Goal: Task Accomplishment & Management: Manage account settings

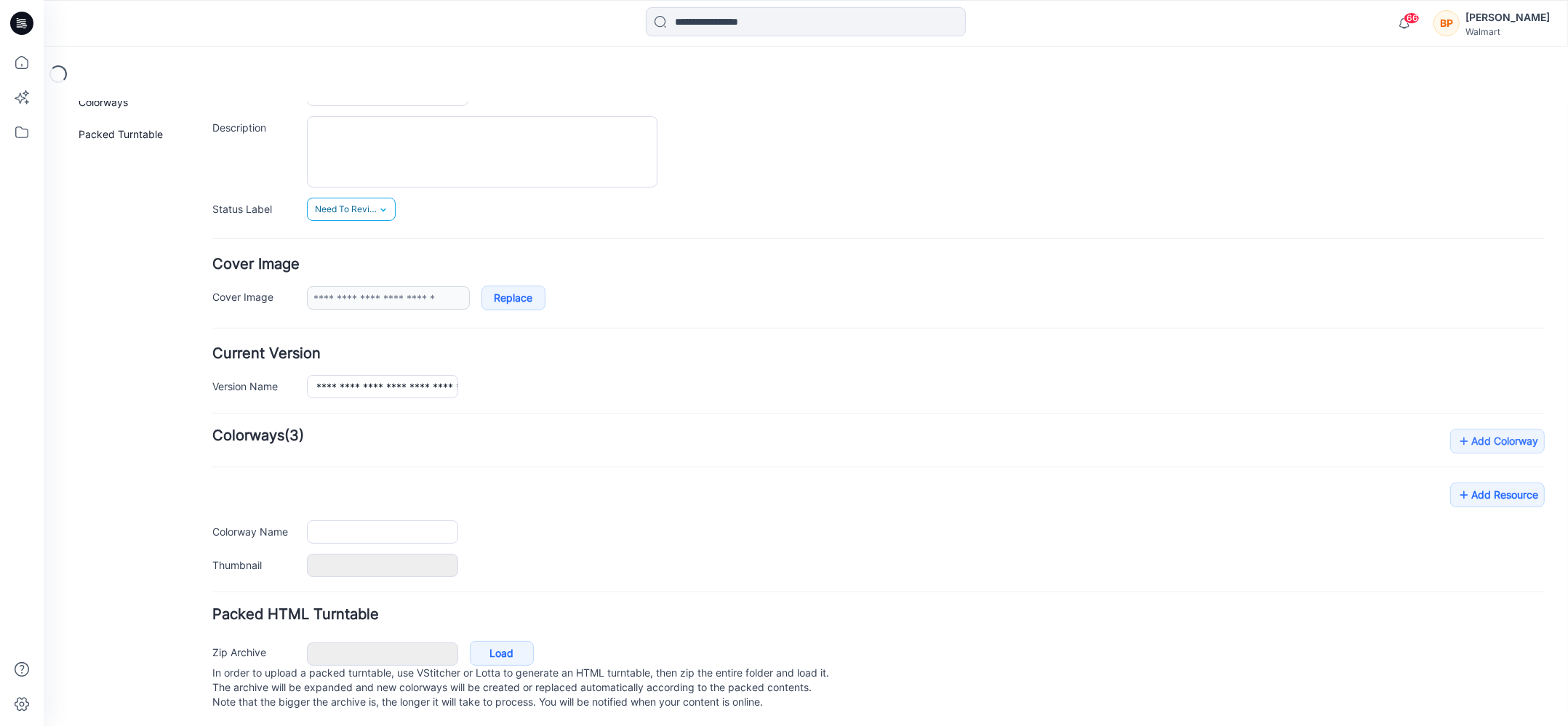
scroll to position [138, 0]
type input "**********"
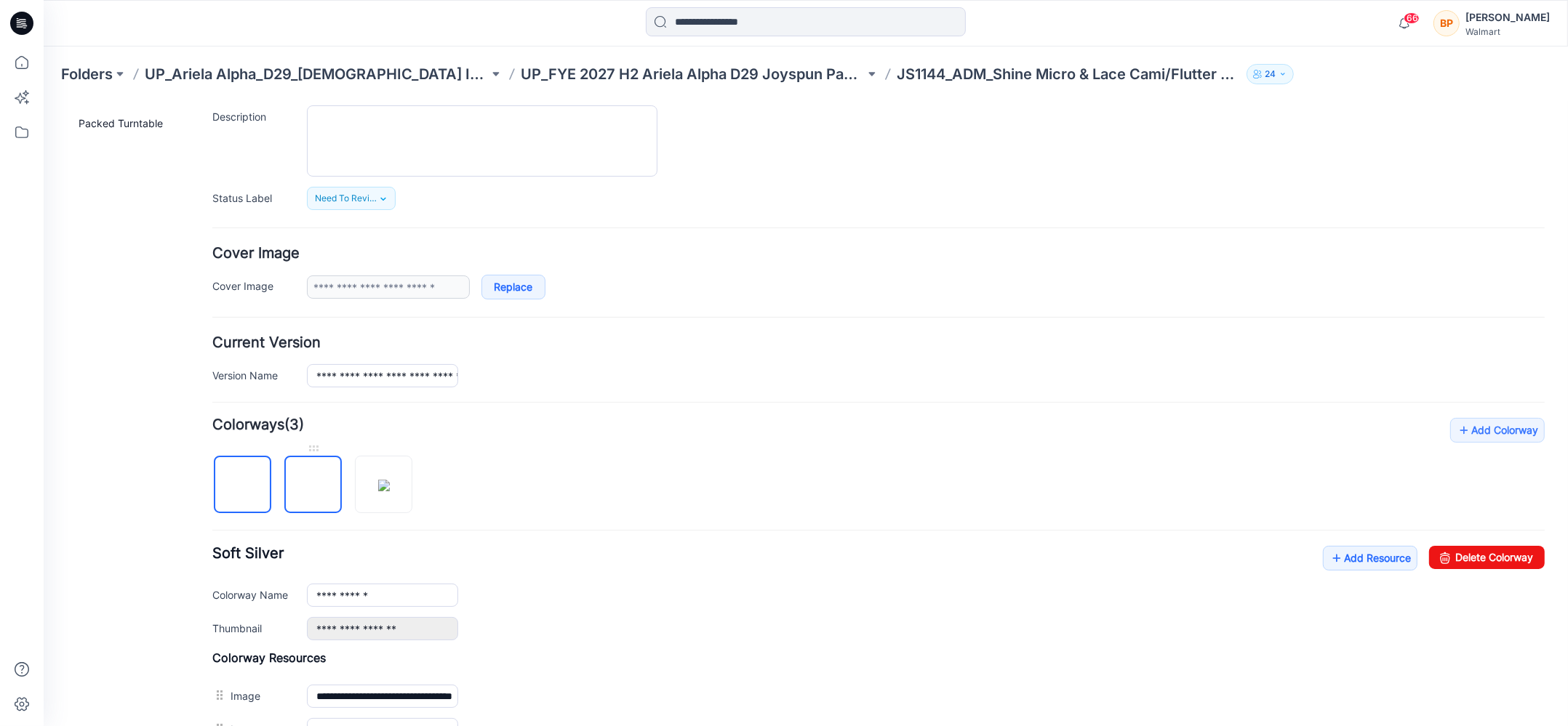
click at [314, 485] on img at bounding box center [314, 485] width 0 height 0
type input "**********"
drag, startPoint x: 314, startPoint y: 589, endPoint x: 835, endPoint y: 588, distance: 521.0
click at [835, 588] on div "**********" at bounding box center [926, 594] width 1238 height 22
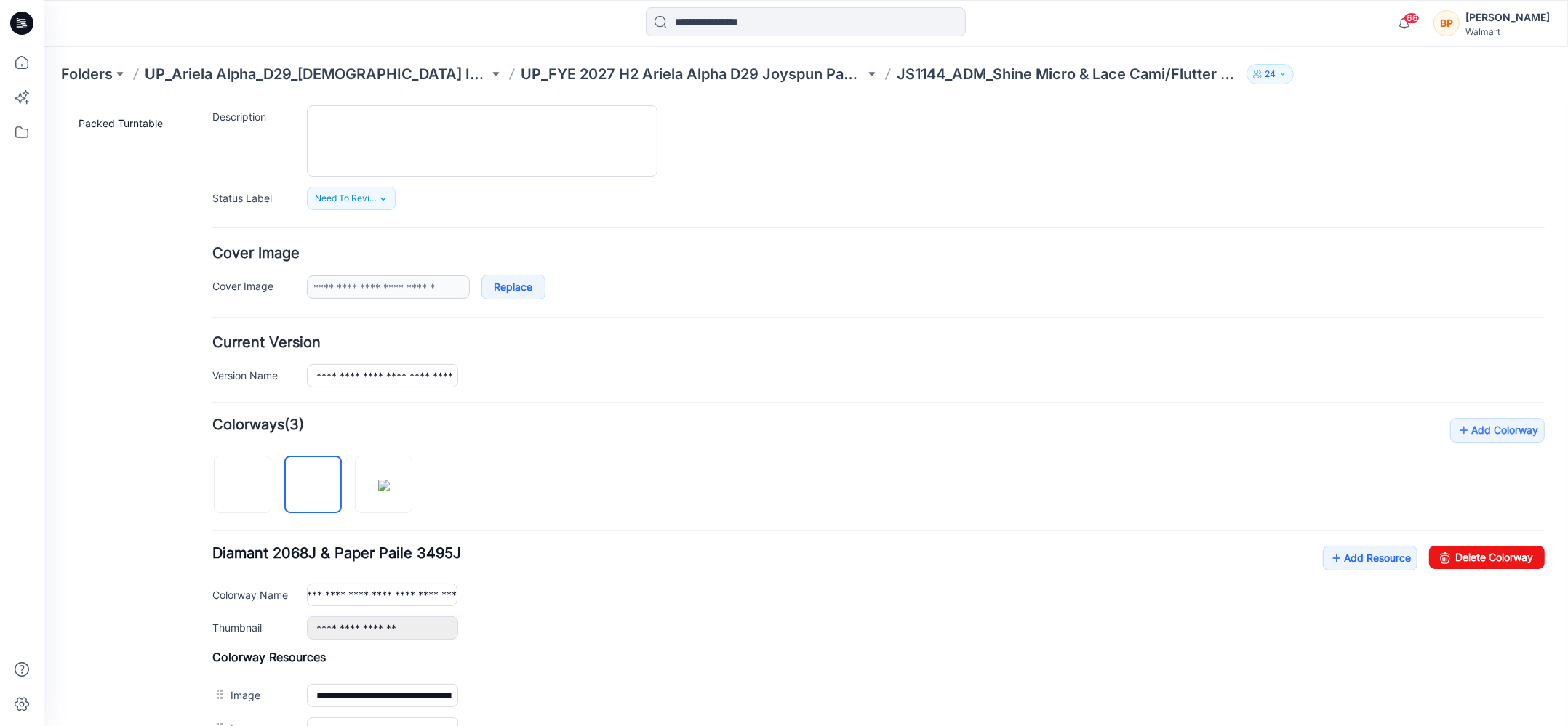
scroll to position [0, 0]
click at [645, 74] on p "UP_FYE 2027 H2 Ariela Alpha D29 Joyspun Panties" at bounding box center [692, 73] width 344 height 20
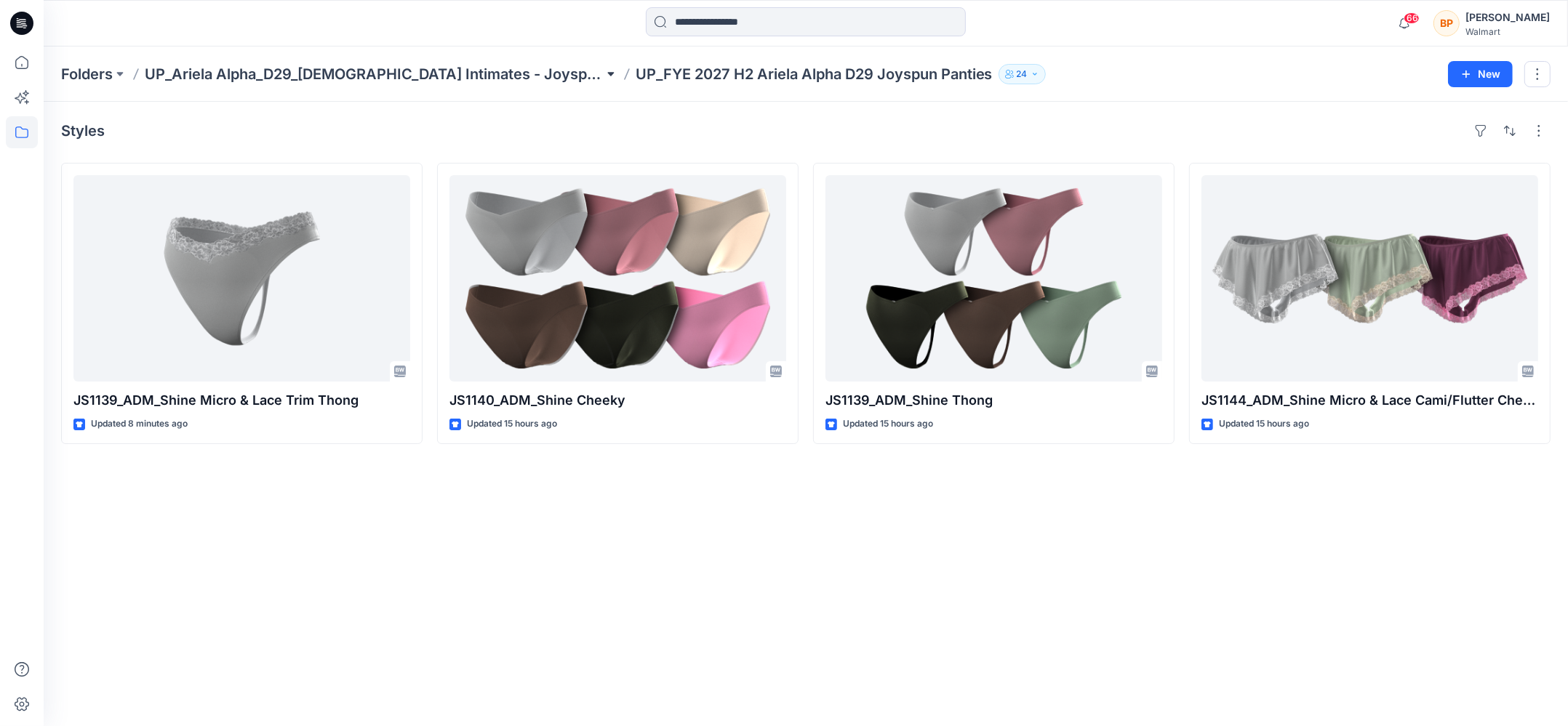
click at [604, 64] on button at bounding box center [610, 73] width 14 height 20
click at [604, 79] on button at bounding box center [610, 73] width 14 height 20
click at [458, 74] on p "UP_Ariela Alpha_D29_[DEMOGRAPHIC_DATA] Intimates - Joyspun" at bounding box center [374, 73] width 459 height 20
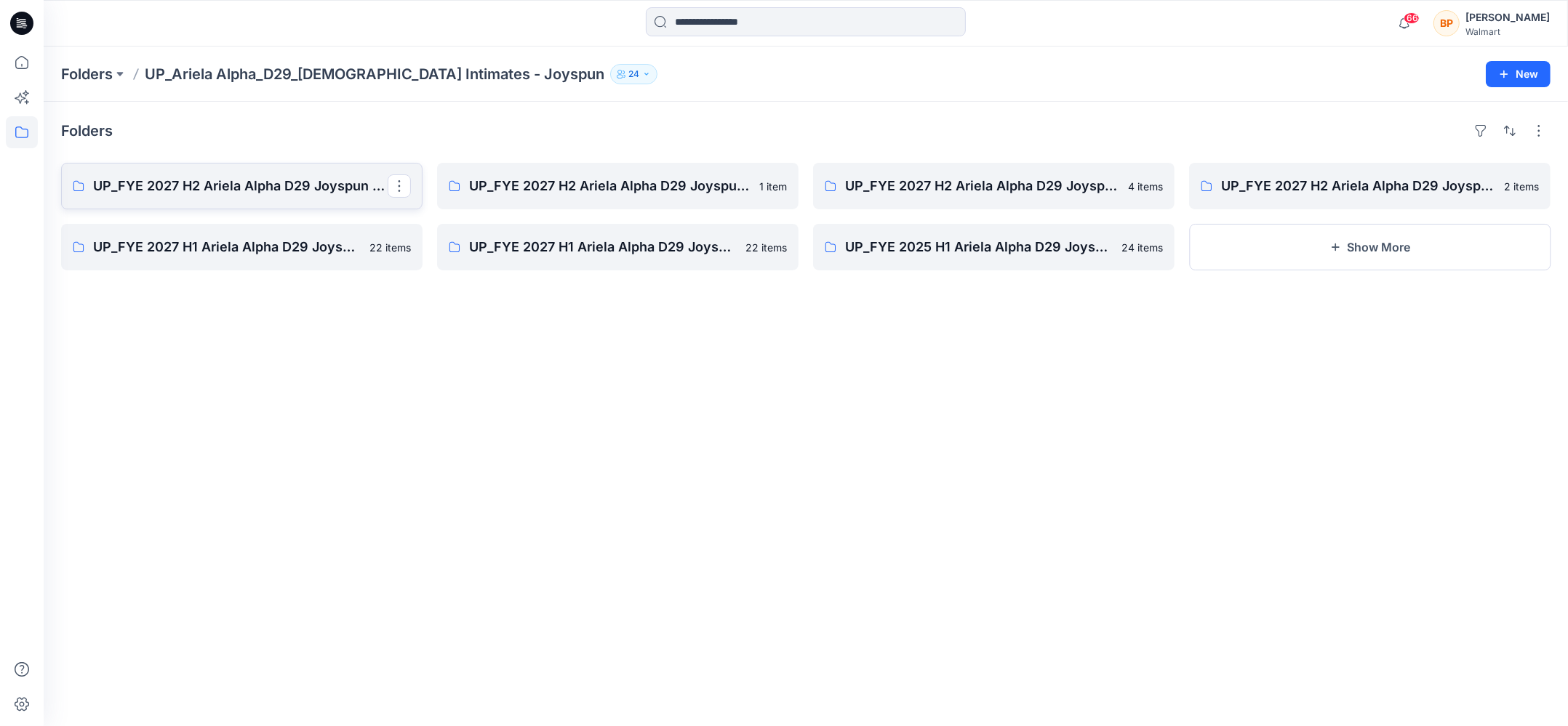
click at [292, 178] on p "UP_FYE 2027 H2 Ariela Alpha D29 Joyspun Bras" at bounding box center [240, 186] width 294 height 20
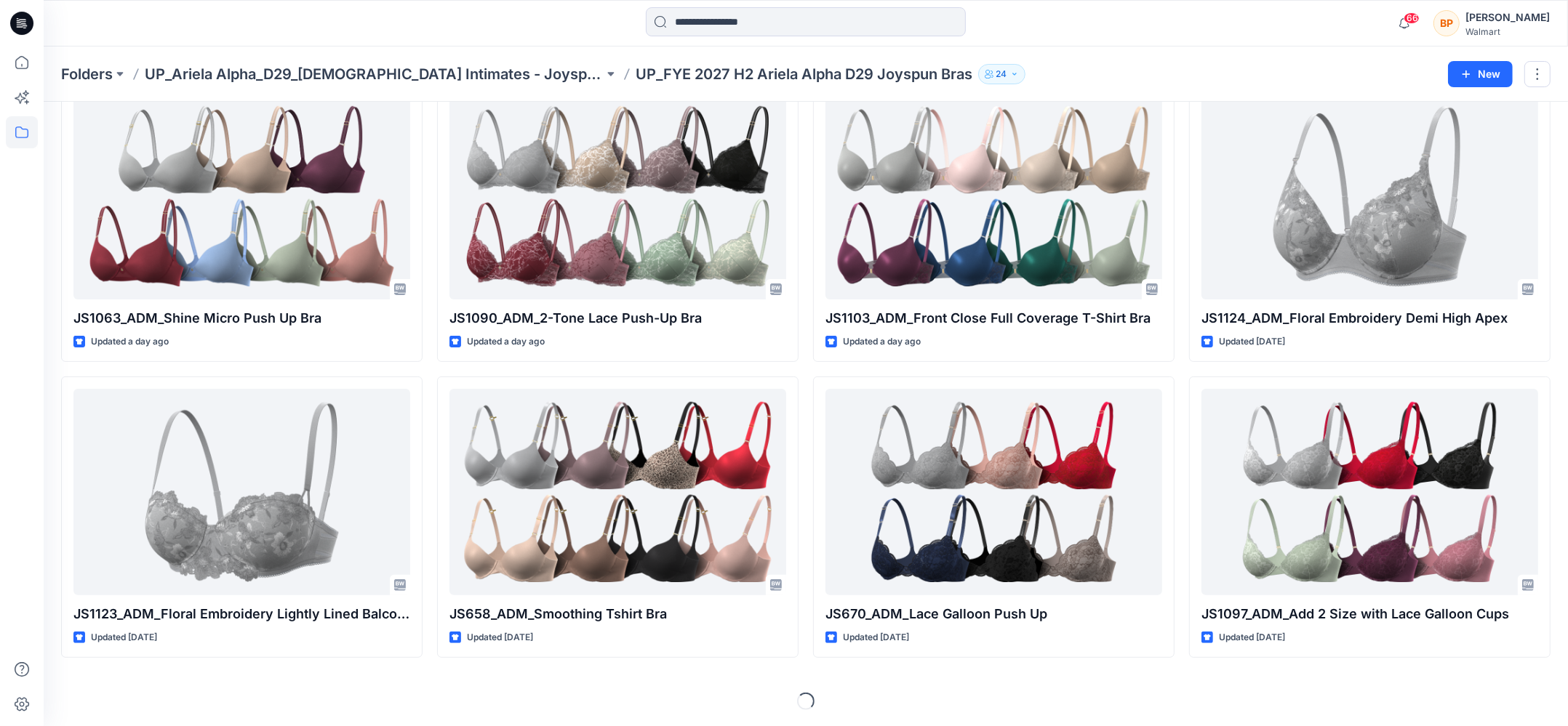
scroll to position [621, 0]
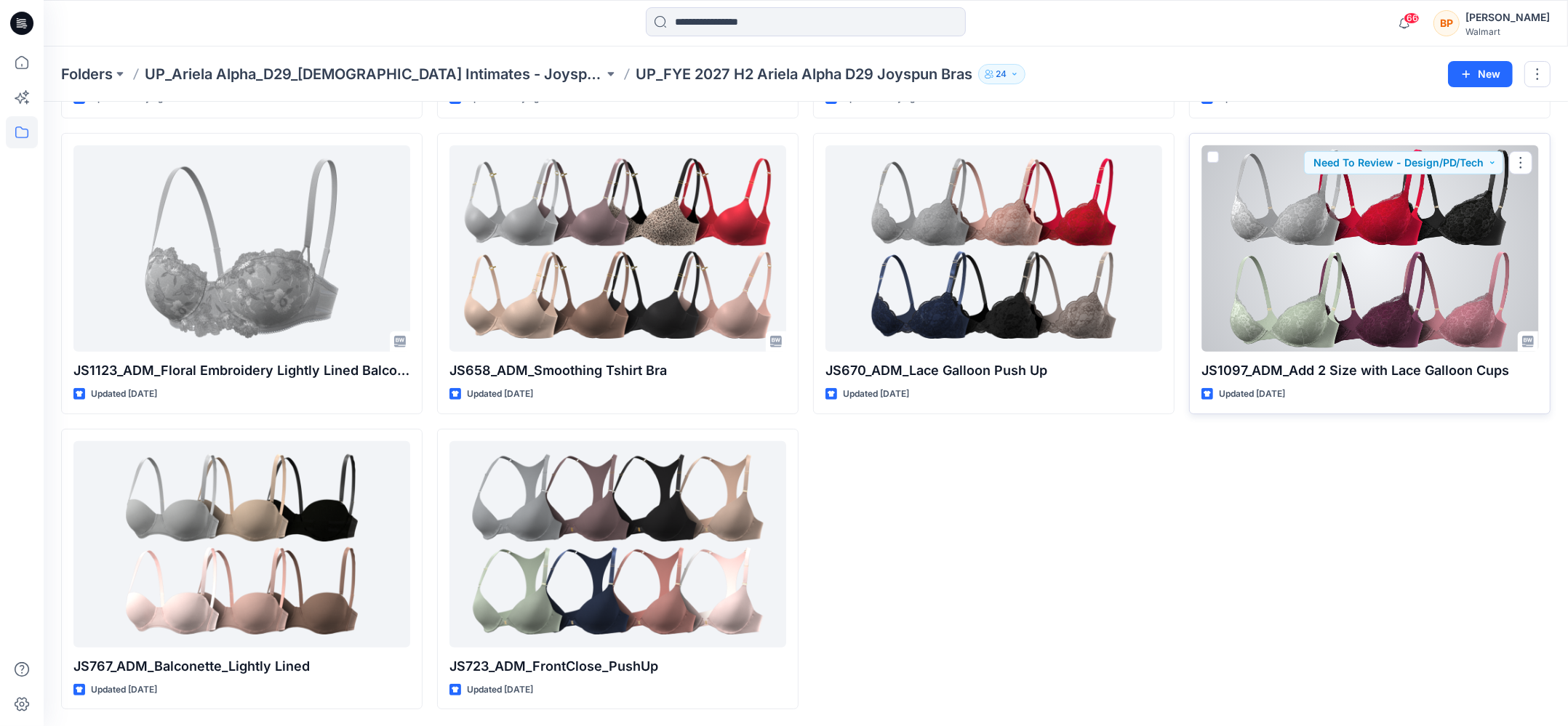
click at [1441, 286] on div at bounding box center [1370, 248] width 337 height 207
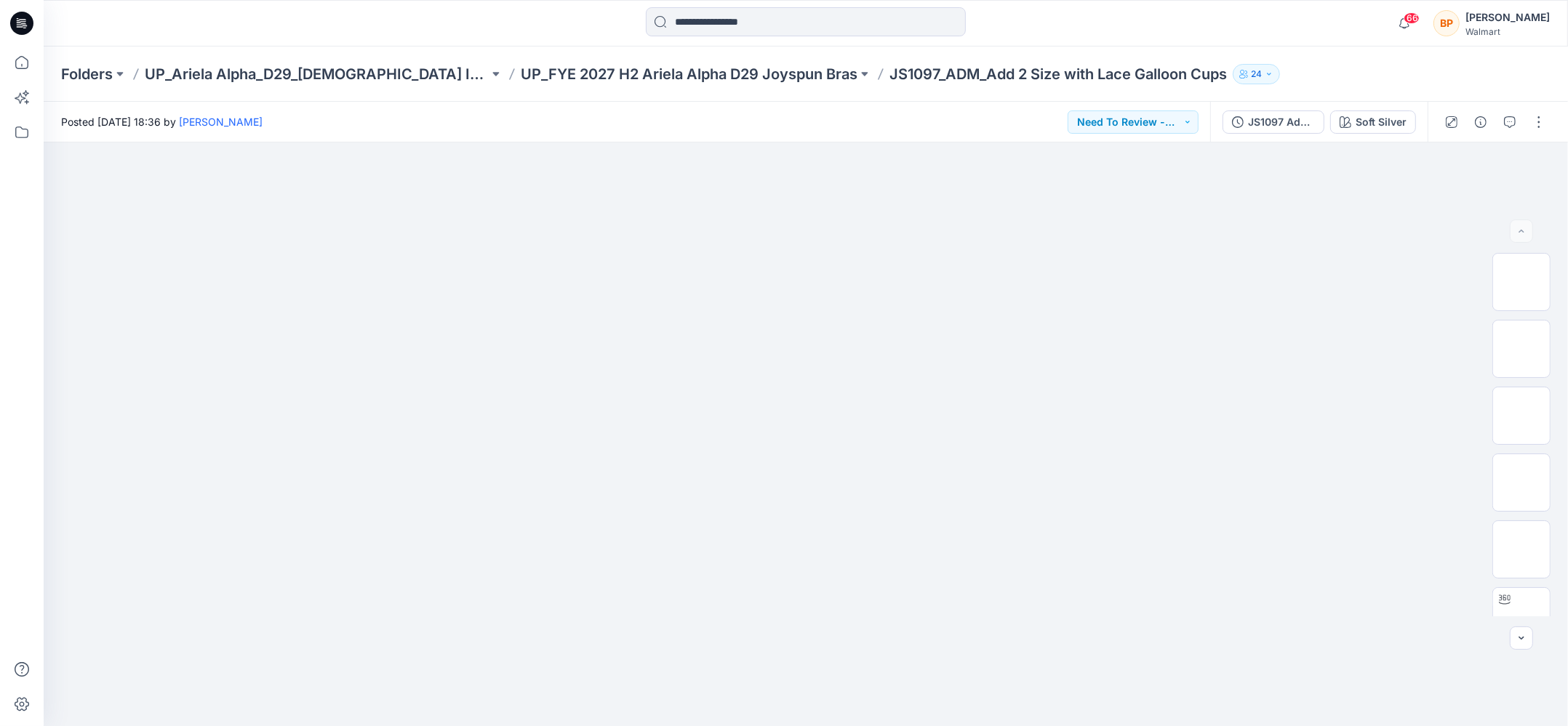
click at [1381, 135] on div "JS1097 Add 2 Size with Lace Galloon Cups 2nd Version Soft Silver" at bounding box center [1319, 122] width 217 height 40
click at [1381, 127] on div "Soft Silver" at bounding box center [1381, 121] width 51 height 16
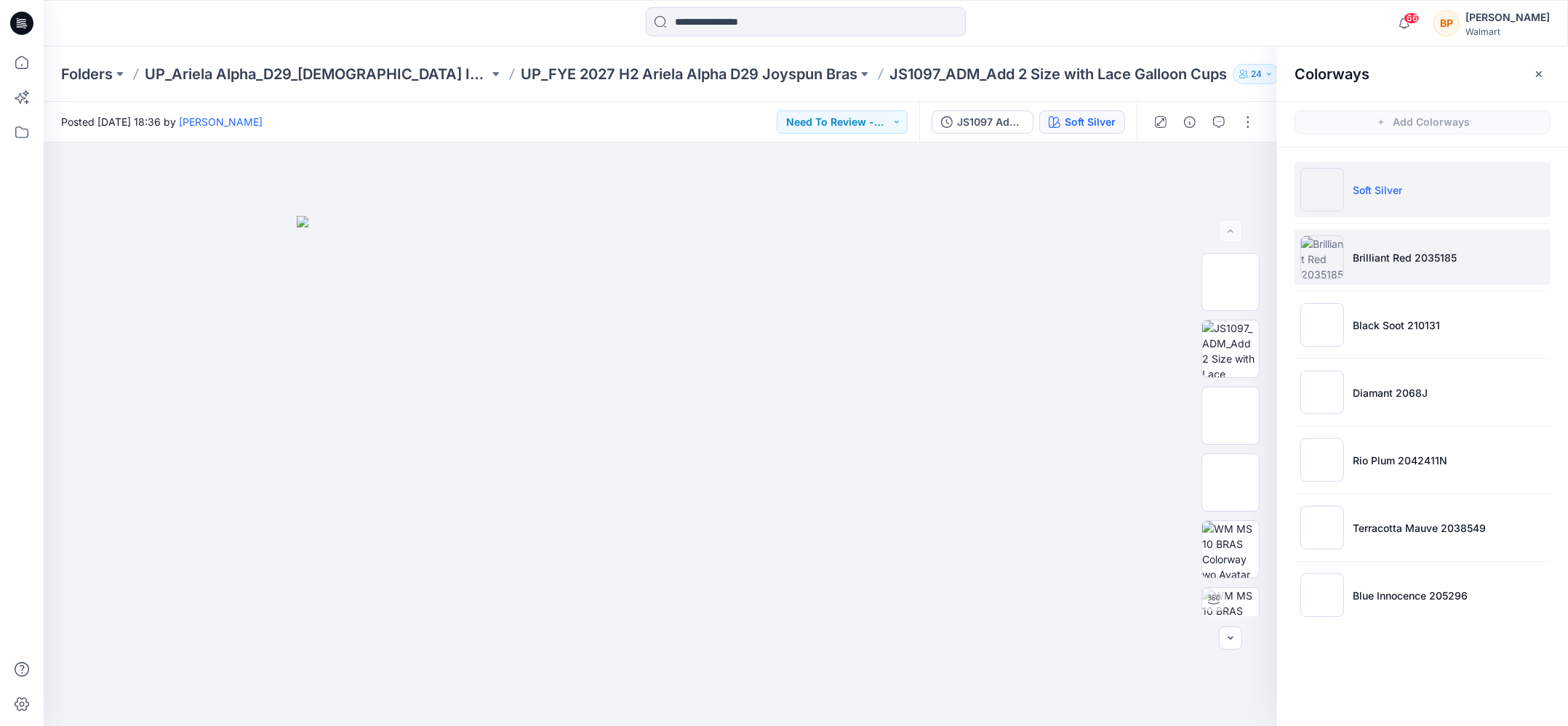
click at [1367, 262] on p "Brilliant Red 2035185" at bounding box center [1404, 257] width 104 height 15
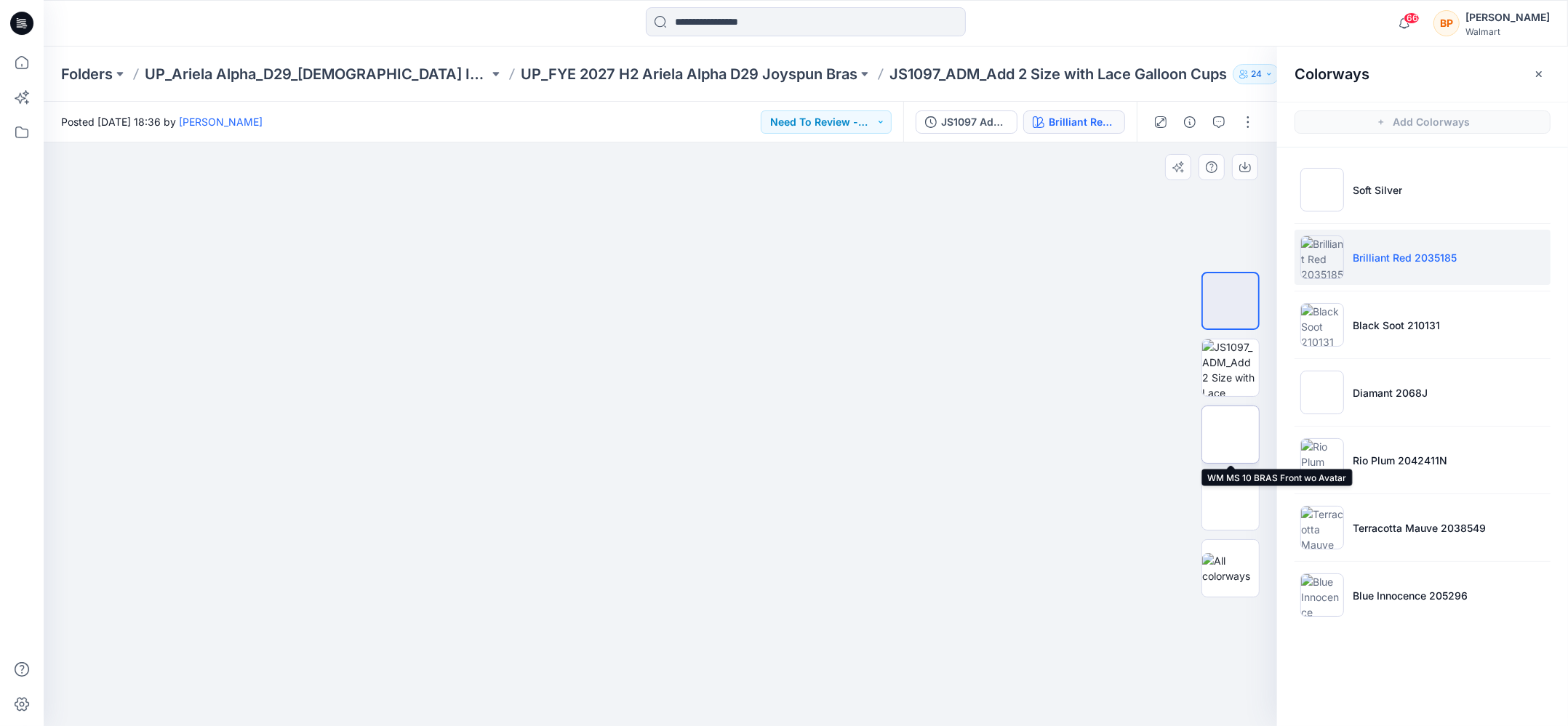
click at [1230, 435] on img at bounding box center [1230, 435] width 0 height 0
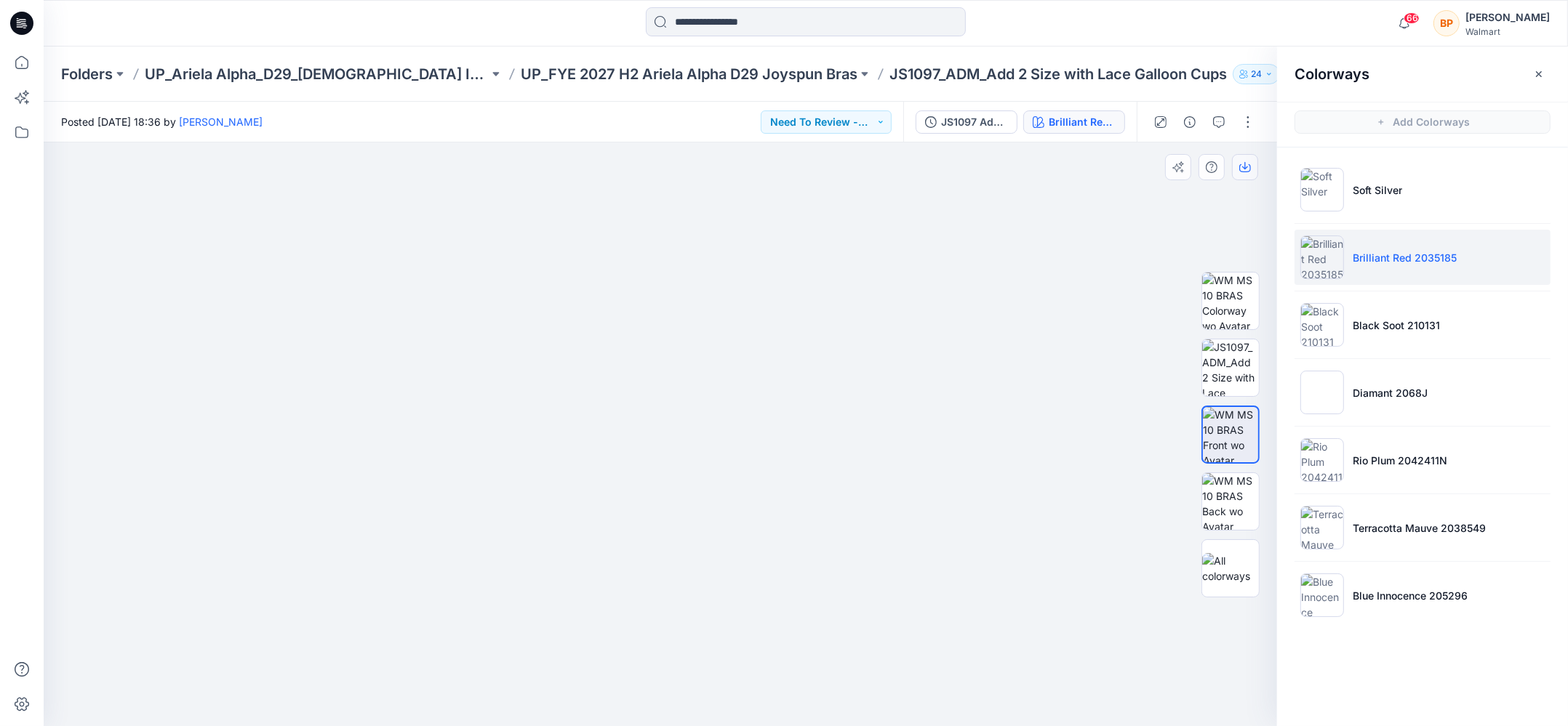
click at [1248, 165] on icon "button" at bounding box center [1245, 168] width 12 height 12
click at [1367, 326] on p "Black Soot 210131" at bounding box center [1396, 325] width 88 height 15
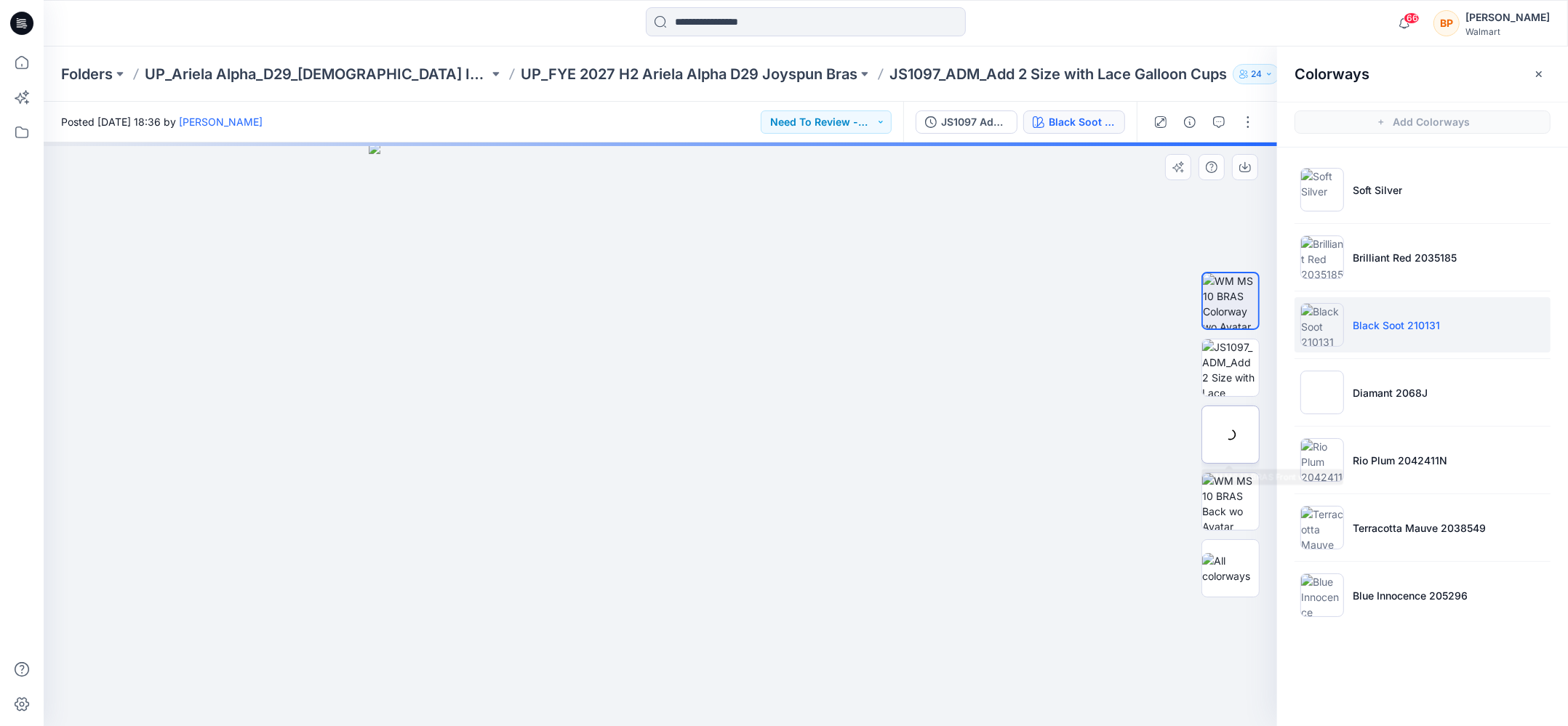
click at [0, 0] on img at bounding box center [0, 0] width 0 height 0
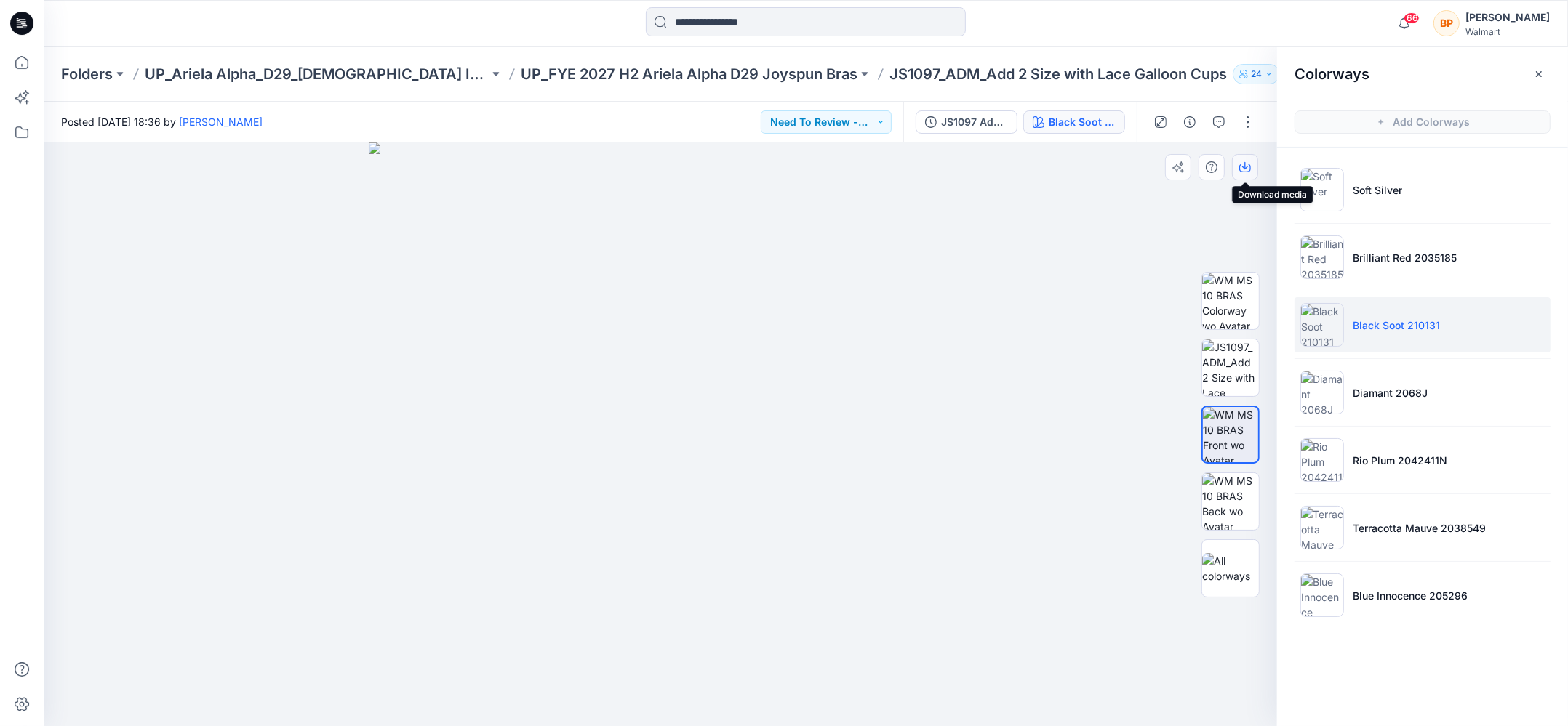
click at [1235, 163] on button "button" at bounding box center [1245, 167] width 26 height 26
click at [1338, 414] on li "Diamant 2068J" at bounding box center [1422, 392] width 256 height 55
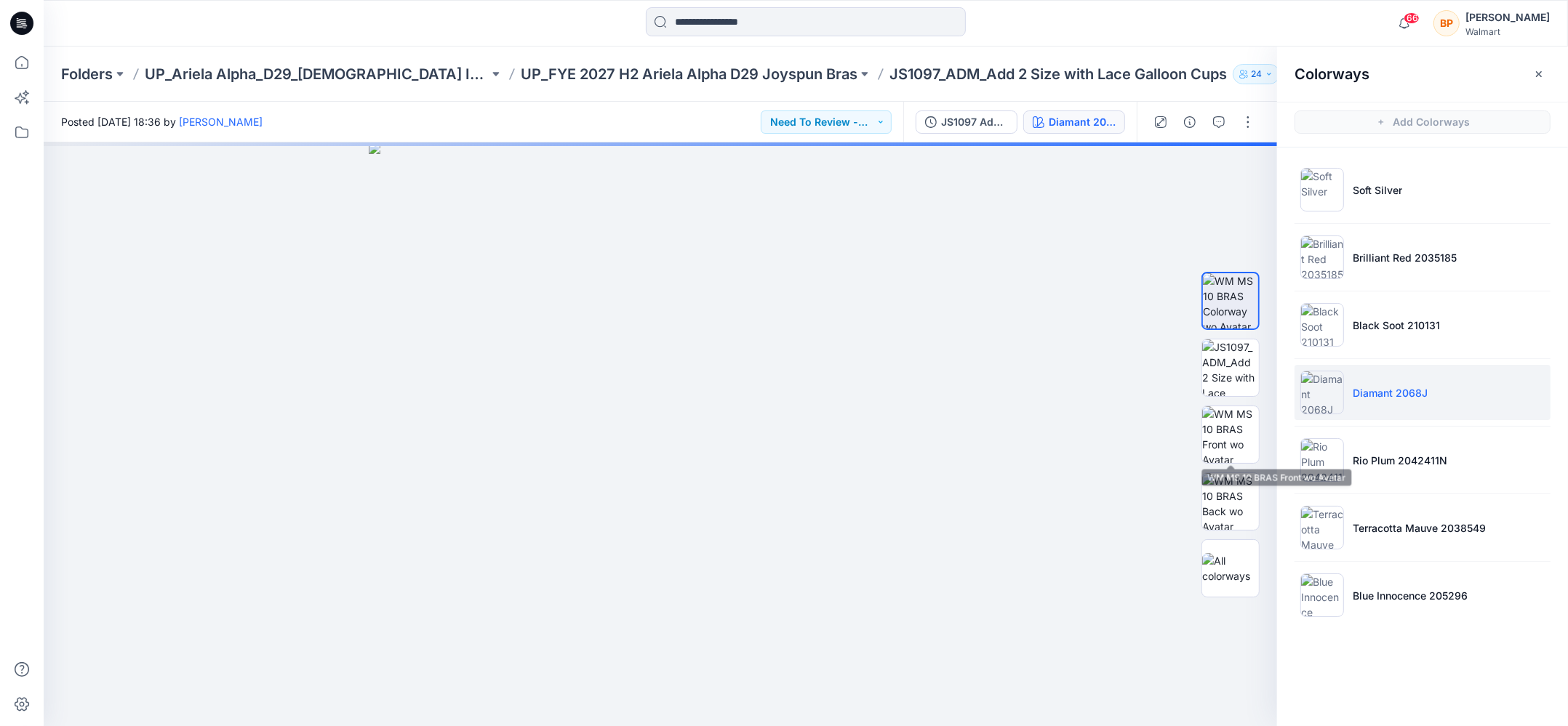
click at [1233, 442] on img at bounding box center [1230, 435] width 57 height 57
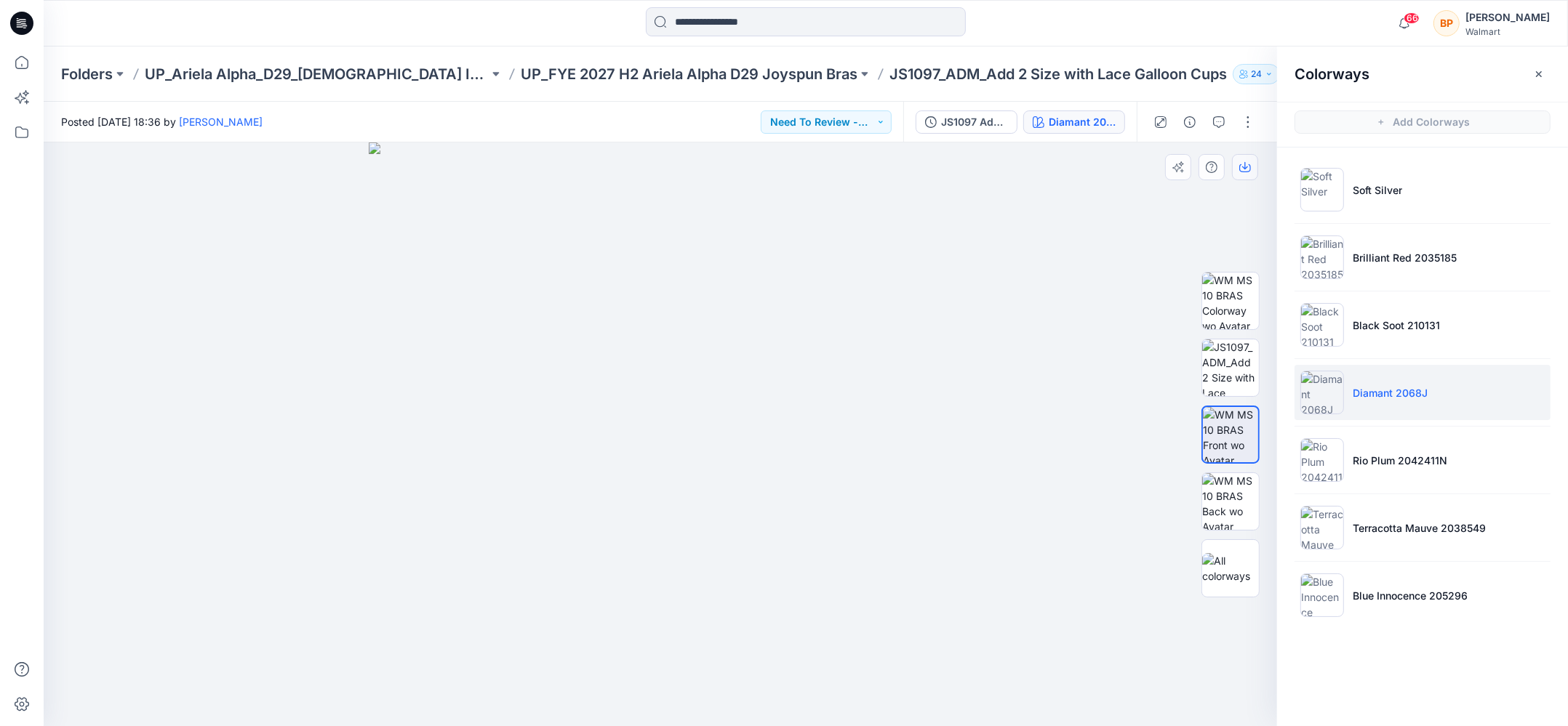
click at [1238, 156] on button "button" at bounding box center [1245, 167] width 26 height 26
click at [1330, 466] on img at bounding box center [1322, 460] width 43 height 43
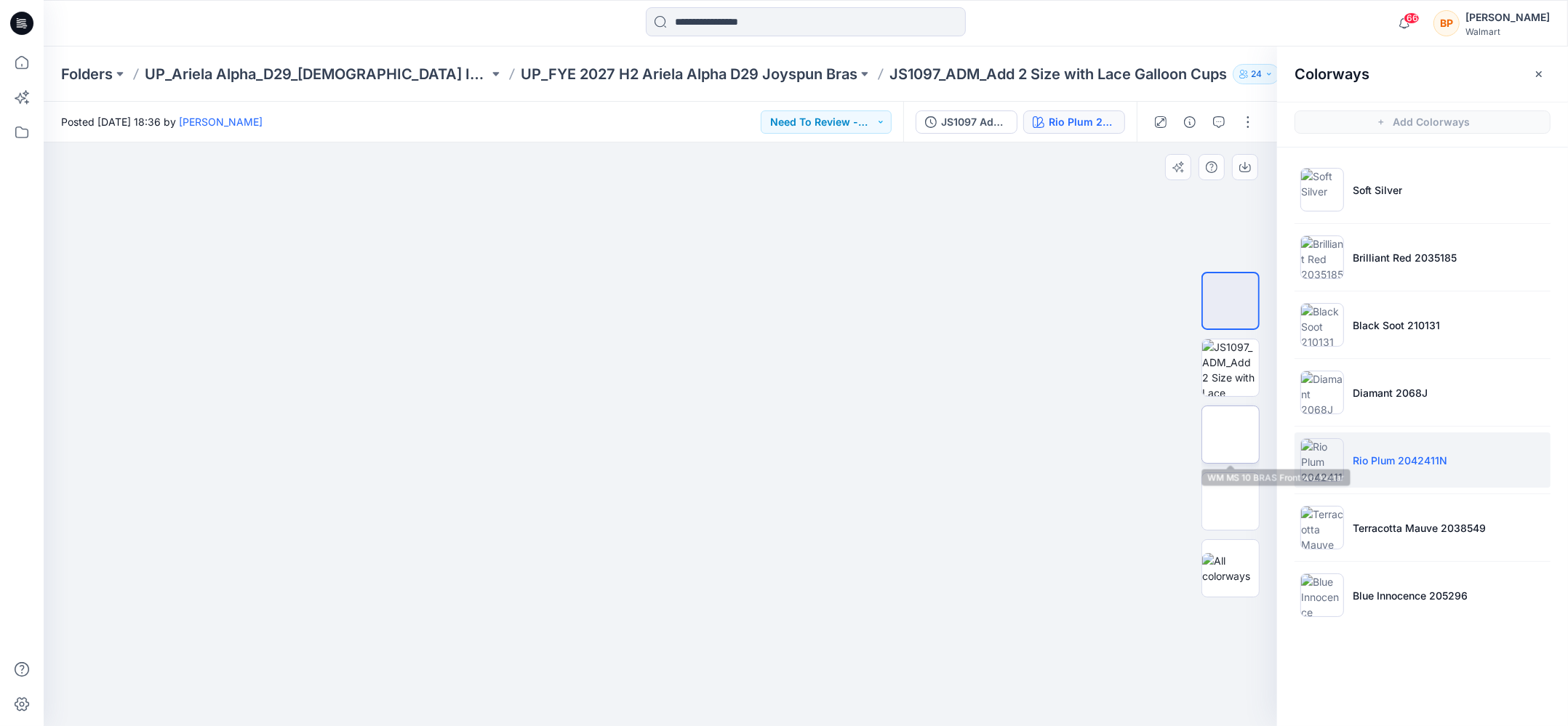
click at [1230, 435] on img at bounding box center [1230, 435] width 0 height 0
click at [1242, 156] on button "button" at bounding box center [1245, 167] width 26 height 26
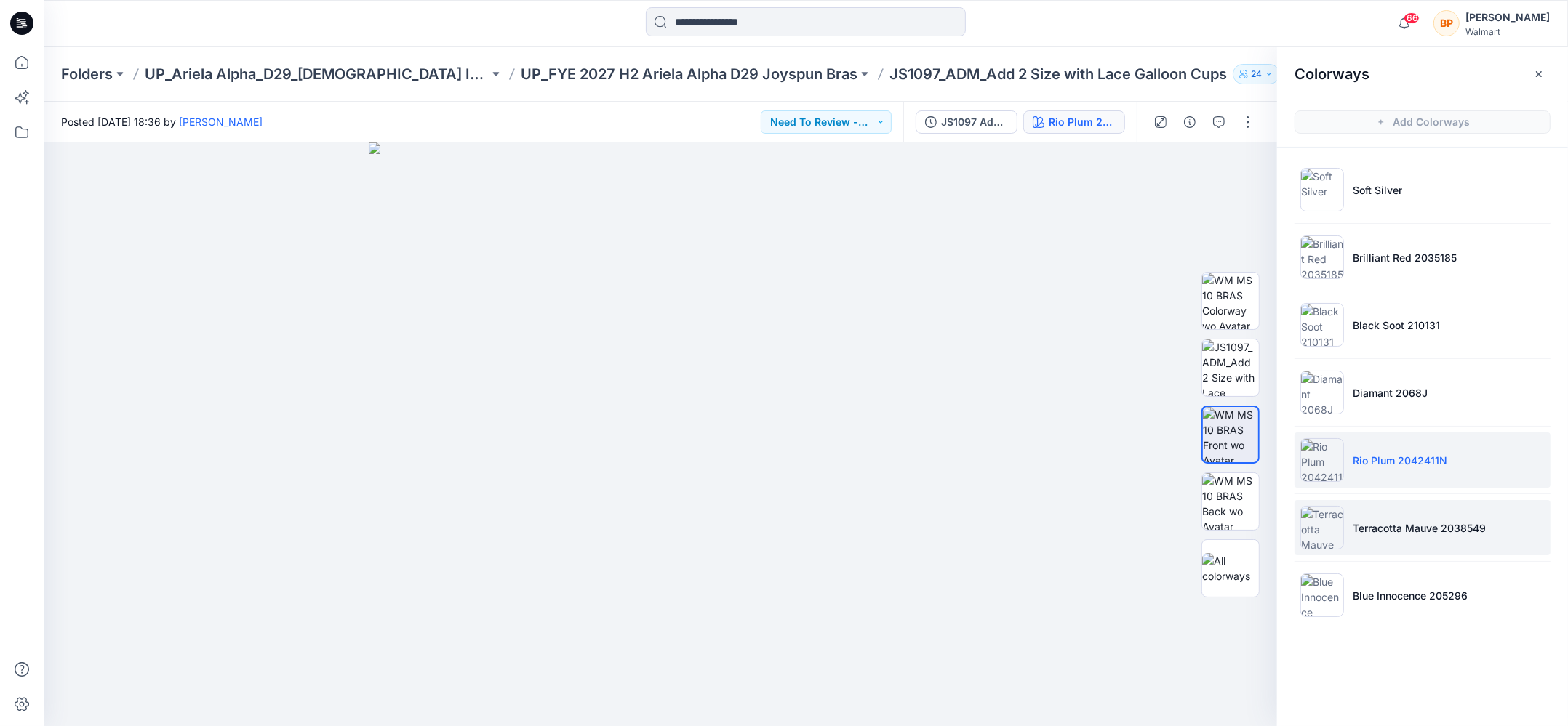
click at [1349, 522] on li "Terracotta Mauve 2038549" at bounding box center [1422, 528] width 256 height 55
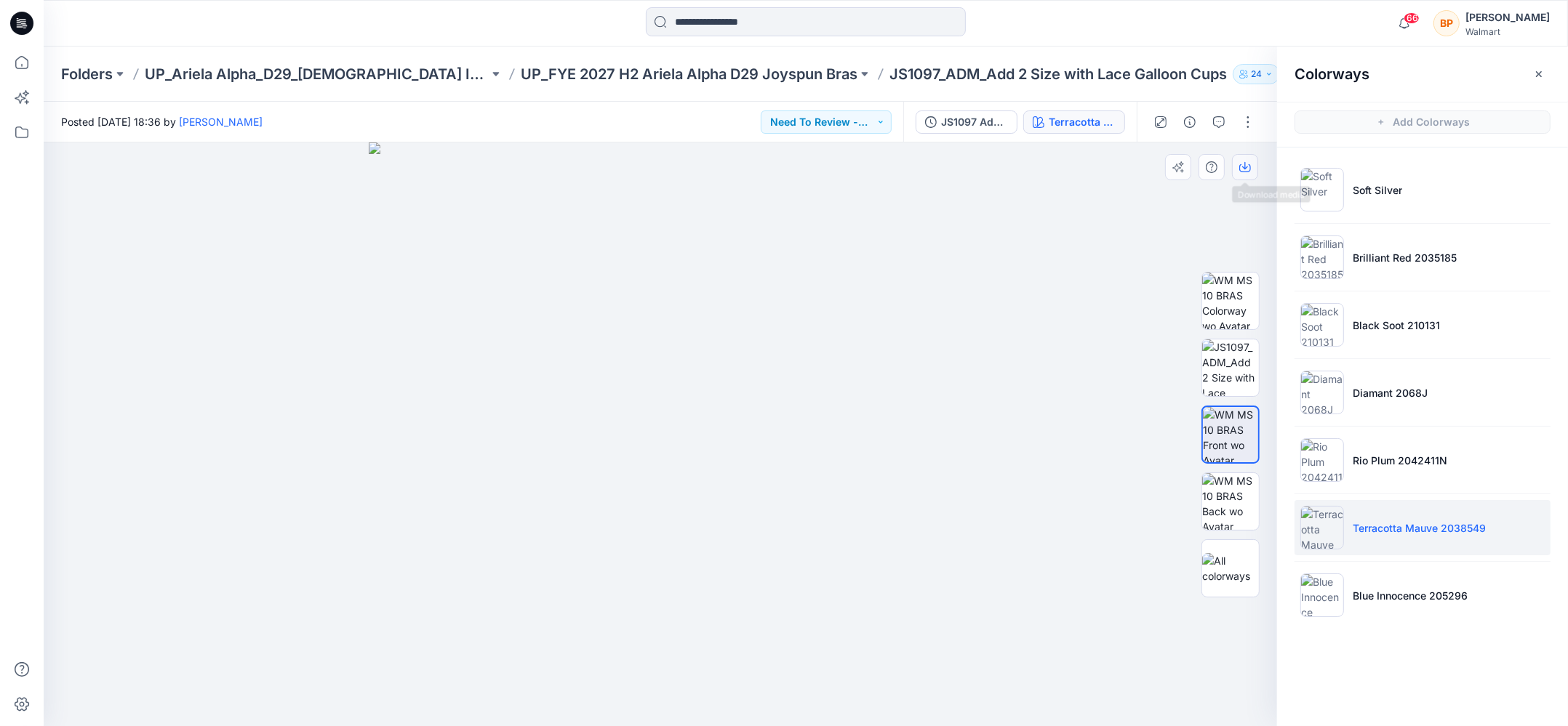
click at [1248, 159] on button "button" at bounding box center [1245, 167] width 26 height 26
click at [1353, 600] on li "Blue Innocence 205296" at bounding box center [1422, 595] width 256 height 55
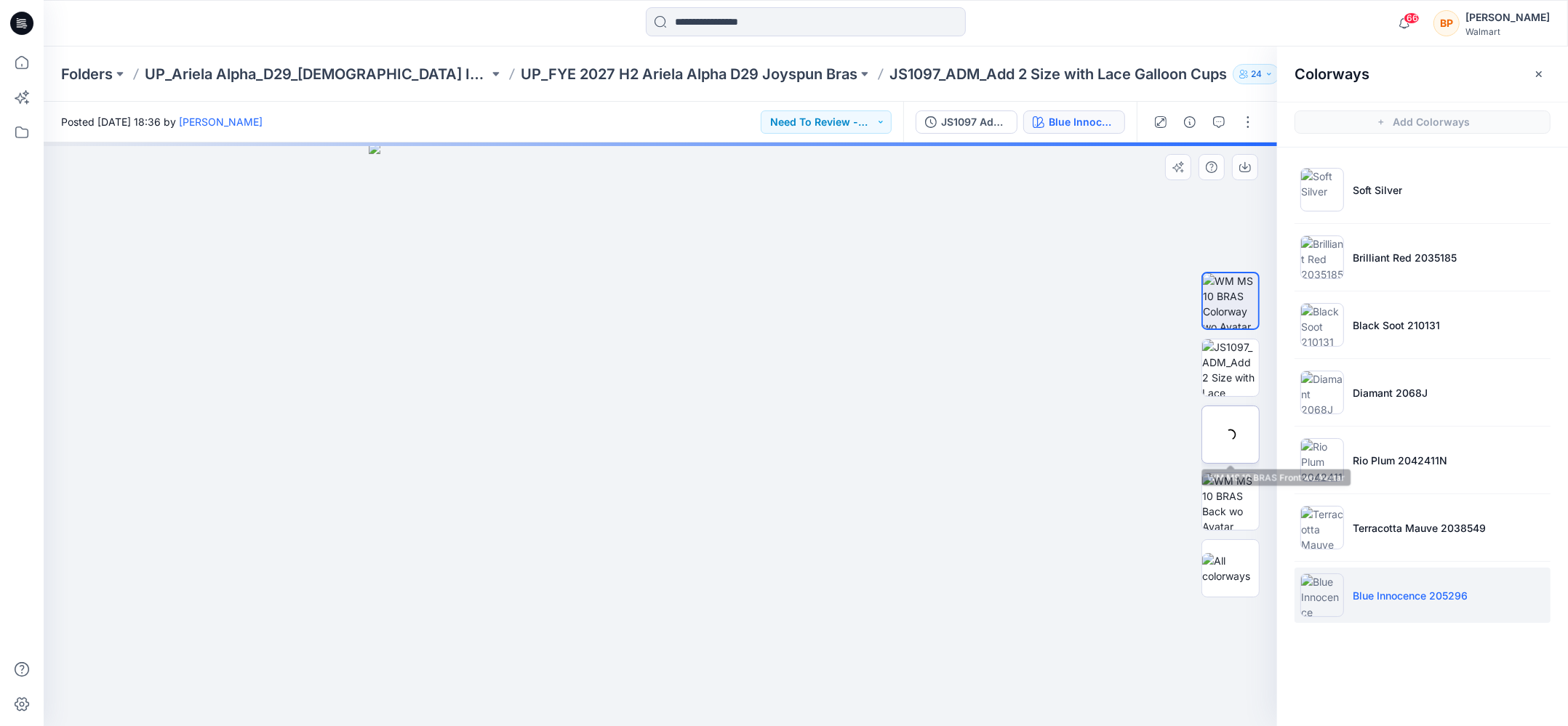
click at [1248, 425] on div at bounding box center [1230, 435] width 58 height 58
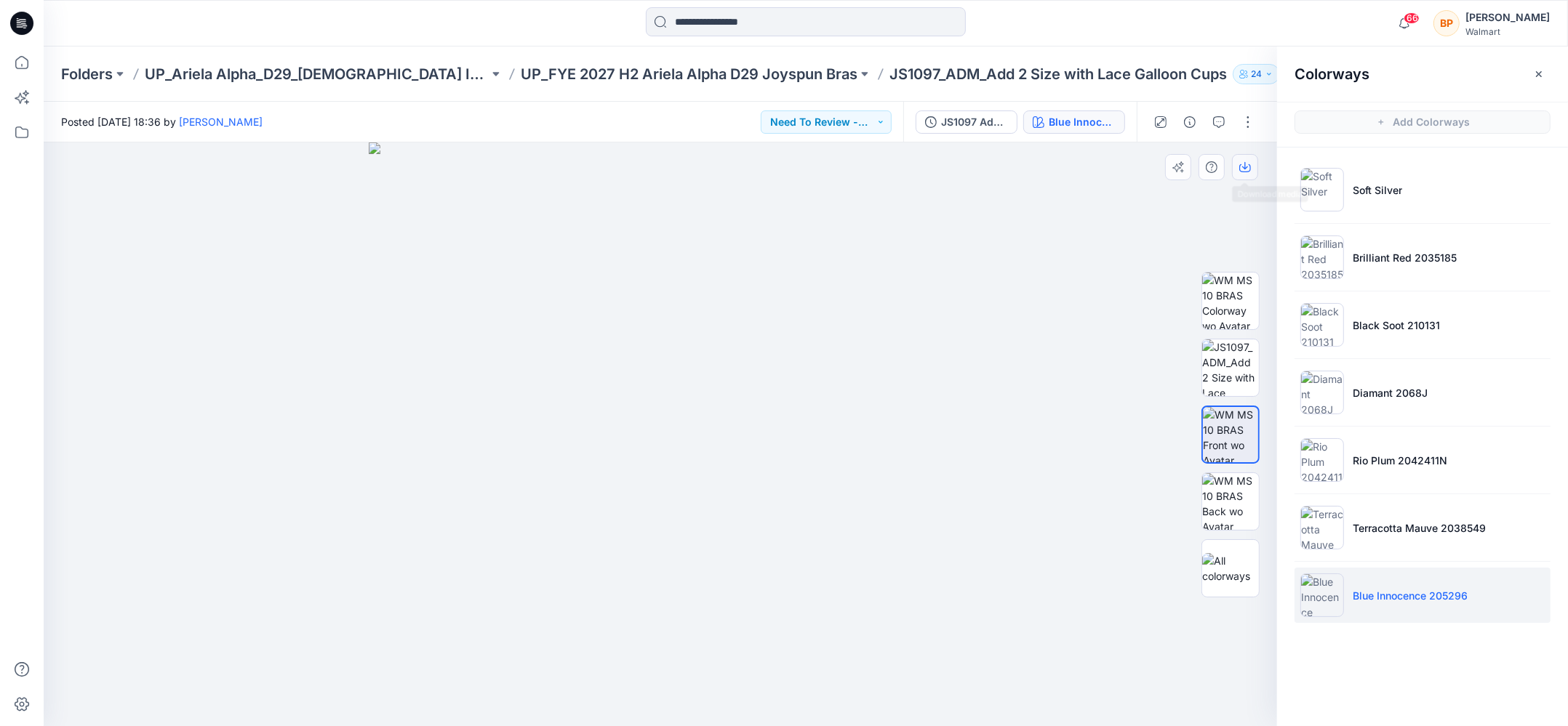
click at [1248, 171] on icon "button" at bounding box center [1245, 168] width 12 height 12
click at [839, 79] on p "UP_FYE 2027 H2 Ariela Alpha D29 Joyspun Bras" at bounding box center [689, 73] width 337 height 20
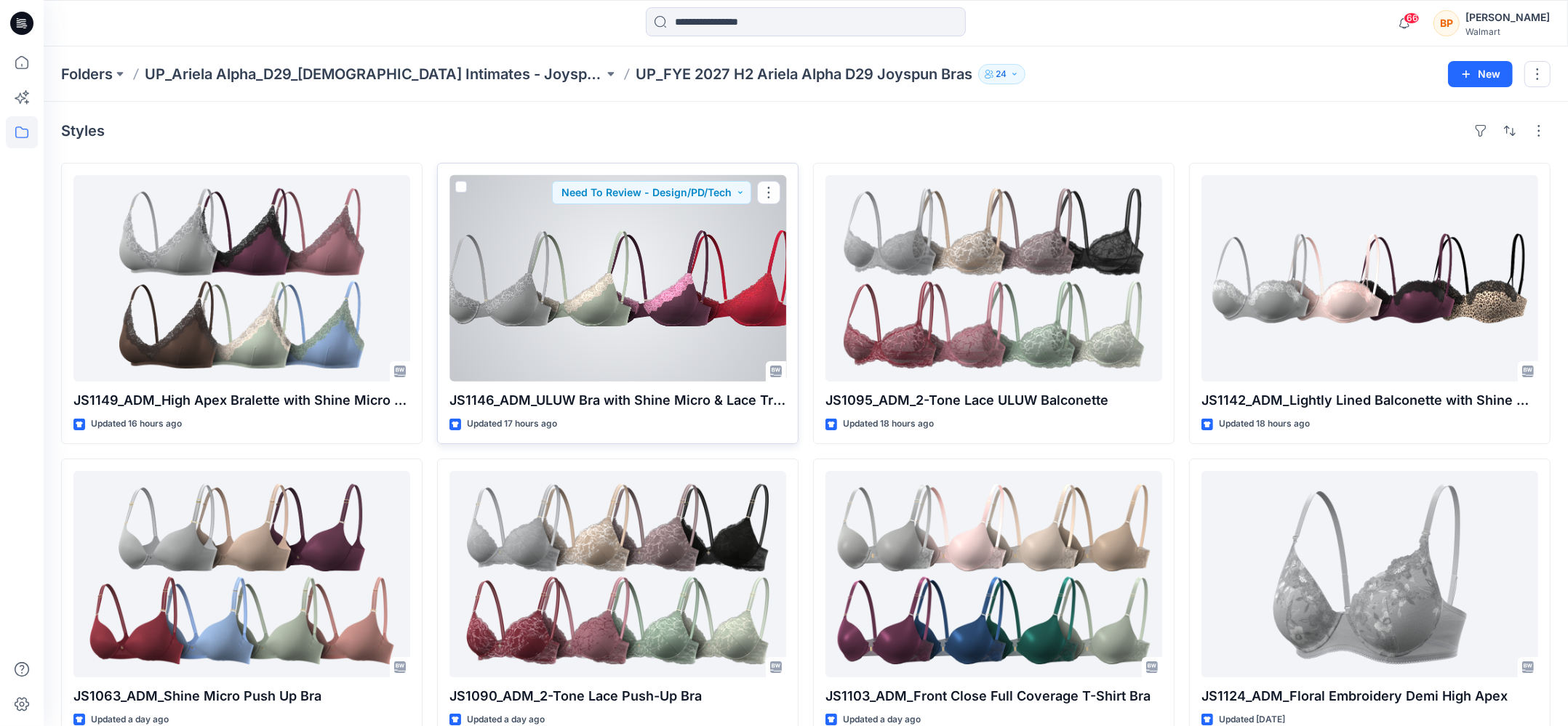
scroll to position [621, 0]
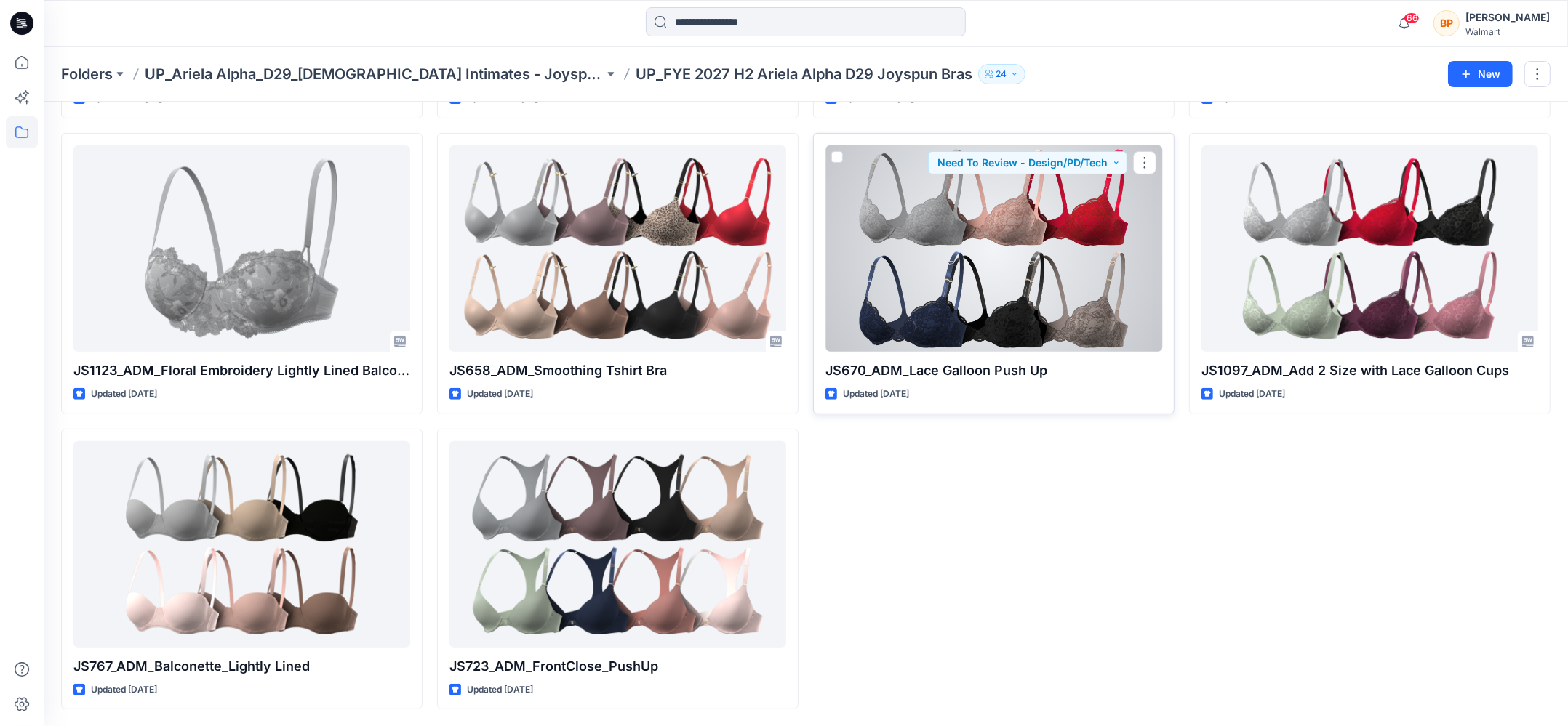
click at [1087, 209] on div at bounding box center [994, 248] width 337 height 207
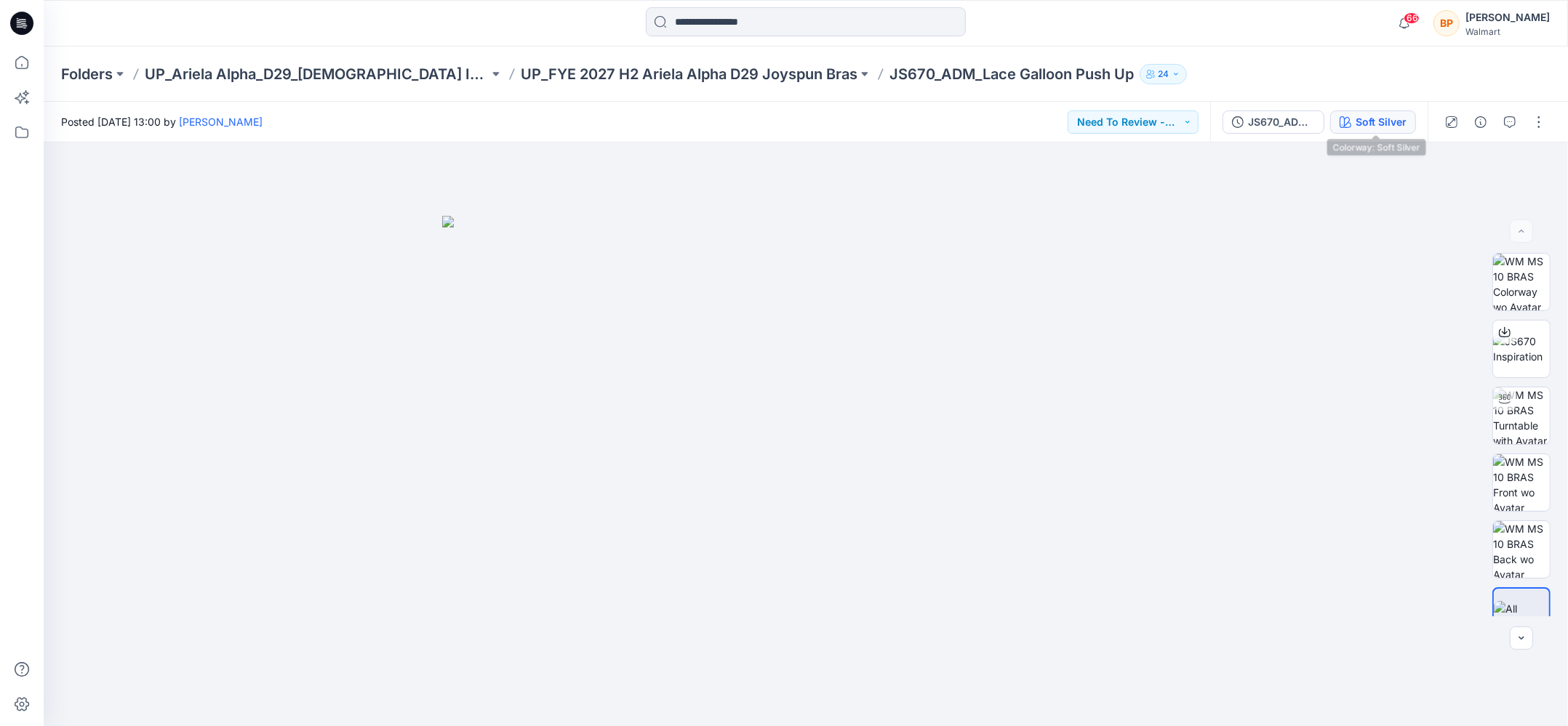
click at [1350, 122] on icon "button" at bounding box center [1346, 122] width 12 height 12
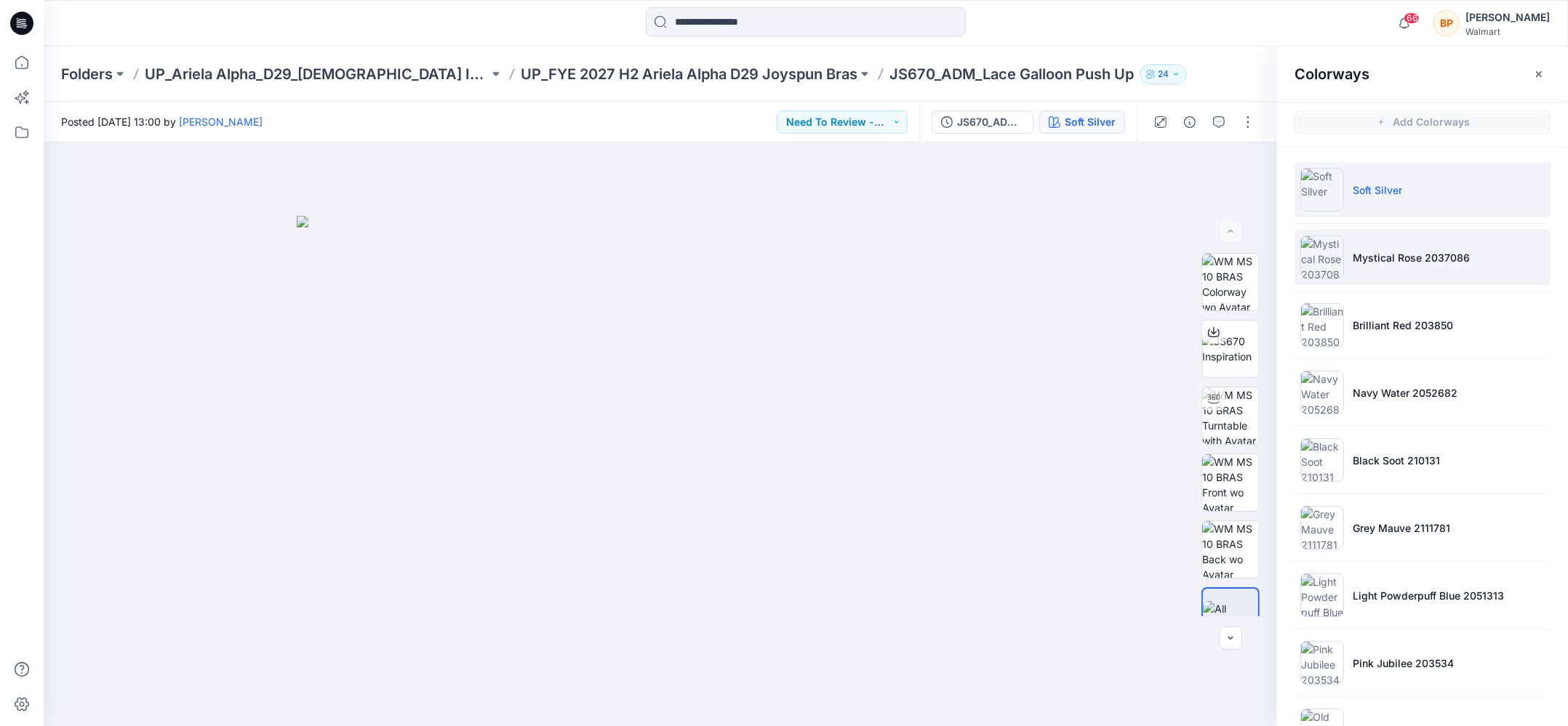
click at [1391, 263] on li "Mystical Rose 2037086" at bounding box center [1422, 257] width 256 height 55
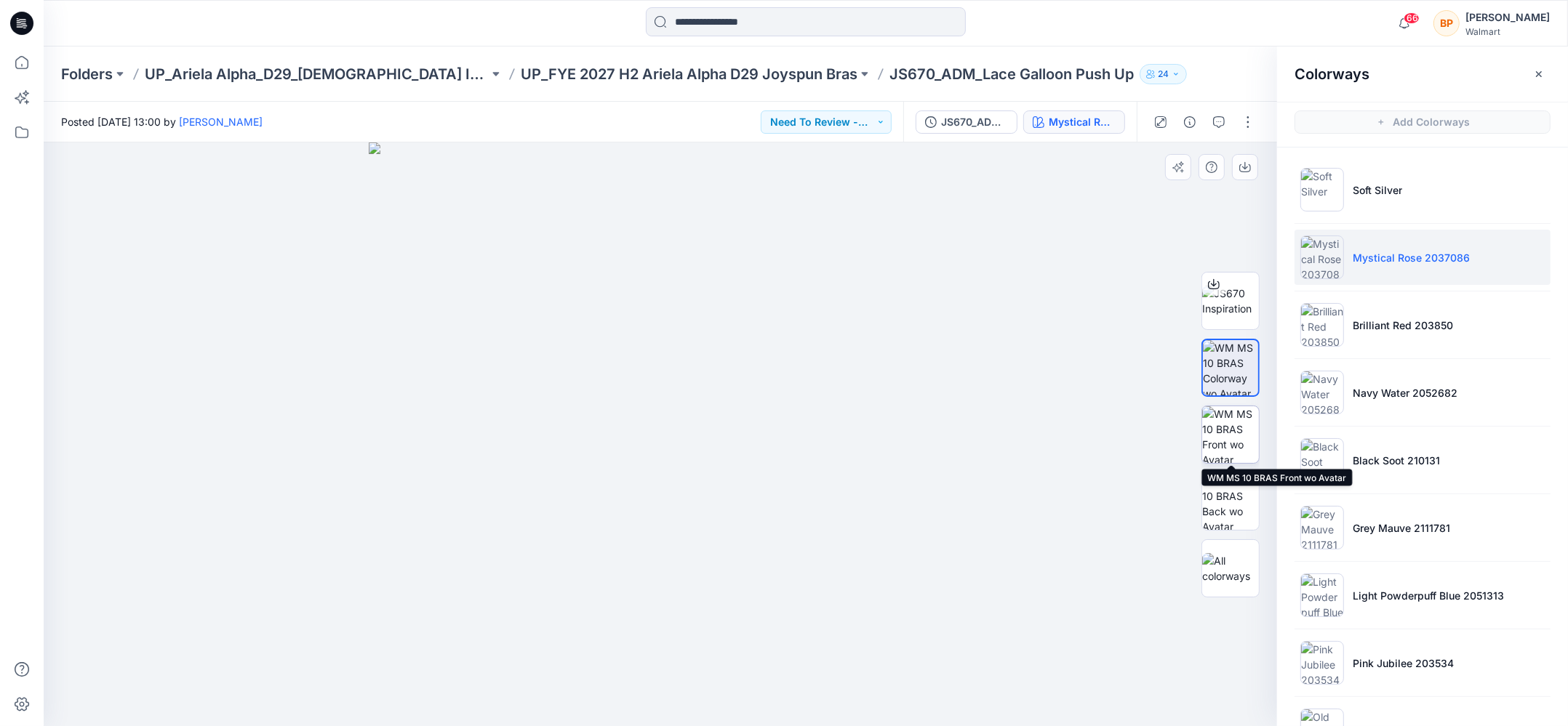
click at [1229, 425] on img at bounding box center [1230, 435] width 57 height 57
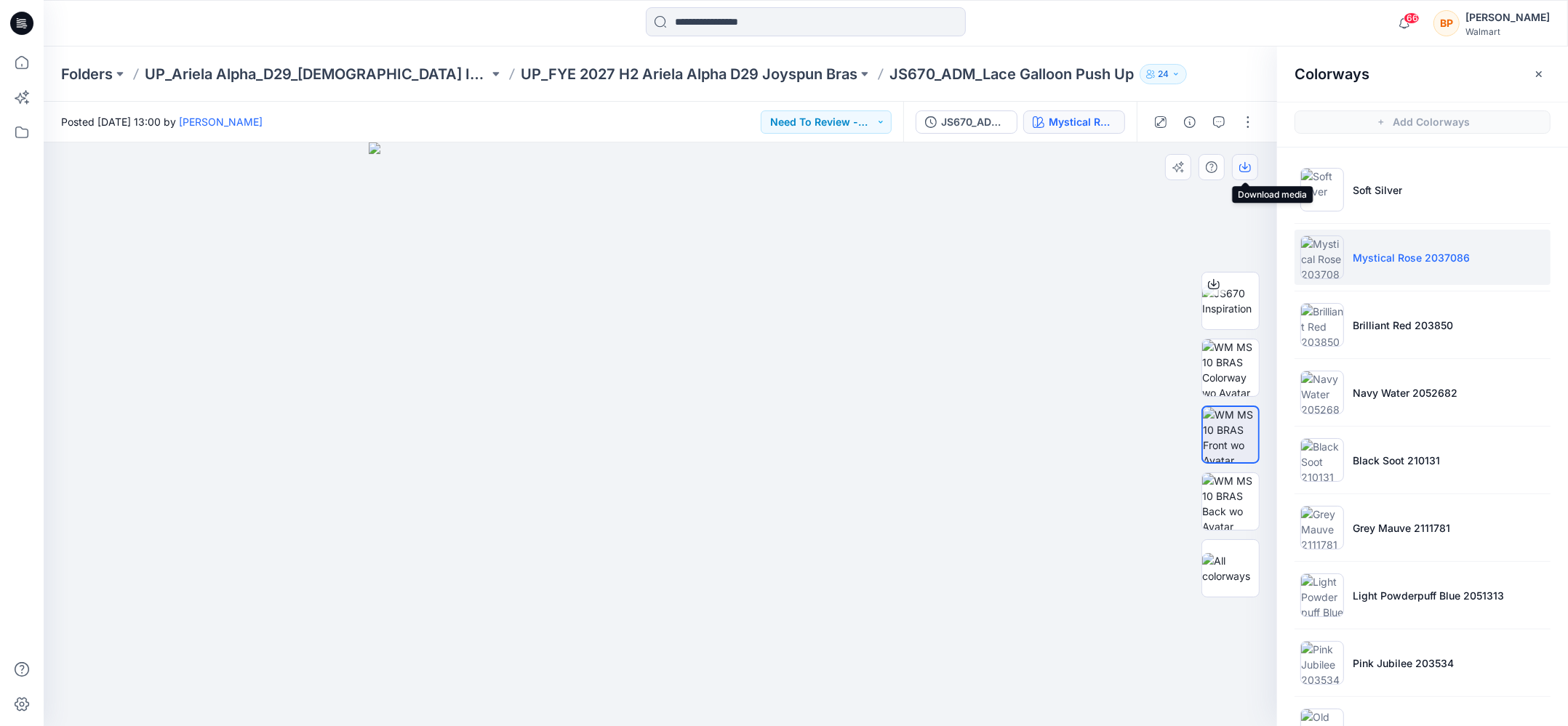
click at [1252, 154] on button "button" at bounding box center [1245, 167] width 26 height 26
click at [1394, 320] on p "Brilliant Red 203850" at bounding box center [1403, 325] width 100 height 15
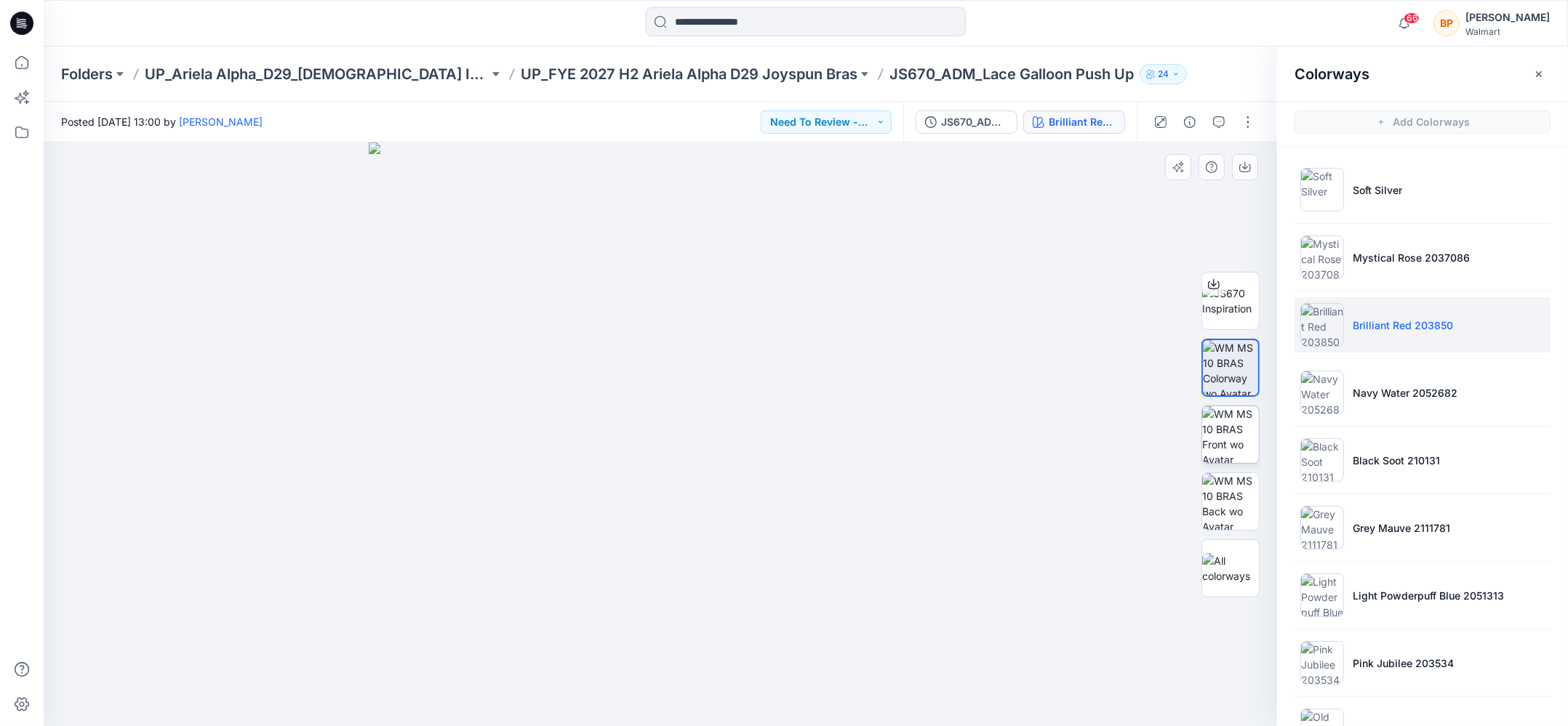
click at [1231, 439] on img at bounding box center [1230, 435] width 57 height 57
click at [1250, 169] on icon "button" at bounding box center [1245, 168] width 12 height 8
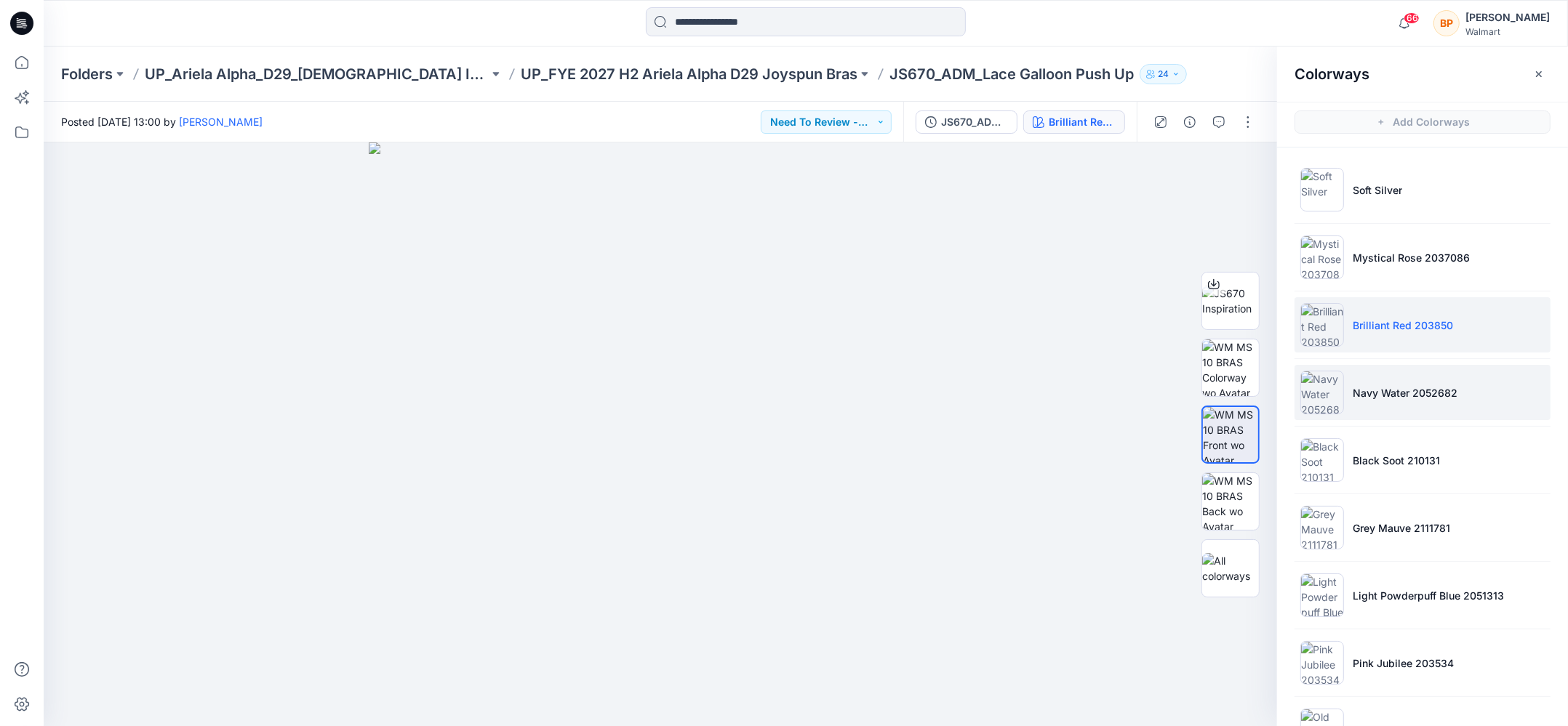
click at [1373, 380] on li "Navy Water 2052682" at bounding box center [1422, 392] width 256 height 55
click at [1253, 177] on button "button" at bounding box center [1245, 167] width 26 height 26
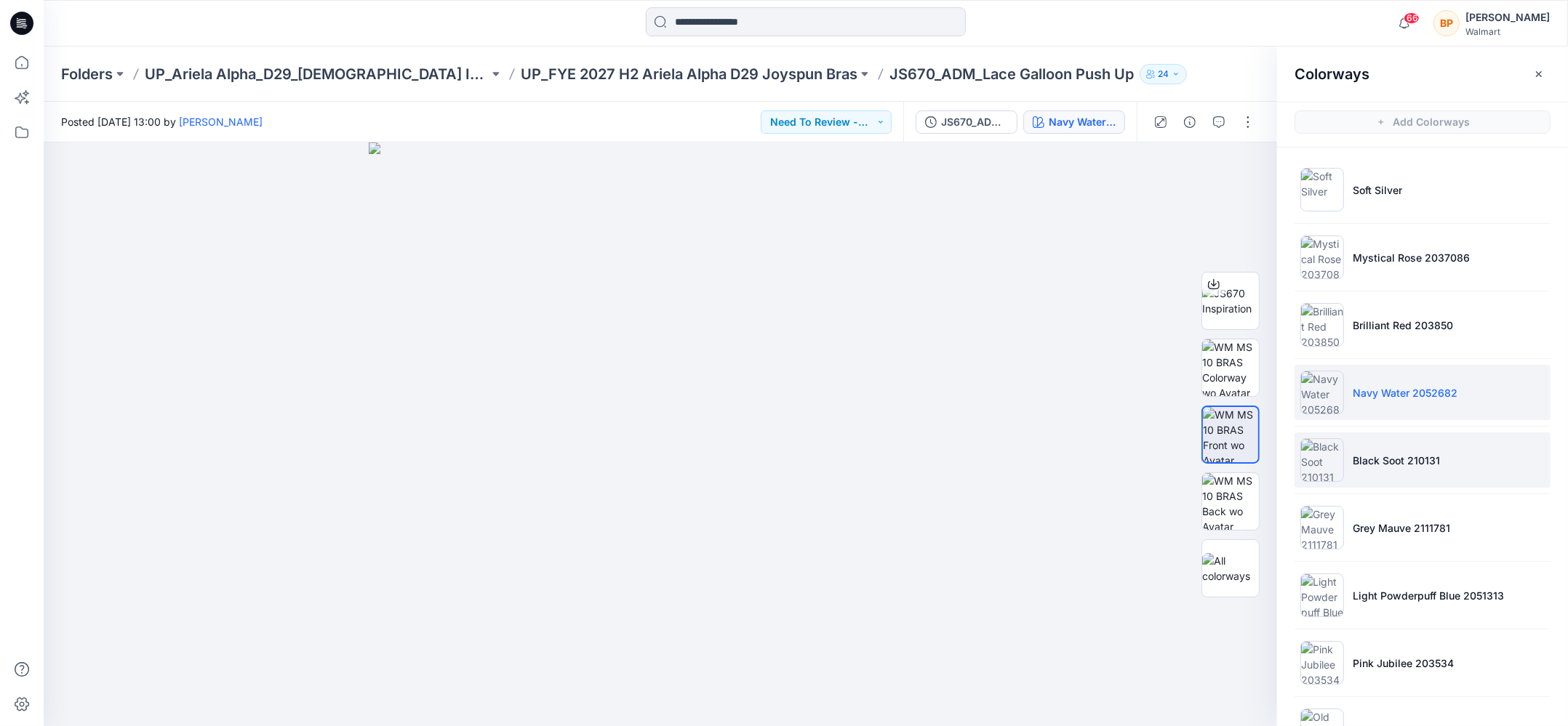
click at [1409, 485] on li "Black Soot 210131" at bounding box center [1422, 460] width 256 height 55
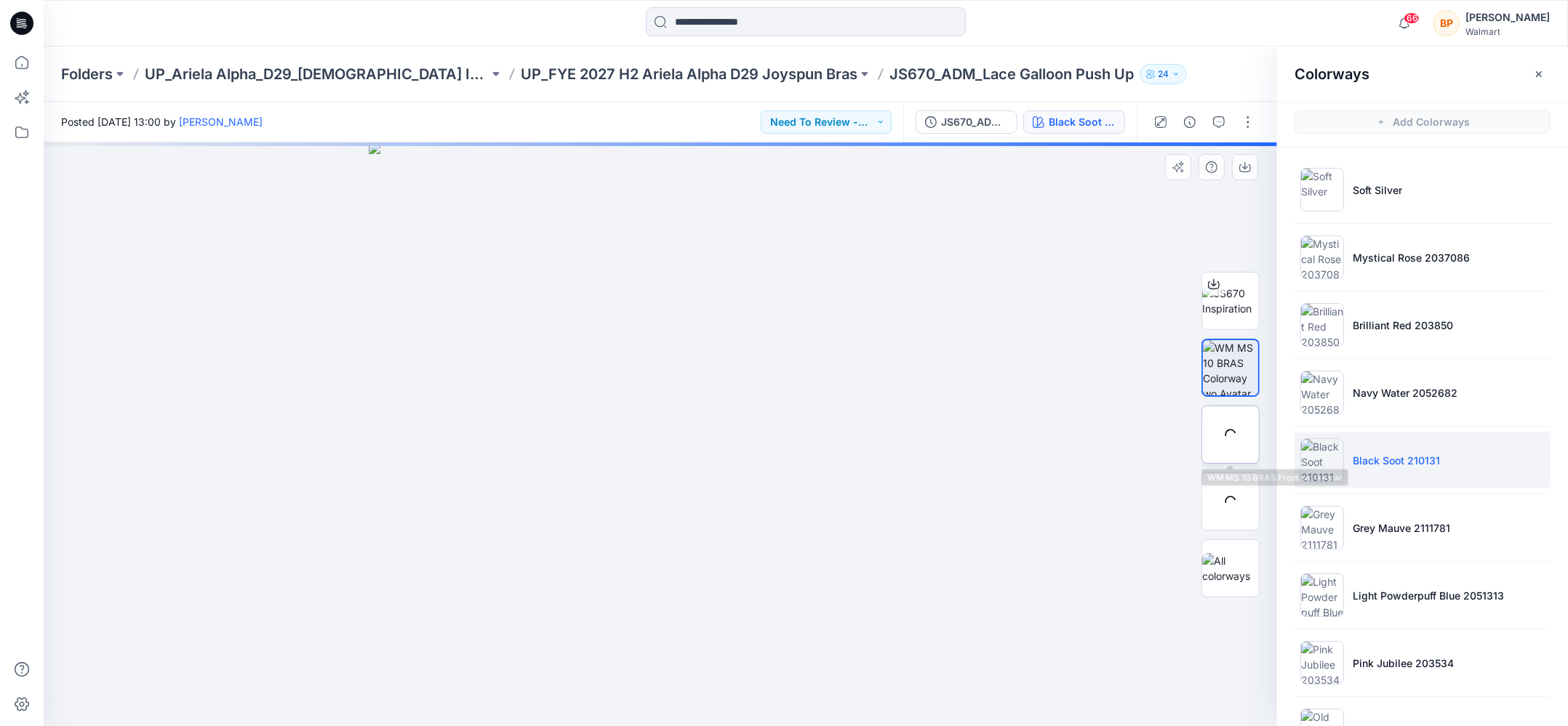
click at [0, 0] on img at bounding box center [0, 0] width 0 height 0
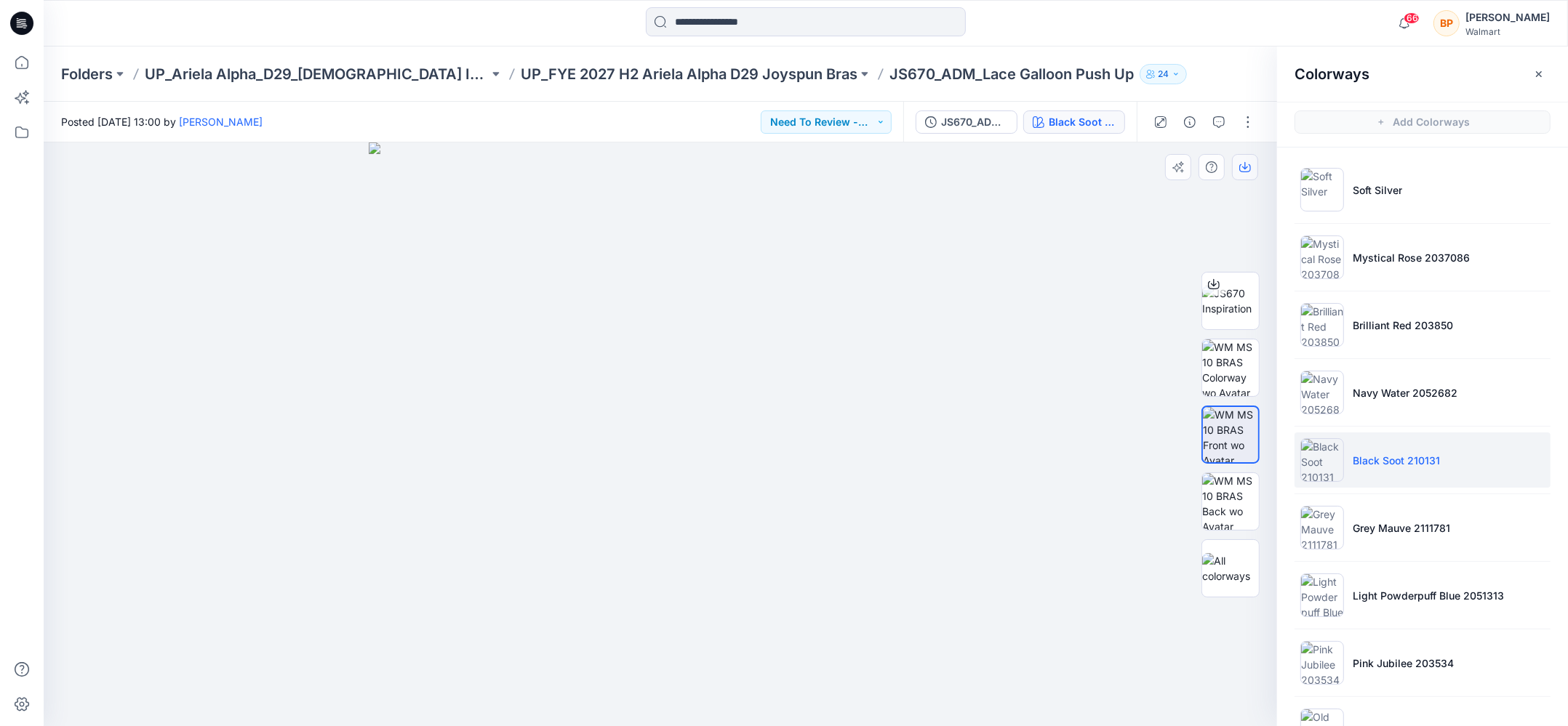
click at [1242, 165] on icon "button" at bounding box center [1245, 168] width 12 height 12
click at [1340, 539] on img at bounding box center [1322, 528] width 43 height 43
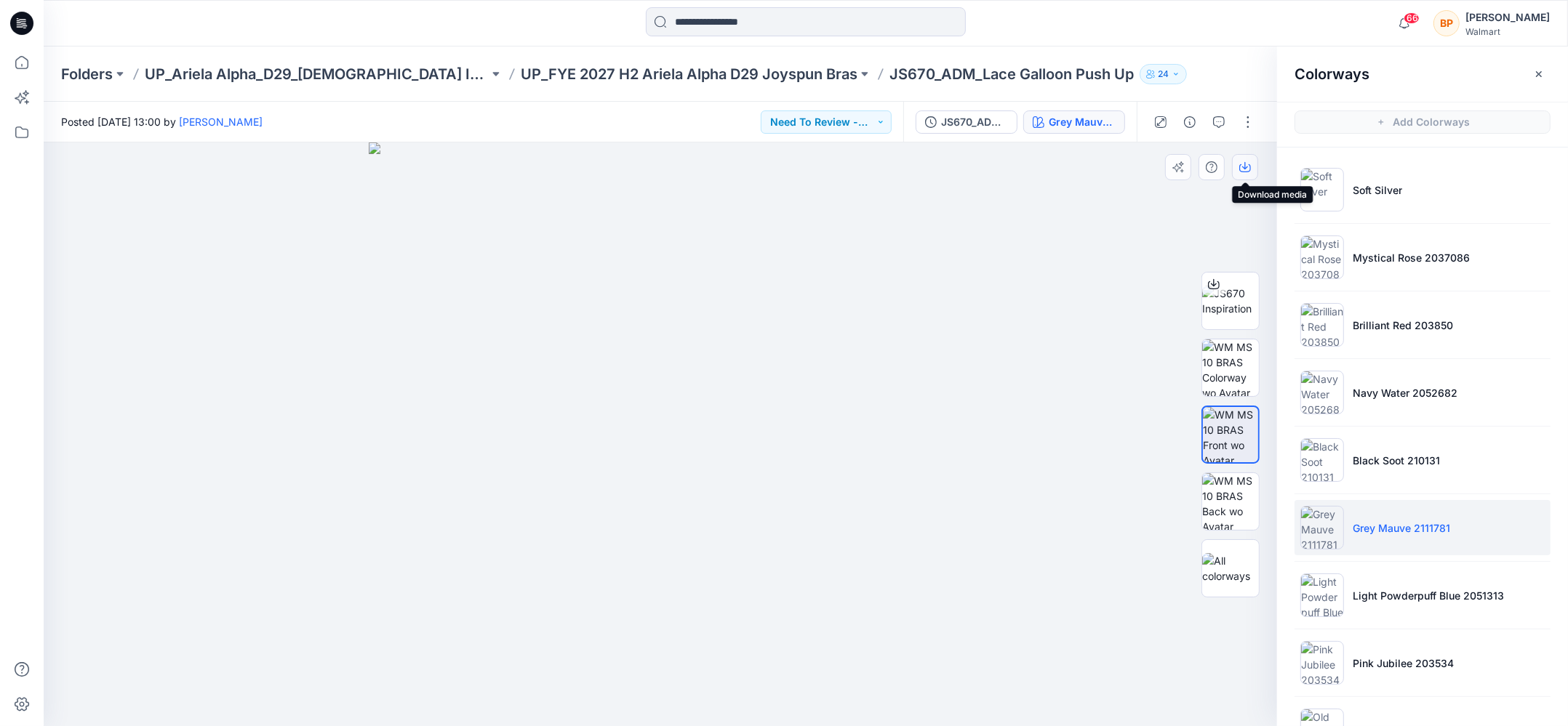
click at [1241, 168] on icon "button" at bounding box center [1245, 168] width 12 height 12
click at [1367, 590] on p "Light Powderpuff Blue 2051313" at bounding box center [1428, 596] width 151 height 15
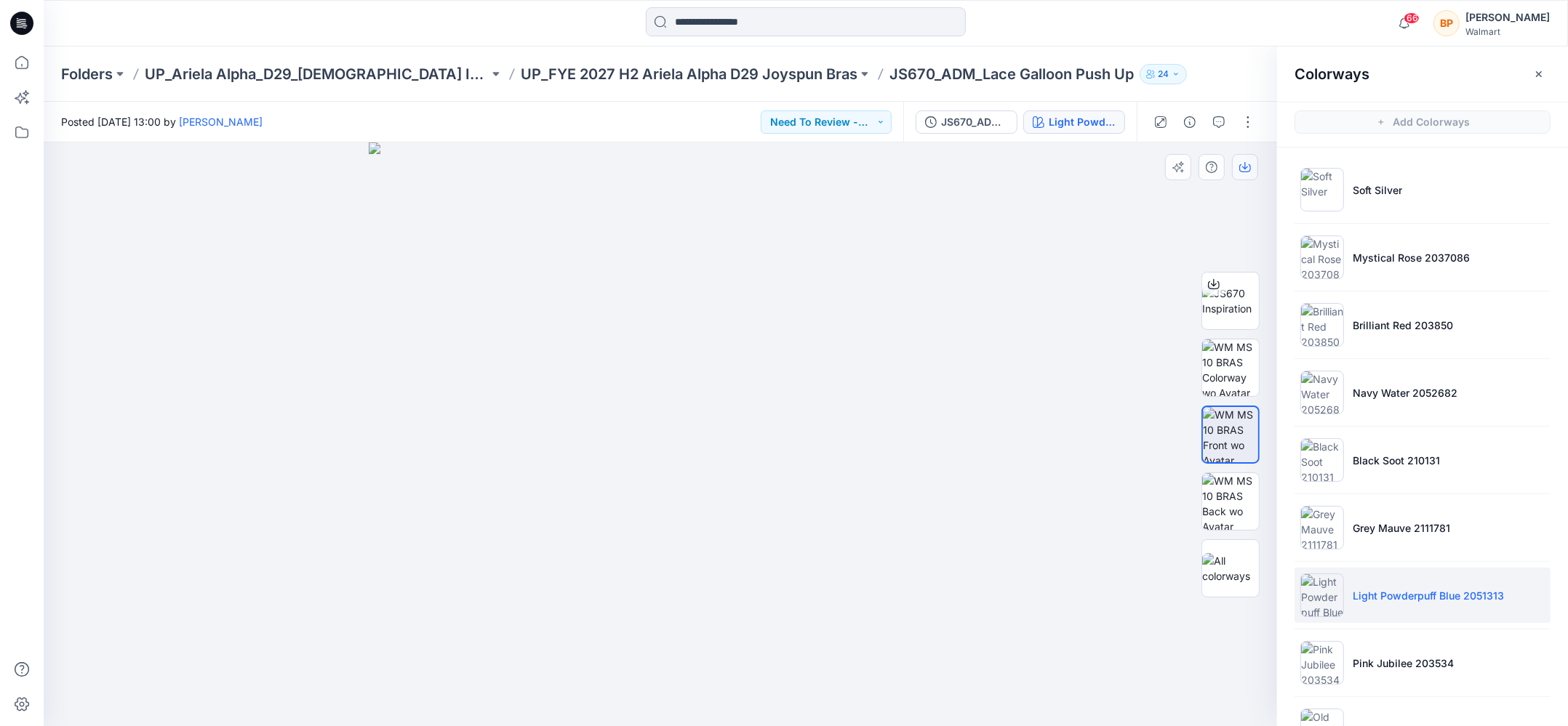
click at [1243, 171] on icon "button" at bounding box center [1245, 168] width 12 height 12
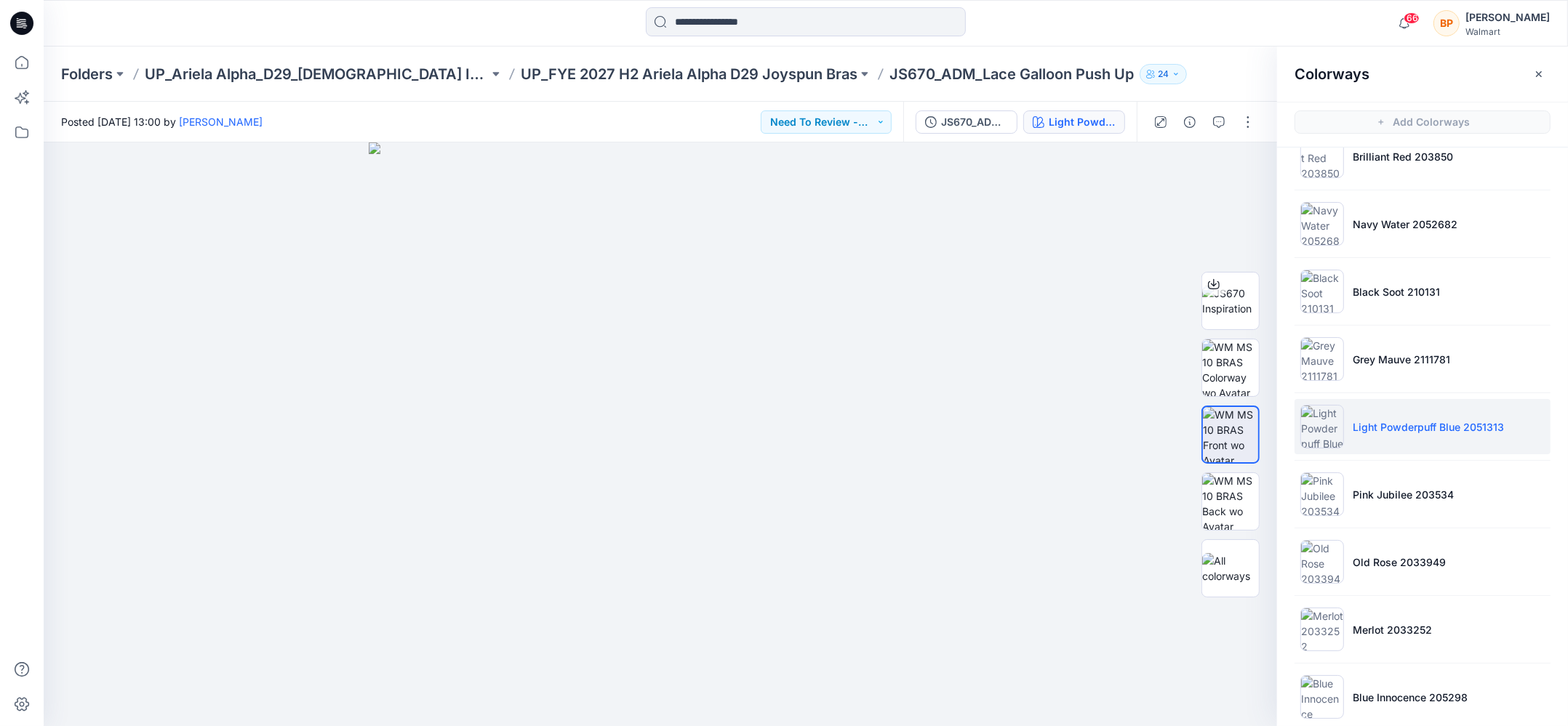
scroll to position [253, 0]
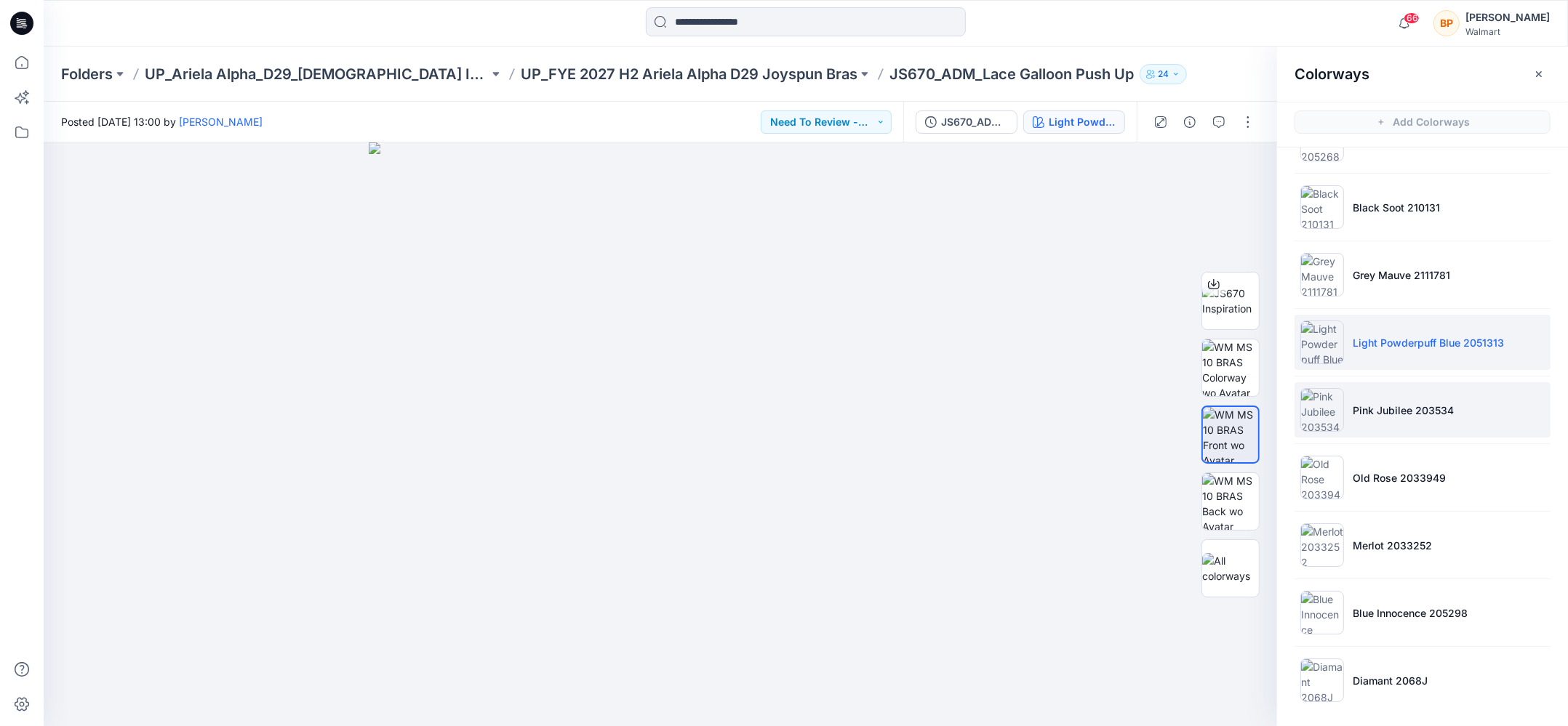
click at [1386, 435] on ul "Soft Silver Mystical Rose 2037086 Brilliant Red 203850 Navy Water 2052682 Black…" at bounding box center [1422, 308] width 291 height 828
click at [1386, 403] on p "Pink Jubilee 203534" at bounding box center [1403, 410] width 101 height 15
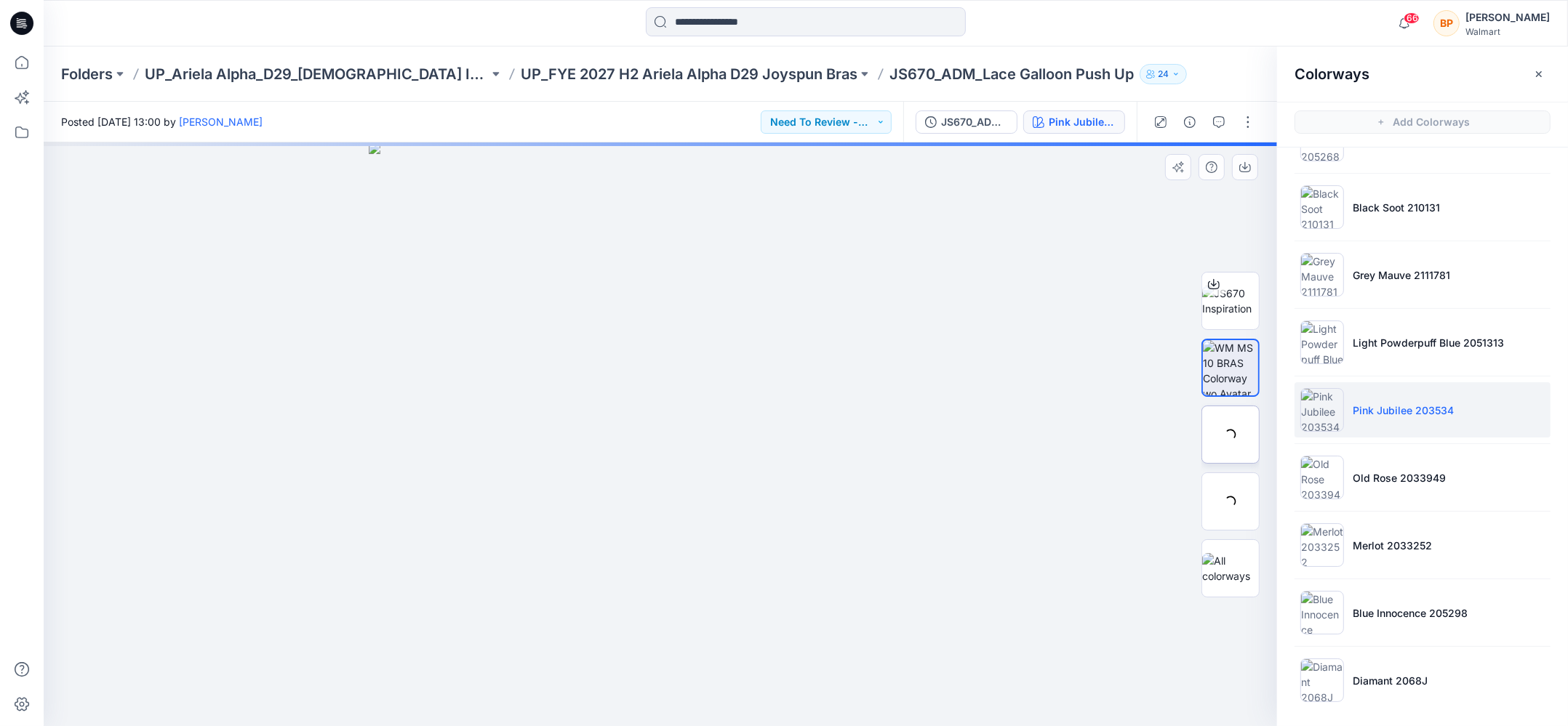
click at [0, 0] on img at bounding box center [0, 0] width 0 height 0
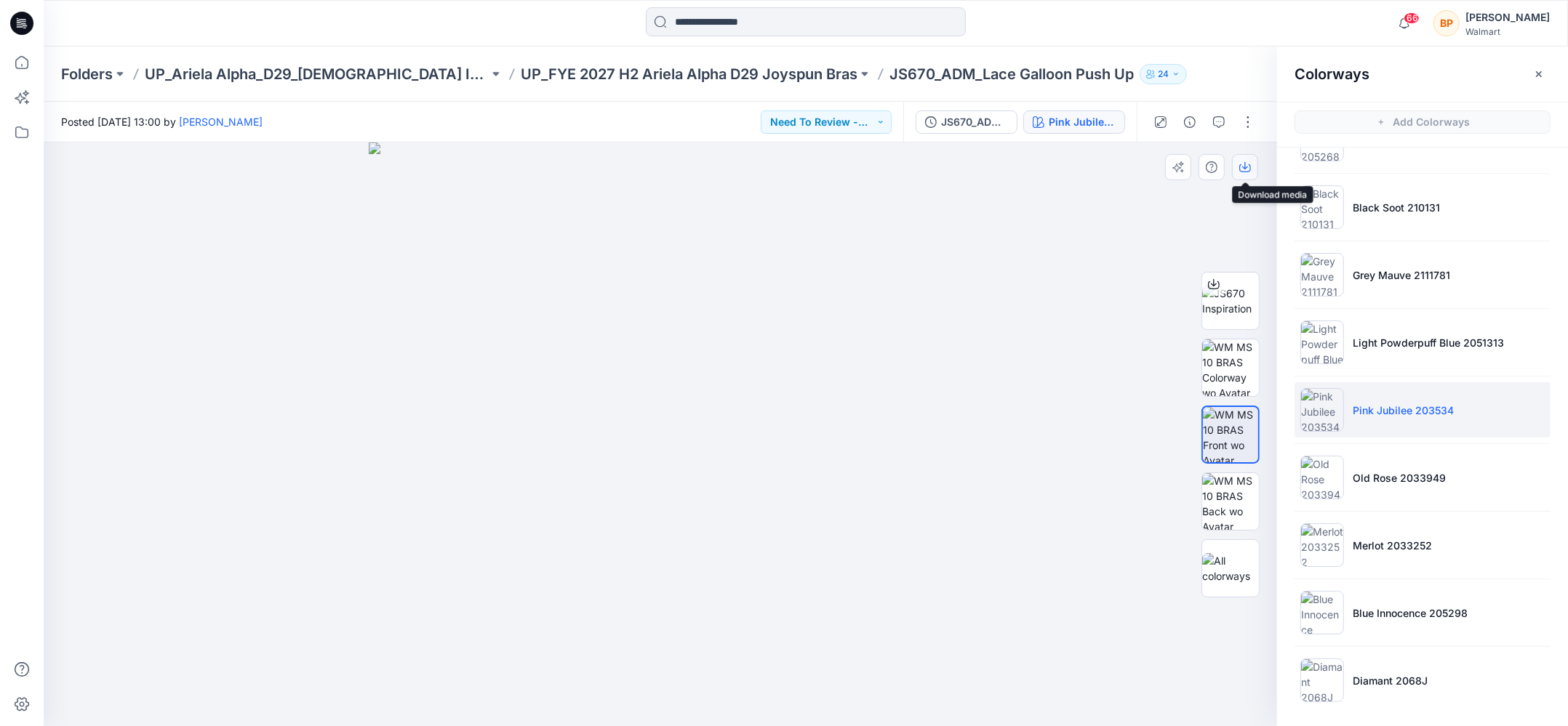
click at [1251, 160] on button "button" at bounding box center [1245, 167] width 26 height 26
click at [1370, 495] on li "Old Rose 2033949" at bounding box center [1422, 478] width 256 height 55
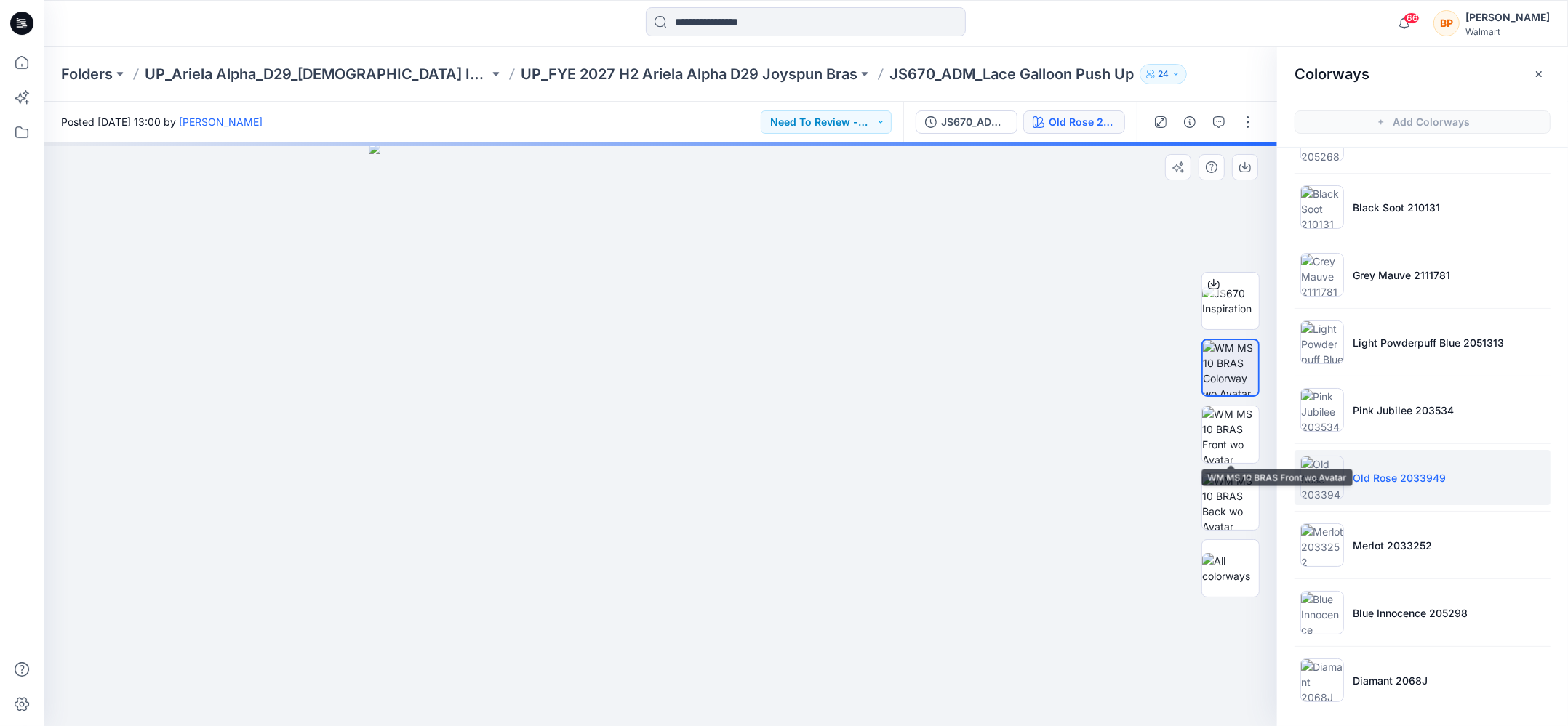
click at [1208, 426] on img at bounding box center [1230, 435] width 57 height 57
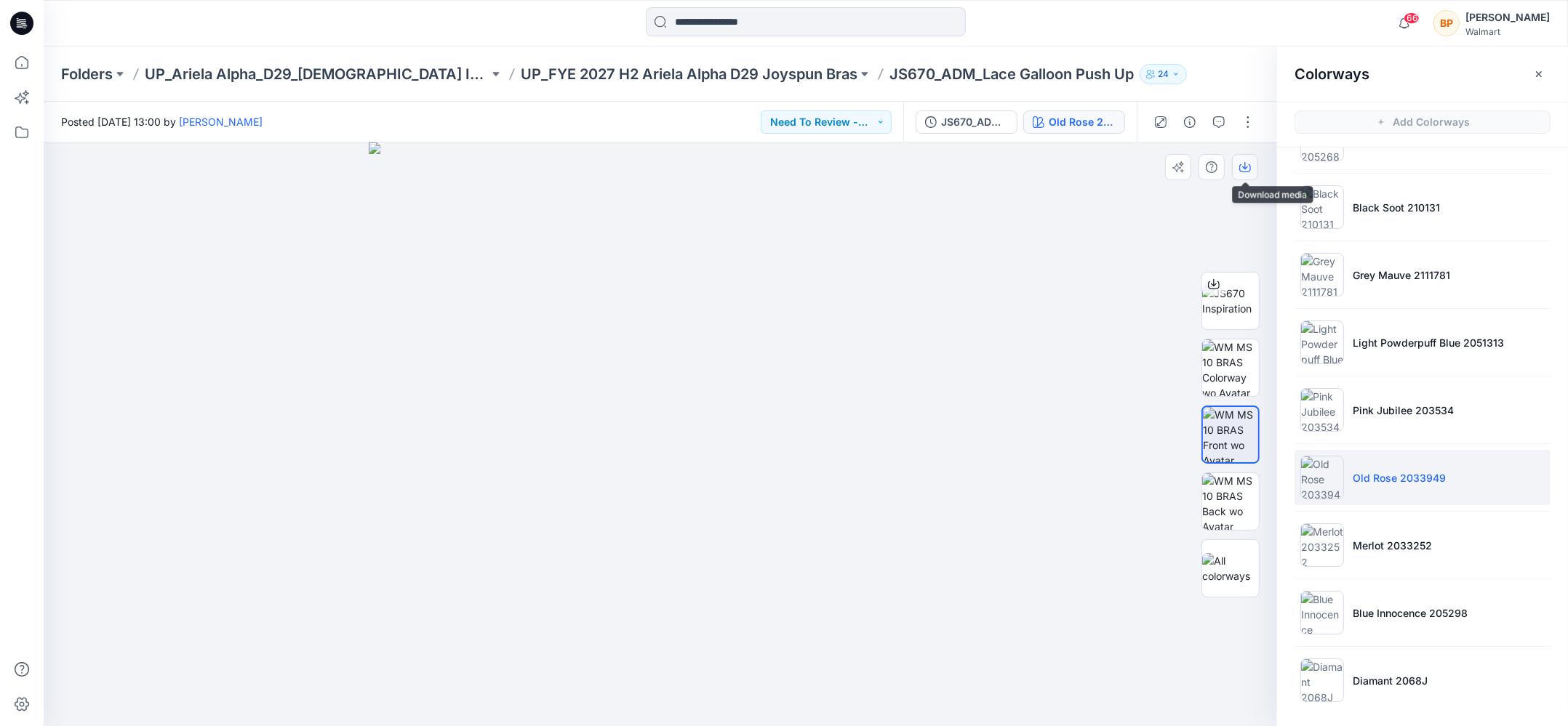
click at [1243, 167] on icon "button" at bounding box center [1245, 168] width 12 height 12
click at [1304, 534] on img at bounding box center [1322, 545] width 43 height 43
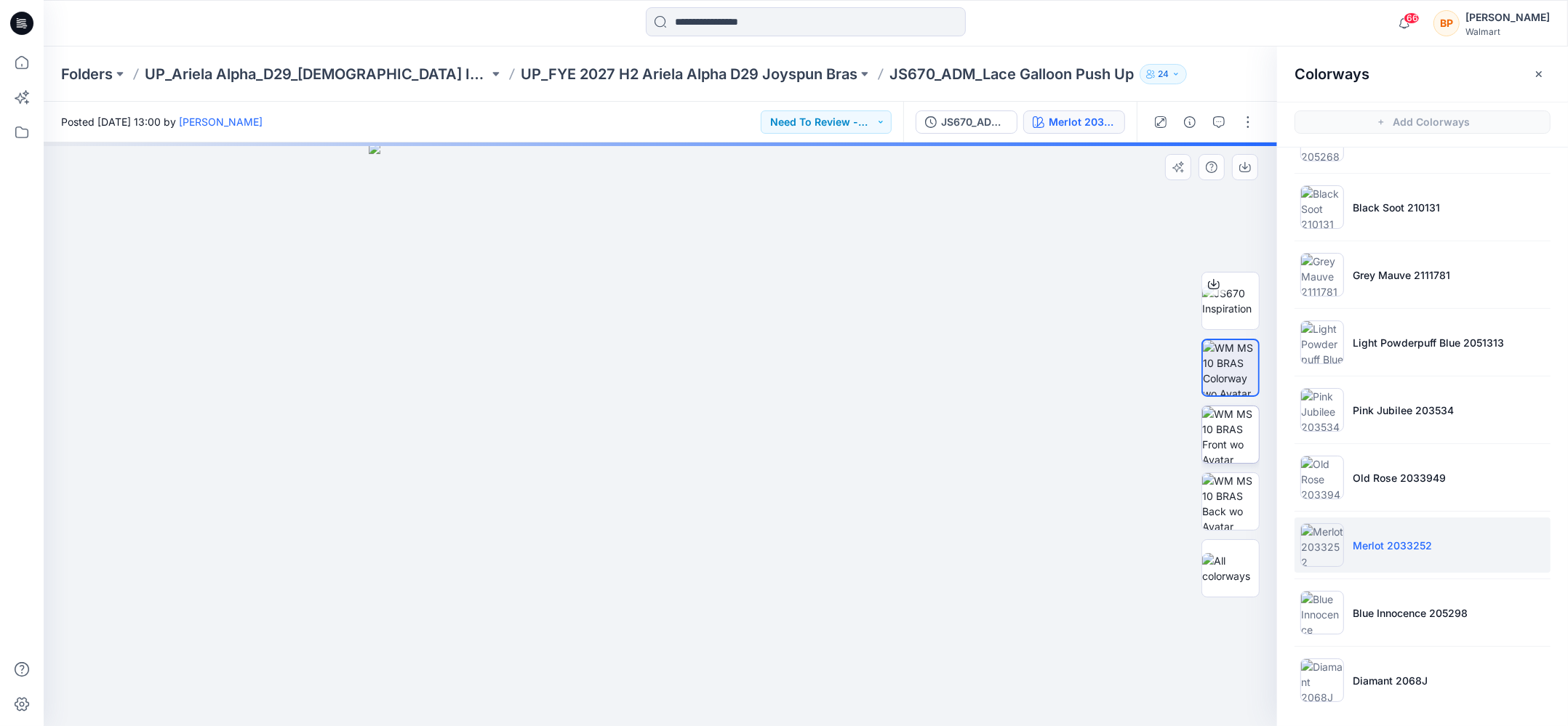
click at [1239, 421] on img at bounding box center [1230, 435] width 57 height 57
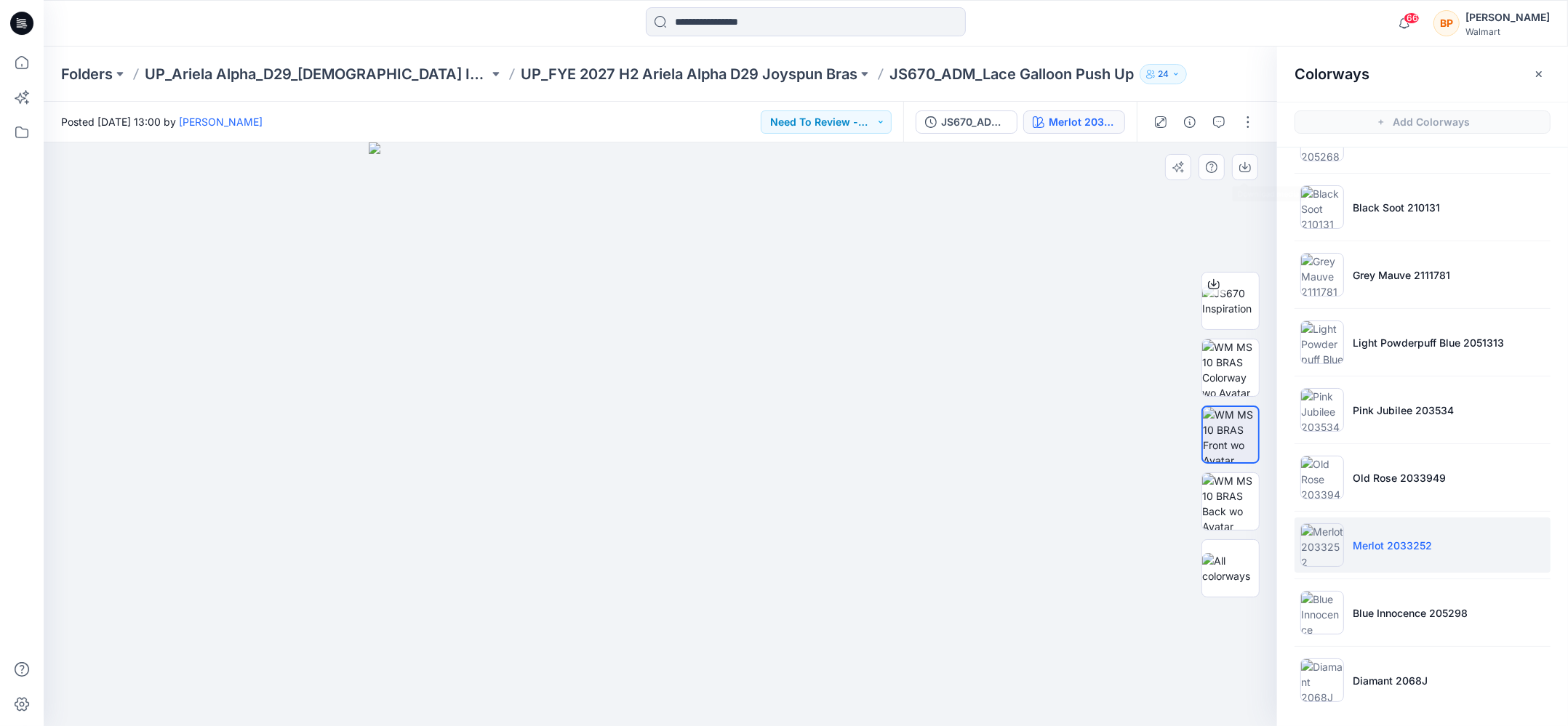
click at [1254, 143] on div at bounding box center [660, 434] width 1233 height 584
click at [1245, 165] on icon "button" at bounding box center [1245, 166] width 6 height 7
click at [1368, 586] on li "Blue Innocence 205298" at bounding box center [1422, 613] width 256 height 55
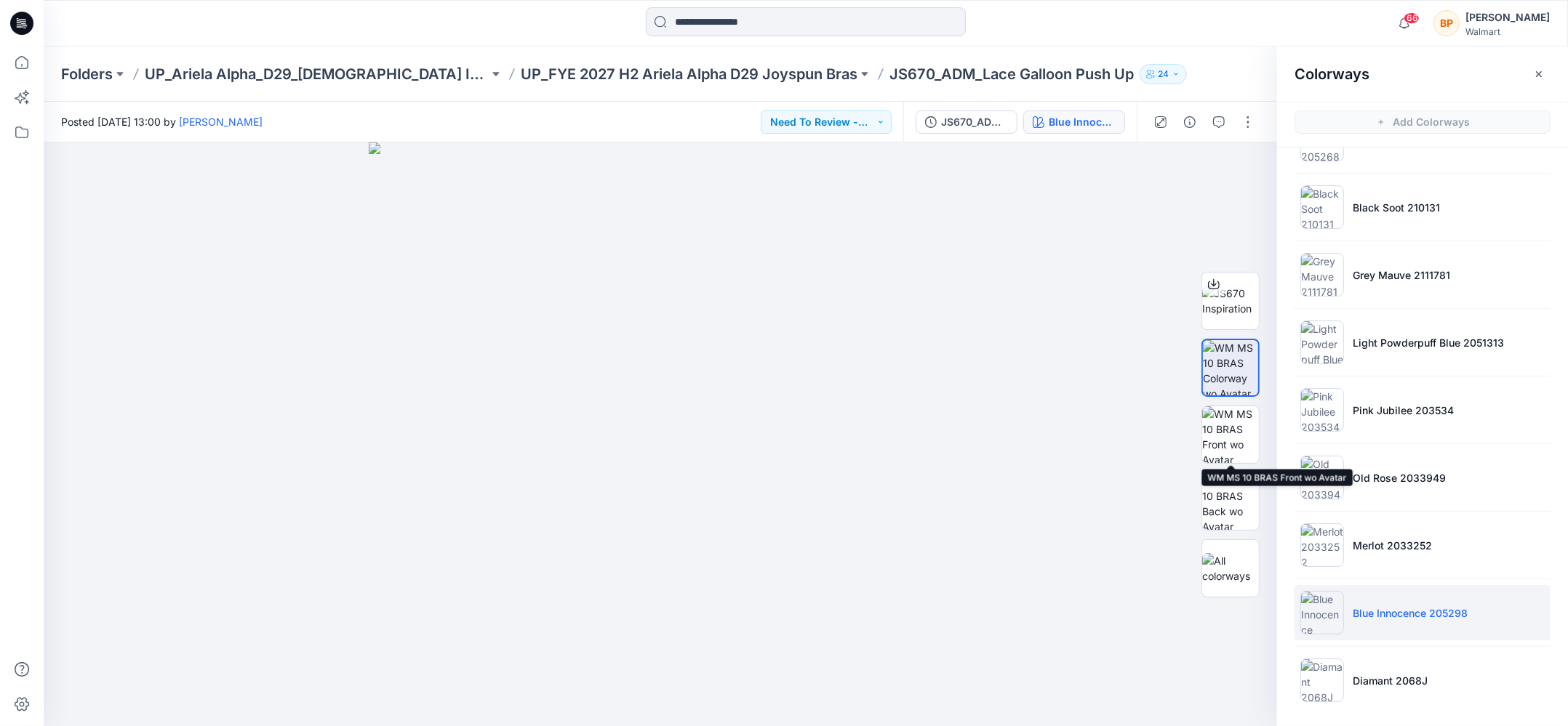
click at [1226, 439] on img at bounding box center [1230, 435] width 57 height 57
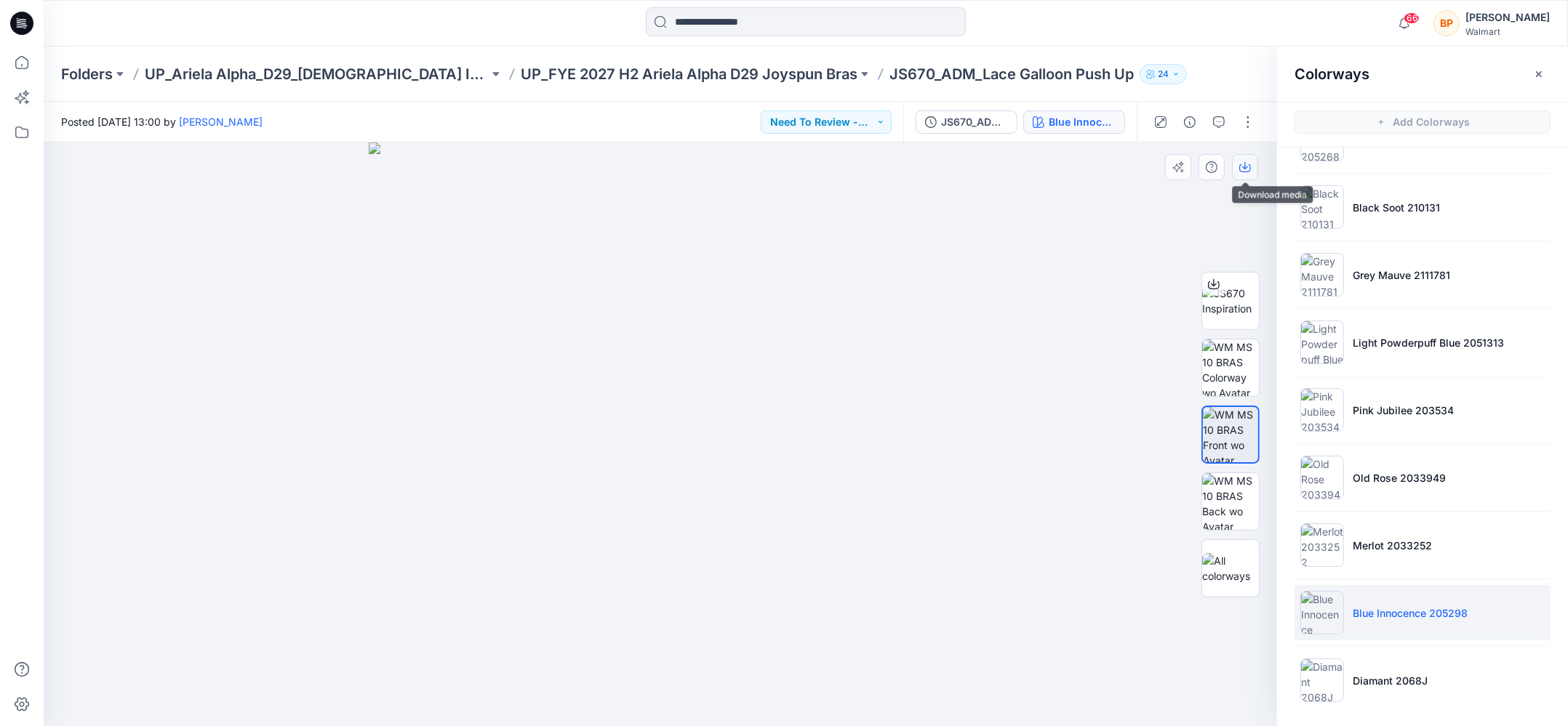
click at [1248, 169] on icon "button" at bounding box center [1245, 168] width 12 height 12
click at [1361, 689] on li "Diamant 2068J" at bounding box center [1422, 680] width 256 height 55
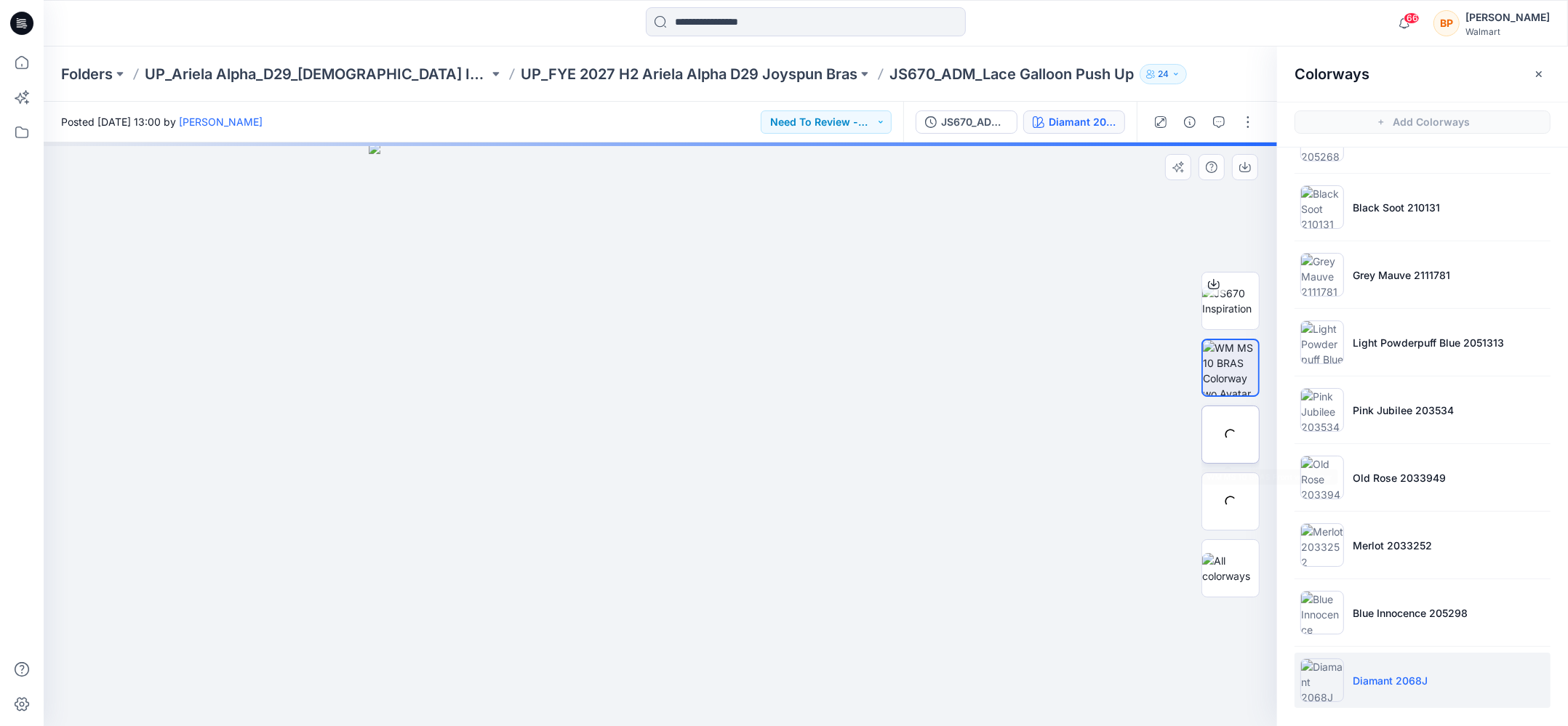
click at [1224, 443] on div at bounding box center [1230, 435] width 58 height 58
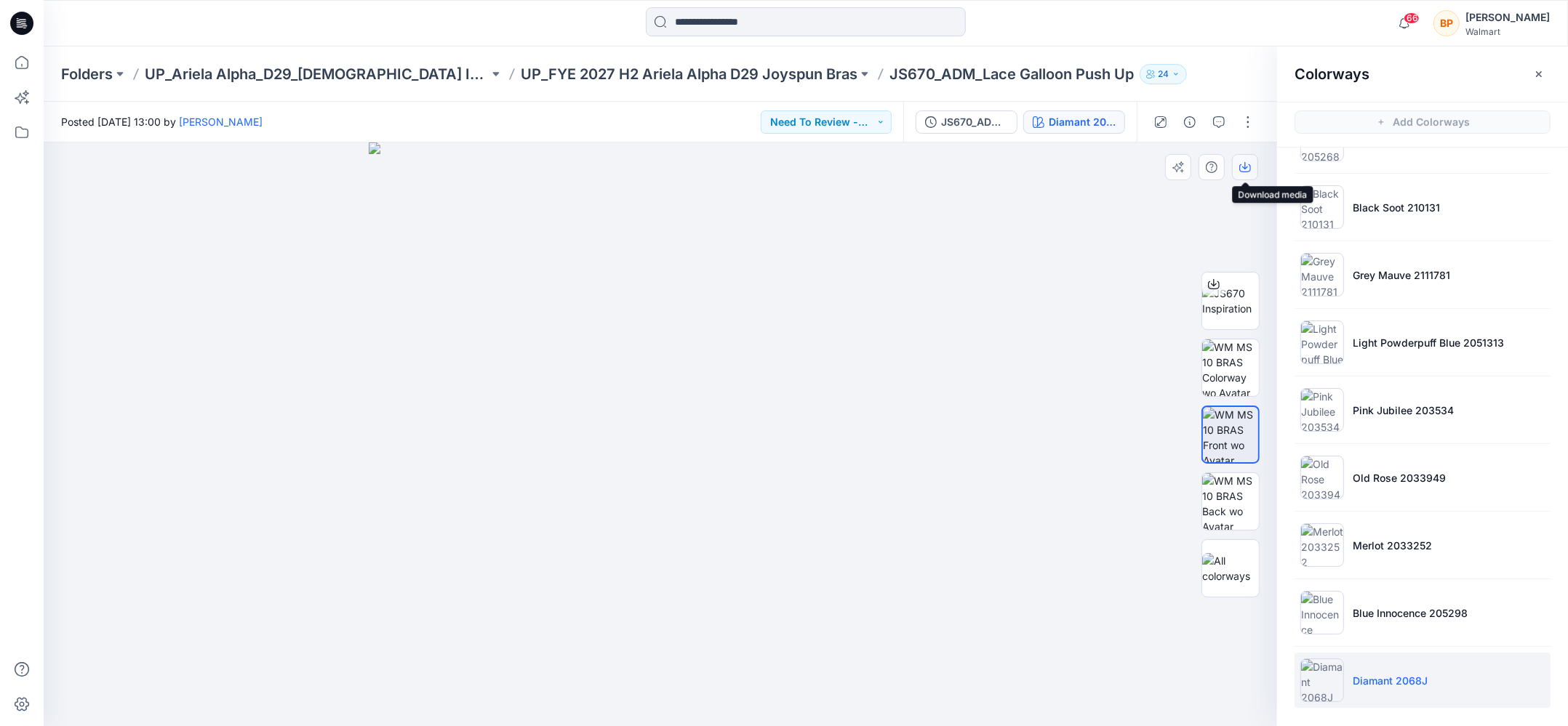
click at [1244, 157] on button "button" at bounding box center [1245, 167] width 26 height 26
click at [425, 76] on p "UP_Ariela Alpha_D29_[DEMOGRAPHIC_DATA] Intimates - Joyspun" at bounding box center [316, 73] width 344 height 20
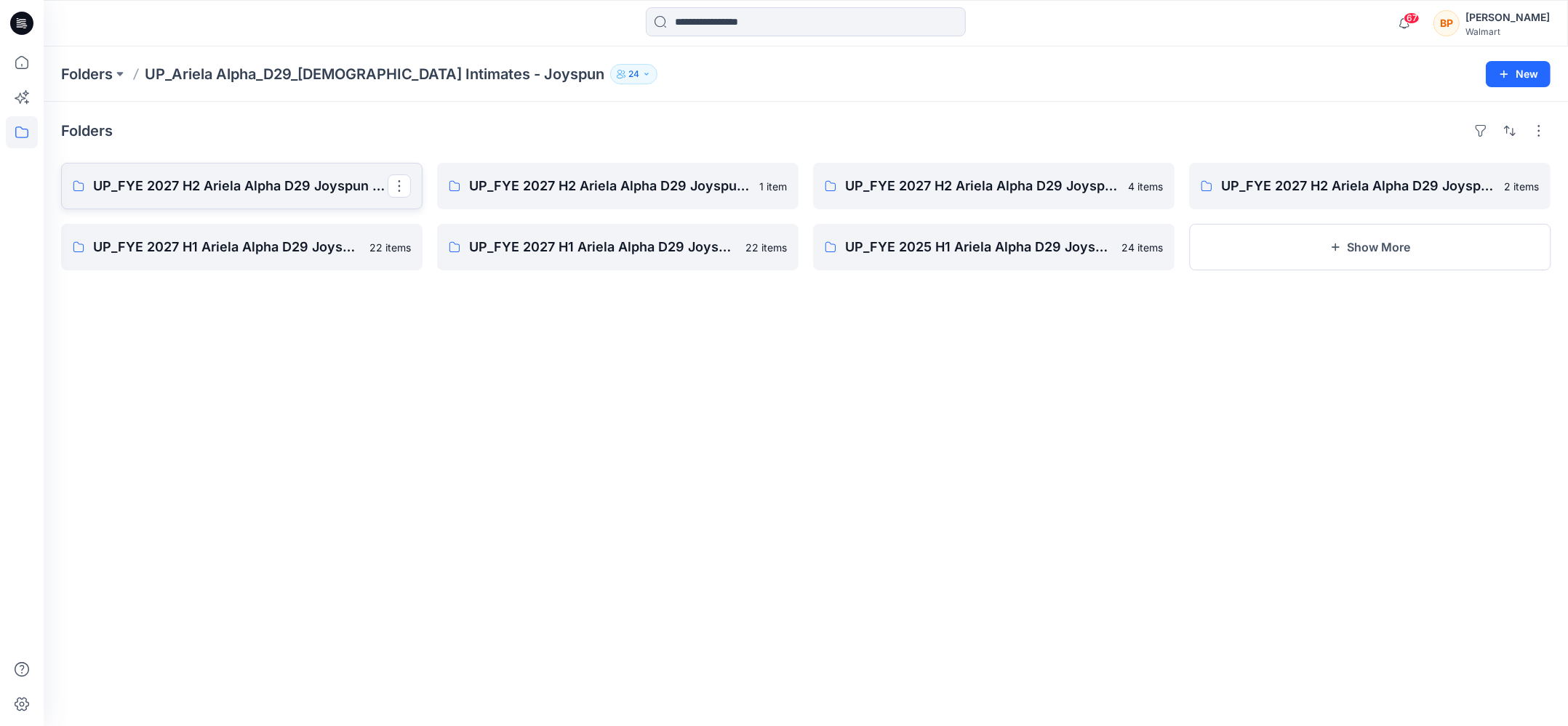
click at [368, 181] on p "UP_FYE 2027 H2 Ariela Alpha D29 Joyspun Bras" at bounding box center [240, 186] width 294 height 20
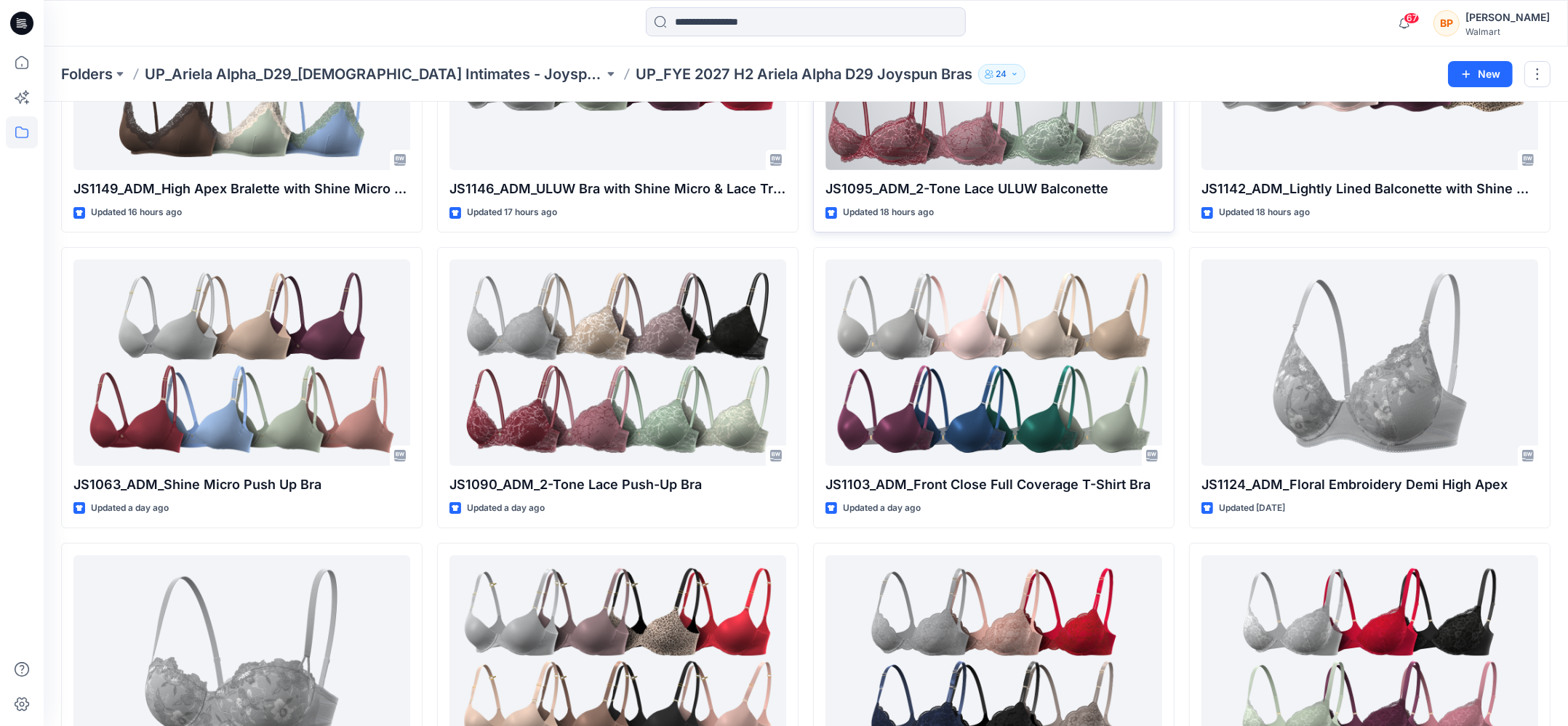
scroll to position [267, 0]
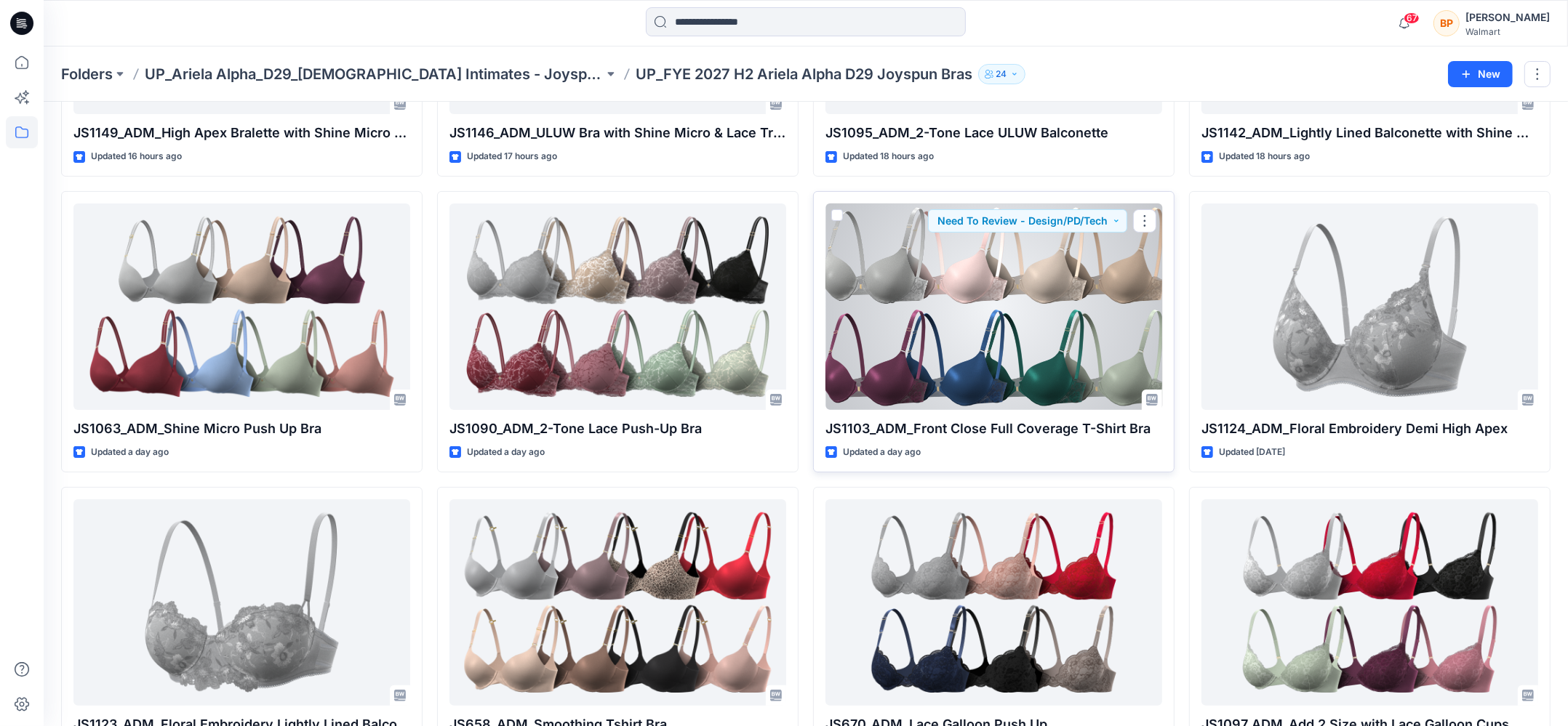
click at [1022, 353] on div at bounding box center [994, 307] width 337 height 207
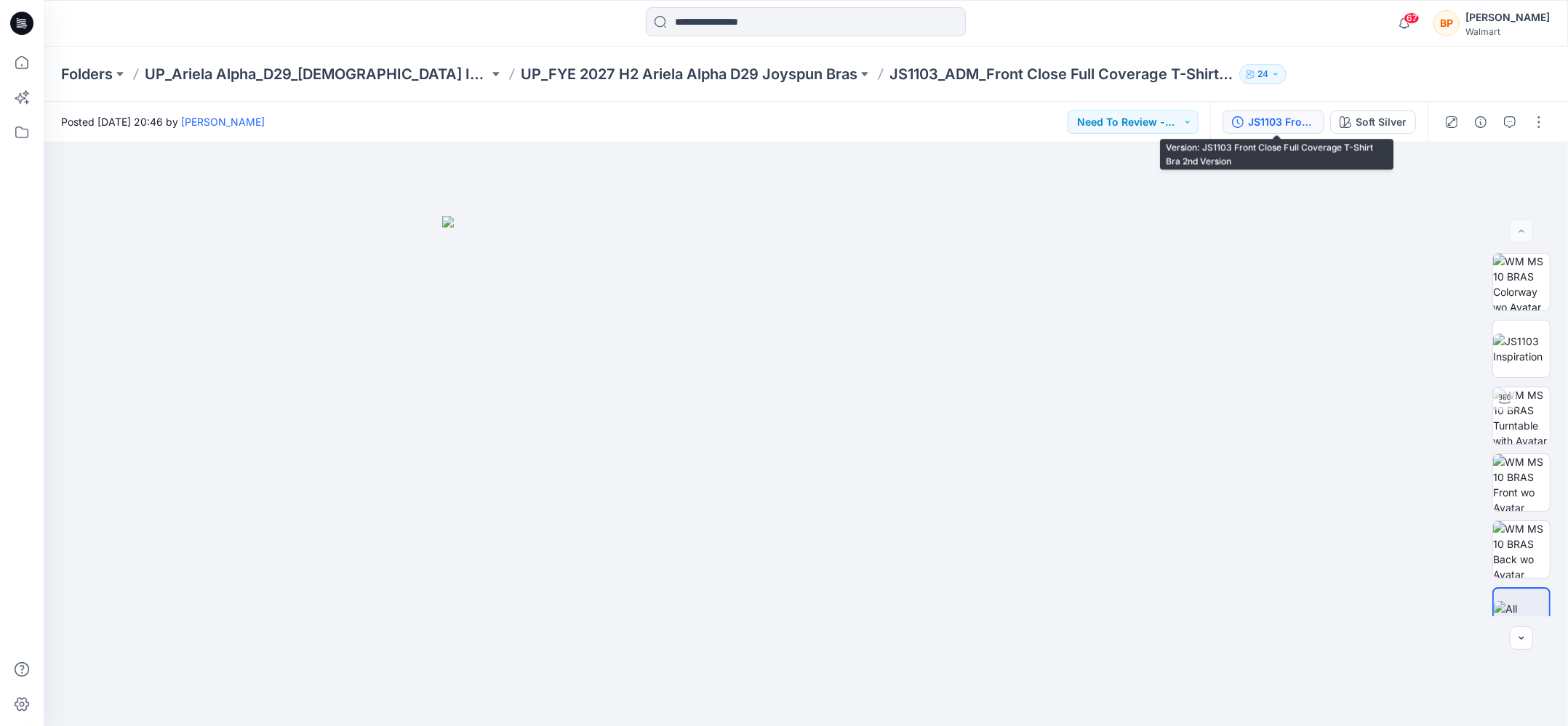
click at [1297, 121] on div "JS1103 Front Close Full Coverage T-Shirt Bra 2nd Version" at bounding box center [1280, 121] width 67 height 16
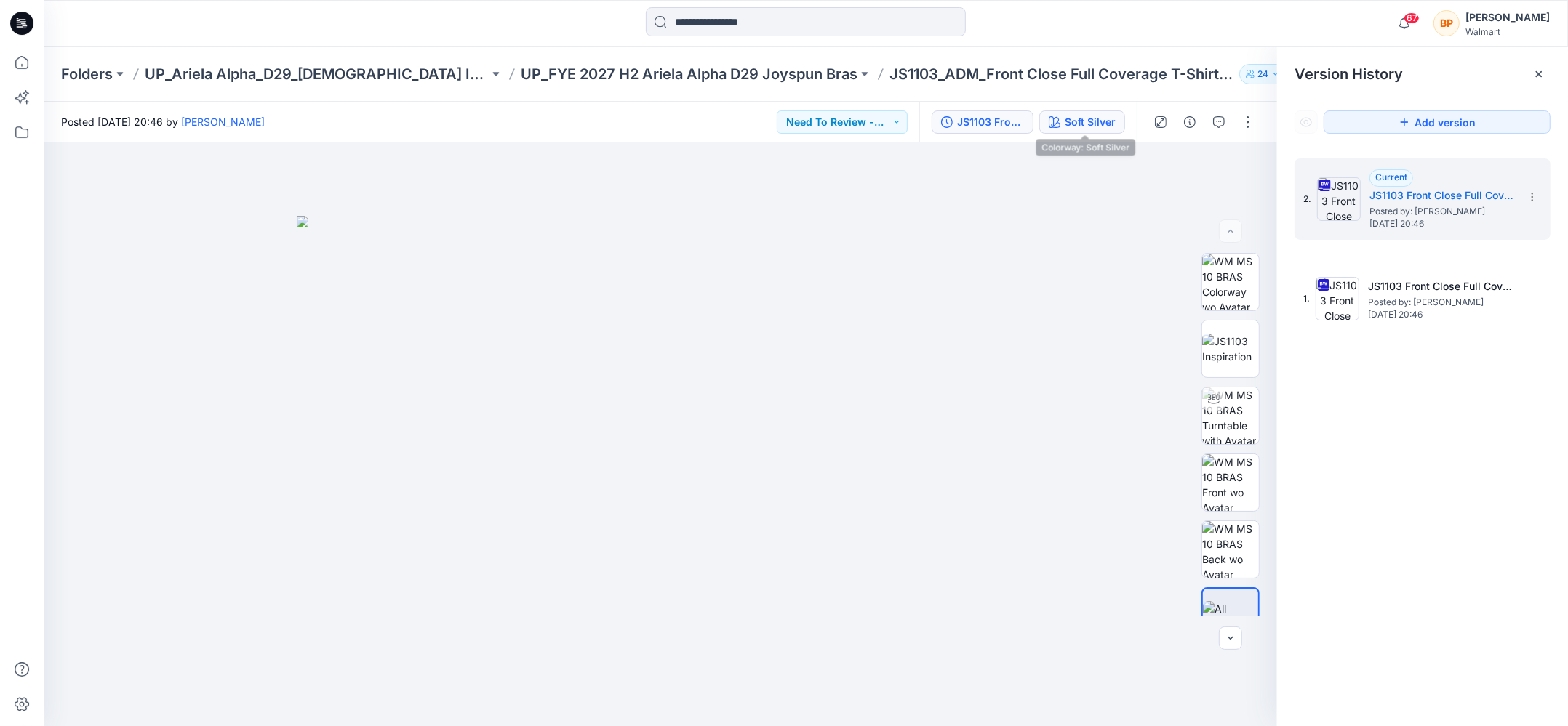
click at [1106, 123] on div "Soft Silver" at bounding box center [1090, 121] width 51 height 16
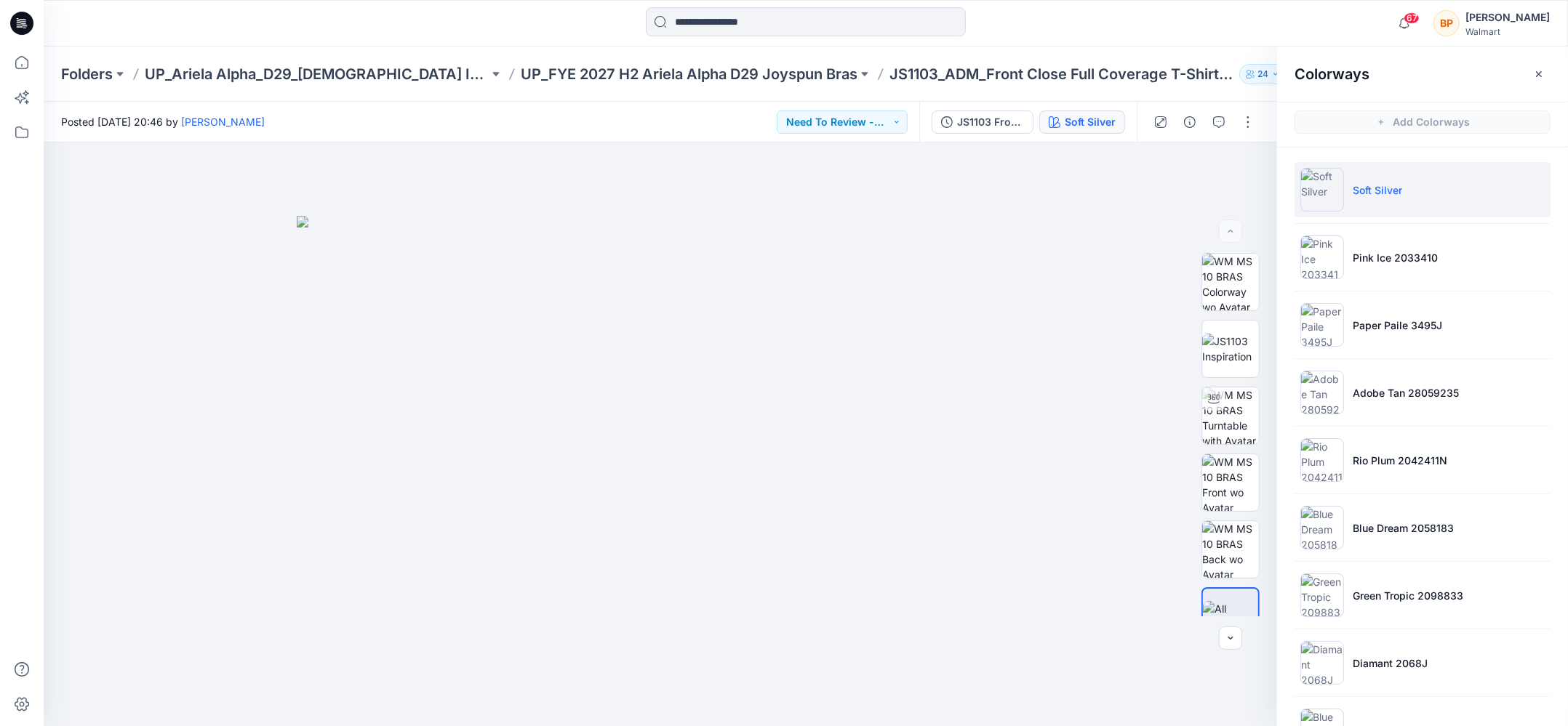
click at [1014, 135] on div "JS1103 Front Close Full Coverage T-Shirt Bra 2nd Version Soft Silver" at bounding box center [1027, 122] width 217 height 40
click at [1014, 132] on button "JS1103 Front Close Full Coverage T-Shirt Bra 2nd Version" at bounding box center [982, 122] width 102 height 23
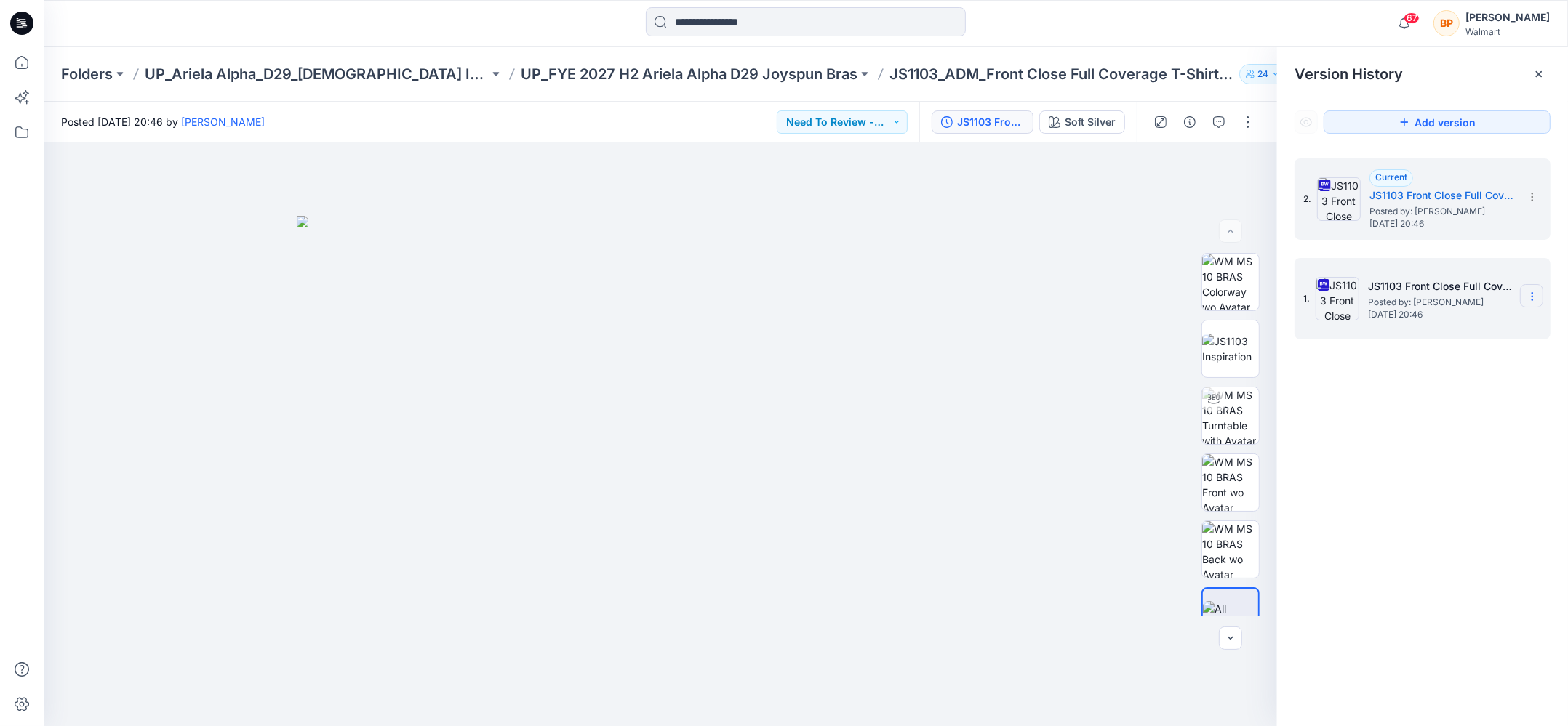
click at [1536, 294] on icon at bounding box center [1532, 296] width 12 height 12
click at [1449, 450] on span "Delete Version" at bounding box center [1431, 447] width 68 height 17
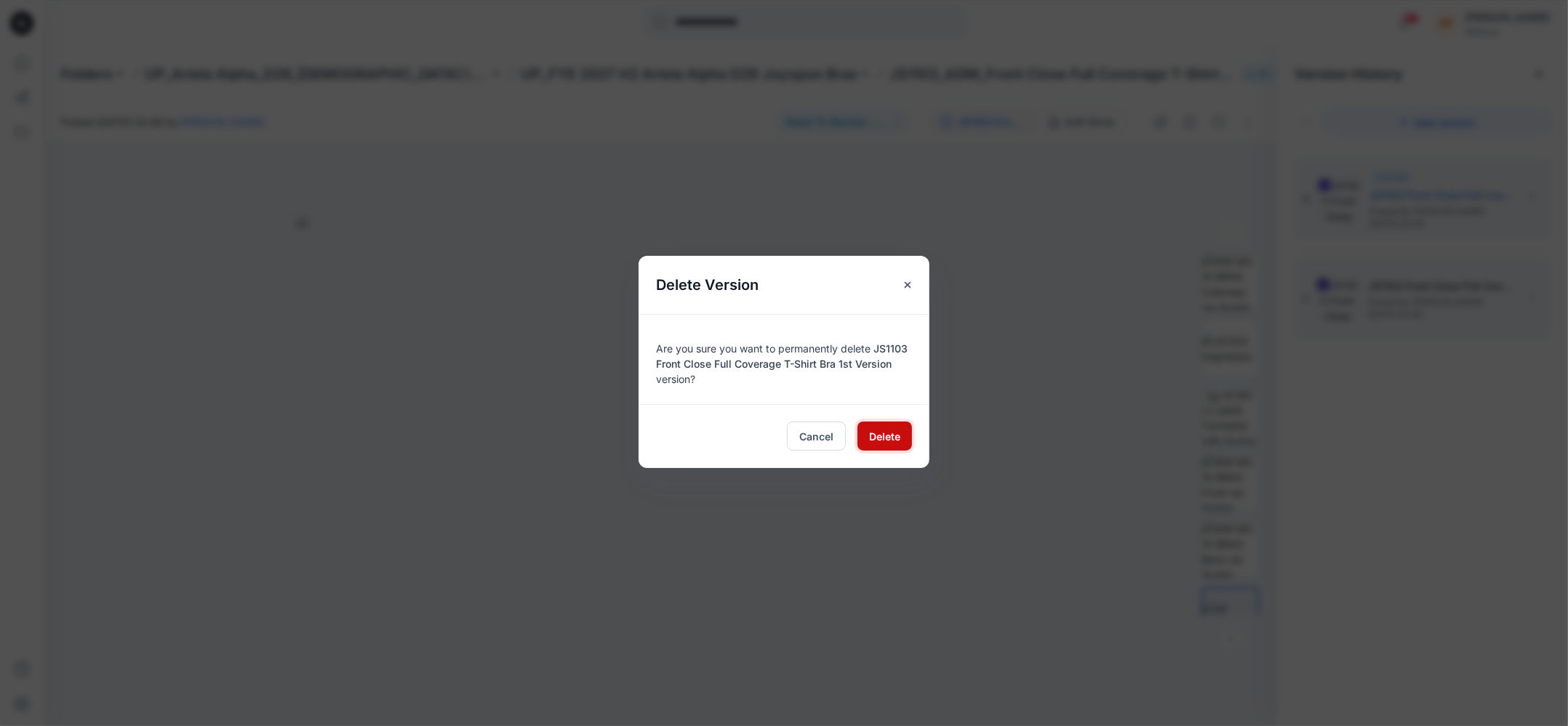
click at [891, 439] on span "Delete" at bounding box center [884, 436] width 31 height 15
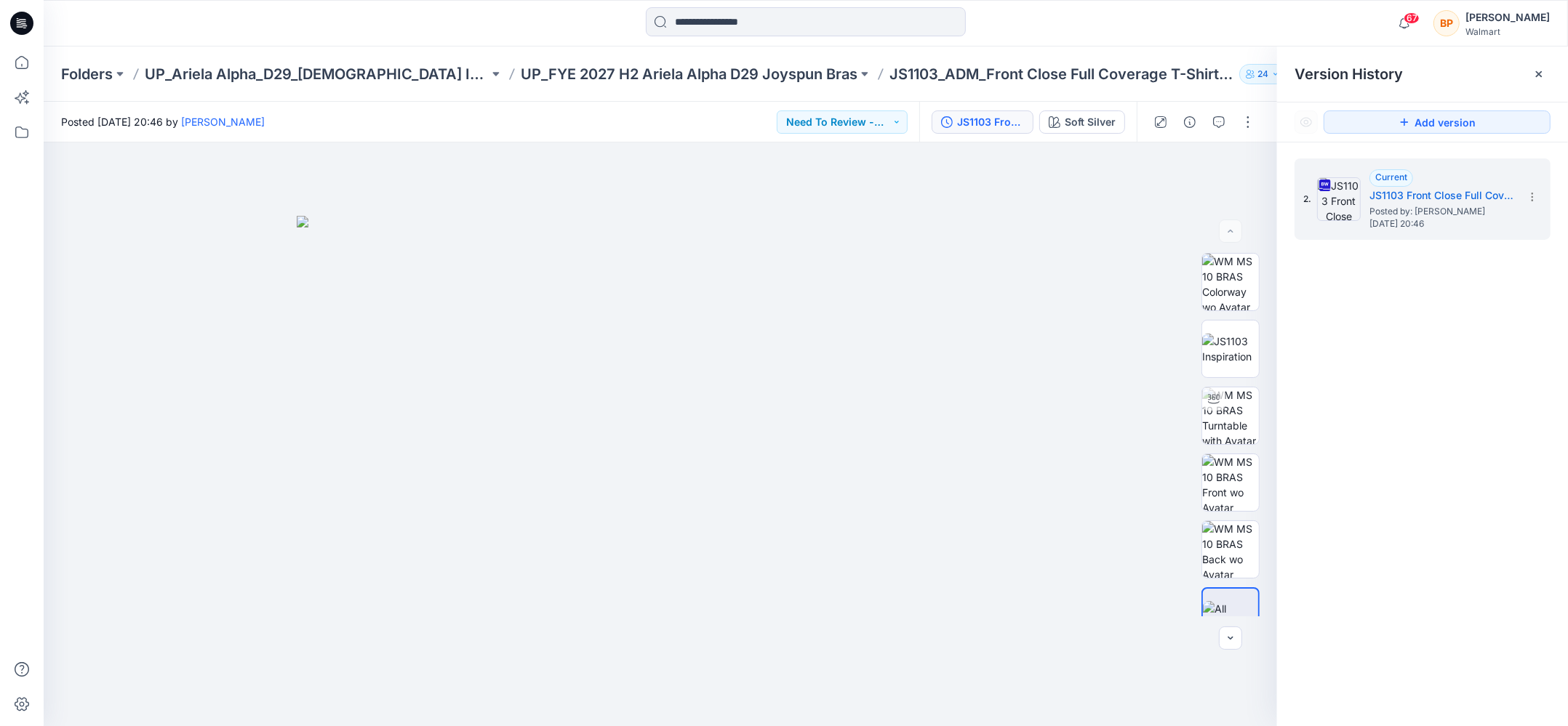
click at [1104, 104] on div "JS1103 Front Close Full Coverage T-Shirt Bra 2nd Version Soft Silver" at bounding box center [1027, 122] width 217 height 40
click at [1102, 131] on button "Soft Silver" at bounding box center [1082, 122] width 86 height 23
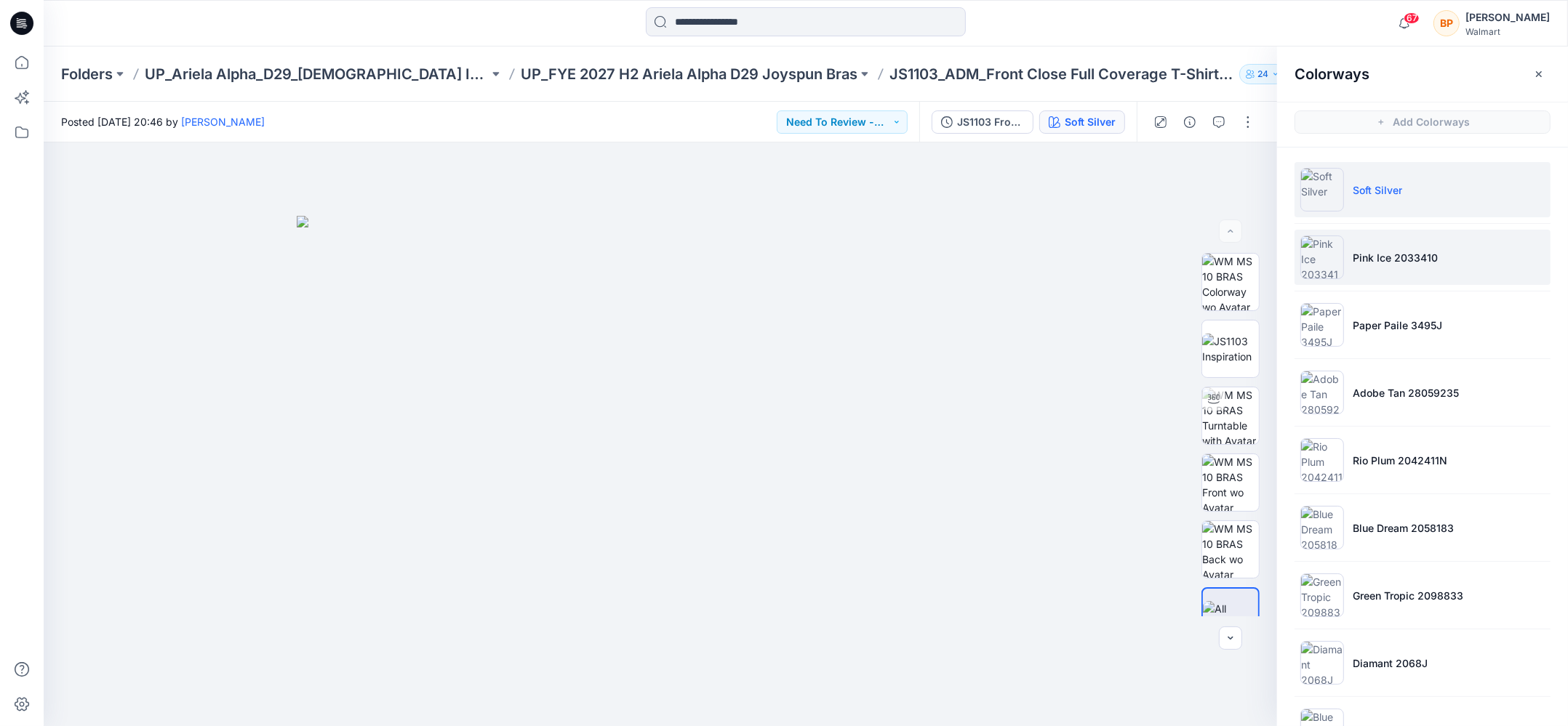
click at [1403, 272] on li "Pink Ice 2033410" at bounding box center [1422, 257] width 256 height 55
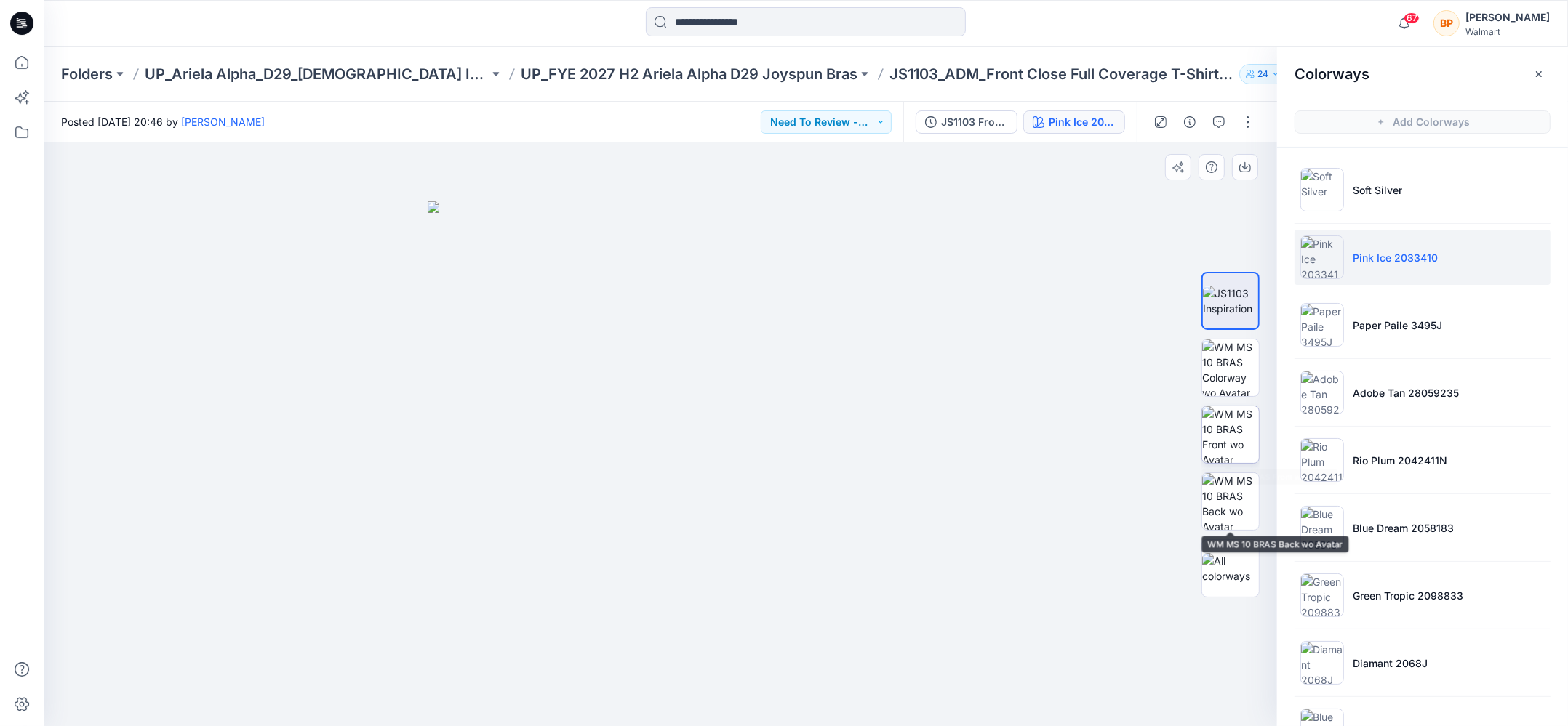
click at [1229, 449] on img at bounding box center [1230, 435] width 57 height 57
click at [1236, 162] on button "button" at bounding box center [1245, 167] width 26 height 26
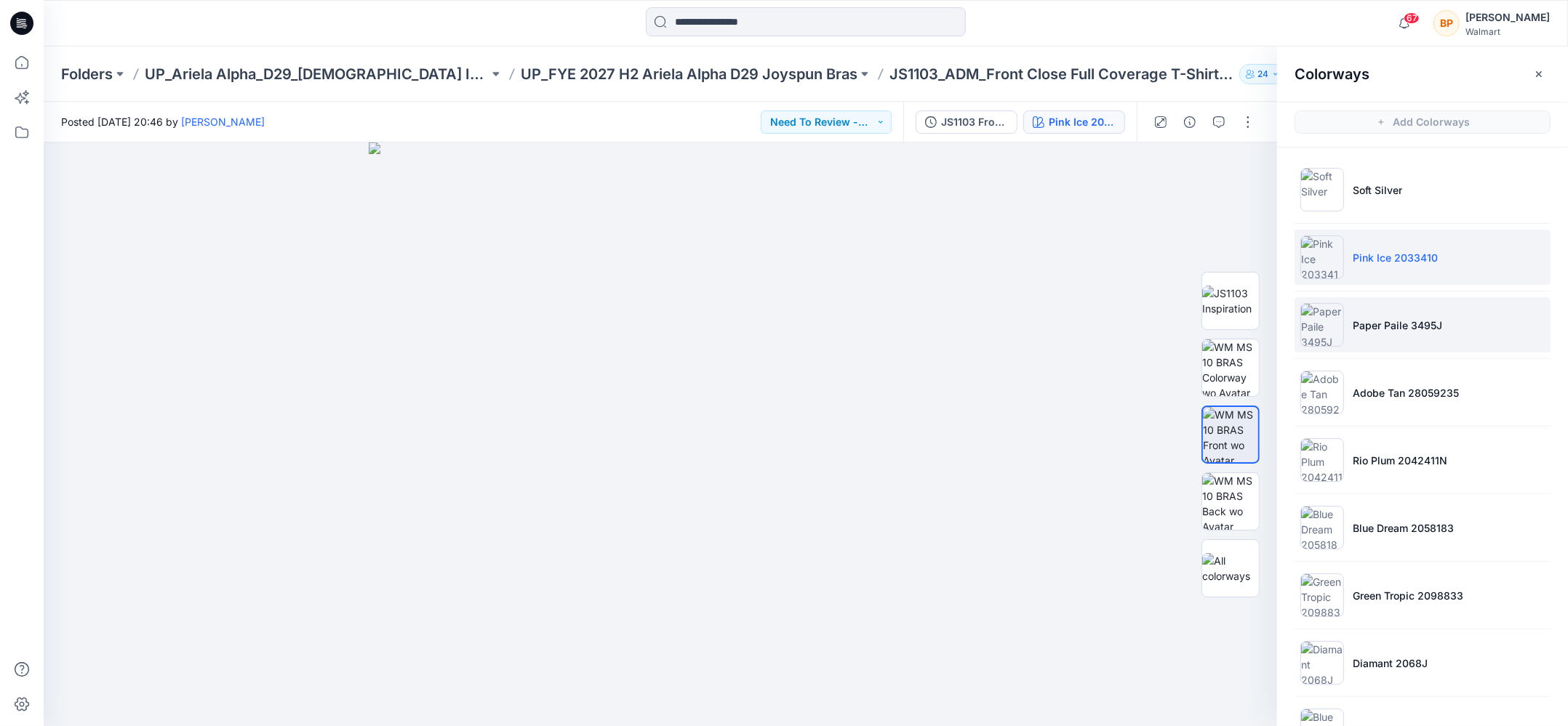
click at [1367, 331] on p "Paper Paile 3495J" at bounding box center [1397, 325] width 89 height 15
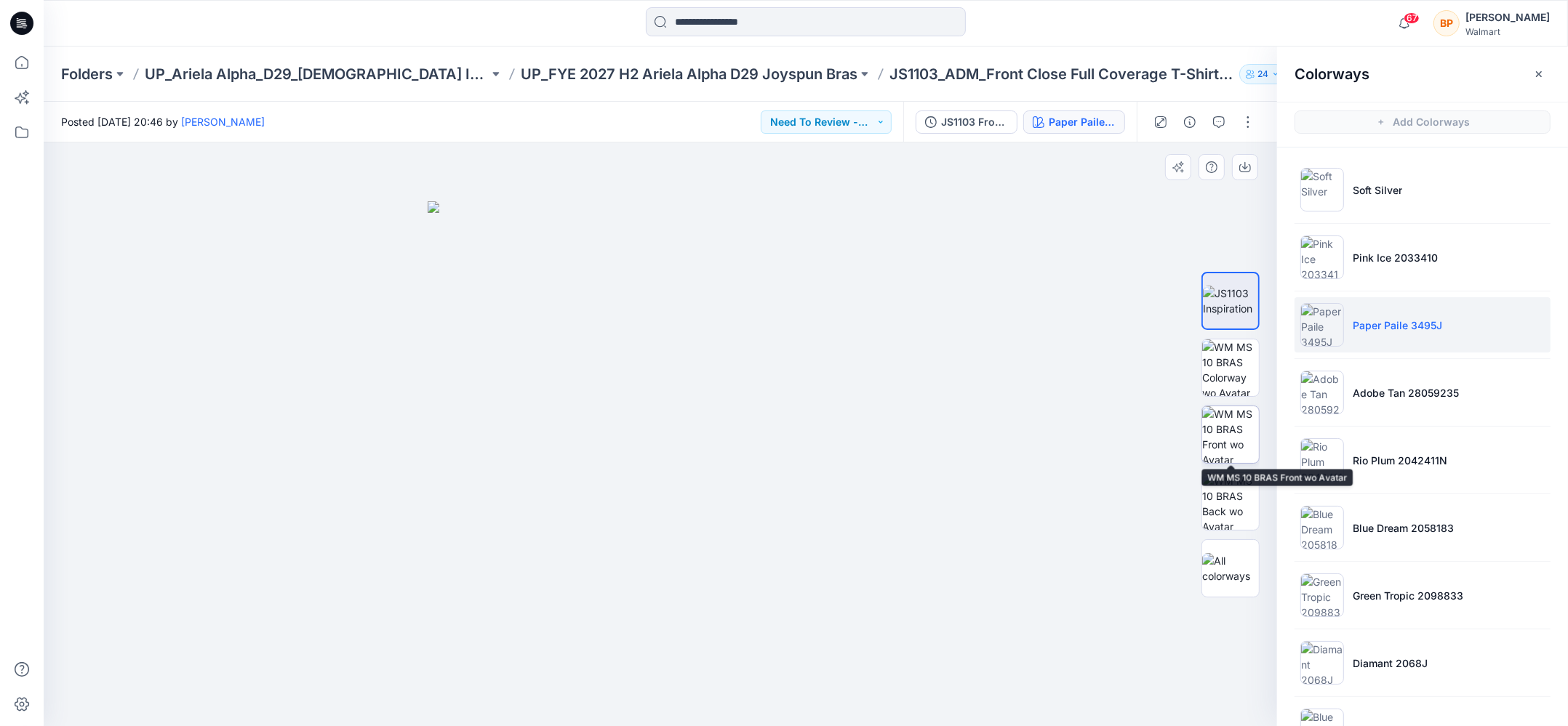
click at [1230, 442] on img at bounding box center [1230, 435] width 57 height 57
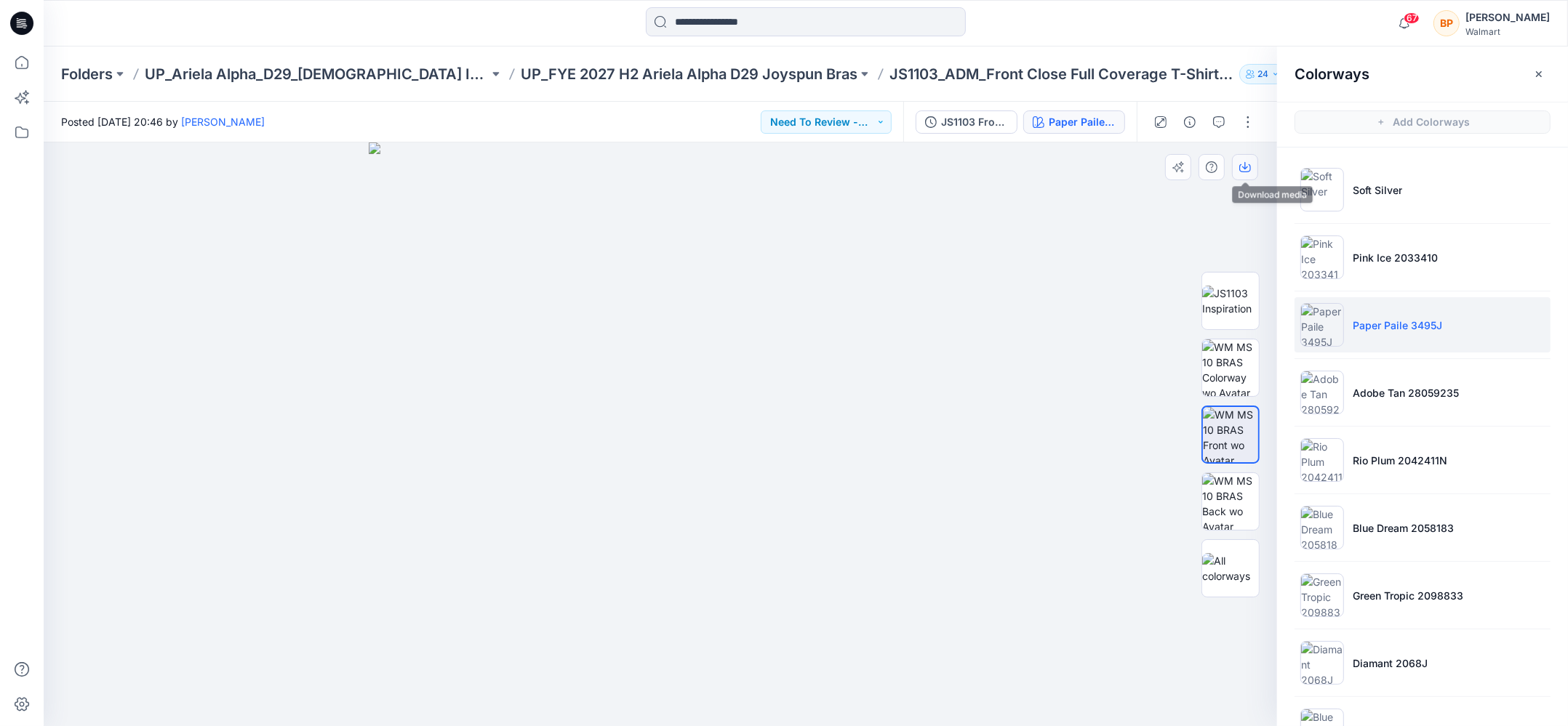
click at [1249, 160] on button "button" at bounding box center [1245, 167] width 26 height 26
click at [1344, 373] on li "Adobe Tan 28059235" at bounding box center [1422, 392] width 256 height 55
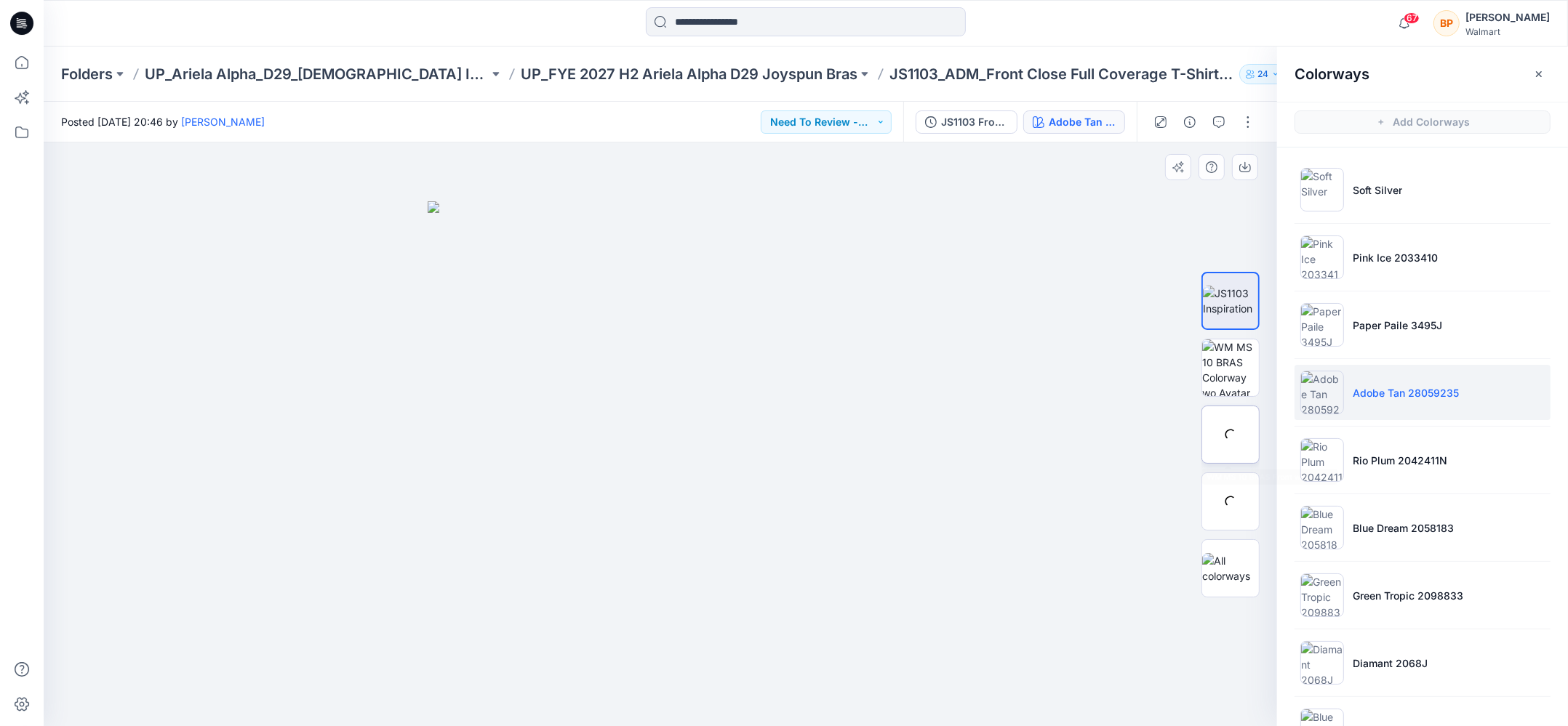
click at [0, 0] on img at bounding box center [0, 0] width 0 height 0
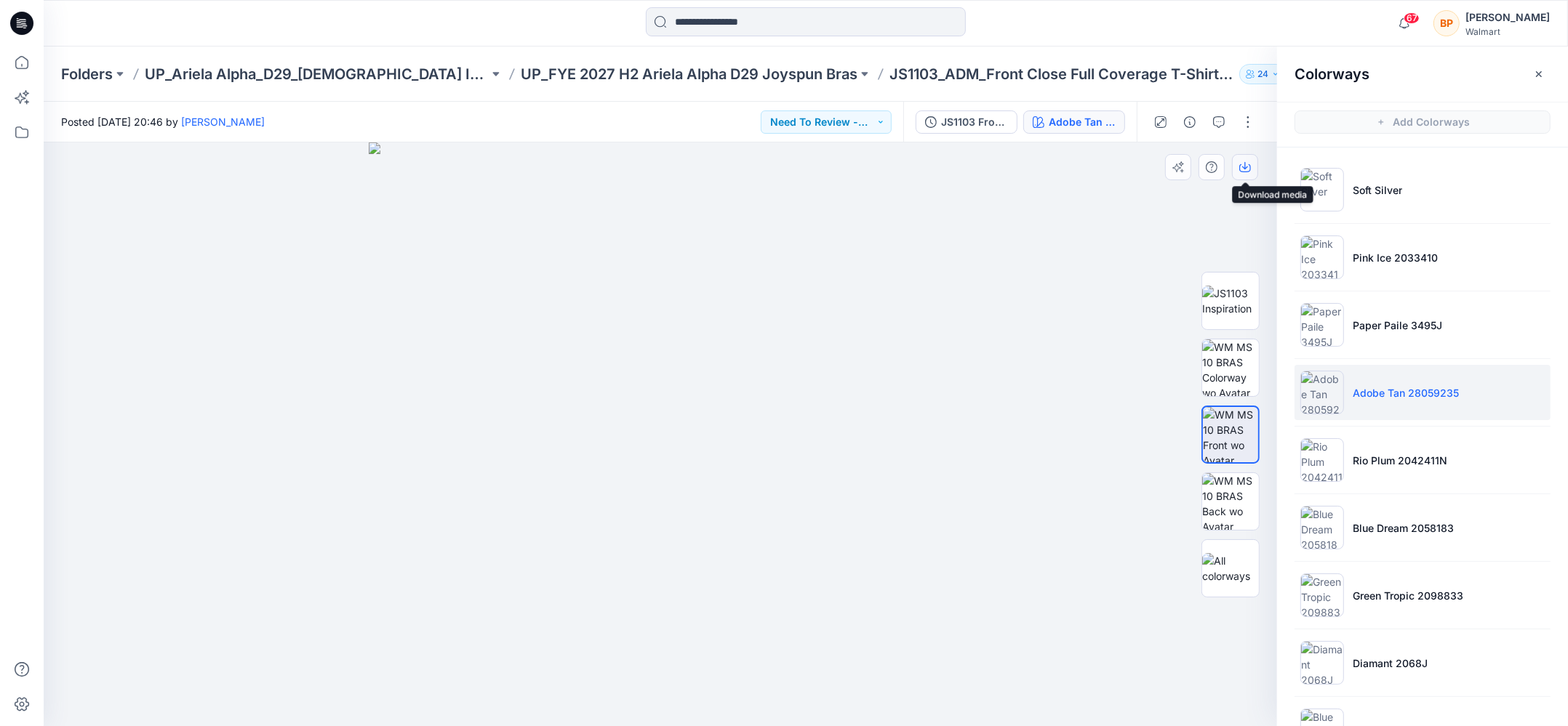
click at [1242, 167] on icon "button" at bounding box center [1245, 168] width 12 height 12
click at [1360, 453] on p "Rio Plum 2042411N" at bounding box center [1400, 460] width 94 height 15
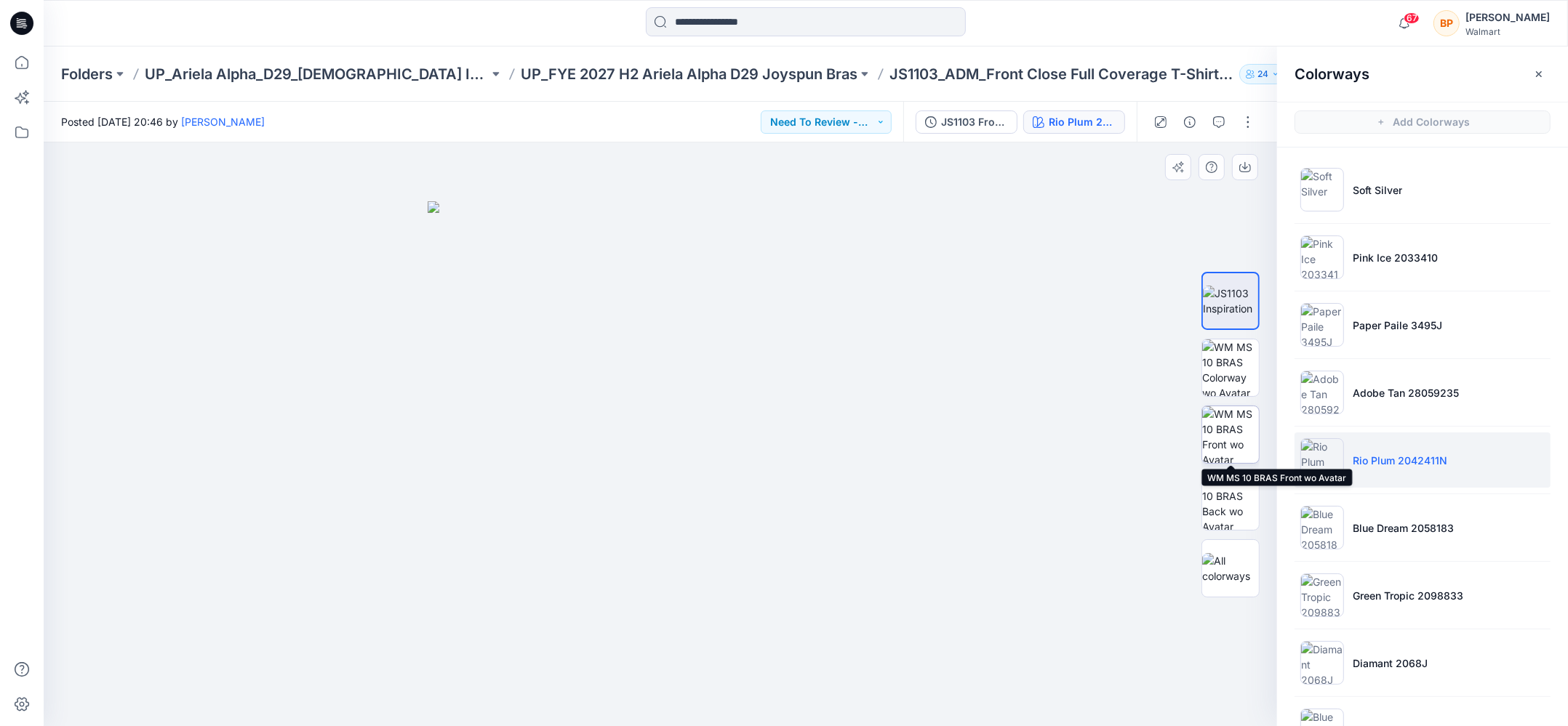
click at [1230, 436] on img at bounding box center [1230, 435] width 57 height 57
click at [1247, 170] on icon "button" at bounding box center [1245, 168] width 12 height 12
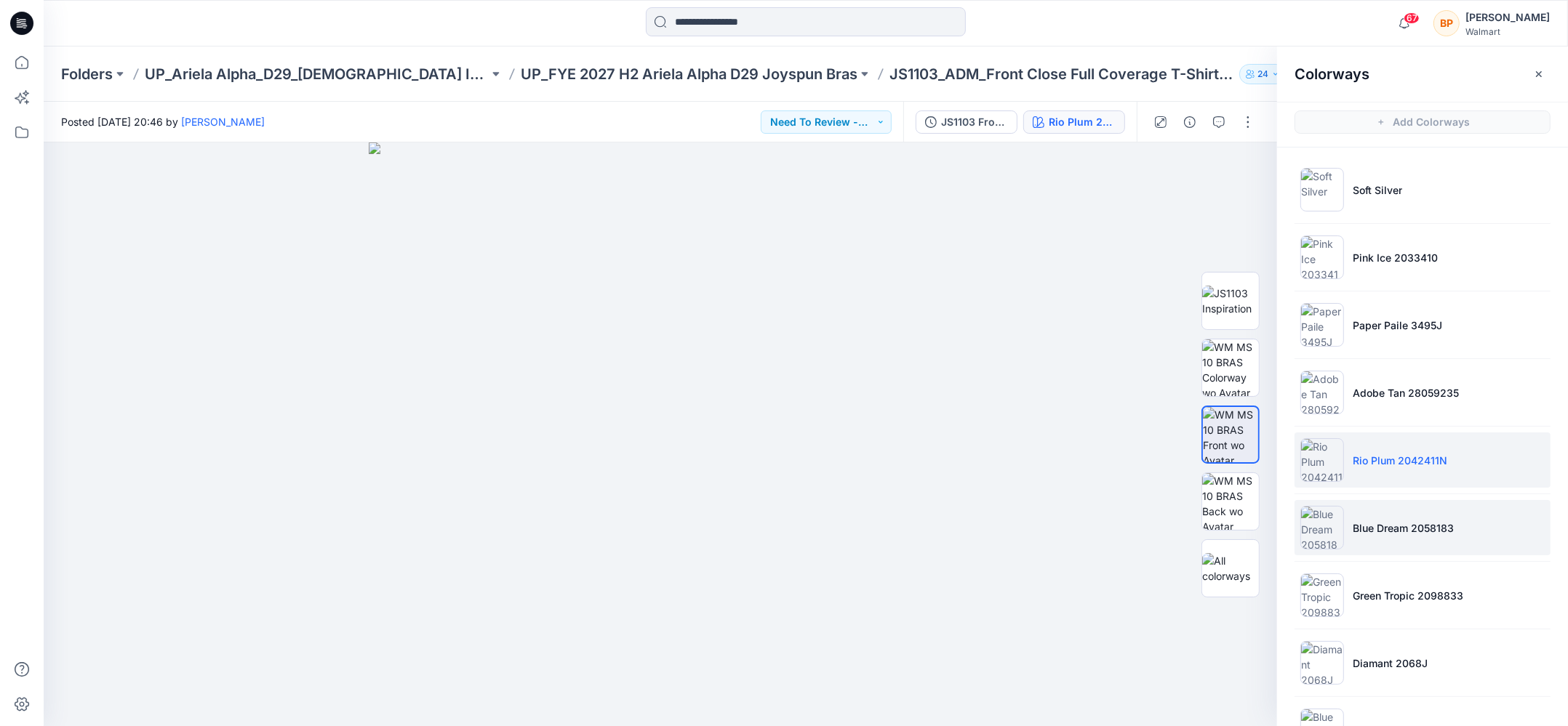
click at [1409, 542] on li "Blue Dream 2058183" at bounding box center [1422, 528] width 256 height 55
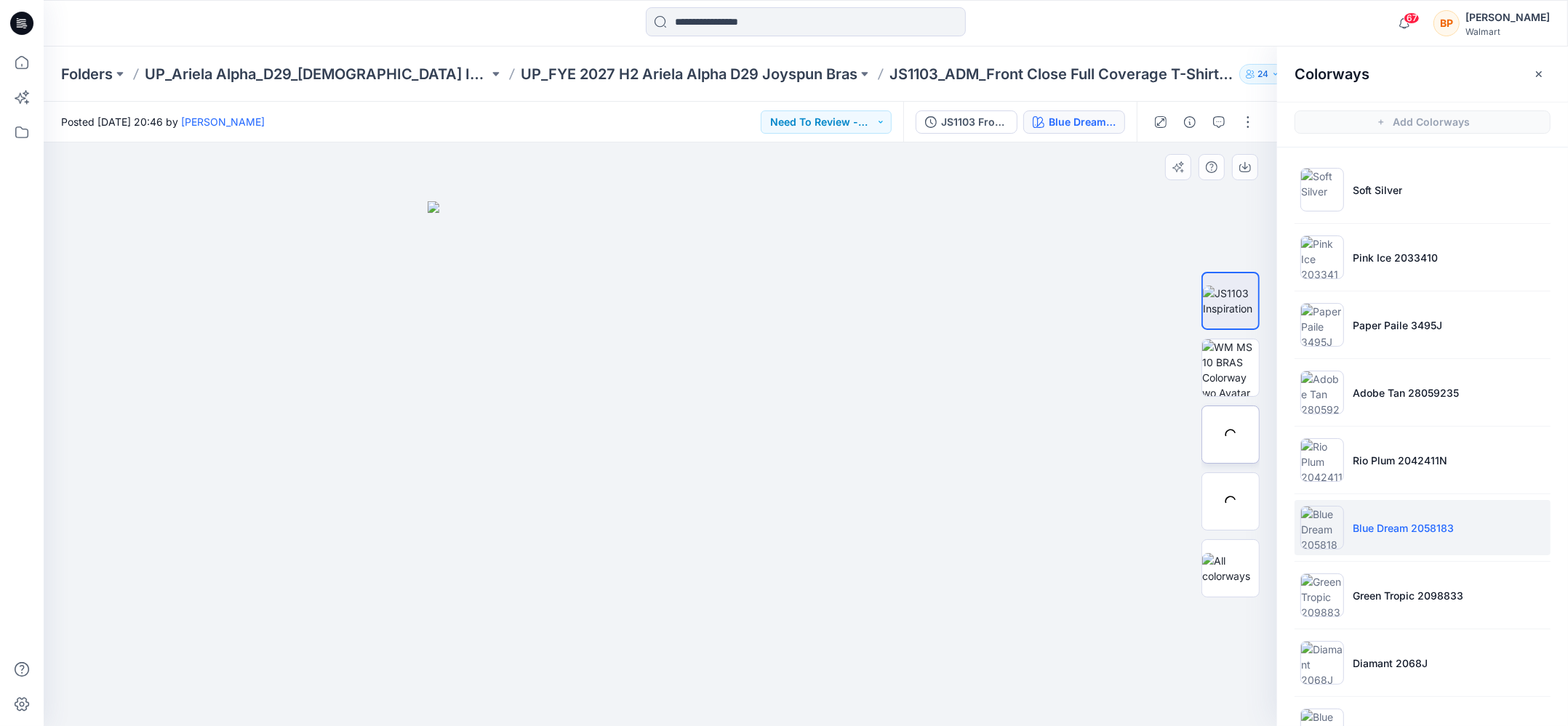
click at [0, 0] on img at bounding box center [0, 0] width 0 height 0
click at [1241, 168] on icon "button" at bounding box center [1245, 168] width 12 height 12
click at [1343, 564] on ul "Soft Silver Pink Ice 2033410 Paper Paile 3495J Adobe Tan 28059235 Rio Plum 2042…" at bounding box center [1422, 561] width 291 height 828
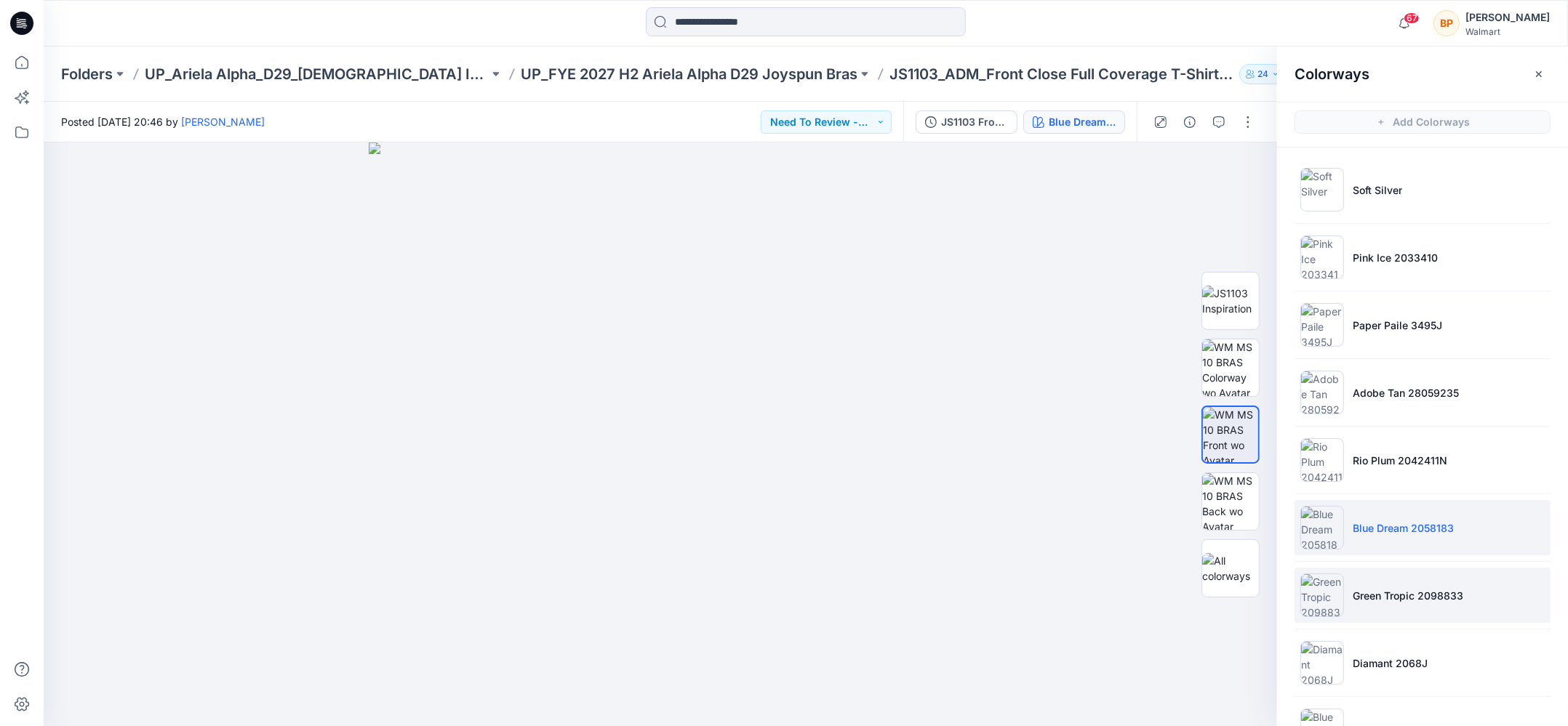
click at [1343, 582] on li "Green Tropic 2098833" at bounding box center [1422, 595] width 256 height 55
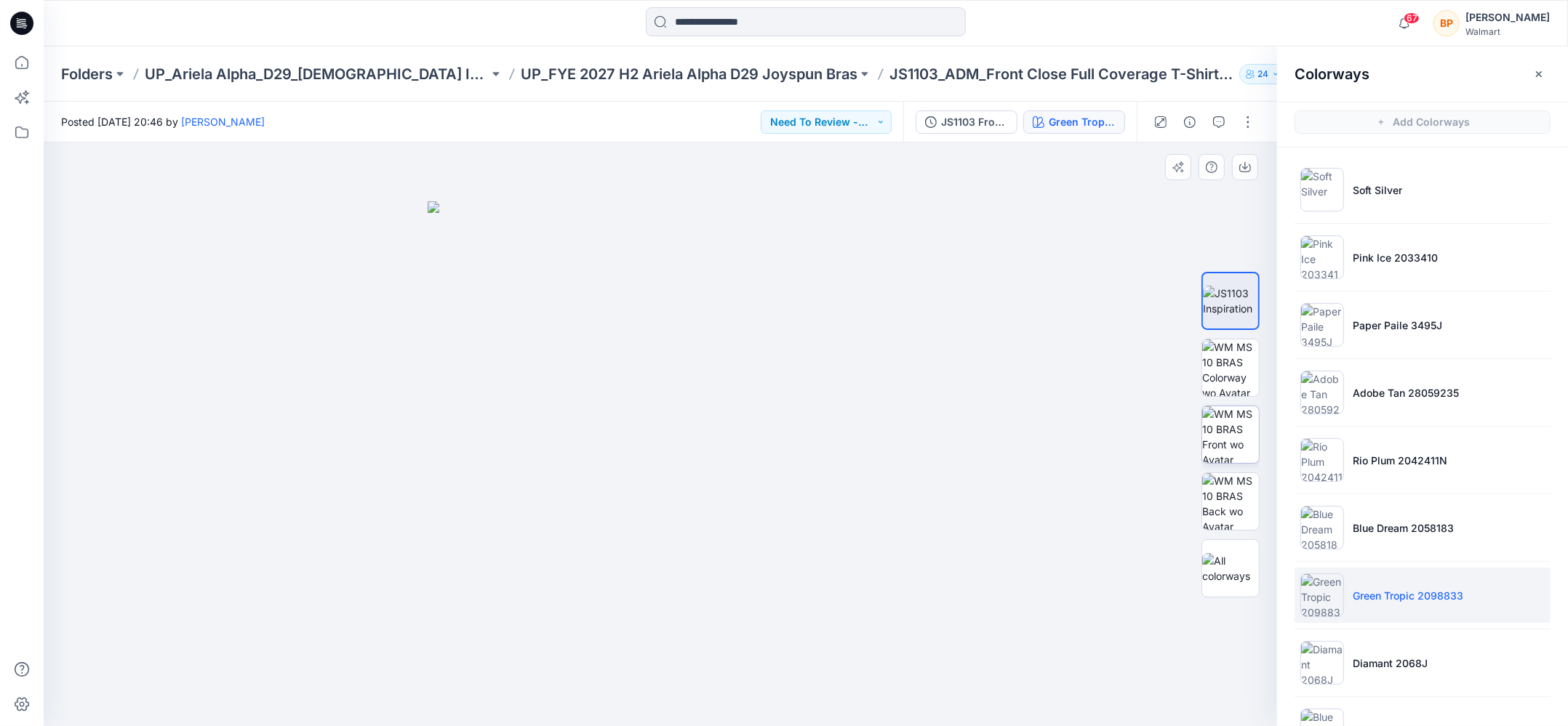
click at [1252, 433] on img at bounding box center [1230, 435] width 57 height 57
click at [1237, 163] on button "button" at bounding box center [1245, 167] width 26 height 26
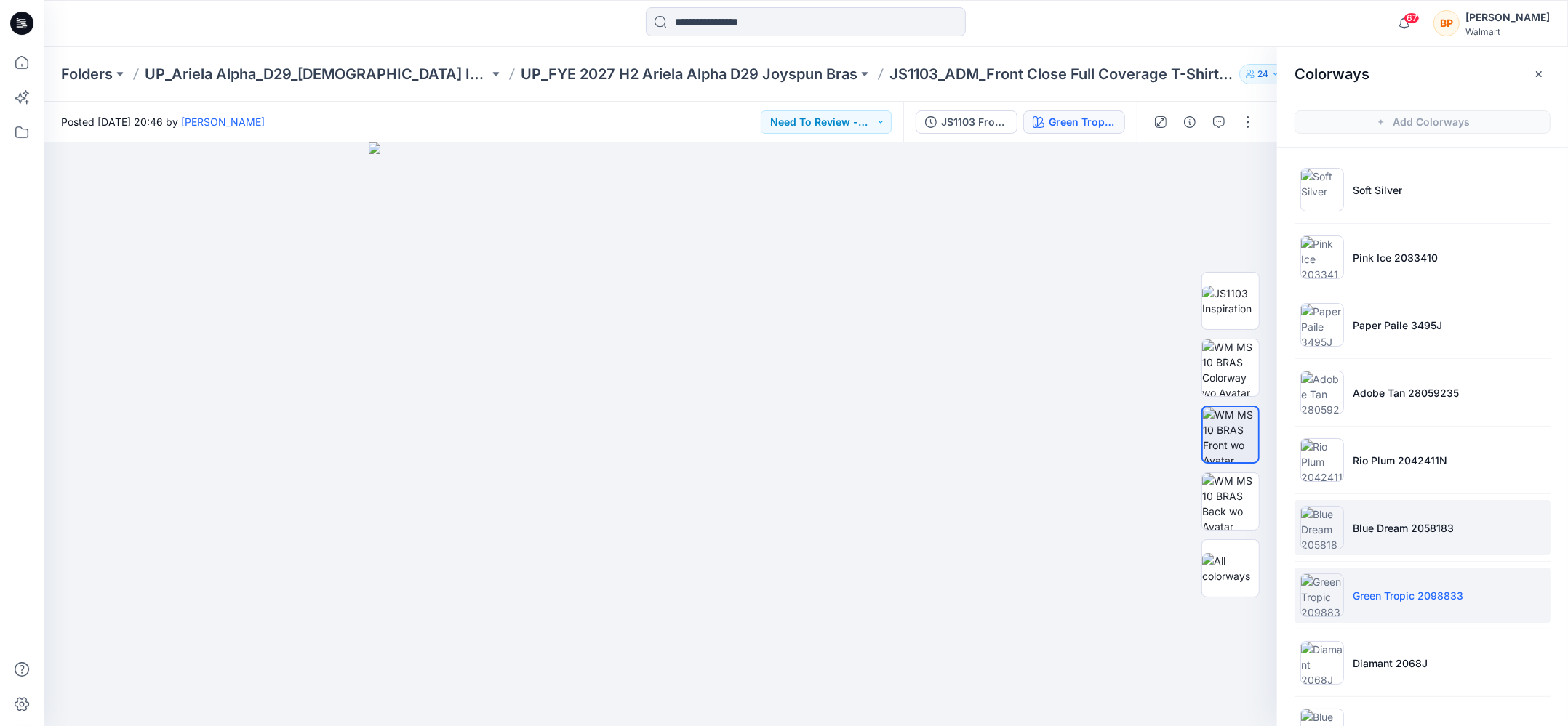
scroll to position [253, 0]
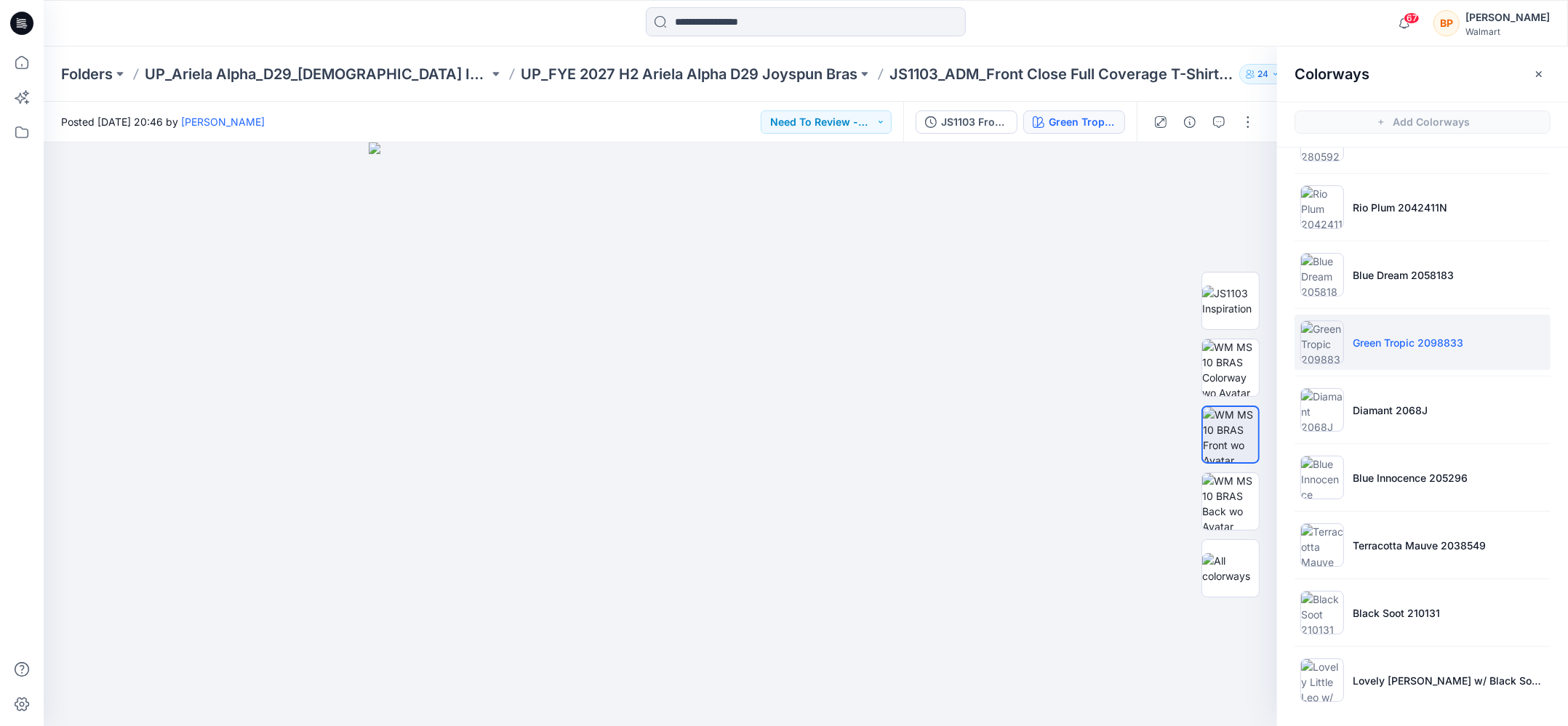
click at [1379, 367] on ul "Soft Silver Pink Ice 2033410 Paper Paile 3495J Adobe Tan 28059235 Rio Plum 2042…" at bounding box center [1422, 308] width 291 height 828
click at [1379, 403] on p "Diamant 2068J" at bounding box center [1390, 410] width 75 height 15
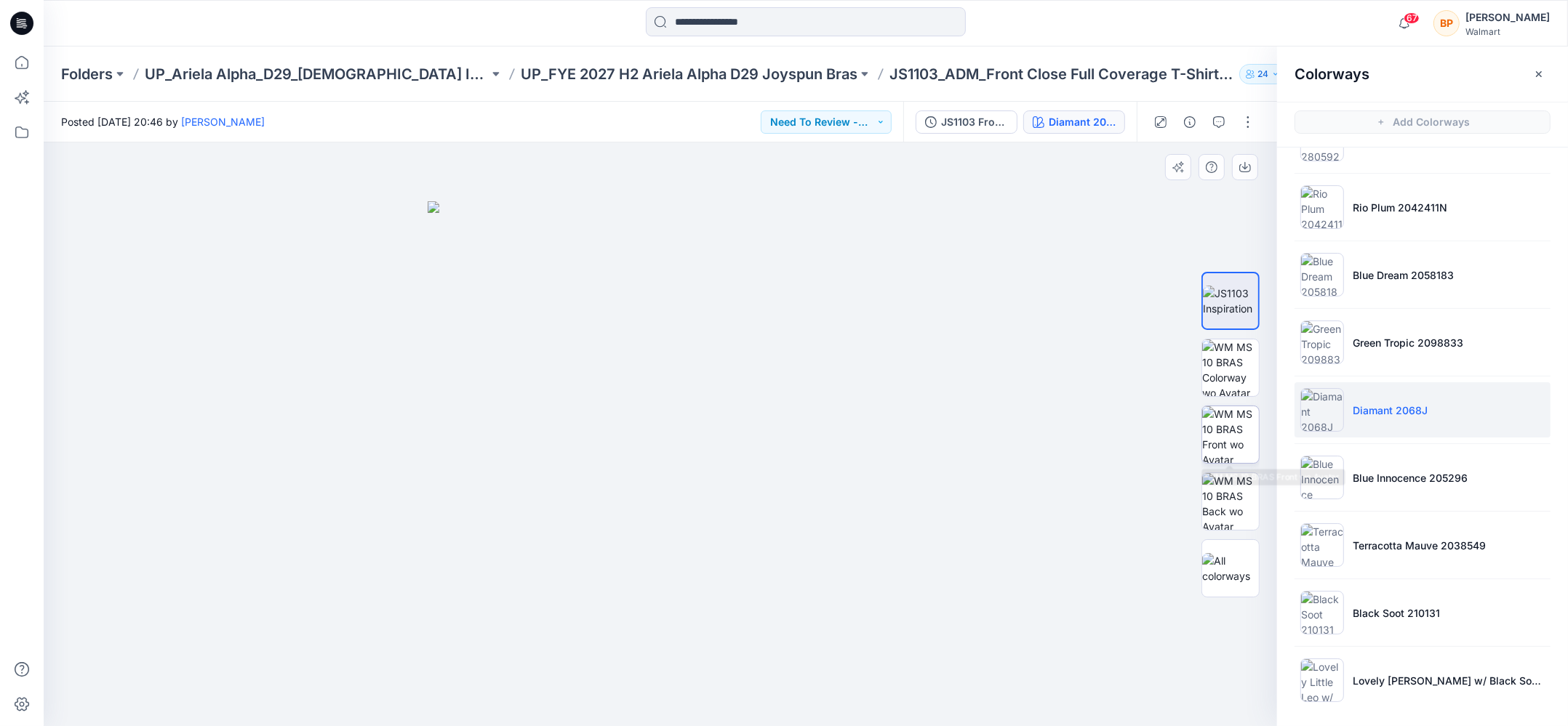
click at [1245, 425] on img at bounding box center [1230, 435] width 57 height 57
click at [1242, 168] on icon "button" at bounding box center [1245, 168] width 12 height 12
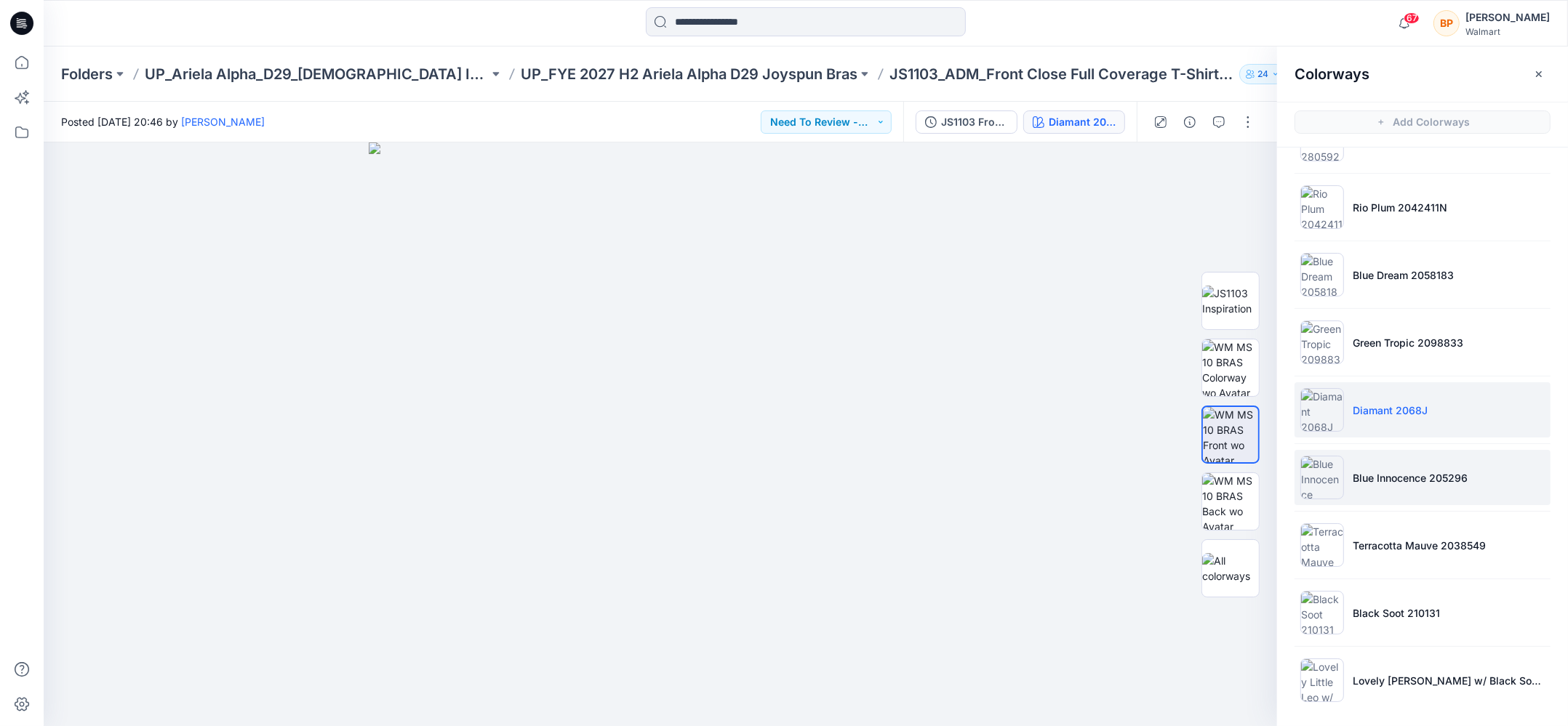
click at [1326, 486] on img at bounding box center [1322, 478] width 43 height 43
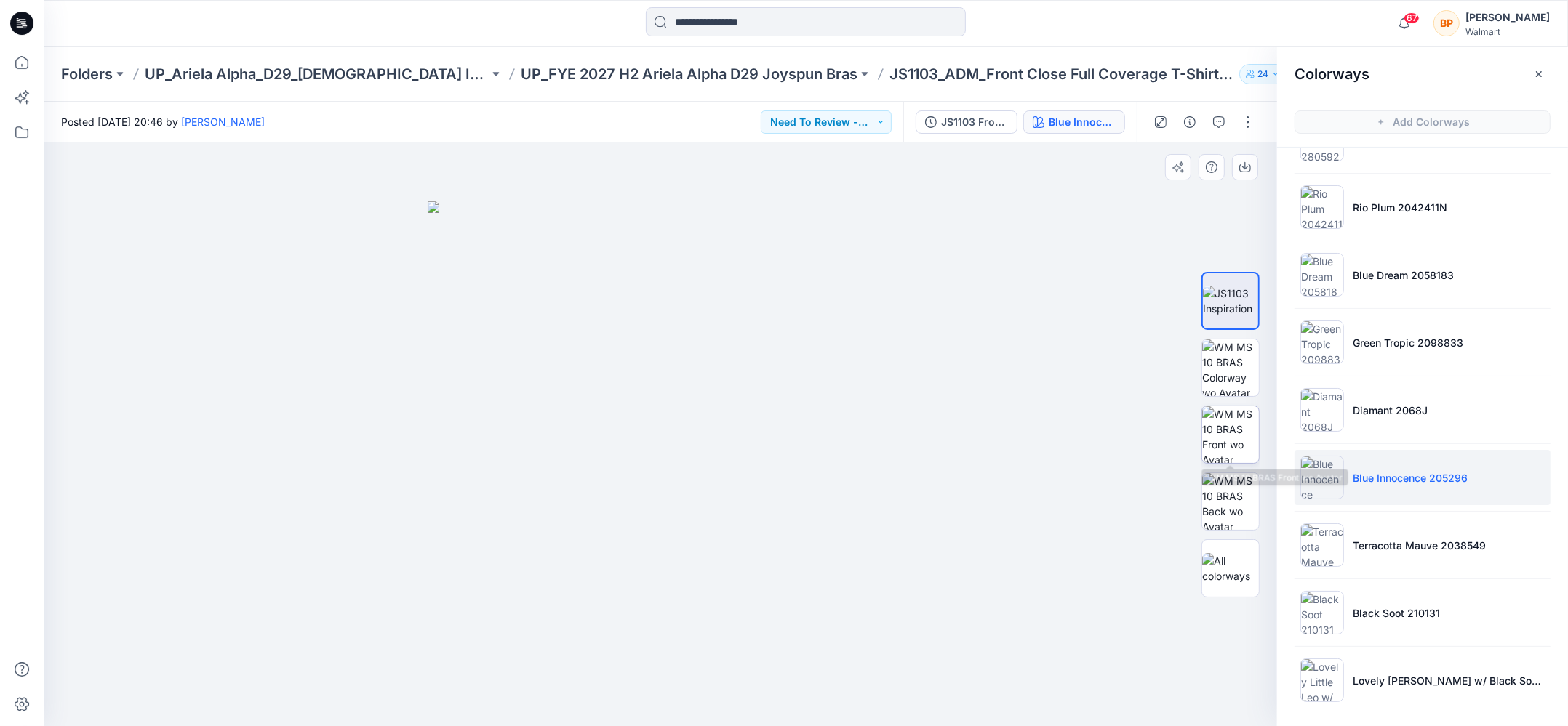
click at [1232, 440] on img at bounding box center [1230, 435] width 57 height 57
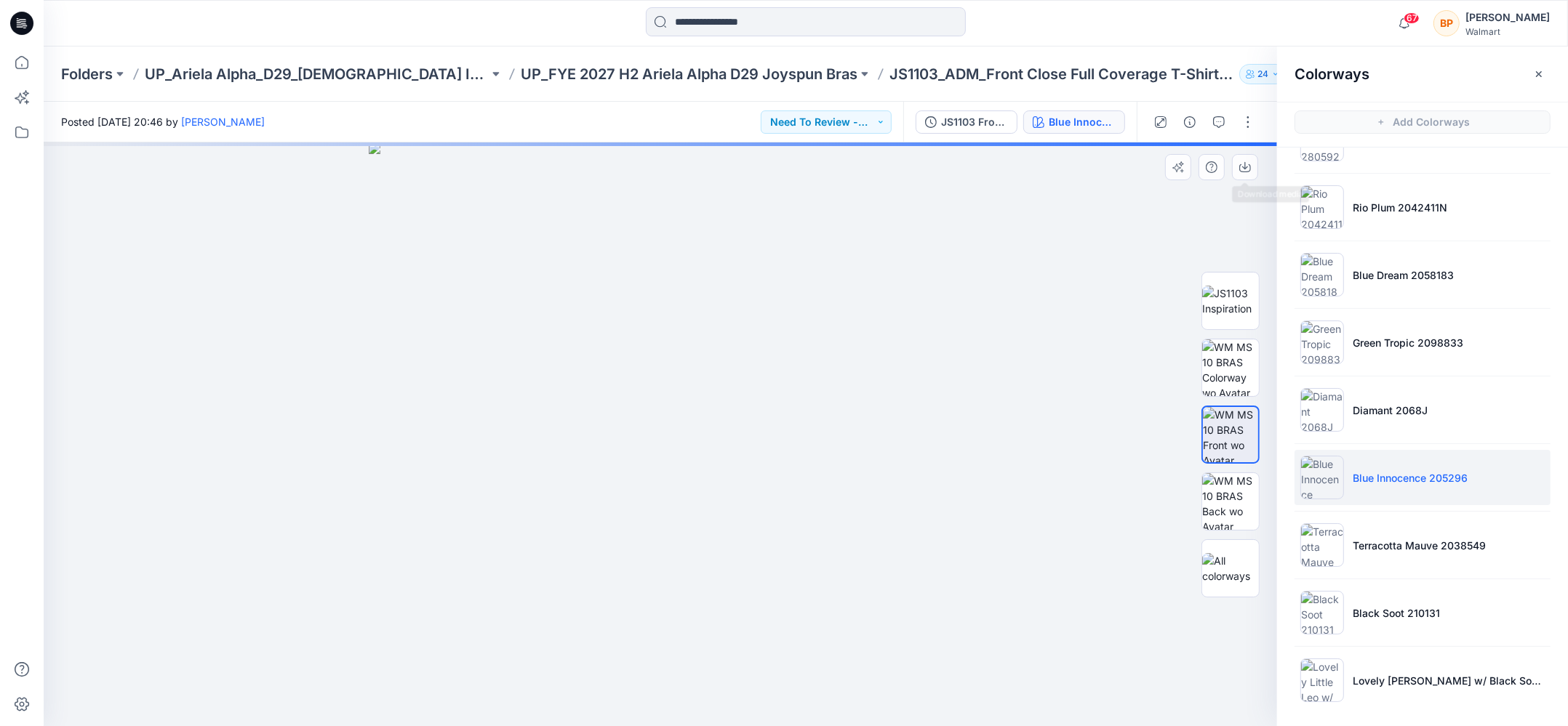
click at [1241, 143] on div at bounding box center [660, 434] width 1233 height 584
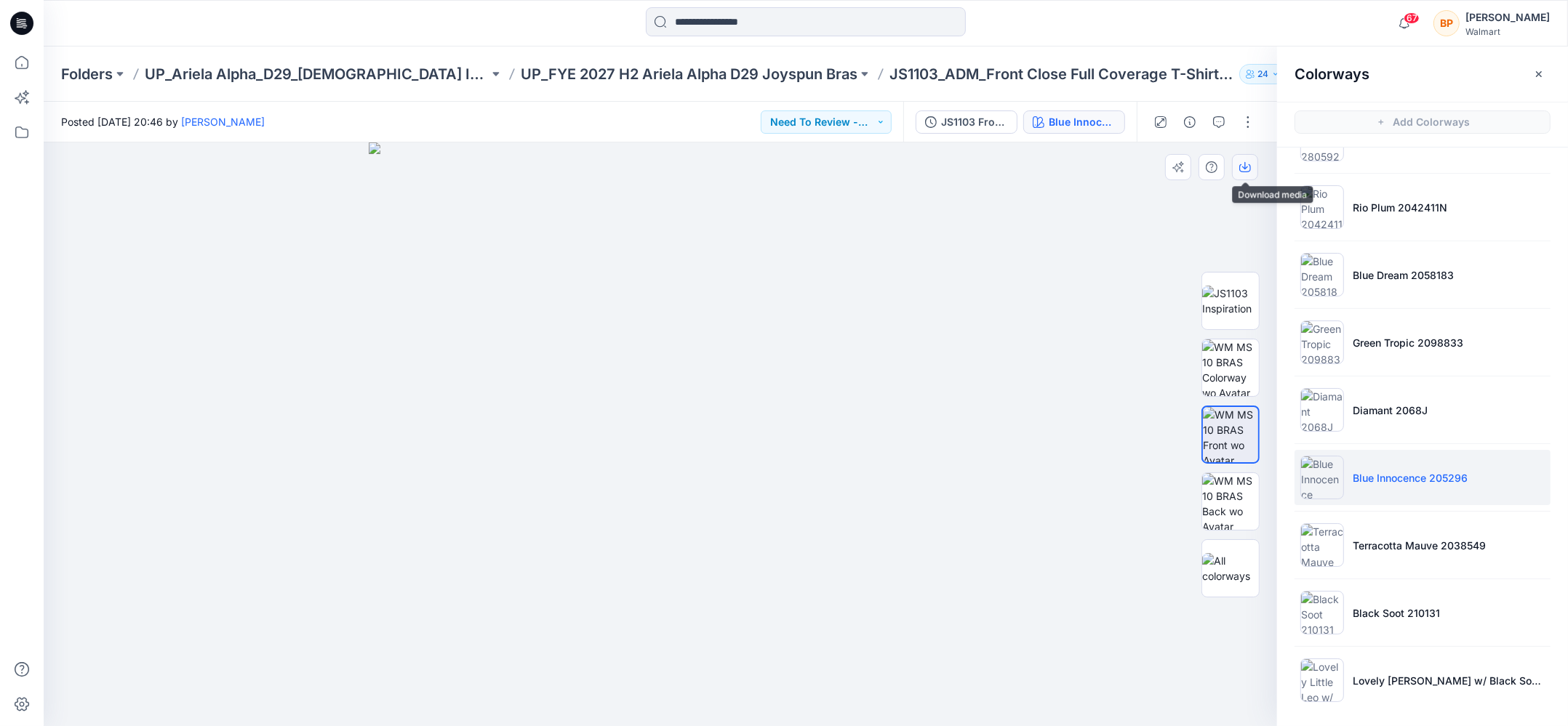
click at [1243, 167] on icon "button" at bounding box center [1245, 168] width 12 height 12
click at [1352, 510] on ul "Soft Silver Pink Ice 2033410 Paper Paile 3495J Adobe Tan 28059235 Rio Plum 2042…" at bounding box center [1422, 308] width 291 height 828
click at [1349, 533] on li "Terracotta Mauve 2038549" at bounding box center [1422, 545] width 256 height 55
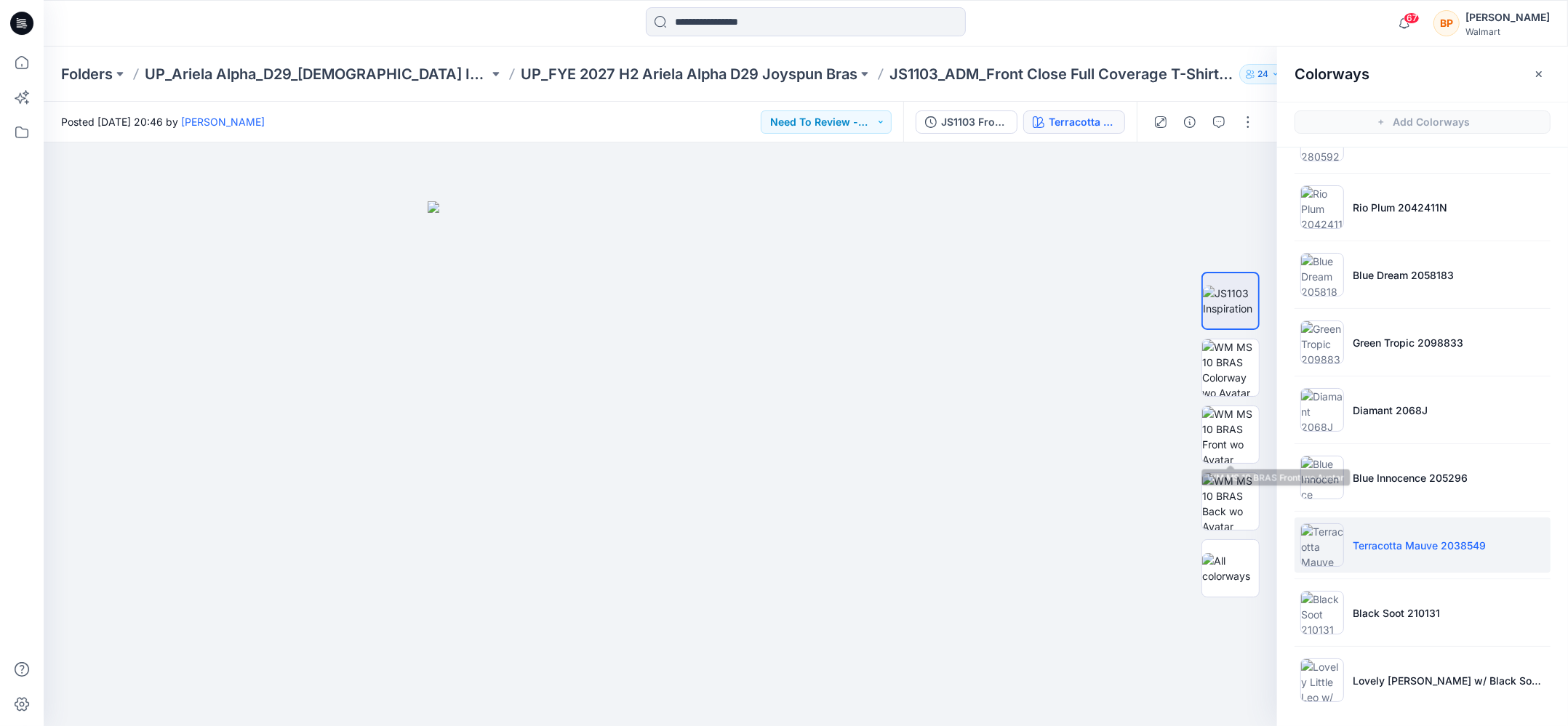
click at [1245, 443] on div at bounding box center [1230, 435] width 58 height 58
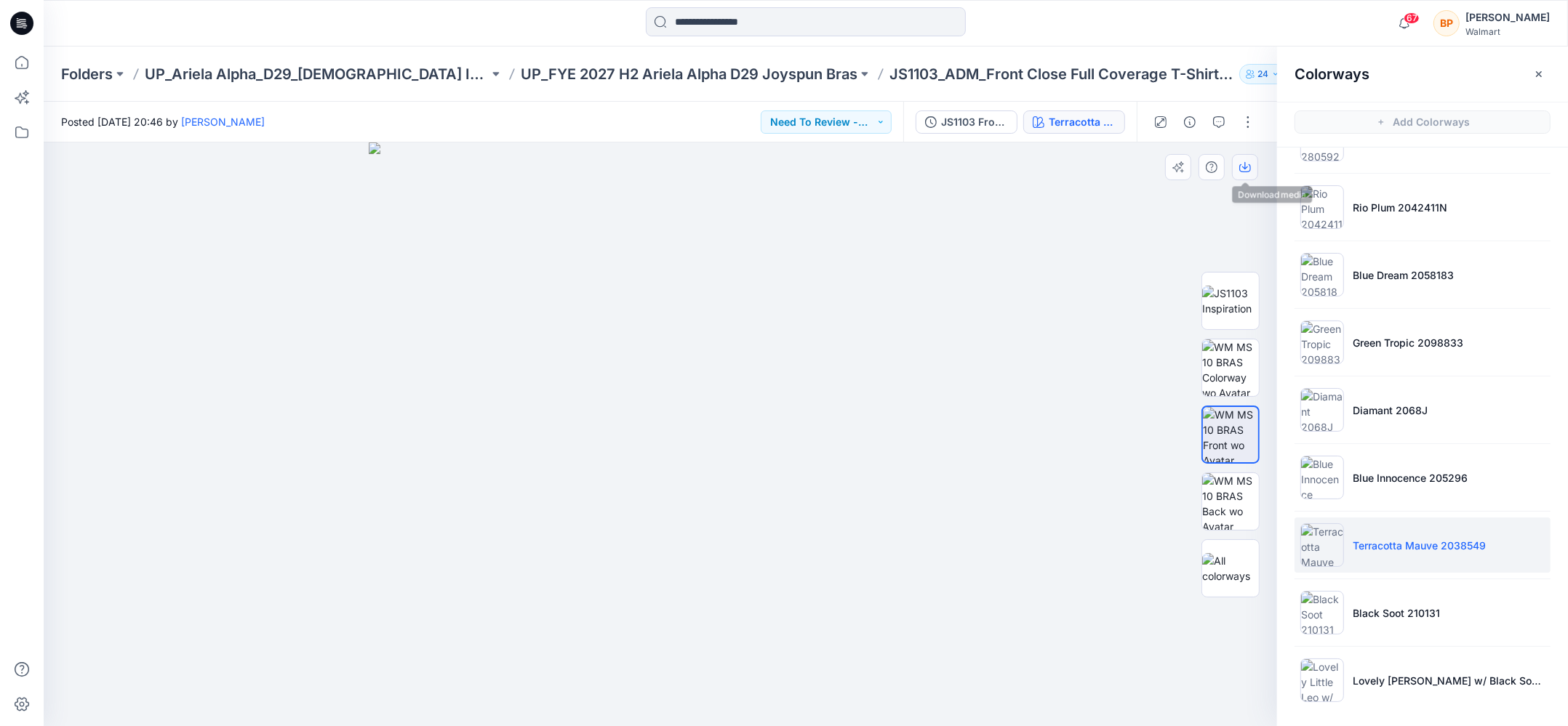
click at [1255, 167] on button "button" at bounding box center [1245, 167] width 26 height 26
click at [1394, 588] on li "Black Soot 210131" at bounding box center [1422, 613] width 256 height 55
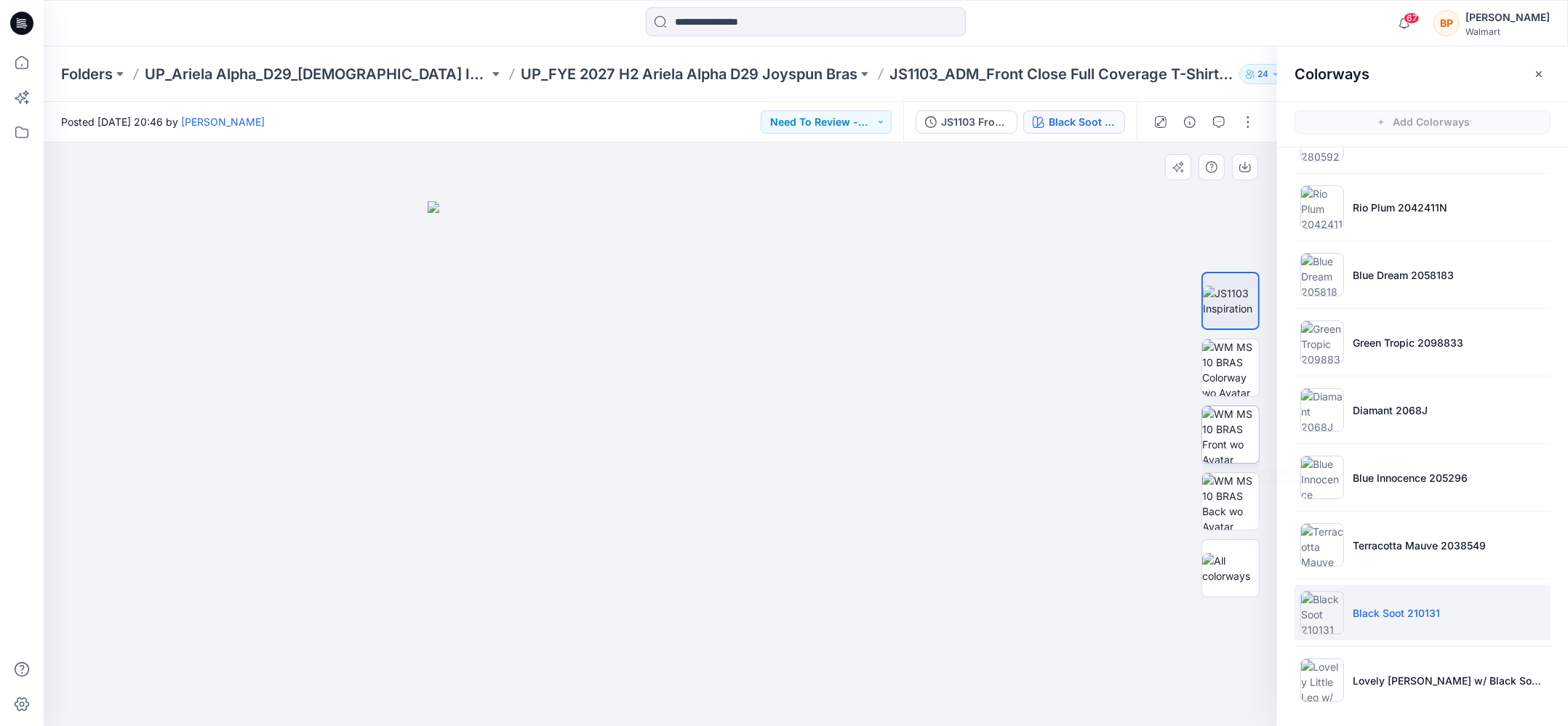
click at [1235, 435] on img at bounding box center [1230, 435] width 57 height 57
click at [1245, 168] on icon "button" at bounding box center [1245, 168] width 12 height 12
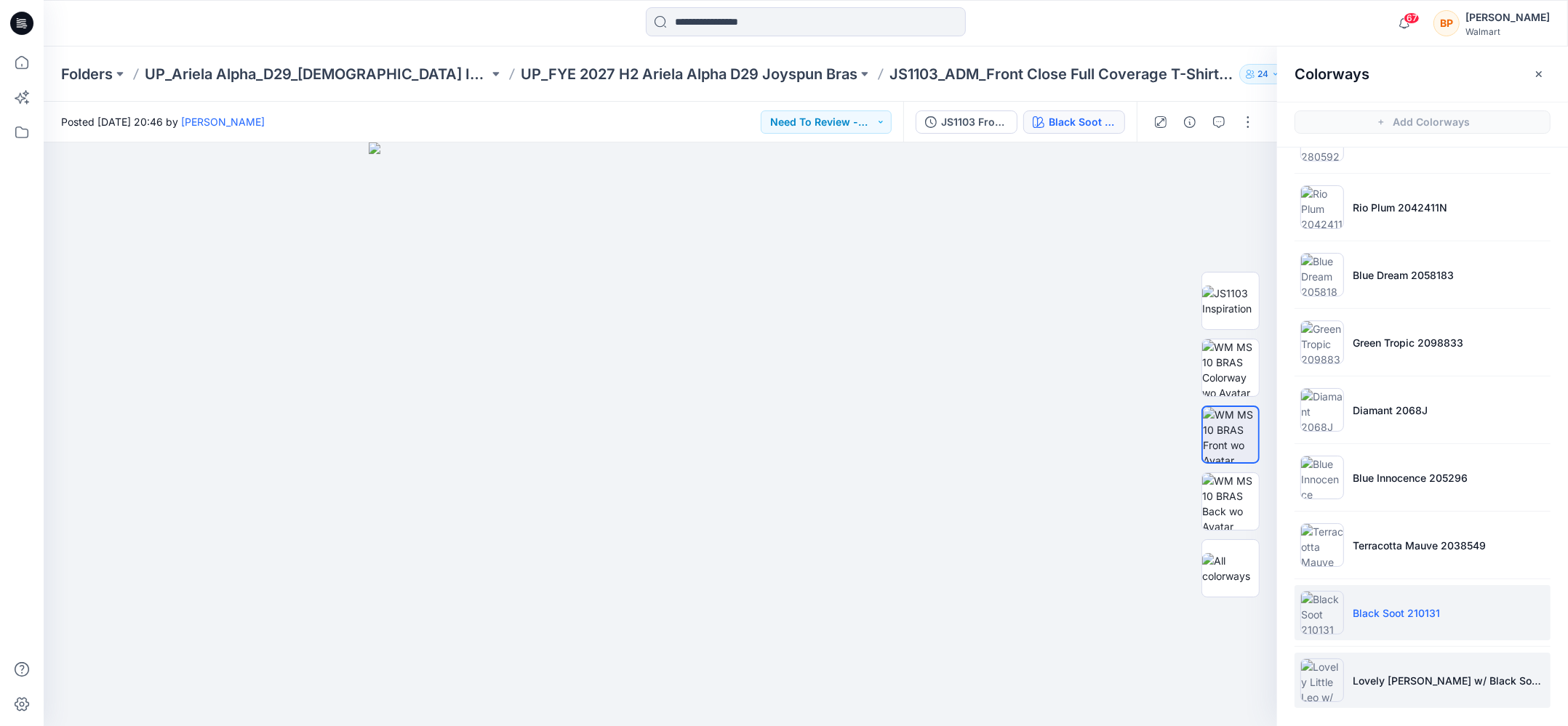
click at [1354, 656] on li "Lovely Little Leo w/ Black Soot 210132" at bounding box center [1422, 680] width 256 height 55
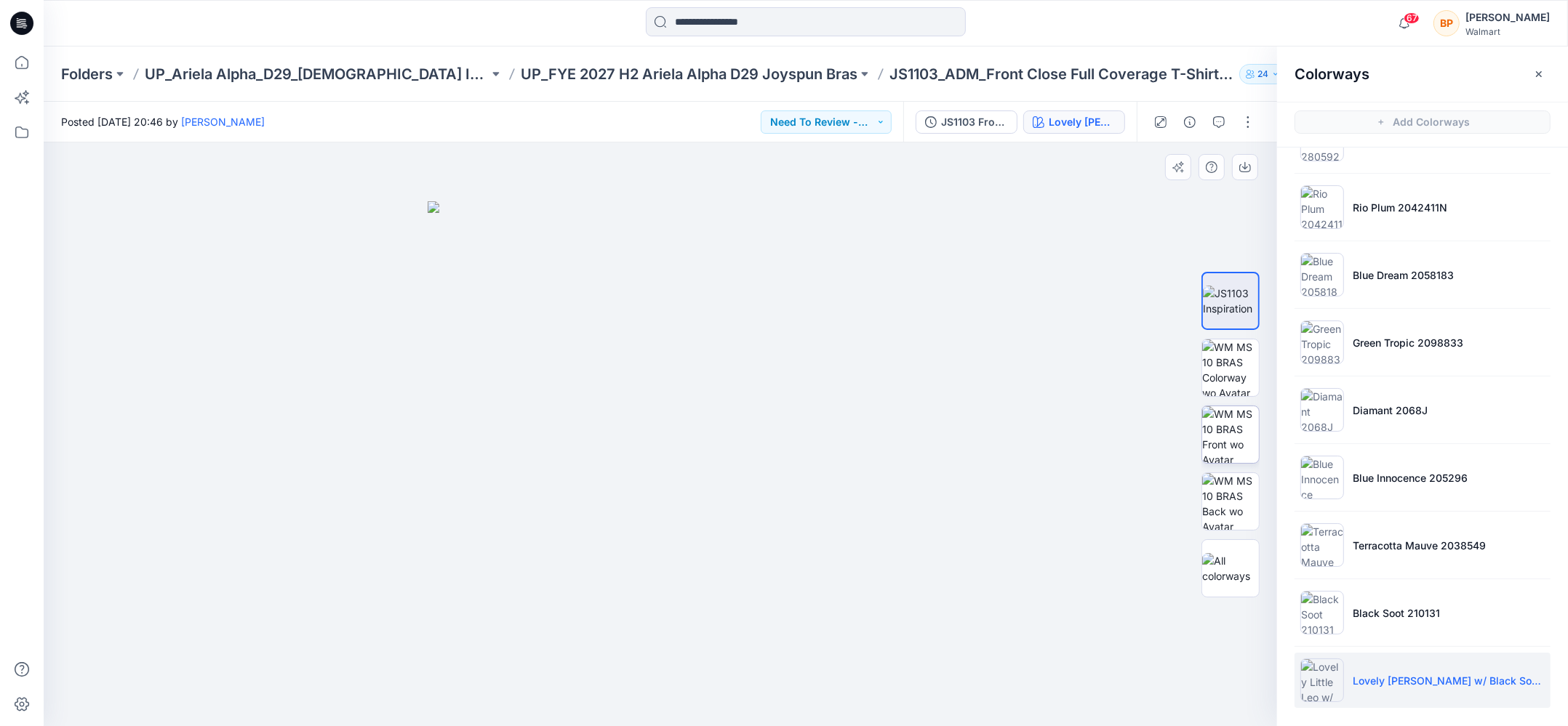
click at [1244, 462] on div at bounding box center [1230, 435] width 58 height 58
click at [1240, 170] on icon "button" at bounding box center [1245, 168] width 12 height 8
click at [811, 76] on p "UP_FYE 2027 H2 Ariela Alpha D29 Joyspun Bras" at bounding box center [689, 73] width 337 height 20
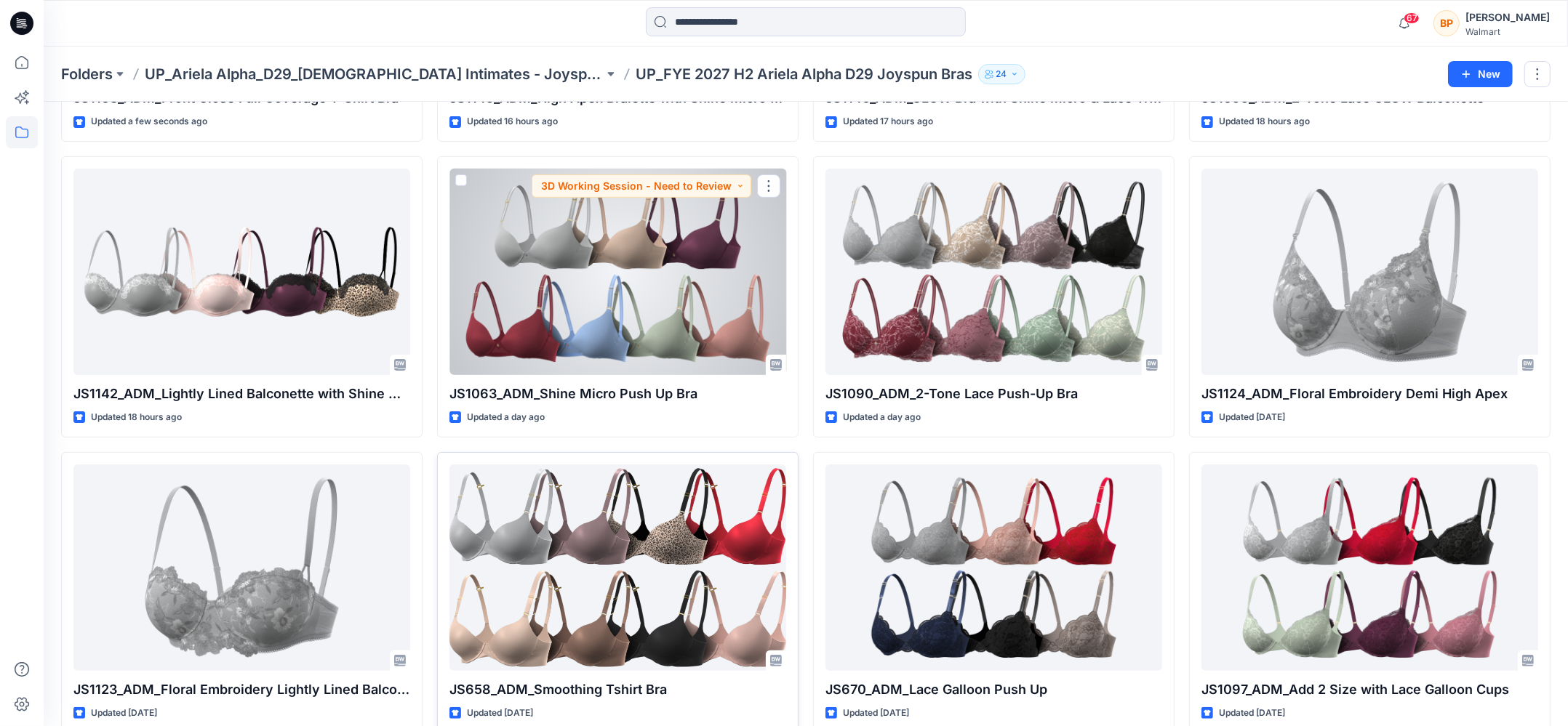
scroll to position [276, 0]
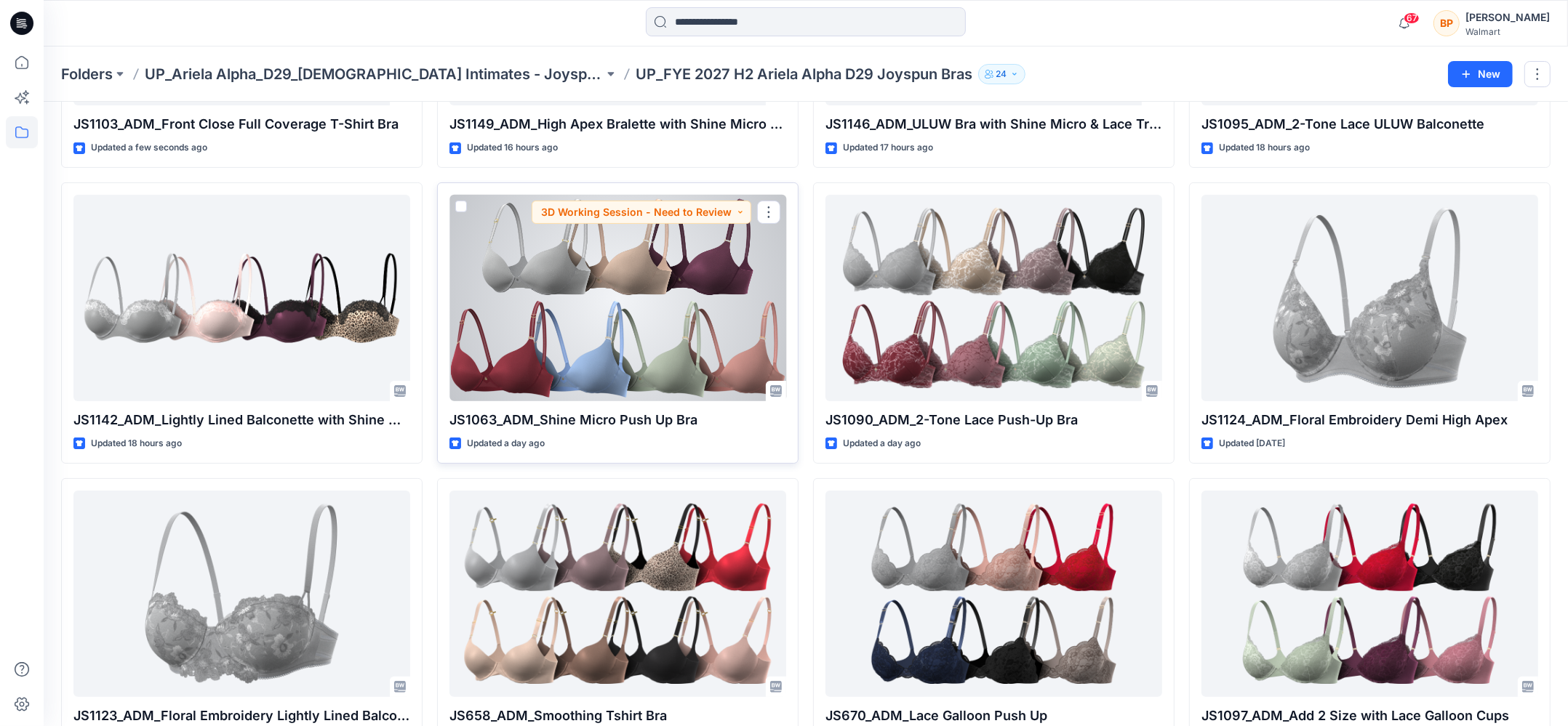
click at [642, 326] on div at bounding box center [618, 298] width 337 height 207
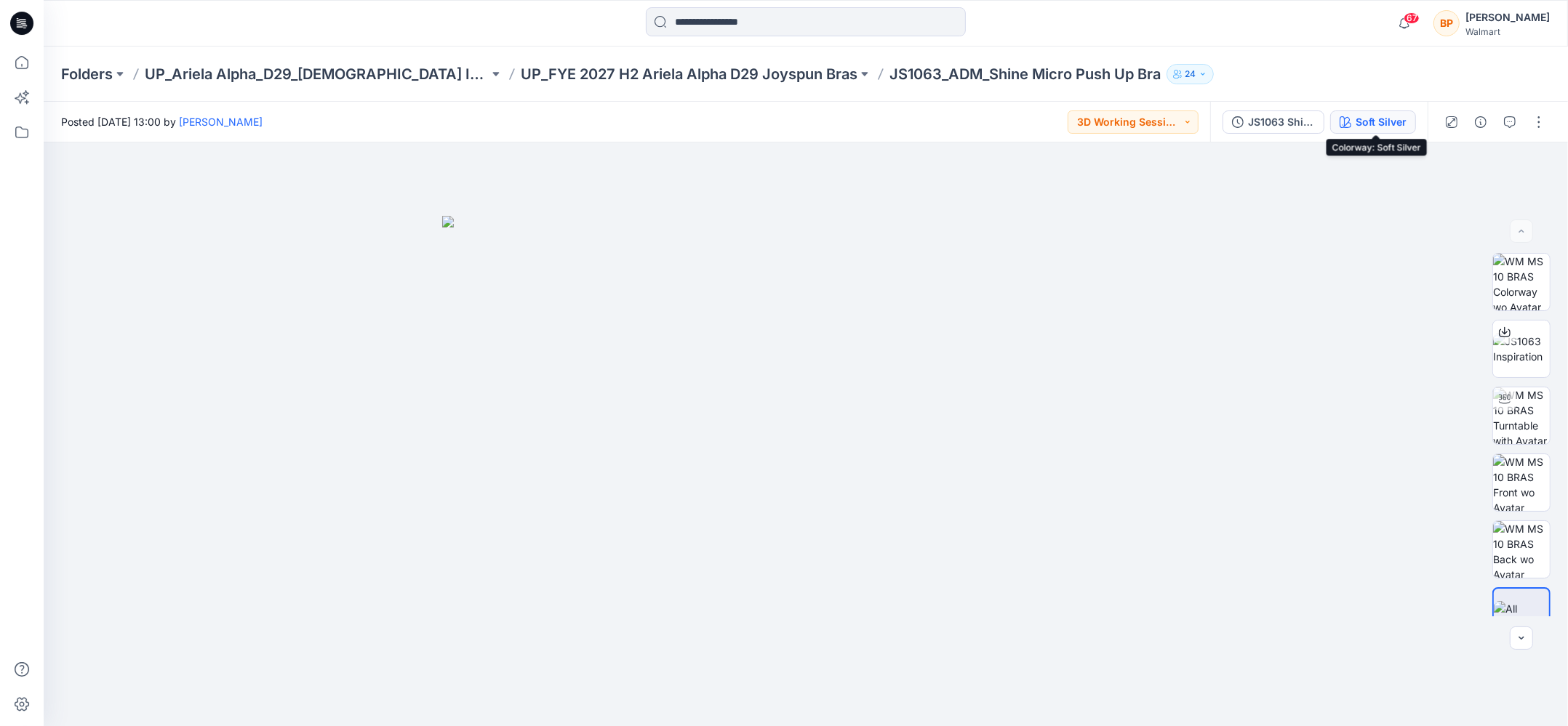
click at [1364, 126] on div "Soft Silver" at bounding box center [1381, 121] width 51 height 16
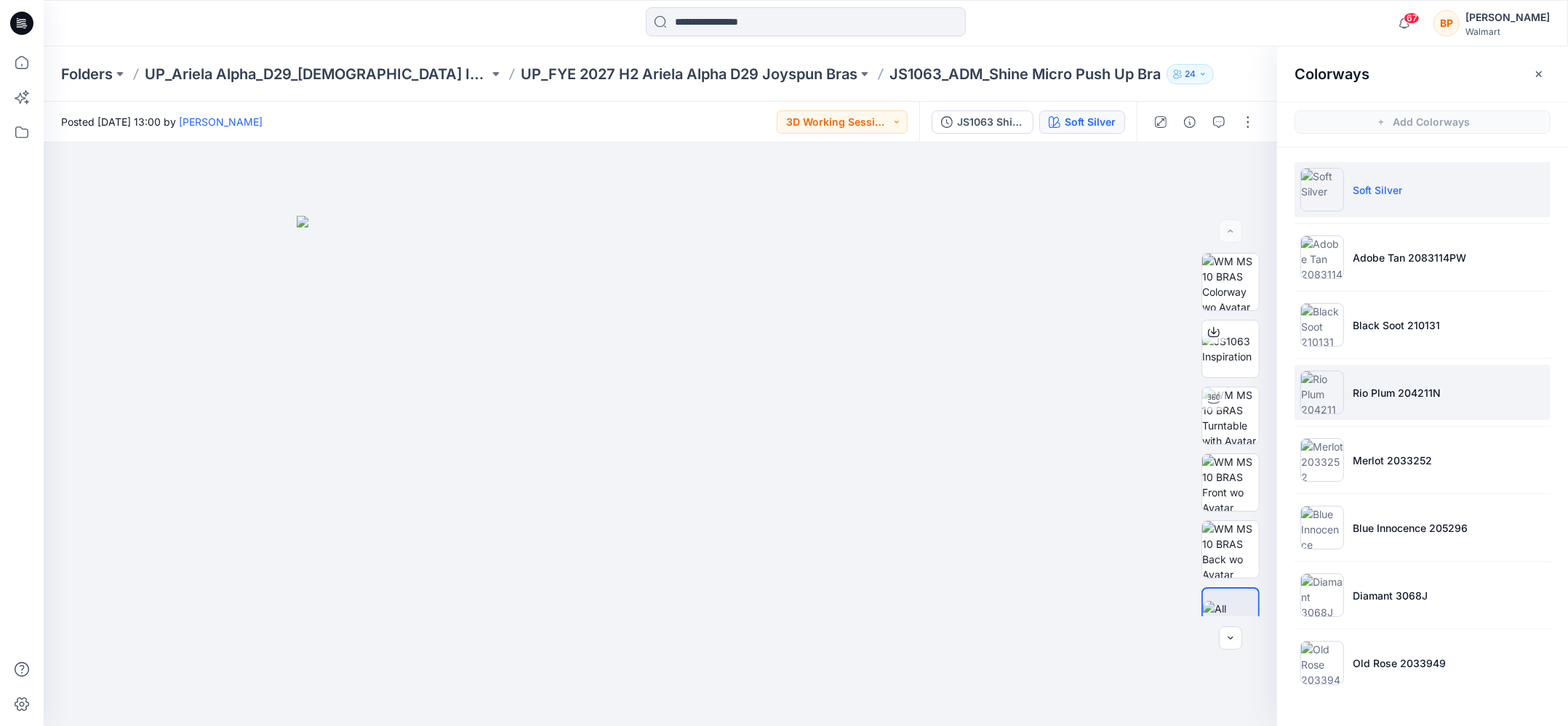
click at [1365, 409] on li "Rio Plum 204211N" at bounding box center [1422, 392] width 256 height 55
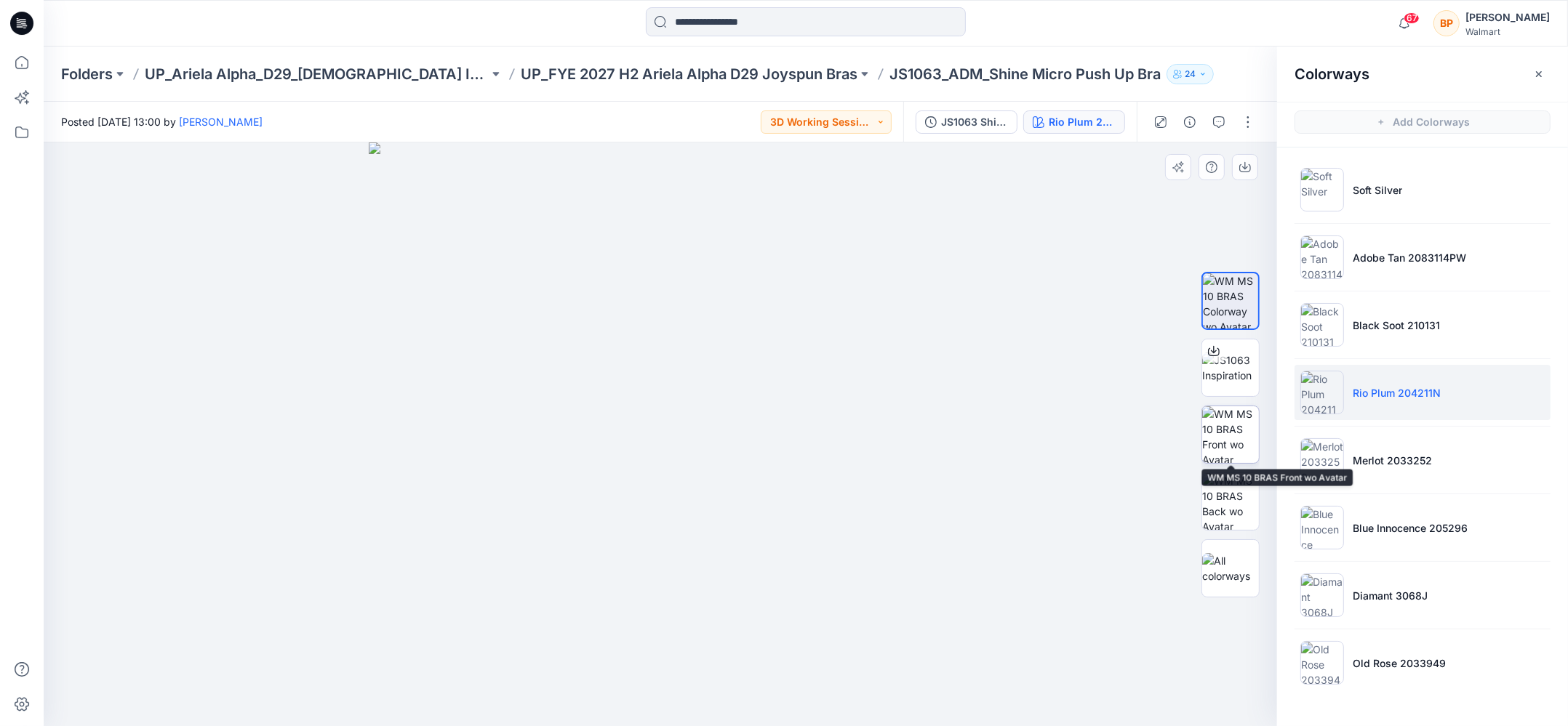
click at [1227, 435] on img at bounding box center [1230, 435] width 57 height 57
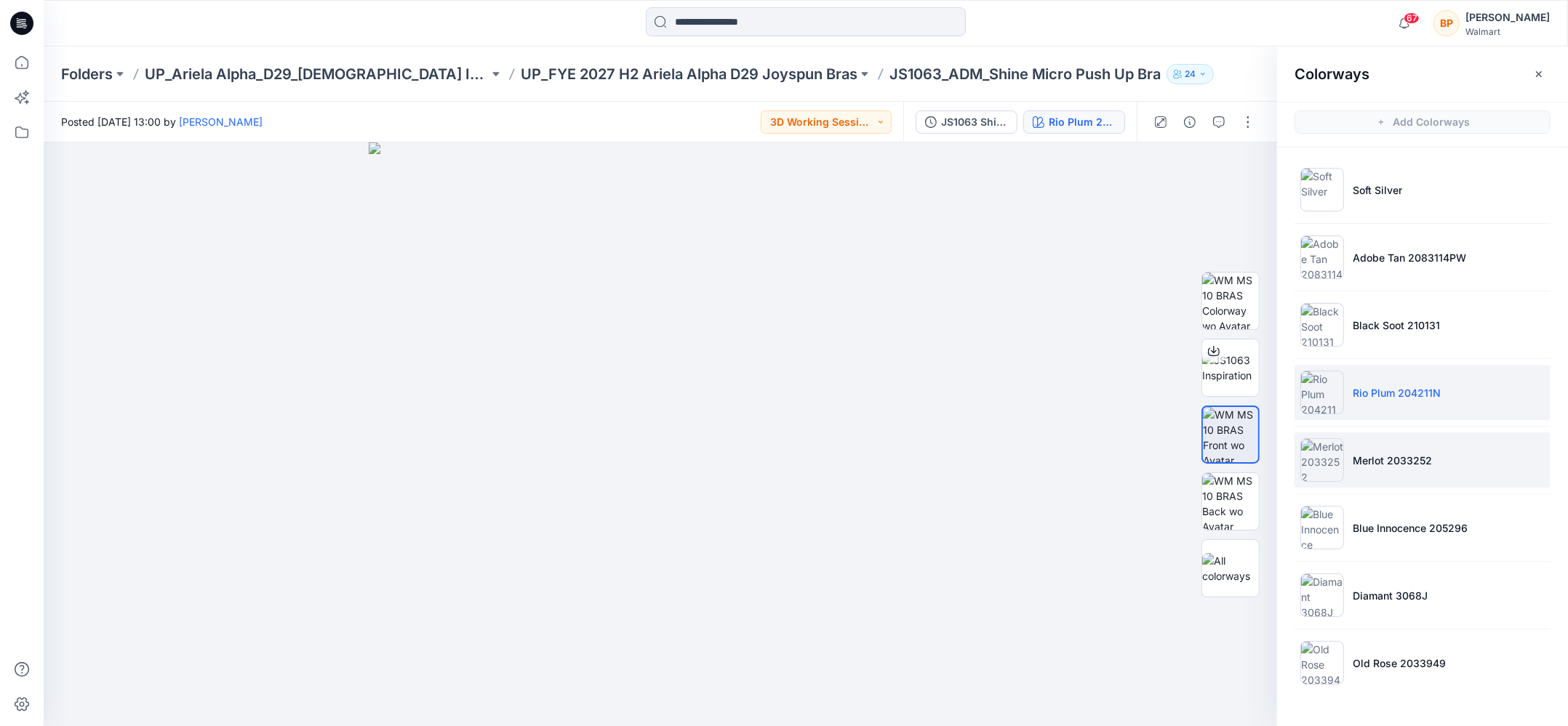
click at [1391, 460] on p "Merlot 2033252" at bounding box center [1392, 460] width 79 height 15
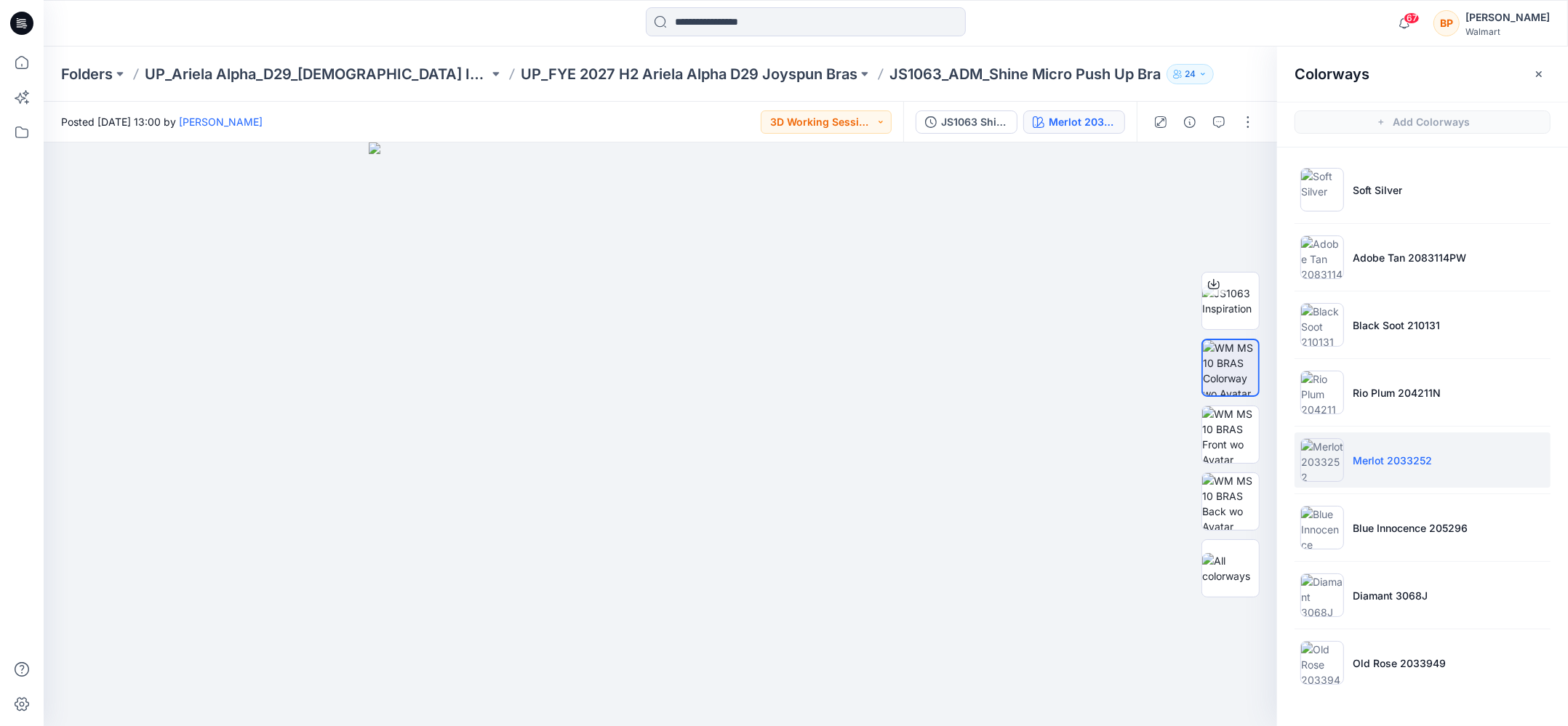
click at [1249, 136] on div at bounding box center [1204, 122] width 135 height 40
click at [1249, 129] on button "button" at bounding box center [1248, 122] width 23 height 23
click at [1215, 189] on button "Edit" at bounding box center [1186, 197] width 134 height 27
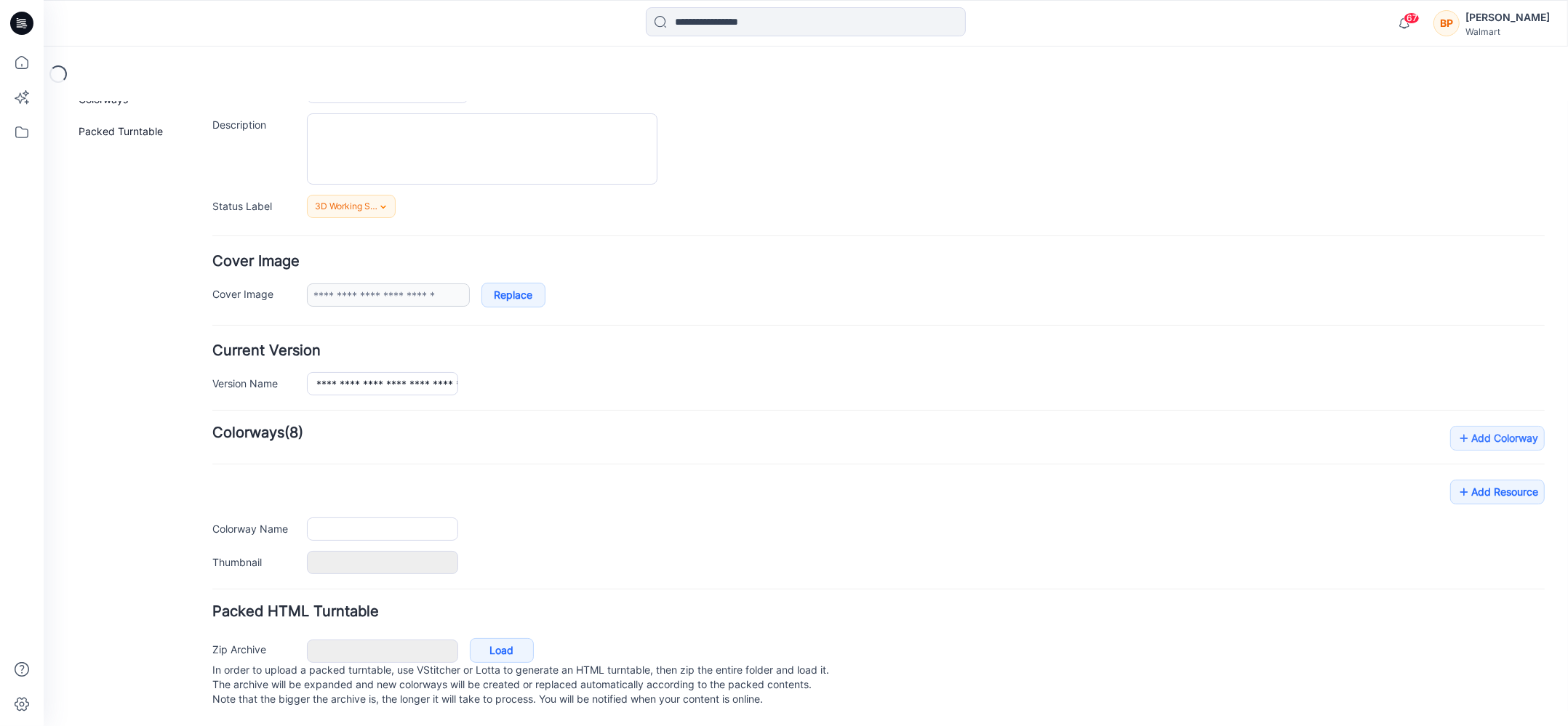
type input "**********"
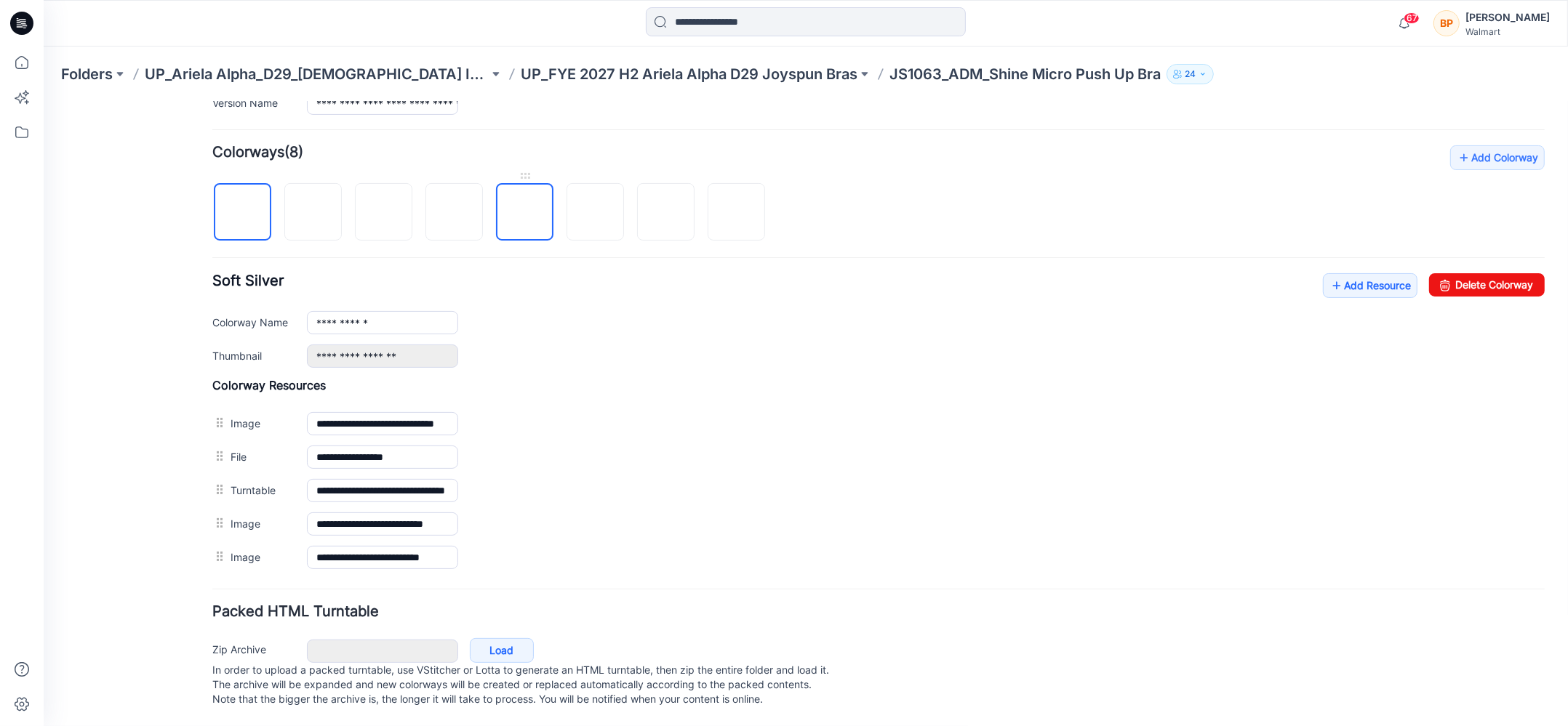
click at [525, 213] on img at bounding box center [525, 213] width 0 height 0
type input "**********"
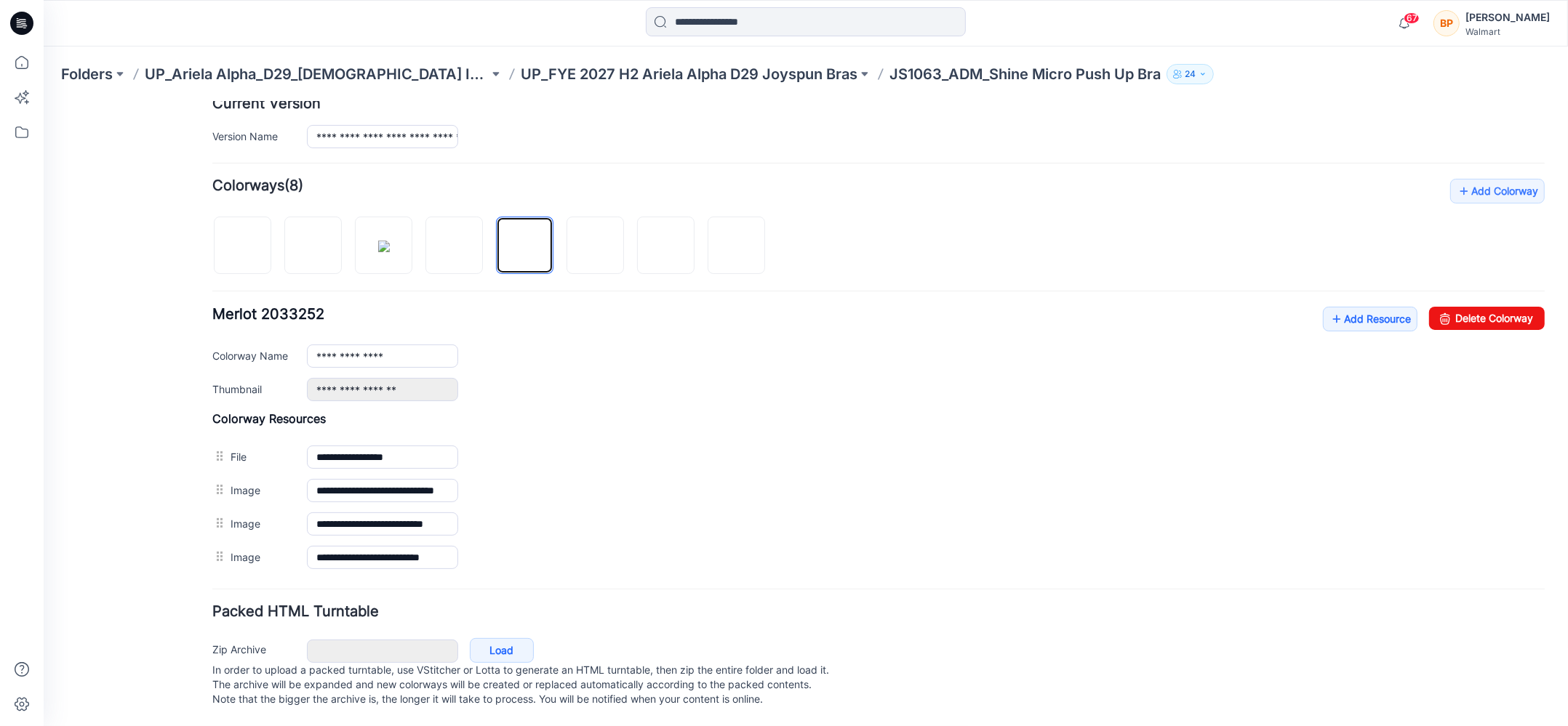
scroll to position [384, 0]
click at [388, 69] on p "UP_Ariela Alpha_D29_[DEMOGRAPHIC_DATA] Intimates - Joyspun" at bounding box center [316, 73] width 344 height 20
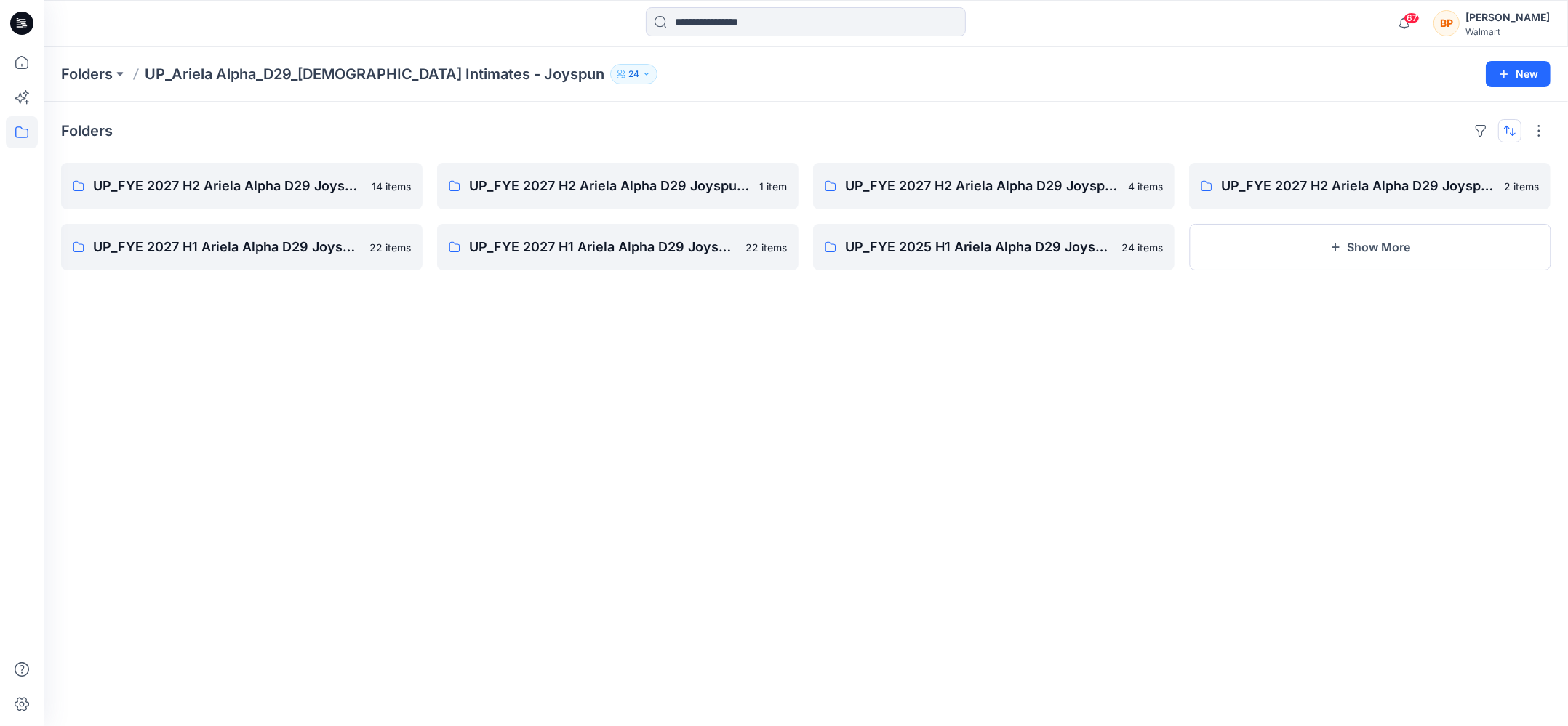
click at [1507, 121] on button "button" at bounding box center [1509, 130] width 23 height 23
drag, startPoint x: 1463, startPoint y: 190, endPoint x: 1455, endPoint y: 155, distance: 35.9
click at [1455, 155] on div "Last update A to Z" at bounding box center [1453, 183] width 138 height 71
click at [1450, 165] on p "Last update" at bounding box center [1462, 167] width 91 height 15
click at [310, 200] on link "UP_FYE 2024 S1 Ariela Alpha D29 Joyspun Bras" at bounding box center [242, 186] width 362 height 46
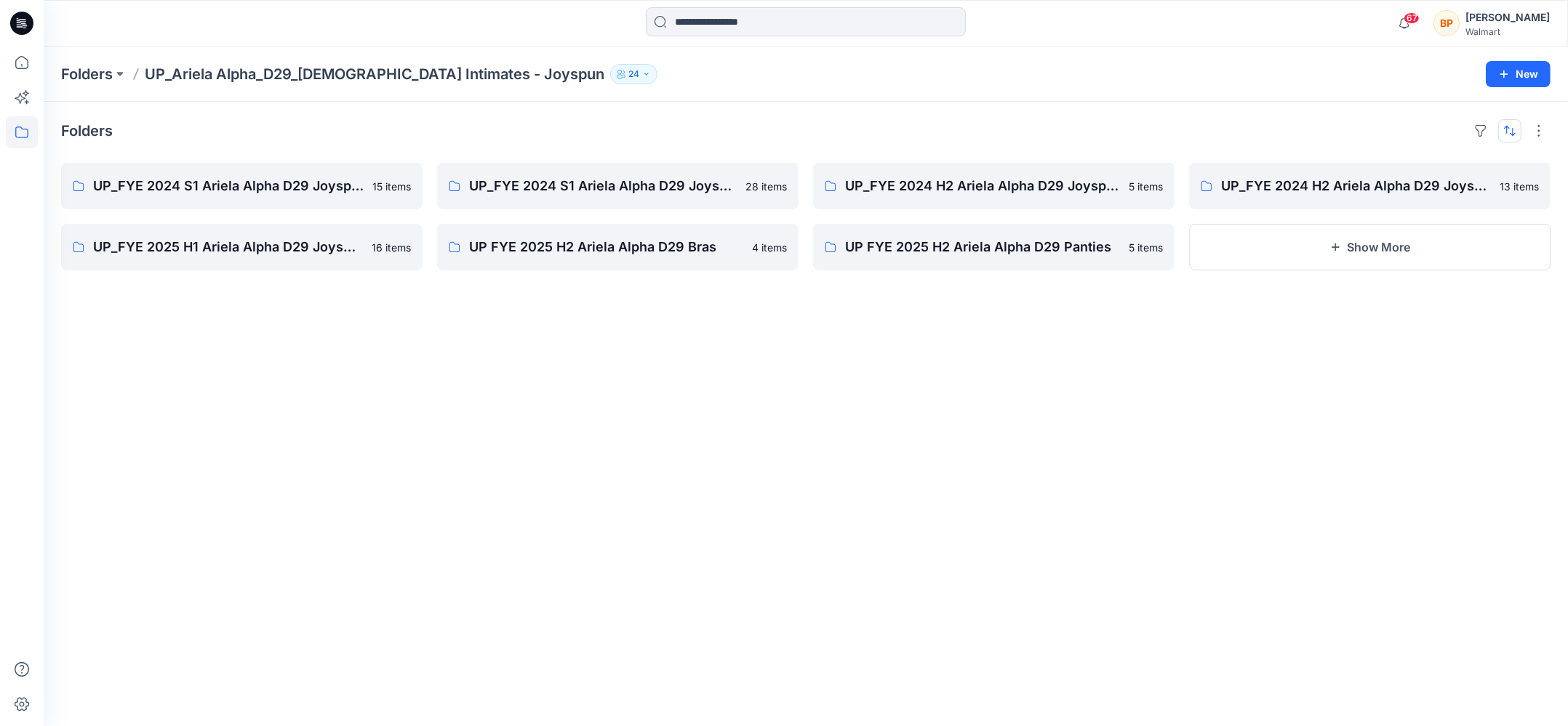
click at [1513, 128] on button "button" at bounding box center [1509, 130] width 23 height 23
click at [1432, 168] on p "Last update" at bounding box center [1462, 167] width 91 height 15
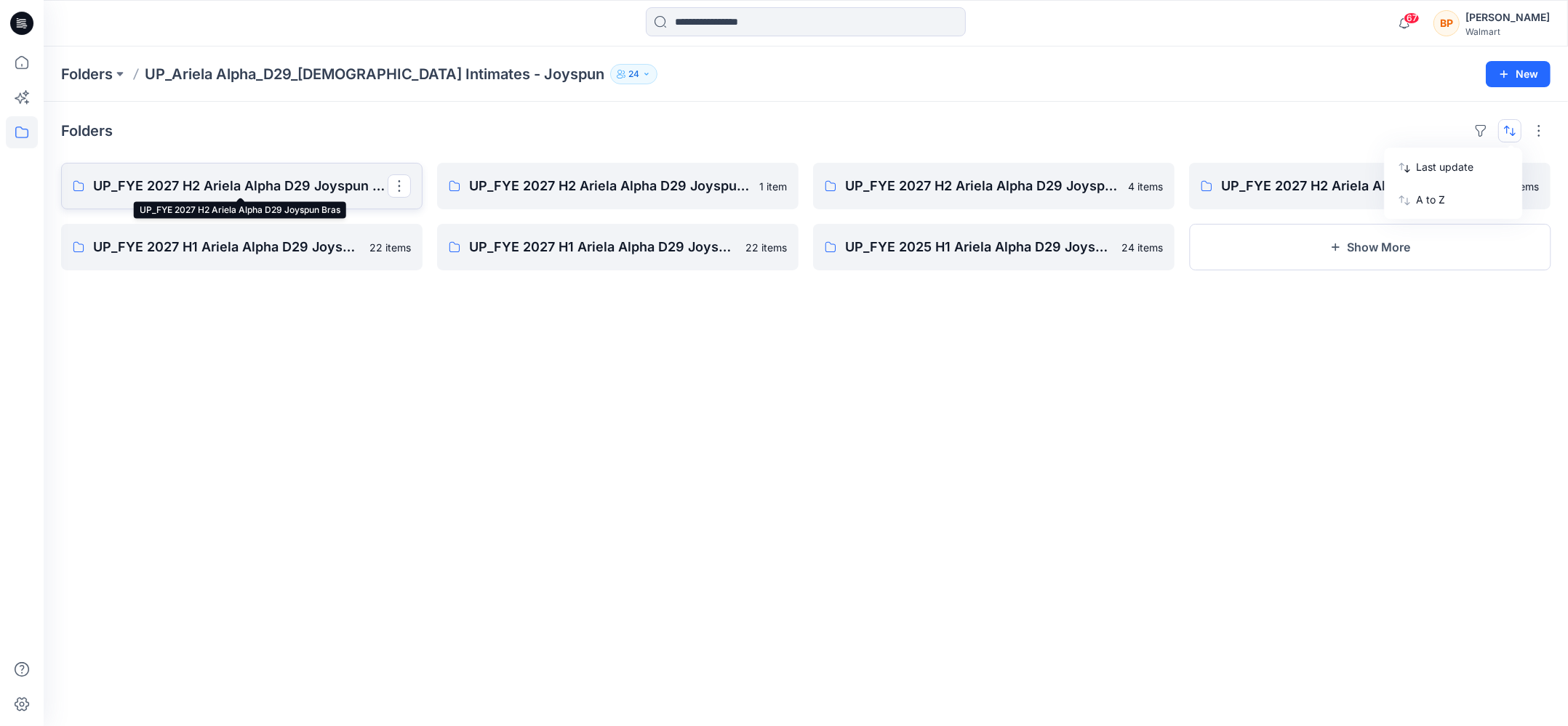
click at [314, 190] on p "UP_FYE 2027 H2 Ariela Alpha D29 Joyspun Bras" at bounding box center [240, 186] width 294 height 20
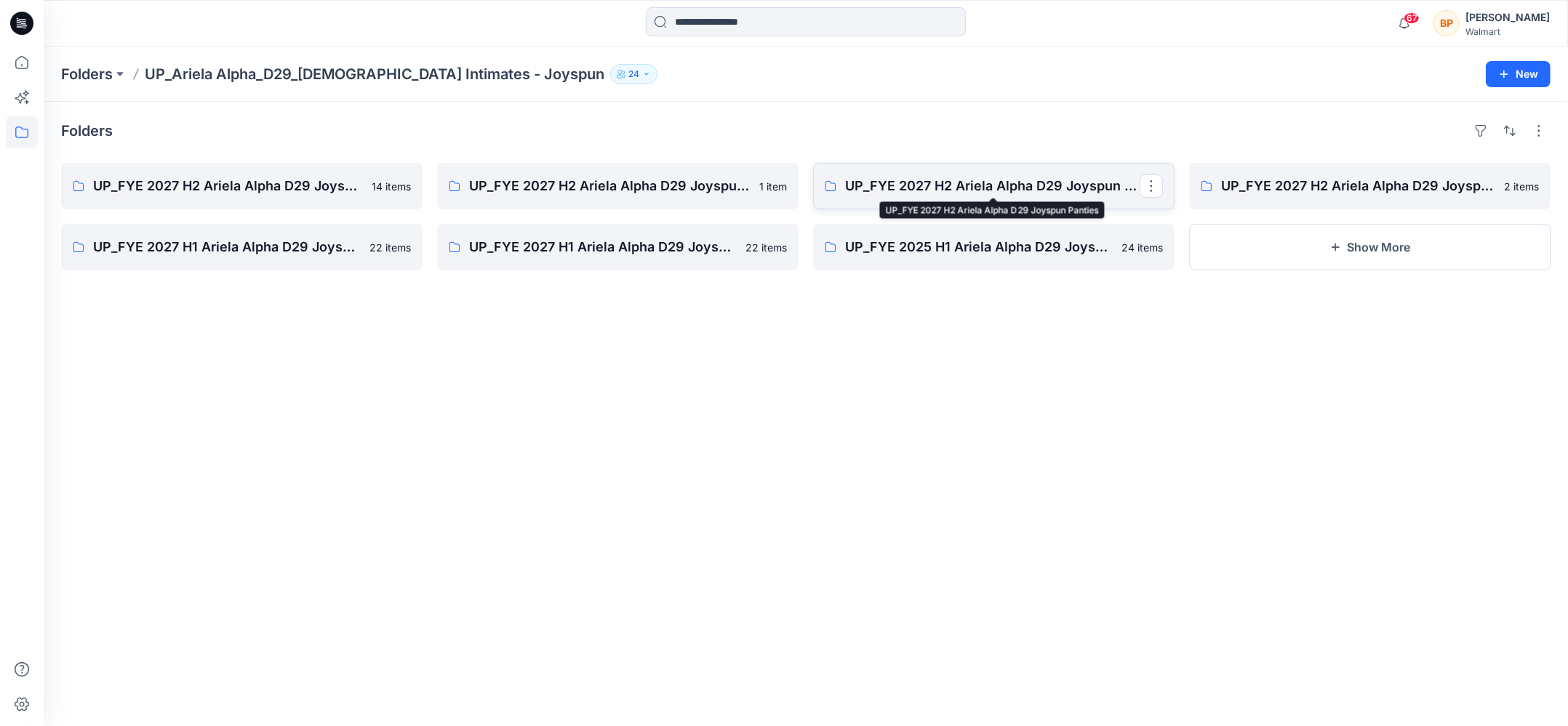
click at [1071, 189] on p "UP_FYE 2027 H2 Ariela Alpha D29 Joyspun Panties" at bounding box center [991, 186] width 294 height 20
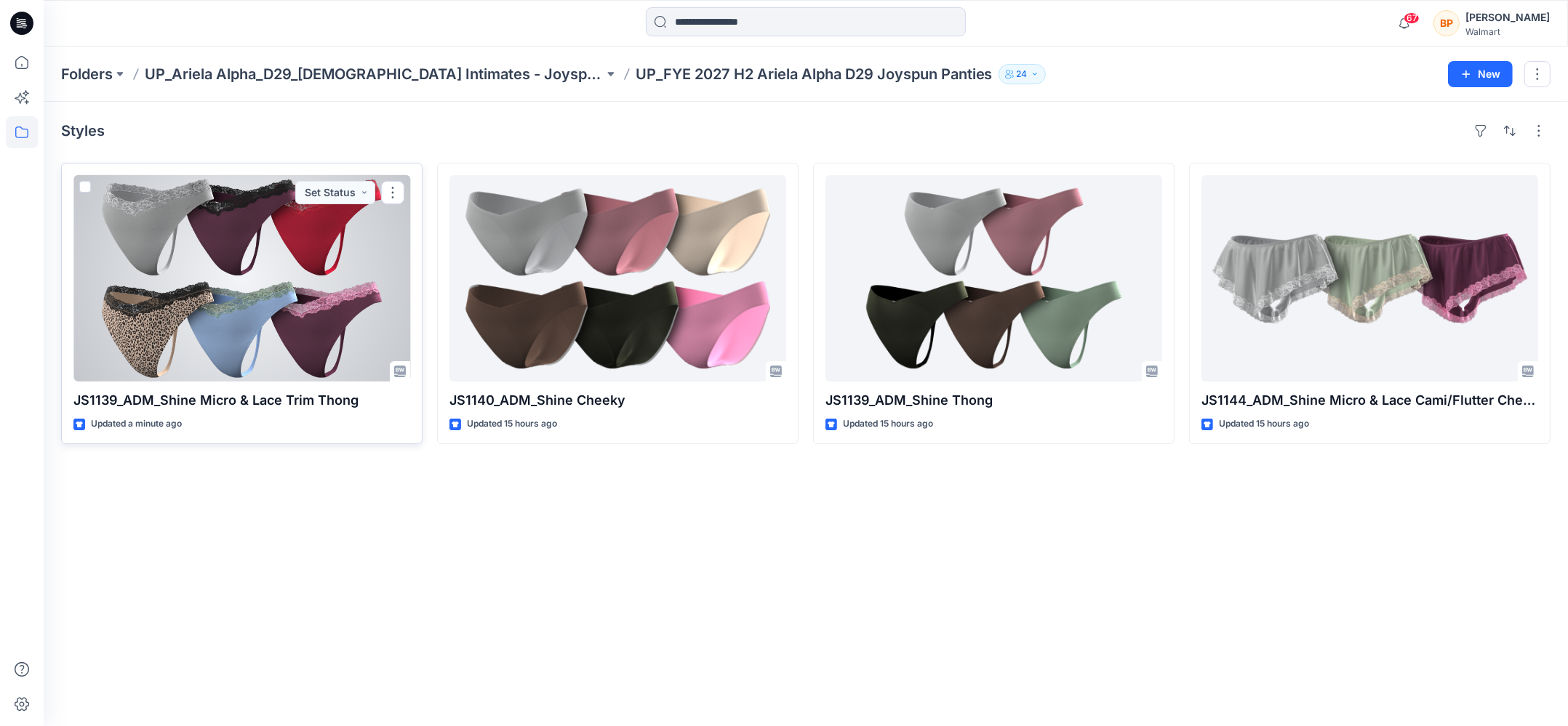
click at [365, 311] on div at bounding box center [242, 278] width 337 height 207
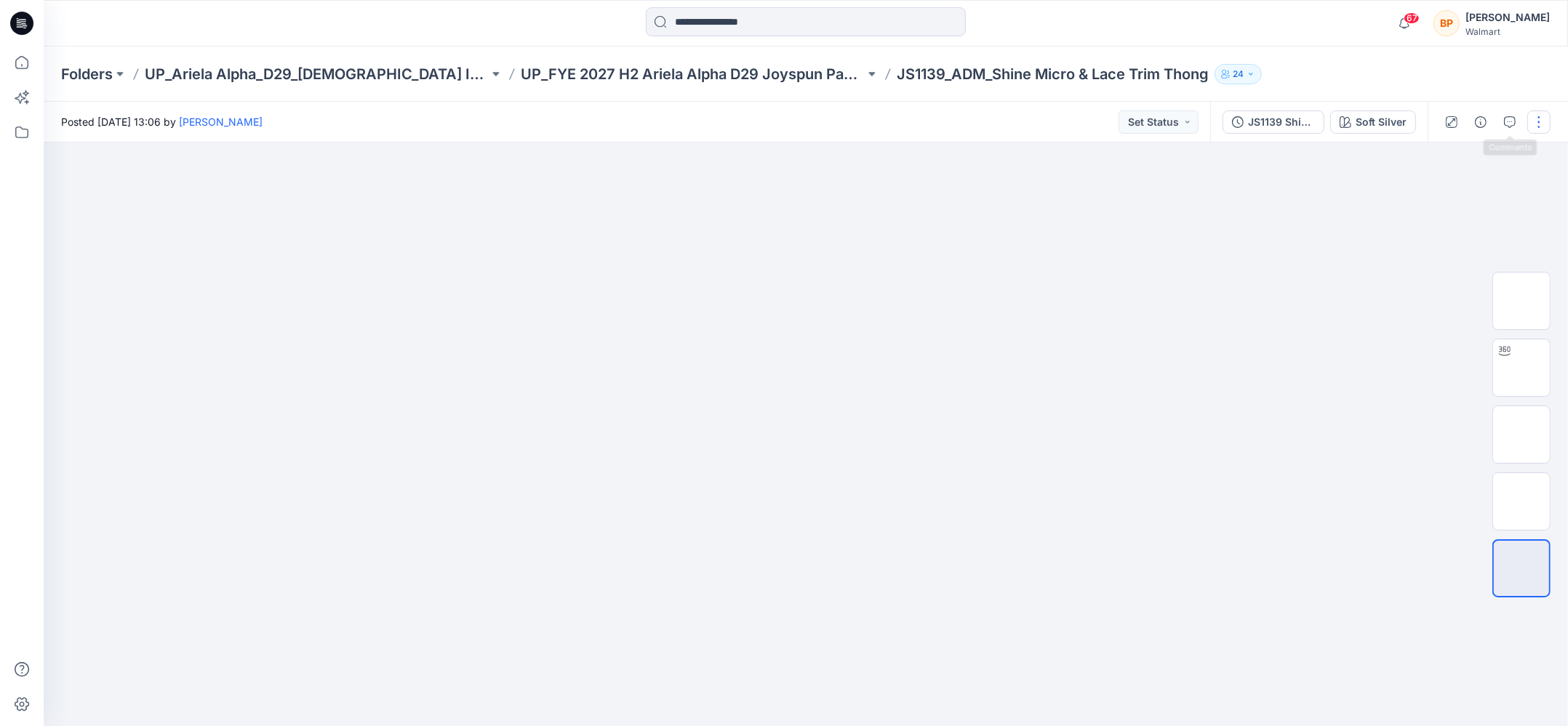
click at [1542, 119] on button "button" at bounding box center [1538, 122] width 23 height 23
click at [1495, 191] on button "Edit" at bounding box center [1477, 197] width 134 height 27
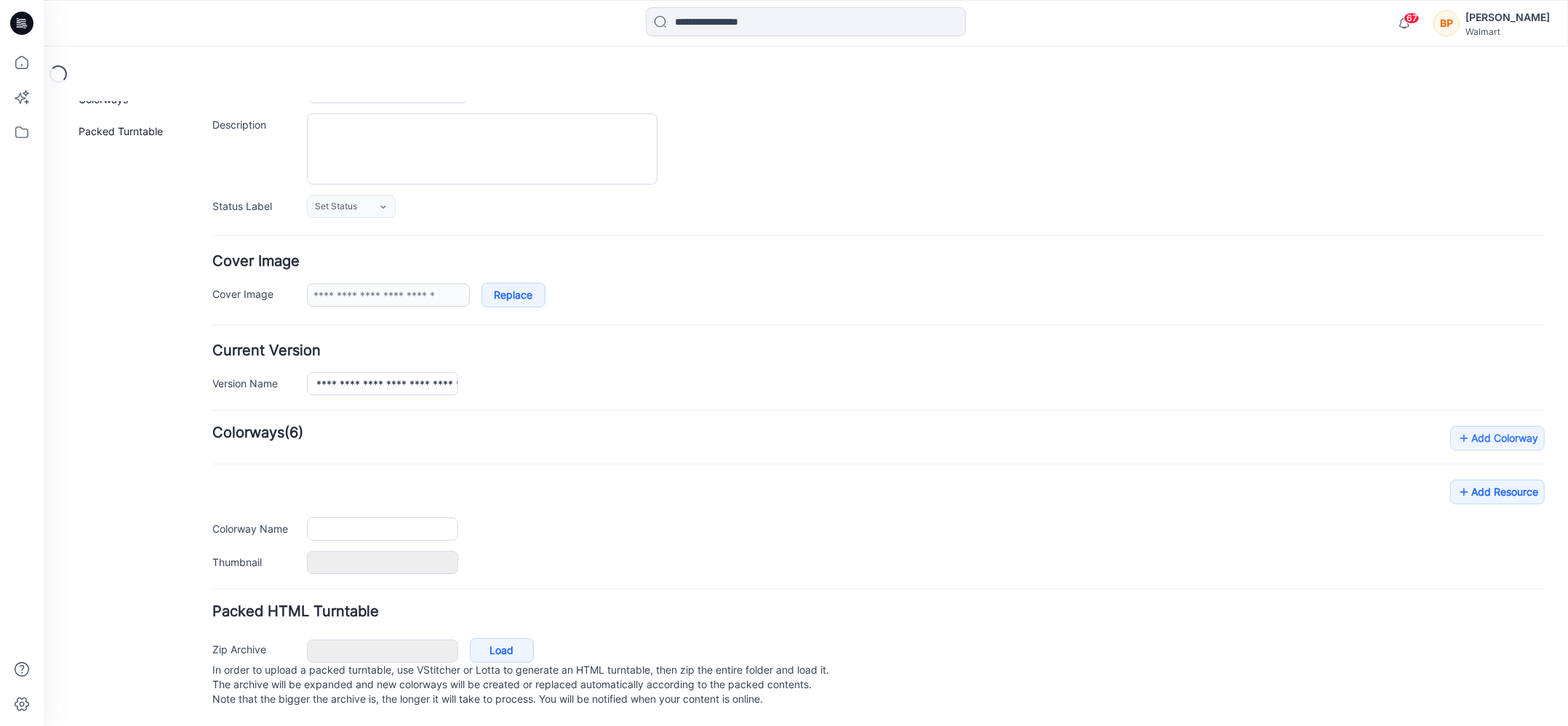
type input "**********"
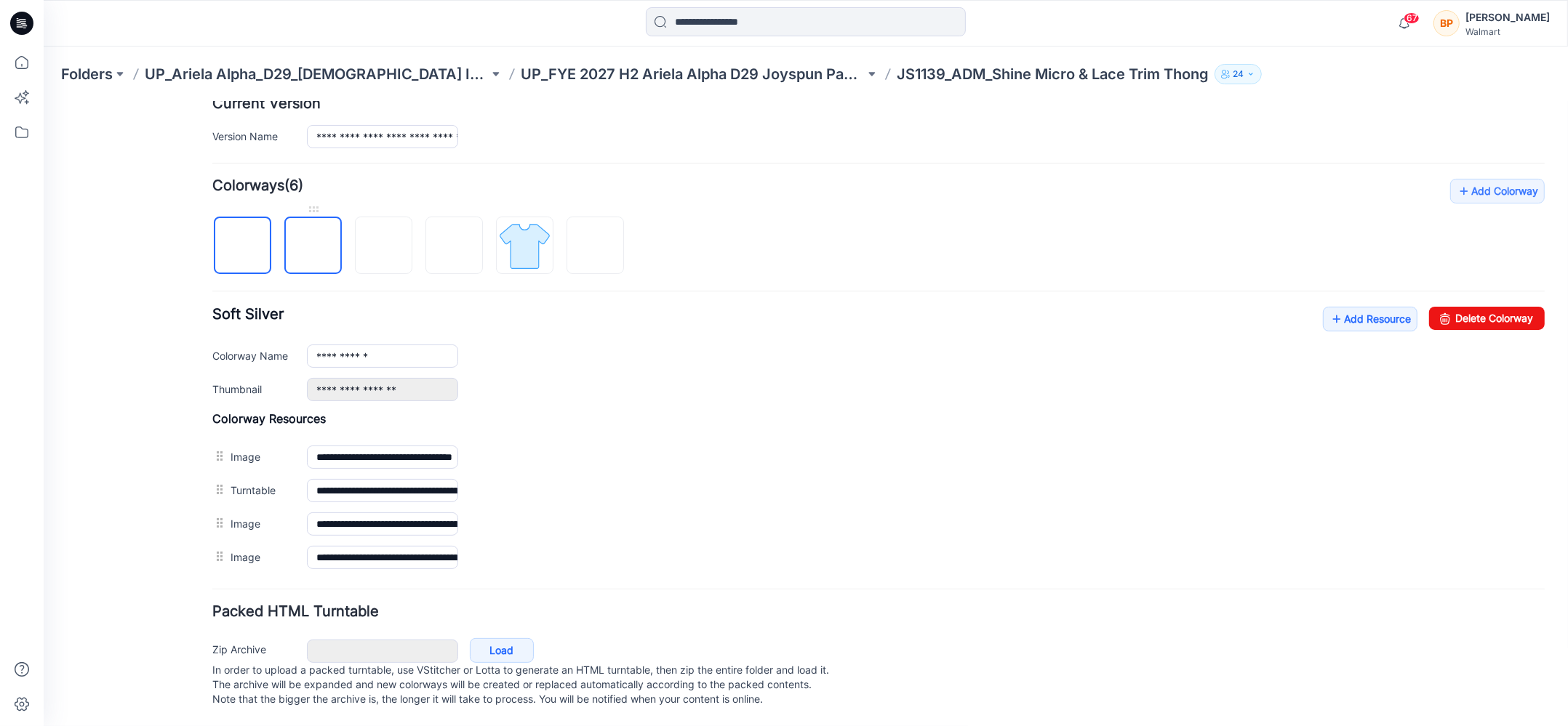
scroll to position [384, 0]
click at [1330, 314] on icon at bounding box center [1336, 318] width 14 height 23
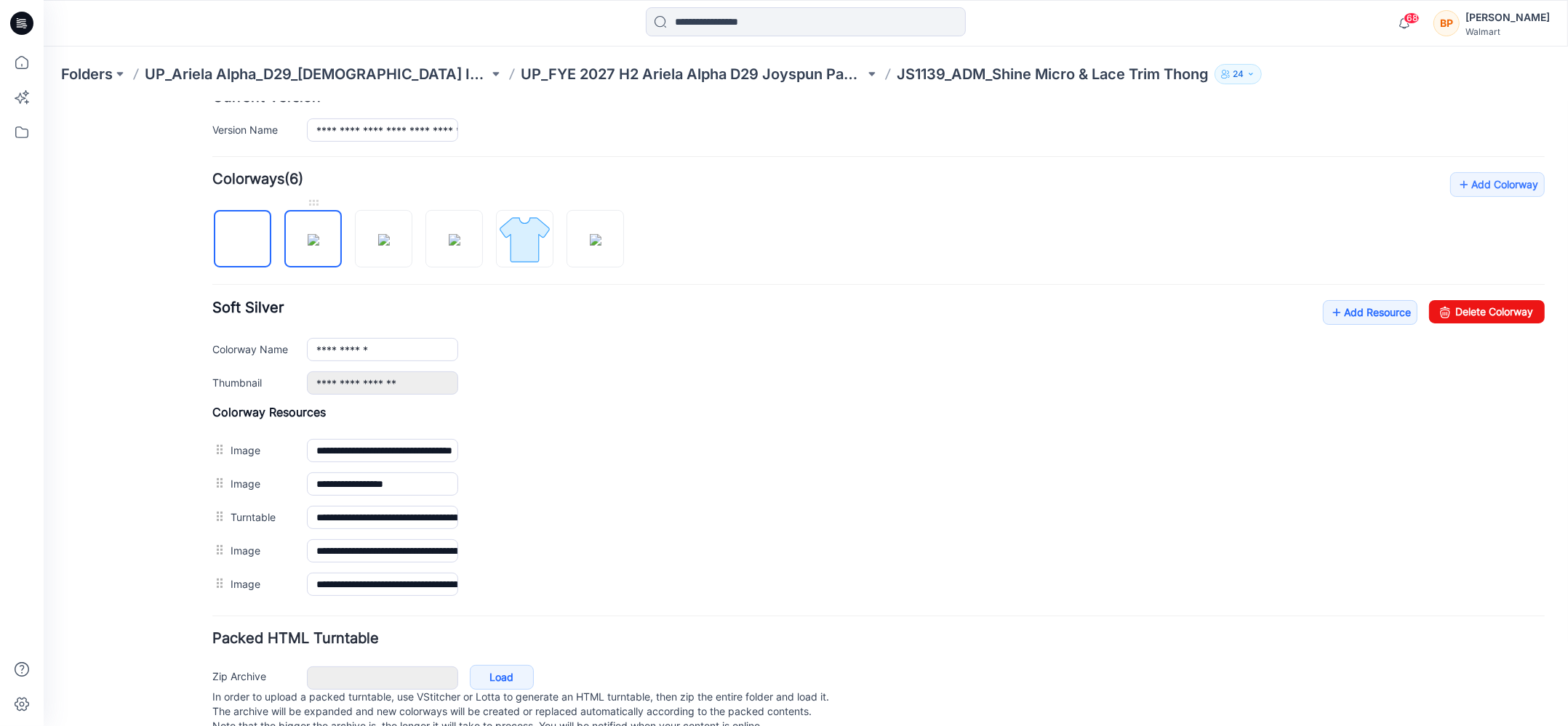
click at [319, 245] on img at bounding box center [314, 240] width 12 height 12
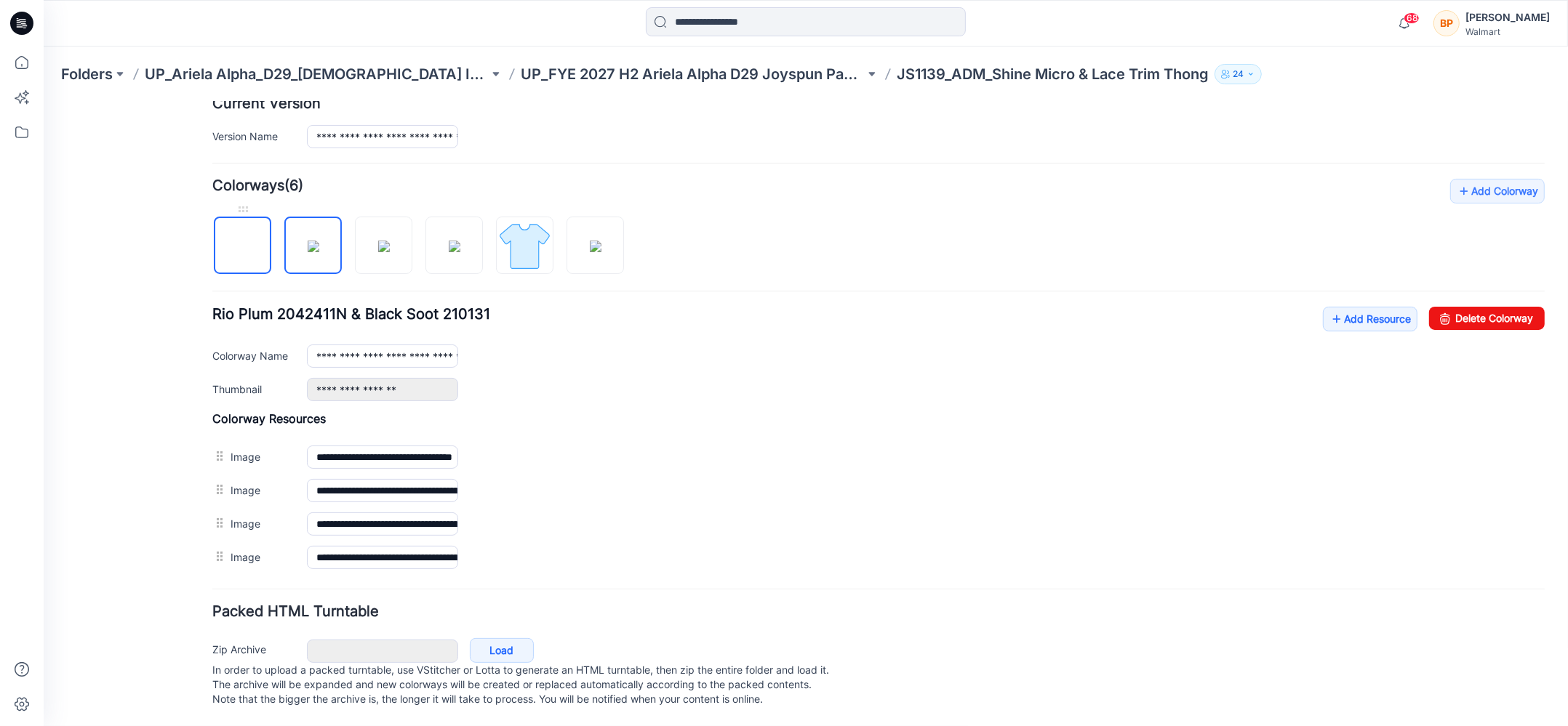
click at [243, 245] on img at bounding box center [243, 245] width 0 height 0
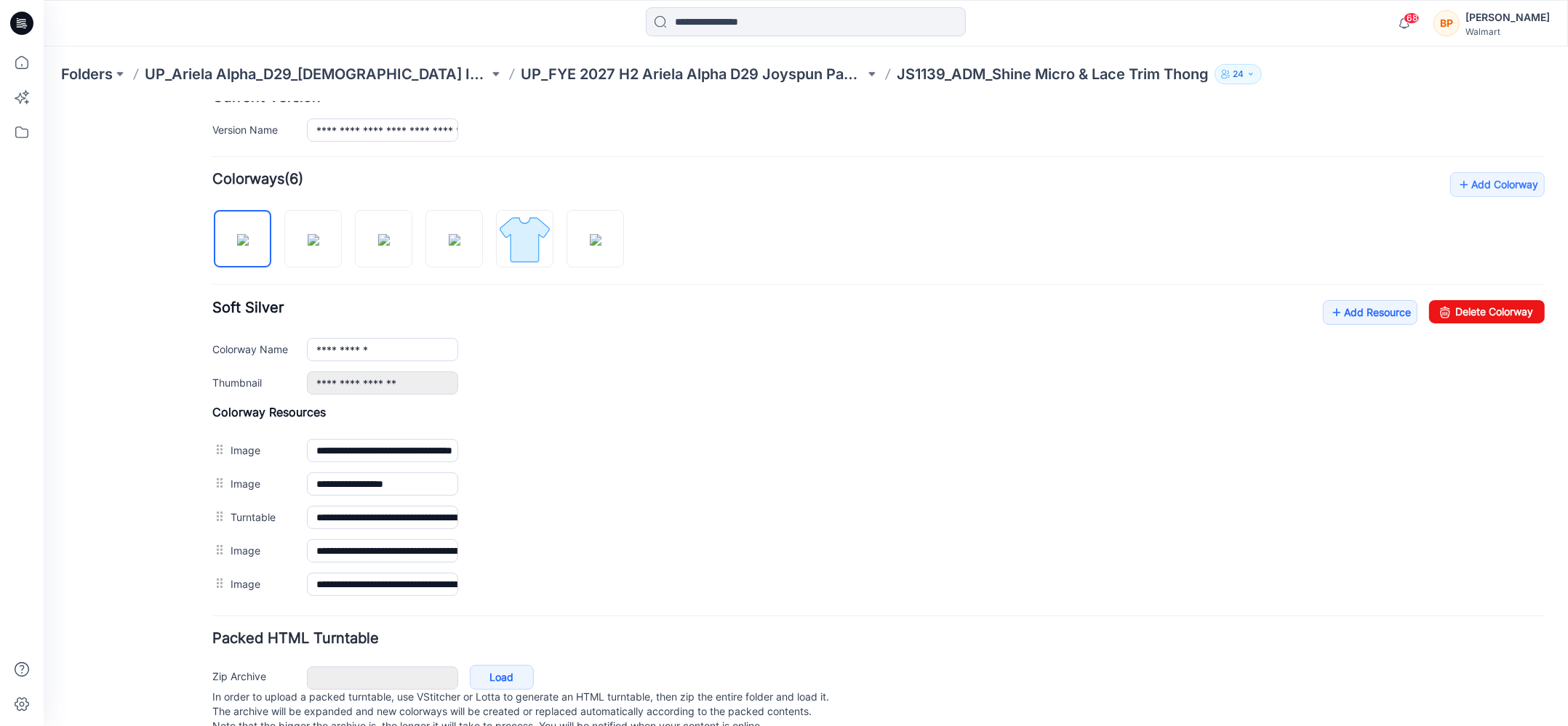
click at [306, 263] on div "**********" at bounding box center [878, 385] width 1332 height 429
click at [310, 245] on img at bounding box center [314, 240] width 12 height 12
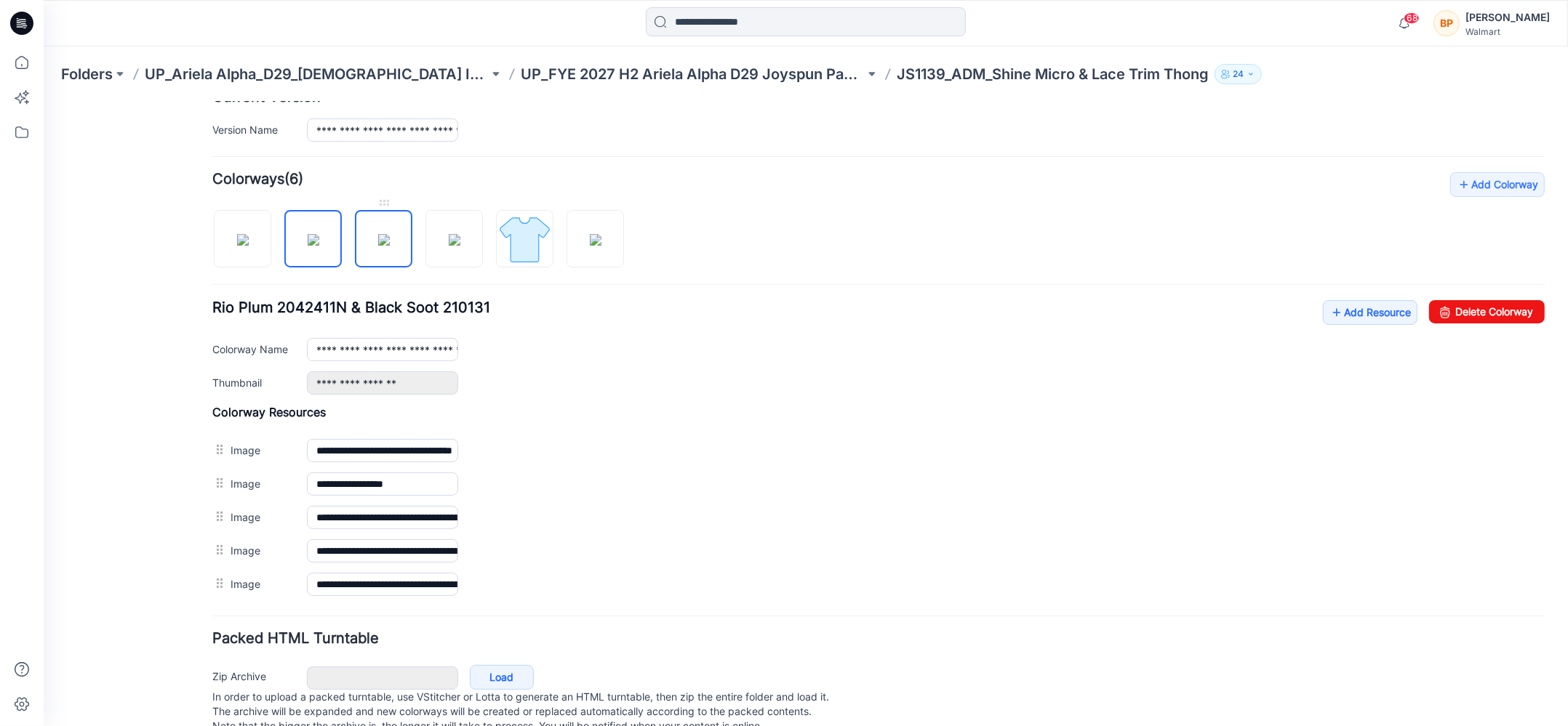
click at [378, 238] on img at bounding box center [384, 240] width 12 height 12
click at [449, 234] on img at bounding box center [455, 240] width 12 height 12
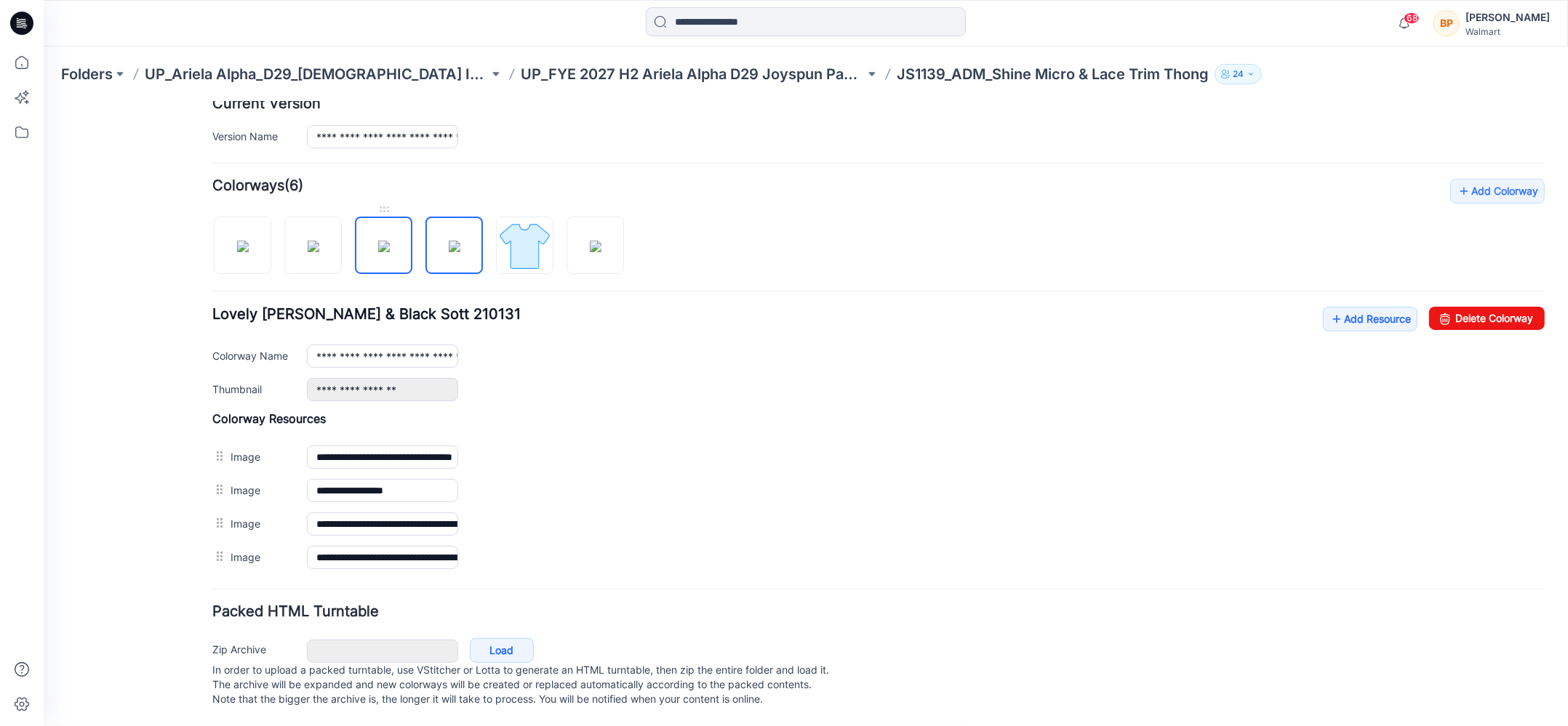
click at [389, 240] on img at bounding box center [384, 245] width 12 height 12
click at [319, 242] on img at bounding box center [314, 245] width 12 height 12
click at [449, 241] on img at bounding box center [455, 245] width 12 height 12
click at [589, 240] on img at bounding box center [595, 245] width 12 height 12
click at [549, 225] on img at bounding box center [524, 245] width 55 height 55
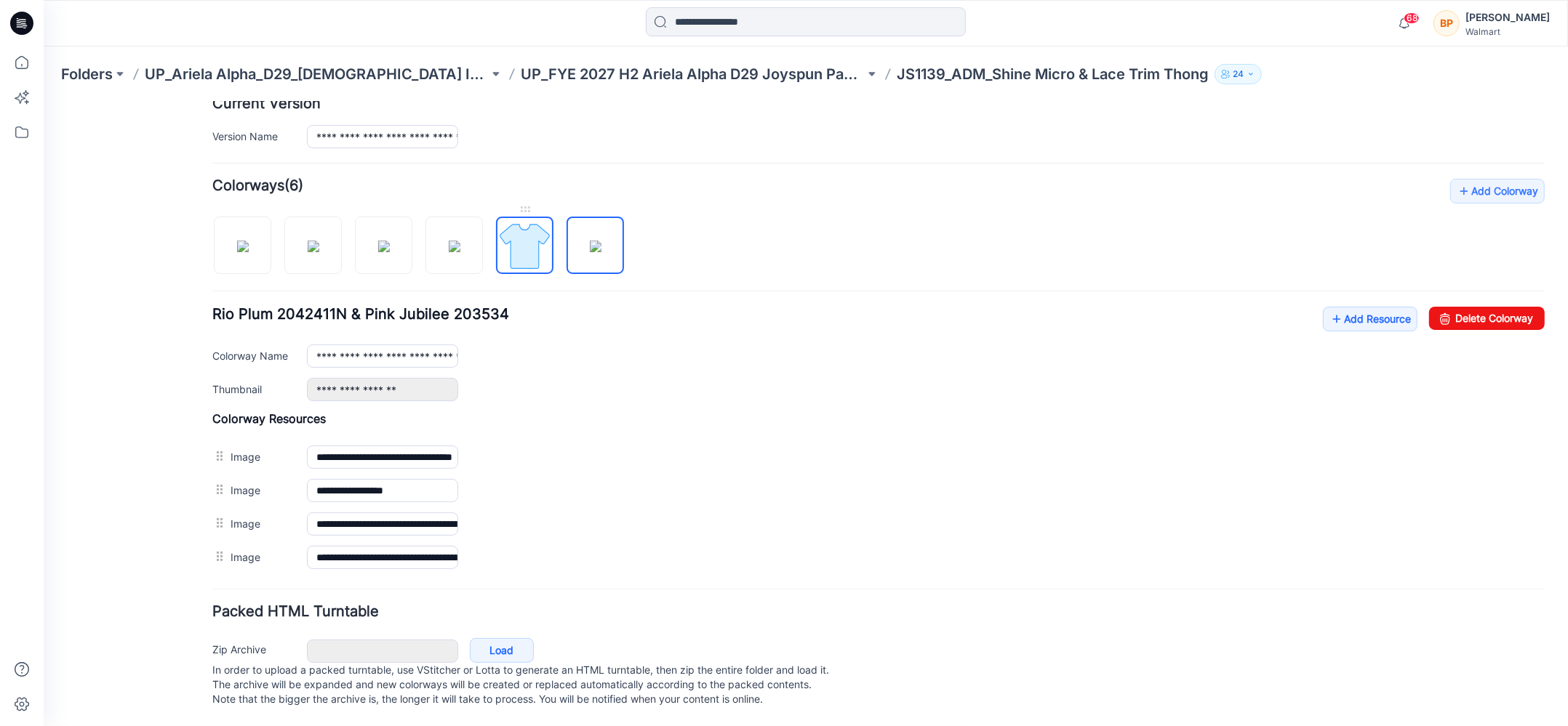
type input "**********"
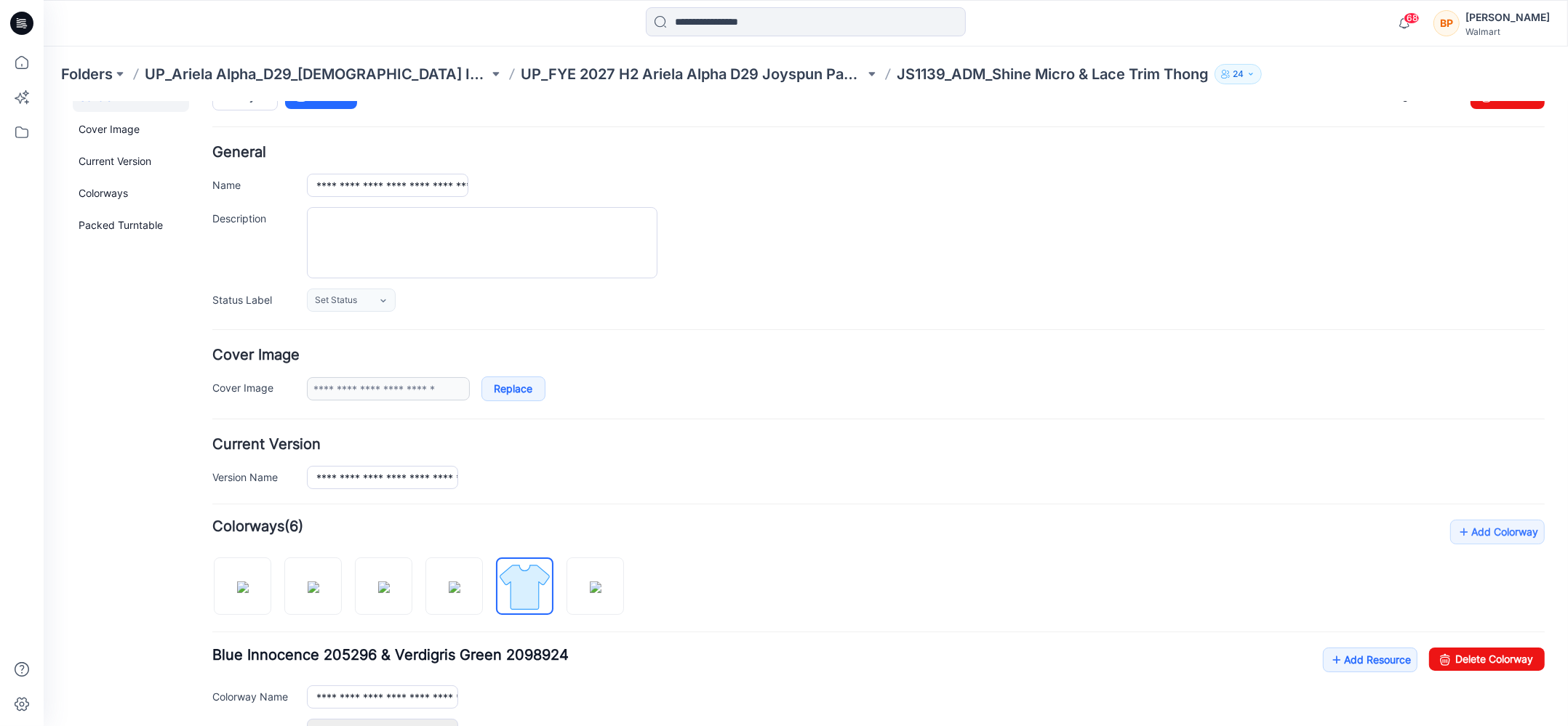
scroll to position [0, 0]
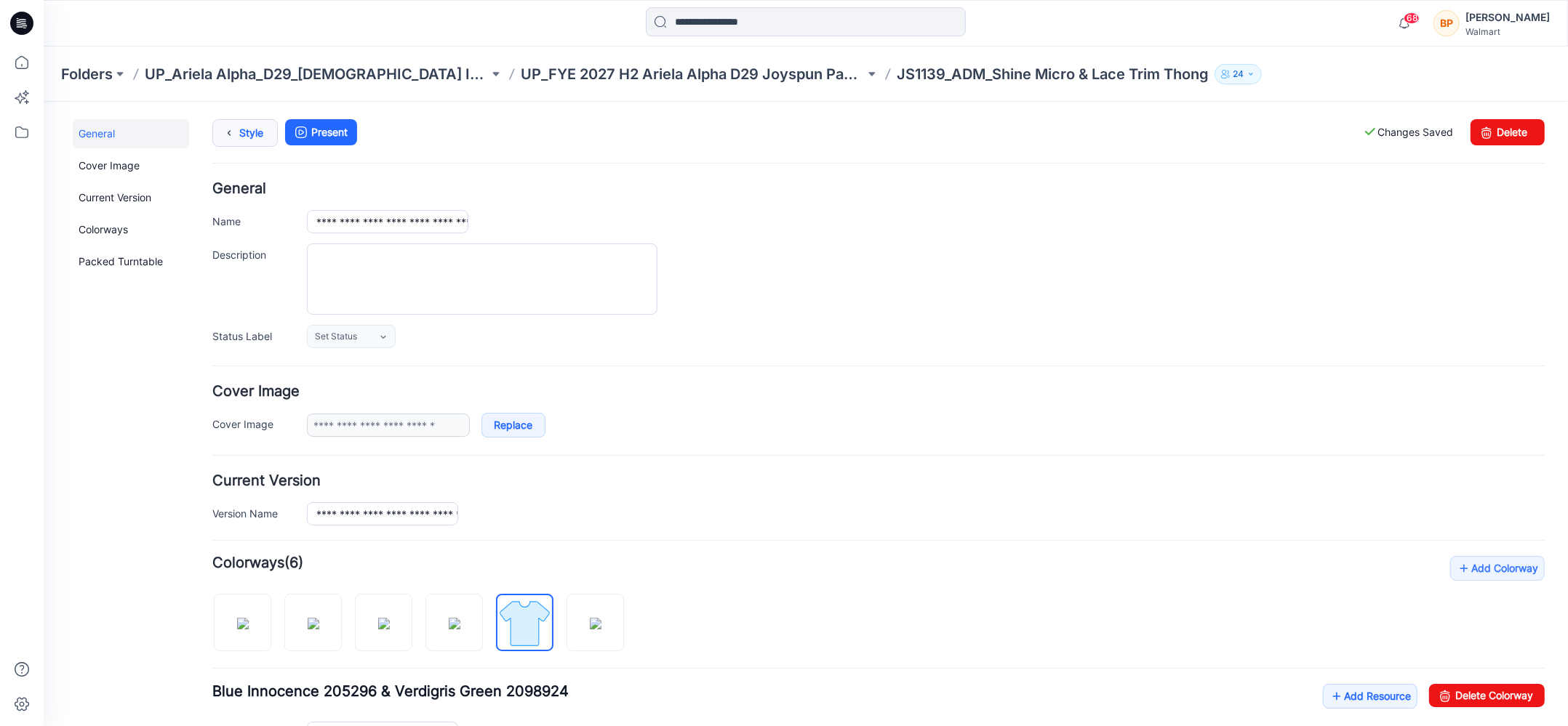
click at [261, 133] on link "Style" at bounding box center [245, 132] width 65 height 28
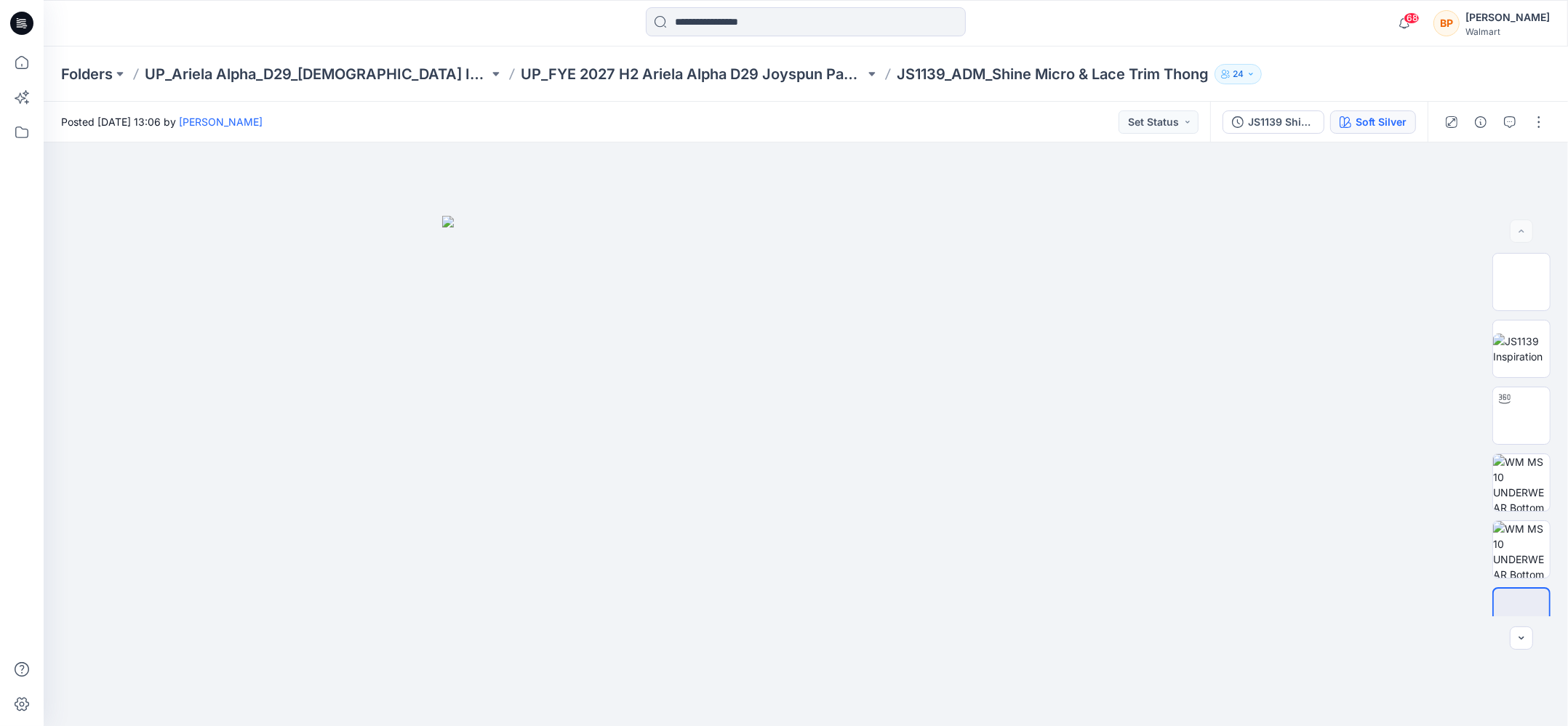
click at [1373, 128] on div "Soft Silver" at bounding box center [1381, 121] width 51 height 16
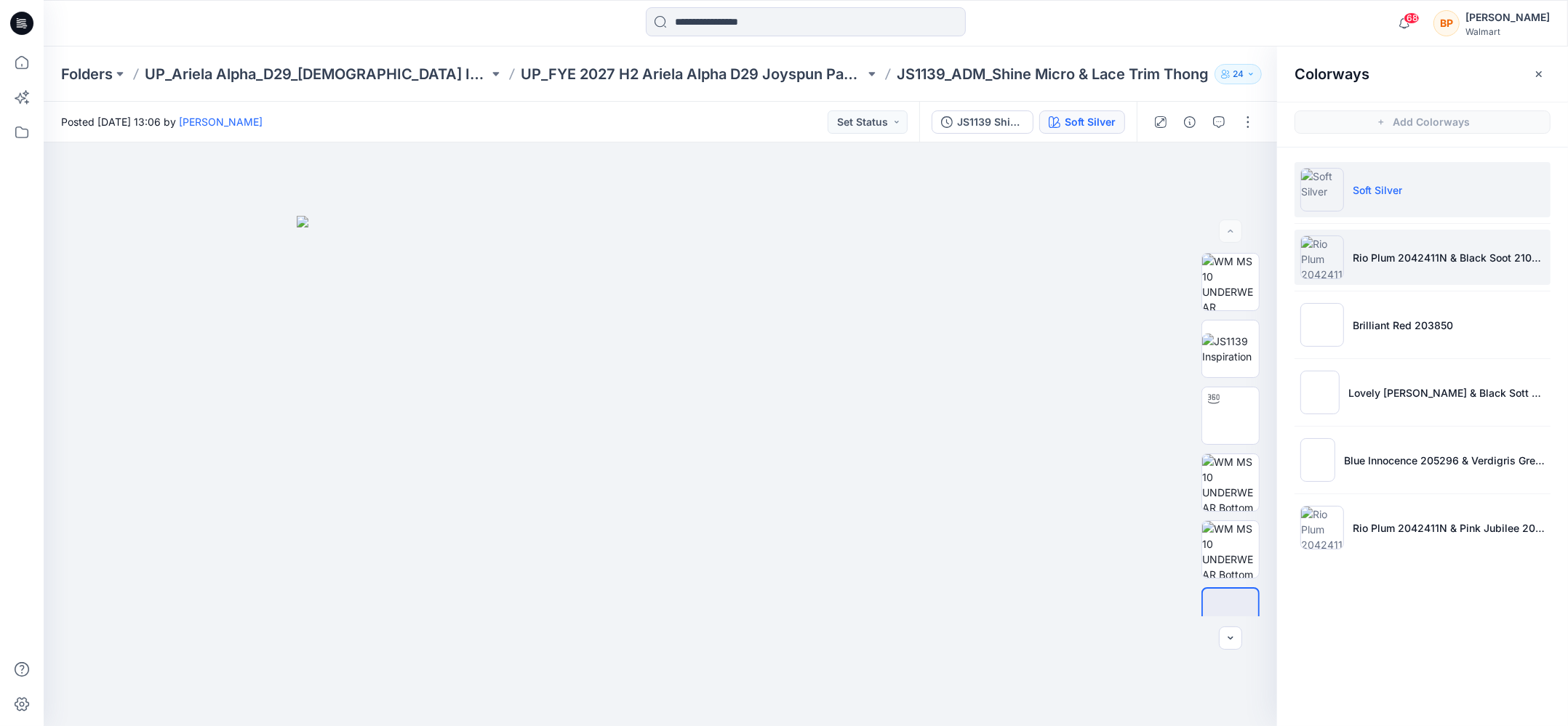
click at [1429, 245] on li "Rio Plum 2042411N & Black Soot 210131" at bounding box center [1422, 257] width 256 height 55
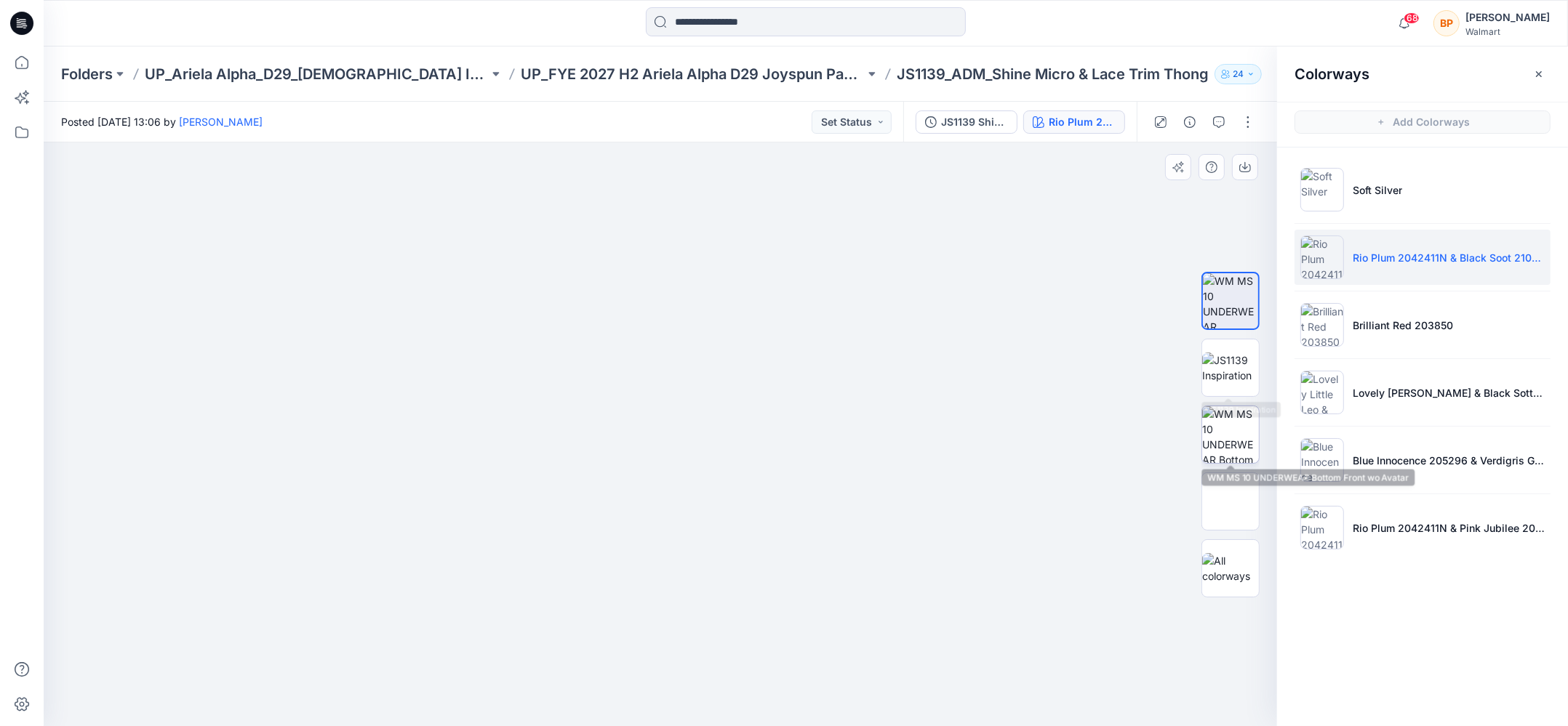
click at [1233, 415] on img at bounding box center [1230, 435] width 57 height 57
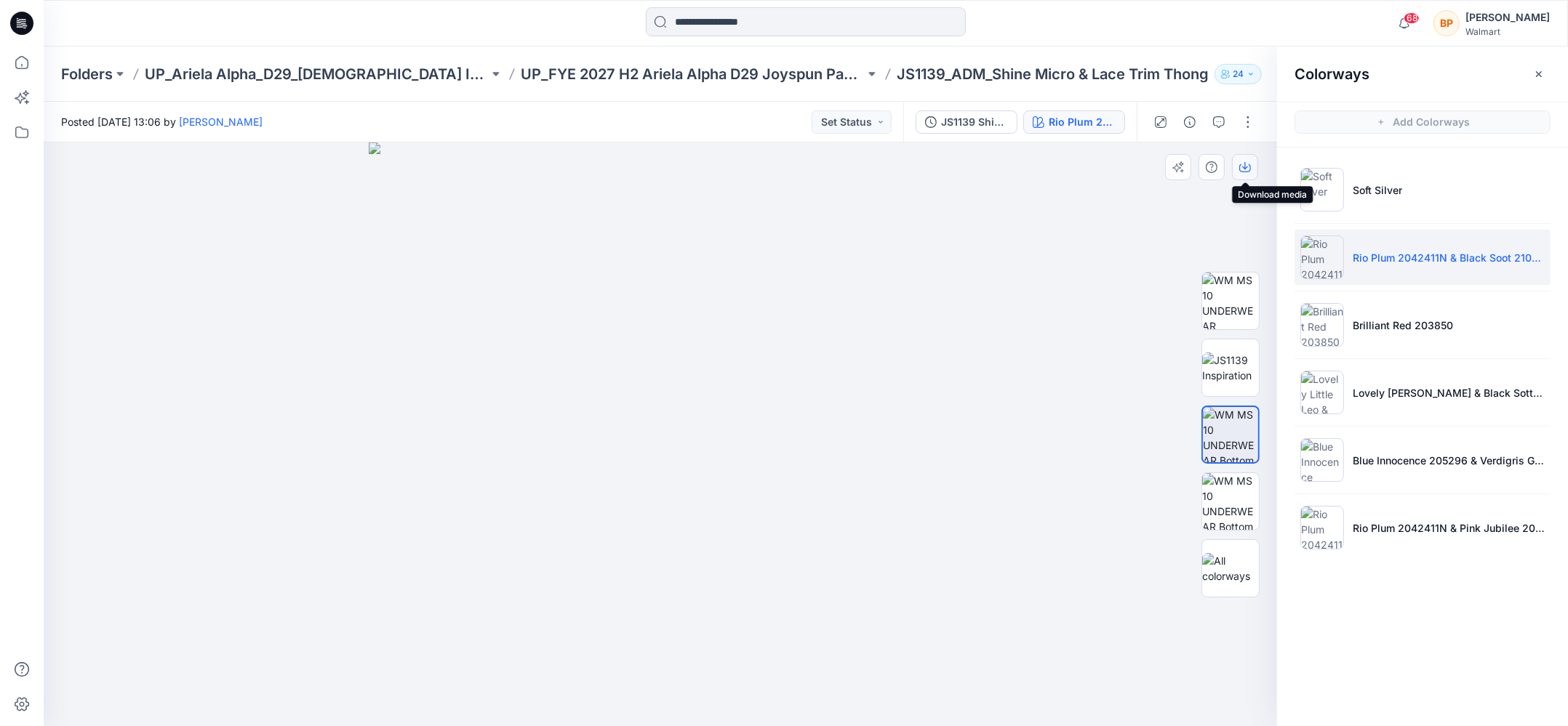
click at [1252, 167] on button "button" at bounding box center [1245, 167] width 26 height 26
click at [1389, 315] on li "Brilliant Red 203850" at bounding box center [1422, 325] width 256 height 55
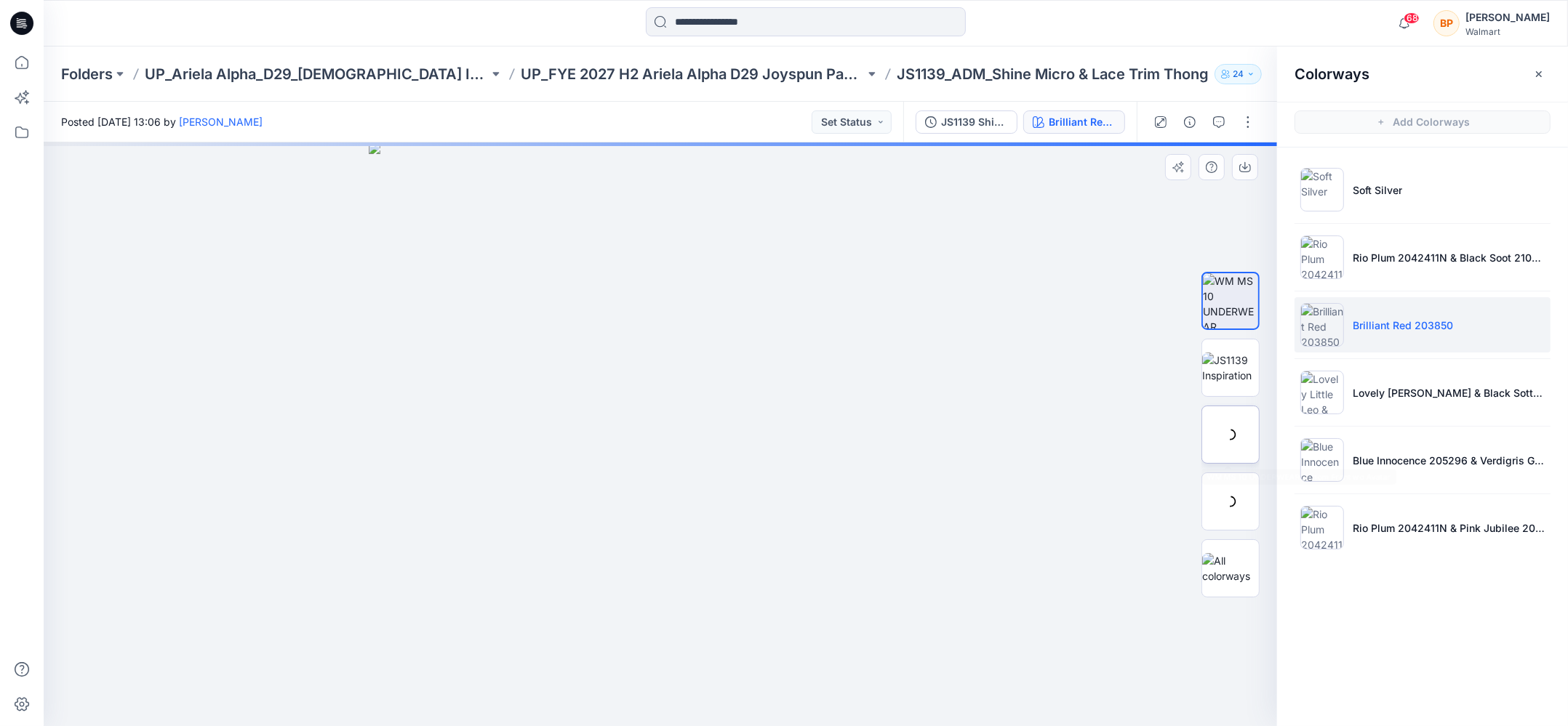
click at [0, 0] on img at bounding box center [0, 0] width 0 height 0
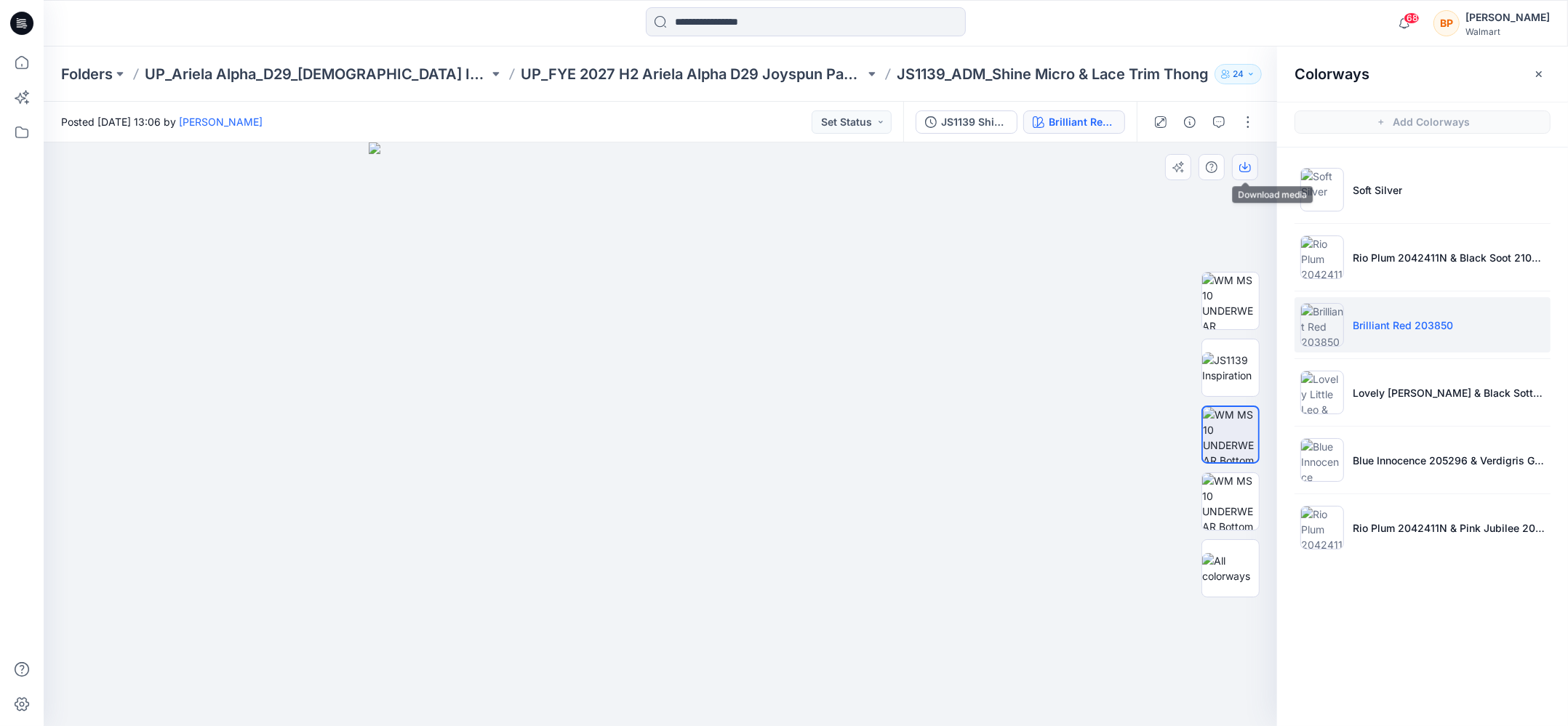
click at [1242, 177] on button "button" at bounding box center [1245, 167] width 26 height 26
click at [1343, 370] on div at bounding box center [1322, 392] width 43 height 43
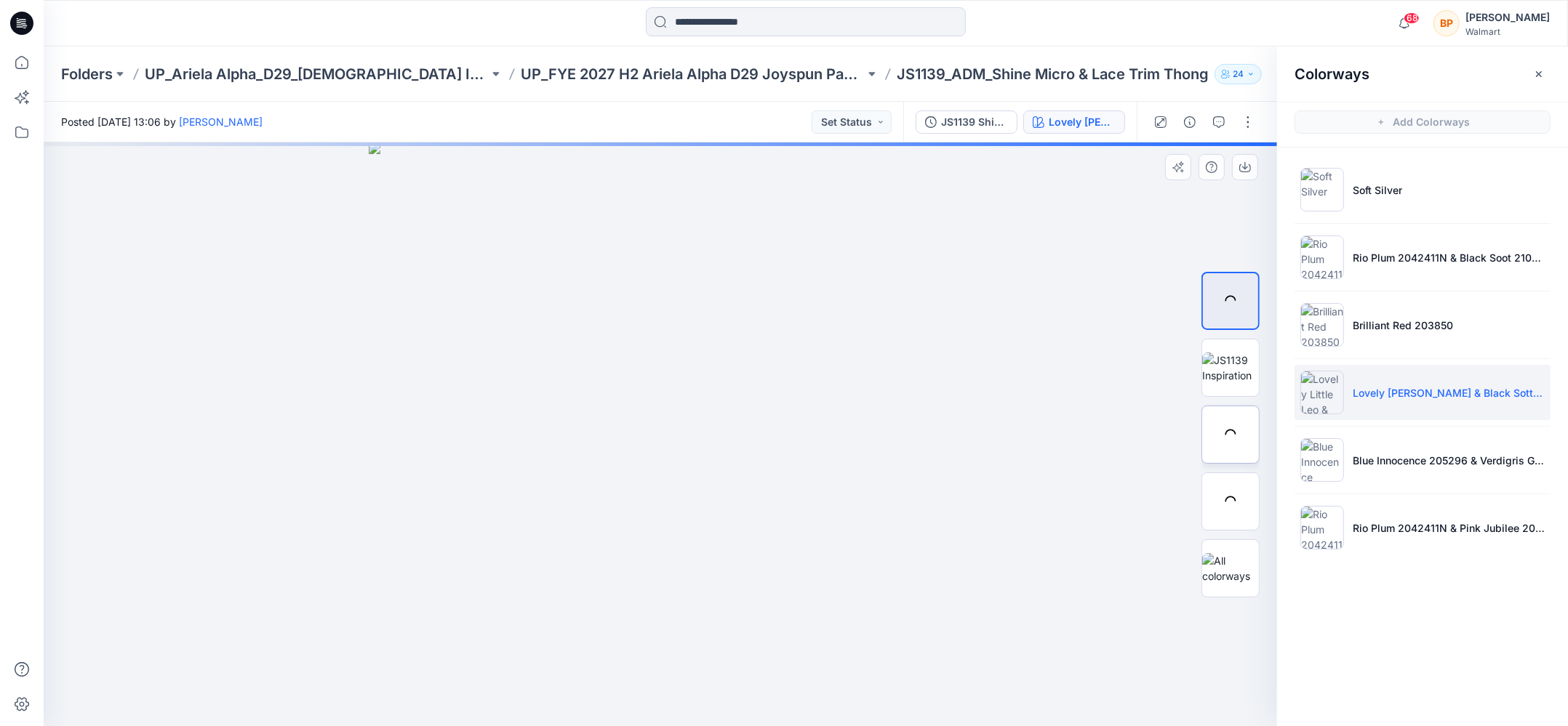
click at [1232, 430] on div at bounding box center [1230, 435] width 58 height 58
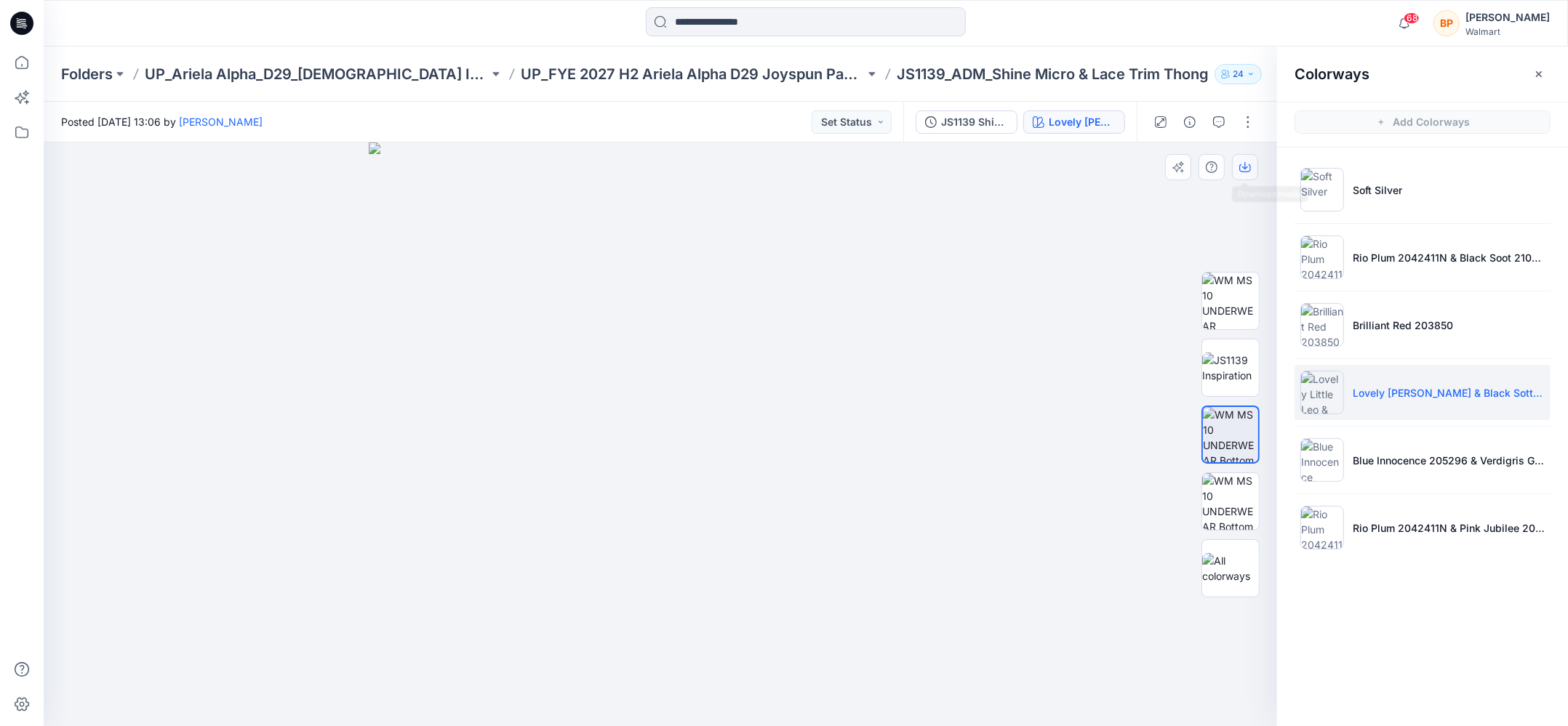
click at [1244, 156] on button "button" at bounding box center [1245, 167] width 26 height 26
click at [1347, 445] on li "Blue Innocence 205296 & Verdigris Green 2098924" at bounding box center [1422, 460] width 256 height 55
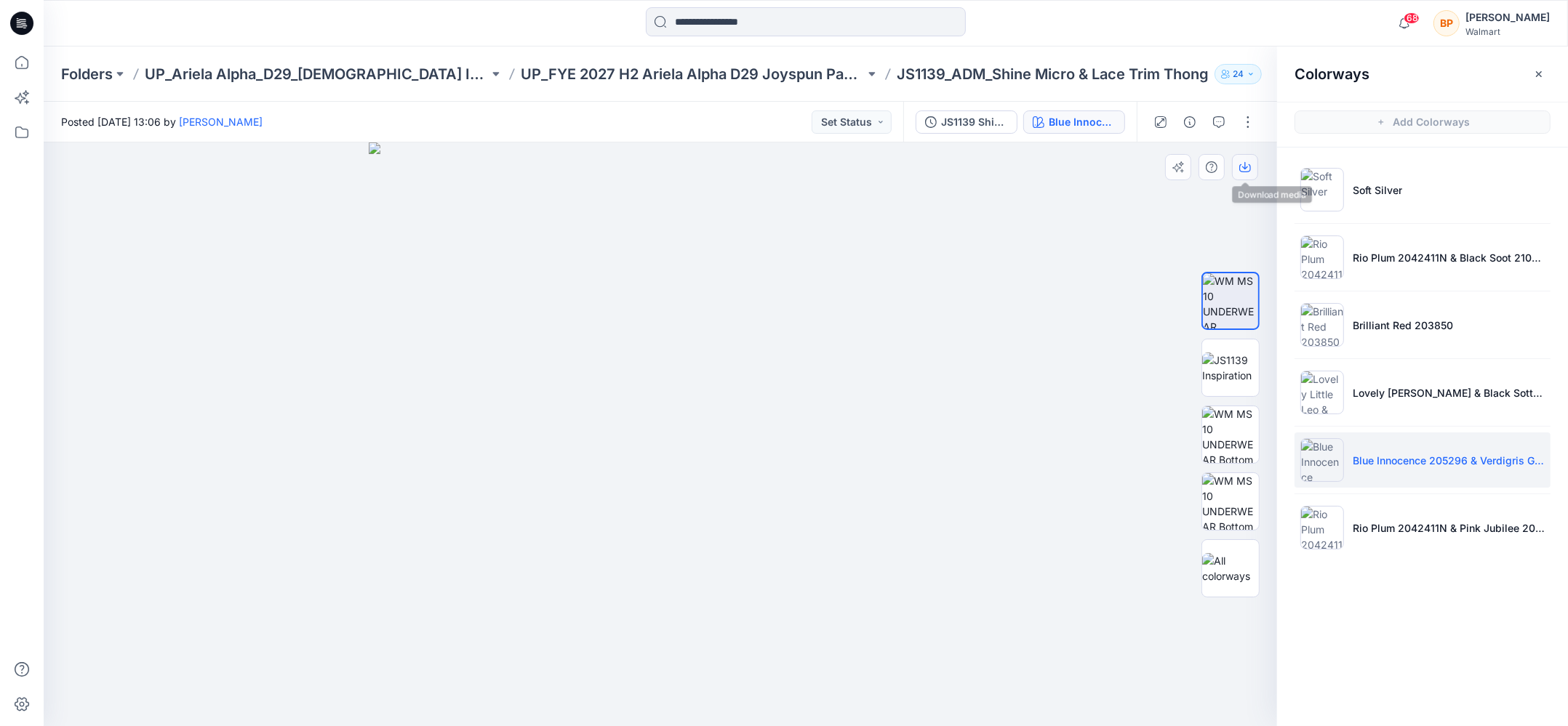
click at [1233, 156] on div at bounding box center [1215, 167] width 100 height 26
click at [1237, 430] on img at bounding box center [1230, 435] width 57 height 57
click at [0, 0] on button "button" at bounding box center [0, 0] width 0 height 0
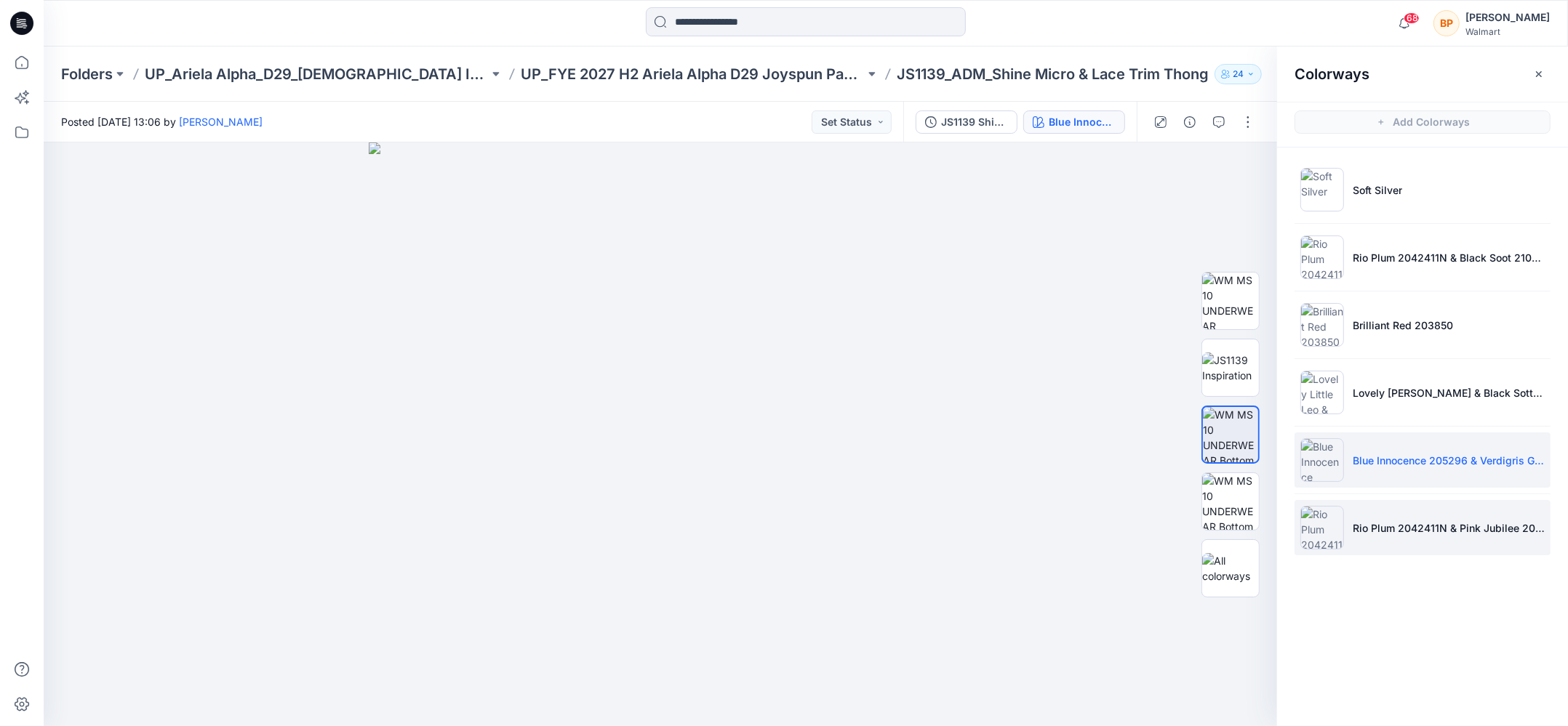
click at [1301, 506] on img at bounding box center [1322, 528] width 43 height 43
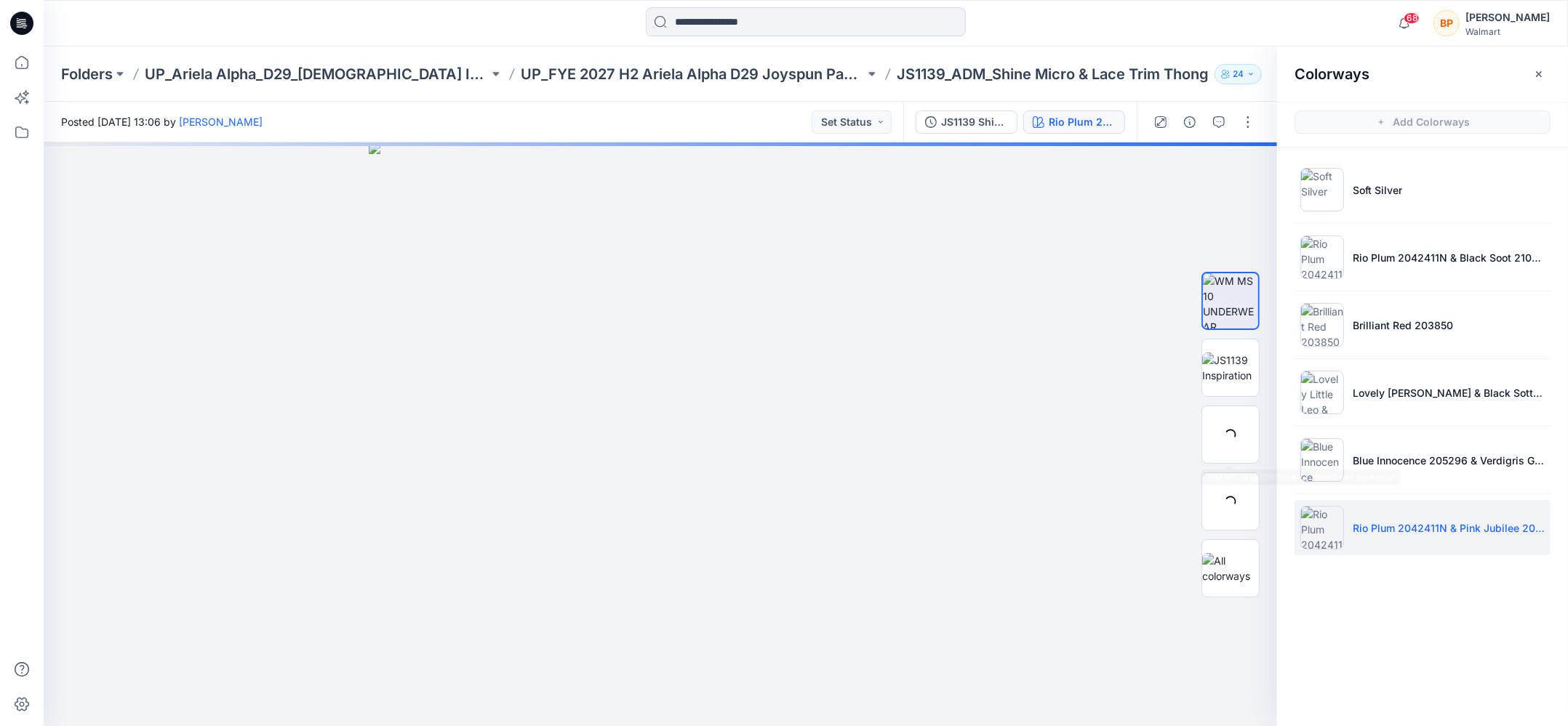
click at [1233, 426] on div at bounding box center [1230, 435] width 58 height 58
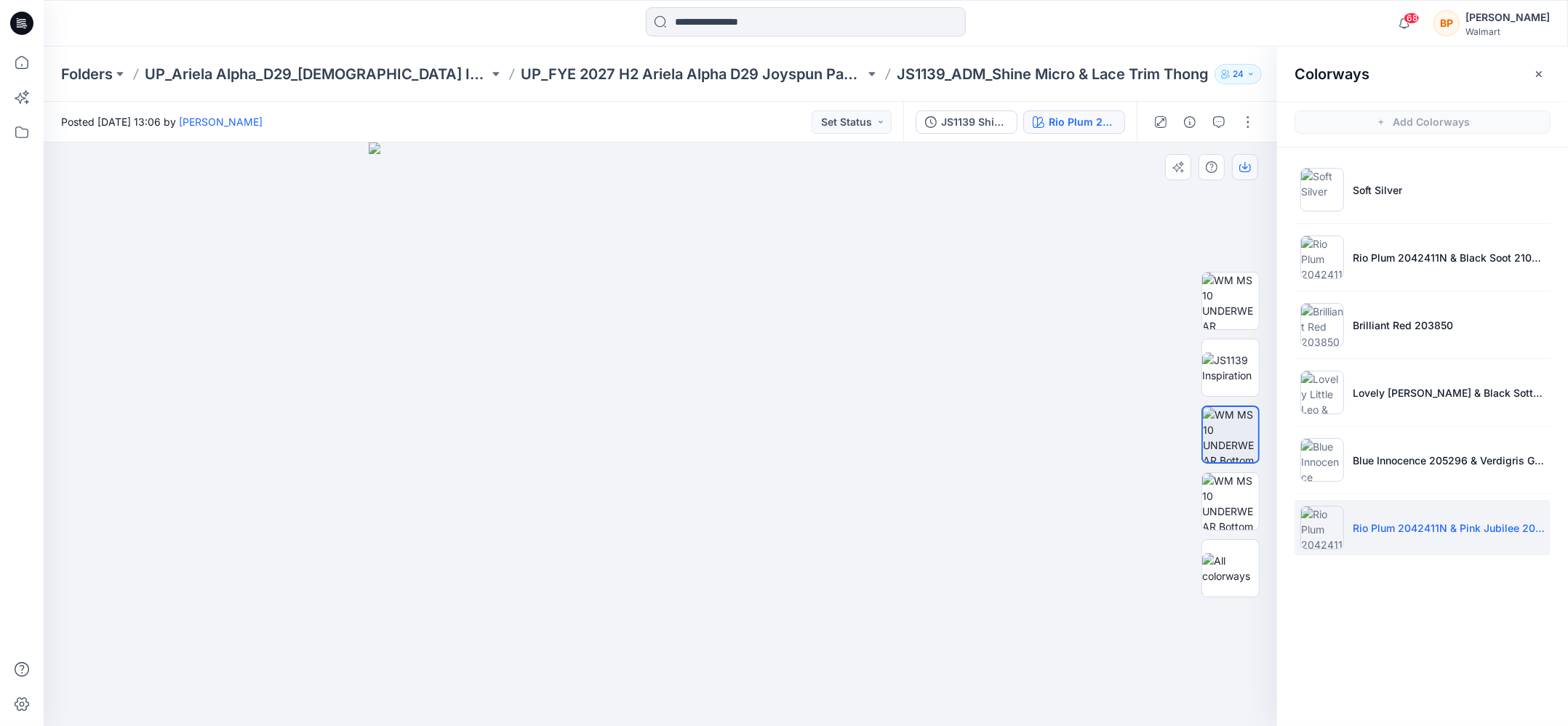
click at [1245, 168] on icon "button" at bounding box center [1245, 166] width 6 height 7
click at [1089, 118] on div "Rio Plum 2042411N & Pink Jubilee 203534" at bounding box center [1081, 121] width 67 height 16
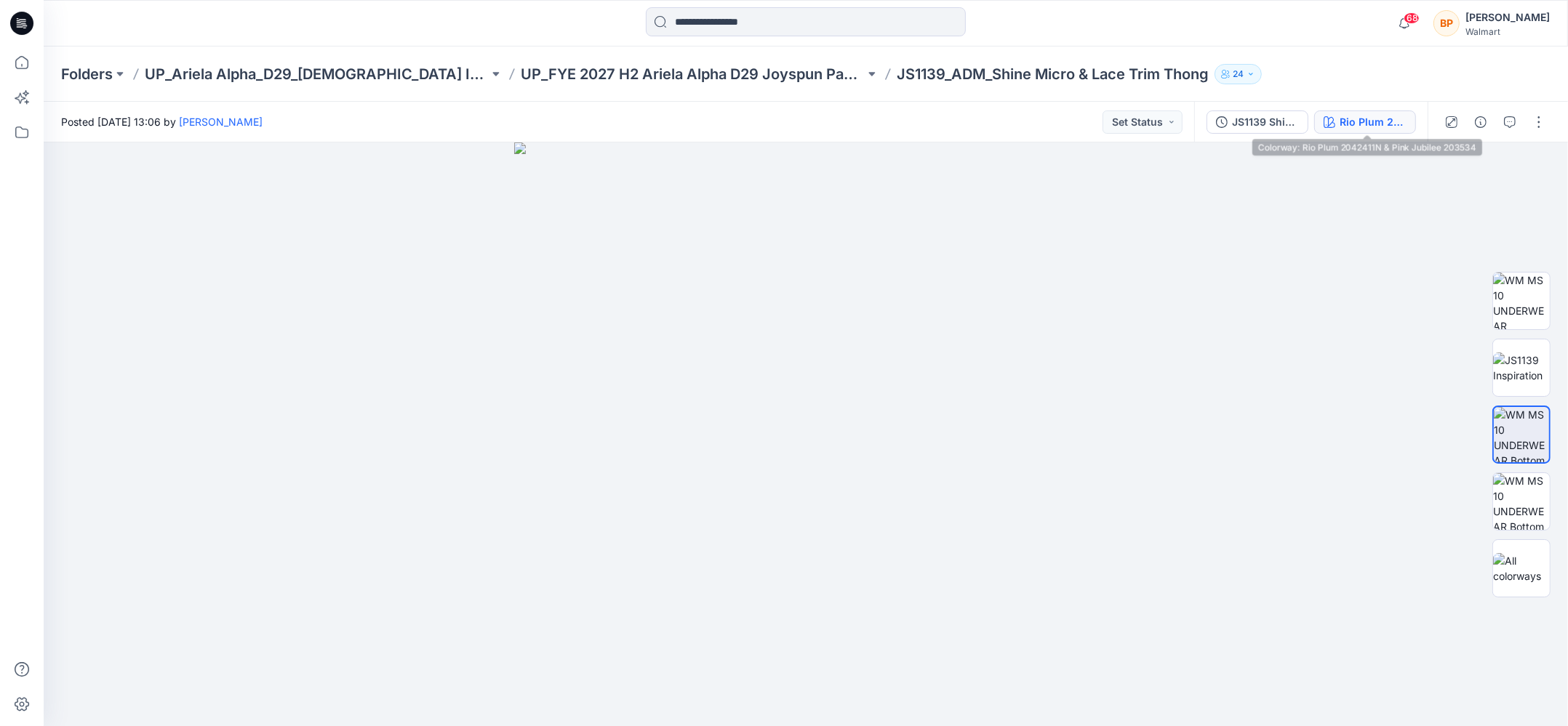
click at [1345, 126] on div "Rio Plum 2042411N & Pink Jubilee 203534" at bounding box center [1373, 121] width 67 height 16
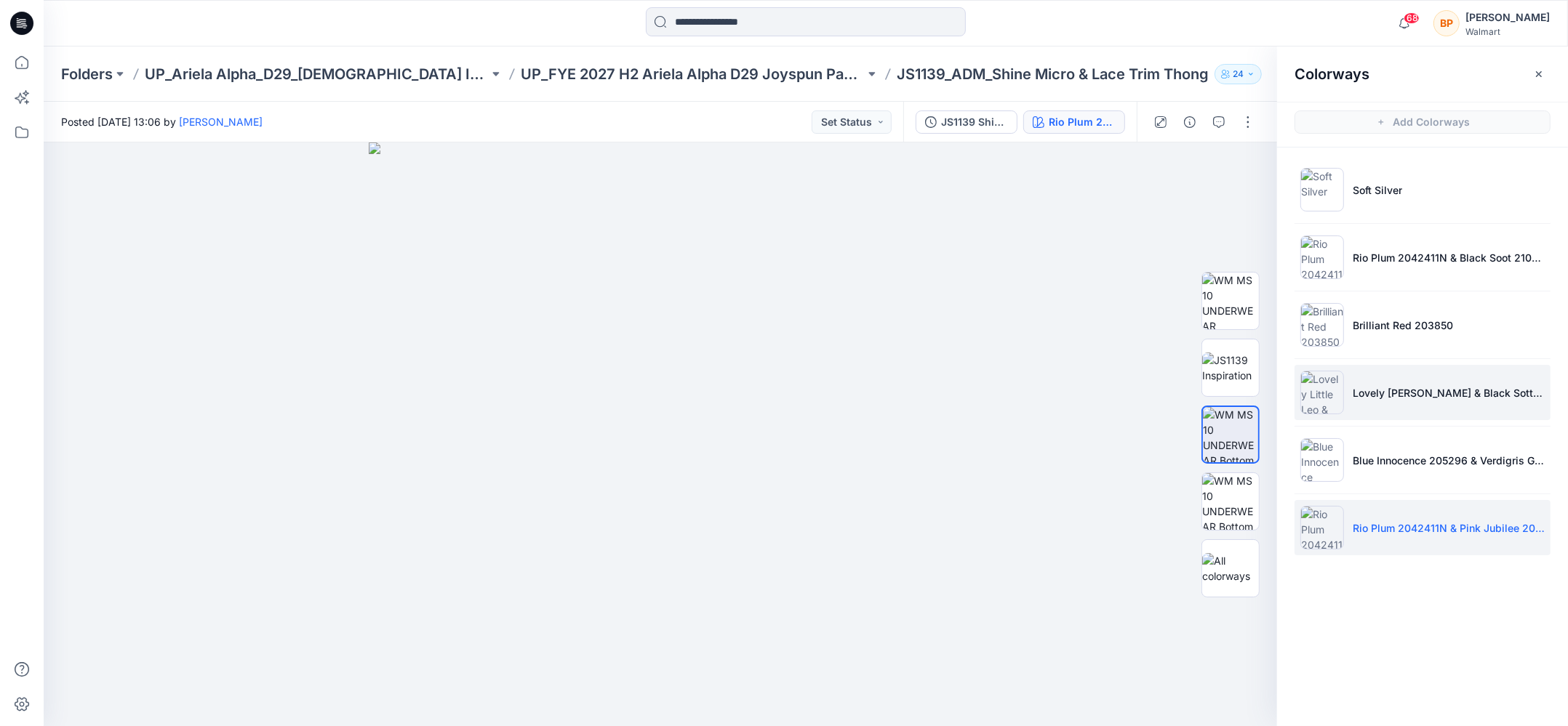
click at [1405, 400] on li "Lovely Little Leo & Black Sott 210131" at bounding box center [1422, 392] width 256 height 55
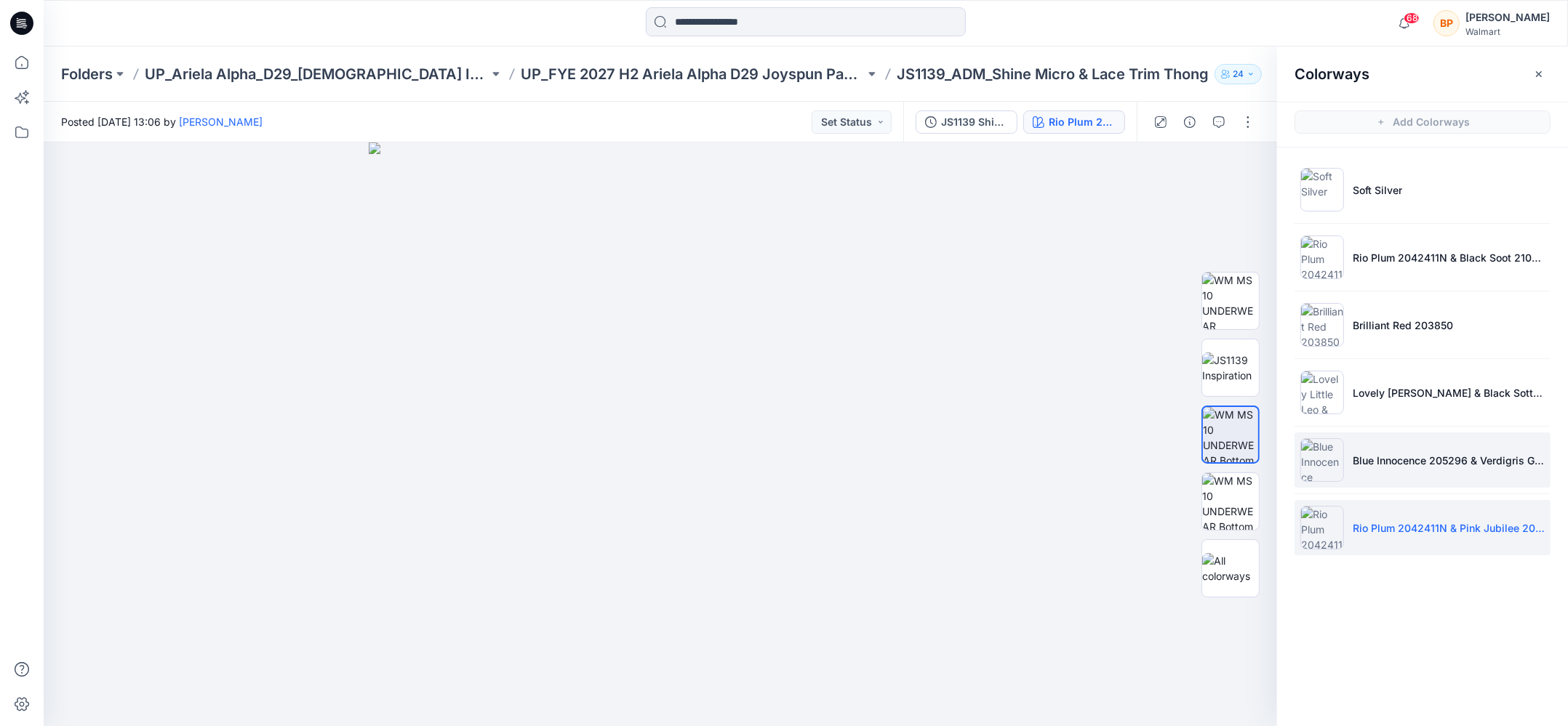
click at [1391, 445] on li "Blue Innocence 205296 & Verdigris Green 2098924" at bounding box center [1422, 460] width 256 height 55
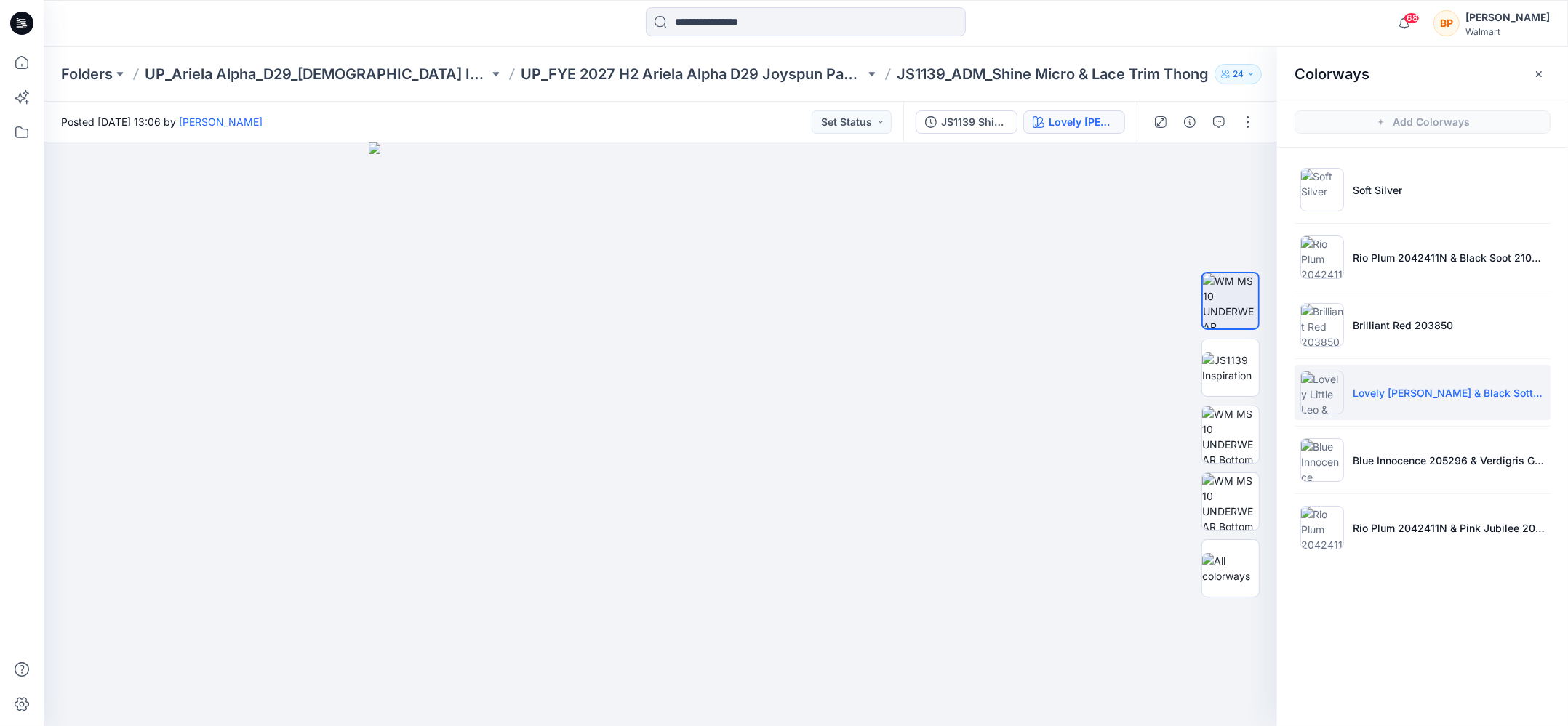
click at [1380, 390] on p "Lovely Little Leo & Black Sott 210131" at bounding box center [1448, 393] width 192 height 15
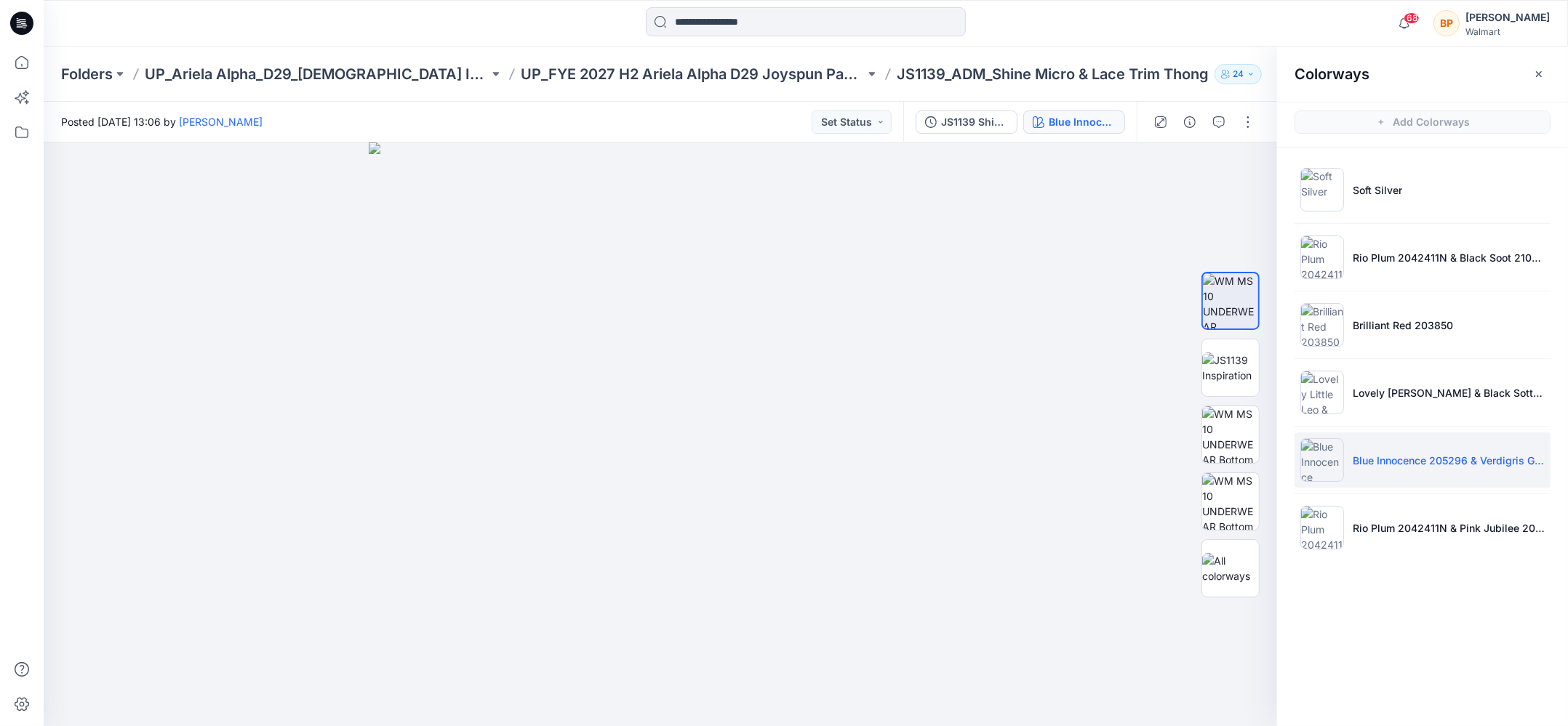
click at [1380, 288] on ul "Soft Silver Rio Plum 2042411N & Black Soot 210131 Brilliant Red 203850 Lovely L…" at bounding box center [1422, 359] width 291 height 422
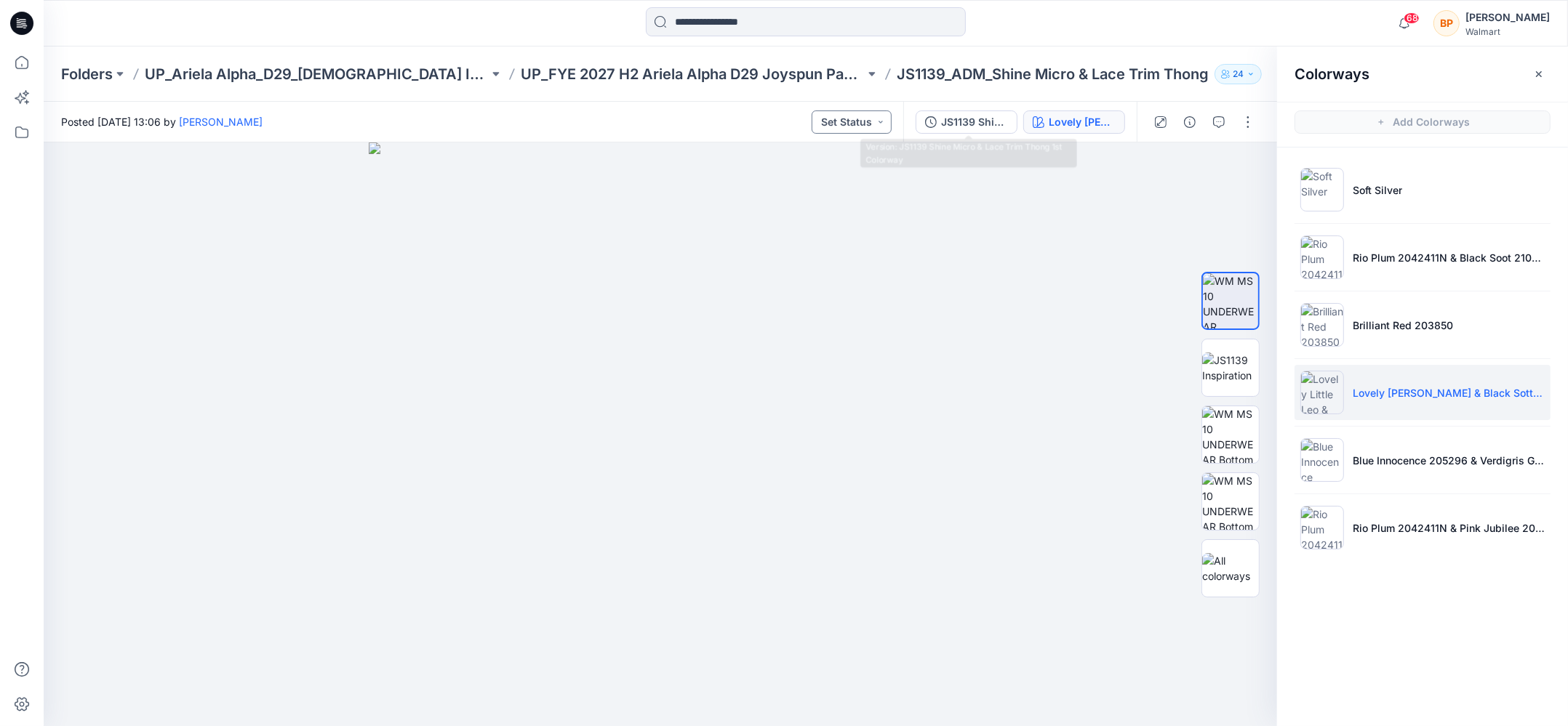
click at [883, 114] on button "Set Status" at bounding box center [851, 122] width 80 height 23
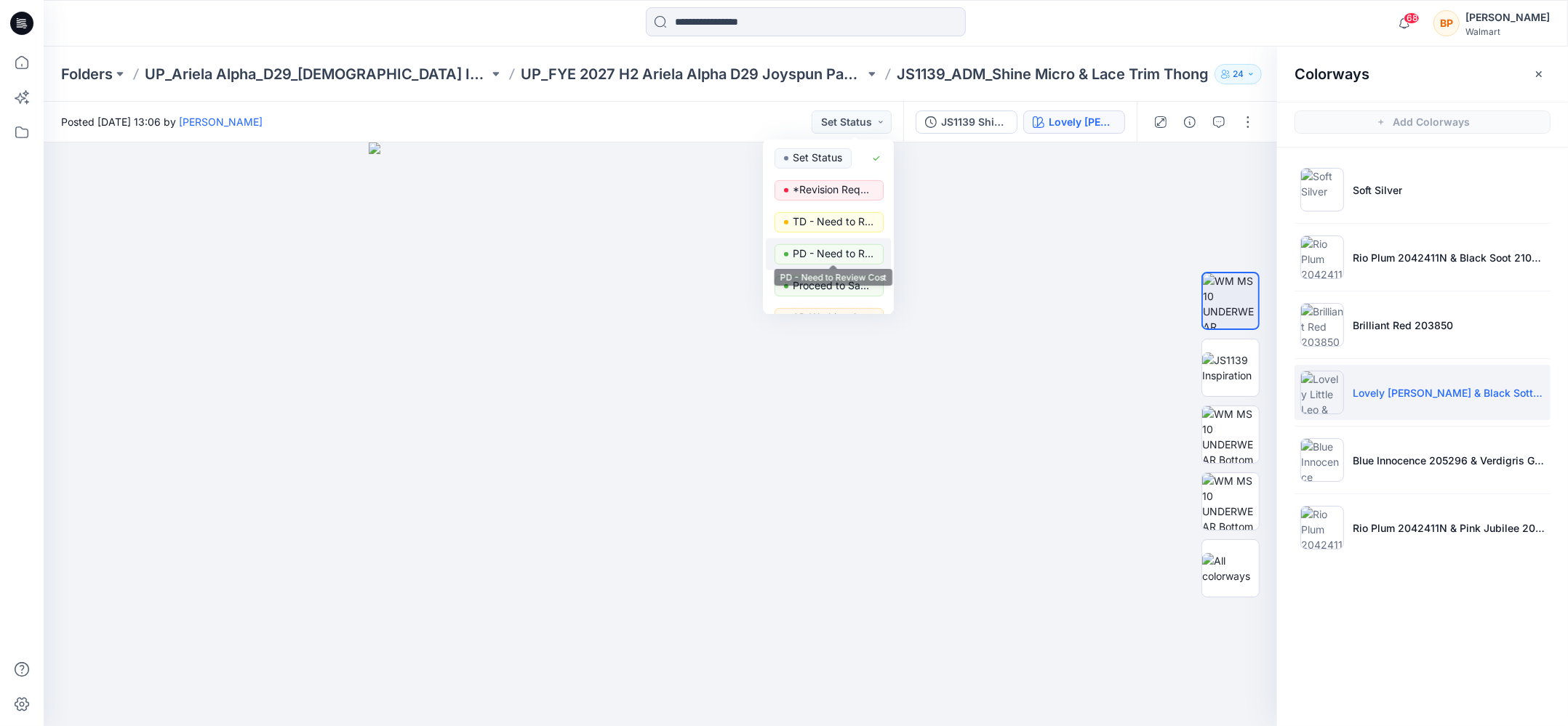
scroll to position [183, 0]
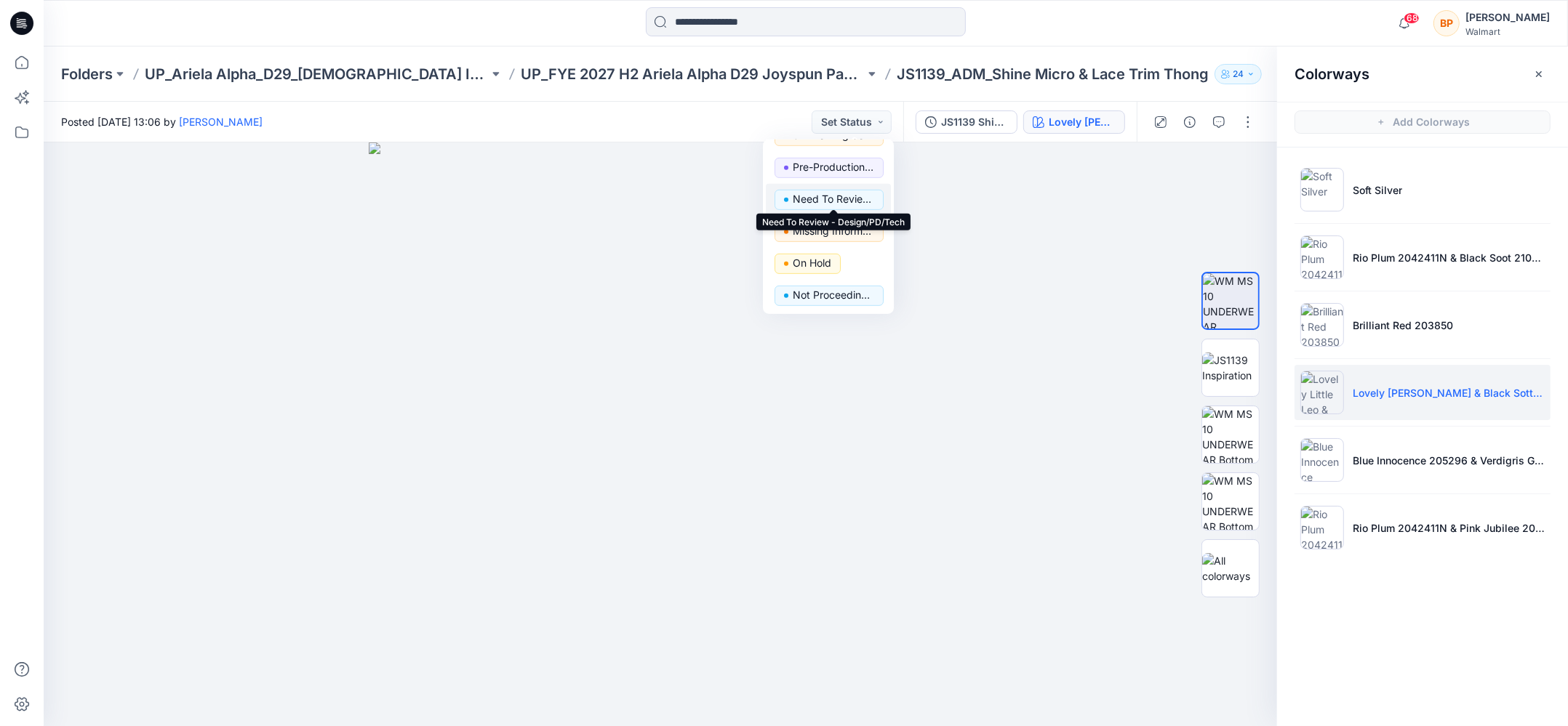
click at [839, 194] on p "Need To Review - Design/PD/Tech" at bounding box center [833, 198] width 82 height 19
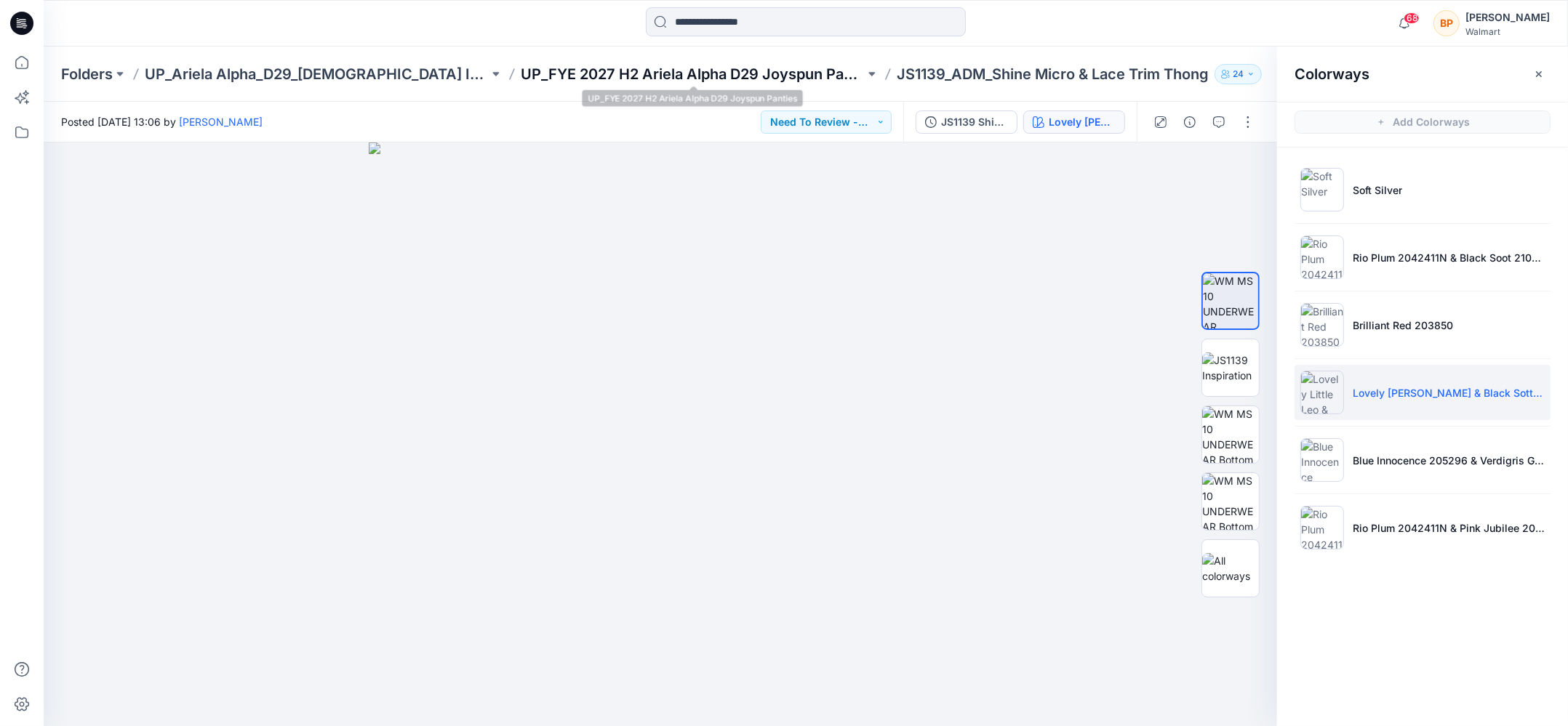
click at [683, 82] on p "UP_FYE 2027 H2 Ariela Alpha D29 Joyspun Panties" at bounding box center [692, 73] width 344 height 20
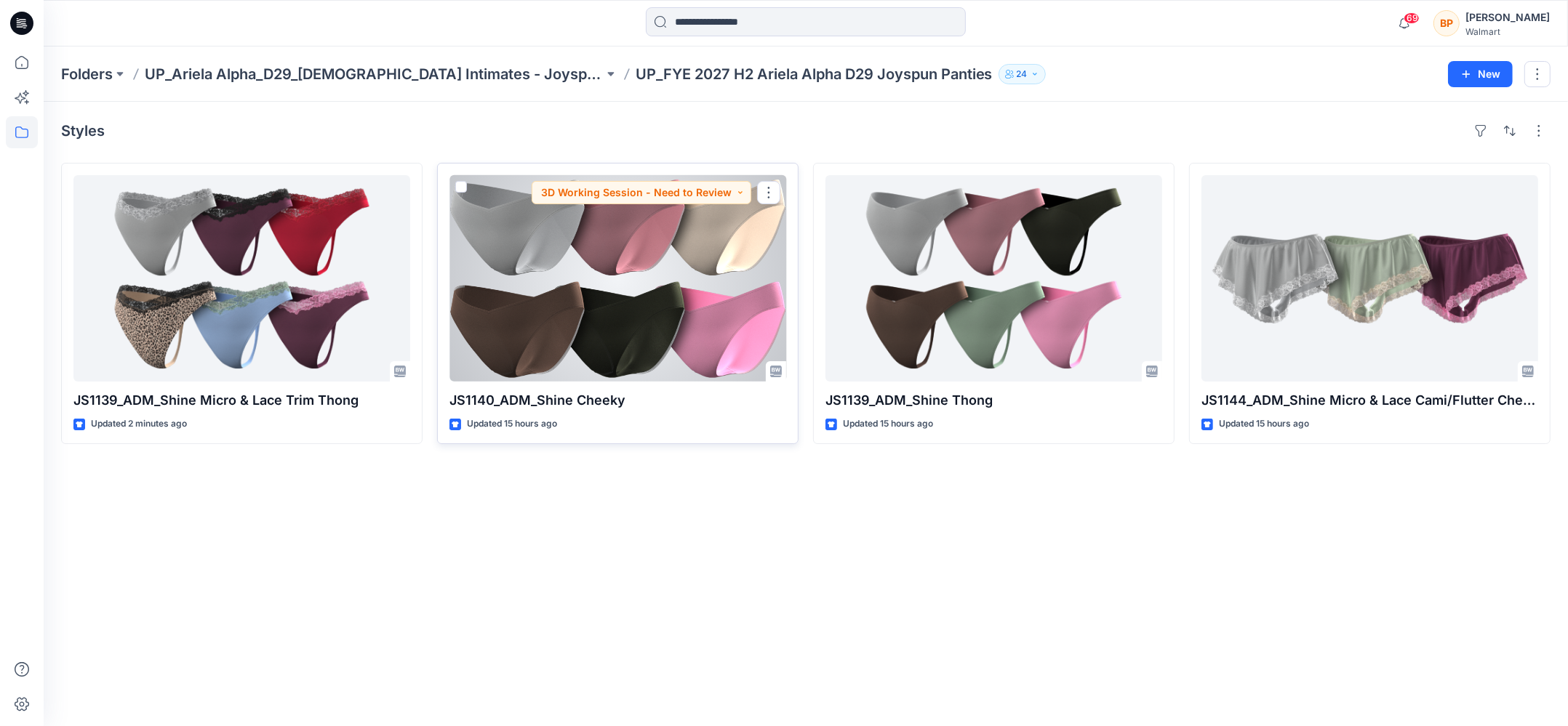
click at [714, 255] on div at bounding box center [618, 278] width 337 height 207
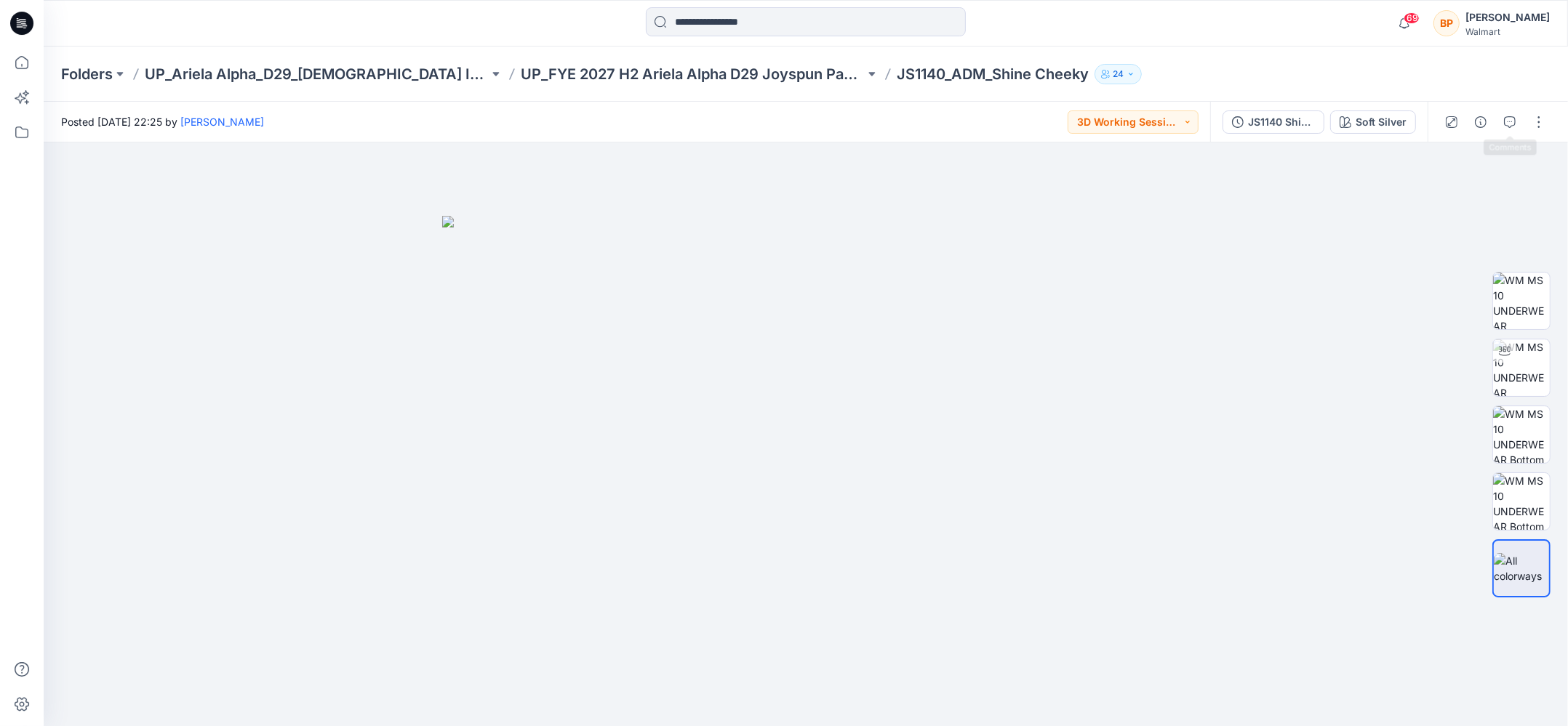
click at [1524, 118] on div at bounding box center [1495, 122] width 135 height 40
click at [1528, 118] on button "button" at bounding box center [1538, 122] width 23 height 23
click at [1483, 204] on button "Edit" at bounding box center [1477, 197] width 134 height 27
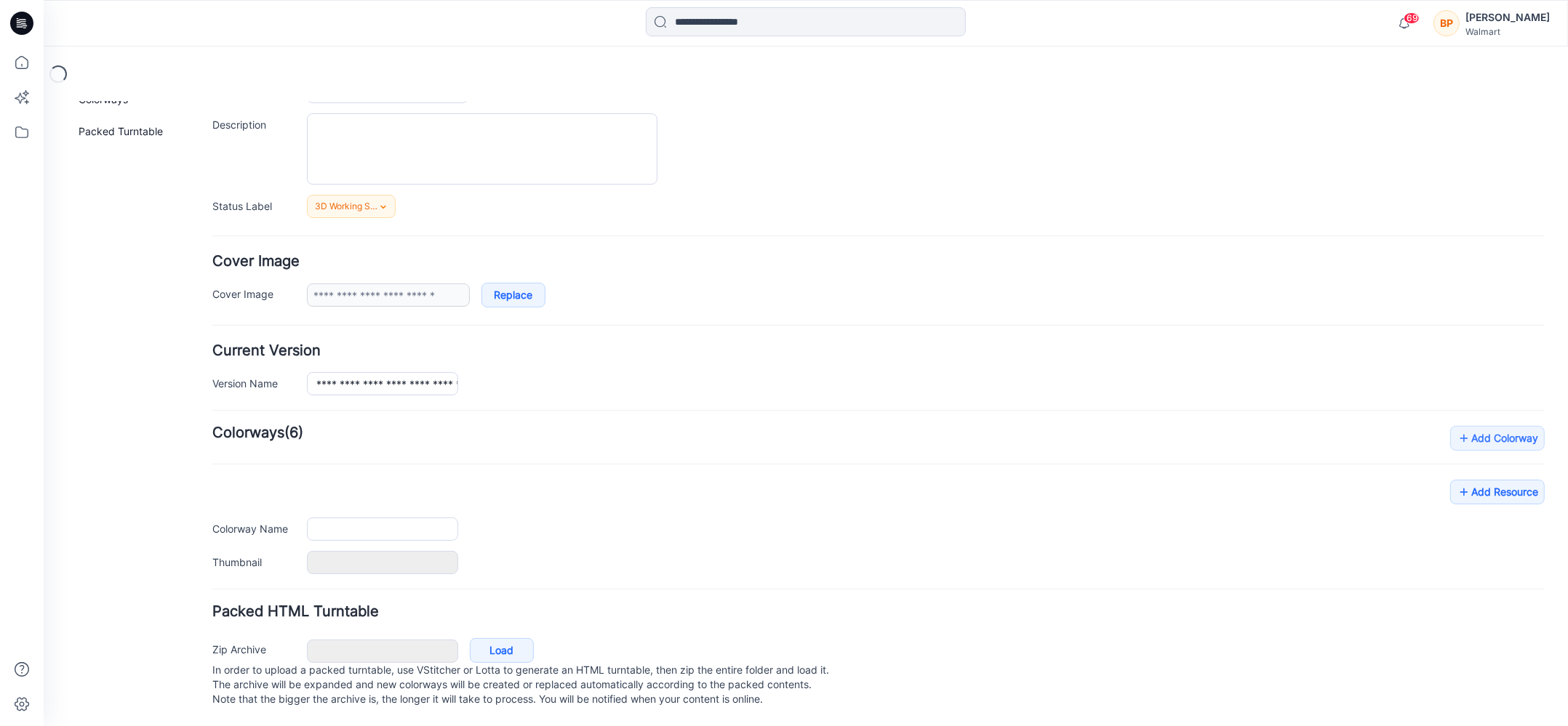
type input "**********"
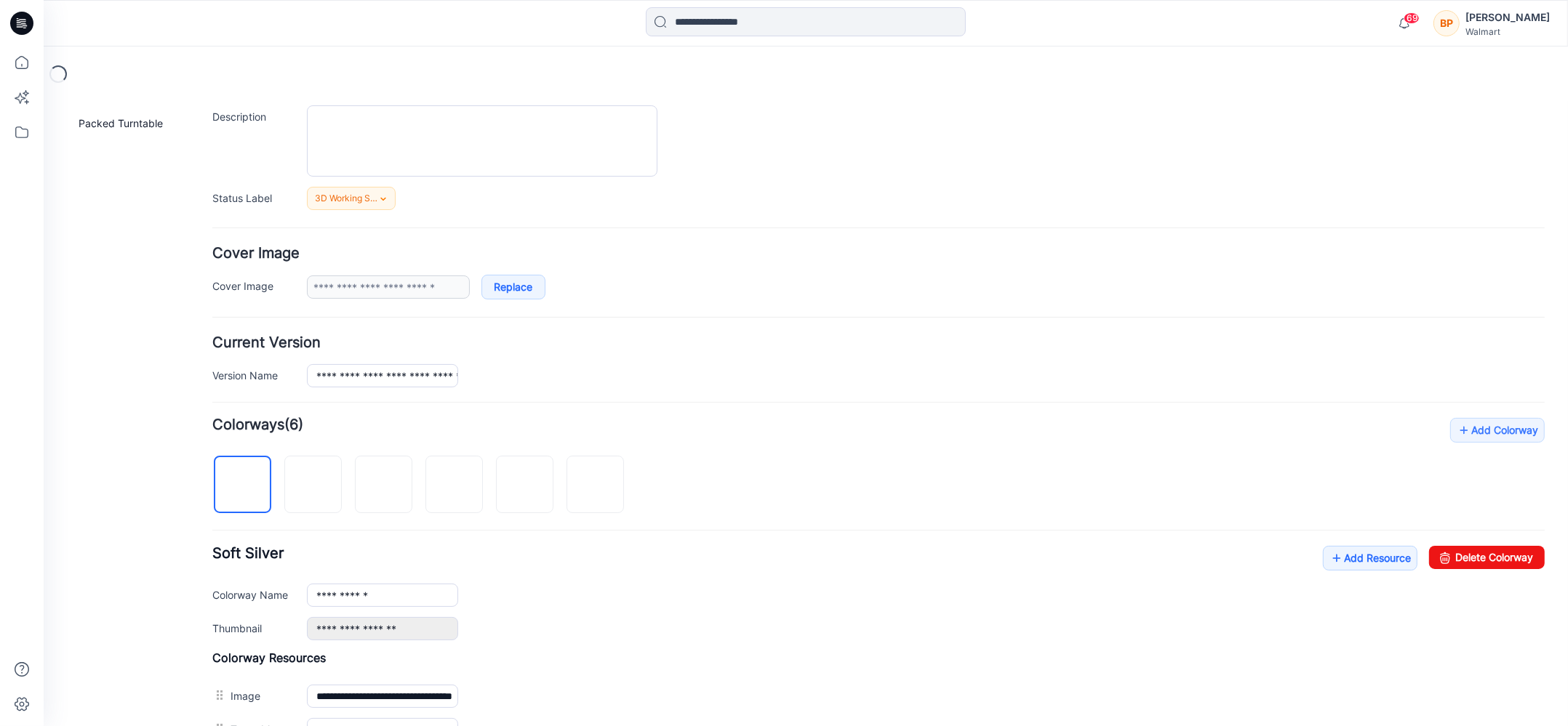
scroll to position [384, 0]
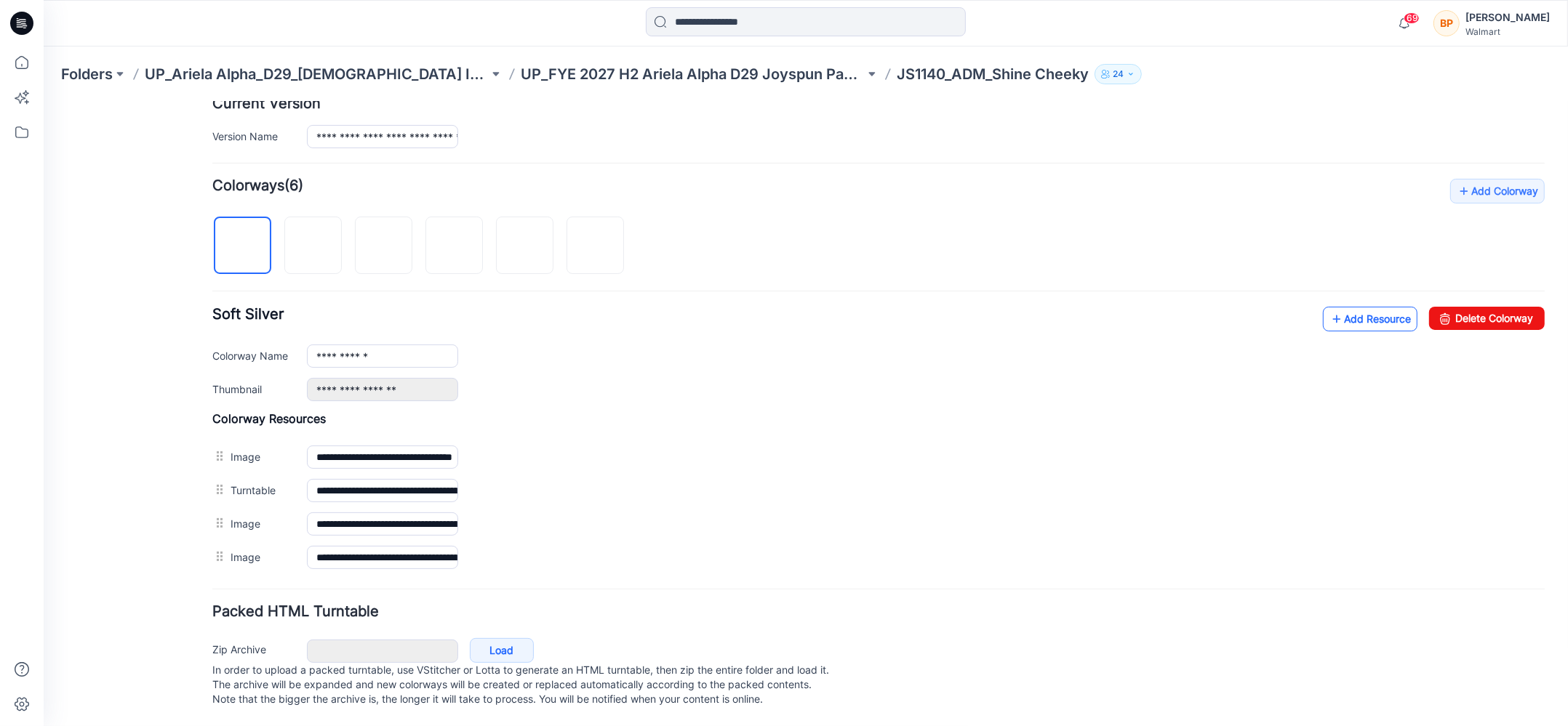
click at [1391, 314] on link "Add Resource" at bounding box center [1370, 318] width 94 height 25
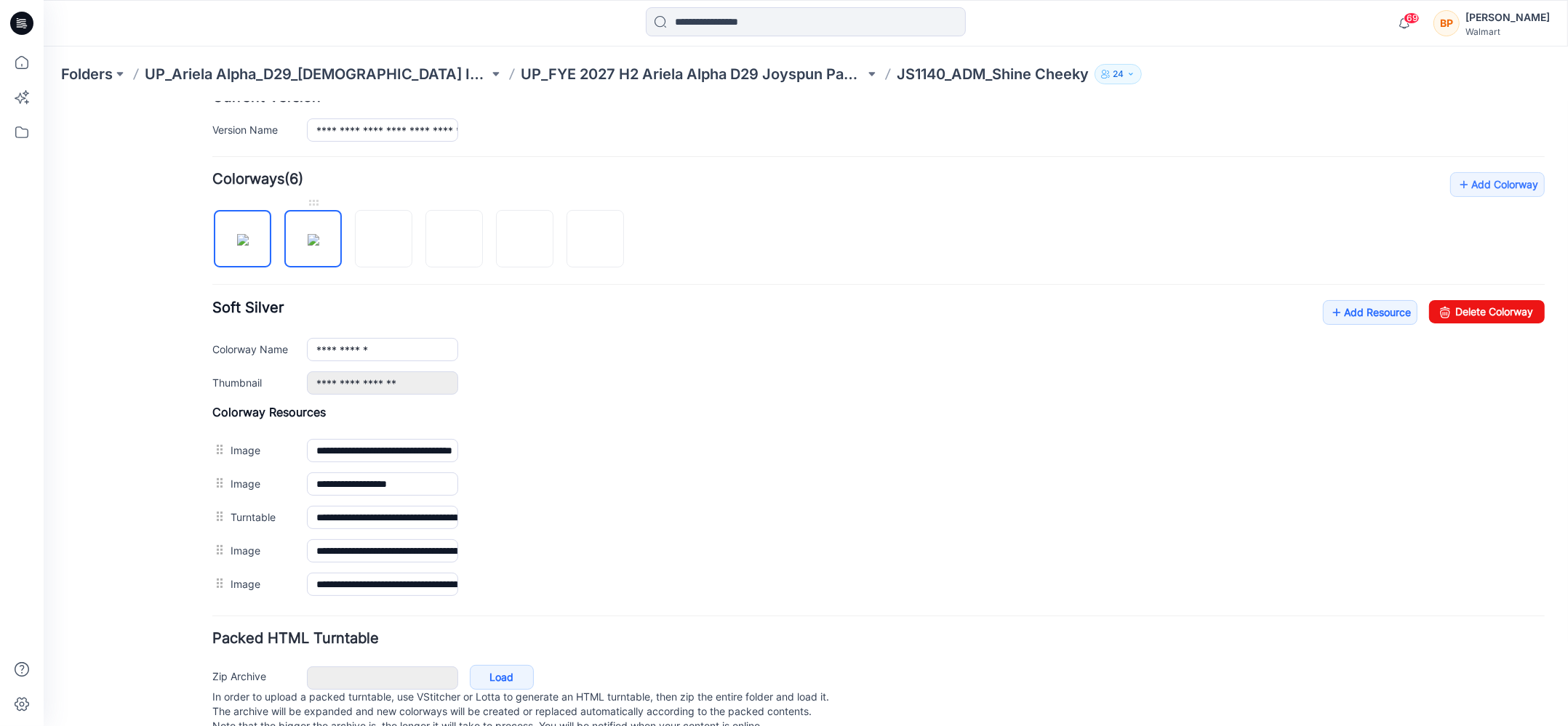
click at [319, 245] on img at bounding box center [314, 240] width 12 height 12
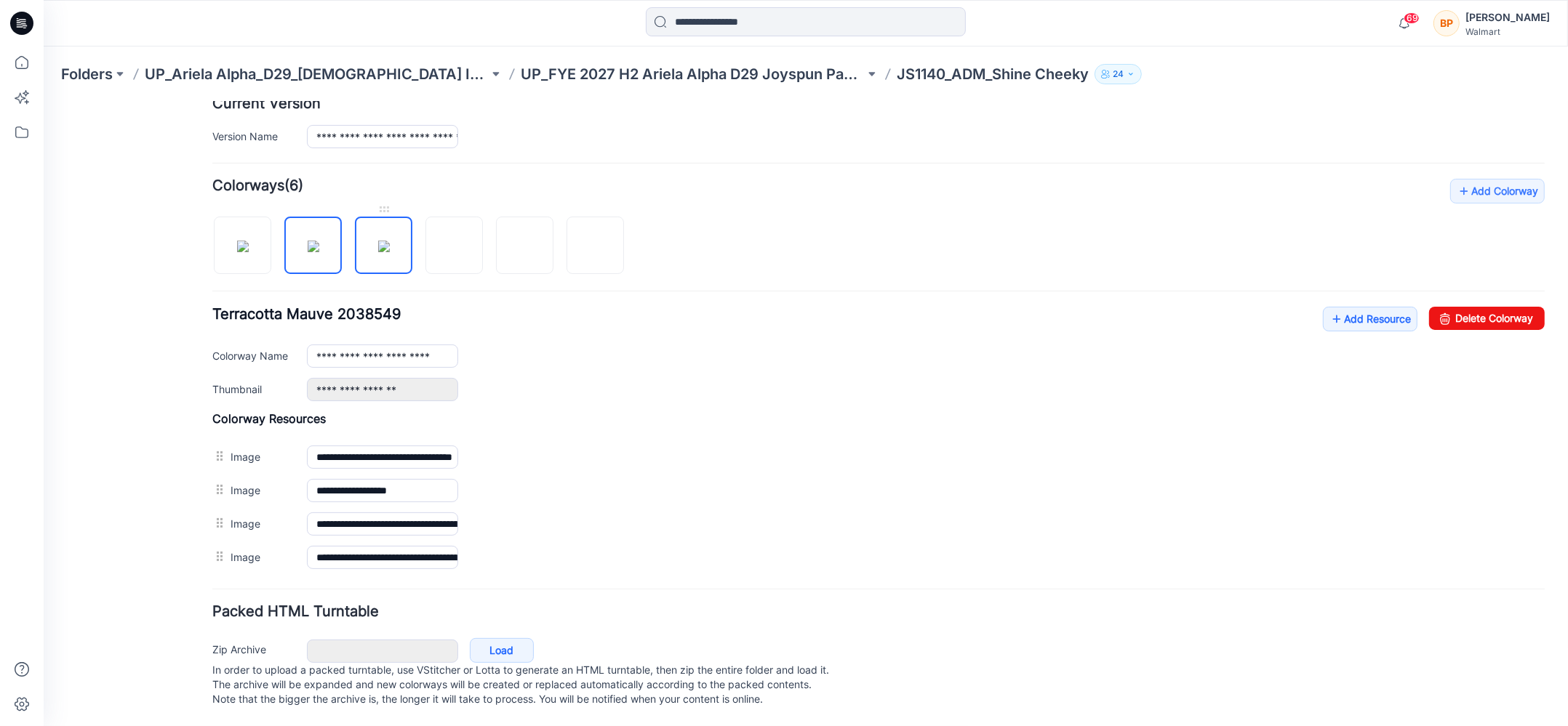
click at [389, 248] on img at bounding box center [384, 245] width 12 height 12
click at [455, 245] on img at bounding box center [455, 245] width 0 height 0
click at [531, 240] on img at bounding box center [525, 245] width 12 height 12
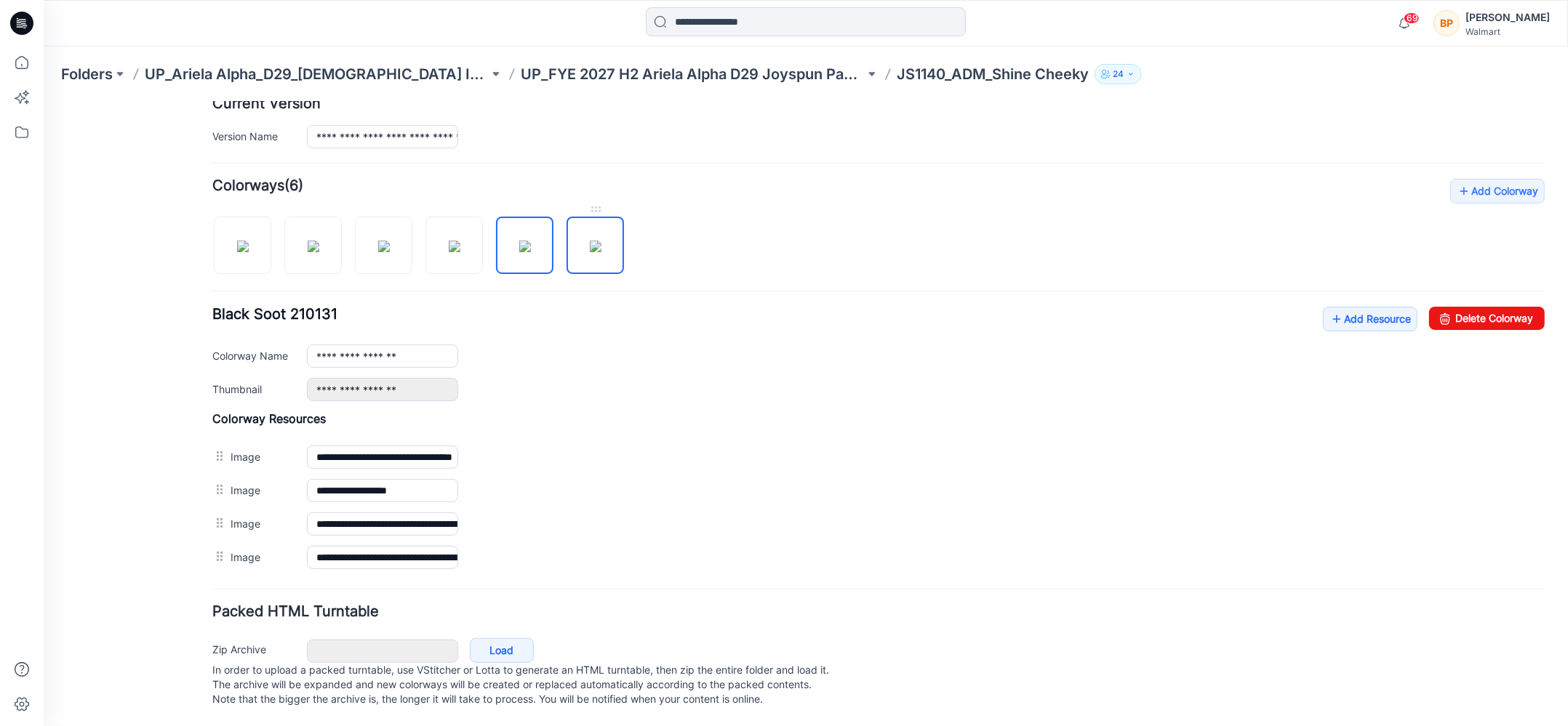
click at [589, 240] on img at bounding box center [595, 245] width 12 height 12
click at [280, 253] on div at bounding box center [424, 237] width 423 height 75
click at [249, 251] on img at bounding box center [243, 245] width 12 height 12
type input "**********"
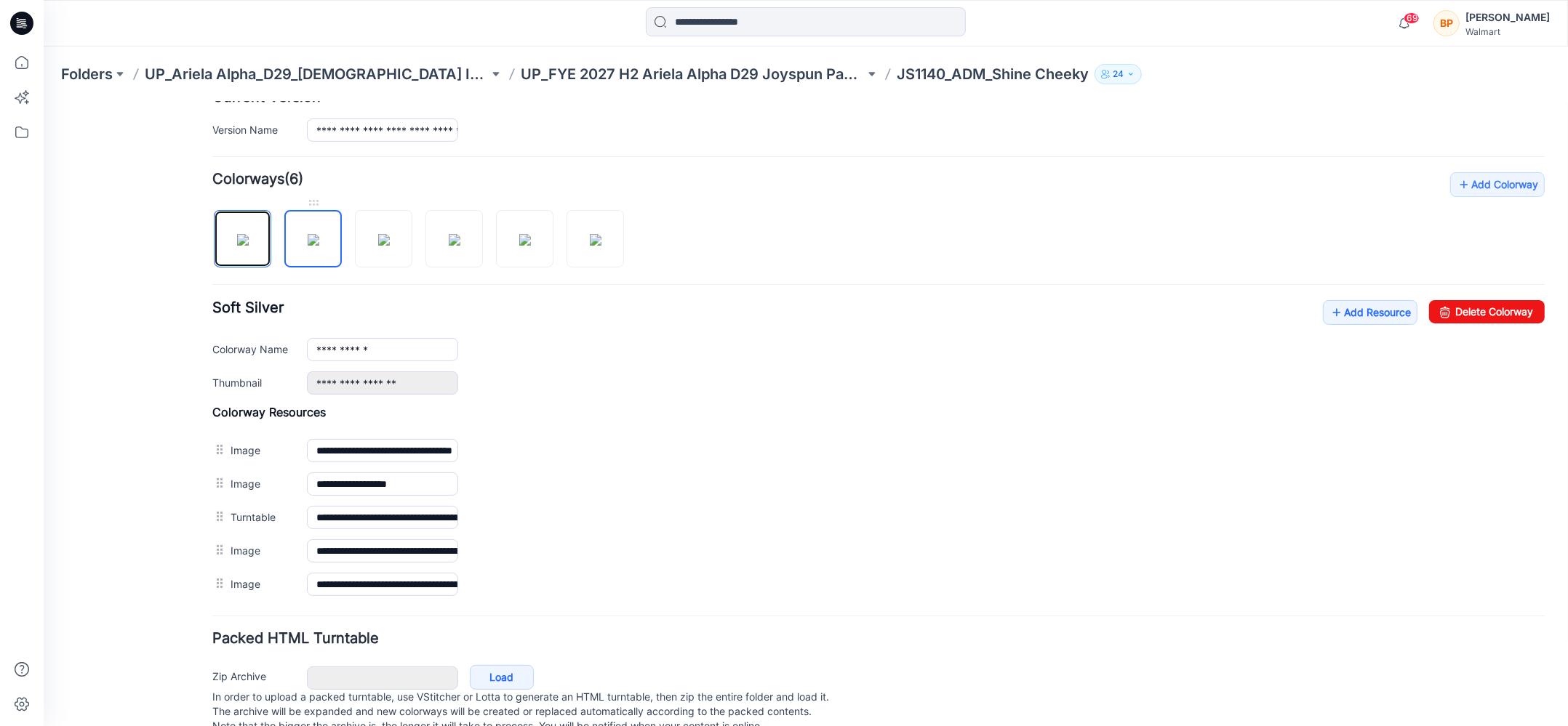
scroll to position [0, 0]
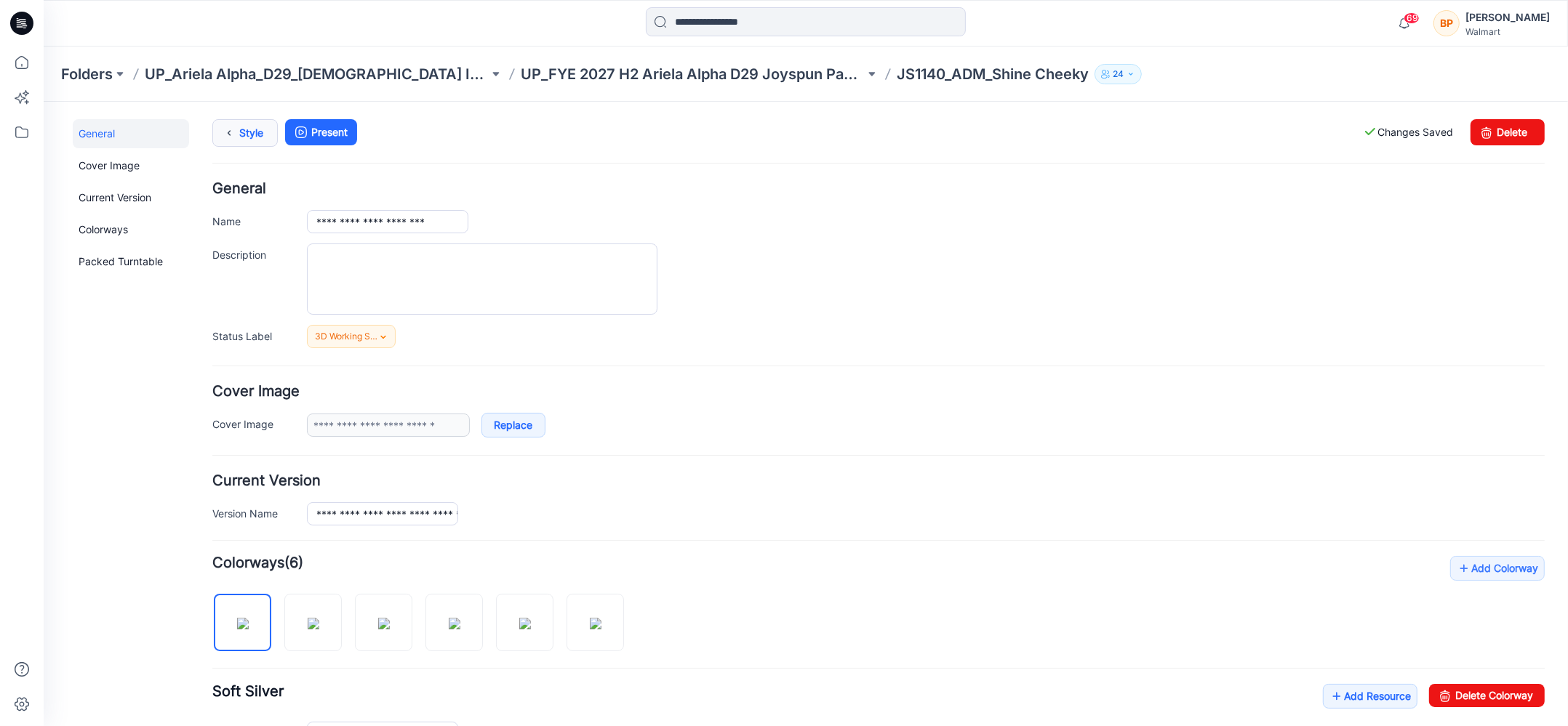
click at [254, 135] on link "Style" at bounding box center [245, 132] width 65 height 28
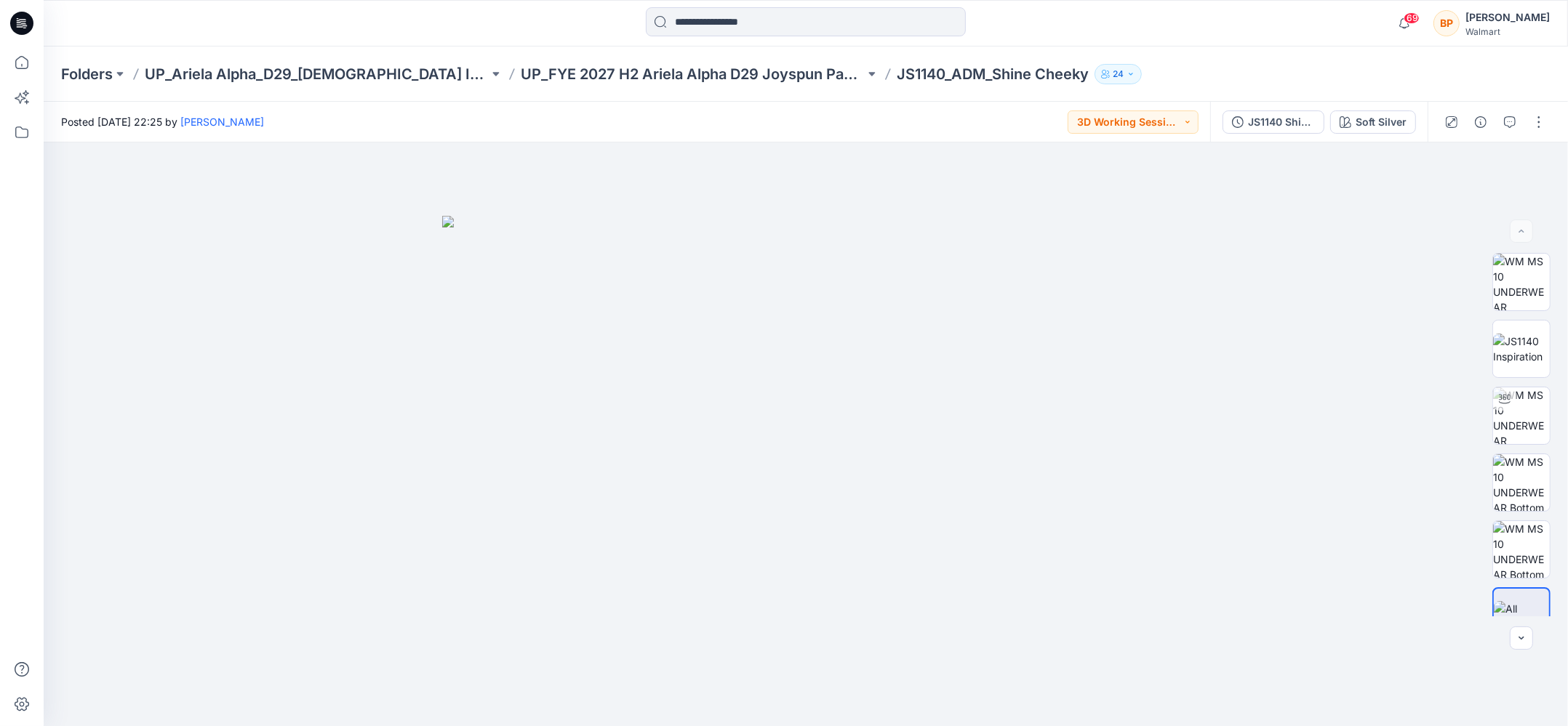
click at [1148, 103] on div "Posted [DATE] 22:25 by [PERSON_NAME] 3D Working Session - Need to Review" at bounding box center [627, 121] width 1167 height 40
click at [1143, 109] on div "Posted [DATE] 22:25 by [PERSON_NAME] 3D Working Session - Need to Review" at bounding box center [627, 121] width 1167 height 40
click at [1140, 114] on button "3D Working Session - Need to Review" at bounding box center [1132, 122] width 131 height 23
click at [1141, 206] on p "Need To Review - Design/PD/Tech" at bounding box center [1141, 198] width 82 height 19
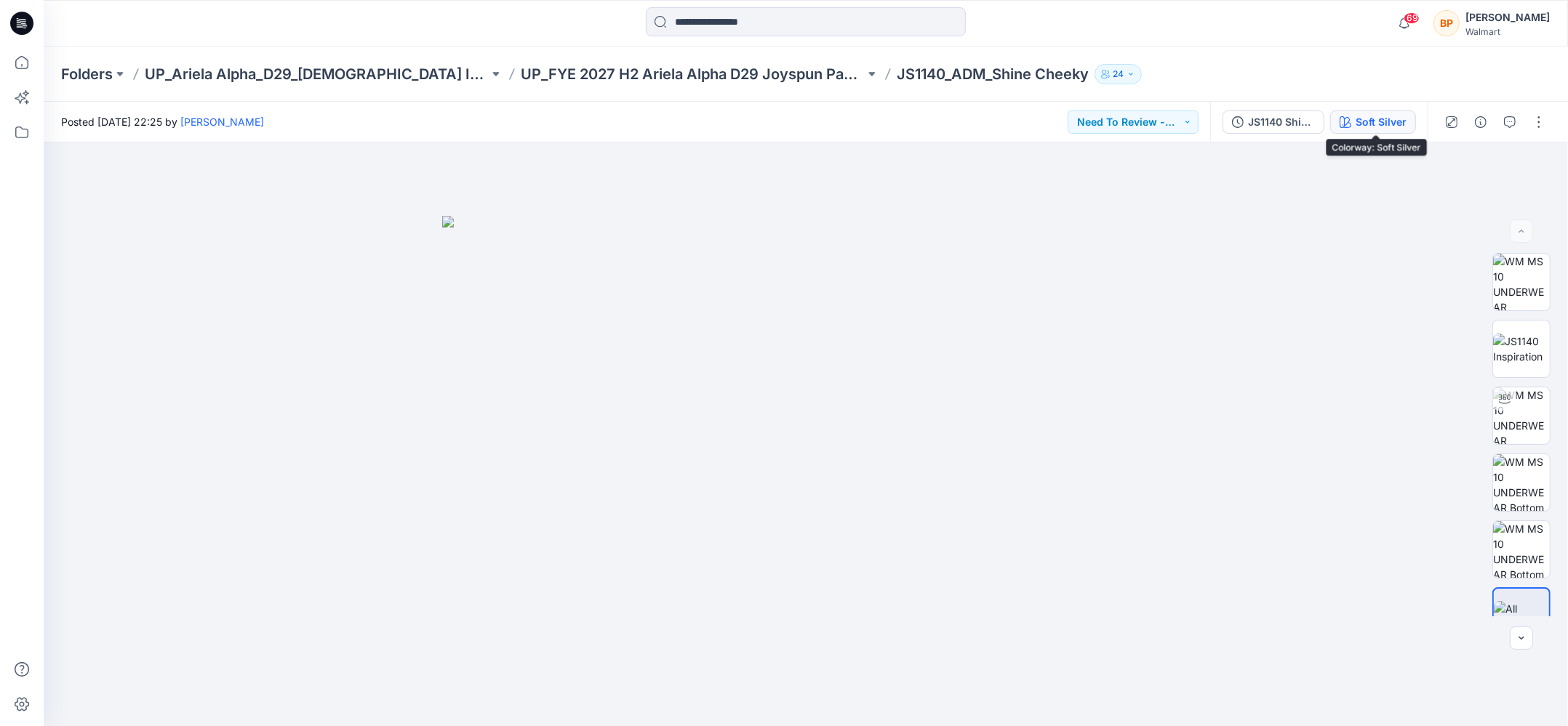
click at [1405, 120] on div "Soft Silver" at bounding box center [1381, 121] width 51 height 16
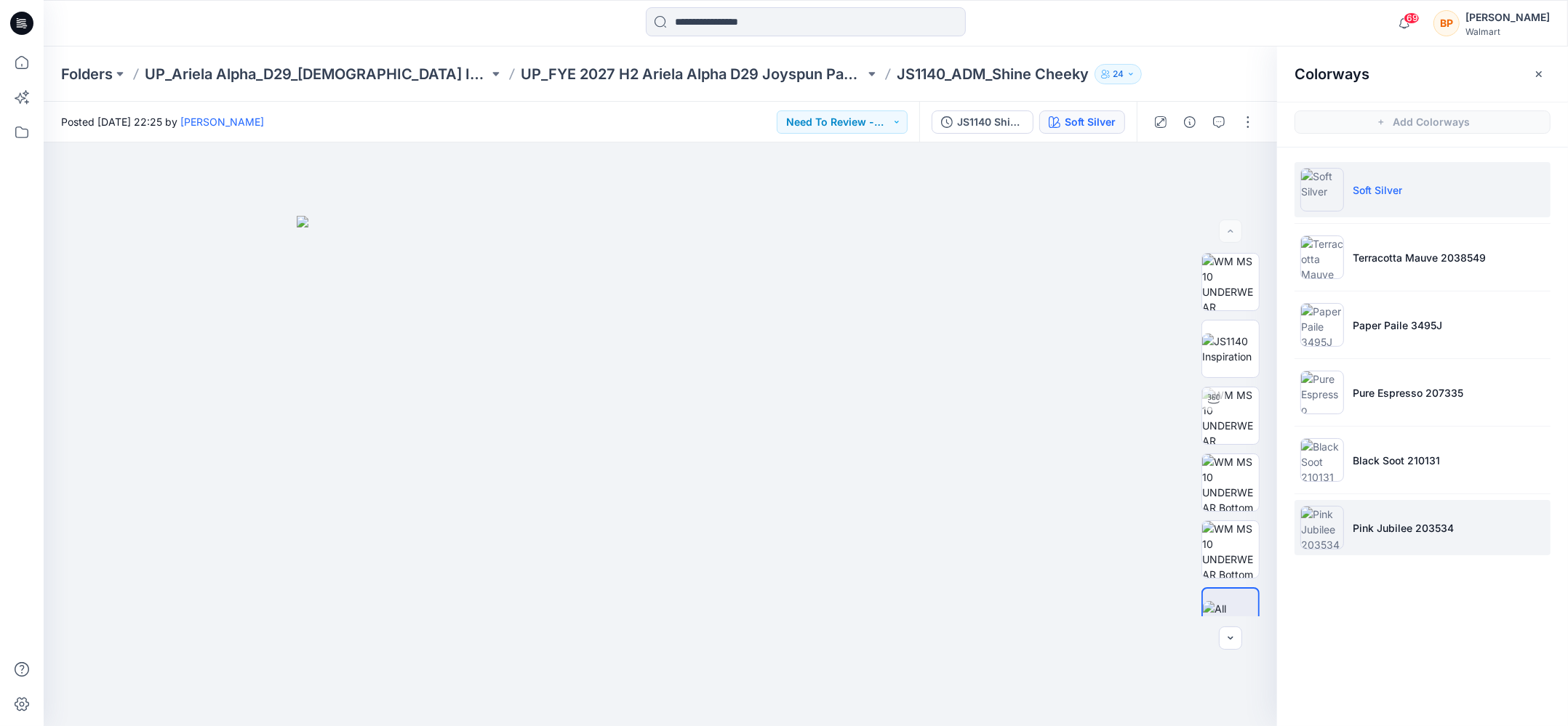
click at [1365, 550] on li "Pink Jubilee 203534" at bounding box center [1422, 528] width 256 height 55
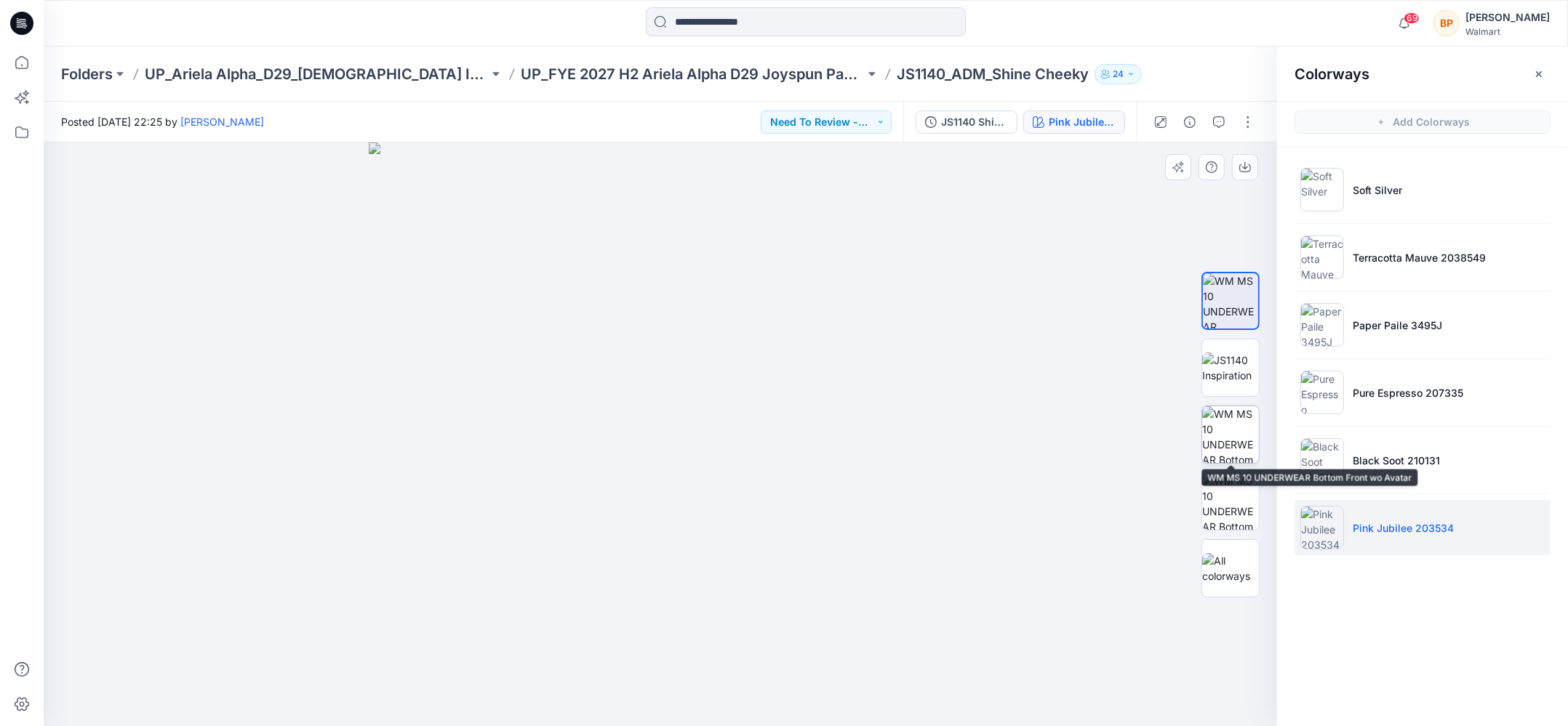
click at [1235, 434] on img at bounding box center [1230, 435] width 57 height 57
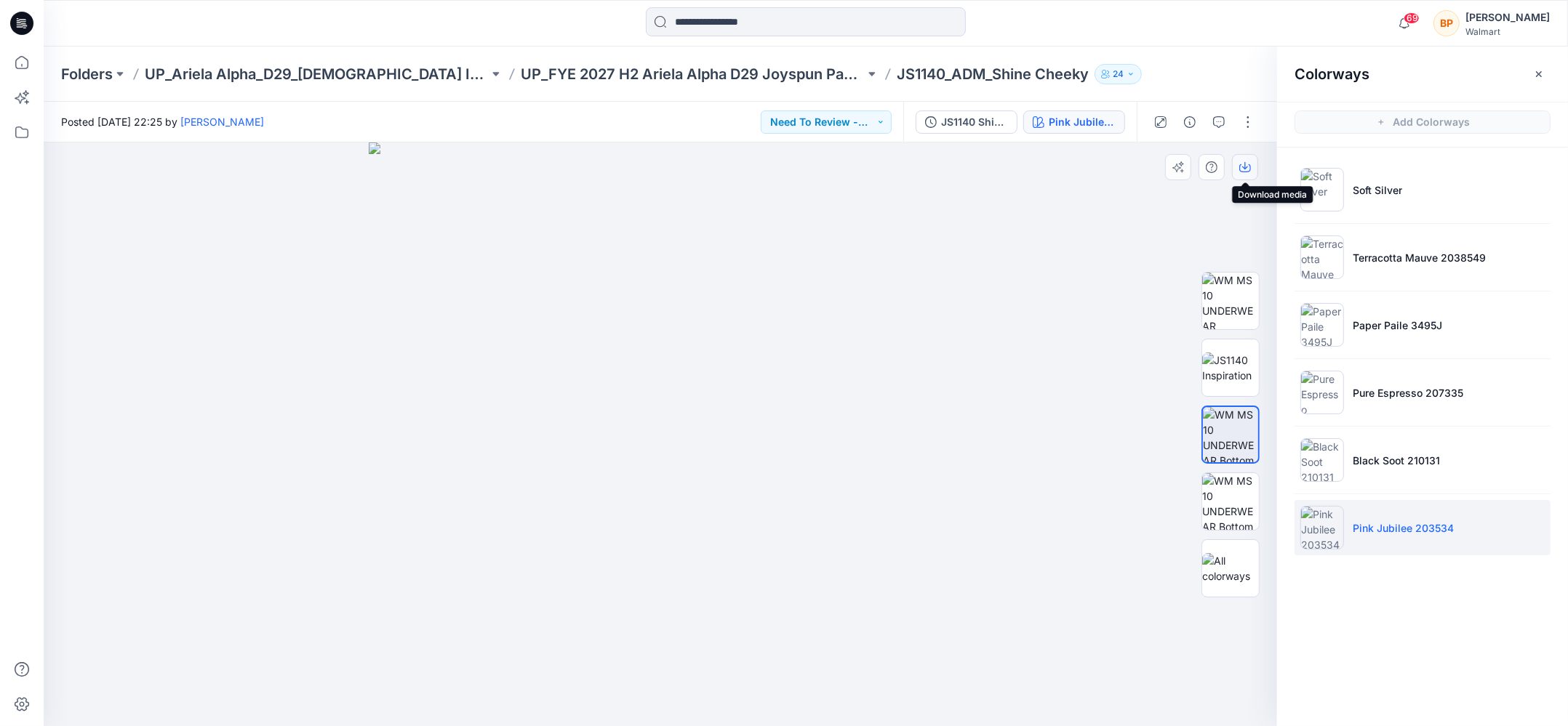
click at [1242, 167] on icon "button" at bounding box center [1245, 166] width 6 height 7
click at [857, 208] on img at bounding box center [660, 434] width 584 height 584
click at [768, 71] on p "UP_FYE 2027 H2 Ariela Alpha D29 Joyspun Panties" at bounding box center [692, 73] width 344 height 20
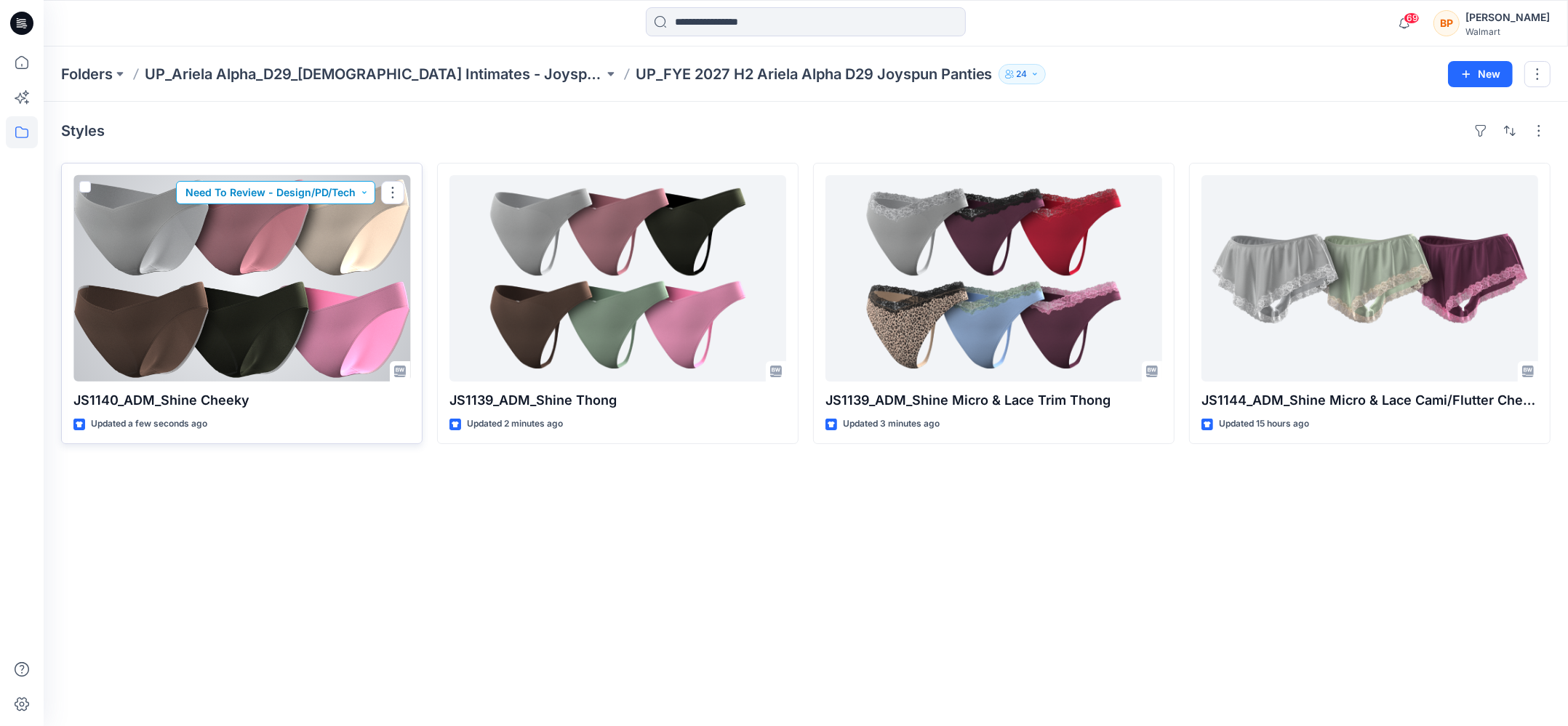
click at [288, 198] on button "Need To Review - Design/PD/Tech" at bounding box center [276, 192] width 199 height 23
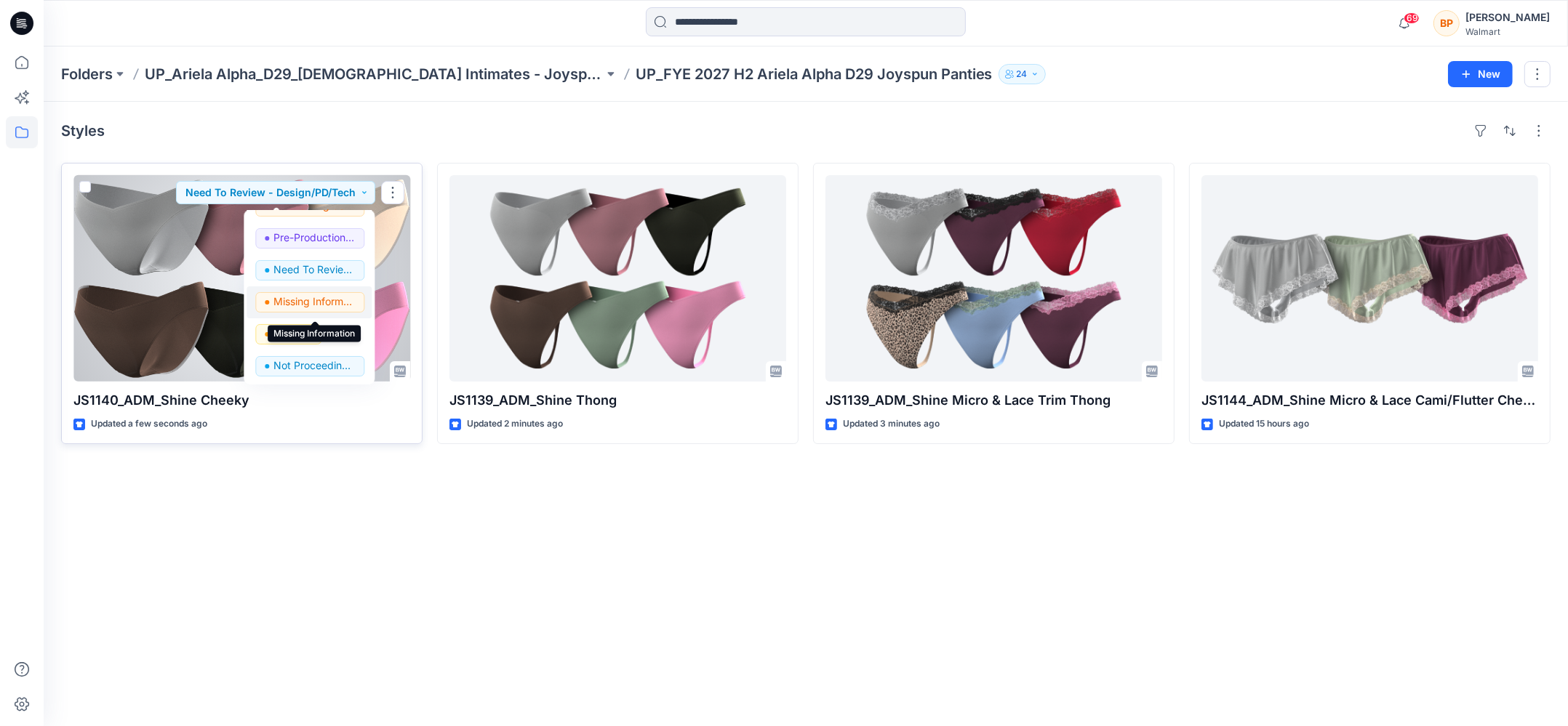
scroll to position [75, 0]
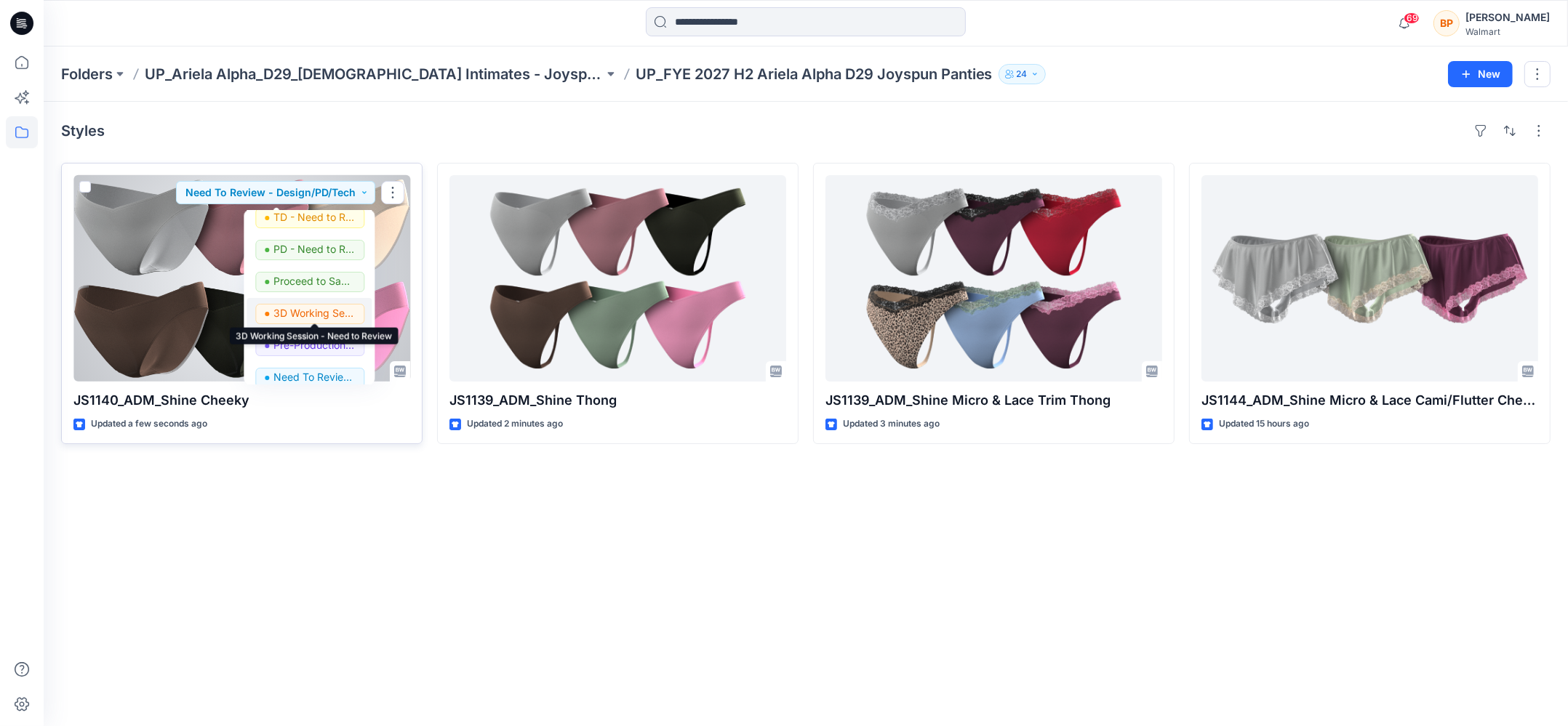
click at [314, 309] on p "3D Working Session - Need to Review" at bounding box center [314, 313] width 82 height 19
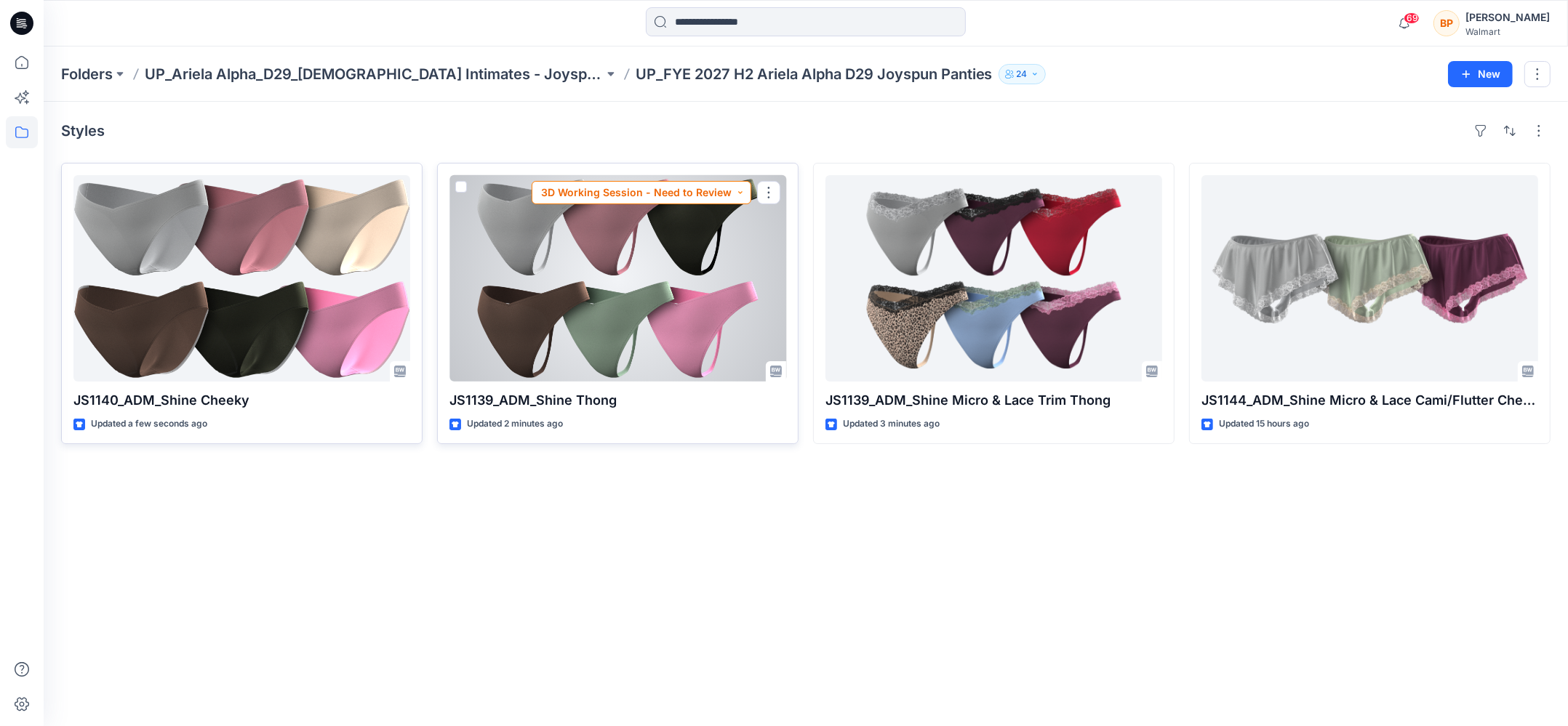
click at [651, 201] on button "3D Working Session - Need to Review" at bounding box center [641, 192] width 219 height 23
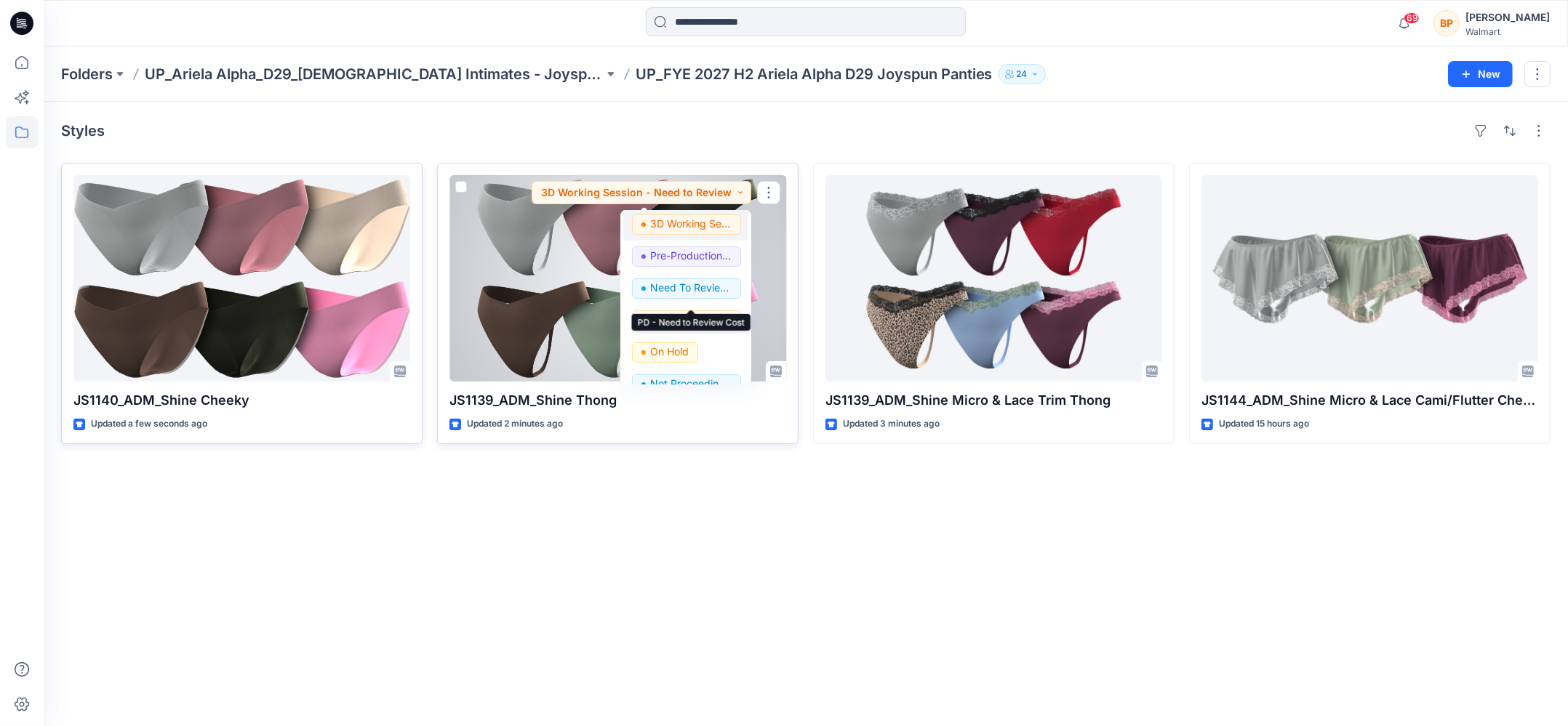
scroll to position [183, 0]
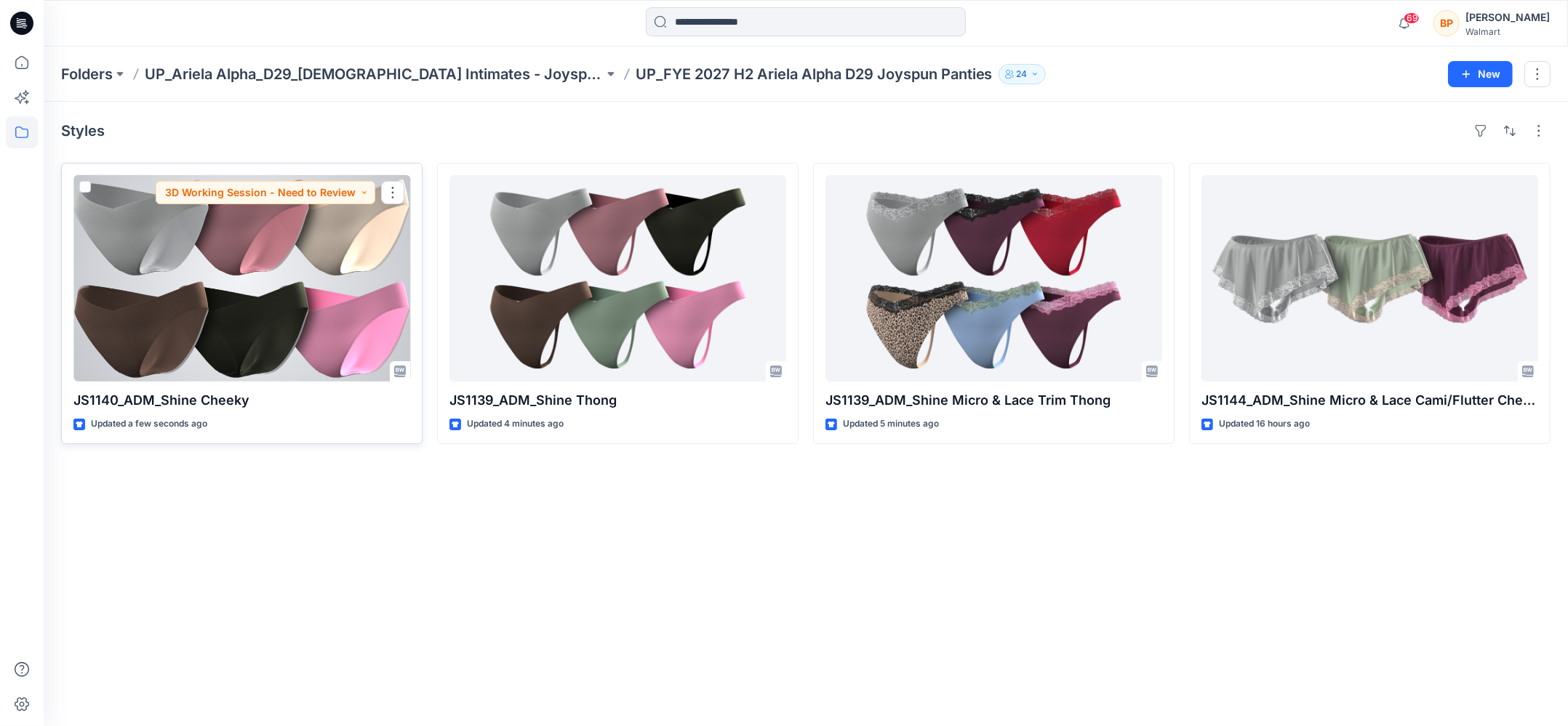
click at [265, 317] on div at bounding box center [242, 278] width 337 height 207
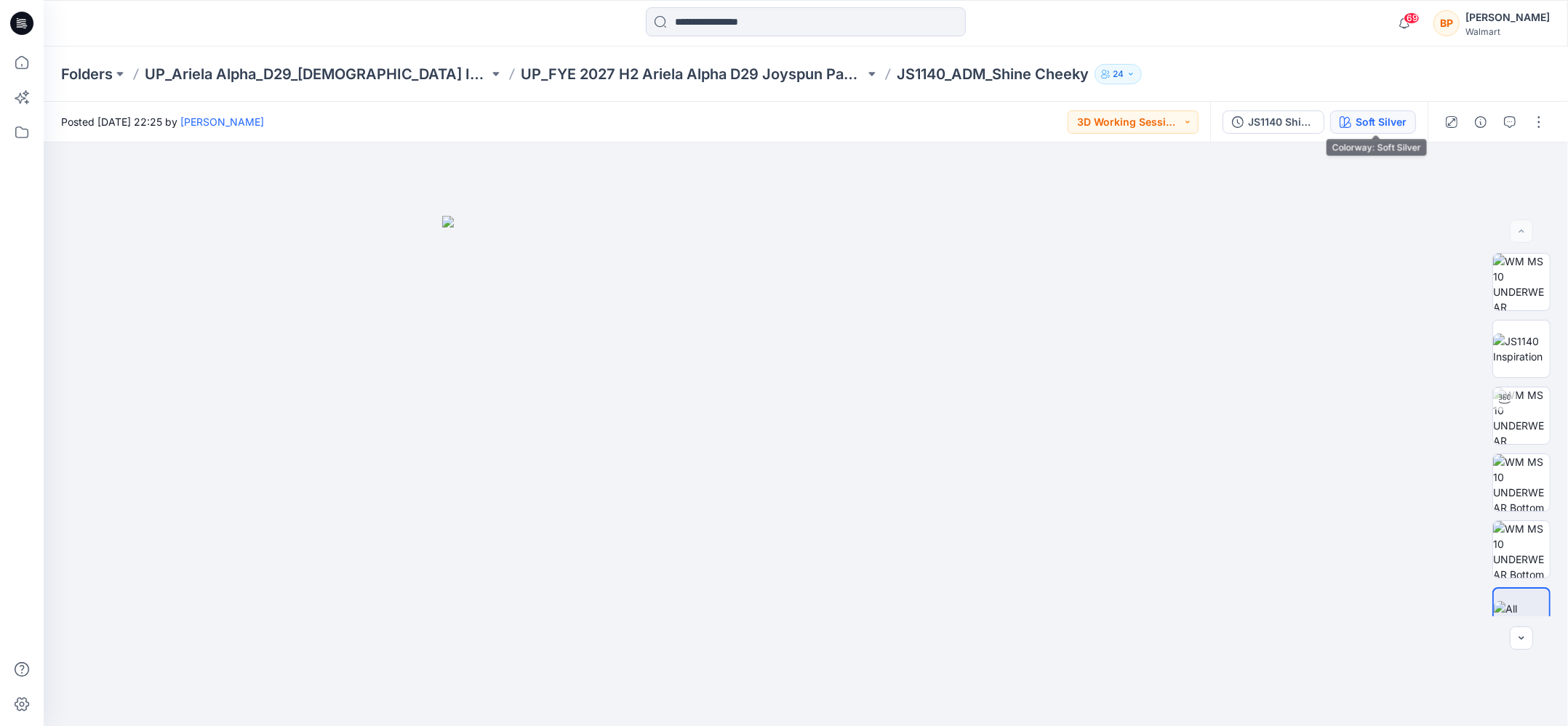
click at [1397, 132] on button "Soft Silver" at bounding box center [1373, 122] width 86 height 23
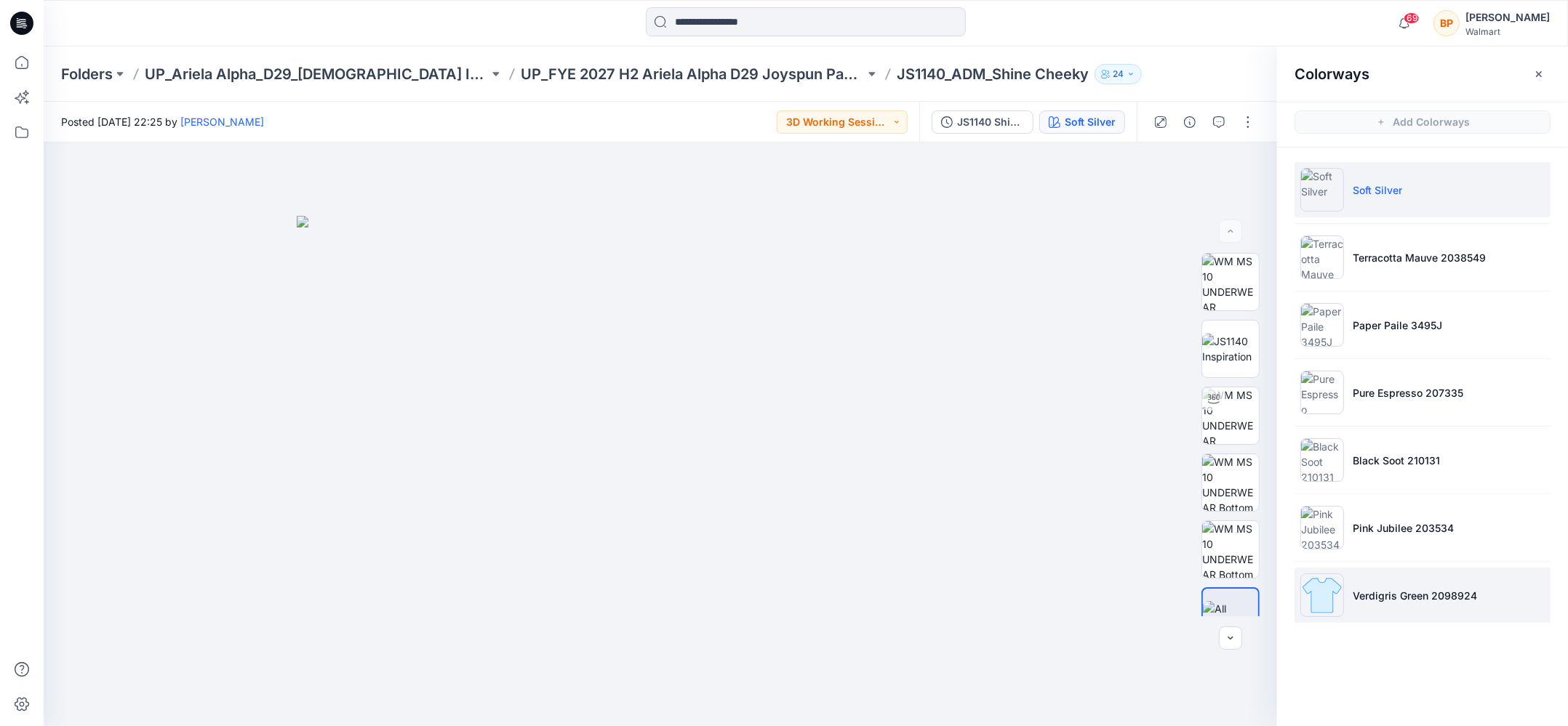
click at [1383, 573] on li "Verdigris Green 2098924" at bounding box center [1422, 595] width 256 height 55
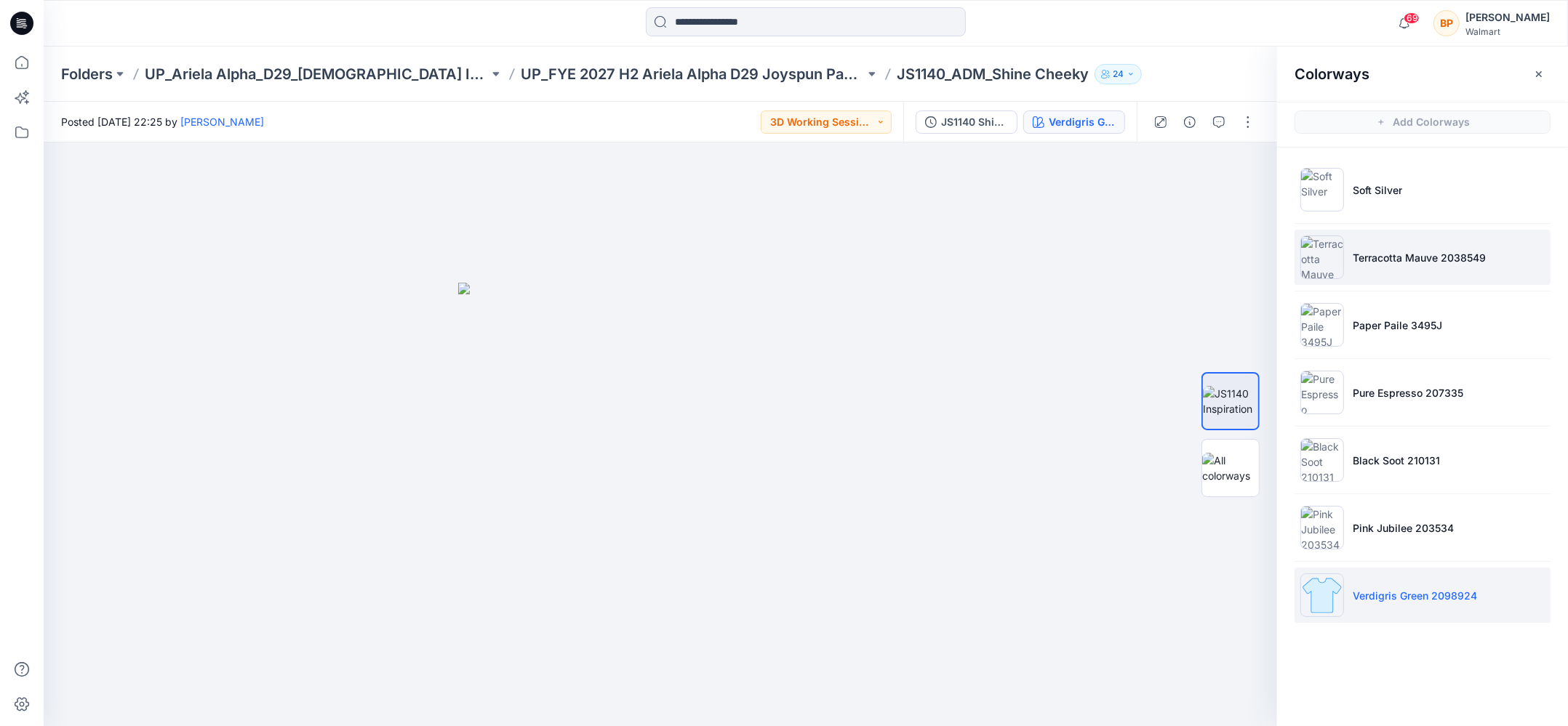
click at [1351, 238] on li "Terracotta Mauve 2038549" at bounding box center [1422, 257] width 256 height 55
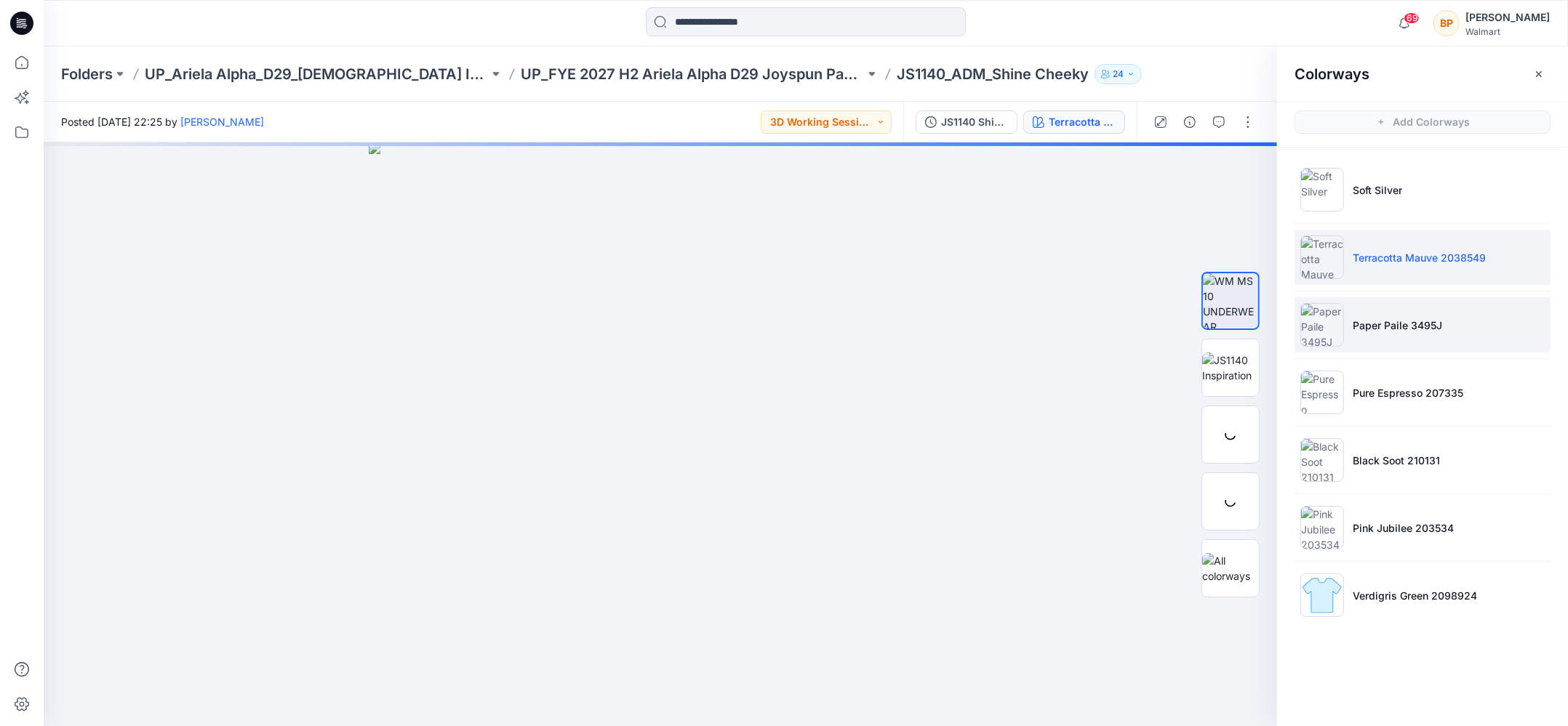
click at [1351, 320] on li "Paper Paile 3495J" at bounding box center [1422, 325] width 256 height 55
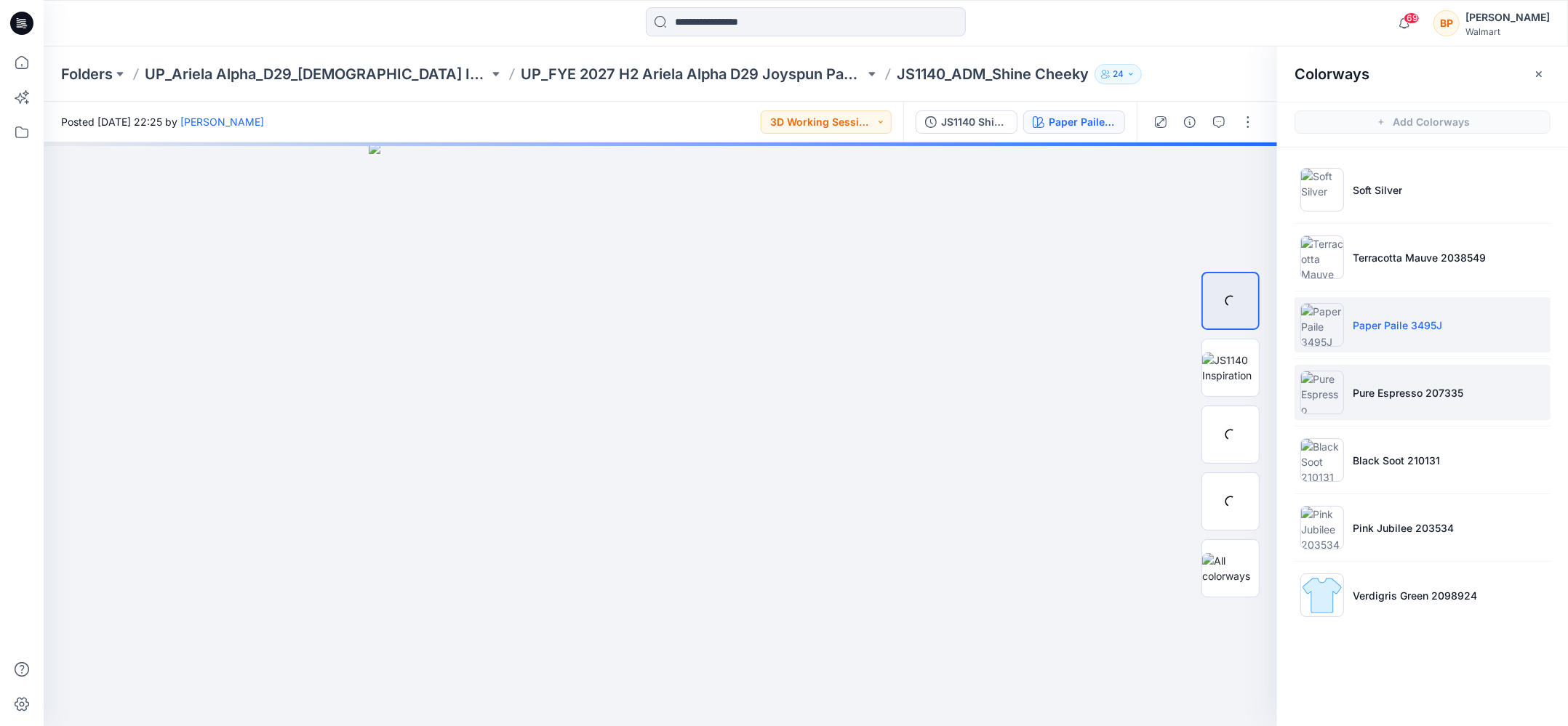
click at [1355, 412] on li "Pure Espresso 207335" at bounding box center [1422, 392] width 256 height 55
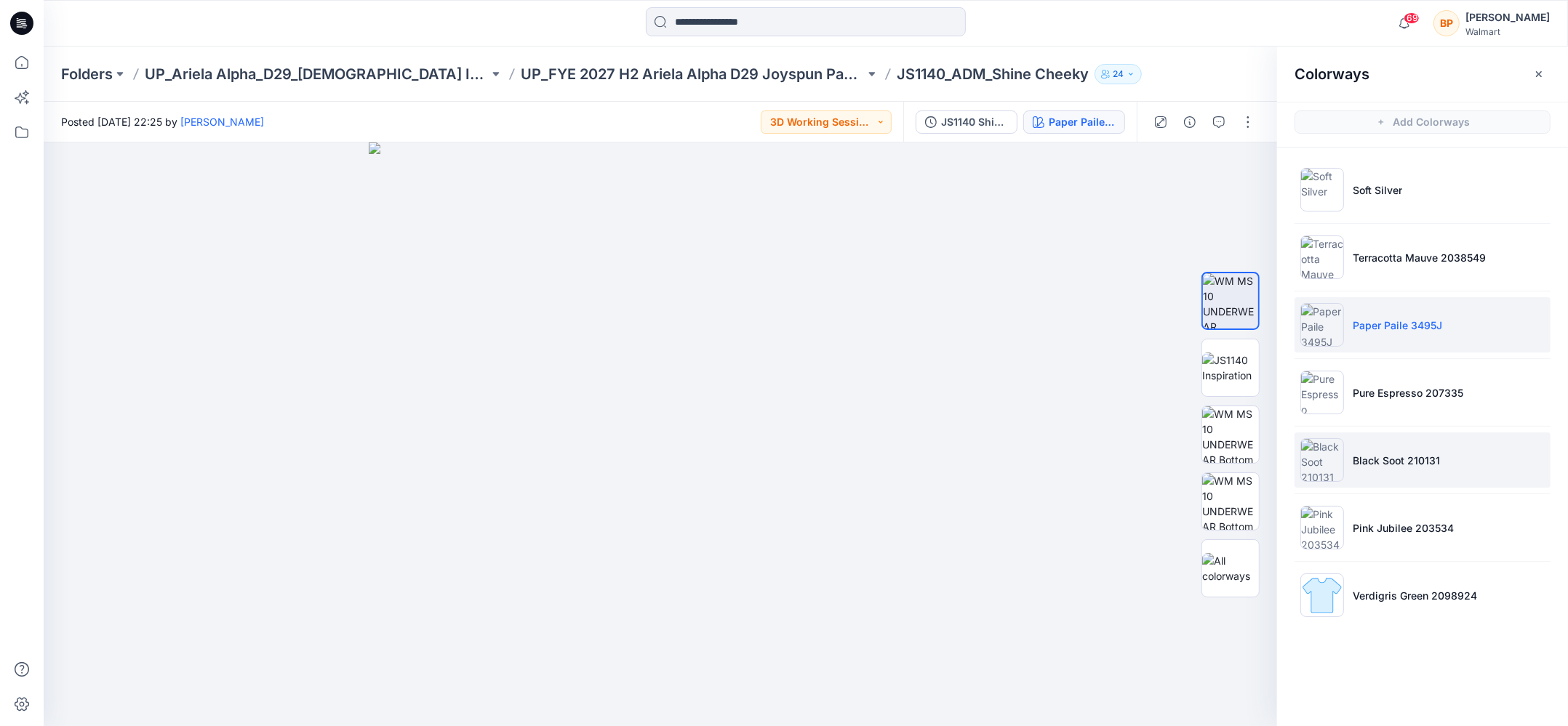
click at [1355, 445] on li "Black Soot 210131" at bounding box center [1422, 460] width 256 height 55
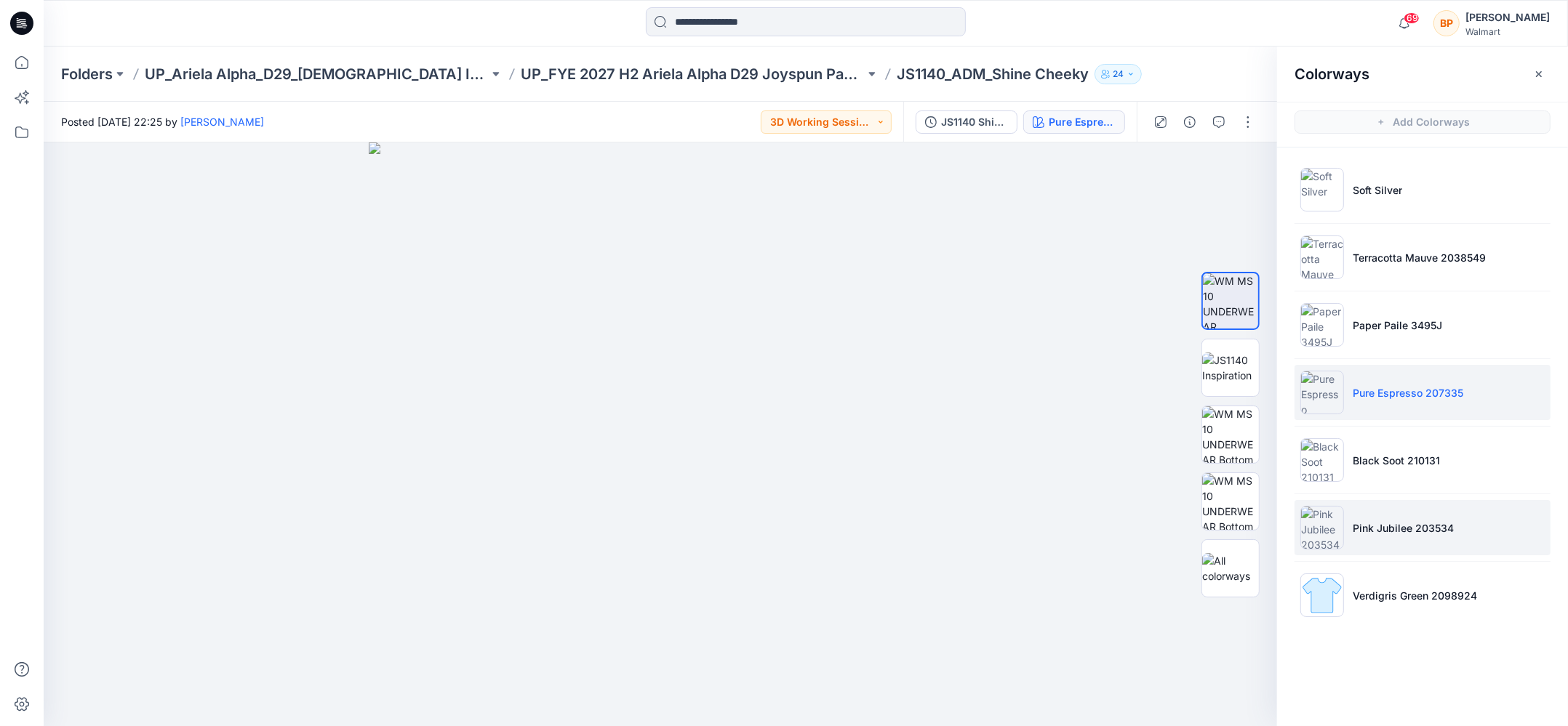
click at [1334, 514] on img at bounding box center [1322, 528] width 43 height 43
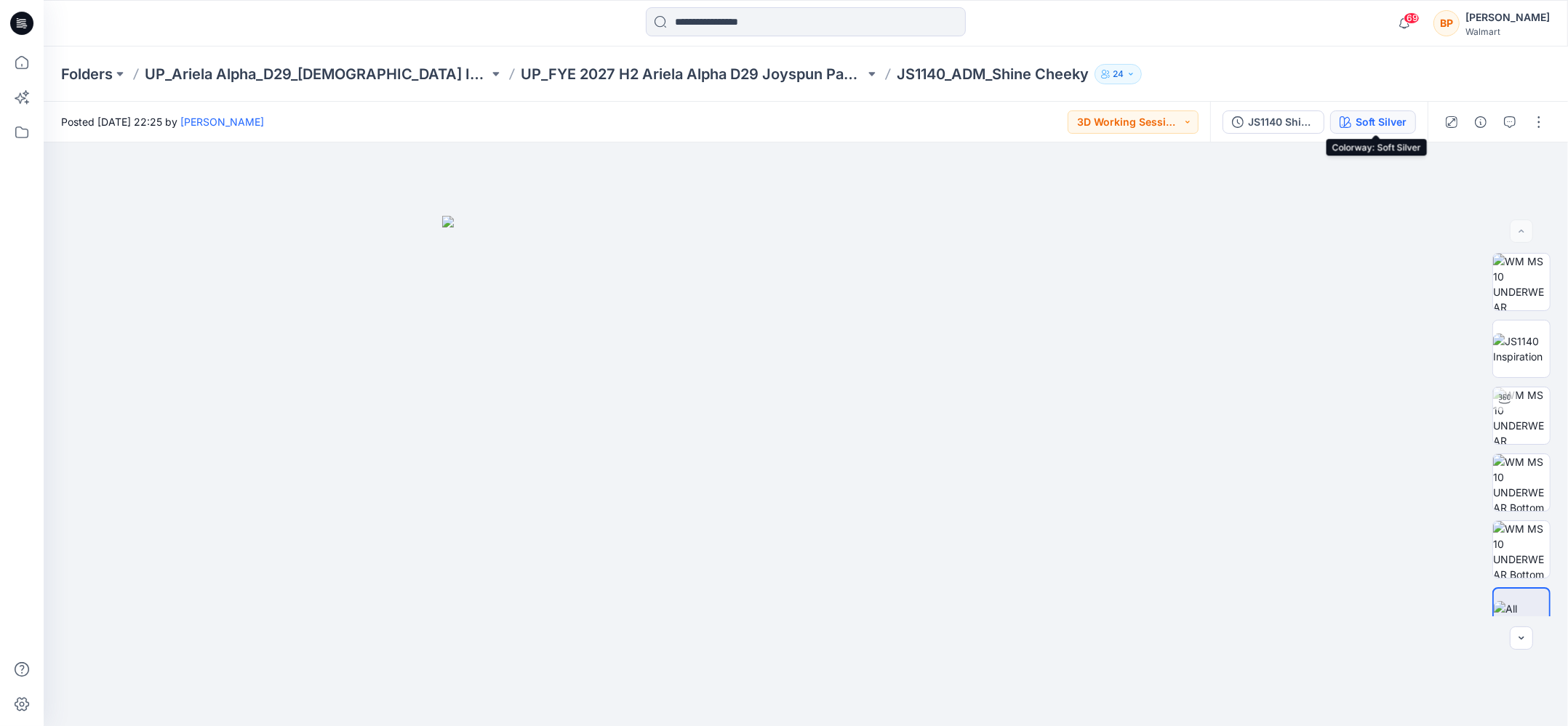
click at [1389, 123] on div "Soft Silver" at bounding box center [1381, 121] width 51 height 16
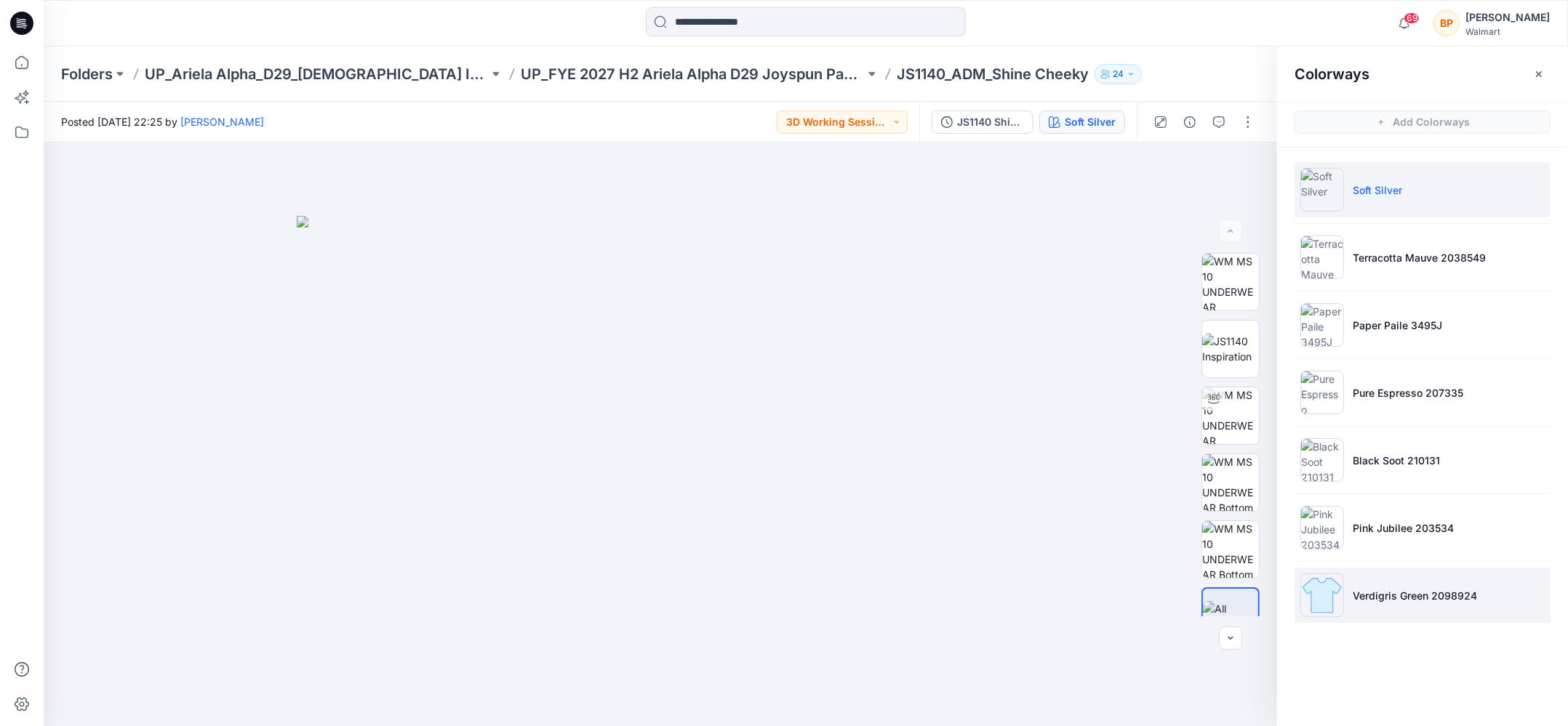
click at [1399, 591] on p "Verdigris Green 2098924" at bounding box center [1414, 596] width 124 height 15
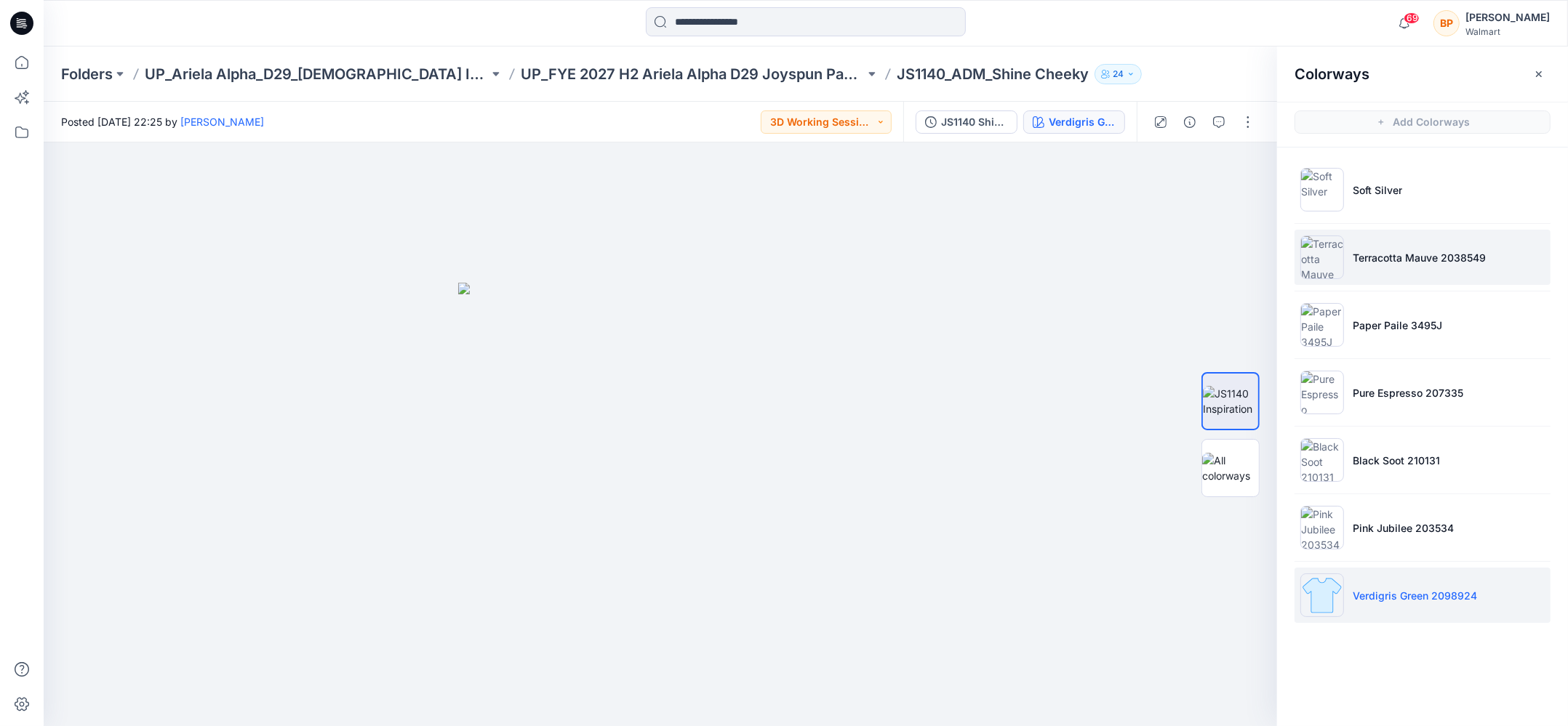
click at [1373, 272] on li "Terracotta Mauve 2038549" at bounding box center [1422, 257] width 256 height 55
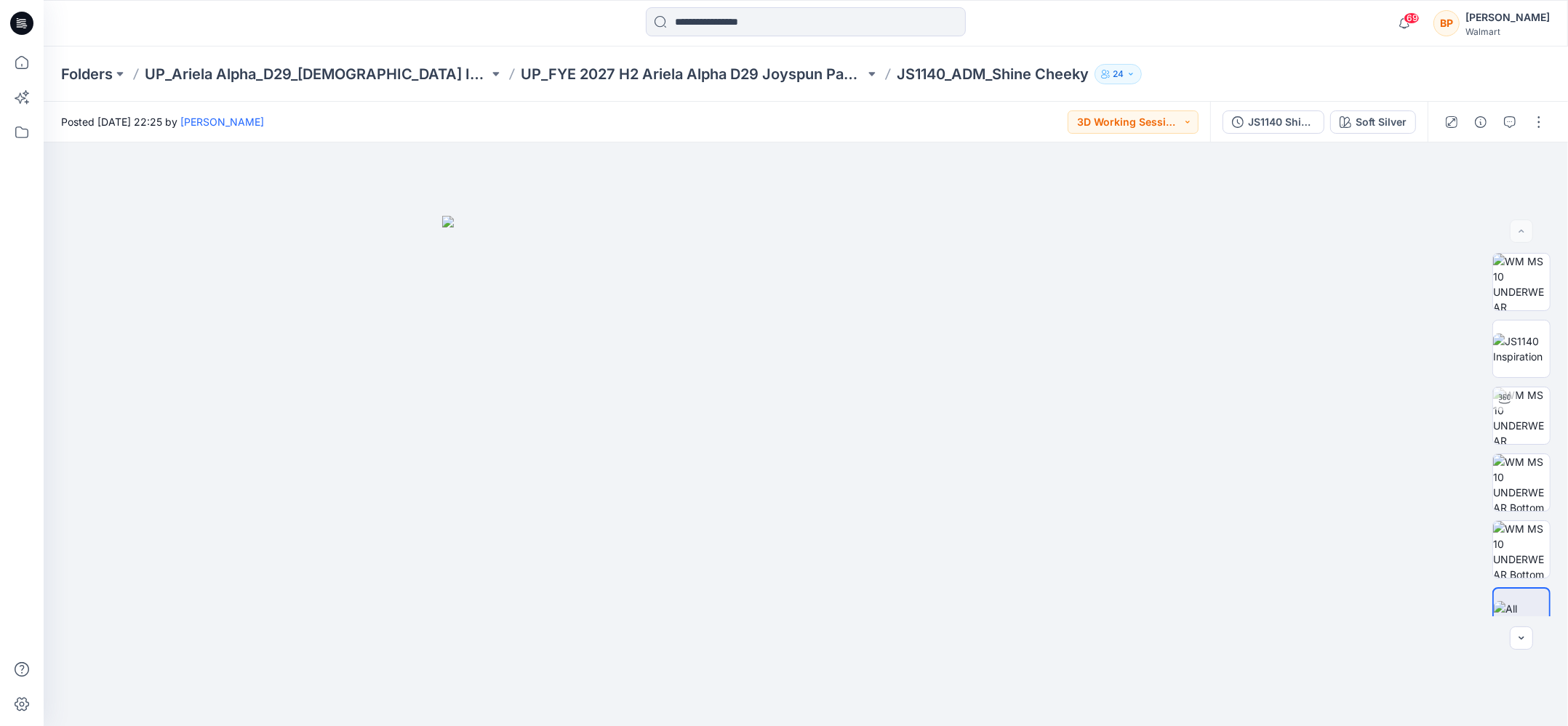
click at [1388, 138] on div "JS1140 Shine Cheeky First Colorway Soft Silver" at bounding box center [1319, 122] width 217 height 40
click at [1384, 125] on div "Soft Silver" at bounding box center [1381, 121] width 51 height 16
click at [1128, 133] on div "Posted Tuesday, September 30, 2025 22:25 by Brianna Pinheiro 3D Working Session…" at bounding box center [627, 121] width 1167 height 40
click at [1291, 128] on div "JS1140 Shine Cheeky First Colorway" at bounding box center [1280, 121] width 67 height 16
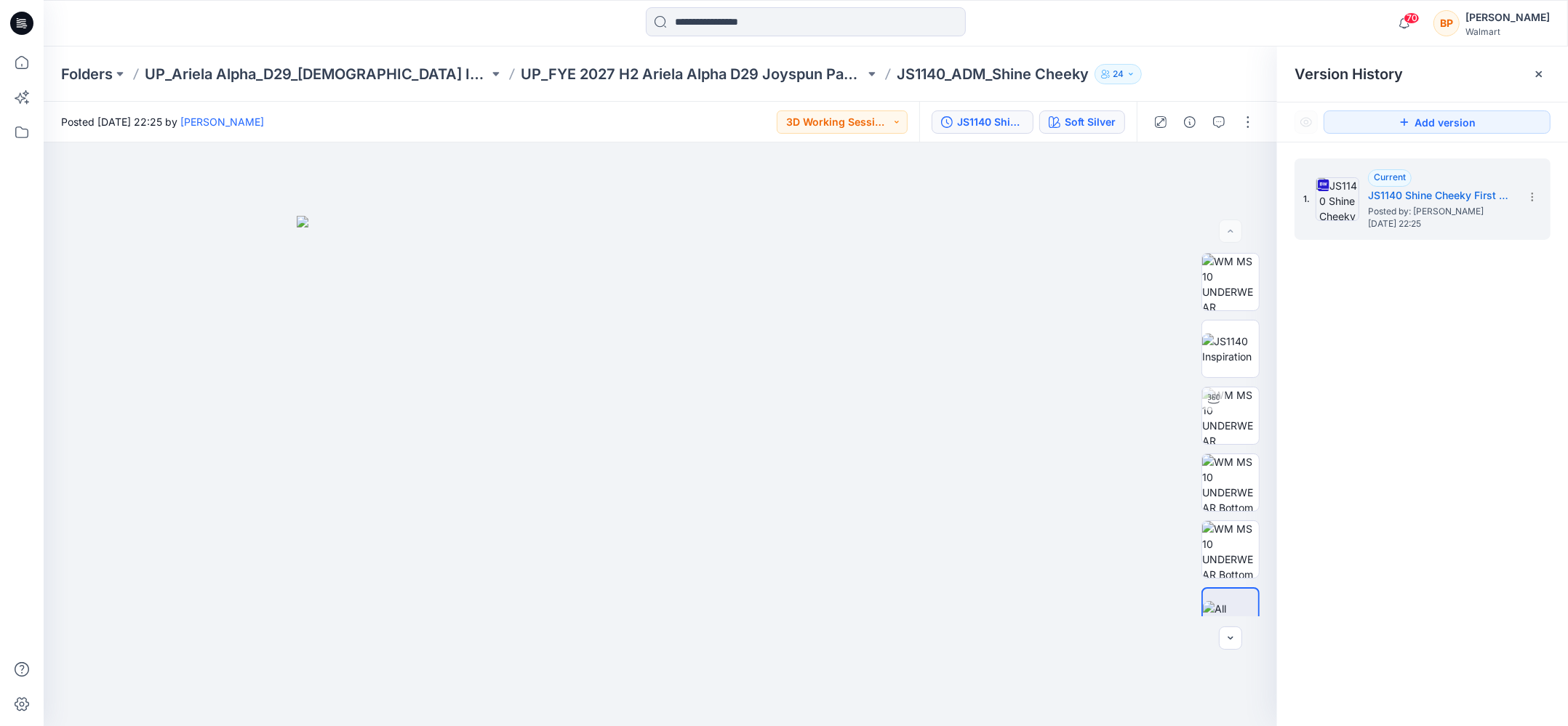
click at [1096, 121] on div "Soft Silver" at bounding box center [1090, 121] width 51 height 16
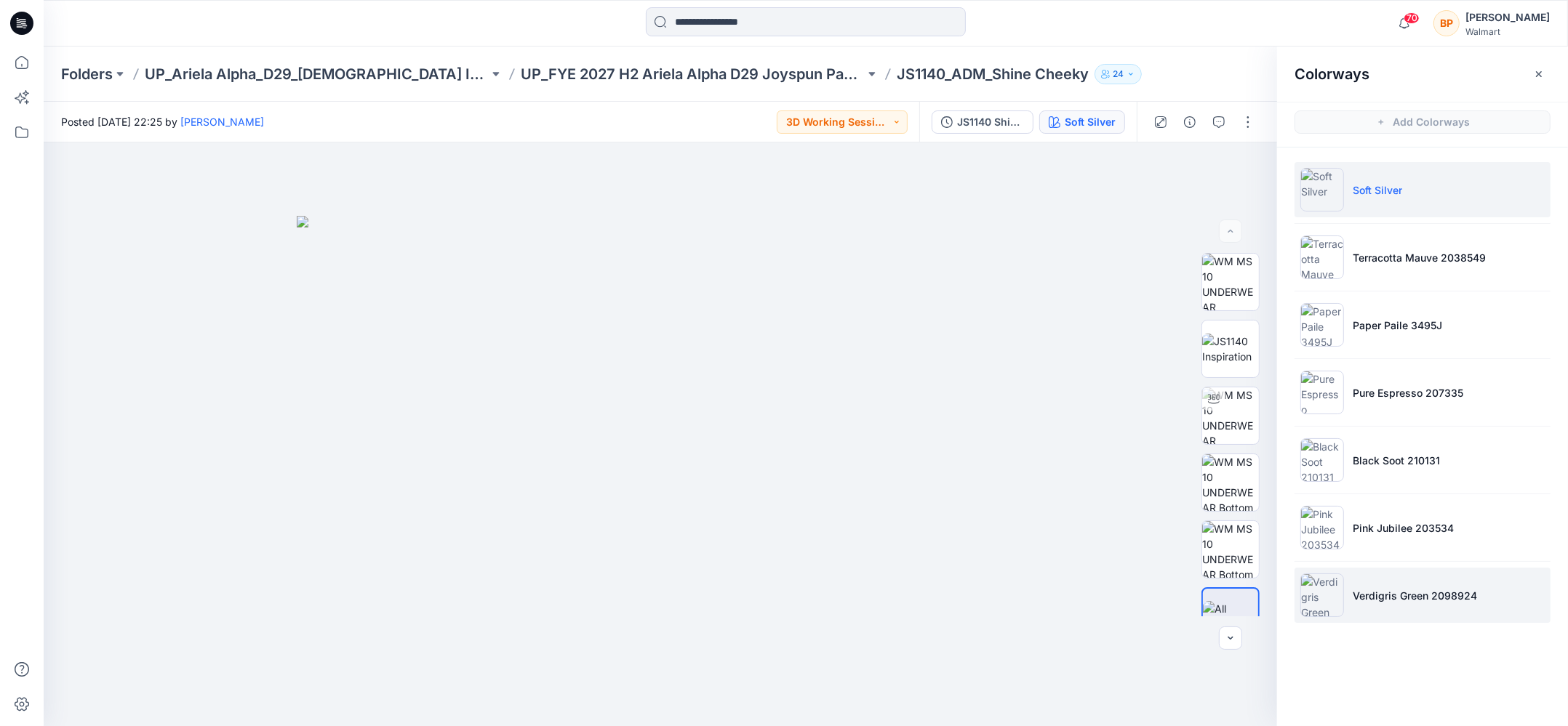
click at [1376, 619] on li "Verdigris Green 2098924" at bounding box center [1422, 595] width 256 height 55
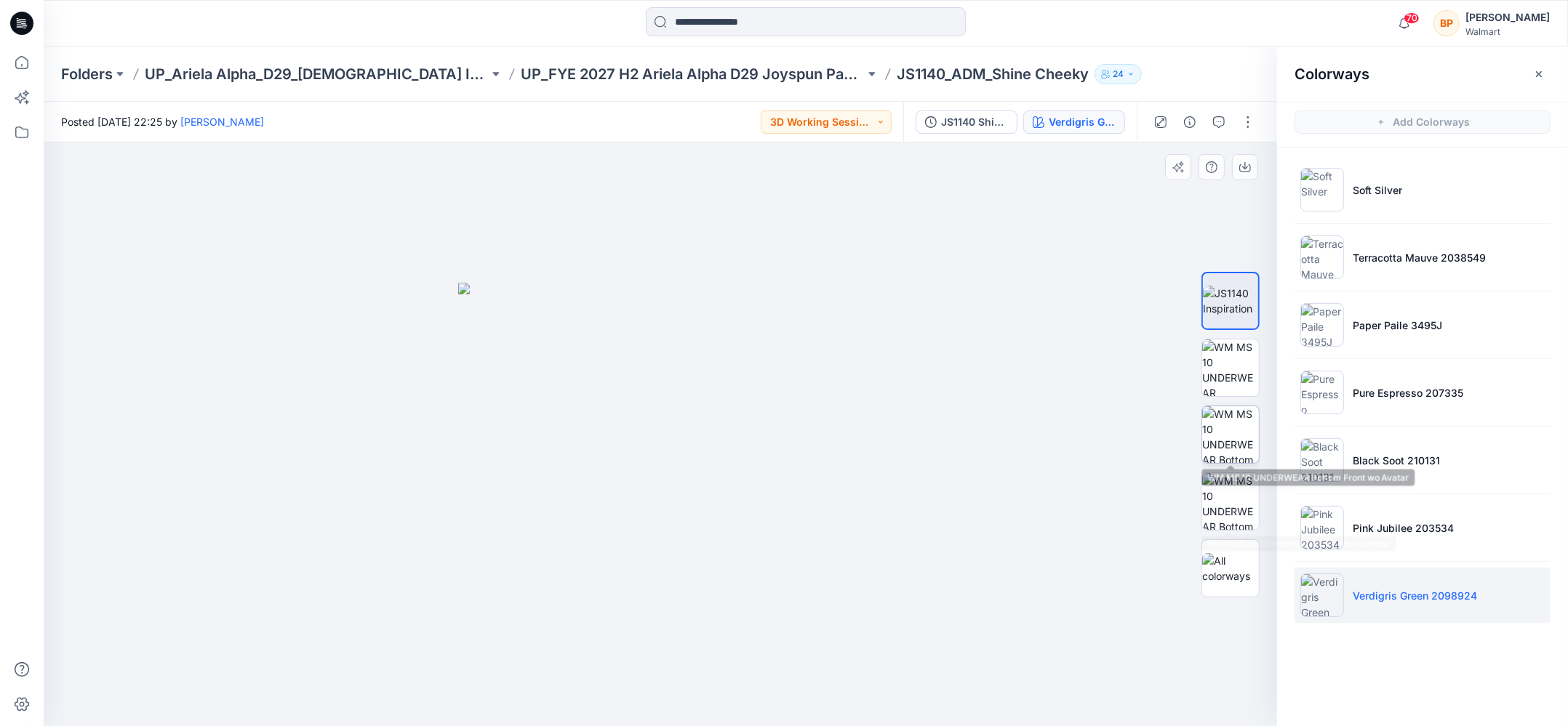
click at [1209, 451] on img at bounding box center [1230, 435] width 57 height 57
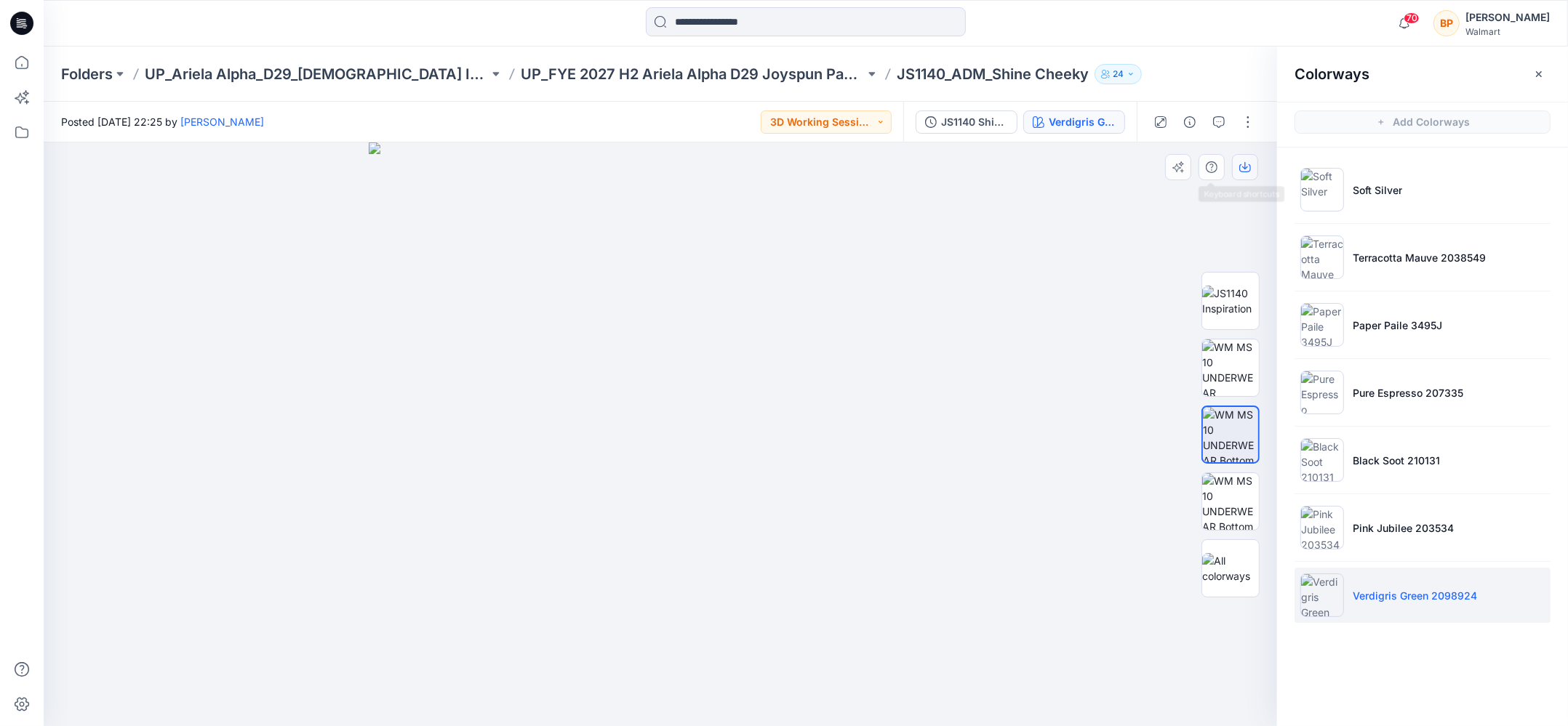
click at [1236, 162] on button "button" at bounding box center [1245, 167] width 26 height 26
click at [840, 184] on img at bounding box center [660, 434] width 584 height 584
click at [686, 82] on p "UP_FYE 2027 H2 Ariela Alpha D29 Joyspun Panties" at bounding box center [692, 73] width 344 height 20
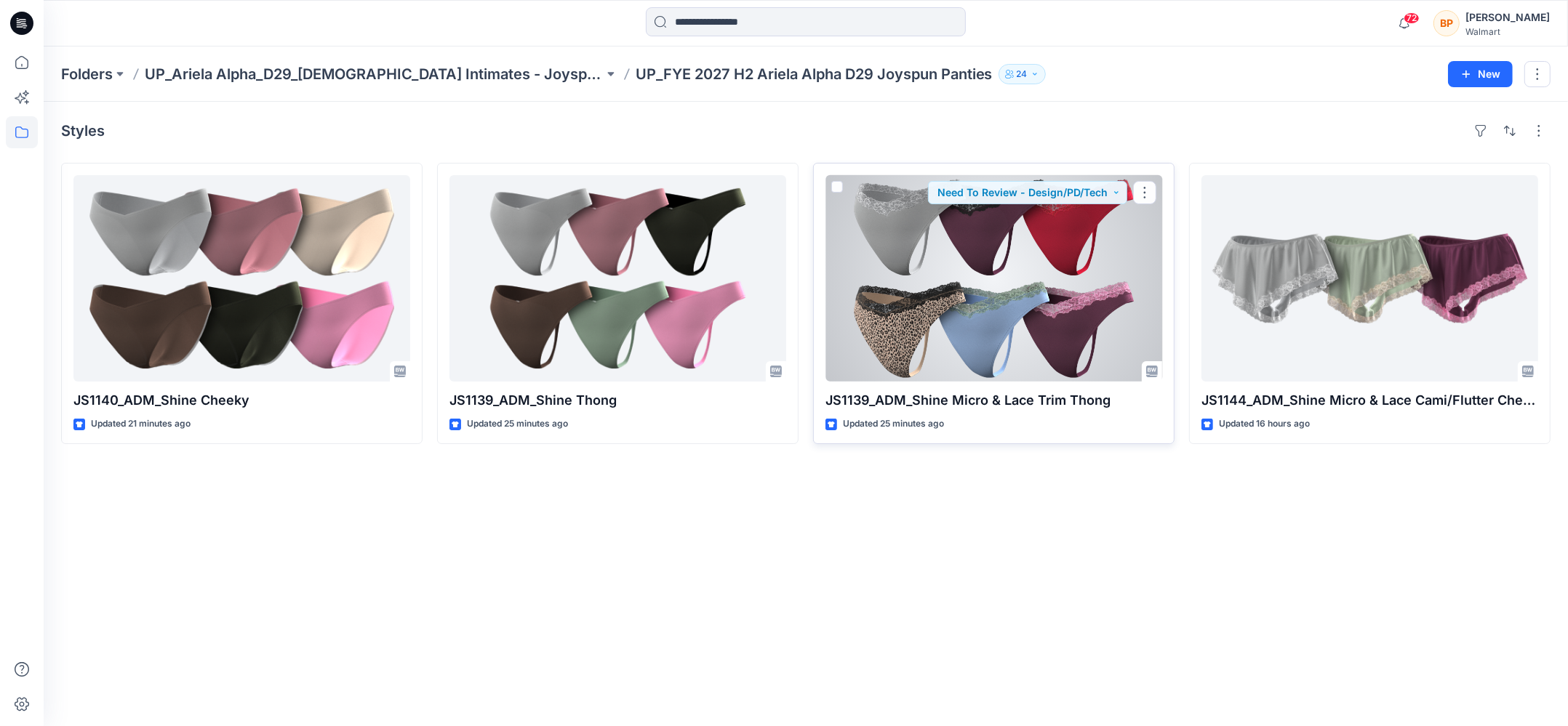
click at [902, 290] on div at bounding box center [994, 278] width 337 height 207
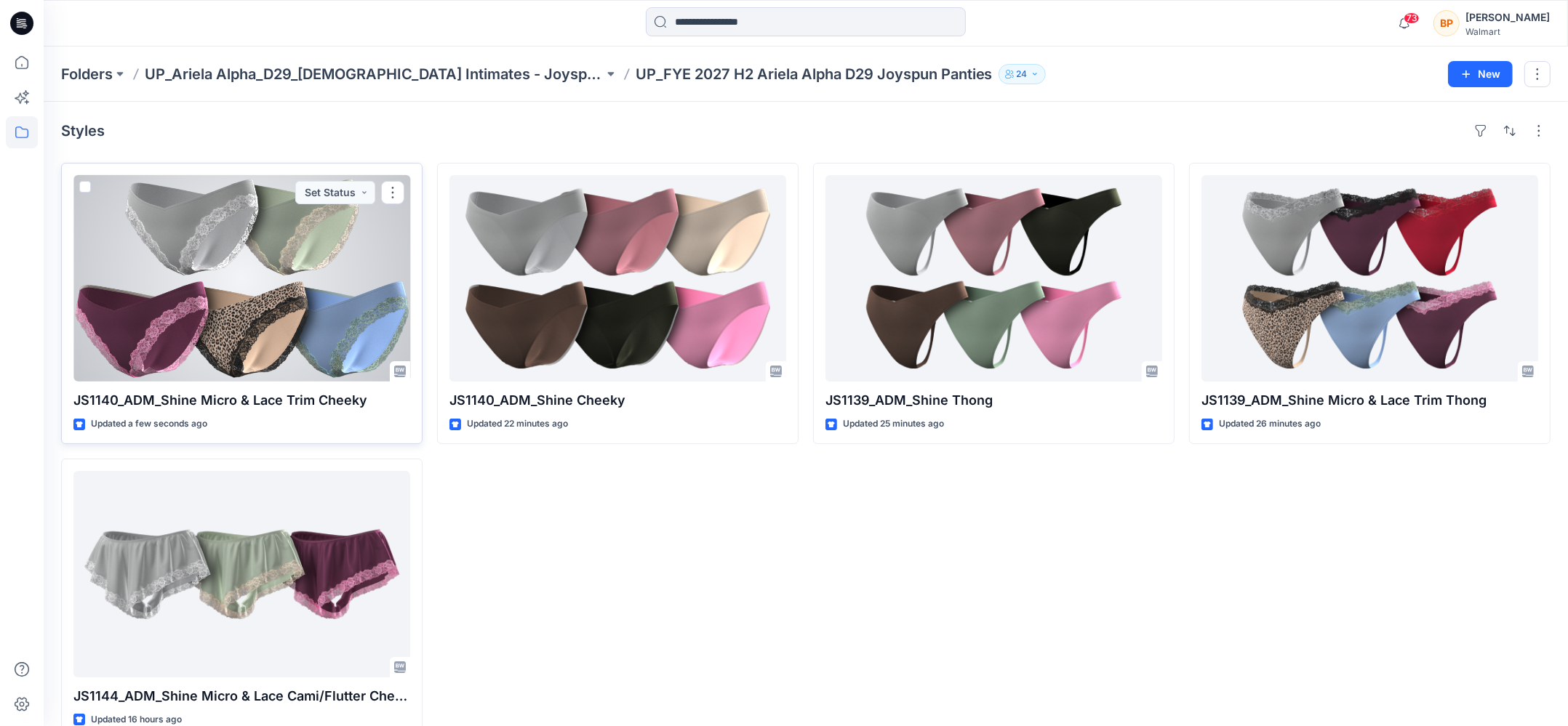
click at [314, 309] on div at bounding box center [242, 278] width 337 height 207
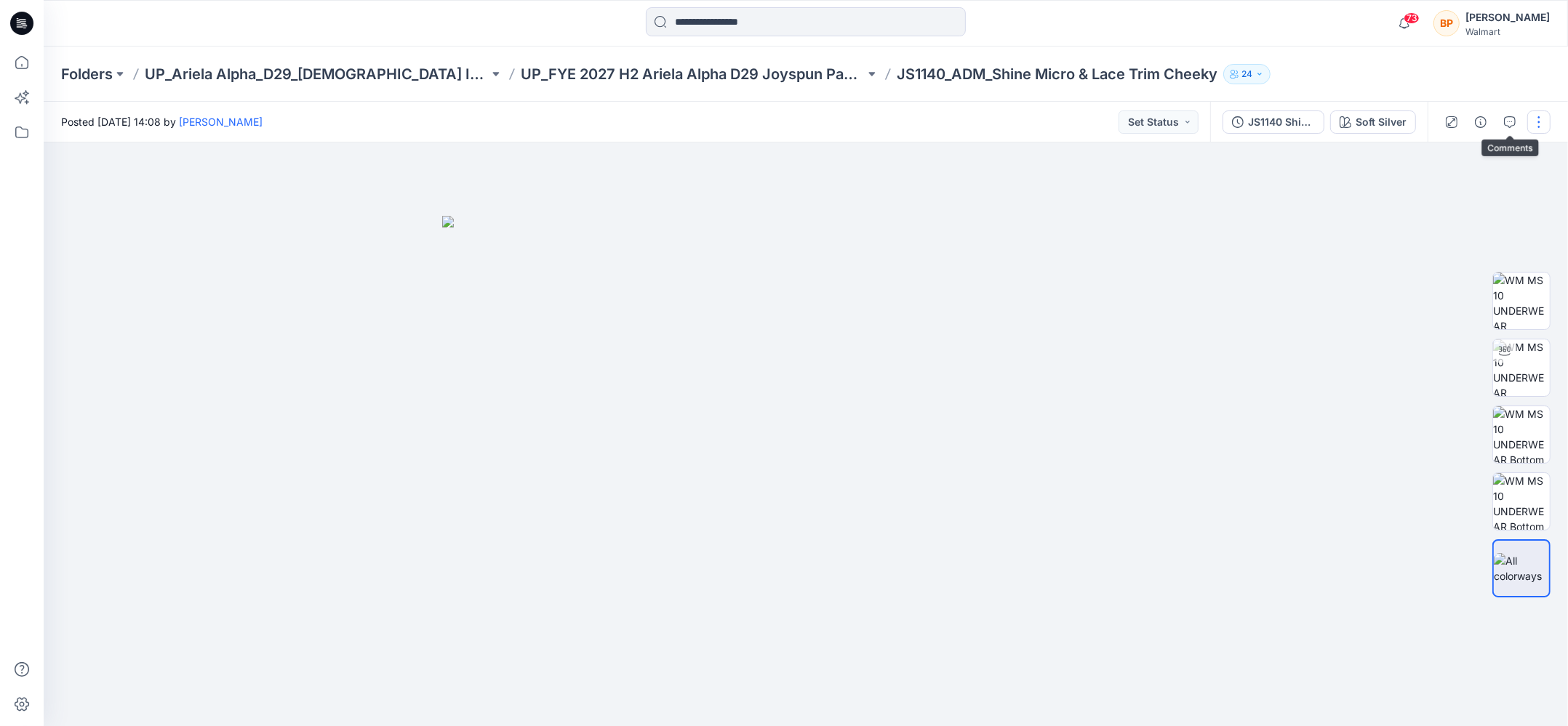
click at [1537, 123] on button "button" at bounding box center [1538, 122] width 23 height 23
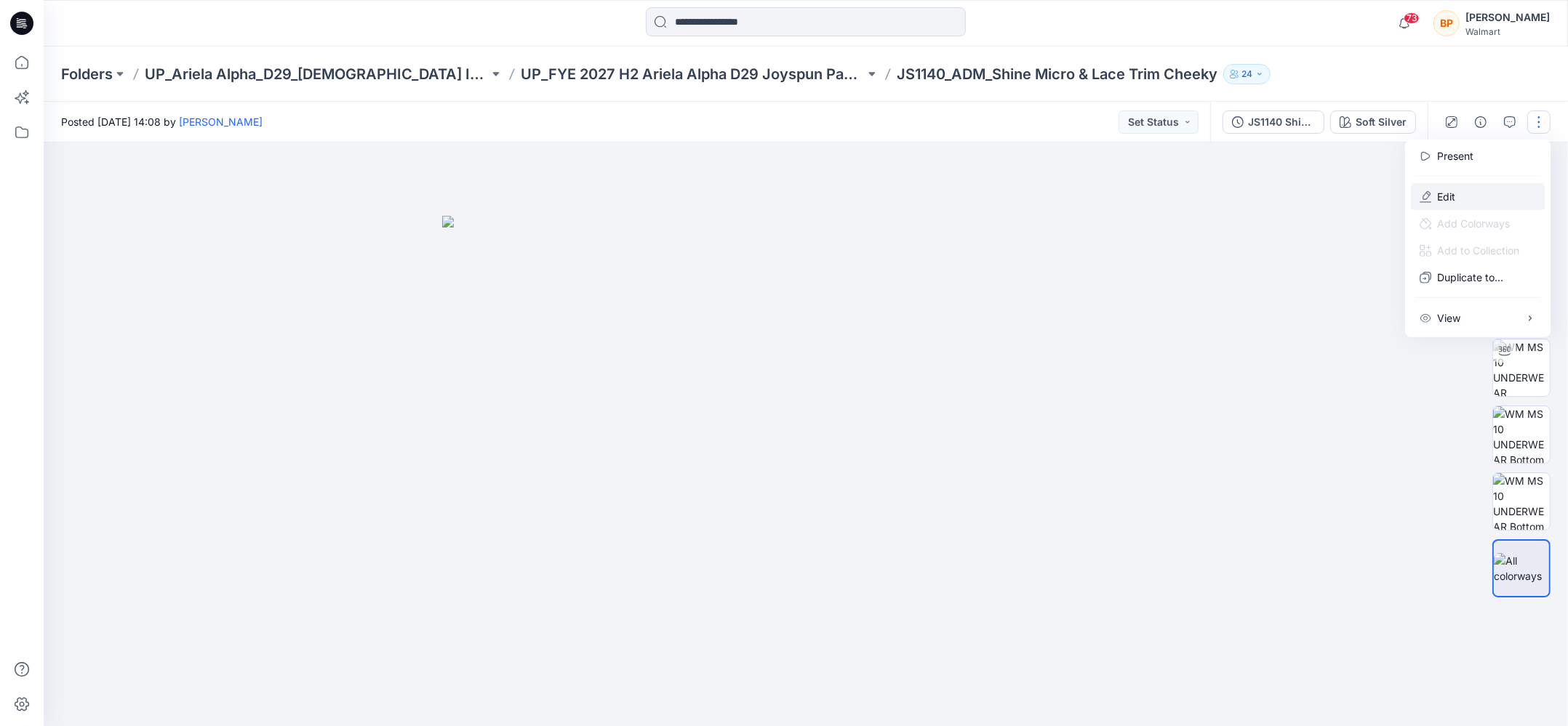
click at [1471, 201] on button "Edit" at bounding box center [1477, 197] width 134 height 27
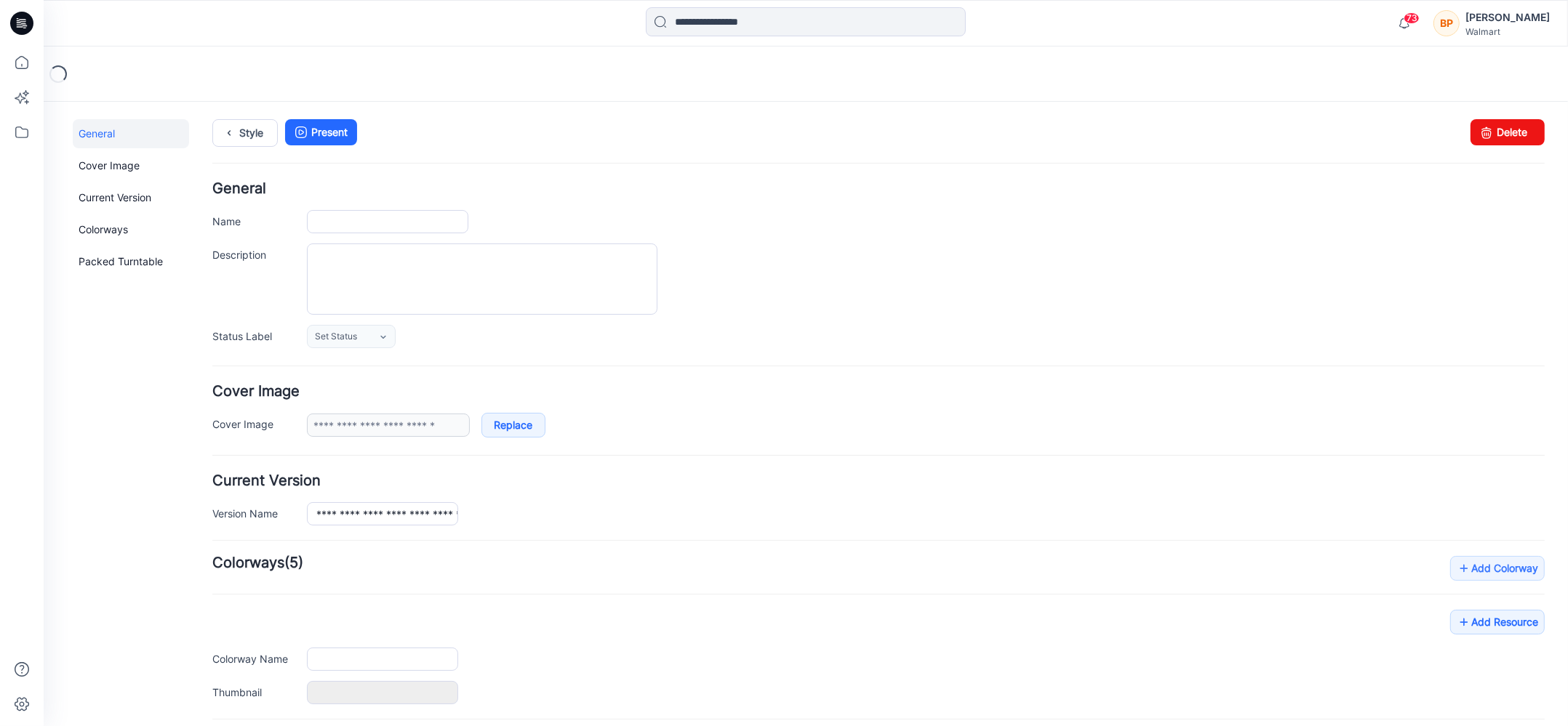
type input "**********"
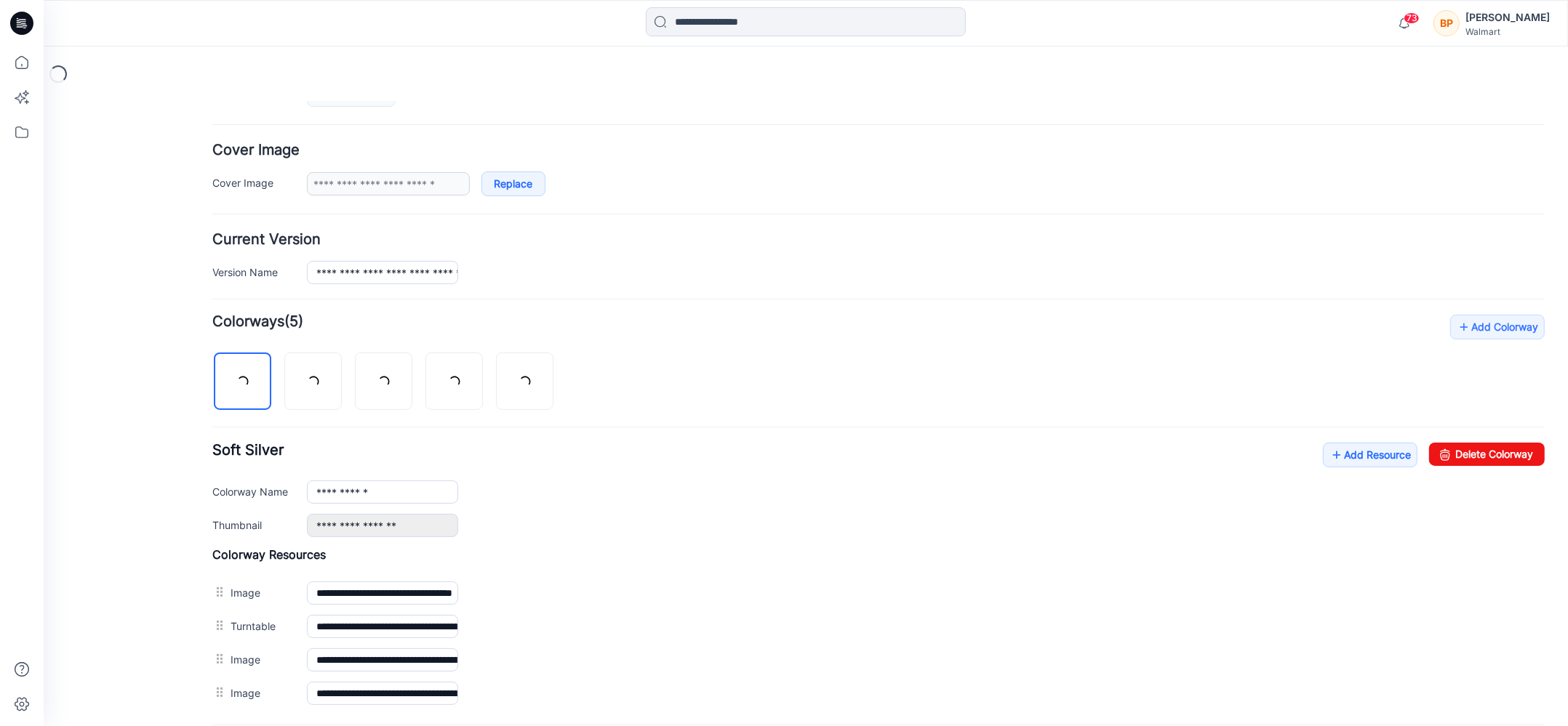
scroll to position [378, 0]
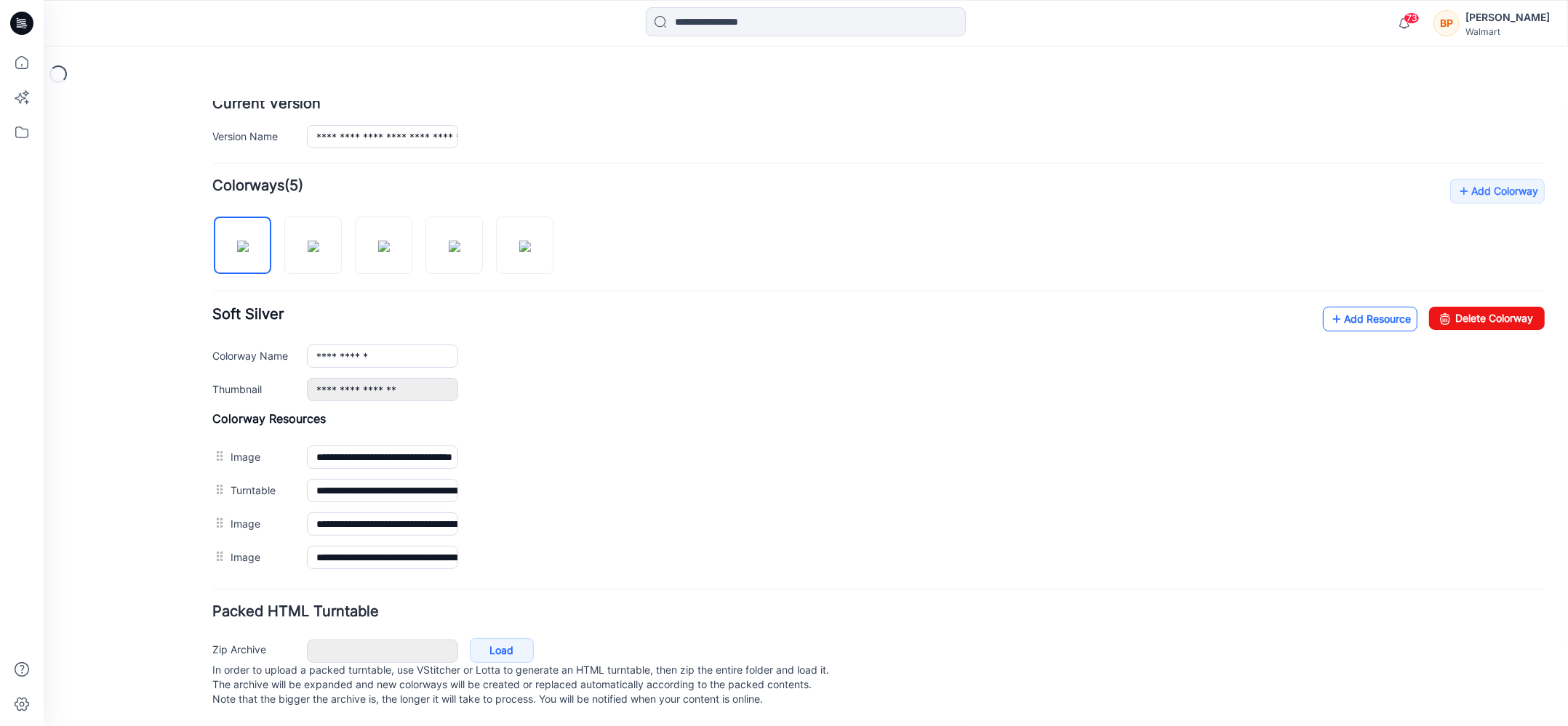
click at [1363, 306] on link "Add Resource" at bounding box center [1370, 318] width 94 height 25
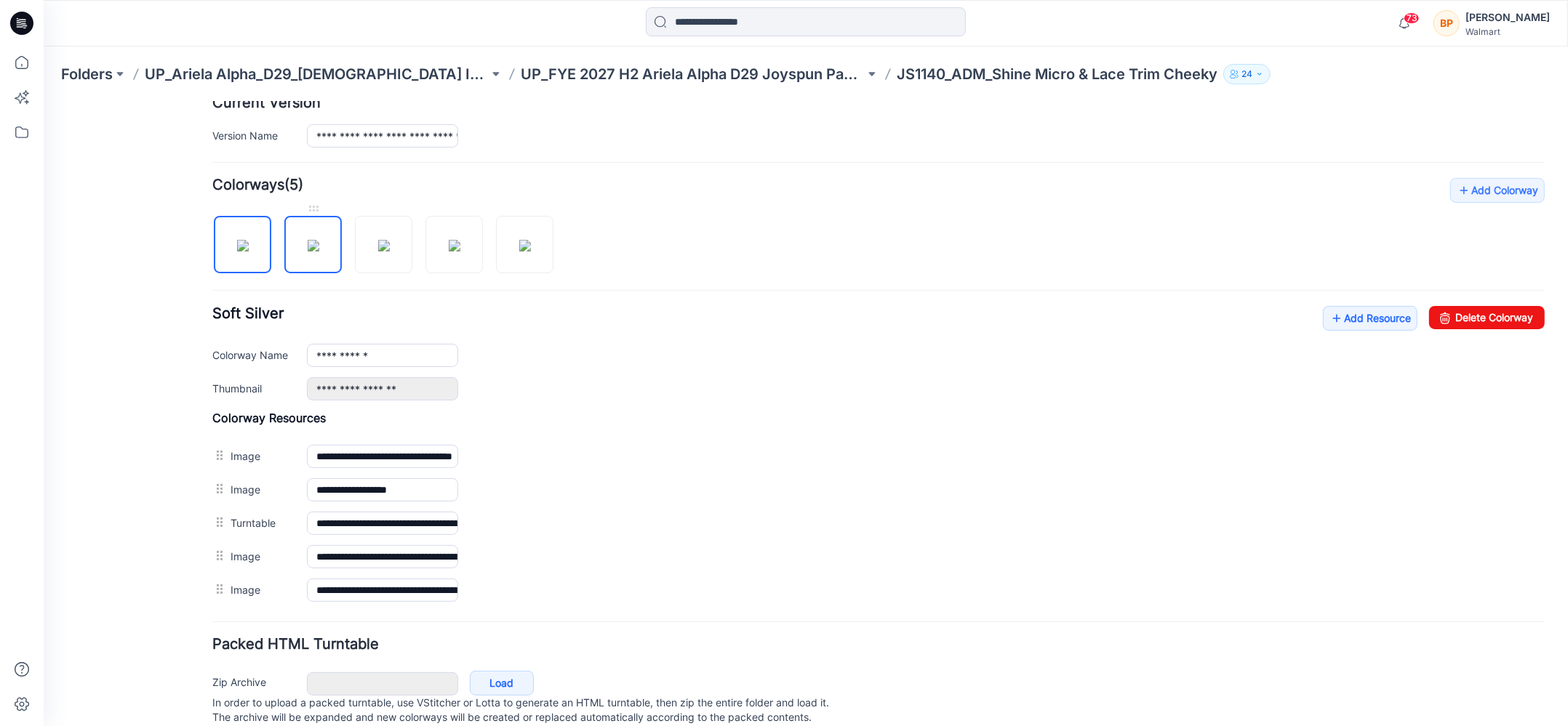
click at [308, 251] on img at bounding box center [314, 245] width 12 height 12
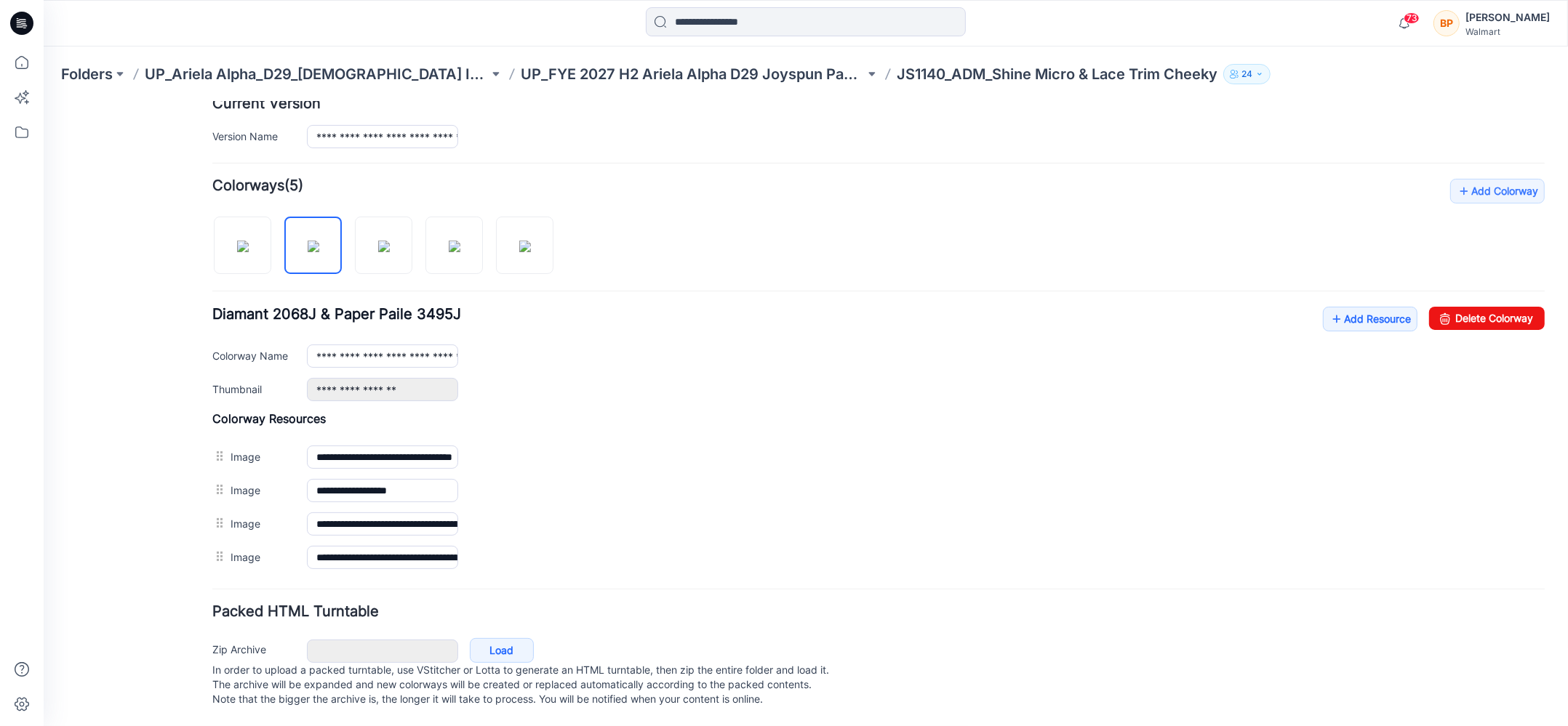
click at [418, 240] on div at bounding box center [389, 237] width 353 height 75
click at [389, 244] on img at bounding box center [384, 245] width 12 height 12
click at [449, 243] on img at bounding box center [455, 245] width 12 height 12
click at [492, 256] on div at bounding box center [389, 237] width 353 height 75
click at [519, 251] on img at bounding box center [525, 245] width 12 height 12
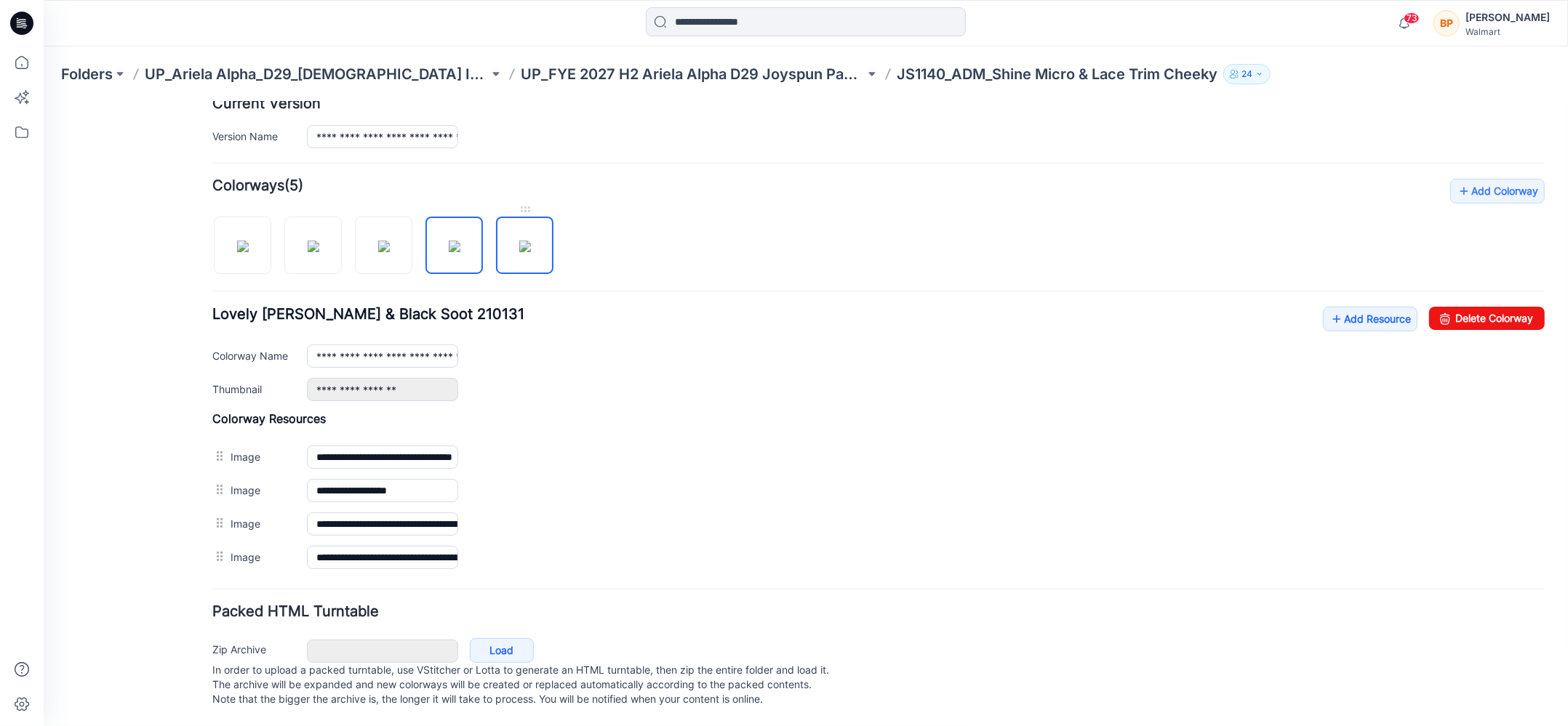
type input "**********"
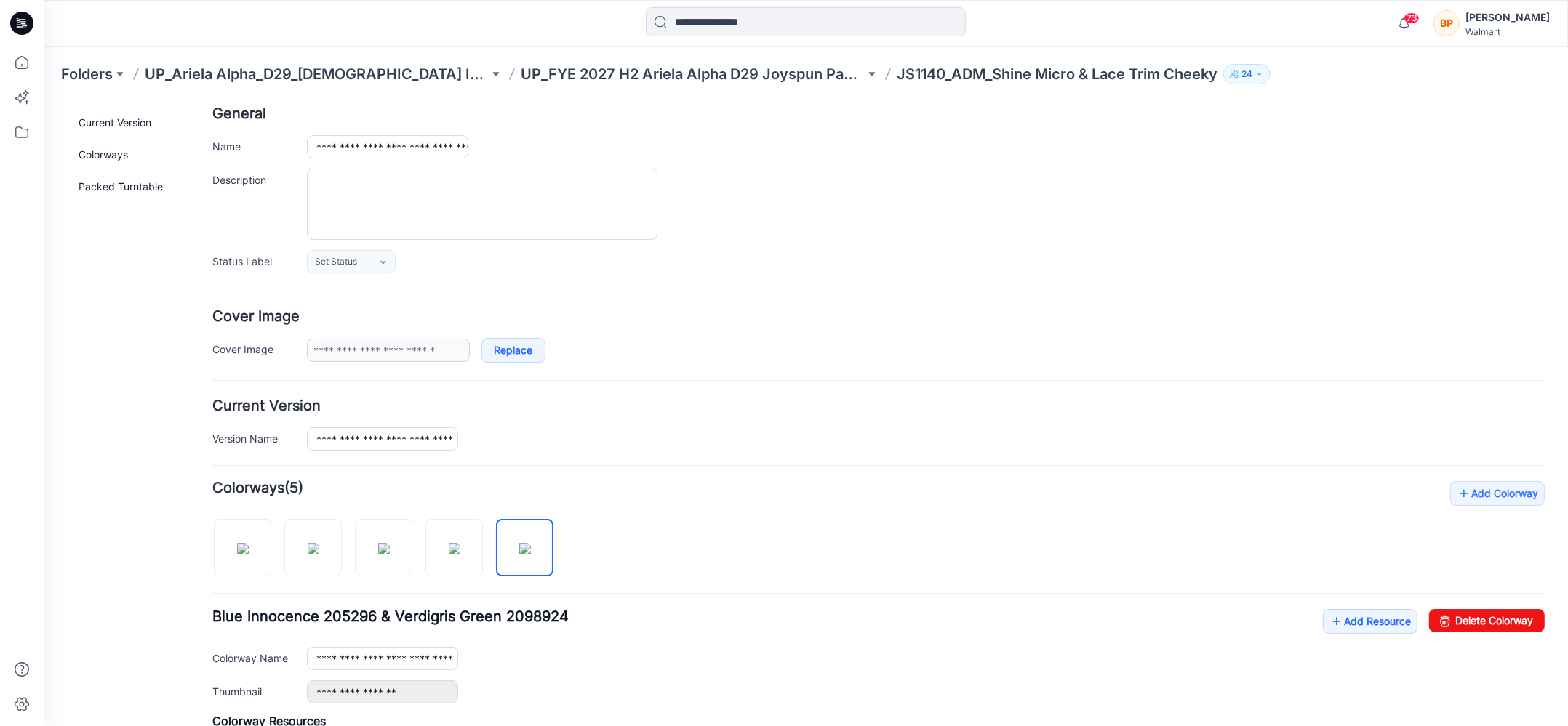
scroll to position [0, 0]
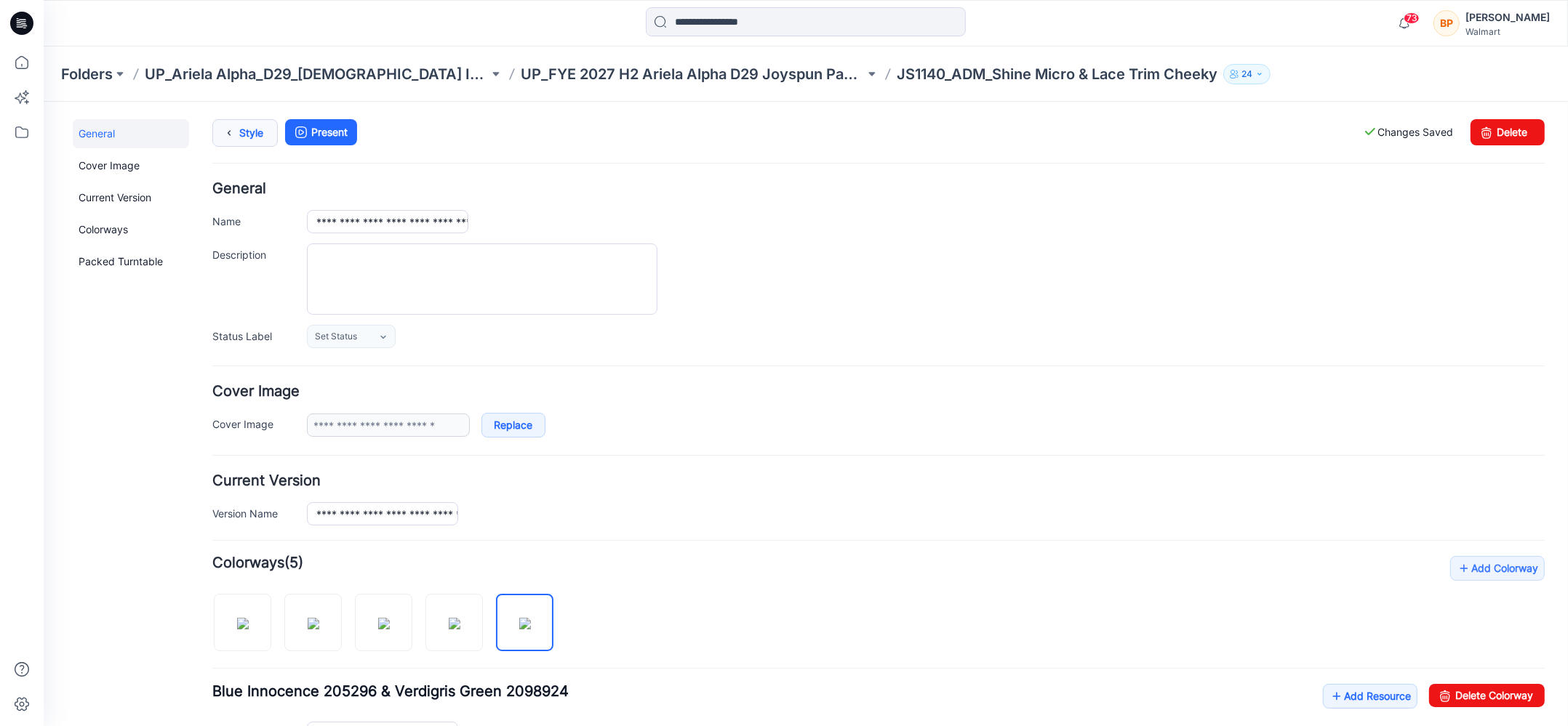
click at [246, 129] on link "Style" at bounding box center [245, 132] width 65 height 28
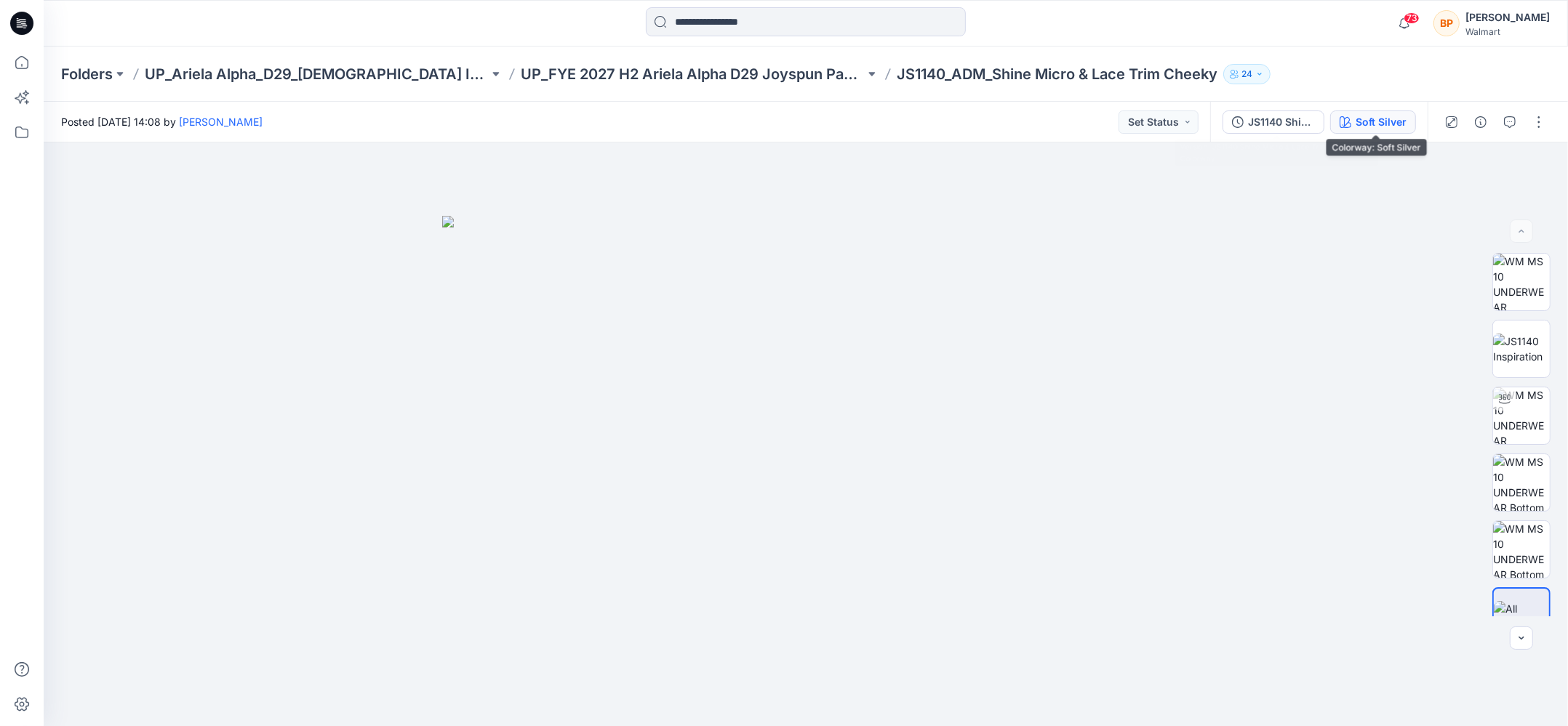
click at [1355, 123] on button "Soft Silver" at bounding box center [1373, 122] width 86 height 23
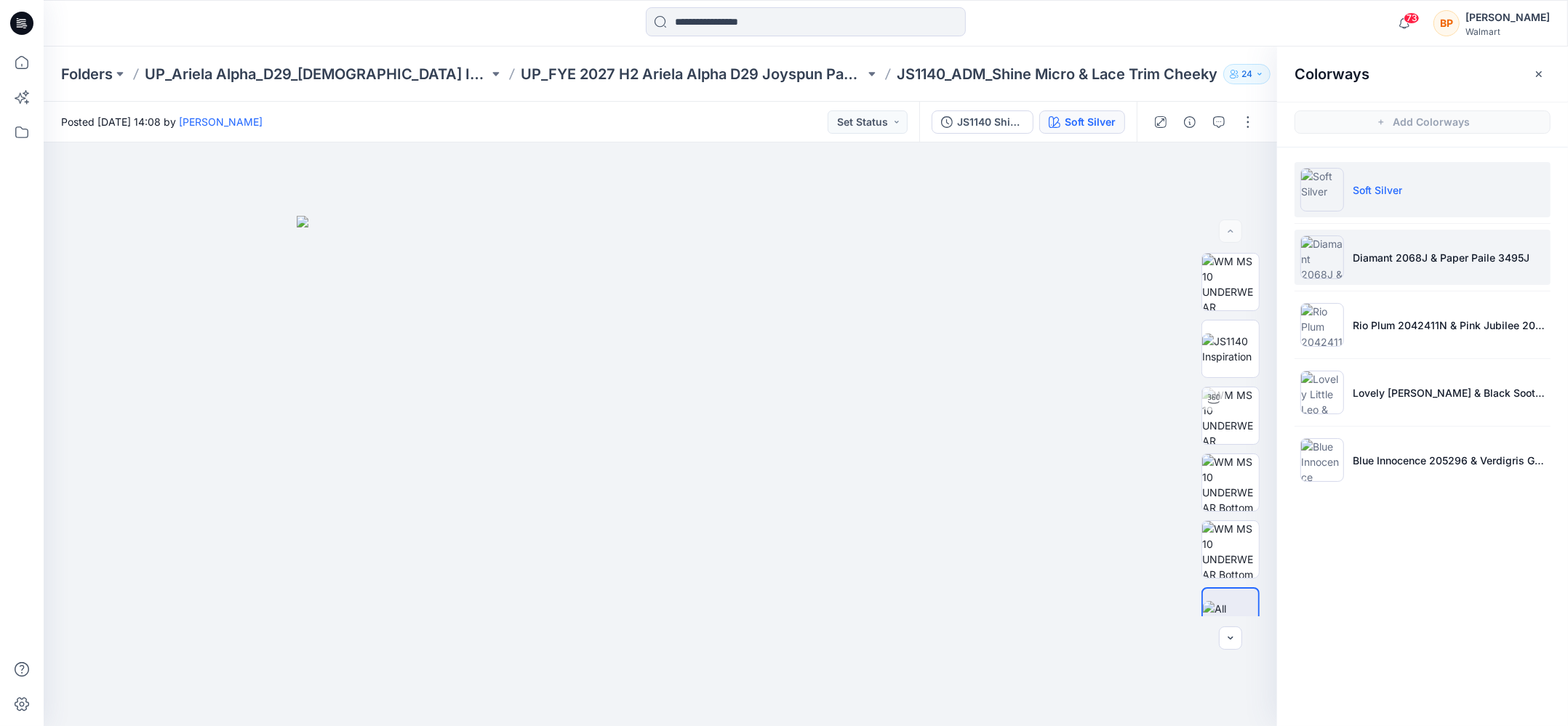
click at [1379, 260] on p "Diamant 2068J & Paper Paile 3495J" at bounding box center [1441, 257] width 177 height 15
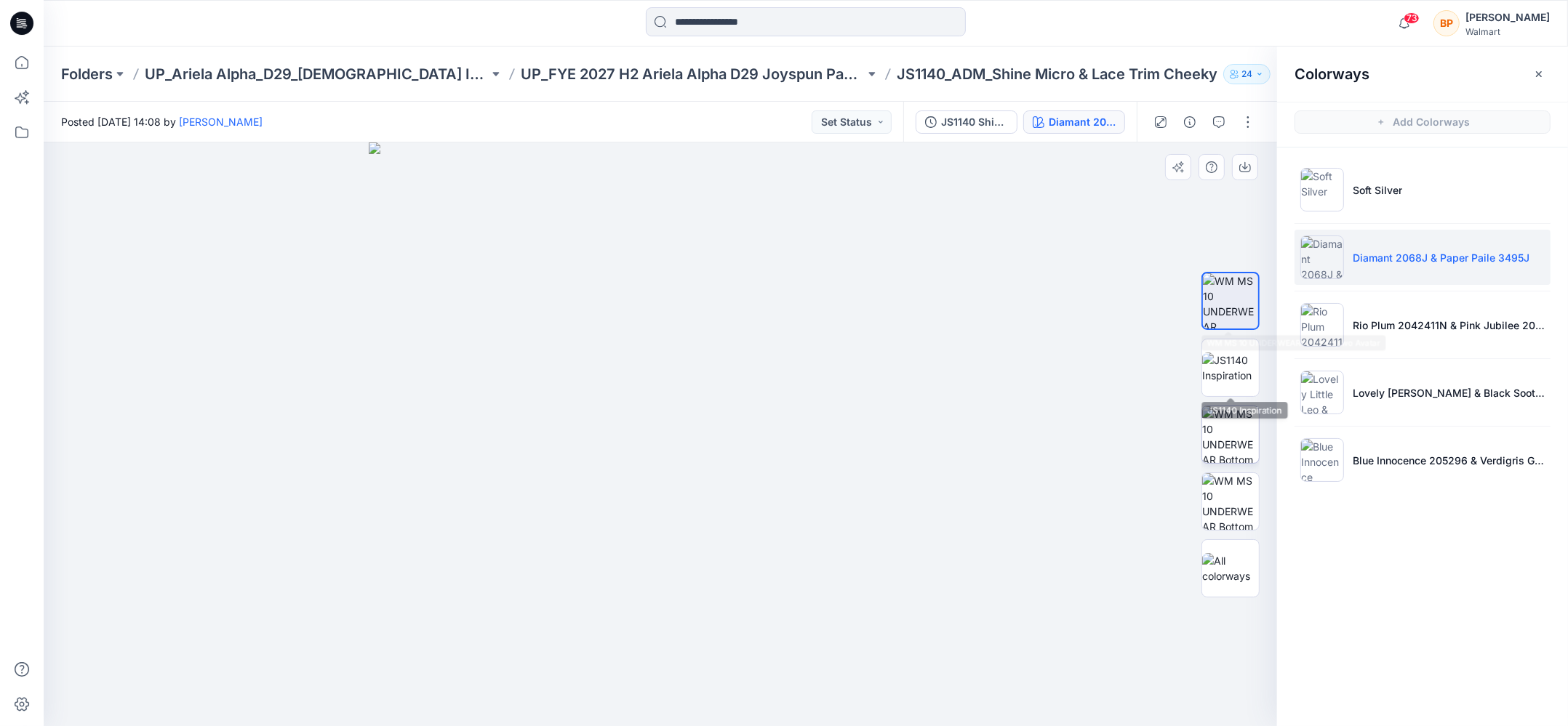
click at [1235, 433] on img at bounding box center [1230, 435] width 57 height 57
click at [1246, 159] on button "button" at bounding box center [1245, 167] width 26 height 26
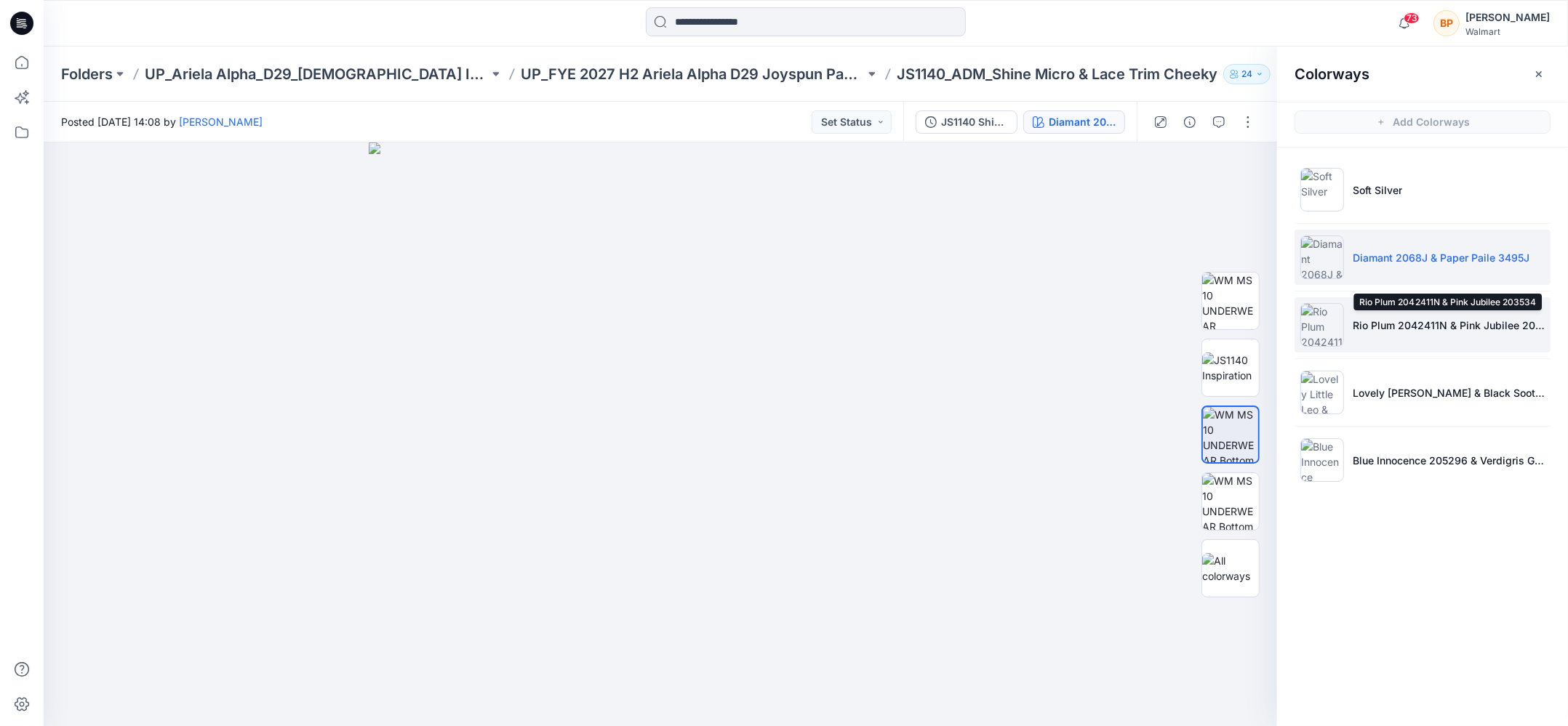
click at [1355, 321] on p "Rio Plum 2042411N & Pink Jubilee 203534" at bounding box center [1448, 325] width 192 height 15
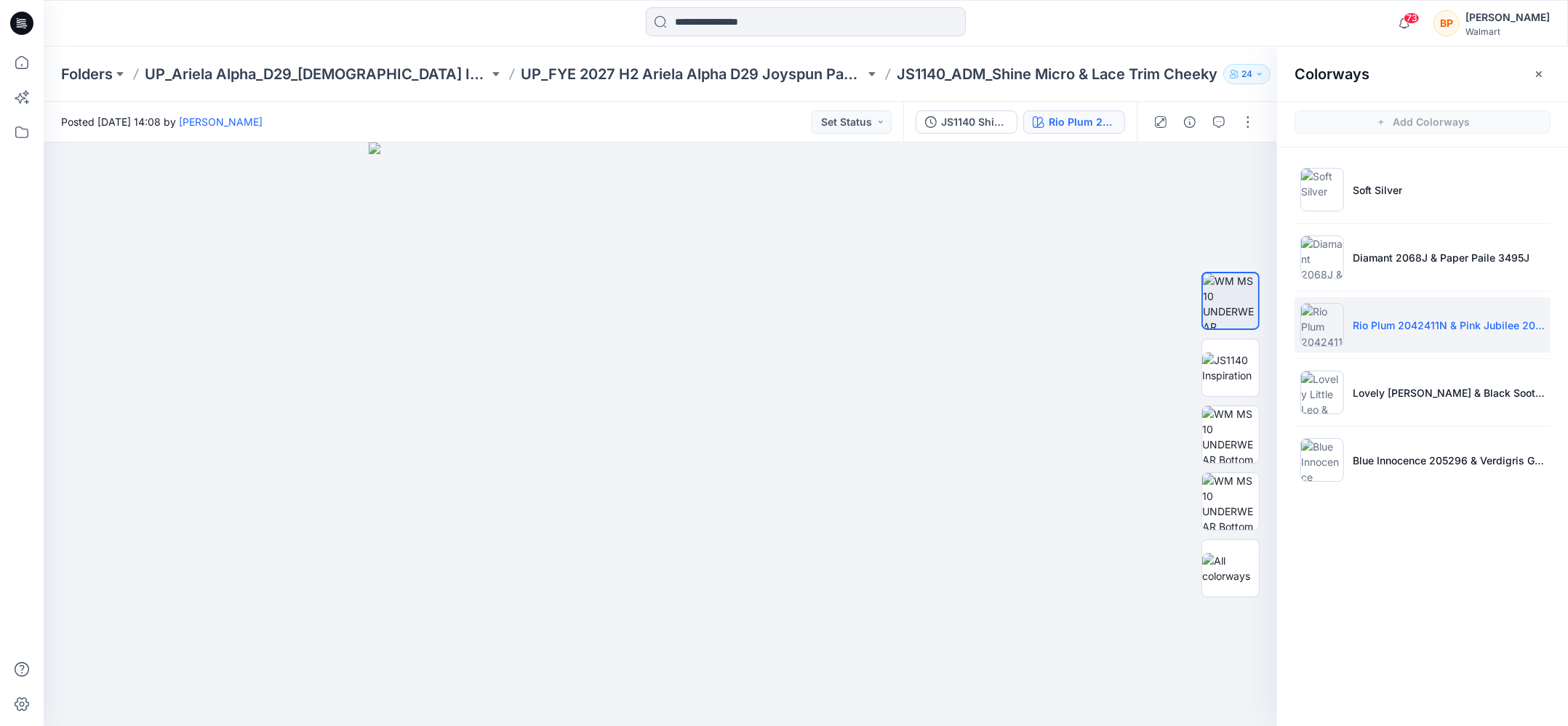
click at [1354, 337] on li "Rio Plum 2042411N & Pink Jubilee 203534" at bounding box center [1422, 325] width 256 height 55
click at [1242, 370] on img at bounding box center [1230, 367] width 57 height 31
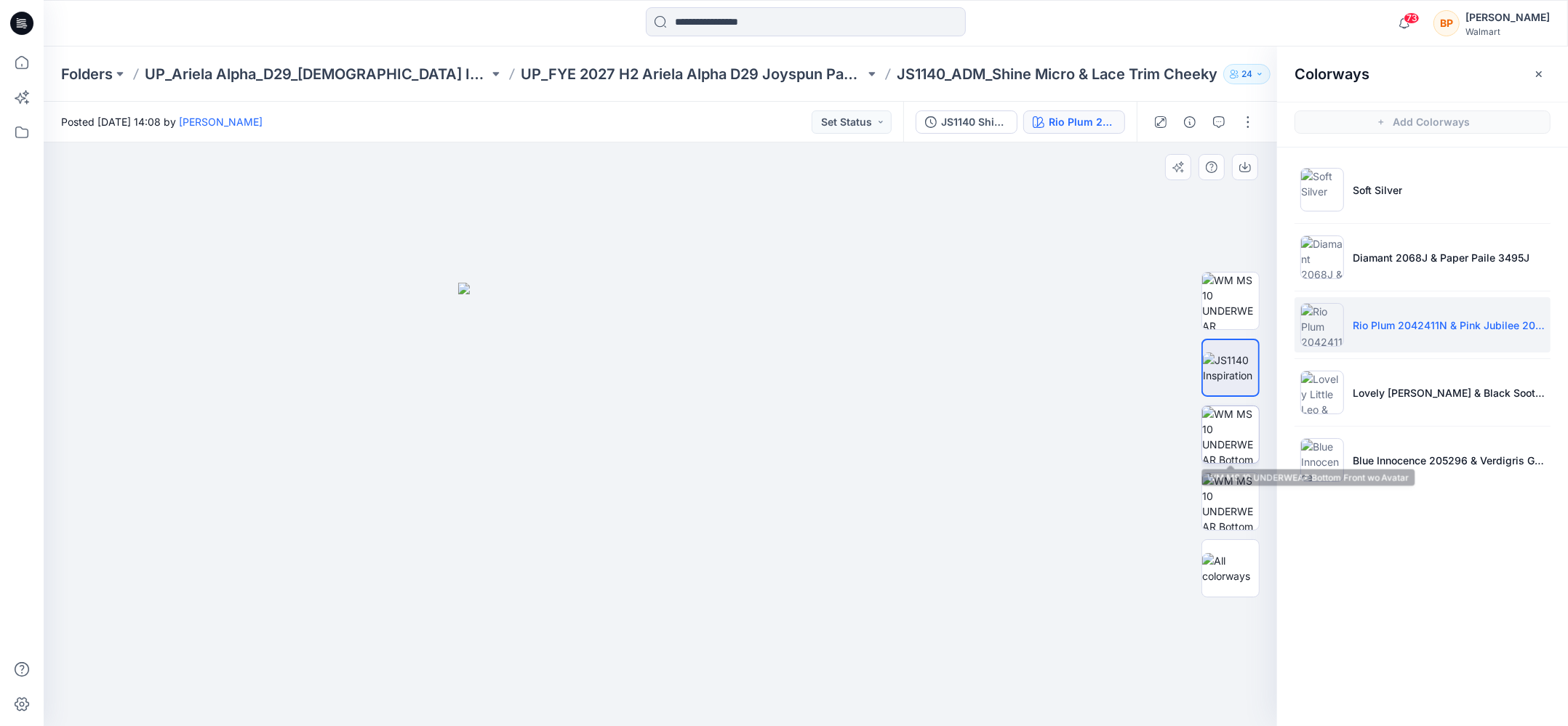
click at [1242, 437] on img at bounding box center [1230, 435] width 57 height 57
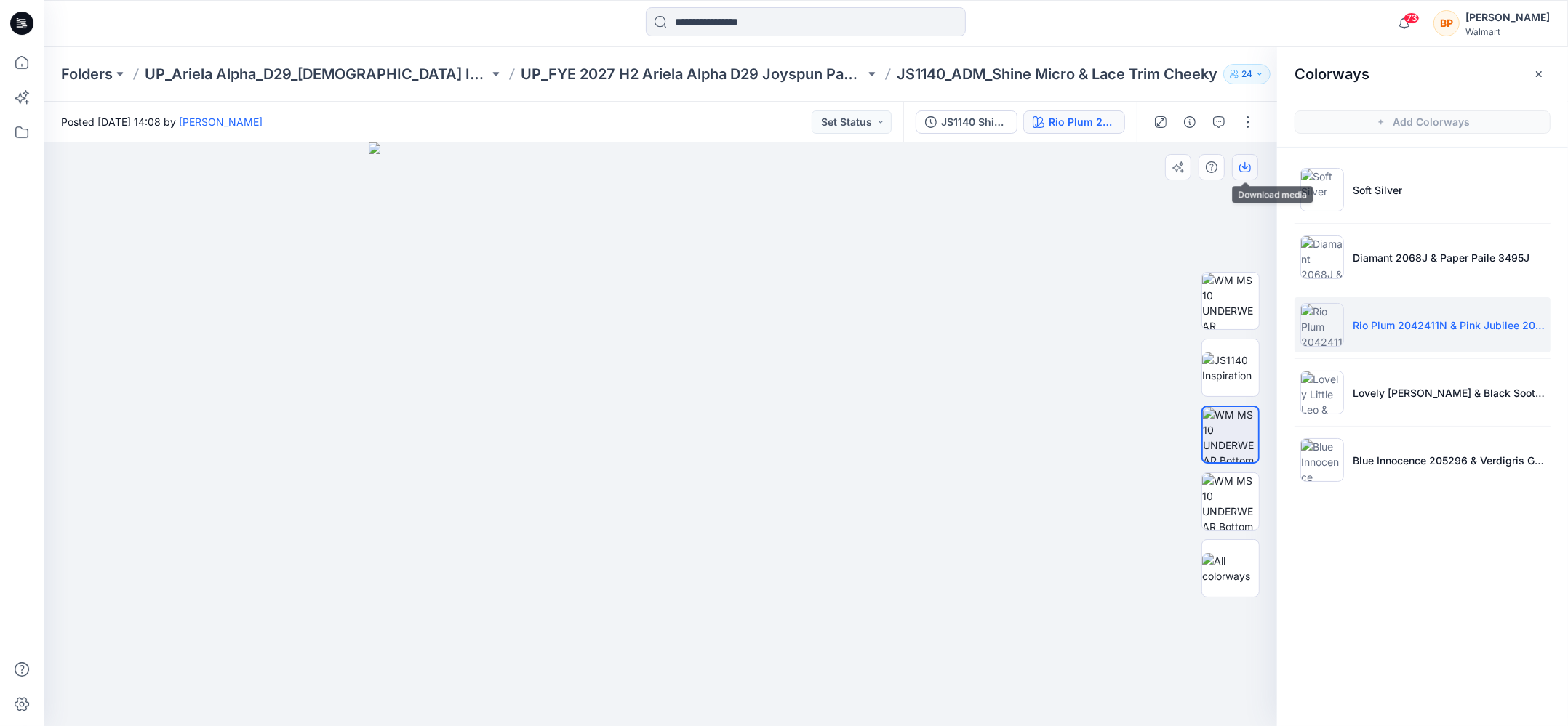
click at [1243, 167] on icon "button" at bounding box center [1245, 166] width 6 height 7
click at [1367, 406] on li "Lovely [PERSON_NAME] & Black Soot 210131" at bounding box center [1422, 392] width 256 height 55
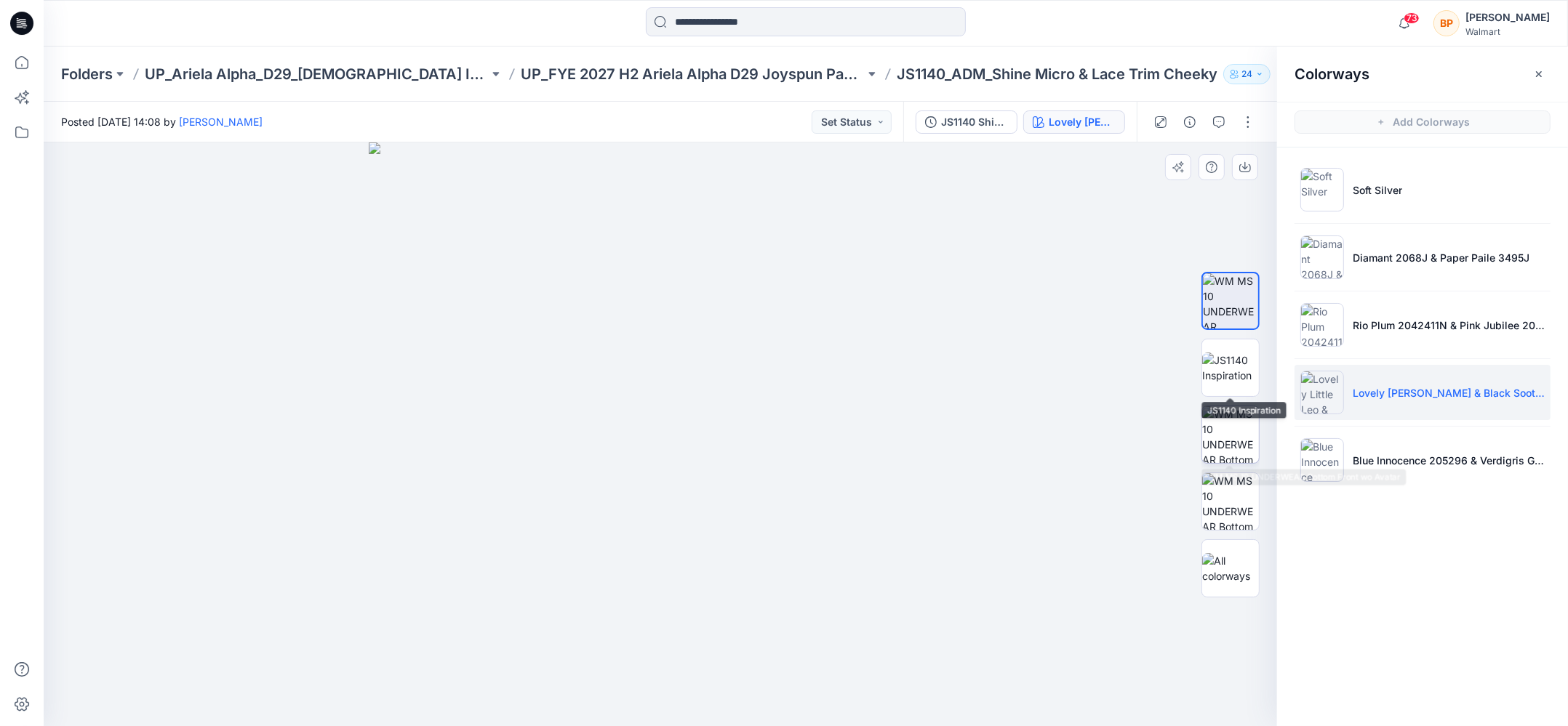
click at [1239, 421] on img at bounding box center [1230, 435] width 57 height 57
click at [1247, 150] on div at bounding box center [660, 434] width 1233 height 584
click at [1247, 156] on button "button" at bounding box center [1245, 167] width 26 height 26
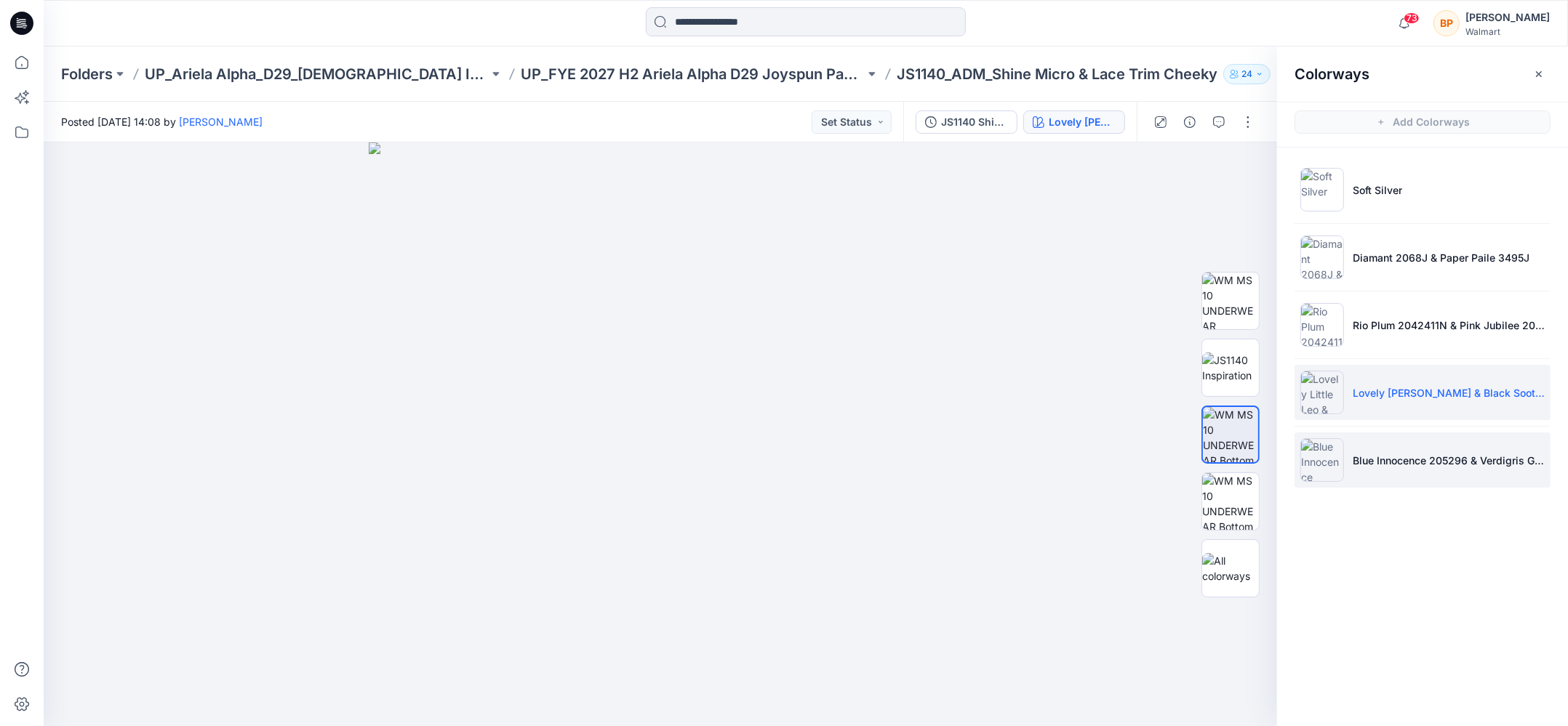
click at [1385, 442] on li "Blue Innocence 205296 & Verdigris Green 2098924" at bounding box center [1422, 460] width 256 height 55
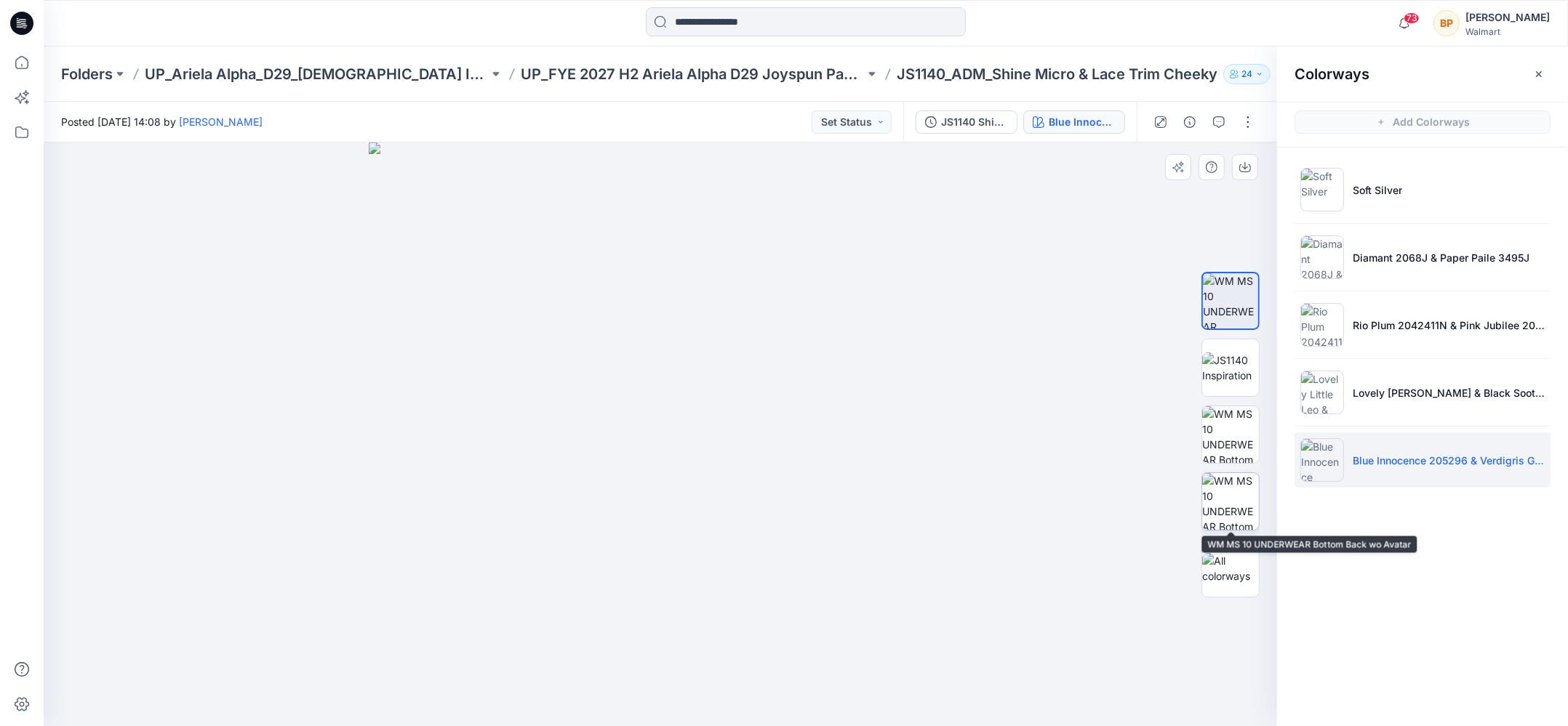
click at [1241, 489] on img at bounding box center [1230, 501] width 57 height 57
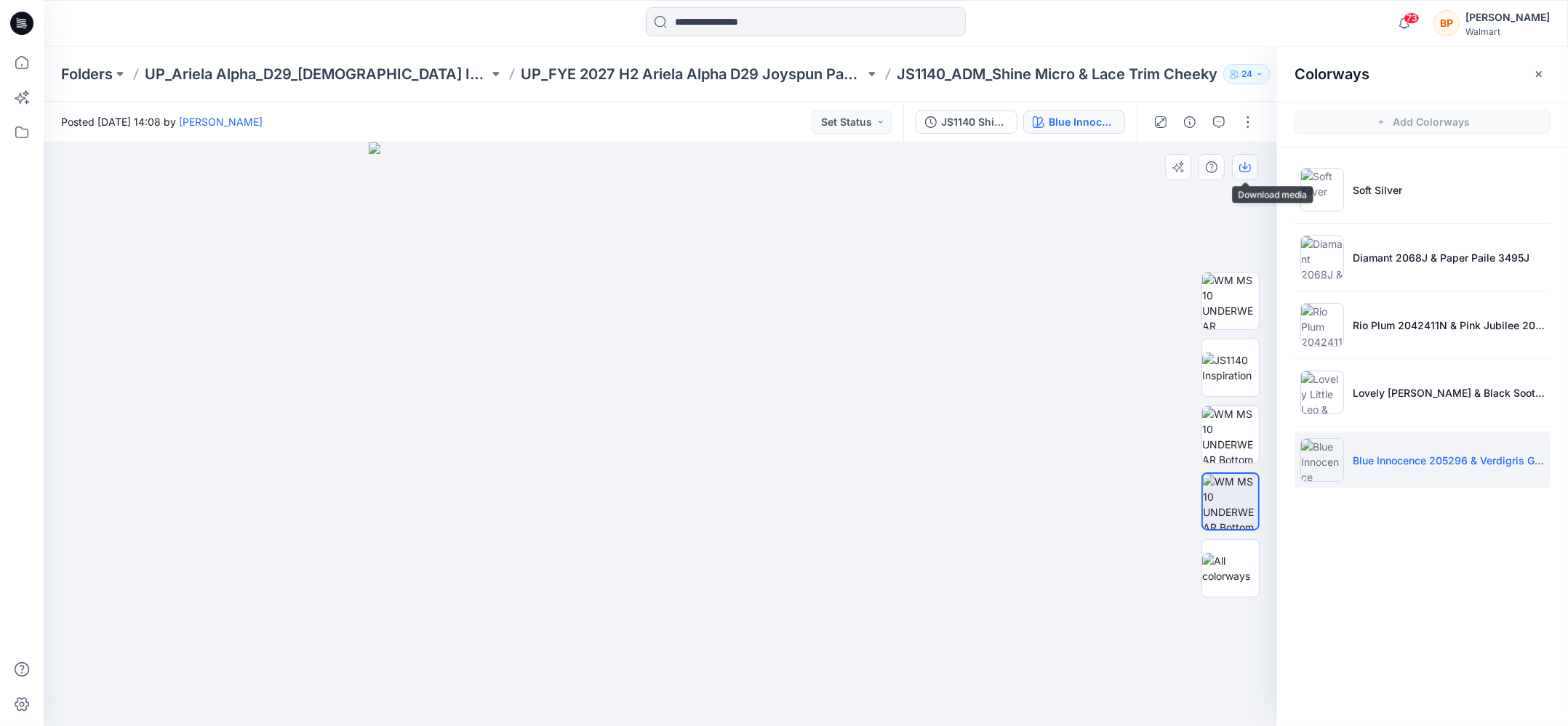
click at [1241, 176] on button "button" at bounding box center [1245, 167] width 26 height 26
click at [1227, 428] on img at bounding box center [1230, 435] width 57 height 57
click at [1242, 162] on icon "button" at bounding box center [1245, 168] width 12 height 12
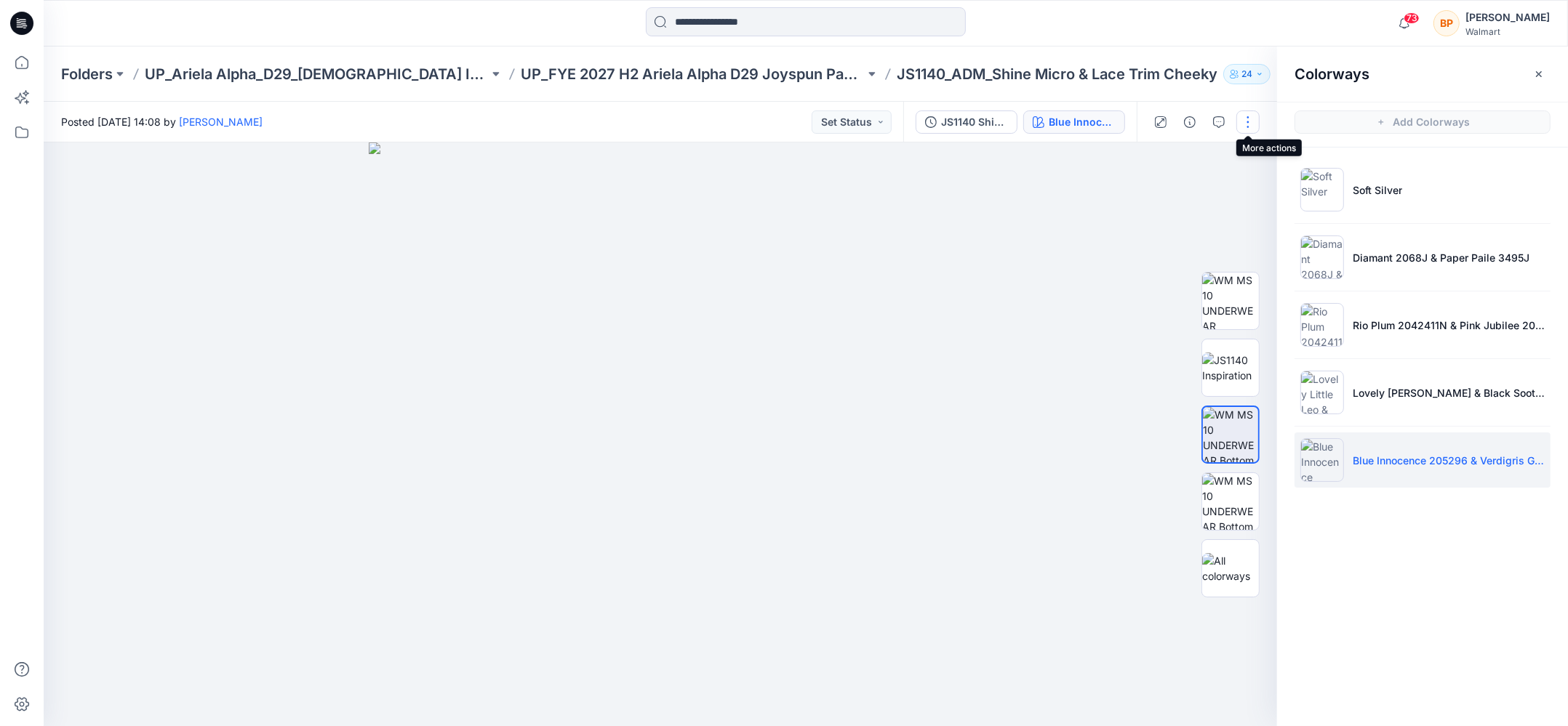
click at [1244, 118] on button "button" at bounding box center [1248, 122] width 23 height 23
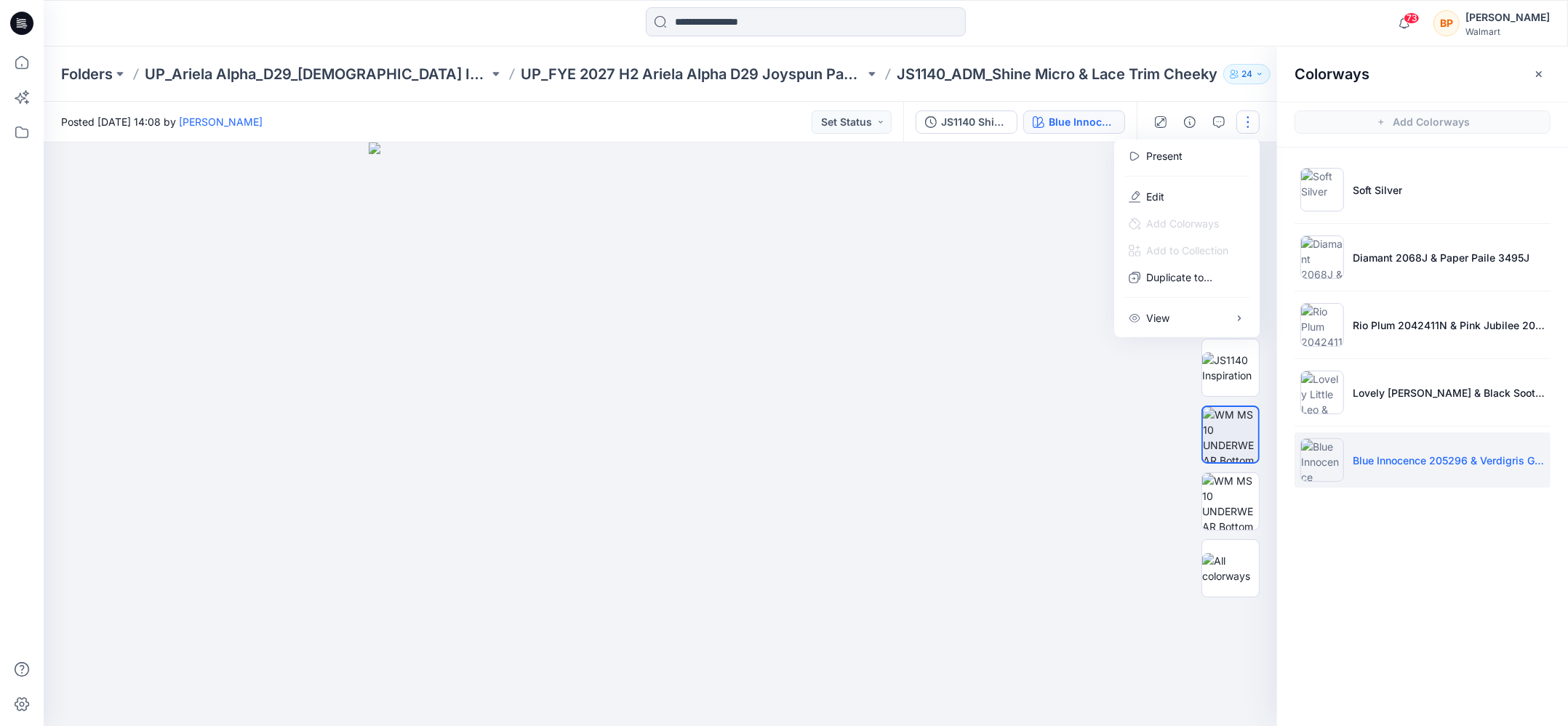
click at [1121, 358] on div at bounding box center [660, 434] width 1233 height 584
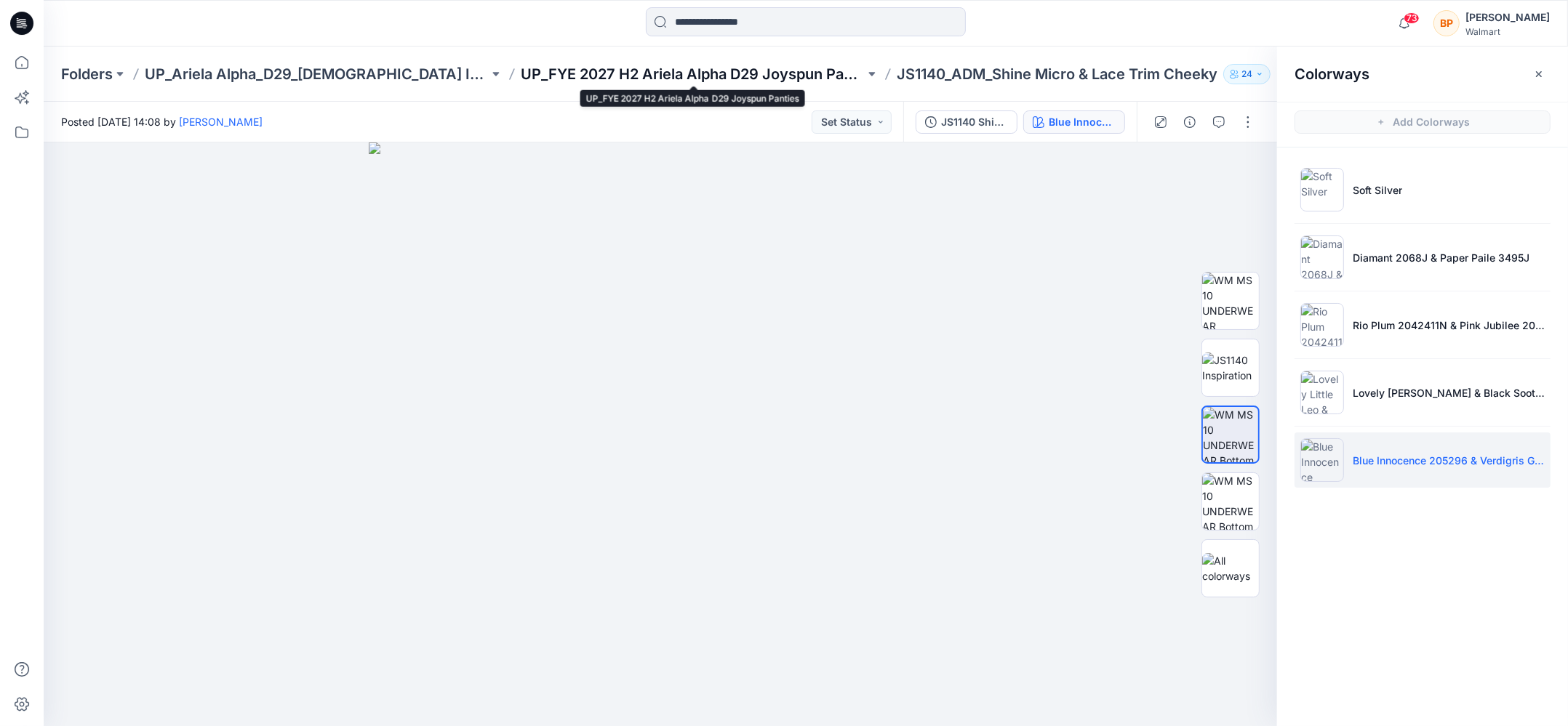
click at [809, 76] on p "UP_FYE 2027 H2 Ariela Alpha D29 Joyspun Panties" at bounding box center [692, 73] width 344 height 20
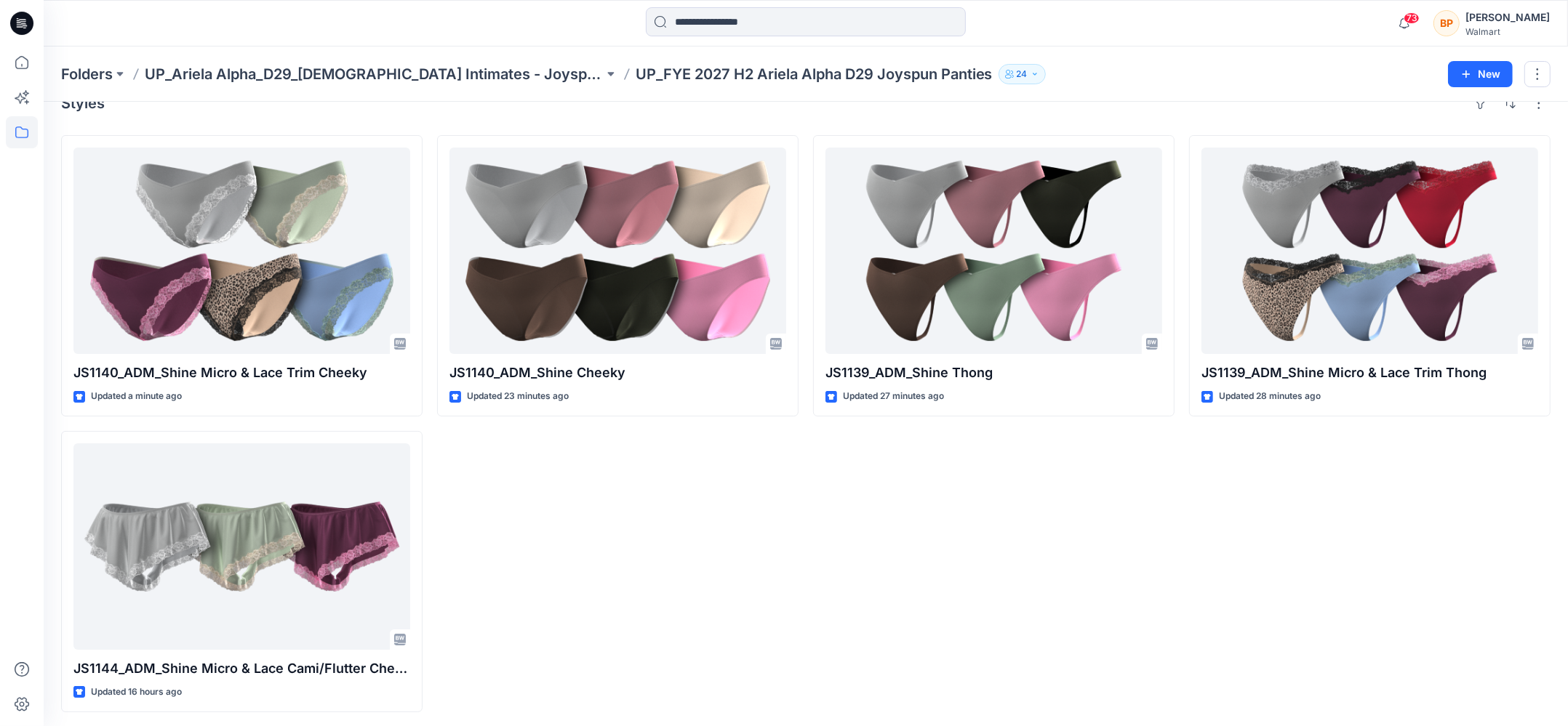
scroll to position [30, 0]
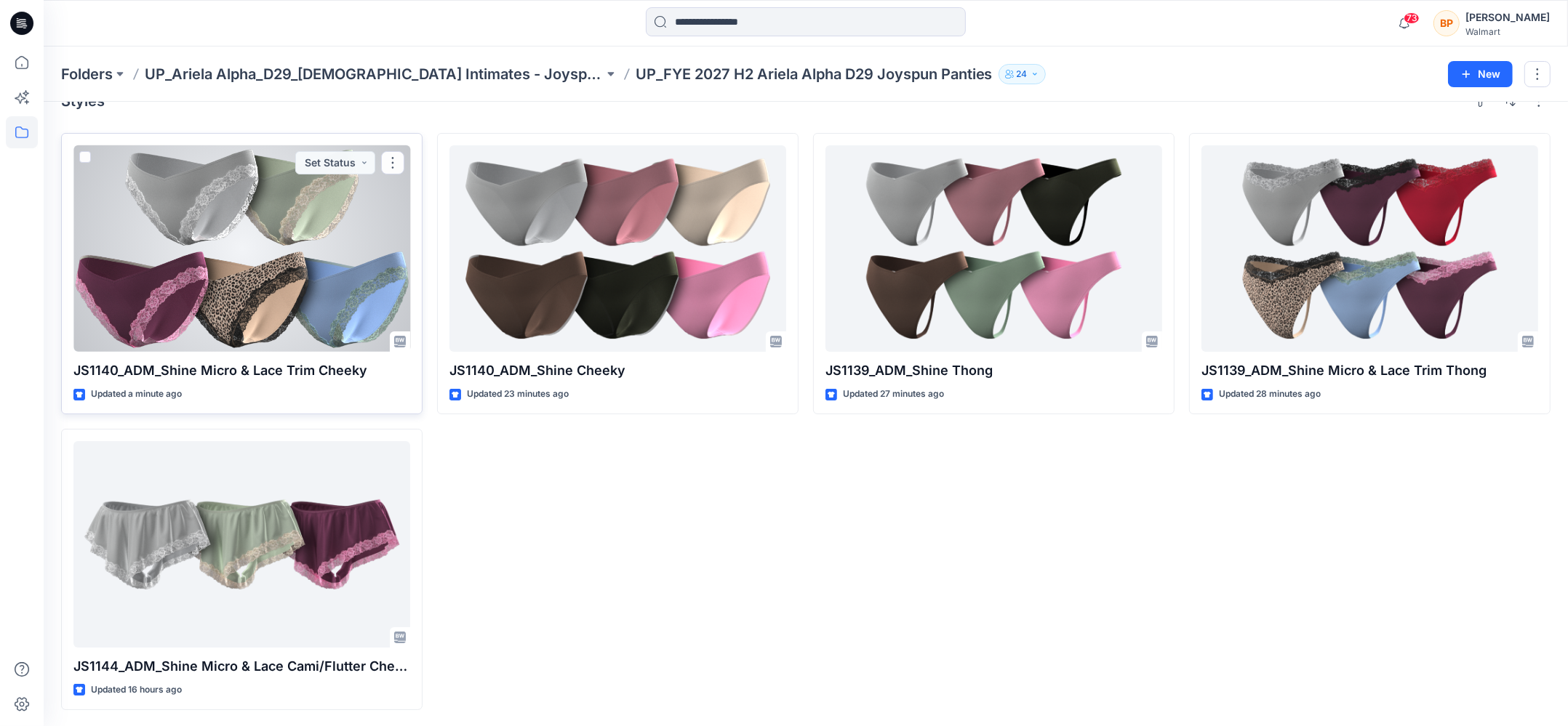
click at [352, 269] on div at bounding box center [242, 248] width 337 height 207
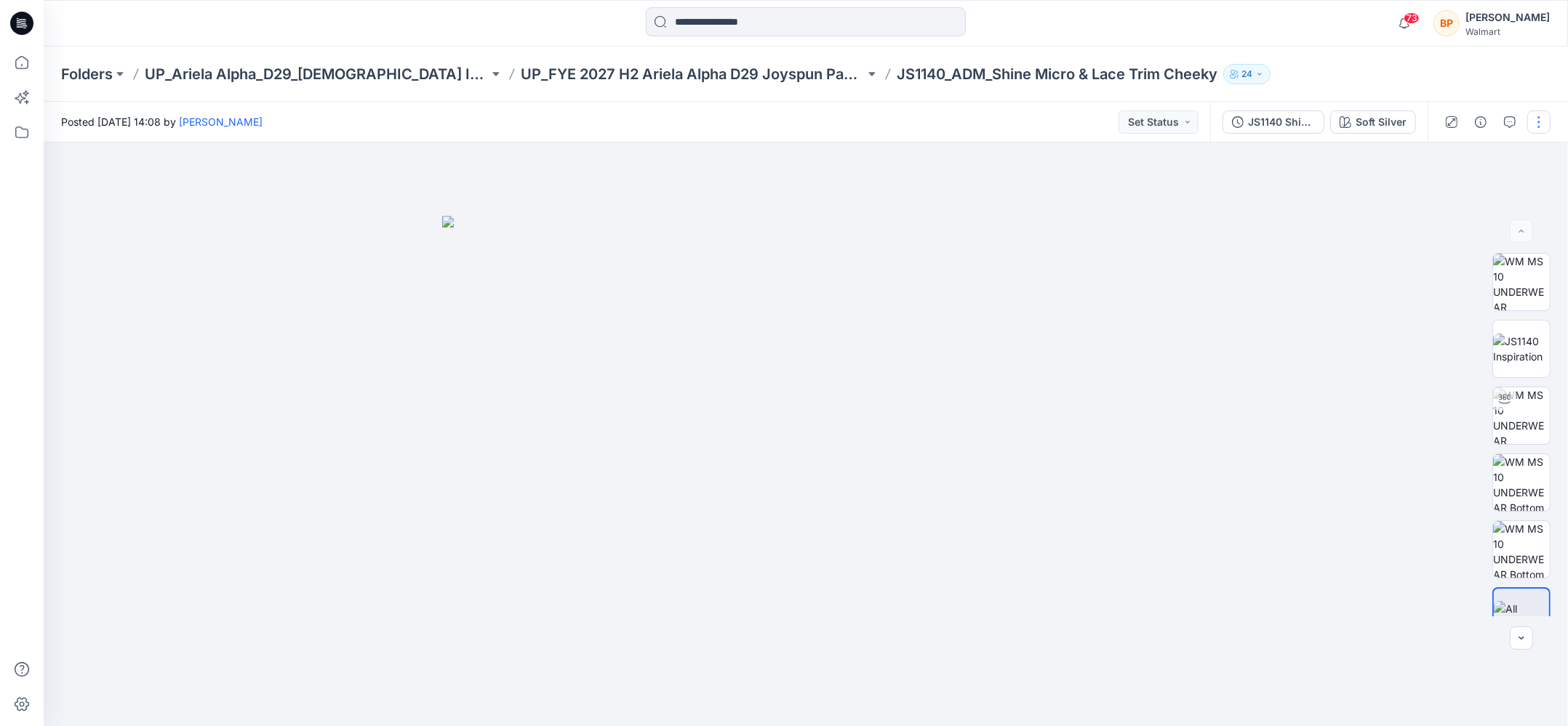
click at [1529, 117] on button "button" at bounding box center [1538, 122] width 23 height 23
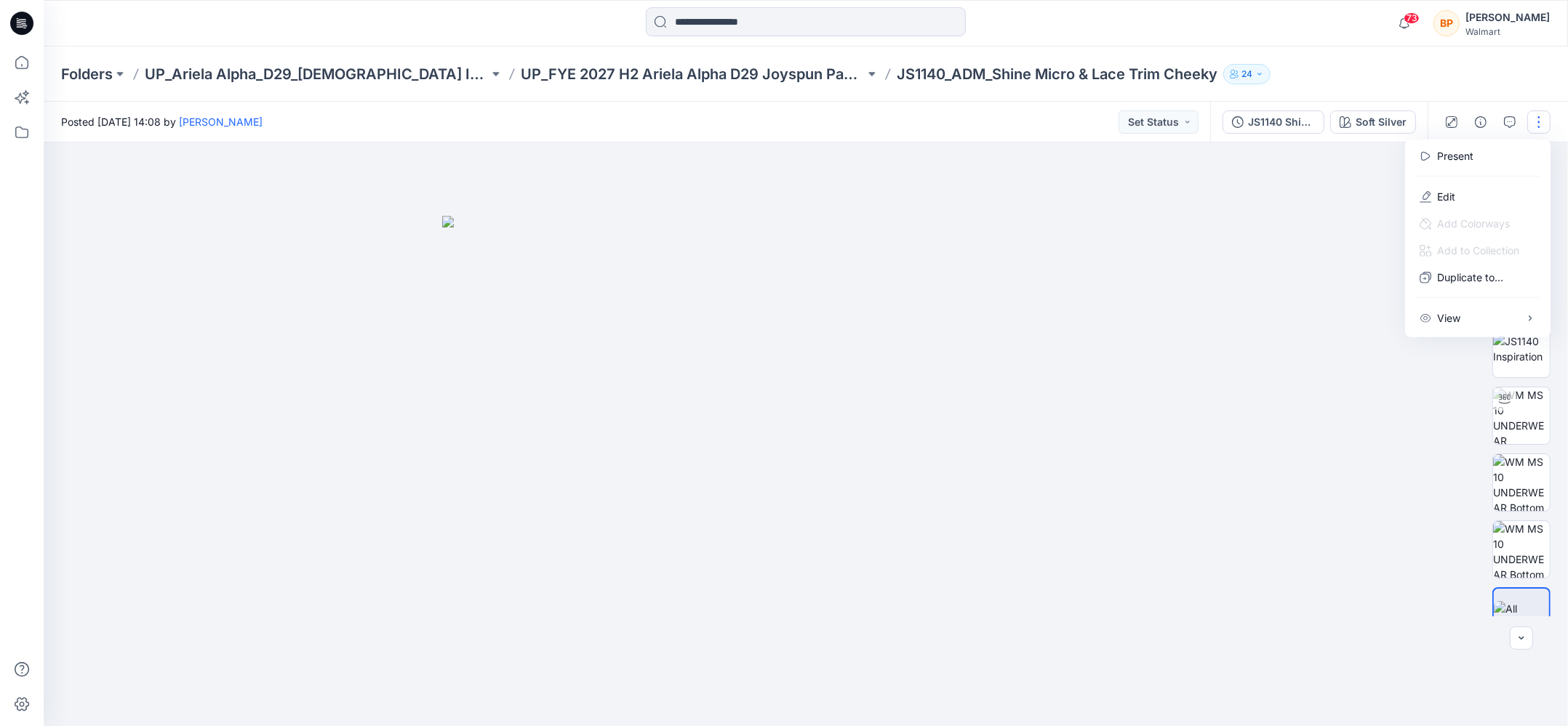
click at [1491, 172] on div at bounding box center [1477, 176] width 139 height 13
click at [1489, 184] on button "Edit" at bounding box center [1477, 197] width 134 height 27
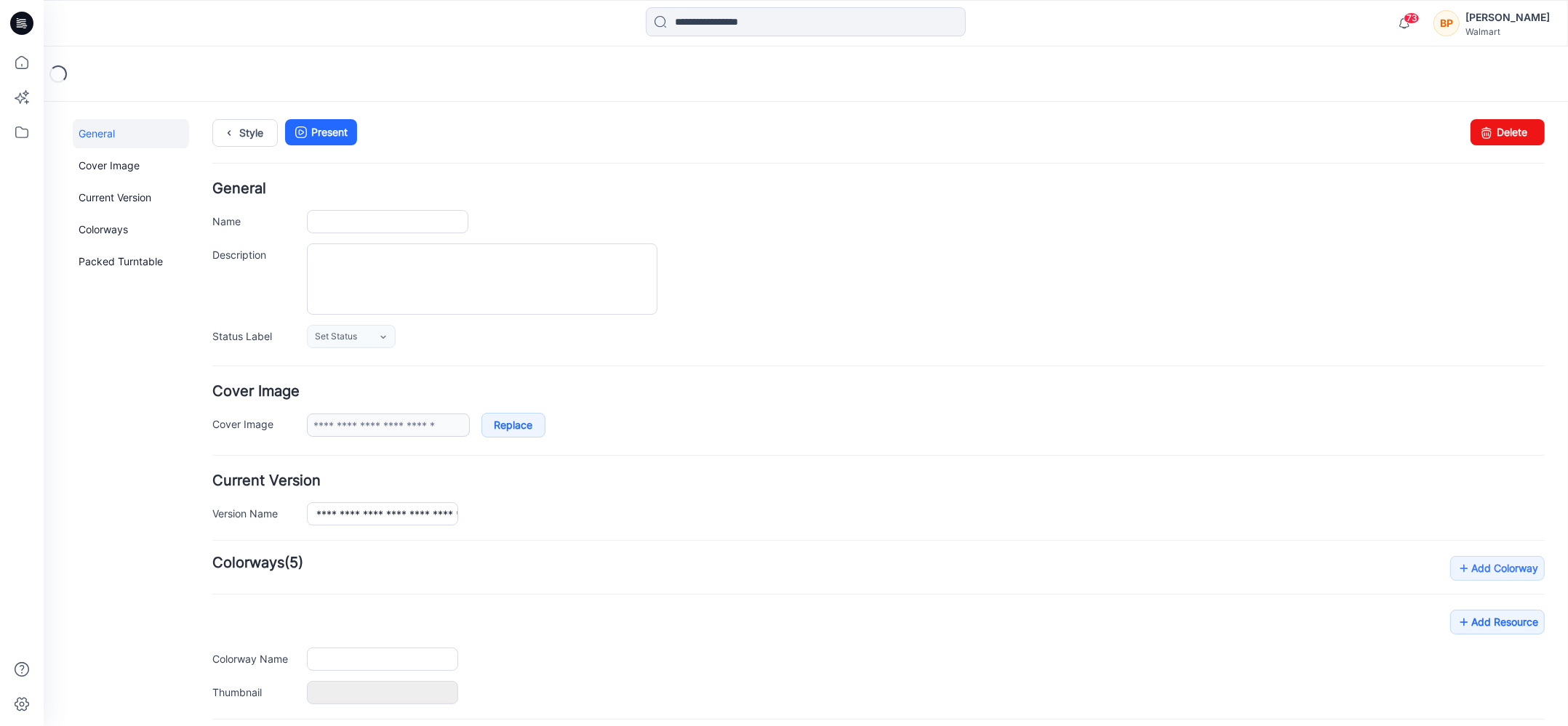
type input "**********"
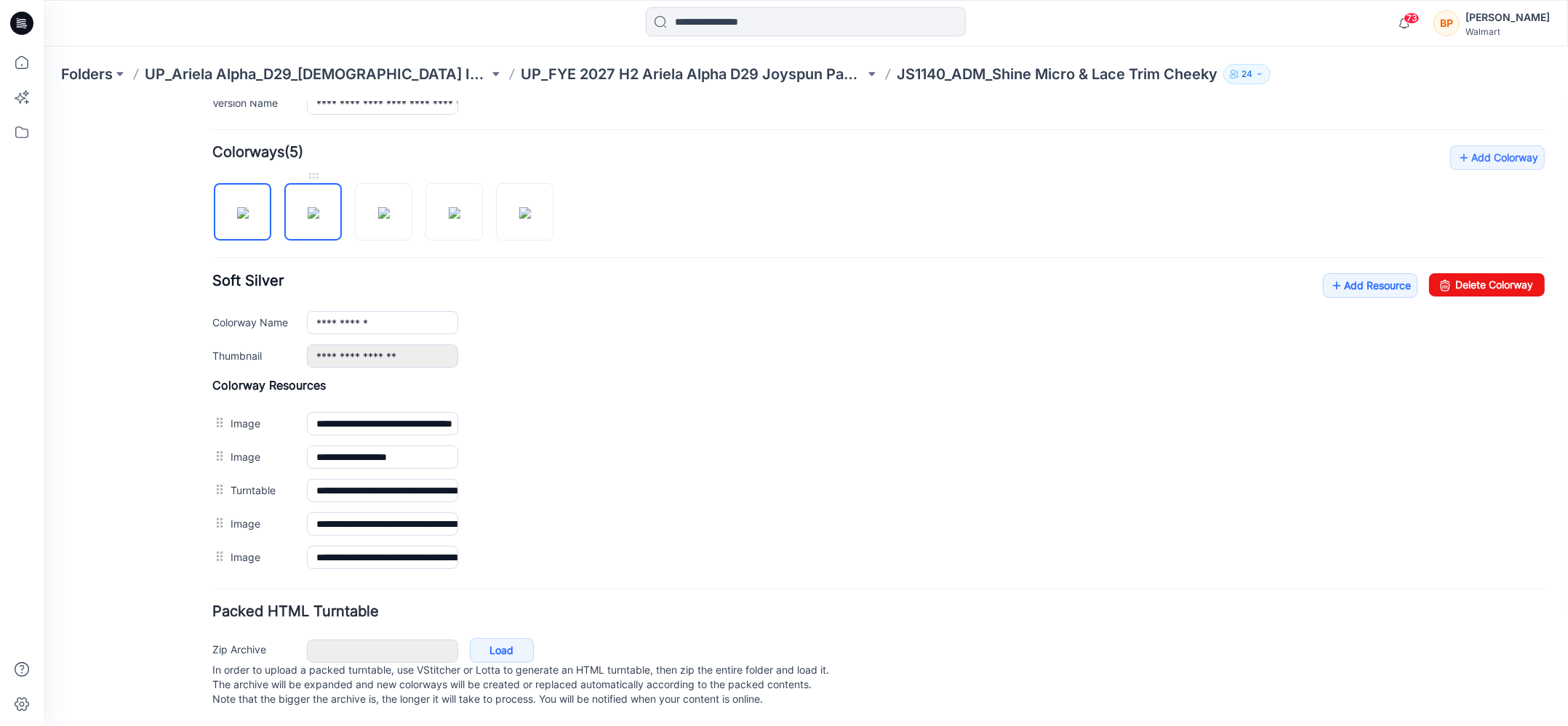
click at [310, 207] on img at bounding box center [314, 213] width 12 height 12
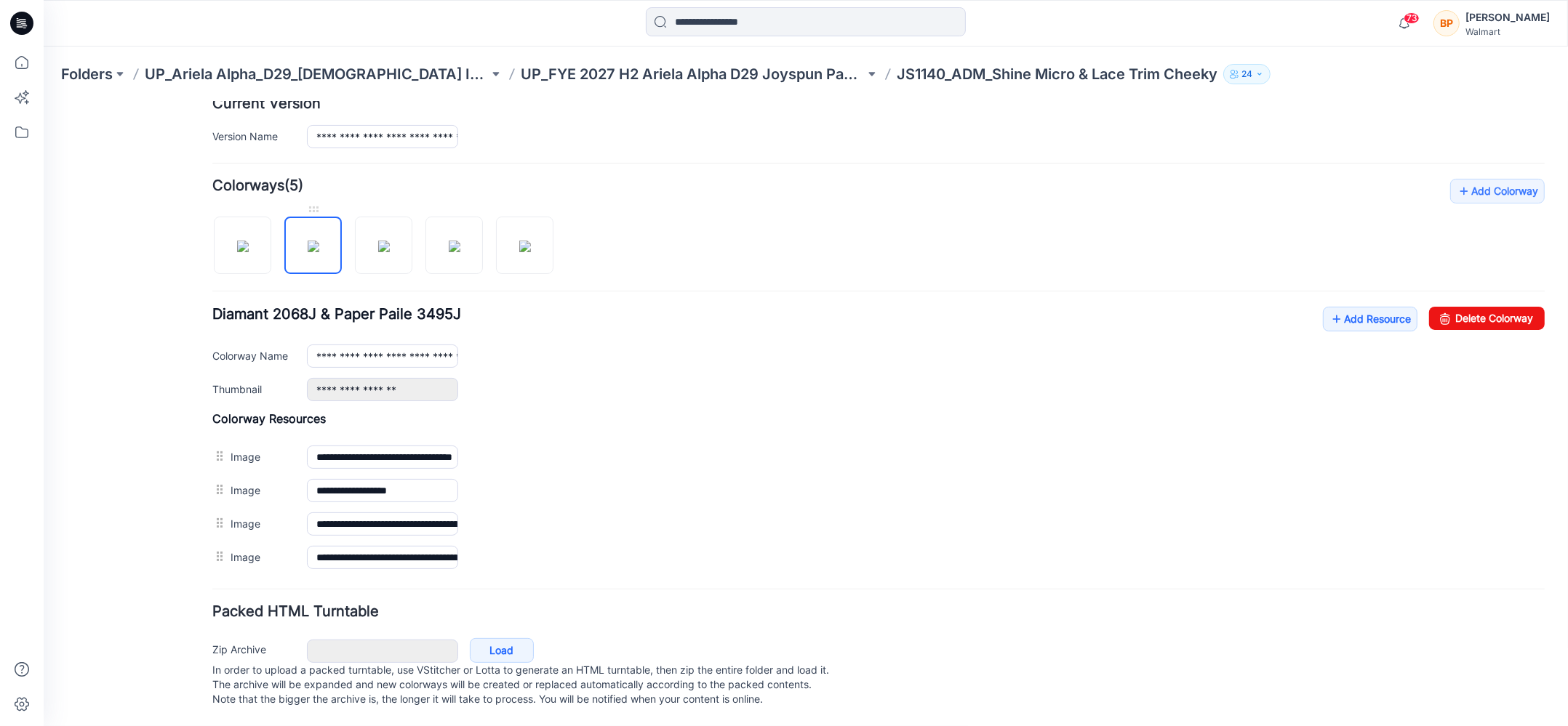
scroll to position [384, 0]
click at [1447, 306] on icon at bounding box center [1444, 317] width 20 height 23
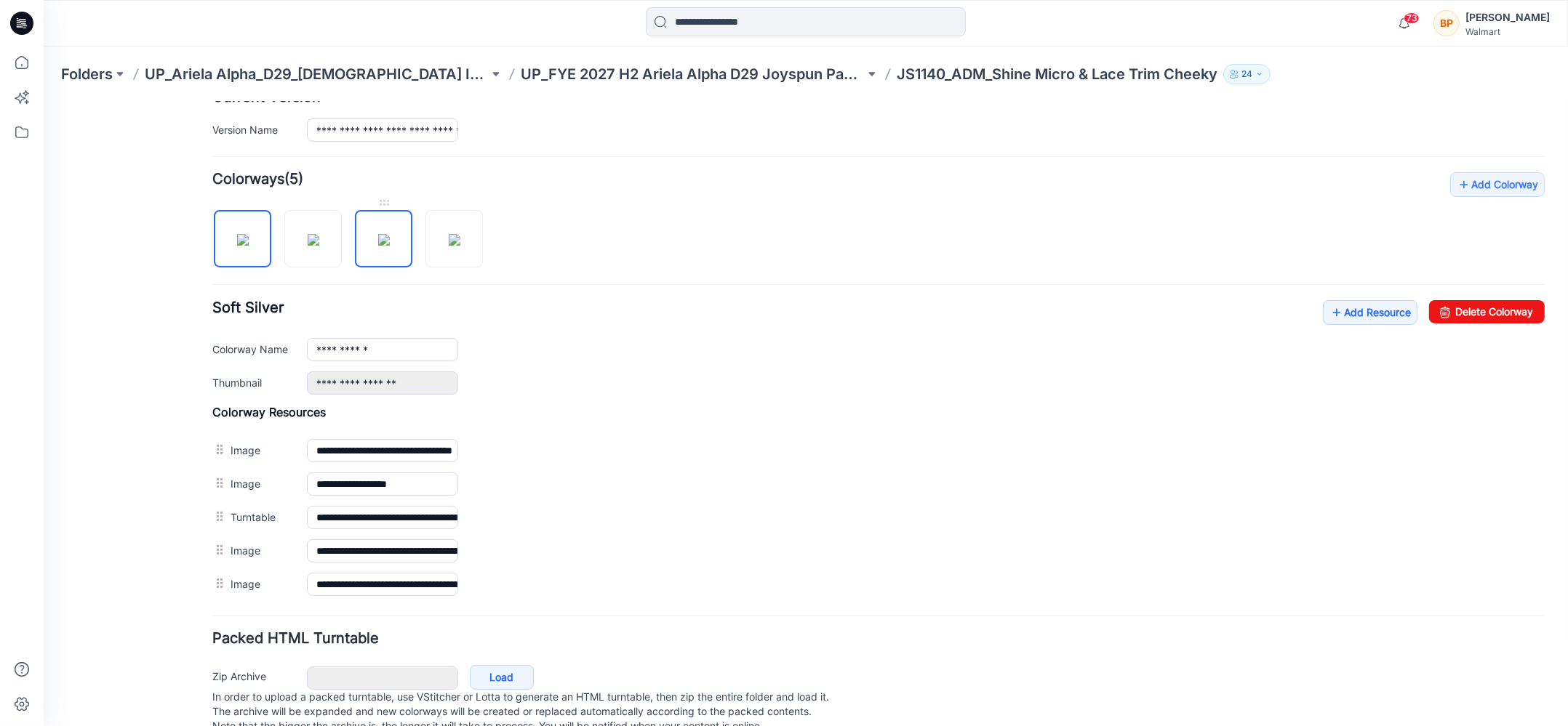
click at [378, 245] on img at bounding box center [384, 240] width 12 height 12
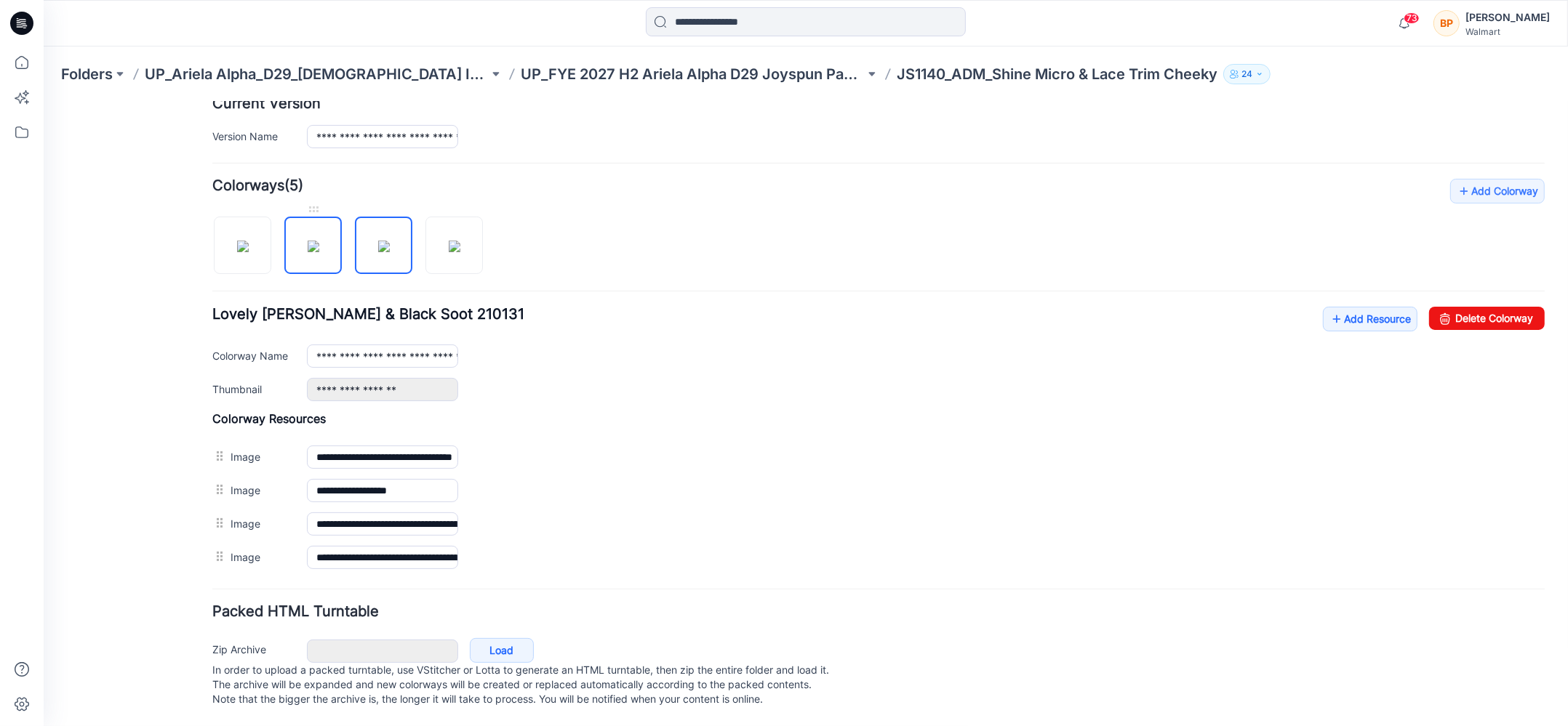
click at [316, 251] on img at bounding box center [314, 245] width 12 height 12
click at [1438, 306] on icon at bounding box center [1444, 317] width 20 height 23
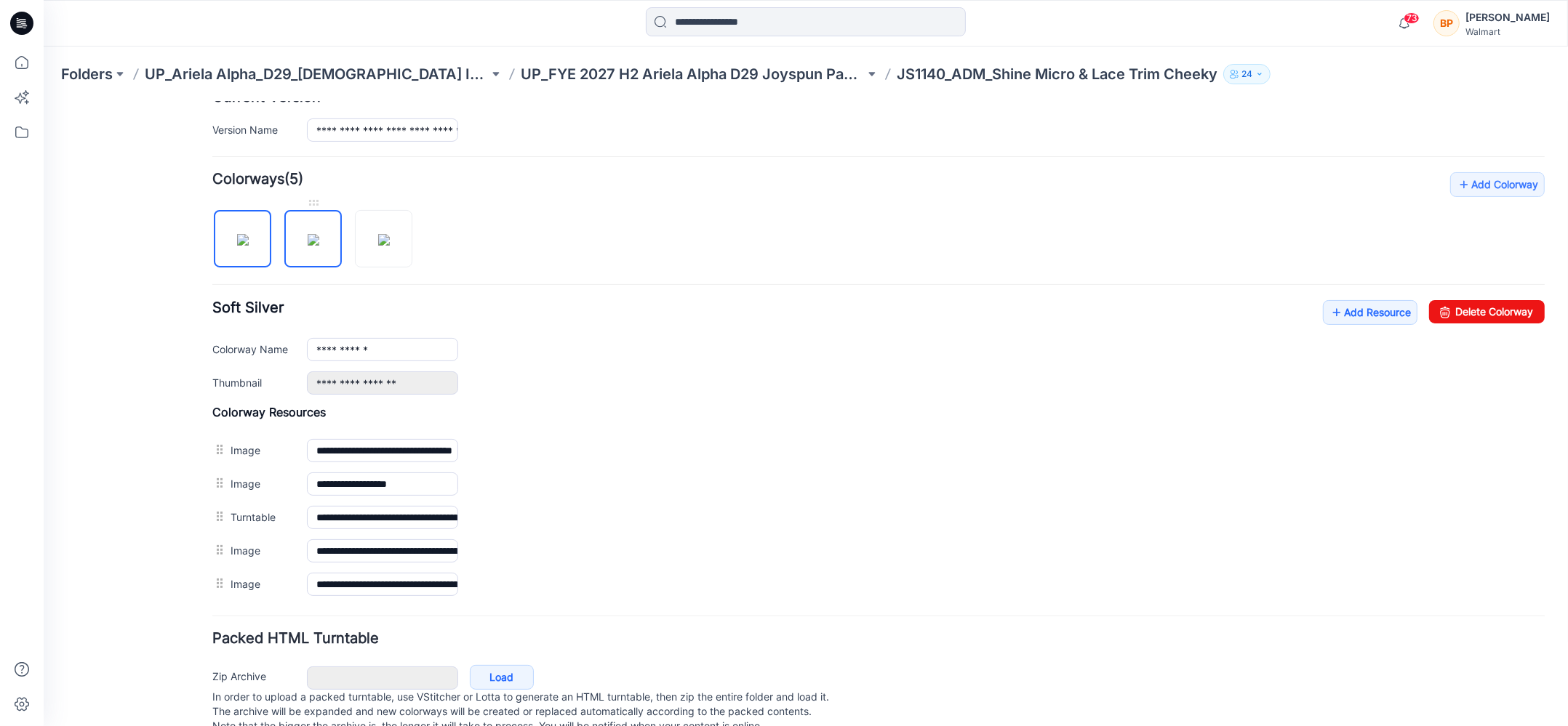
click at [319, 245] on img at bounding box center [314, 240] width 12 height 12
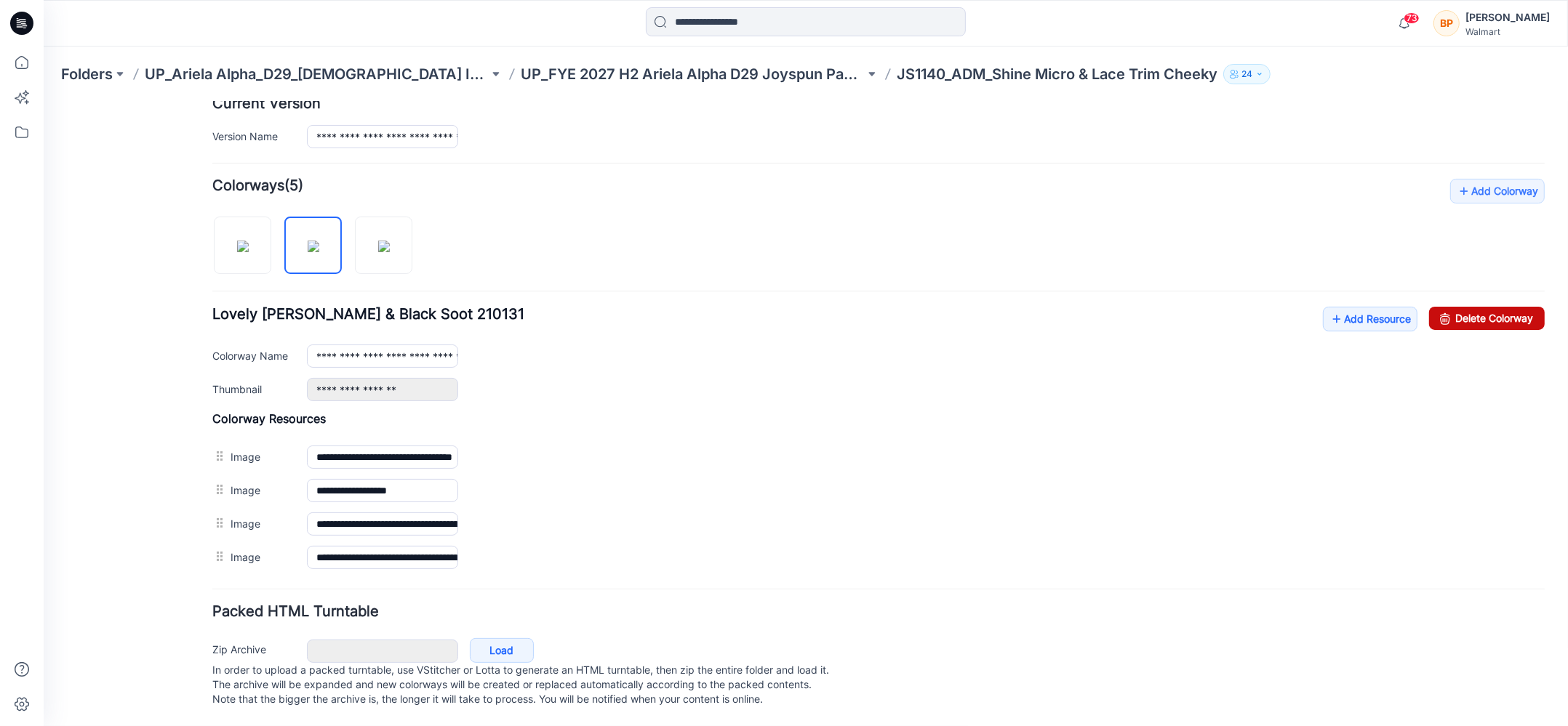
click at [1460, 306] on link "Delete Colorway" at bounding box center [1486, 317] width 115 height 23
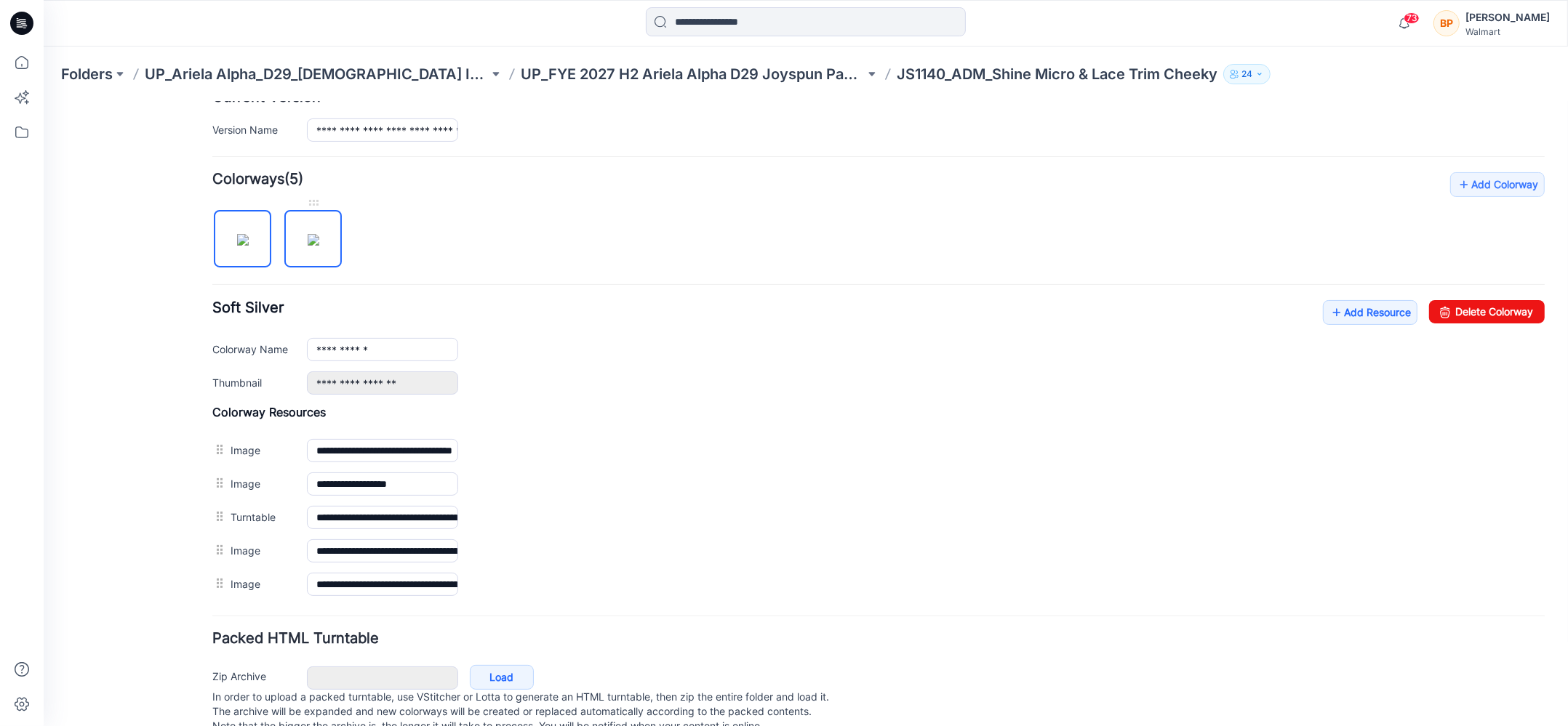
click at [308, 245] on img at bounding box center [314, 240] width 12 height 12
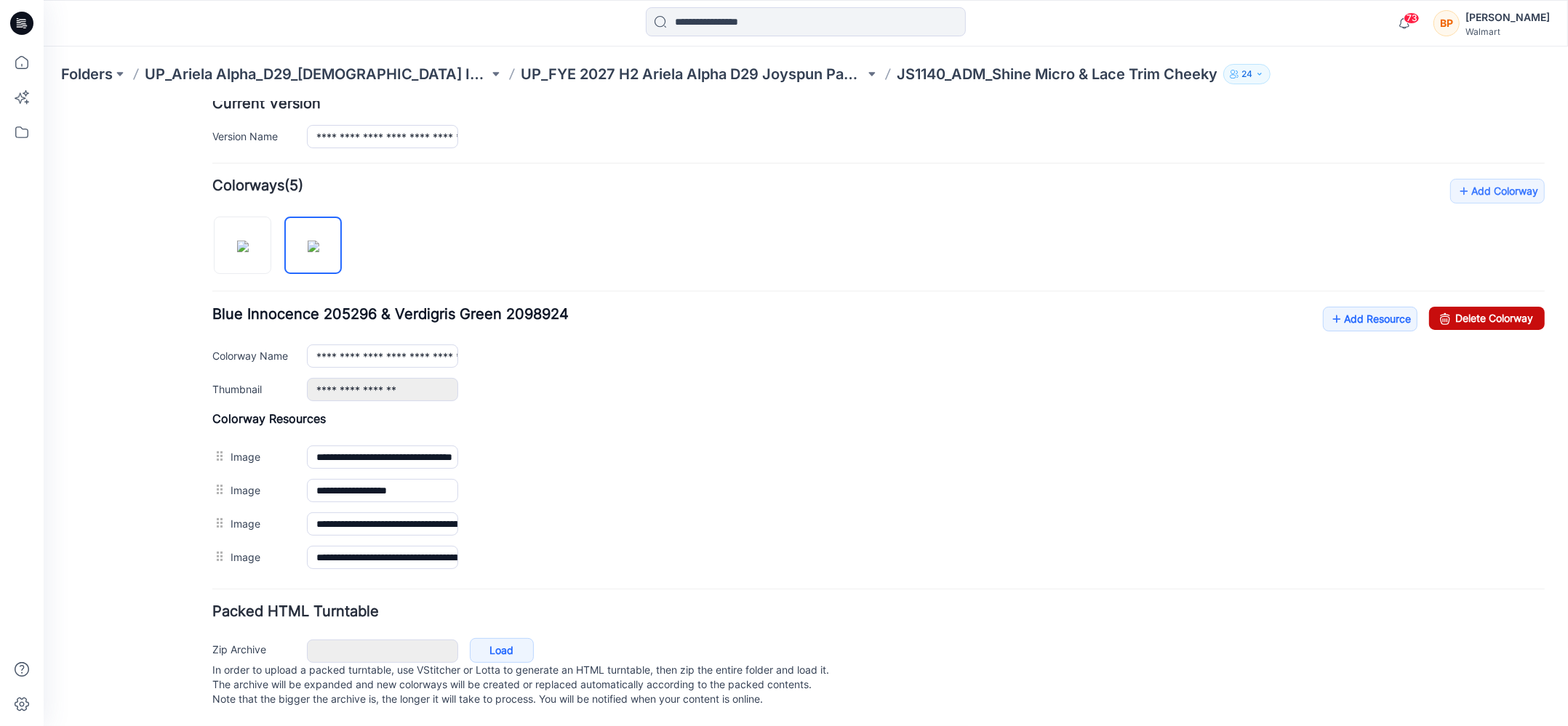
click at [1457, 308] on link "Delete Colorway" at bounding box center [1486, 317] width 115 height 23
type input "**********"
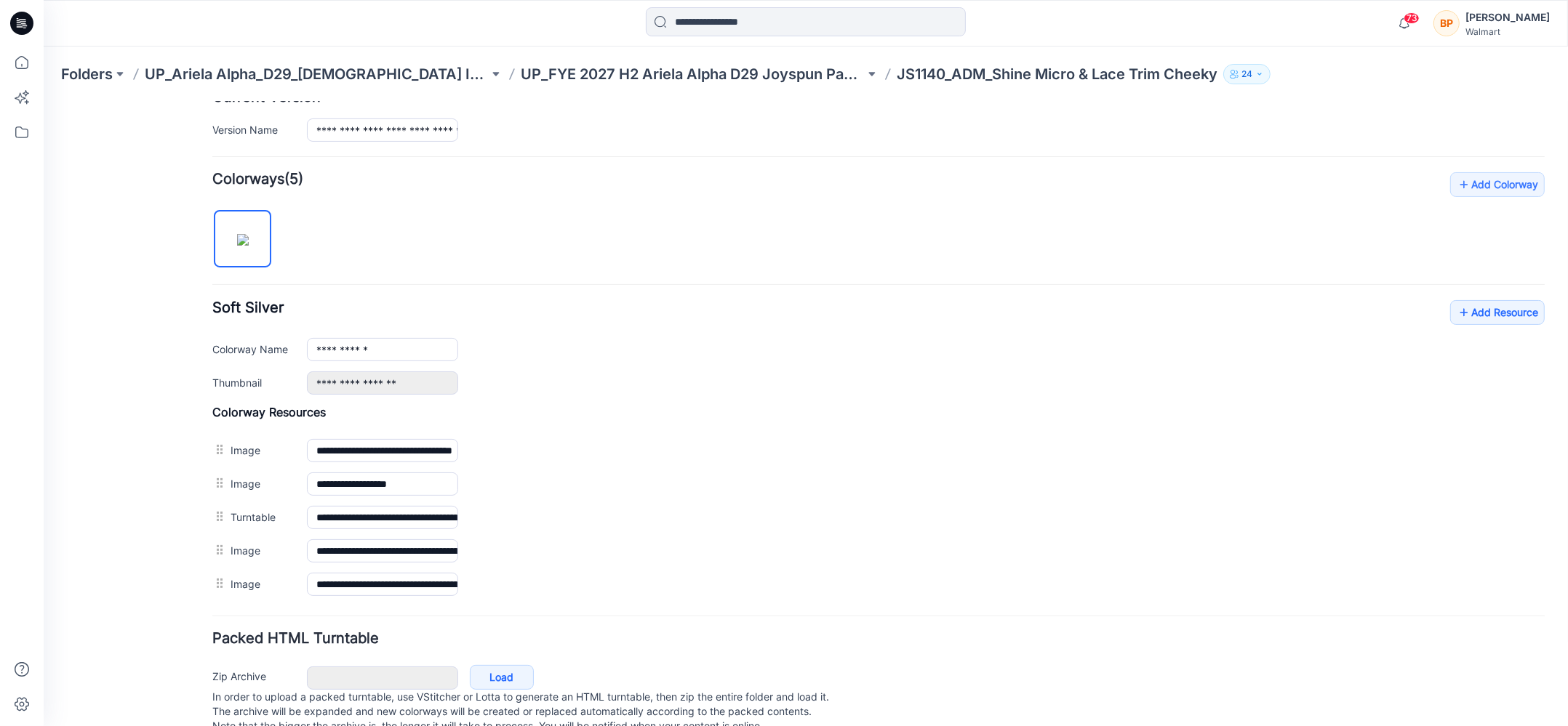
click at [237, 245] on img at bounding box center [243, 240] width 12 height 12
click at [622, 75] on p "UP_FYE 2027 H2 Ariela Alpha D29 Joyspun Panties" at bounding box center [692, 73] width 344 height 20
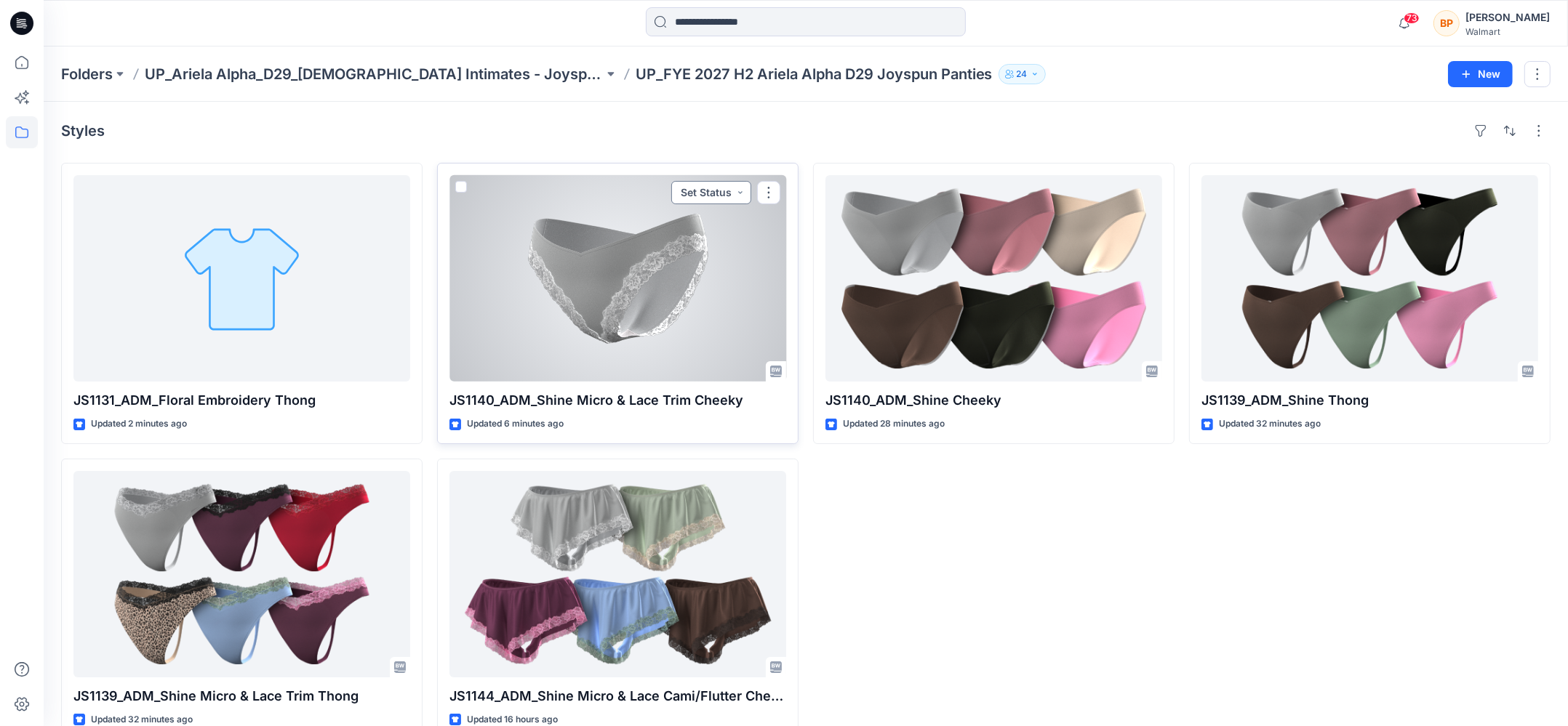
click at [697, 186] on button "Set Status" at bounding box center [711, 192] width 80 height 23
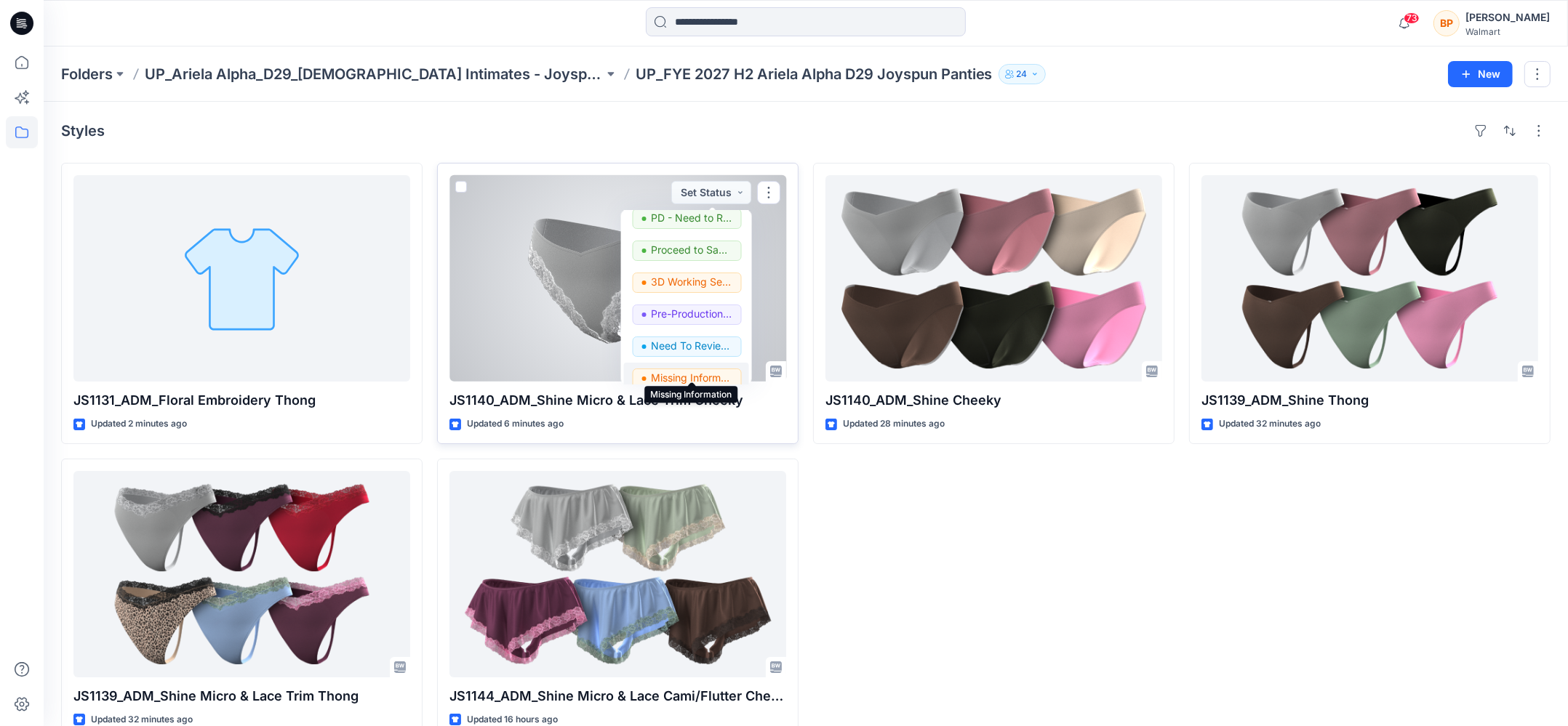
scroll to position [102, 0]
click at [703, 284] on p "3D Working Session - Need to Review" at bounding box center [691, 286] width 82 height 19
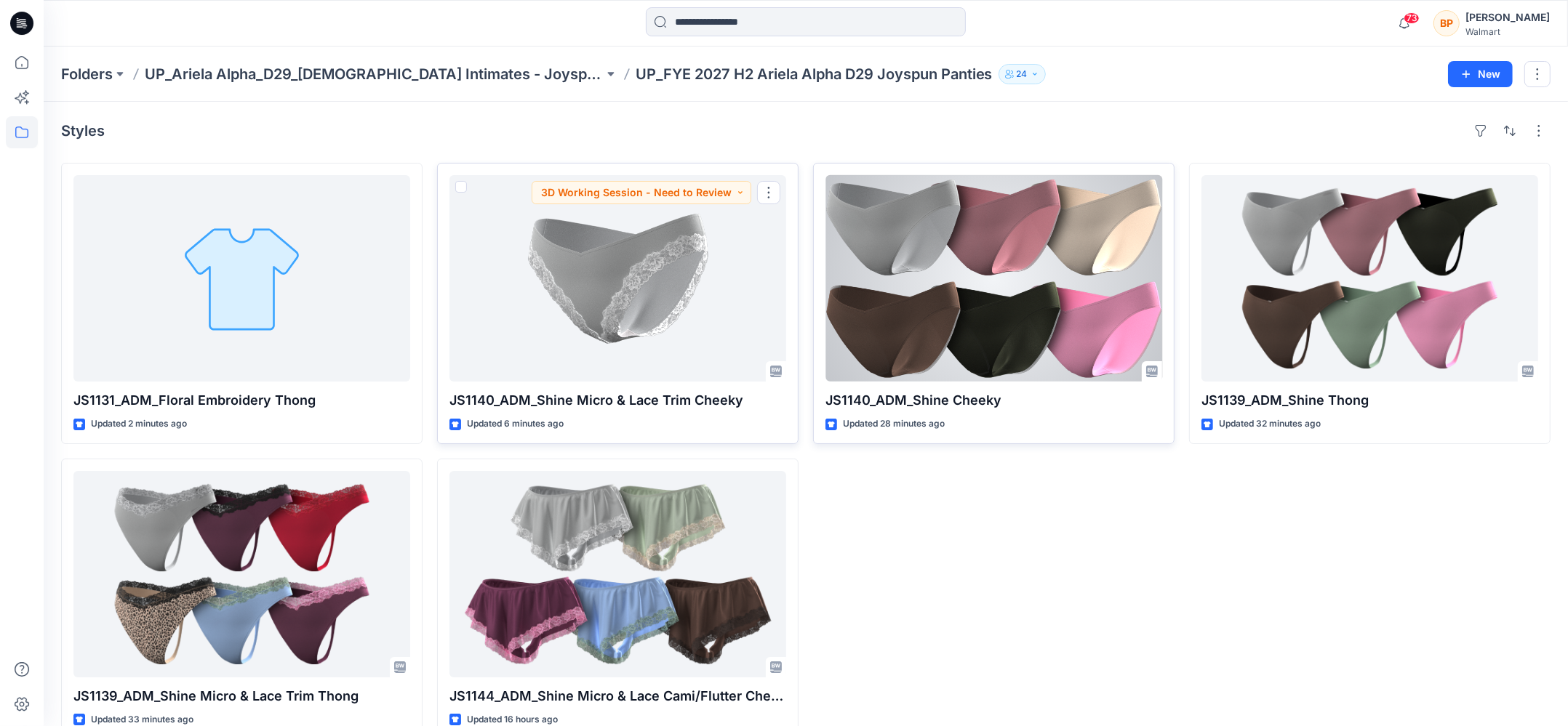
click at [954, 287] on div at bounding box center [994, 278] width 337 height 207
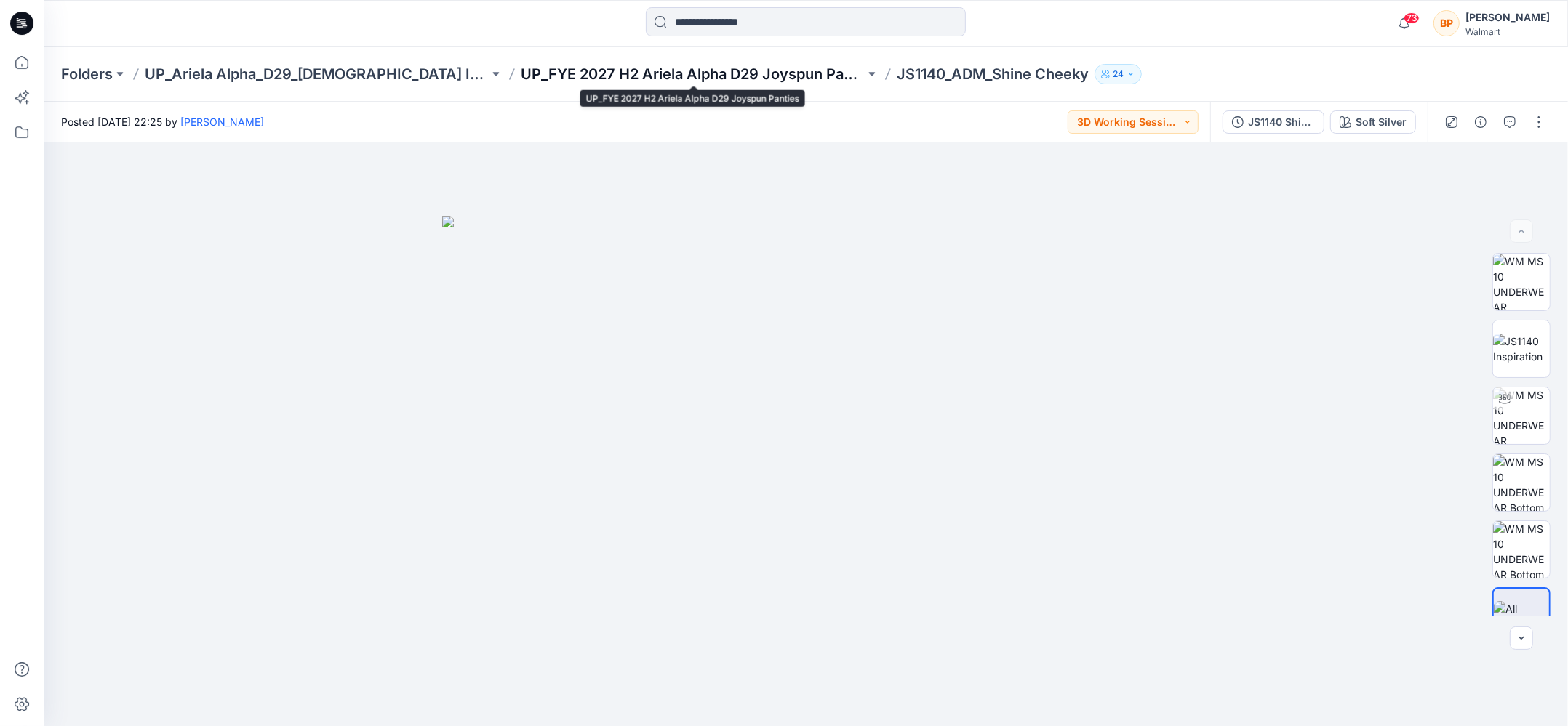
click at [816, 64] on p "UP_FYE 2027 H2 Ariela Alpha D29 Joyspun Panties" at bounding box center [692, 73] width 344 height 20
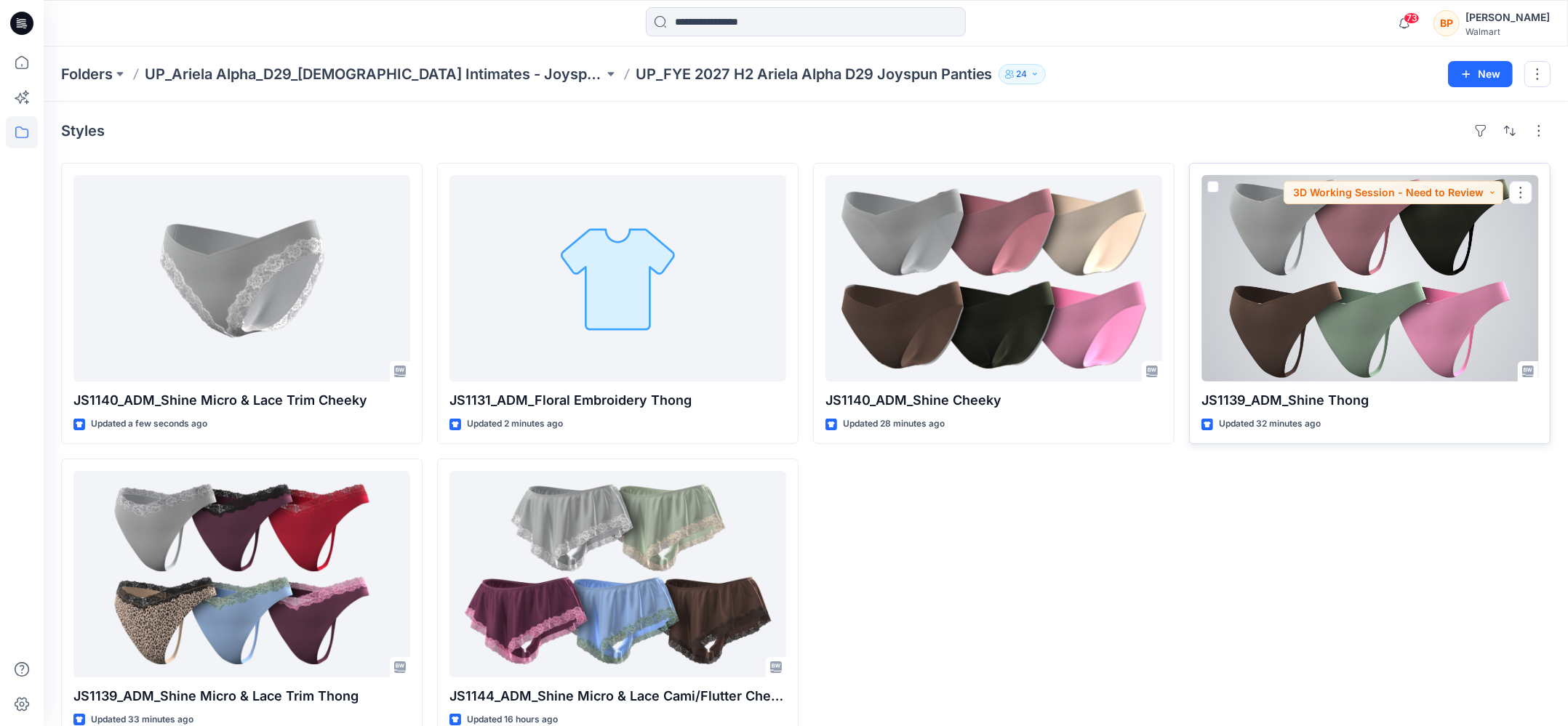
click at [1277, 208] on div at bounding box center [1370, 278] width 337 height 207
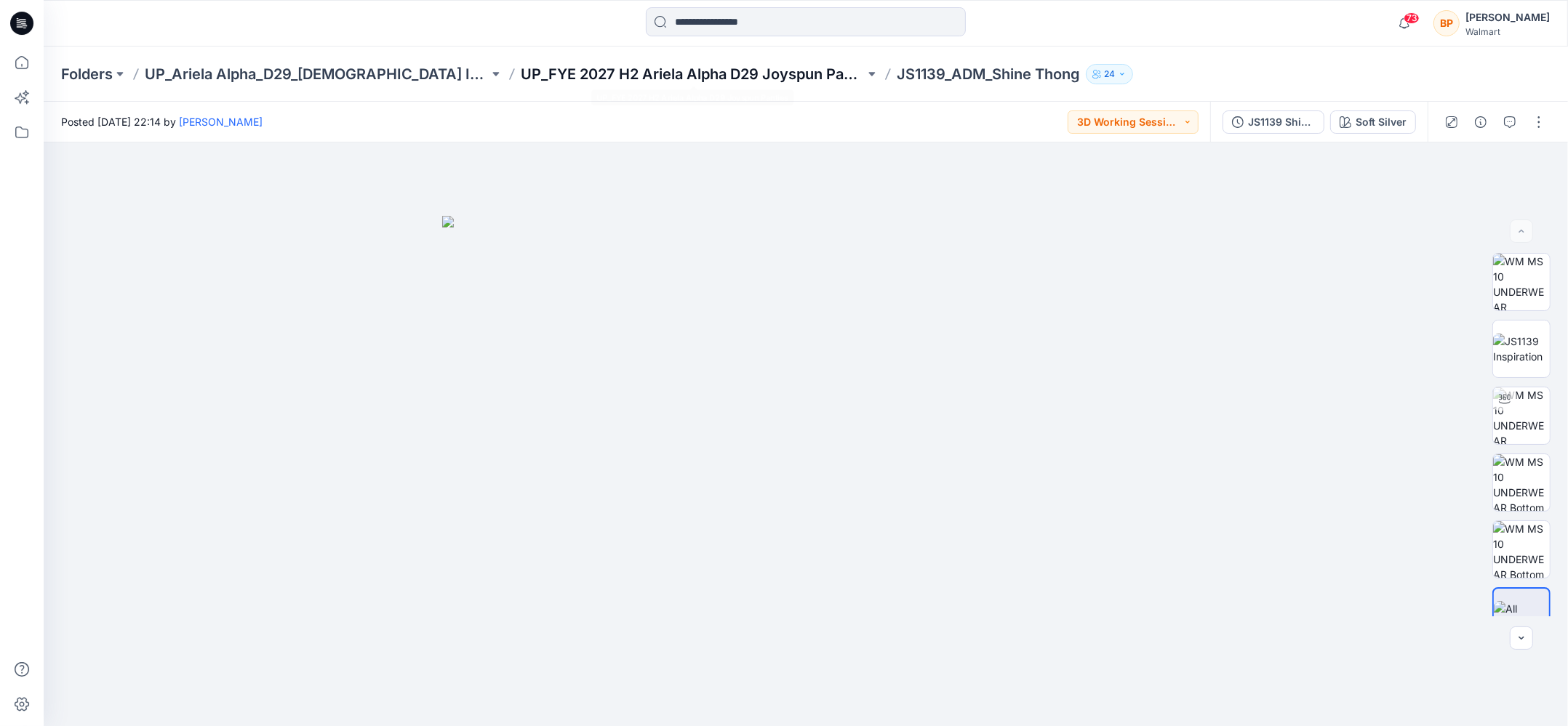
click at [715, 73] on p "UP_FYE 2027 H2 Ariela Alpha D29 Joyspun Panties" at bounding box center [692, 73] width 344 height 20
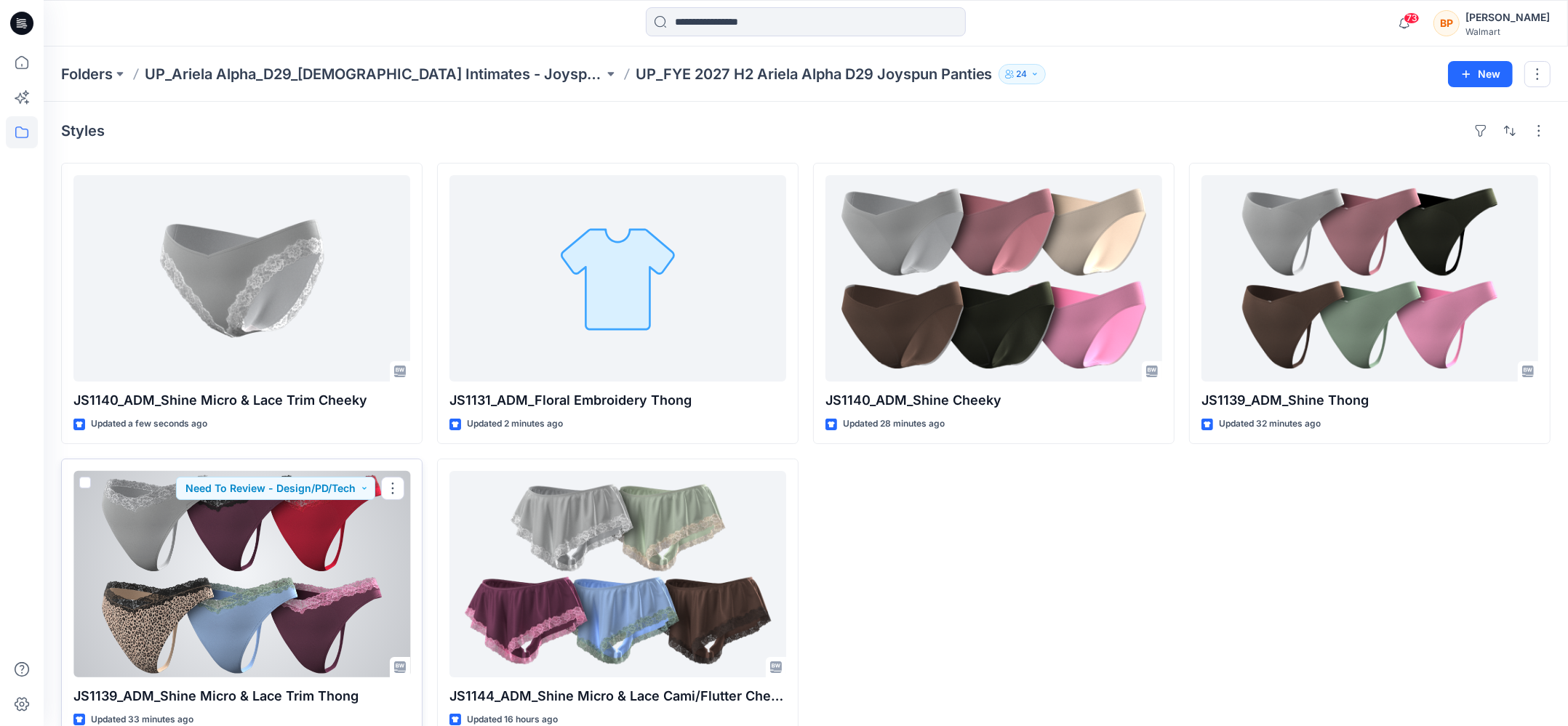
click at [223, 555] on div at bounding box center [242, 574] width 337 height 207
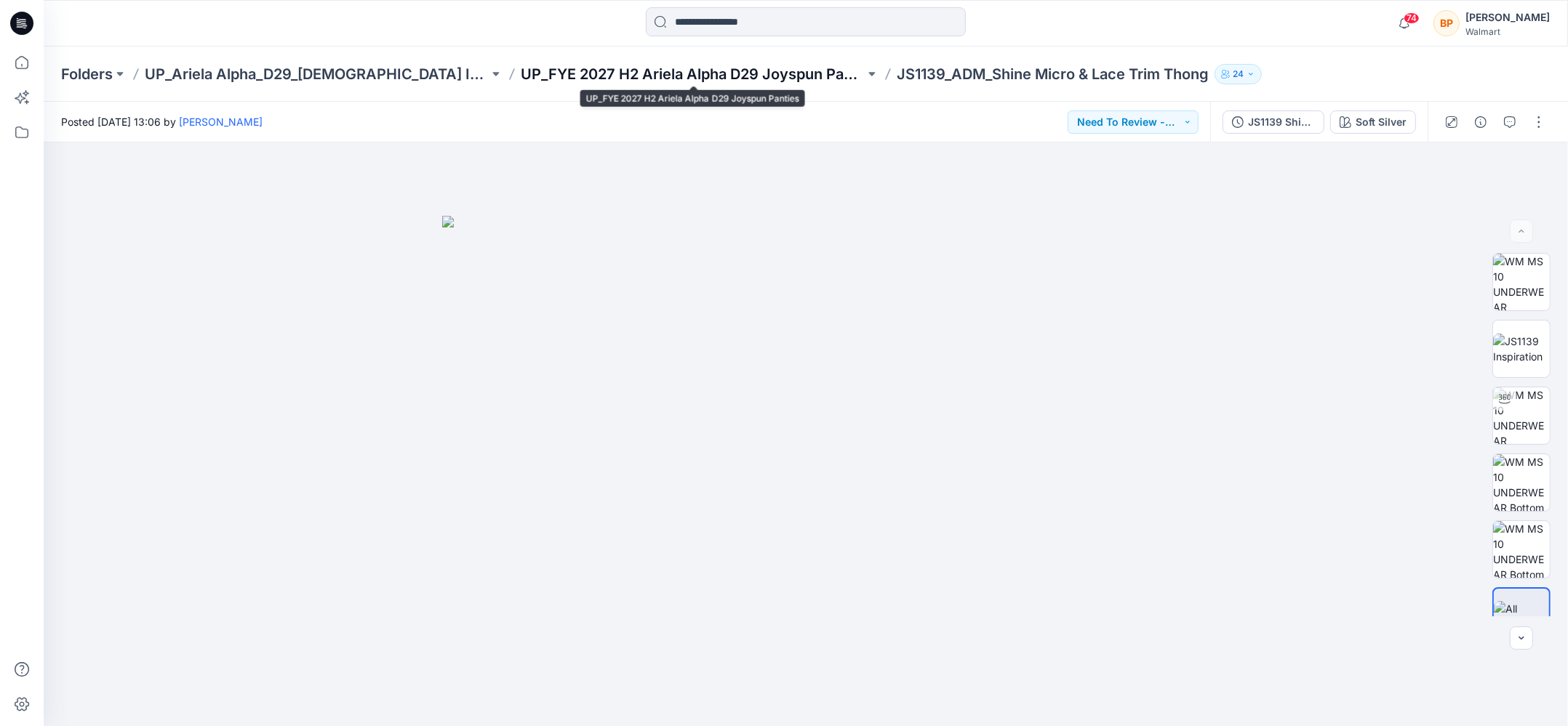
click at [758, 77] on p "UP_FYE 2027 H2 Ariela Alpha D29 Joyspun Panties" at bounding box center [692, 73] width 344 height 20
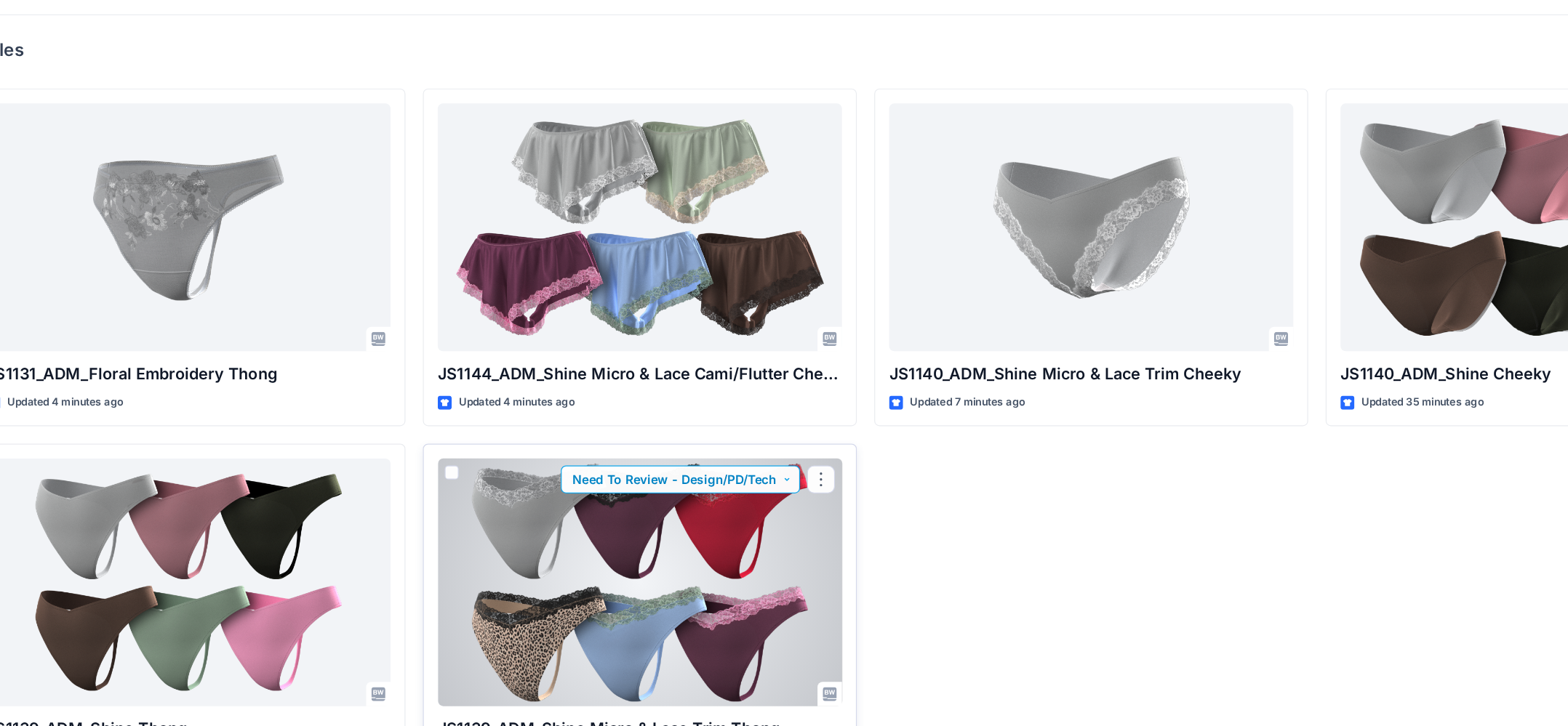
click at [648, 480] on button "Need To Review - Design/PD/Tech" at bounding box center [651, 488] width 199 height 23
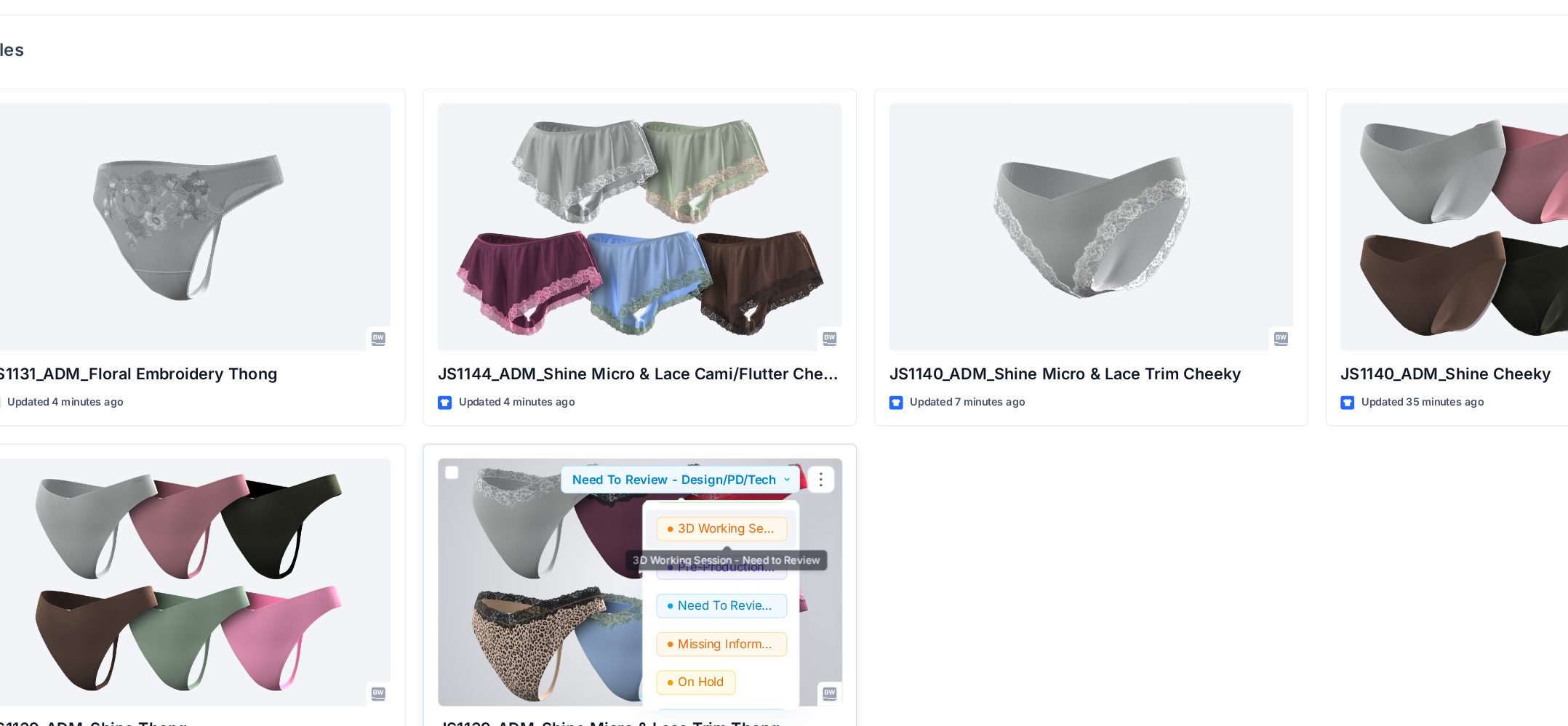
scroll to position [146, 0]
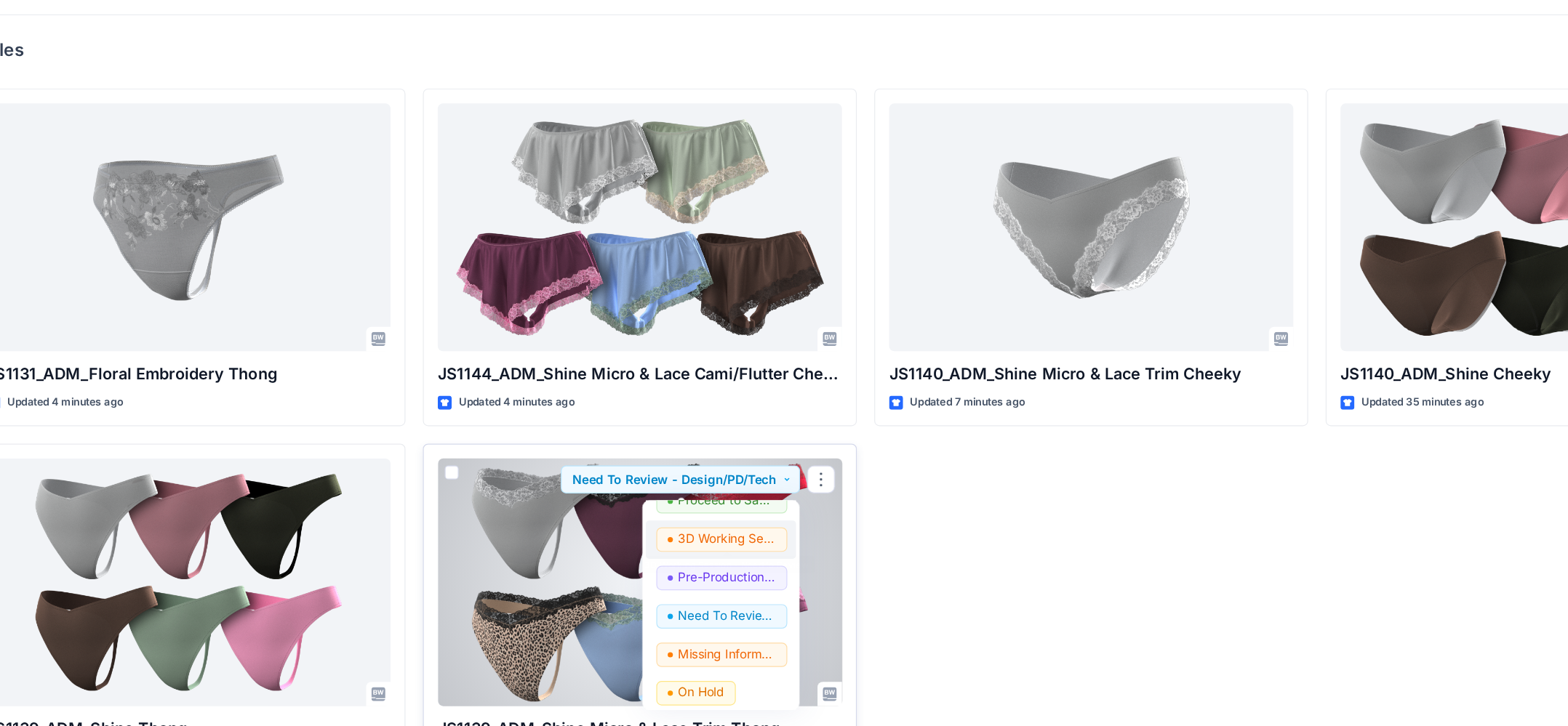
click at [696, 528] on p "3D Working Session - Need to Review" at bounding box center [690, 537] width 82 height 19
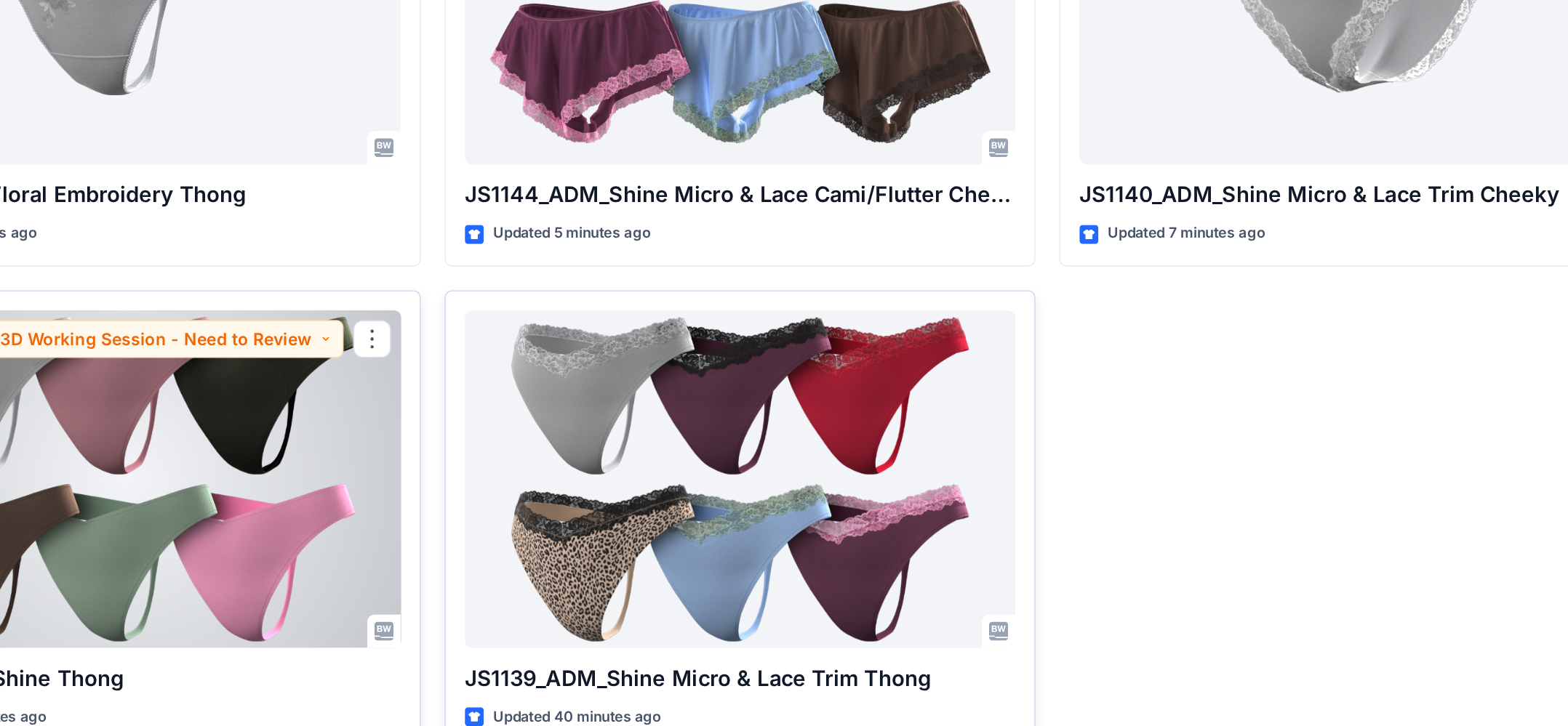
scroll to position [19, 0]
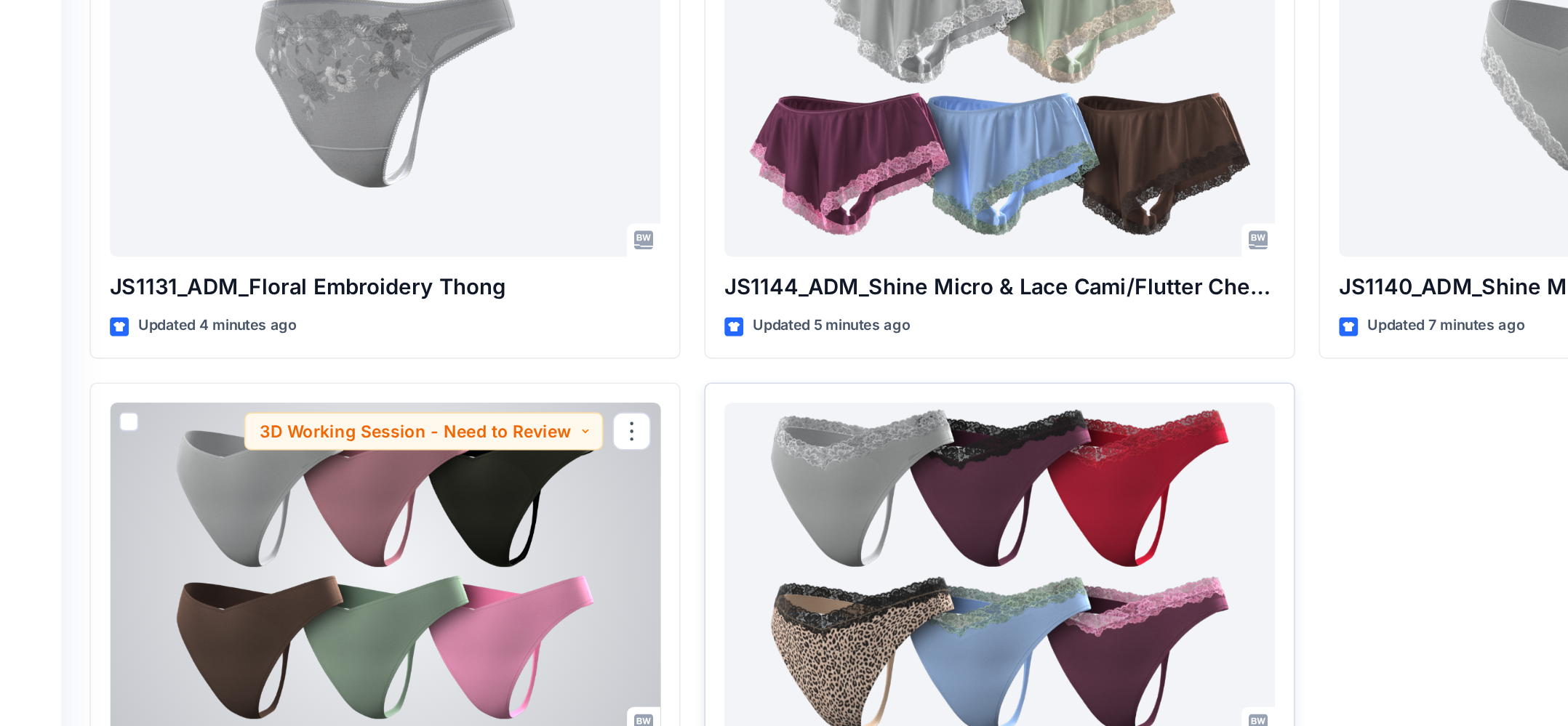
click at [235, 487] on div at bounding box center [242, 555] width 337 height 207
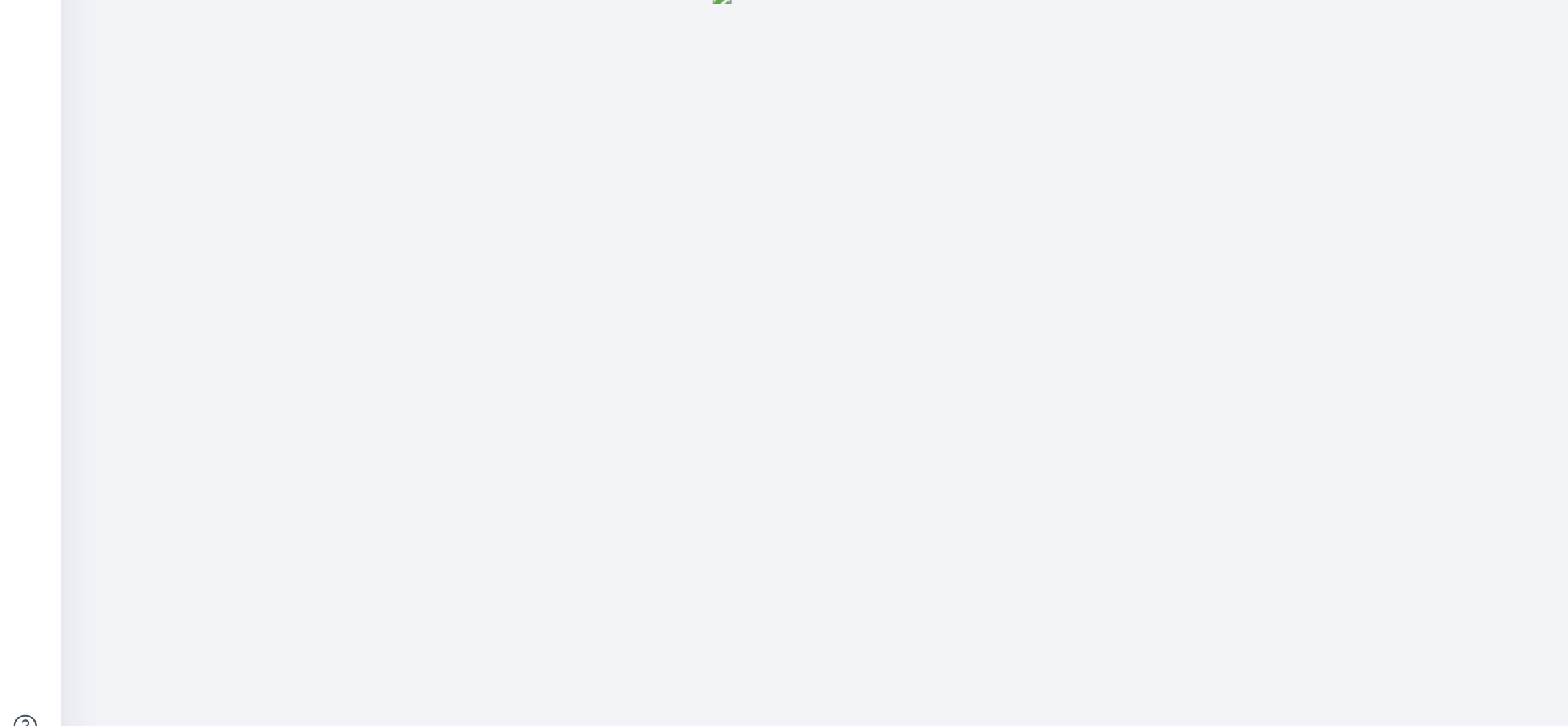
click at [840, 289] on img at bounding box center [805, 470] width 727 height 510
click at [523, 543] on img at bounding box center [805, 470] width 727 height 510
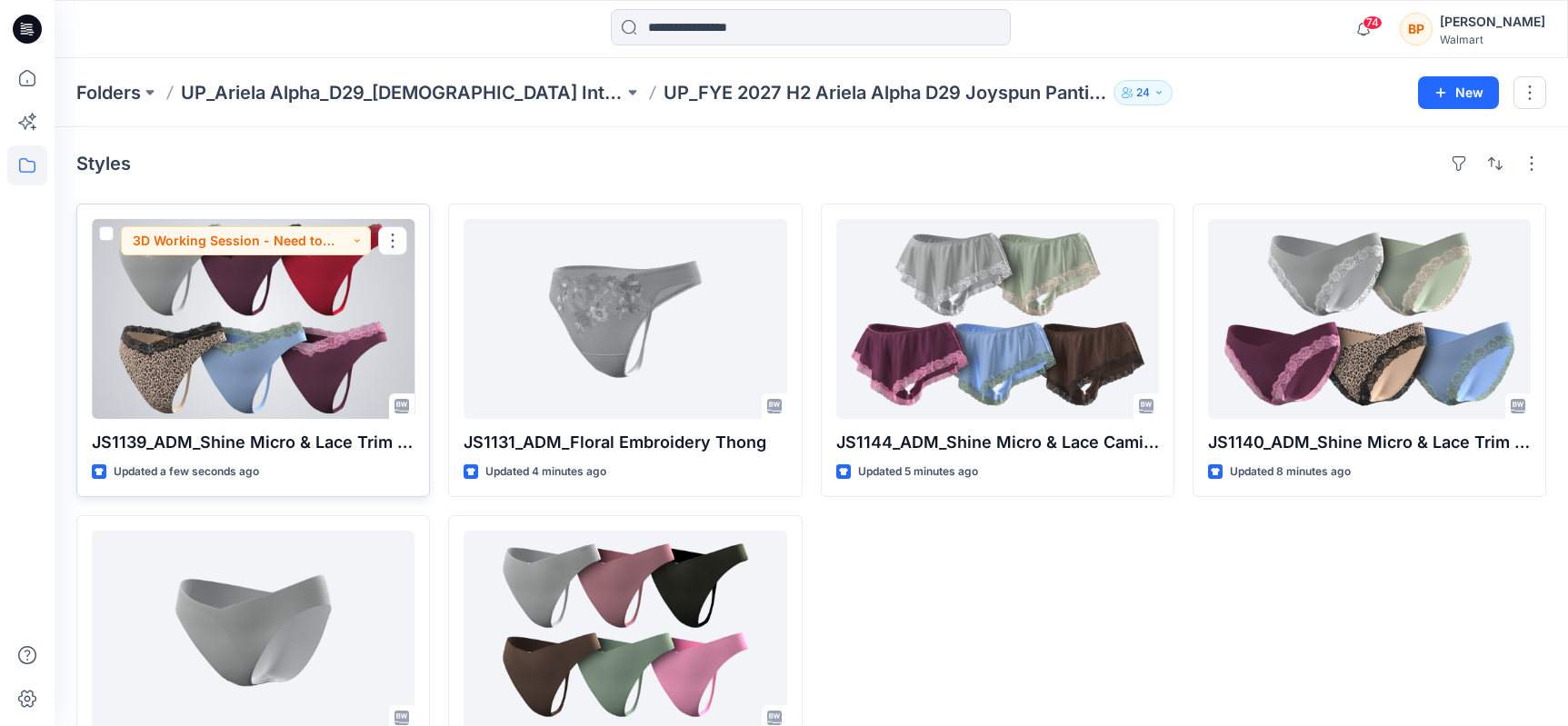
scroll to position [104, 0]
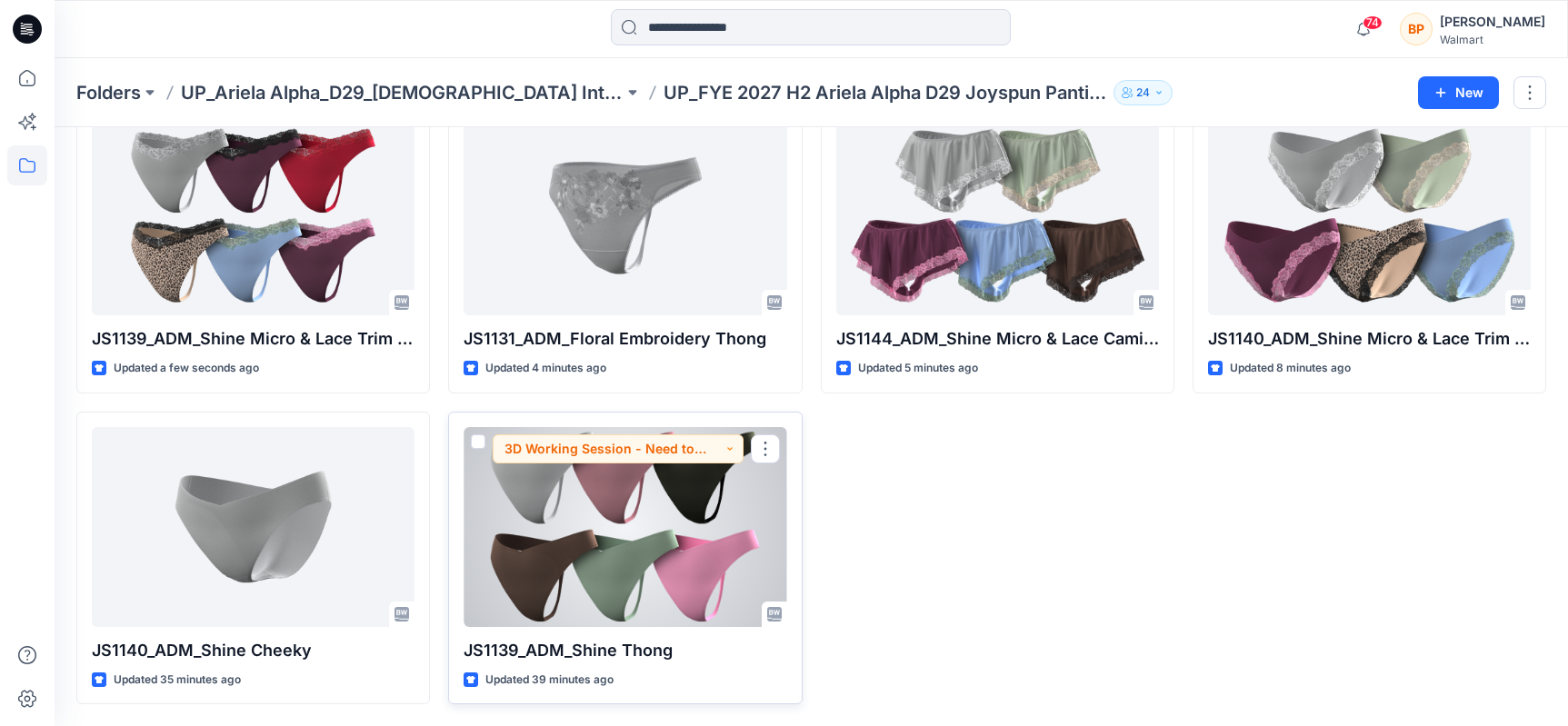
click at [620, 548] on div at bounding box center [624, 527] width 323 height 200
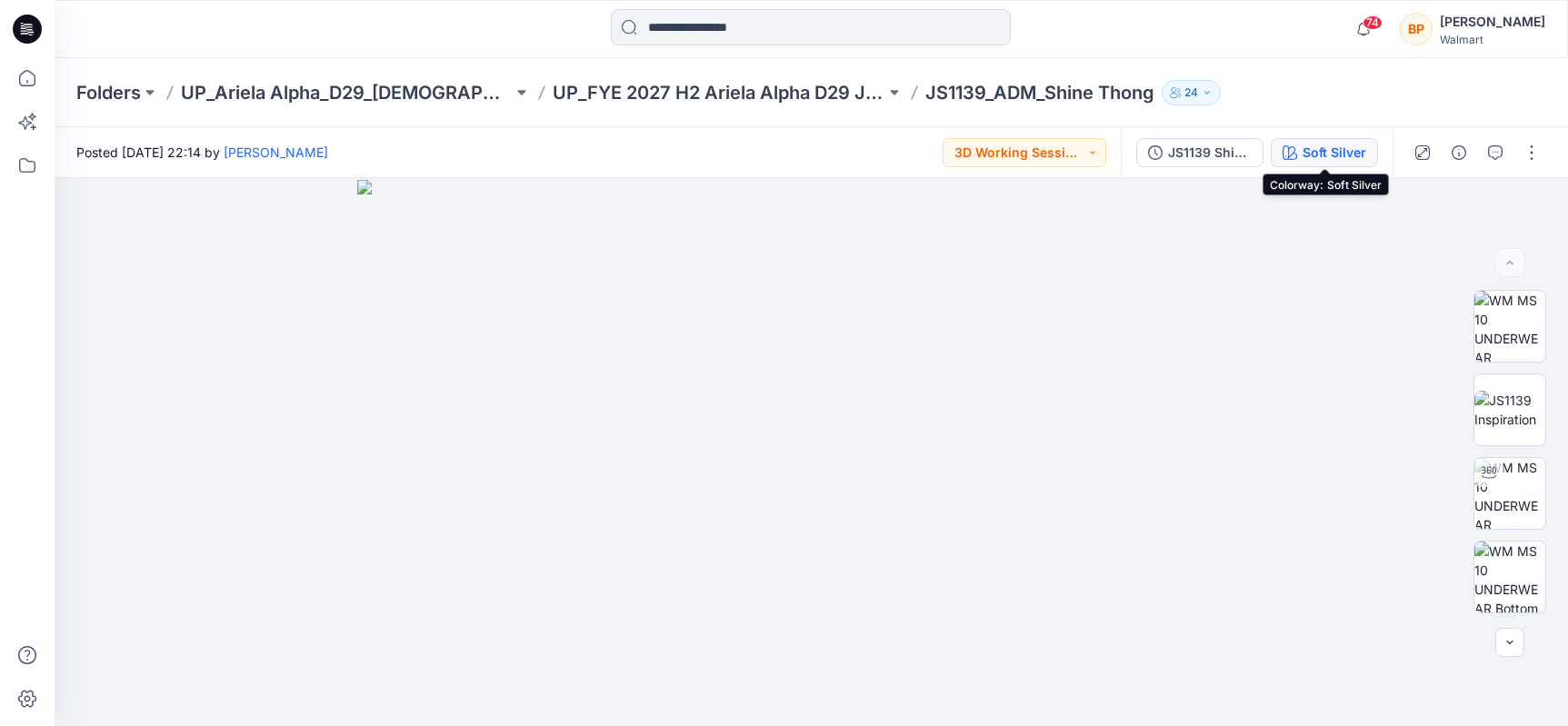
click at [1341, 149] on div "Soft Silver" at bounding box center [1334, 152] width 64 height 20
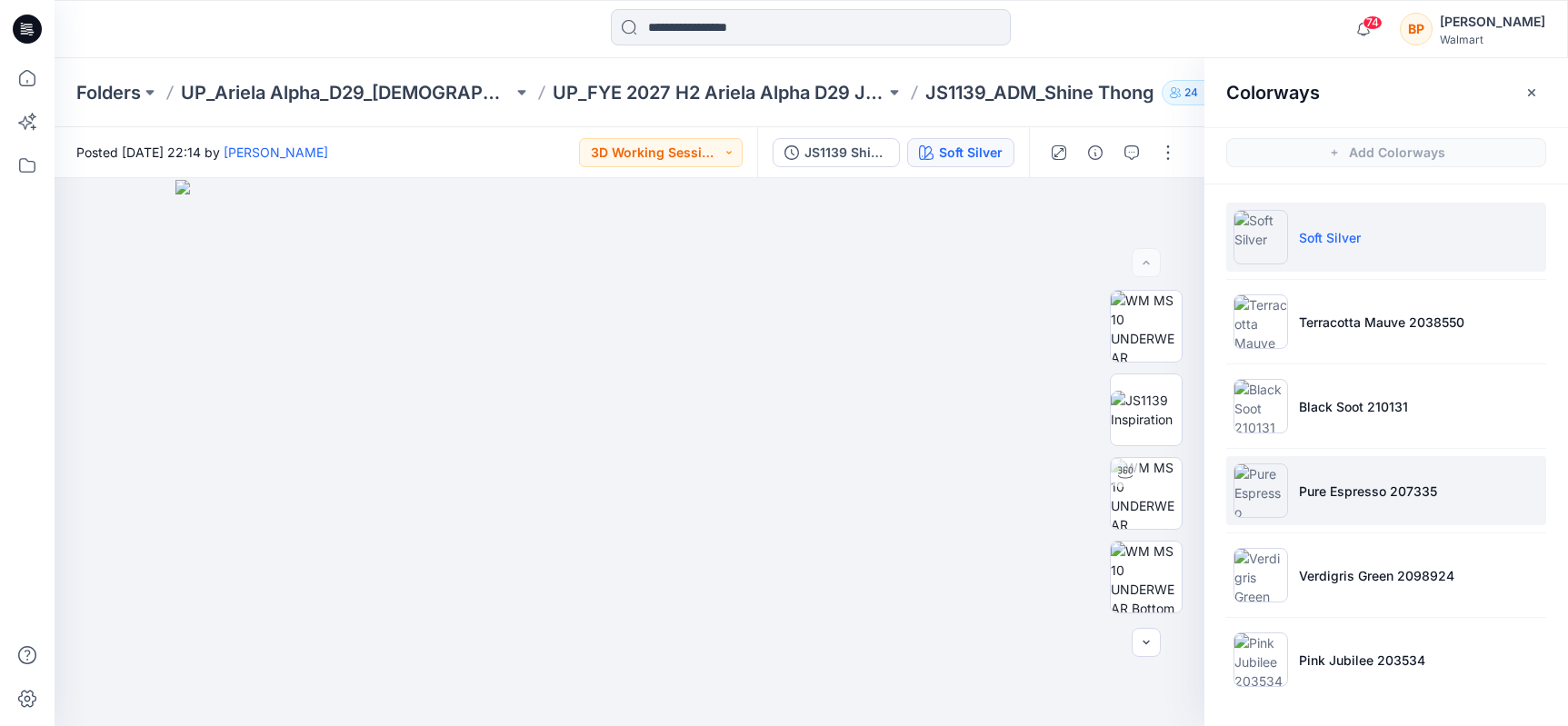
click at [1333, 494] on p "Pure Espresso 207335" at bounding box center [1369, 491] width 139 height 19
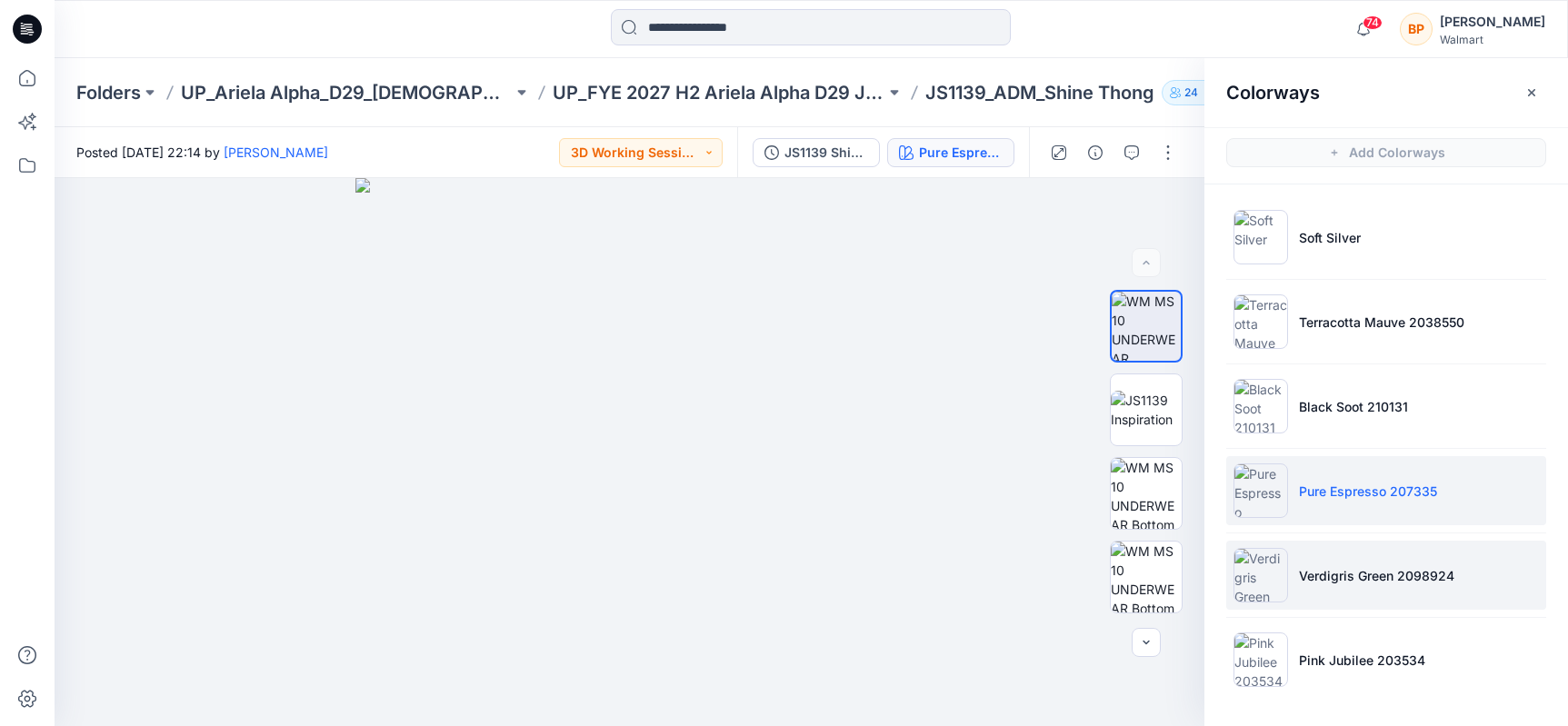
click at [1321, 587] on li "Verdigris Green 2098924" at bounding box center [1386, 575] width 320 height 69
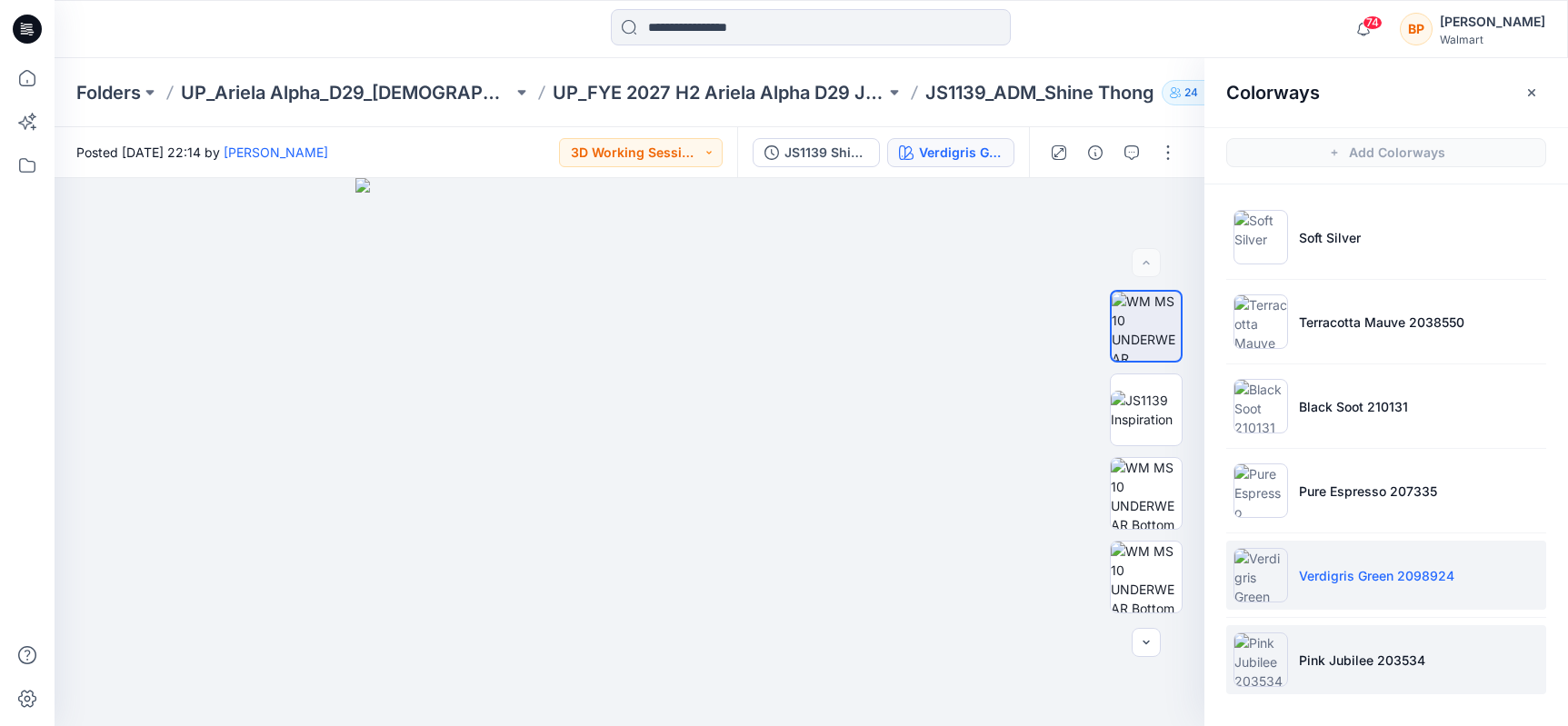
click at [1308, 676] on li "Pink Jubilee 203534" at bounding box center [1386, 660] width 320 height 69
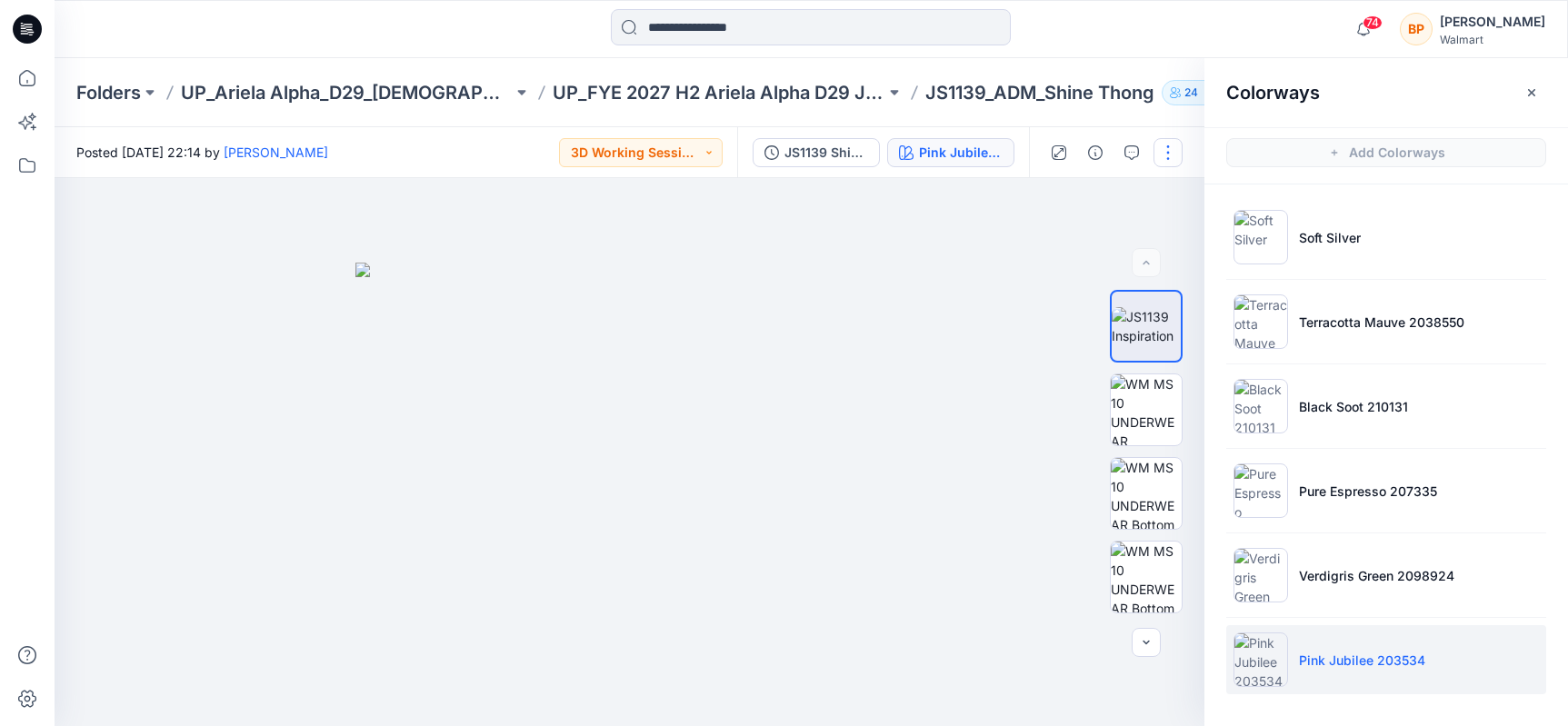
click at [1172, 153] on button "button" at bounding box center [1167, 152] width 29 height 29
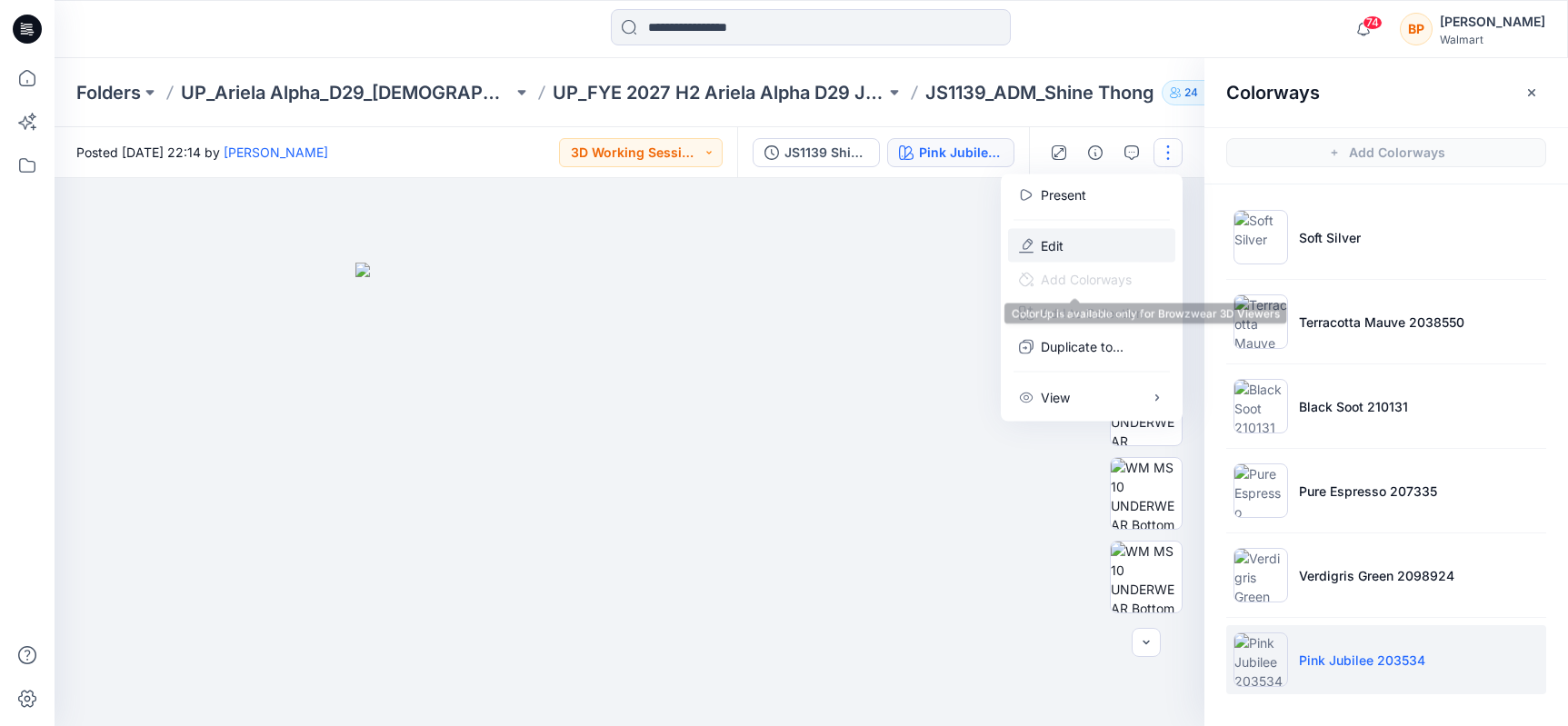
click at [1076, 245] on button "Edit" at bounding box center [1092, 246] width 168 height 34
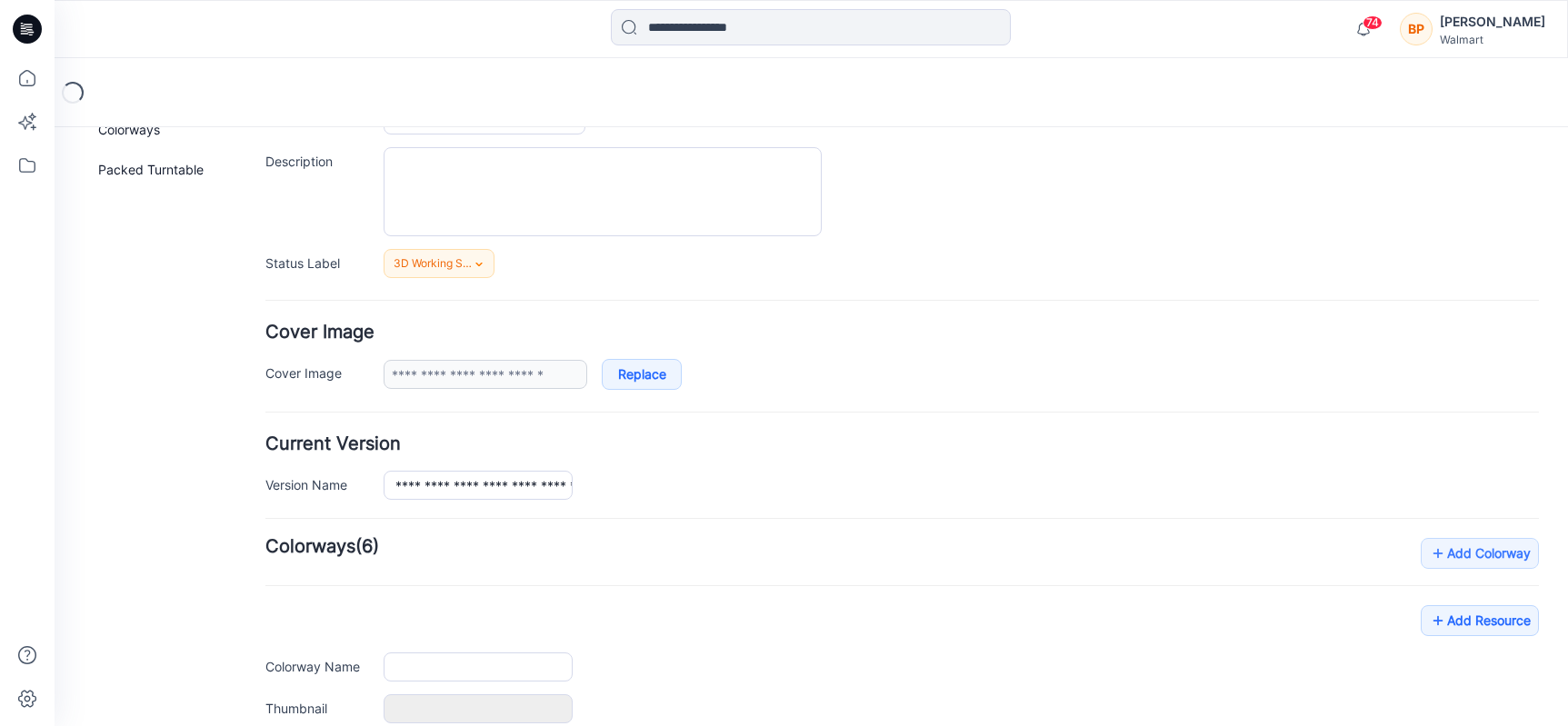
type input "**********"
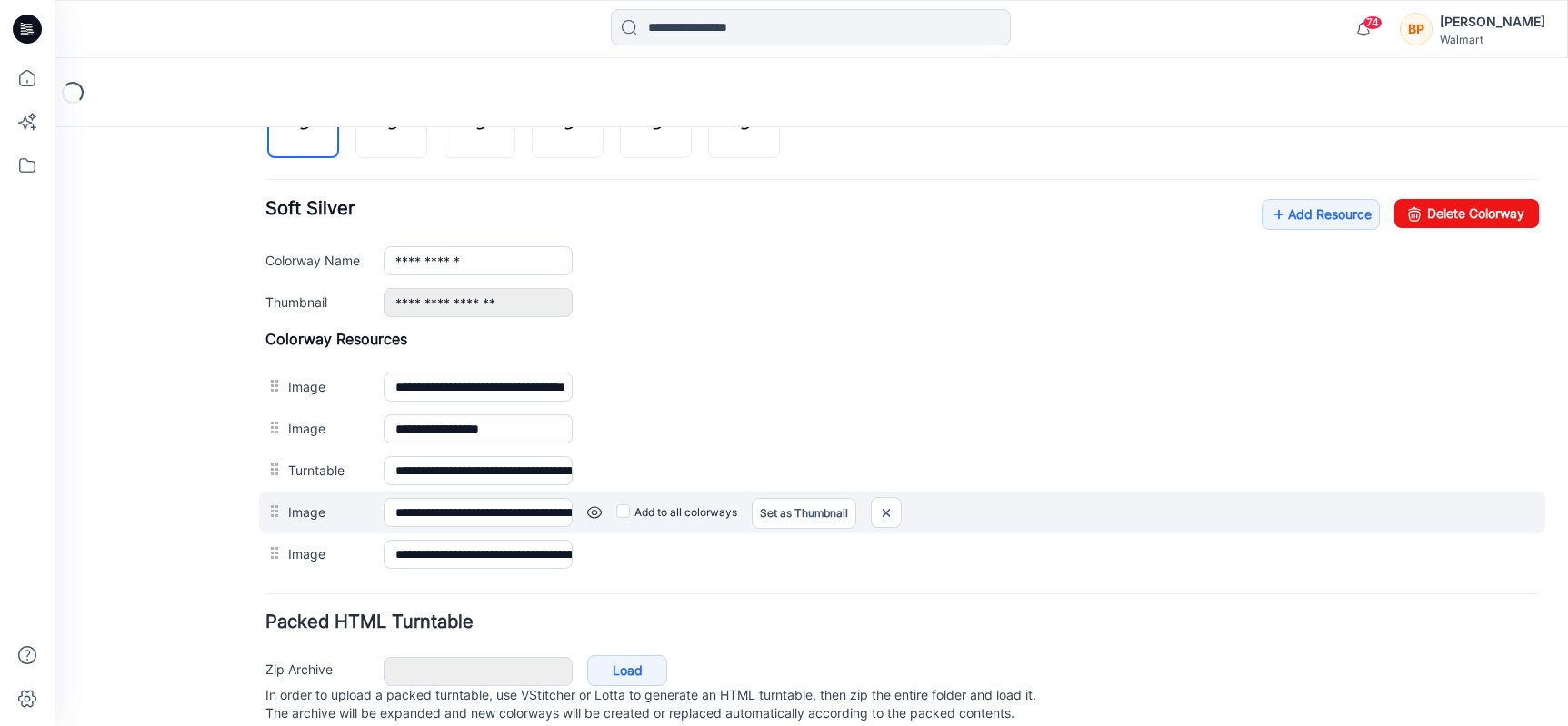
scroll to position [714, 0]
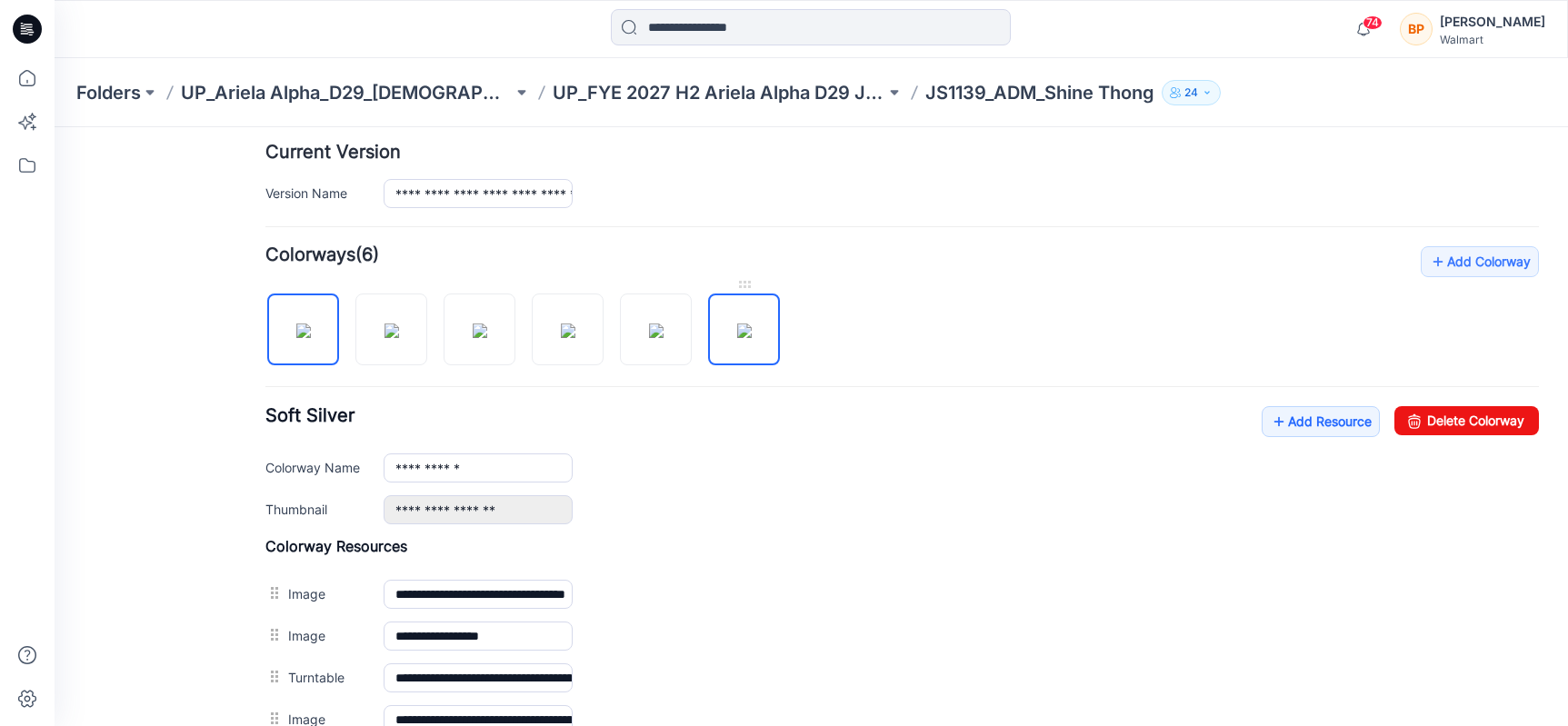
click at [752, 324] on img at bounding box center [744, 331] width 15 height 15
type input "**********"
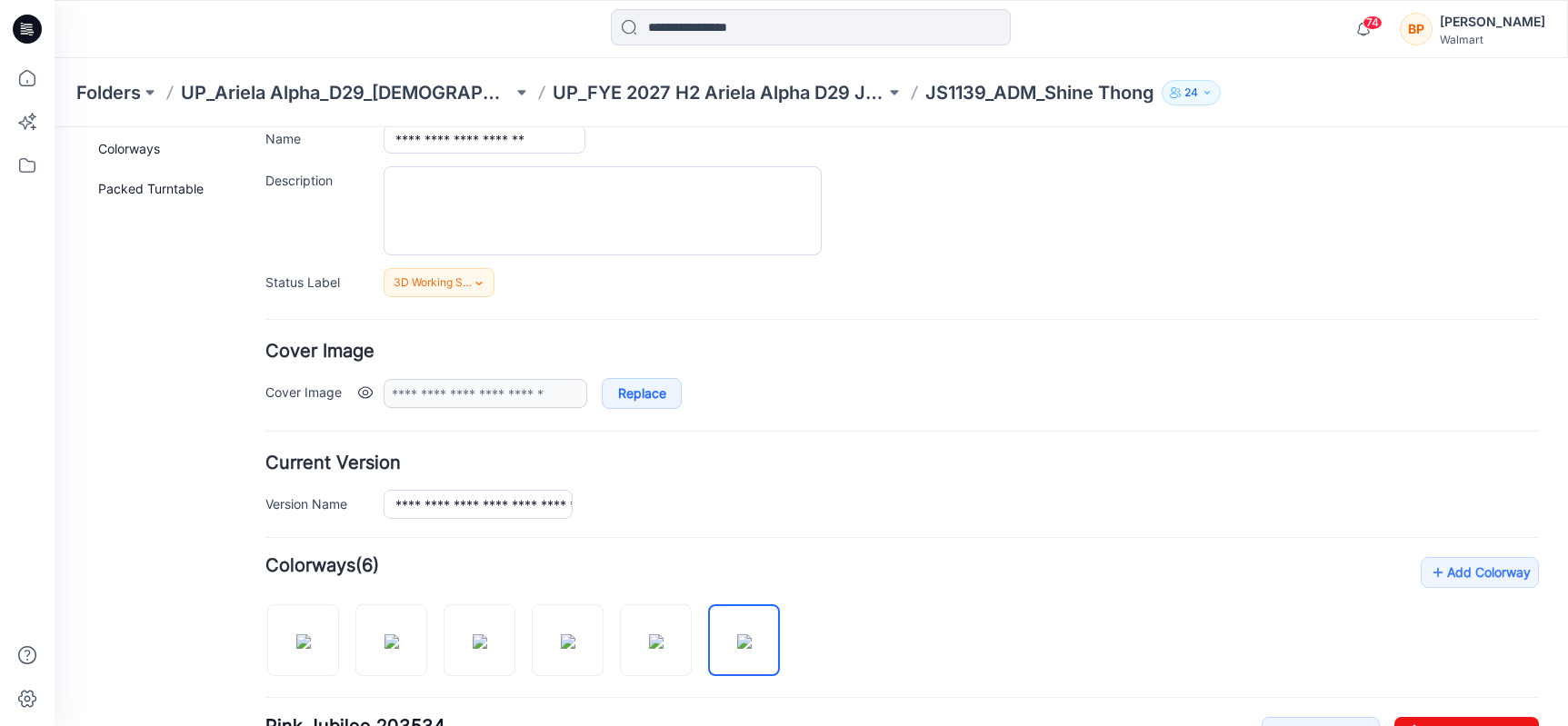
scroll to position [0, 0]
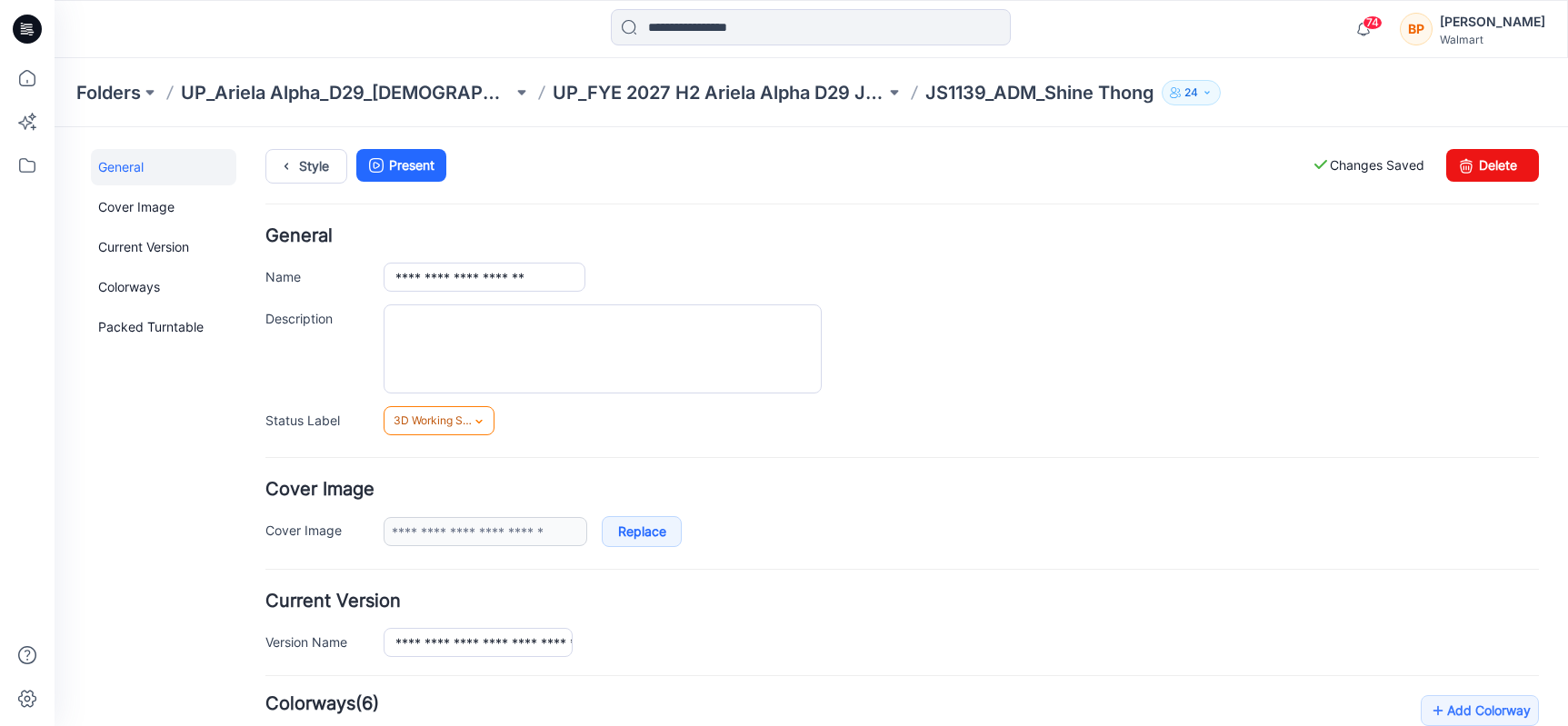
click at [423, 431] on link "3D Working Session - Need to Review" at bounding box center [439, 420] width 110 height 29
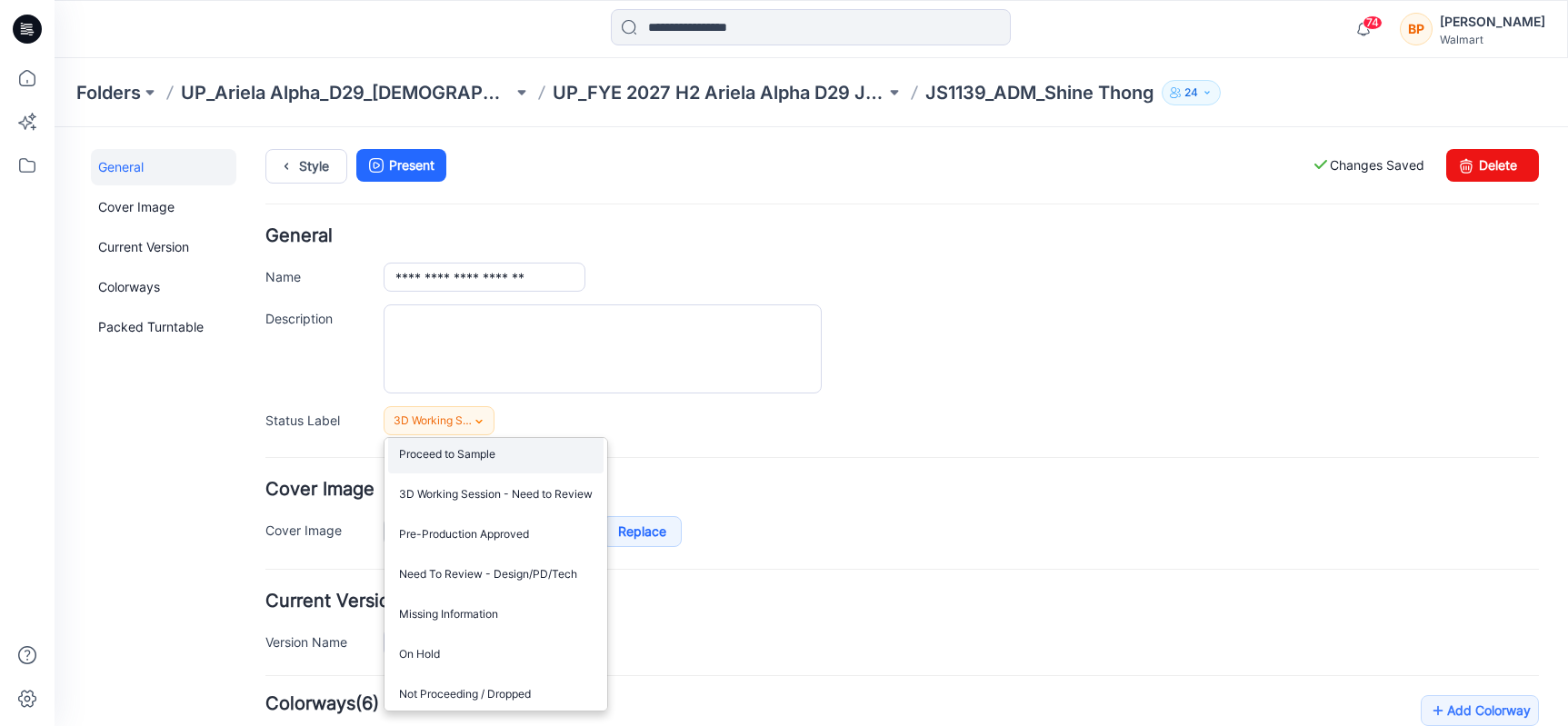
scroll to position [169, 0]
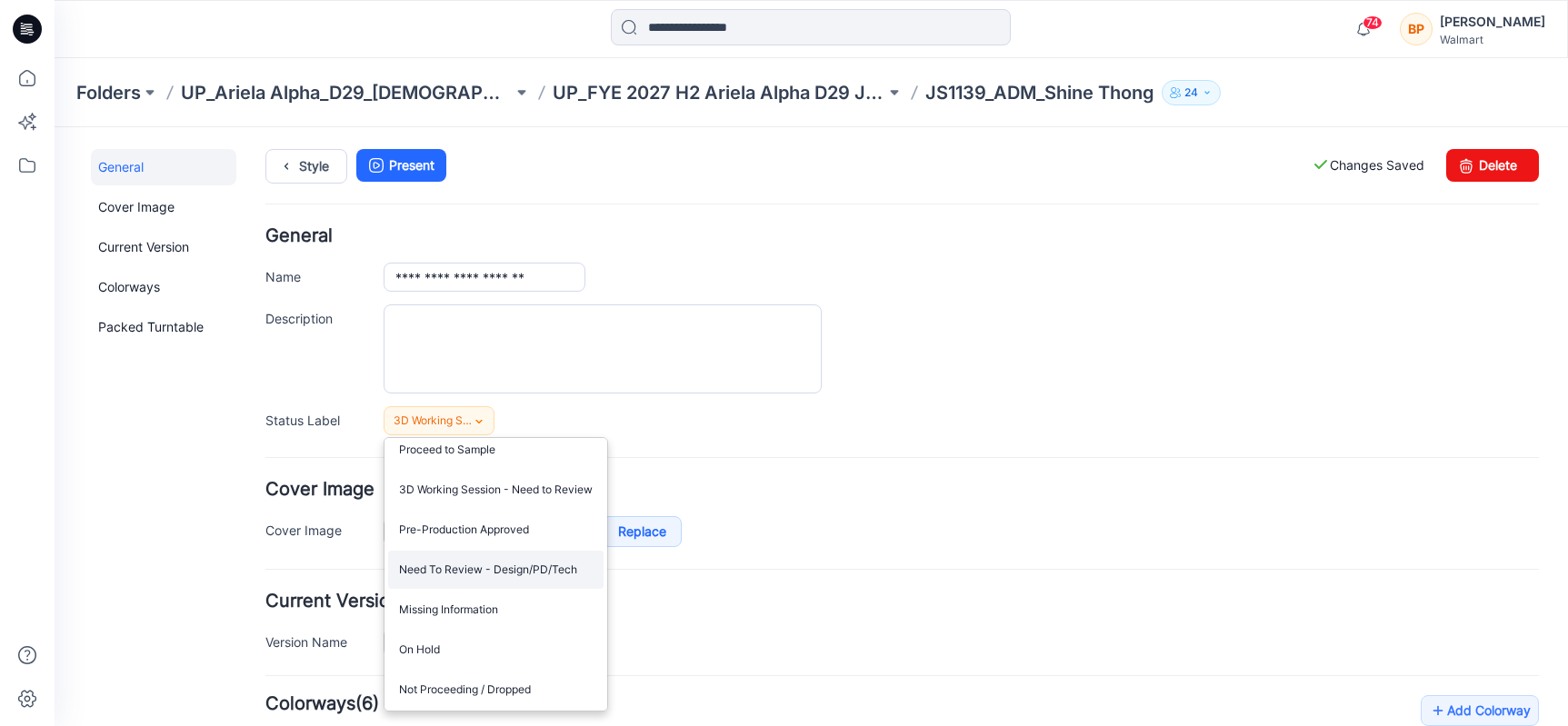
click at [477, 567] on link "Need To Review - Design/PD/Tech" at bounding box center [496, 569] width 215 height 38
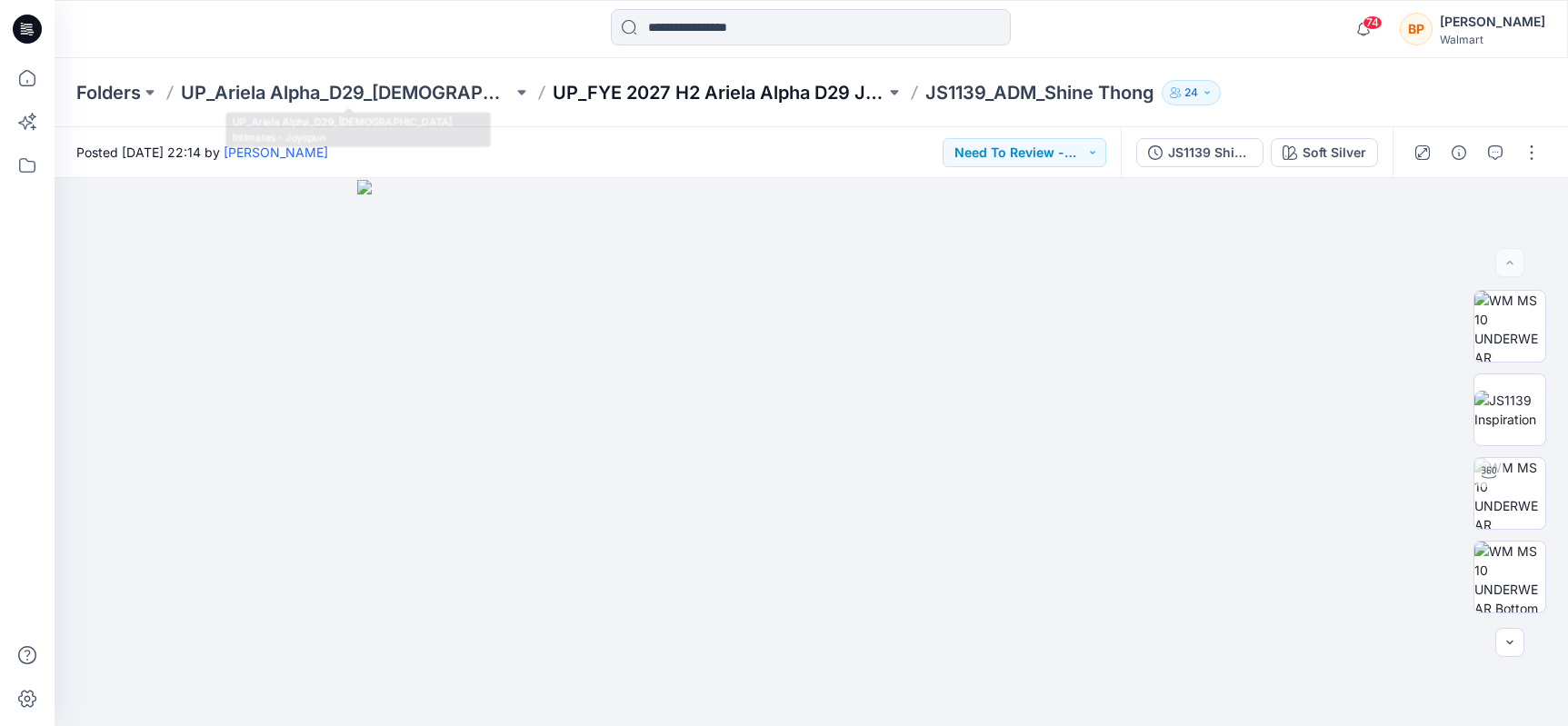
click at [623, 84] on p "UP_FYE 2027 H2 Ariela Alpha D29 Joyspun Panties" at bounding box center [718, 92] width 331 height 25
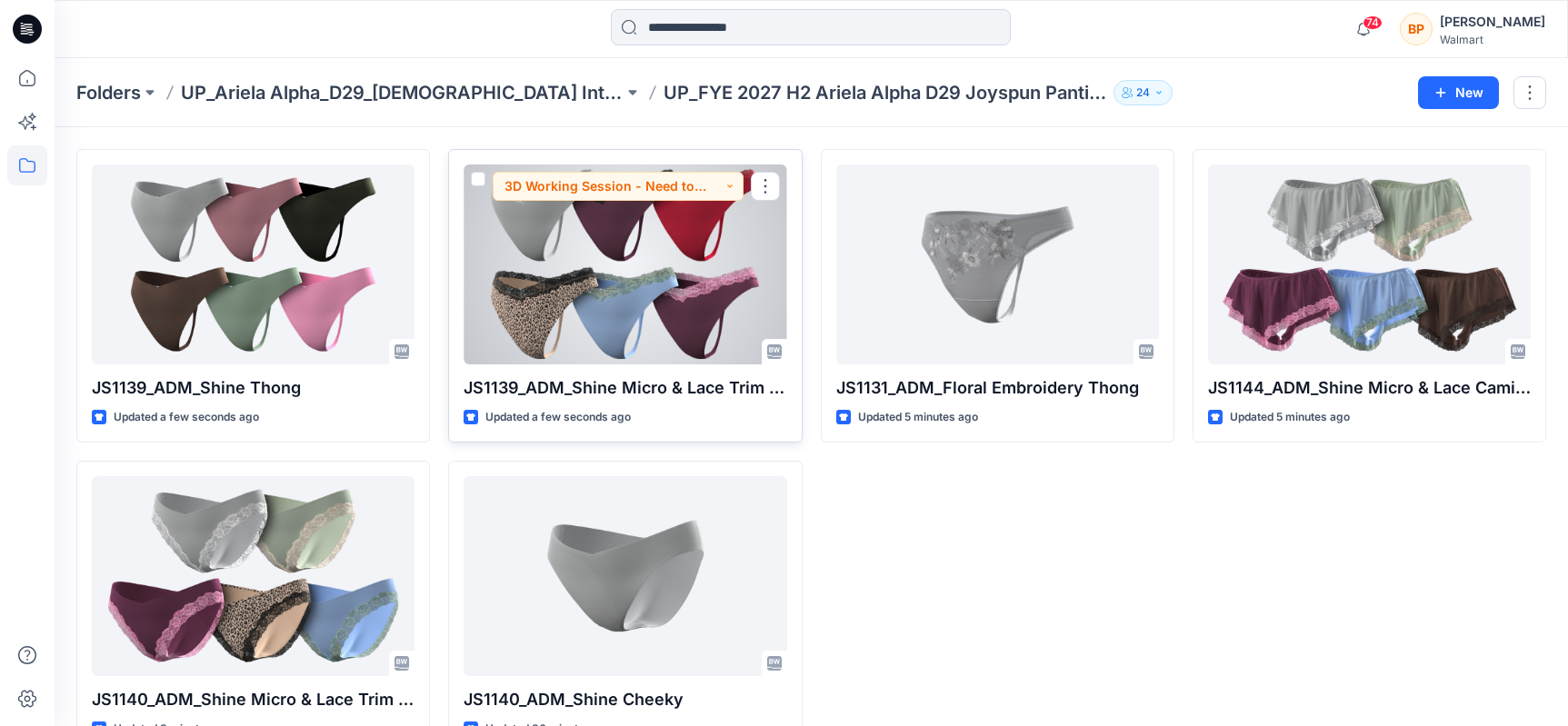
scroll to position [47, 0]
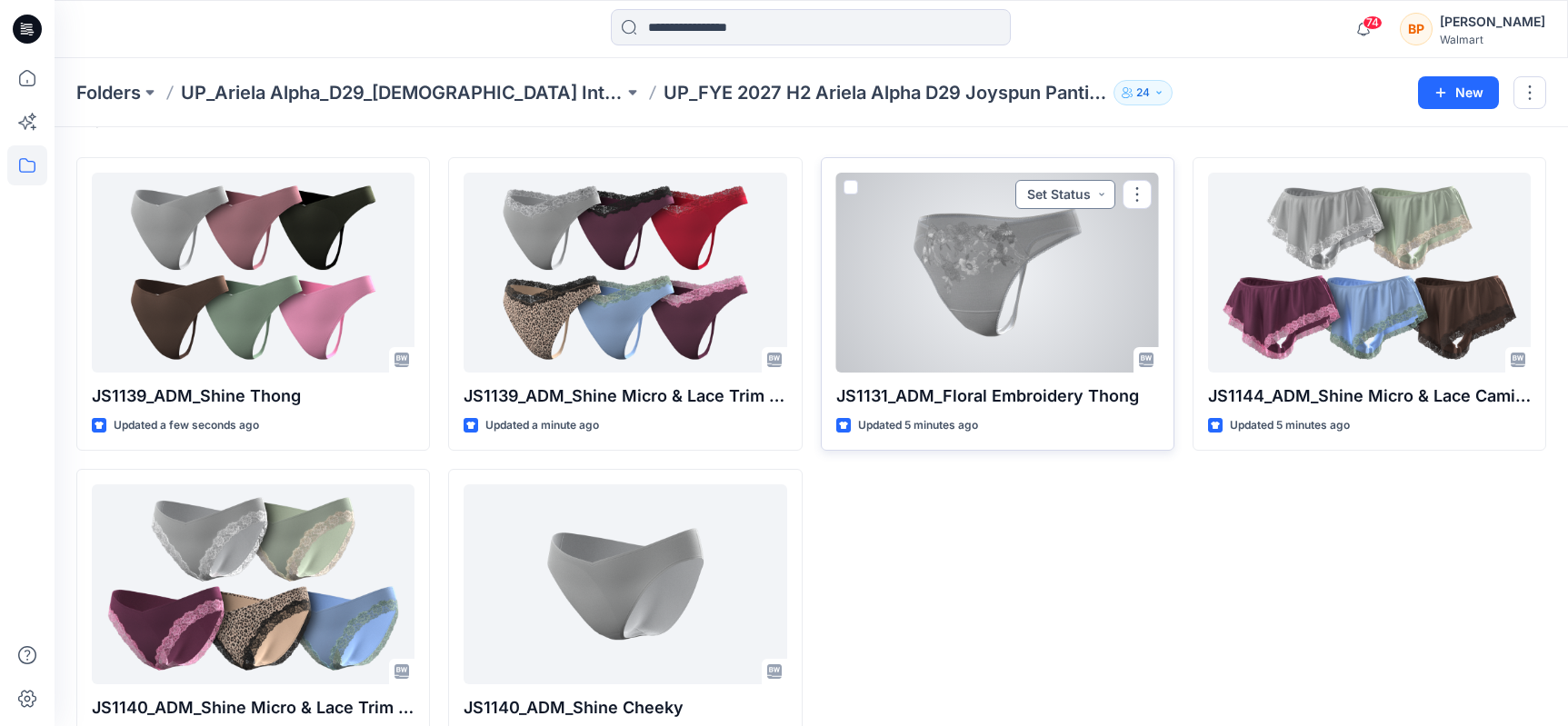
click at [1064, 200] on button "Set Status" at bounding box center [1065, 194] width 100 height 29
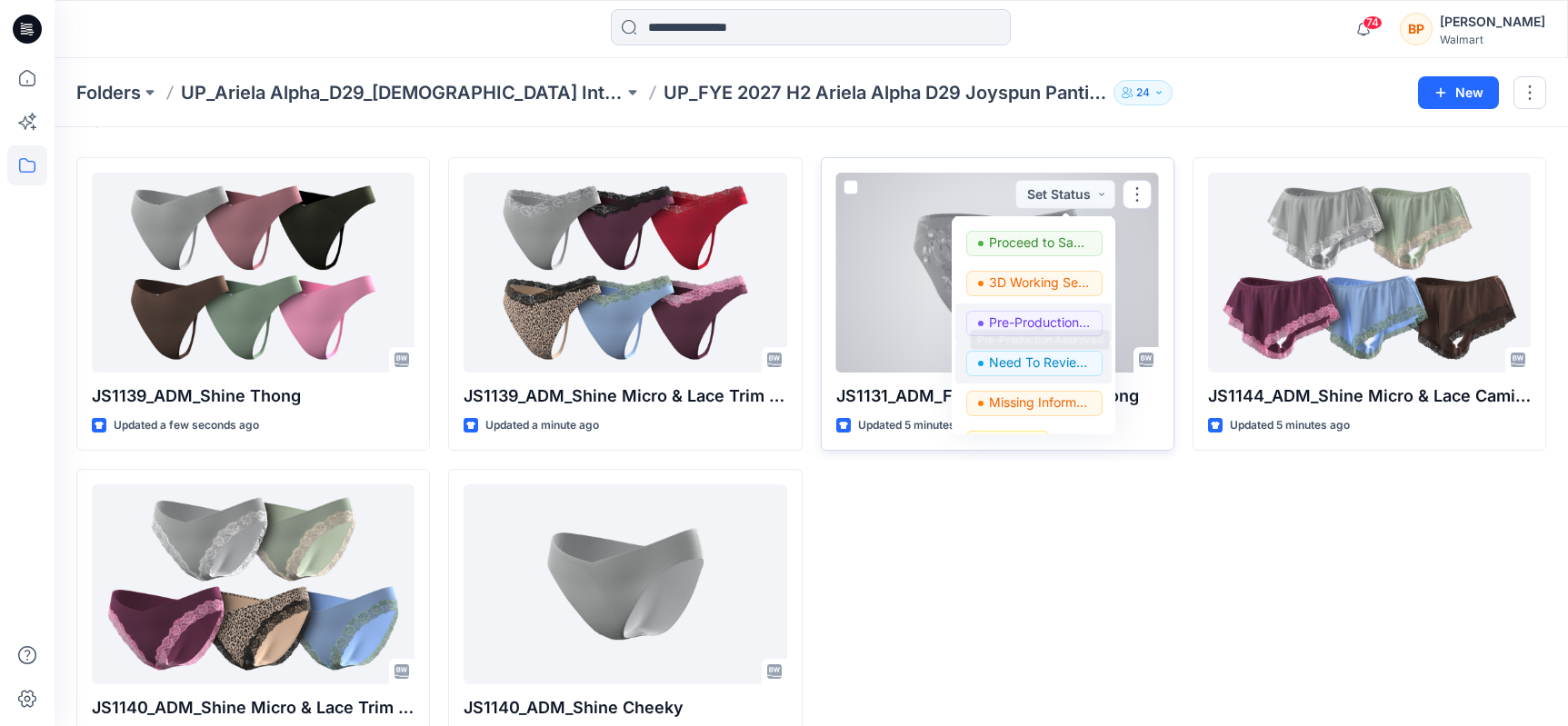
scroll to position [155, 0]
click at [1022, 280] on p "3D Working Session - Need to Review" at bounding box center [1039, 283] width 102 height 23
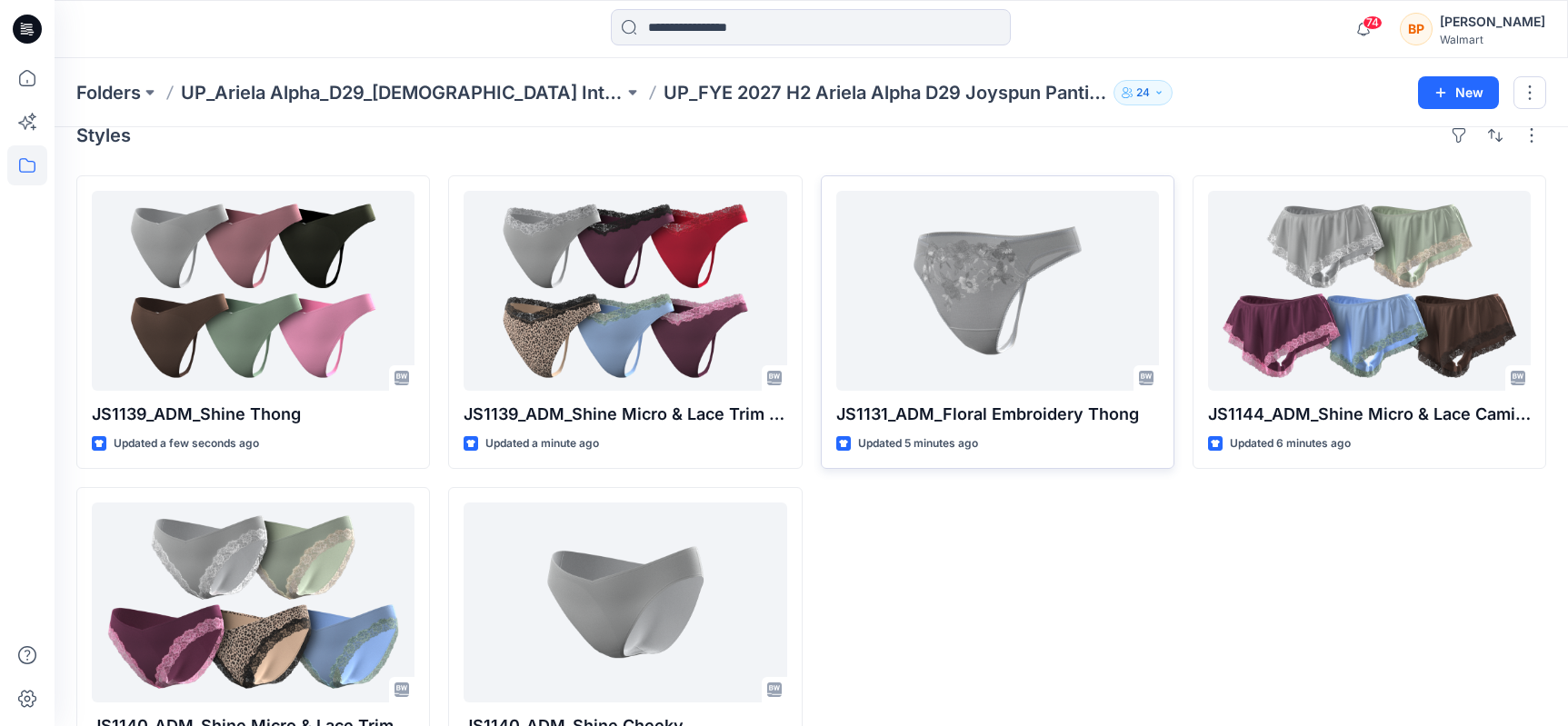
scroll to position [0, 0]
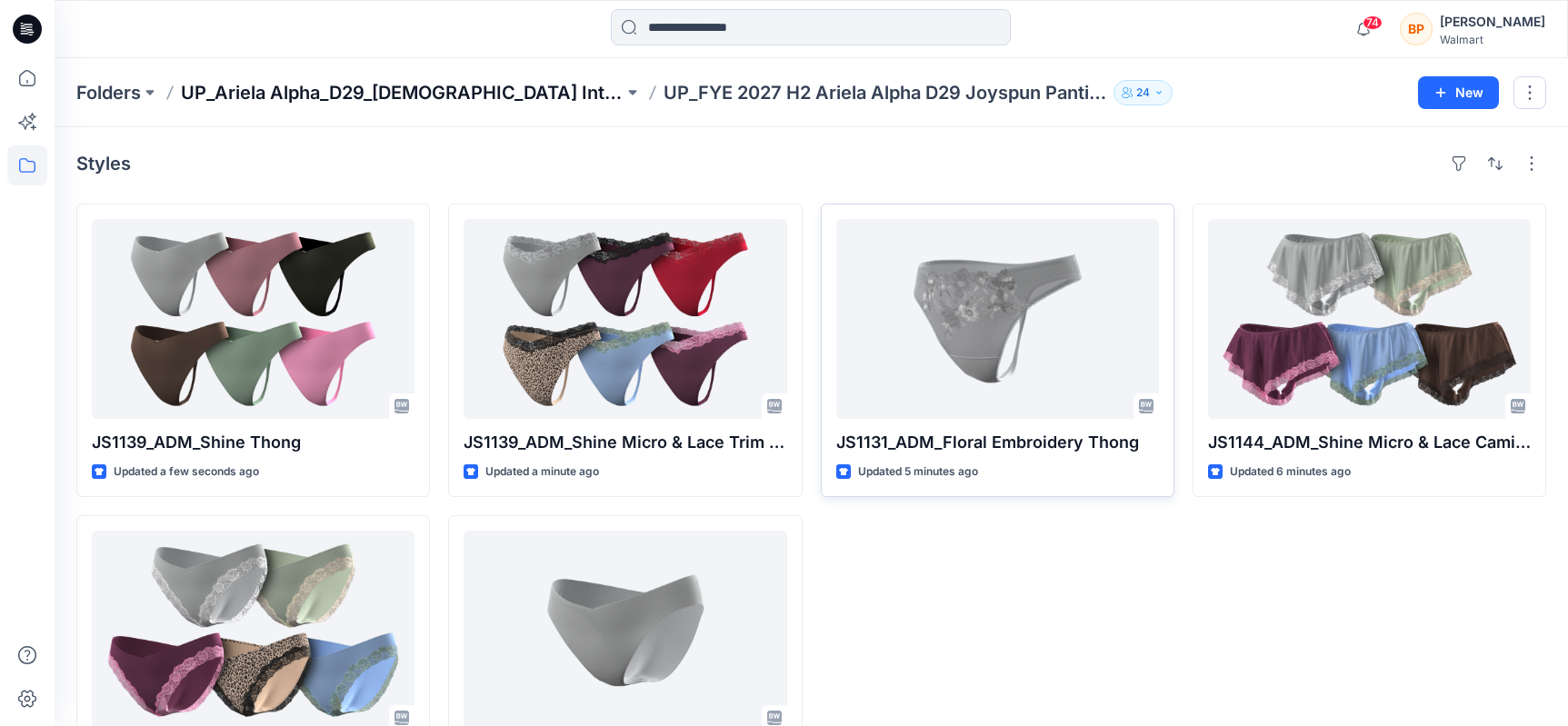
click at [581, 95] on p "UP_Ariela Alpha_D29_[DEMOGRAPHIC_DATA] Intimates - Joyspun" at bounding box center [402, 92] width 443 height 25
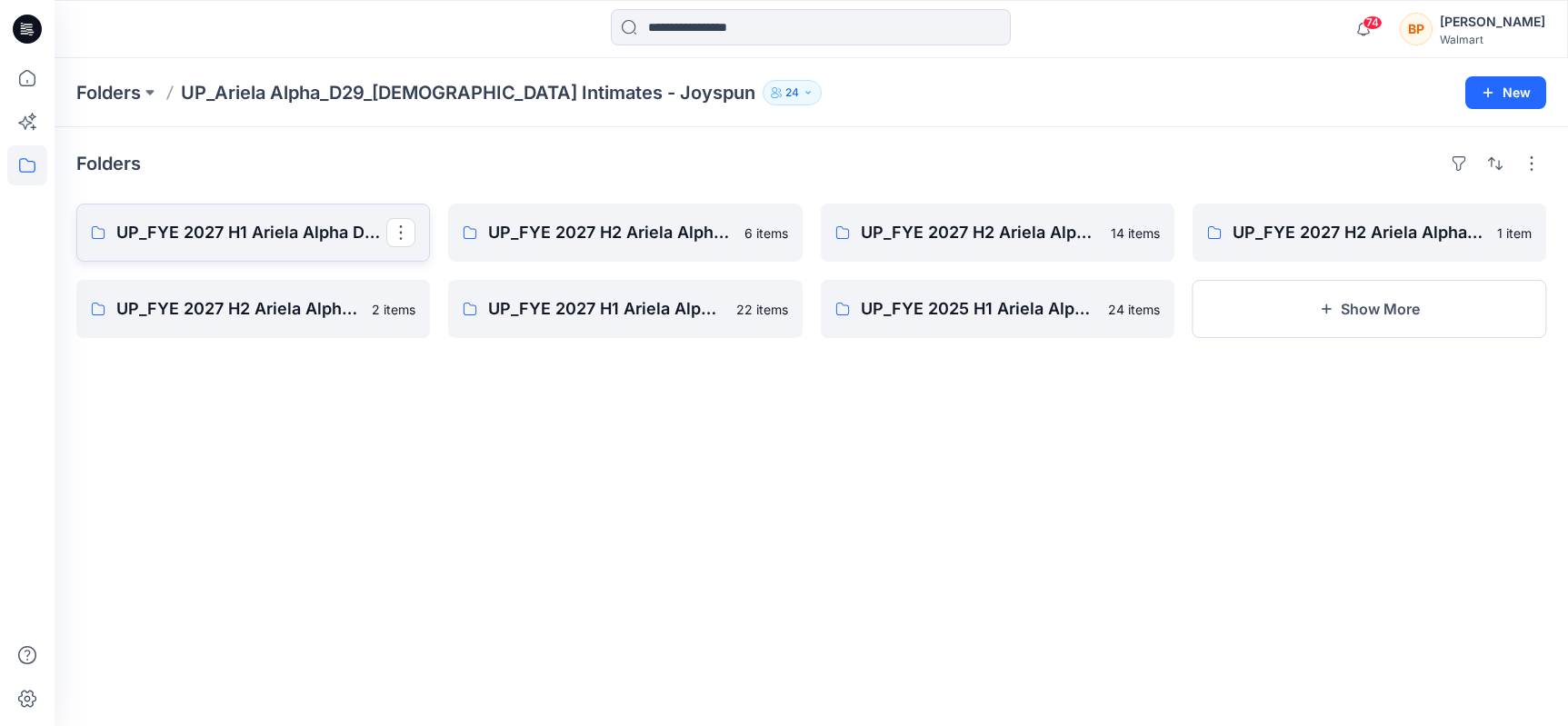
click at [360, 231] on p "UP_FYE 2027 H1 Ariela Alpha D29 Joyspun Panties" at bounding box center [251, 232] width 270 height 25
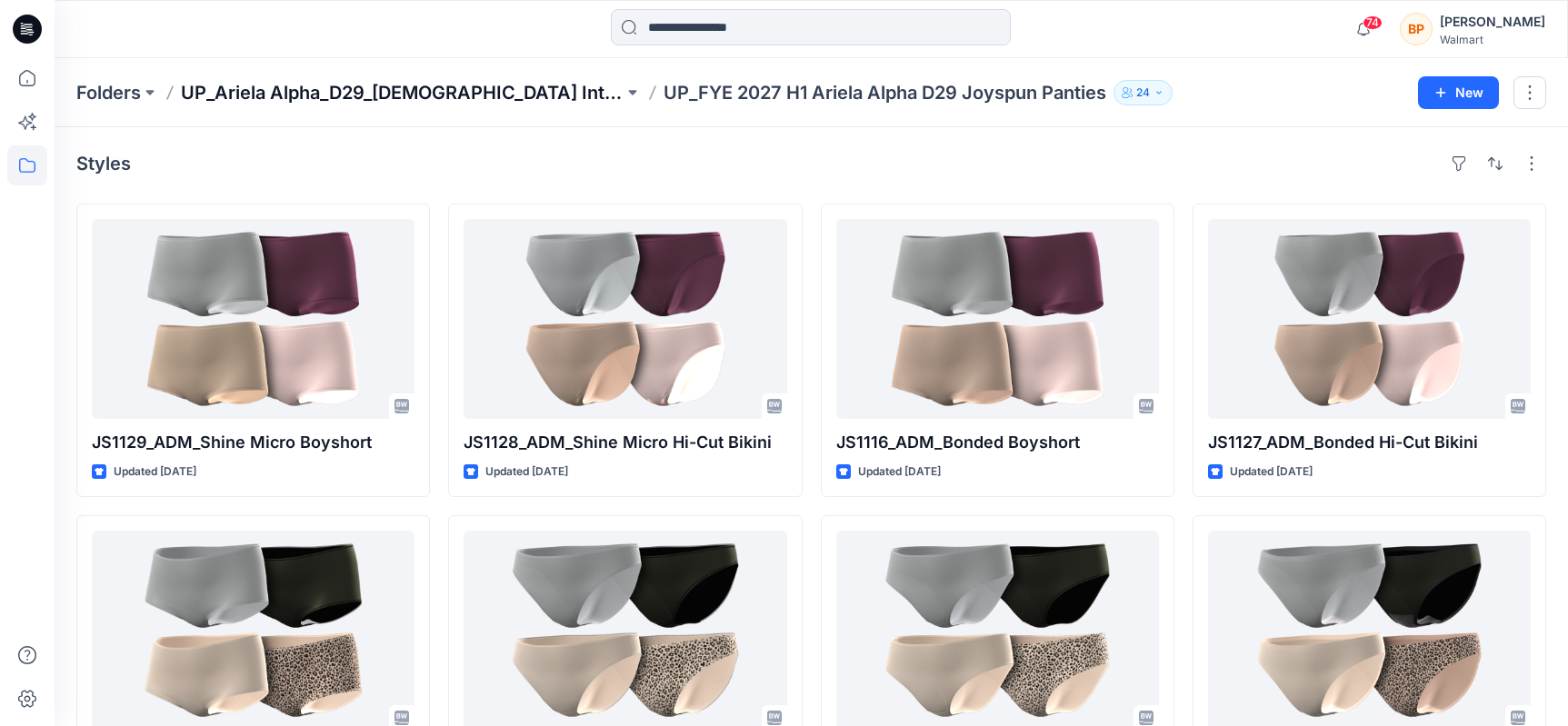
click at [503, 96] on p "UP_Ariela Alpha_D29_[DEMOGRAPHIC_DATA] Intimates - Joyspun" at bounding box center [402, 92] width 443 height 25
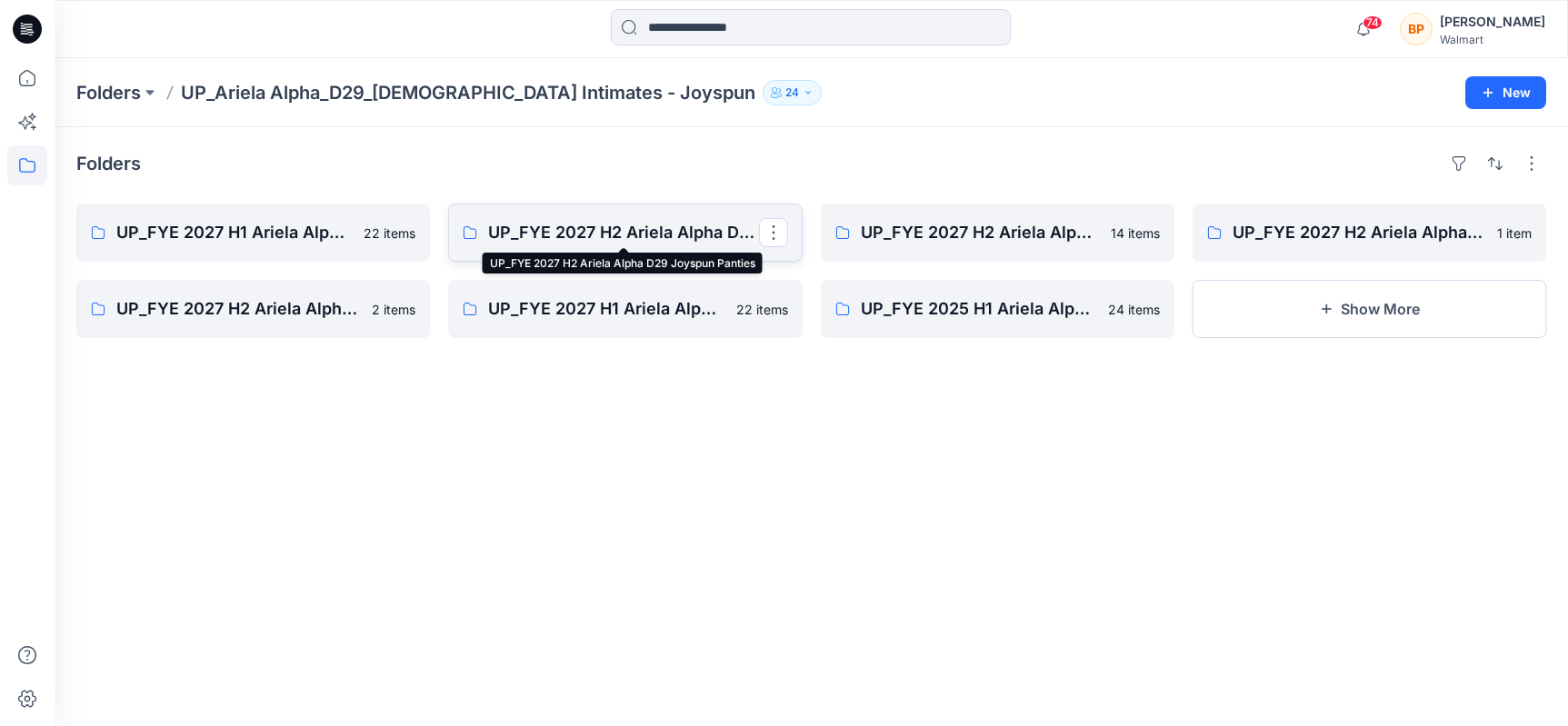
click at [637, 234] on p "UP_FYE 2027 H2 Ariela Alpha D29 Joyspun Panties" at bounding box center [623, 232] width 270 height 25
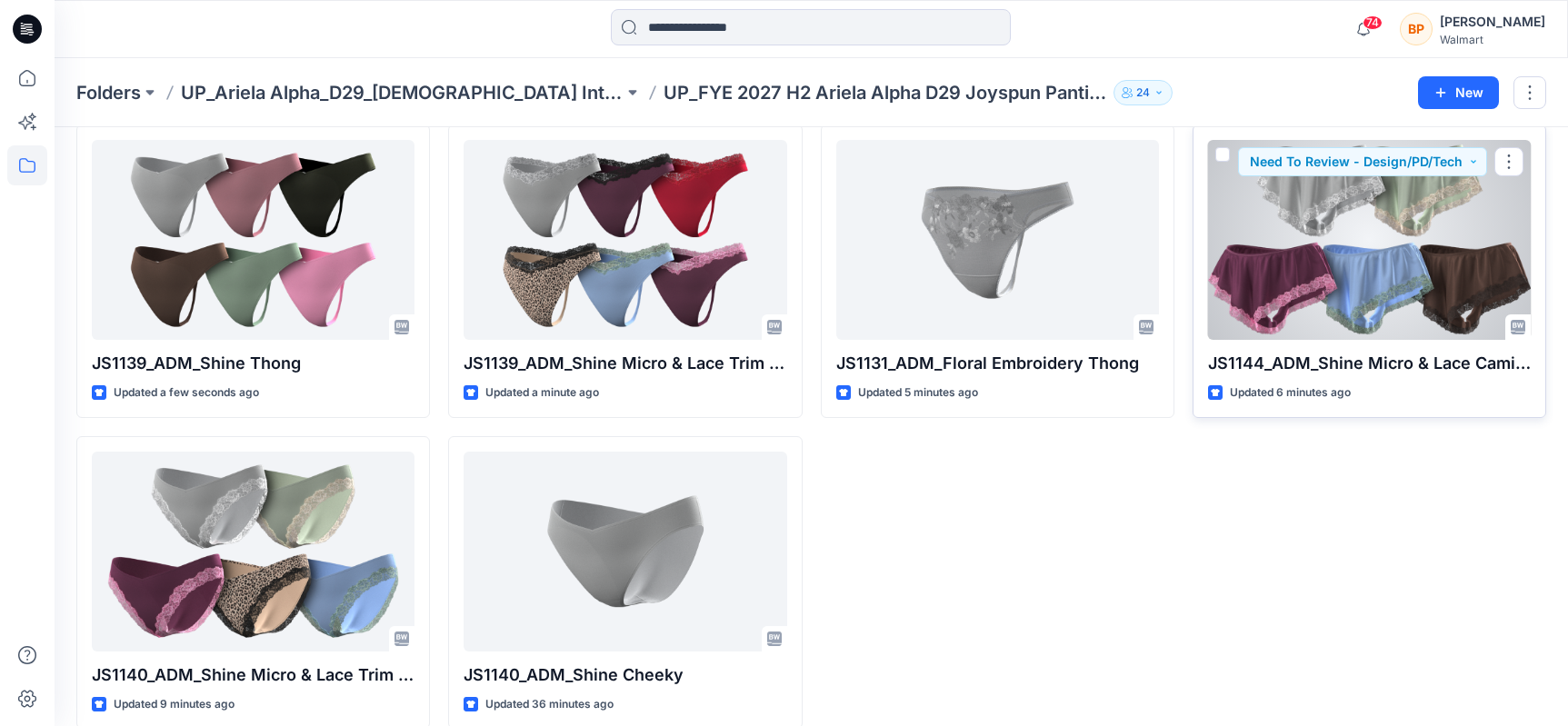
scroll to position [104, 0]
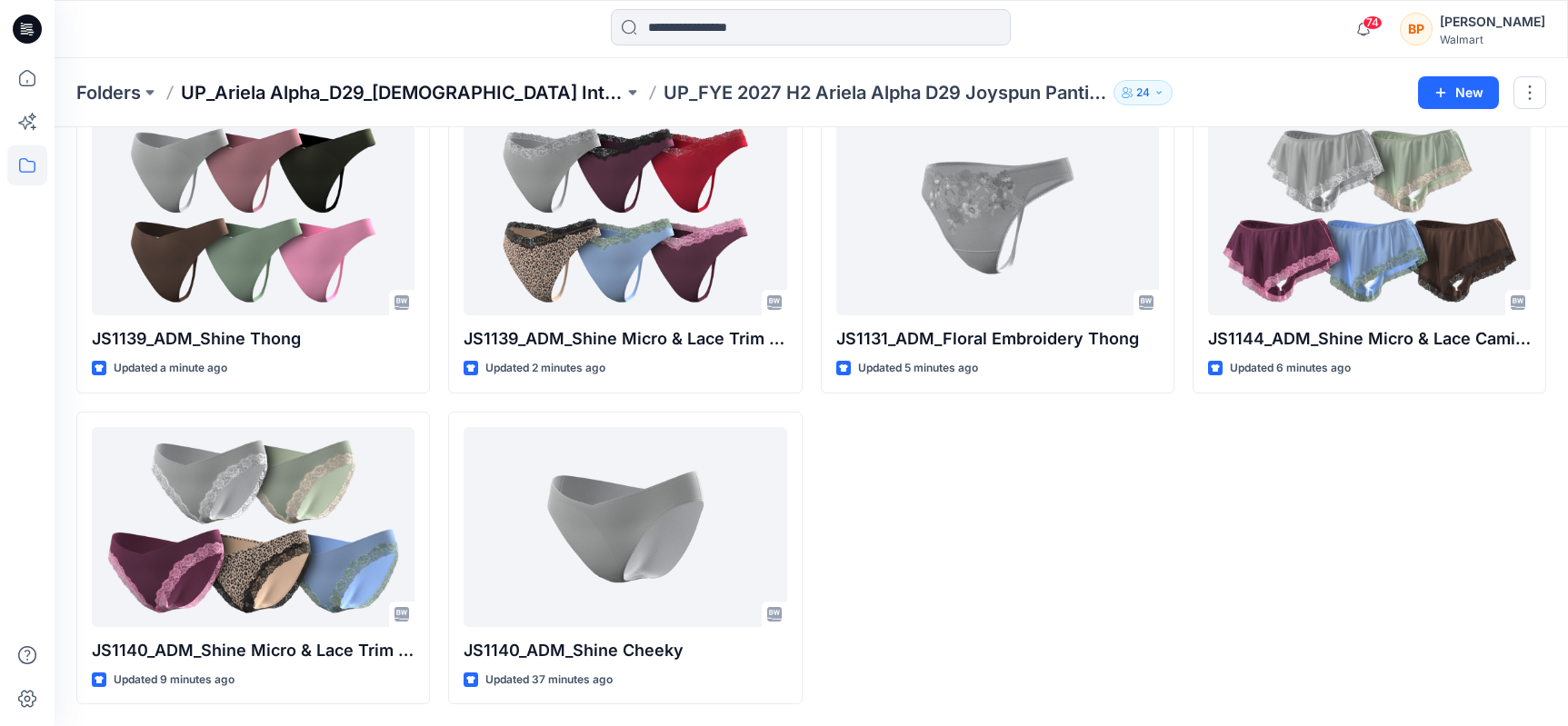
click at [359, 82] on p "UP_Ariela Alpha_D29_[DEMOGRAPHIC_DATA] Intimates - Joyspun" at bounding box center [402, 92] width 443 height 25
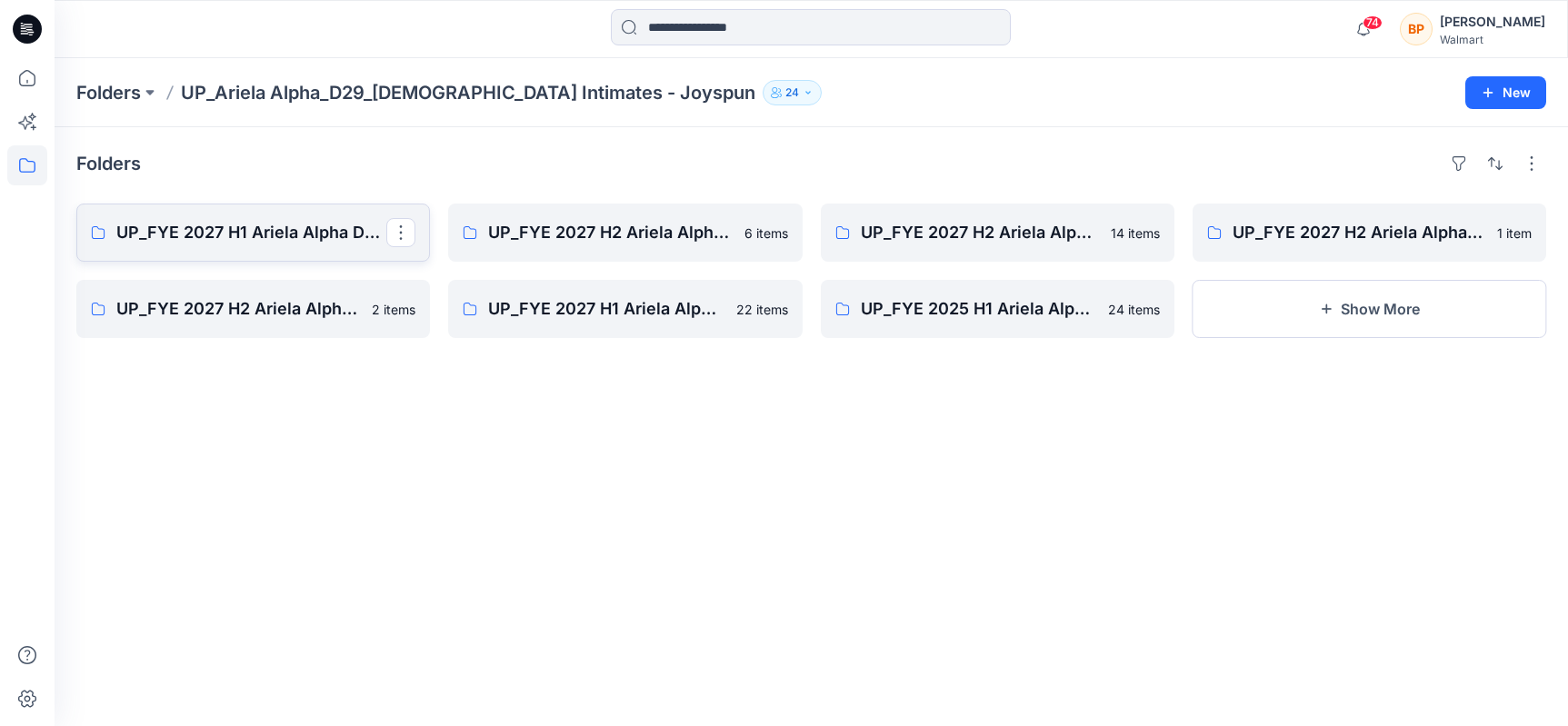
click at [328, 252] on link "UP_FYE 2027 H1 Ariela Alpha D29 Joyspun Panties" at bounding box center [254, 233] width 354 height 58
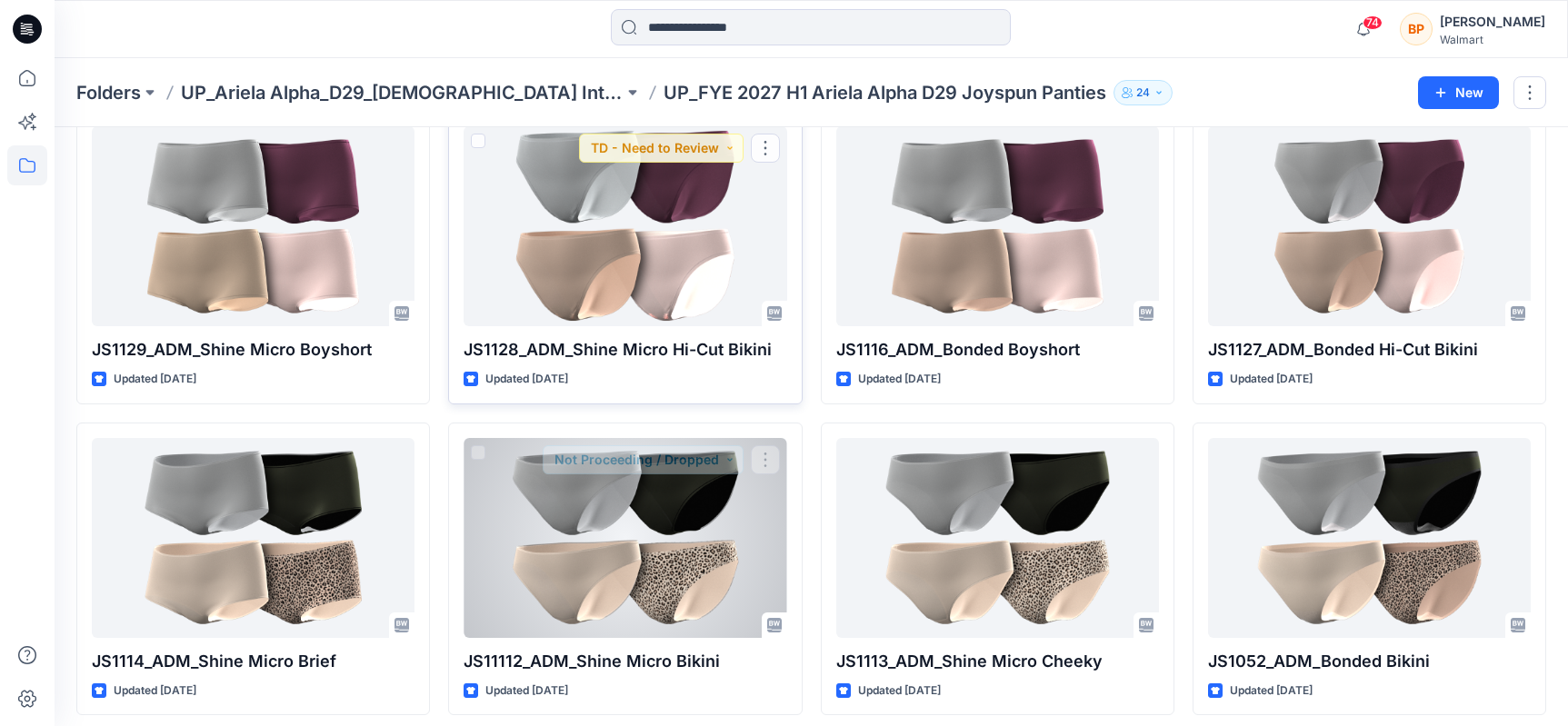
scroll to position [118, 0]
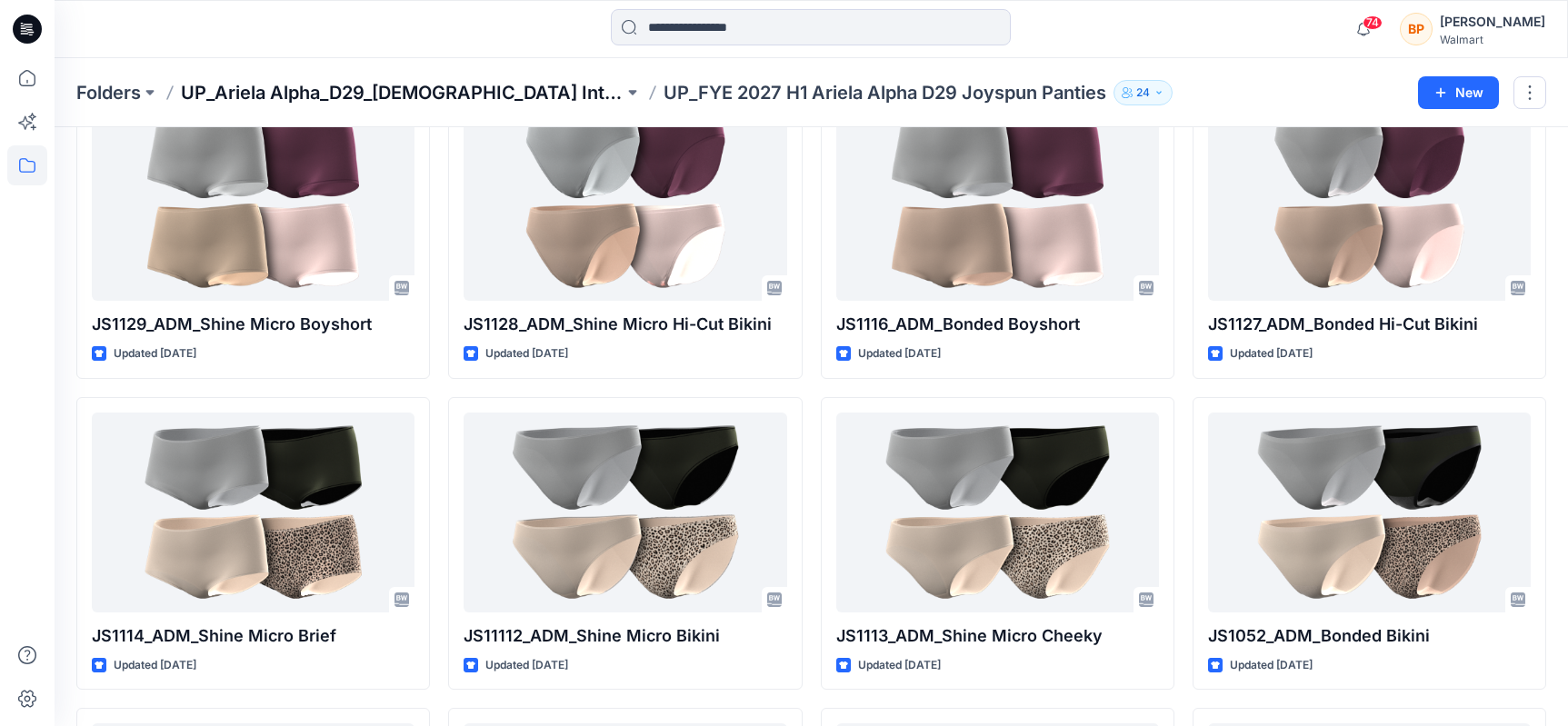
click at [474, 98] on p "UP_Ariela Alpha_D29_[DEMOGRAPHIC_DATA] Intimates - Joyspun" at bounding box center [402, 92] width 443 height 25
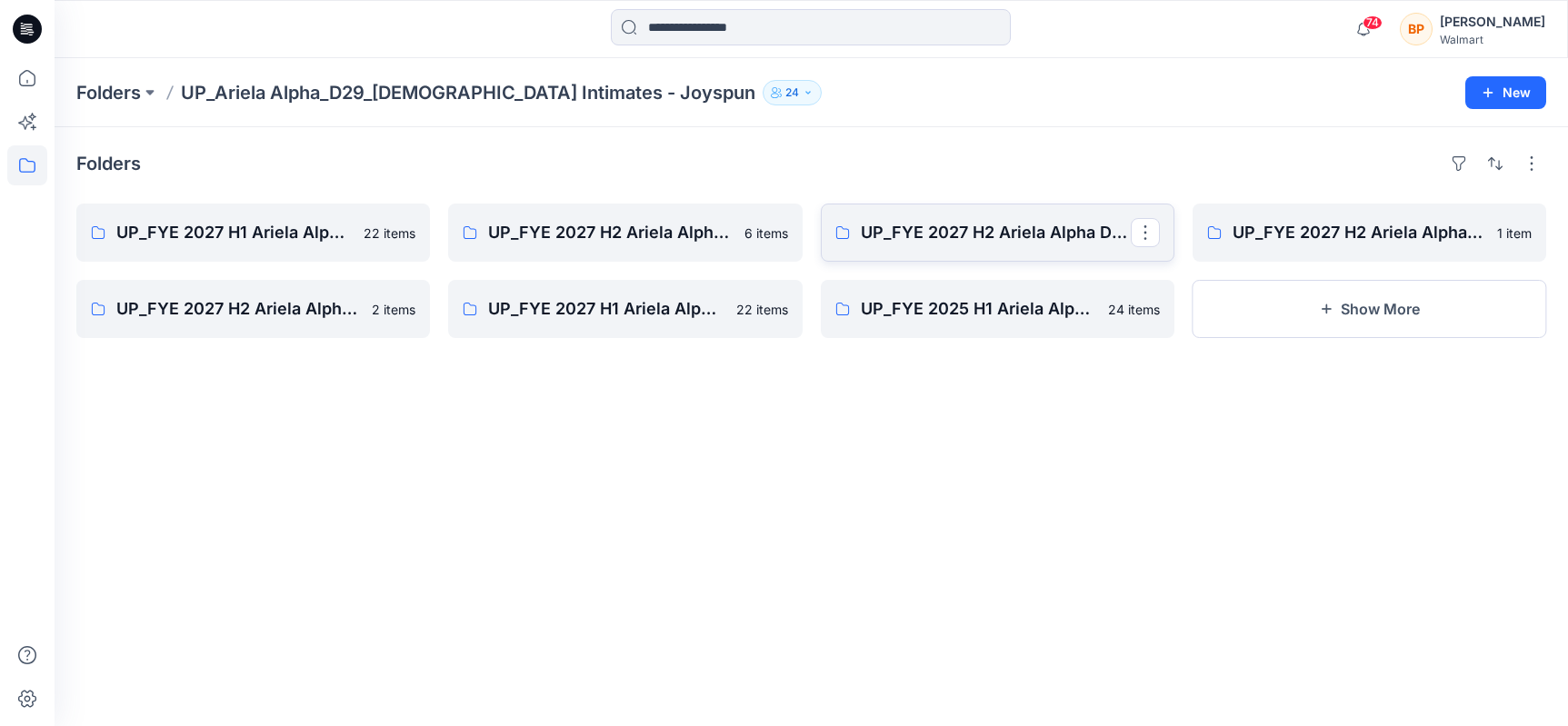
click at [851, 249] on link "UP_FYE 2027 H2 Ariela Alpha D29 Joyspun Bras" at bounding box center [998, 233] width 354 height 58
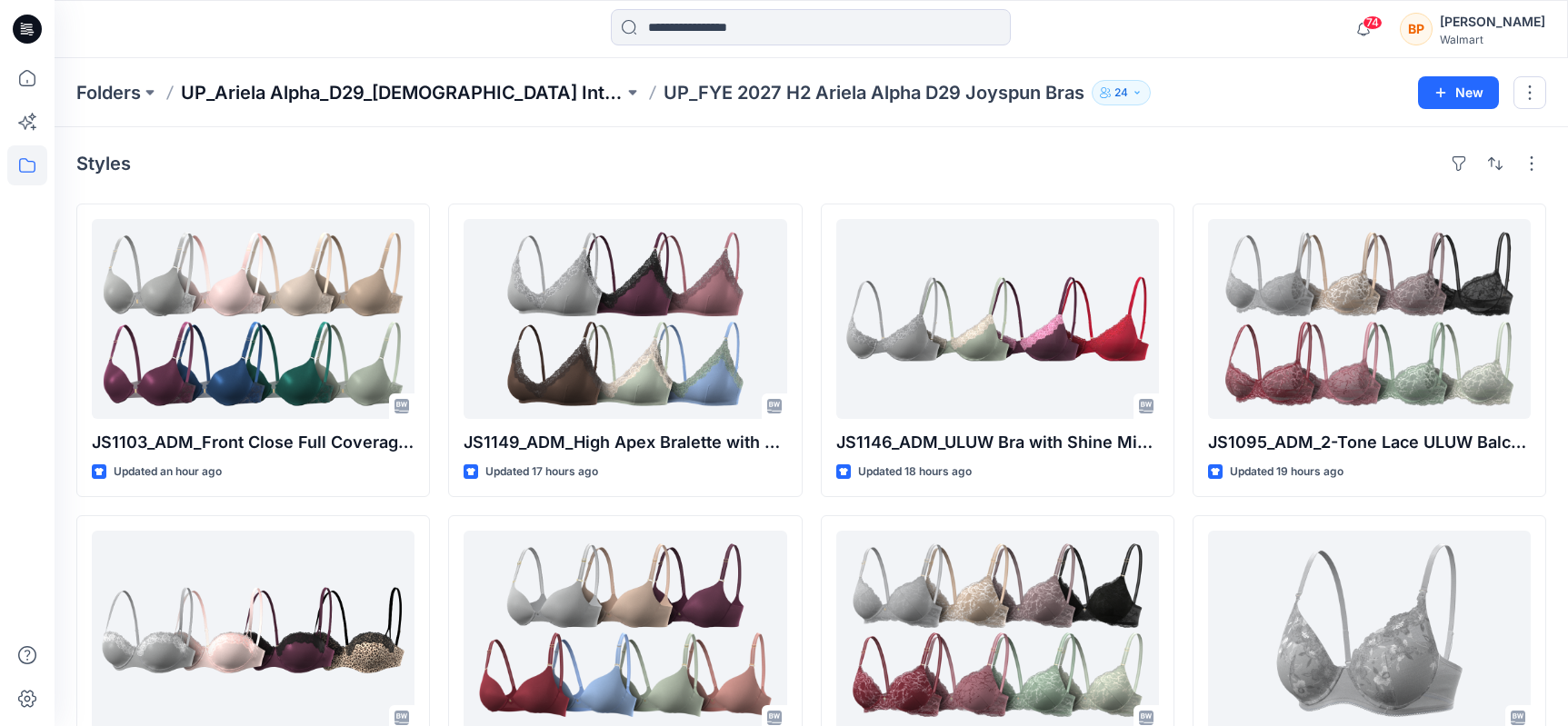
click at [588, 91] on p "UP_Ariela Alpha_D29_[DEMOGRAPHIC_DATA] Intimates - Joyspun" at bounding box center [402, 92] width 443 height 25
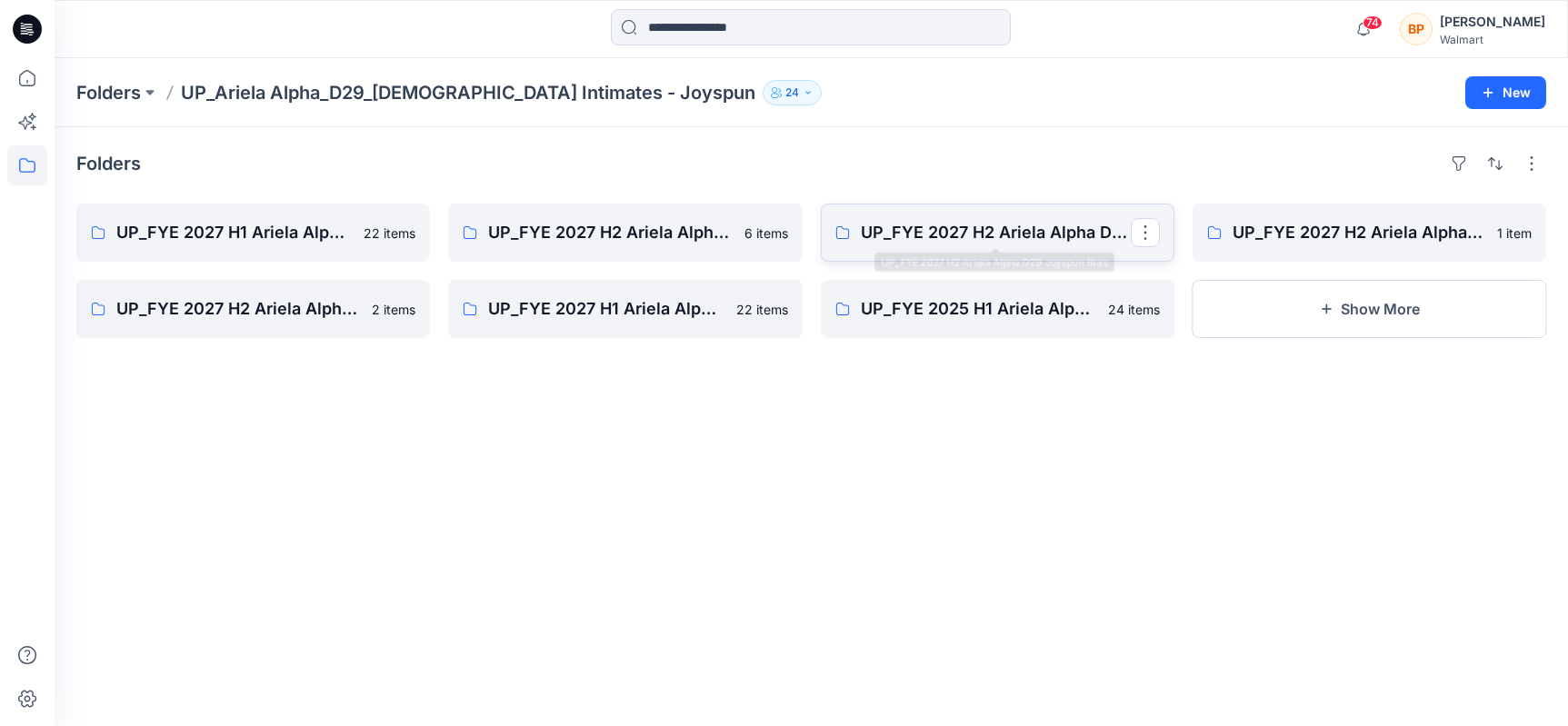
click at [1162, 222] on link "UP_FYE 2027 H2 Ariela Alpha D29 Joyspun Bras" at bounding box center [998, 233] width 354 height 58
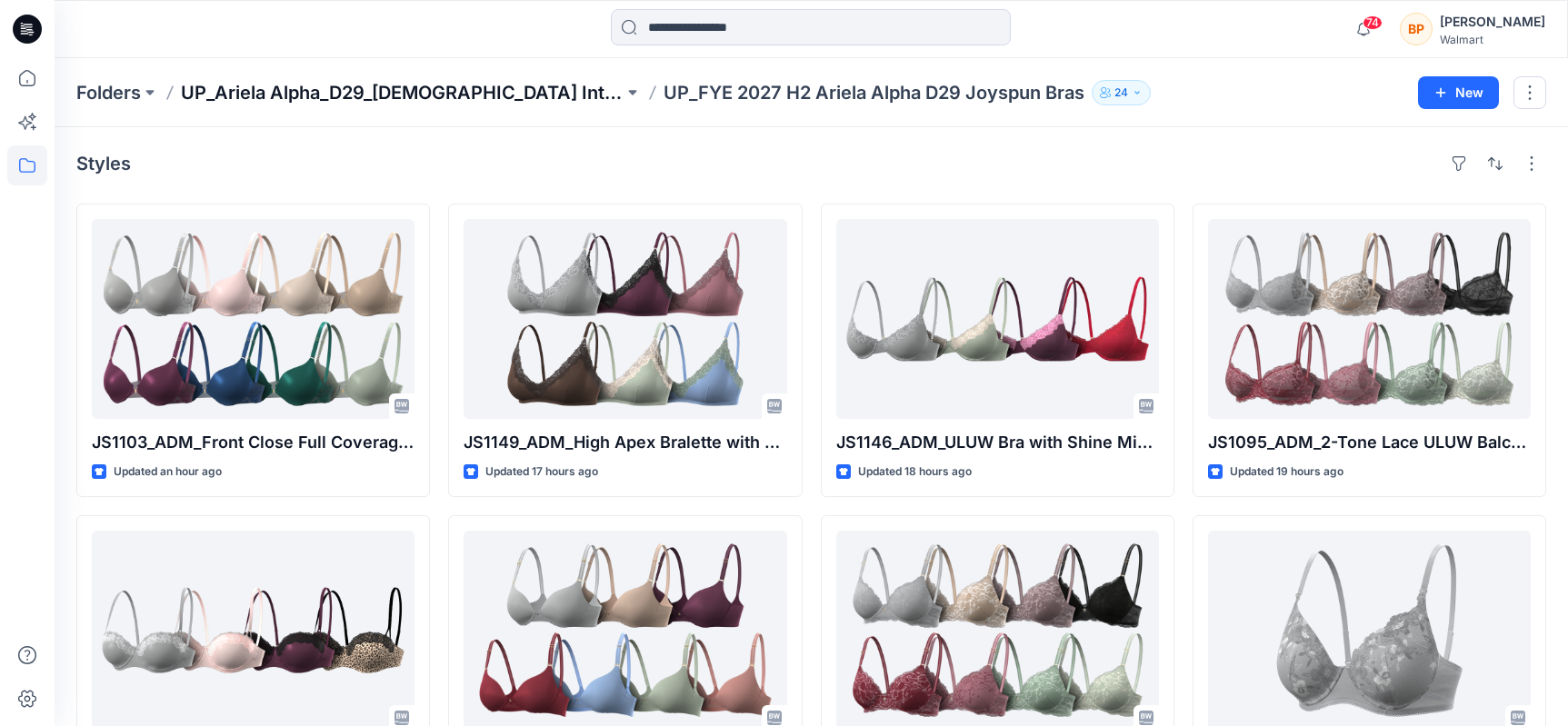
click at [580, 90] on p "UP_Ariela Alpha_D29_[DEMOGRAPHIC_DATA] Intimates - Joyspun" at bounding box center [402, 92] width 443 height 25
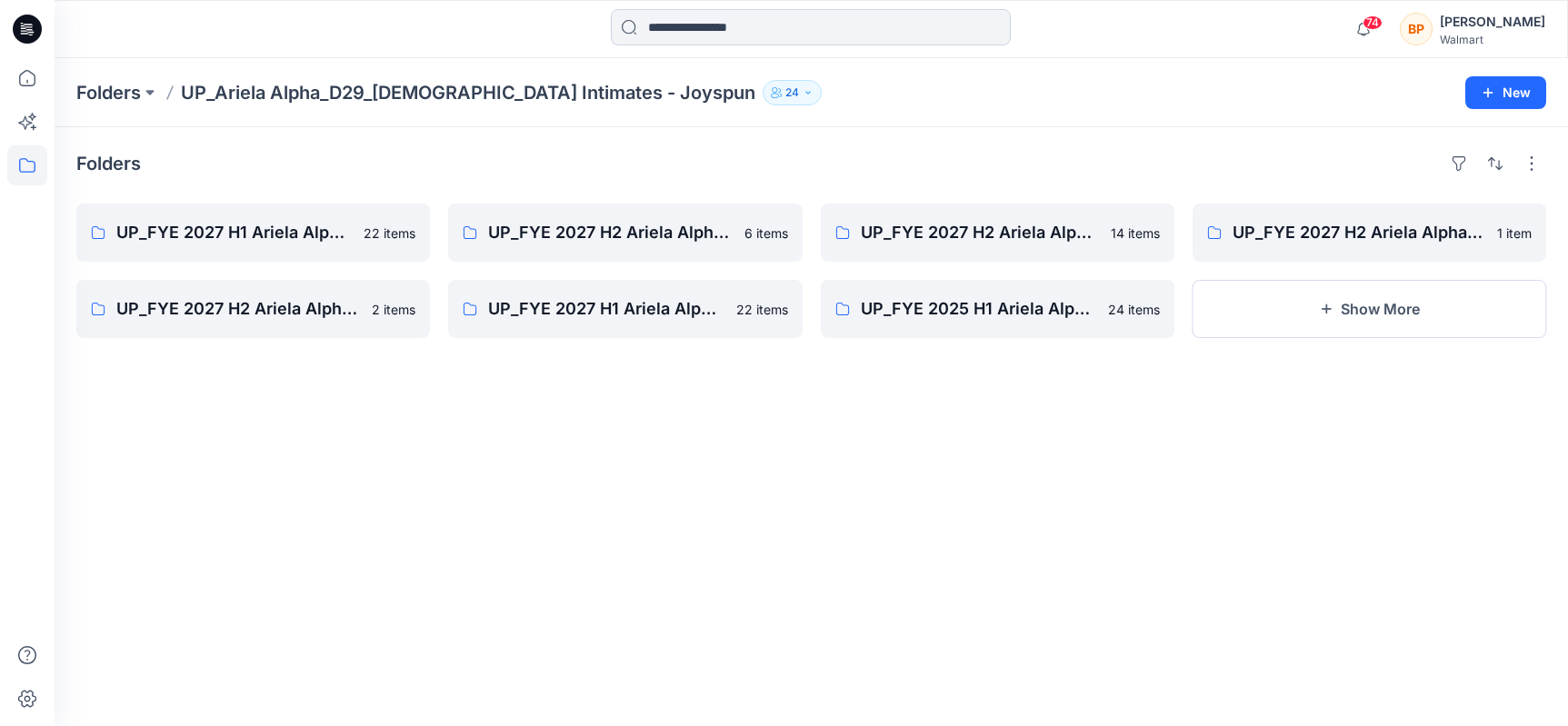
click at [669, 38] on input at bounding box center [811, 27] width 400 height 36
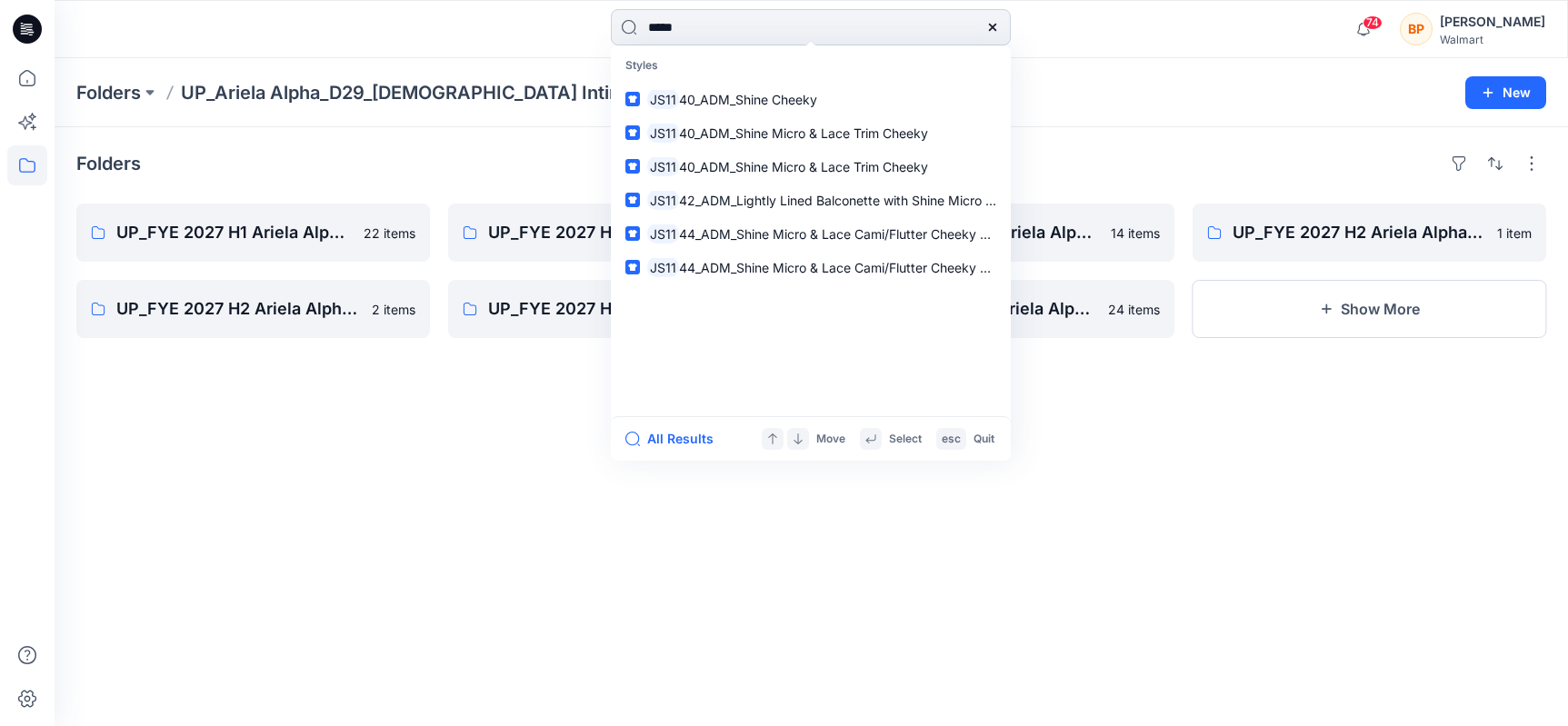
type input "******"
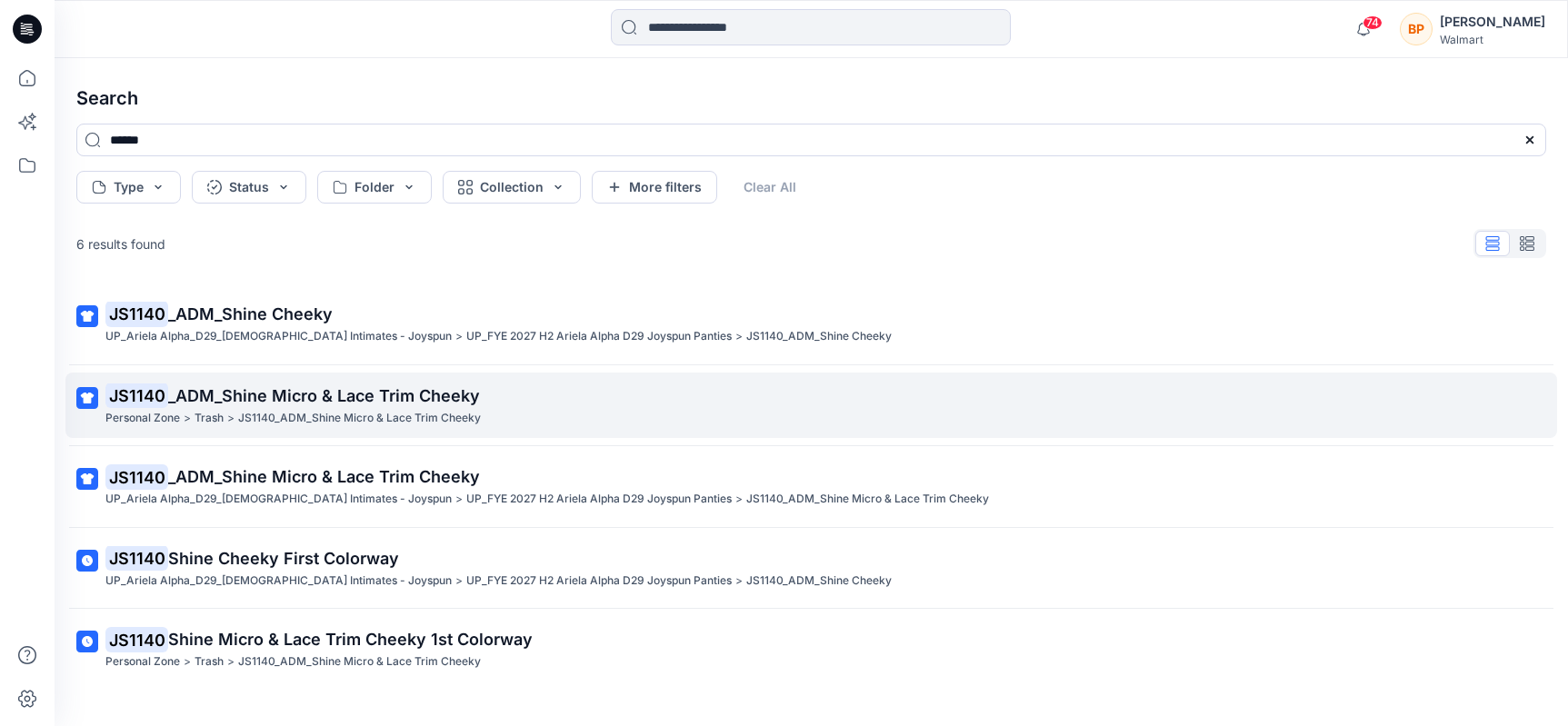
click at [518, 391] on p "JS1140 _ADM_Shine Micro & Lace Trim Cheeky" at bounding box center [810, 396] width 1408 height 25
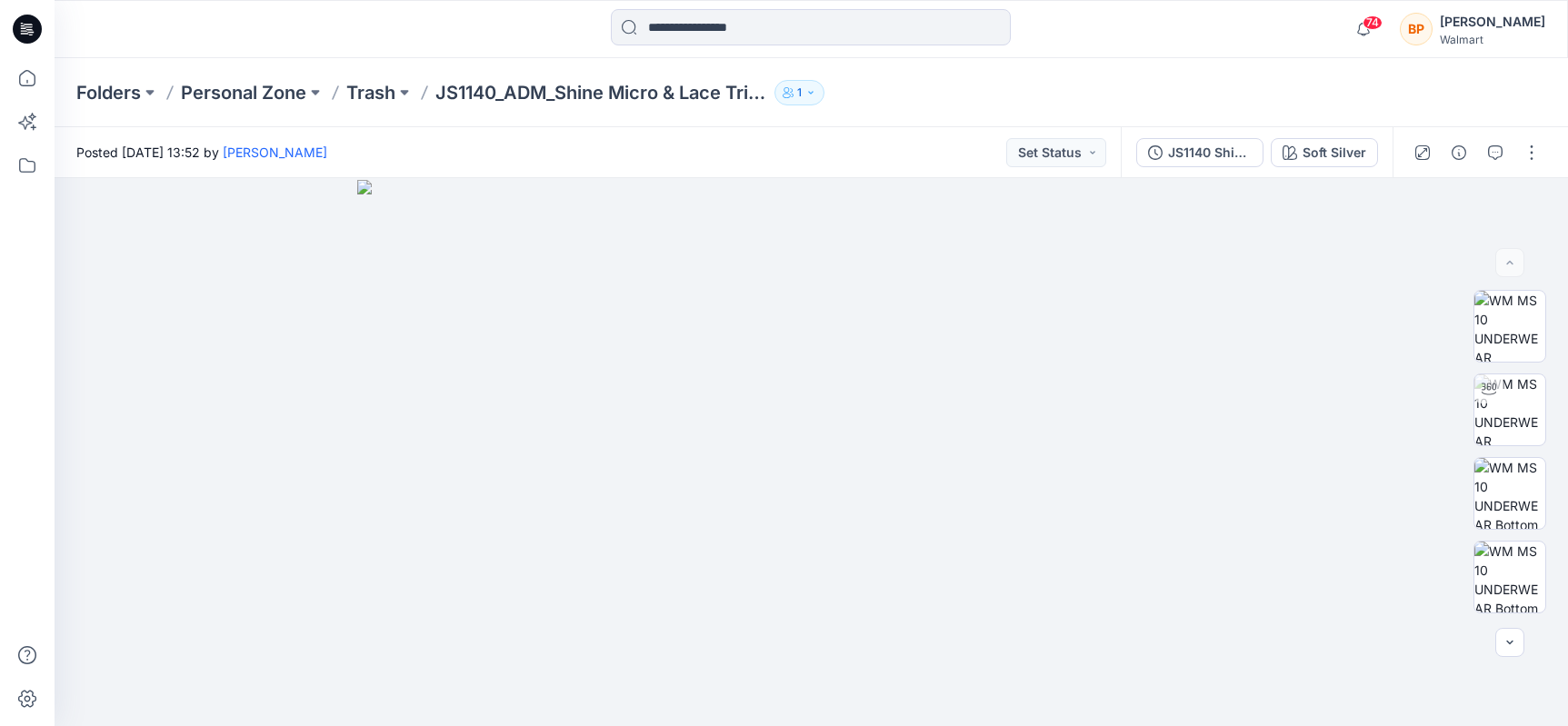
click at [1524, 136] on div at bounding box center [1477, 152] width 169 height 51
click at [1524, 144] on button "button" at bounding box center [1531, 152] width 29 height 29
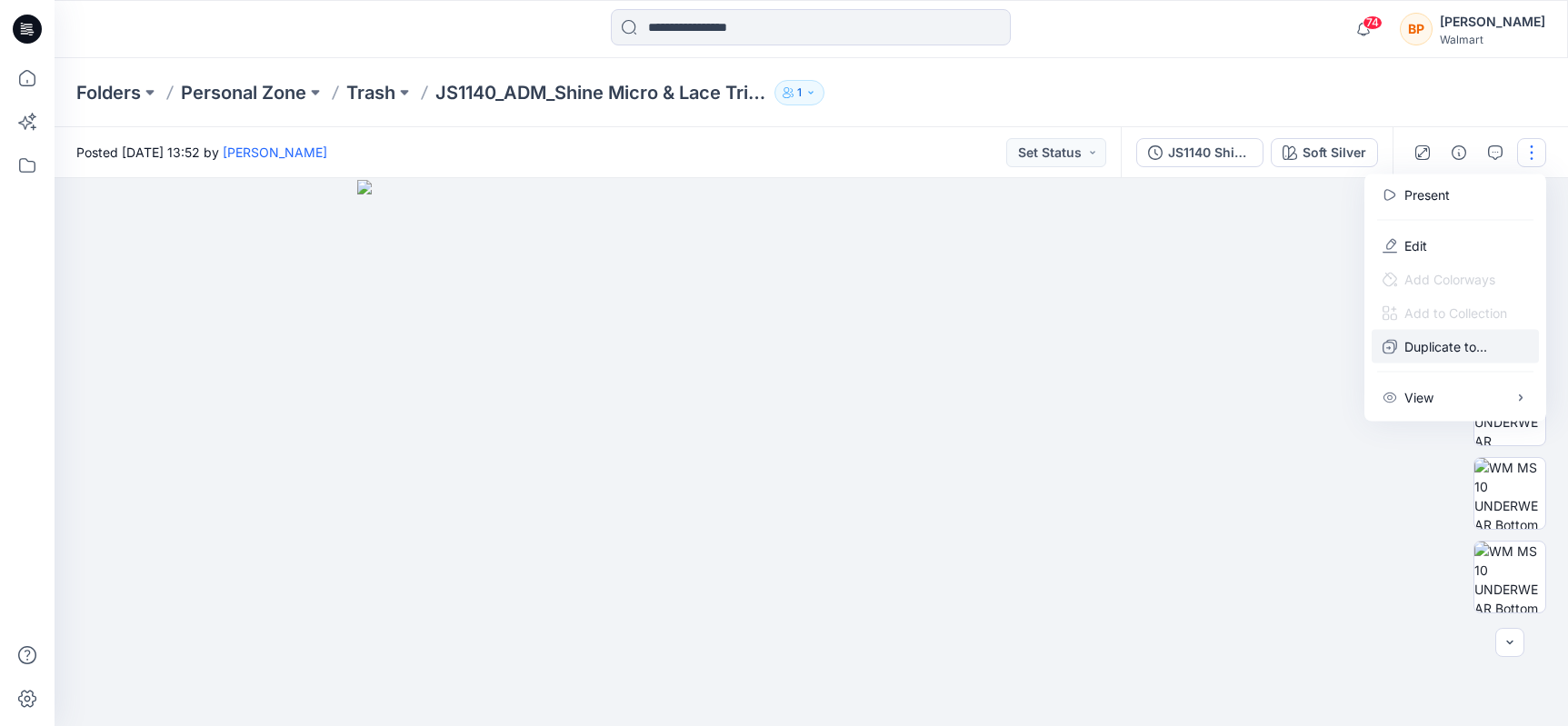
click at [1415, 348] on p "Duplicate to..." at bounding box center [1445, 346] width 82 height 19
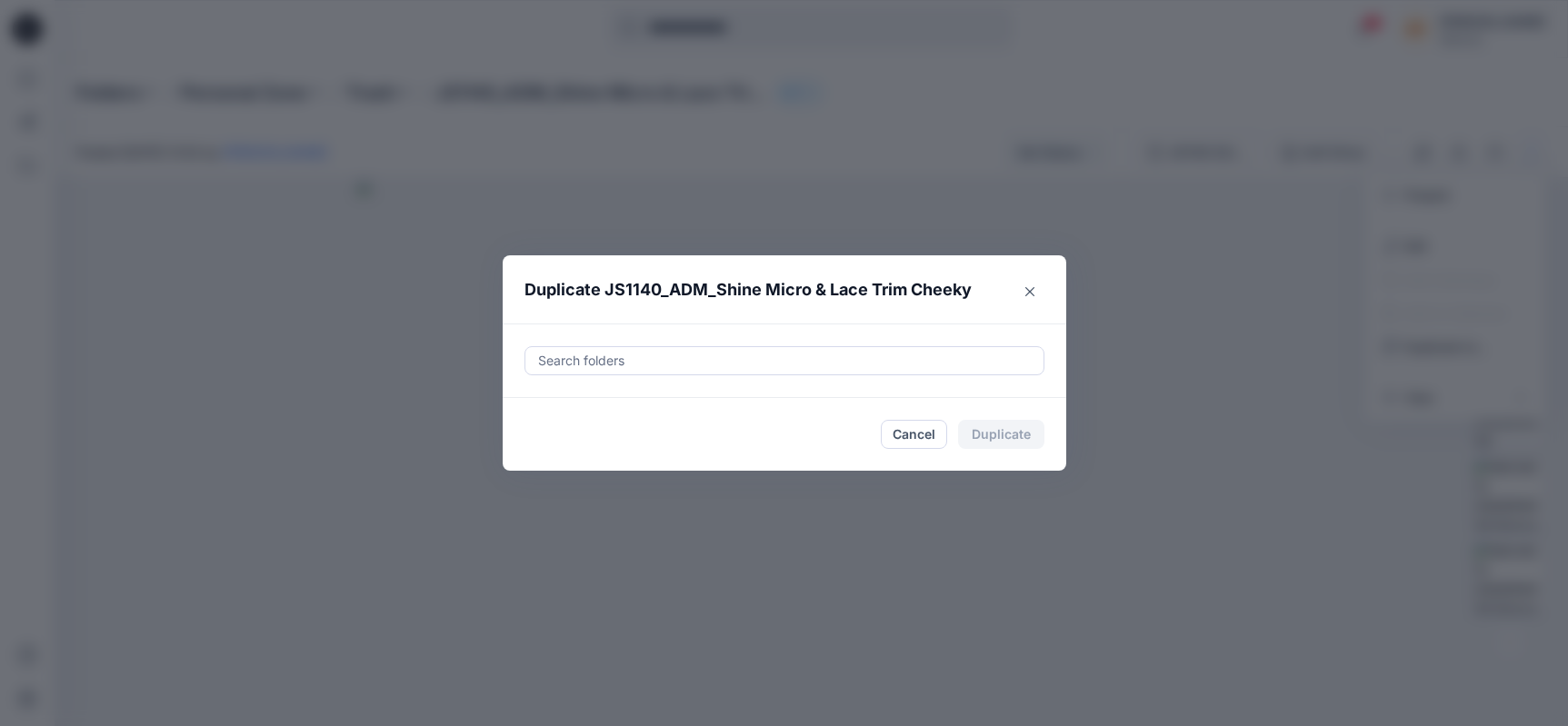
click at [853, 358] on div at bounding box center [784, 360] width 496 height 22
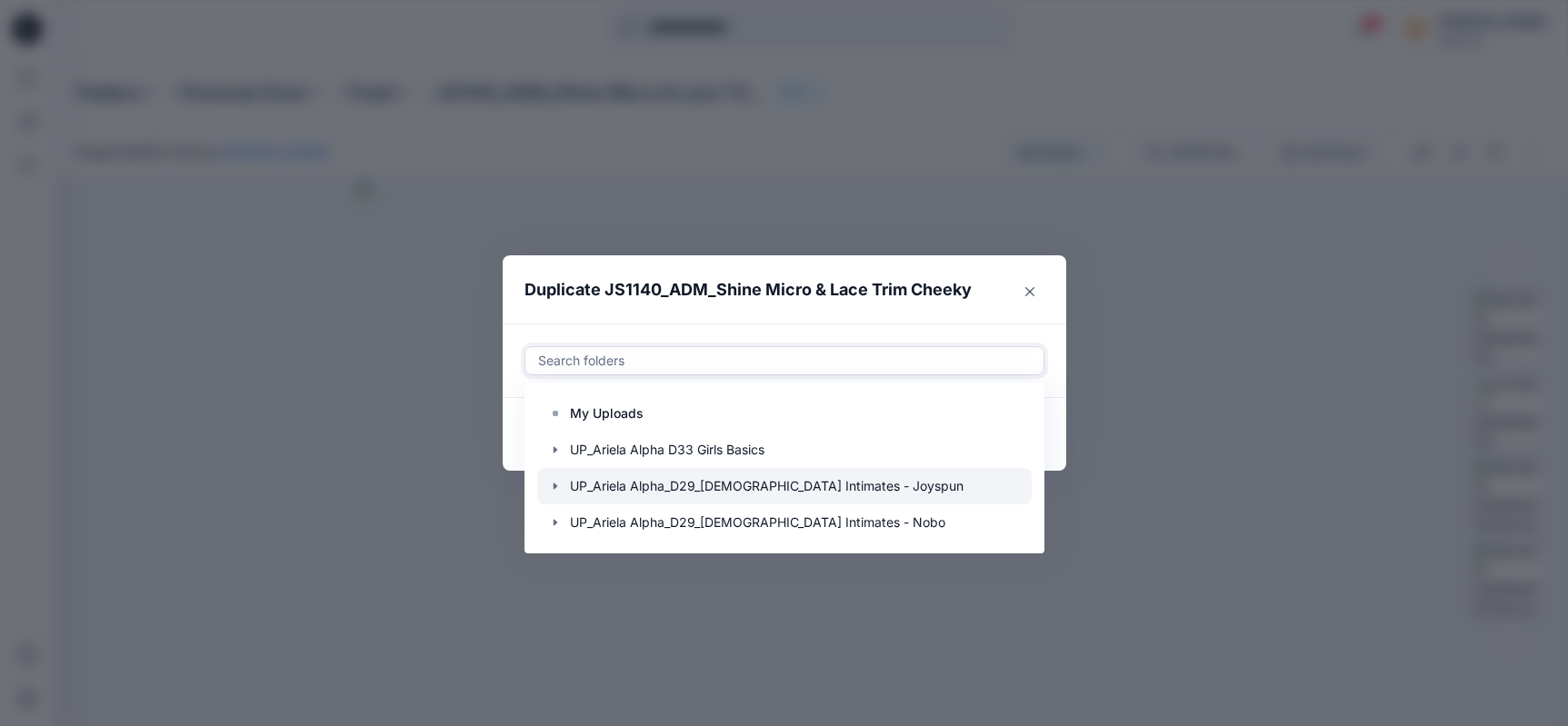
click at [554, 486] on icon "button" at bounding box center [554, 486] width 4 height 7
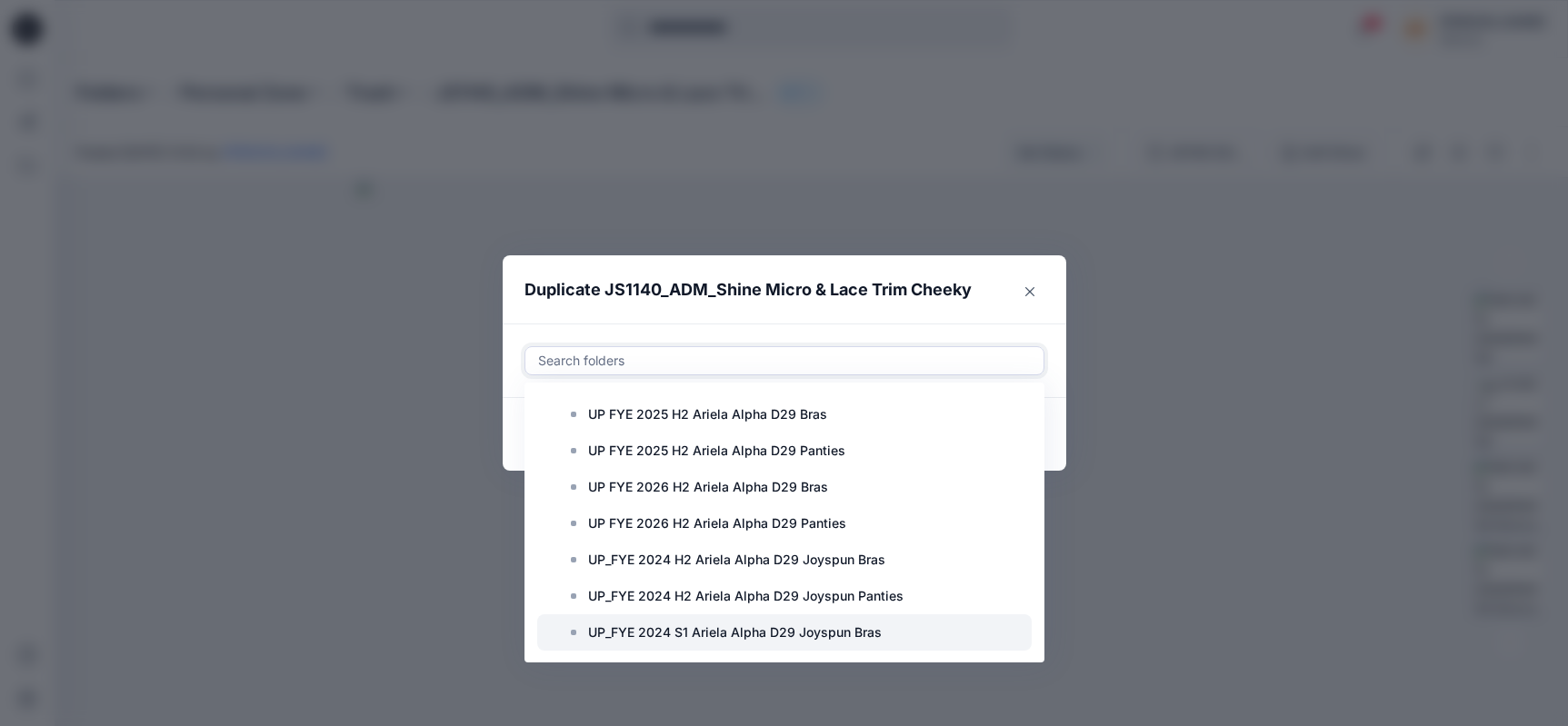
scroll to position [545, 0]
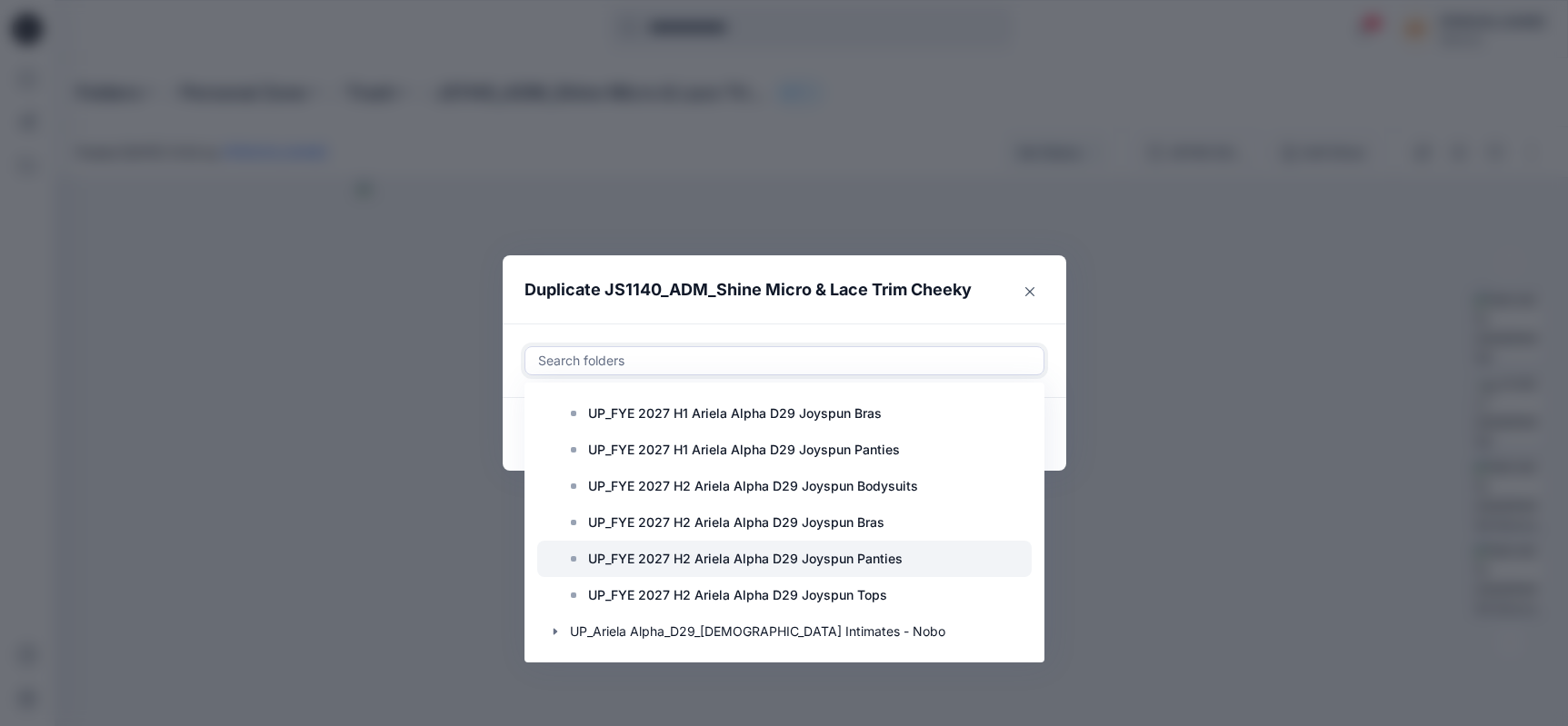
click at [656, 565] on p "UP_FYE 2027 H2 Ariela Alpha D29 Joyspun Panties" at bounding box center [745, 559] width 315 height 22
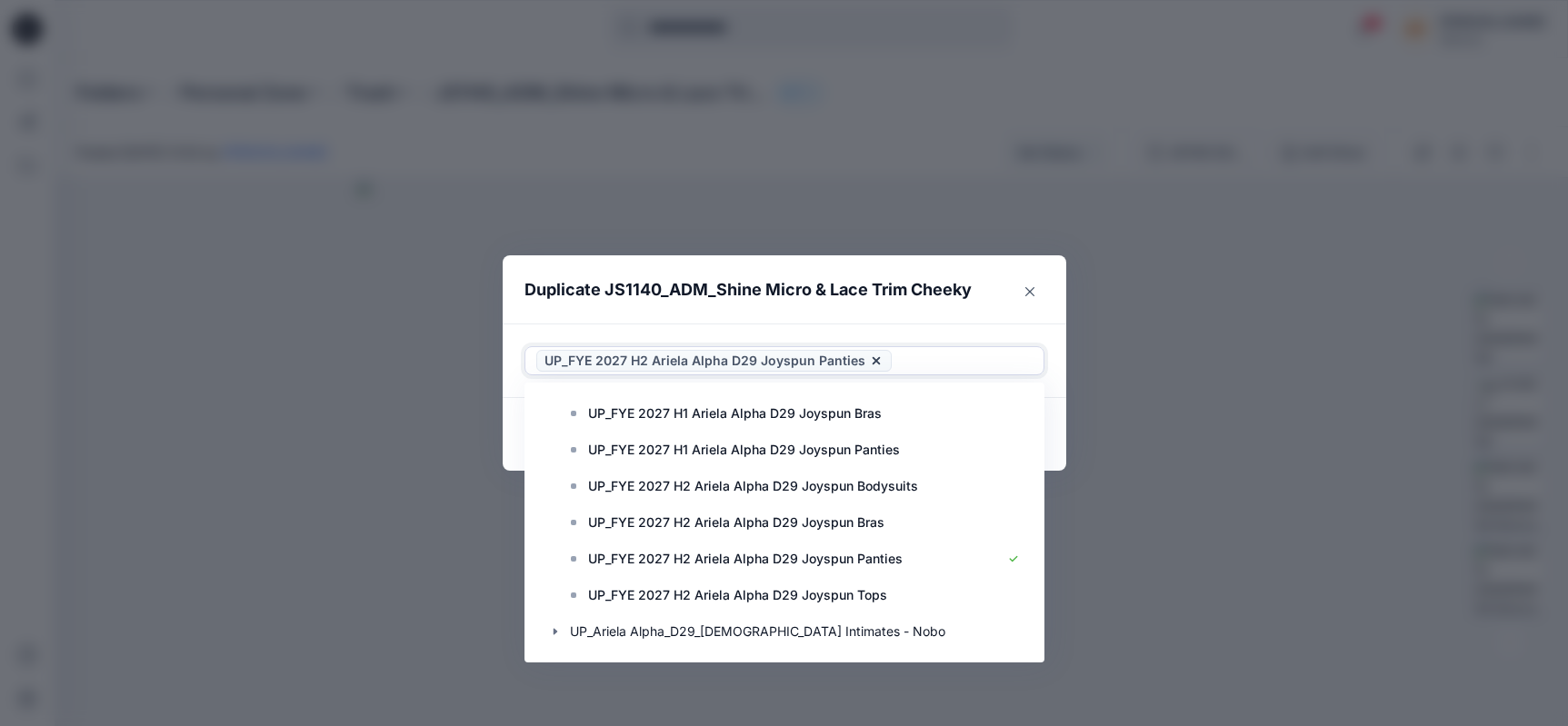
click at [963, 316] on header "Duplicate JS1140_ADM_Shine Micro & Lace Trim Cheeky" at bounding box center [766, 290] width 527 height 69
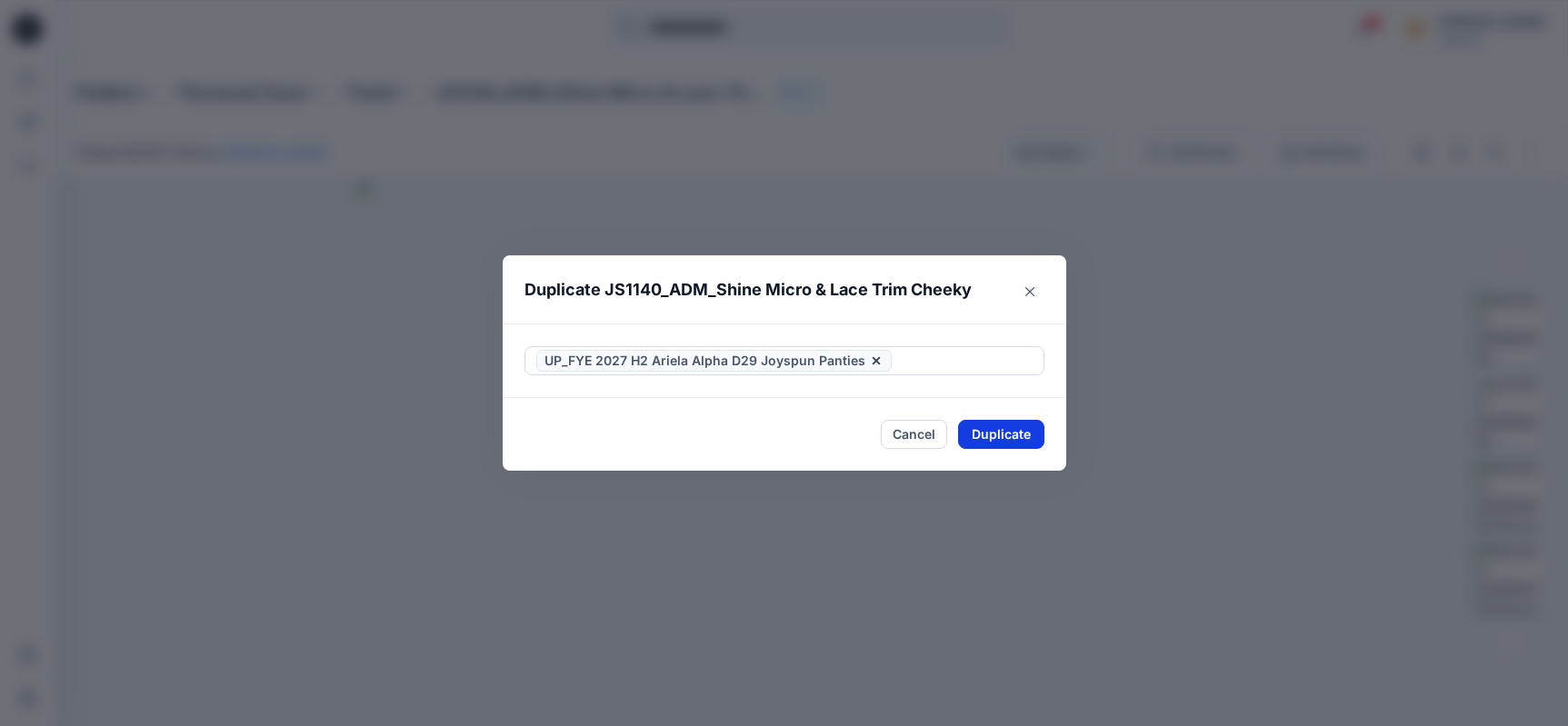
click at [993, 428] on button "Duplicate" at bounding box center [1001, 434] width 86 height 29
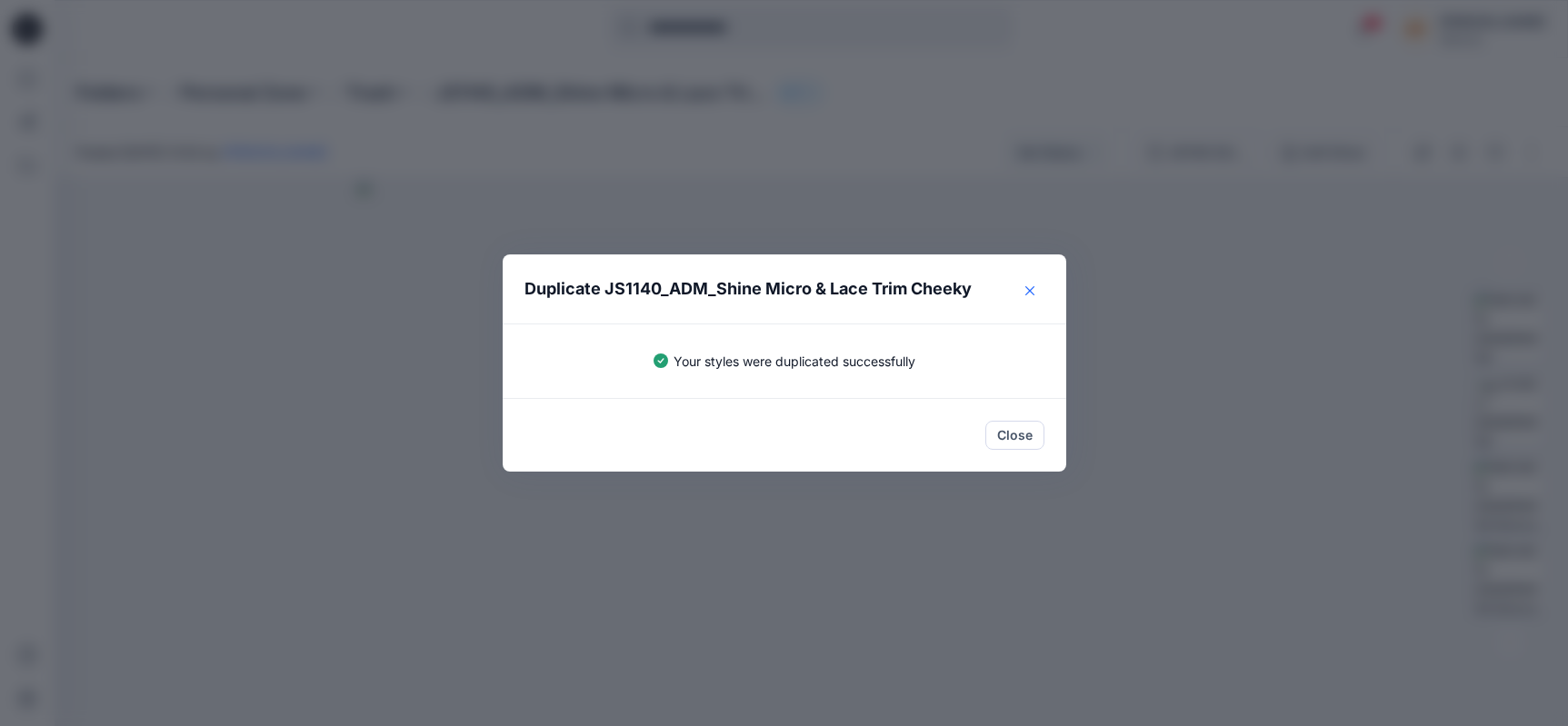
click at [1028, 278] on button "Close" at bounding box center [1030, 290] width 29 height 29
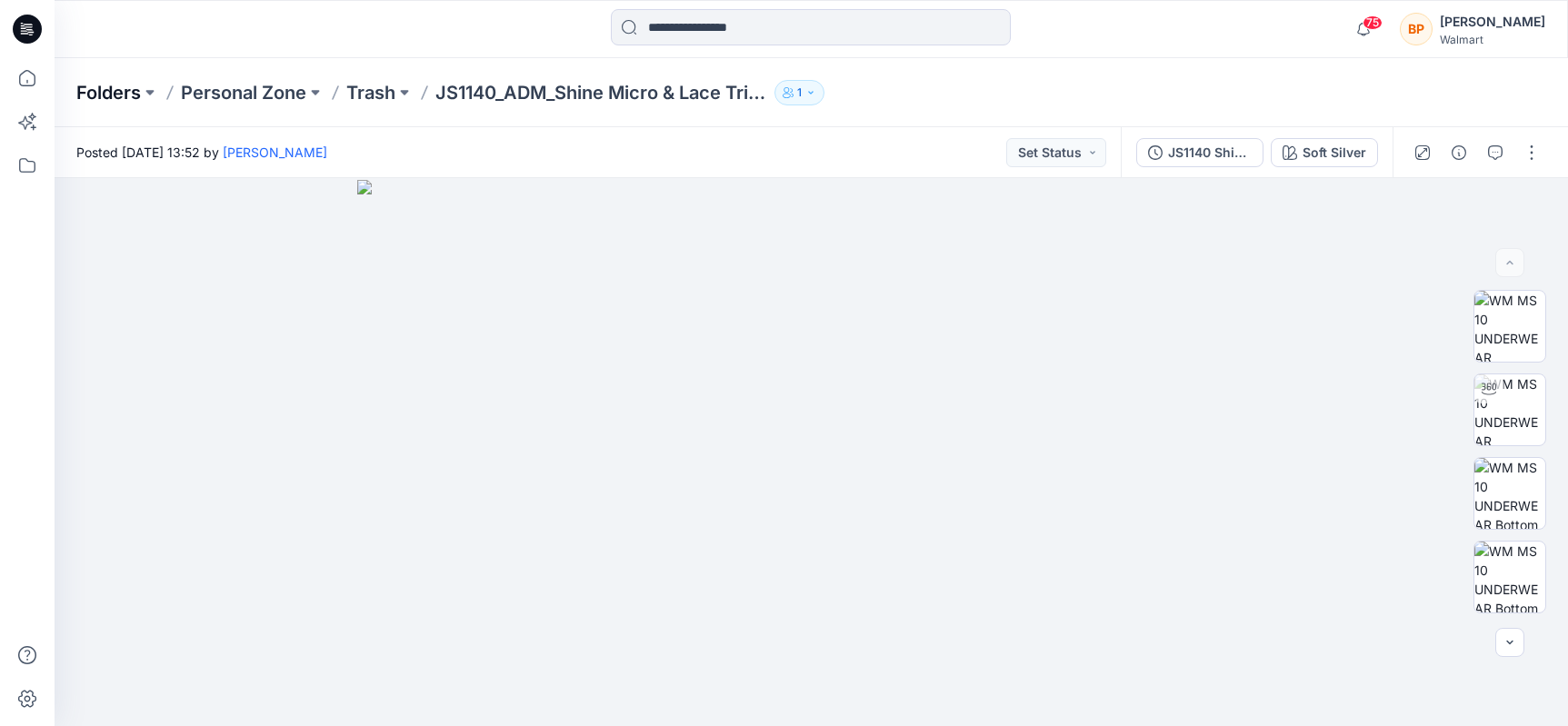
click at [125, 91] on p "Folders" at bounding box center [109, 92] width 65 height 25
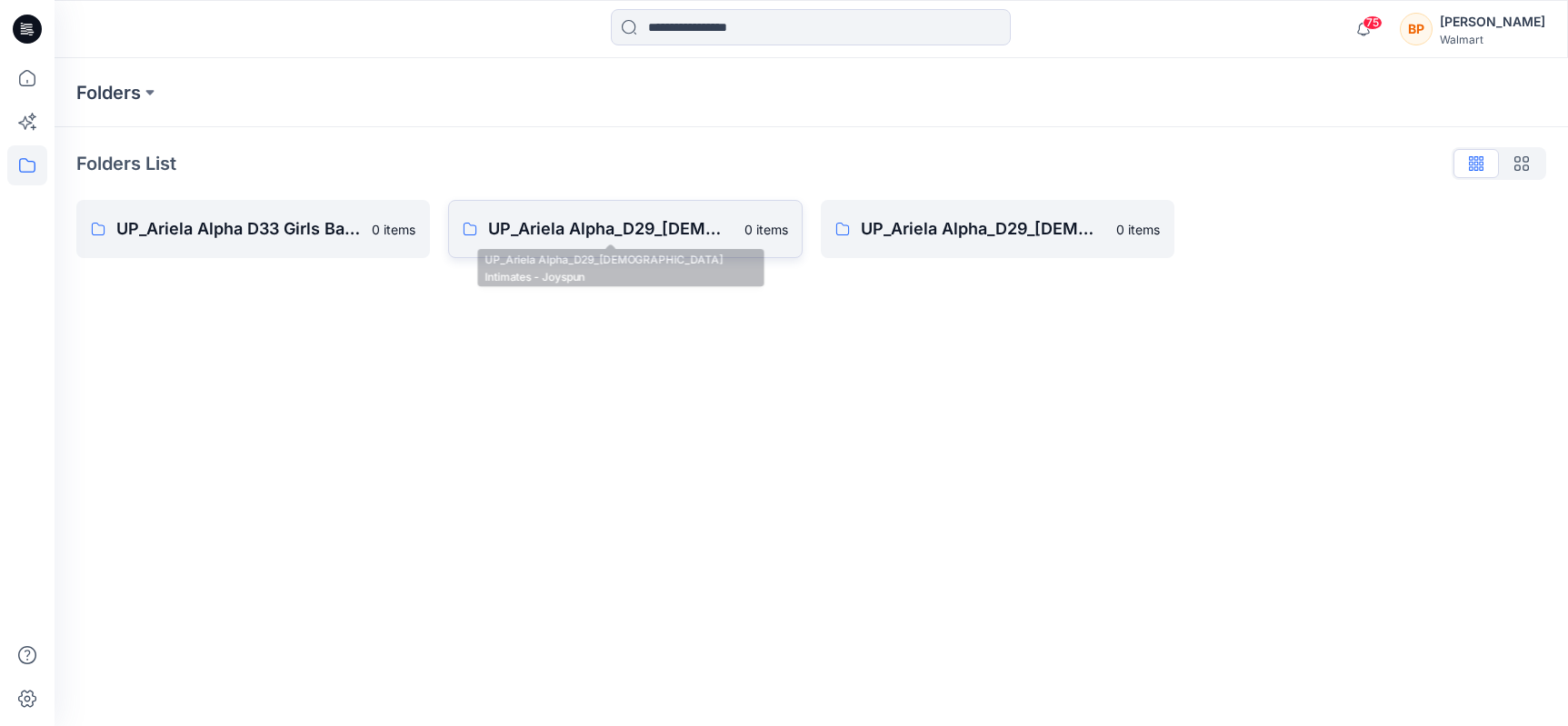
click at [558, 226] on p "UP_Ariela Alpha_D29_[DEMOGRAPHIC_DATA] Intimates - Joyspun" at bounding box center [609, 228] width 244 height 25
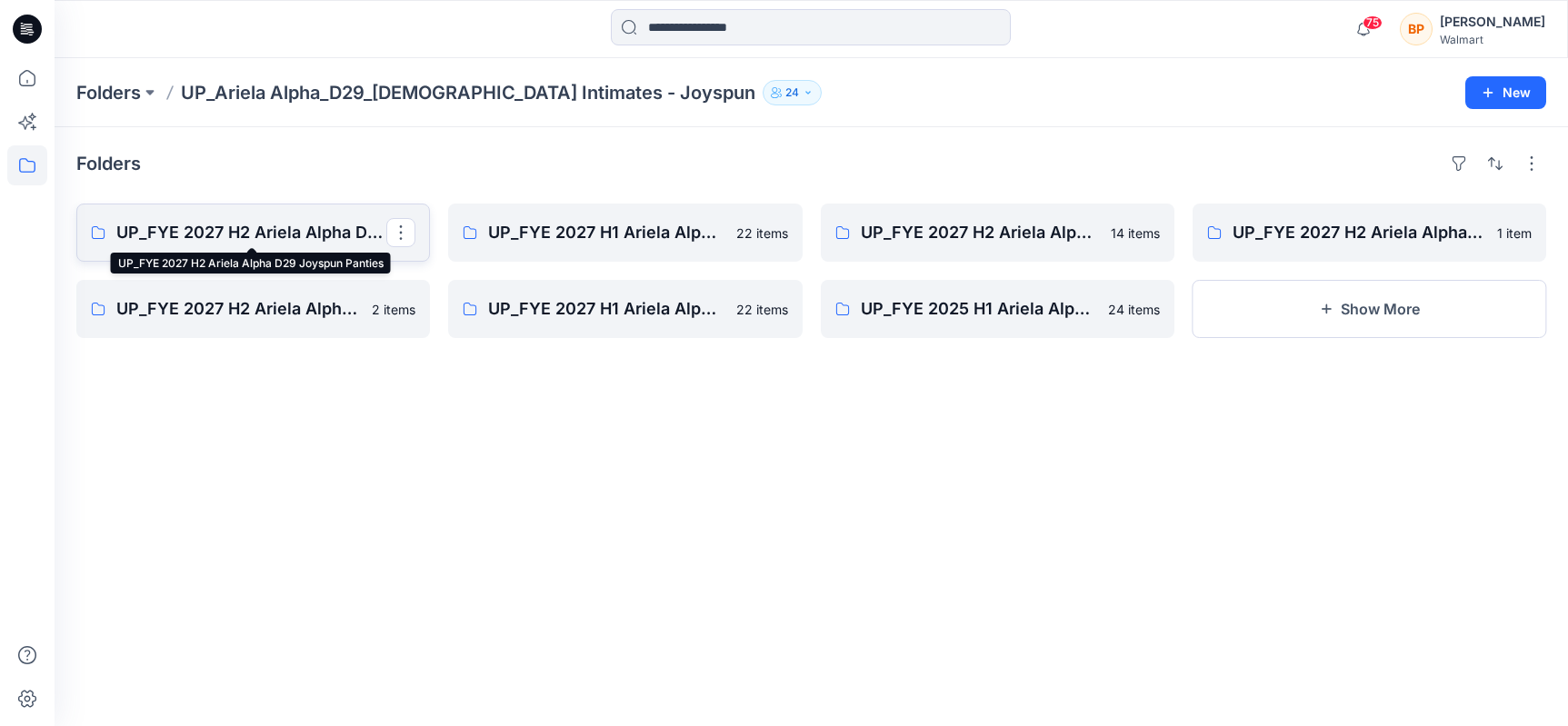
click at [305, 231] on p "UP_FYE 2027 H2 Ariela Alpha D29 Joyspun Panties" at bounding box center [251, 232] width 270 height 25
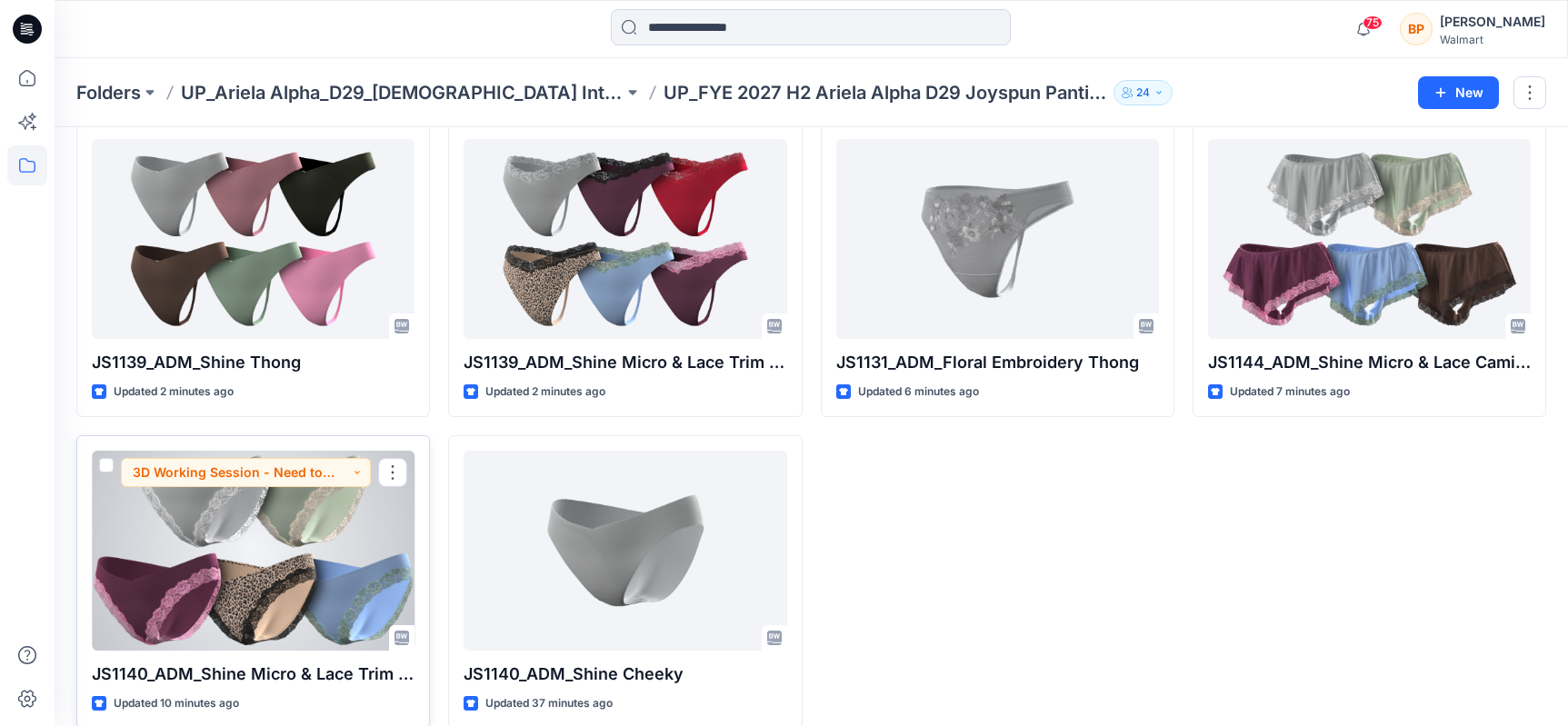
scroll to position [104, 0]
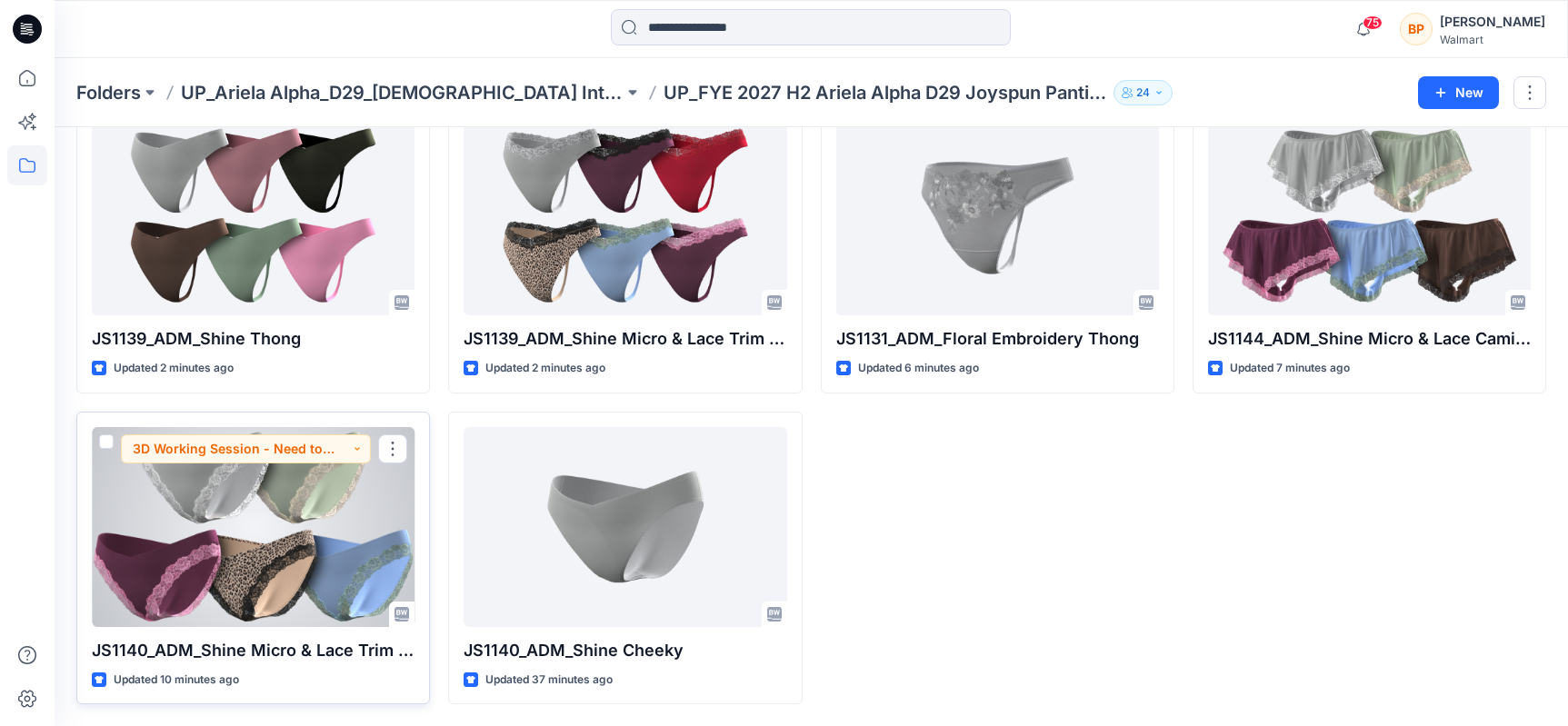
click at [323, 502] on div at bounding box center [253, 527] width 323 height 200
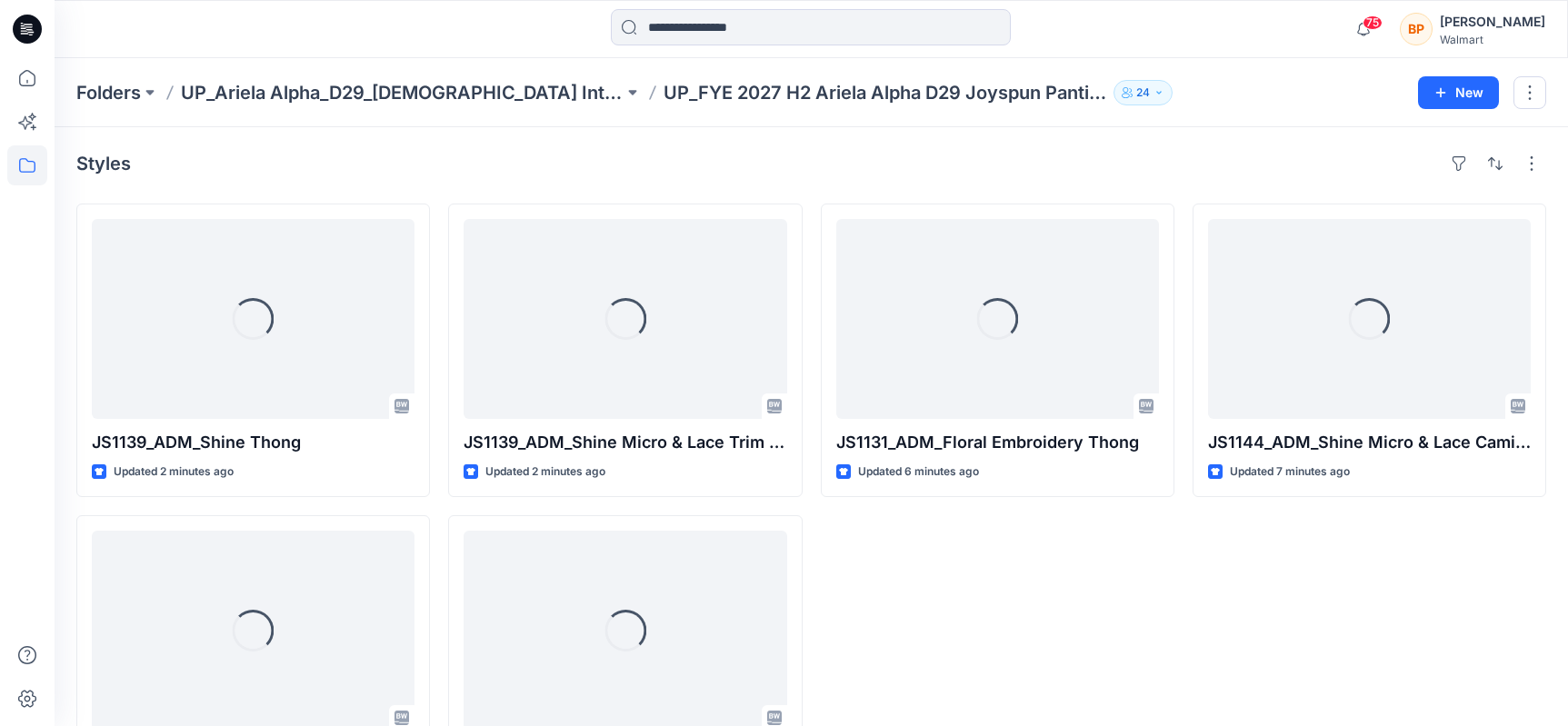
scroll to position [104, 0]
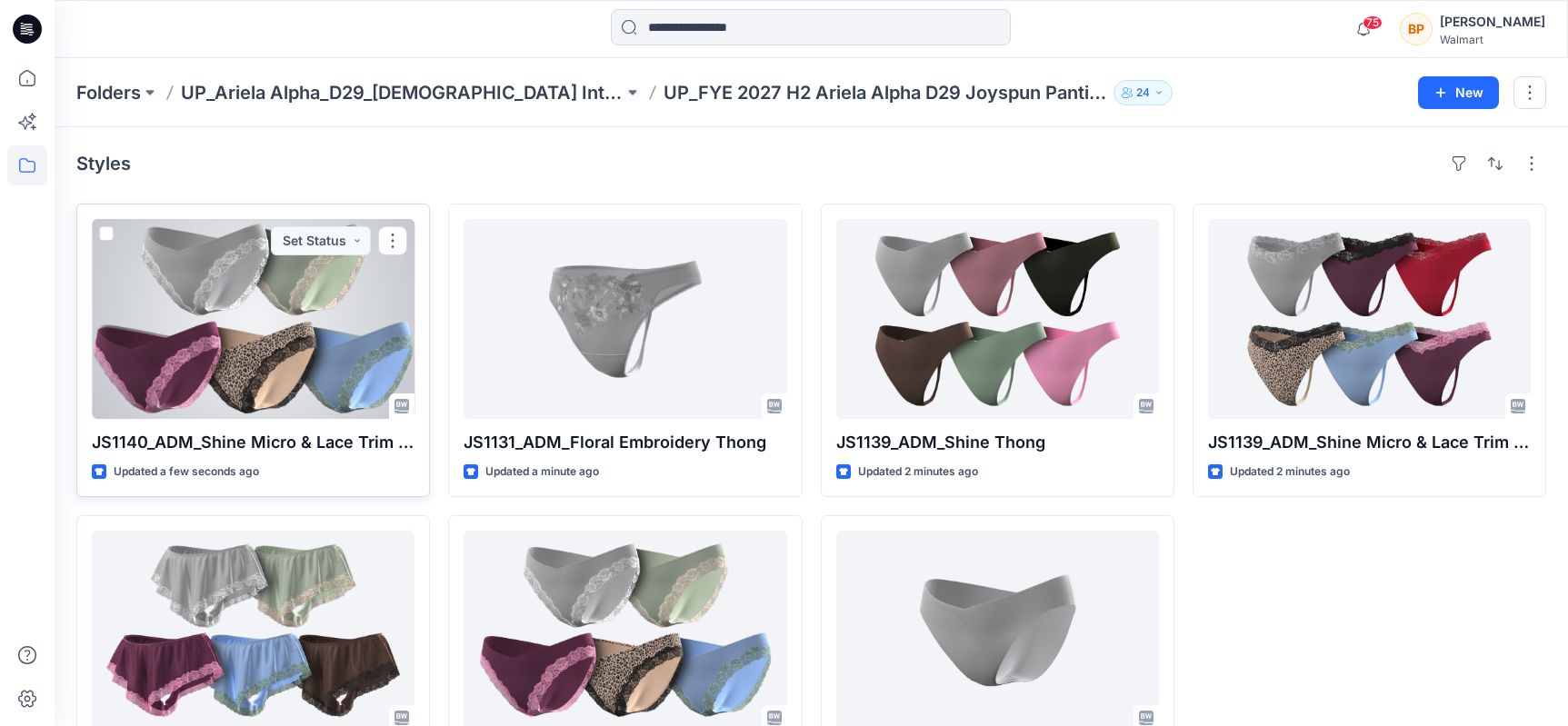
scroll to position [10, 0]
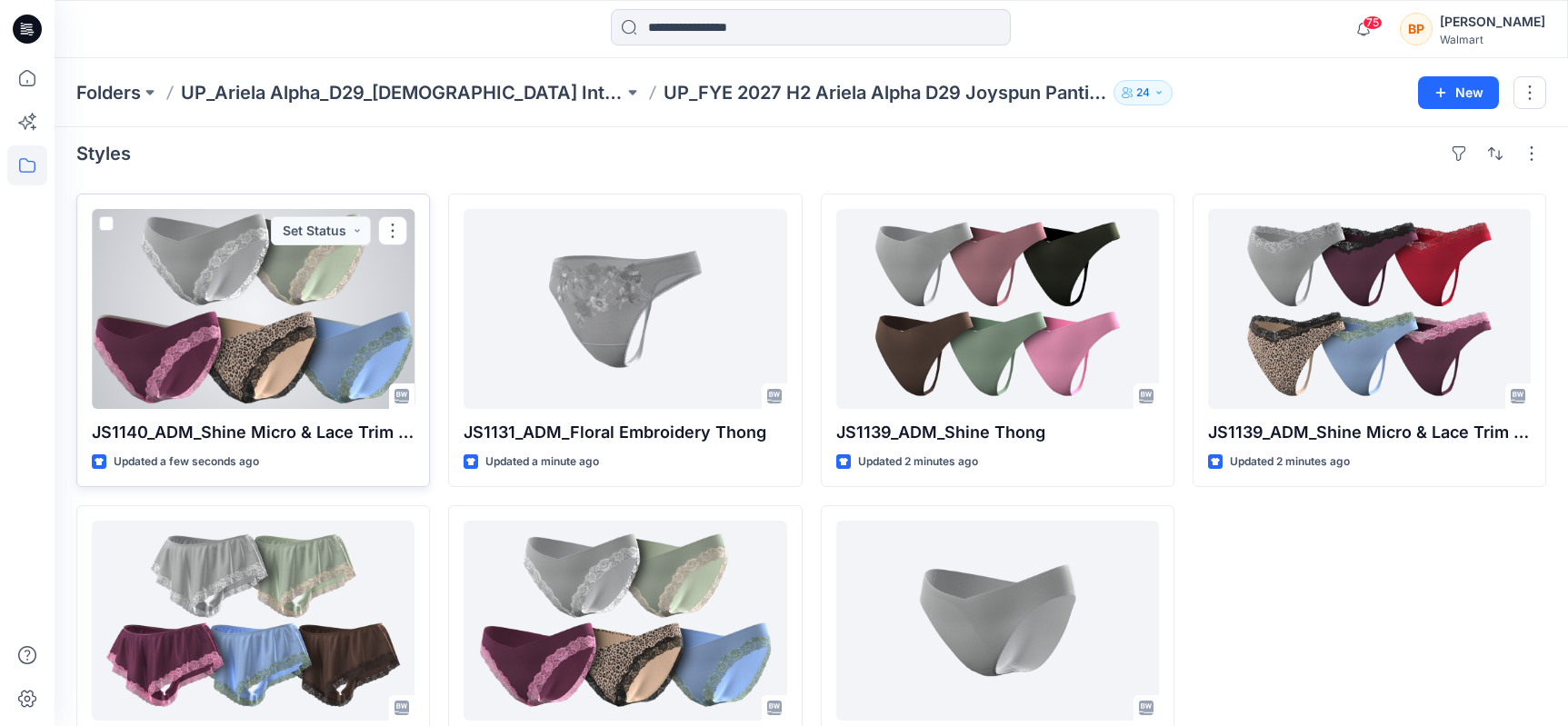
click at [393, 210] on div at bounding box center [253, 309] width 323 height 200
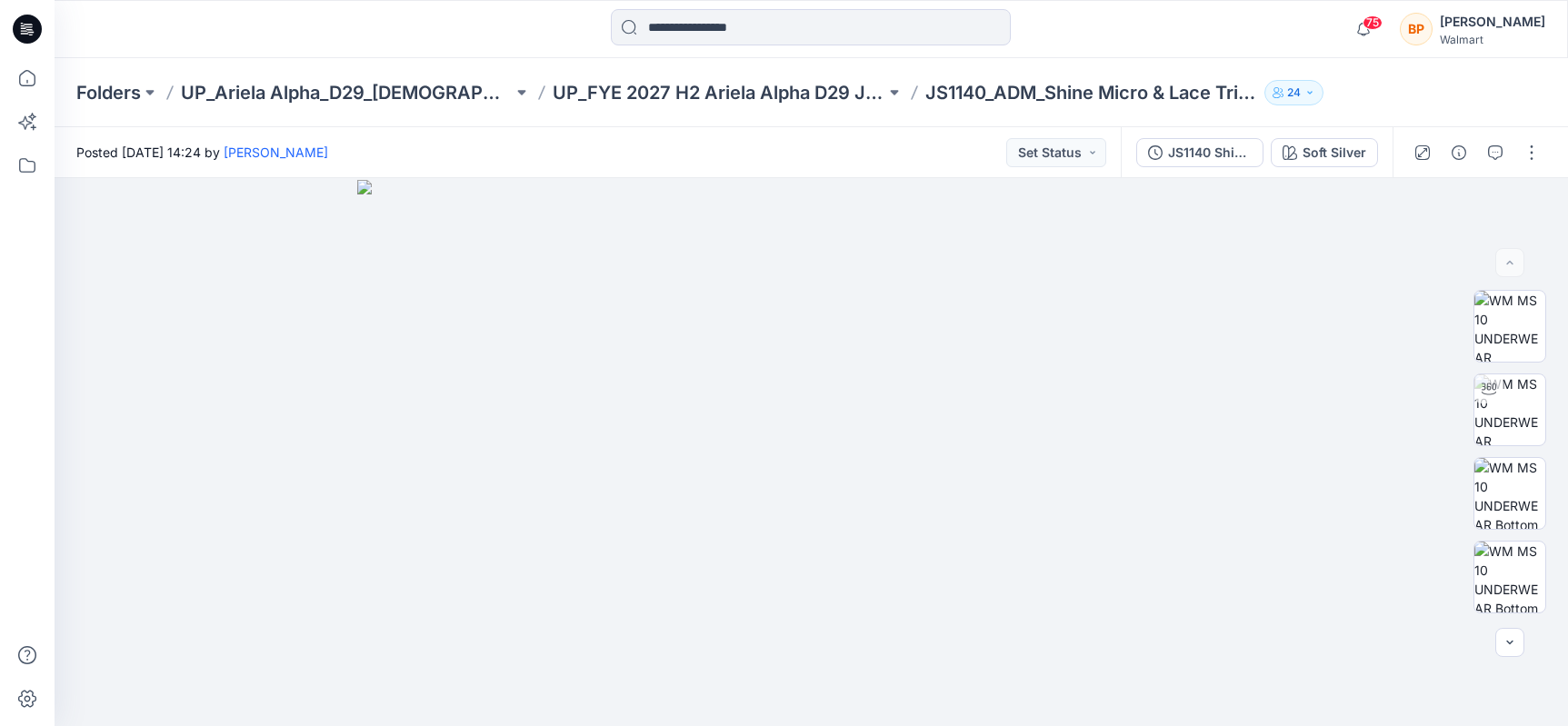
scroll to position [10, 0]
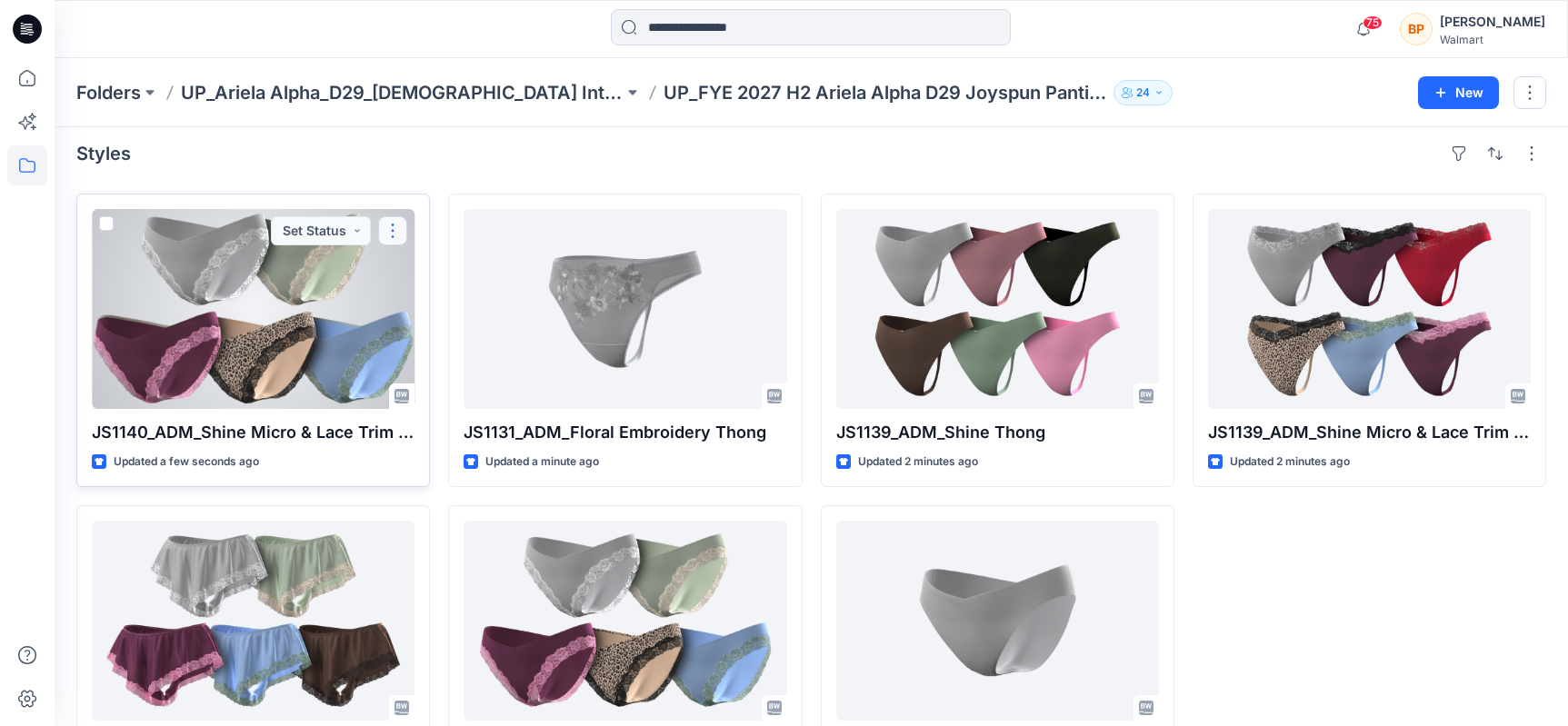
click at [388, 230] on button "button" at bounding box center [392, 230] width 29 height 29
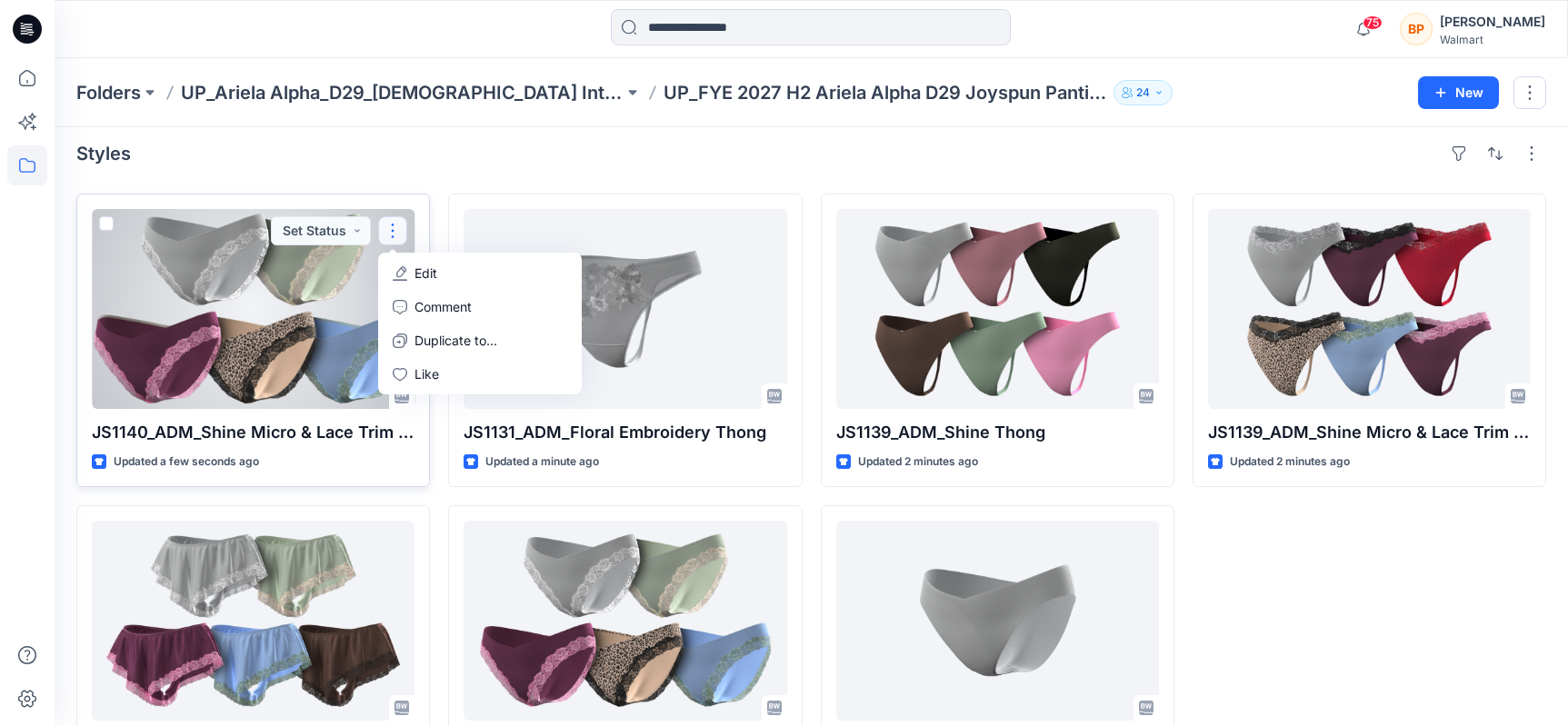
click at [390, 235] on button "button" at bounding box center [392, 230] width 29 height 29
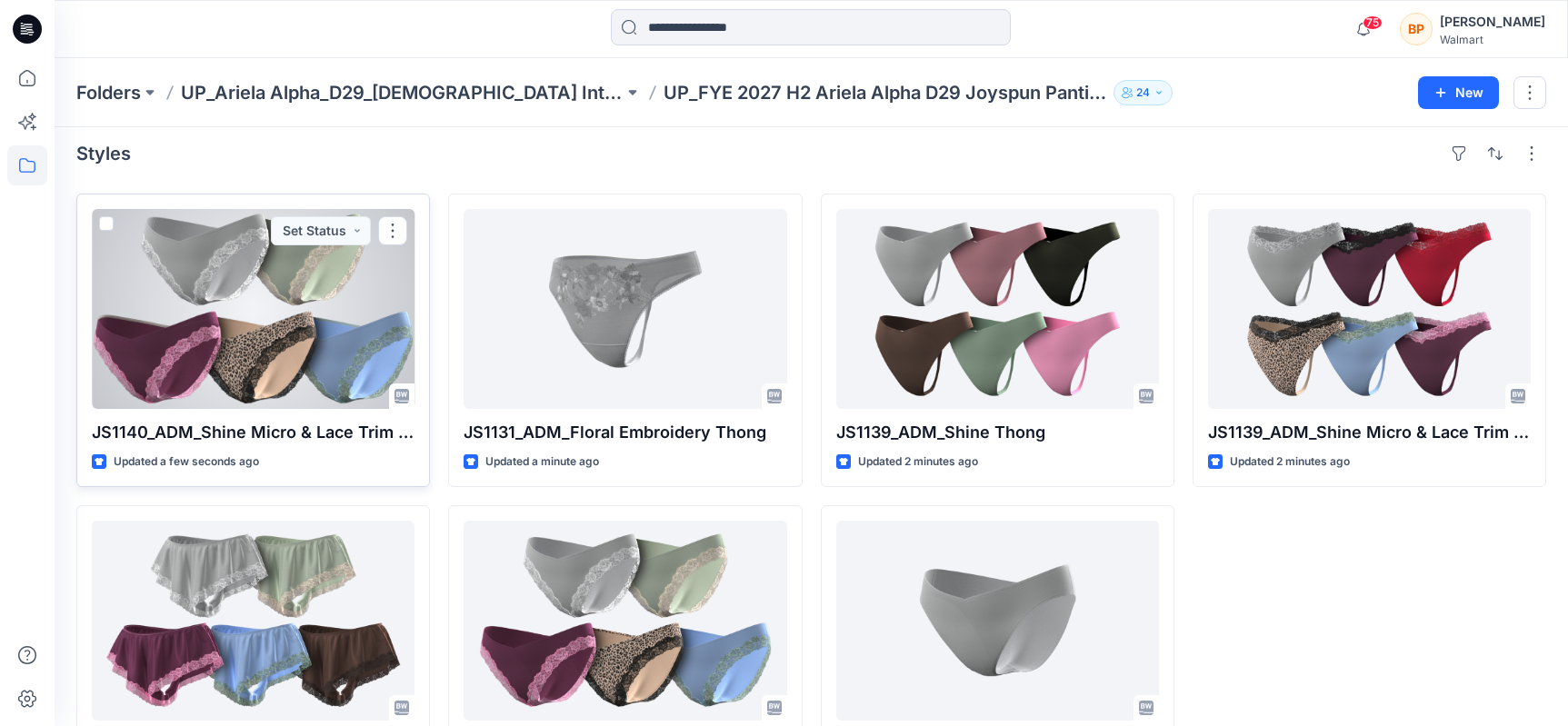
click at [403, 254] on div at bounding box center [253, 309] width 323 height 200
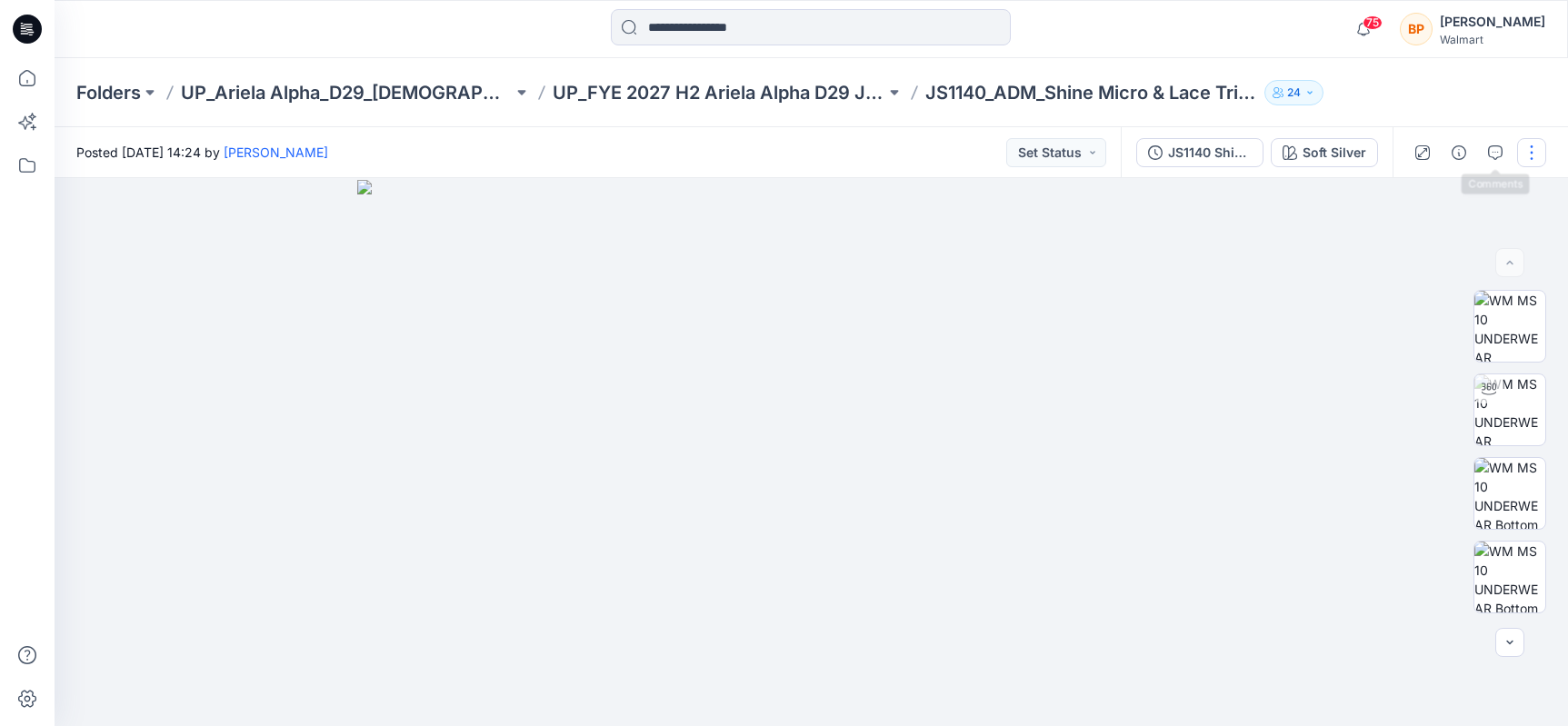
click at [1543, 144] on button "button" at bounding box center [1531, 152] width 29 height 29
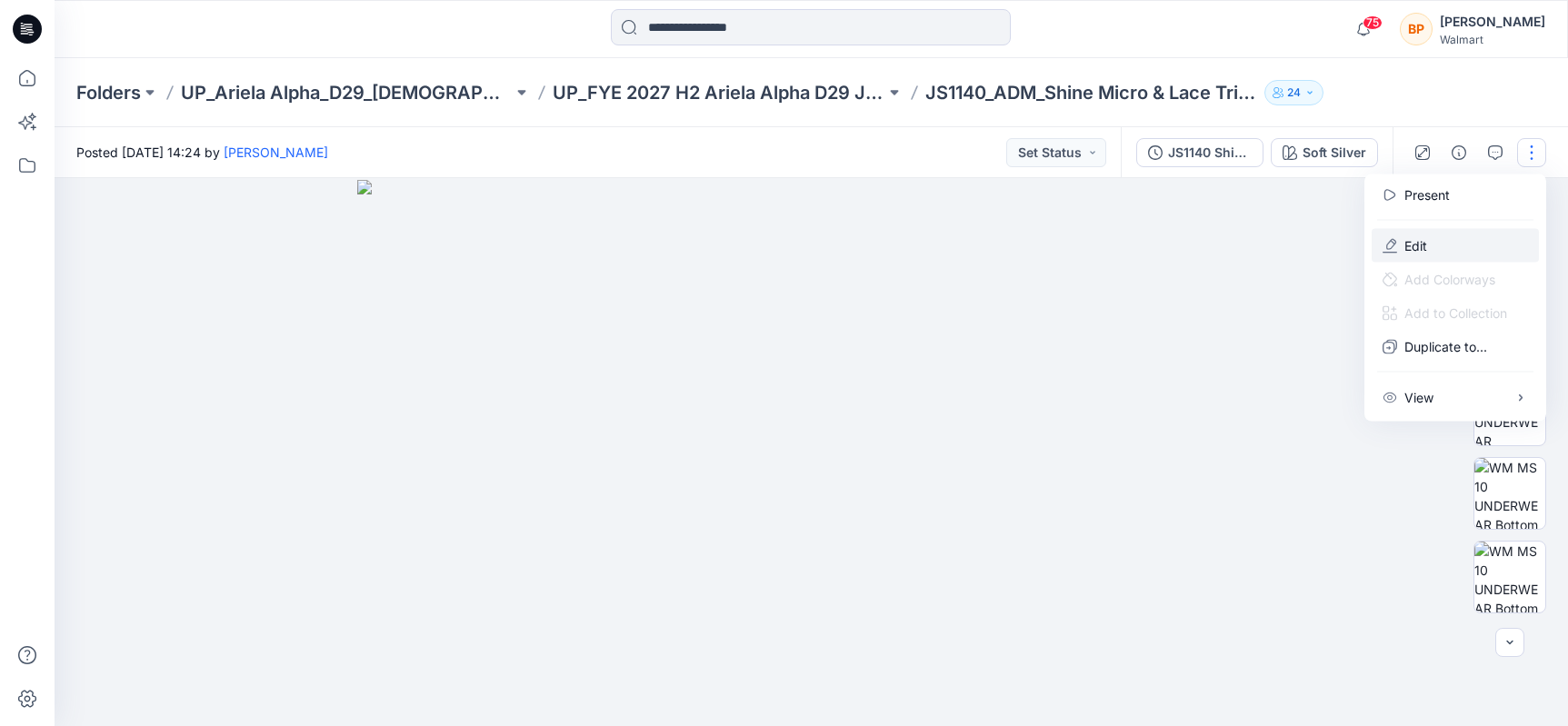
click at [1434, 238] on button "Edit" at bounding box center [1455, 246] width 168 height 34
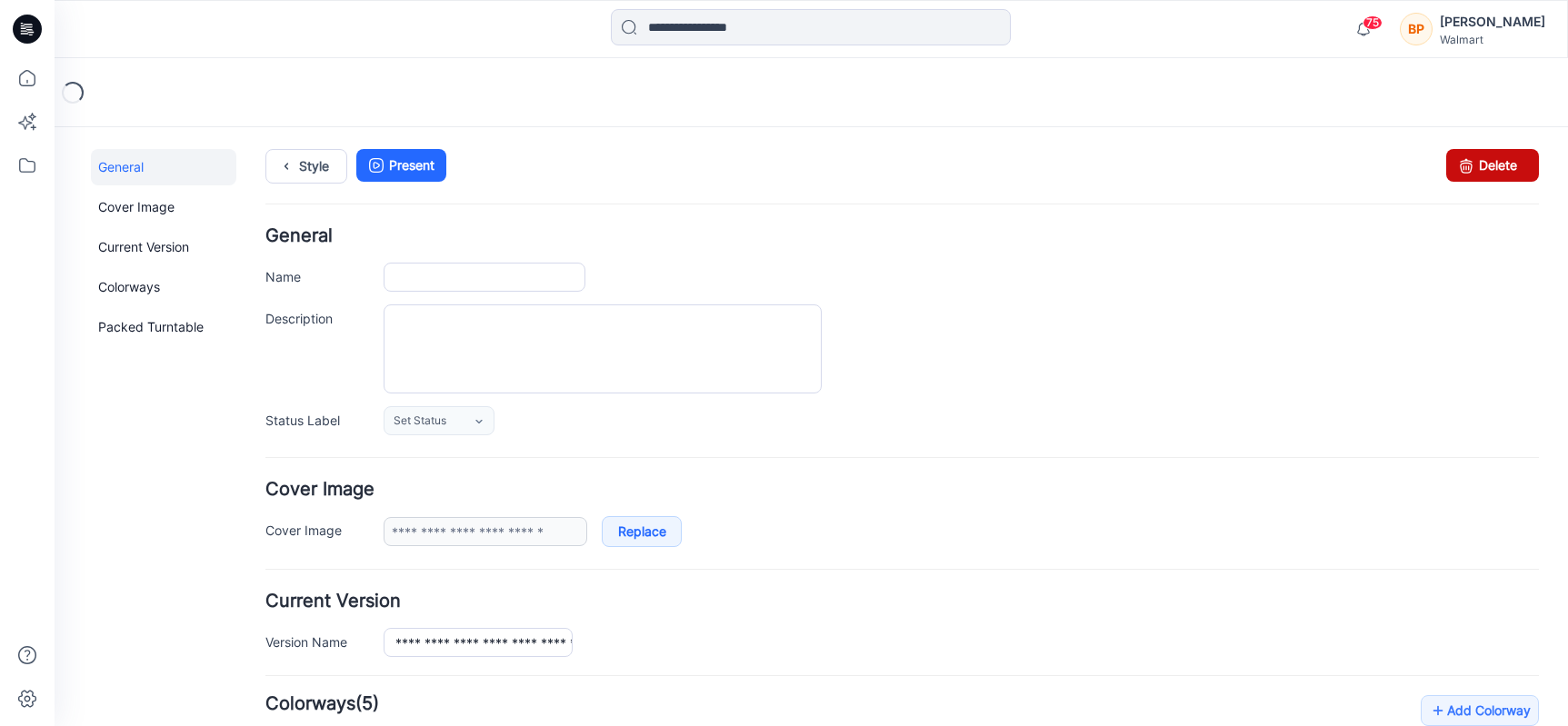
type input "**********"
click at [1519, 159] on link "Delete" at bounding box center [1492, 165] width 93 height 33
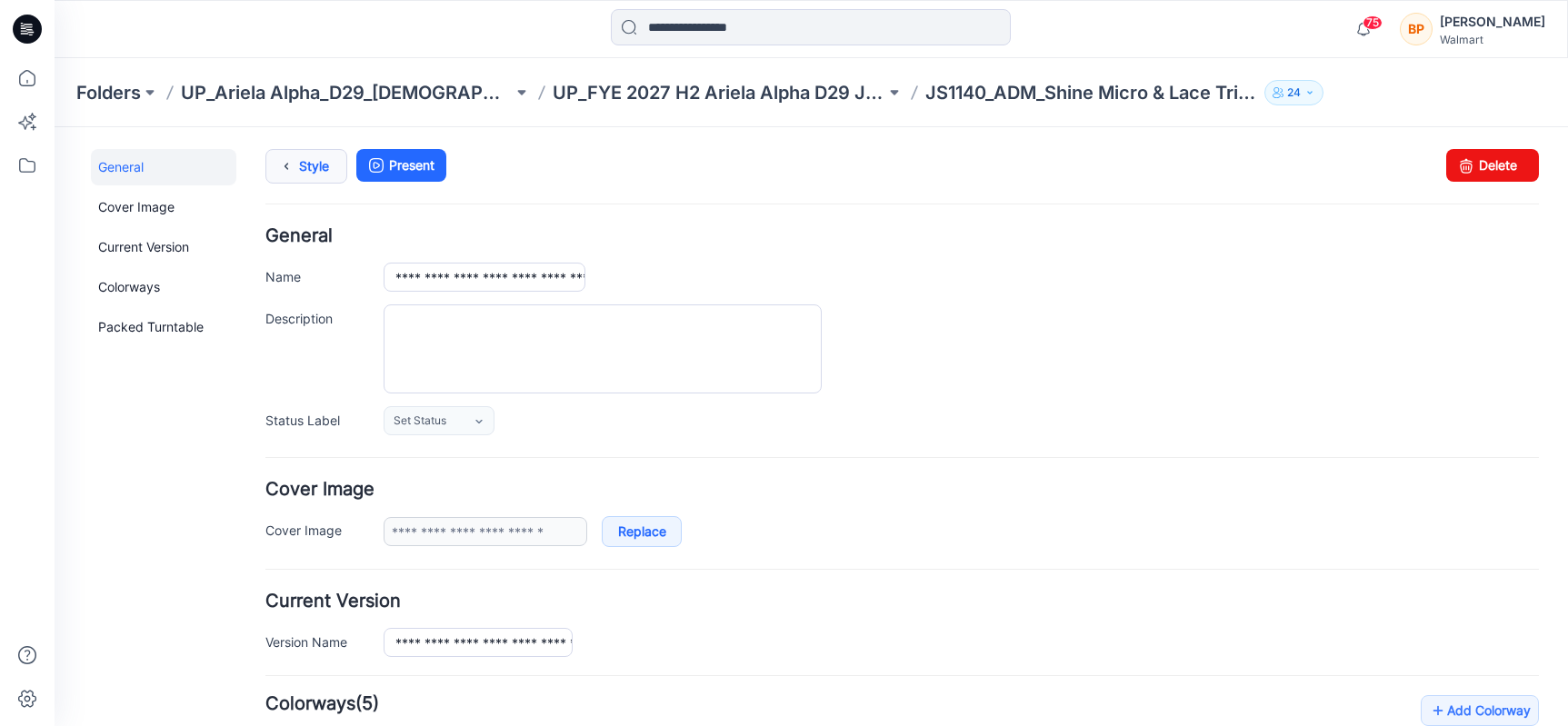
click at [320, 160] on link "Style" at bounding box center [306, 166] width 81 height 35
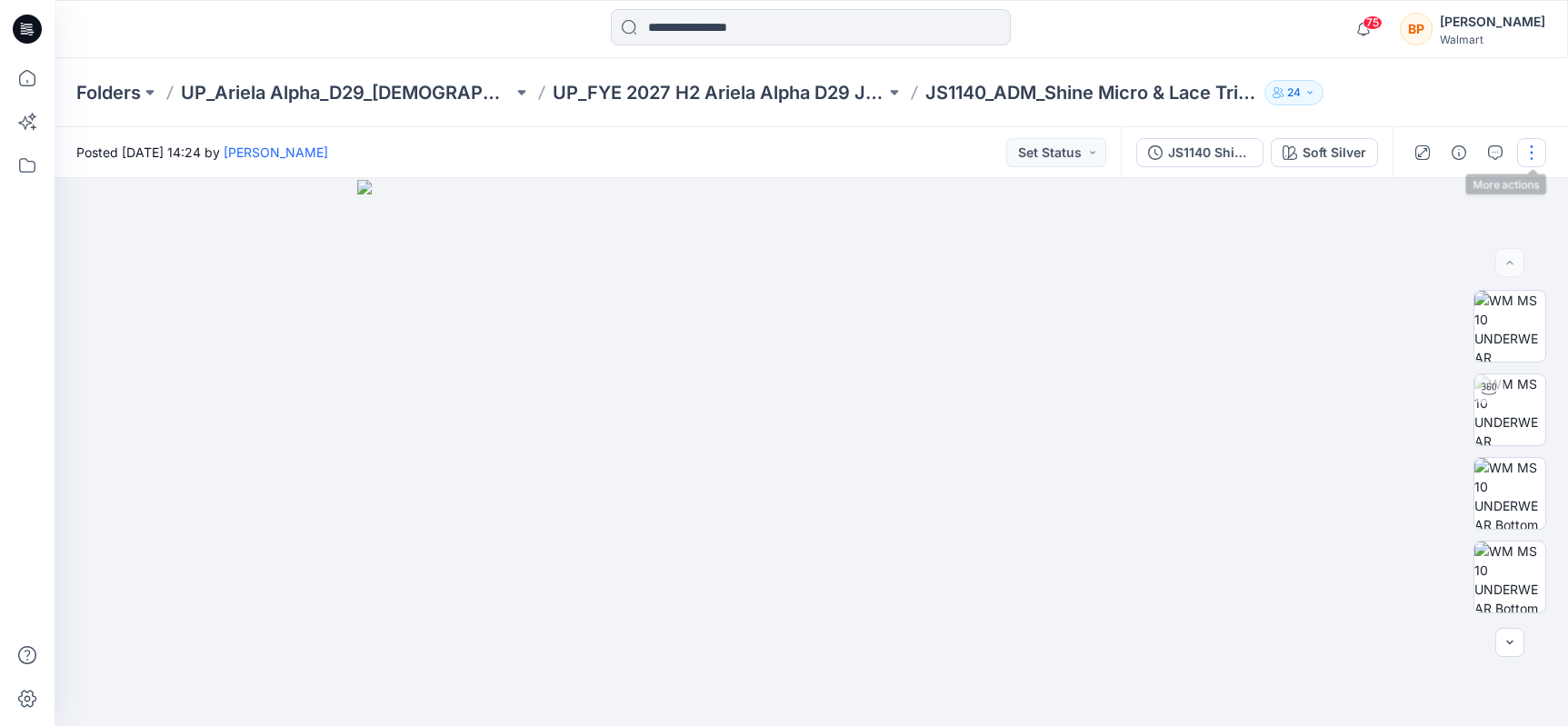
click at [1531, 154] on button "button" at bounding box center [1531, 152] width 29 height 29
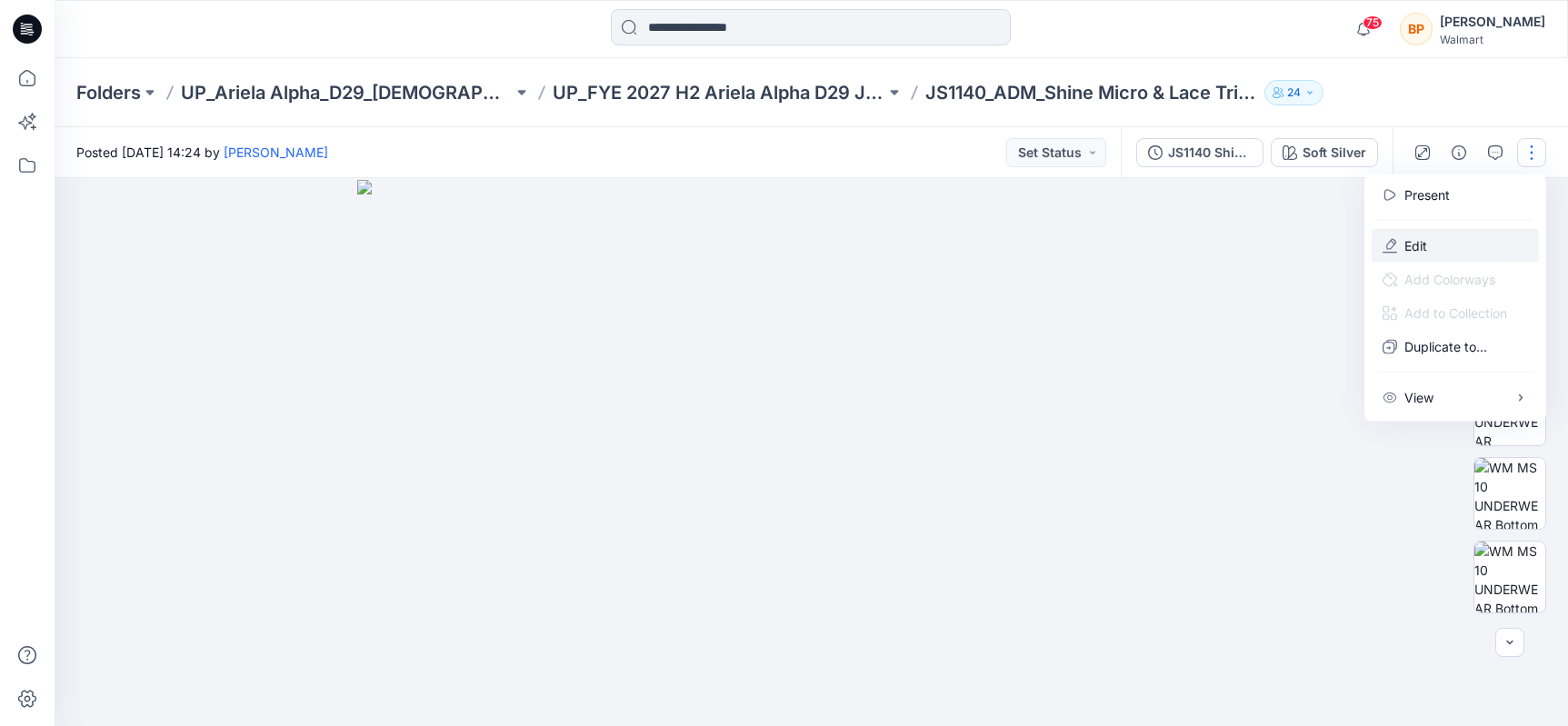
click at [1458, 240] on button "Edit" at bounding box center [1455, 246] width 168 height 34
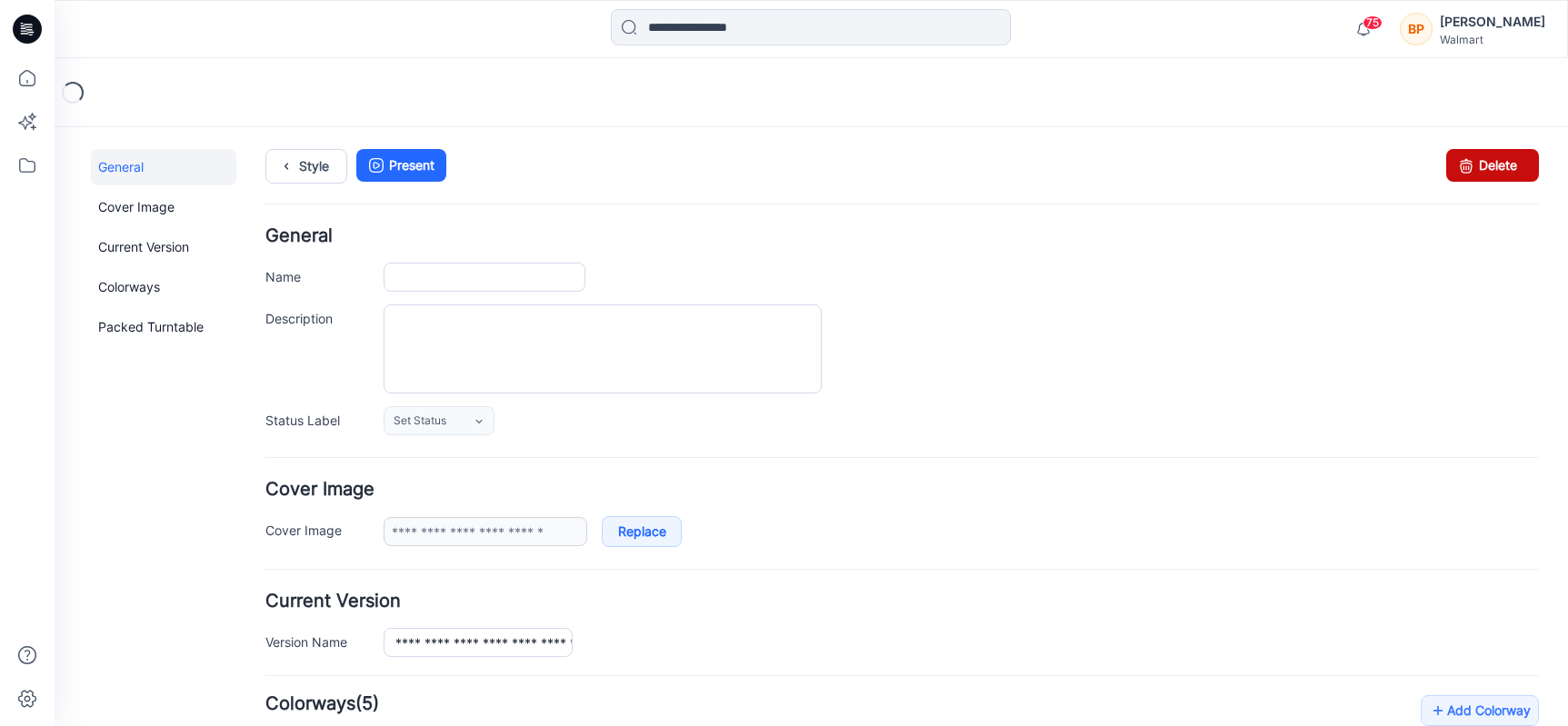
click at [1465, 166] on icon at bounding box center [1466, 165] width 25 height 33
type input "**********"
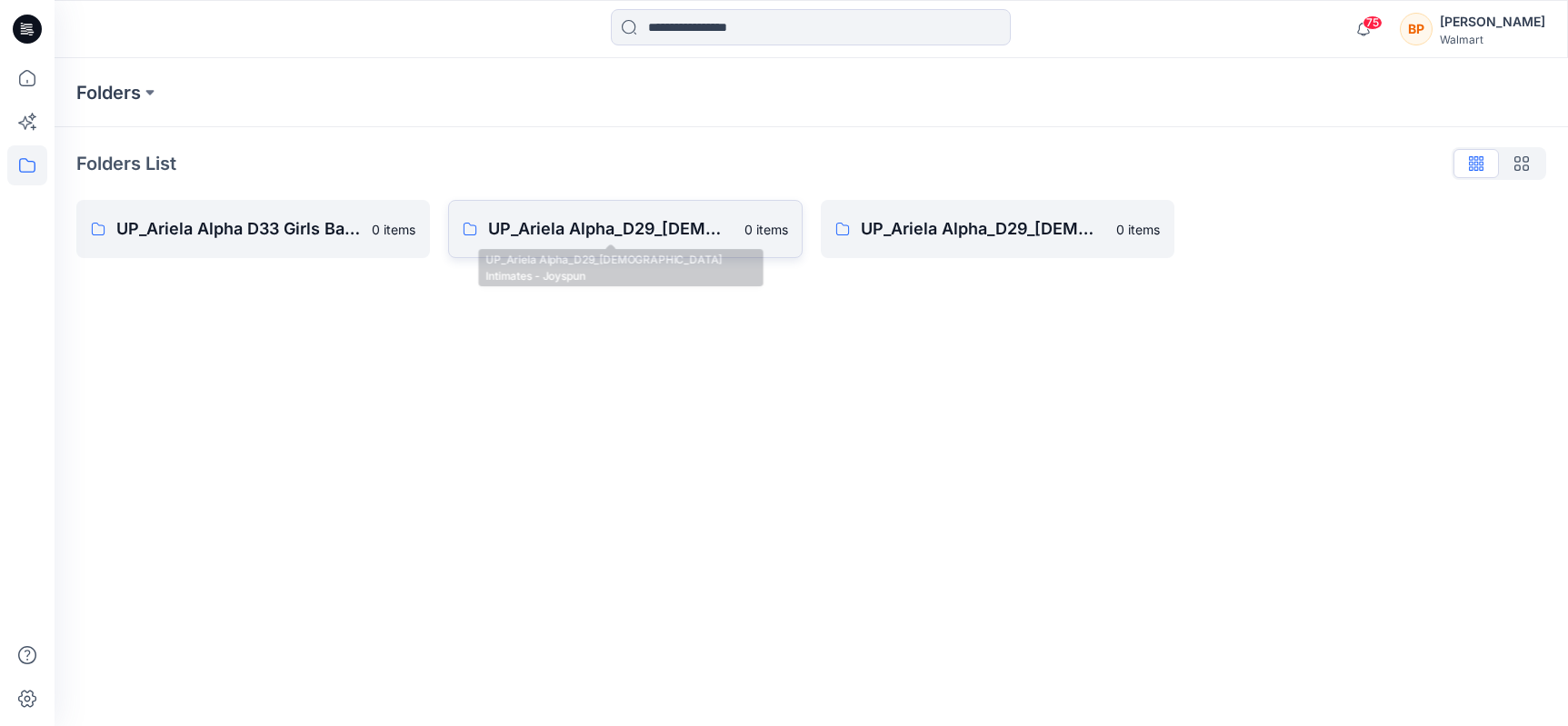
click at [616, 222] on p "UP_Ariela Alpha_D29_[DEMOGRAPHIC_DATA] Intimates - Joyspun" at bounding box center [609, 228] width 244 height 25
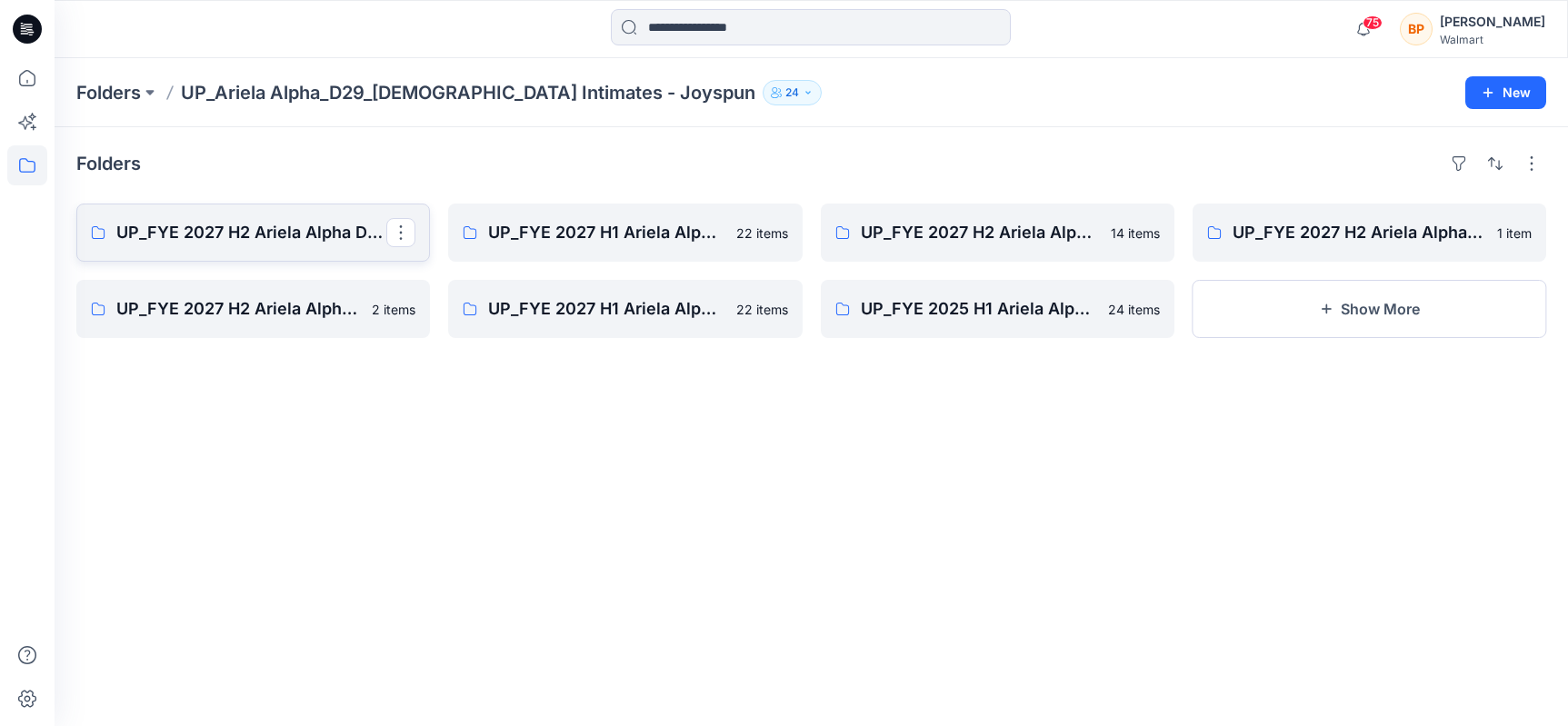
click at [279, 218] on link "UP_FYE 2027 H2 Ariela Alpha D29 Joyspun Panties" at bounding box center [254, 233] width 354 height 58
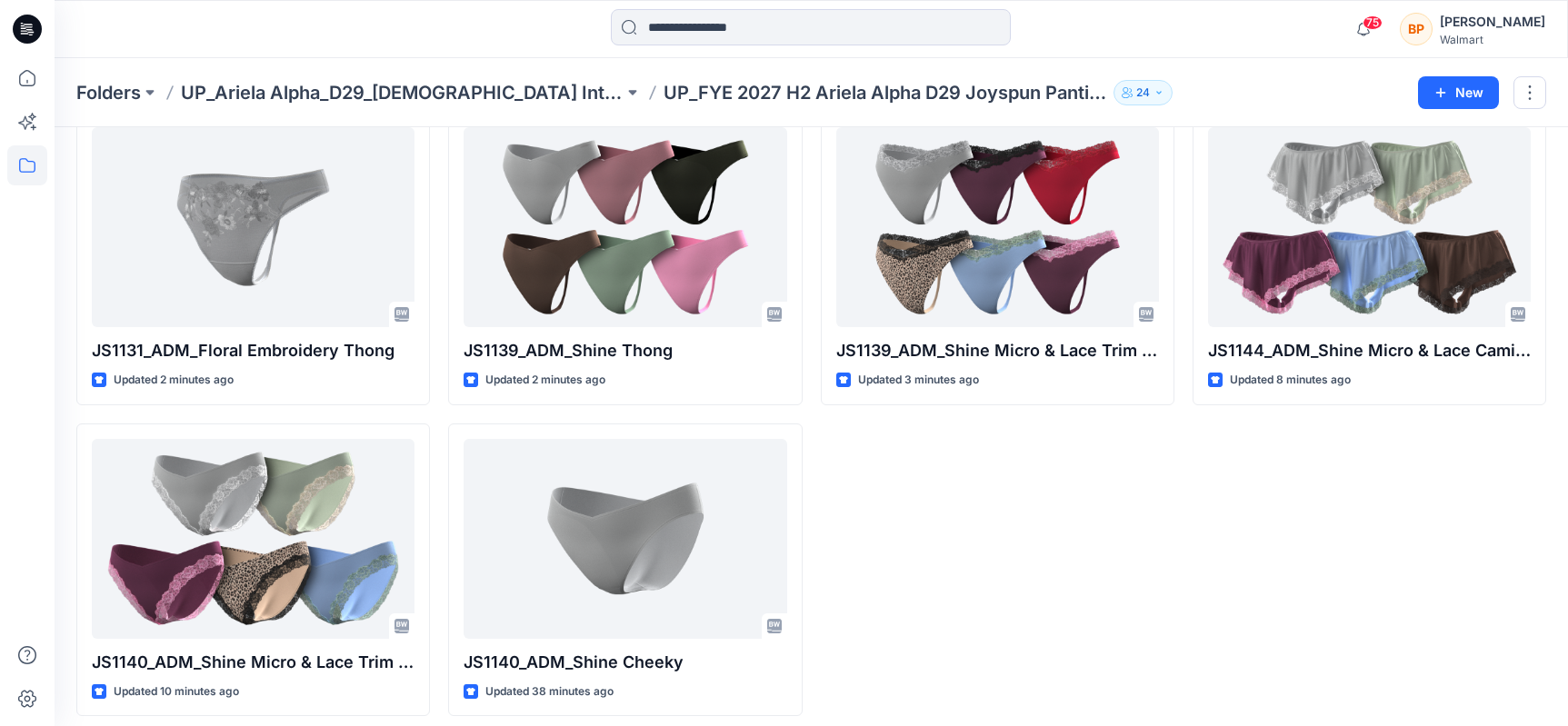
scroll to position [104, 0]
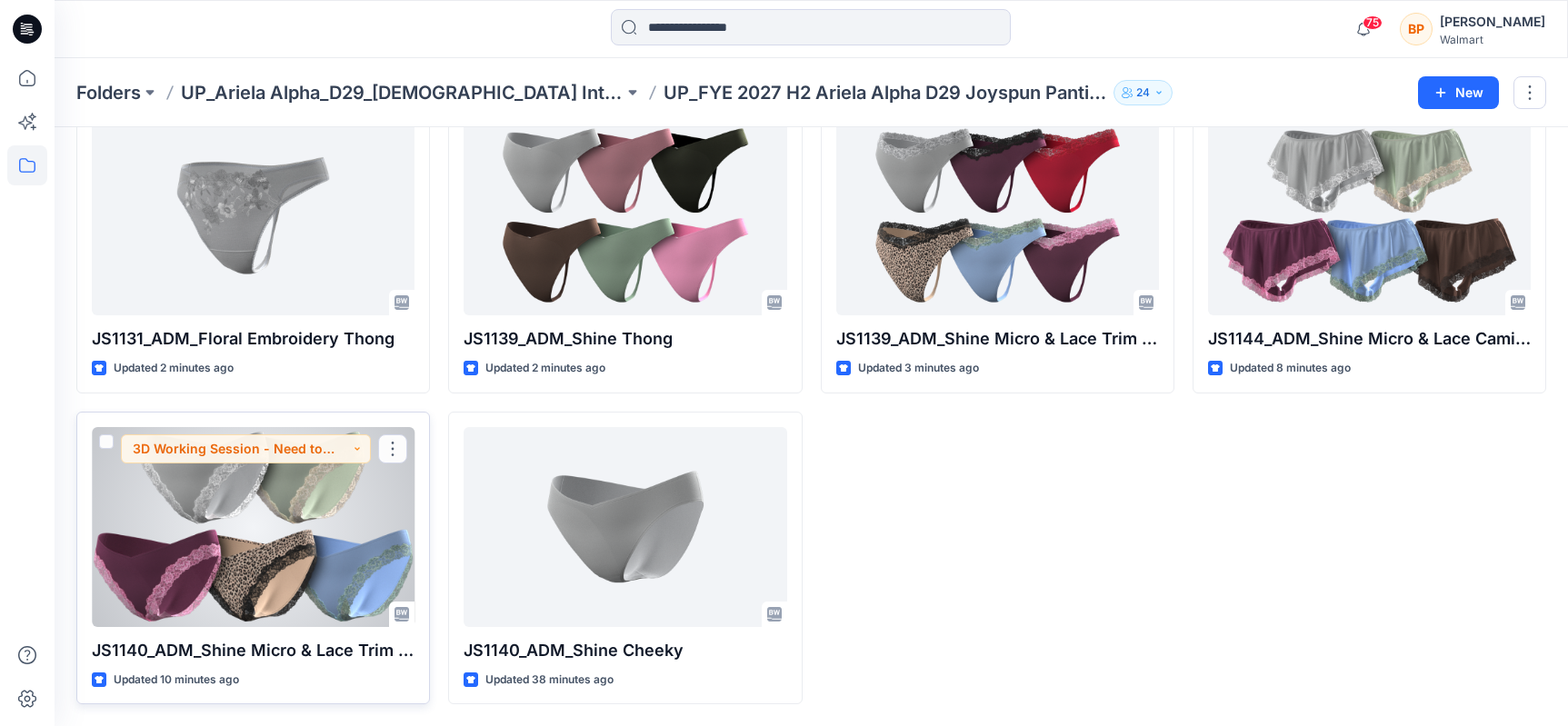
click at [315, 522] on div at bounding box center [253, 527] width 323 height 200
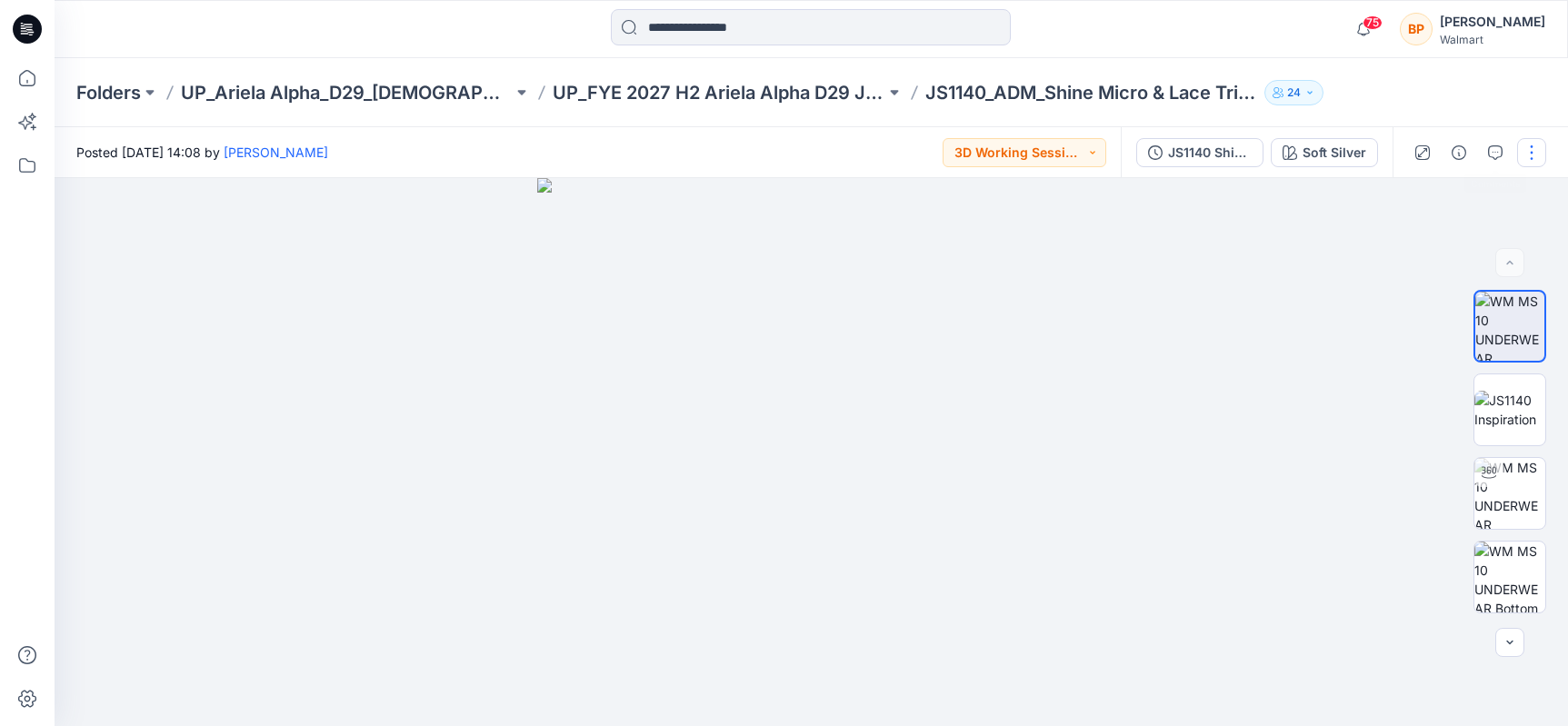
click at [1530, 155] on button "button" at bounding box center [1531, 152] width 29 height 29
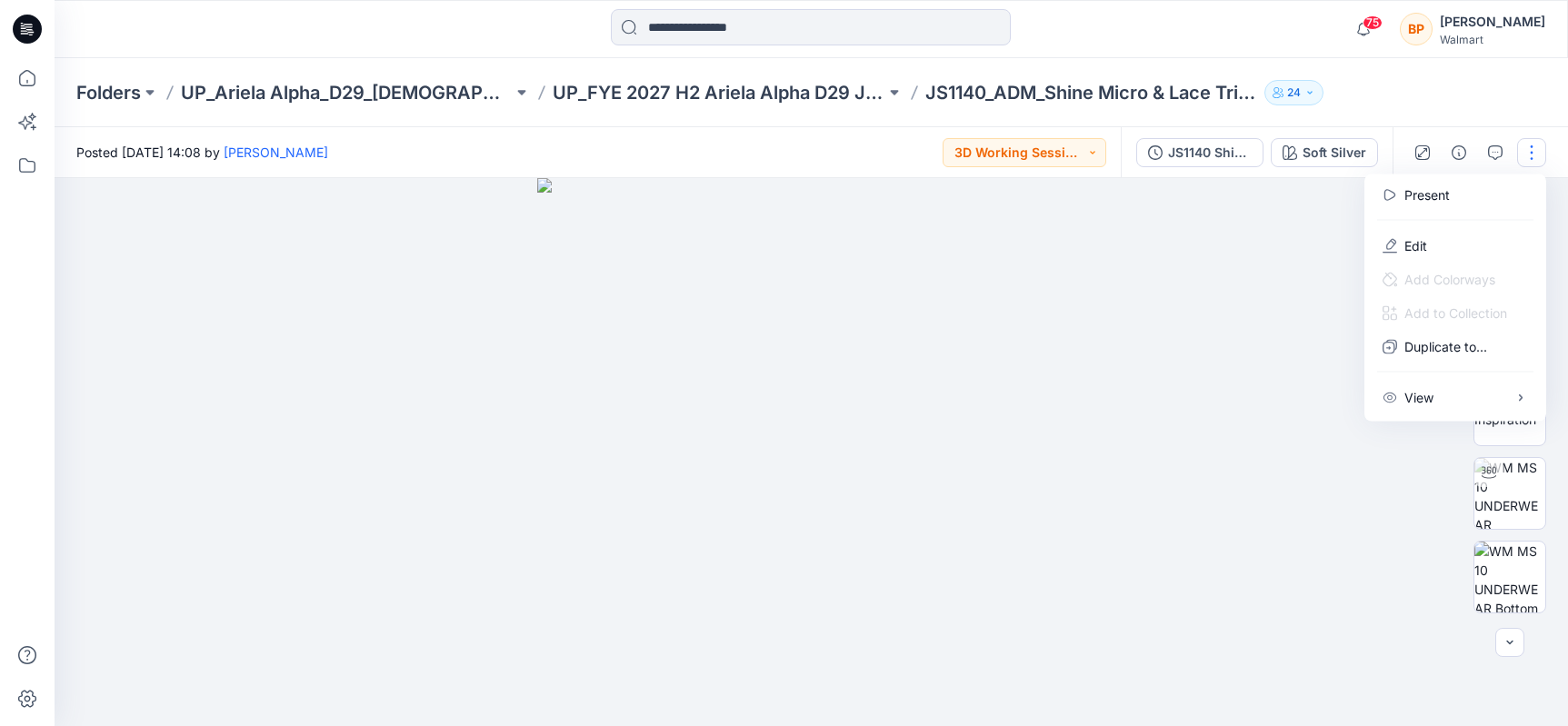
click at [1484, 225] on div at bounding box center [1455, 220] width 174 height 17
click at [1481, 235] on button "Edit" at bounding box center [1455, 246] width 168 height 34
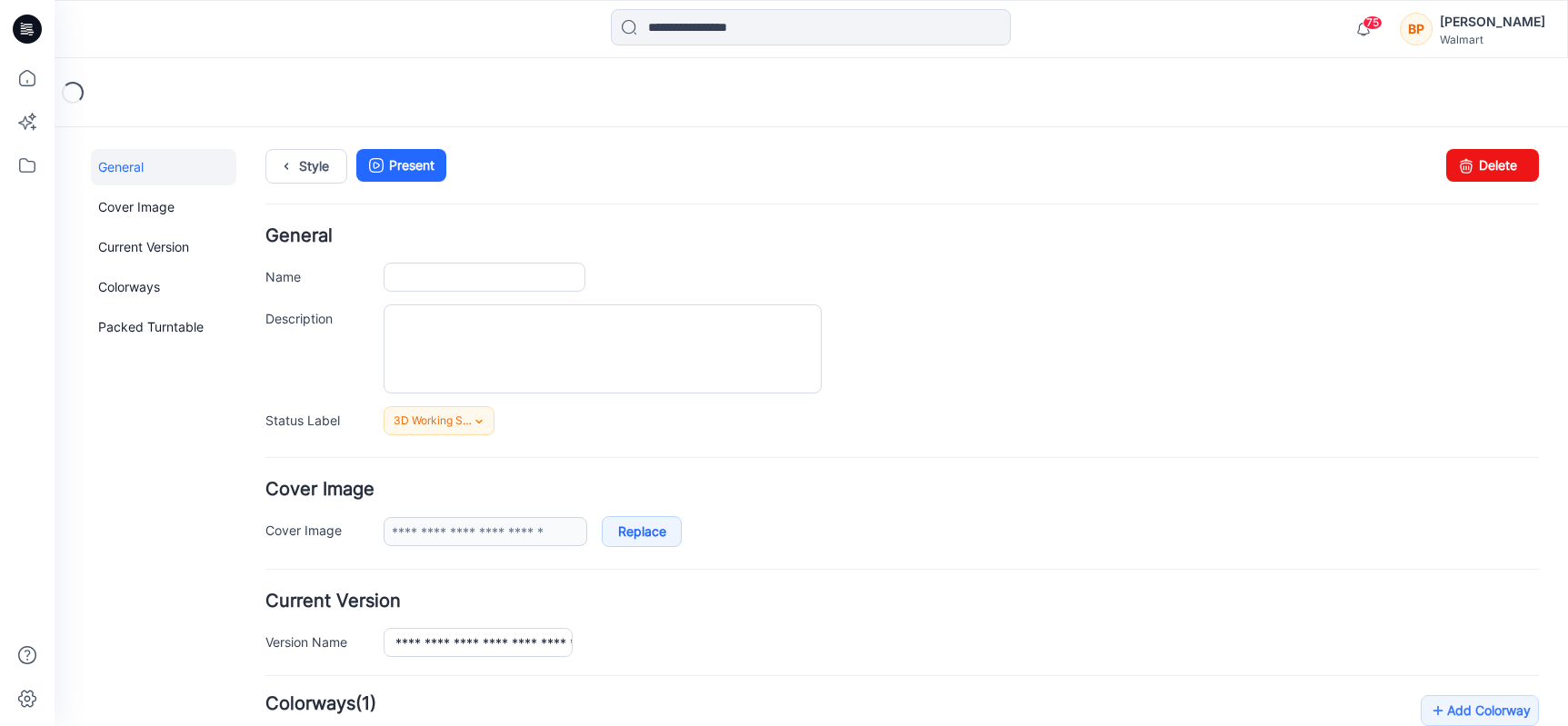
type input "**********"
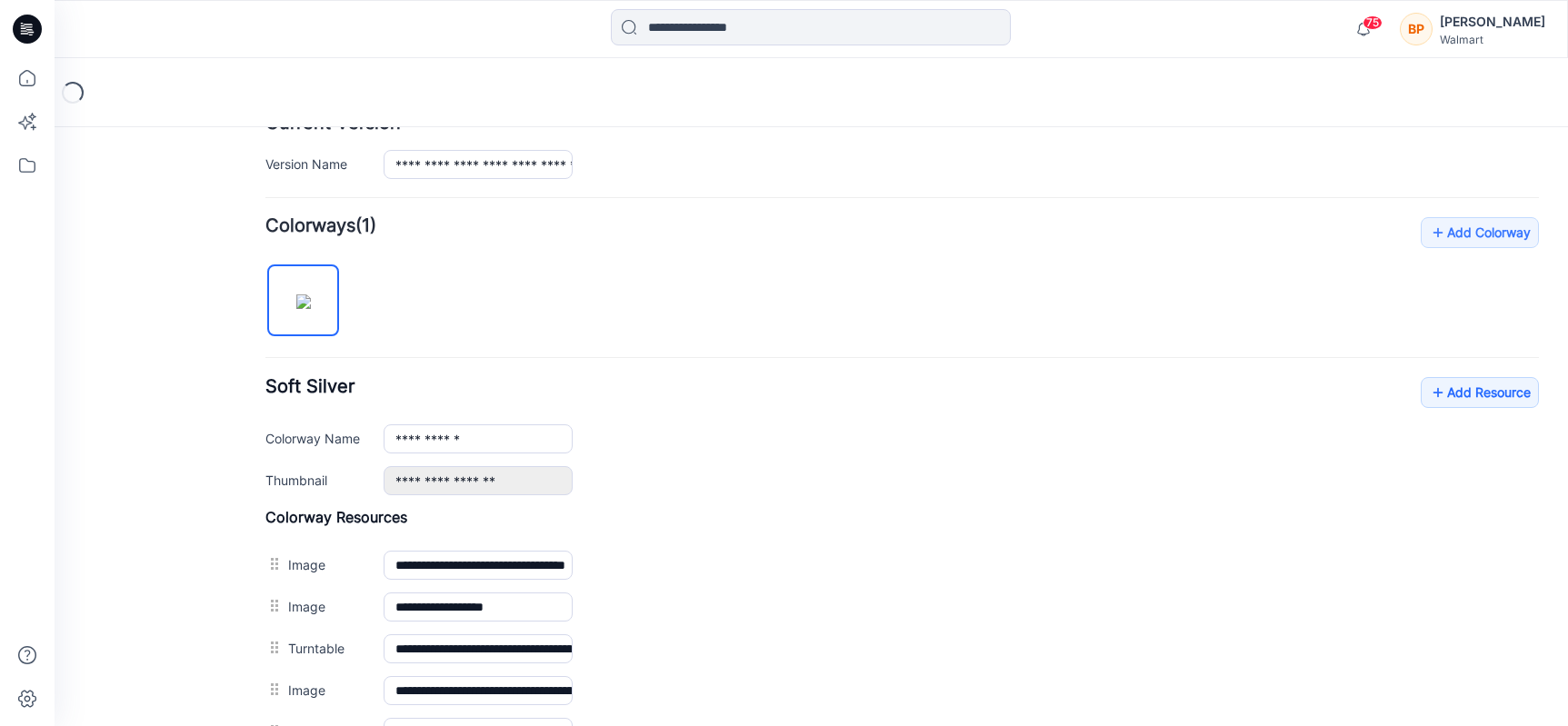
scroll to position [714, 0]
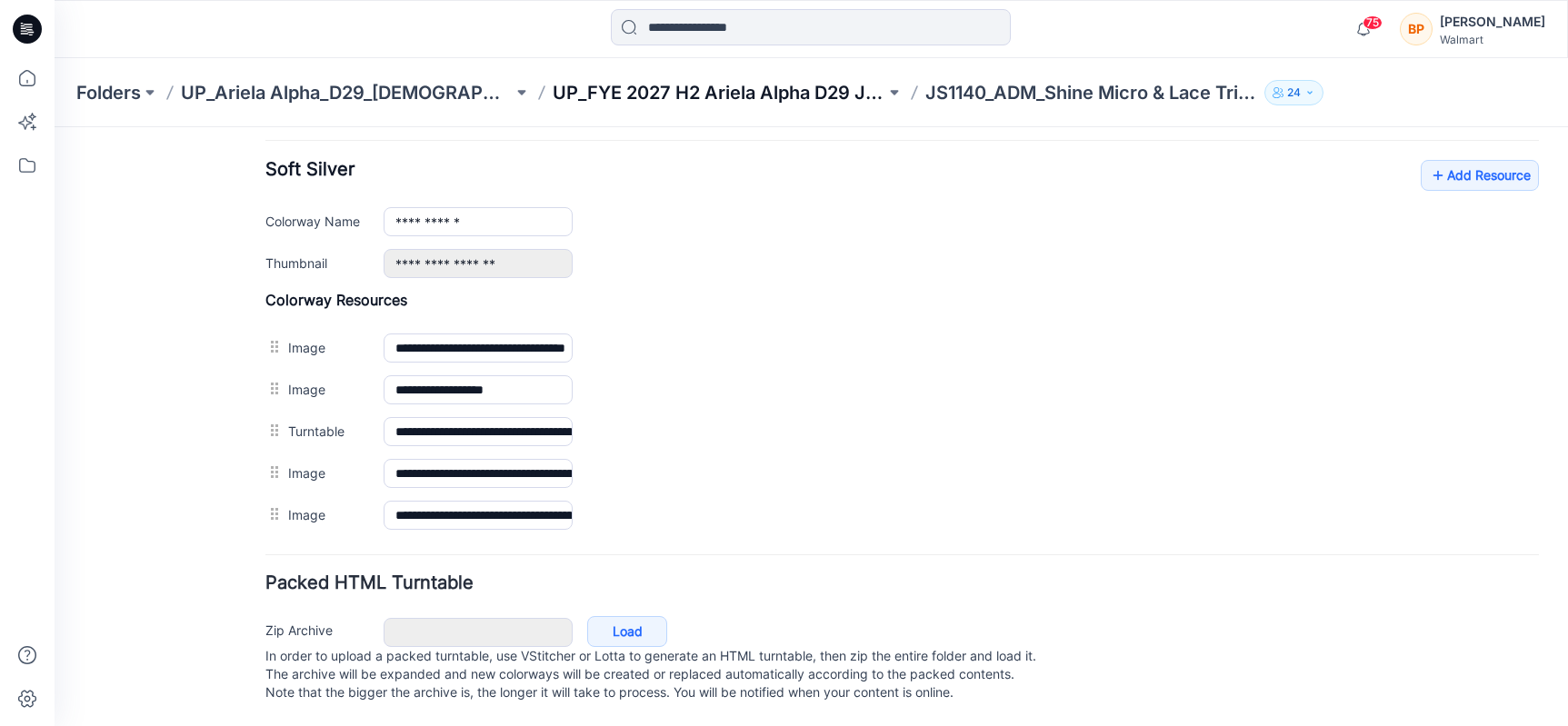
click at [607, 93] on p "UP_FYE 2027 H2 Ariela Alpha D29 Joyspun Panties" at bounding box center [718, 92] width 331 height 25
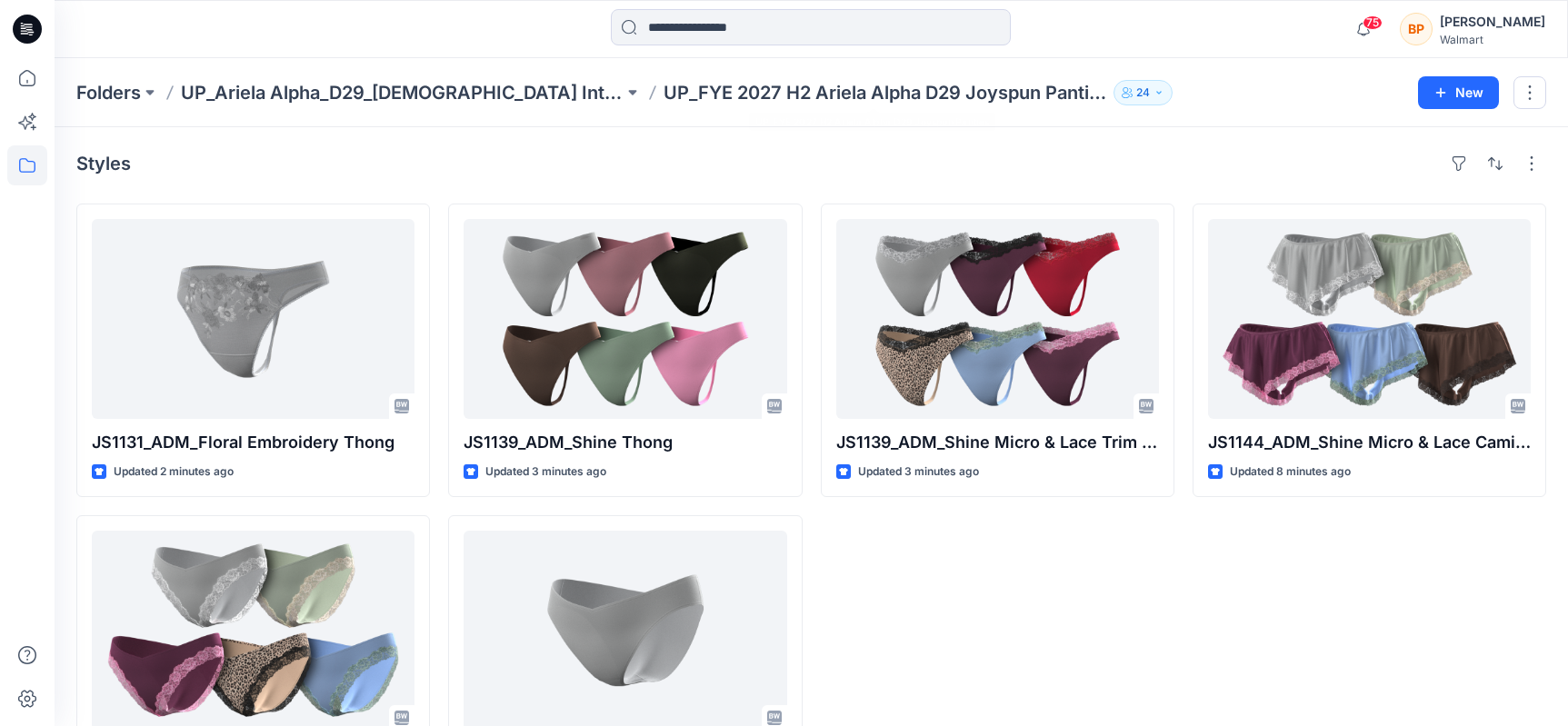
scroll to position [104, 0]
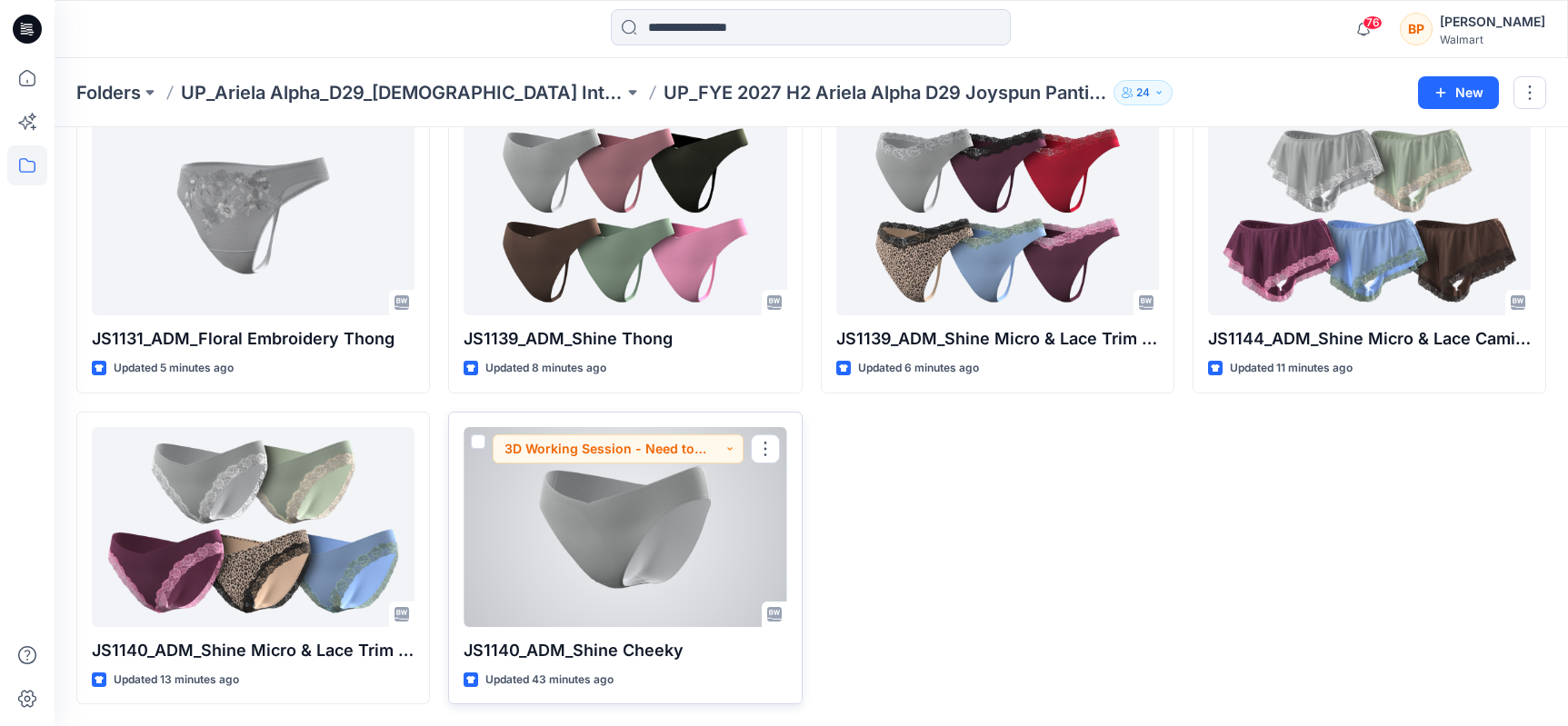
click at [577, 489] on div at bounding box center [624, 527] width 323 height 200
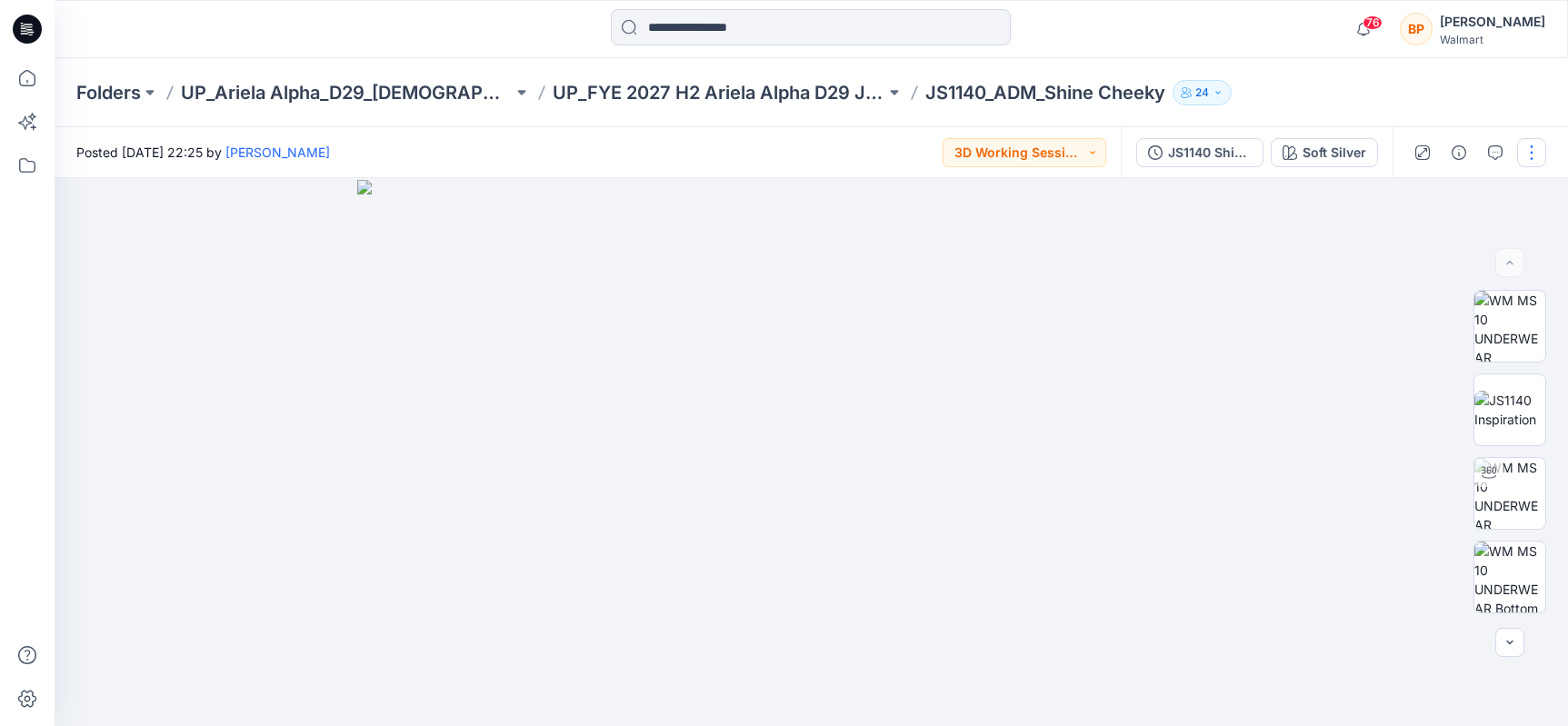
click at [1529, 153] on button "button" at bounding box center [1531, 152] width 29 height 29
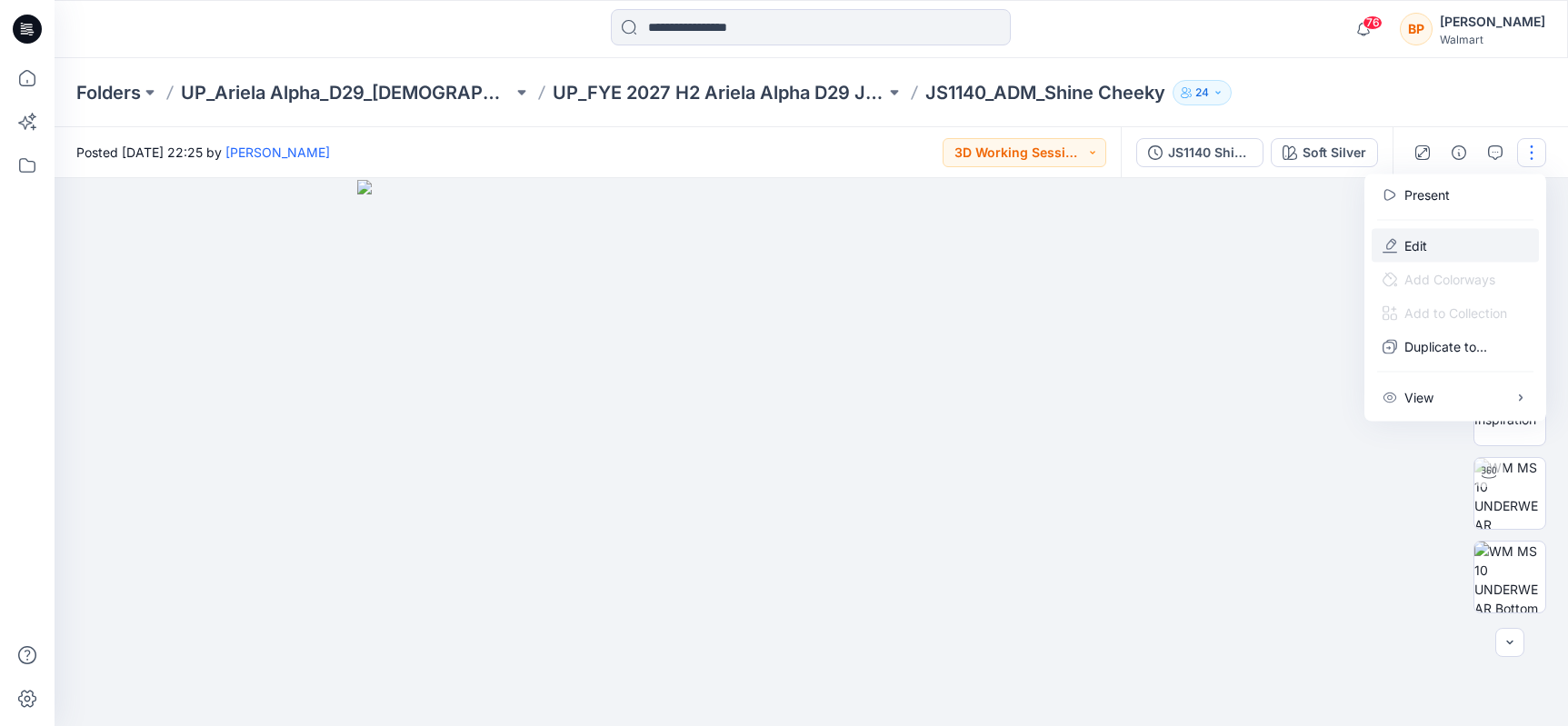
click at [1447, 254] on button "Edit" at bounding box center [1455, 246] width 168 height 34
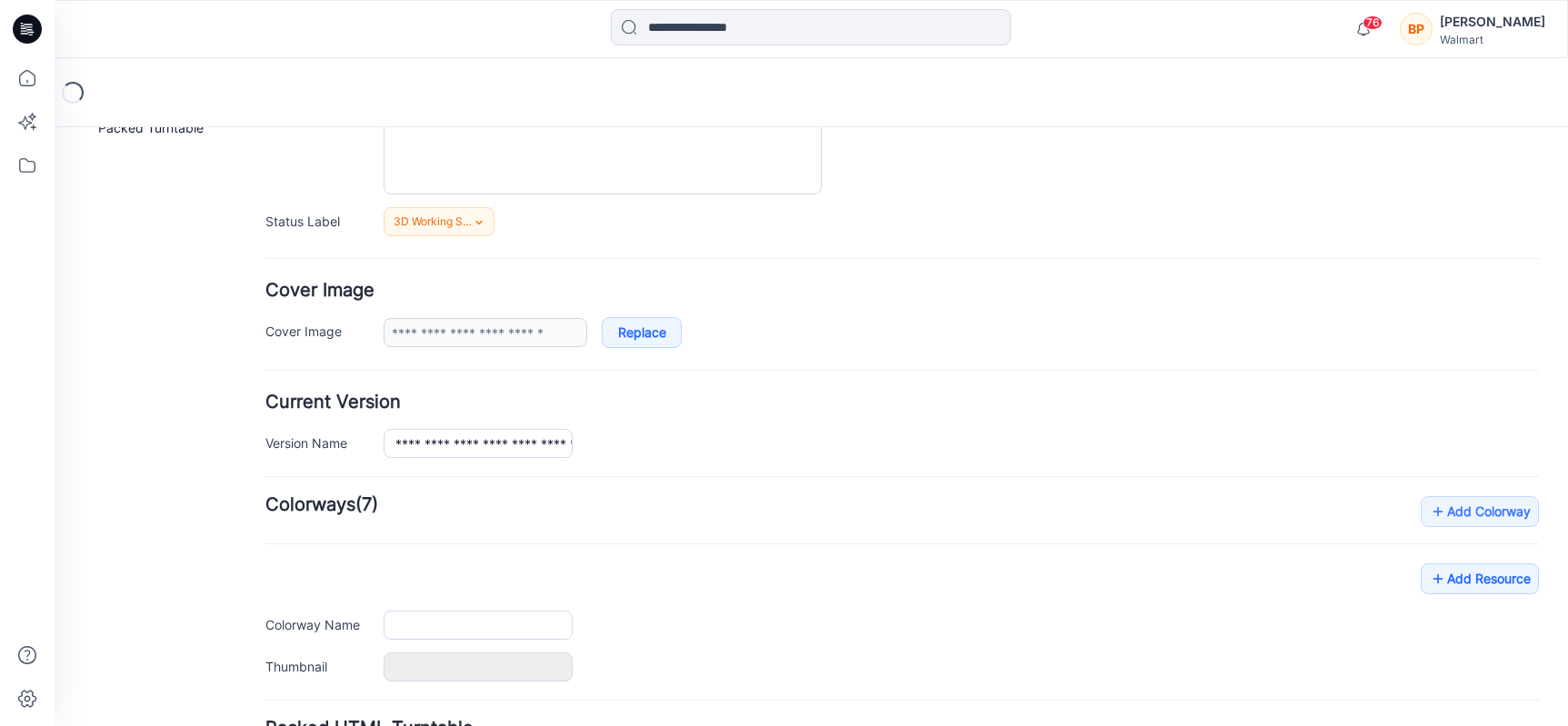
type input "**********"
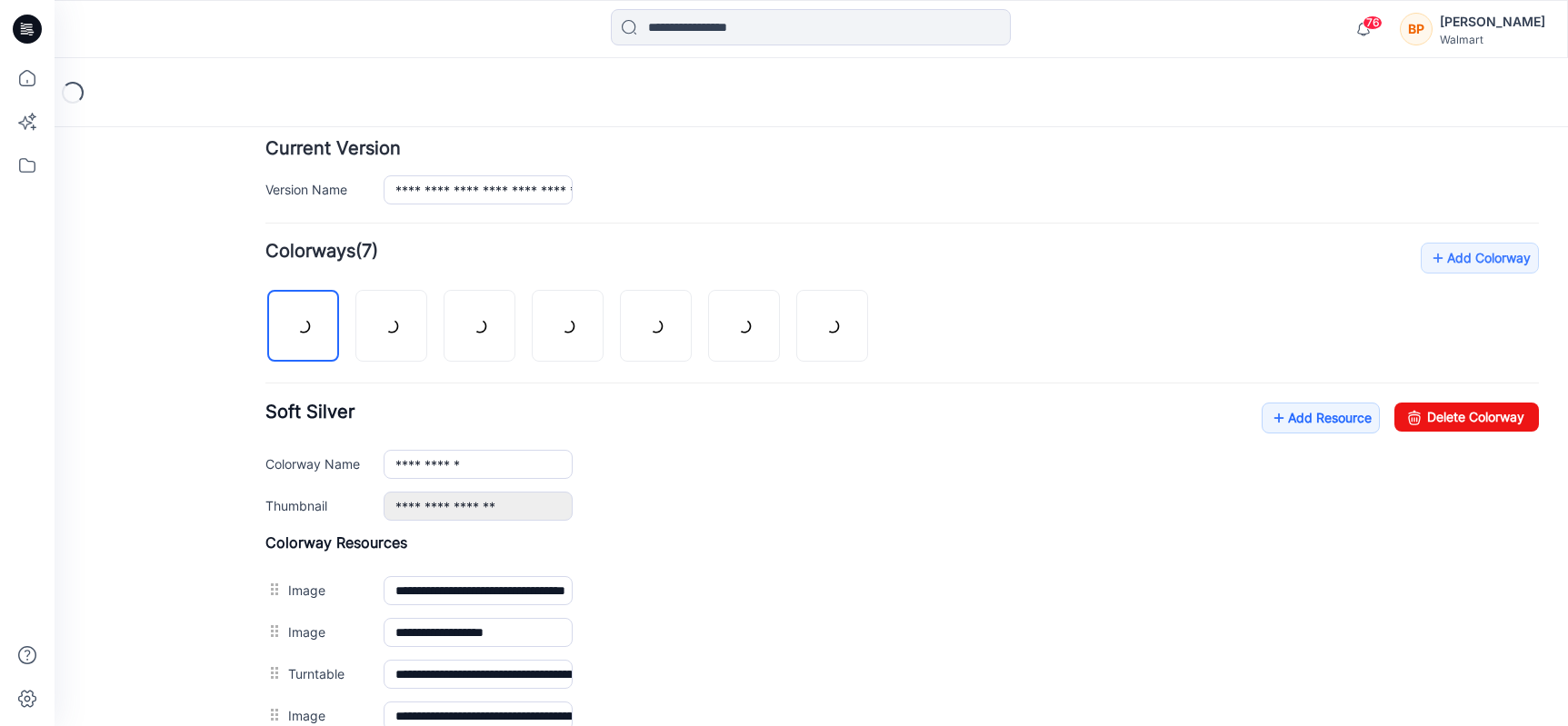
scroll to position [598, 0]
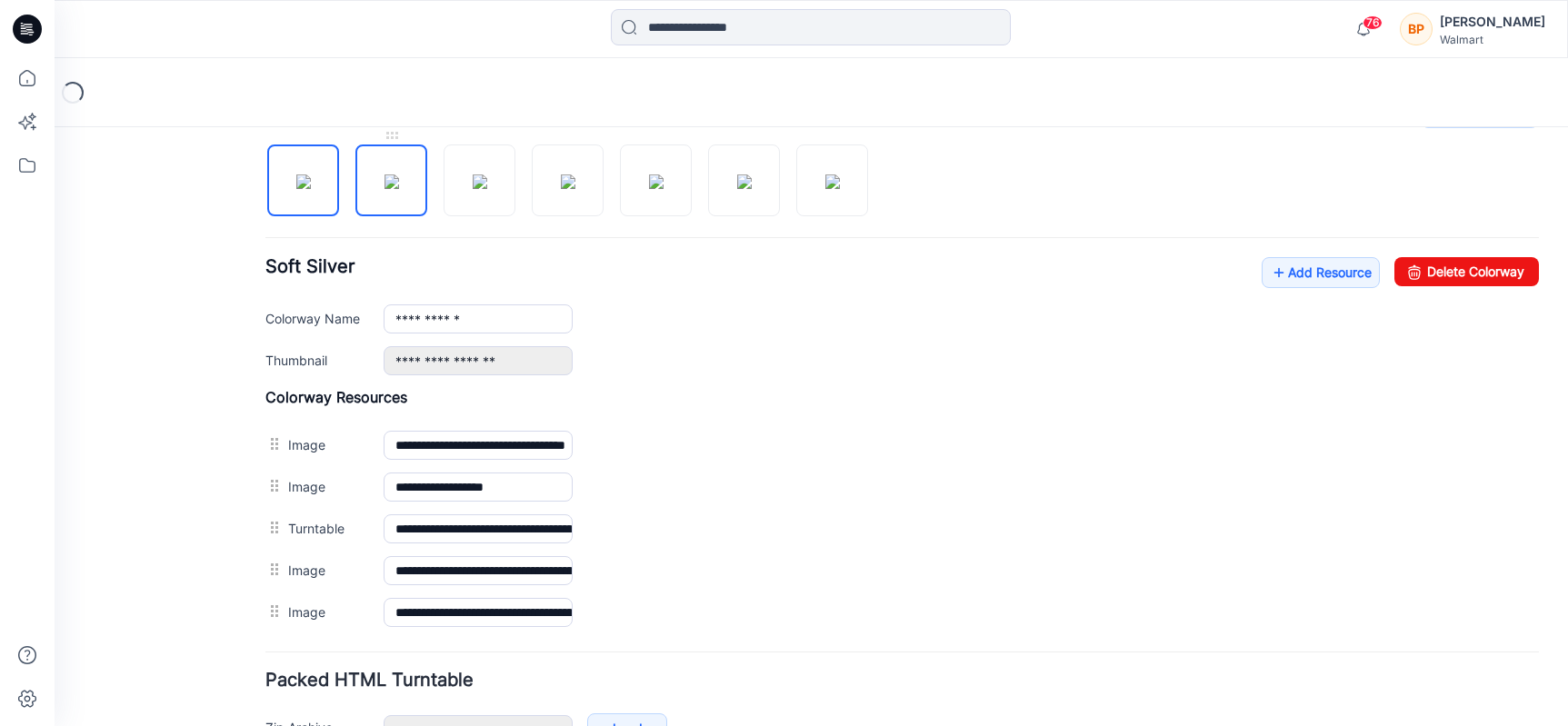
click at [397, 189] on img at bounding box center [392, 182] width 15 height 15
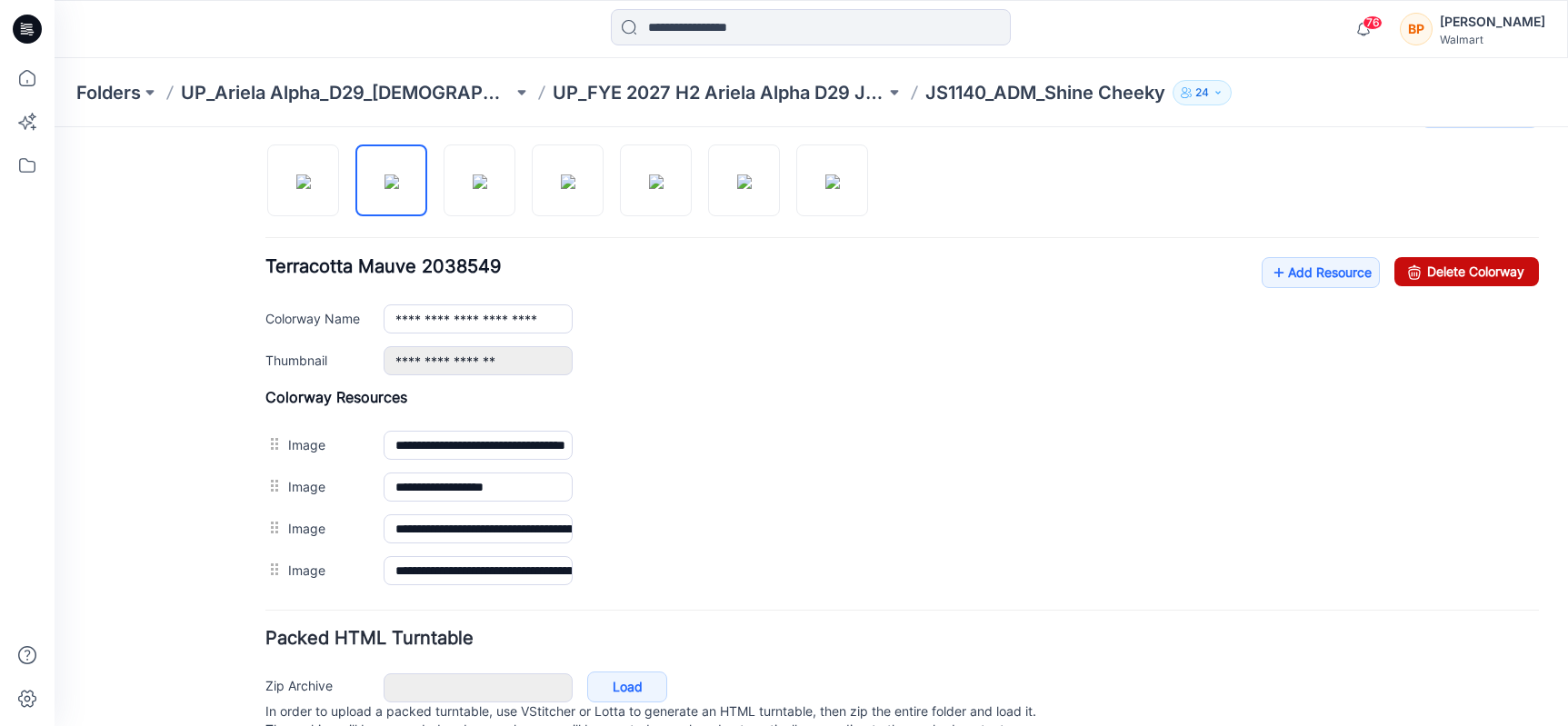
click at [1495, 279] on link "Delete Colorway" at bounding box center [1467, 271] width 144 height 29
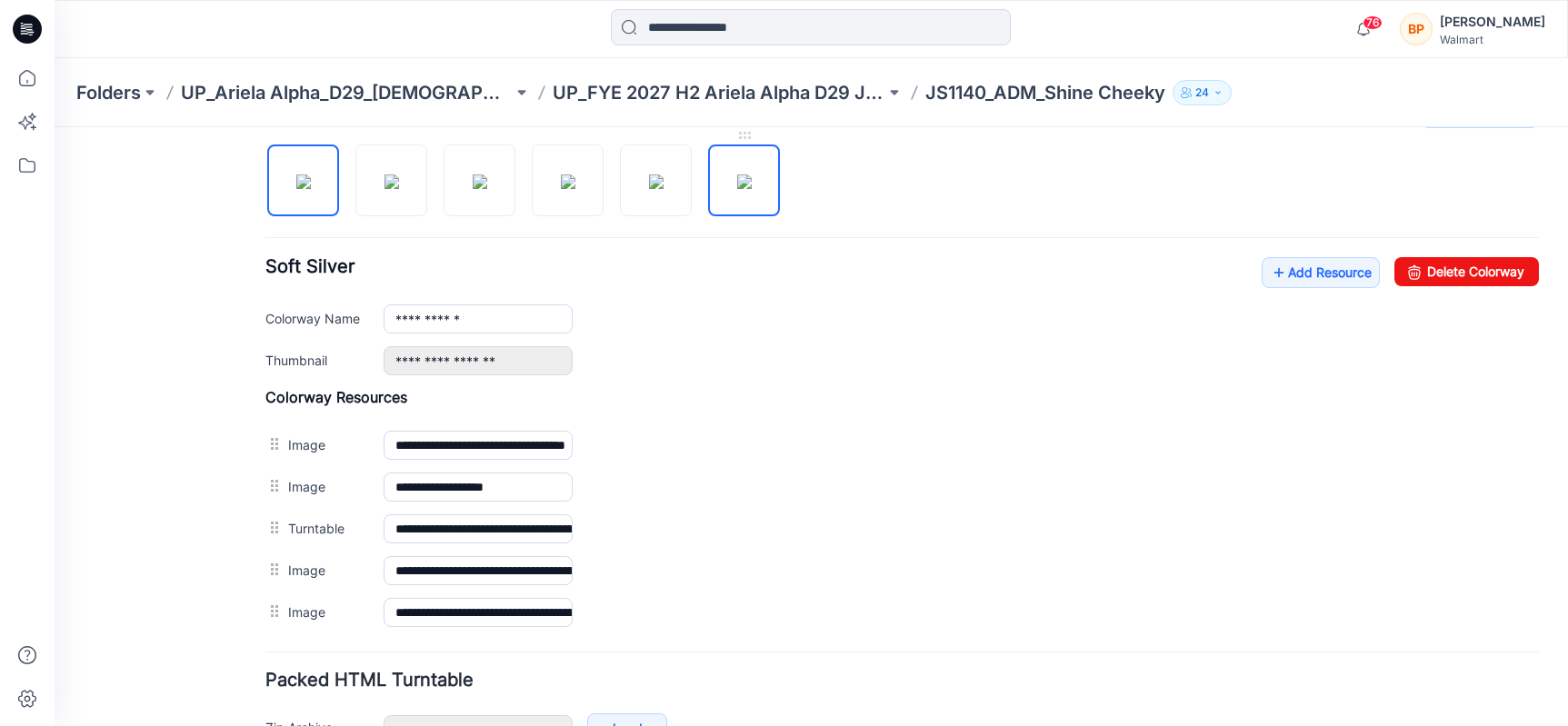
click at [747, 189] on img at bounding box center [744, 182] width 15 height 15
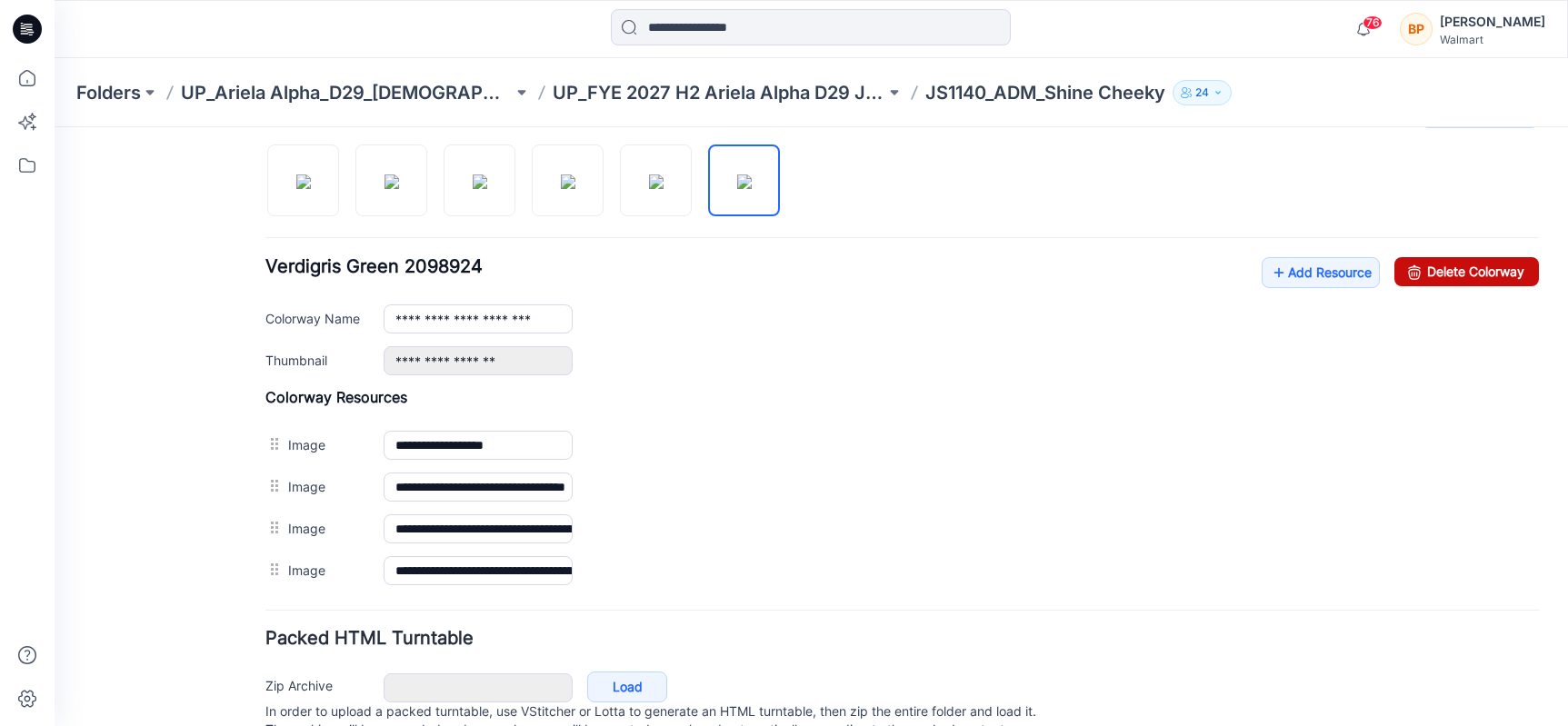
click at [1420, 285] on icon at bounding box center [1414, 271] width 25 height 29
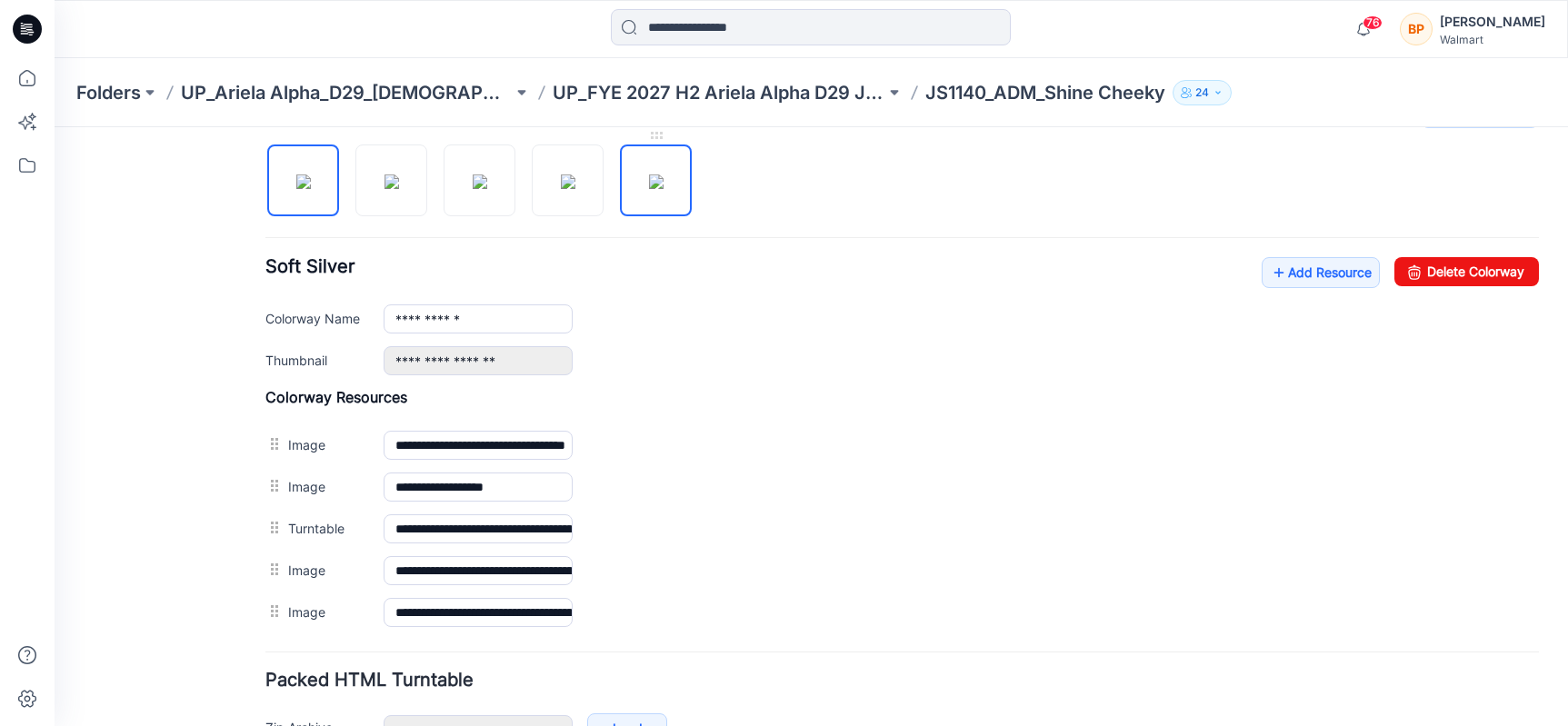
click at [664, 174] on img at bounding box center [656, 182] width 15 height 15
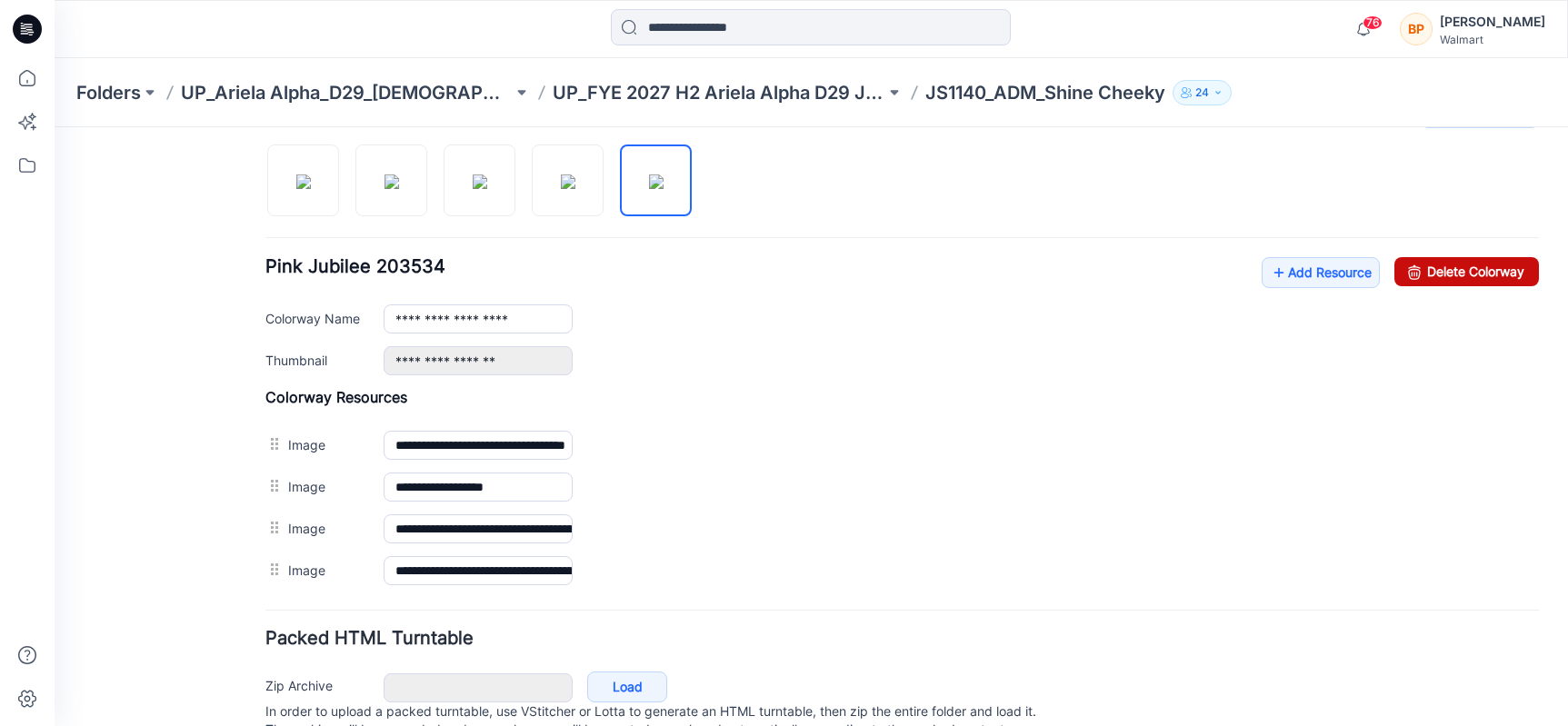
click at [1412, 286] on icon at bounding box center [1414, 271] width 25 height 29
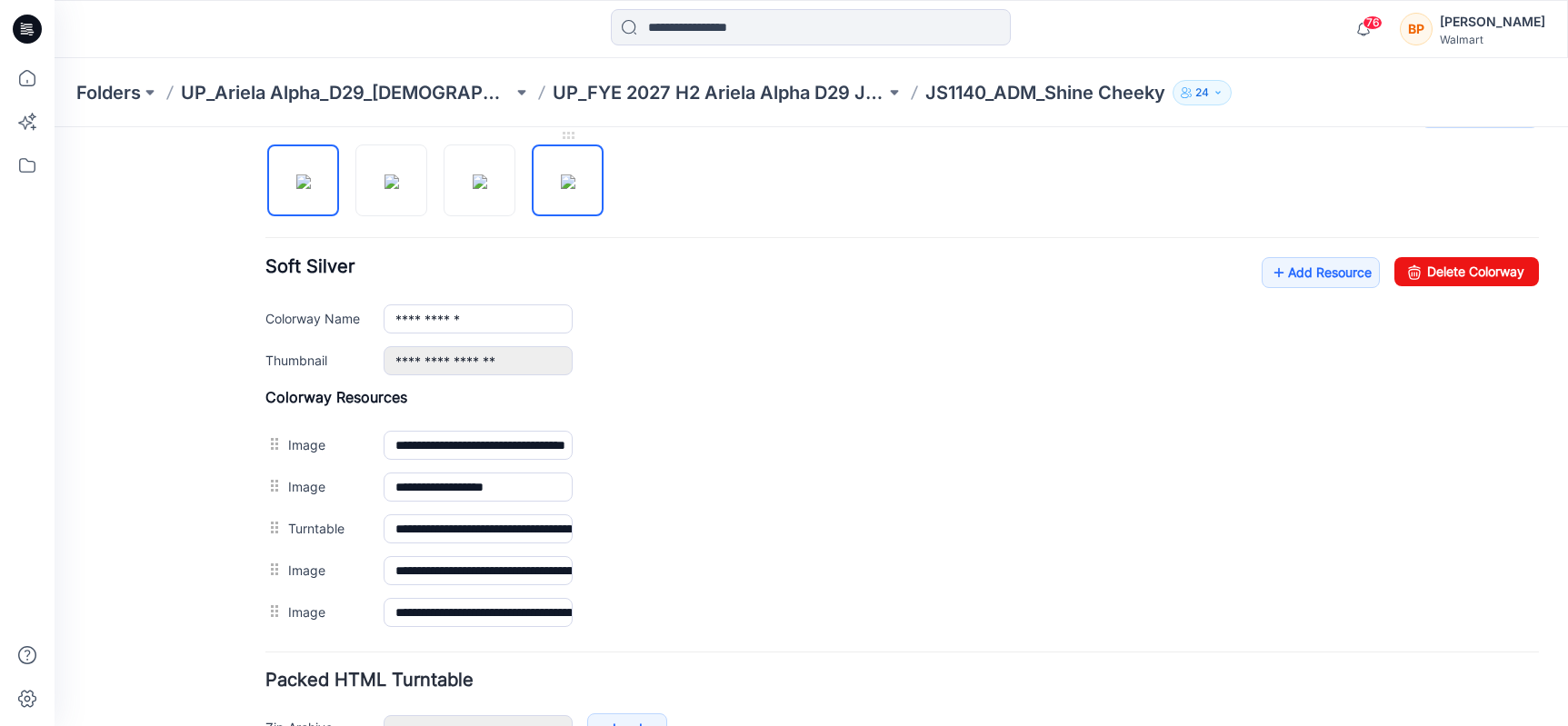
click at [576, 182] on img at bounding box center [568, 182] width 15 height 15
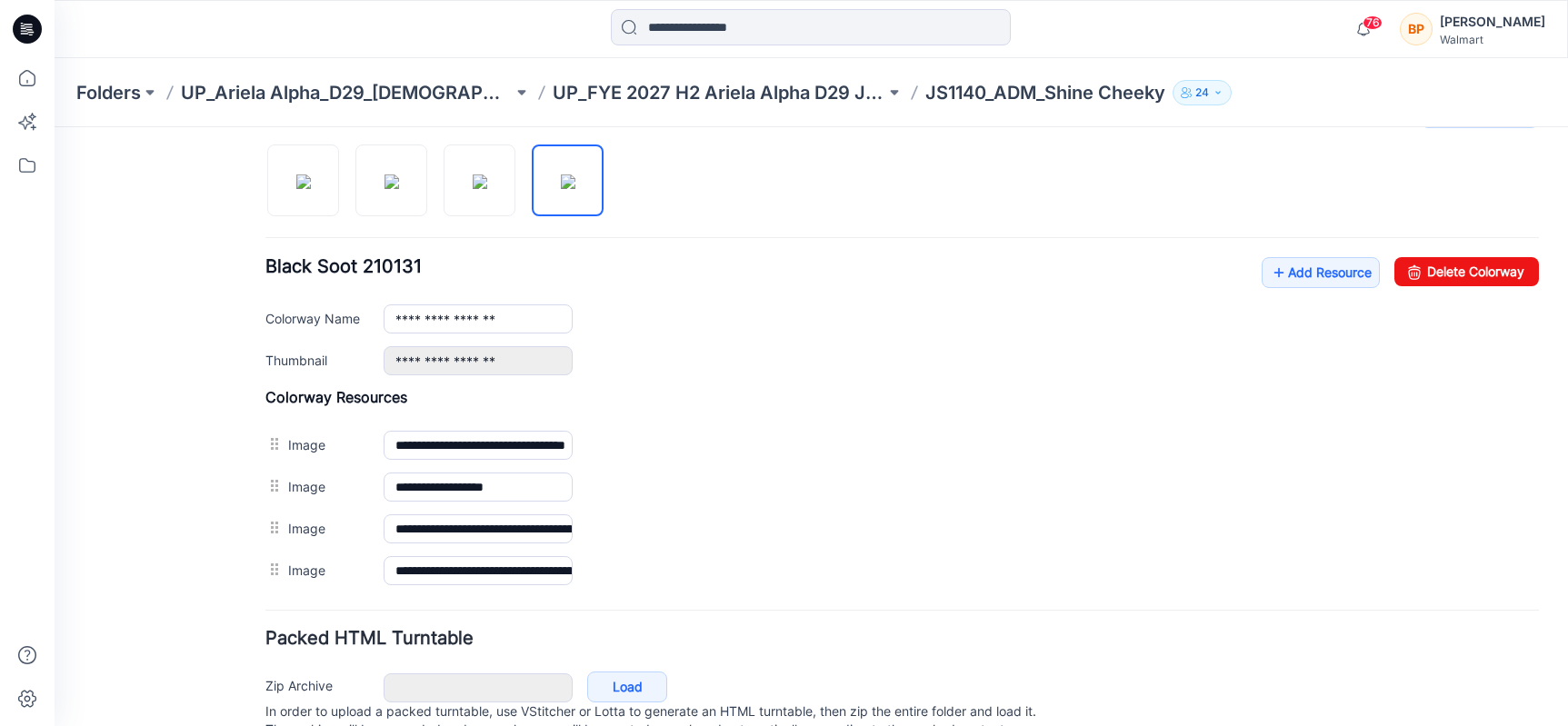
click at [1487, 287] on div "**********" at bounding box center [902, 316] width 1273 height 118
click at [1466, 285] on link "Delete Colorway" at bounding box center [1467, 271] width 144 height 29
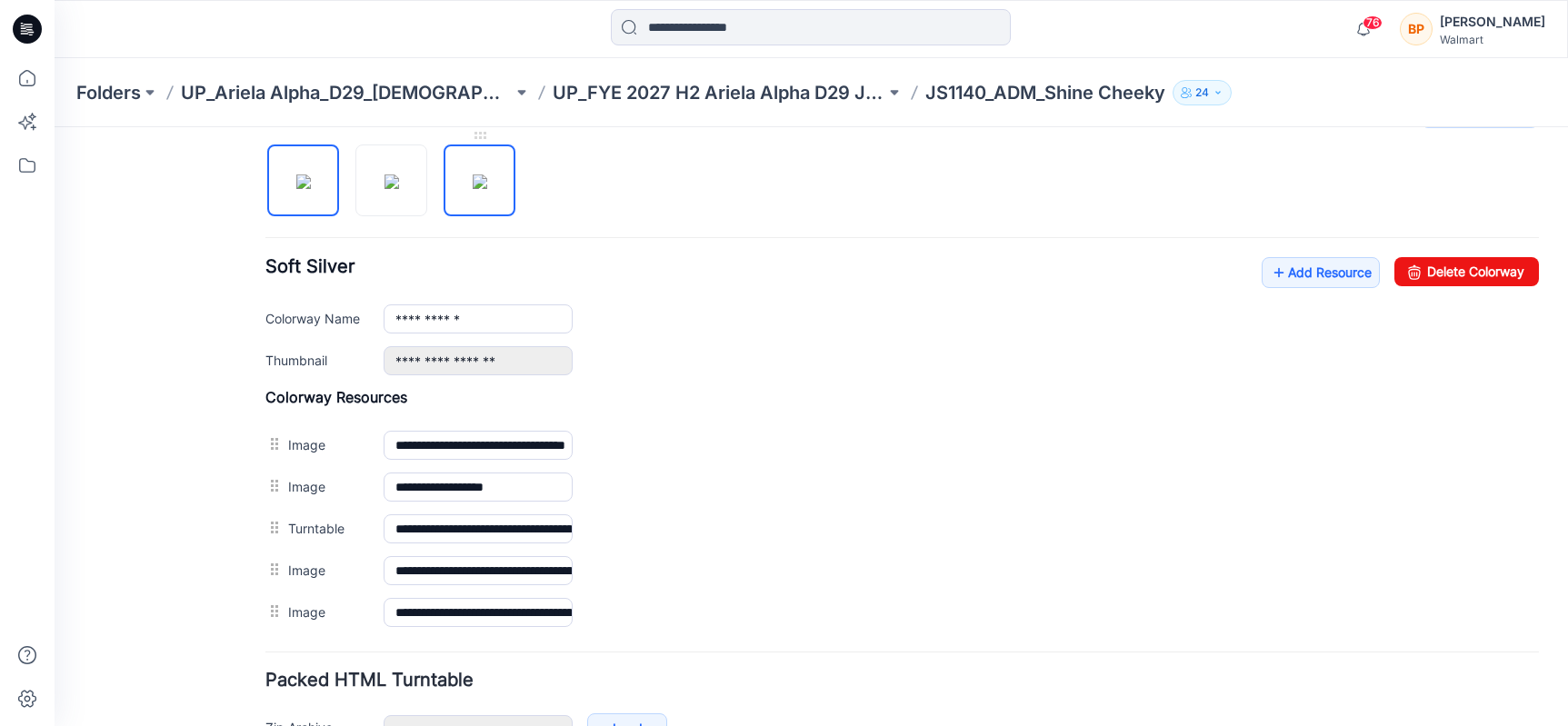
click at [487, 189] on img at bounding box center [480, 182] width 15 height 15
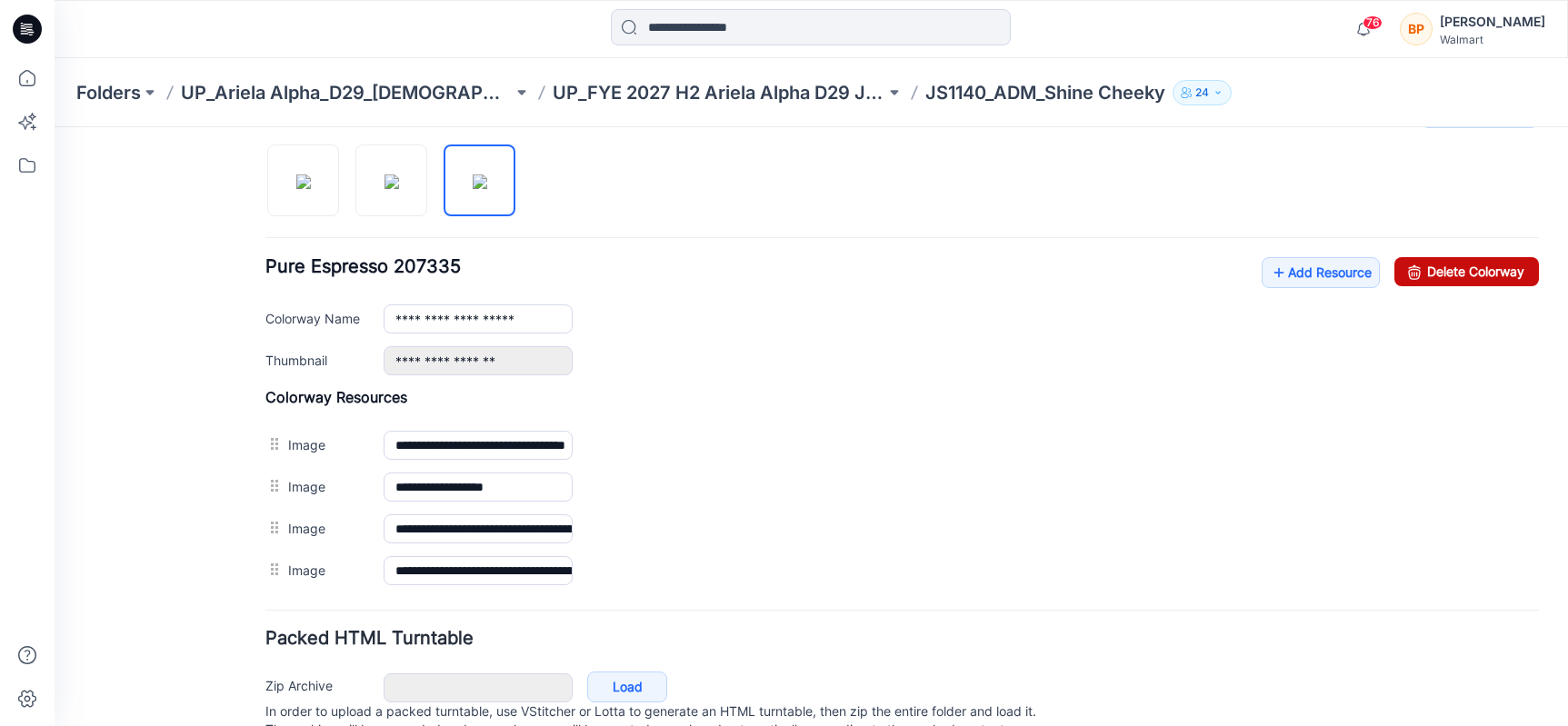
click at [1508, 266] on link "Delete Colorway" at bounding box center [1467, 271] width 144 height 29
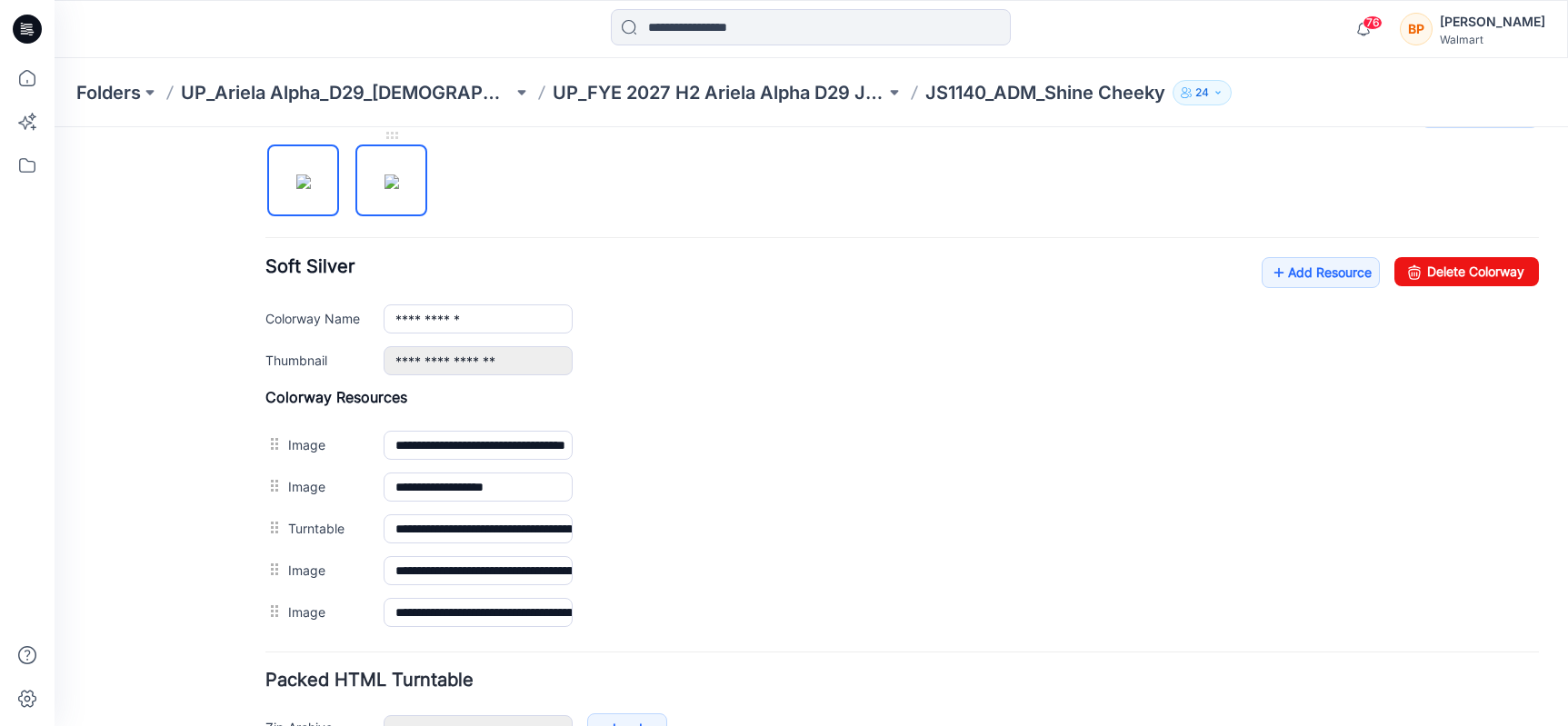
click at [385, 174] on img at bounding box center [392, 182] width 15 height 15
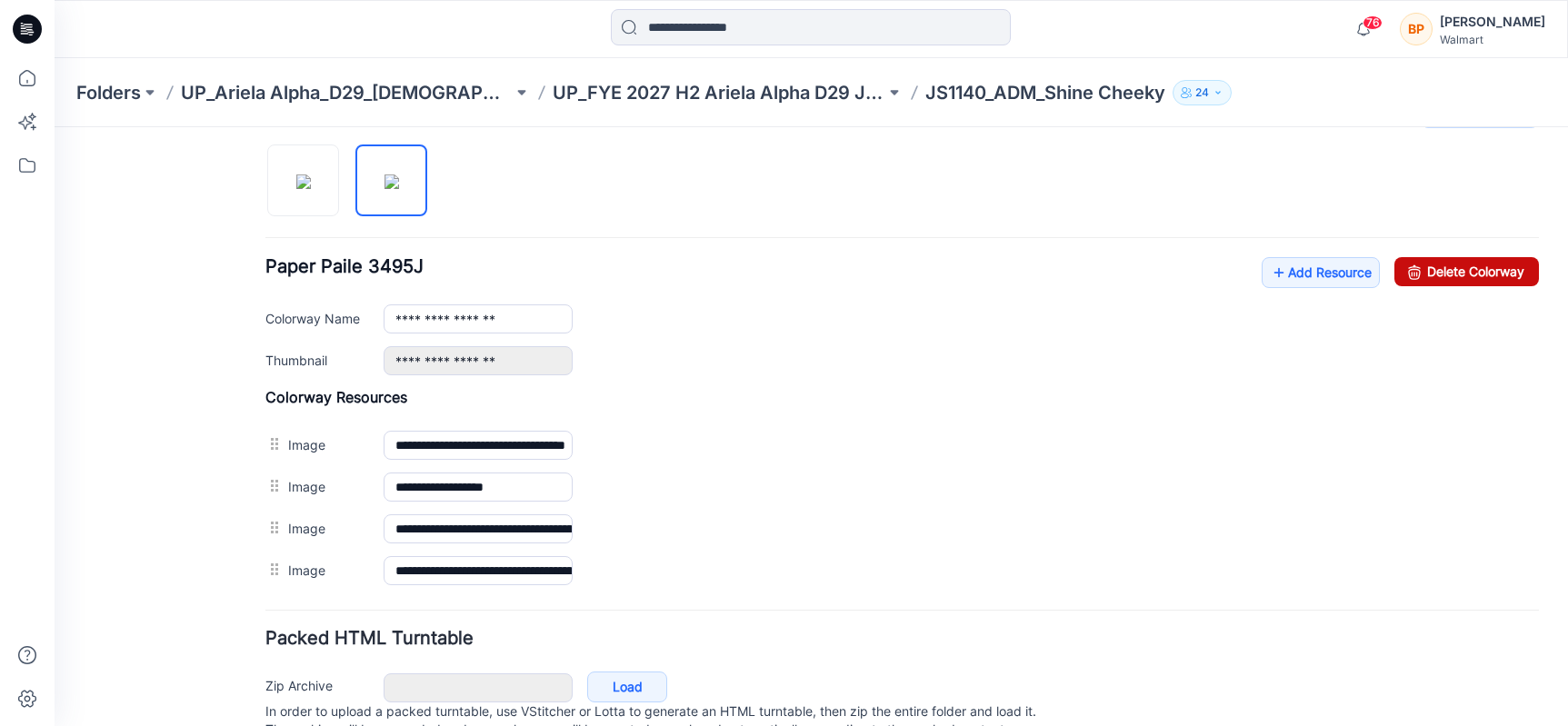
click at [1485, 259] on link "Delete Colorway" at bounding box center [1467, 271] width 144 height 29
type input "**********"
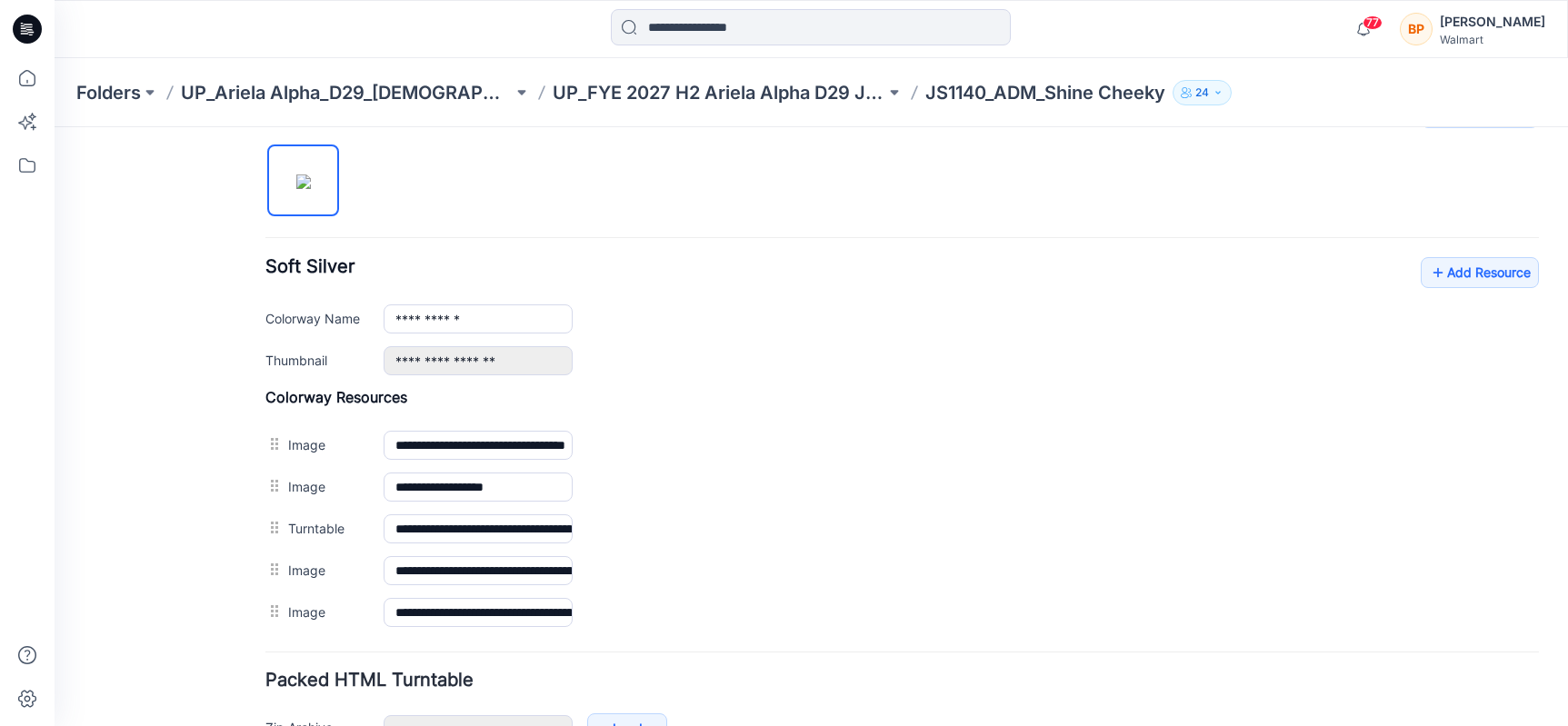
click at [609, 65] on div "Folders UP_Ariela Alpha_D29_Ladies Intimates - Joyspun UP_FYE 2027 H2 Ariela Al…" at bounding box center [811, 93] width 1514 height 69
click at [609, 83] on p "UP_FYE 2027 H2 Ariela Alpha D29 Joyspun Panties" at bounding box center [718, 92] width 331 height 25
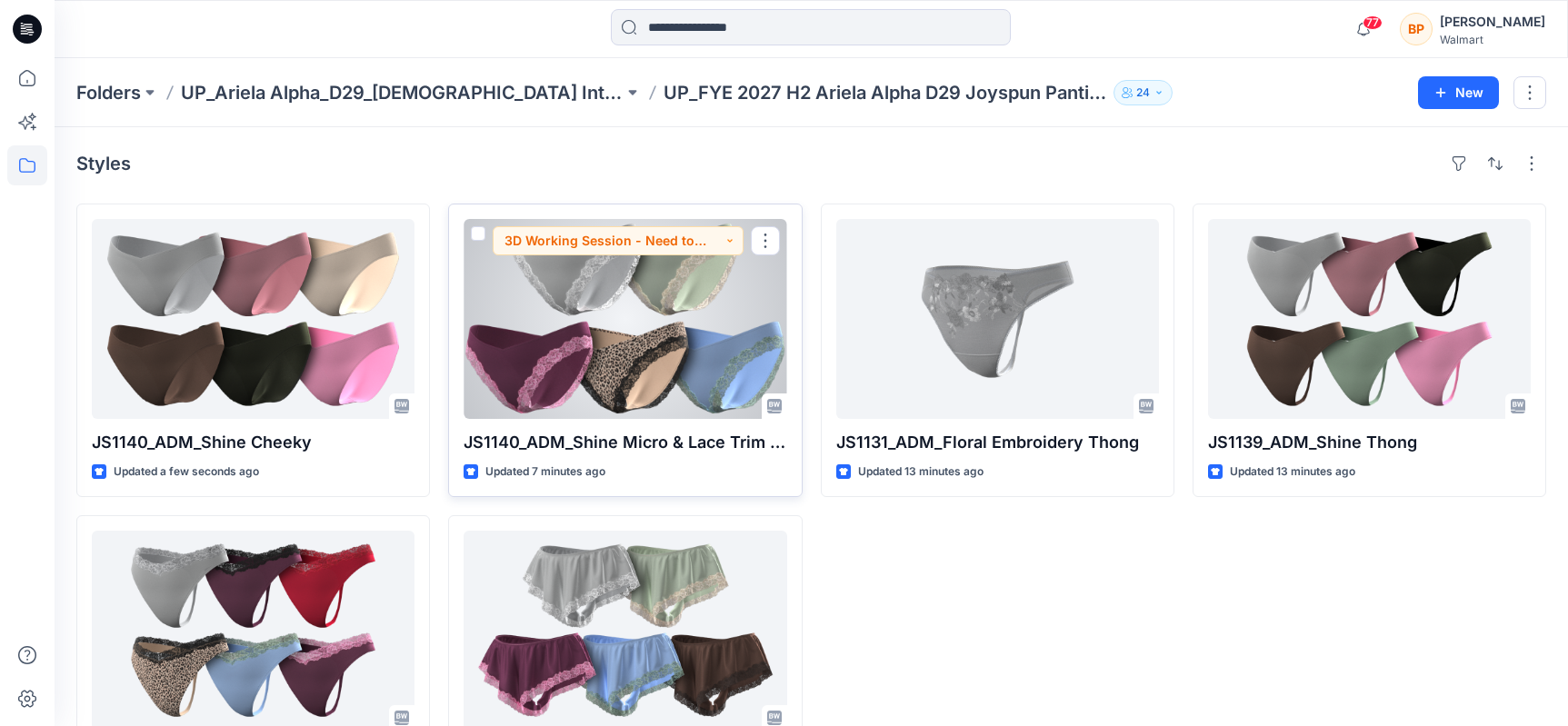
click at [604, 284] on div at bounding box center [624, 319] width 323 height 200
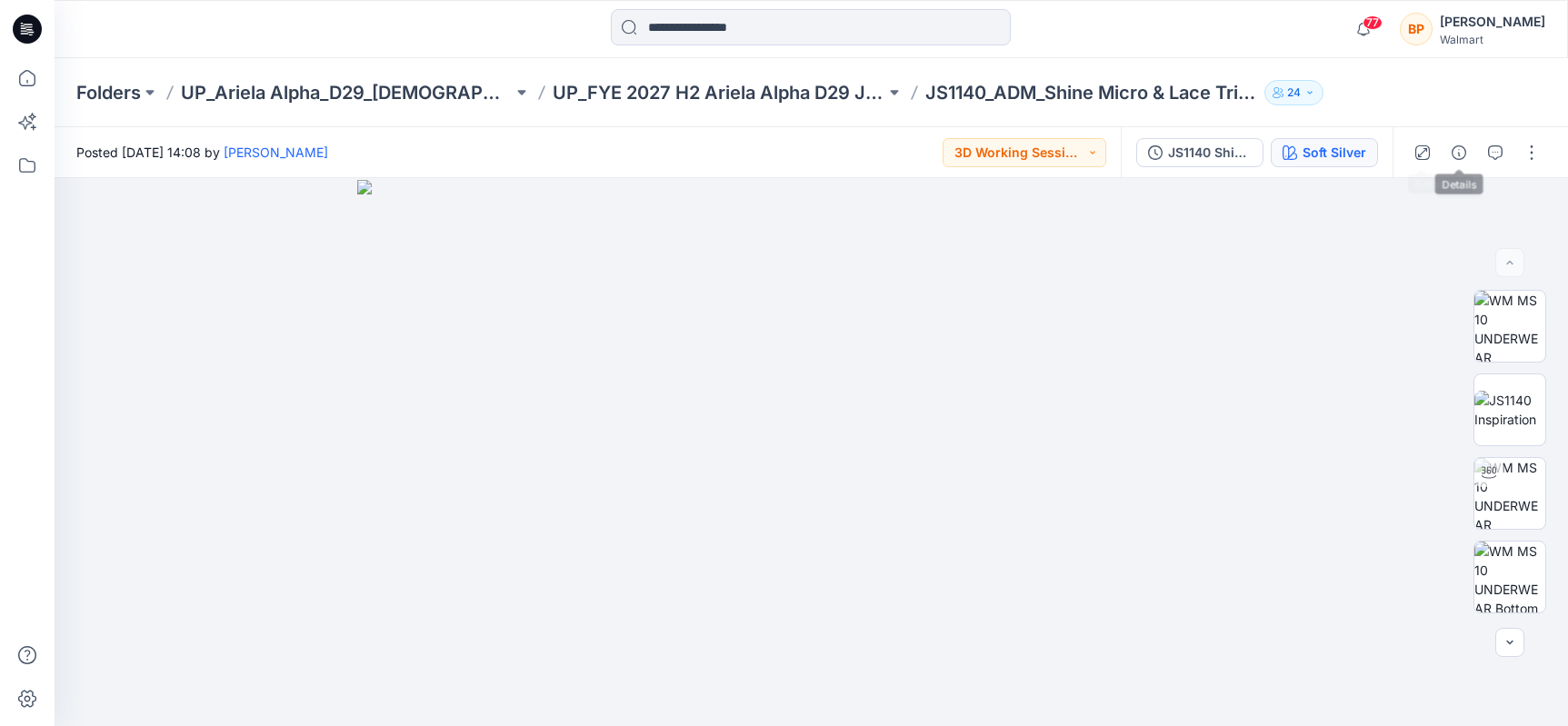
click at [1348, 152] on div "Soft Silver" at bounding box center [1334, 152] width 64 height 20
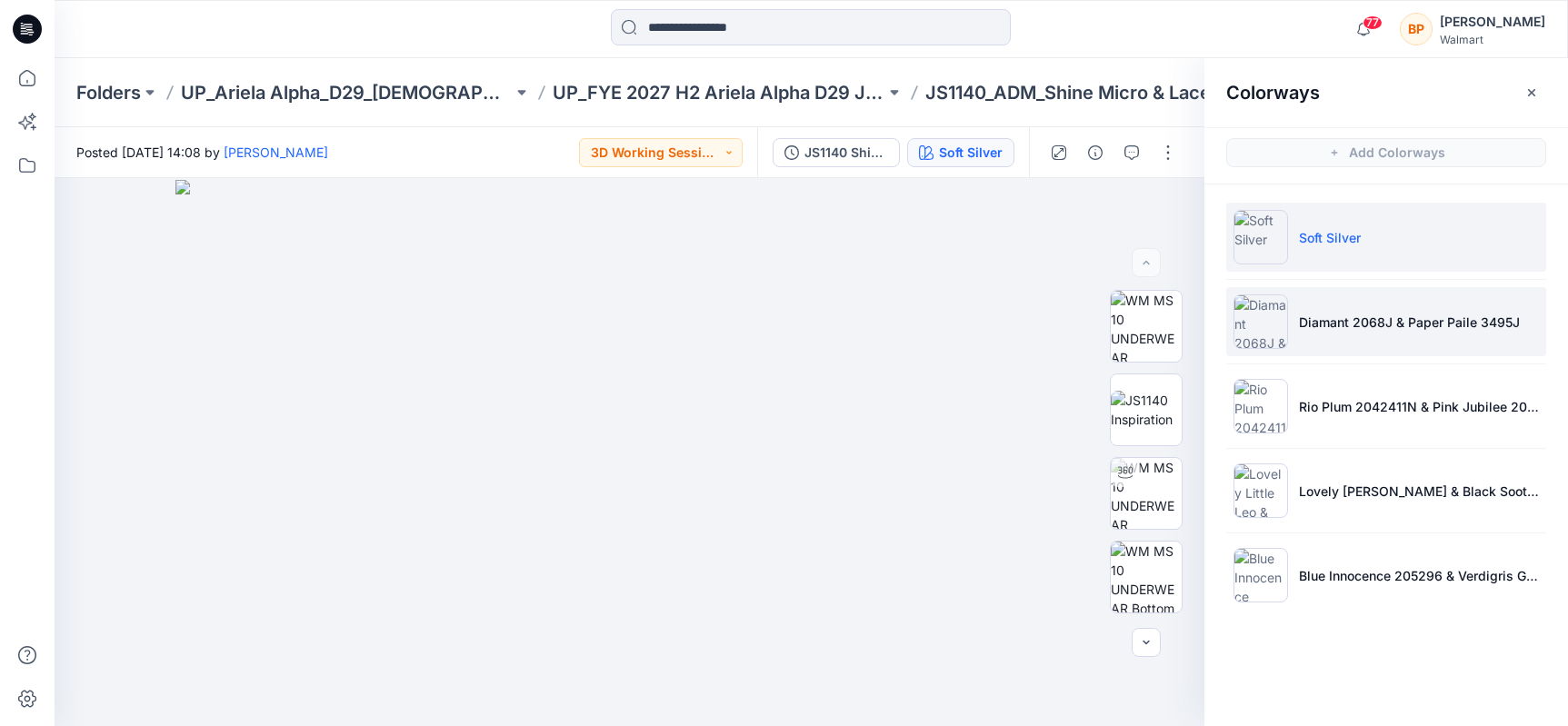
click at [1343, 309] on li "Diamant 2068J & Paper Paile 3495J" at bounding box center [1386, 322] width 320 height 69
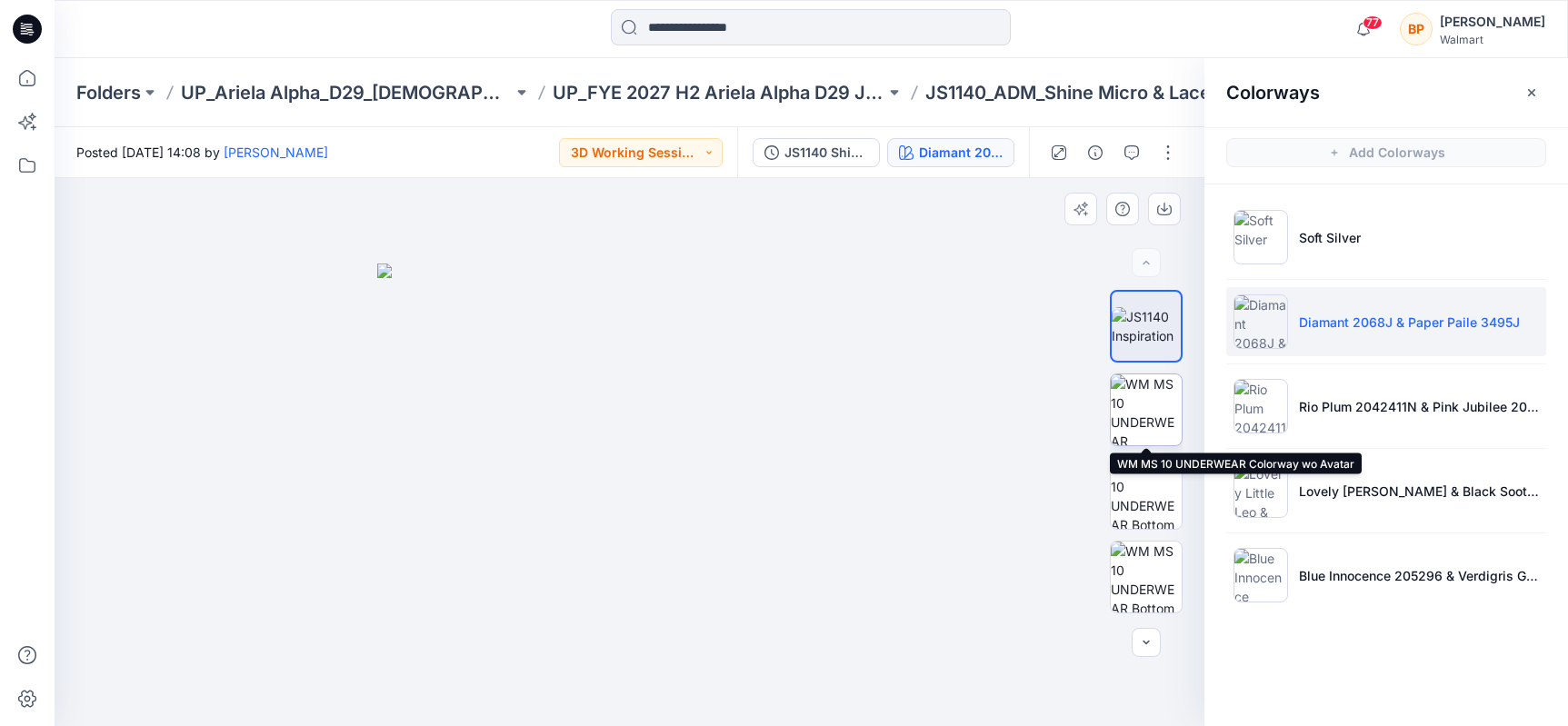
click at [1161, 401] on img at bounding box center [1147, 410] width 71 height 71
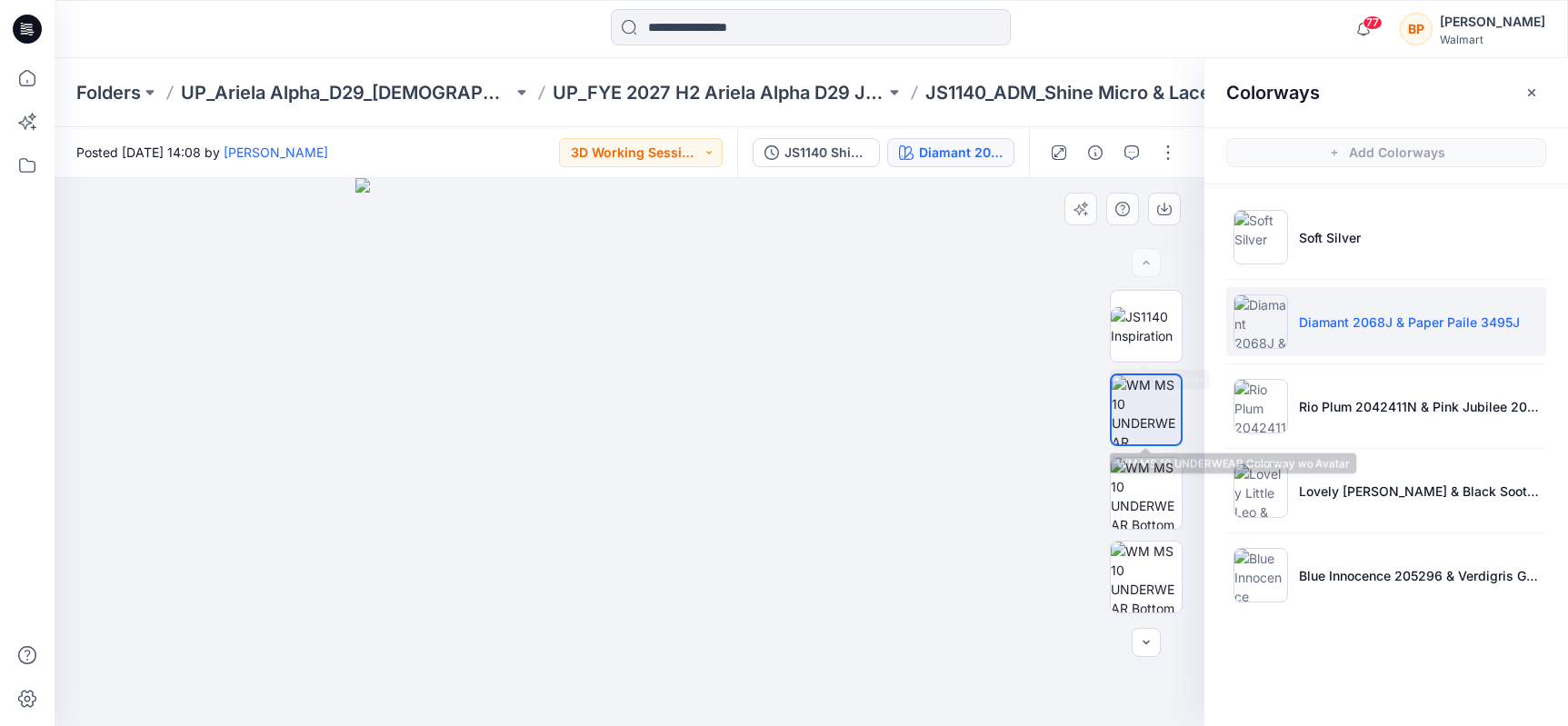
click at [1161, 450] on div at bounding box center [1147, 453] width 73 height 326
click at [1161, 461] on img at bounding box center [1147, 493] width 71 height 71
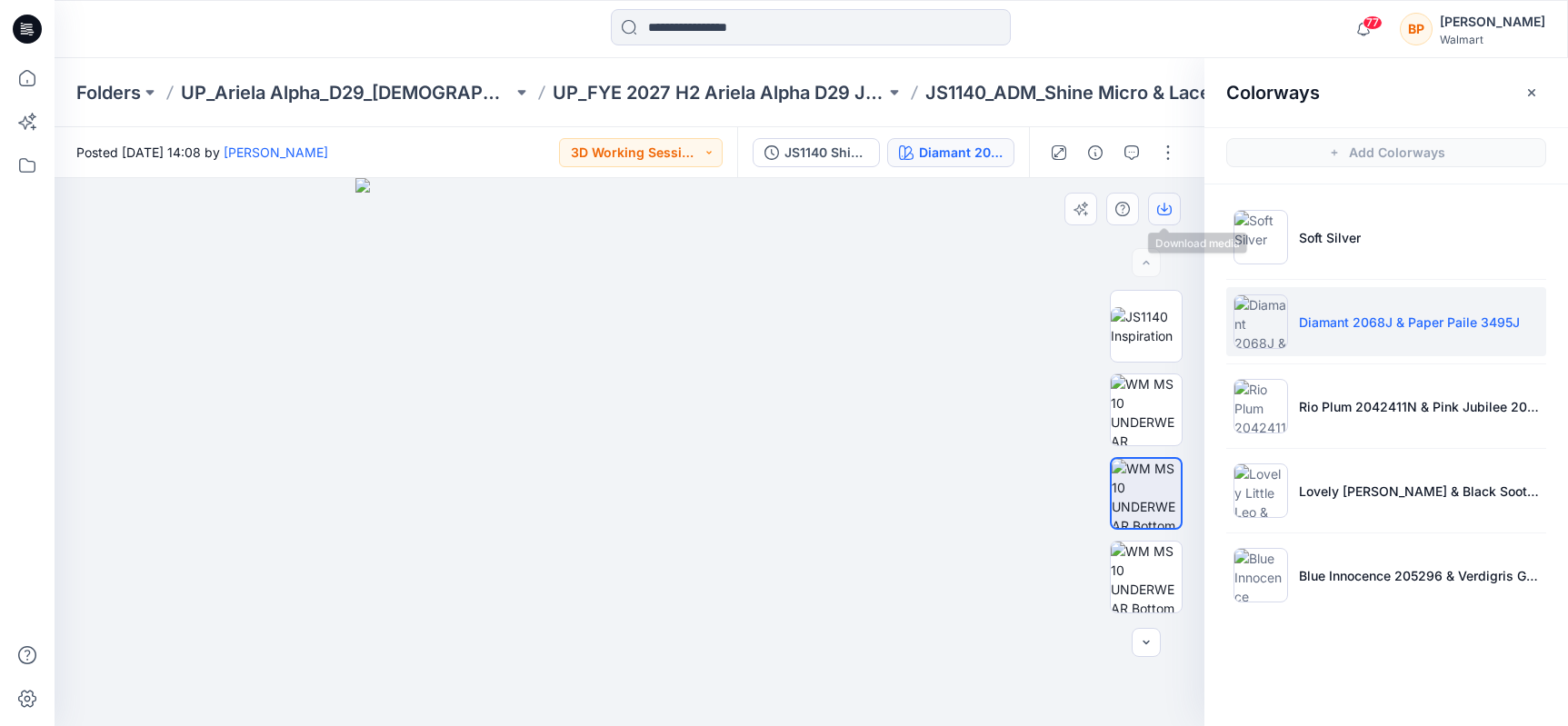
click at [1157, 217] on button "button" at bounding box center [1164, 209] width 33 height 33
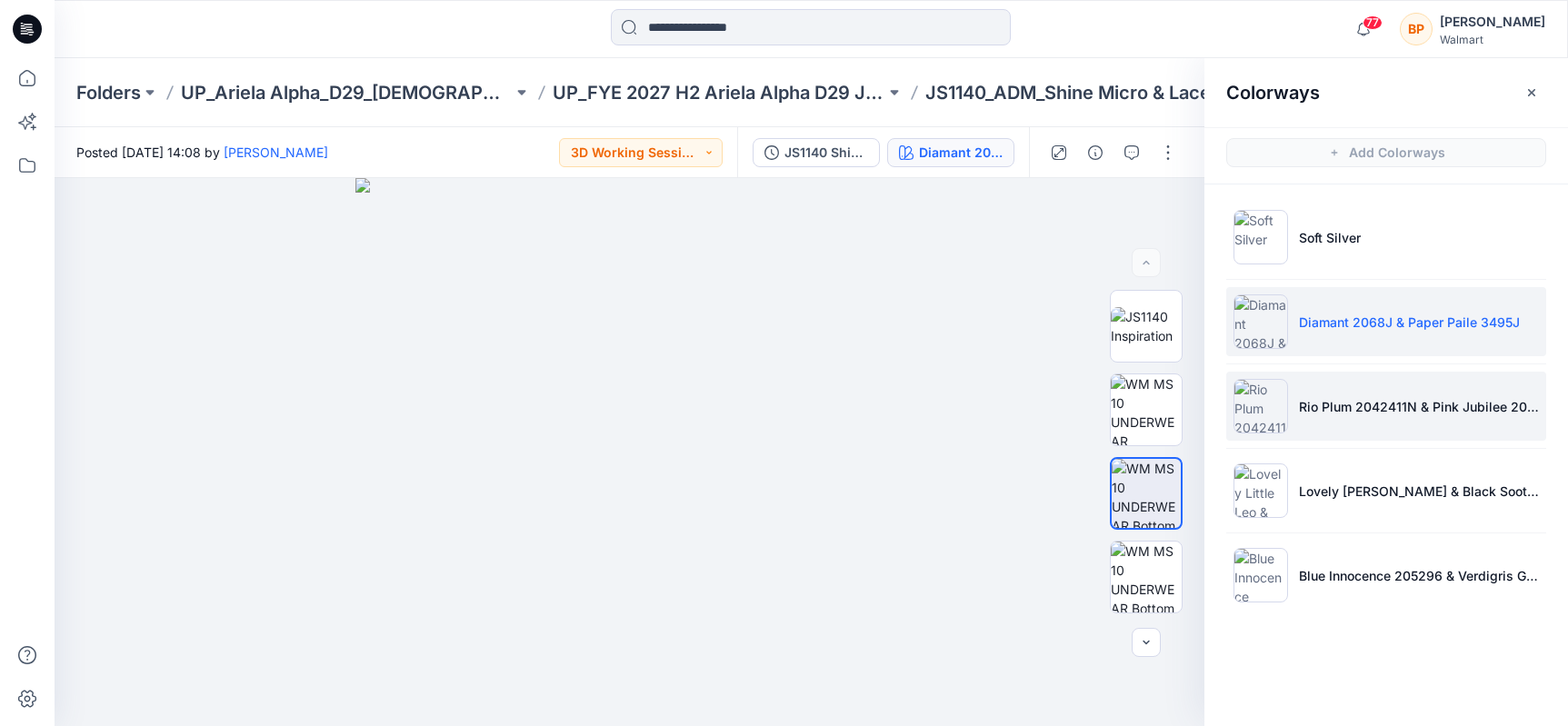
drag, startPoint x: 1304, startPoint y: 359, endPoint x: 1304, endPoint y: 394, distance: 35.0
click at [1304, 359] on ul "Soft Silver Diamant 2068J & Paper Paile 3495J Rio Plum 2042411N & Pink Jubilee …" at bounding box center [1386, 406] width 363 height 443
click at [1304, 400] on p "Rio Plum 2042411N & Pink Jubilee 203534" at bounding box center [1419, 406] width 240 height 19
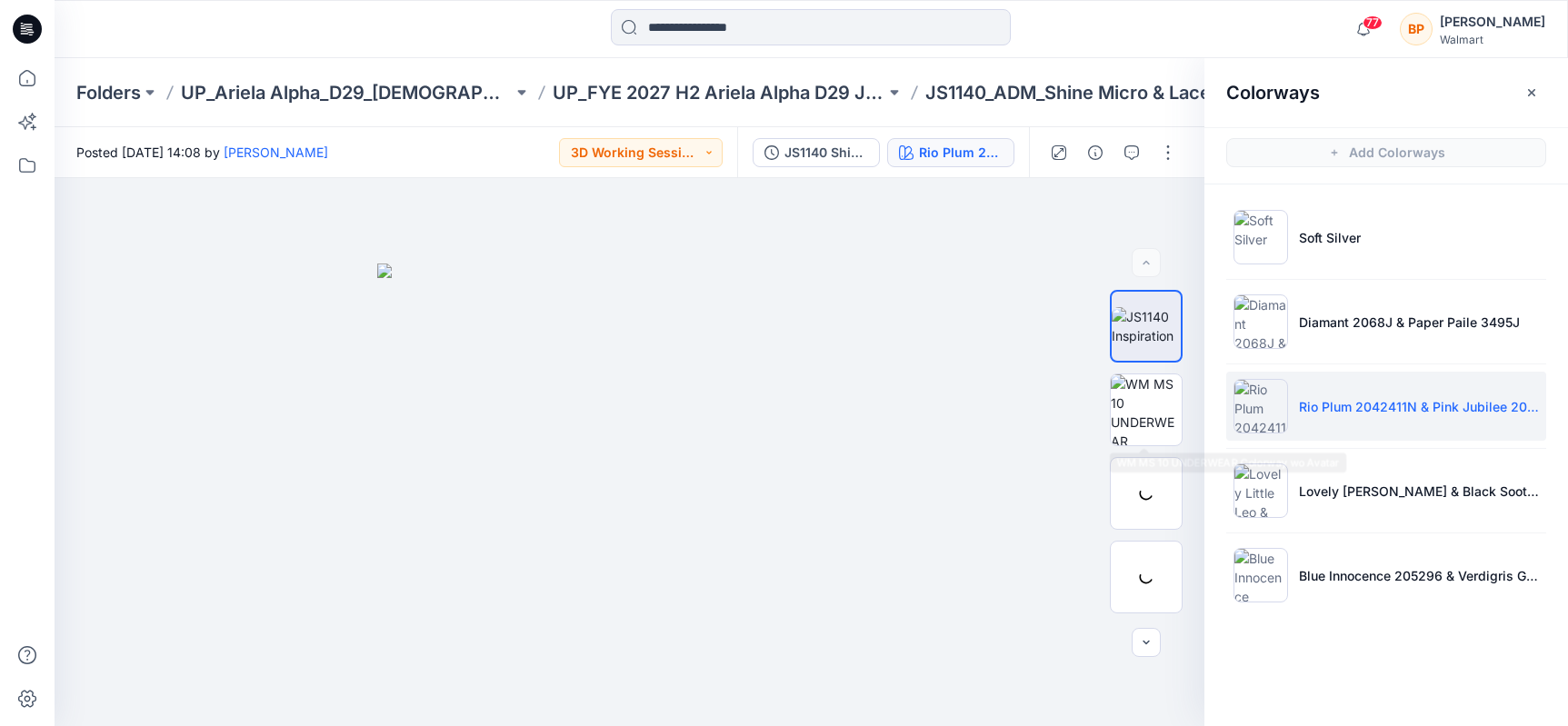
click at [1161, 409] on img at bounding box center [1147, 410] width 71 height 71
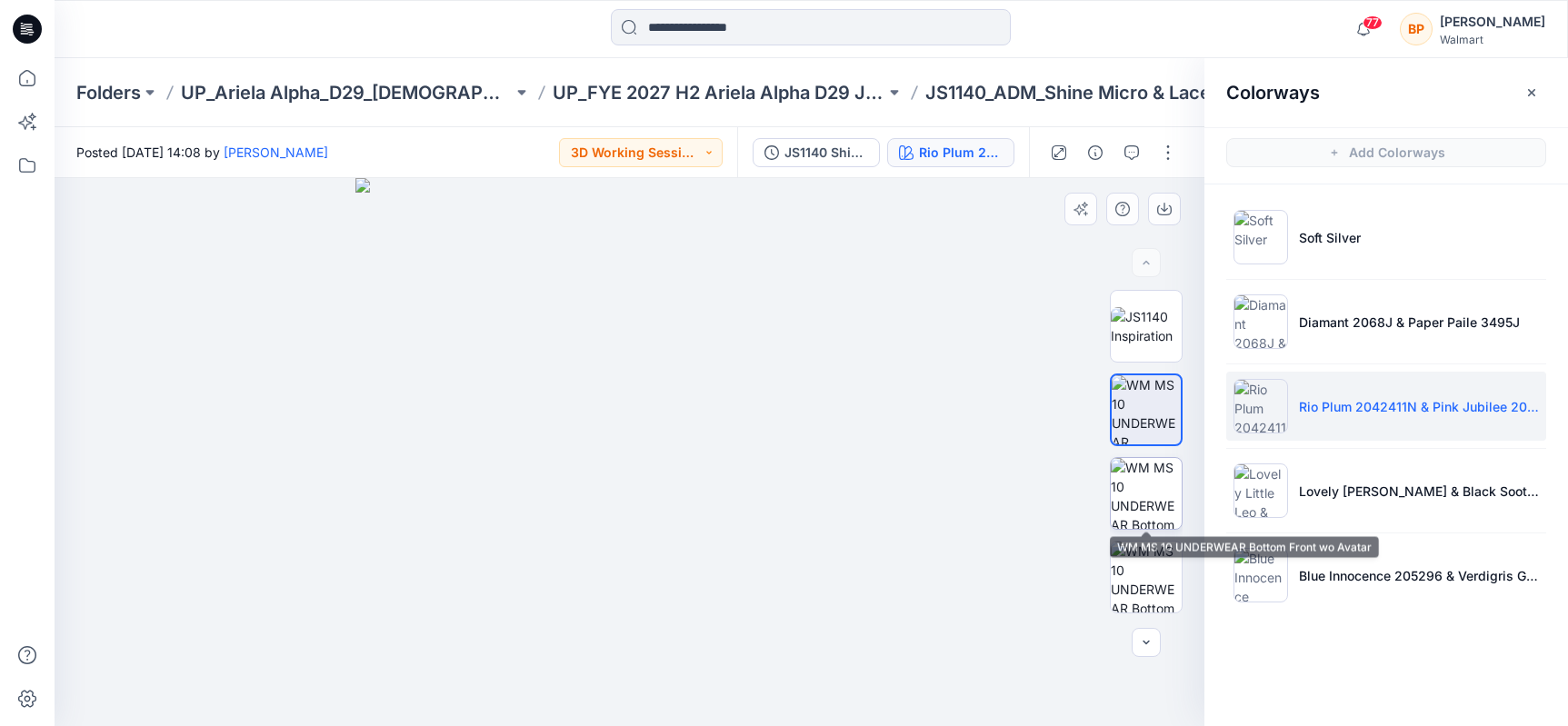
click at [1142, 461] on img at bounding box center [1147, 493] width 71 height 71
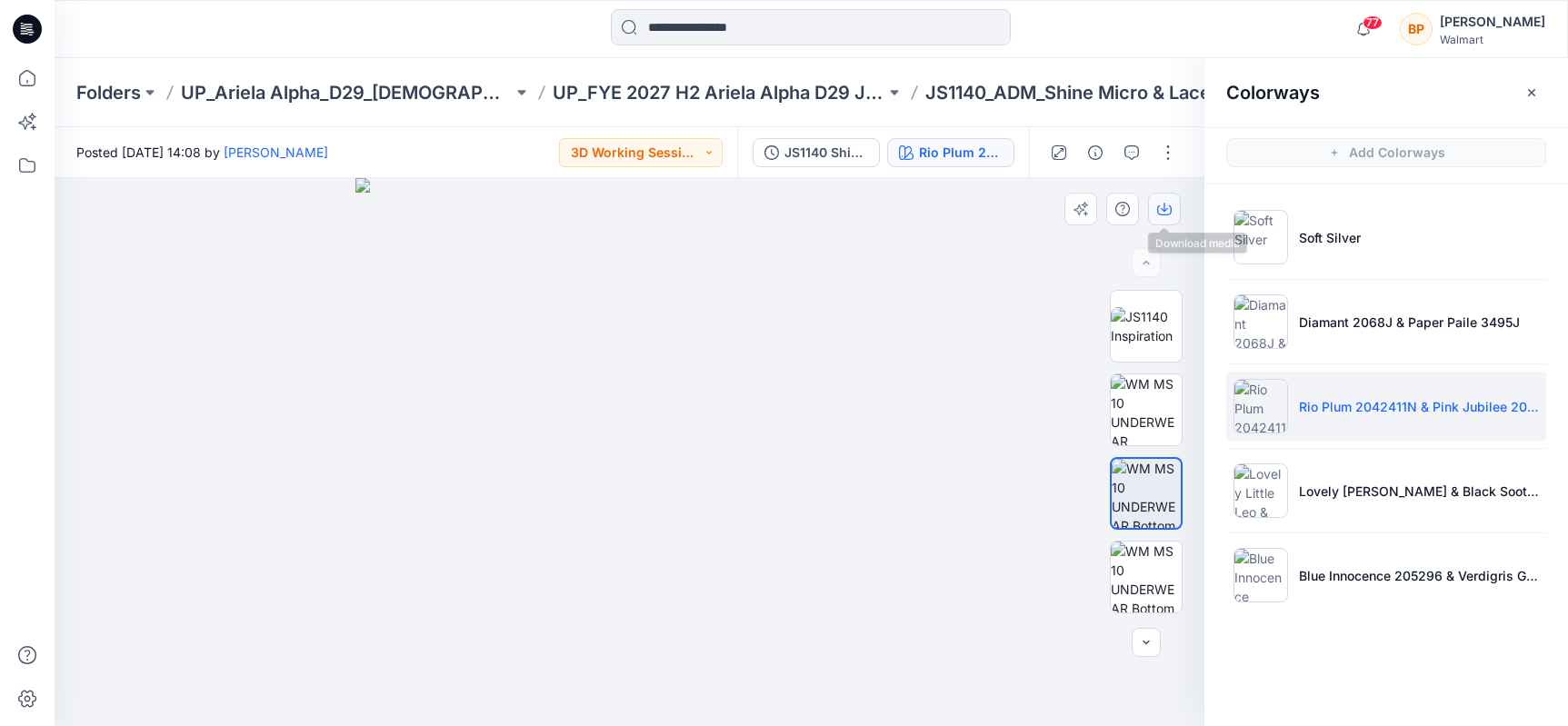
click at [1163, 211] on icon "button" at bounding box center [1165, 210] width 15 height 15
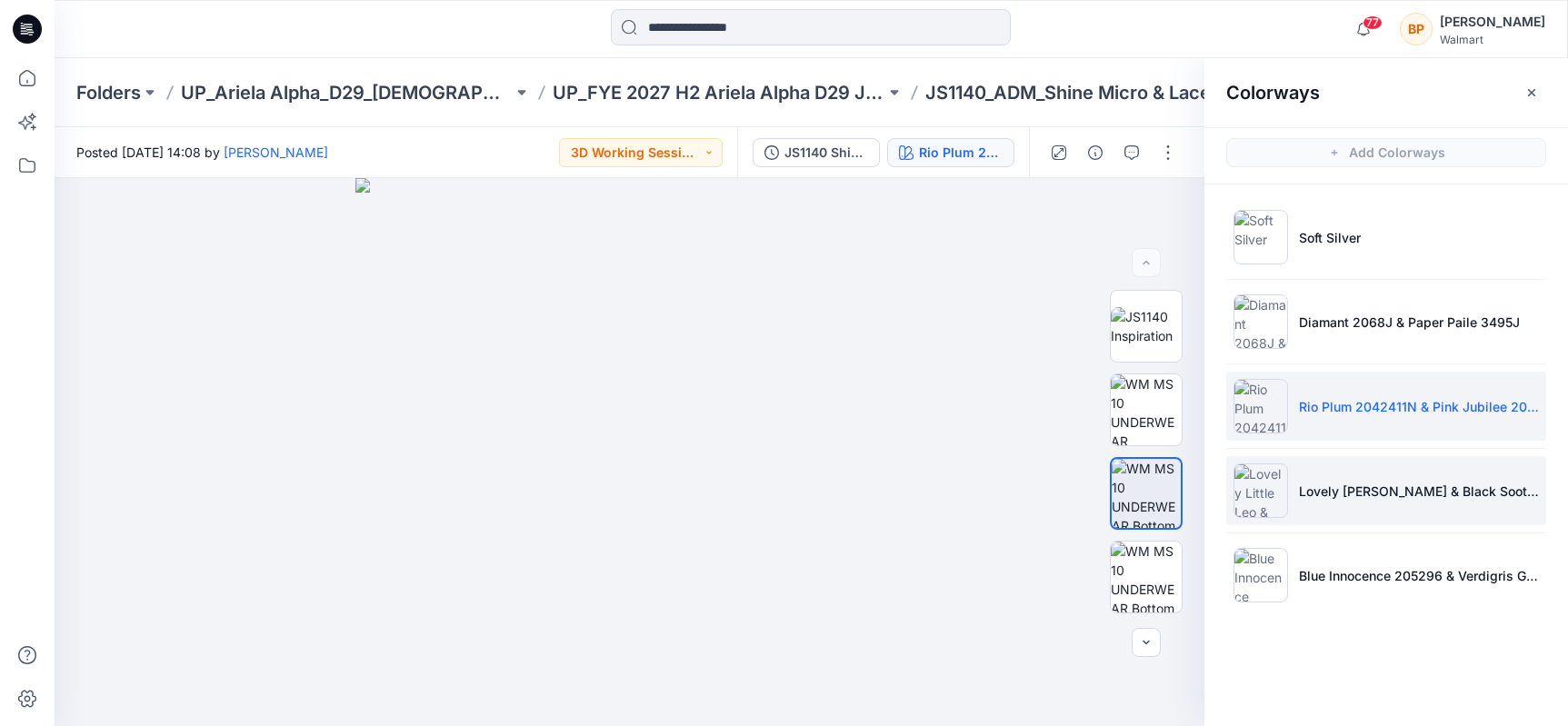
click at [1303, 486] on p "Lovely Little Leo & Black Soot 210131" at bounding box center [1419, 491] width 240 height 19
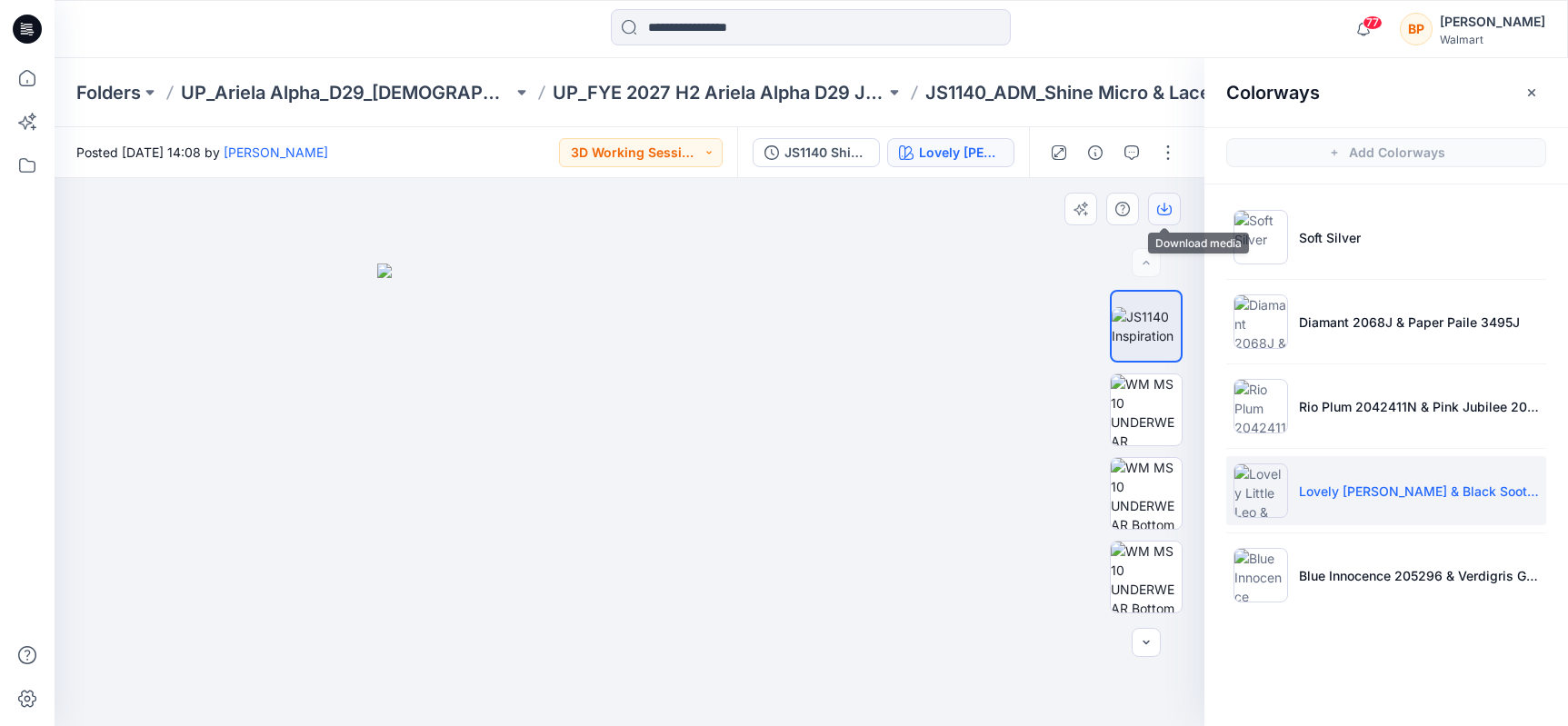
click at [1165, 205] on icon "button" at bounding box center [1165, 208] width 7 height 9
click at [1153, 403] on img at bounding box center [1147, 410] width 71 height 71
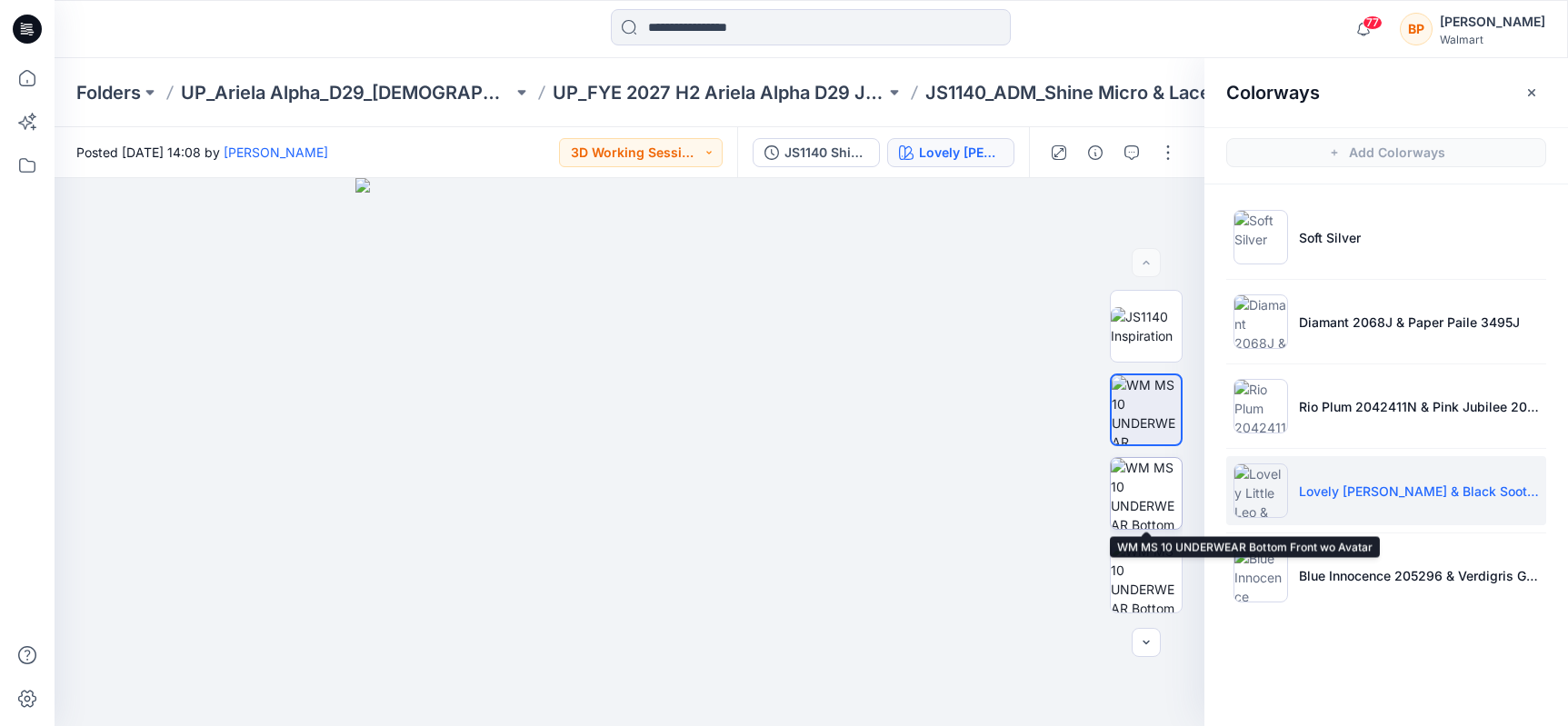
click at [1160, 496] on img at bounding box center [1147, 493] width 71 height 71
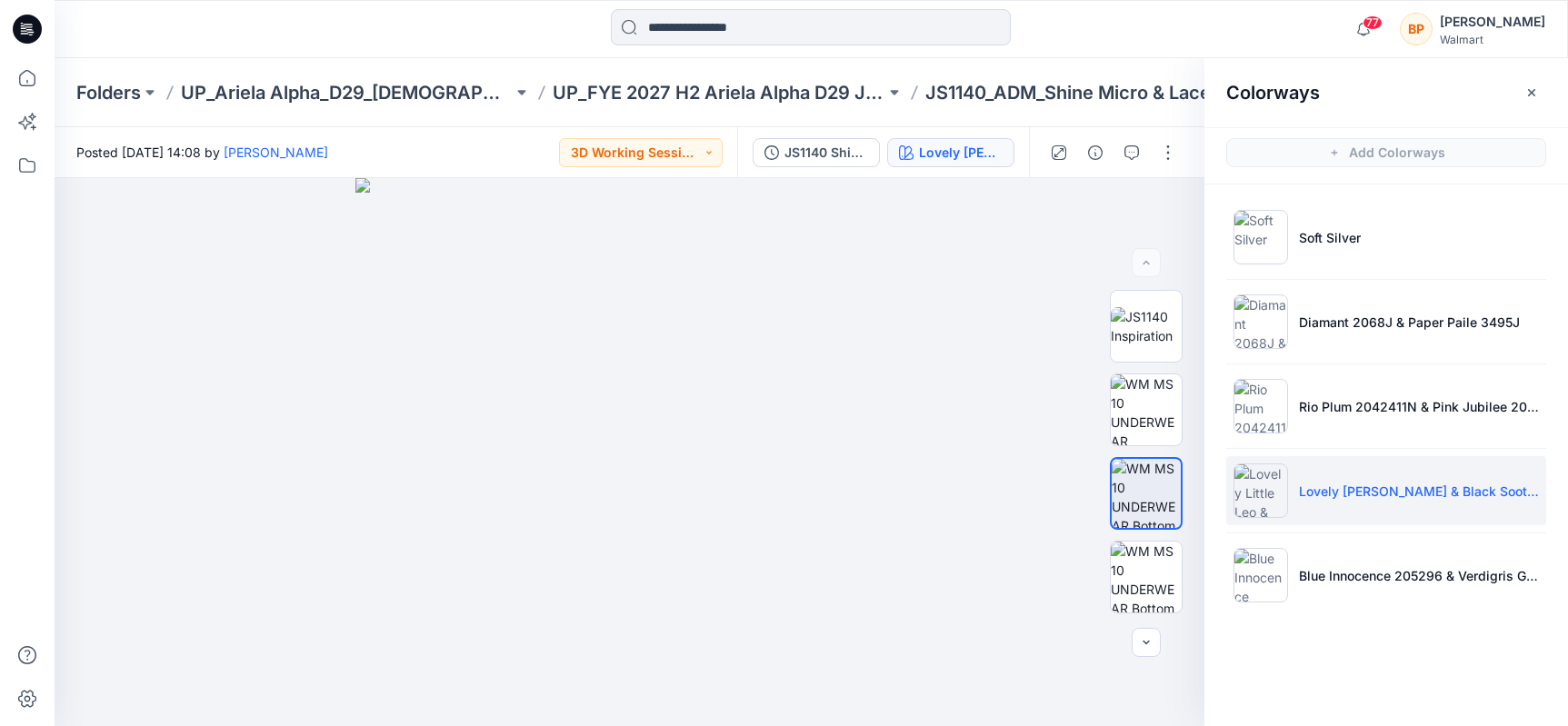
click at [0, 0] on button "button" at bounding box center [0, 0] width 0 height 0
click at [1302, 538] on ul "Soft Silver Diamant 2068J & Paper Paile 3495J Rio Plum 2042411N & Pink Jubilee …" at bounding box center [1386, 406] width 363 height 443
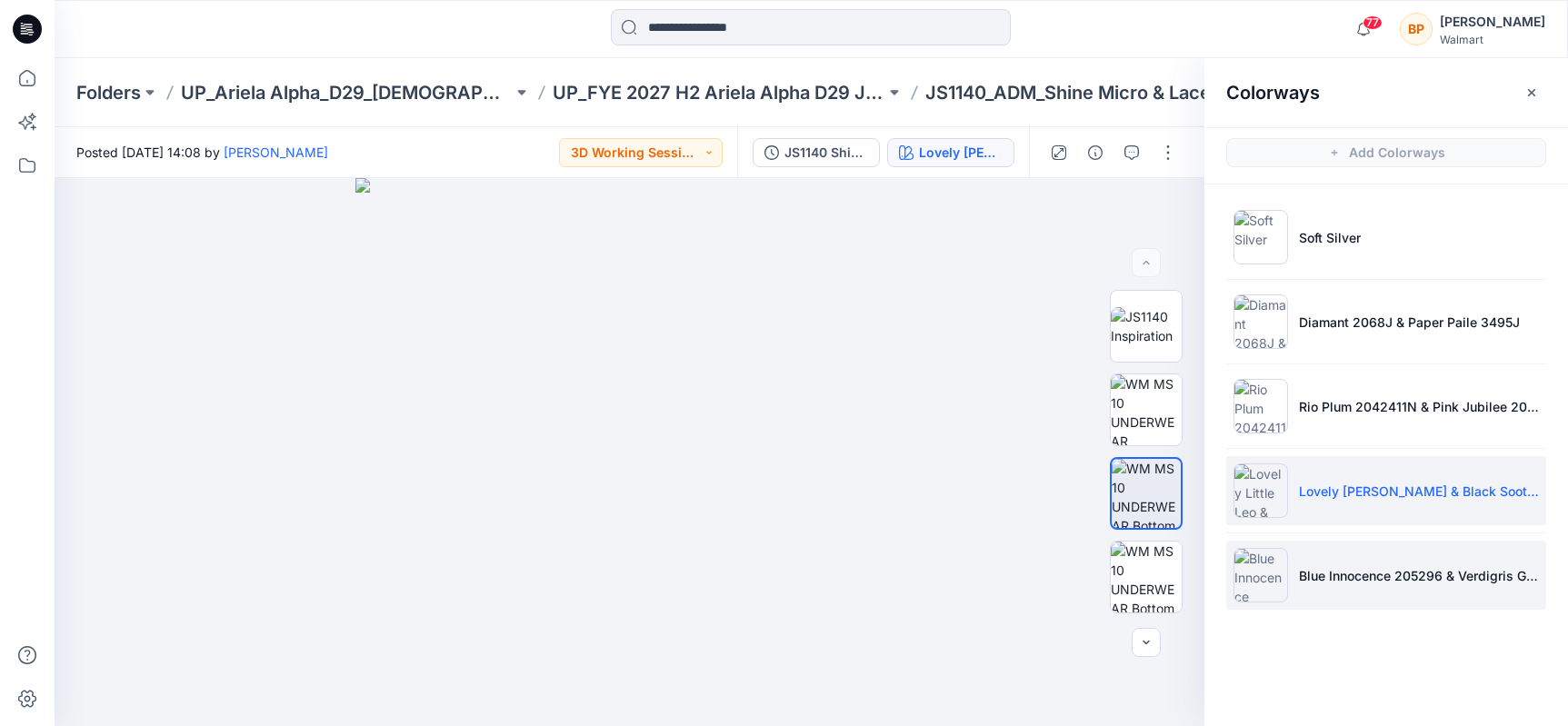
click at [1297, 554] on li "Blue Innocence 205296 & Verdigris Green 2098924" at bounding box center [1386, 575] width 320 height 69
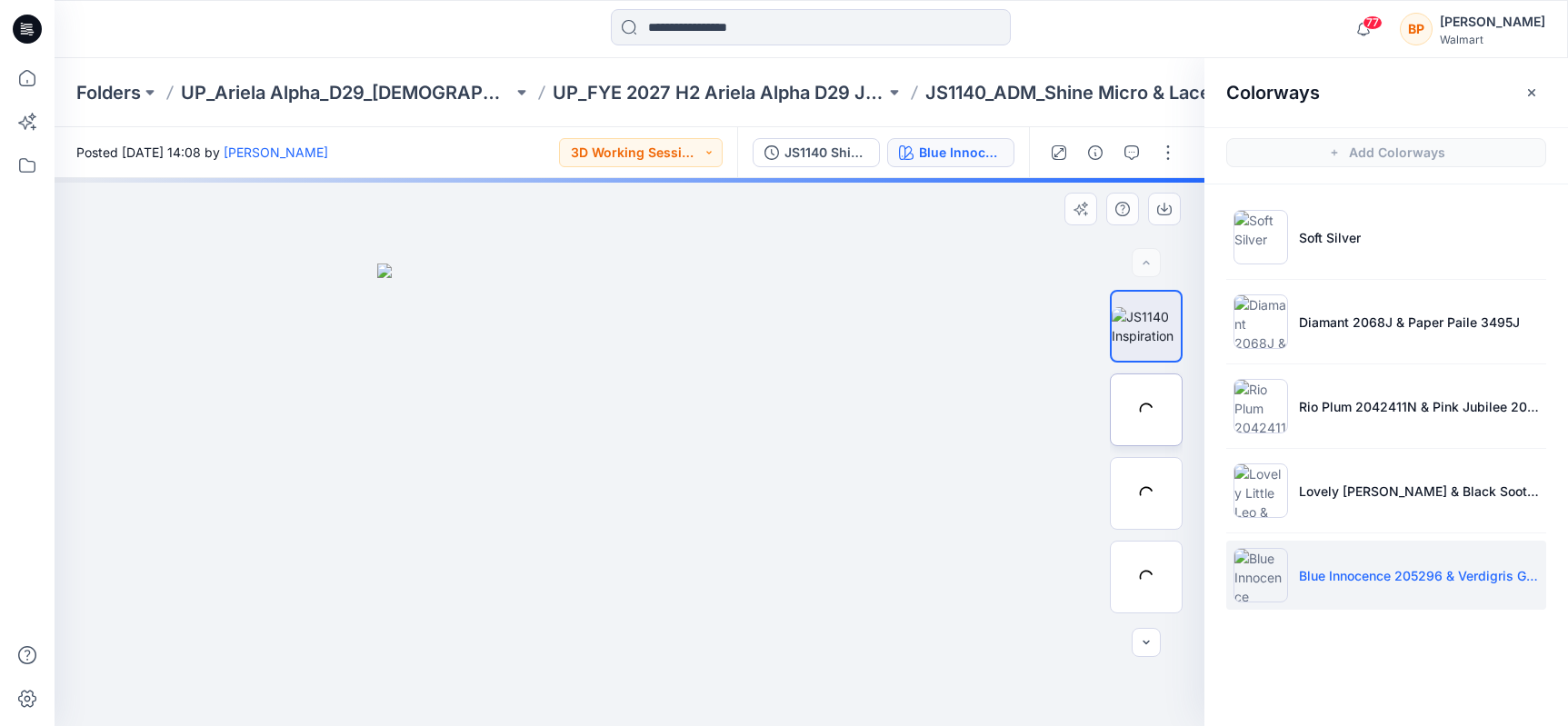
click at [0, 0] on img at bounding box center [0, 0] width 0 height 0
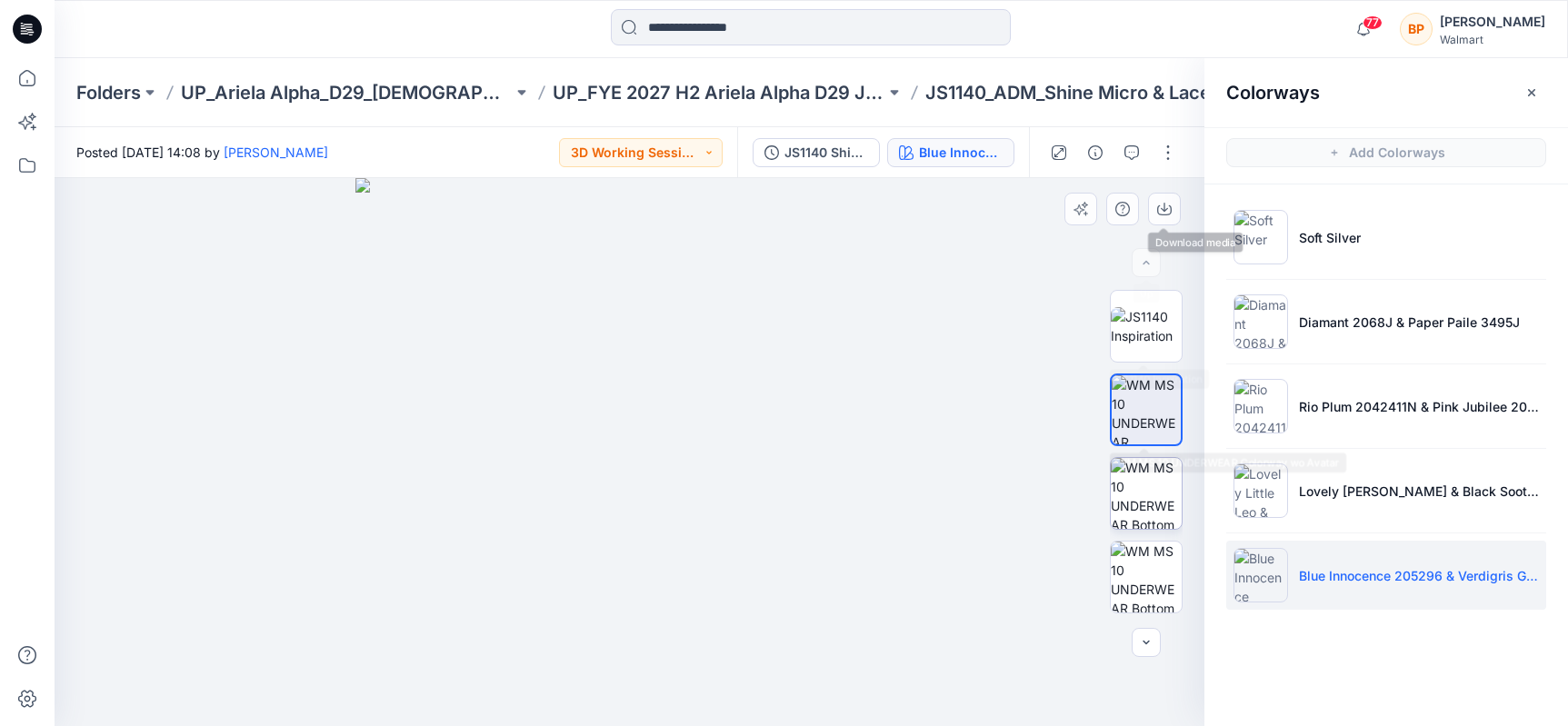
click at [1130, 491] on img at bounding box center [1147, 493] width 71 height 71
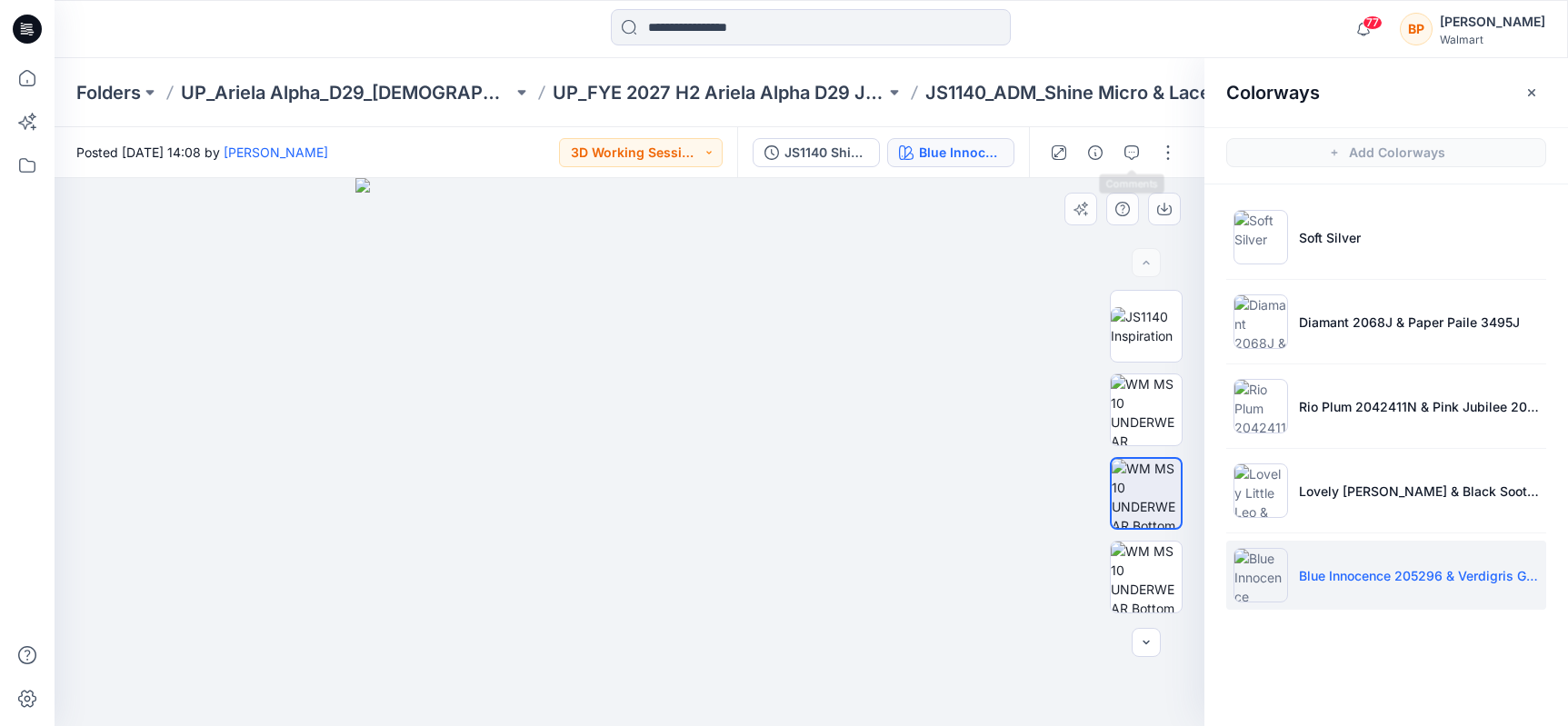
click at [1156, 191] on div at bounding box center [629, 452] width 1150 height 548
click at [1157, 213] on icon "button" at bounding box center [1165, 210] width 15 height 15
click at [1163, 140] on button "button" at bounding box center [1167, 152] width 29 height 29
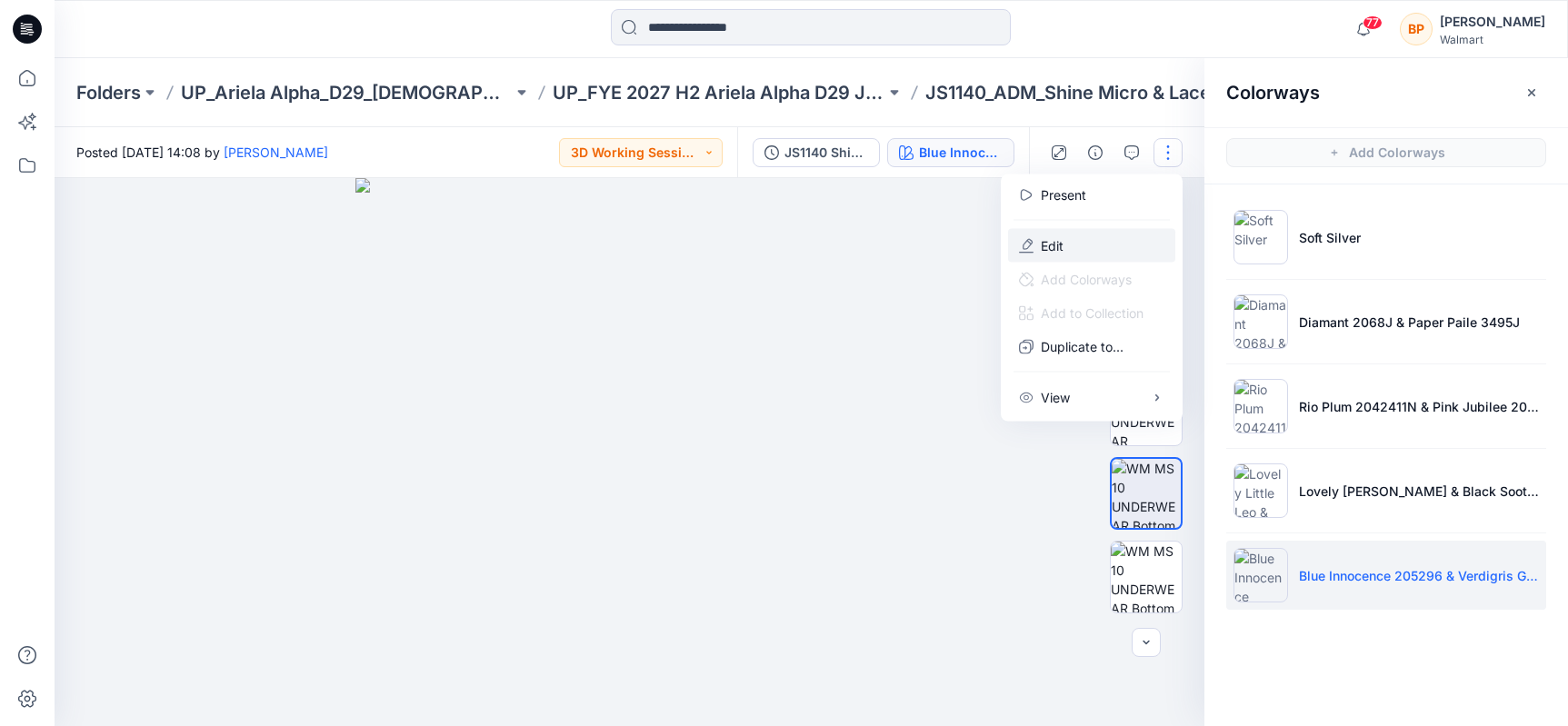
click at [1124, 249] on button "Edit" at bounding box center [1092, 246] width 168 height 34
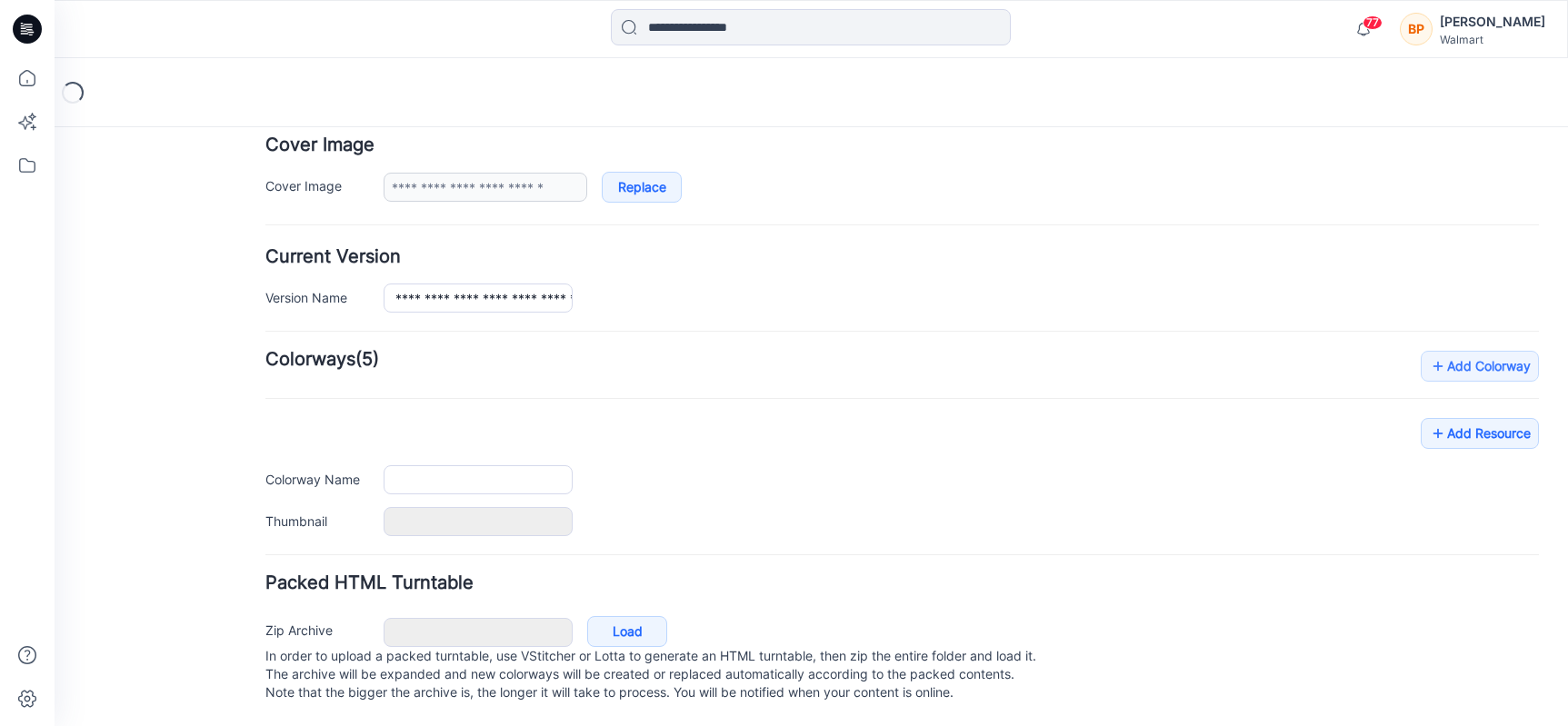
type input "**********"
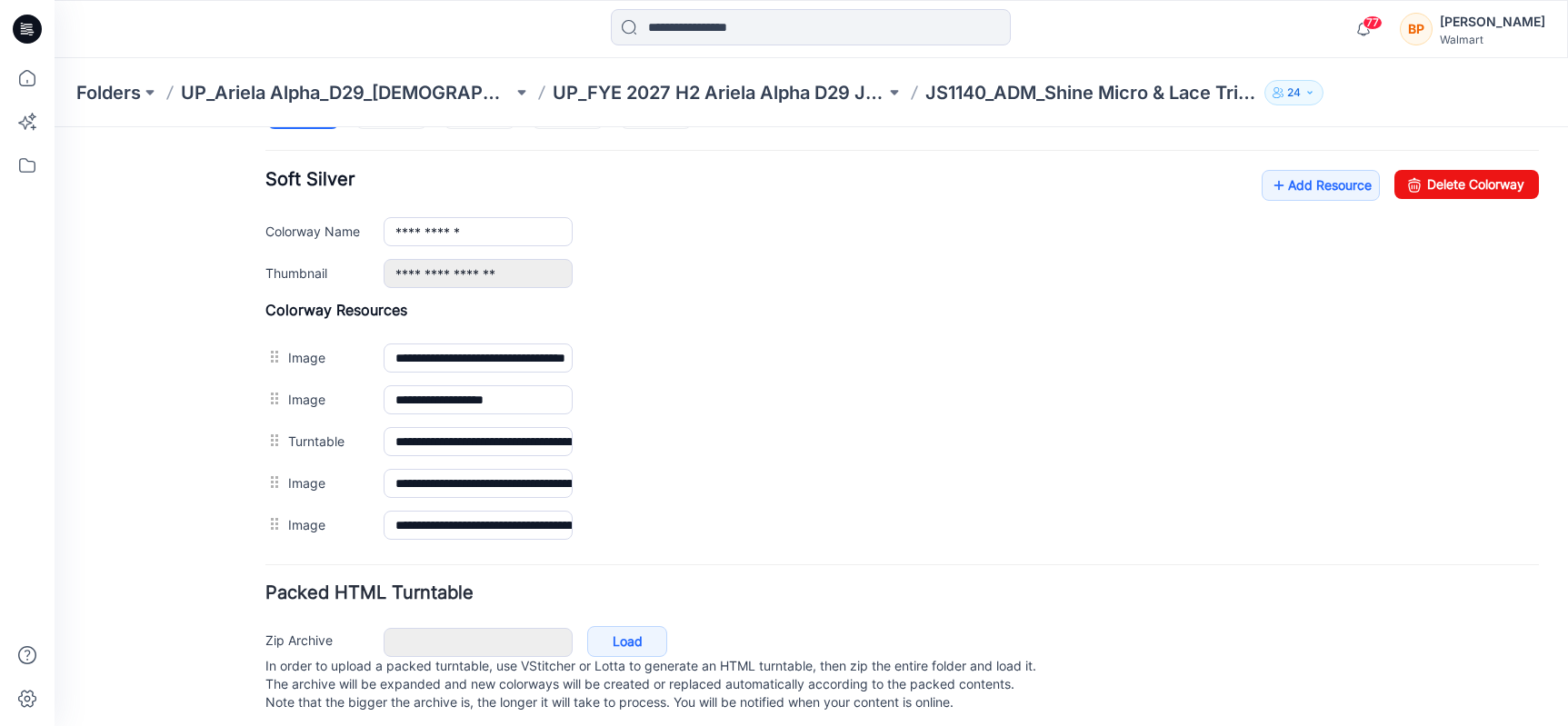
scroll to position [701, 0]
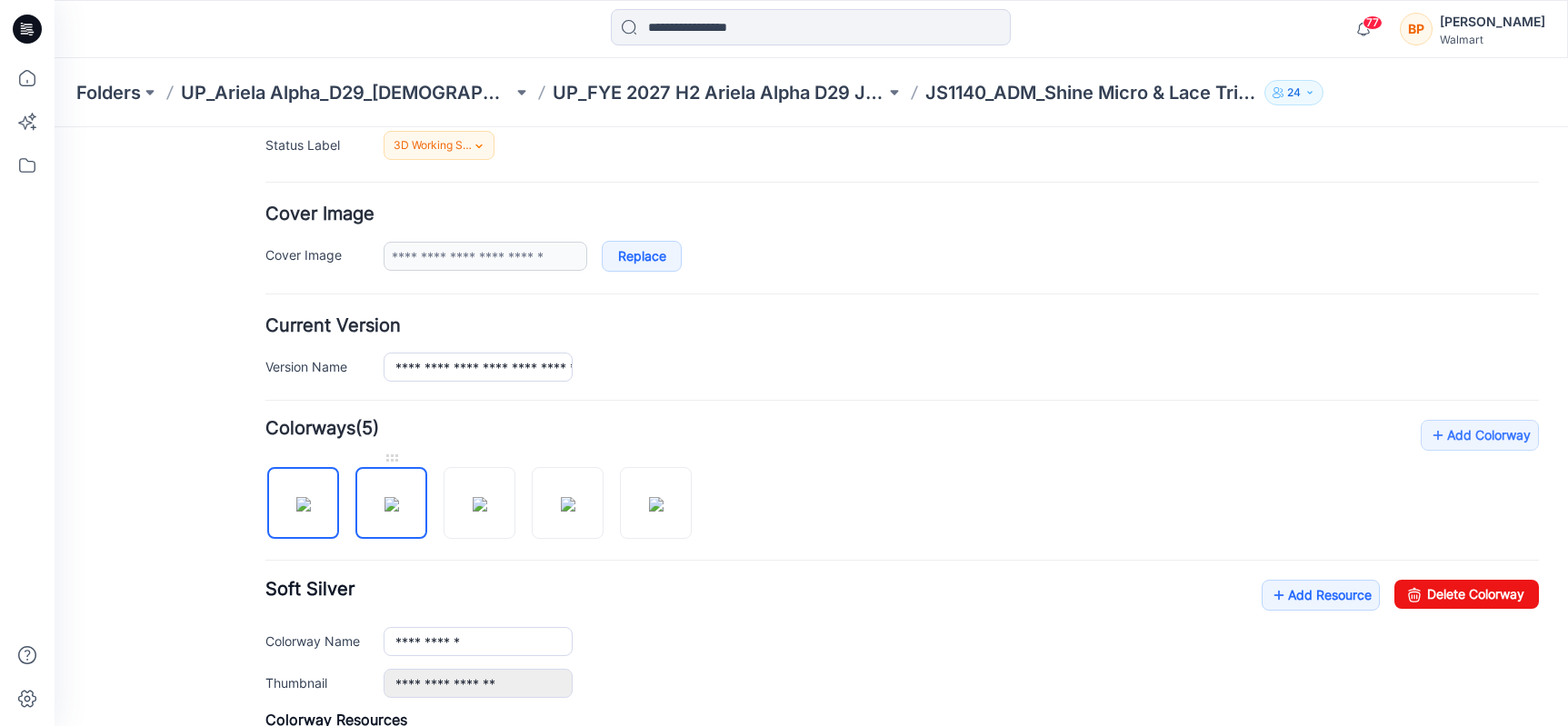
click at [401, 469] on link at bounding box center [391, 502] width 72 height 72
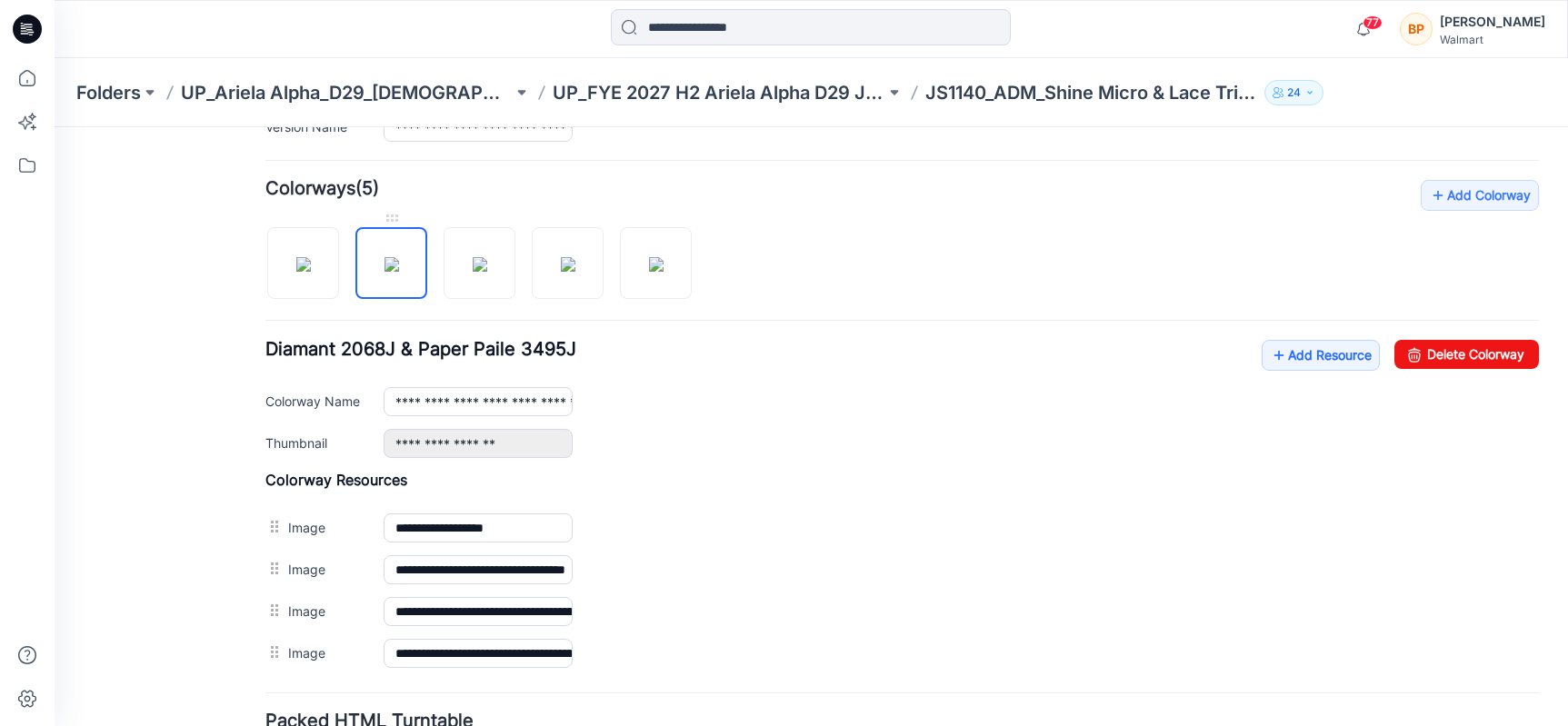
scroll to position [580, 0]
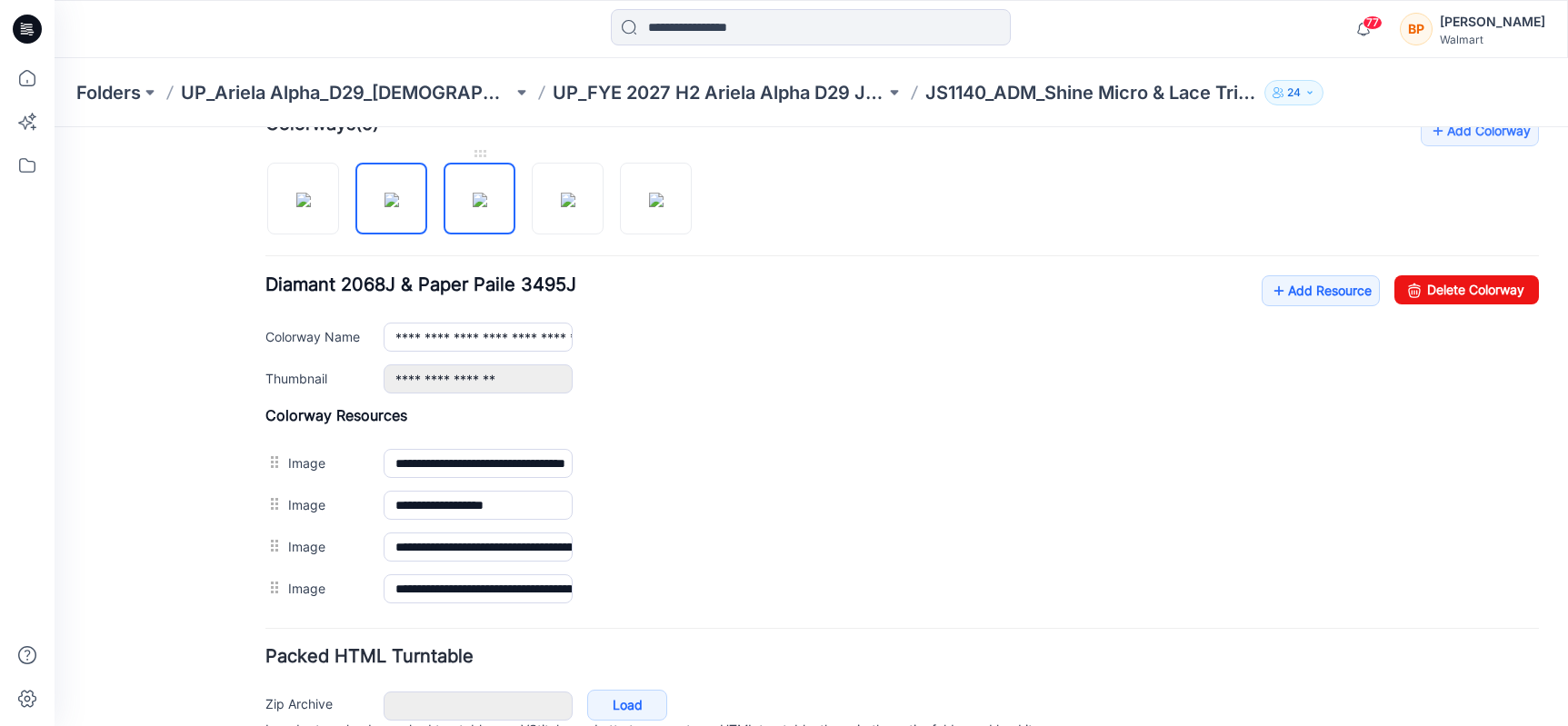
click at [474, 193] on img at bounding box center [480, 200] width 15 height 15
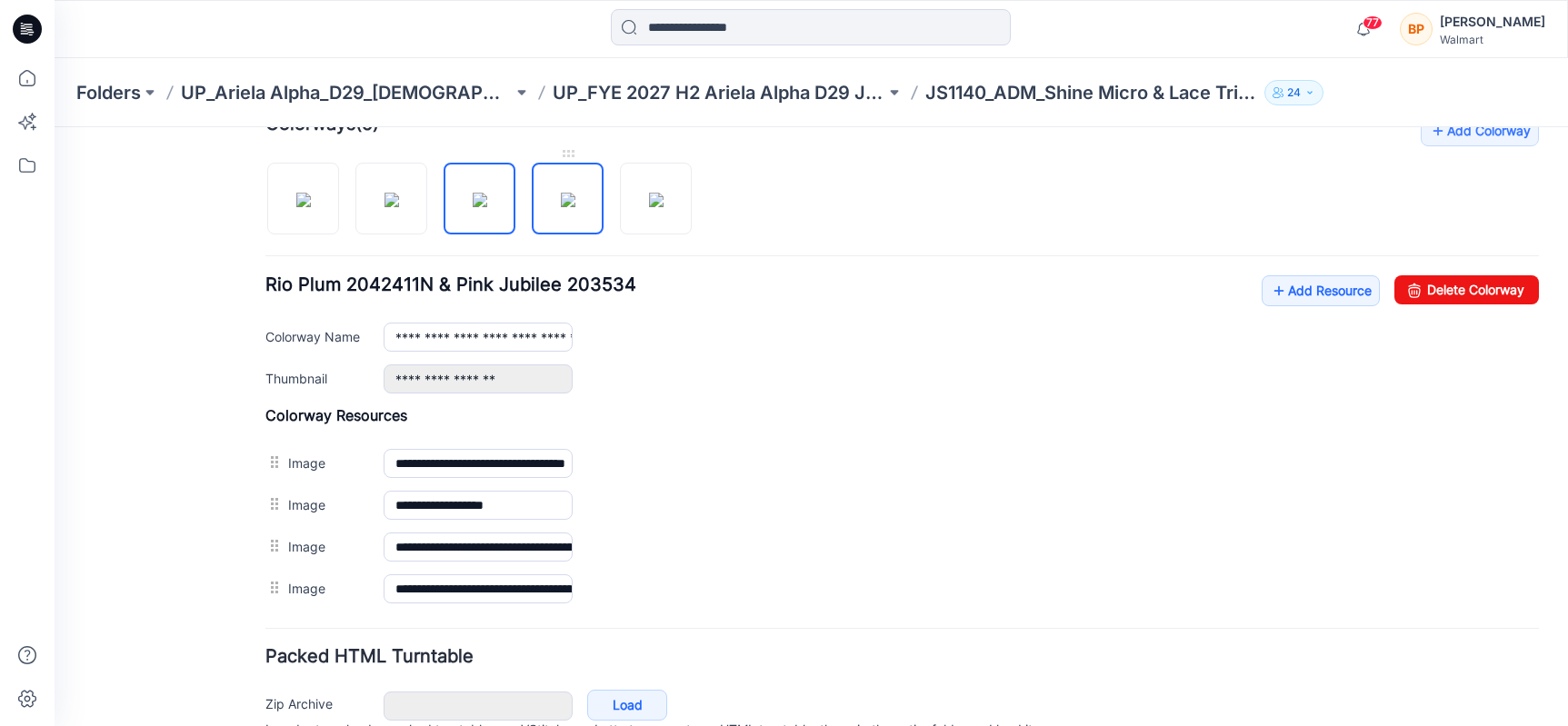
click at [576, 207] on img at bounding box center [568, 200] width 15 height 15
click at [652, 193] on img at bounding box center [656, 200] width 15 height 15
type input "**********"
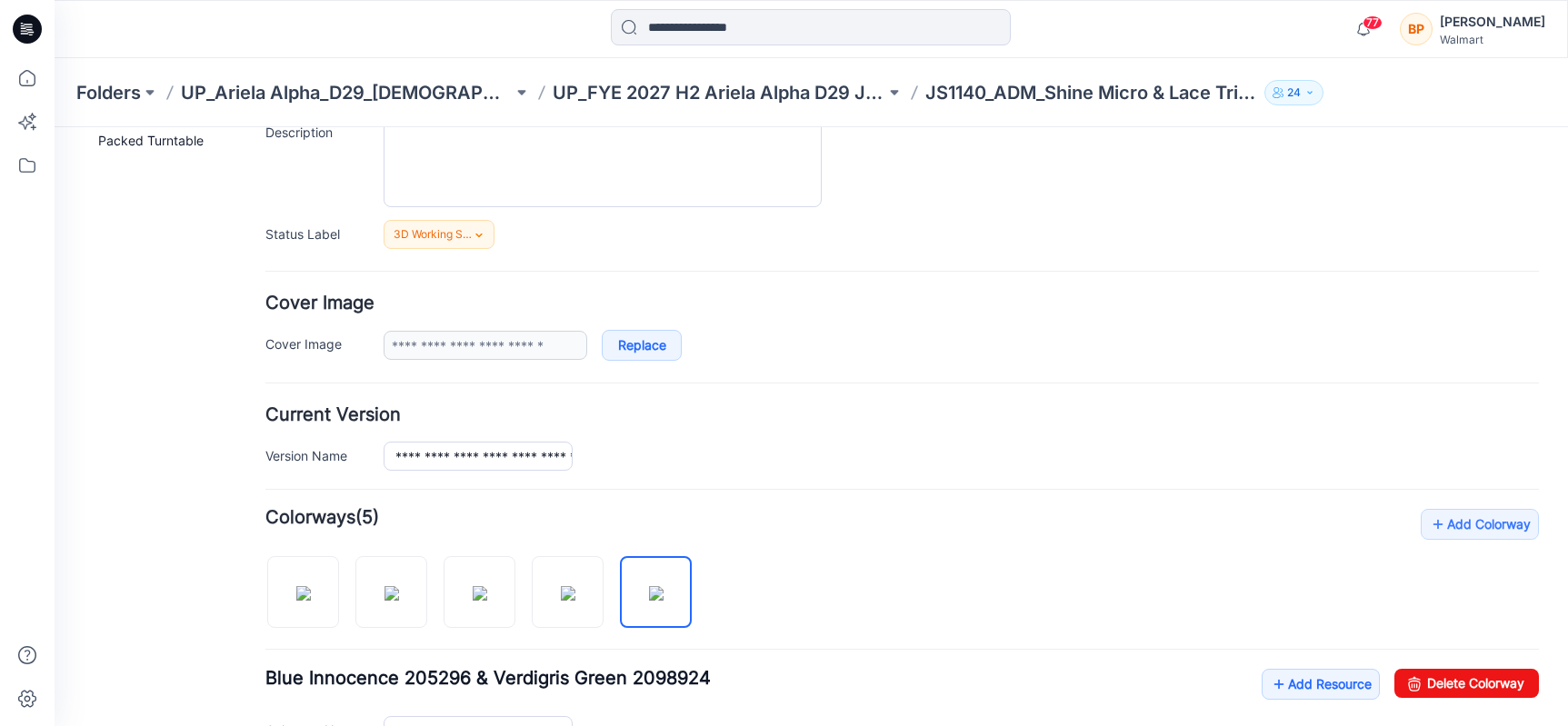
scroll to position [0, 0]
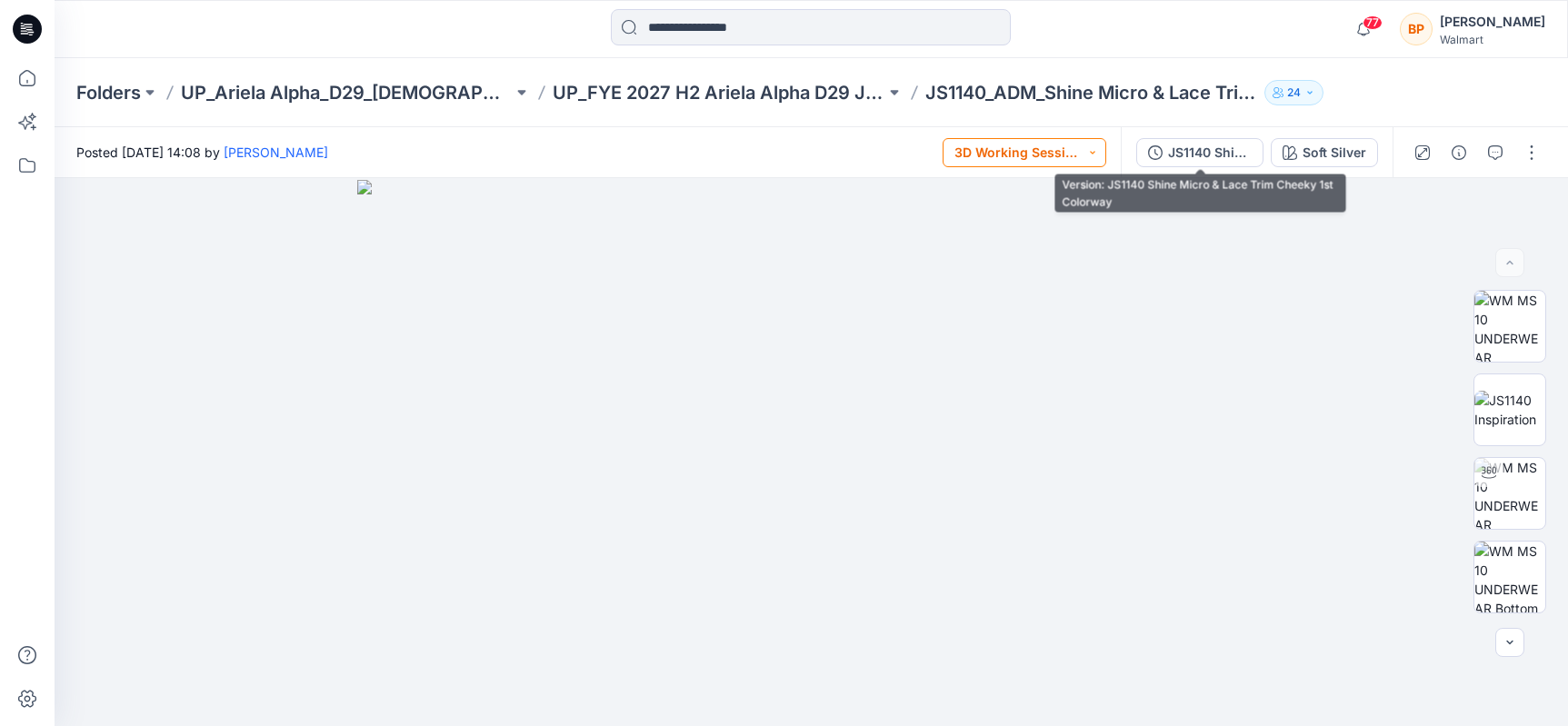
click at [1063, 159] on button "3D Working Session - Need to Review" at bounding box center [1024, 152] width 164 height 29
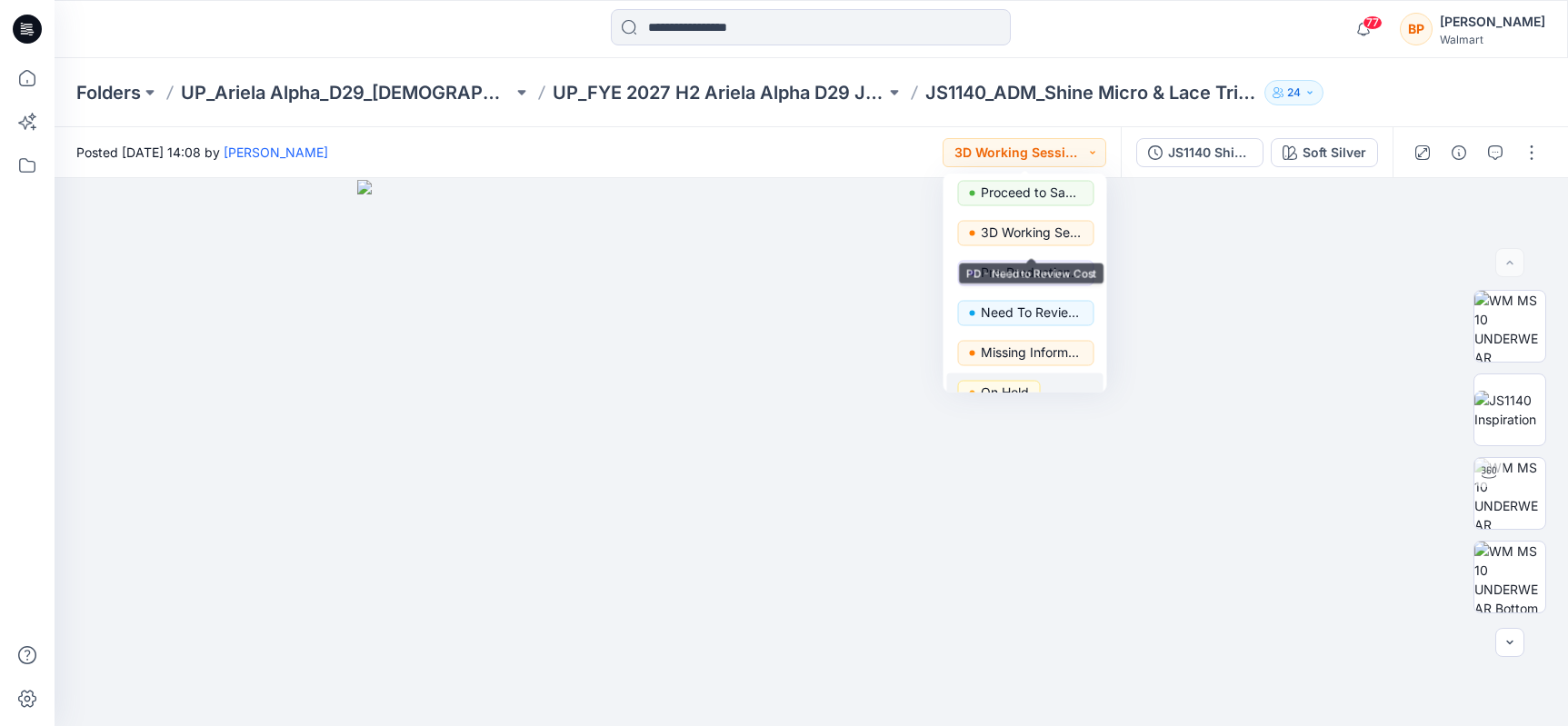
scroll to position [229, 0]
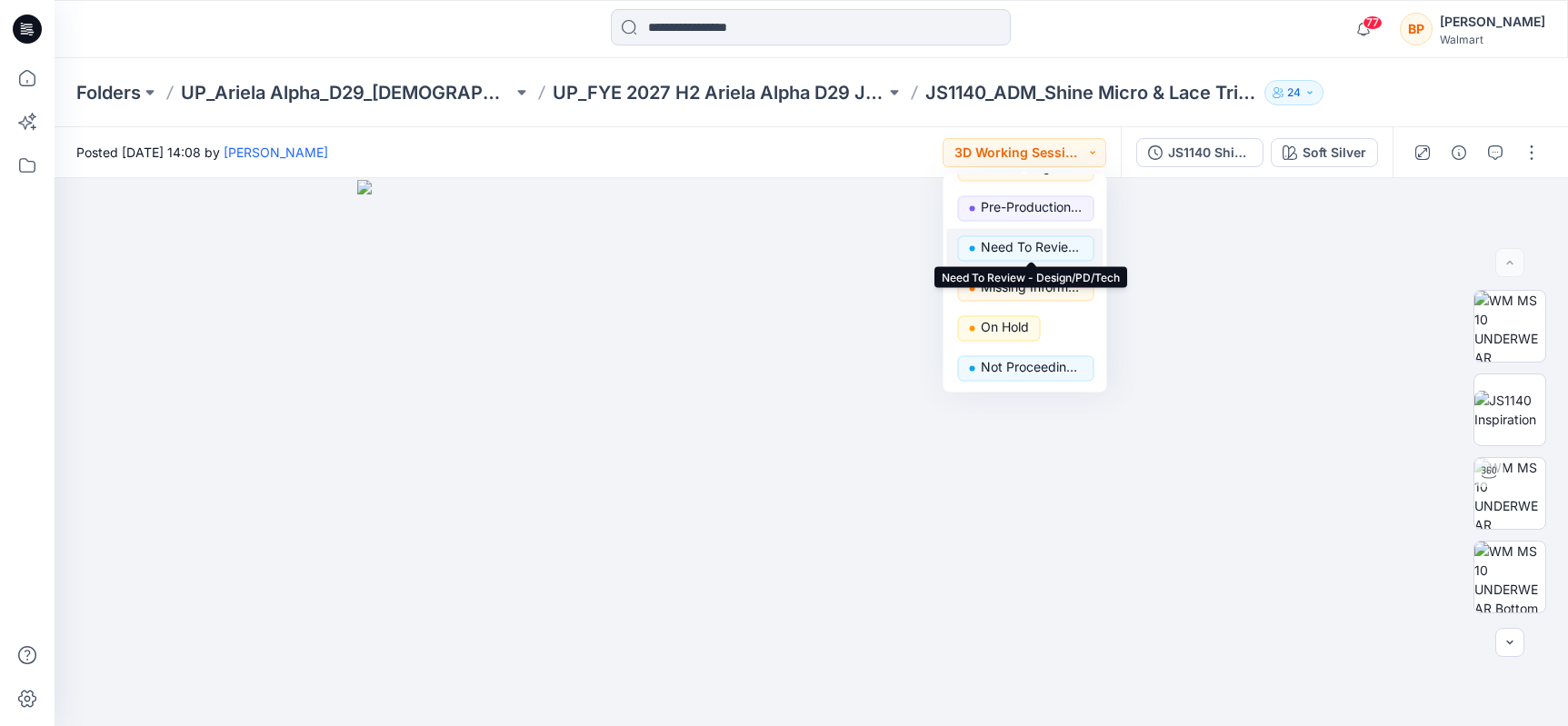
click at [1048, 249] on p "Need To Review - Design/PD/Tech" at bounding box center [1032, 247] width 102 height 23
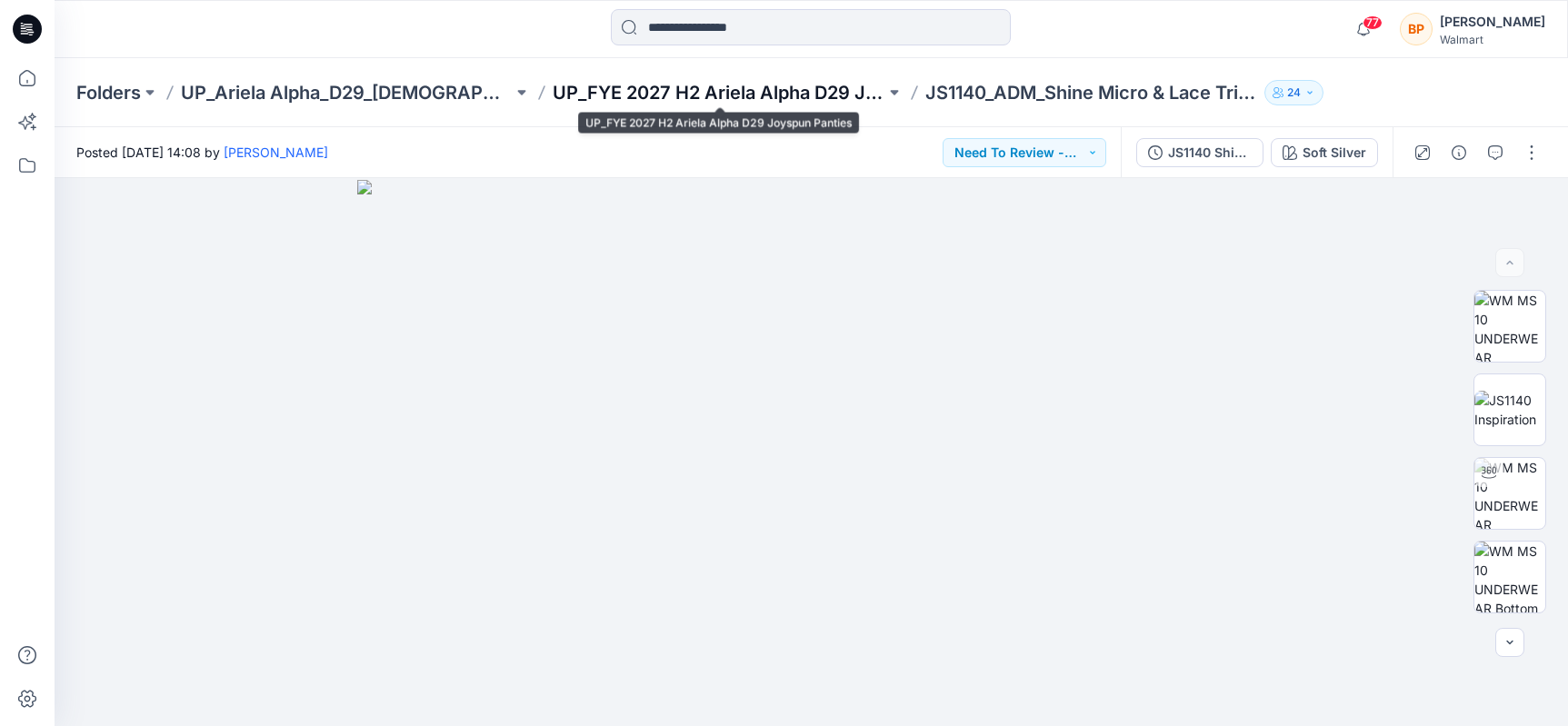
click at [830, 94] on p "UP_FYE 2027 H2 Ariela Alpha D29 Joyspun Panties" at bounding box center [718, 92] width 331 height 25
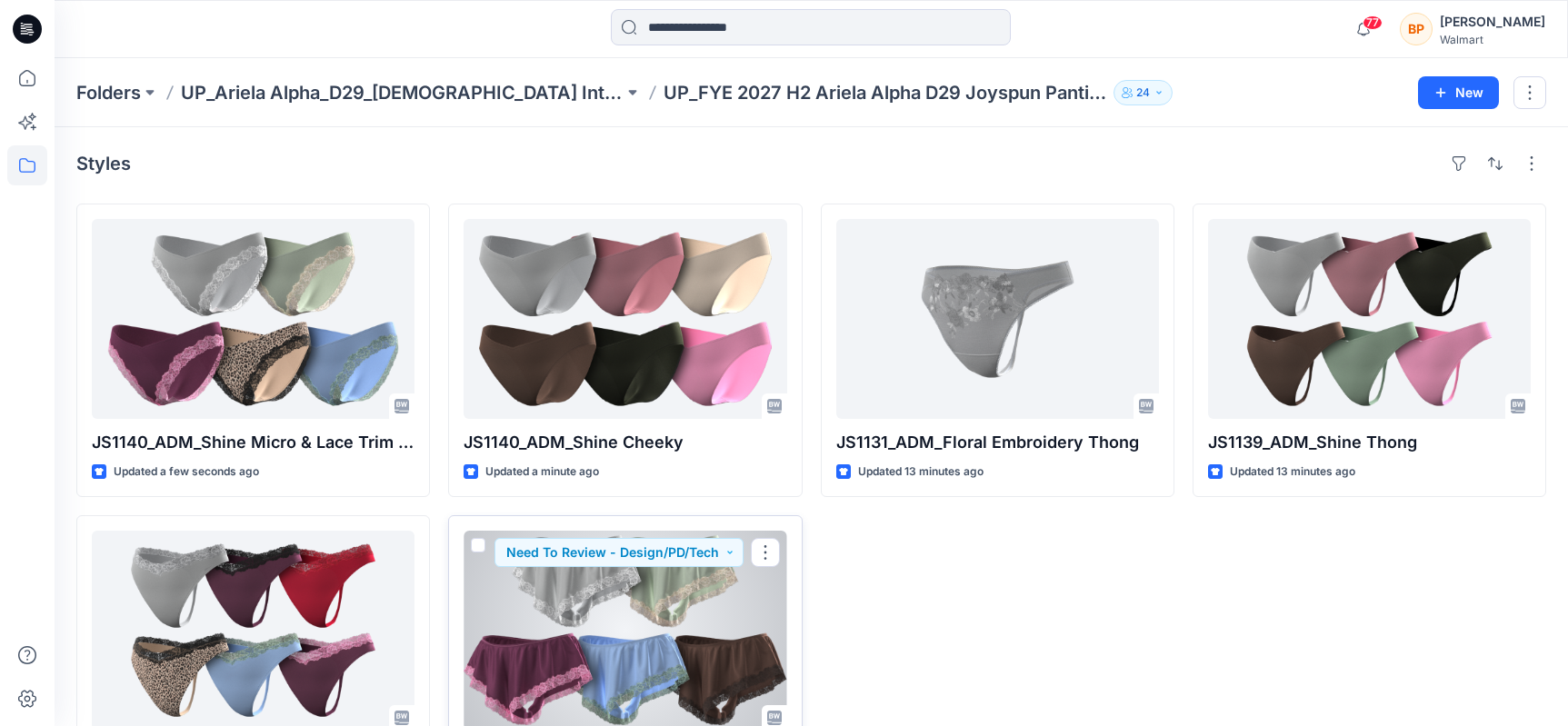
scroll to position [104, 0]
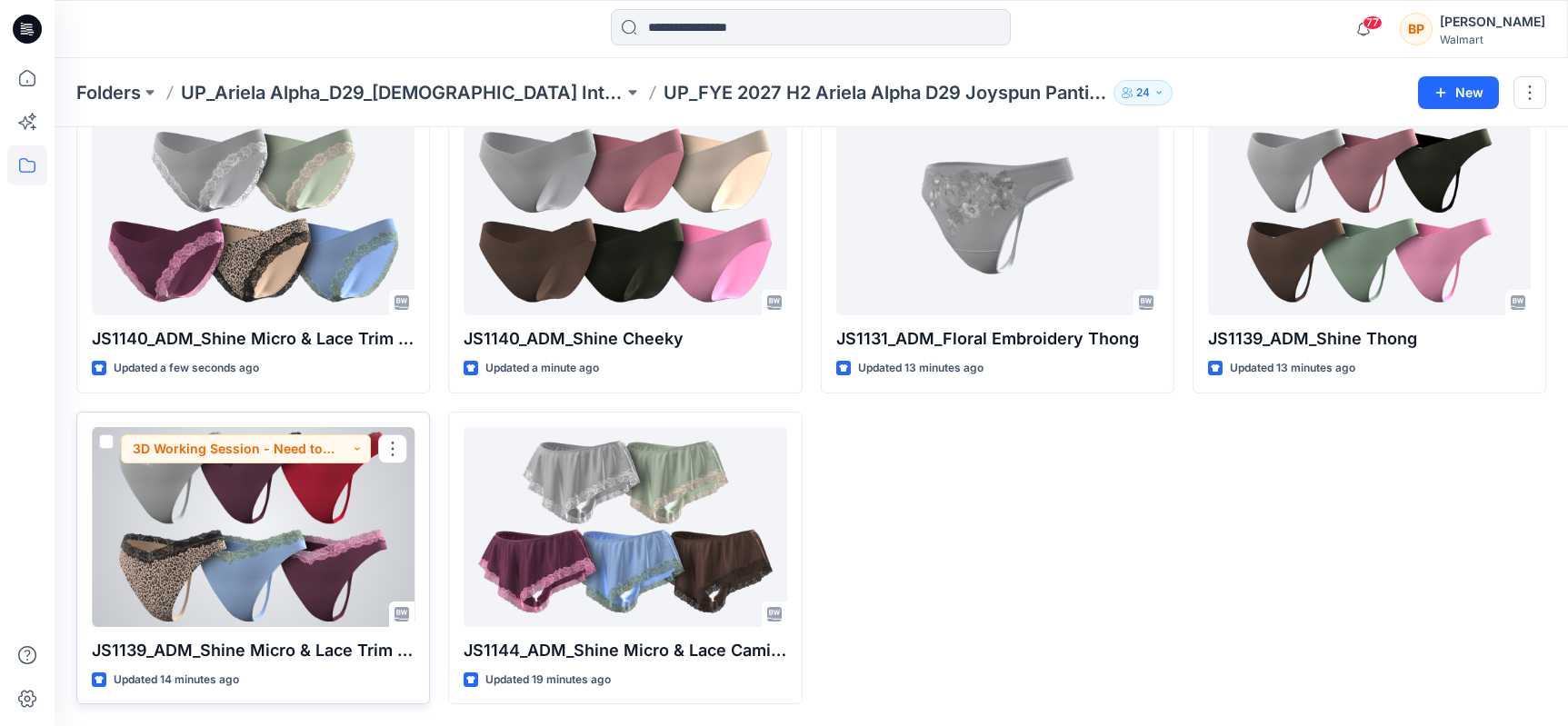
click at [321, 516] on div at bounding box center [253, 527] width 323 height 200
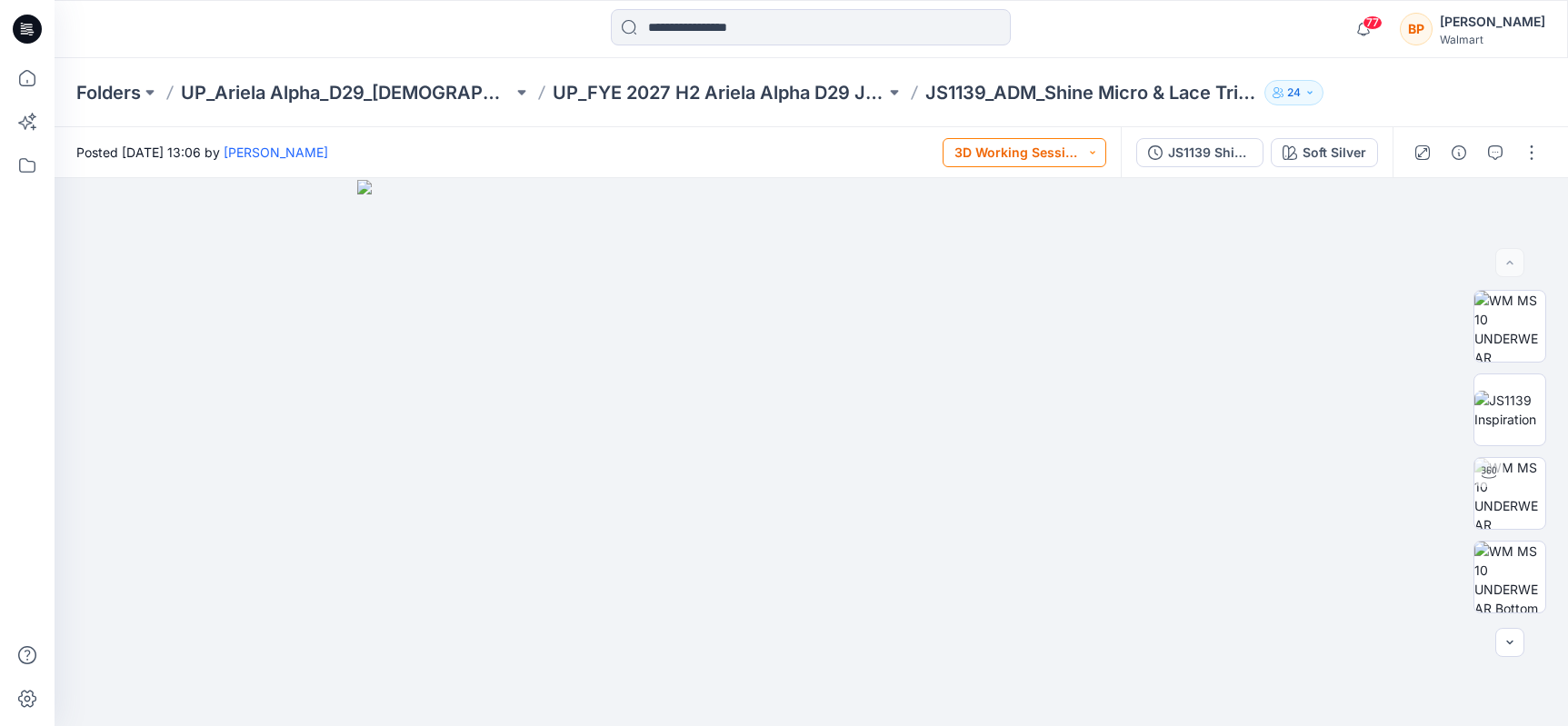
click at [1032, 154] on button "3D Working Session - Need to Review" at bounding box center [1024, 152] width 164 height 29
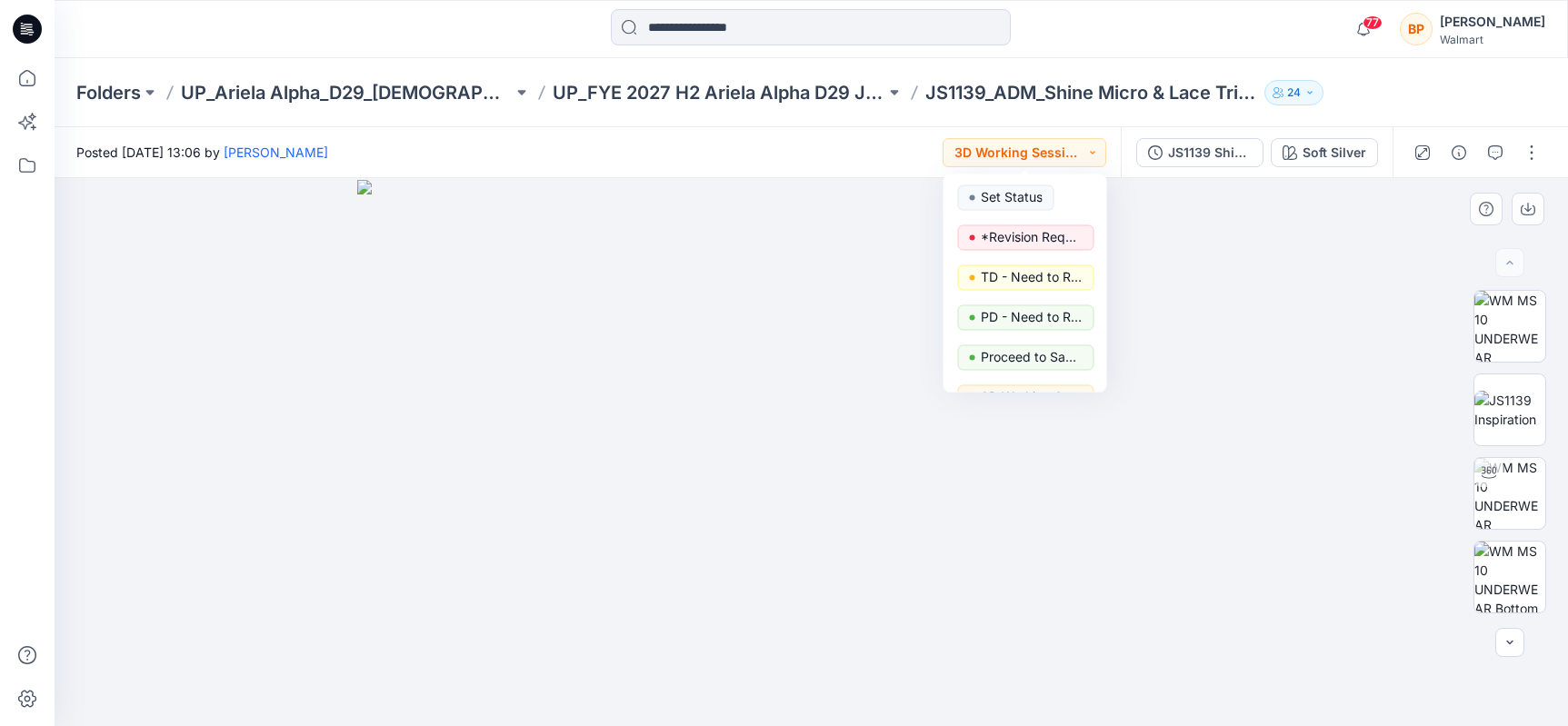
click at [1208, 320] on img at bounding box center [812, 453] width 909 height 547
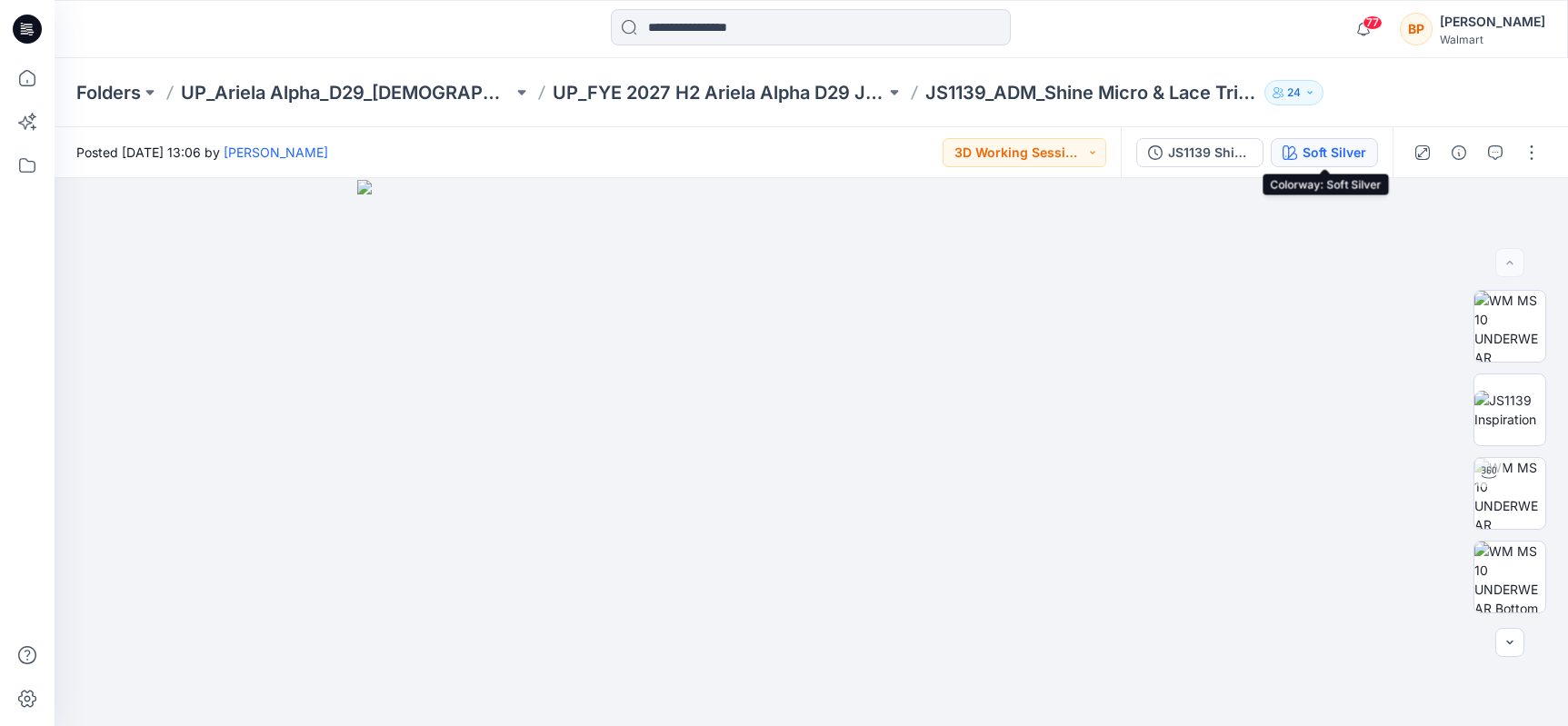
click at [1295, 157] on icon "button" at bounding box center [1290, 152] width 15 height 15
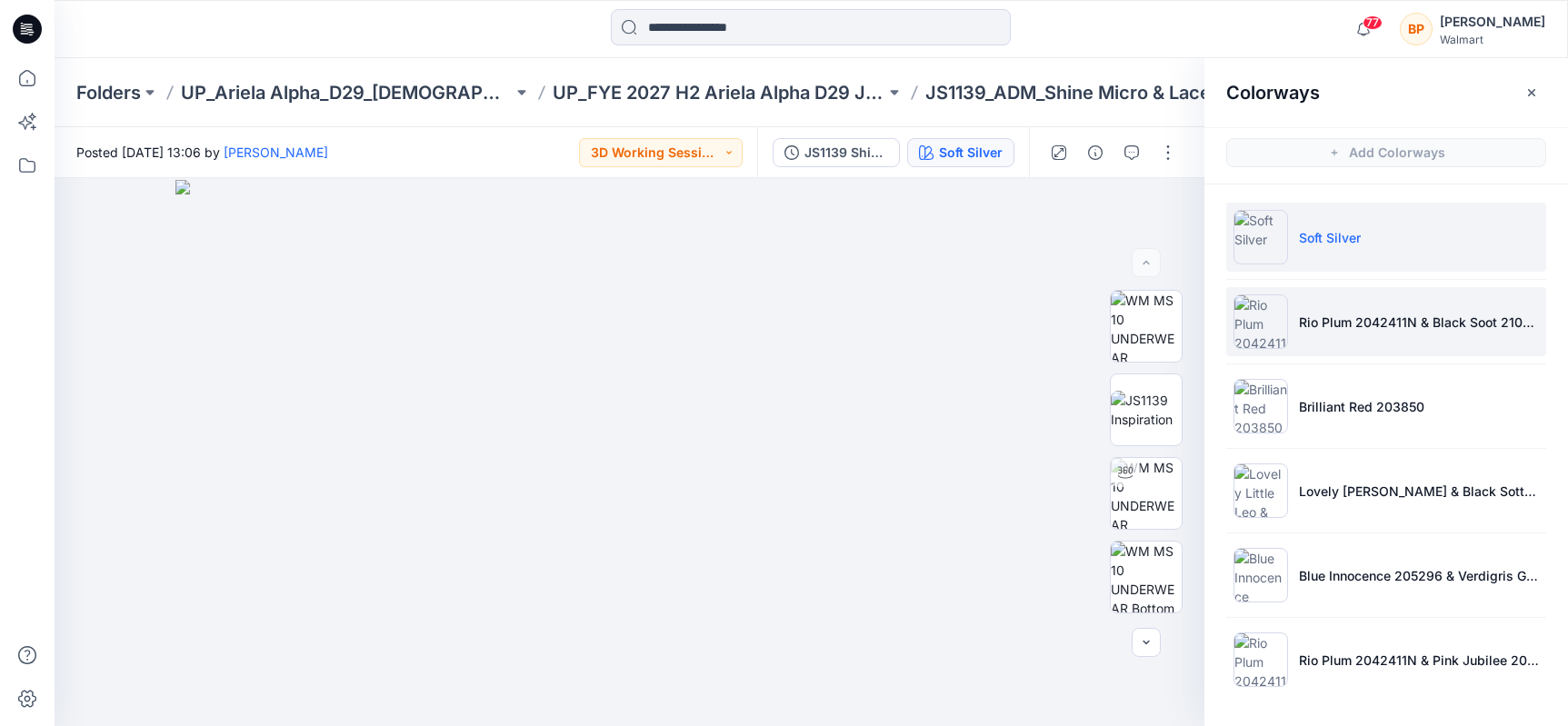
click at [1297, 347] on li "Rio Plum 2042411N & Black Soot 210131" at bounding box center [1386, 322] width 320 height 69
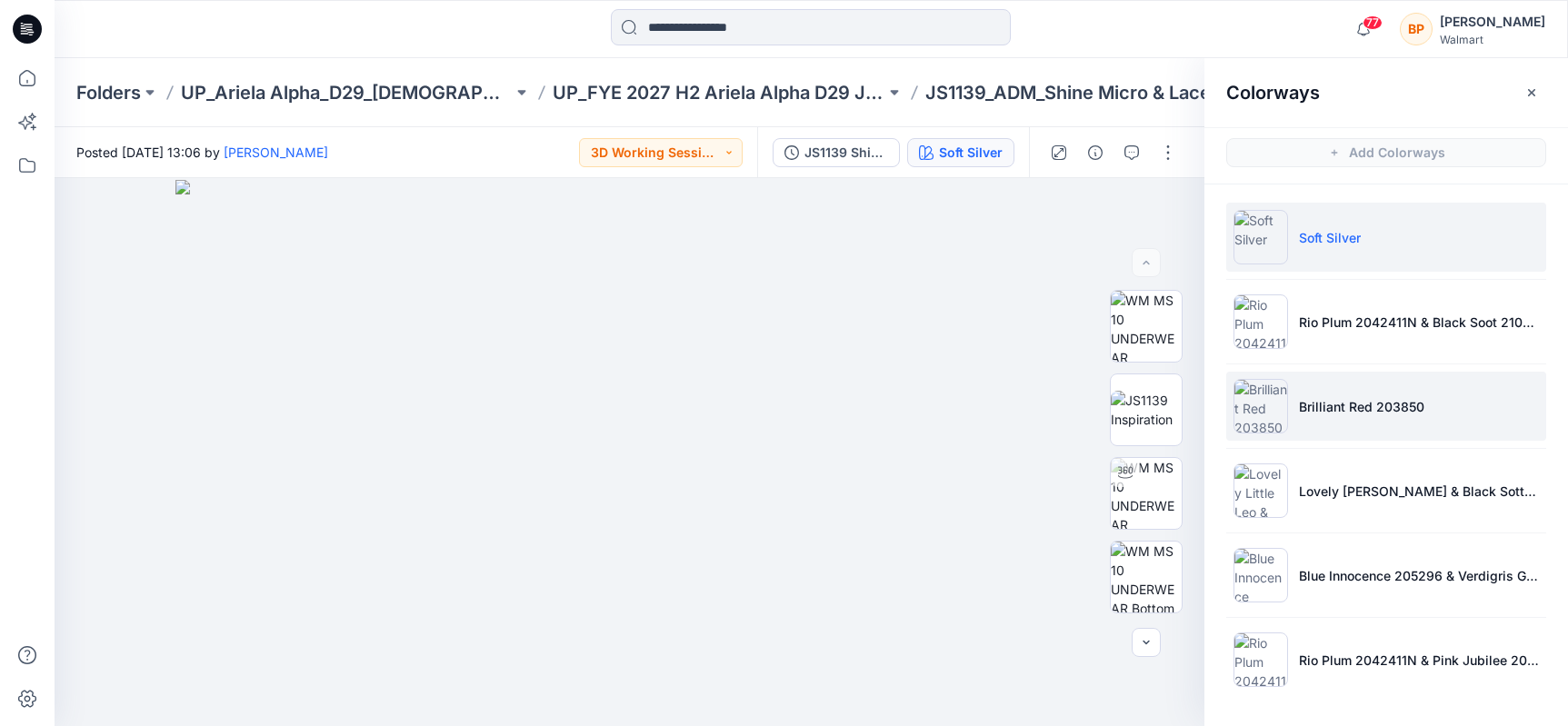
click at [1297, 412] on li "Brilliant Red 203850" at bounding box center [1386, 406] width 320 height 69
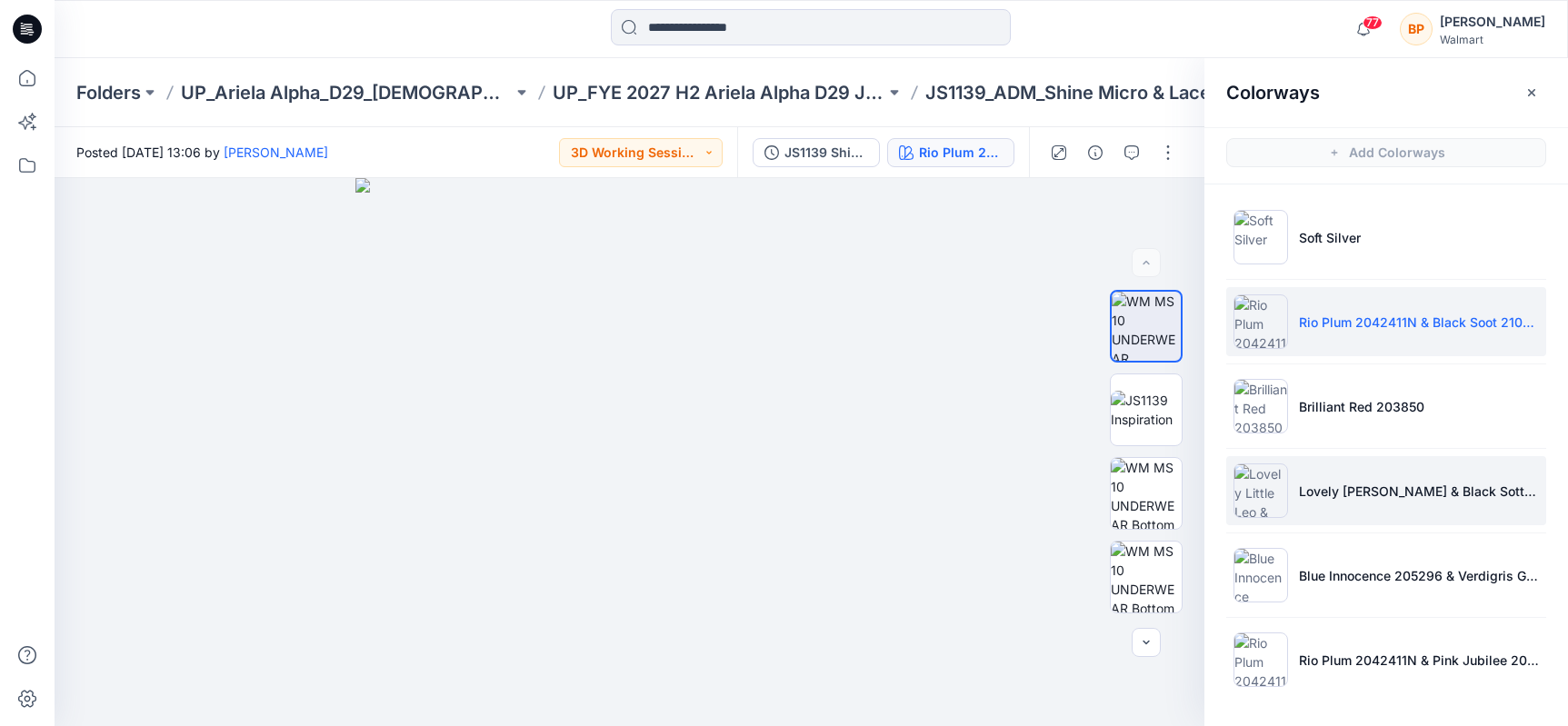
click at [1287, 510] on img at bounding box center [1261, 490] width 54 height 54
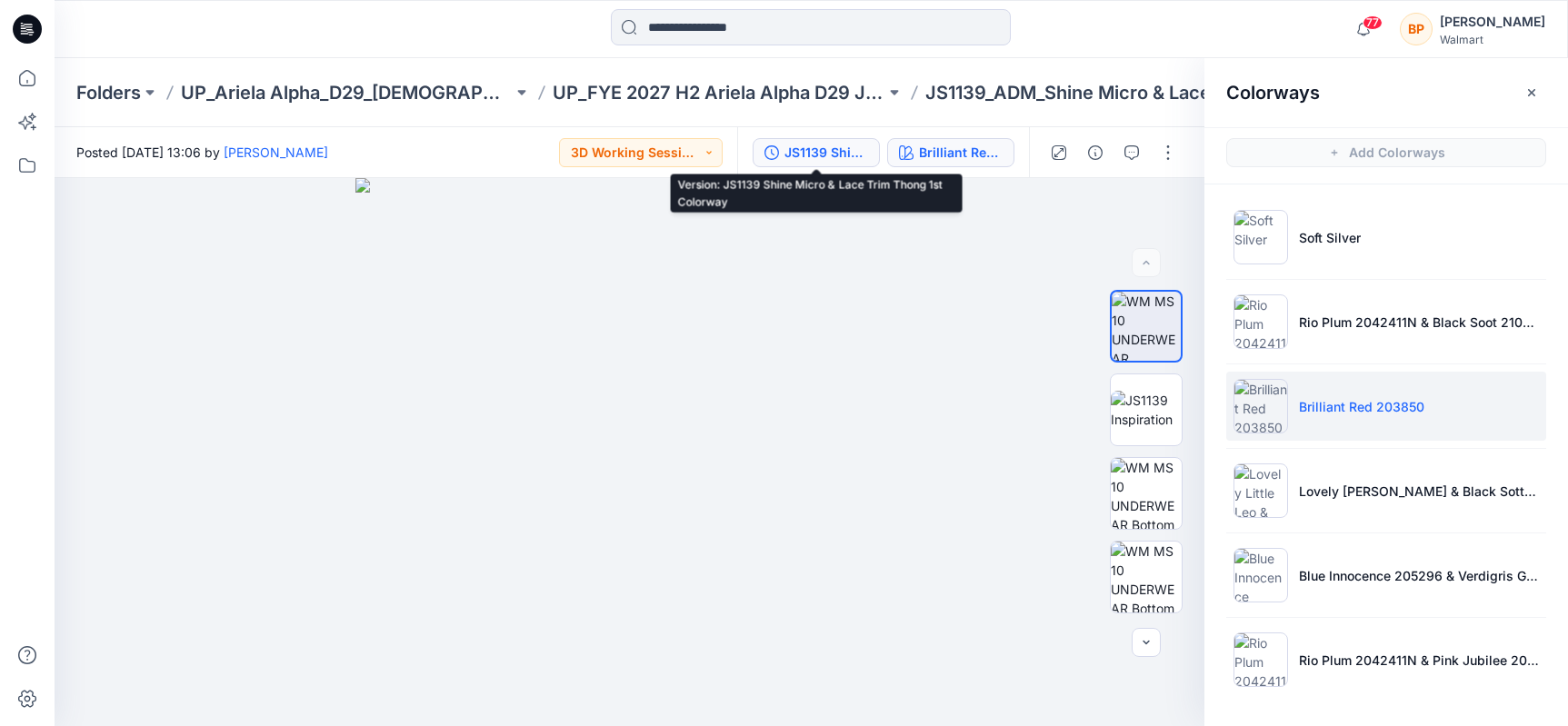
click at [785, 149] on div "JS1139 Shine Micro & Lace Trim Thong 1st Colorway" at bounding box center [826, 152] width 83 height 20
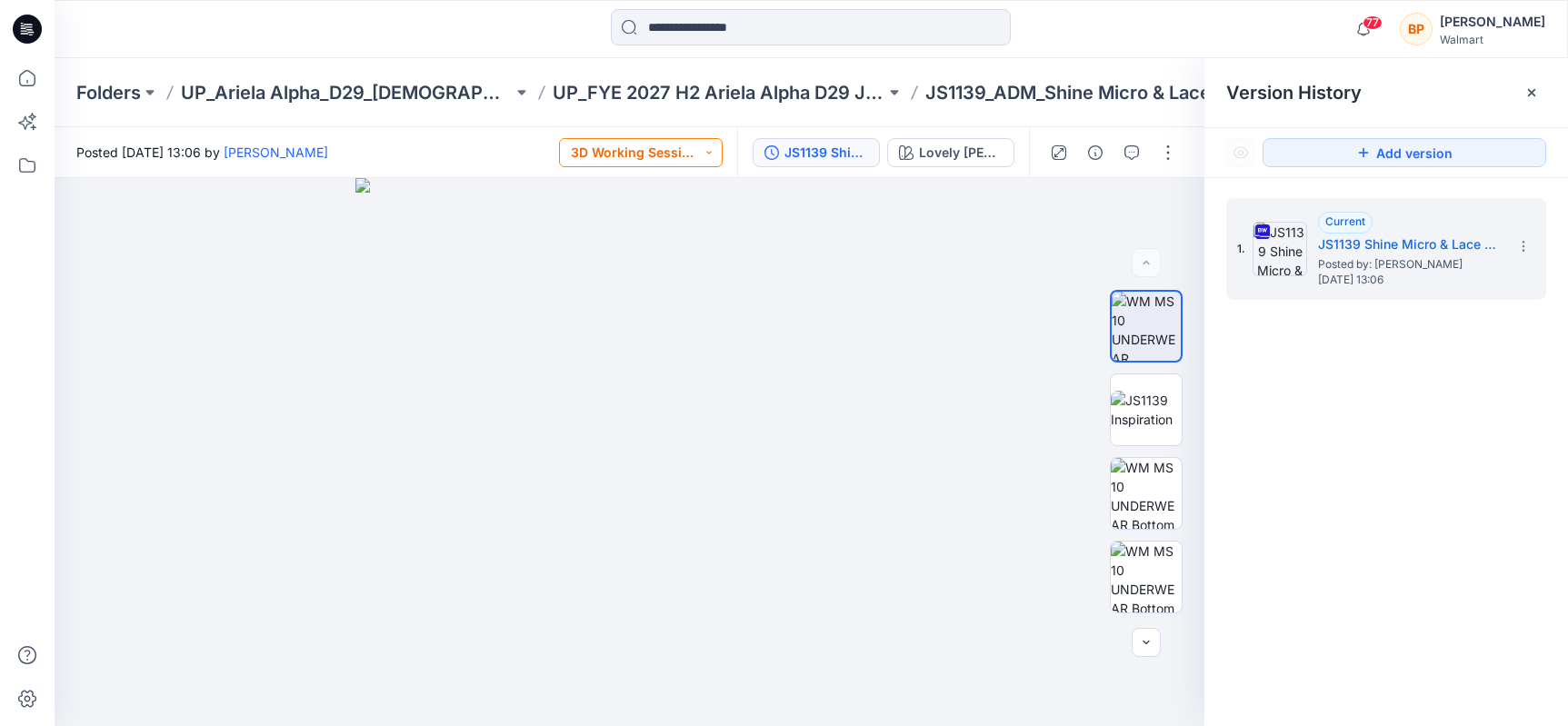
click at [678, 142] on button "3D Working Session - Need to Review" at bounding box center [640, 152] width 164 height 29
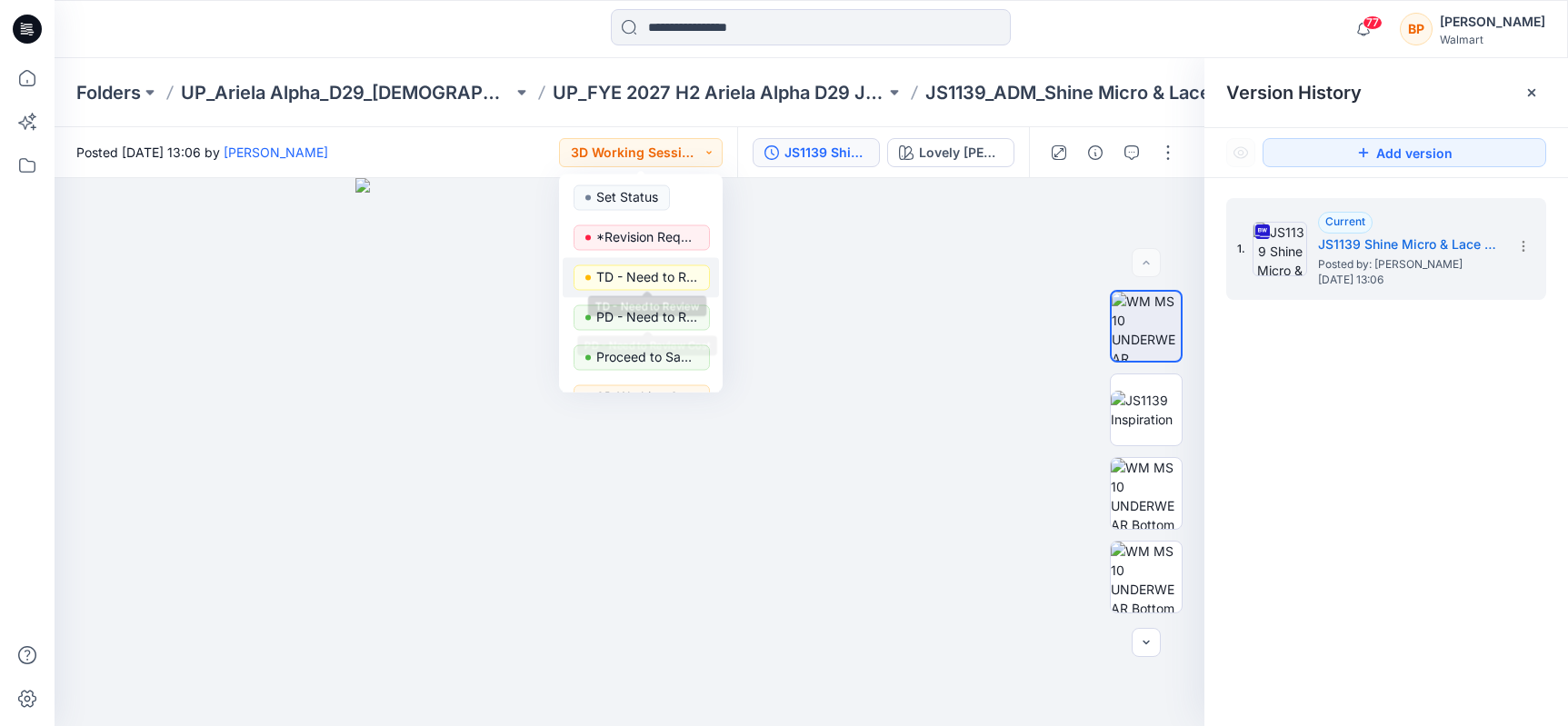
scroll to position [229, 0]
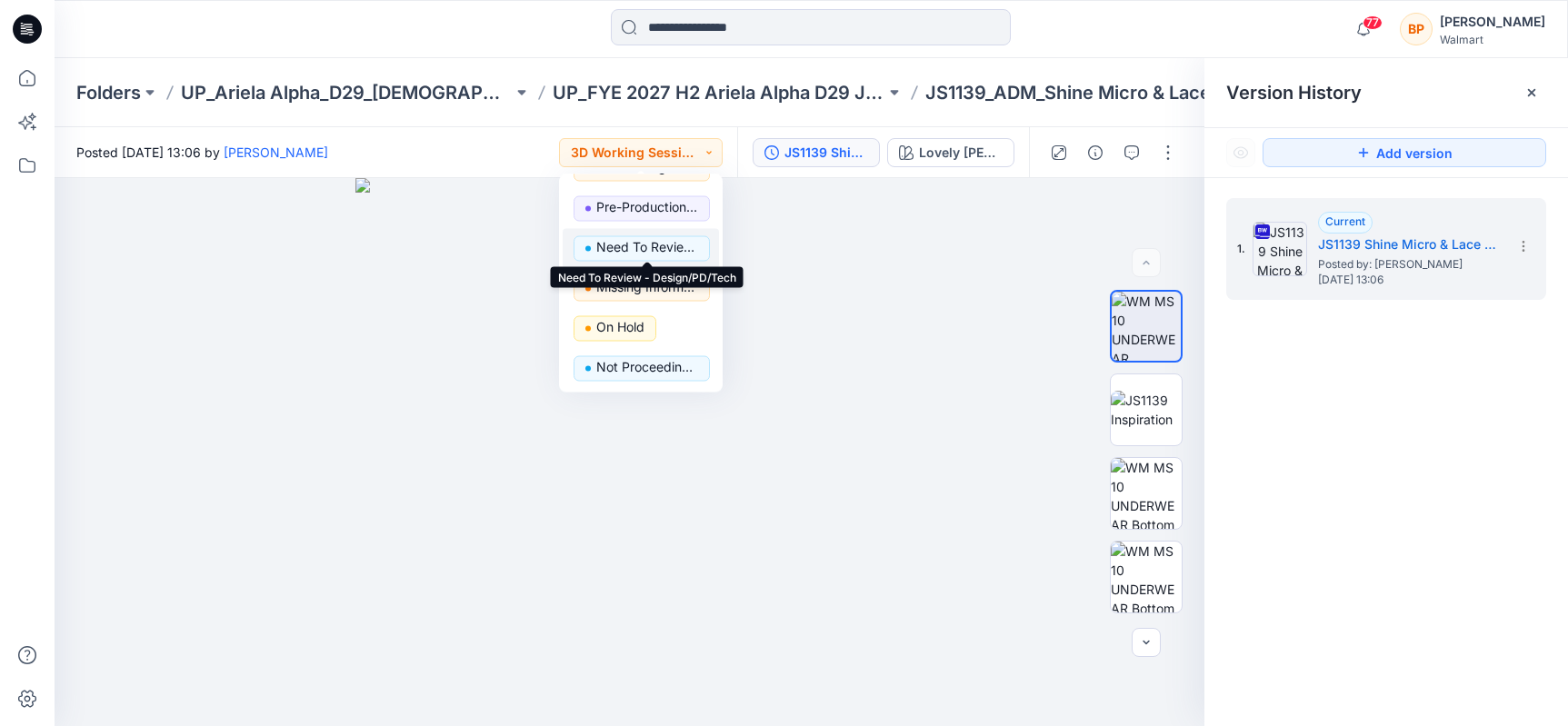
click at [657, 247] on p "Need To Review - Design/PD/Tech" at bounding box center [647, 247] width 102 height 23
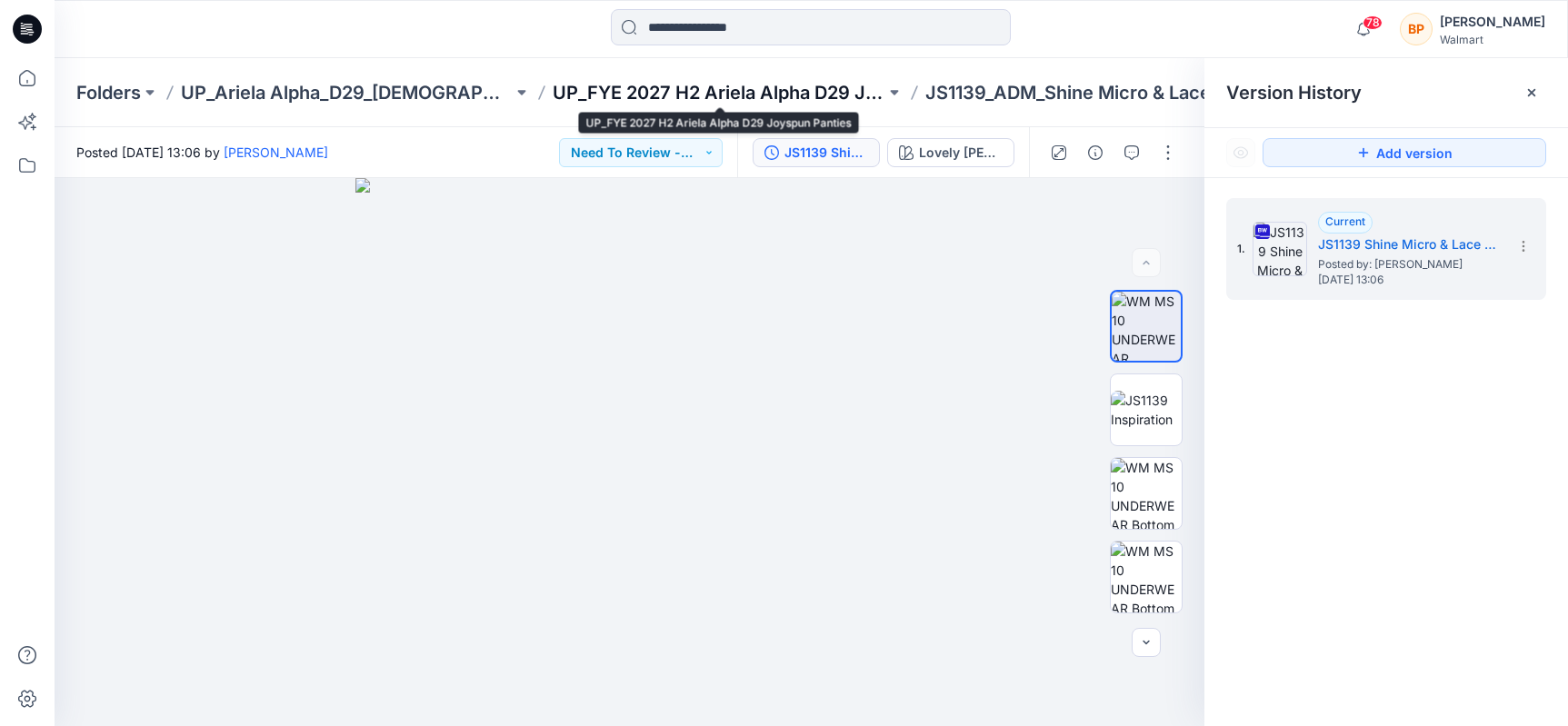
click at [584, 94] on p "UP_FYE 2027 H2 Ariela Alpha D29 Joyspun Panties" at bounding box center [718, 92] width 331 height 25
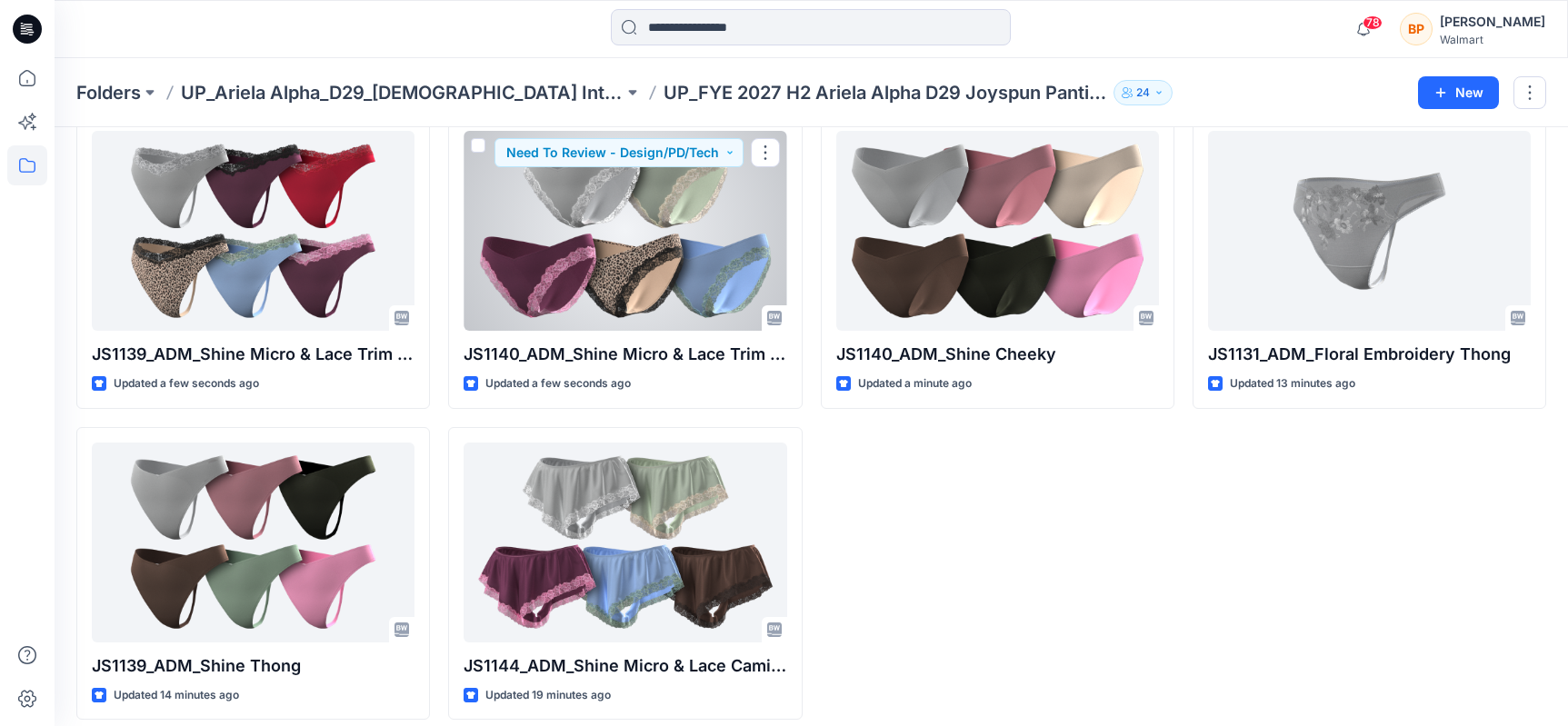
scroll to position [94, 0]
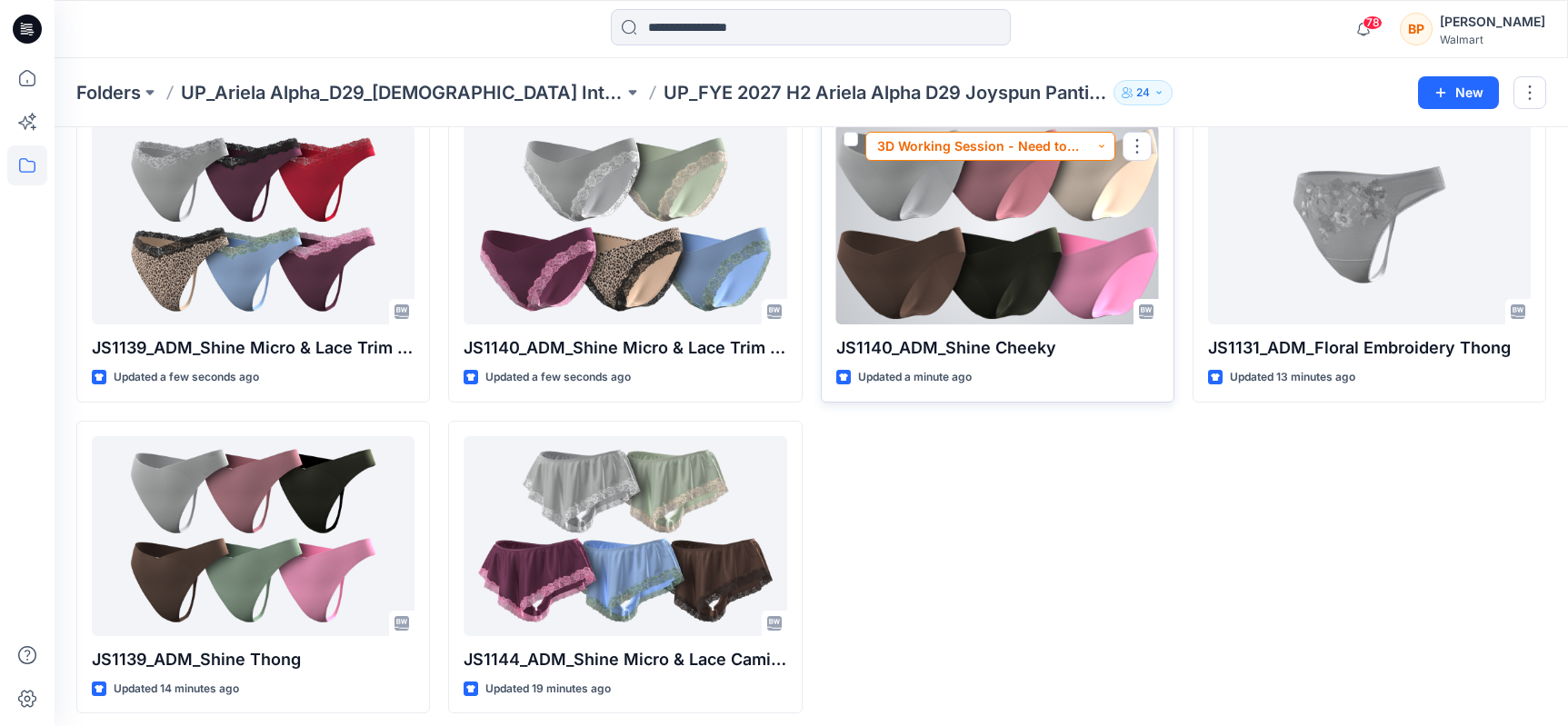
click at [1067, 143] on button "3D Working Session - Need to Review" at bounding box center [989, 146] width 250 height 29
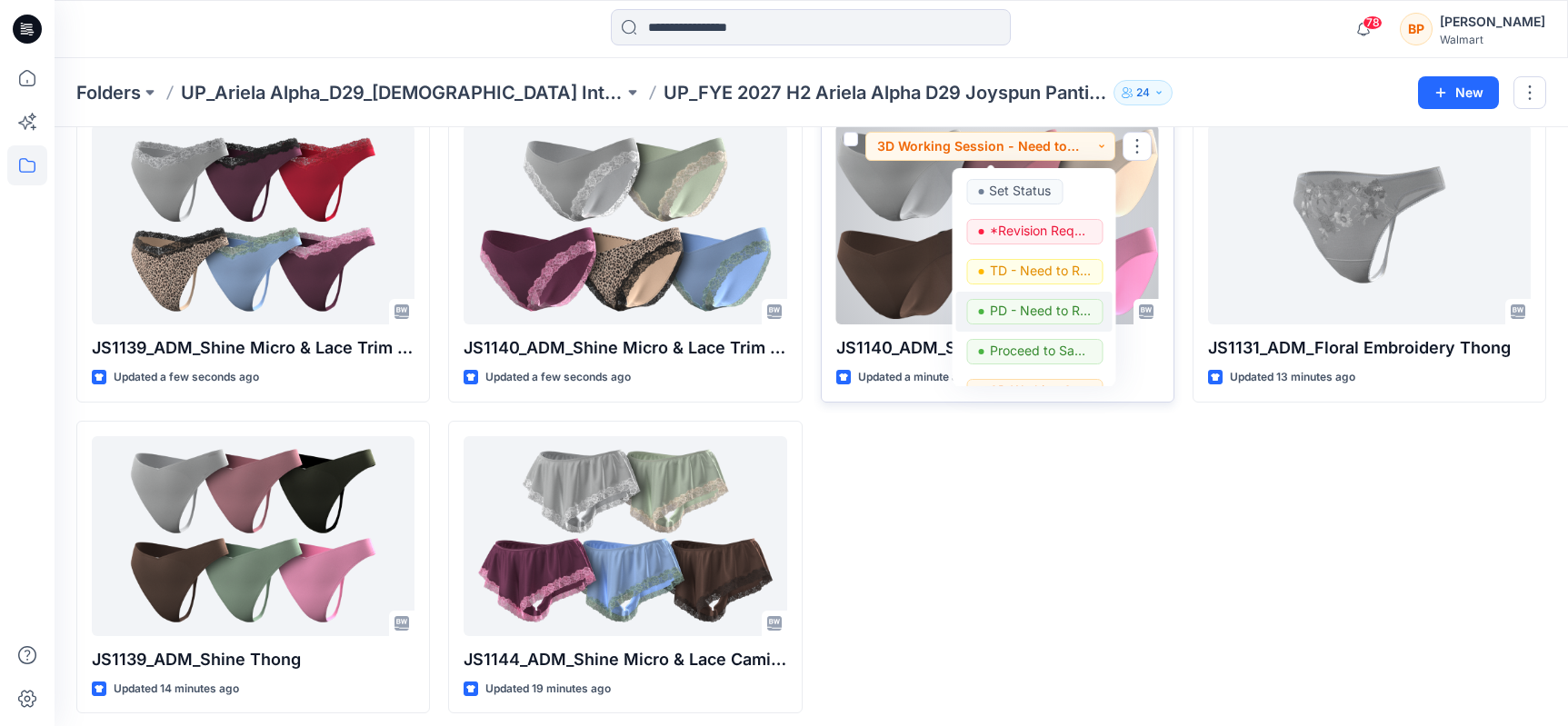
scroll to position [229, 0]
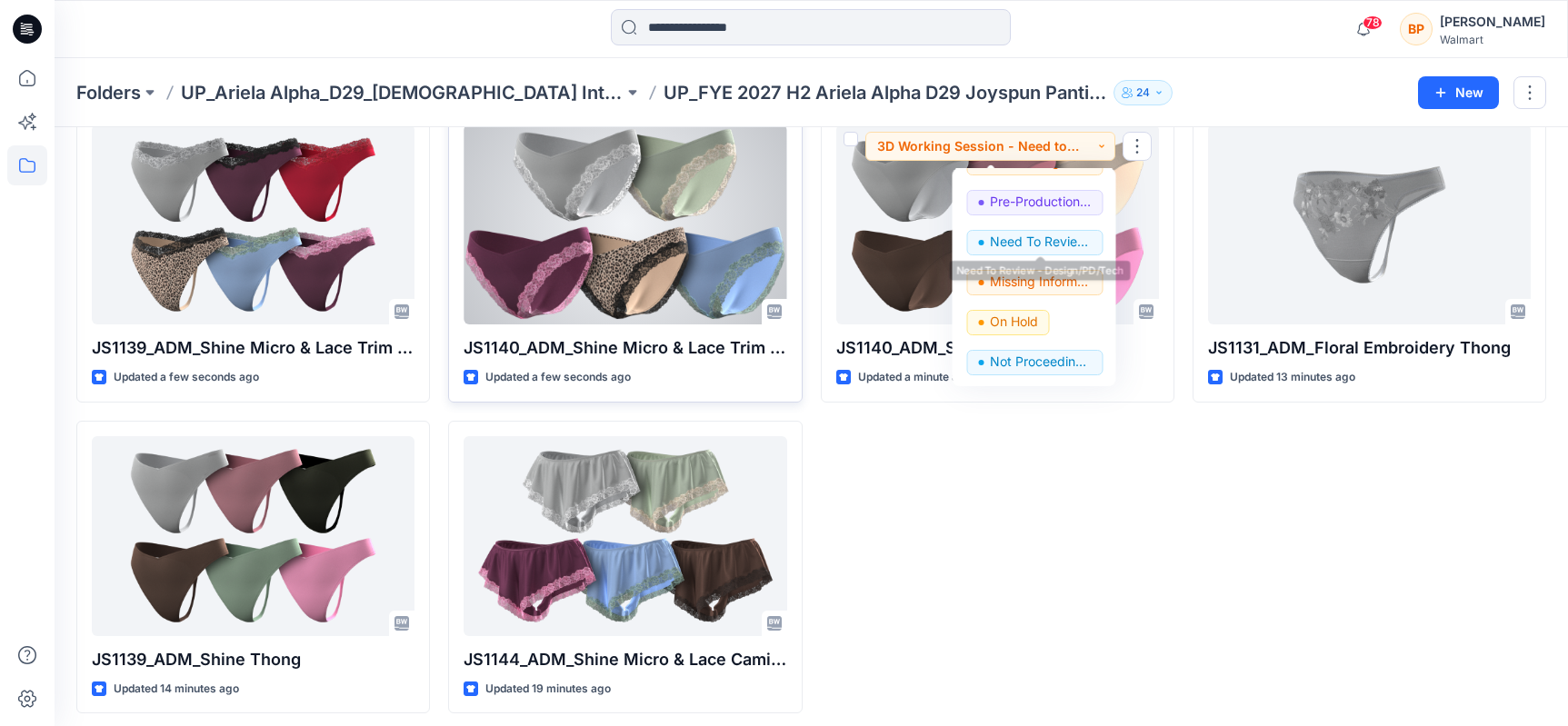
click at [712, 328] on div "JS1140_ADM_Shine Micro & Lace Trim Cheeky Updated a few seconds ago Need To Rev…" at bounding box center [625, 256] width 354 height 294
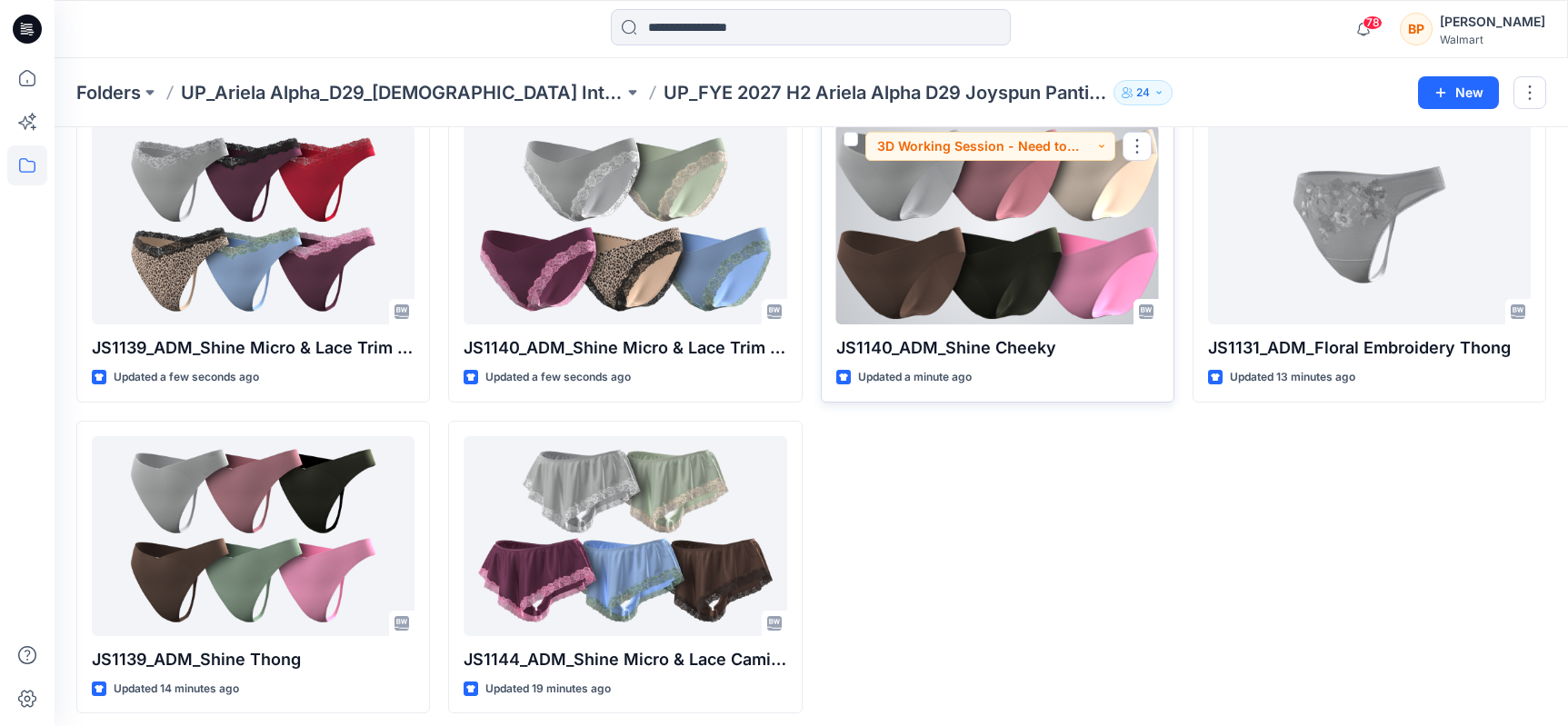
click at [1050, 278] on div at bounding box center [997, 225] width 323 height 200
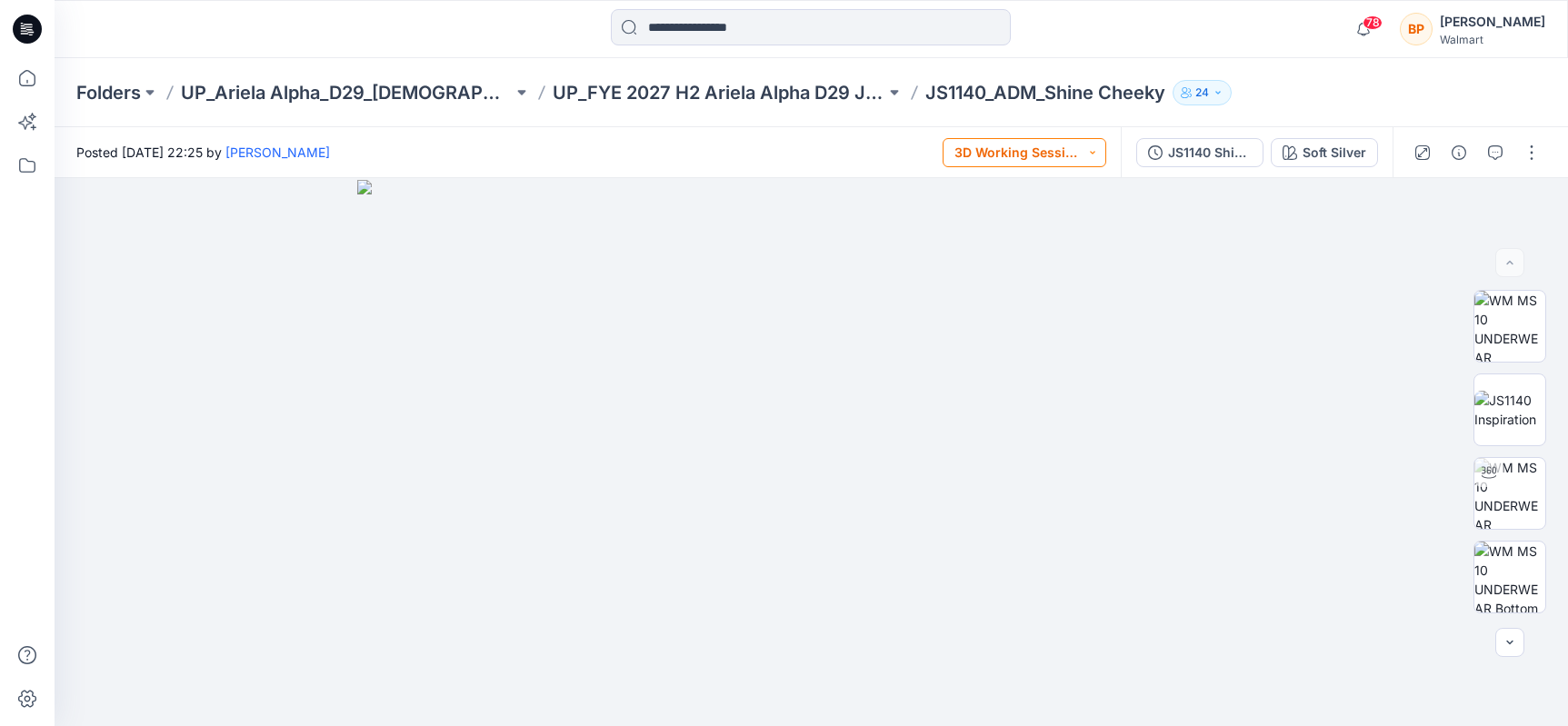
click at [1073, 147] on button "3D Working Session - Need to Review" at bounding box center [1024, 152] width 164 height 29
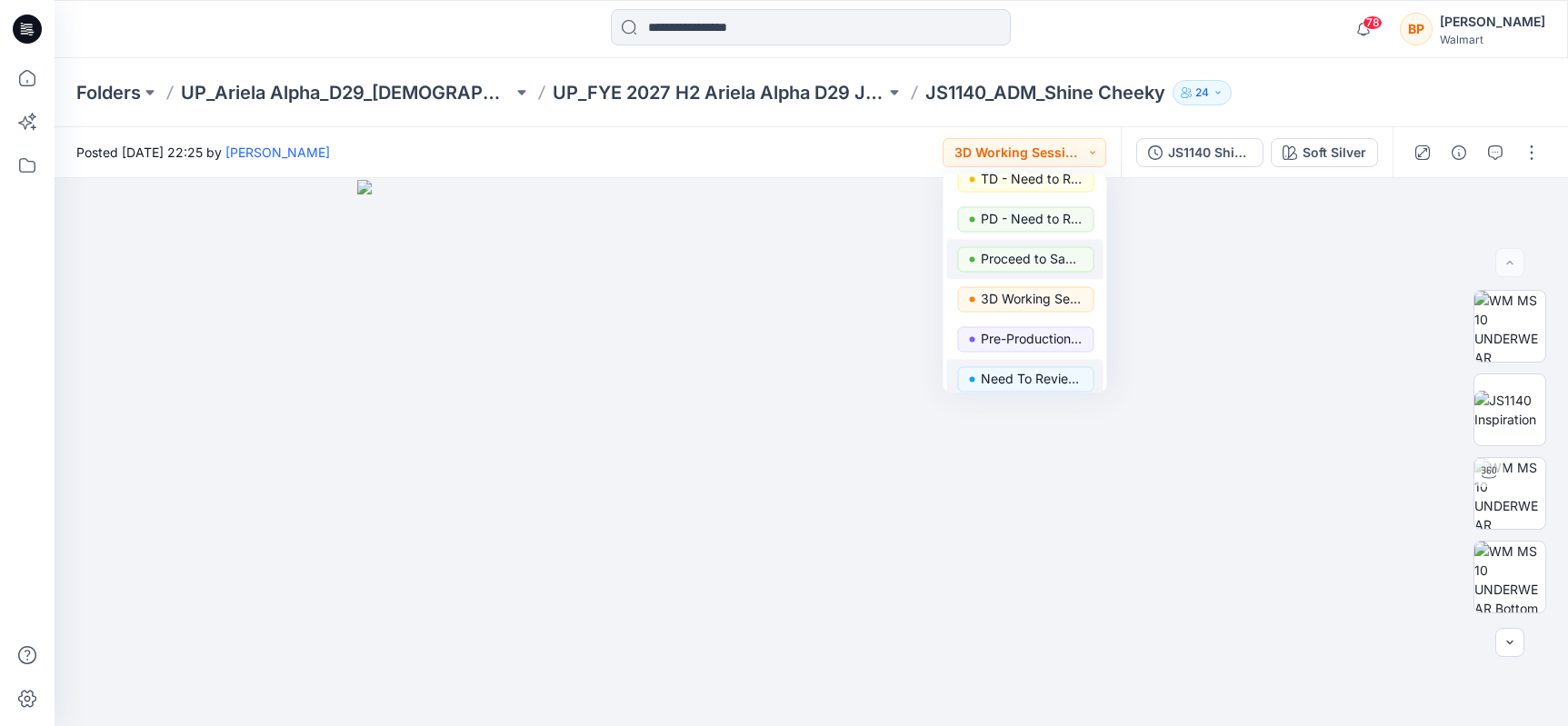
scroll to position [229, 0]
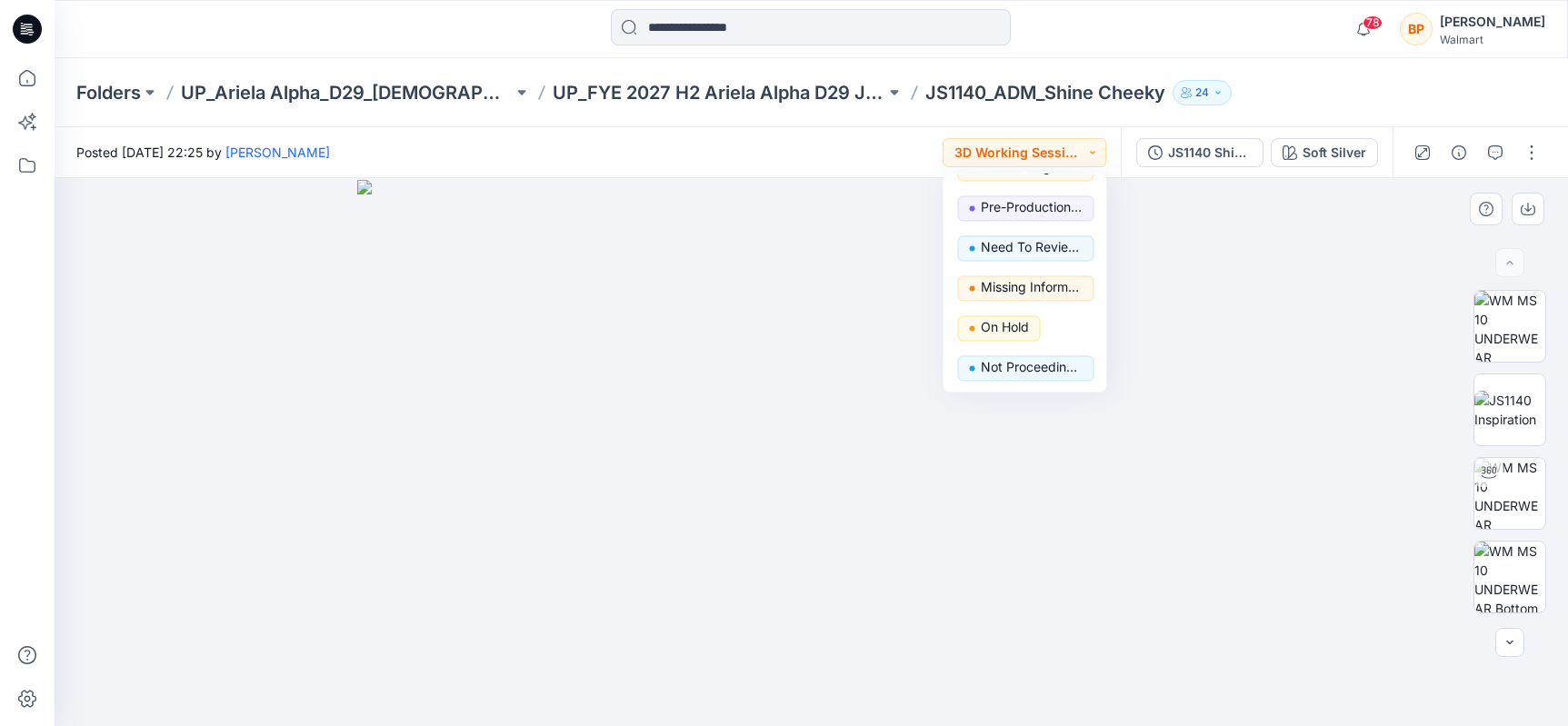
click at [1234, 311] on img at bounding box center [812, 453] width 909 height 547
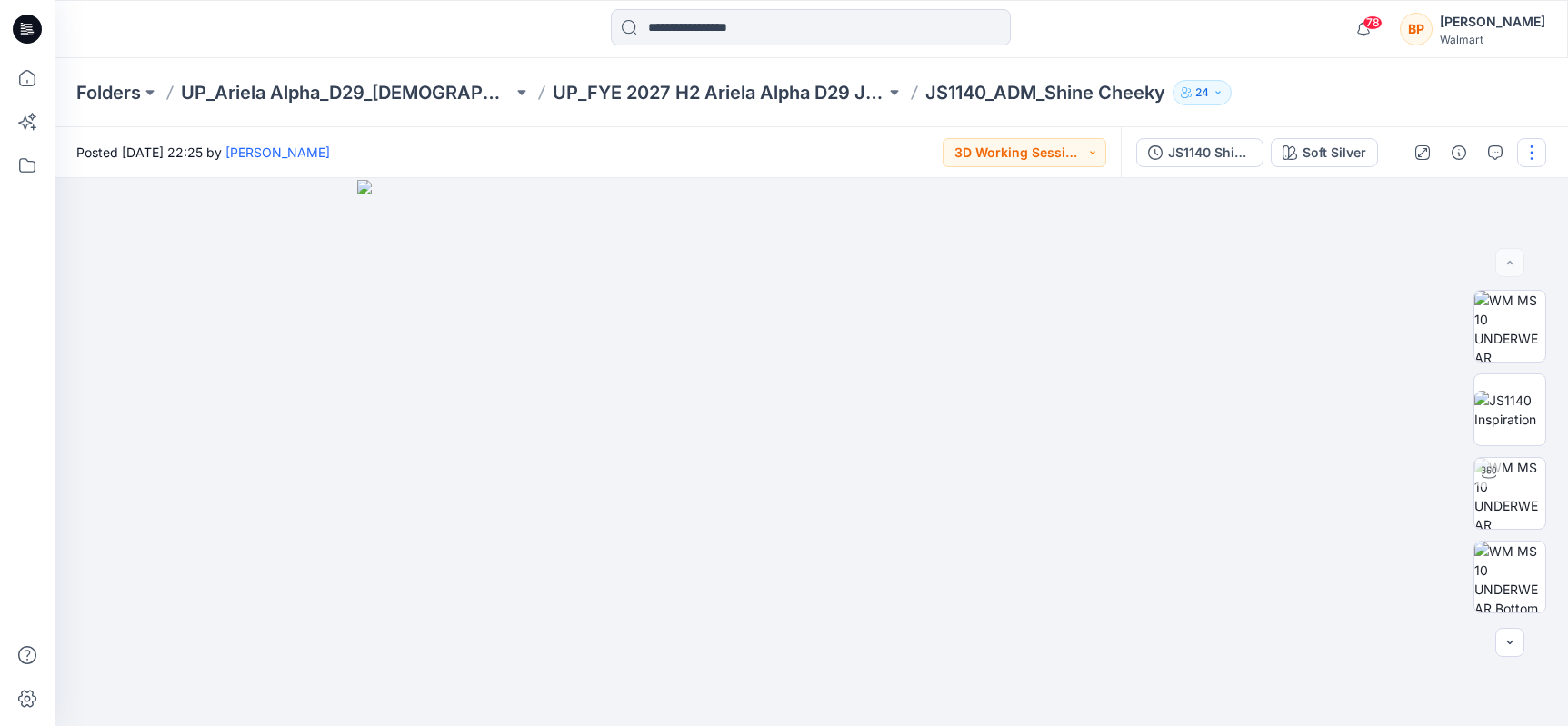
click at [1535, 152] on button "button" at bounding box center [1531, 152] width 29 height 29
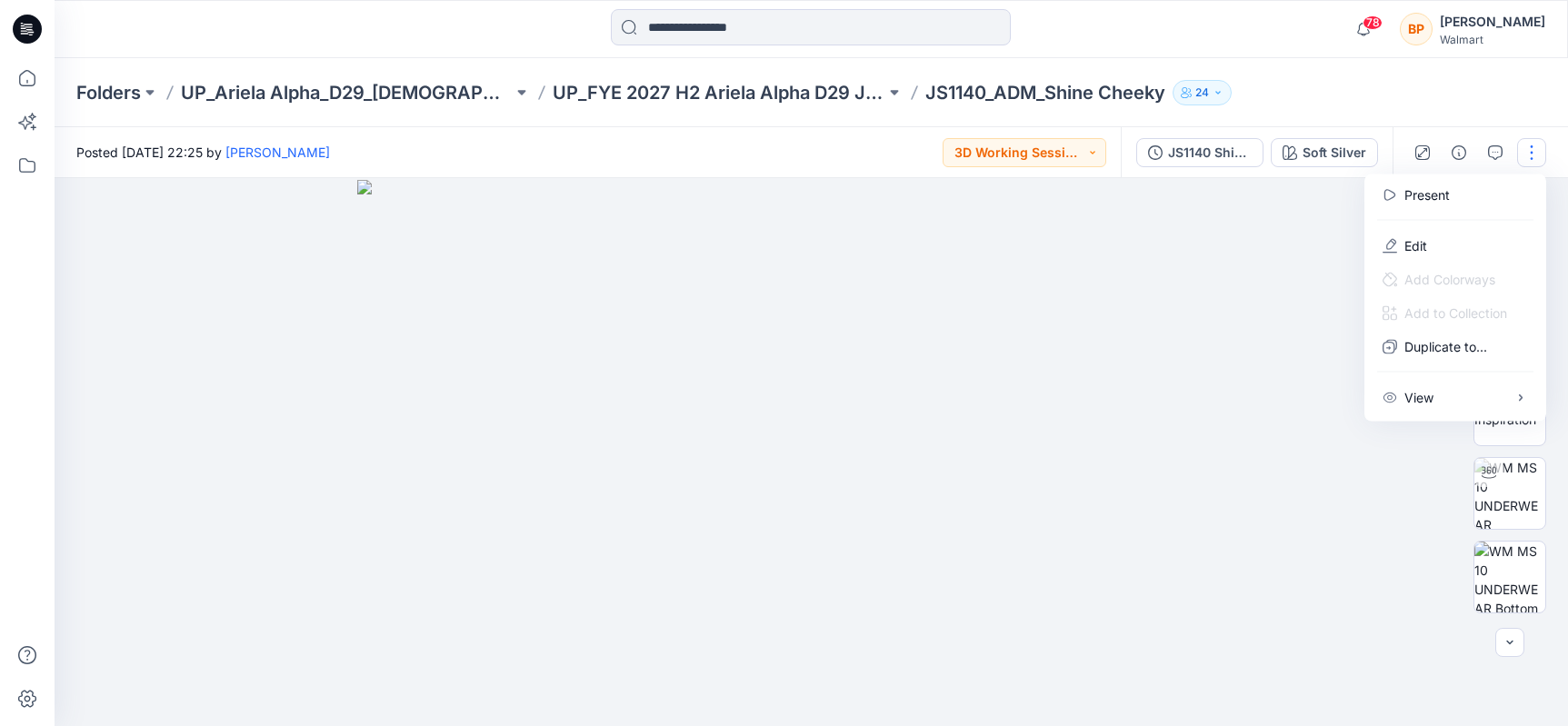
click at [1303, 185] on div at bounding box center [811, 452] width 1514 height 548
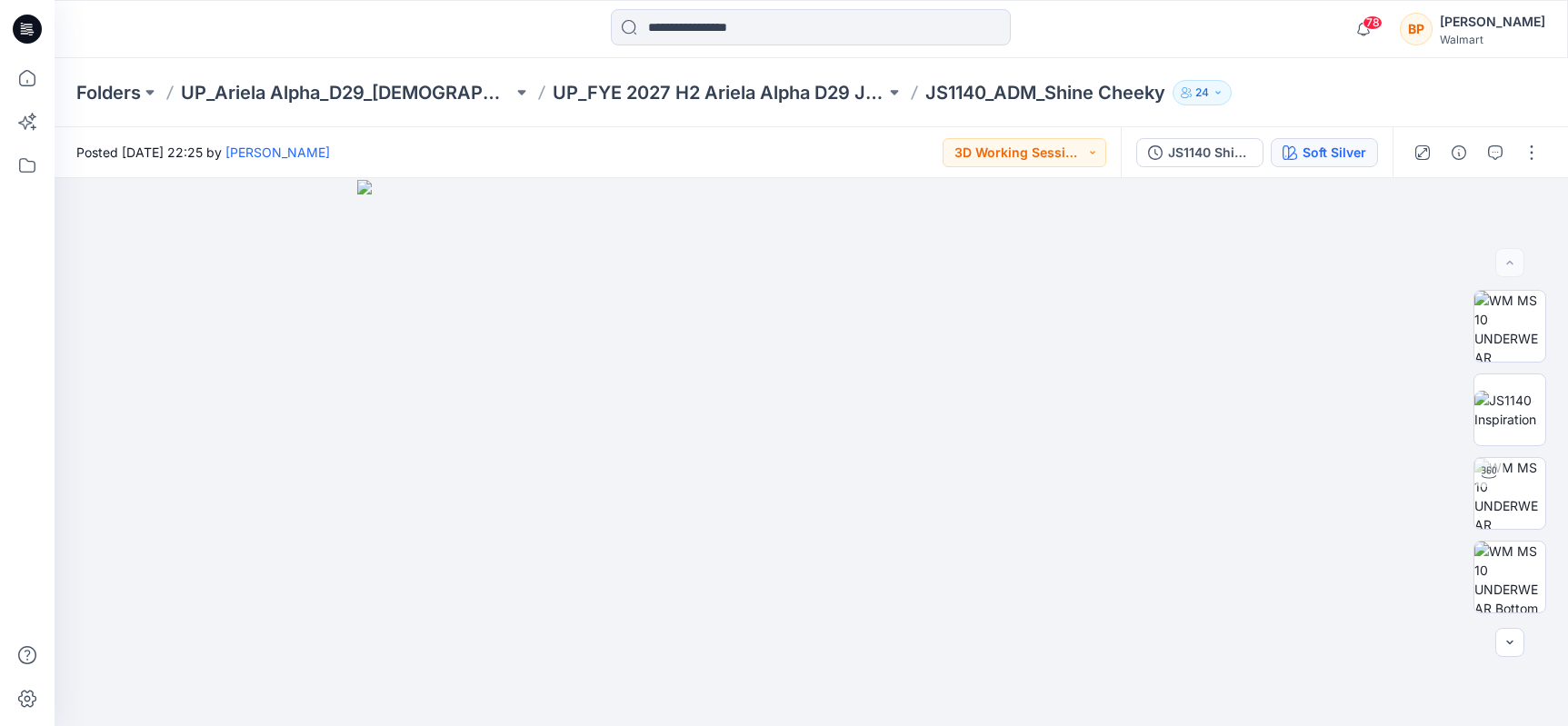
click at [1344, 163] on button "Soft Silver" at bounding box center [1324, 152] width 108 height 29
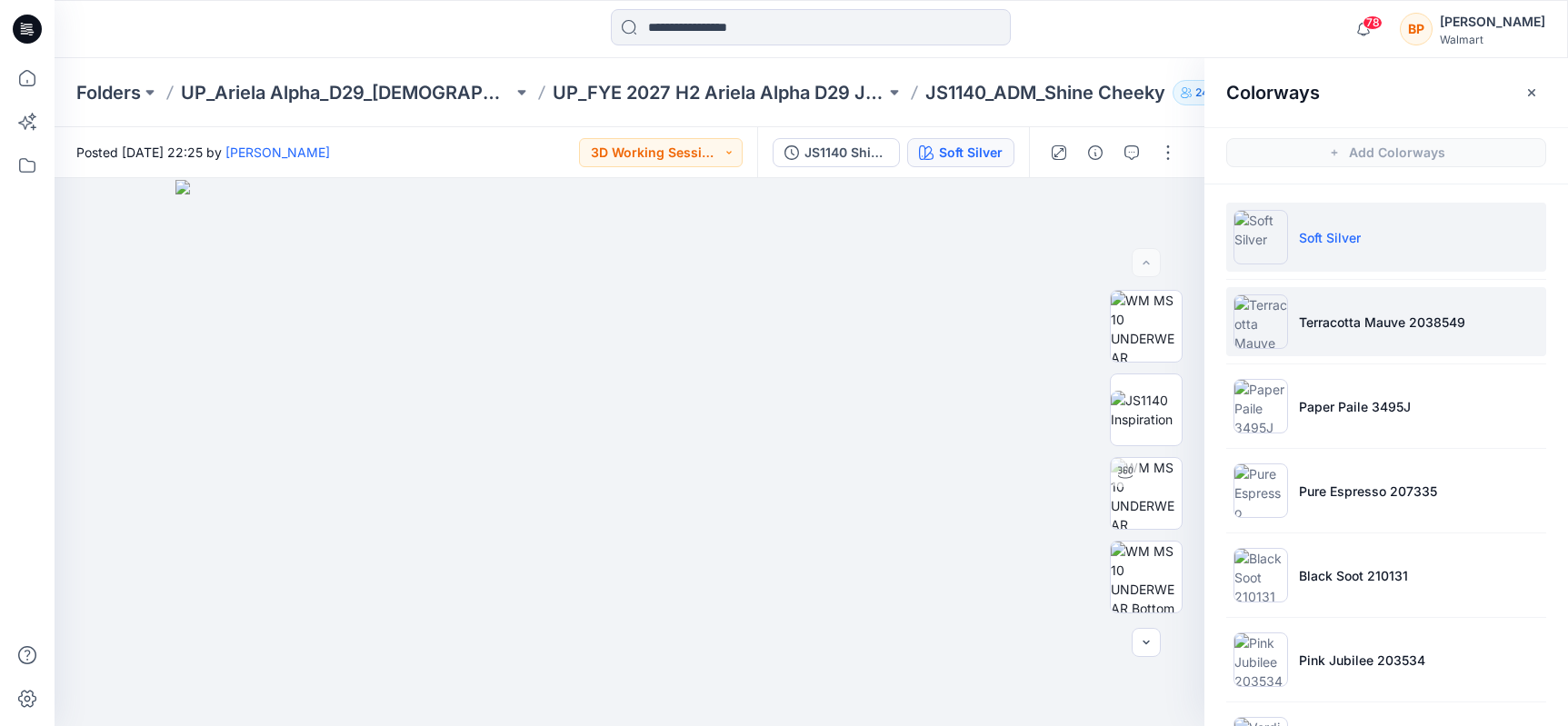
click at [1417, 320] on p "Terracotta Mauve 2038549" at bounding box center [1383, 322] width 167 height 19
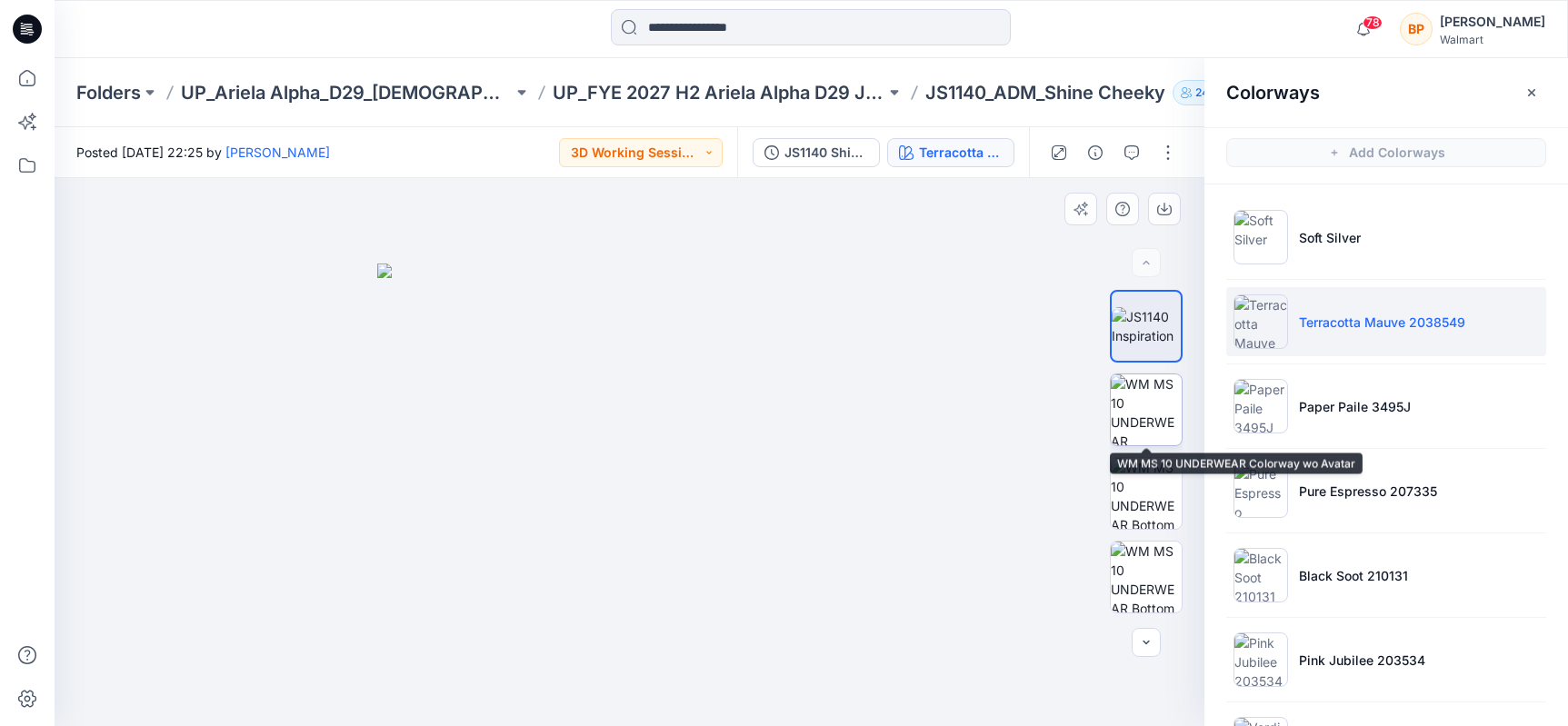
click at [1147, 410] on img at bounding box center [1147, 410] width 71 height 71
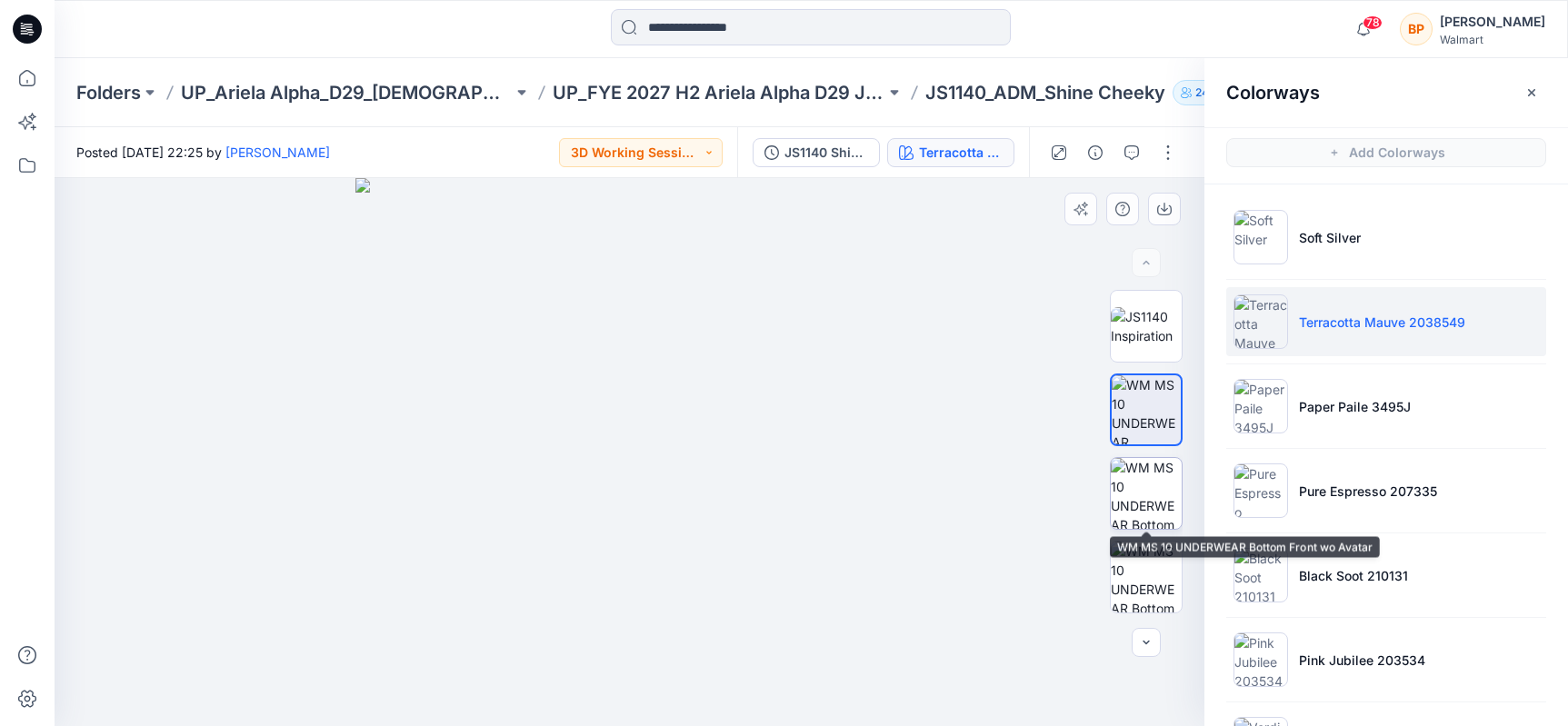
click at [1145, 504] on img at bounding box center [1147, 493] width 71 height 71
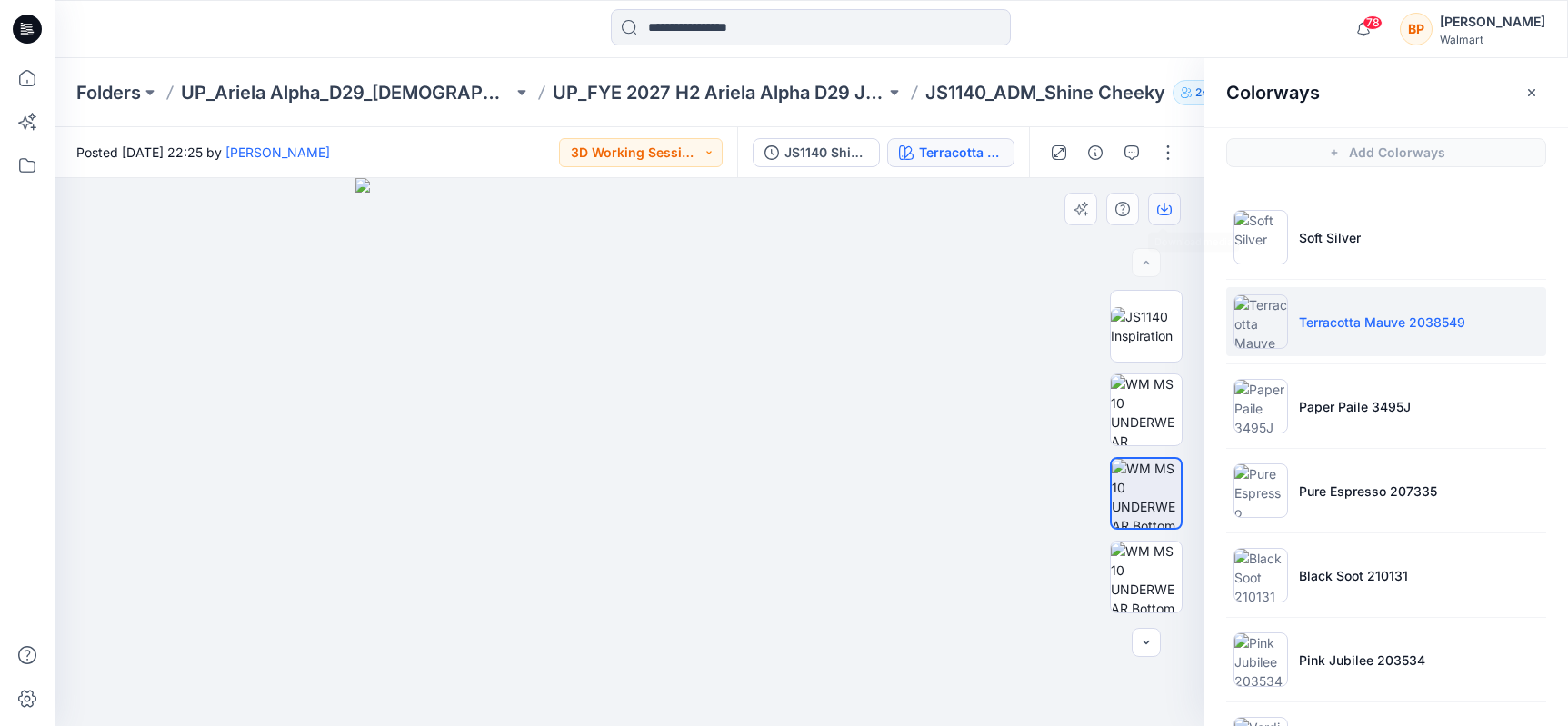
click at [1160, 216] on button "button" at bounding box center [1164, 209] width 33 height 33
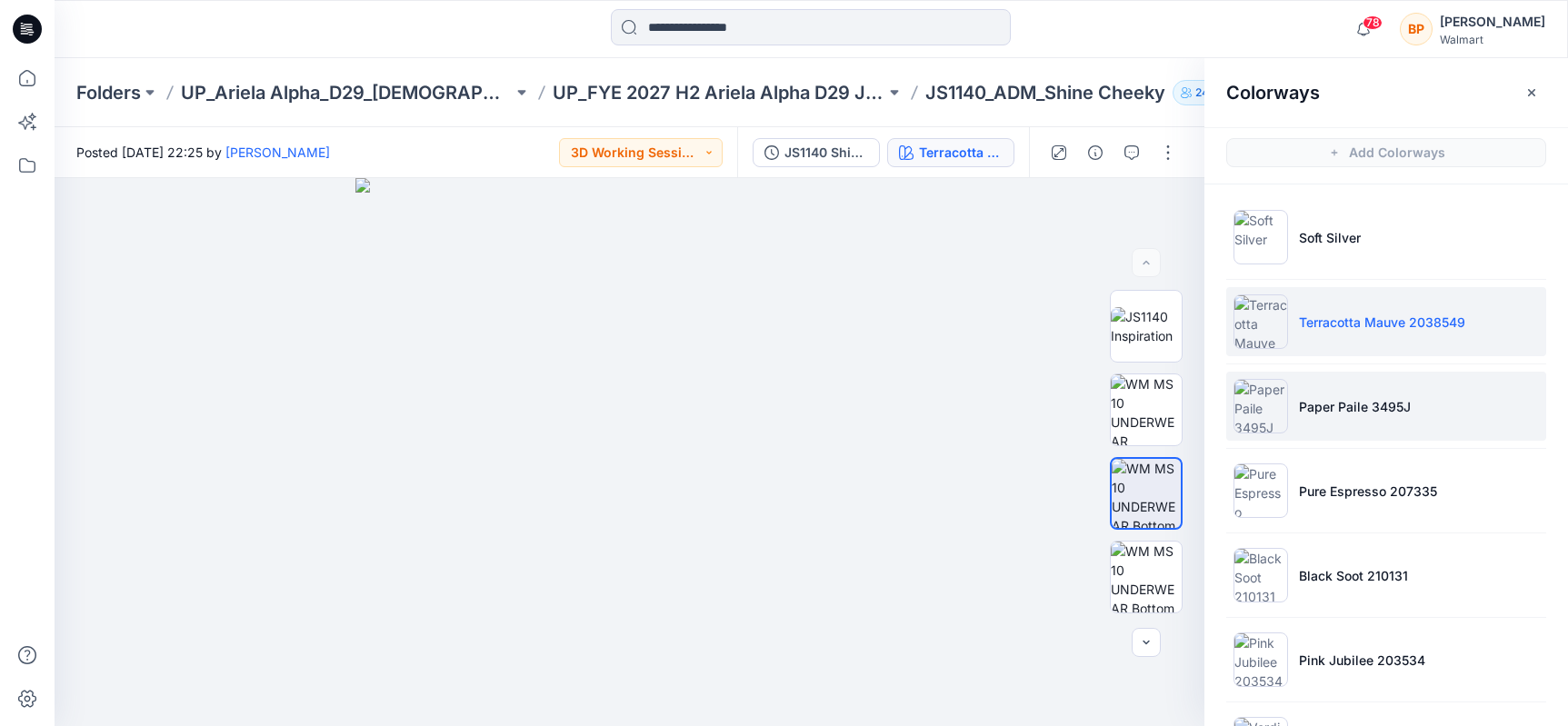
click at [1317, 385] on li "Paper Paile 3495J" at bounding box center [1386, 406] width 320 height 69
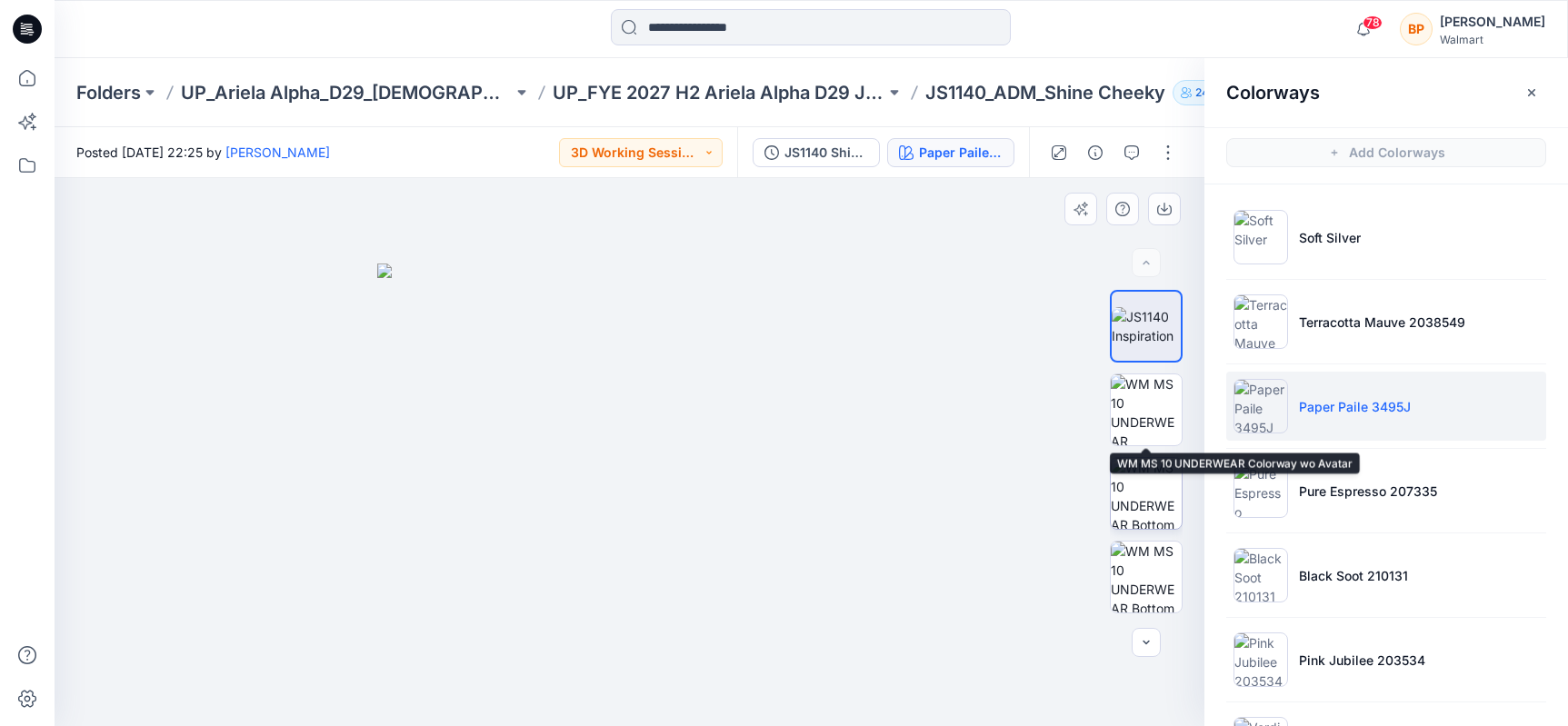
click at [1150, 477] on img at bounding box center [1147, 493] width 71 height 71
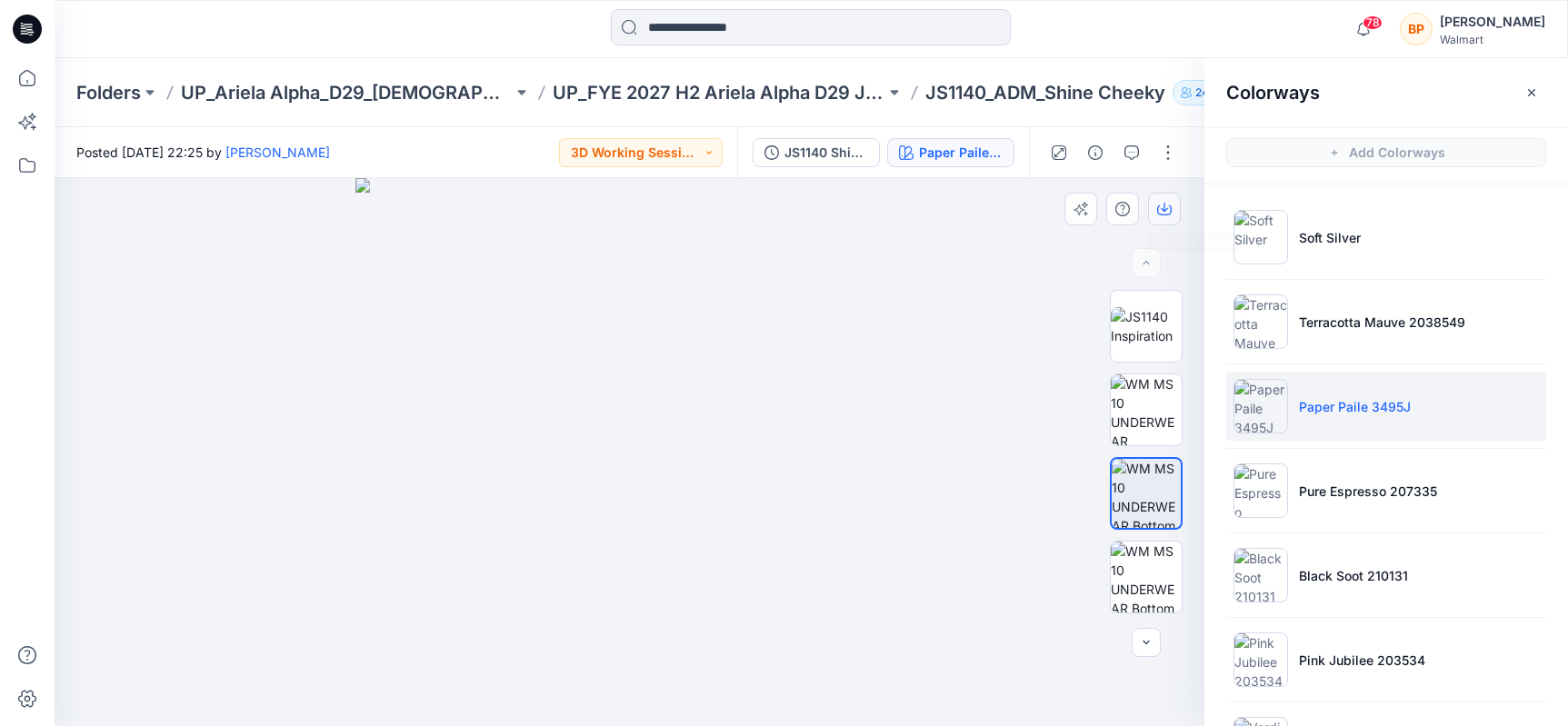
click at [1168, 199] on button "button" at bounding box center [1164, 209] width 33 height 33
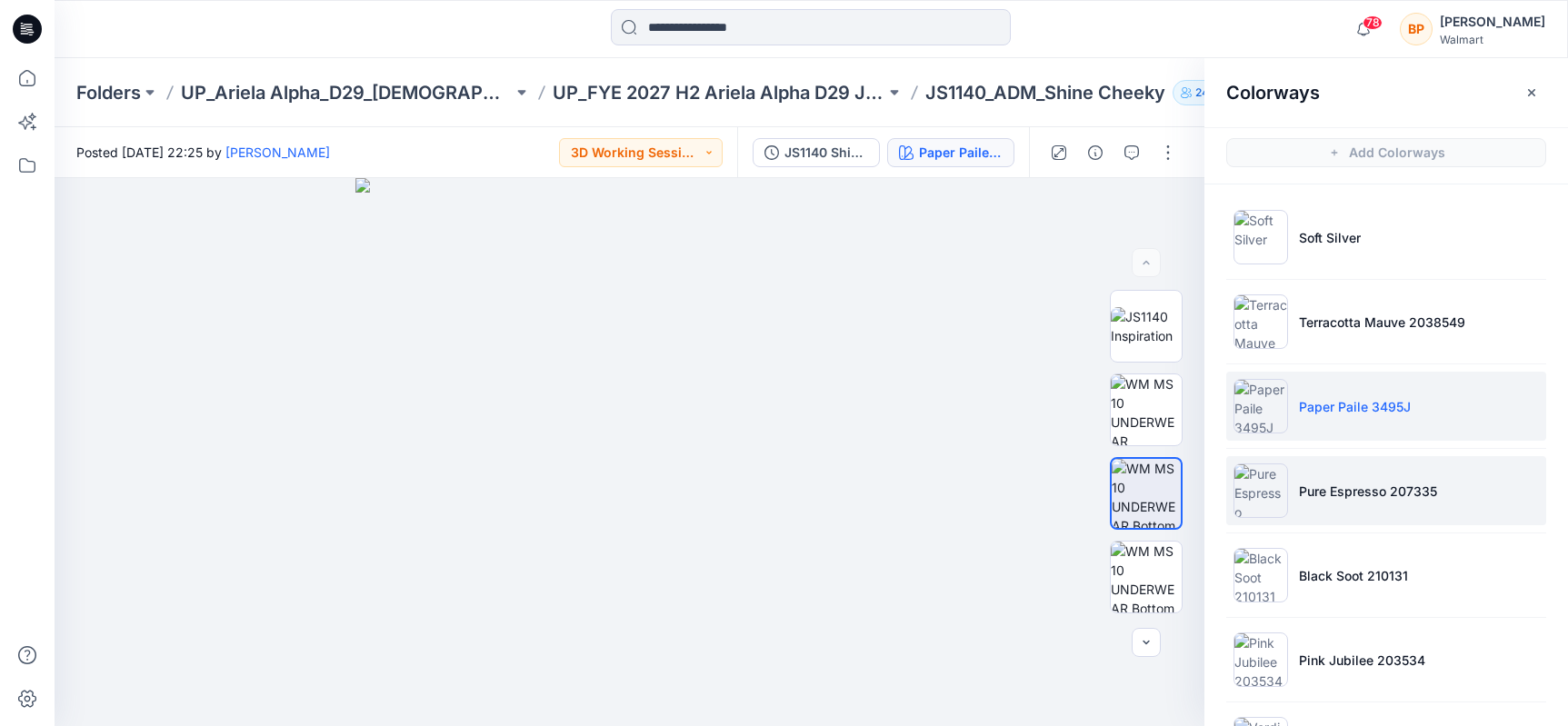
click at [1301, 499] on p "Pure Espresso 207335" at bounding box center [1369, 491] width 139 height 19
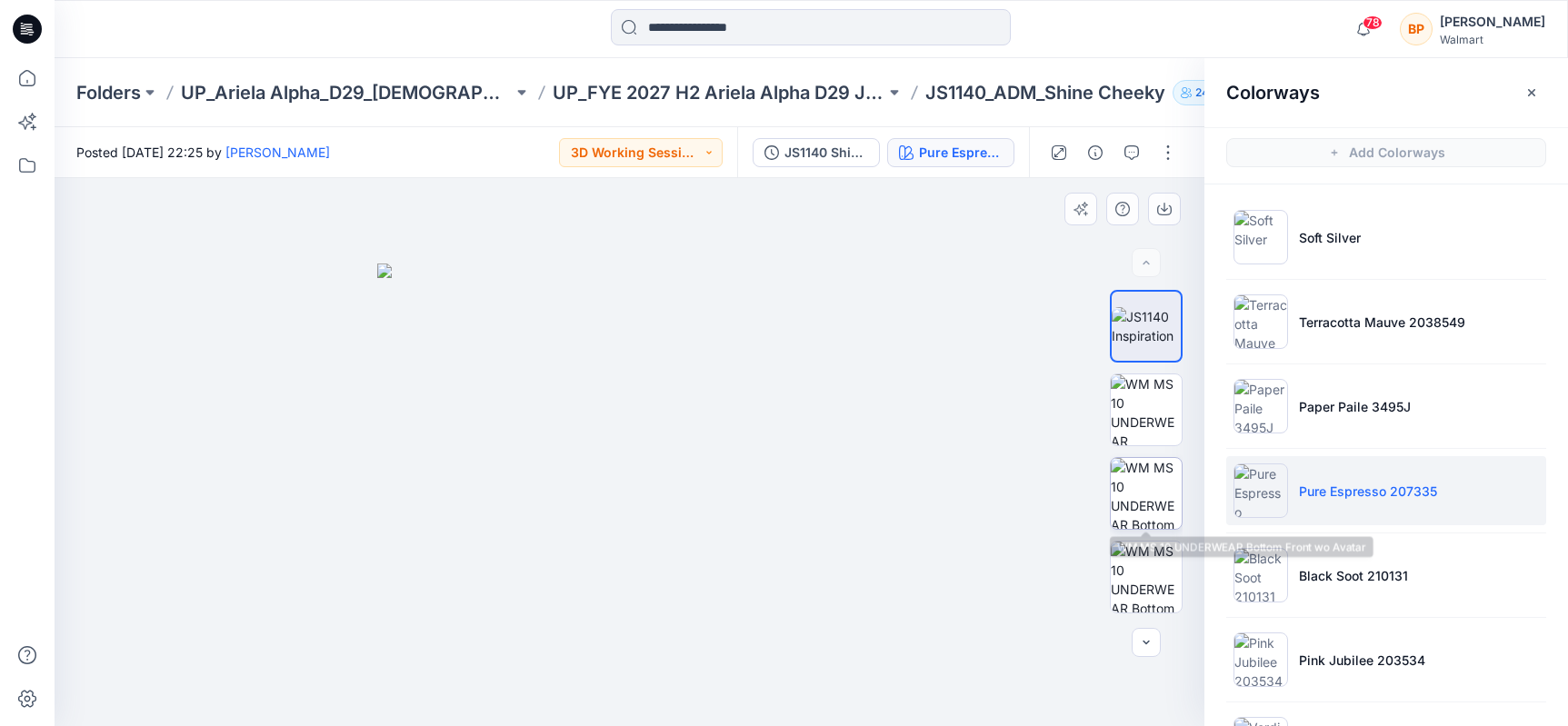
click at [1162, 486] on img at bounding box center [1147, 493] width 71 height 71
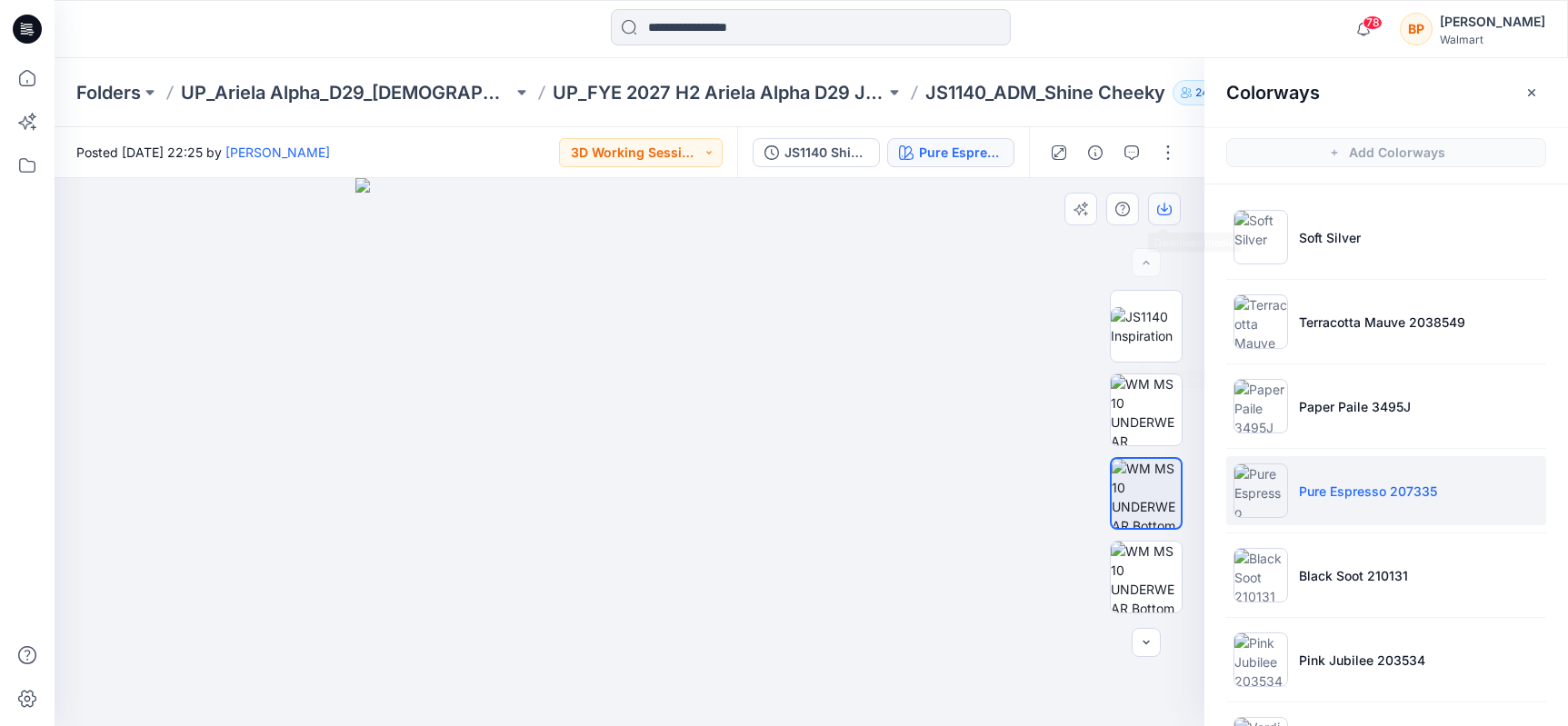
click at [1167, 211] on icon "button" at bounding box center [1165, 210] width 15 height 15
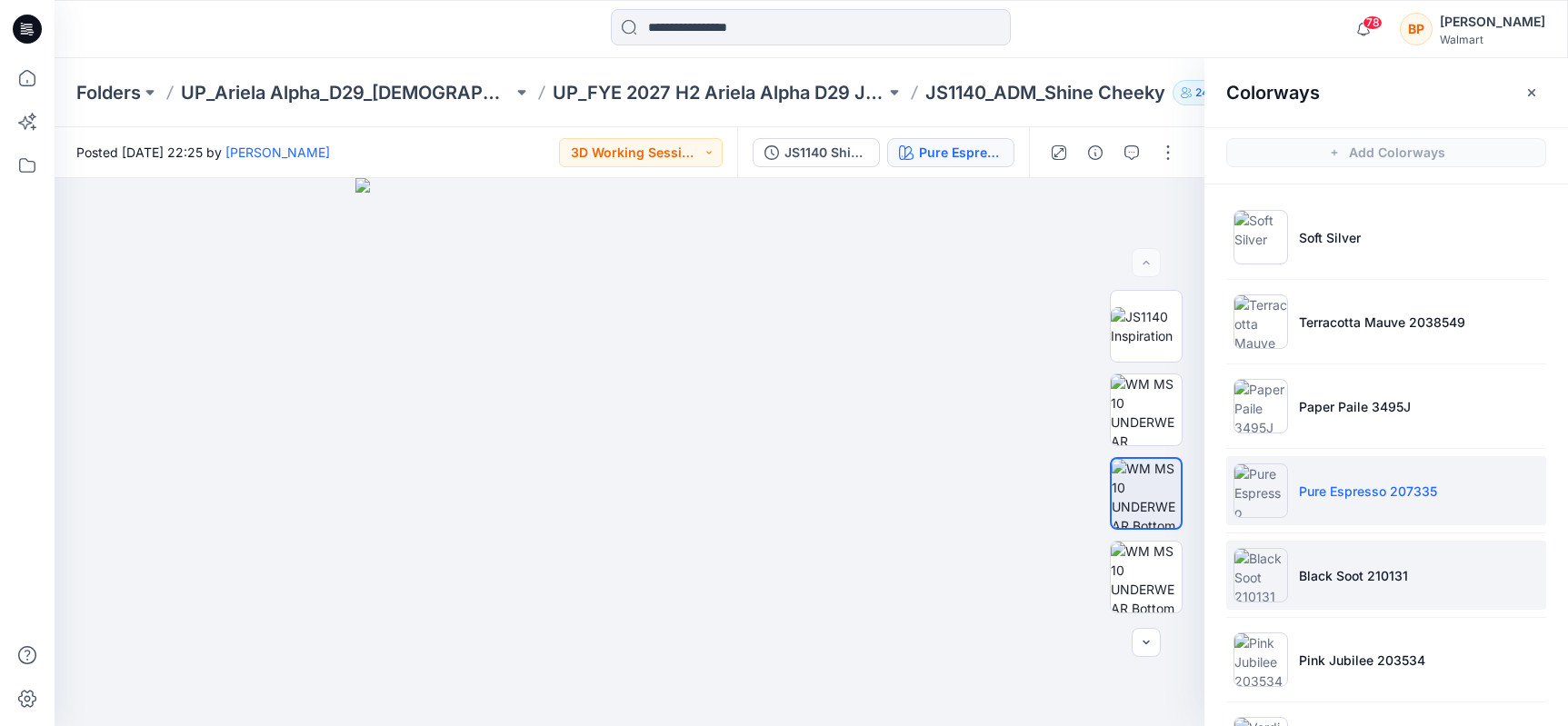
click at [1268, 561] on img at bounding box center [1261, 575] width 54 height 54
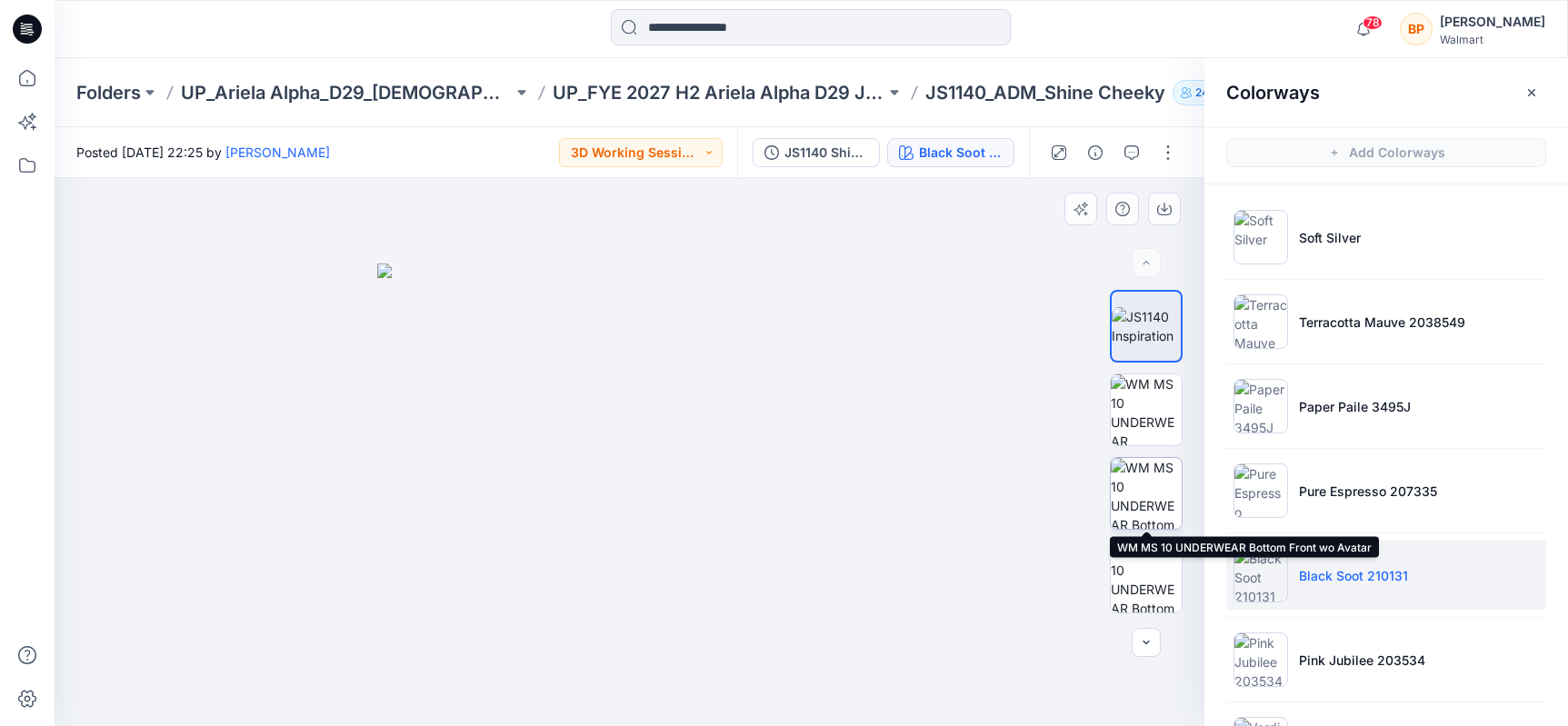
click at [1149, 474] on img at bounding box center [1147, 493] width 71 height 71
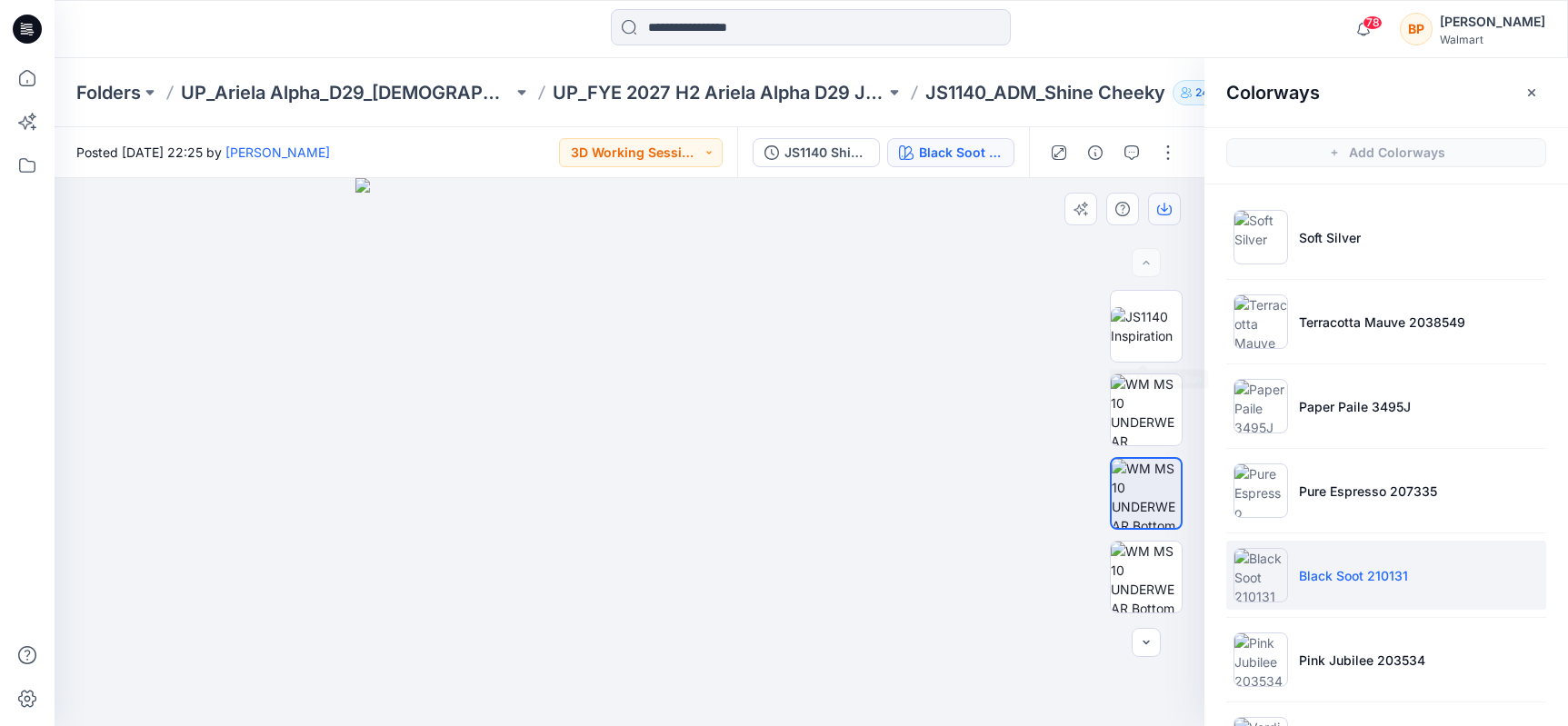
click at [1168, 225] on button "button" at bounding box center [1164, 209] width 33 height 33
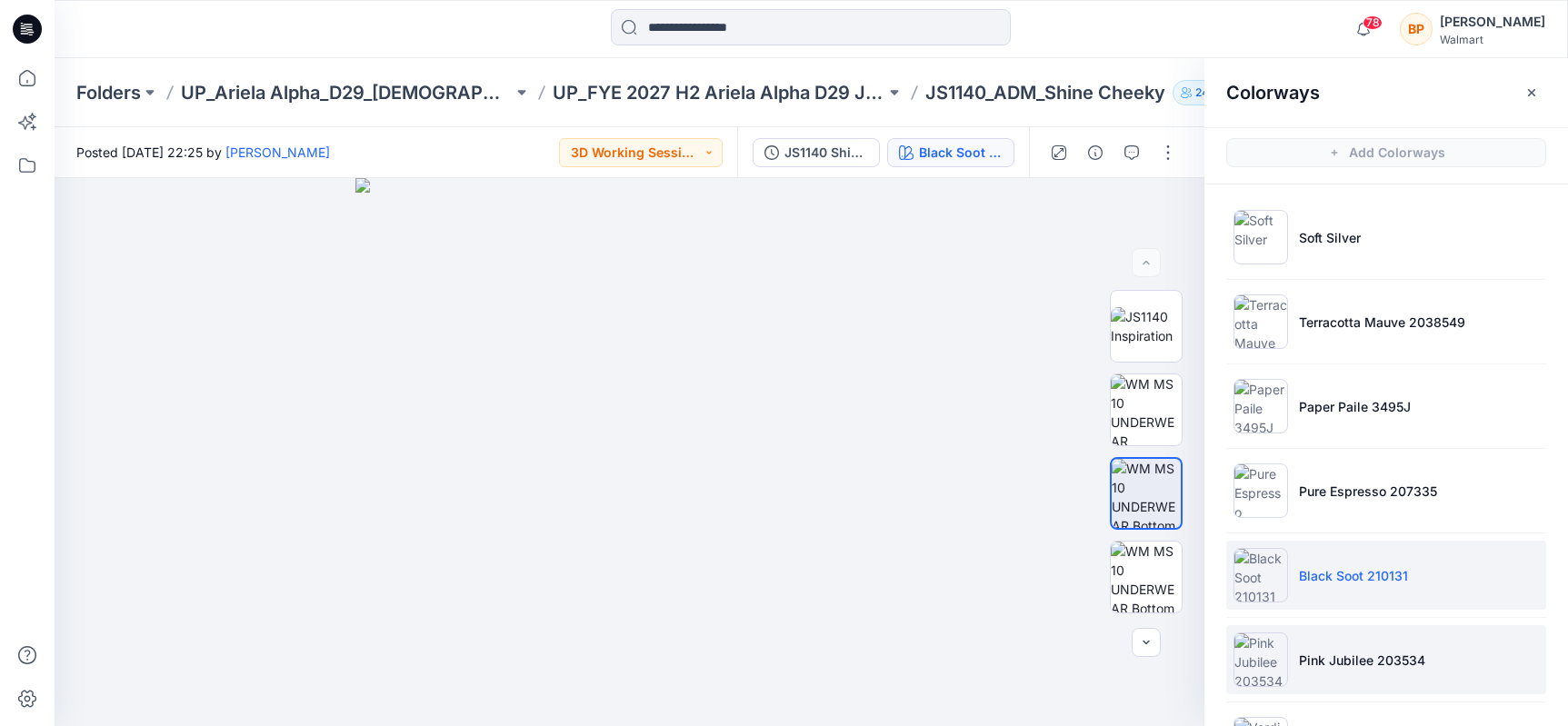
click at [1324, 661] on p "Pink Jubilee 203534" at bounding box center [1362, 660] width 126 height 19
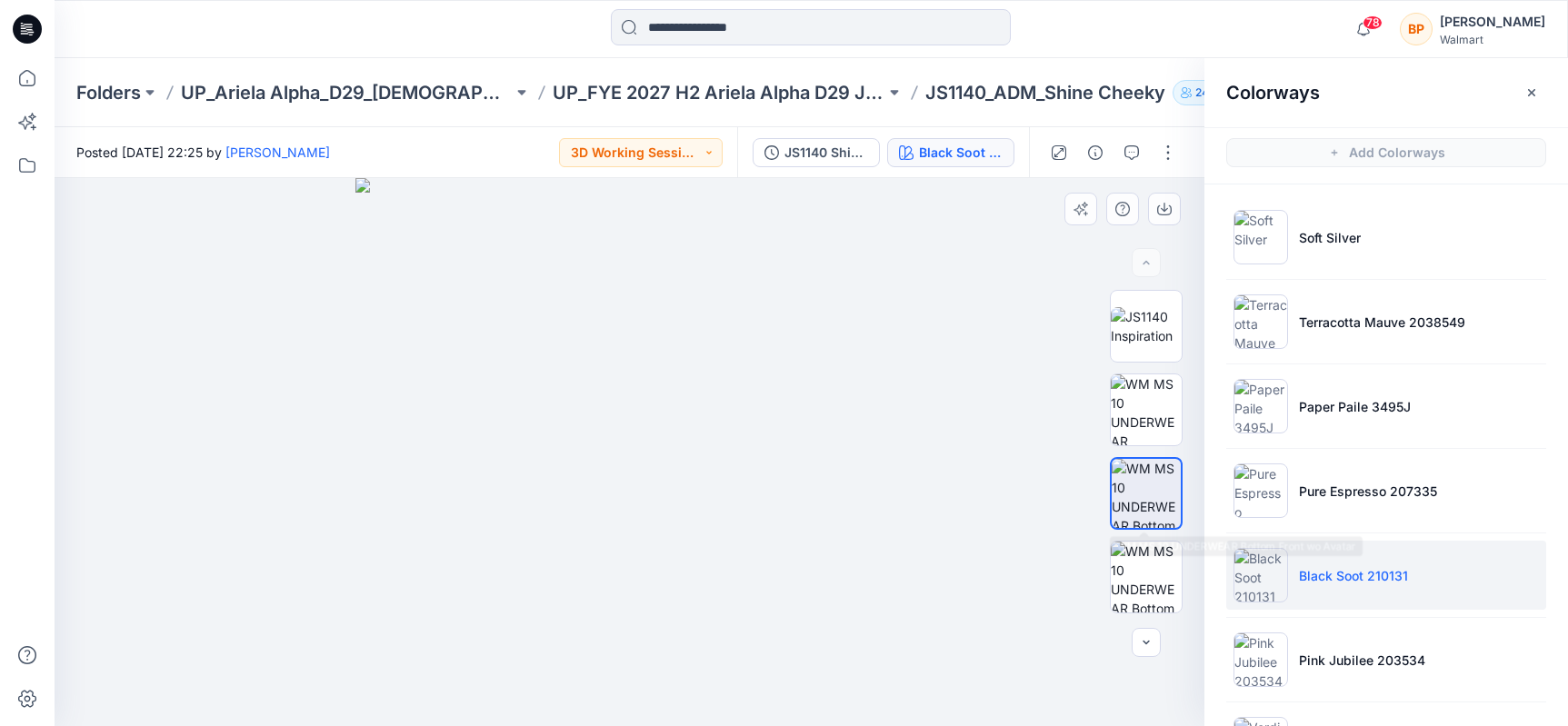
click at [1145, 486] on img at bounding box center [1147, 493] width 69 height 69
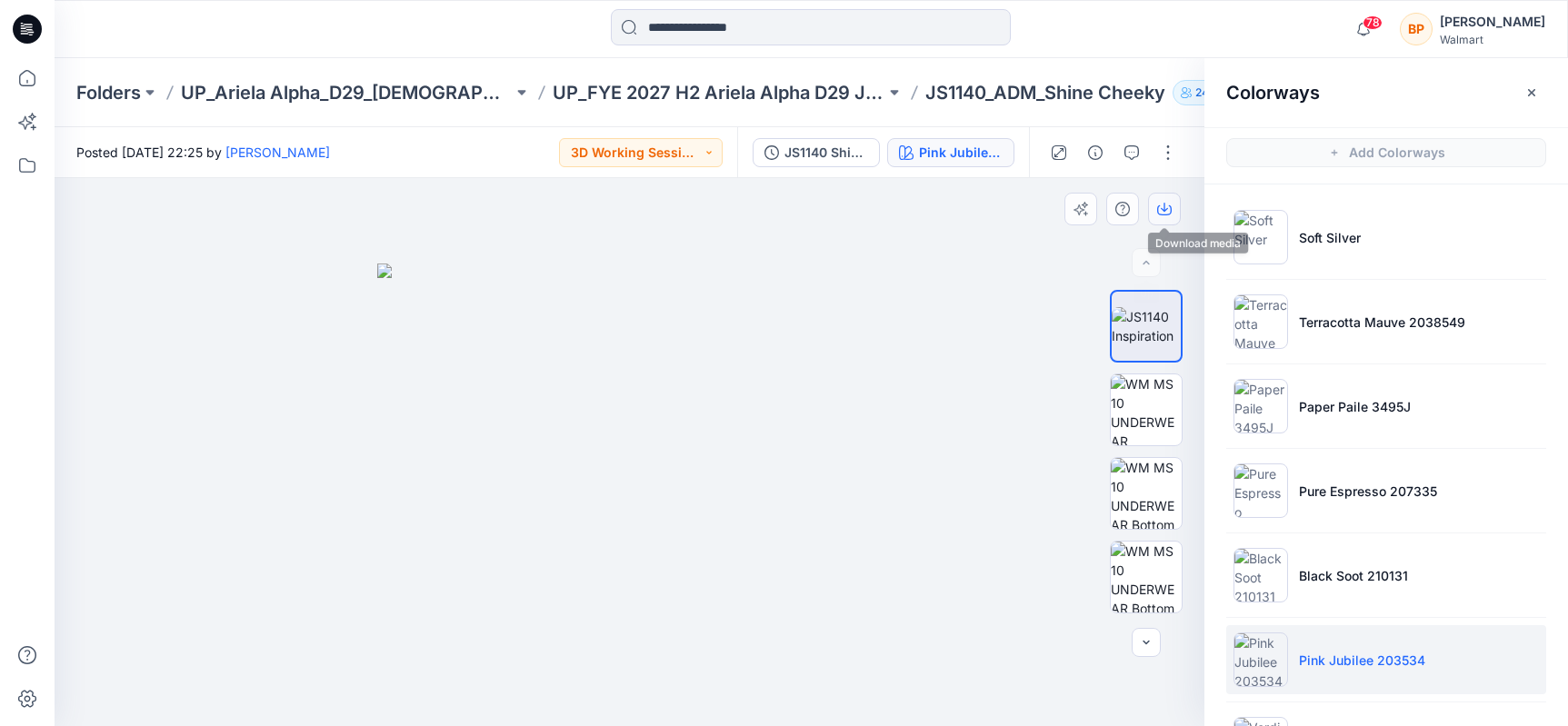
click at [1162, 197] on button "button" at bounding box center [1164, 209] width 33 height 33
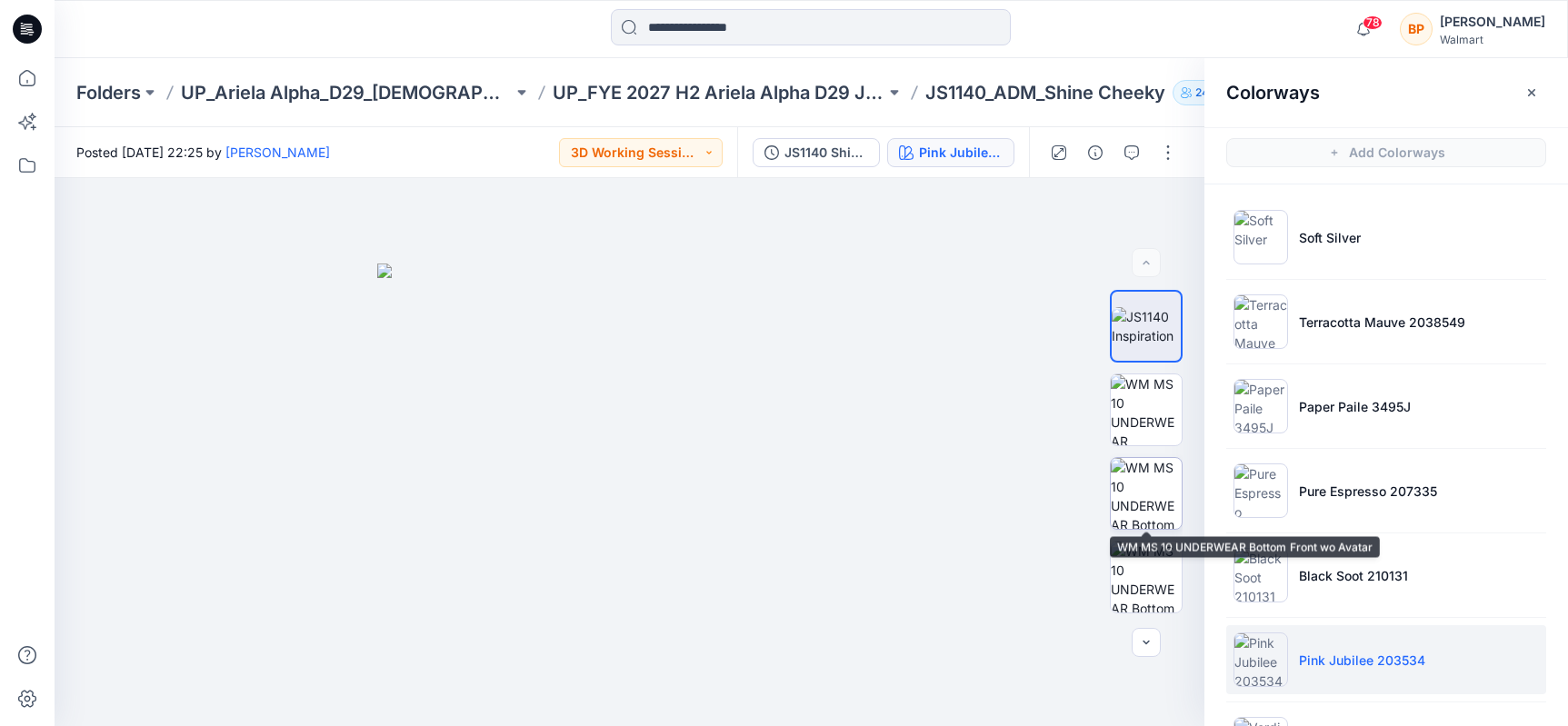
click at [1143, 470] on img at bounding box center [1147, 493] width 71 height 71
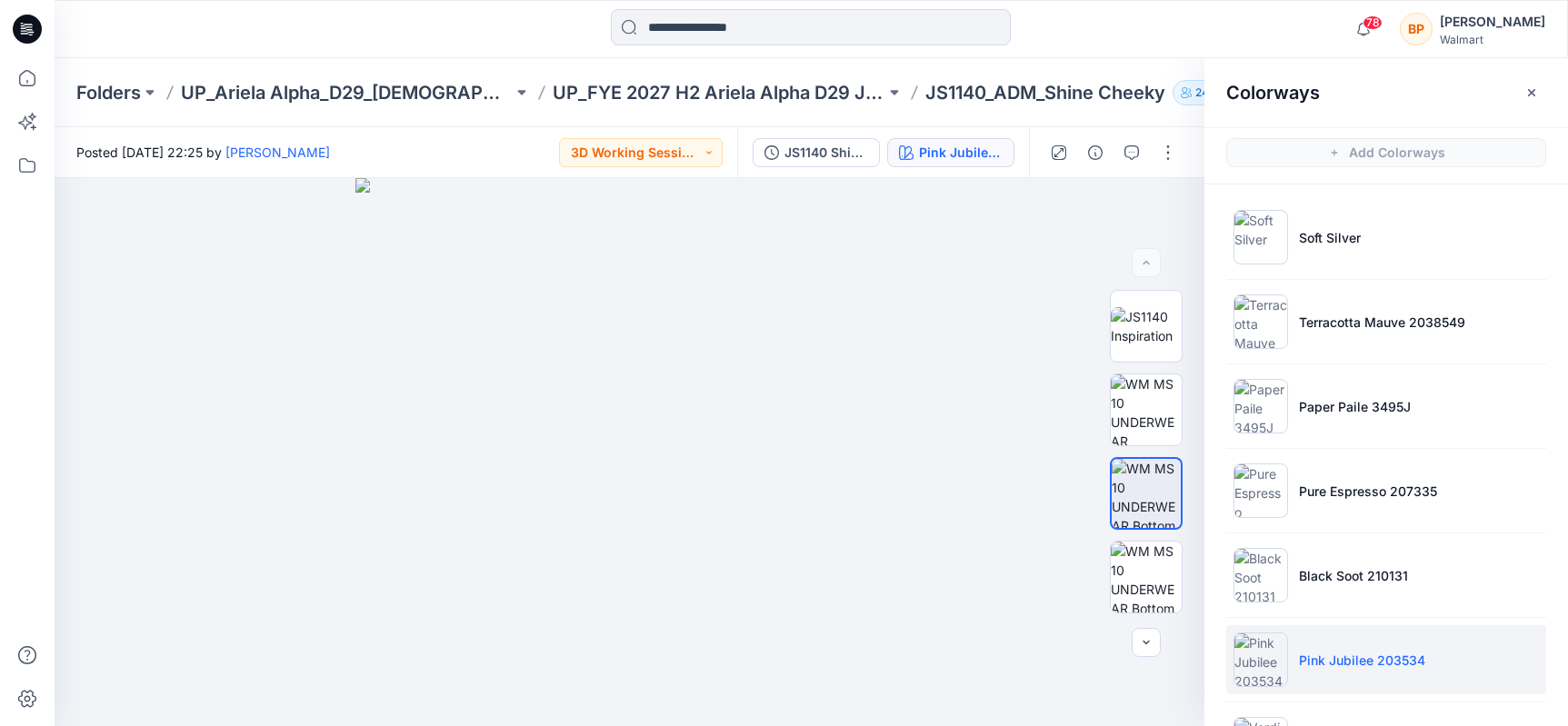
click at [0, 0] on icon "button" at bounding box center [0, 0] width 0 height 0
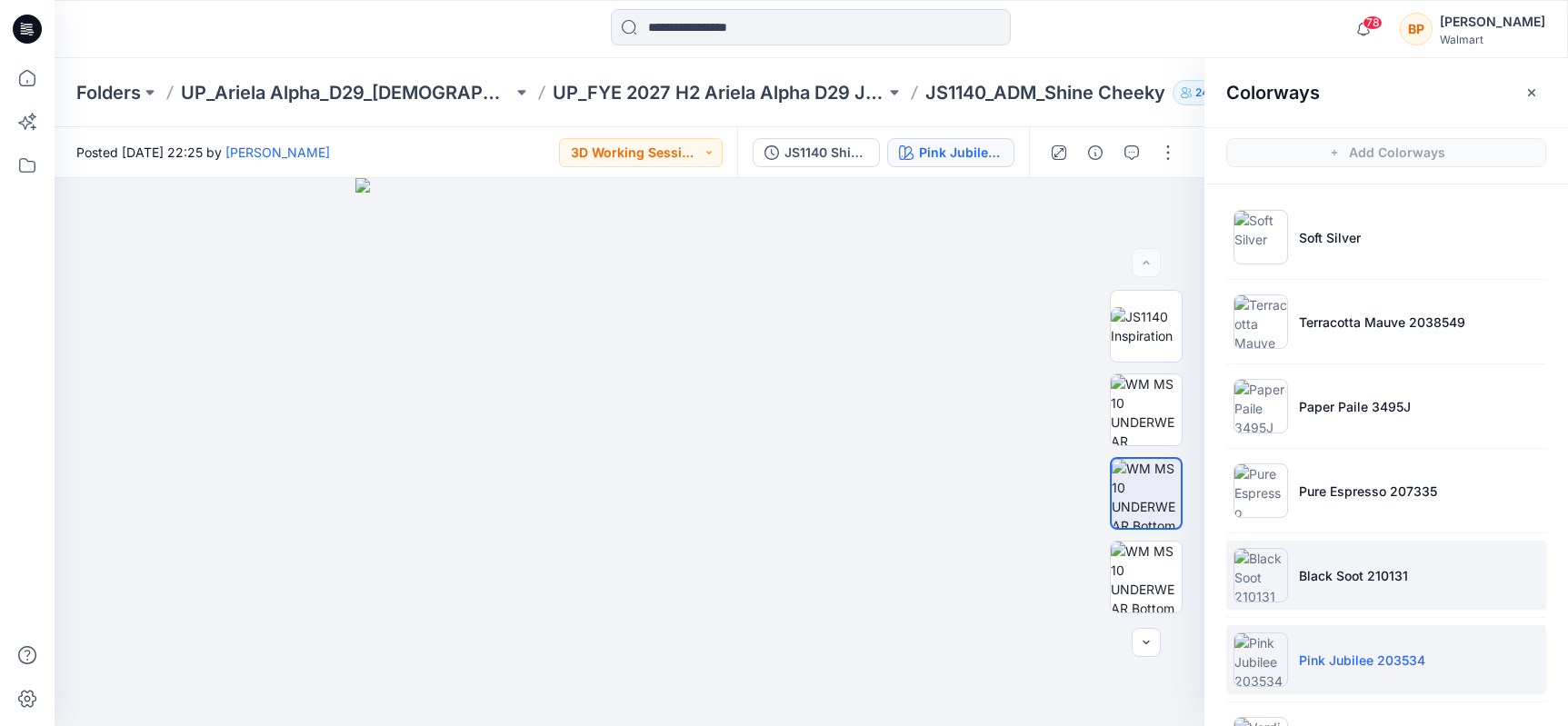
scroll to position [80, 0]
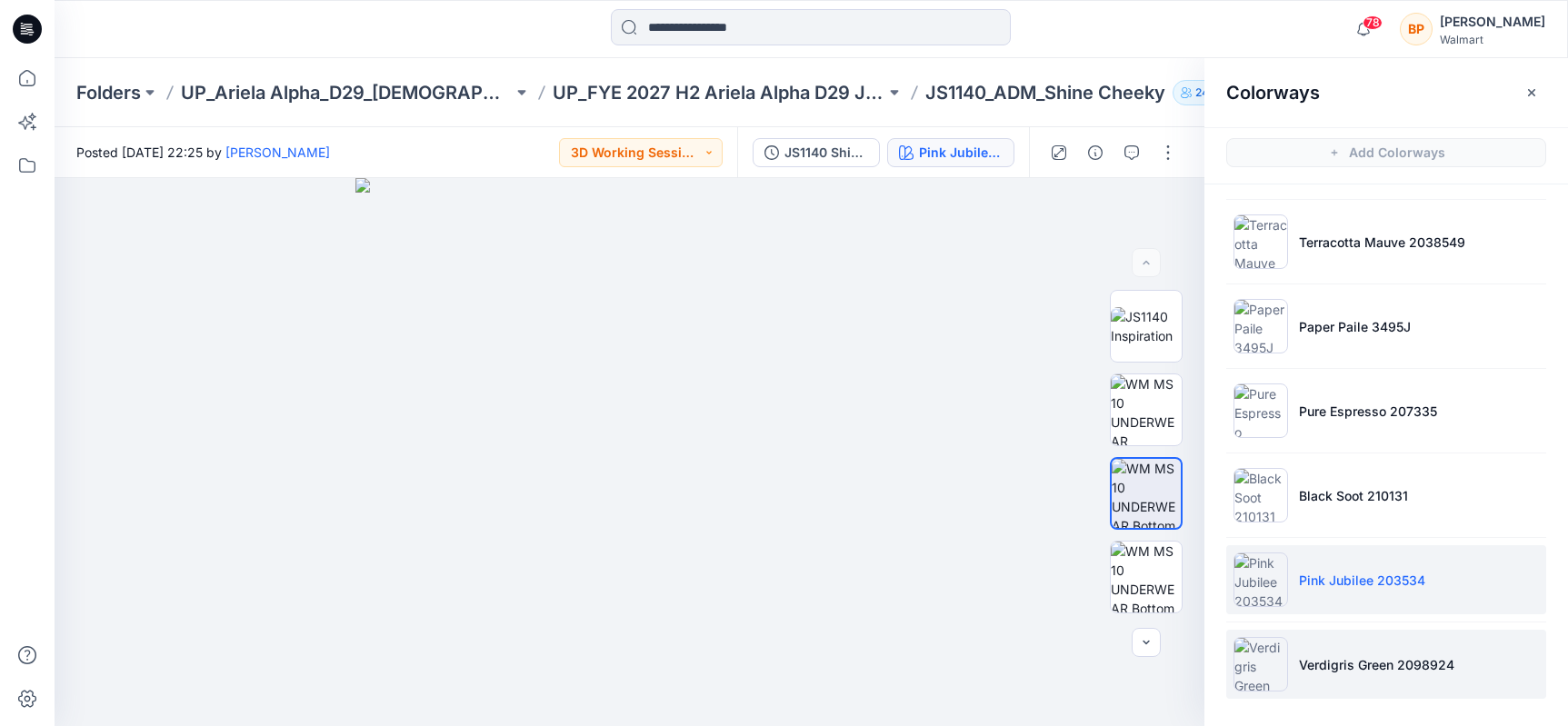
click at [1284, 691] on li "Verdigris Green 2098924" at bounding box center [1386, 664] width 320 height 69
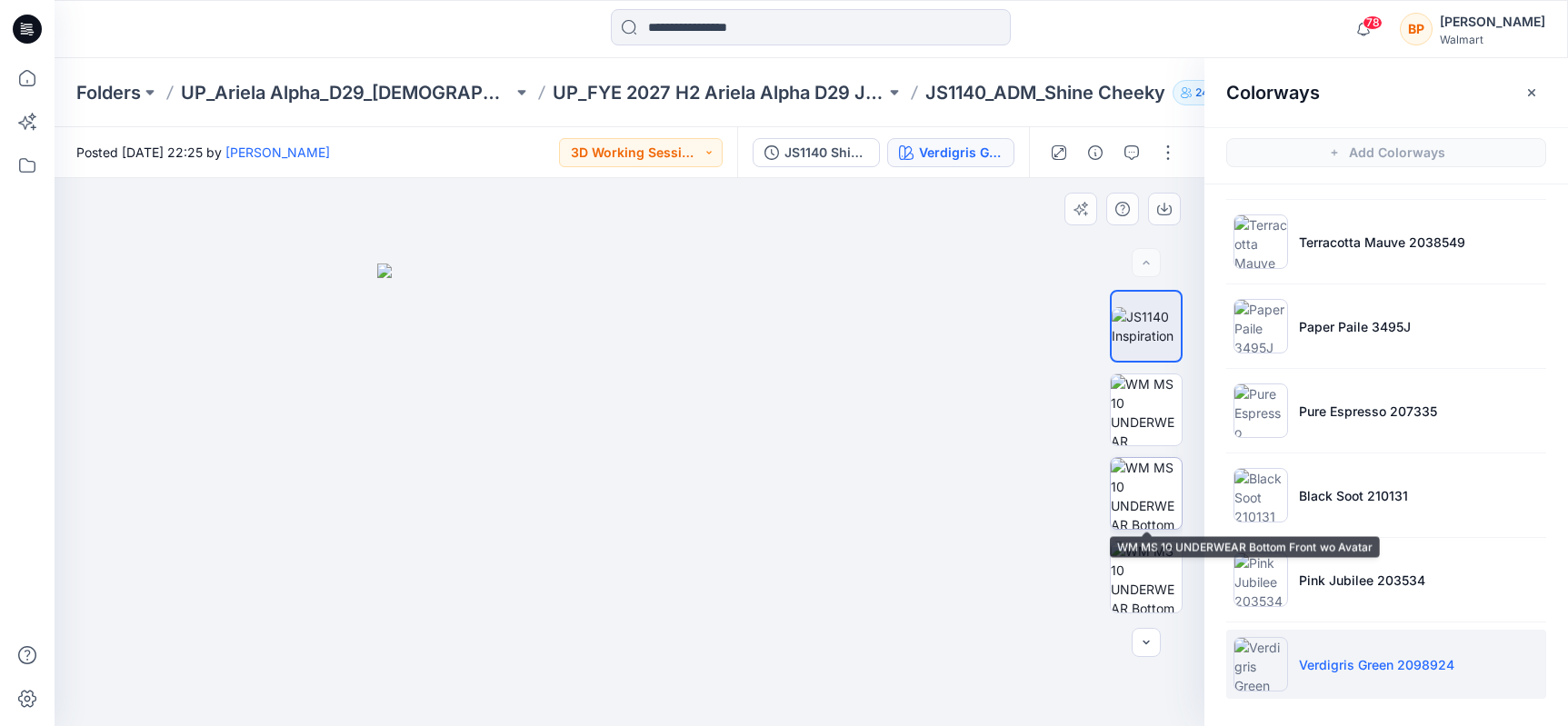
click at [1161, 484] on img at bounding box center [1147, 493] width 71 height 71
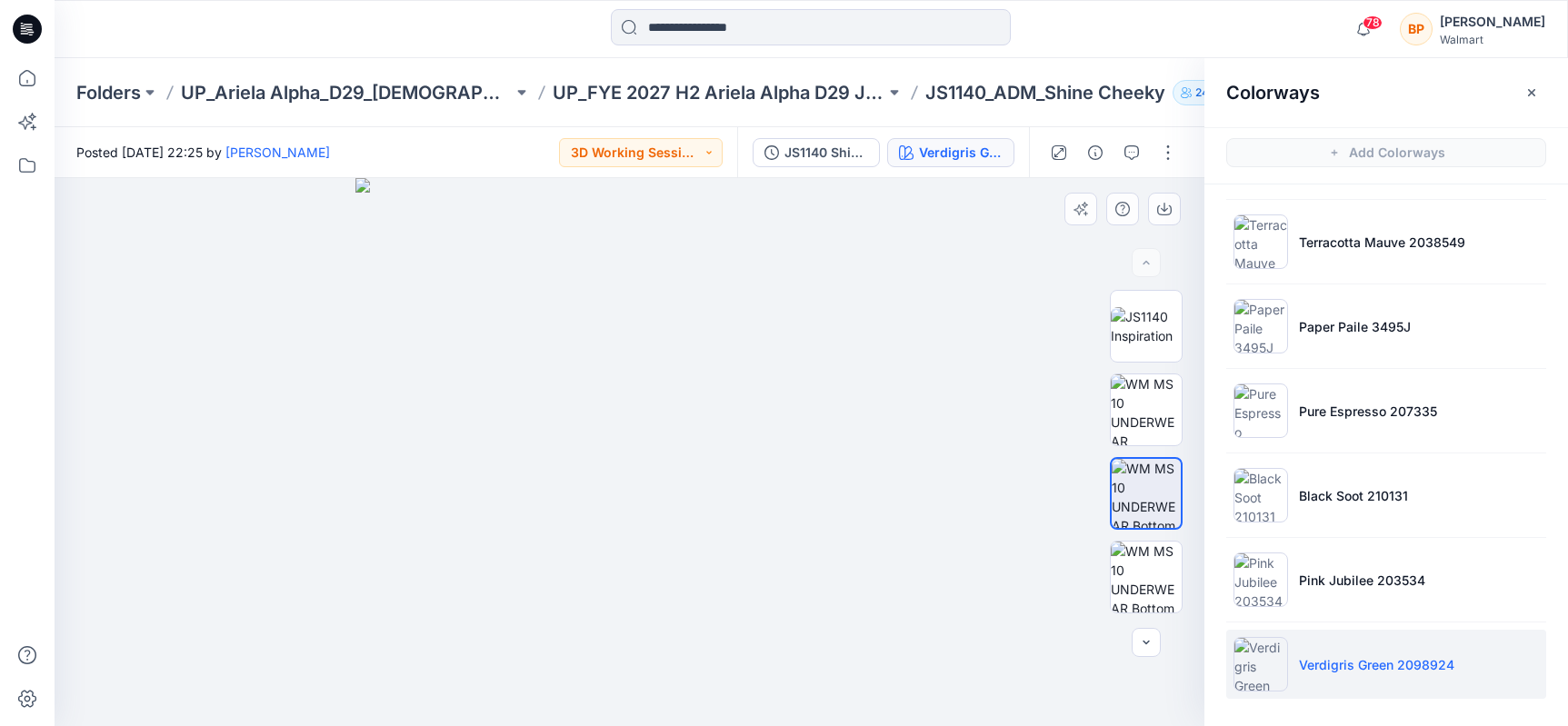
click at [1161, 226] on div at bounding box center [629, 452] width 1150 height 548
click at [1162, 202] on icon "button" at bounding box center [1165, 210] width 15 height 15
click at [1165, 156] on button "button" at bounding box center [1167, 152] width 29 height 29
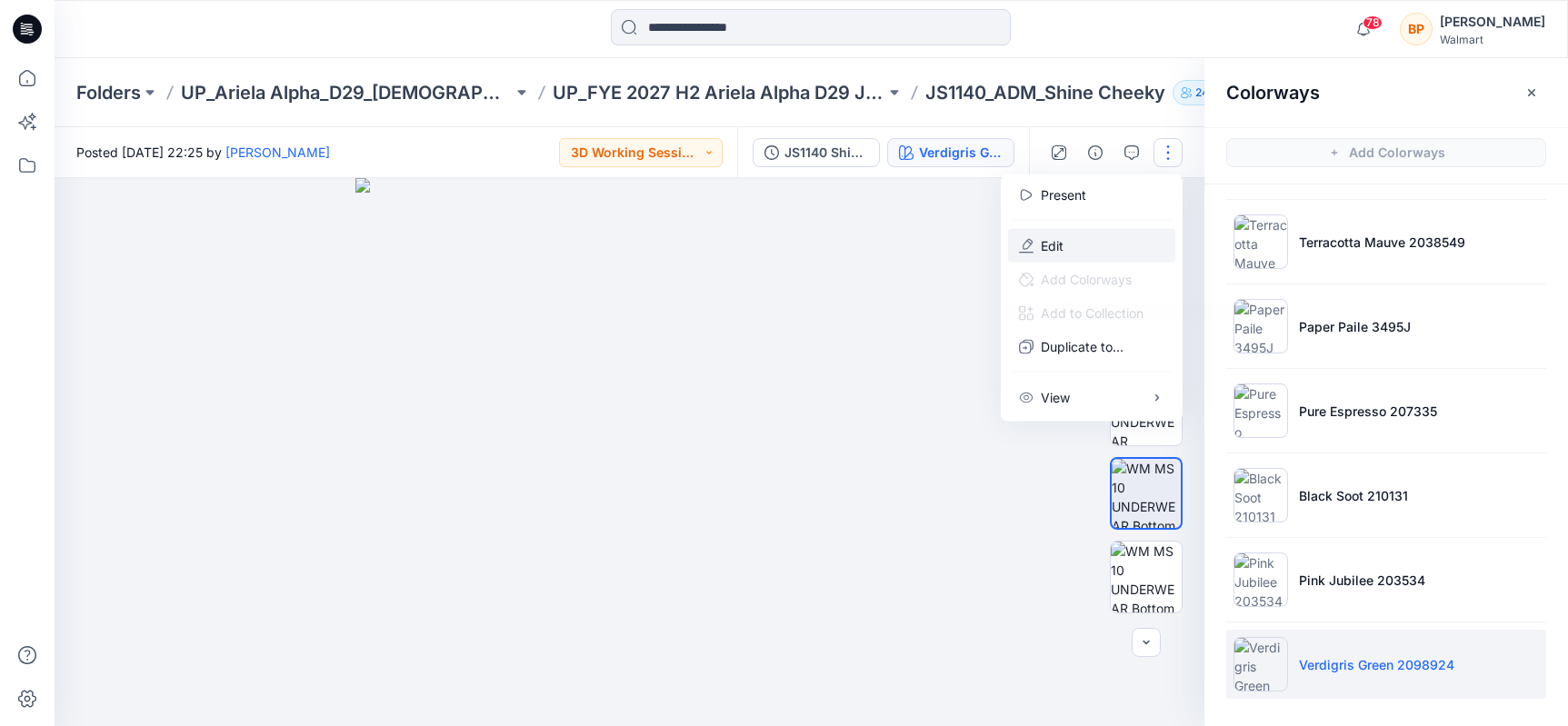
click at [1106, 254] on button "Edit" at bounding box center [1092, 246] width 168 height 34
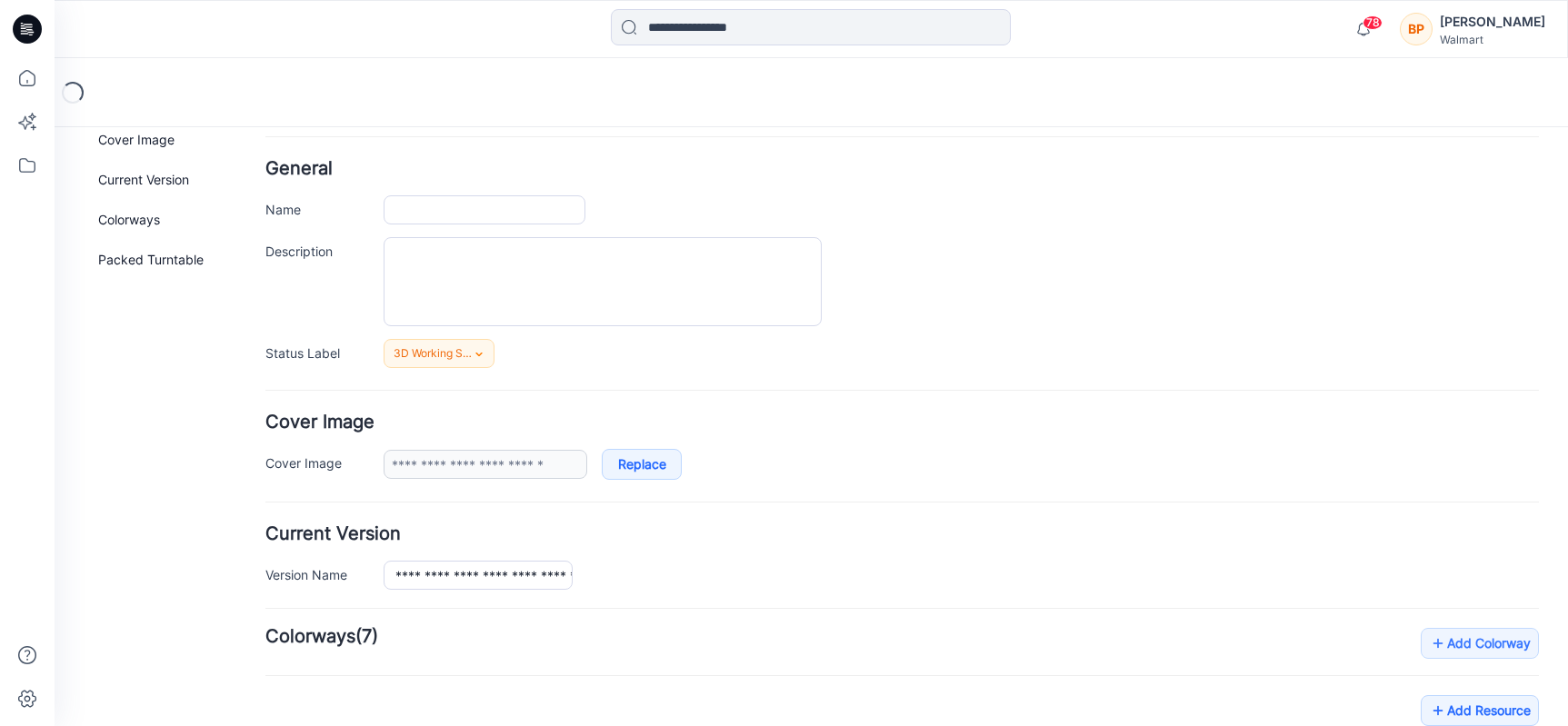
type input "**********"
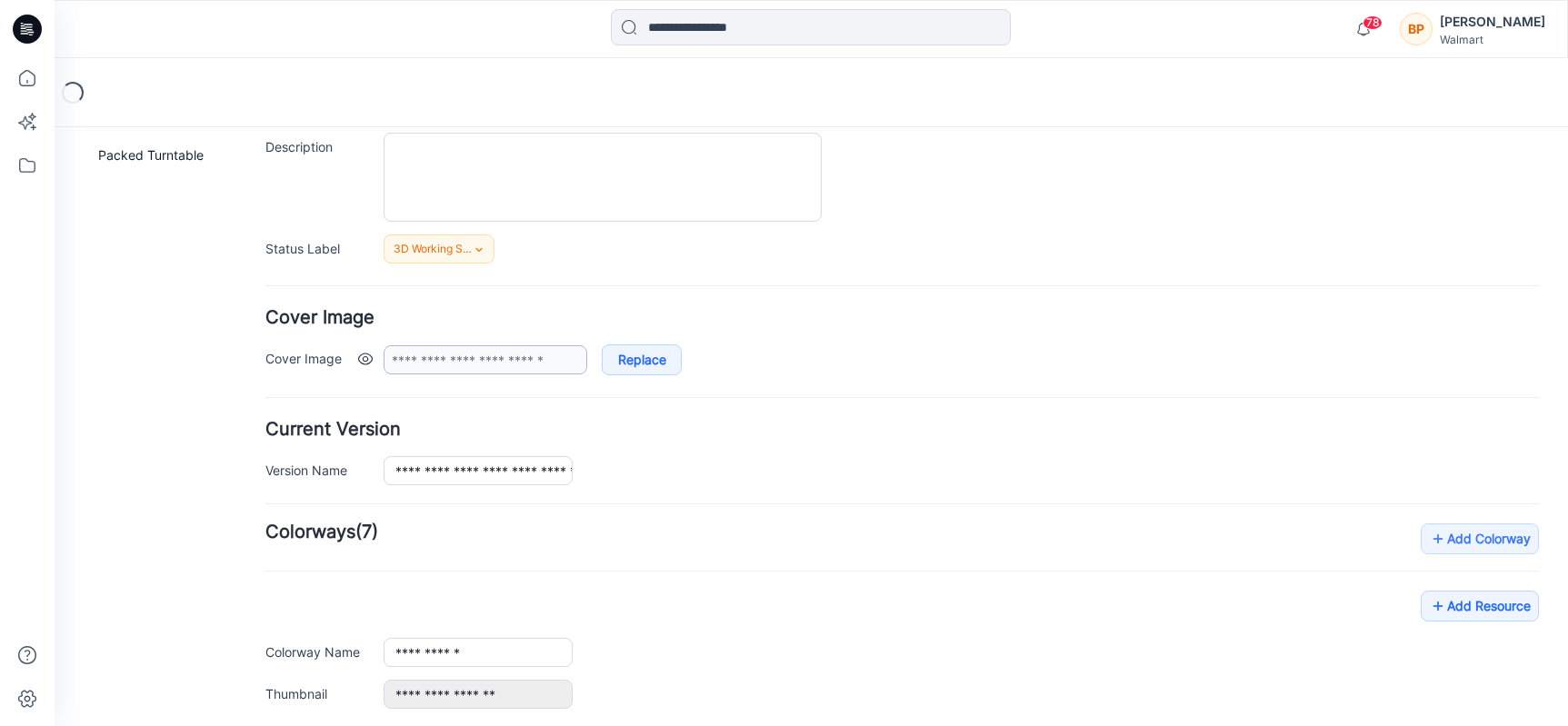
scroll to position [249, 0]
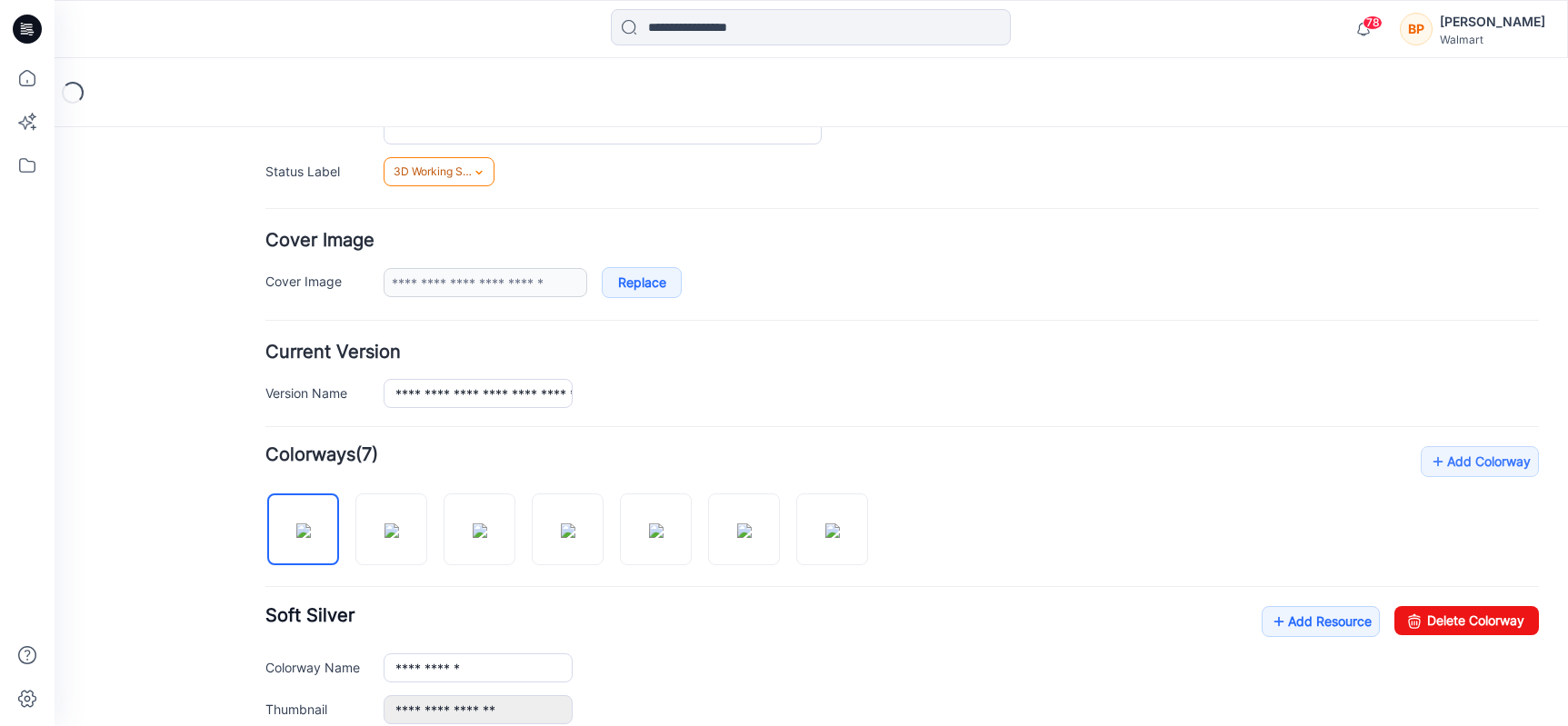
click at [462, 181] on link "3D Working Session - Need to Review" at bounding box center [439, 171] width 110 height 29
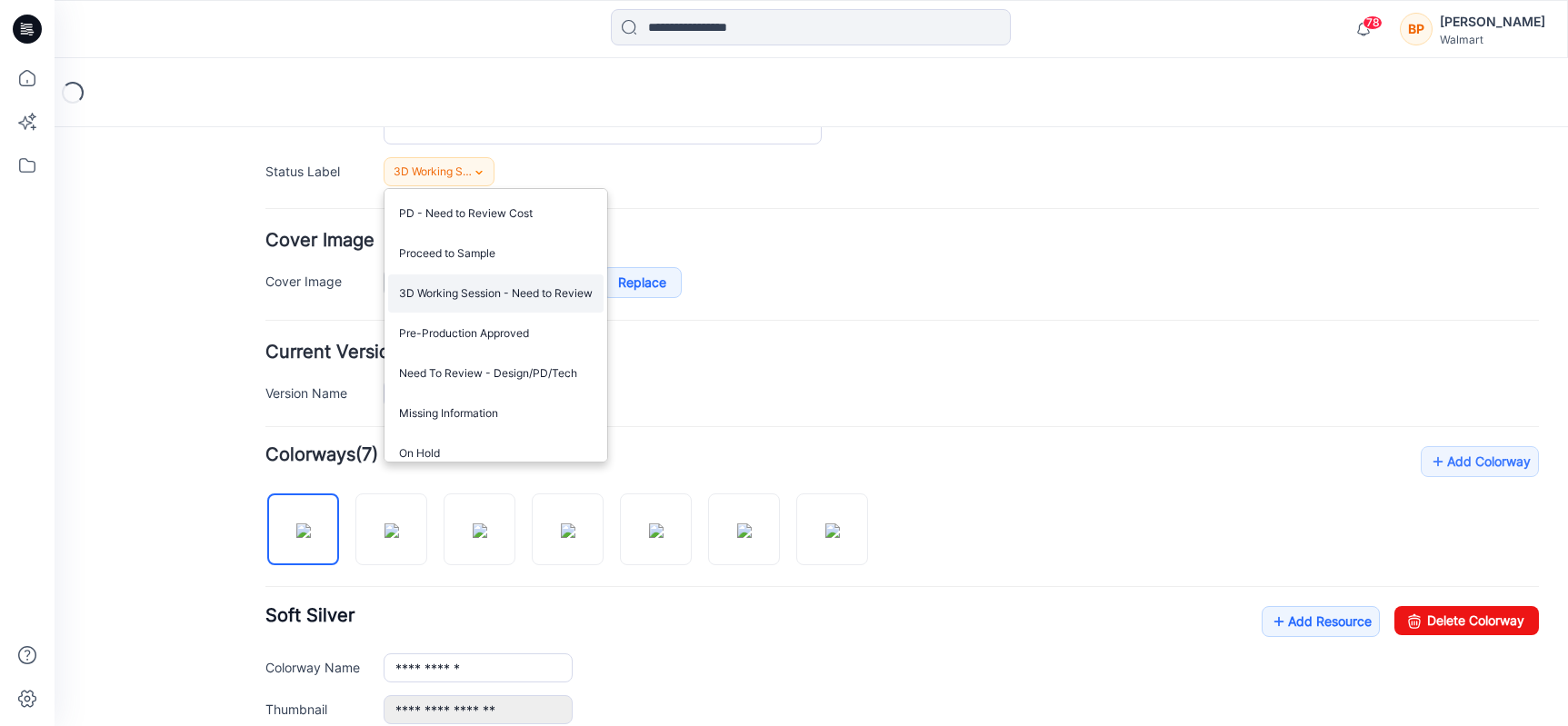
scroll to position [169, 0]
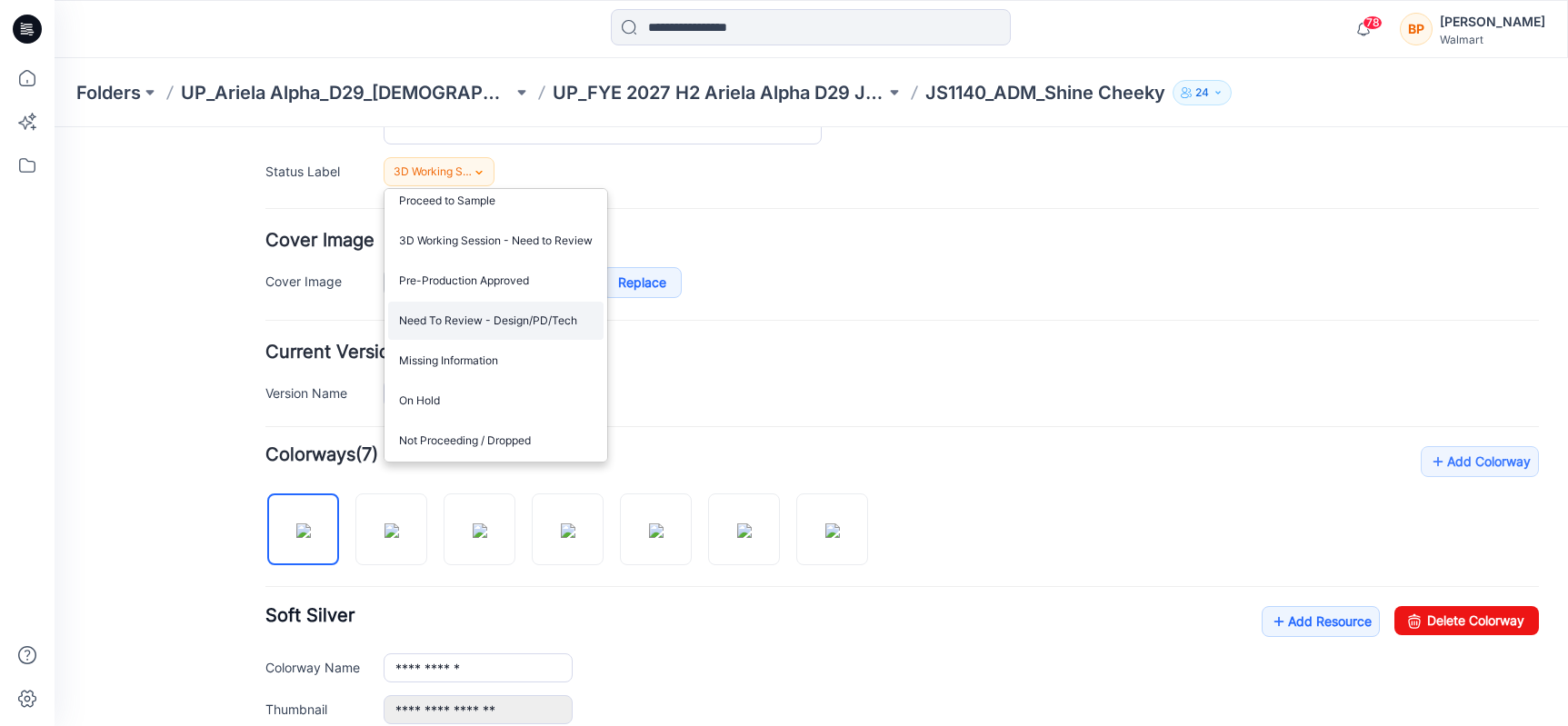
click at [481, 316] on link "Need To Review - Design/PD/Tech" at bounding box center [496, 320] width 215 height 38
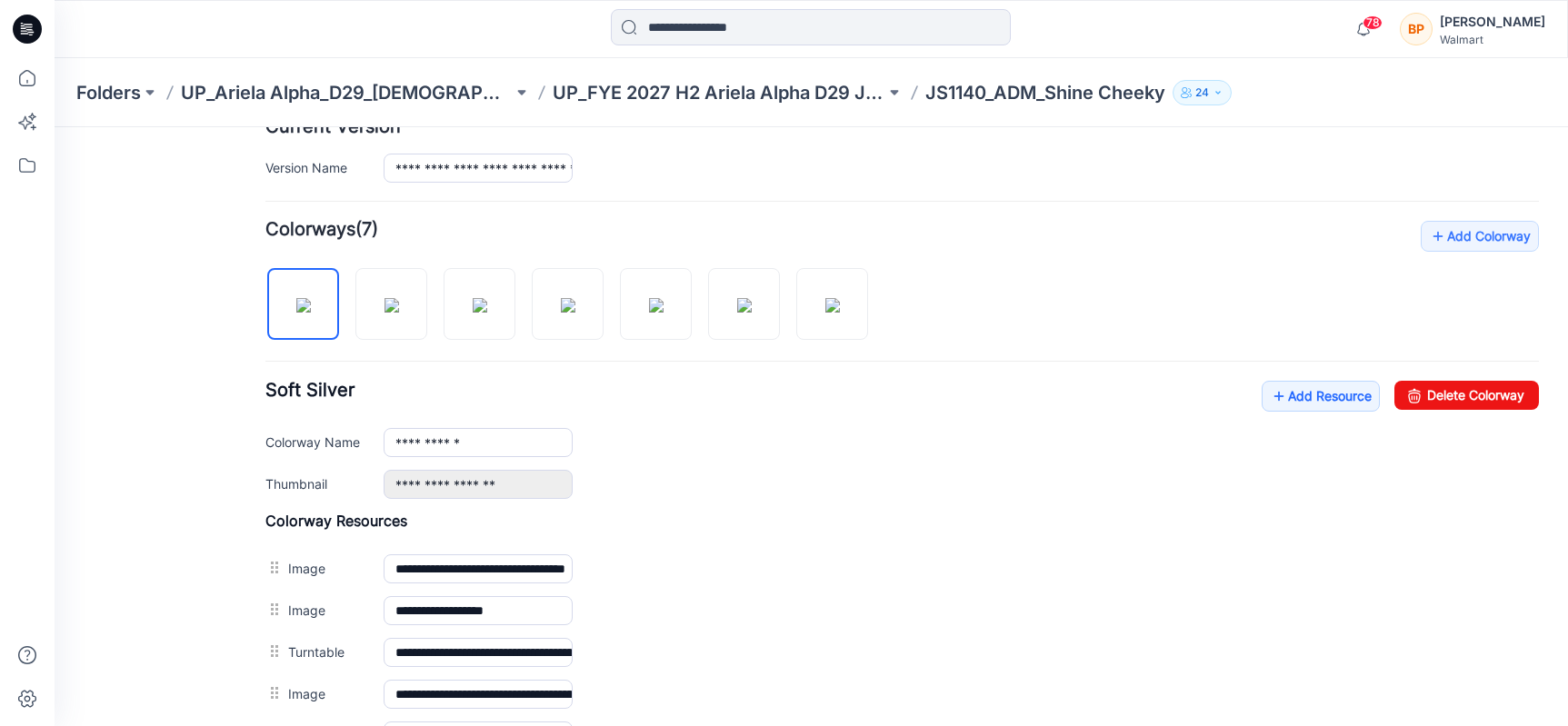
scroll to position [551, 0]
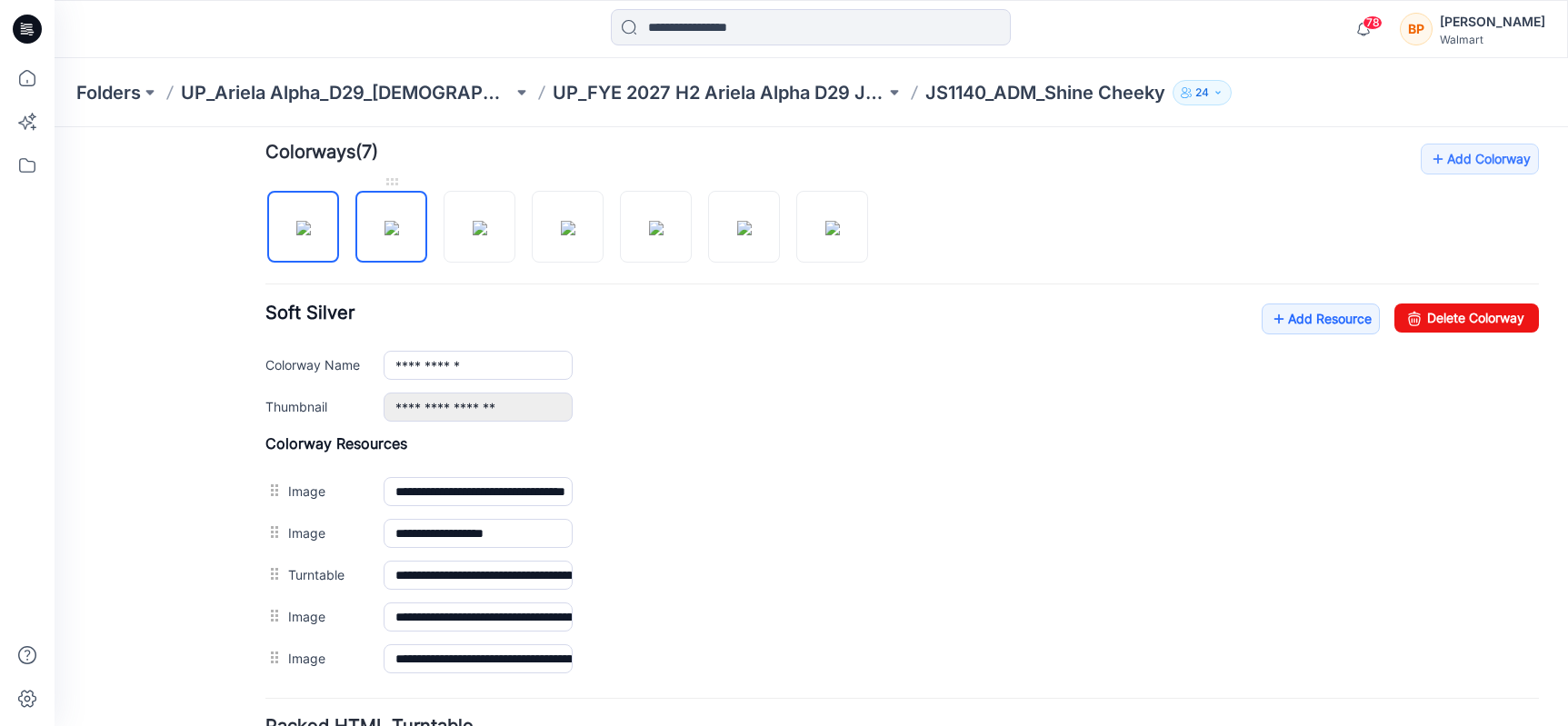
click at [390, 235] on img at bounding box center [392, 228] width 15 height 15
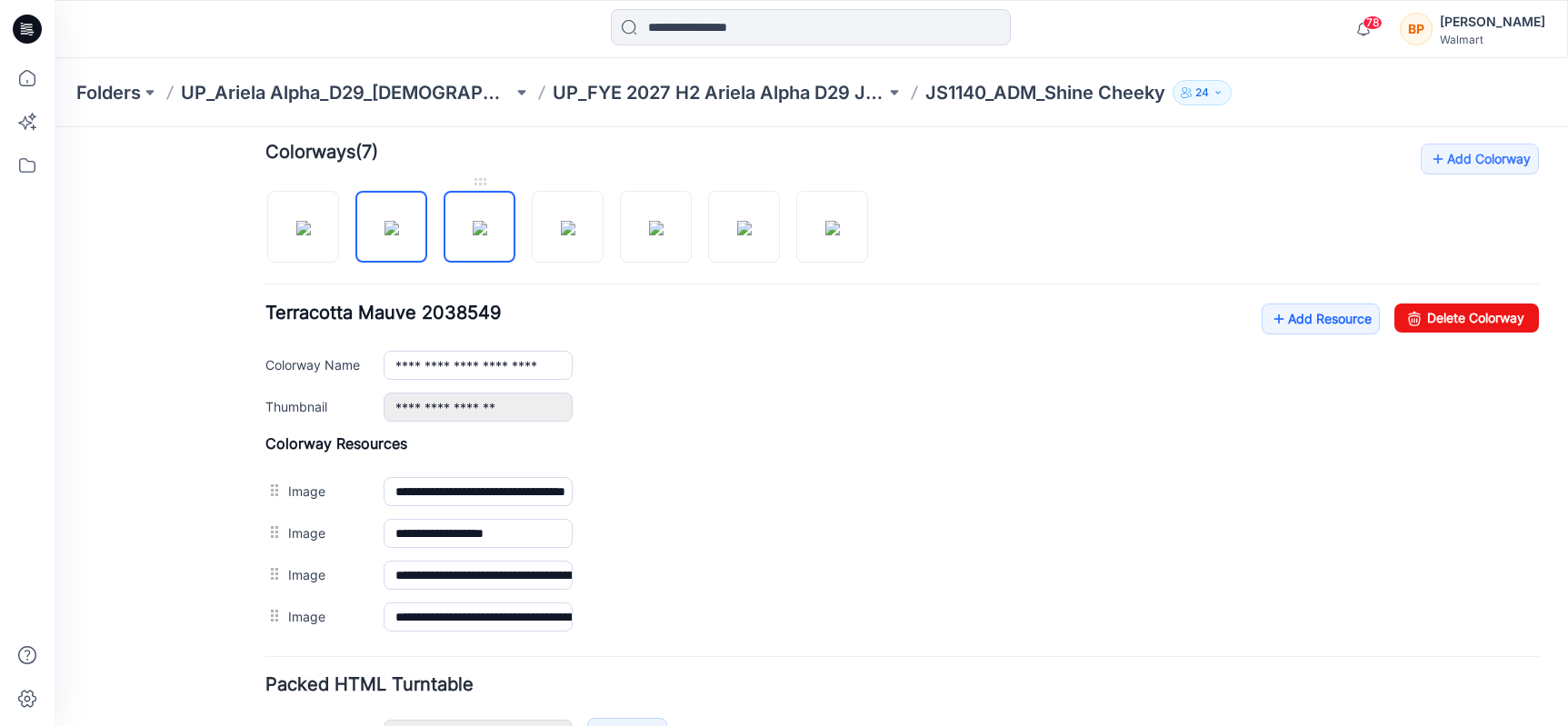
click at [487, 232] on img at bounding box center [480, 228] width 15 height 15
click at [561, 224] on img at bounding box center [568, 228] width 15 height 15
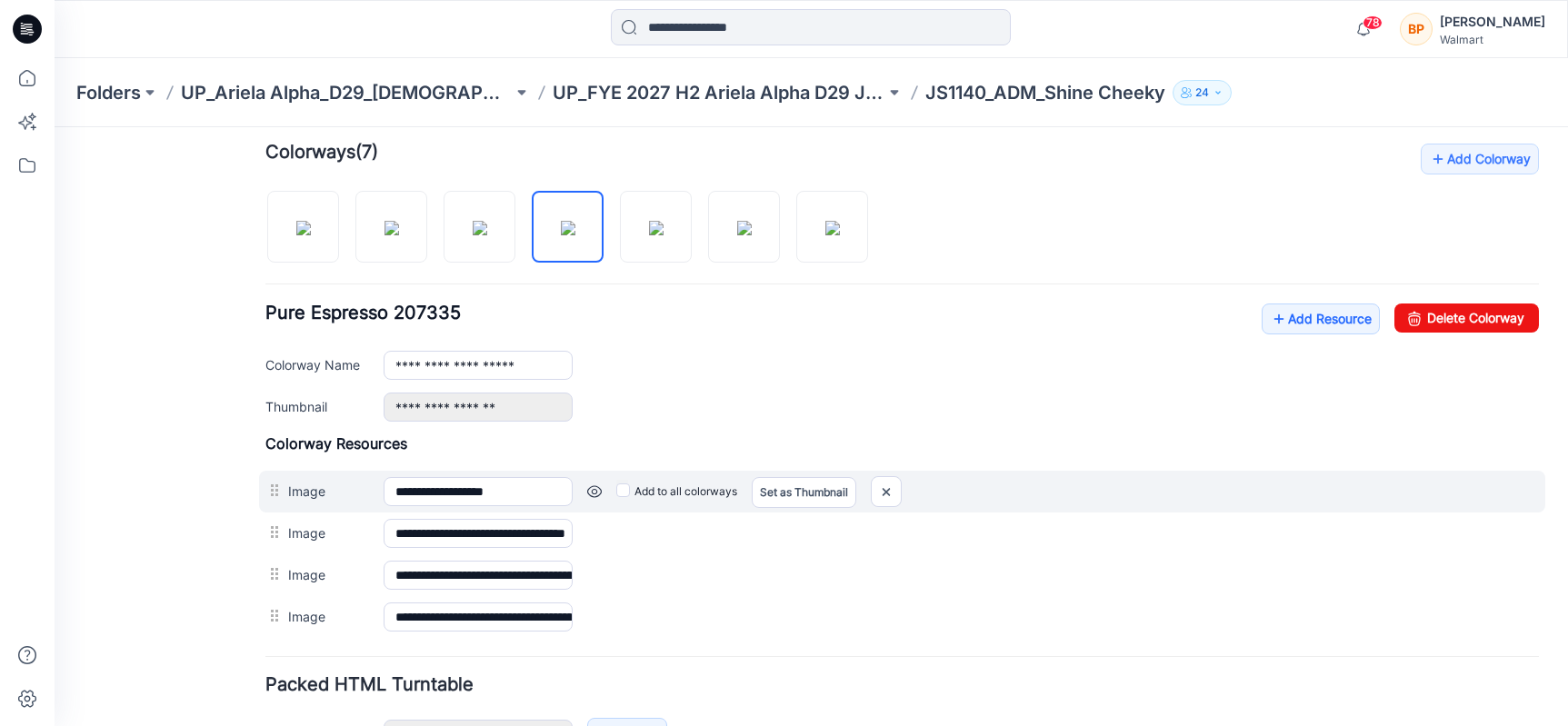
click at [262, 485] on div "**********" at bounding box center [902, 491] width 1286 height 42
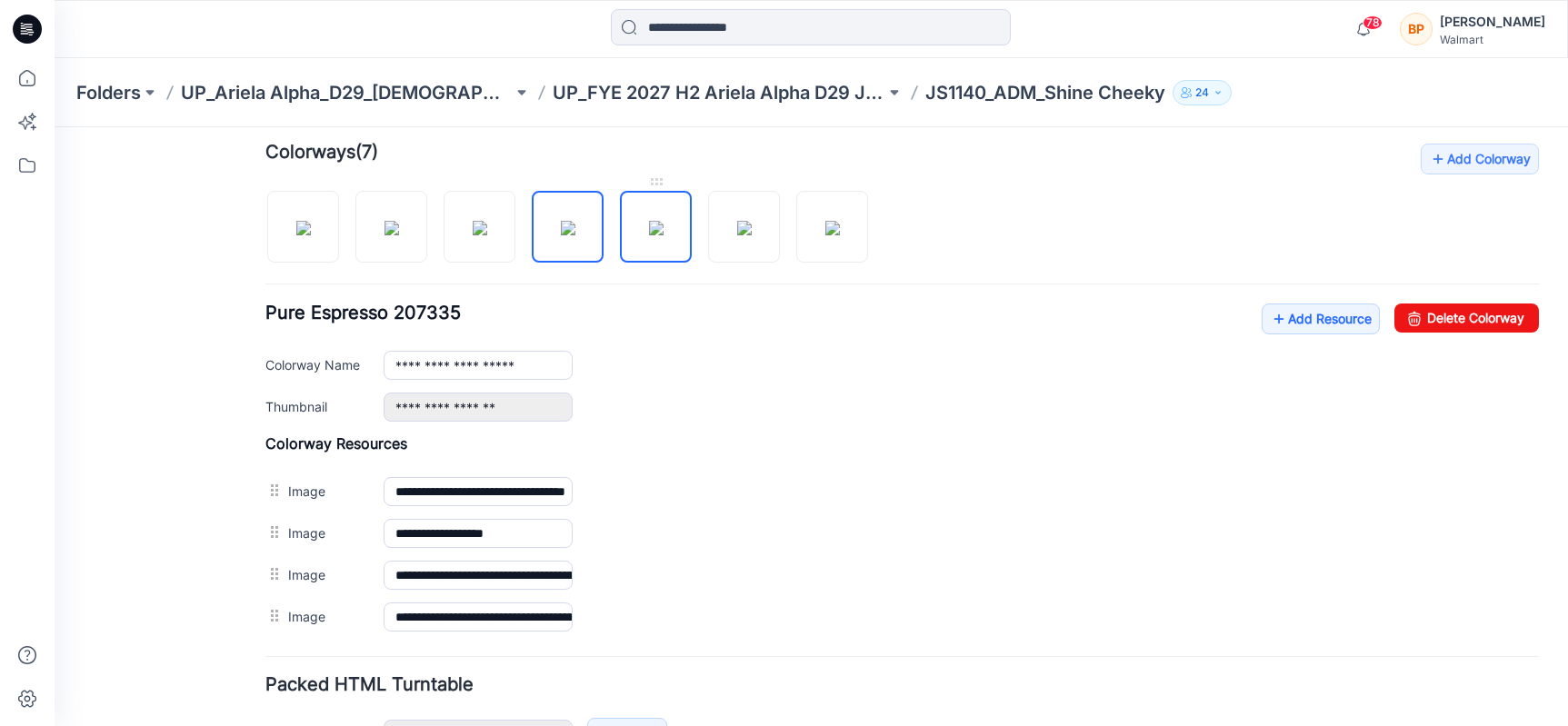
click at [653, 235] on img at bounding box center [656, 228] width 15 height 15
click at [737, 235] on img at bounding box center [744, 228] width 15 height 15
click at [872, 196] on div at bounding box center [574, 218] width 617 height 94
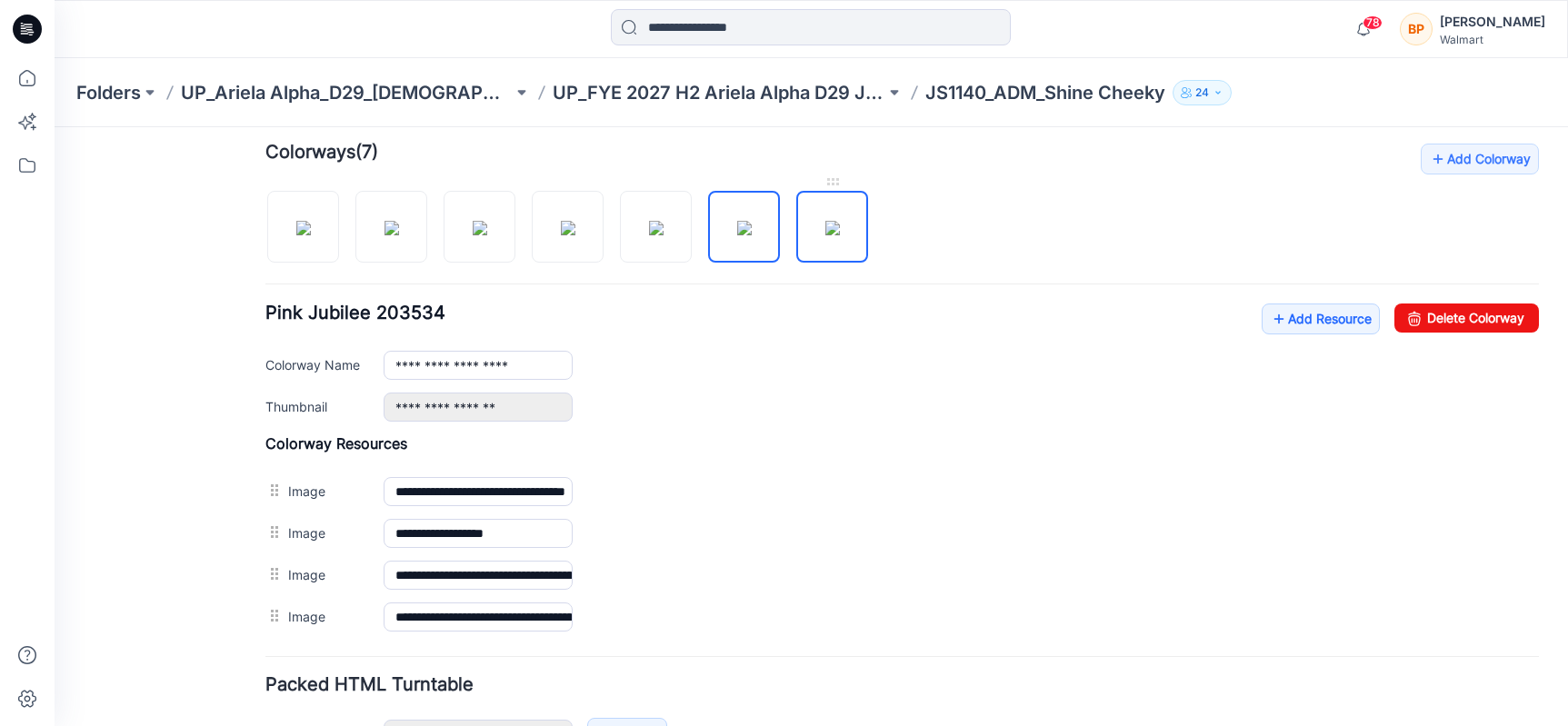
click at [840, 221] on img at bounding box center [833, 228] width 15 height 15
type input "**********"
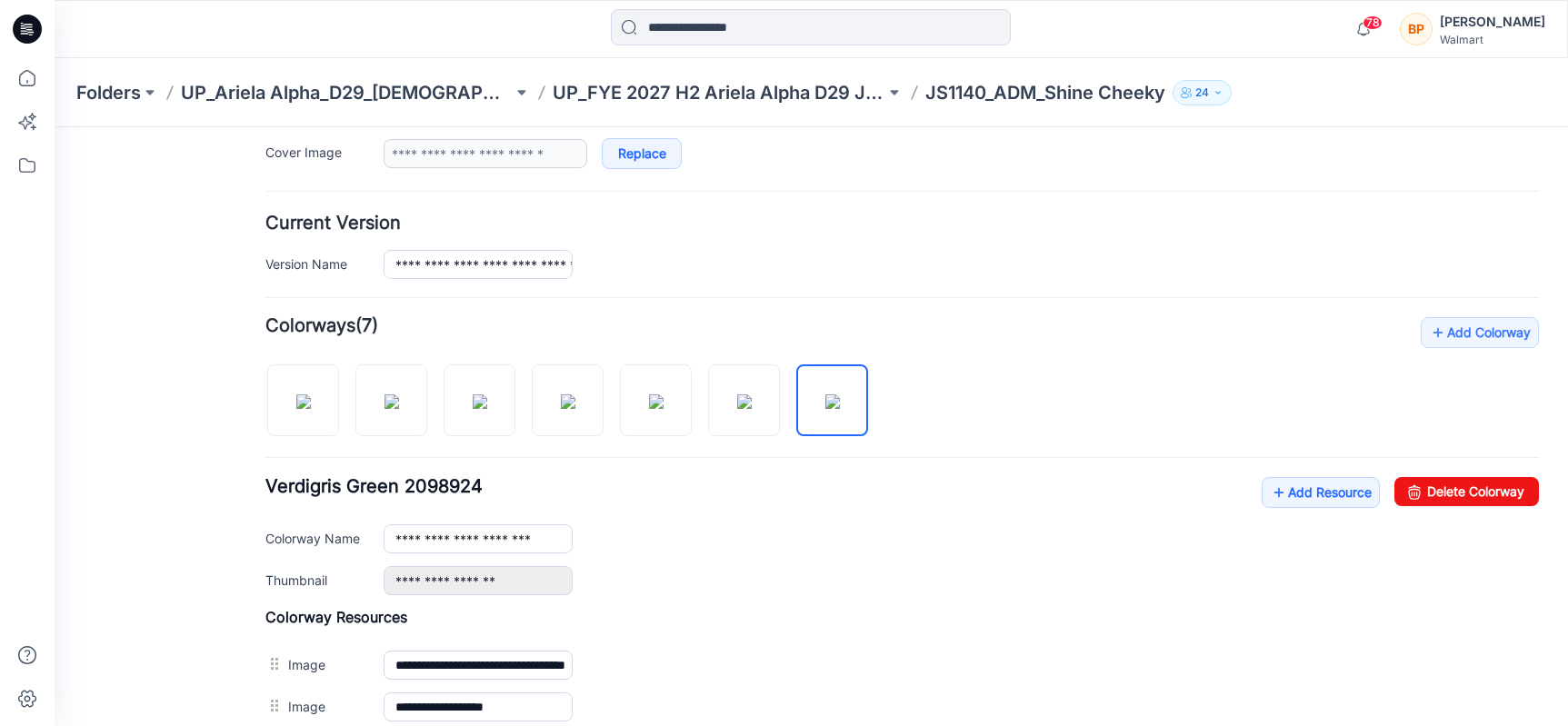
scroll to position [0, 0]
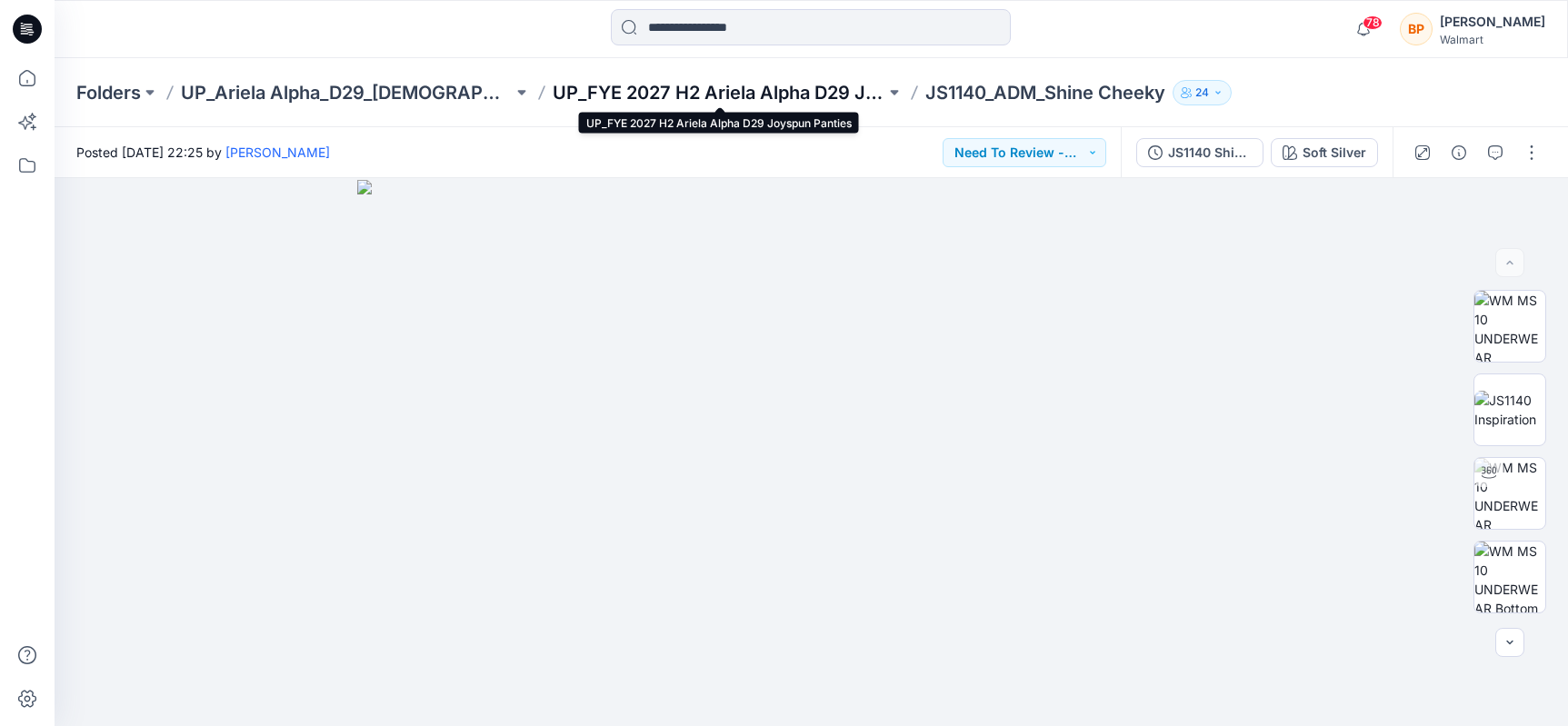
click at [701, 96] on p "UP_FYE 2027 H2 Ariela Alpha D29 Joyspun Panties" at bounding box center [718, 92] width 331 height 25
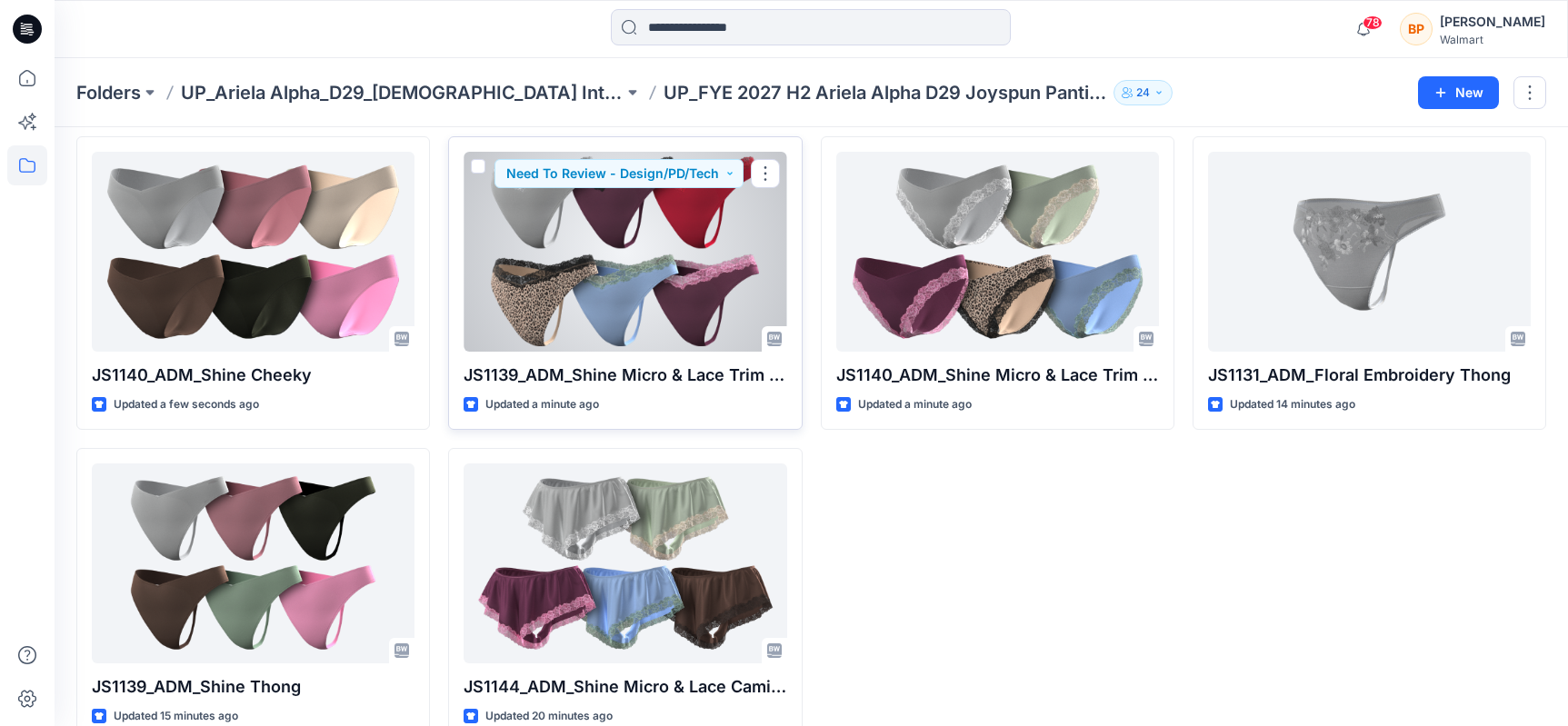
scroll to position [78, 0]
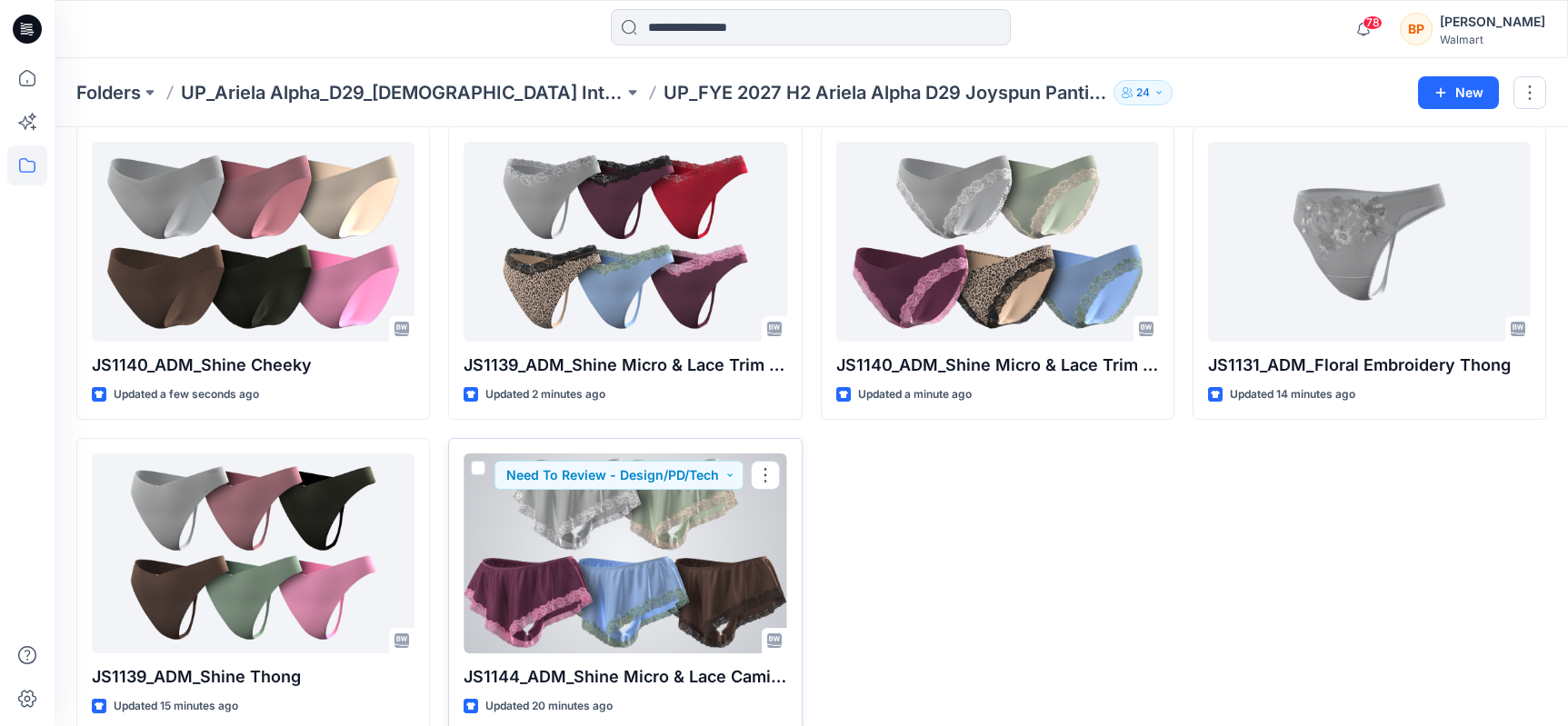
click at [674, 519] on div at bounding box center [624, 554] width 323 height 200
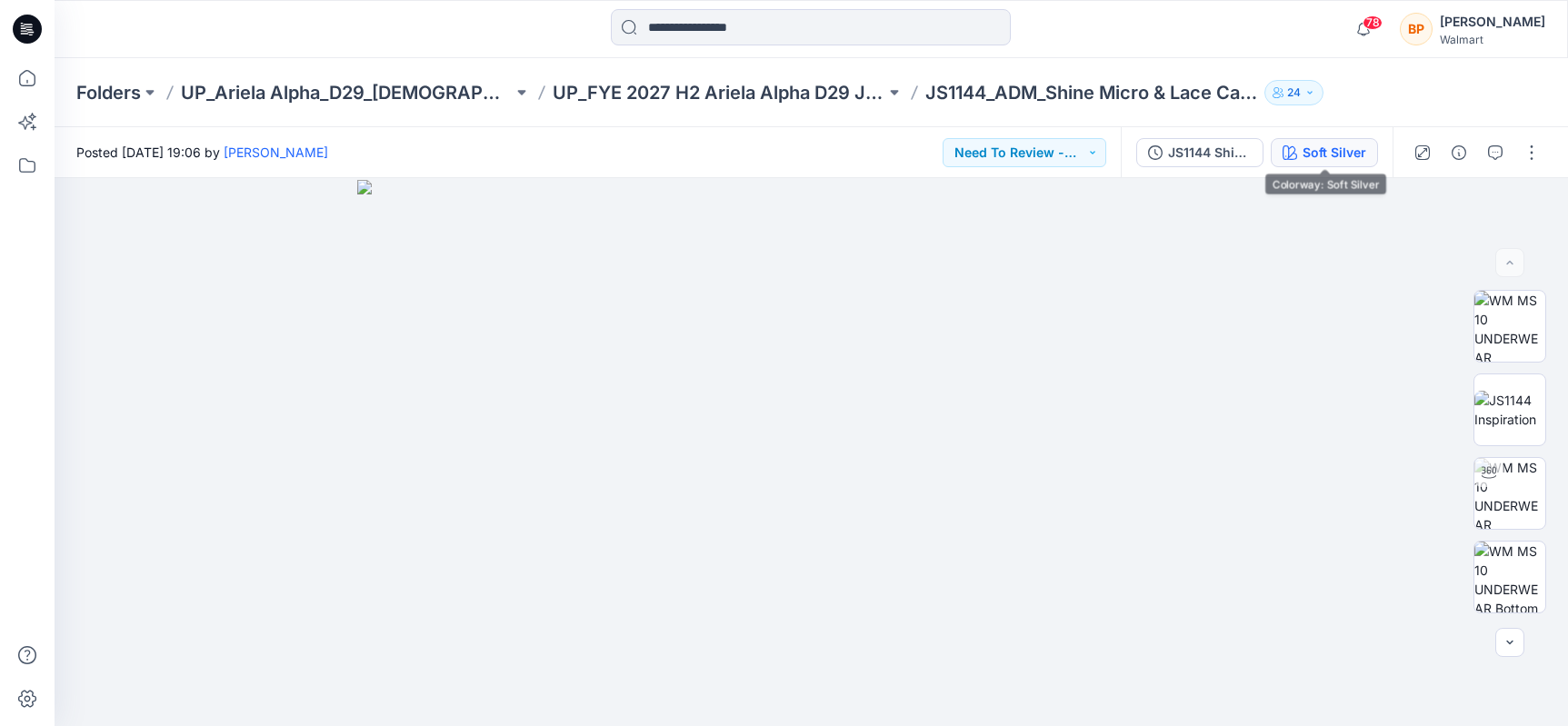
click at [1346, 151] on div "Soft Silver" at bounding box center [1334, 152] width 64 height 20
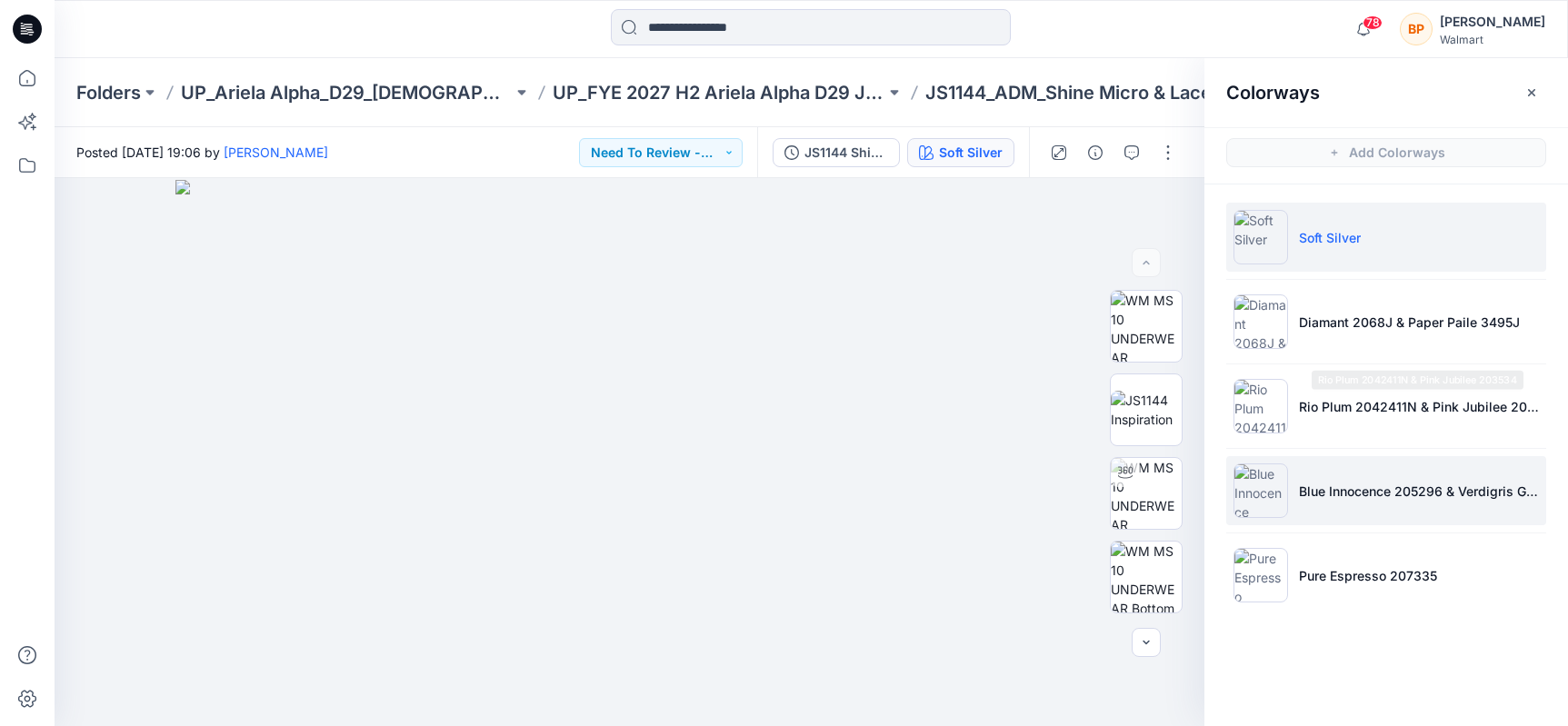
click at [1299, 479] on li "Blue Innocence 205296 & Verdigris Green 2098924" at bounding box center [1386, 490] width 320 height 69
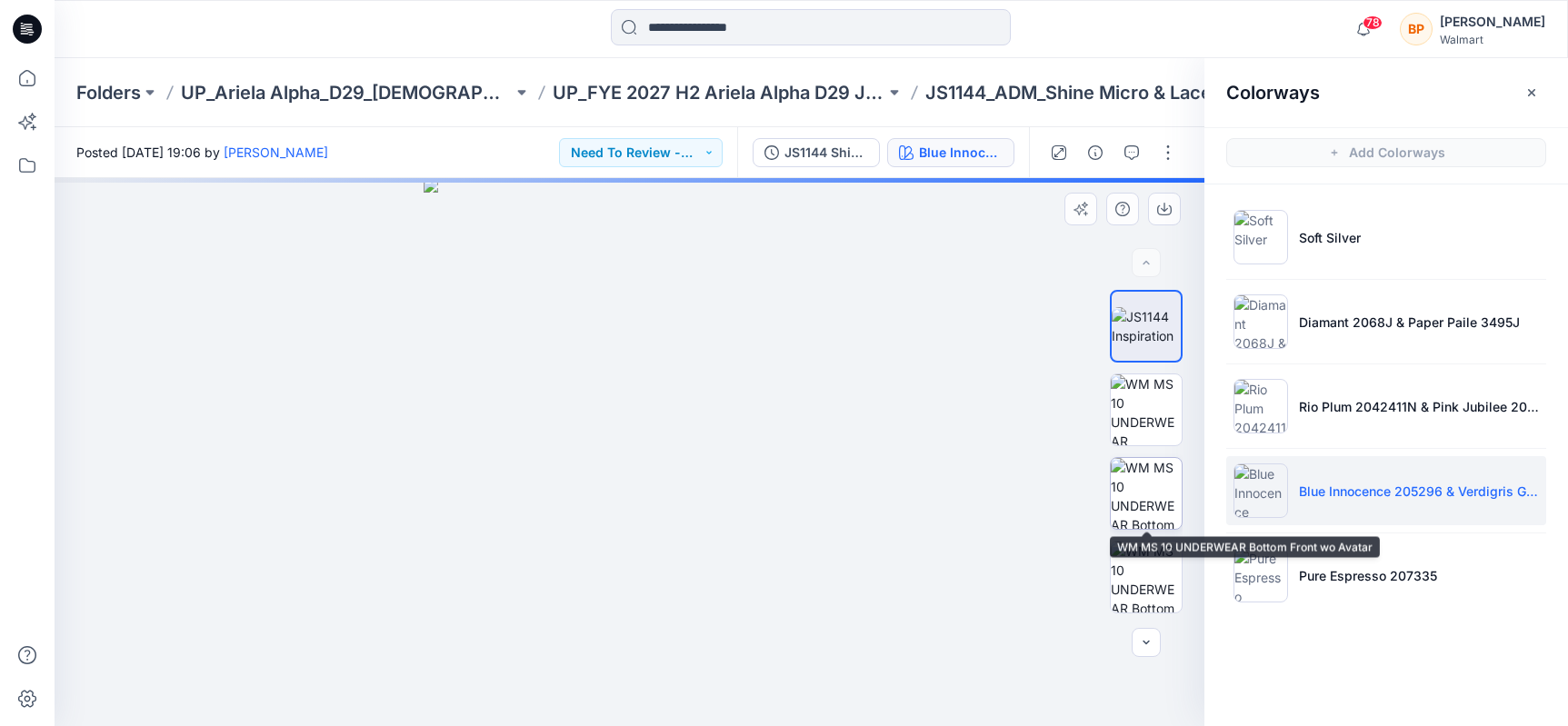
click at [1143, 491] on img at bounding box center [1147, 493] width 71 height 71
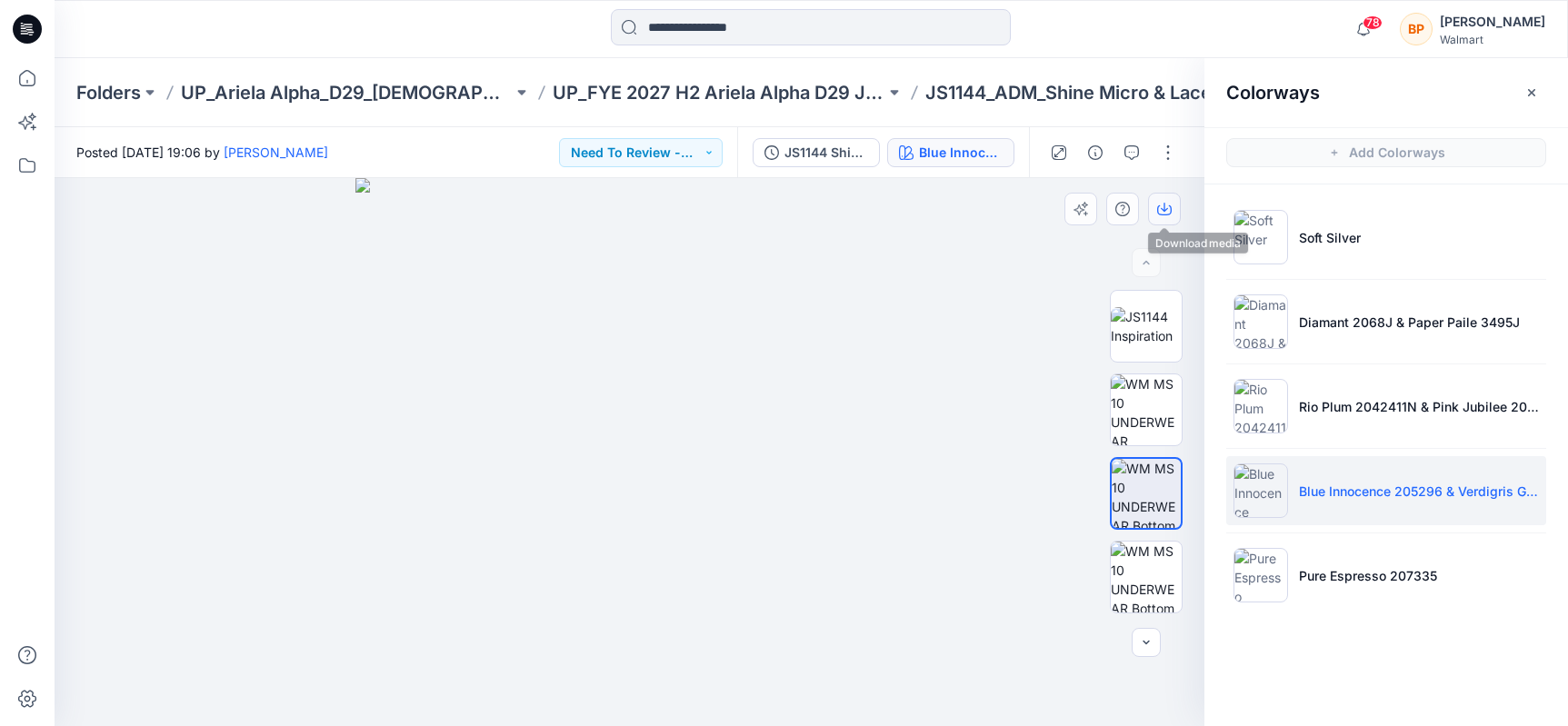
click at [1165, 197] on button "button" at bounding box center [1164, 209] width 33 height 33
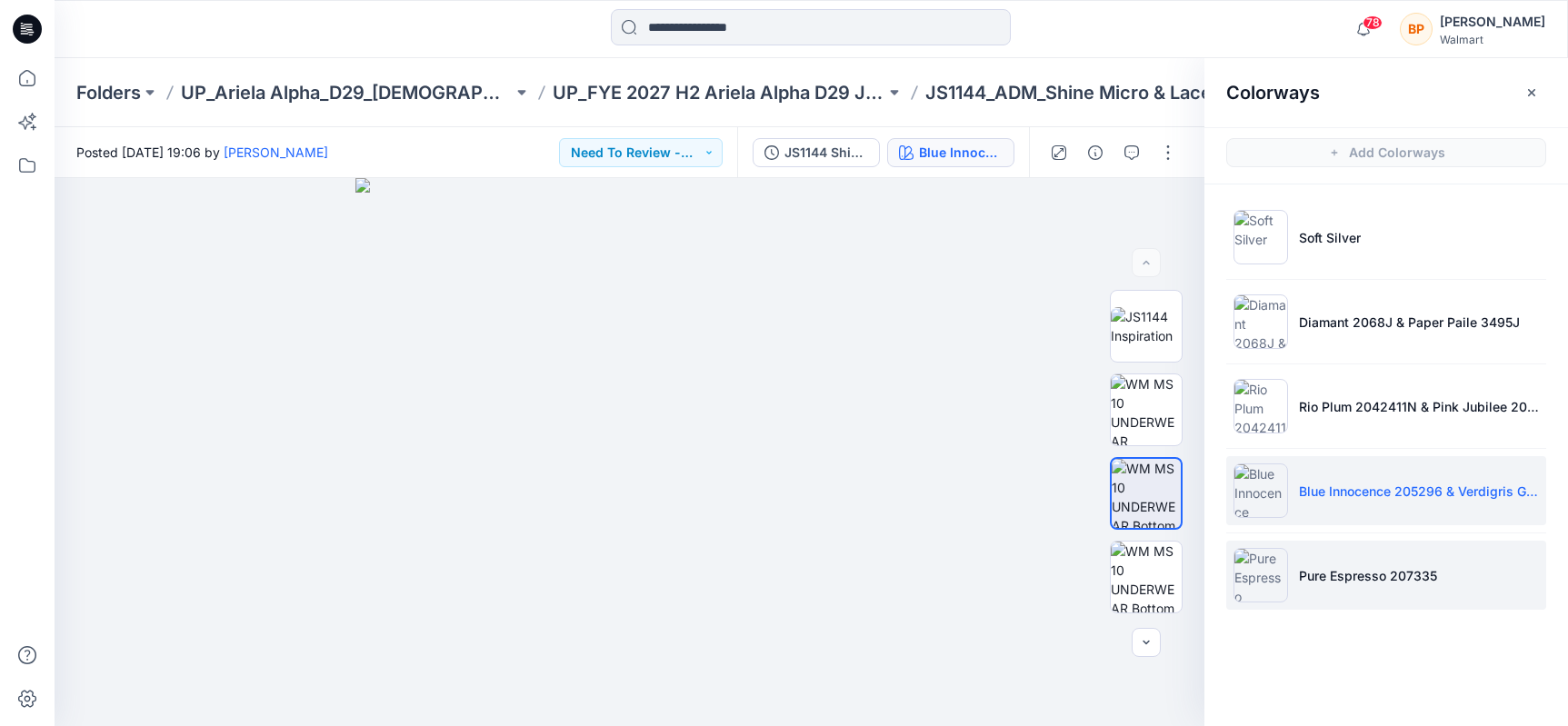
click at [1304, 588] on li "Pure Espresso 207335" at bounding box center [1386, 575] width 320 height 69
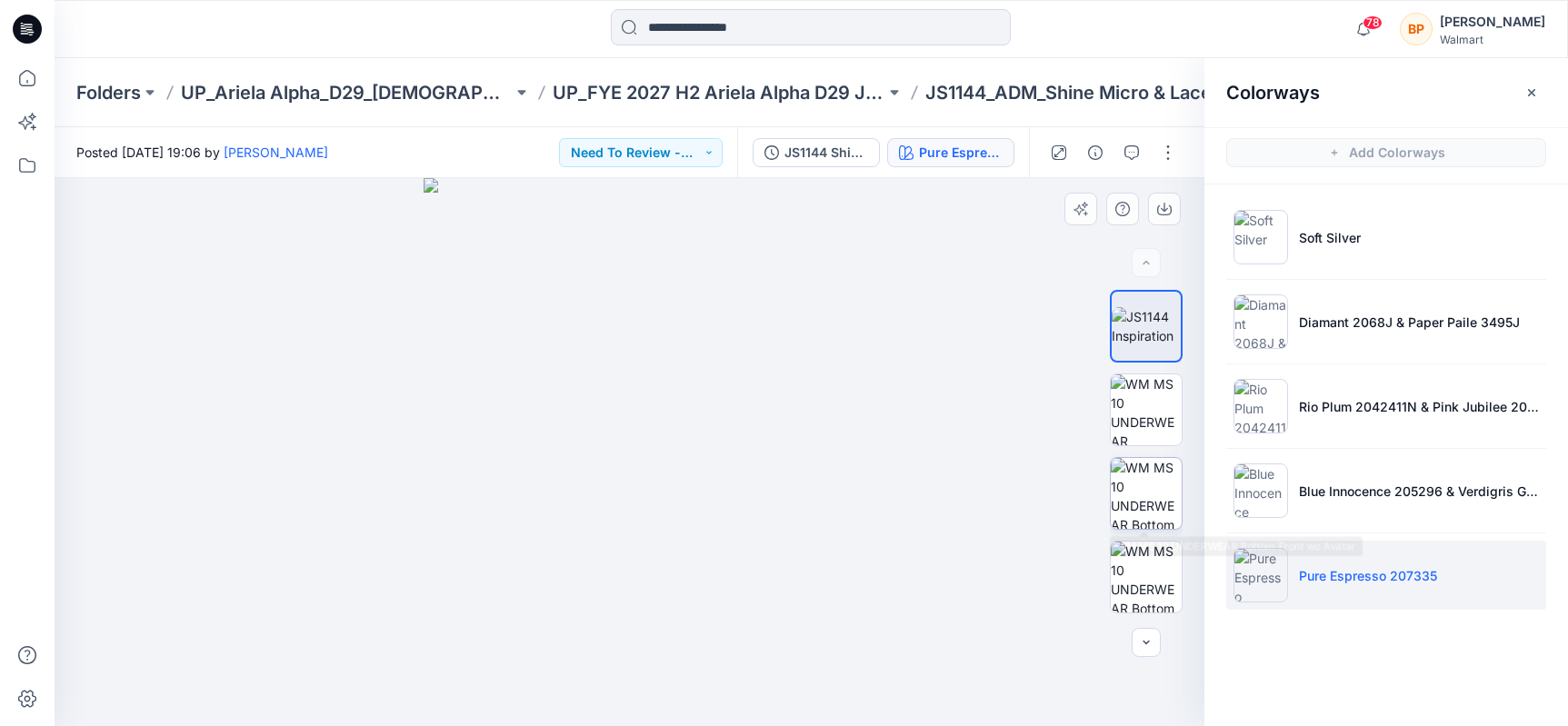
click at [1164, 471] on img at bounding box center [1147, 493] width 71 height 71
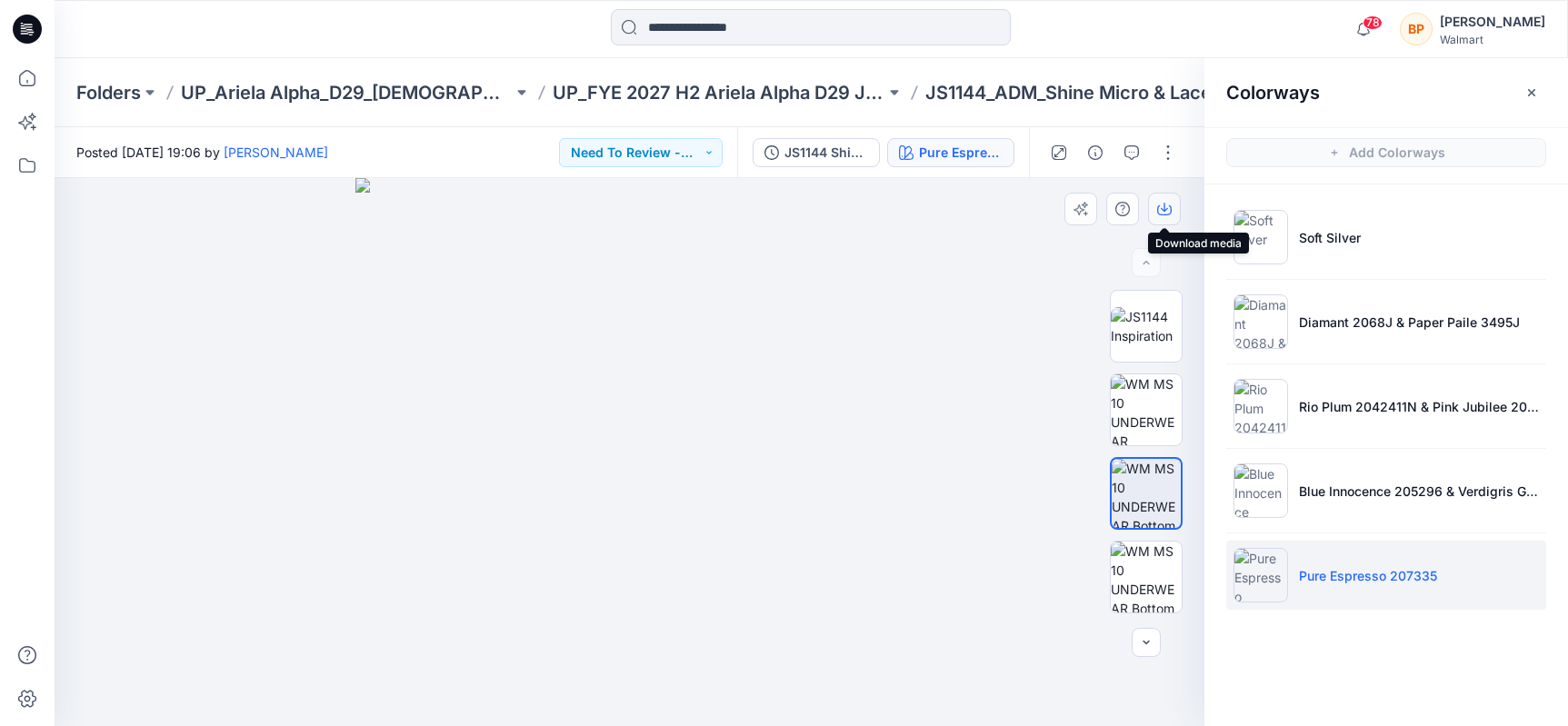
click at [1166, 210] on icon "button" at bounding box center [1165, 210] width 15 height 15
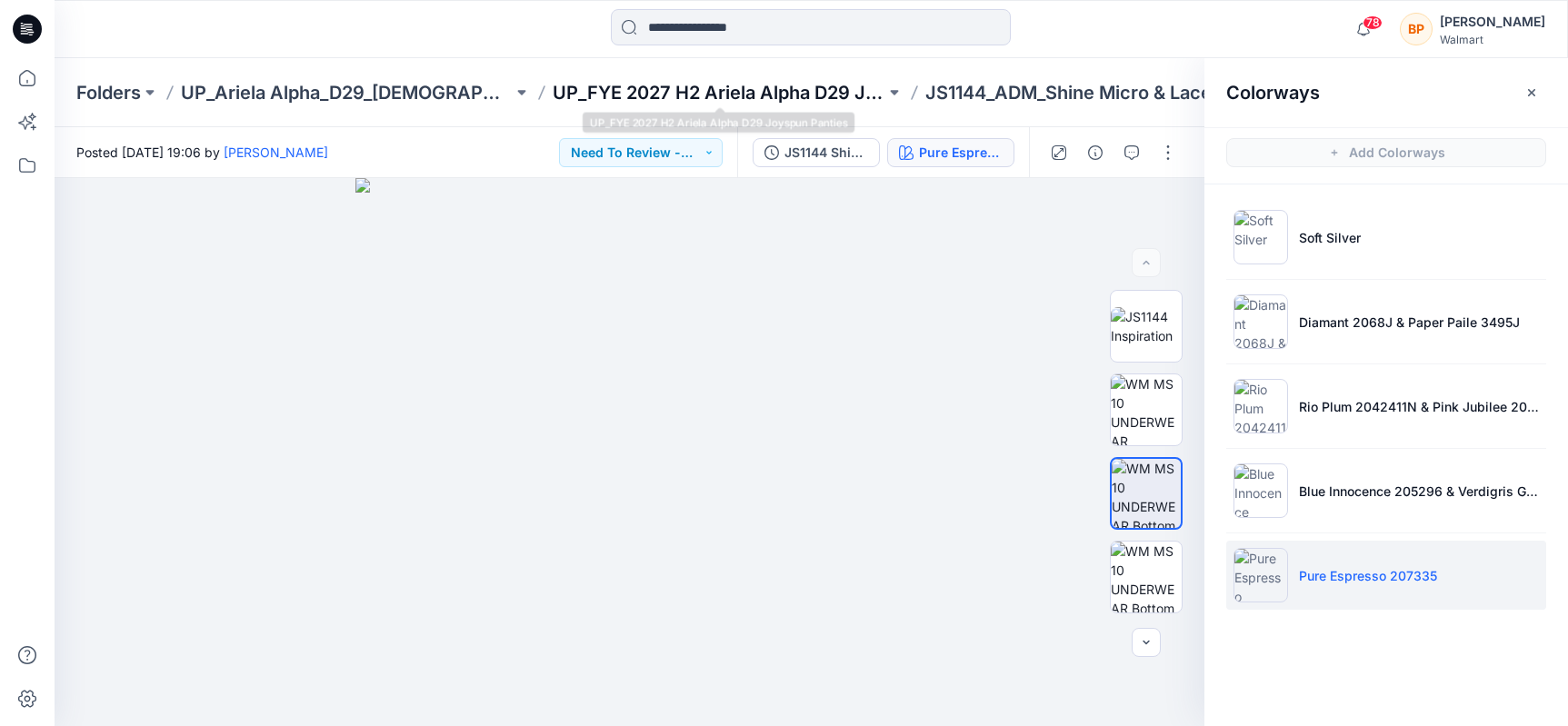
click at [783, 95] on p "UP_FYE 2027 H2 Ariela Alpha D29 Joyspun Panties" at bounding box center [718, 92] width 331 height 25
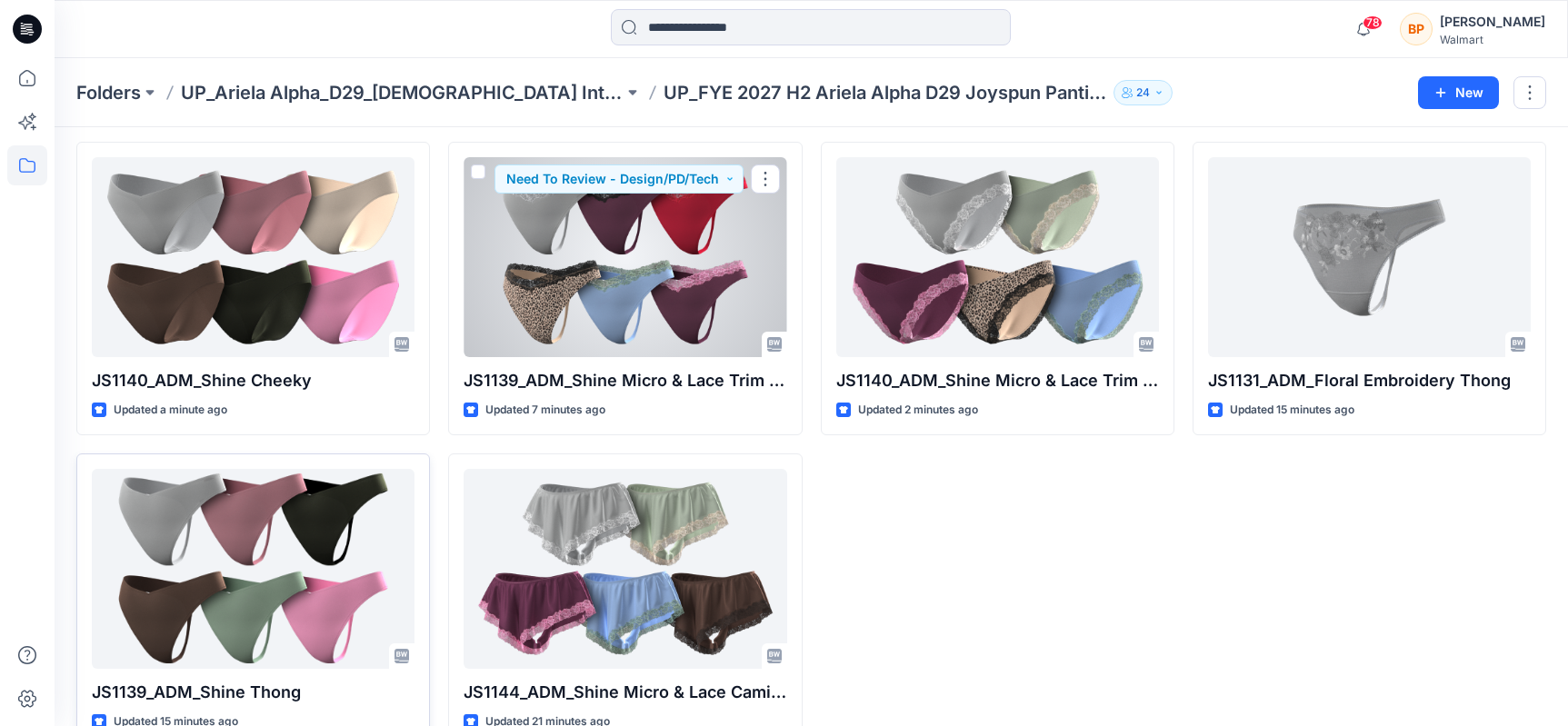
scroll to position [75, 0]
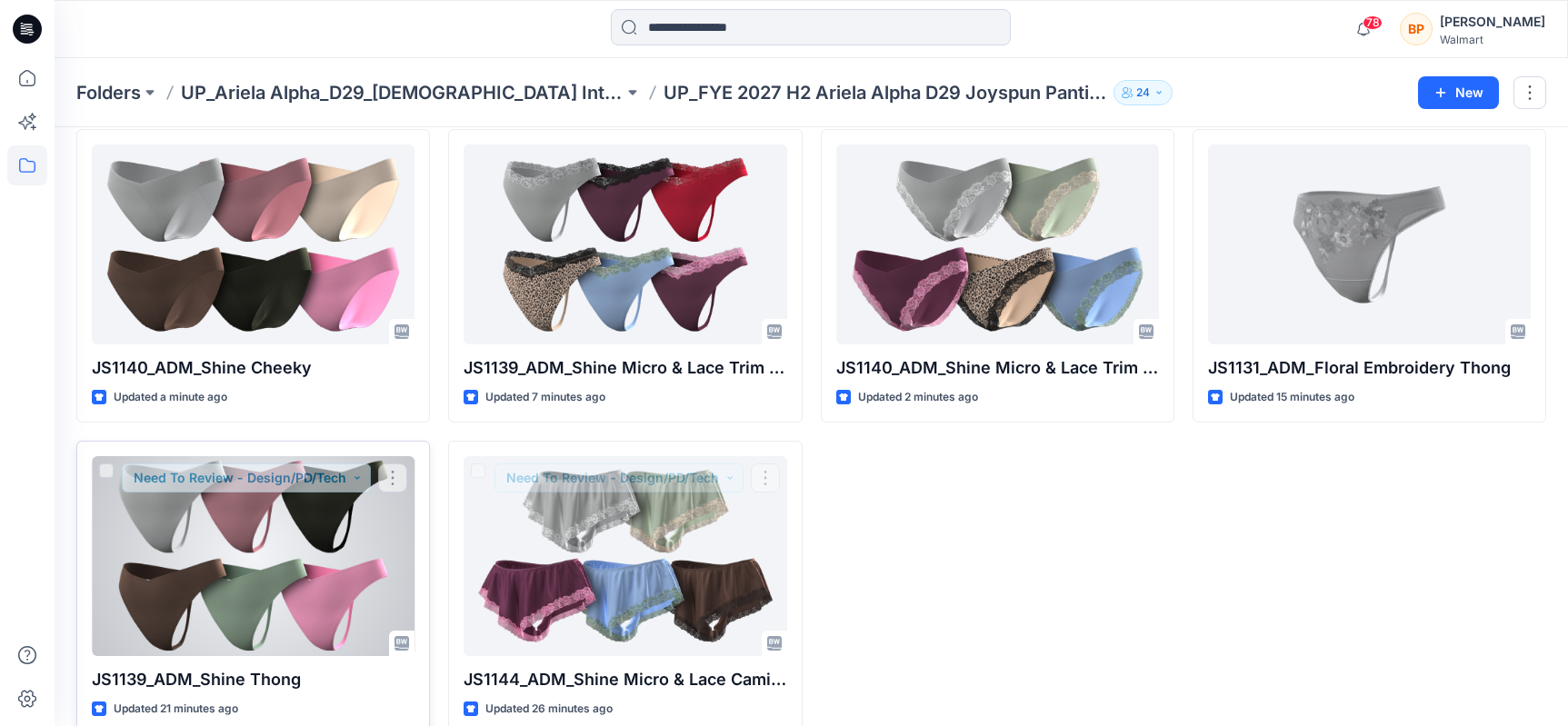
click at [338, 525] on div at bounding box center [253, 556] width 323 height 200
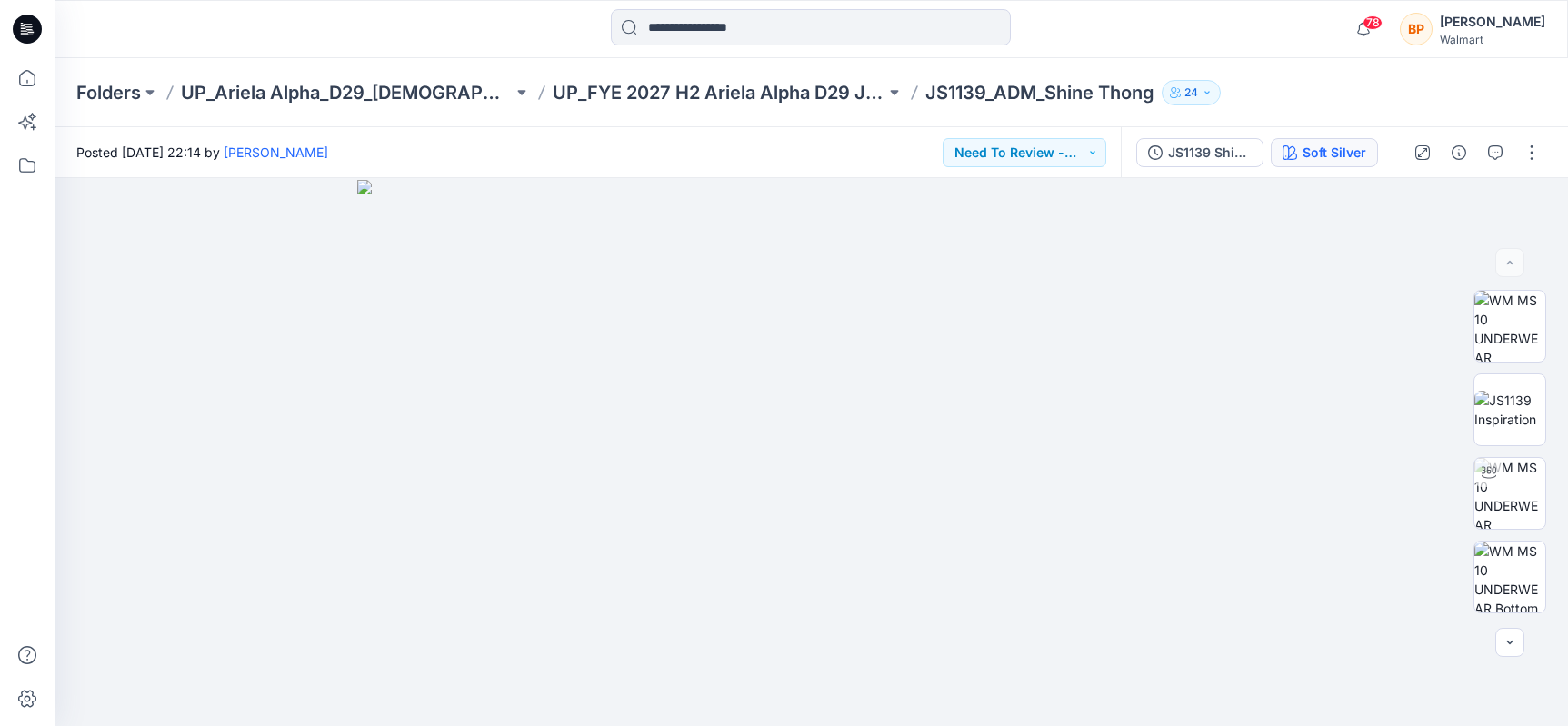
click at [1354, 138] on button "Soft Silver" at bounding box center [1324, 152] width 108 height 29
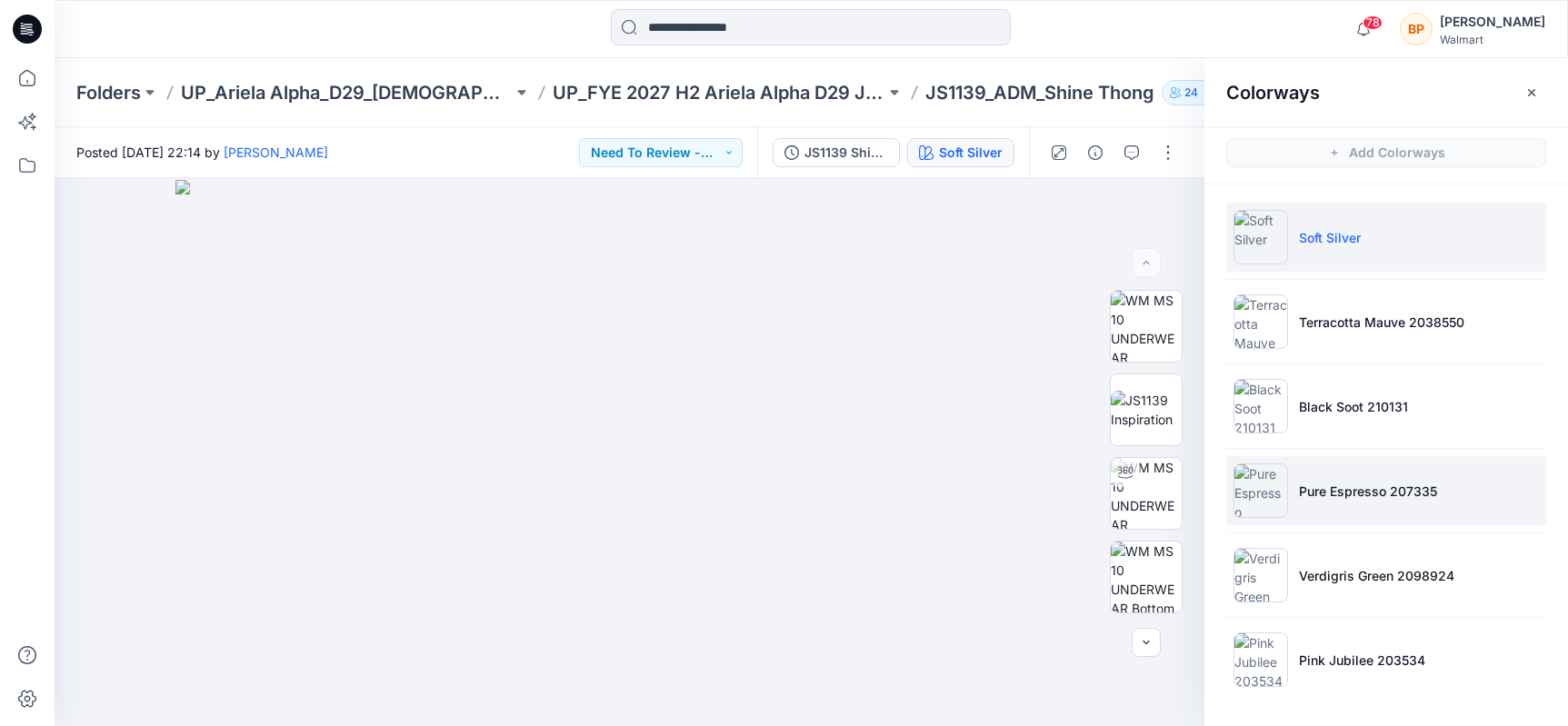
scroll to position [1, 0]
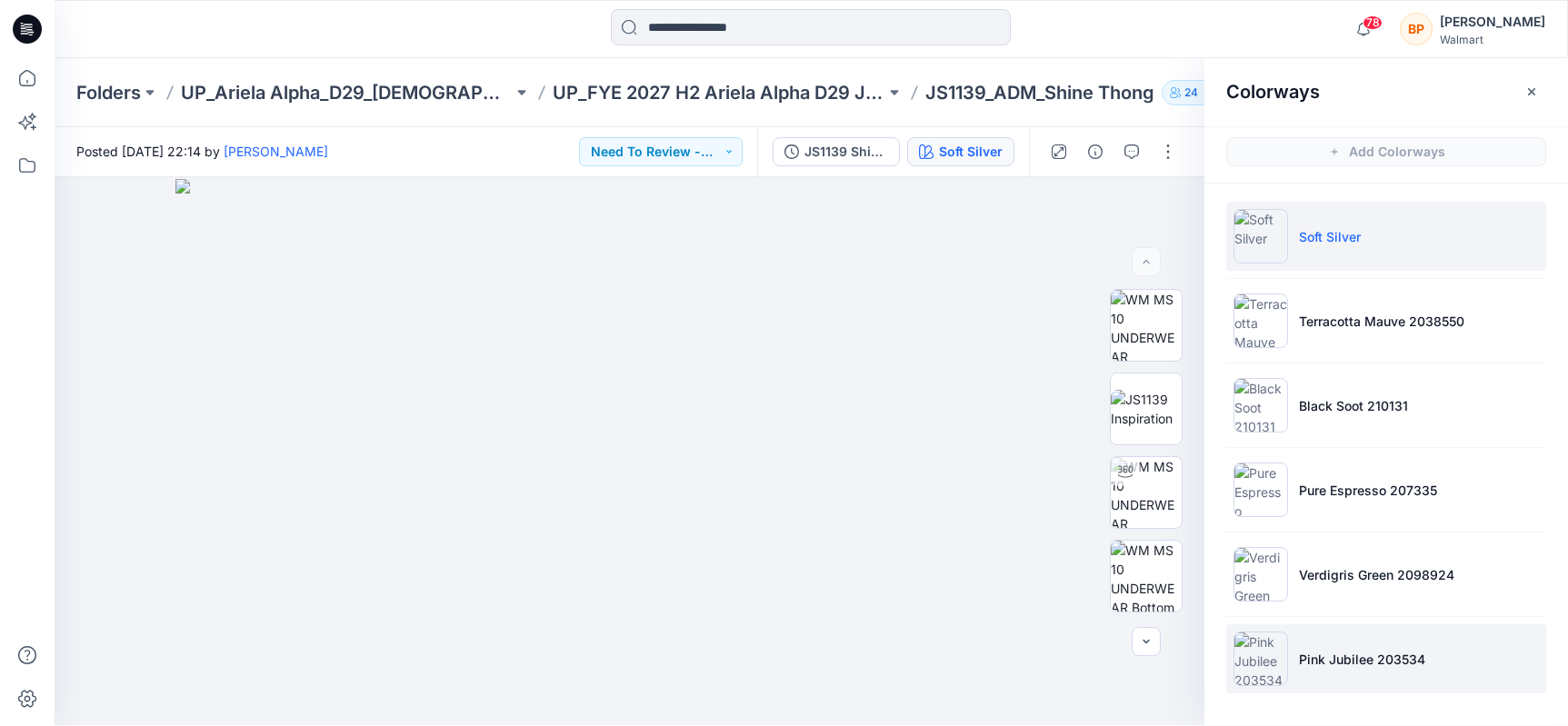
click at [1323, 632] on li "Pink Jubilee 203534" at bounding box center [1386, 659] width 320 height 69
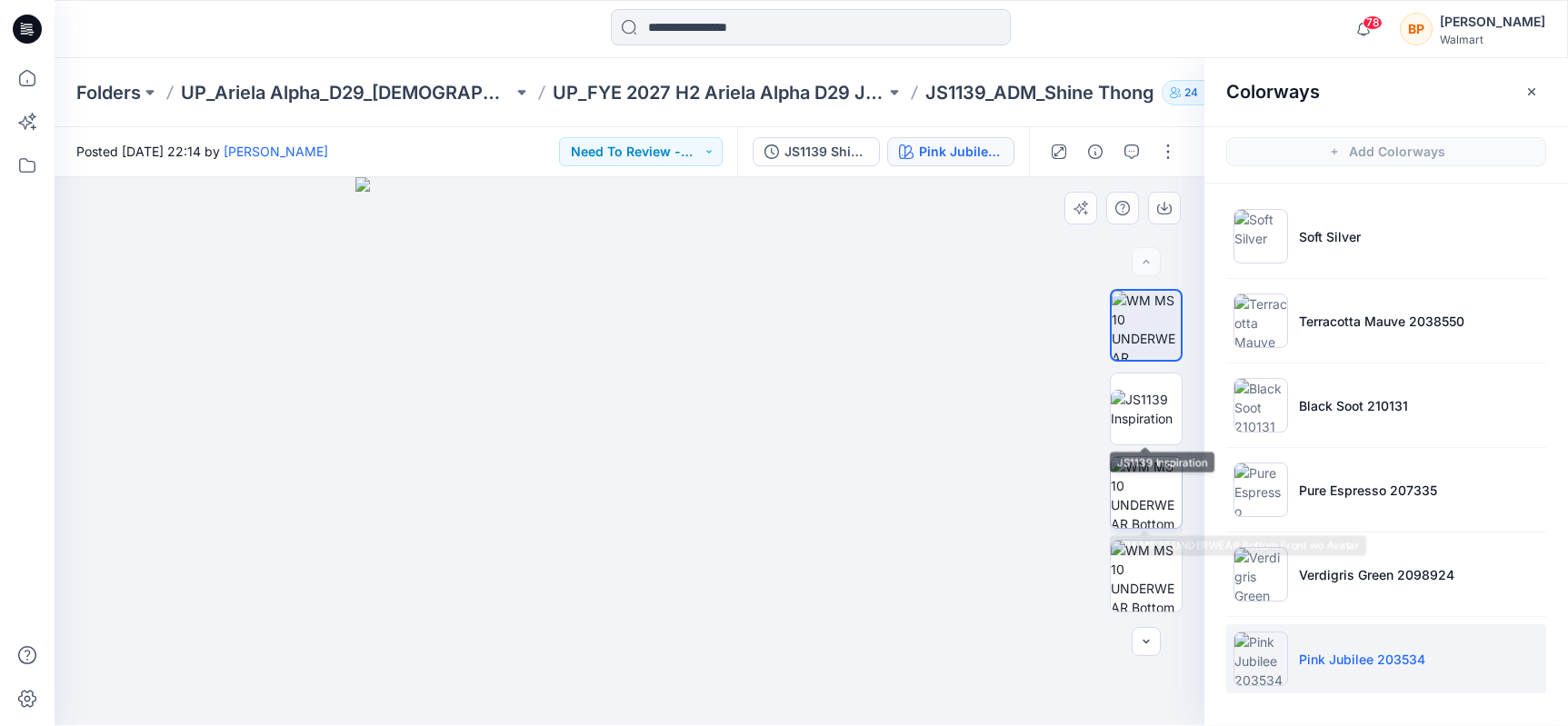
click at [1150, 489] on img at bounding box center [1147, 492] width 71 height 71
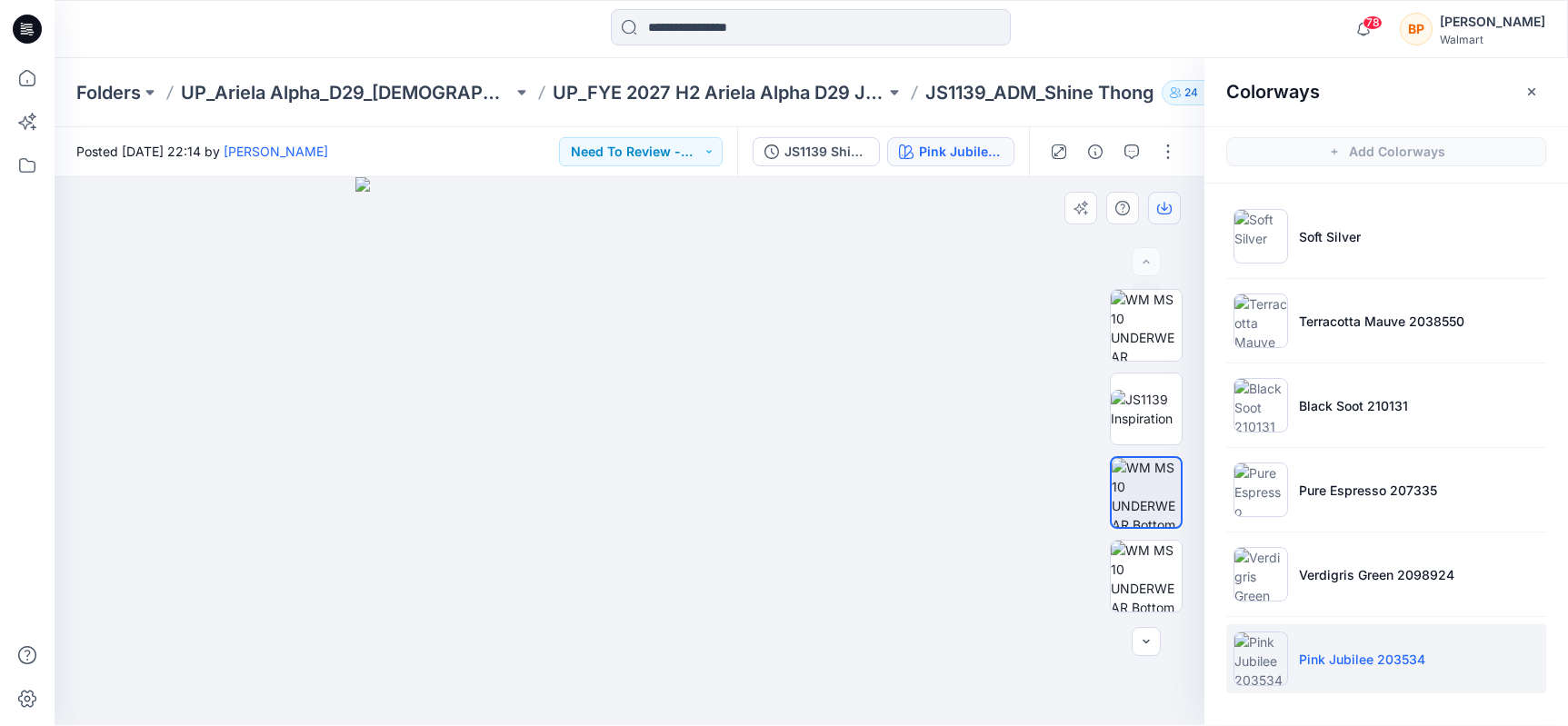
click at [1164, 222] on button "button" at bounding box center [1164, 208] width 33 height 33
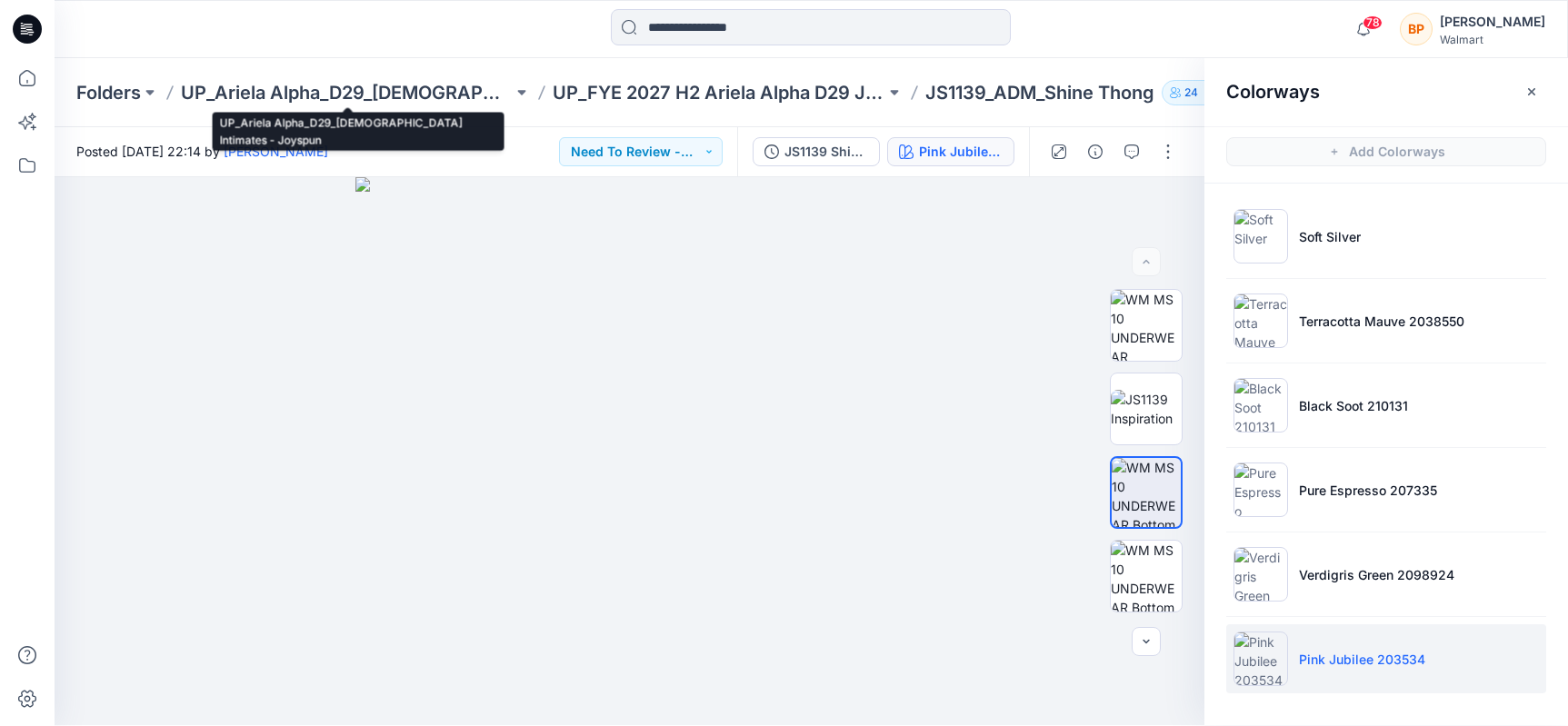
click at [421, 123] on div "Folders UP_Ariela Alpha_D29_Ladies Intimates - Joyspun UP_FYE 2027 H2 Ariela Al…" at bounding box center [811, 93] width 1514 height 69
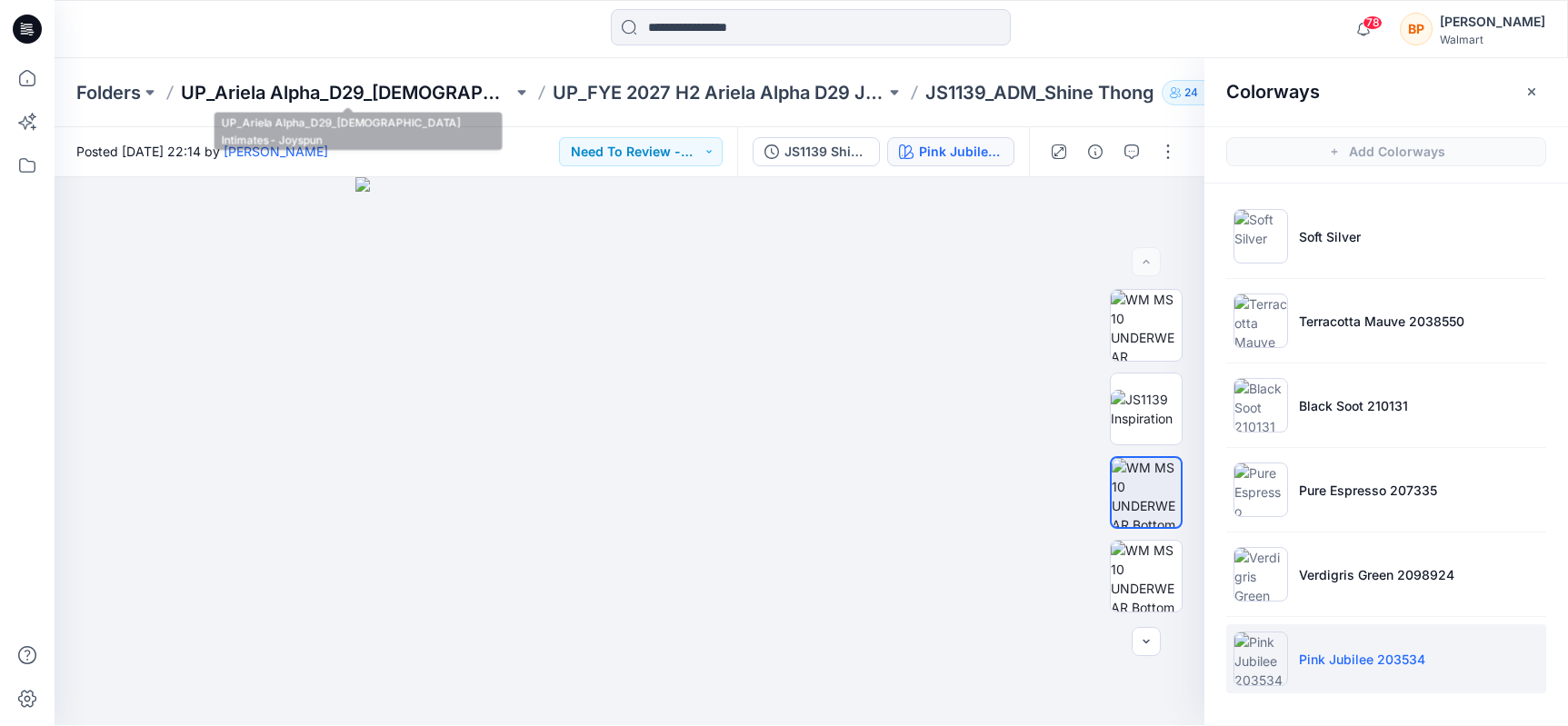
click at [410, 92] on p "UP_Ariela Alpha_D29_[DEMOGRAPHIC_DATA] Intimates - Joyspun" at bounding box center [346, 92] width 331 height 25
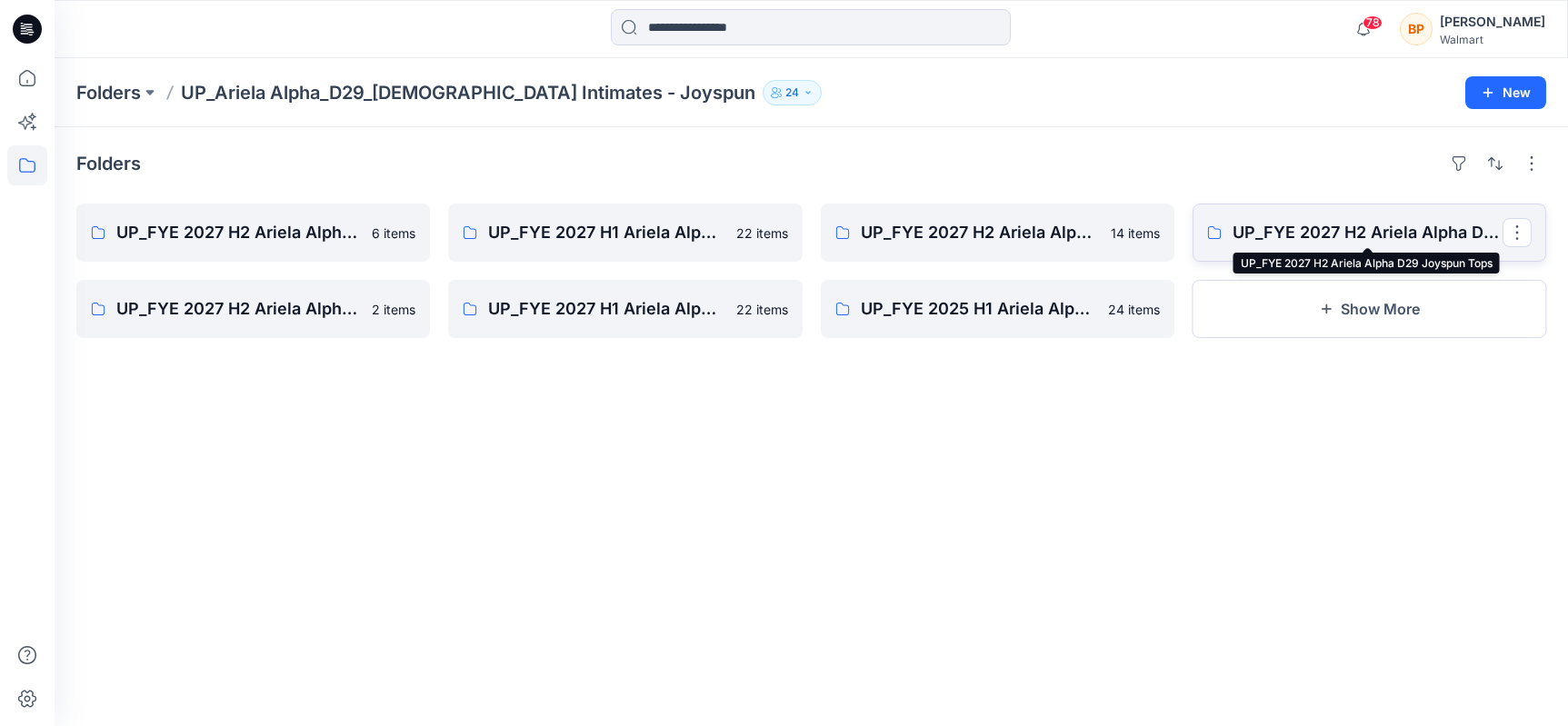
click at [1269, 238] on p "UP_FYE 2027 H2 Ariela Alpha D29 Joyspun Tops" at bounding box center [1368, 232] width 270 height 25
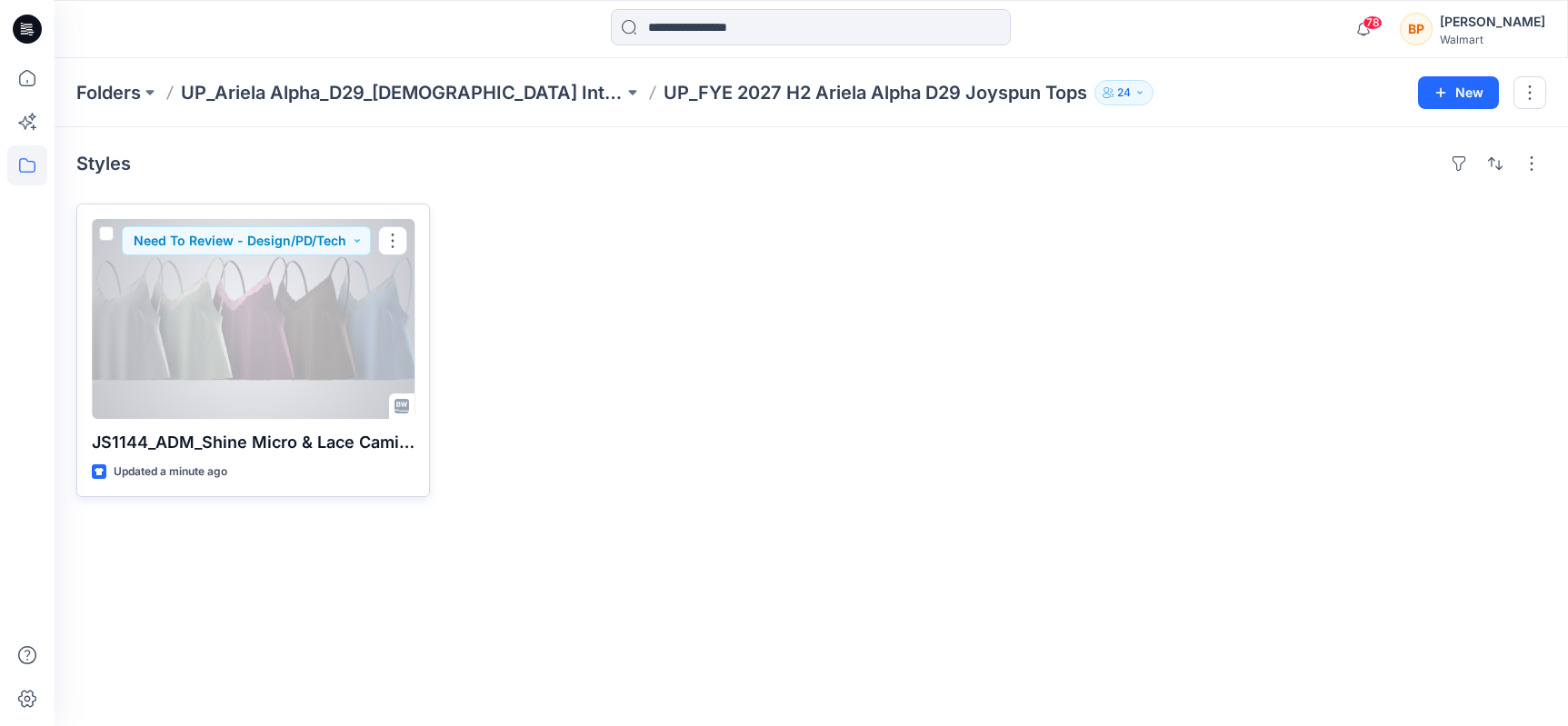
click at [320, 264] on div at bounding box center [253, 319] width 323 height 200
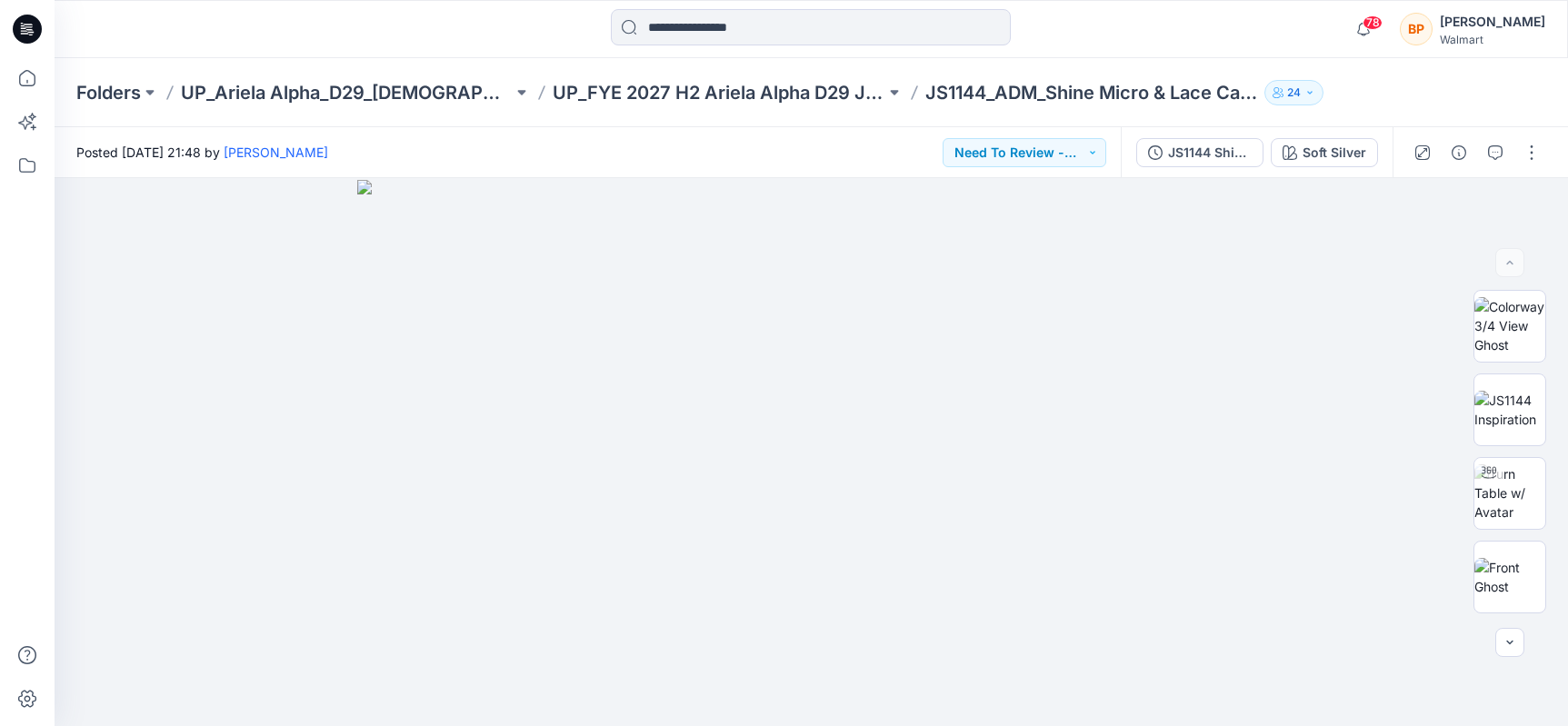
click at [1359, 172] on div "JS1144 Shine Micro & Lace Cami/Flutter Cheeky Set 2nd Colorway Soft Silver" at bounding box center [1256, 152] width 271 height 51
click at [1356, 165] on button "Soft Silver" at bounding box center [1324, 152] width 108 height 29
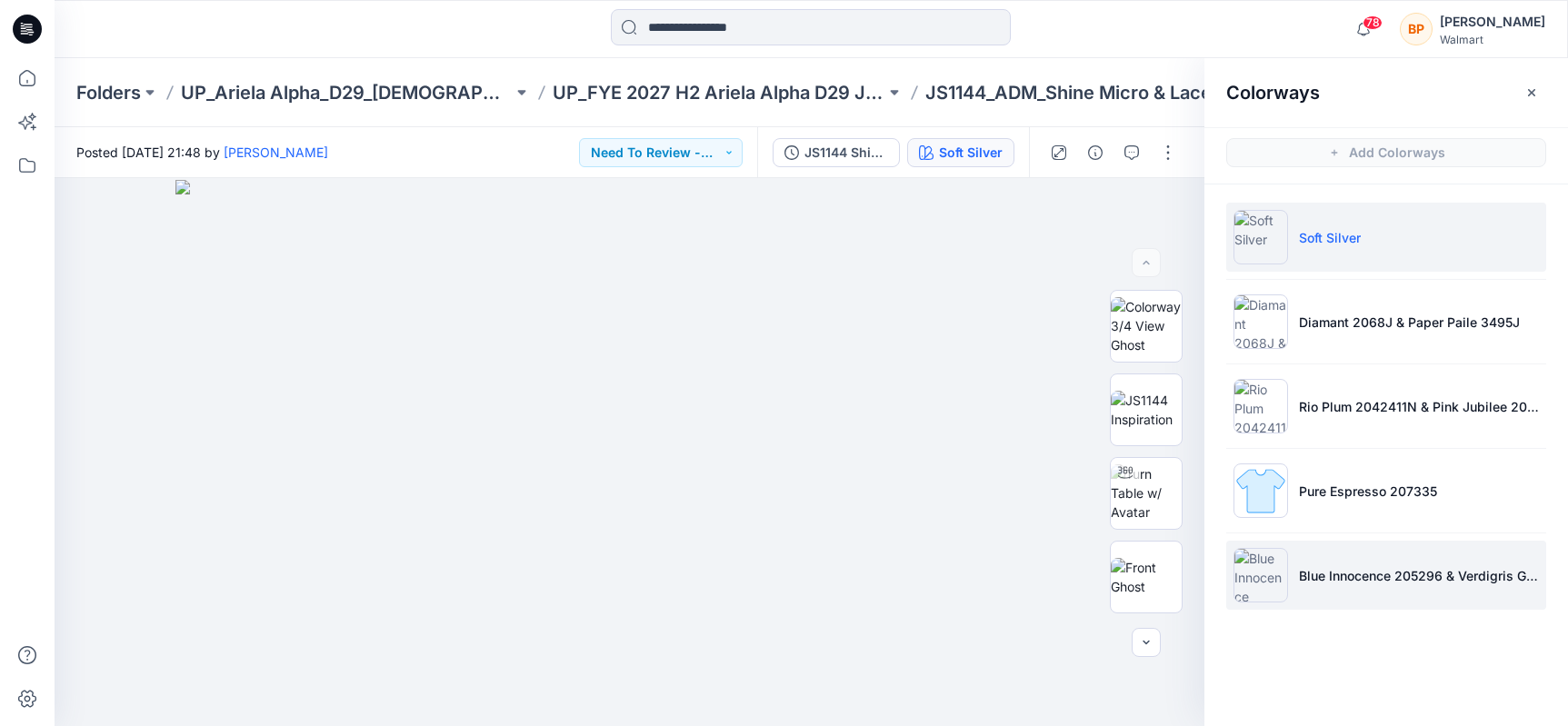
click at [1342, 573] on p "Blue Innocence 205296 & Verdigris Green 2098924" at bounding box center [1419, 575] width 240 height 19
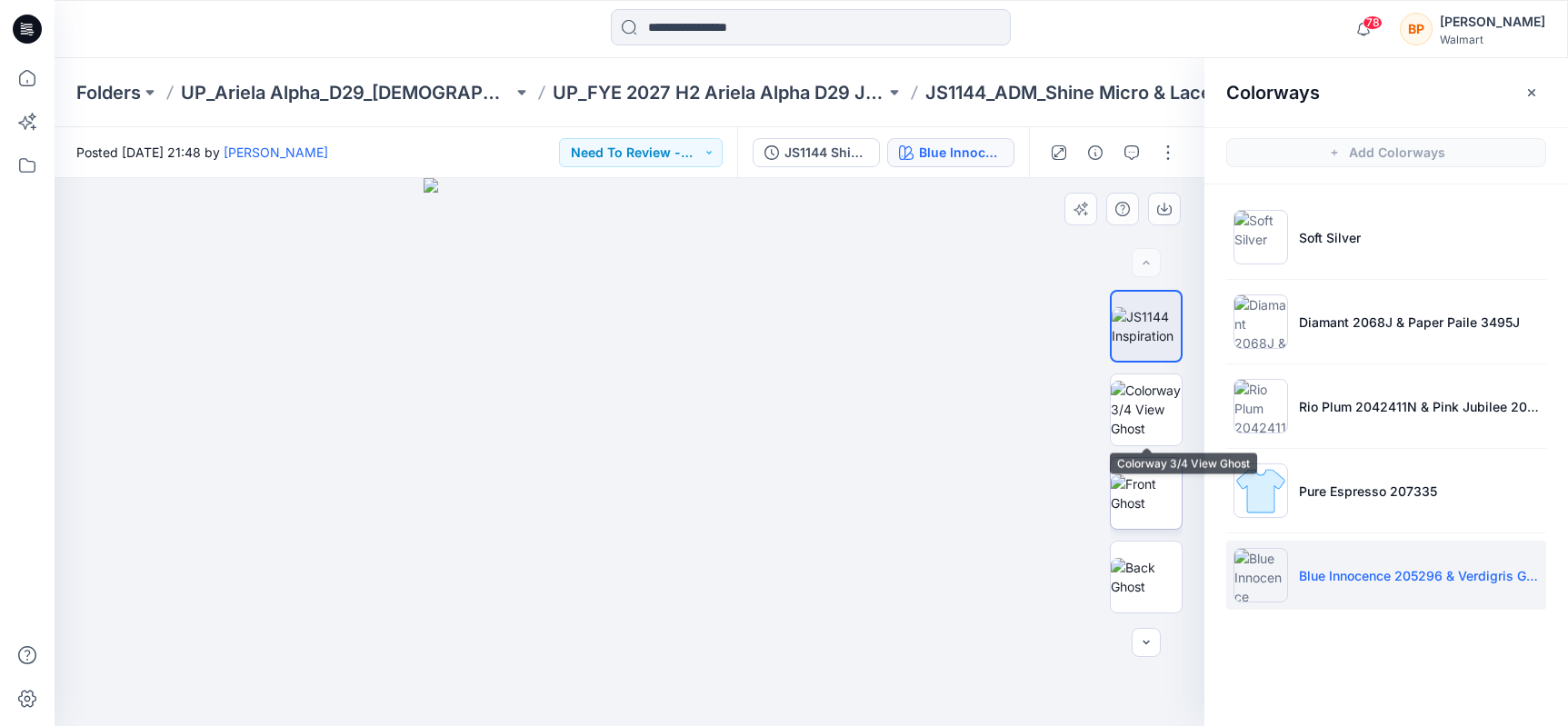
click at [1150, 477] on img at bounding box center [1147, 493] width 71 height 38
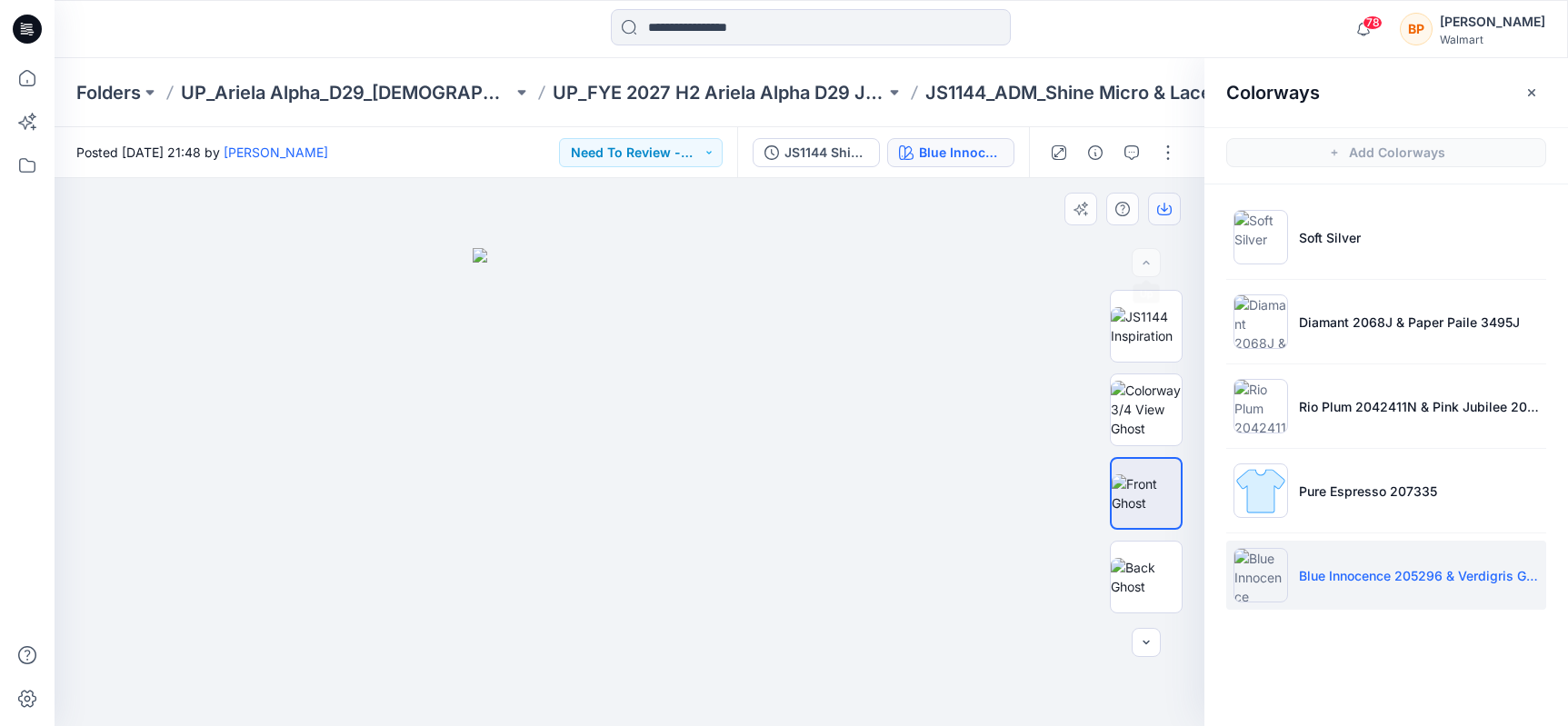
click at [1165, 211] on icon "button" at bounding box center [1165, 210] width 15 height 15
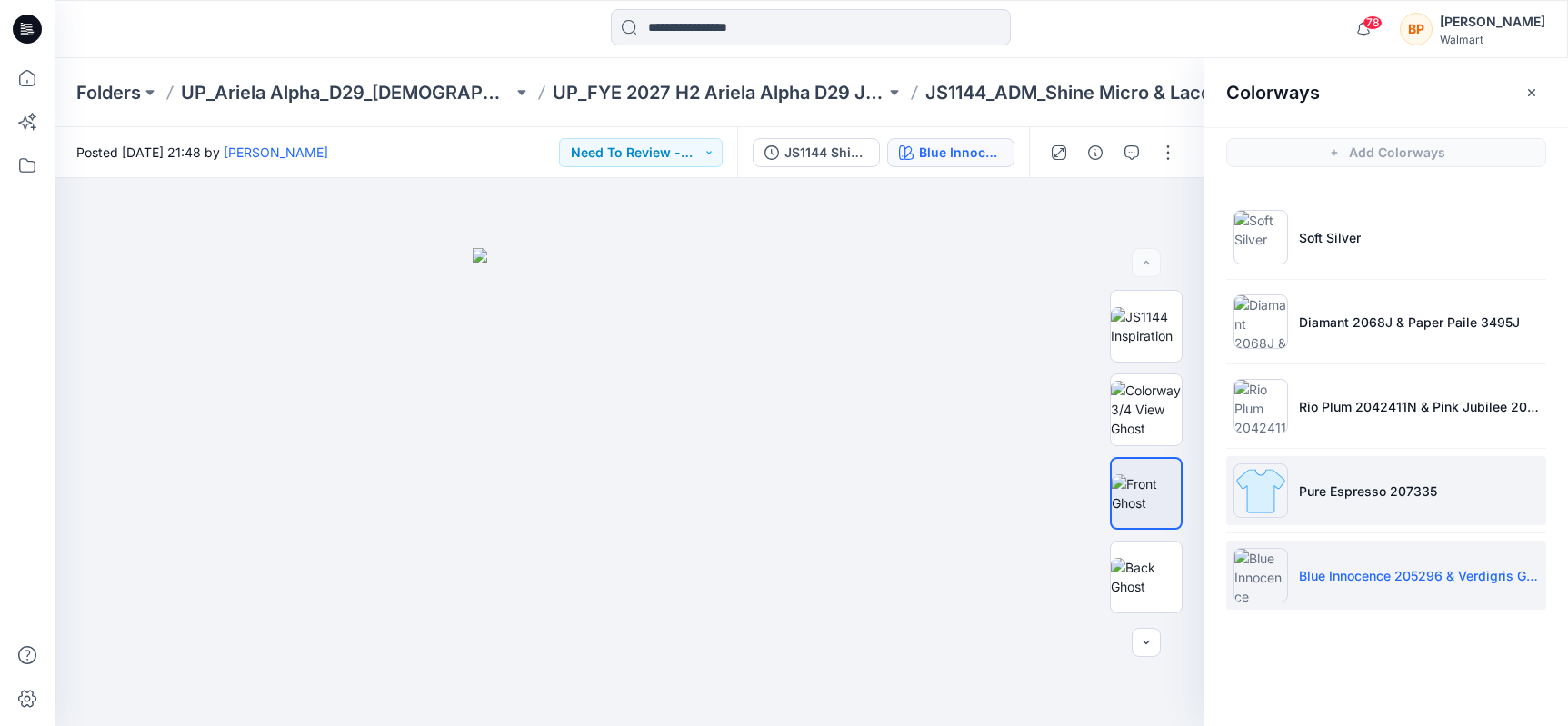
click at [1319, 479] on li "Pure Espresso 207335" at bounding box center [1386, 490] width 320 height 69
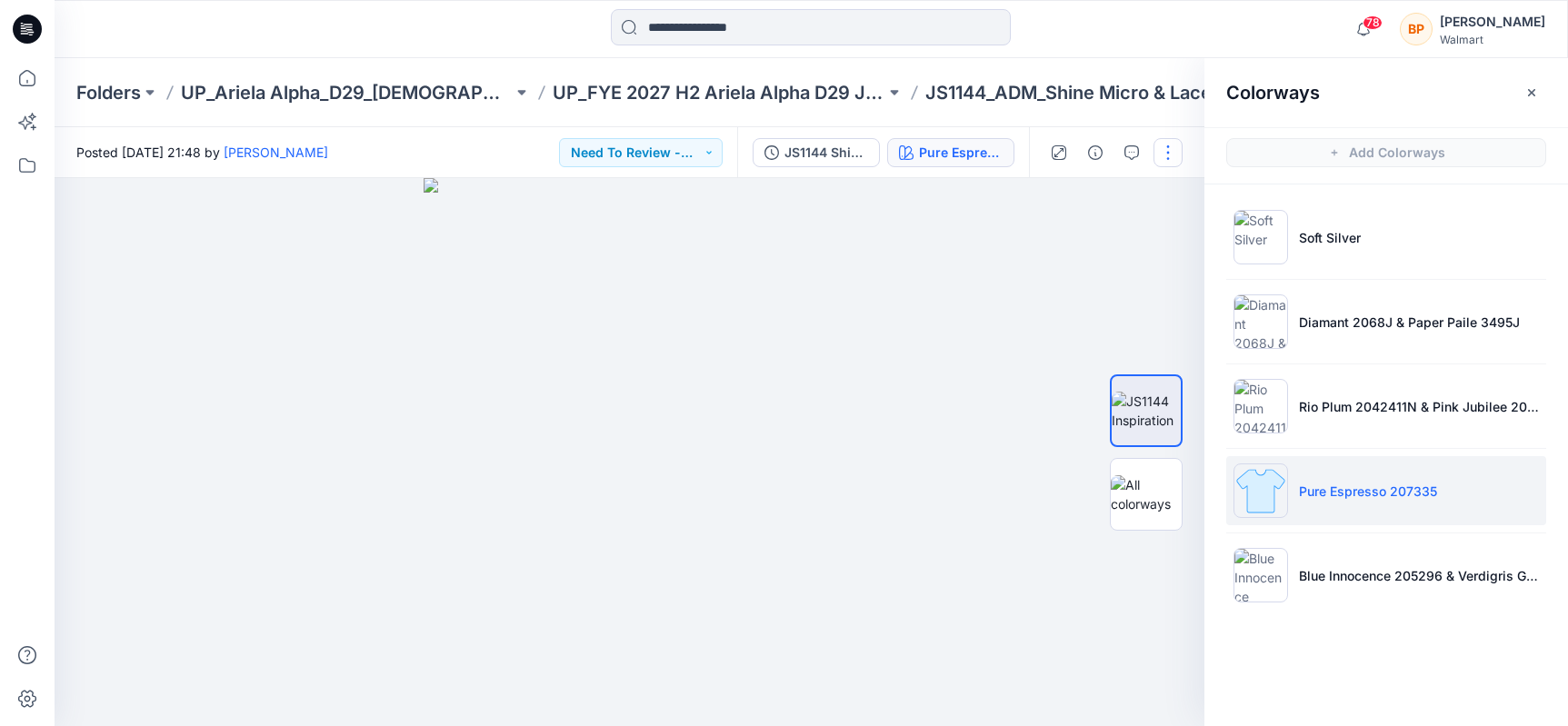
click at [1178, 142] on button "button" at bounding box center [1167, 152] width 29 height 29
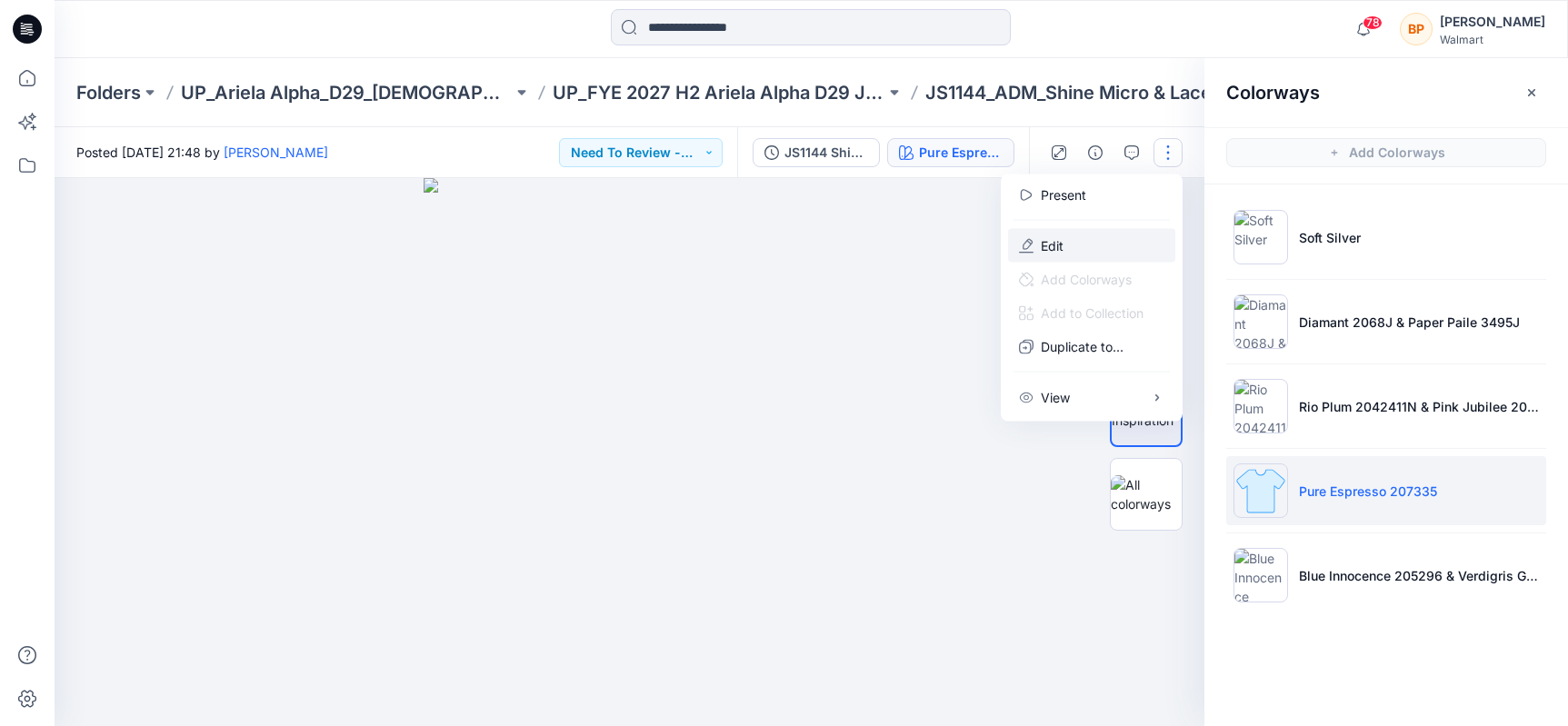
click at [1107, 245] on button "Edit" at bounding box center [1092, 246] width 168 height 34
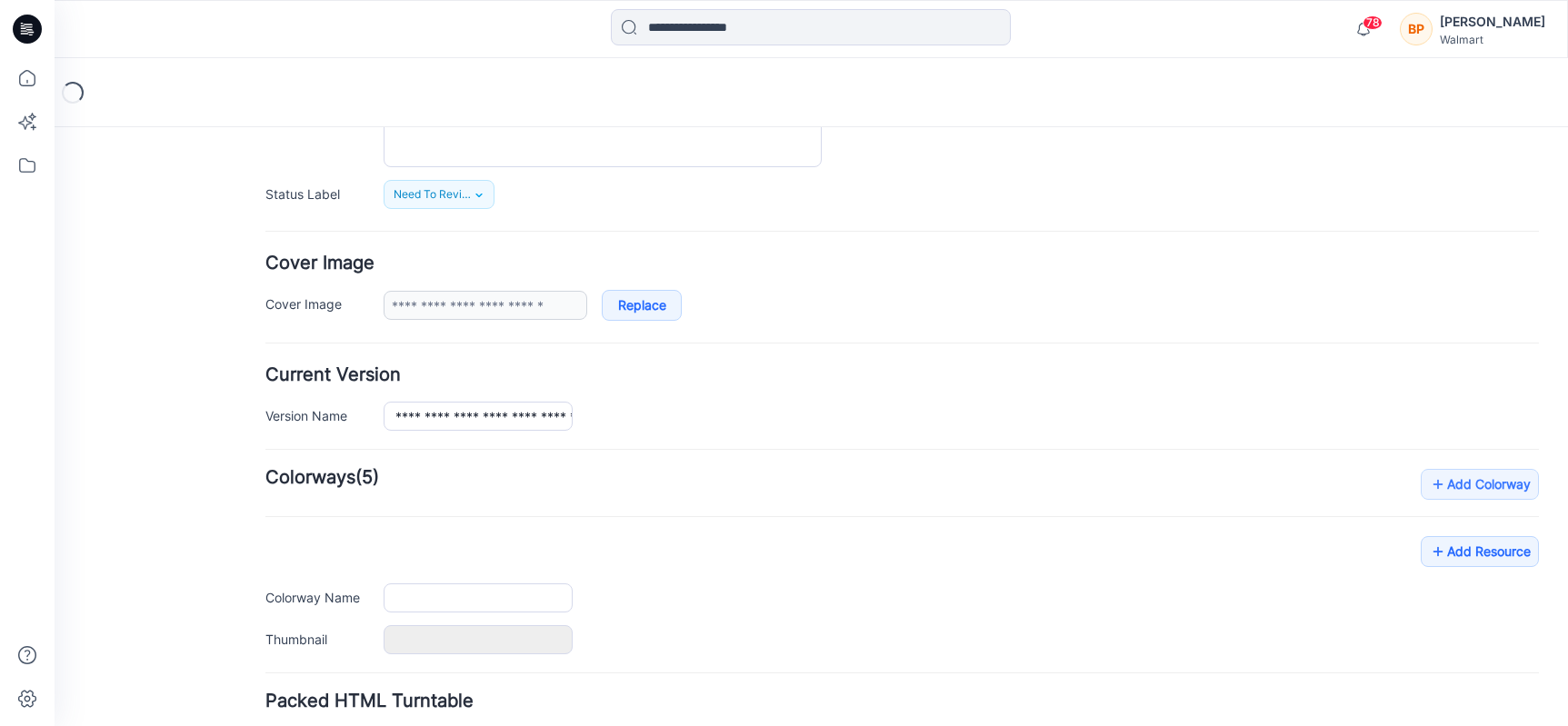
scroll to position [362, 0]
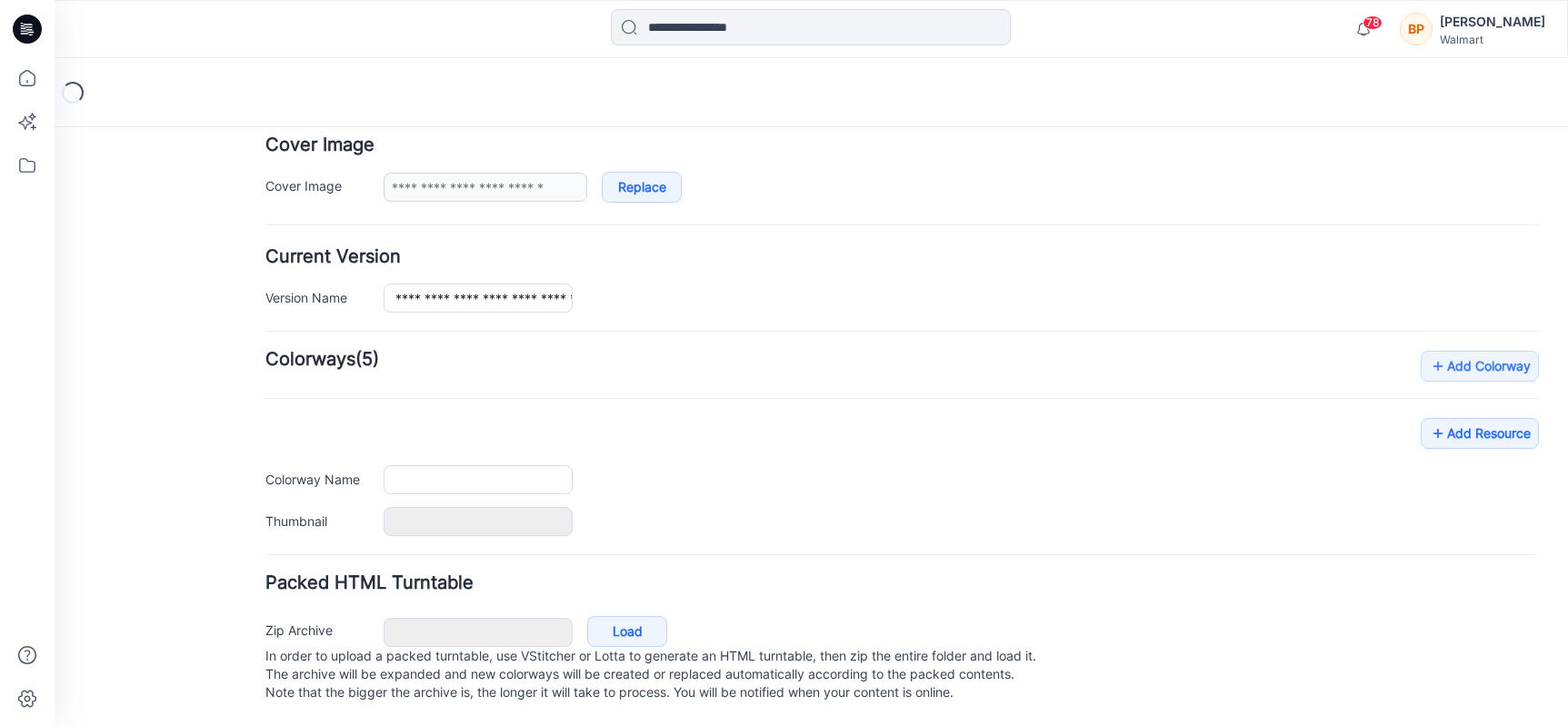
type input "**********"
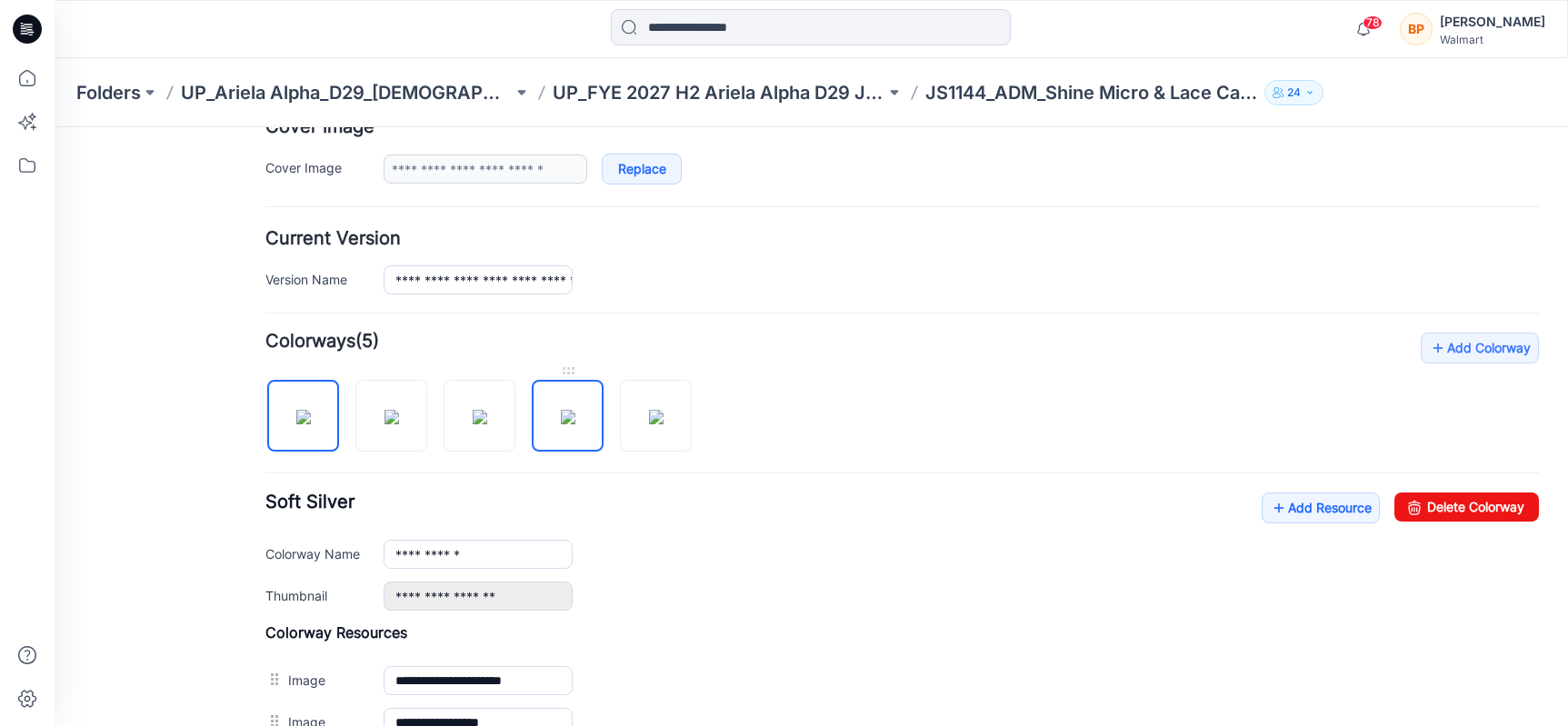
click at [563, 410] on img at bounding box center [568, 417] width 15 height 15
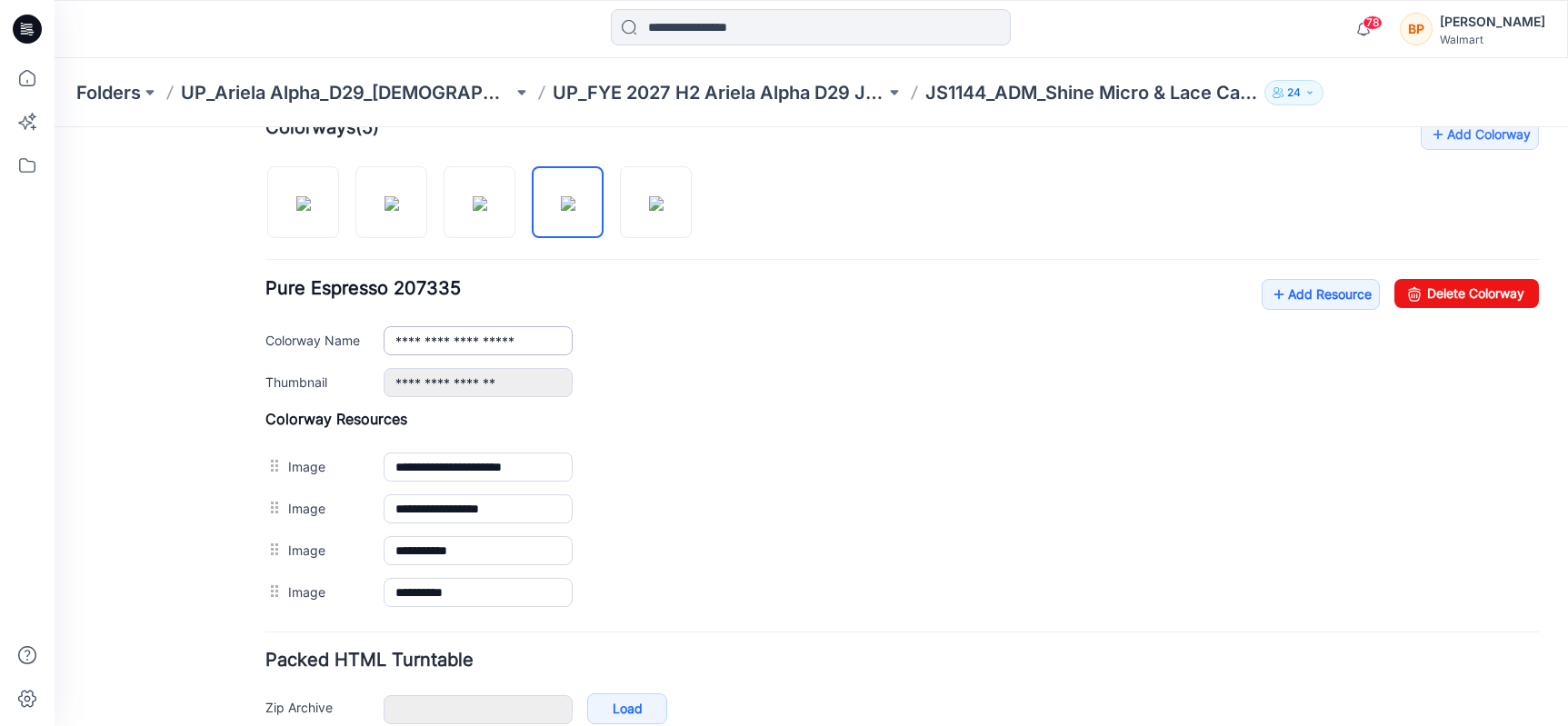
scroll to position [569, 0]
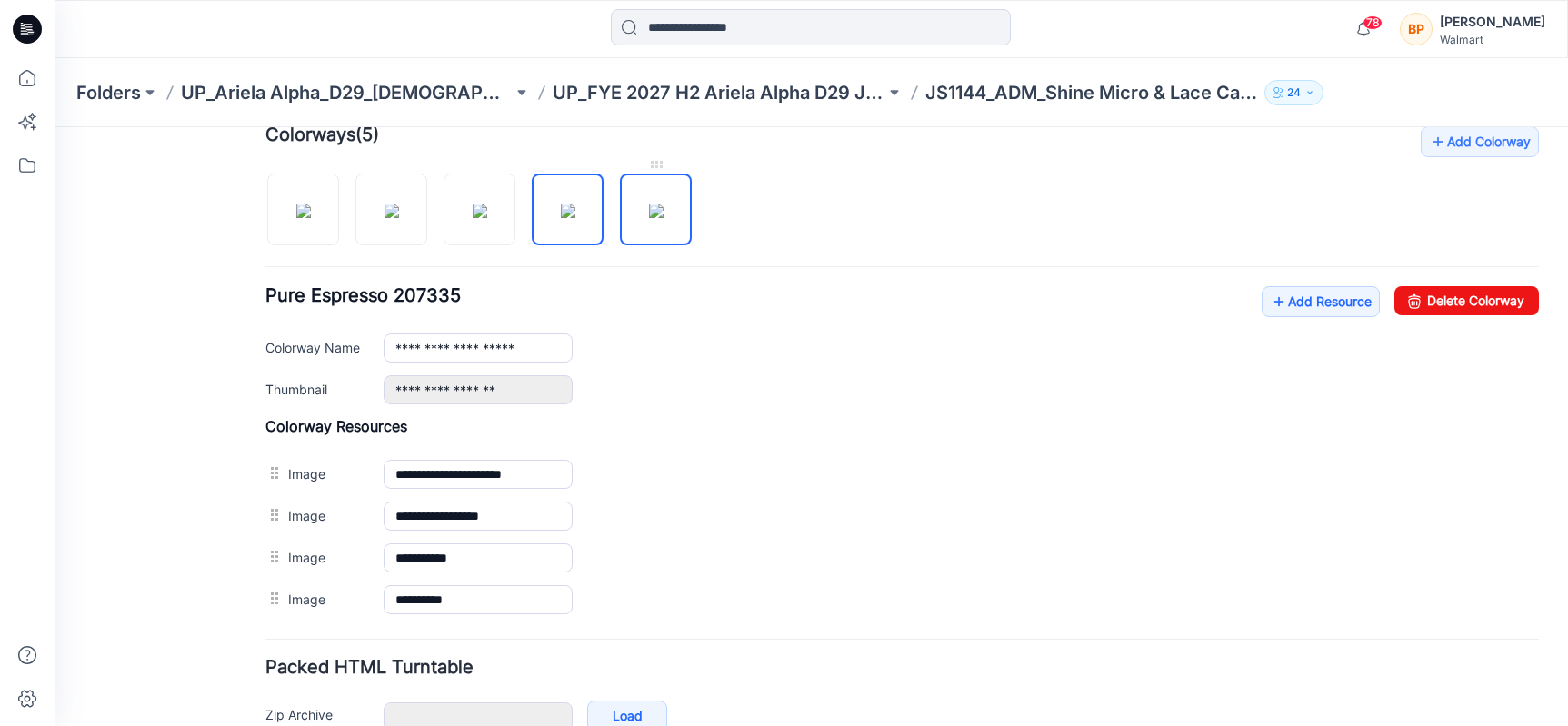
click at [649, 215] on img at bounding box center [656, 211] width 15 height 15
type input "**********"
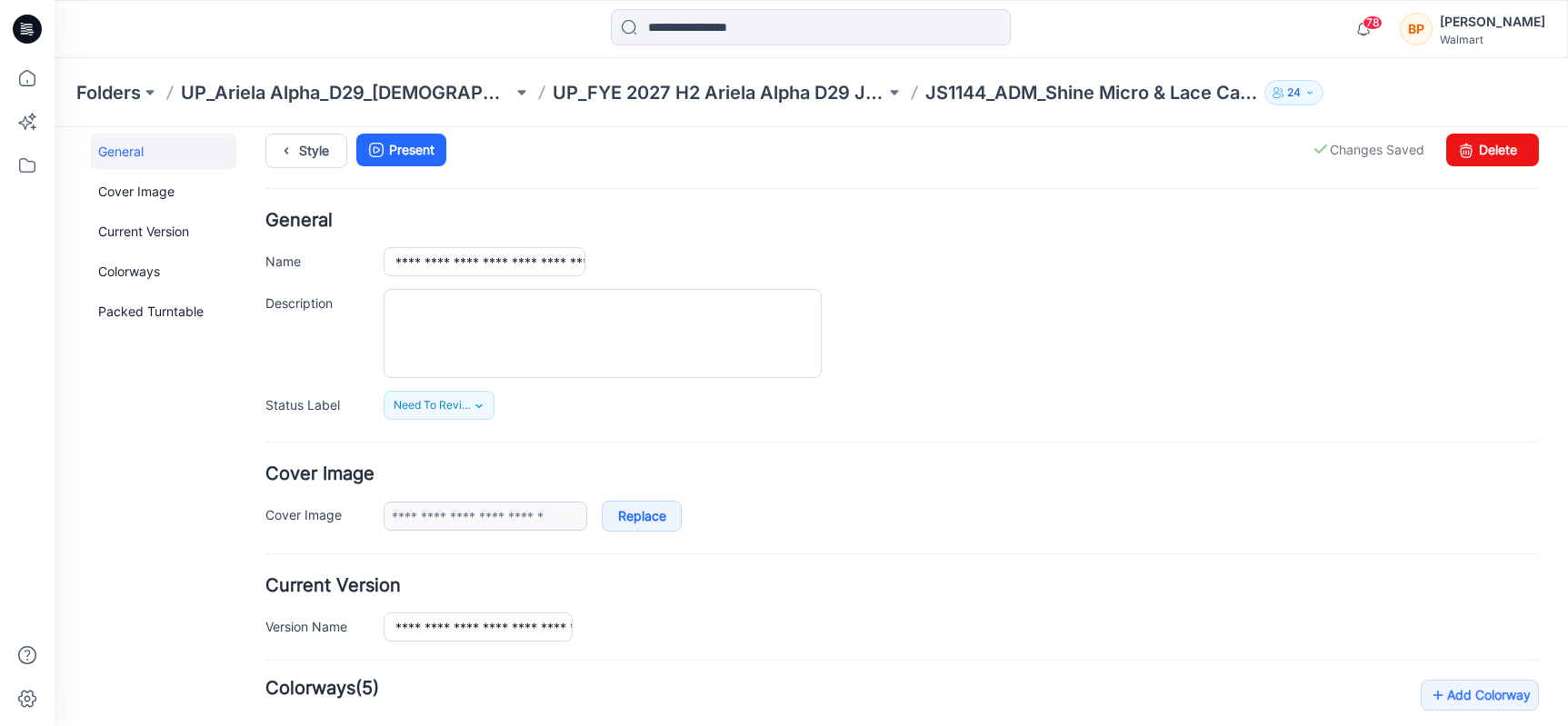
scroll to position [0, 0]
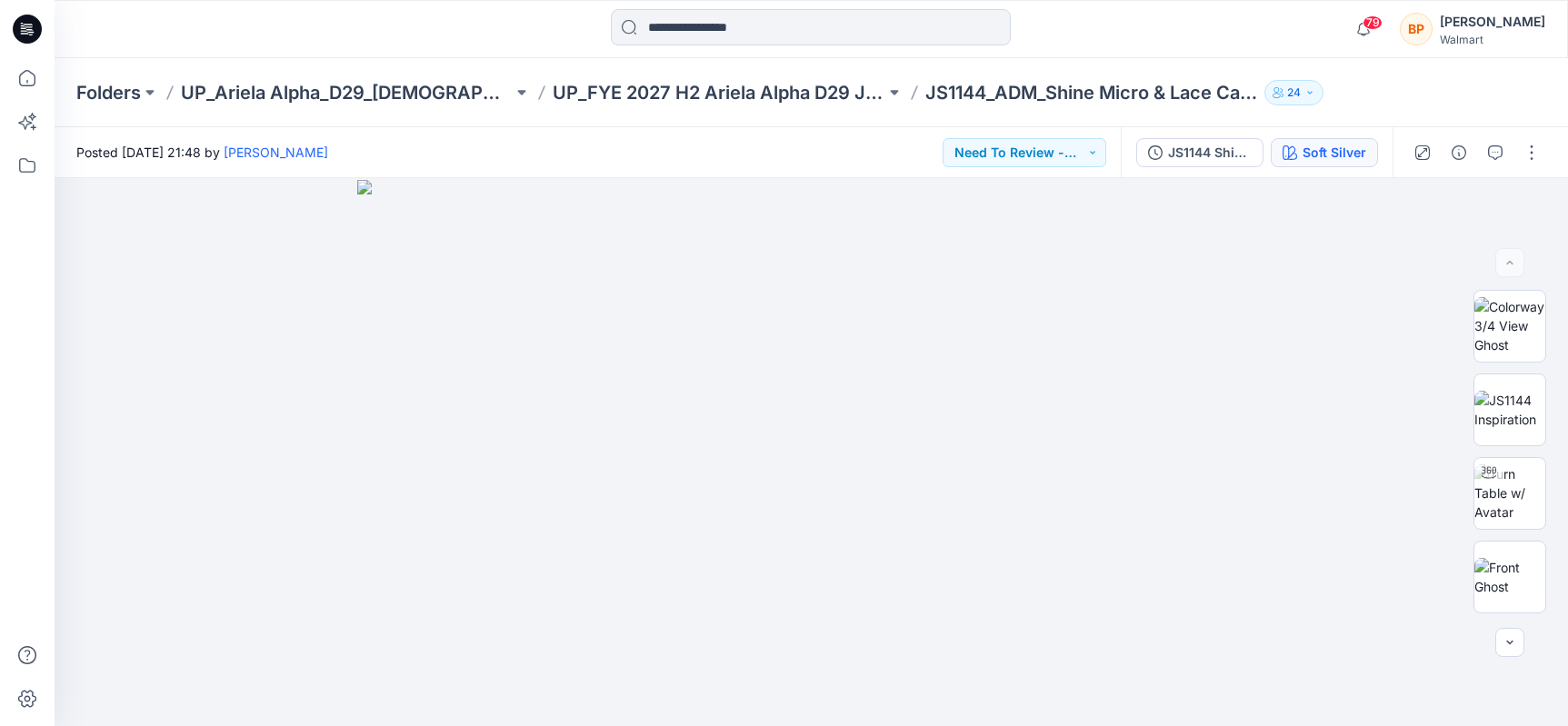
click at [1341, 145] on div "Soft Silver" at bounding box center [1334, 152] width 64 height 20
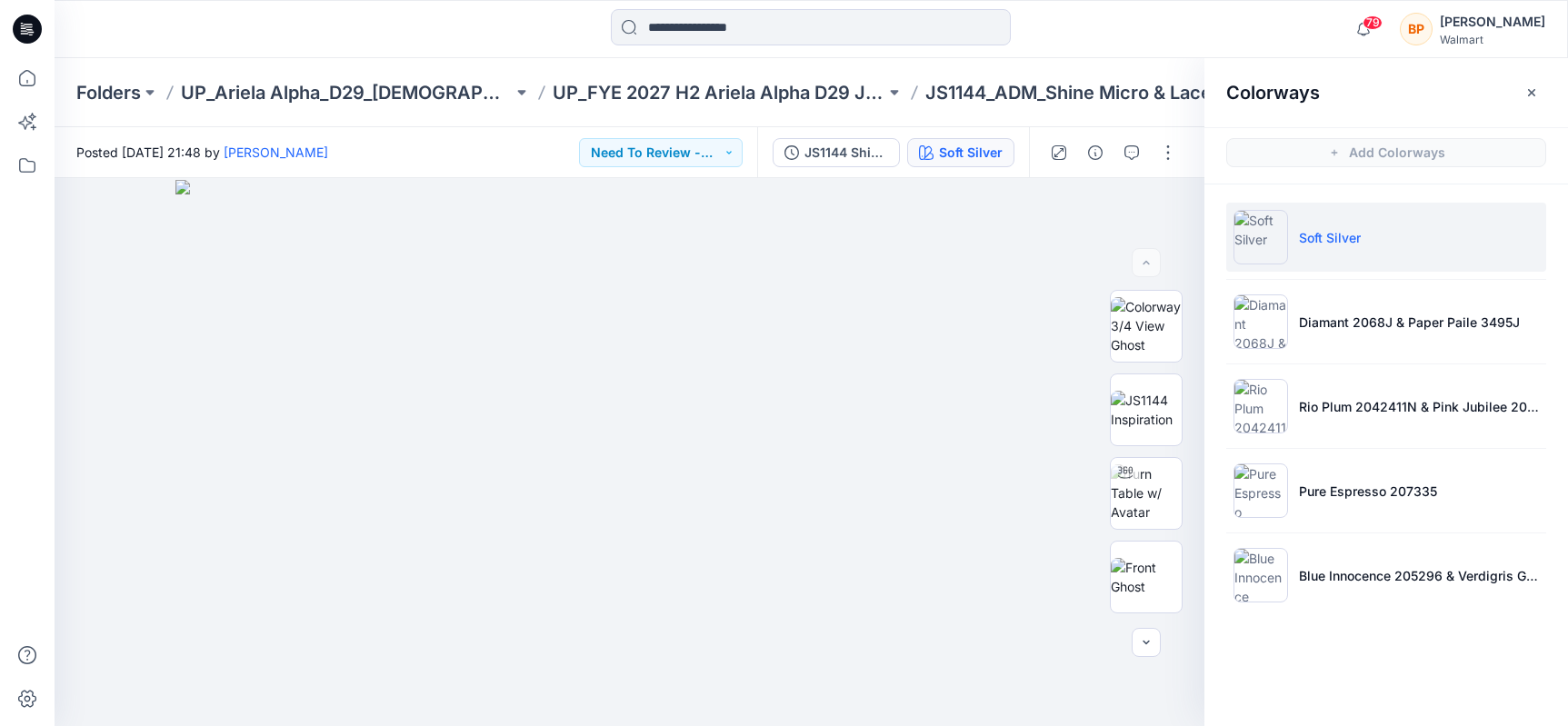
click at [1354, 530] on ul "Soft Silver Diamant 2068J & Paper Paile 3495J Rio Plum 2042411N & Pink Jubilee …" at bounding box center [1386, 406] width 363 height 443
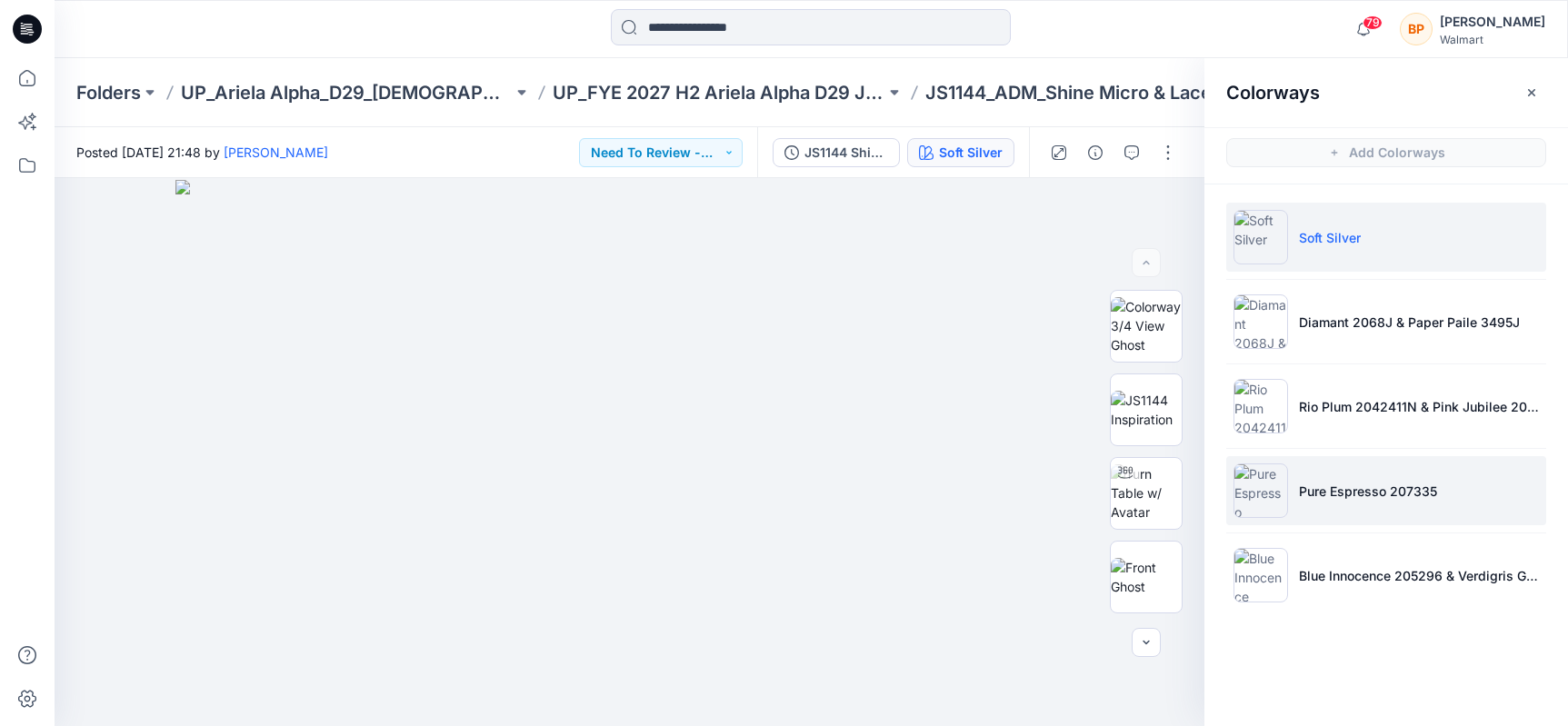
click at [1354, 513] on li "Pure Espresso 207335" at bounding box center [1386, 490] width 320 height 69
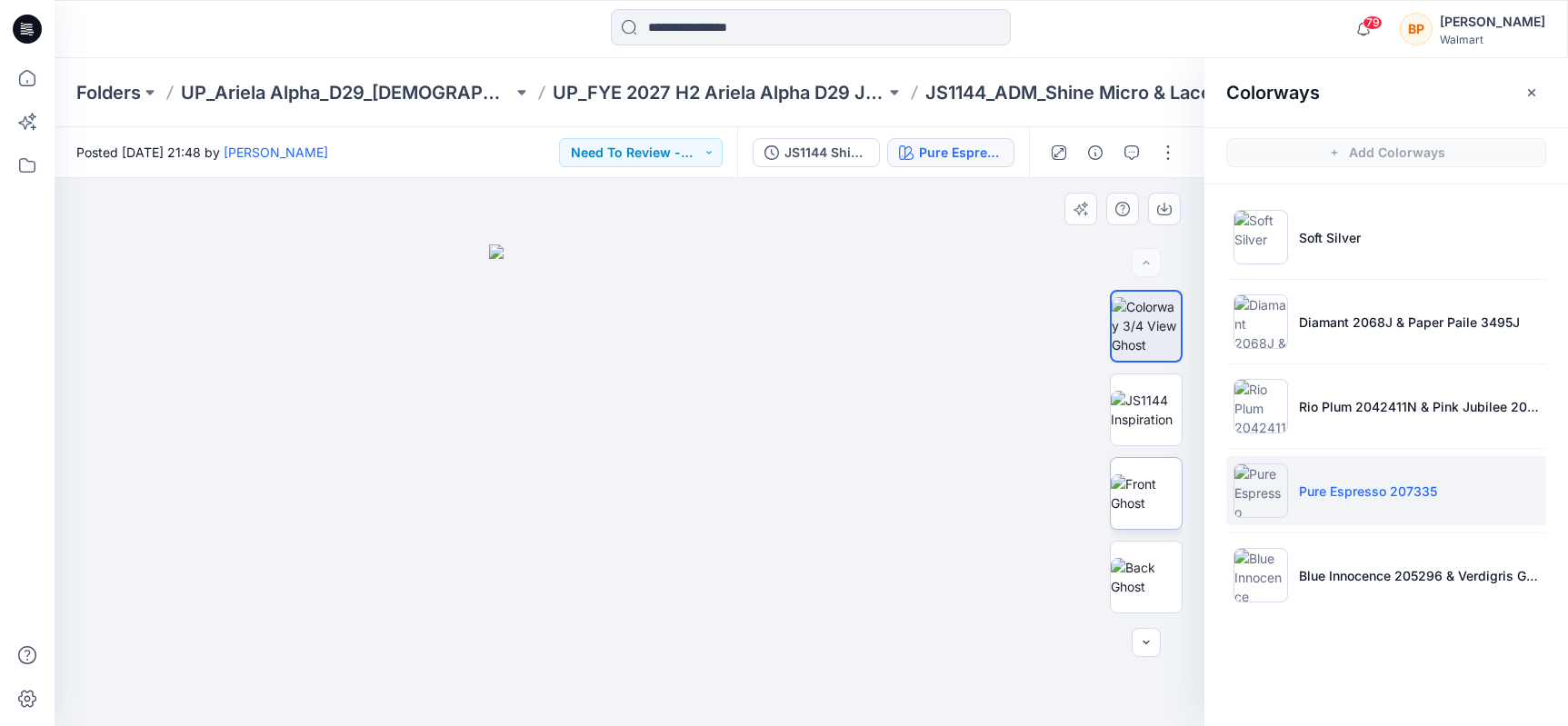
click at [1155, 496] on img at bounding box center [1147, 493] width 71 height 38
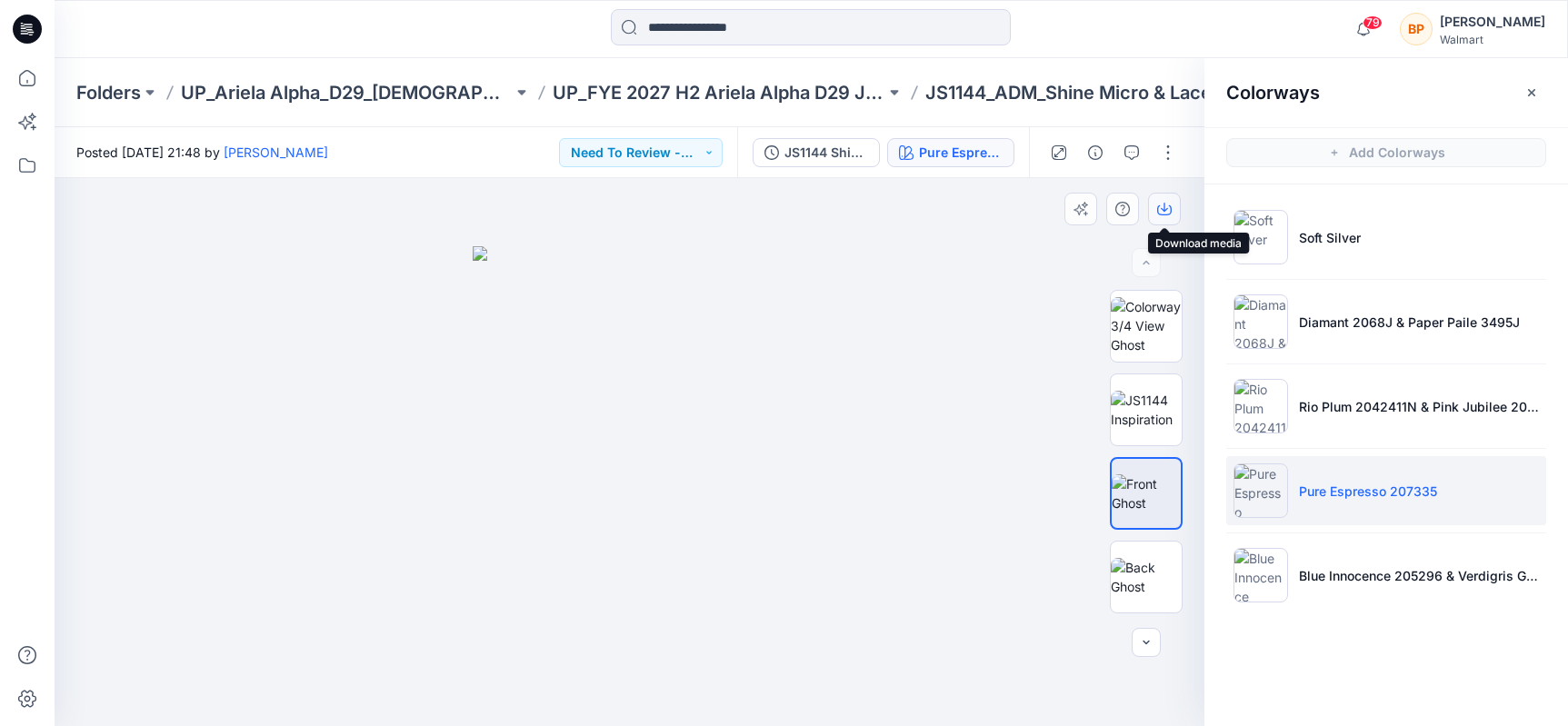
click at [1160, 208] on icon "button" at bounding box center [1165, 210] width 15 height 15
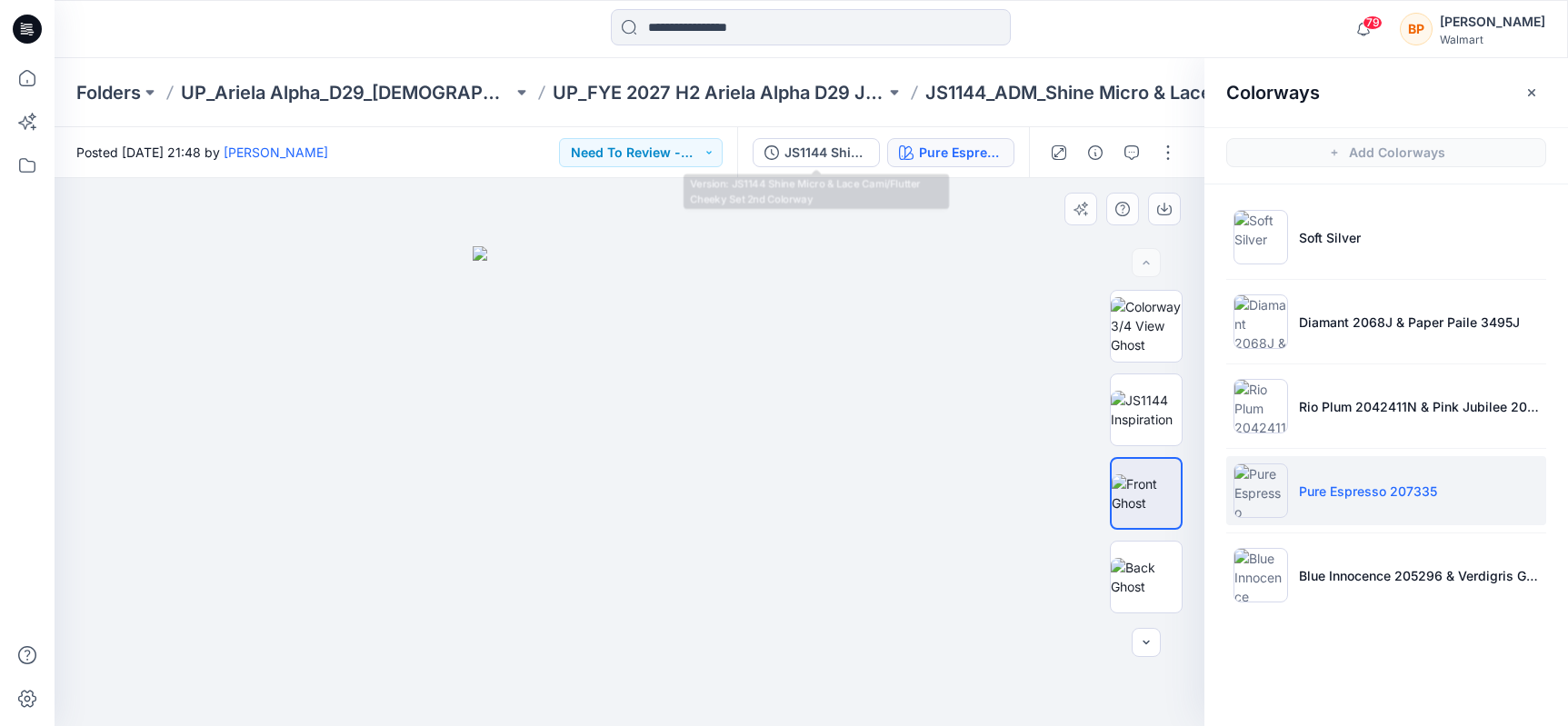
click at [817, 319] on div at bounding box center [629, 452] width 1150 height 548
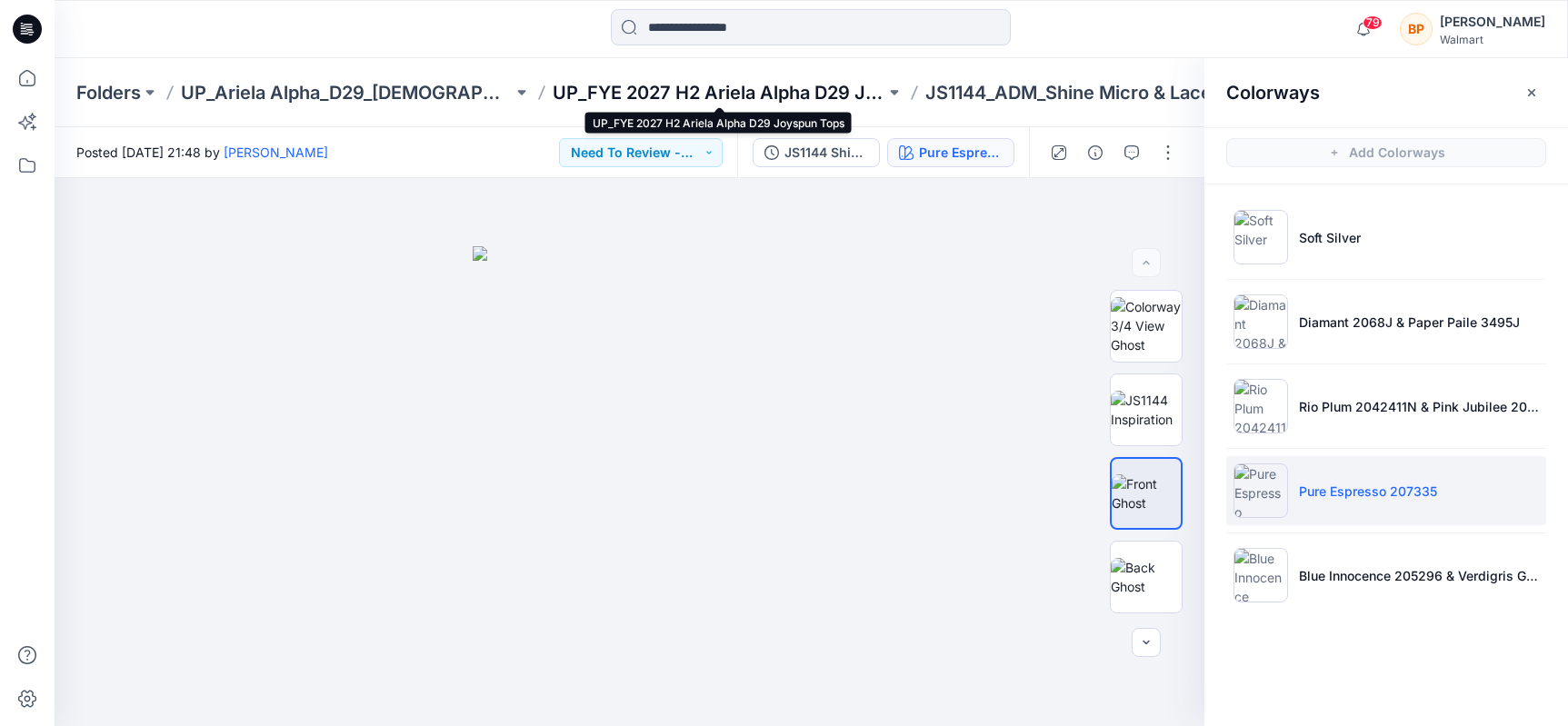
click at [683, 91] on p "UP_FYE 2027 H2 Ariela Alpha D29 Joyspun Tops" at bounding box center [718, 92] width 331 height 25
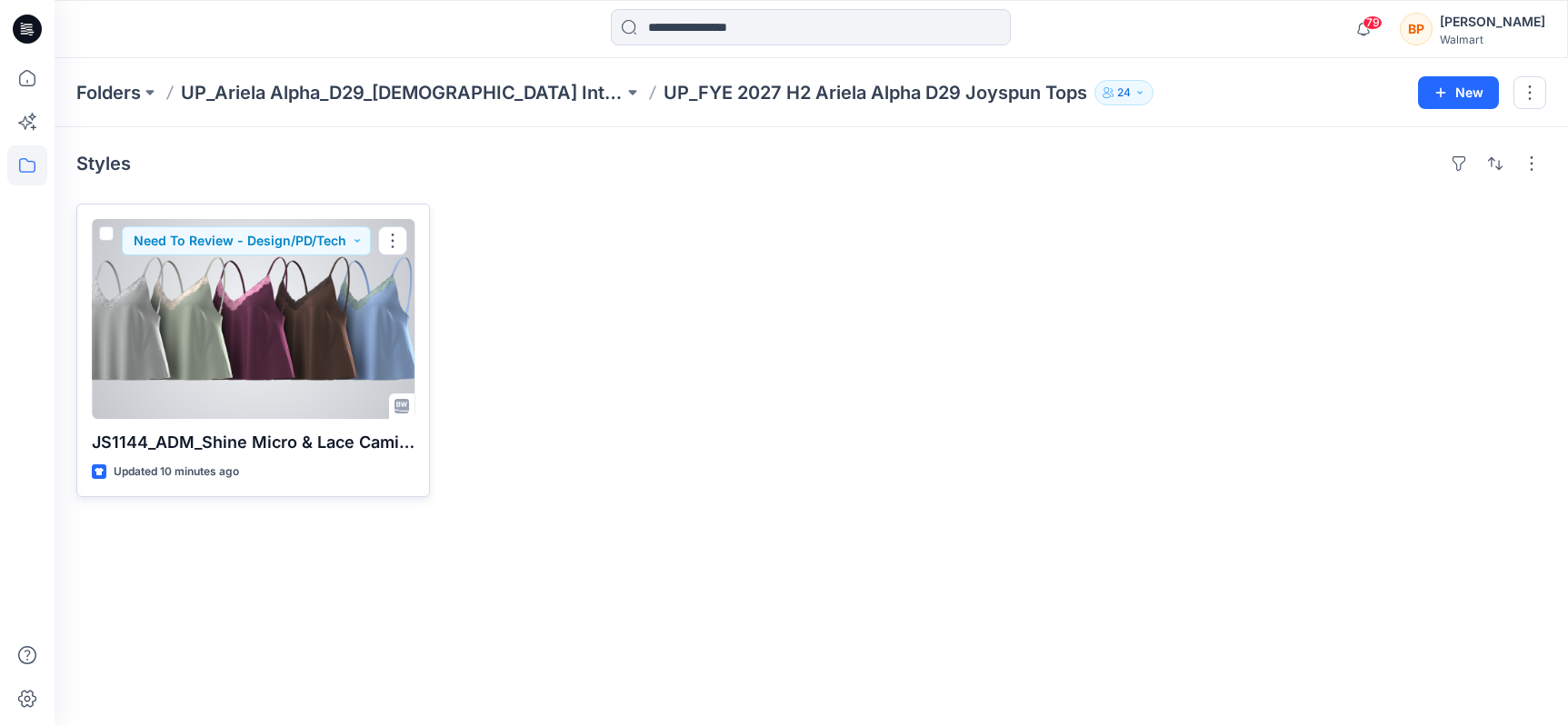
click at [236, 322] on div at bounding box center [253, 319] width 323 height 200
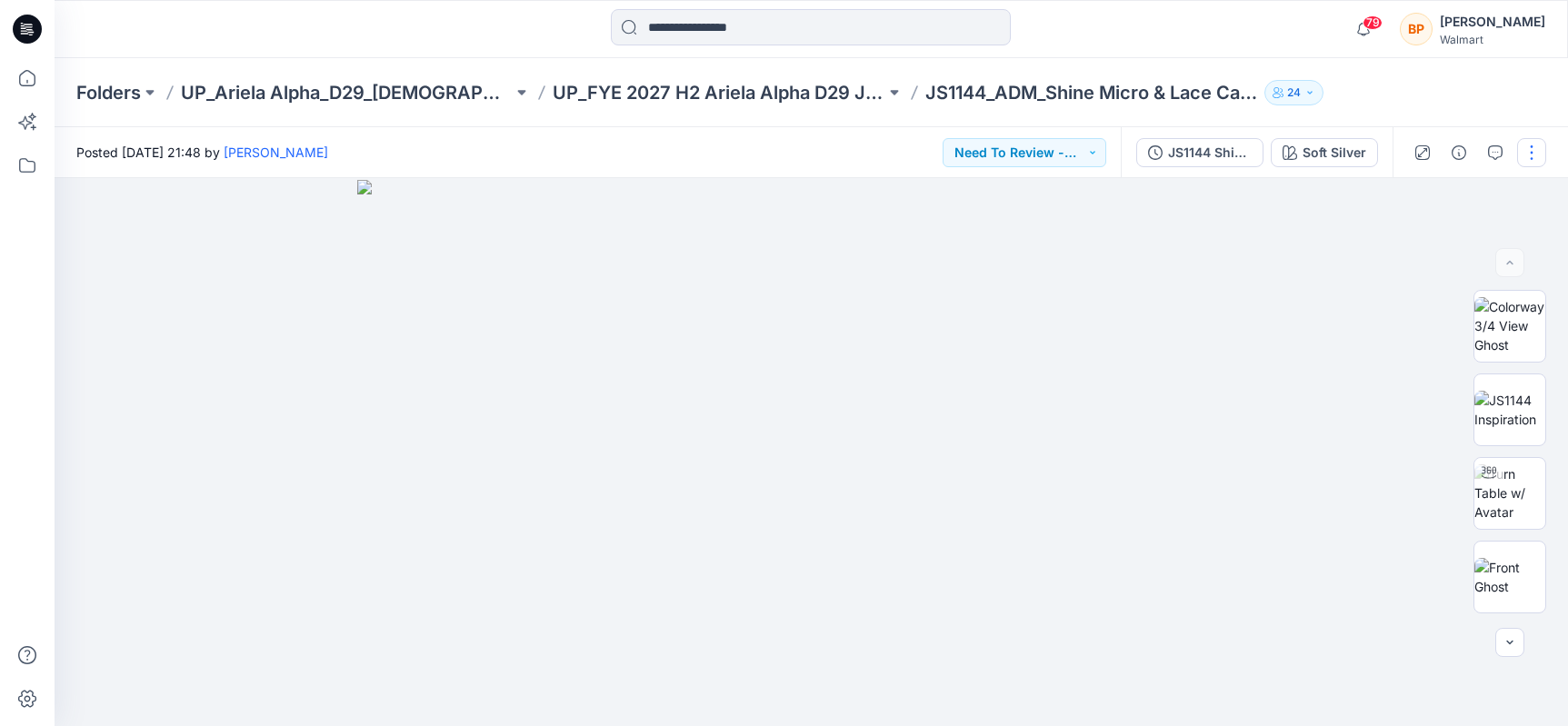
click at [1545, 146] on button "button" at bounding box center [1531, 152] width 29 height 29
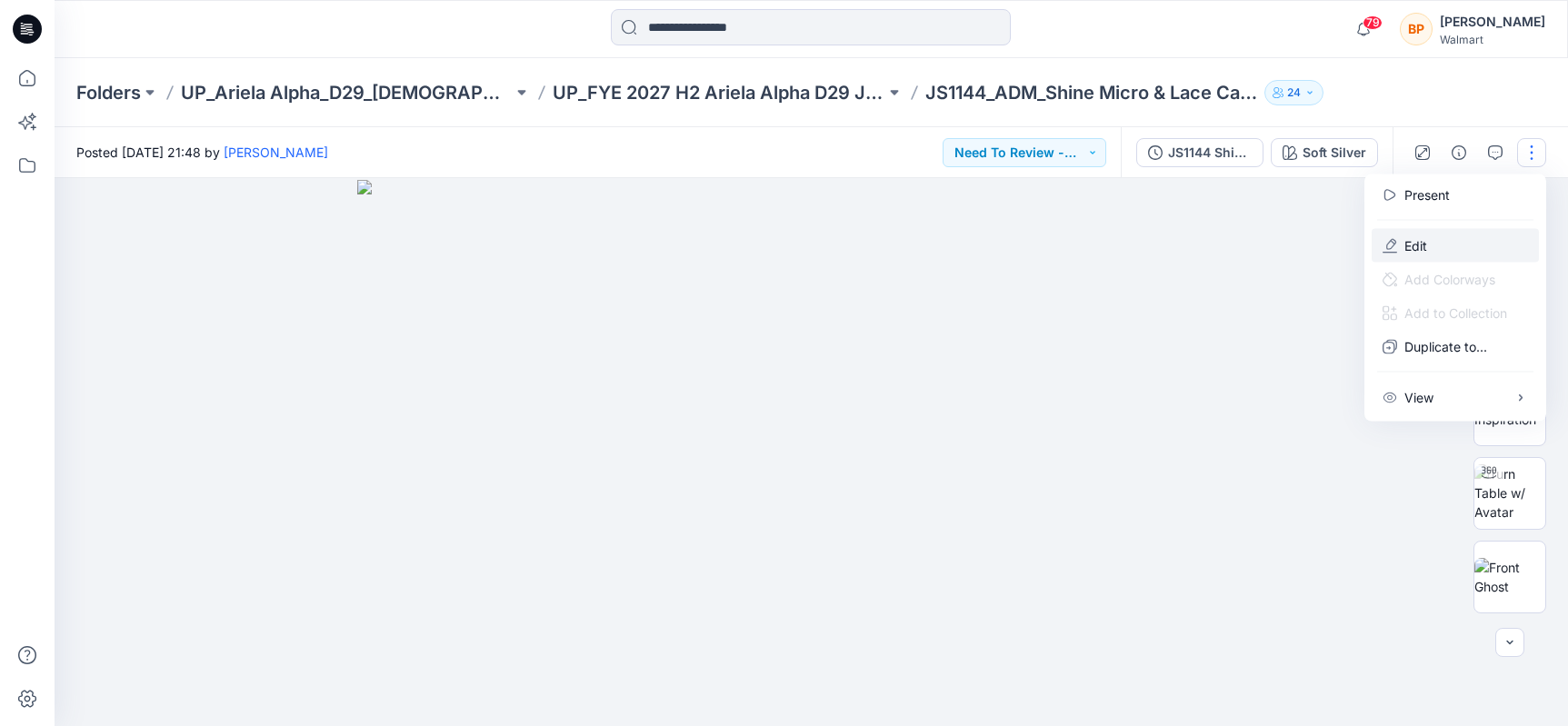
click at [1444, 239] on button "Edit" at bounding box center [1455, 246] width 168 height 34
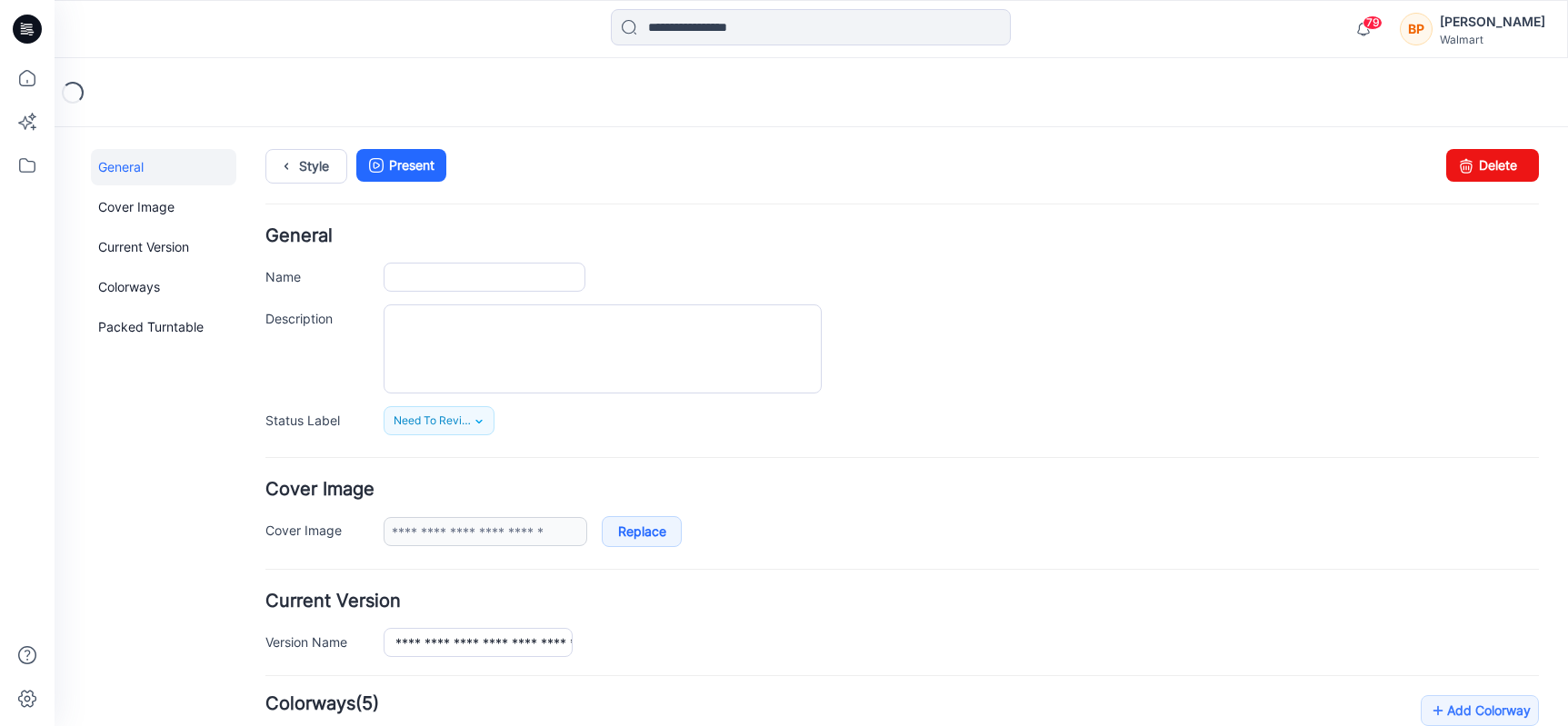
type input "**********"
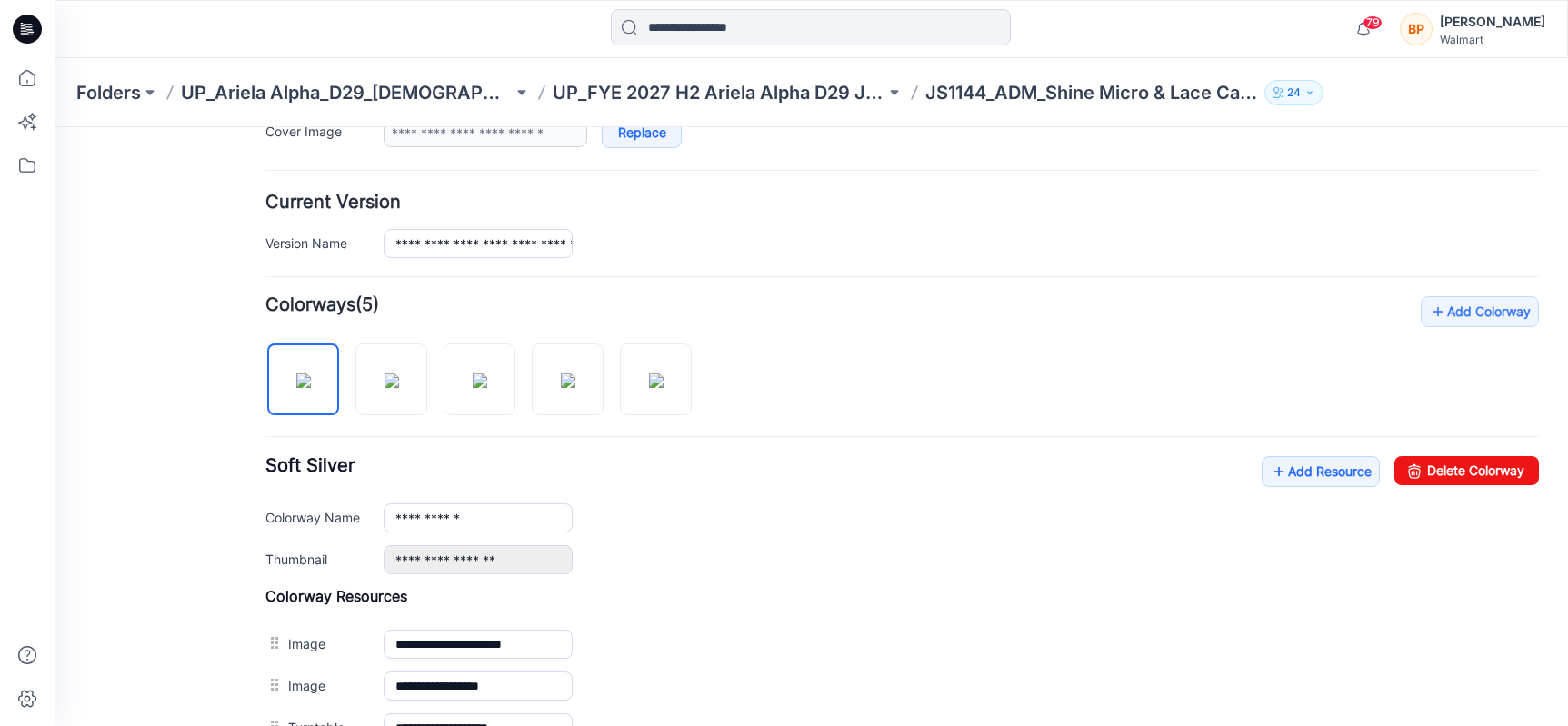
scroll to position [496, 0]
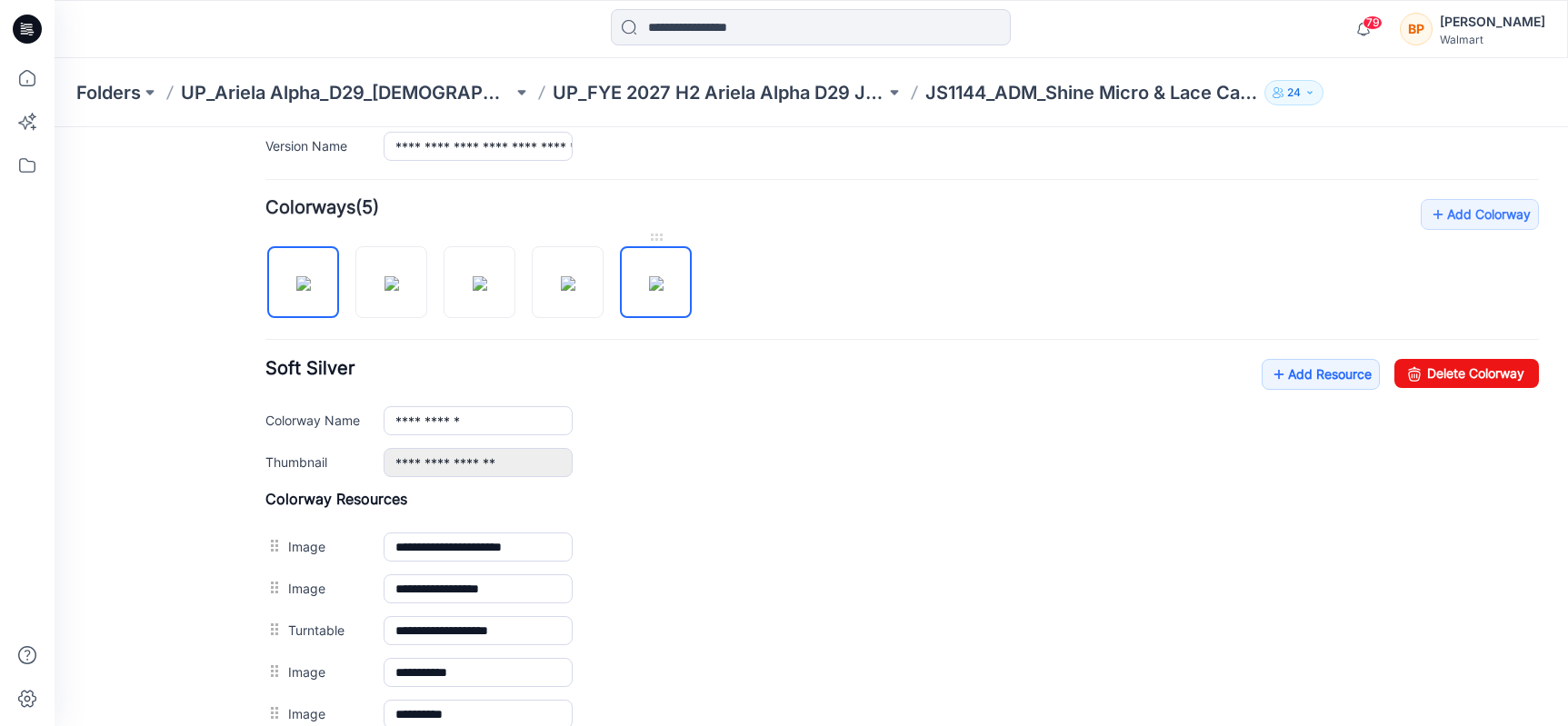
click at [664, 286] on img at bounding box center [656, 283] width 15 height 15
type input "**********"
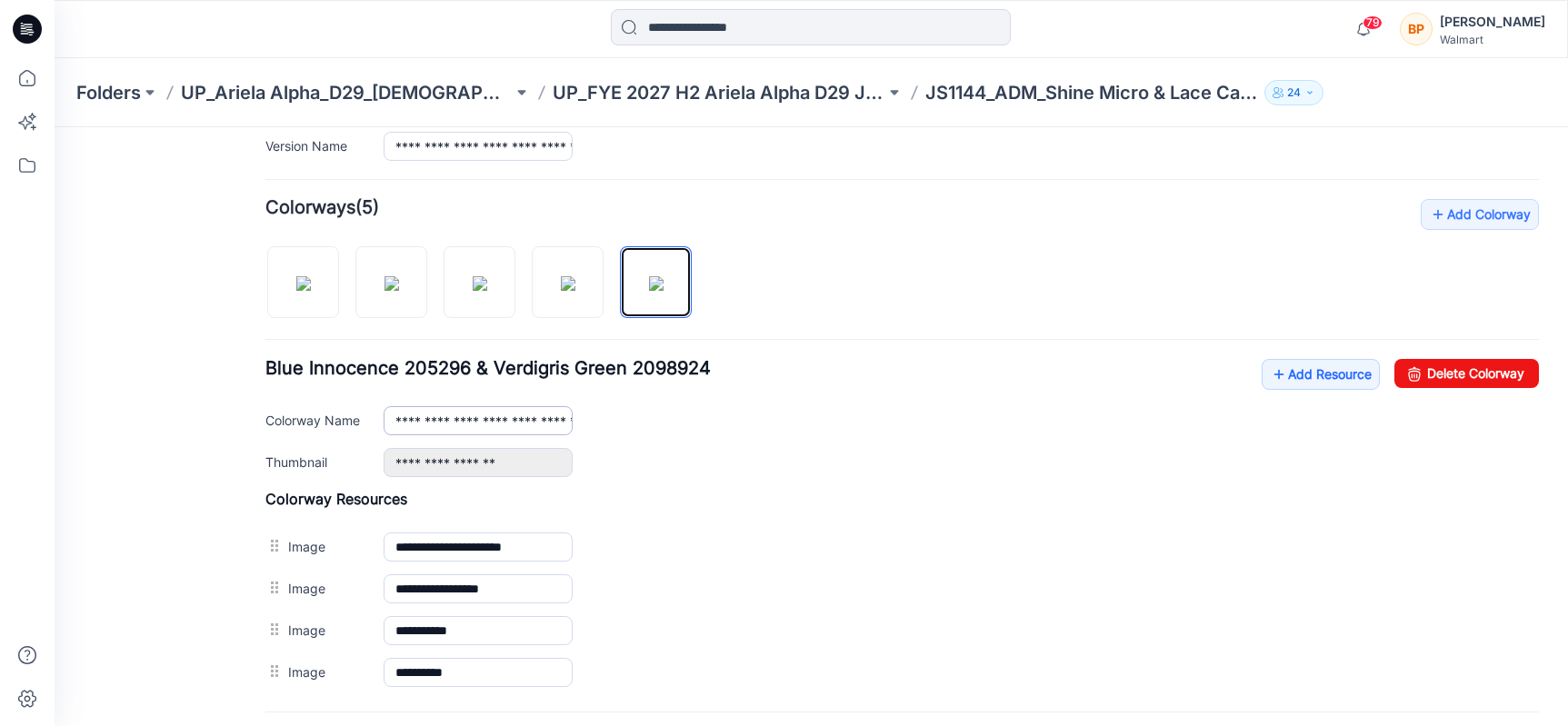
scroll to position [501, 0]
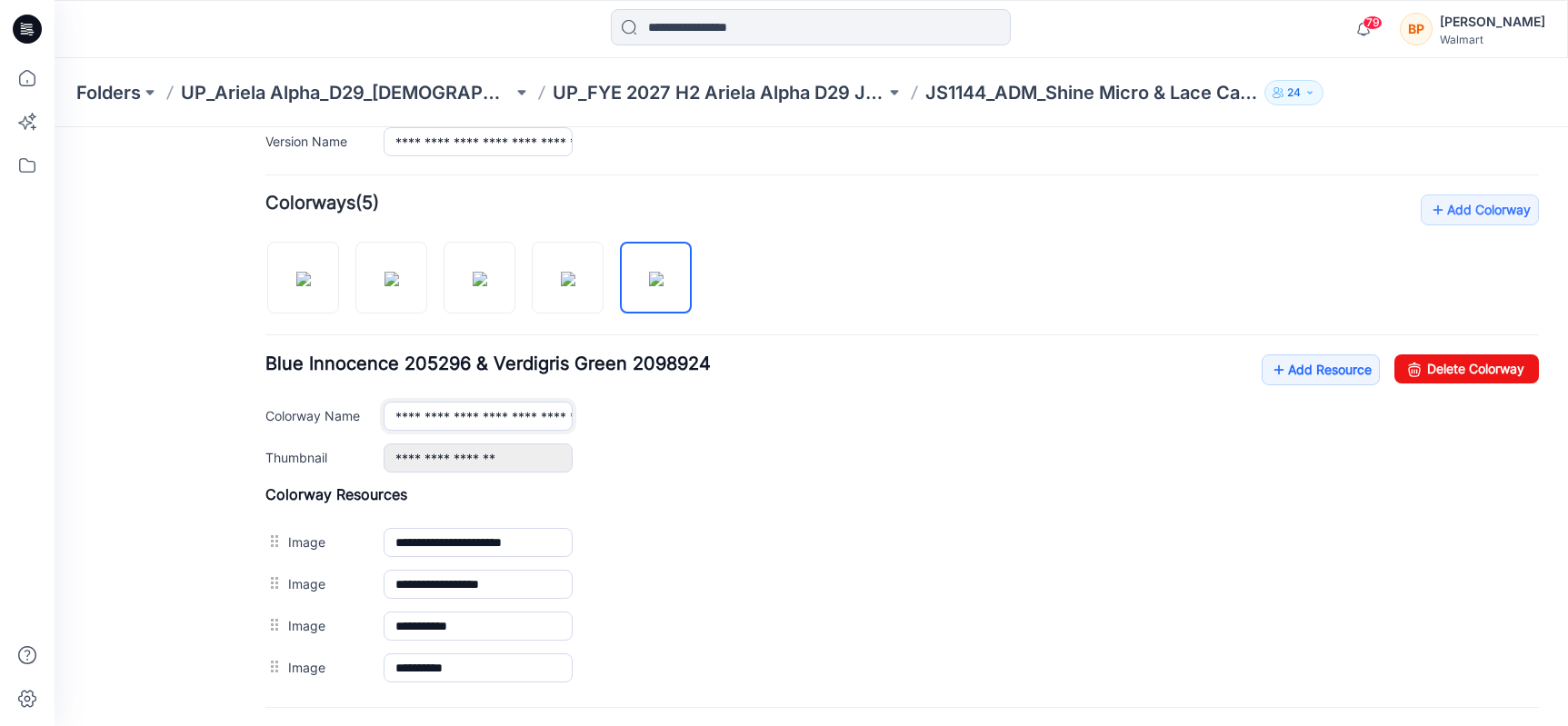
drag, startPoint x: 393, startPoint y: 429, endPoint x: 612, endPoint y: 429, distance: 219.0
click at [612, 429] on div "**********" at bounding box center [961, 415] width 1155 height 29
drag, startPoint x: 393, startPoint y: 415, endPoint x: 670, endPoint y: 418, distance: 277.0
click at [670, 418] on div "**********" at bounding box center [961, 415] width 1155 height 29
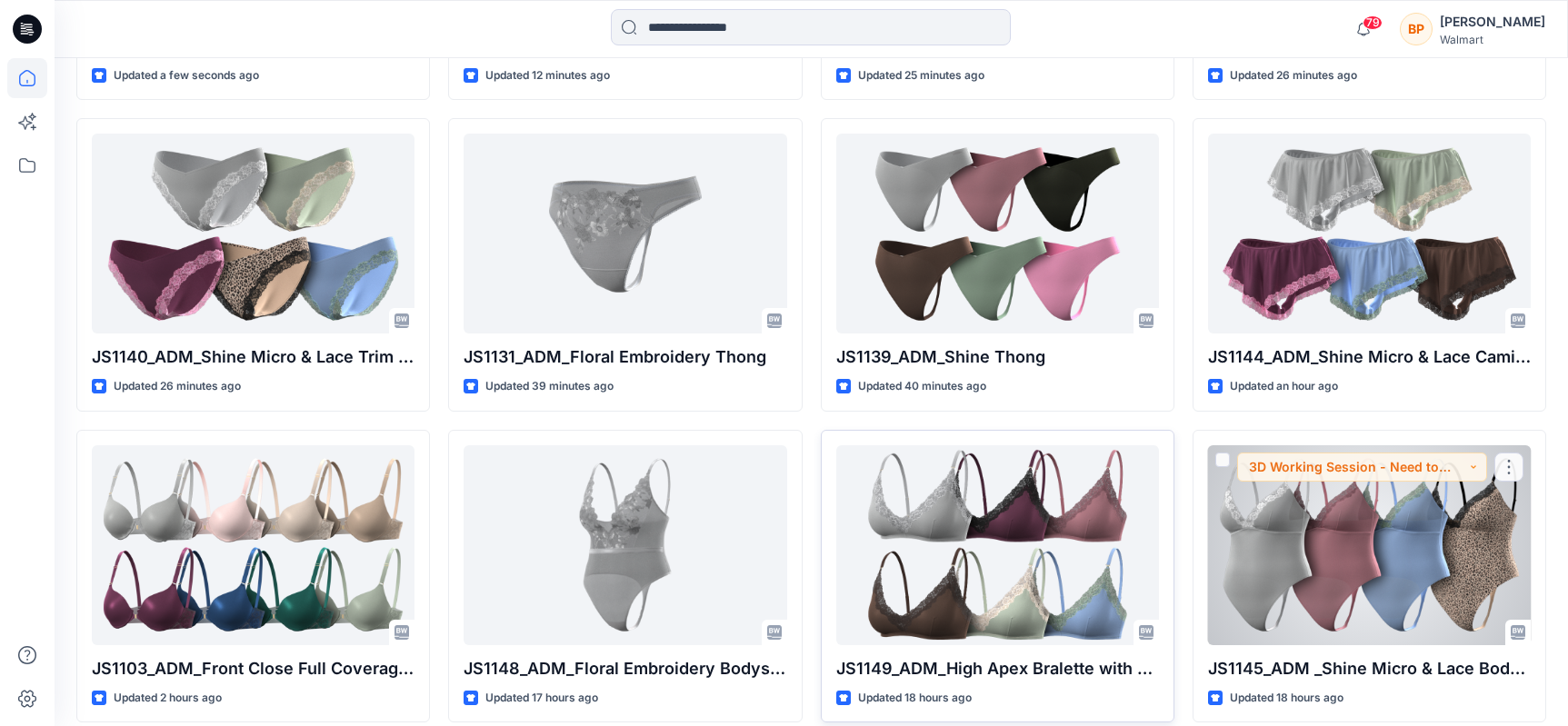
scroll to position [756, 0]
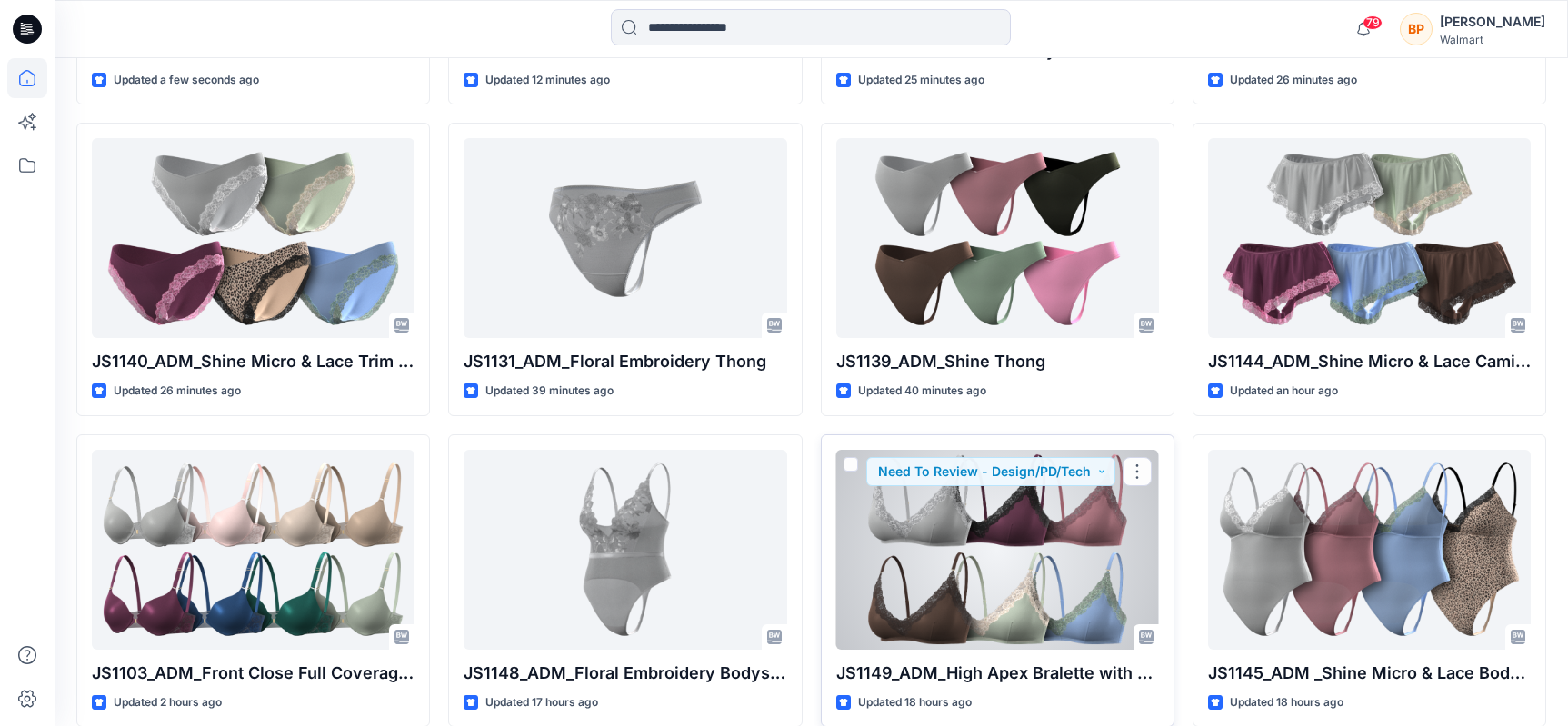
click at [1048, 567] on div at bounding box center [997, 550] width 323 height 200
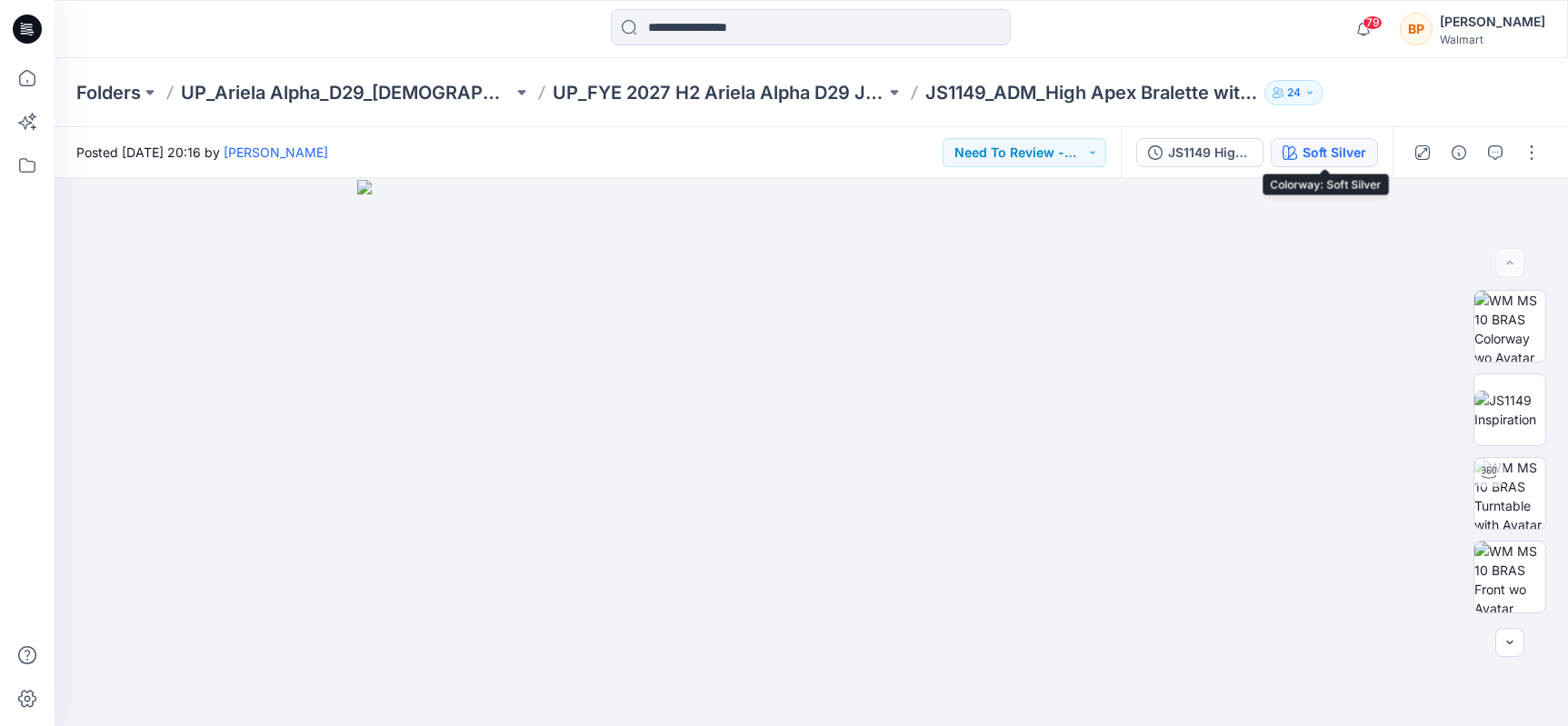
click at [1322, 141] on button "Soft Silver" at bounding box center [1324, 152] width 108 height 29
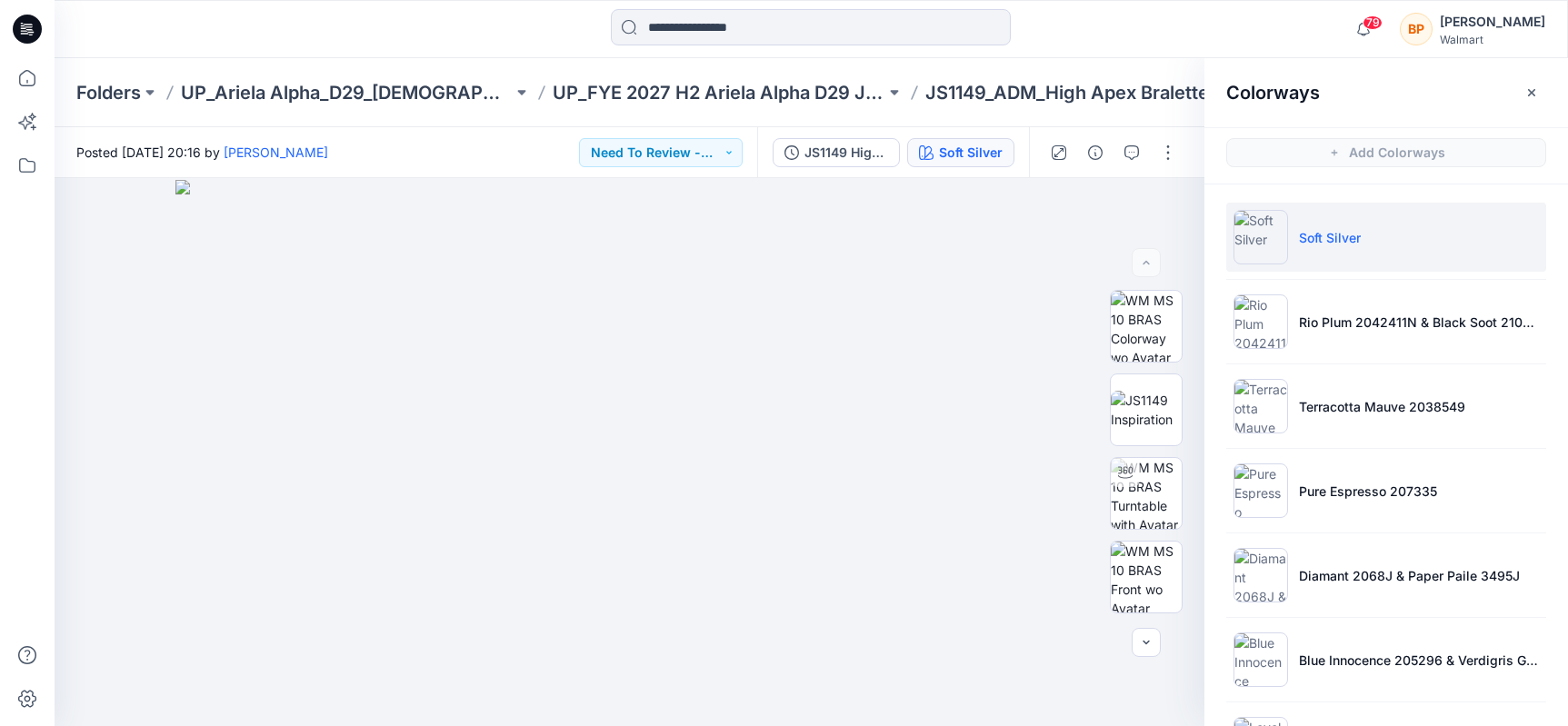
scroll to position [80, 0]
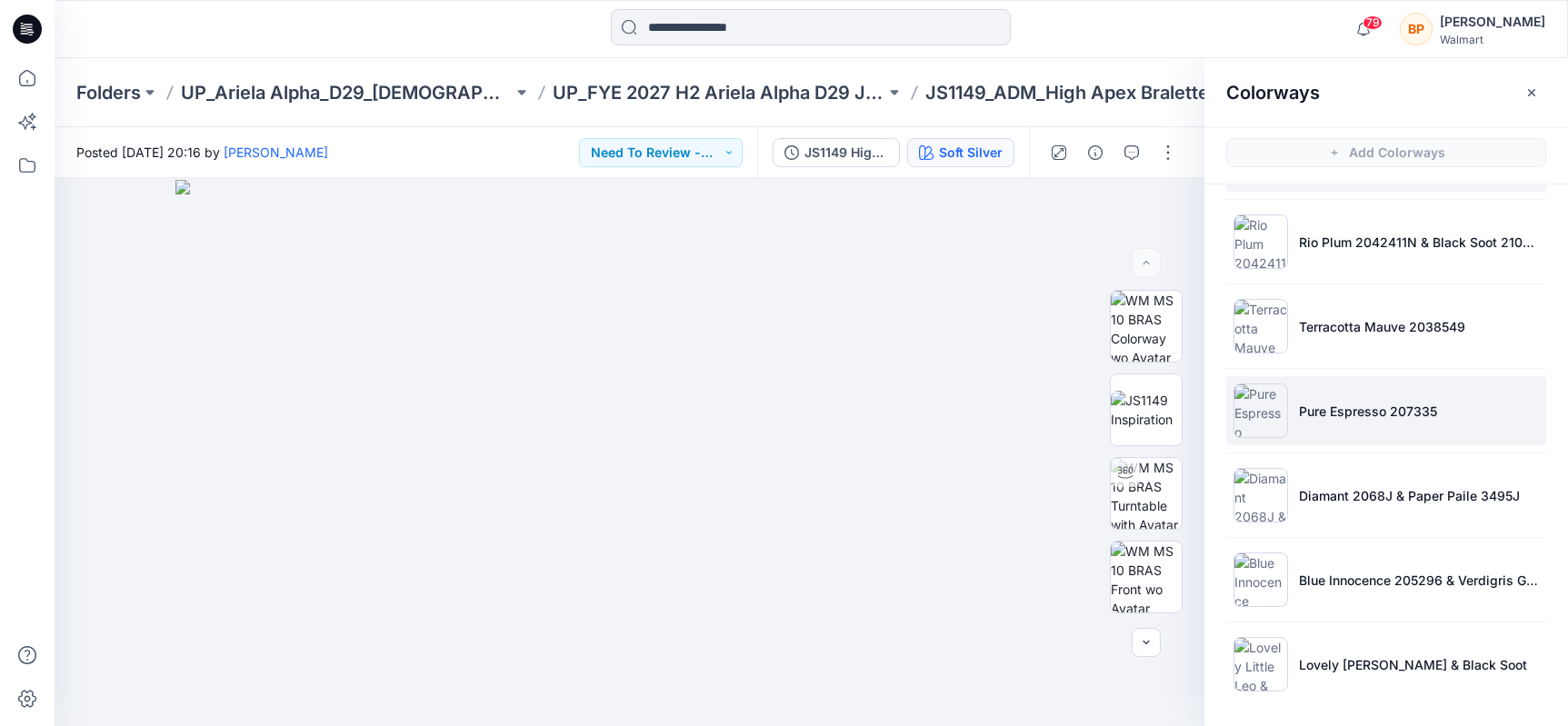
click at [1374, 406] on p "Pure Espresso 207335" at bounding box center [1369, 411] width 139 height 19
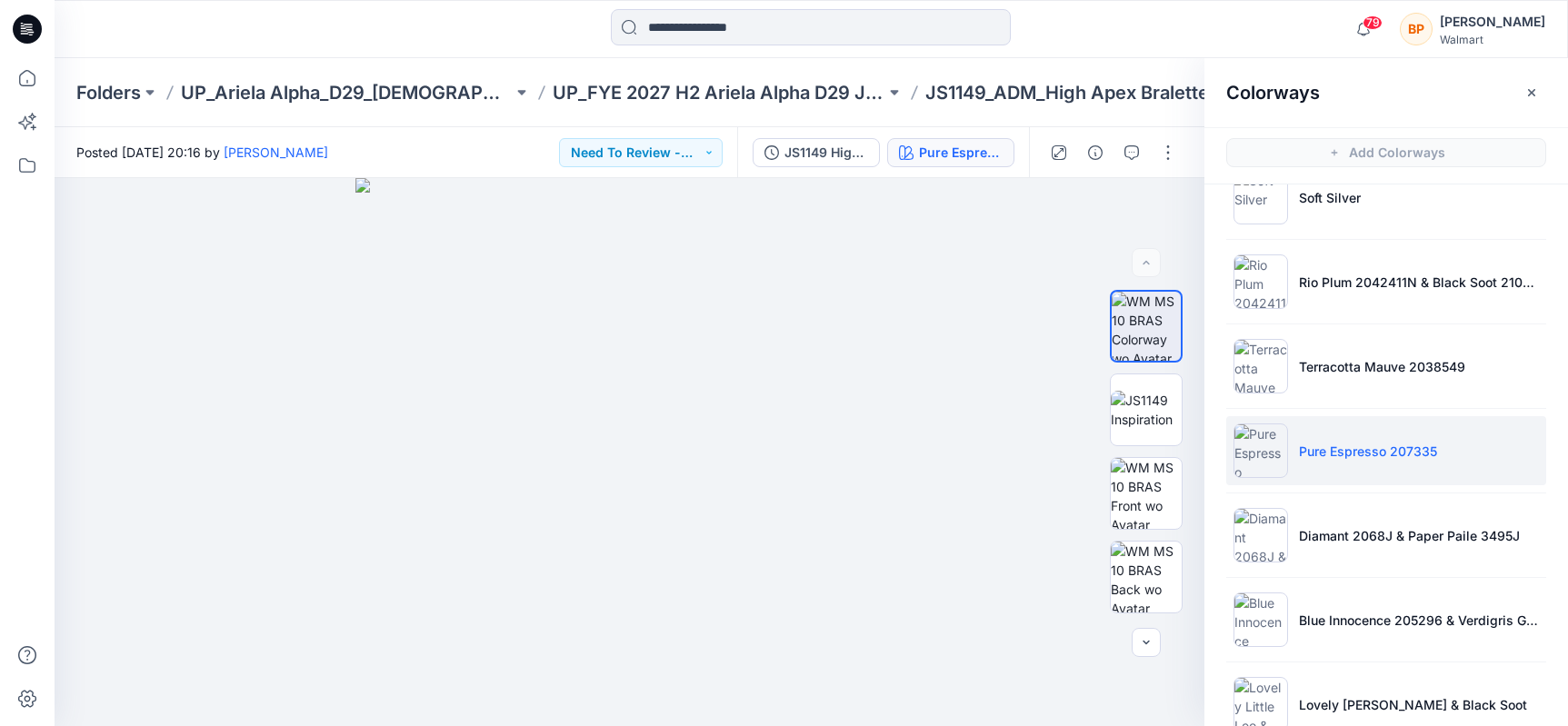
scroll to position [0, 0]
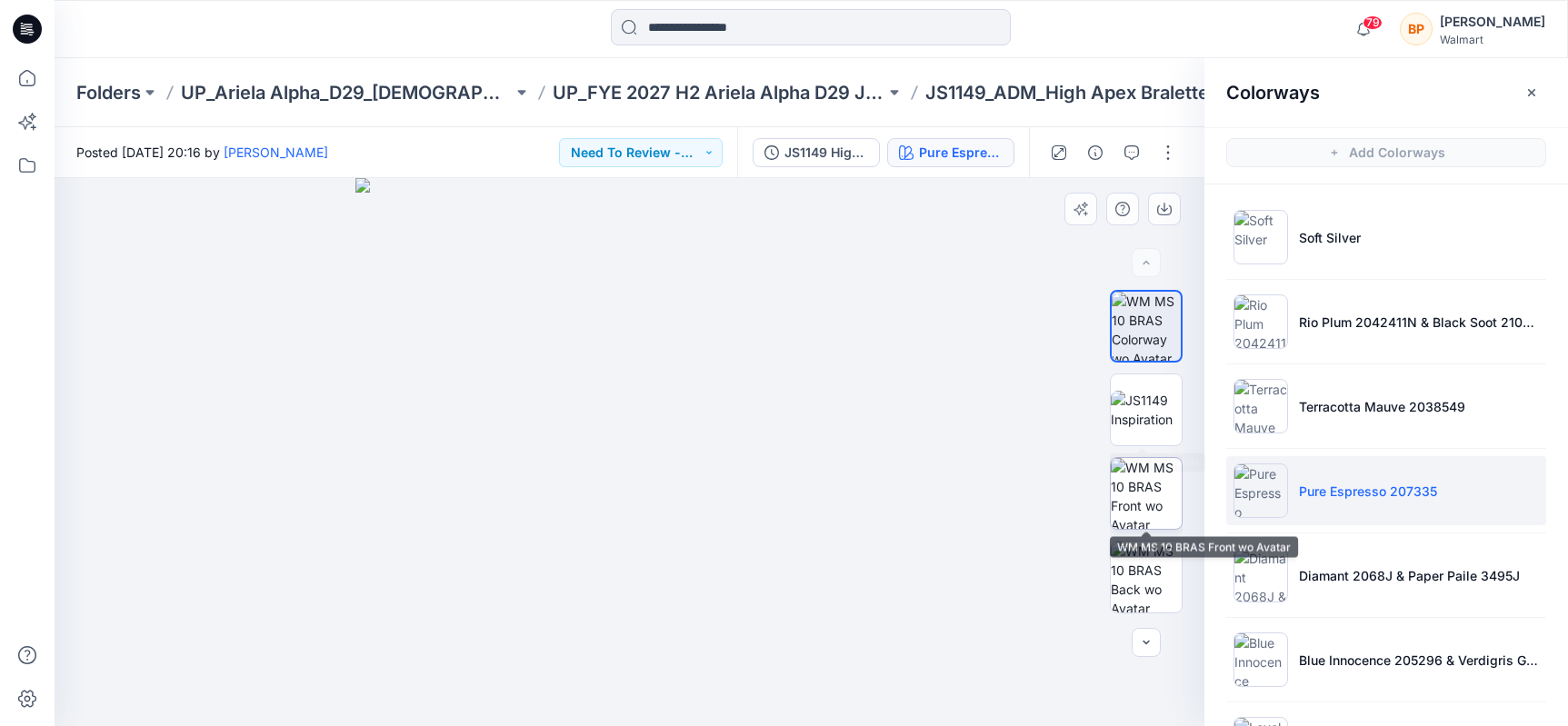
click at [1138, 487] on img at bounding box center [1147, 493] width 71 height 71
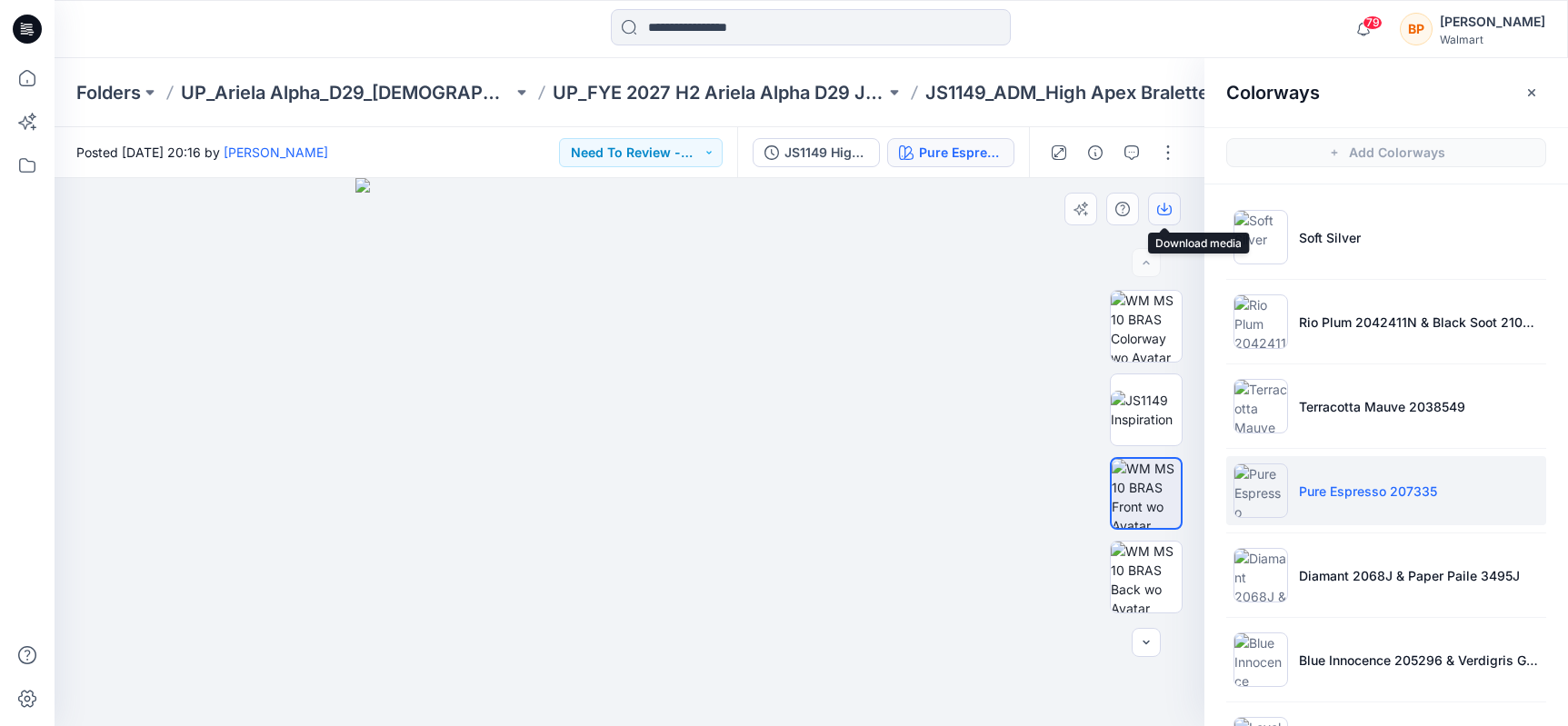
click at [1163, 202] on icon "button" at bounding box center [1165, 210] width 15 height 15
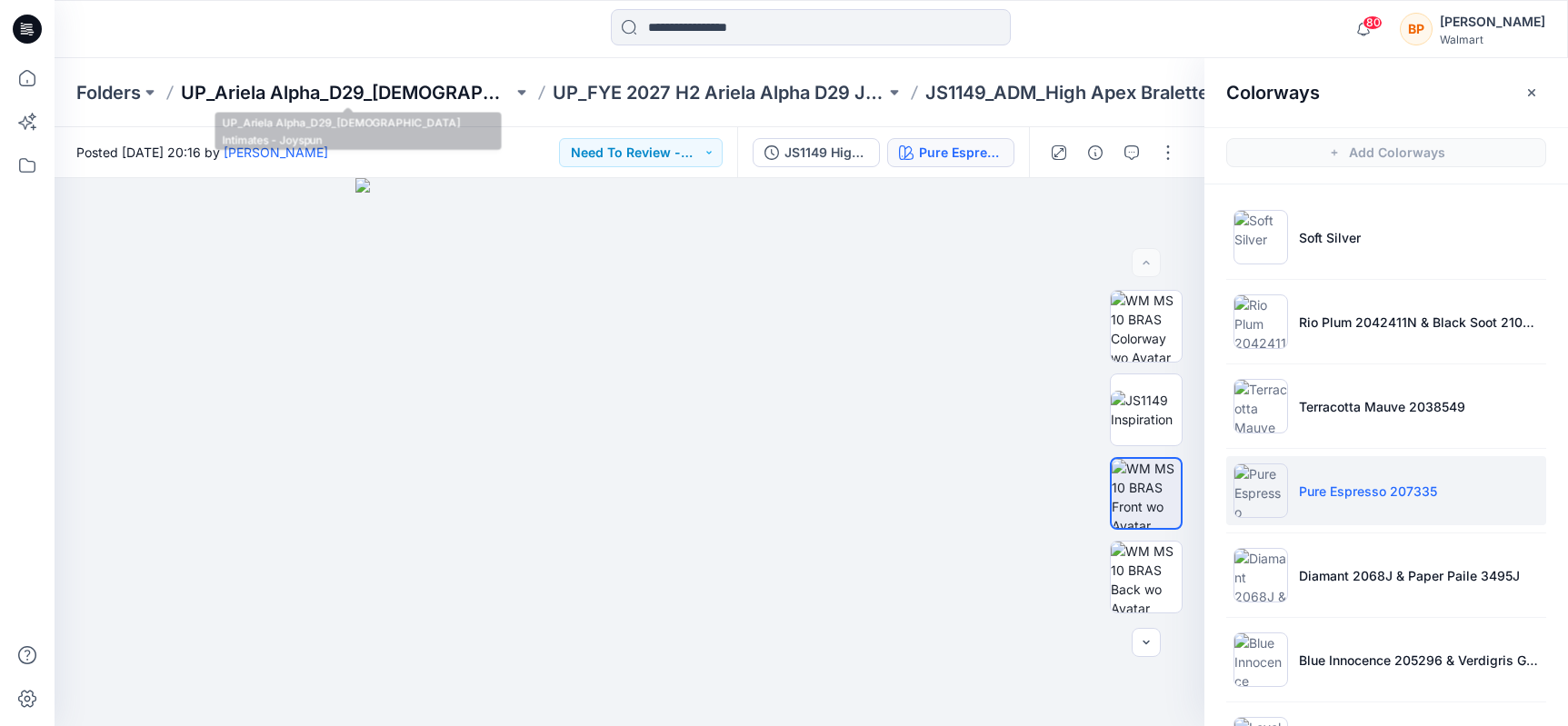
click at [461, 97] on p "UP_Ariela Alpha_D29_[DEMOGRAPHIC_DATA] Intimates - Joyspun" at bounding box center [346, 92] width 331 height 25
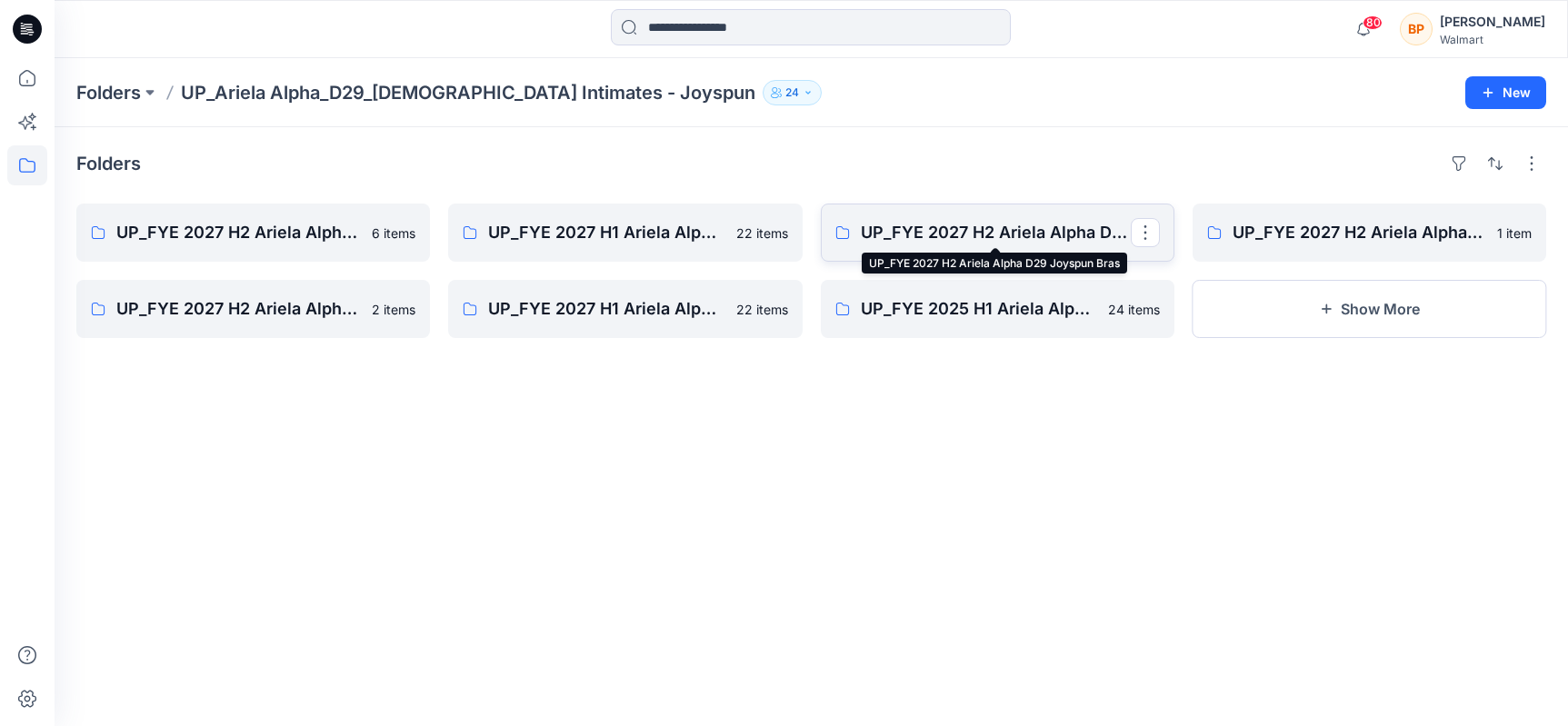
click at [976, 242] on p "UP_FYE 2027 H2 Ariela Alpha D29 Joyspun Bras" at bounding box center [996, 232] width 270 height 25
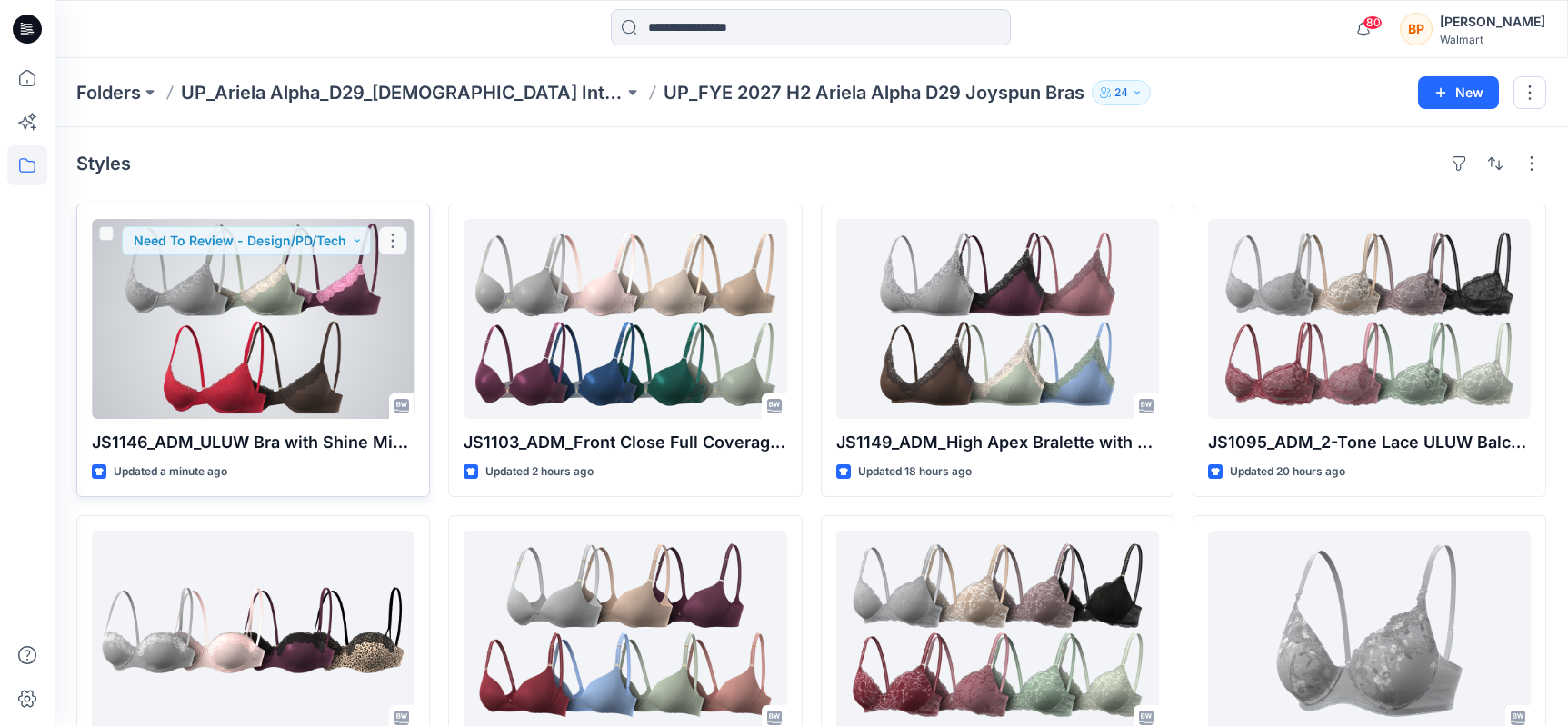
click at [372, 325] on div at bounding box center [253, 319] width 323 height 200
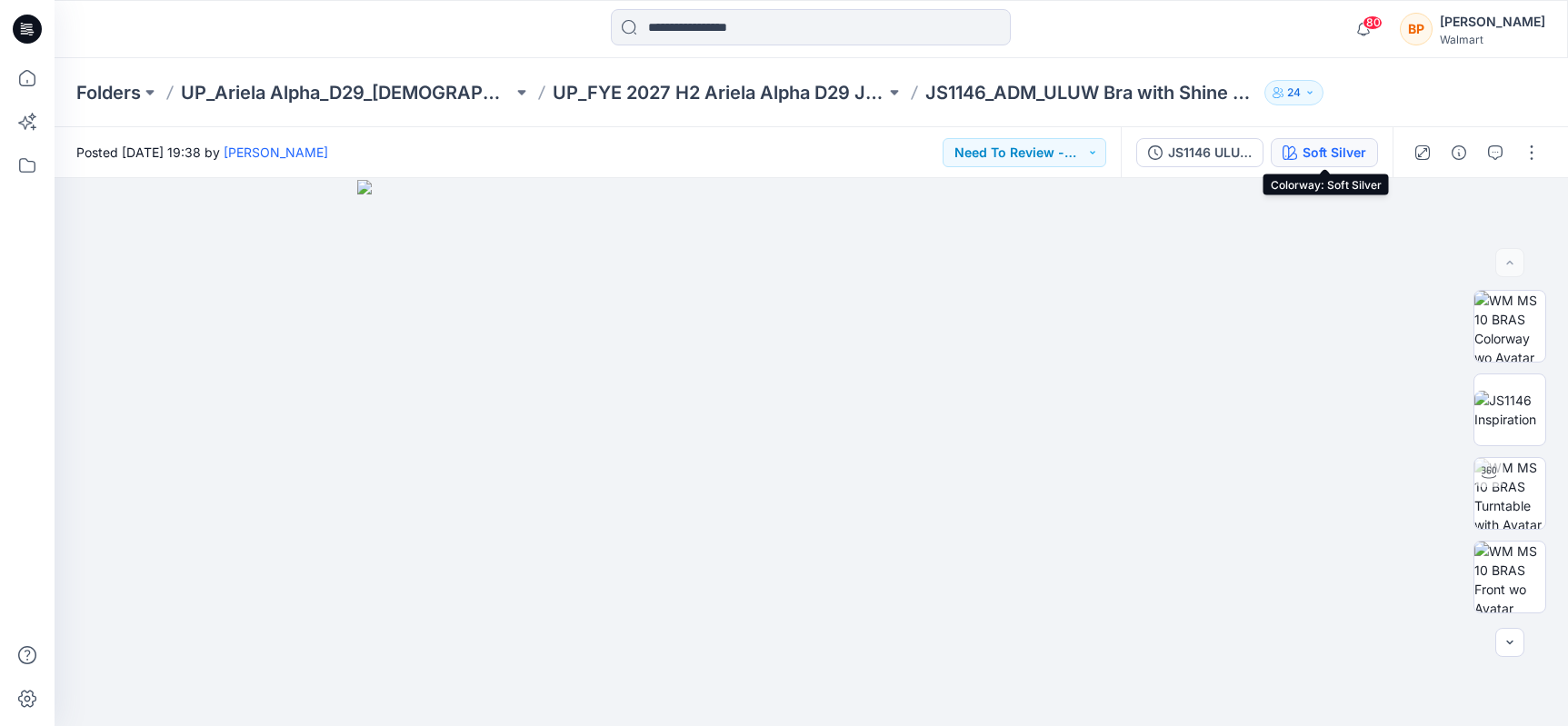
click at [1341, 145] on div "Soft Silver" at bounding box center [1334, 152] width 64 height 20
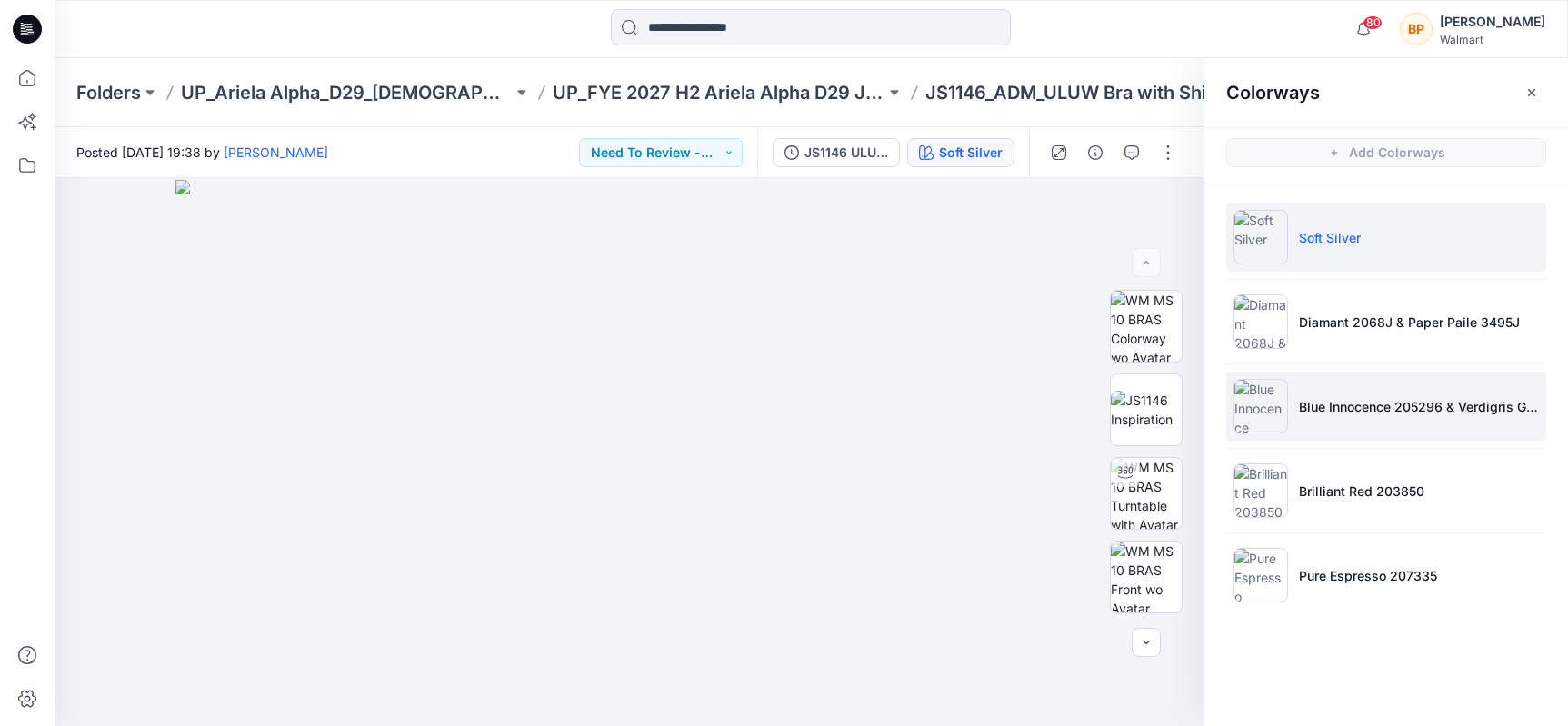
click at [1337, 413] on p "Blue Innocence 205296 & Verdigris Green 2098924" at bounding box center [1419, 406] width 240 height 19
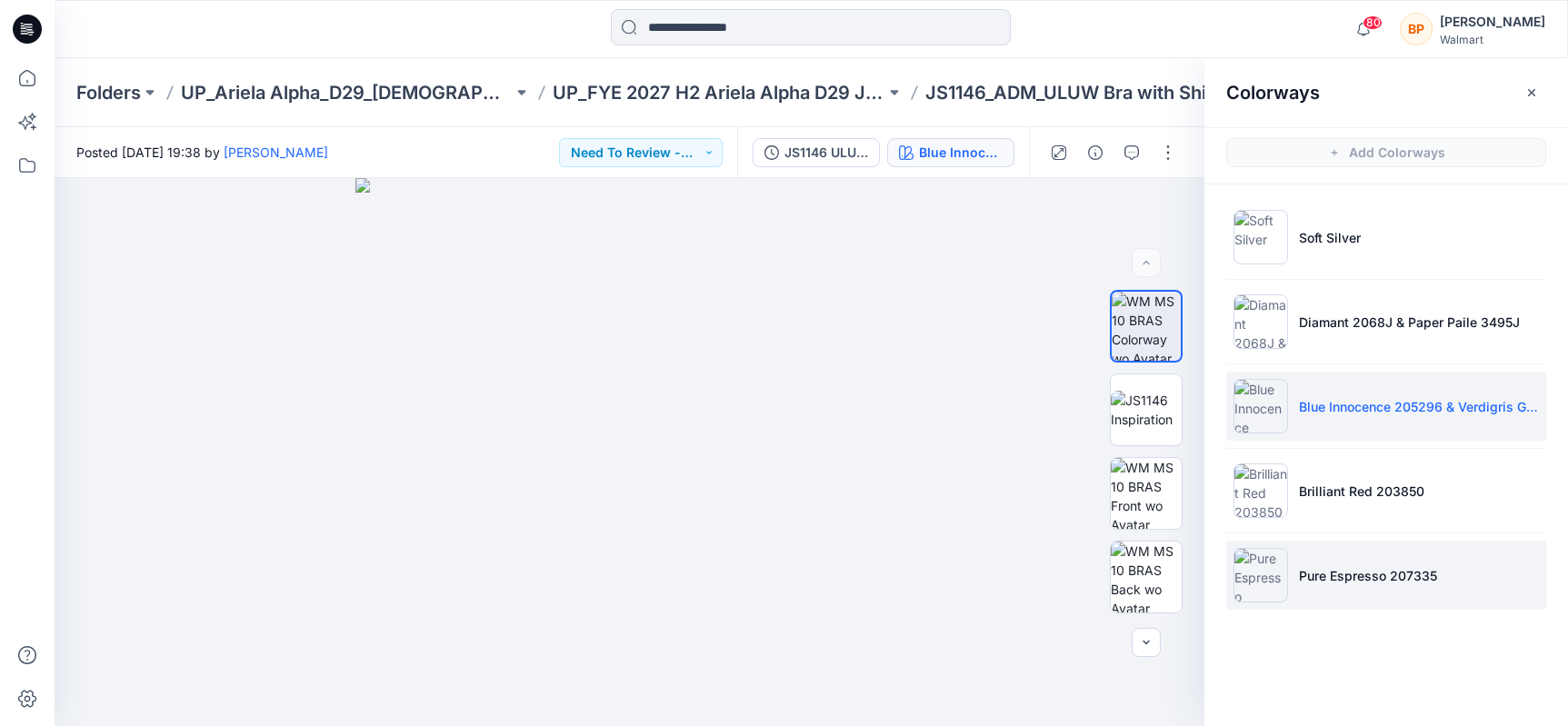
click at [1276, 567] on img at bounding box center [1261, 575] width 54 height 54
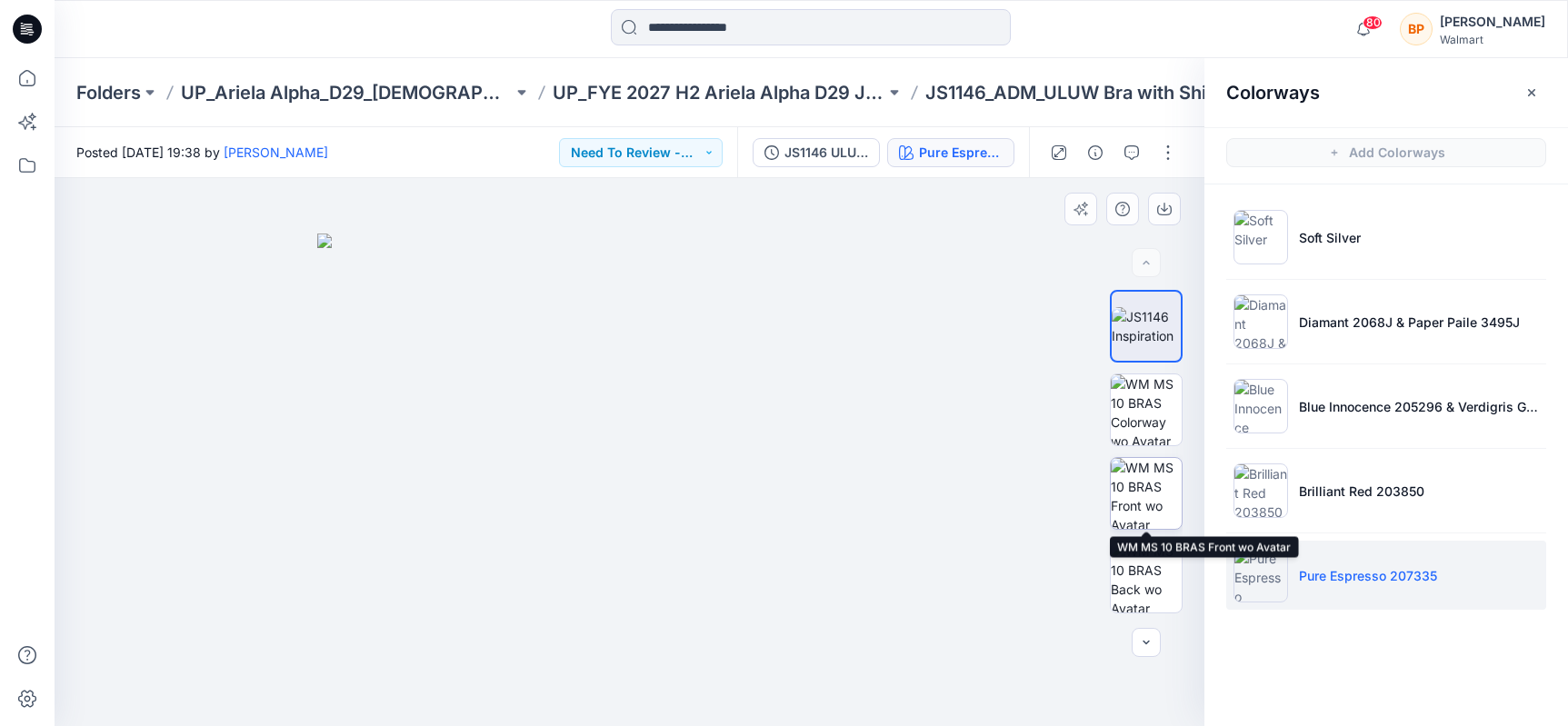
click at [1149, 491] on img at bounding box center [1147, 493] width 71 height 71
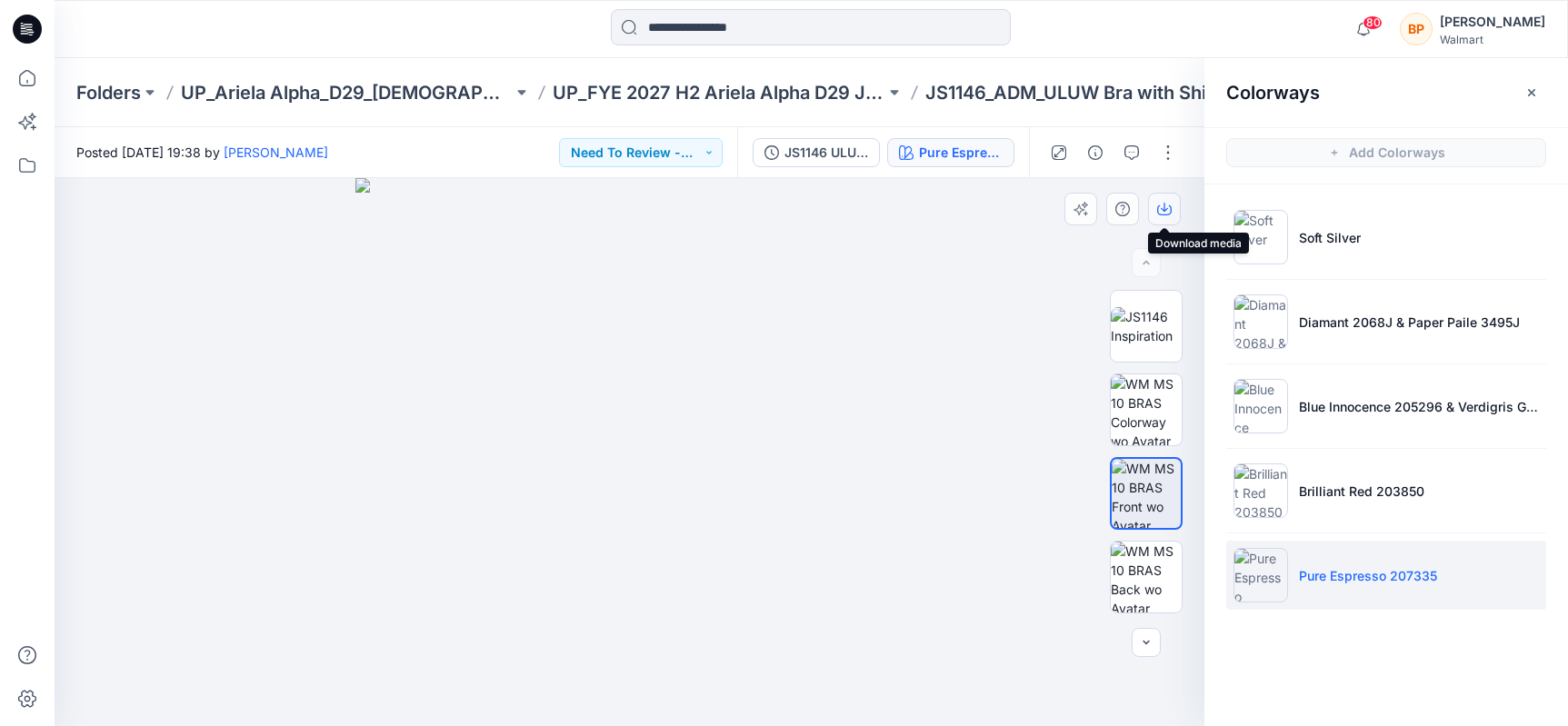
click at [1174, 206] on button "button" at bounding box center [1164, 209] width 33 height 33
click at [920, 210] on div at bounding box center [629, 452] width 1150 height 548
drag, startPoint x: 1186, startPoint y: 138, endPoint x: 1177, endPoint y: 141, distance: 9.5
click at [1186, 138] on div at bounding box center [1113, 152] width 169 height 51
click at [1150, 160] on div at bounding box center [1113, 152] width 169 height 51
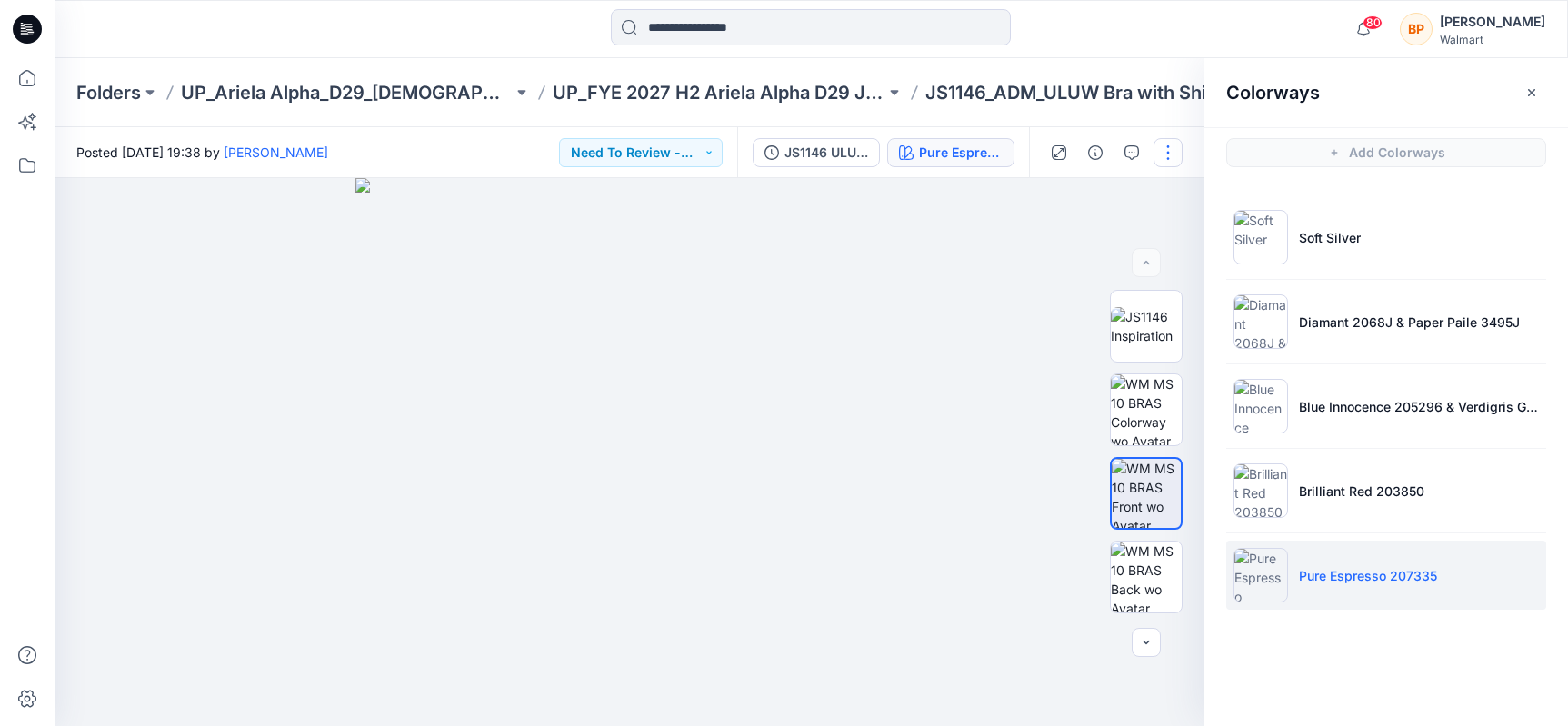
click at [1161, 157] on button "button" at bounding box center [1167, 152] width 29 height 29
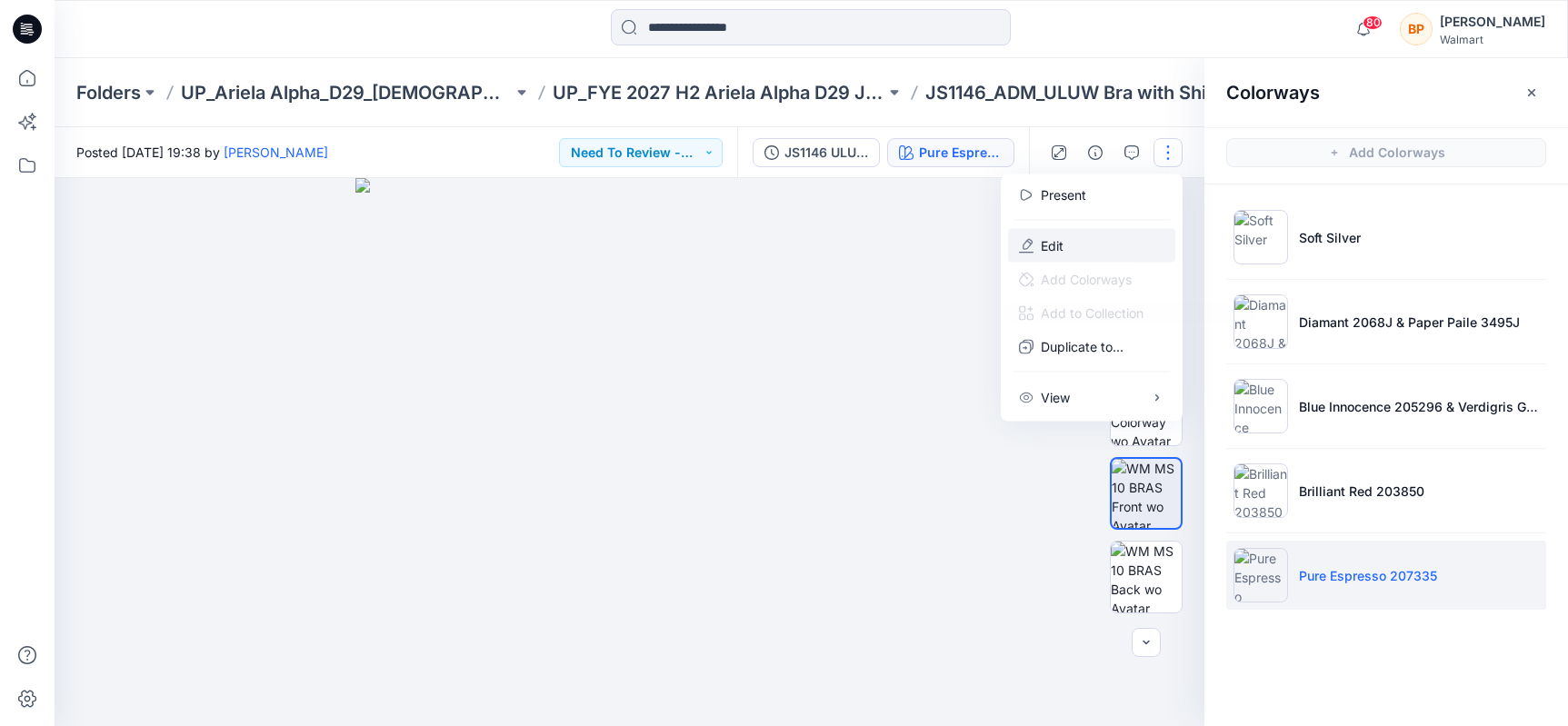
click at [1076, 238] on button "Edit" at bounding box center [1092, 246] width 168 height 34
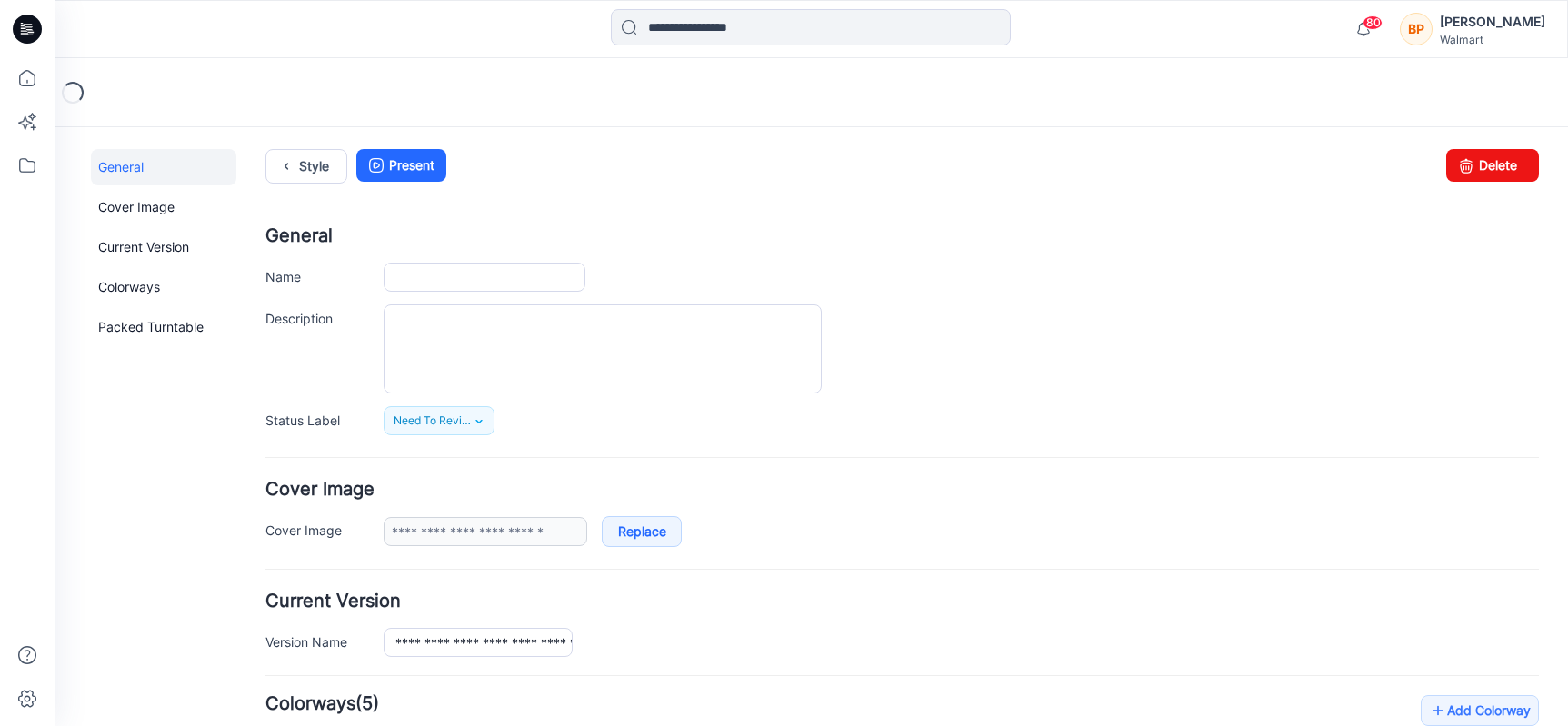
type input "**********"
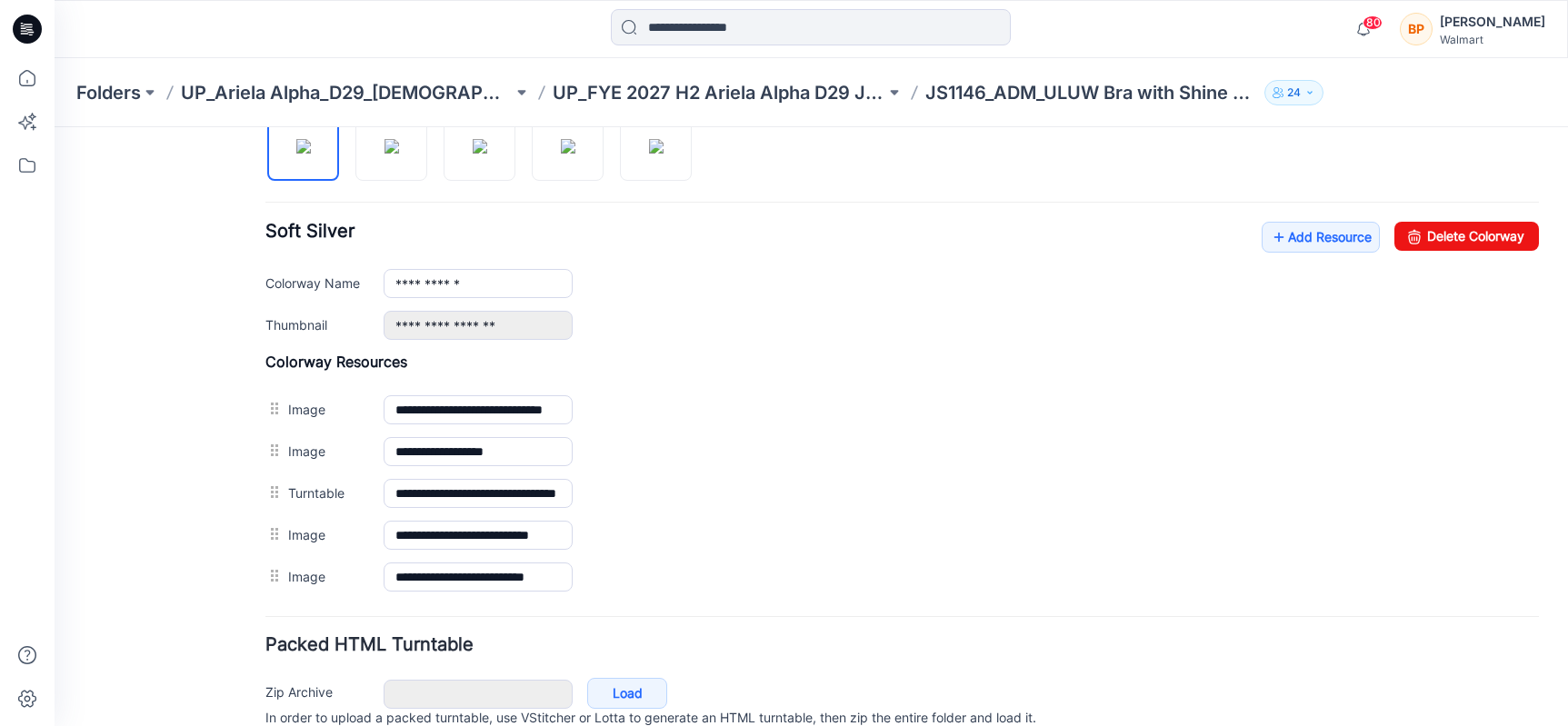
scroll to position [621, 0]
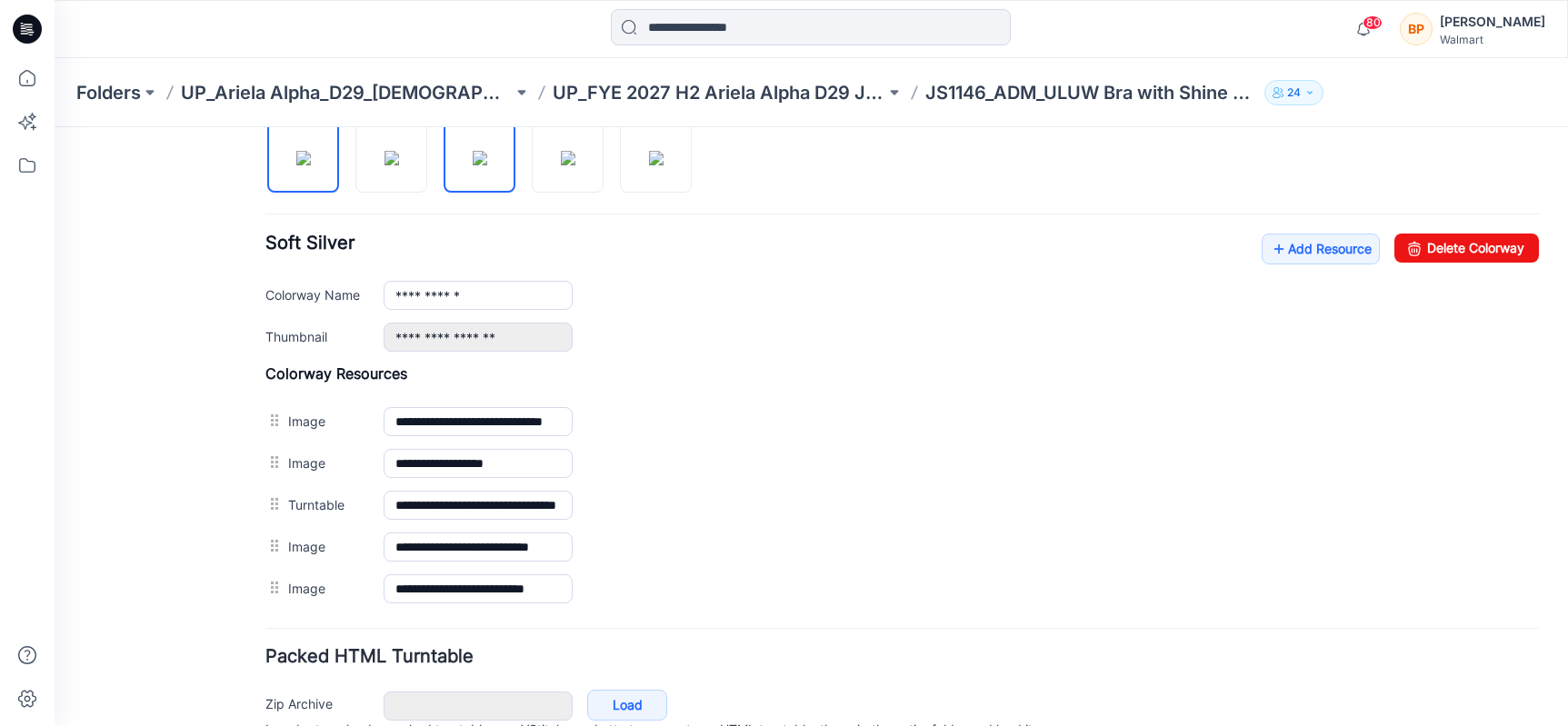
click at [473, 166] on img at bounding box center [480, 158] width 15 height 15
type input "**********"
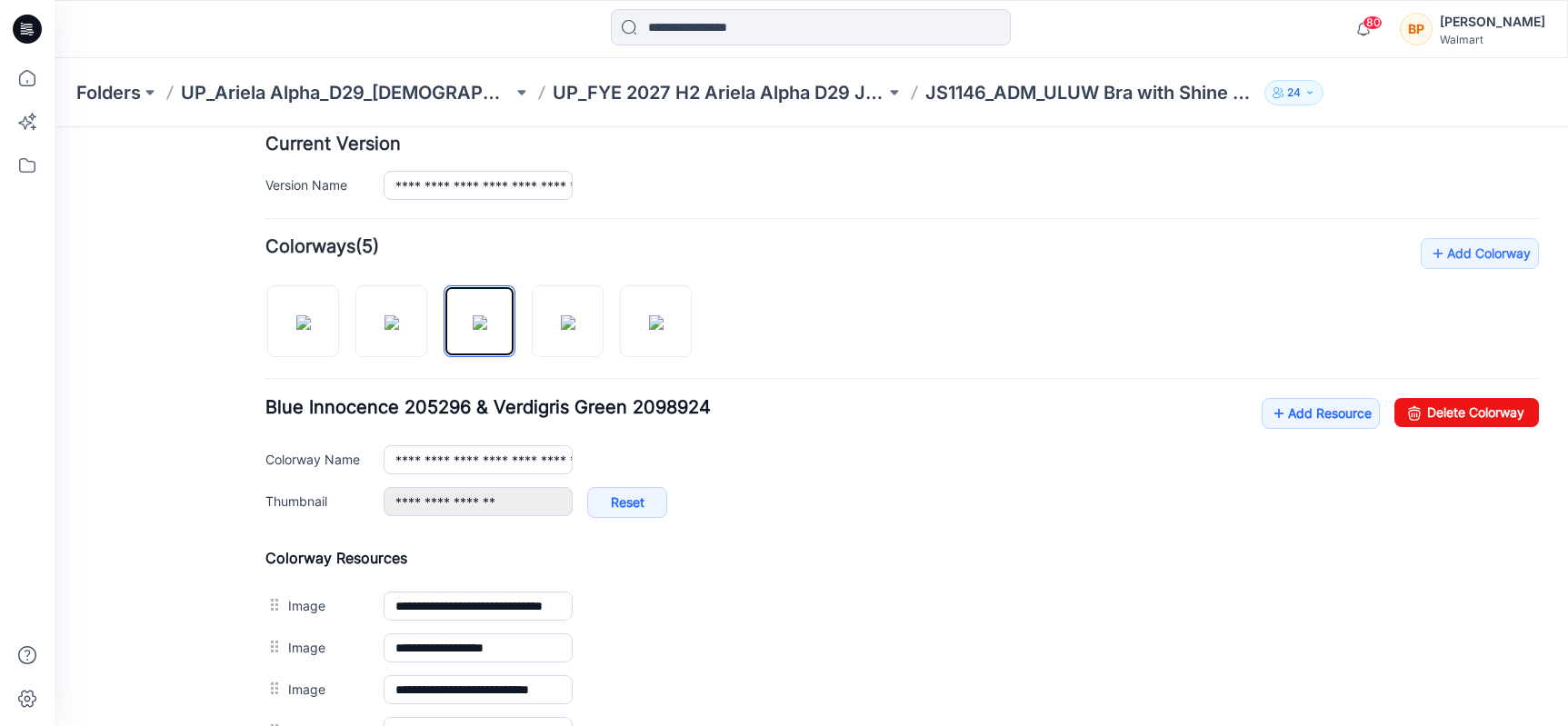
scroll to position [332, 0]
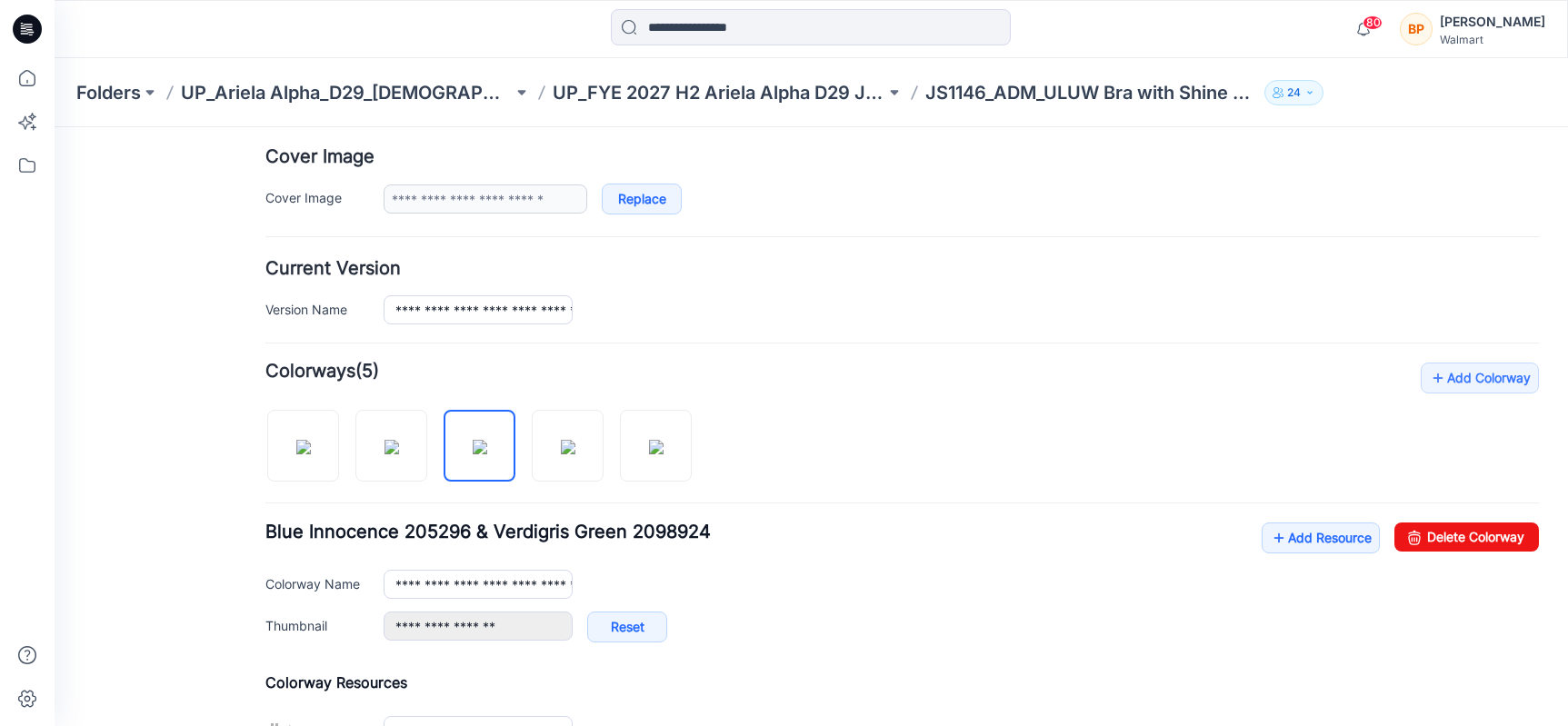
click at [438, 416] on div at bounding box center [486, 437] width 441 height 94
click at [473, 446] on img at bounding box center [480, 447] width 15 height 15
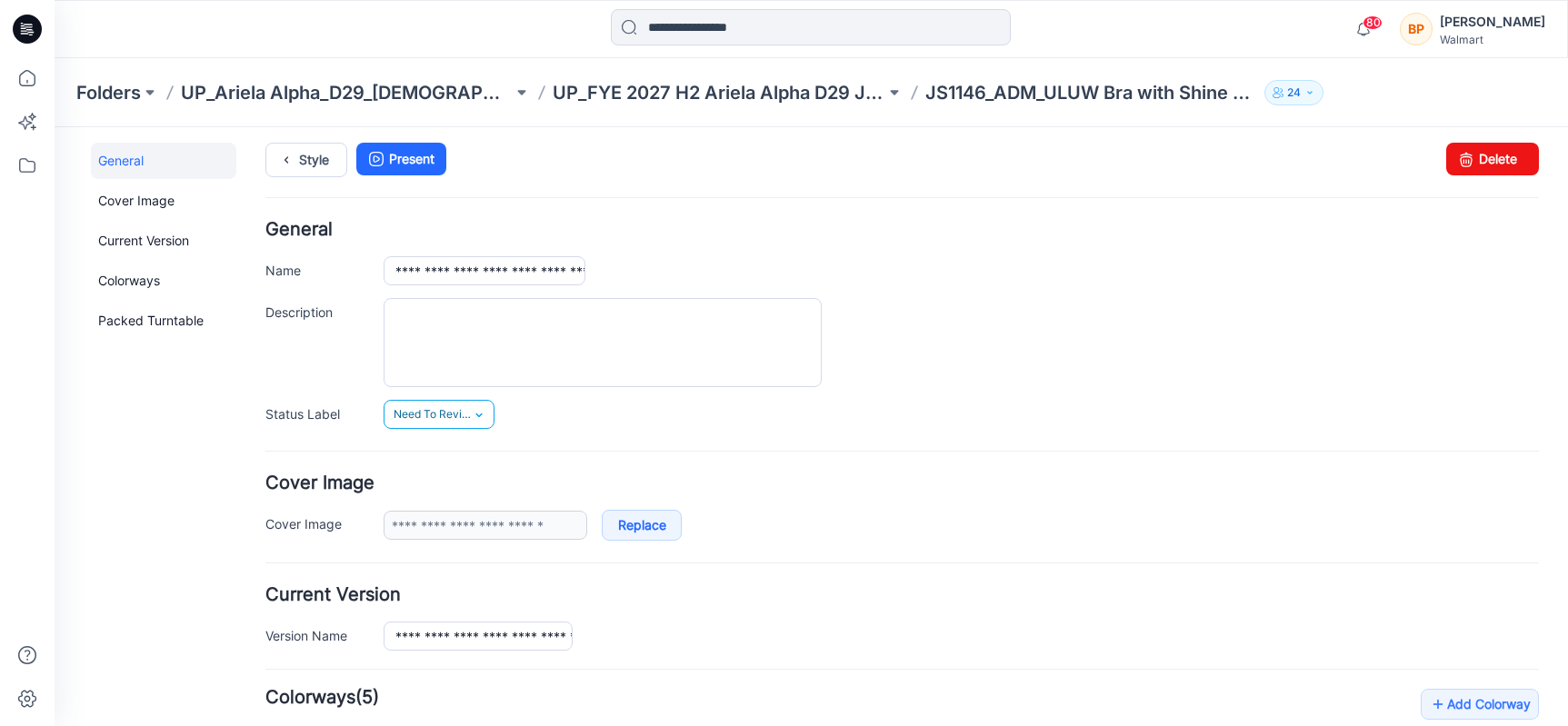
scroll to position [0, 0]
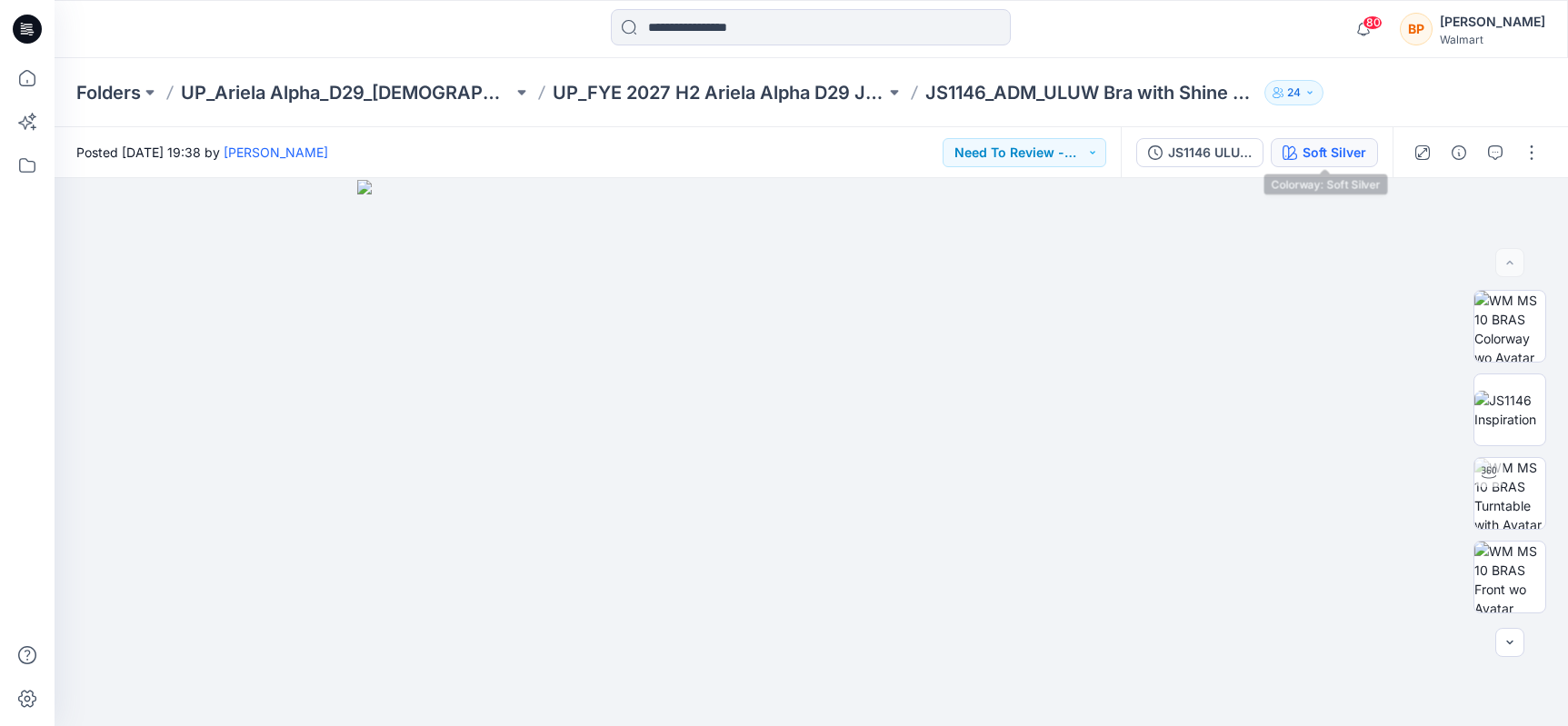
click at [1335, 160] on div "Soft Silver" at bounding box center [1334, 152] width 64 height 20
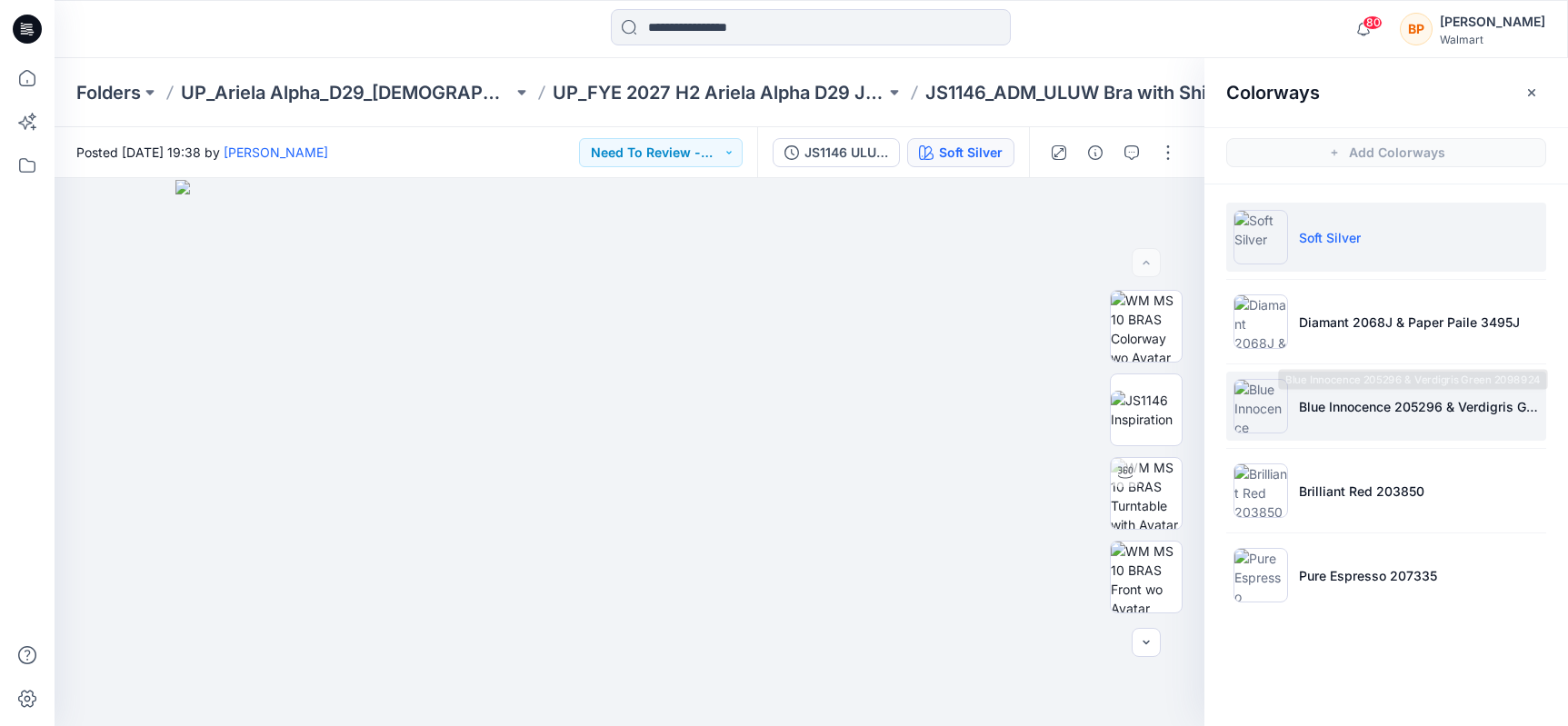
click at [1351, 408] on p "Blue Innocence 205296 & Verdigris Green 2098924" at bounding box center [1419, 406] width 240 height 19
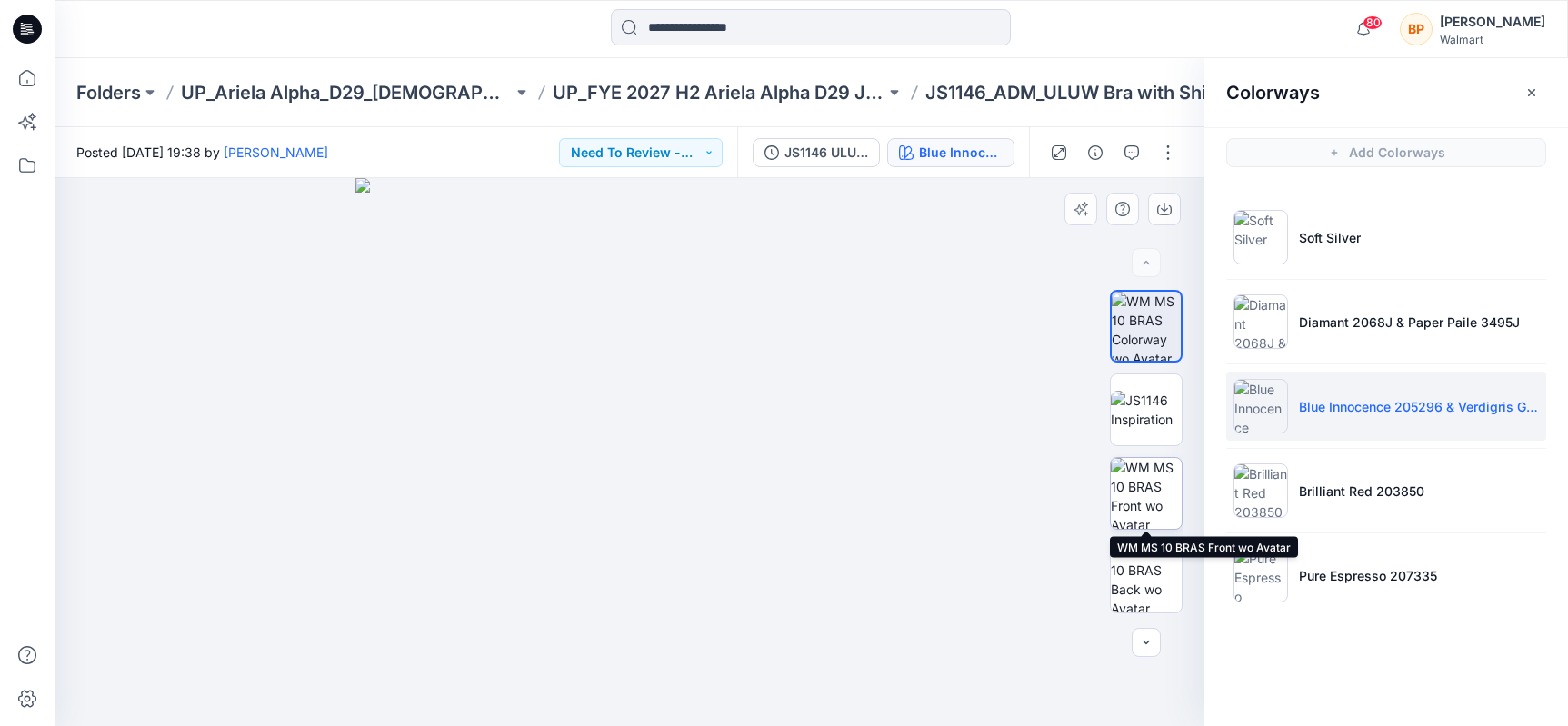
scroll to position [332, 0]
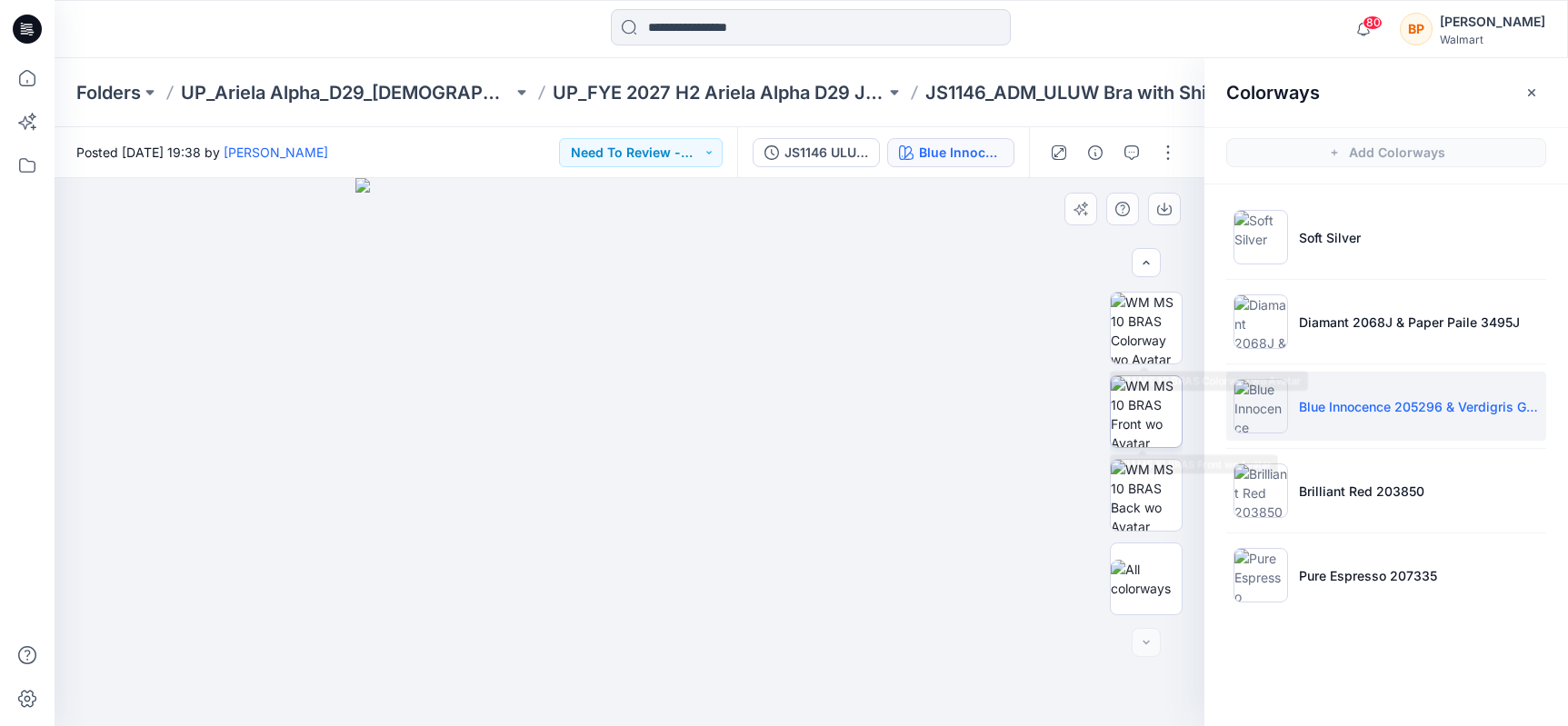
click at [1142, 412] on img at bounding box center [1147, 412] width 71 height 71
click at [1163, 200] on button "button" at bounding box center [1164, 209] width 33 height 33
click at [1317, 440] on li "Blue Innocence 205296 & Verdigris Green 2098924" at bounding box center [1386, 406] width 320 height 69
click at [1152, 330] on img at bounding box center [1147, 328] width 71 height 71
click at [1155, 210] on button "button" at bounding box center [1164, 209] width 33 height 33
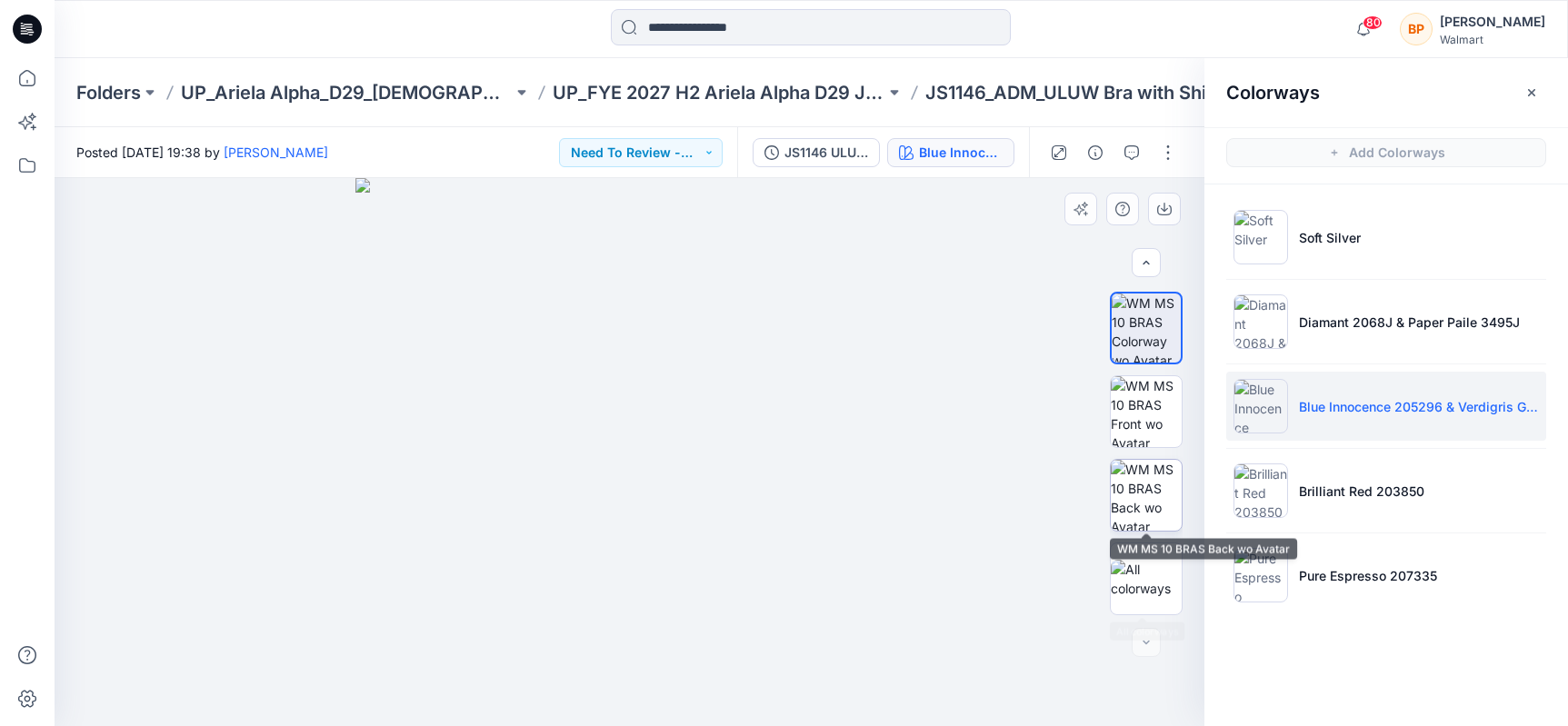
click at [1140, 487] on img at bounding box center [1147, 495] width 71 height 71
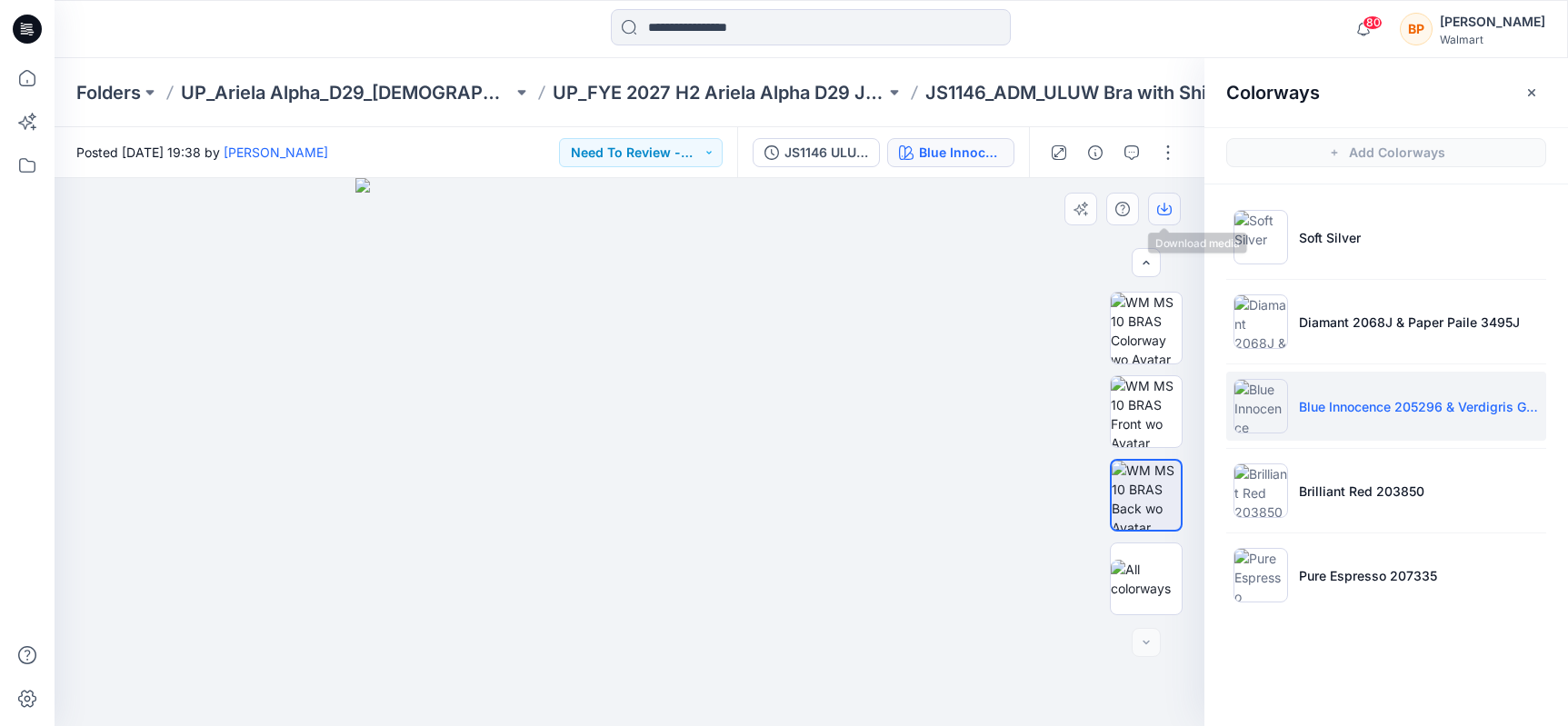
click at [1158, 205] on icon "button" at bounding box center [1165, 210] width 15 height 10
click at [1160, 146] on button "button" at bounding box center [1167, 152] width 29 height 29
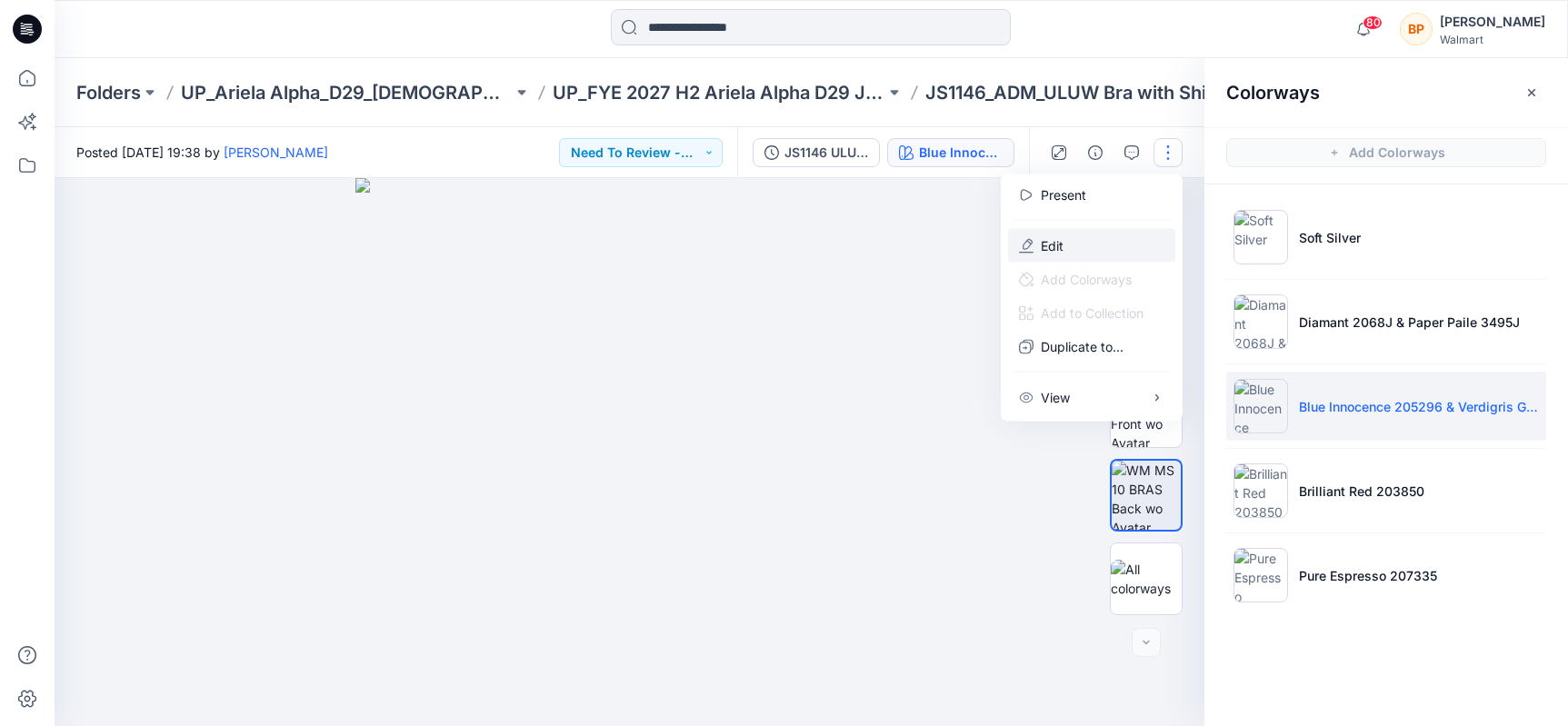
click at [1126, 242] on button "Edit" at bounding box center [1092, 246] width 168 height 34
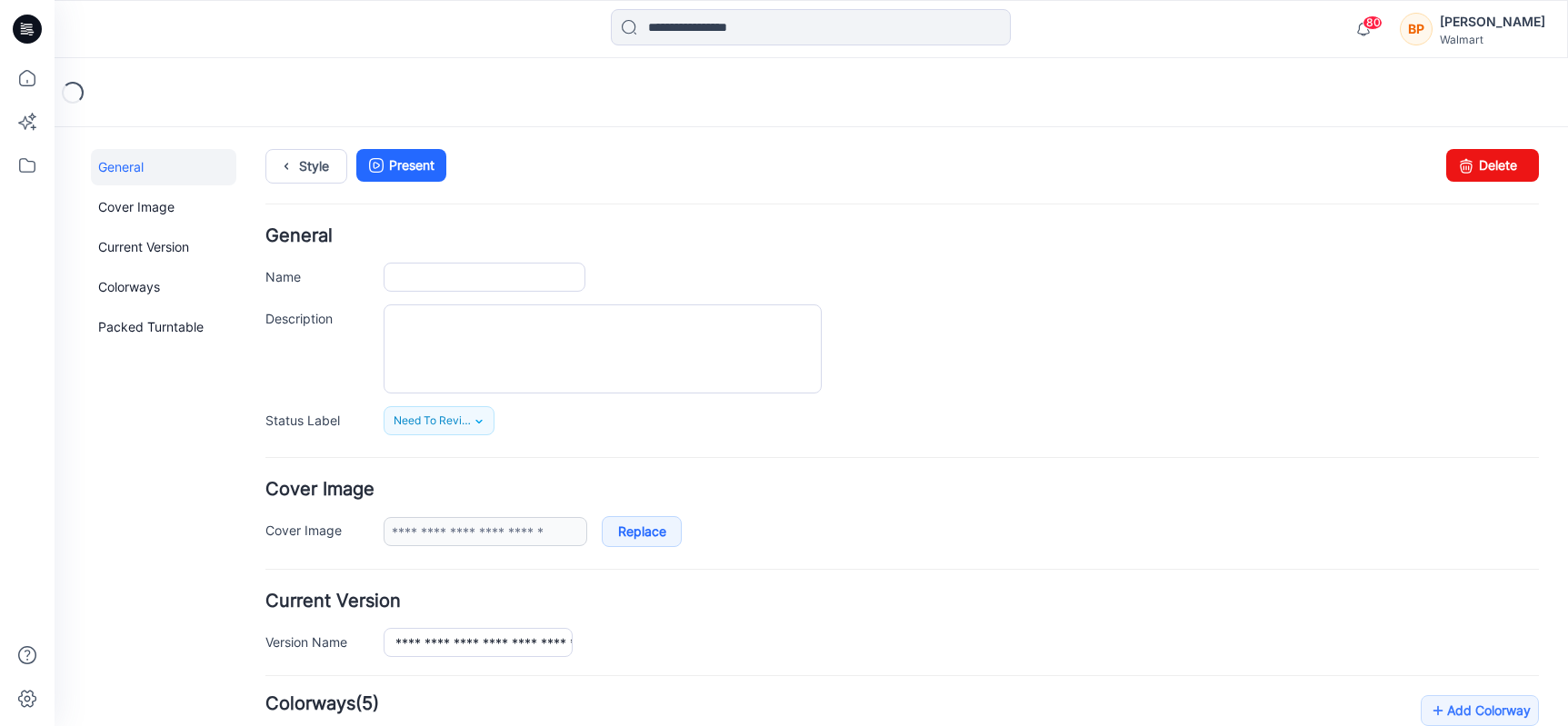
type input "**********"
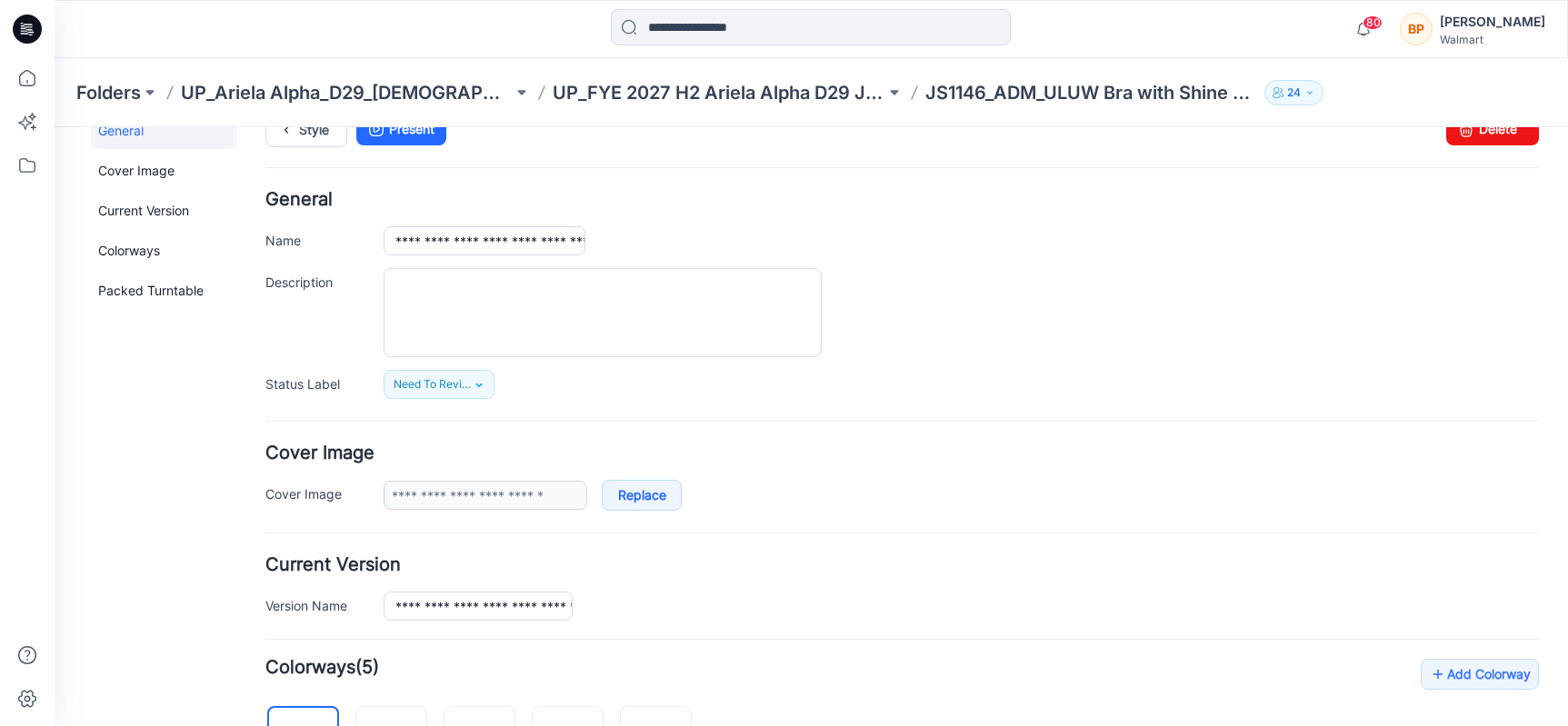
scroll to position [314, 0]
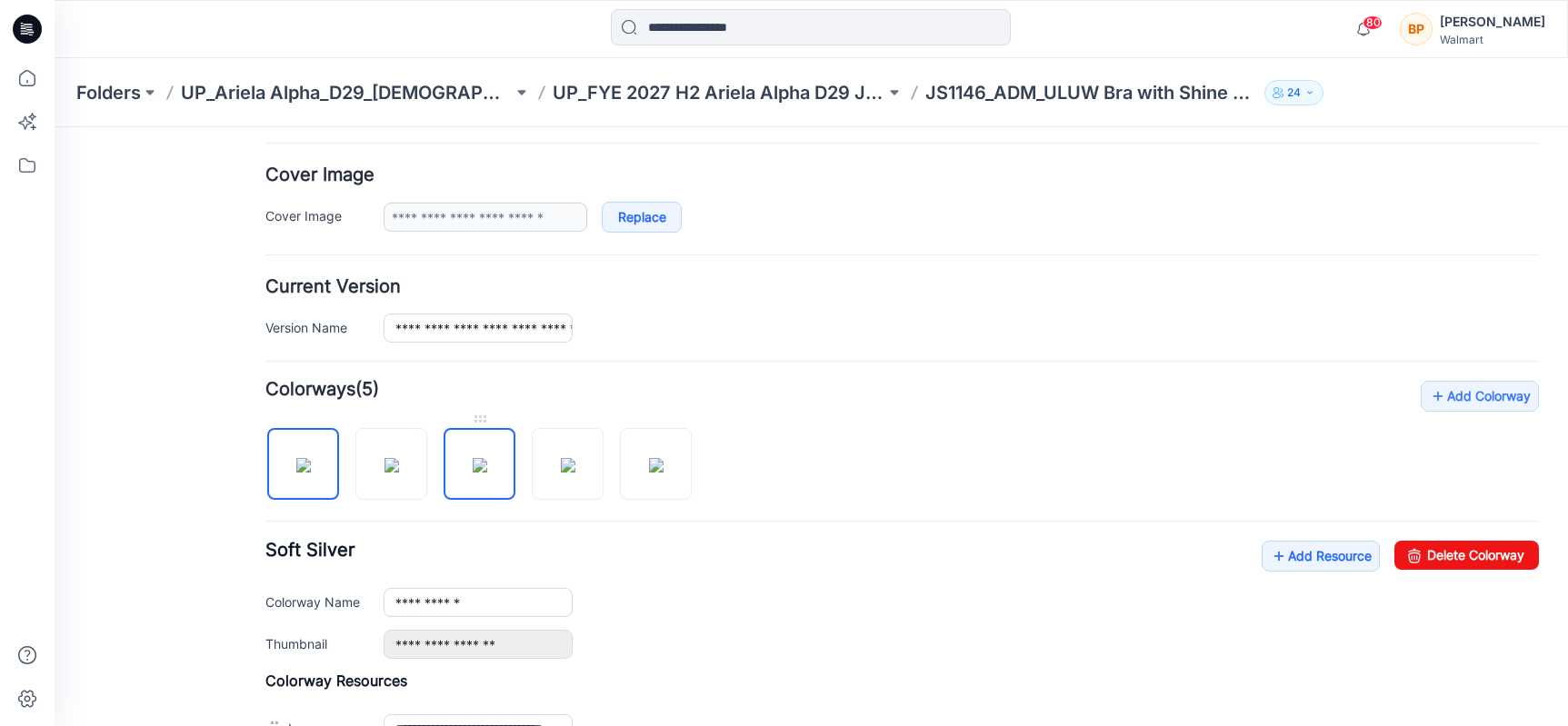
click at [476, 462] on img at bounding box center [480, 465] width 15 height 15
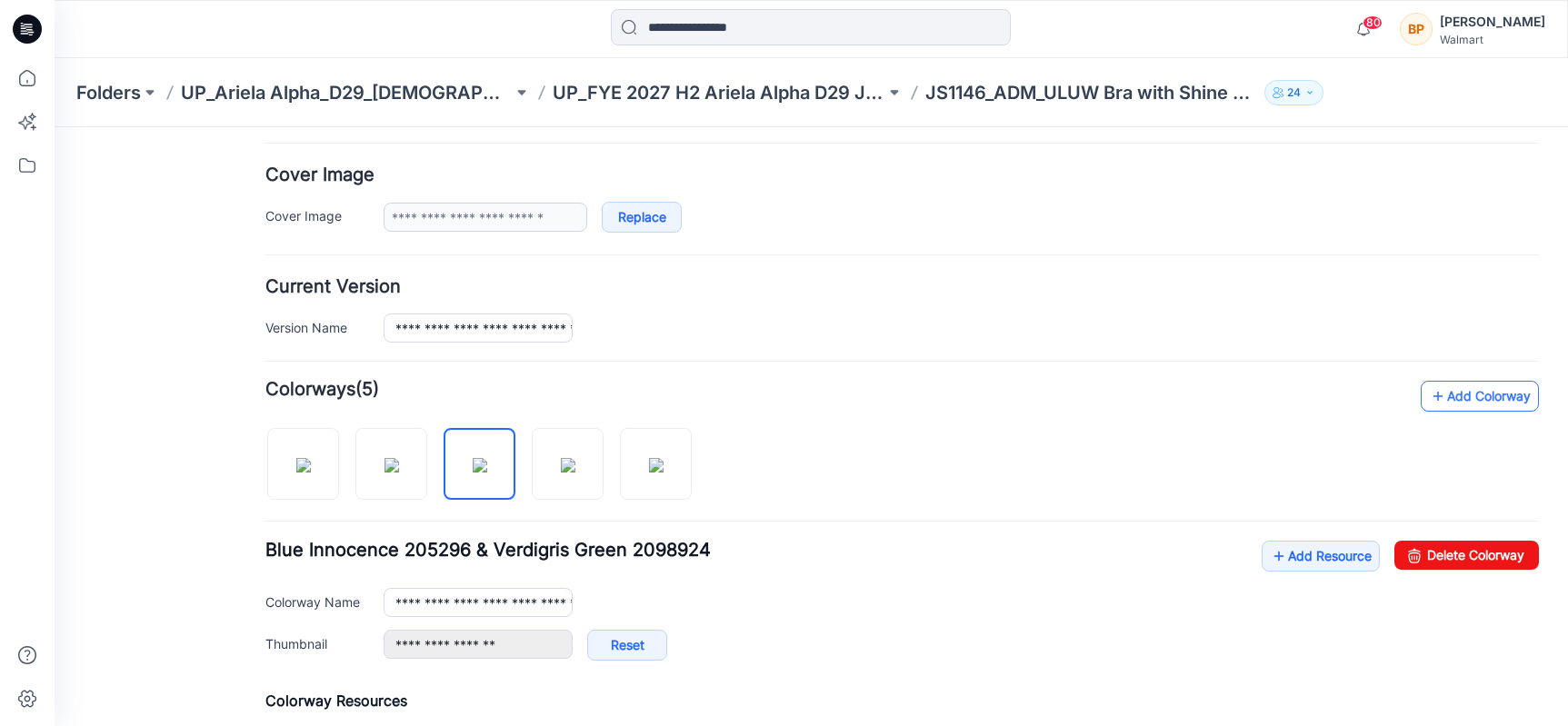
click at [1481, 403] on link "Add Colorway" at bounding box center [1480, 396] width 118 height 31
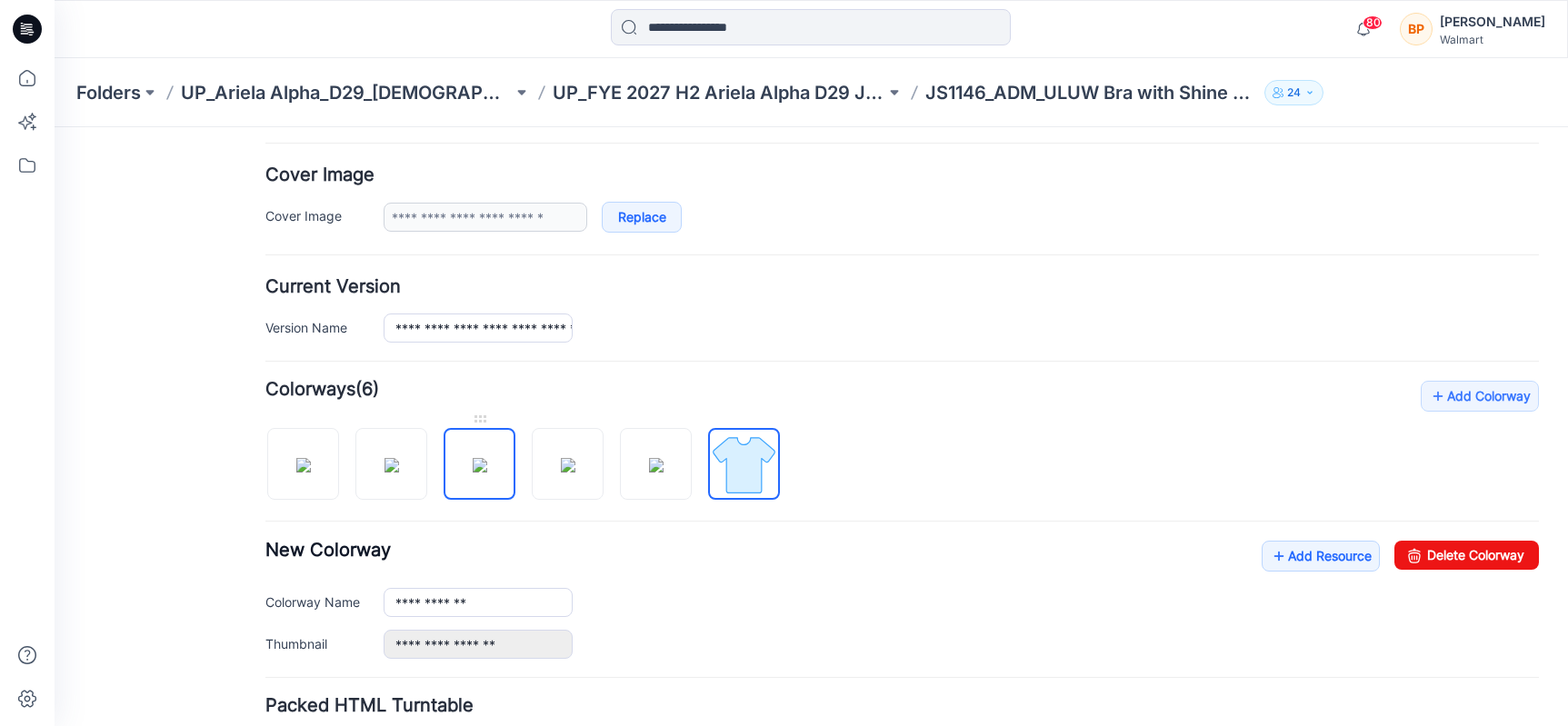
click at [487, 472] on img at bounding box center [480, 465] width 15 height 15
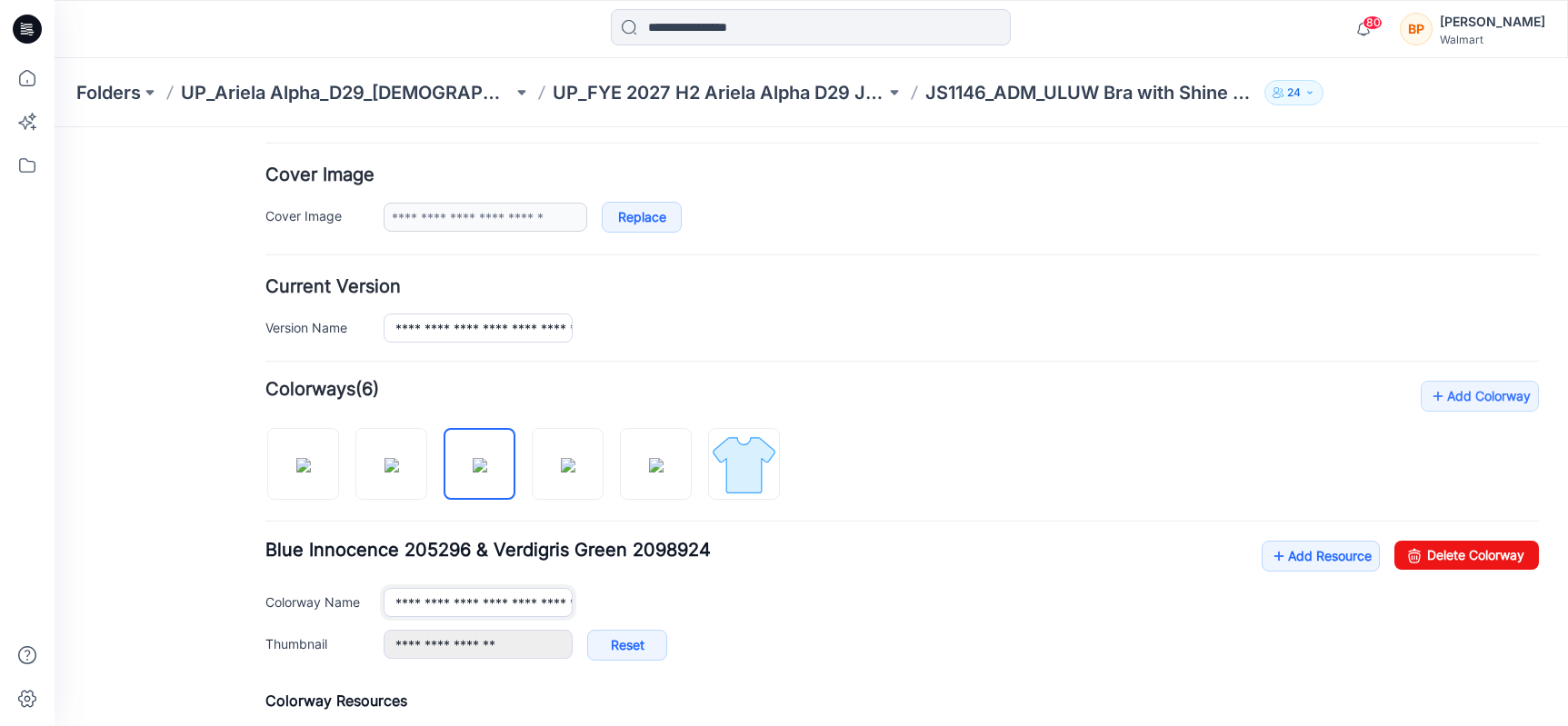
scroll to position [0, 133]
drag, startPoint x: 392, startPoint y: 610, endPoint x: 836, endPoint y: 613, distance: 444.0
click at [836, 613] on div "**********" at bounding box center [961, 602] width 1155 height 29
click at [775, 460] on img at bounding box center [743, 464] width 68 height 68
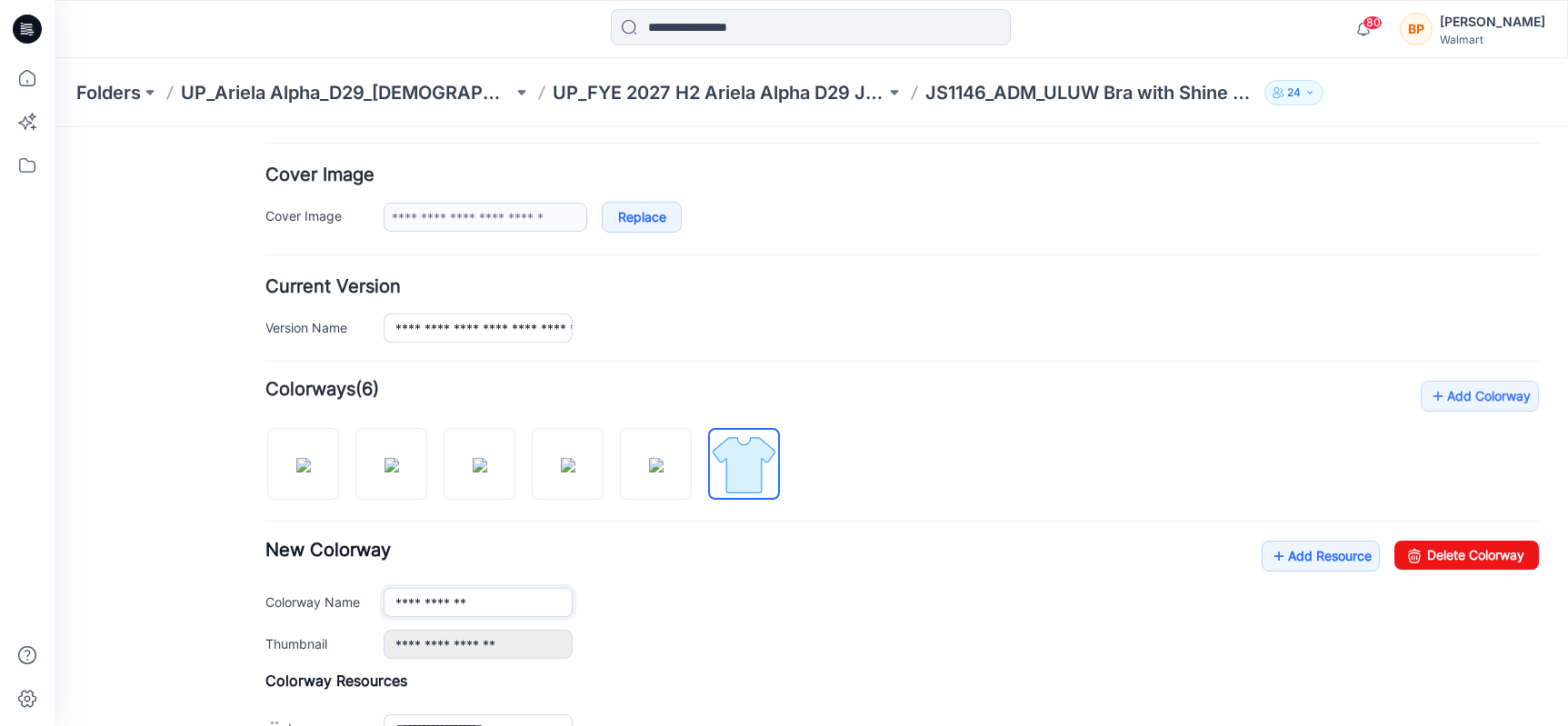
drag, startPoint x: 390, startPoint y: 607, endPoint x: 641, endPoint y: 606, distance: 251.0
click at [641, 606] on div "**********" at bounding box center [961, 602] width 1155 height 29
paste input "**********"
click at [487, 472] on img at bounding box center [480, 465] width 15 height 15
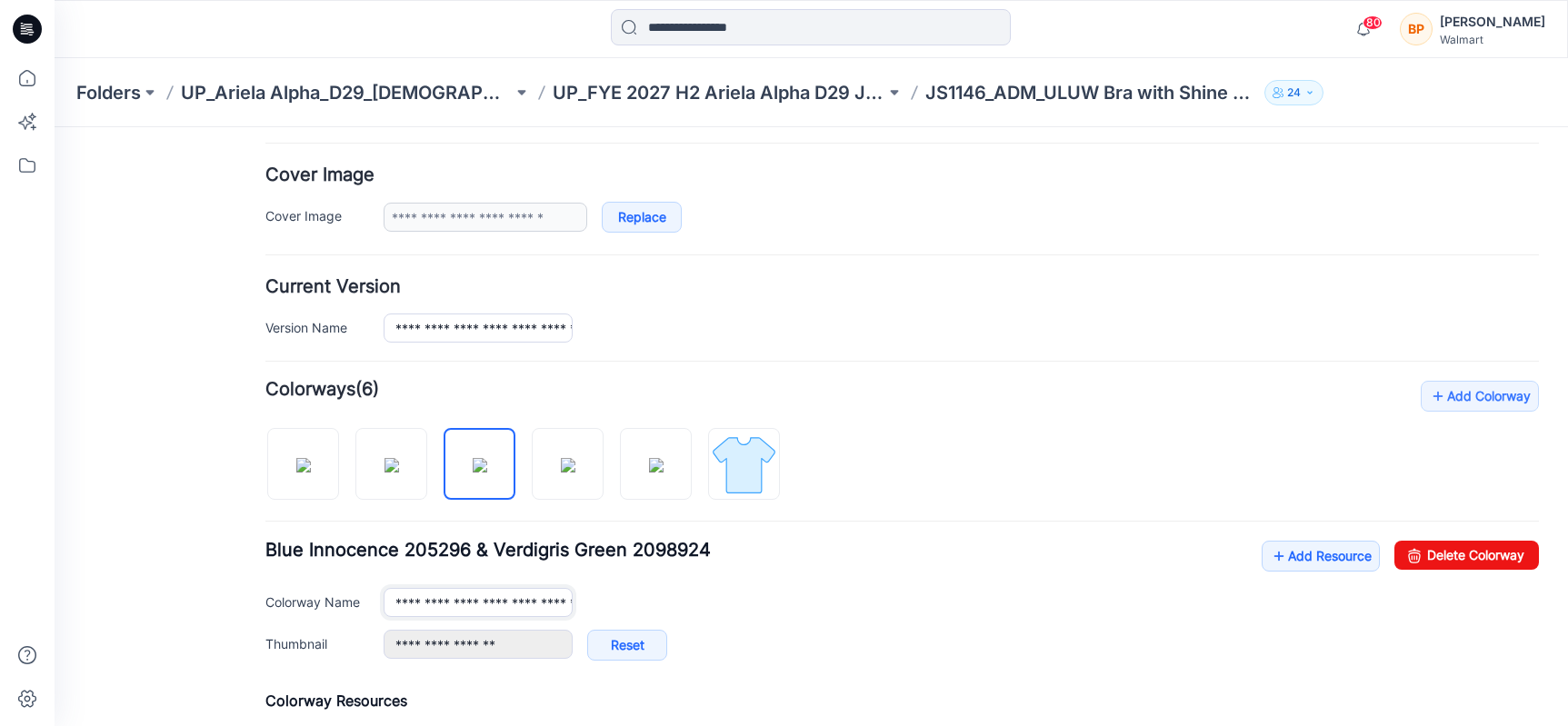
scroll to position [0, 133]
drag, startPoint x: 395, startPoint y: 597, endPoint x: 1052, endPoint y: 597, distance: 657.0
click at [1052, 597] on div "**********" at bounding box center [961, 602] width 1155 height 29
click at [708, 573] on div "**********" at bounding box center [902, 610] width 1273 height 138
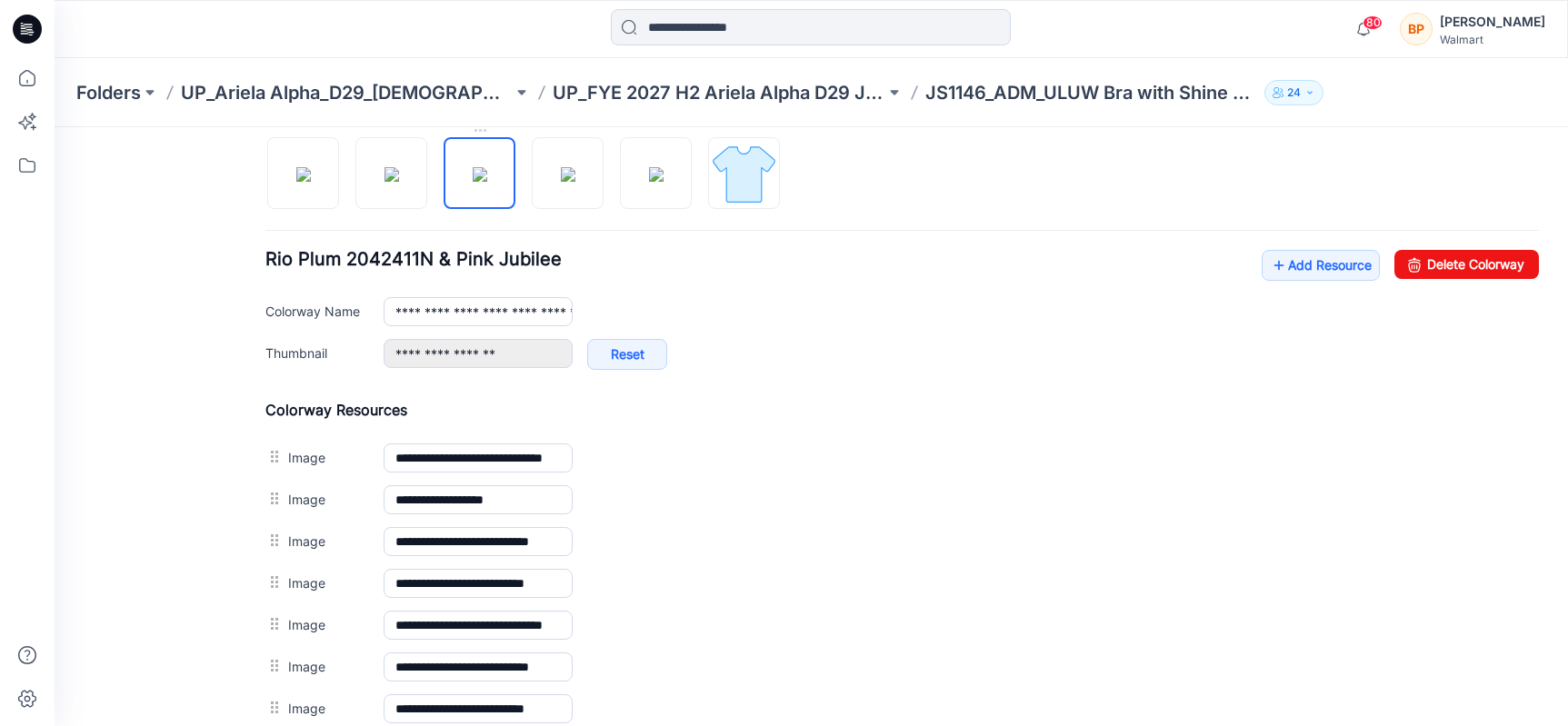
scroll to position [653, 0]
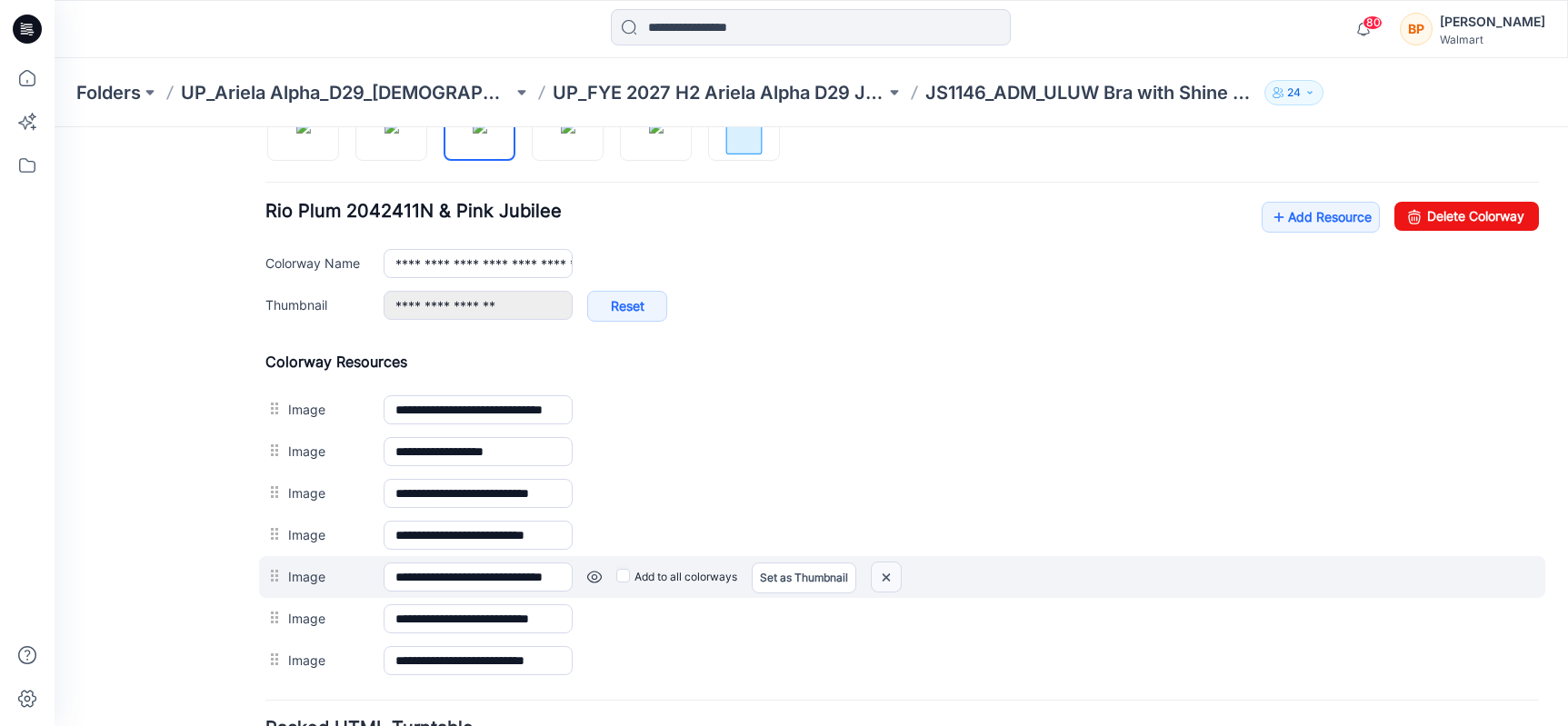
click at [897, 570] on img at bounding box center [886, 577] width 29 height 30
click at [879, 584] on img at bounding box center [886, 577] width 29 height 30
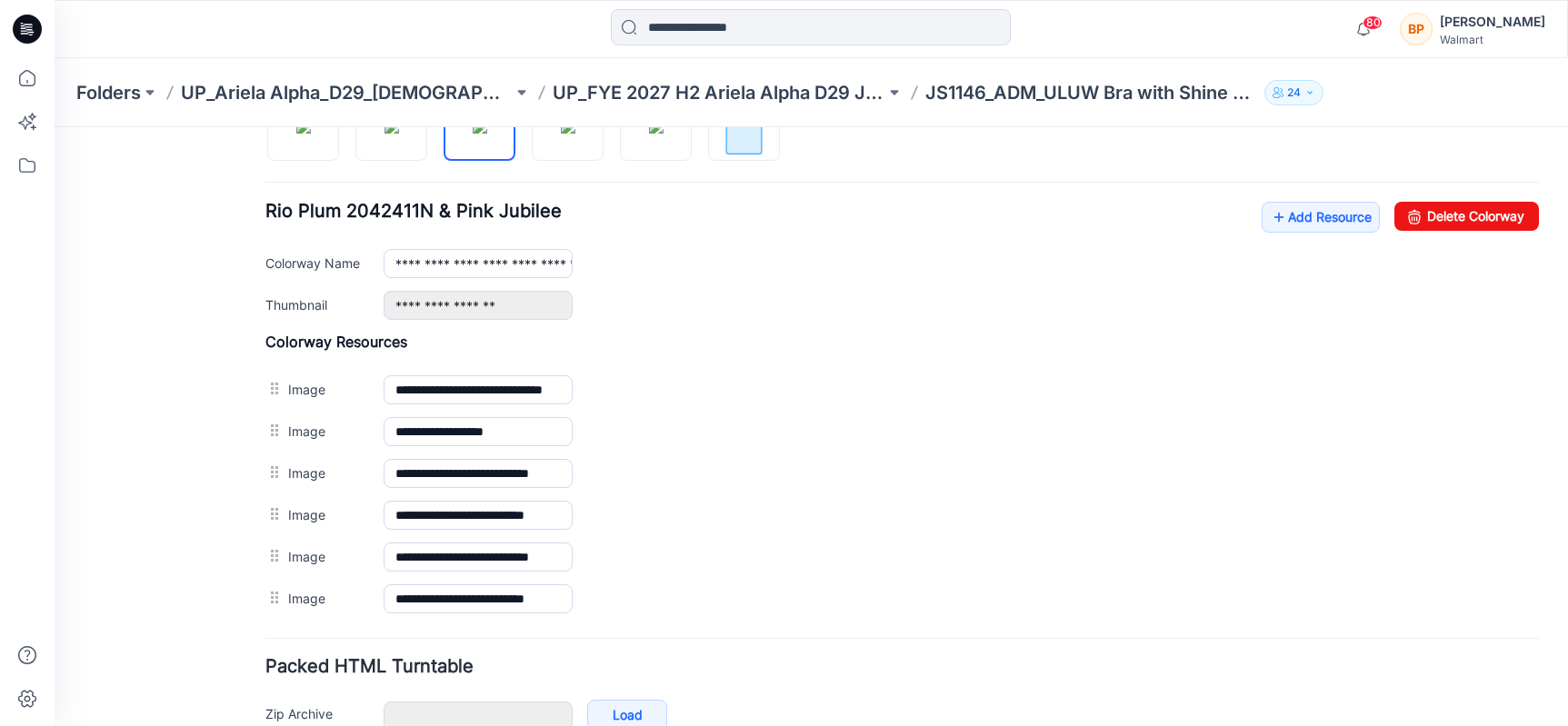
click at [878, 604] on form "**********" at bounding box center [902, 182] width 1273 height 1217
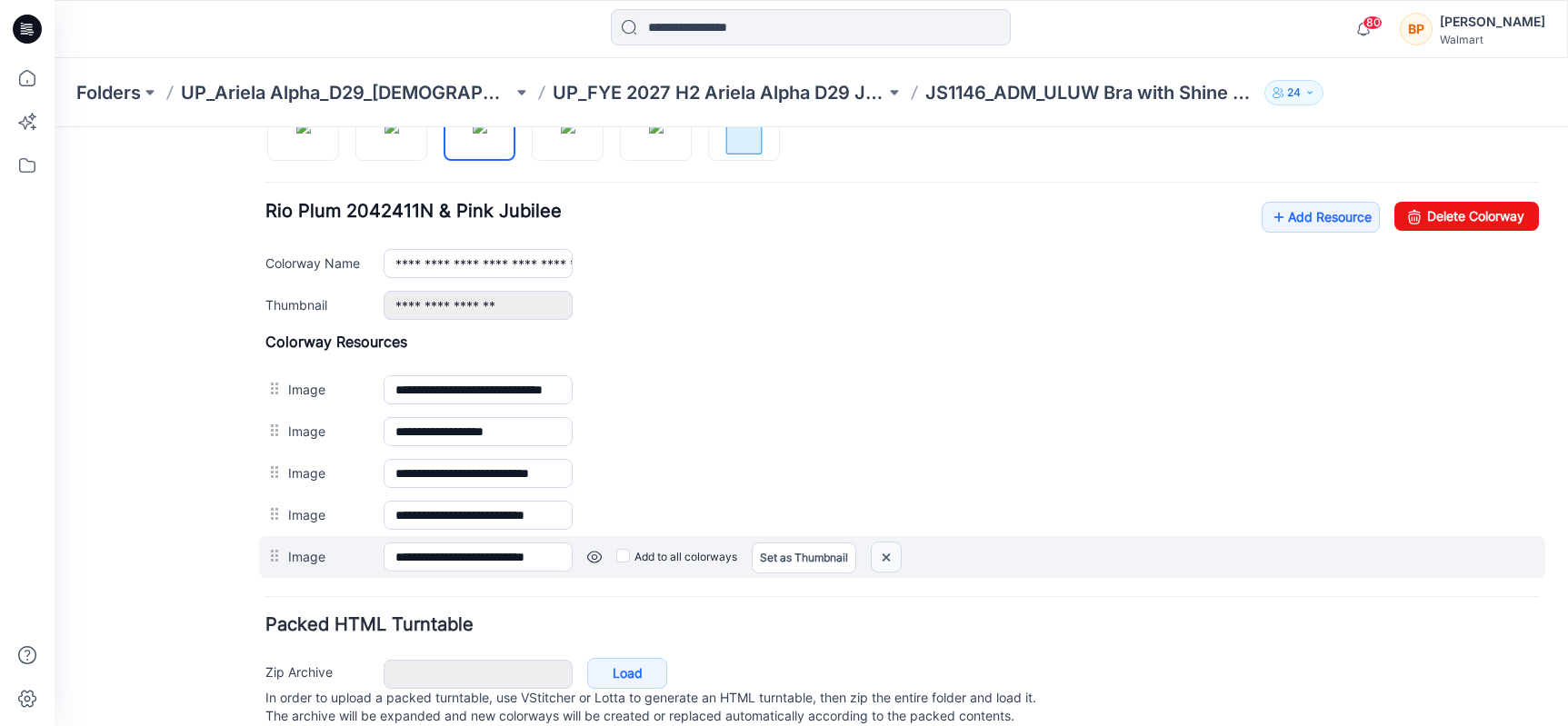
click at [882, 554] on img at bounding box center [886, 558] width 29 height 30
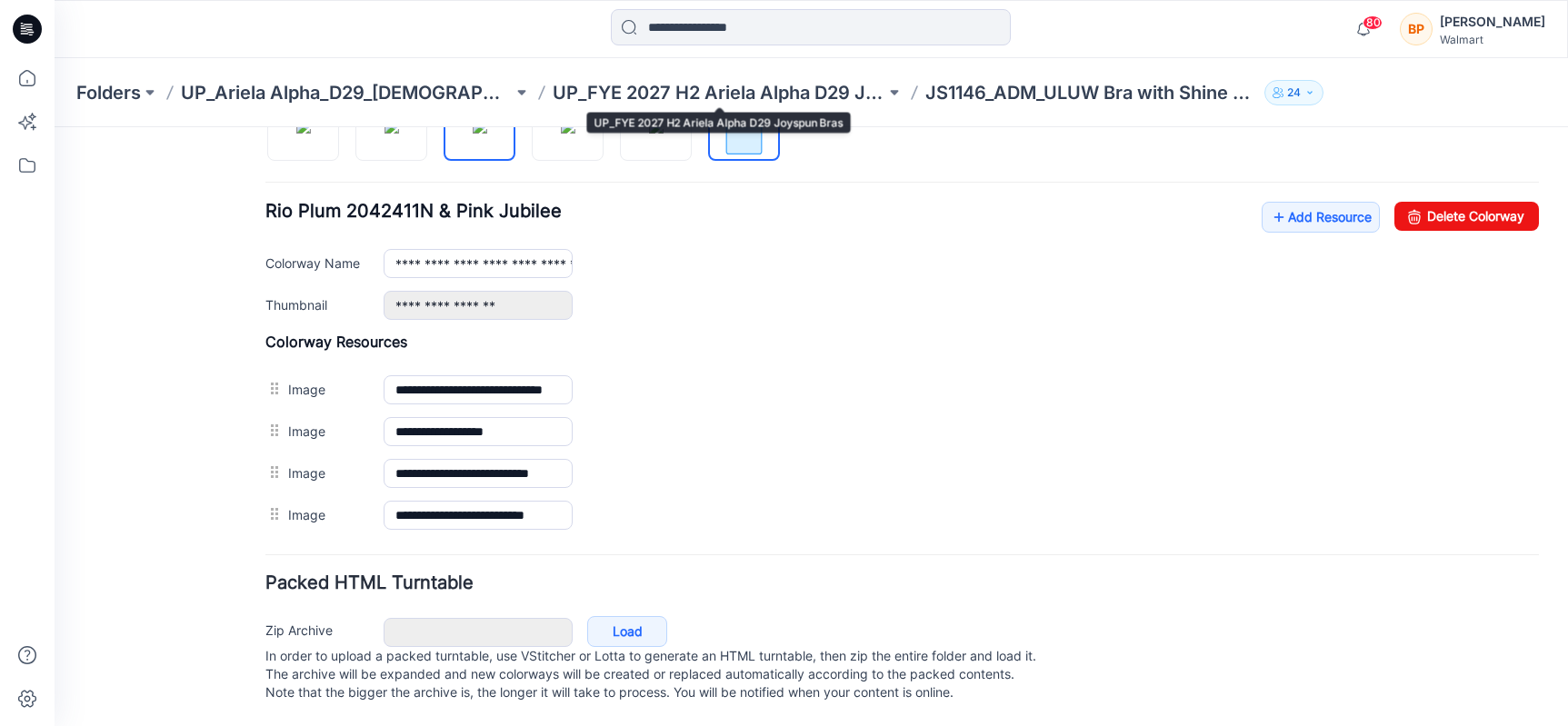
click at [739, 149] on img at bounding box center [743, 125] width 68 height 68
type input "**********"
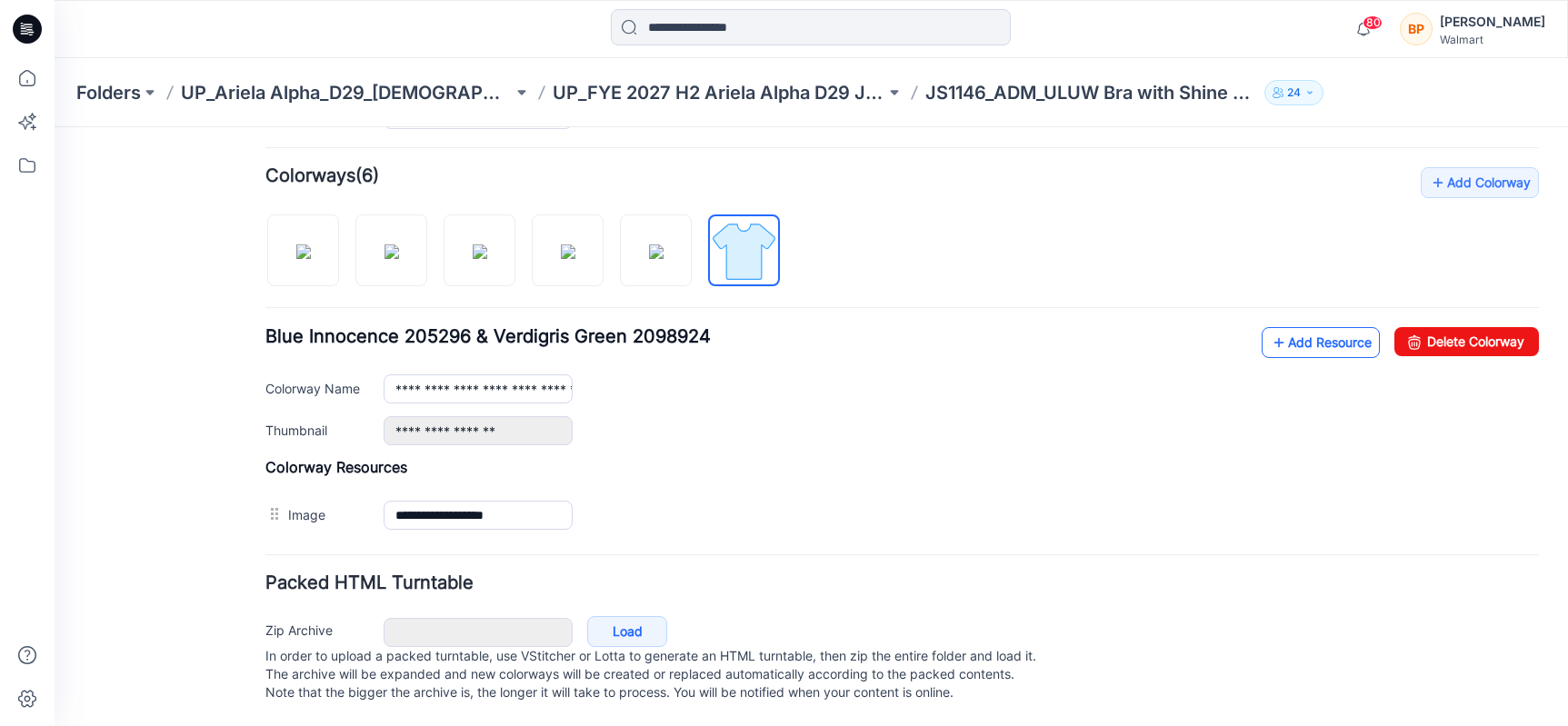
click at [1333, 332] on link "Add Resource" at bounding box center [1321, 342] width 118 height 31
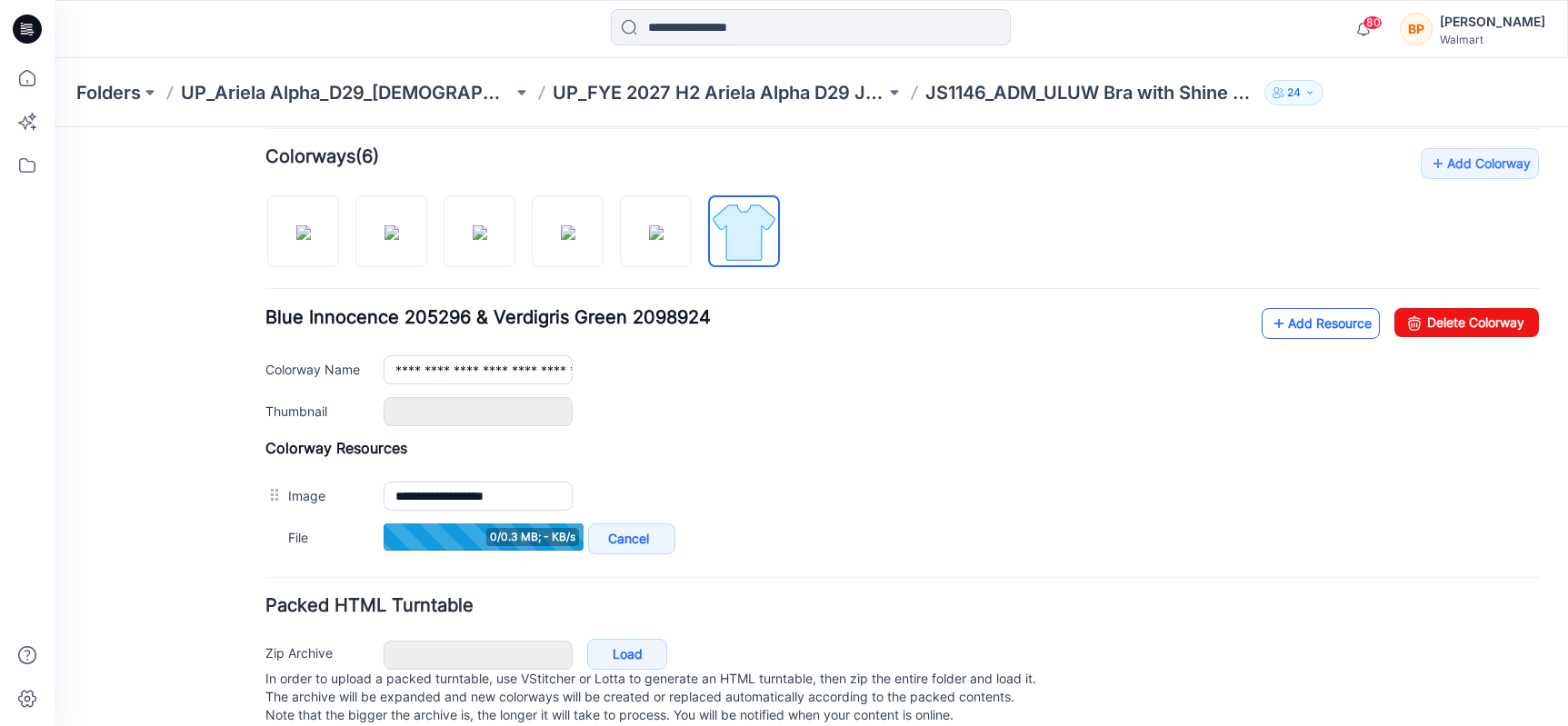
click at [1338, 312] on link "Add Resource" at bounding box center [1321, 323] width 118 height 31
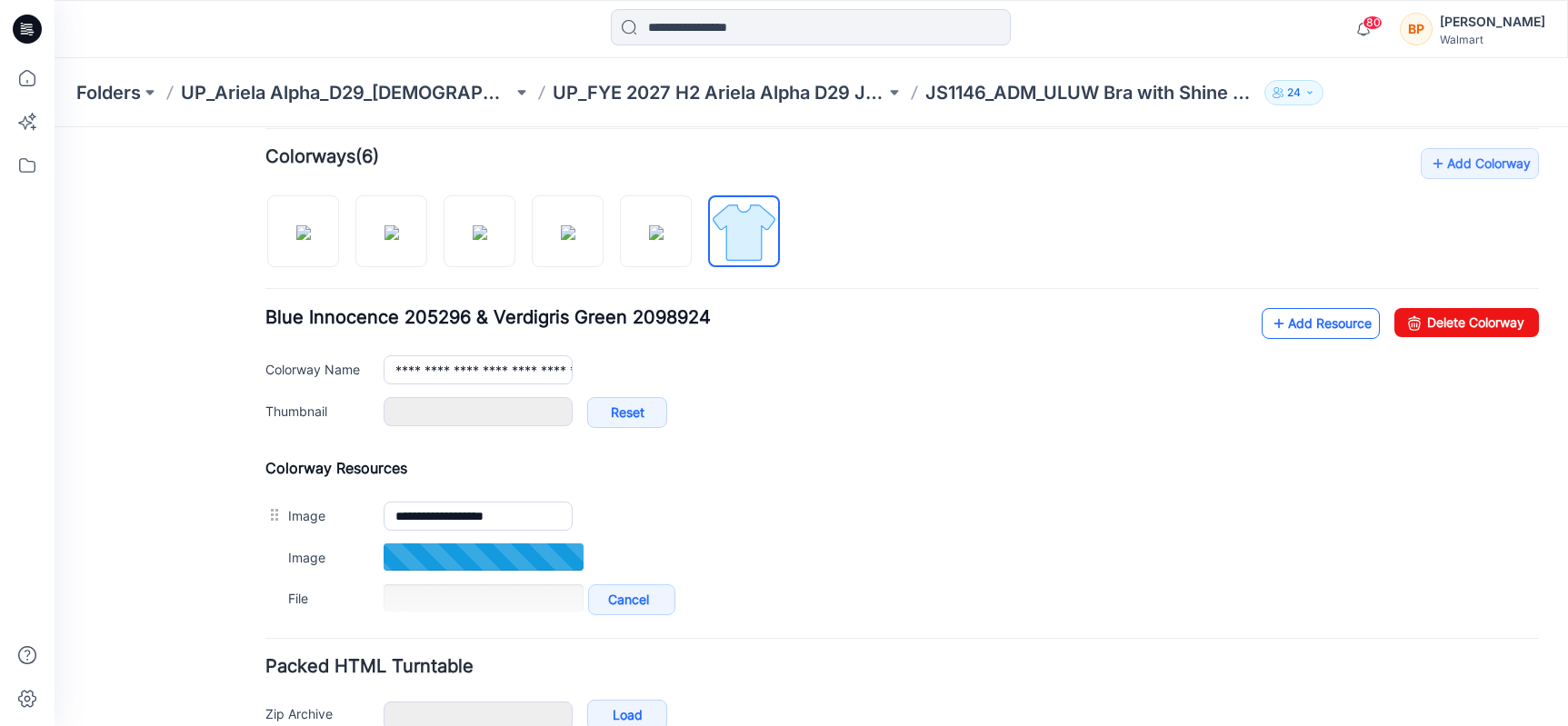
click at [1315, 319] on link "Add Resource" at bounding box center [1321, 323] width 118 height 31
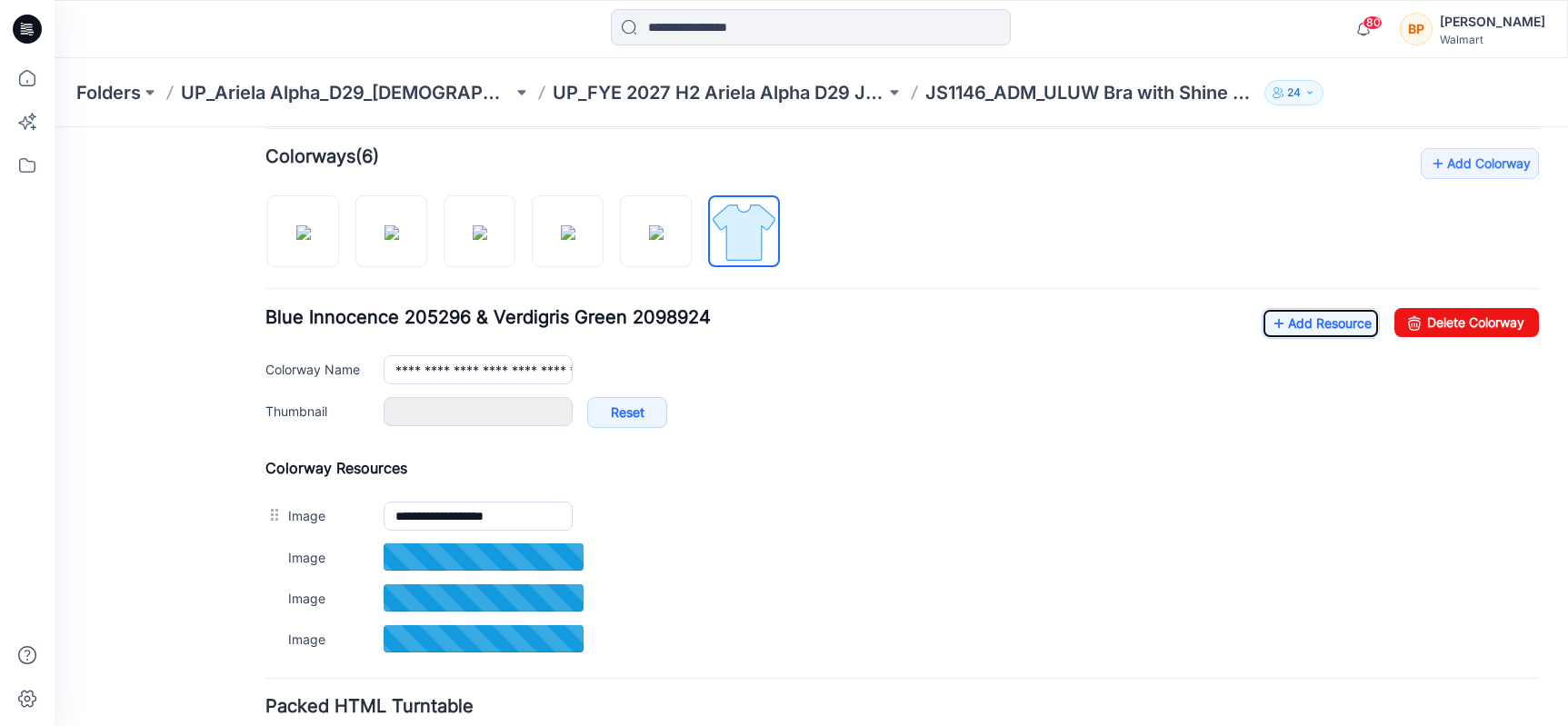
type input "**********"
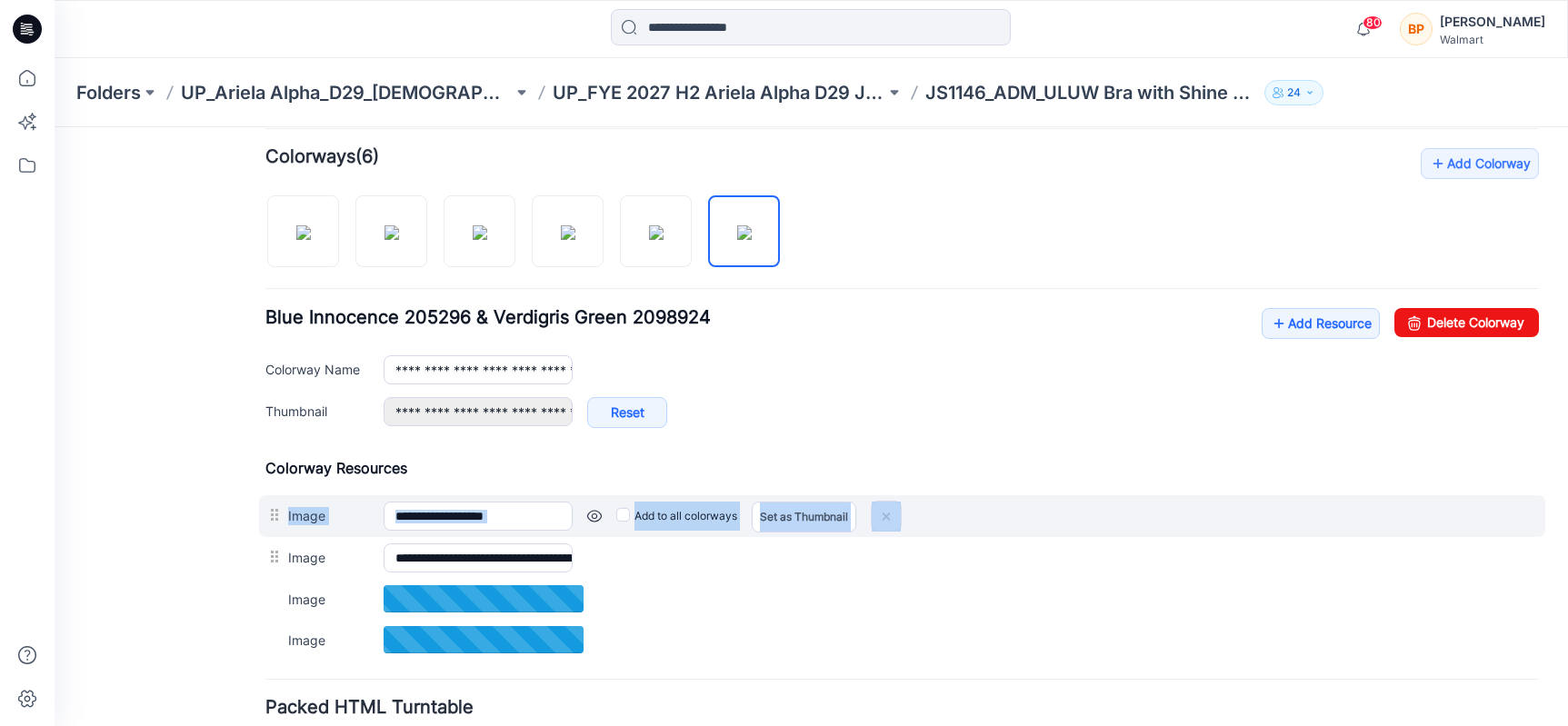
click at [273, 533] on div "**********" at bounding box center [902, 515] width 1286 height 42
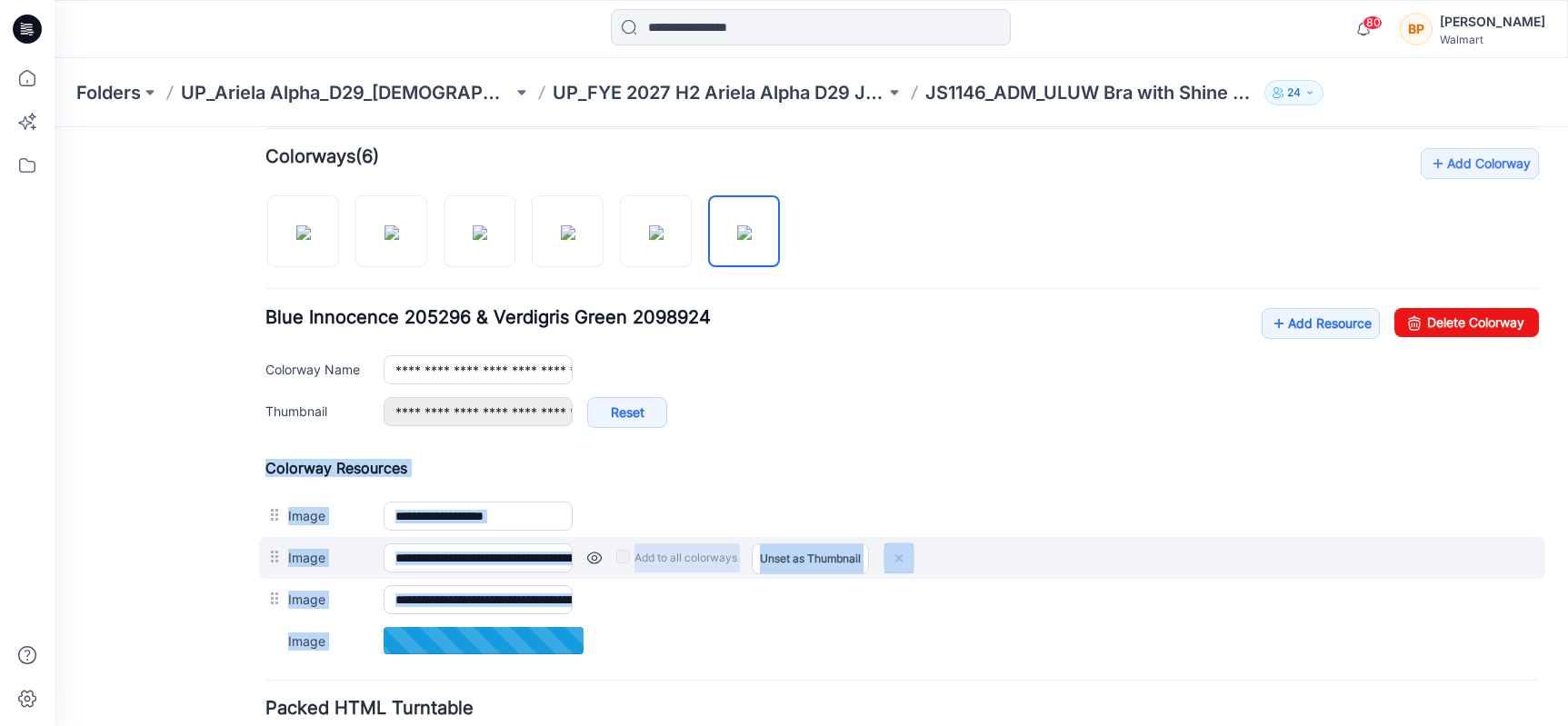
drag, startPoint x: 272, startPoint y: 515, endPoint x: 281, endPoint y: 539, distance: 25.6
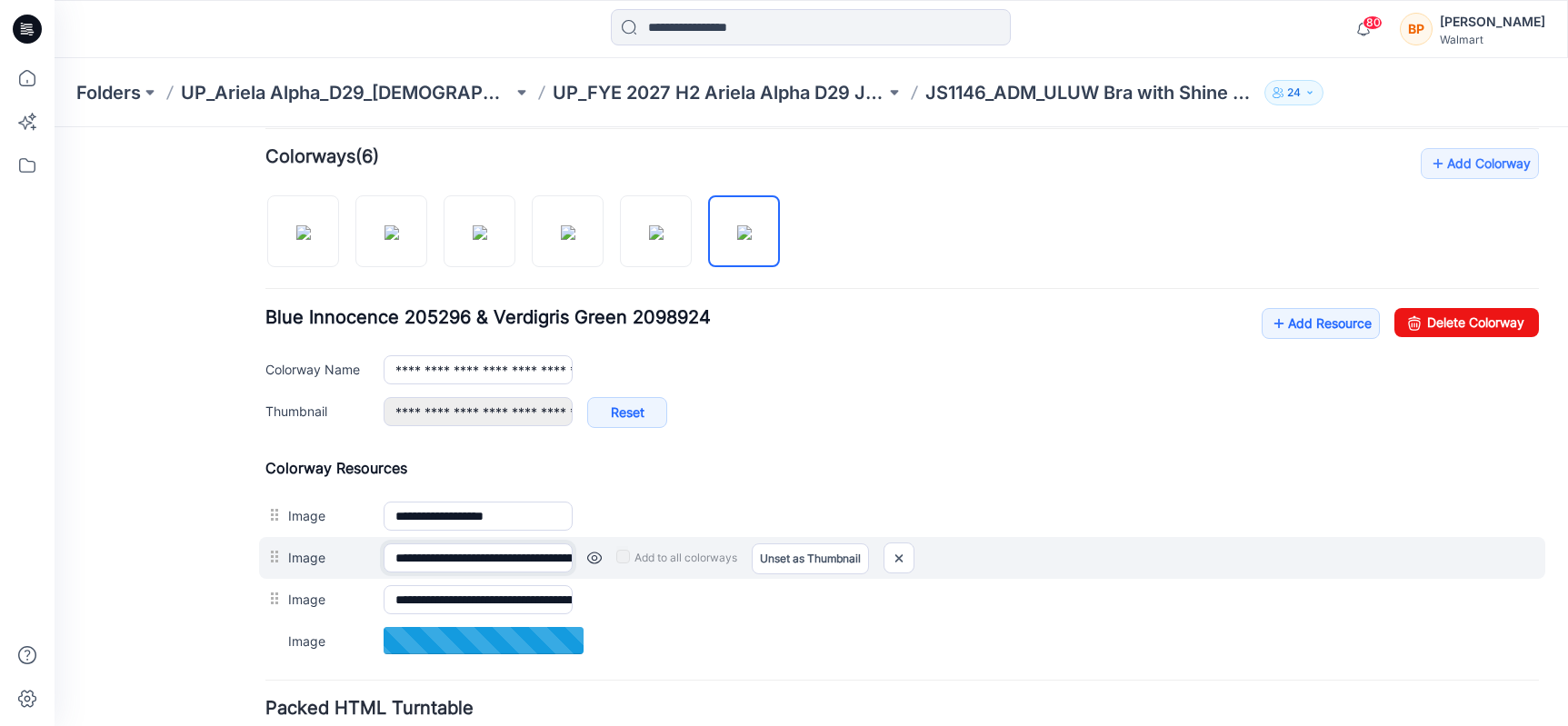
click at [461, 569] on input "**********" at bounding box center [478, 558] width 189 height 29
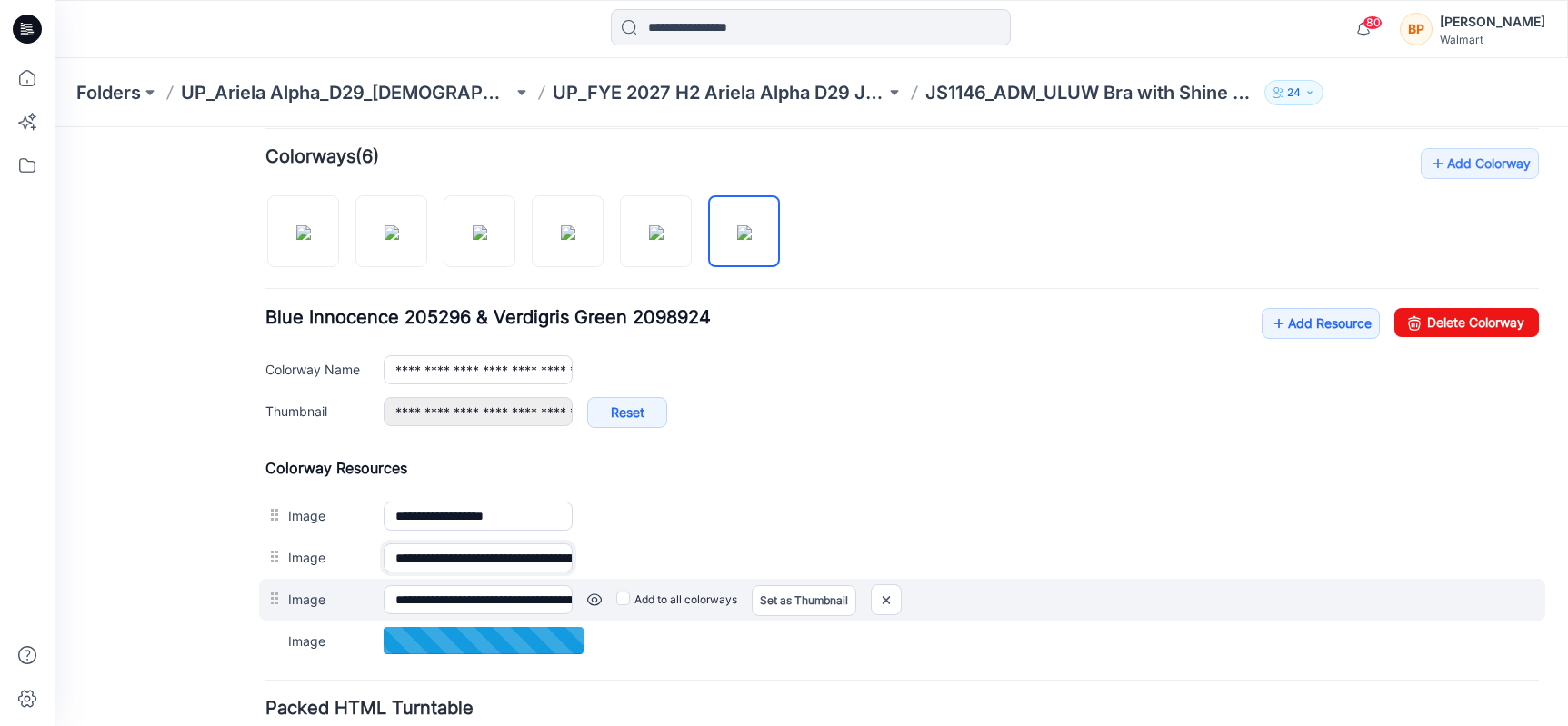
scroll to position [0, 664]
drag, startPoint x: 452, startPoint y: 564, endPoint x: 730, endPoint y: 588, distance: 279.0
click at [730, 588] on div "**********" at bounding box center [902, 559] width 1273 height 203
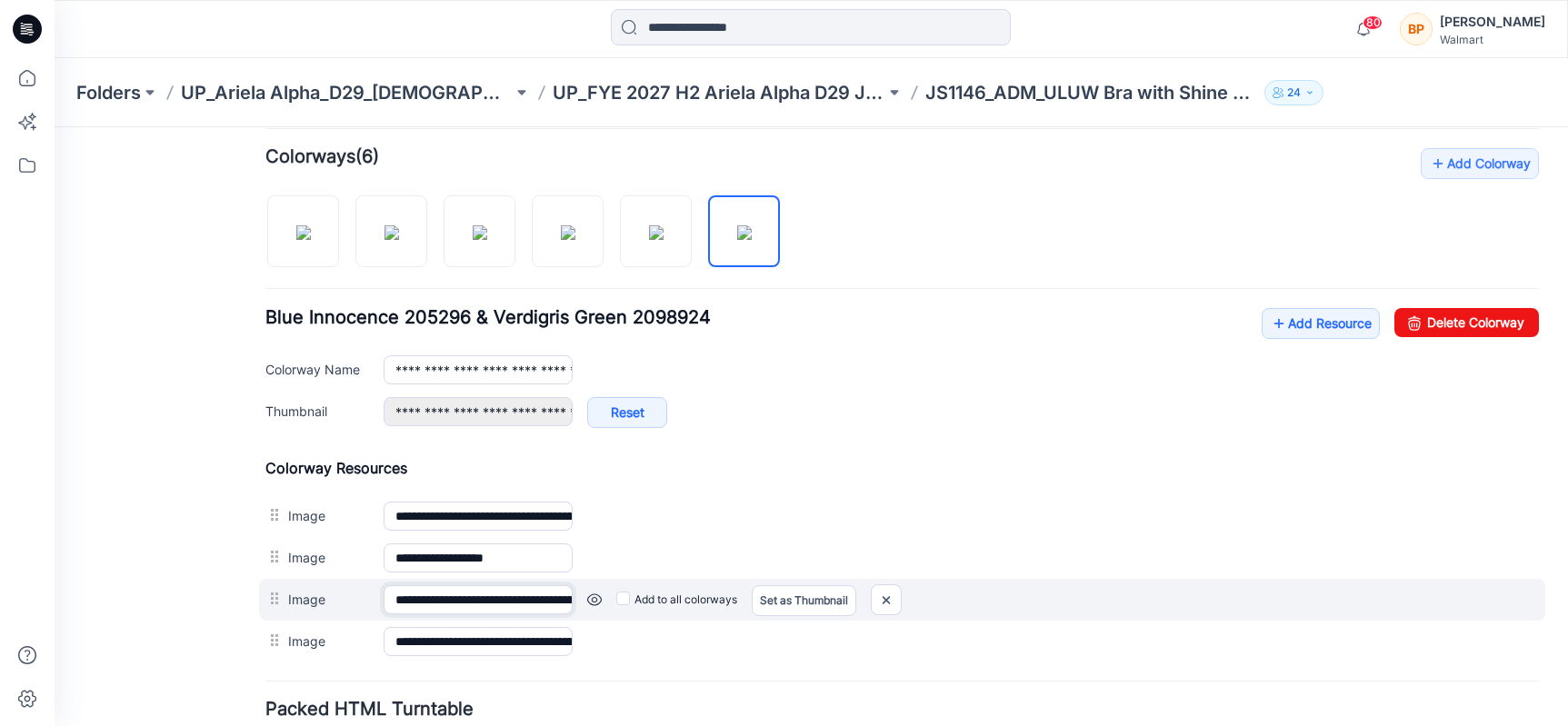
click at [452, 597] on input "**********" at bounding box center [478, 599] width 189 height 29
drag, startPoint x: 447, startPoint y: 600, endPoint x: 529, endPoint y: 604, distance: 82.1
click at [529, 604] on input "**********" at bounding box center [478, 599] width 189 height 29
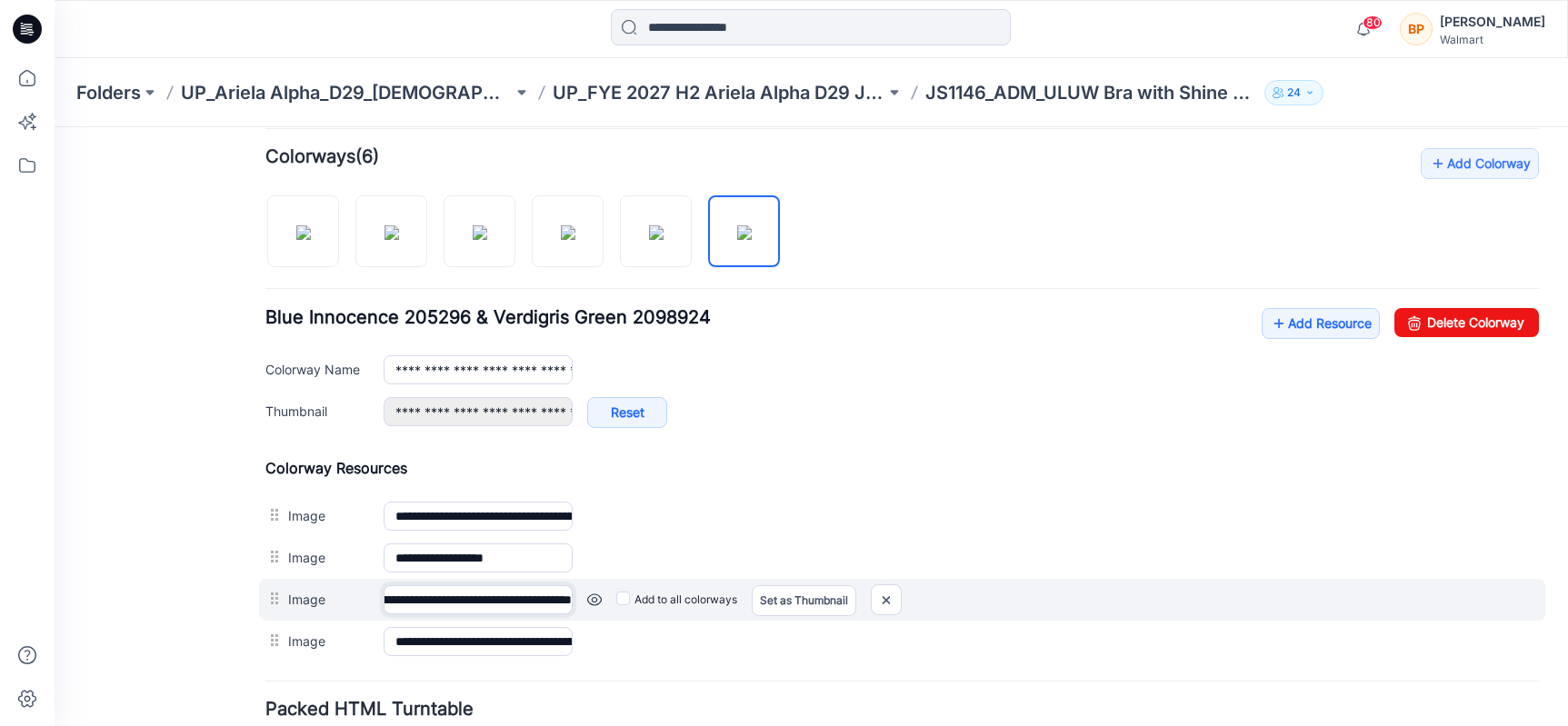
drag, startPoint x: 556, startPoint y: 604, endPoint x: 673, endPoint y: 604, distance: 117.0
click at [673, 604] on div "**********" at bounding box center [902, 600] width 1286 height 42
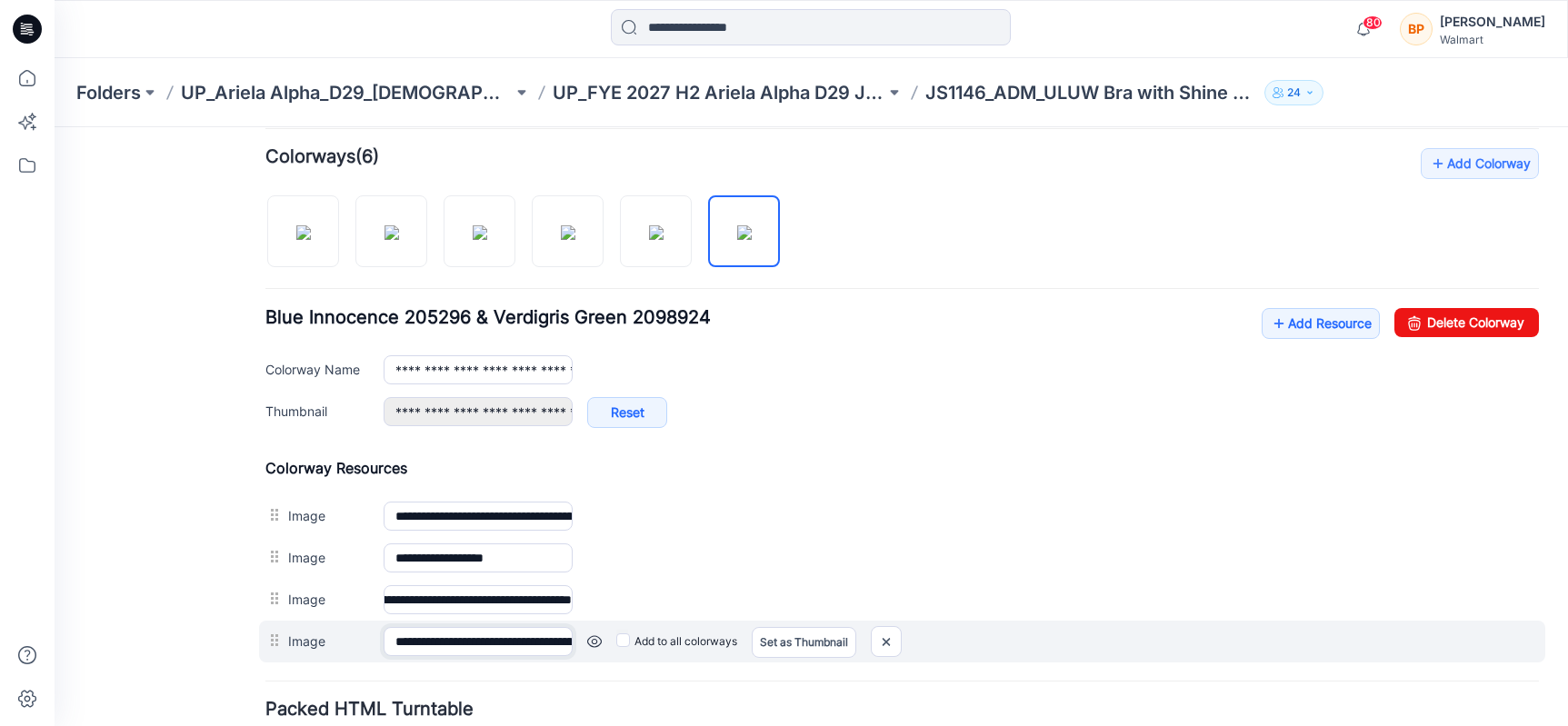
click at [551, 632] on input "**********" at bounding box center [478, 641] width 189 height 29
drag, startPoint x: 511, startPoint y: 632, endPoint x: 621, endPoint y: 650, distance: 111.5
click at [633, 647] on div "**********" at bounding box center [902, 641] width 1286 height 42
click at [476, 643] on input "**********" at bounding box center [478, 641] width 189 height 29
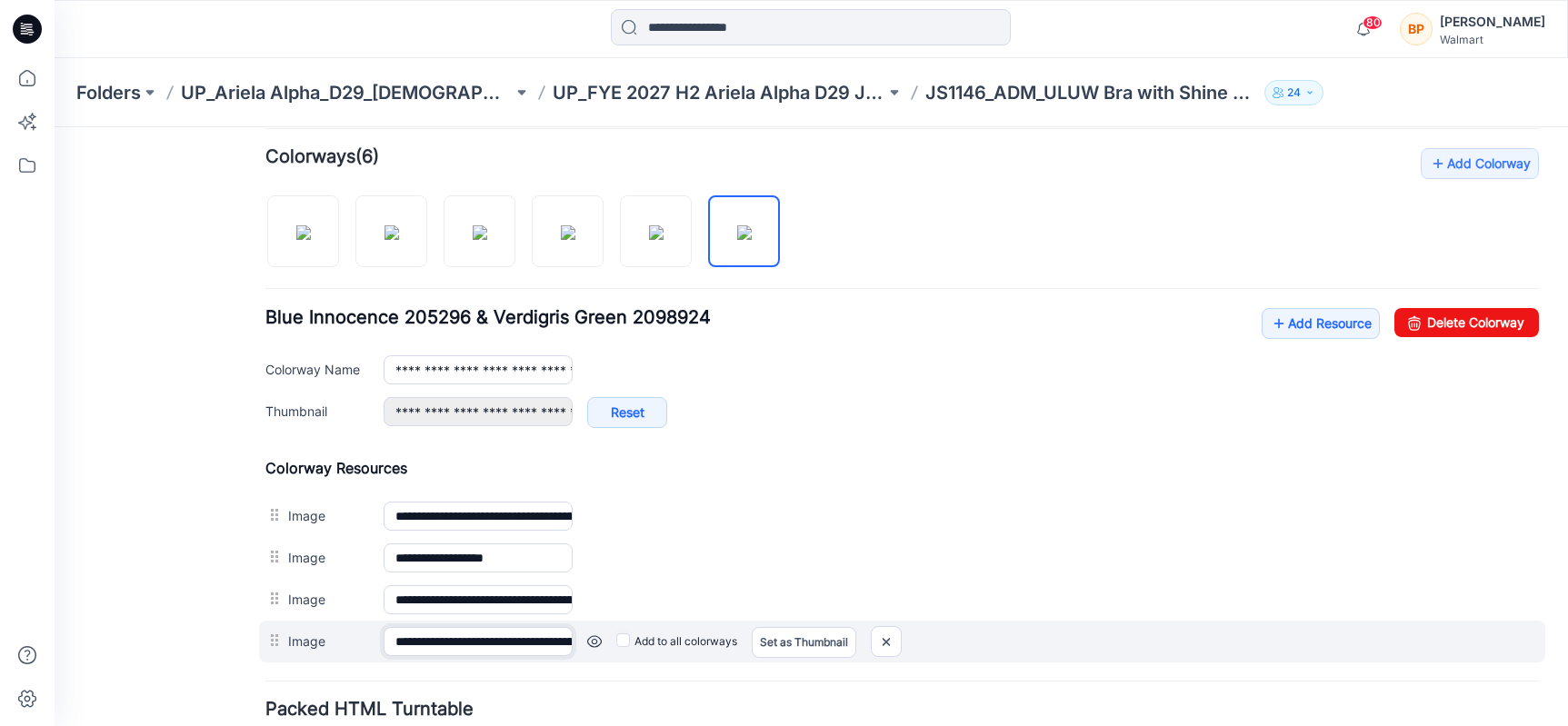
scroll to position [0, 666]
drag, startPoint x: 476, startPoint y: 643, endPoint x: 690, endPoint y: 644, distance: 214.0
click at [690, 644] on div "**********" at bounding box center [902, 641] width 1286 height 42
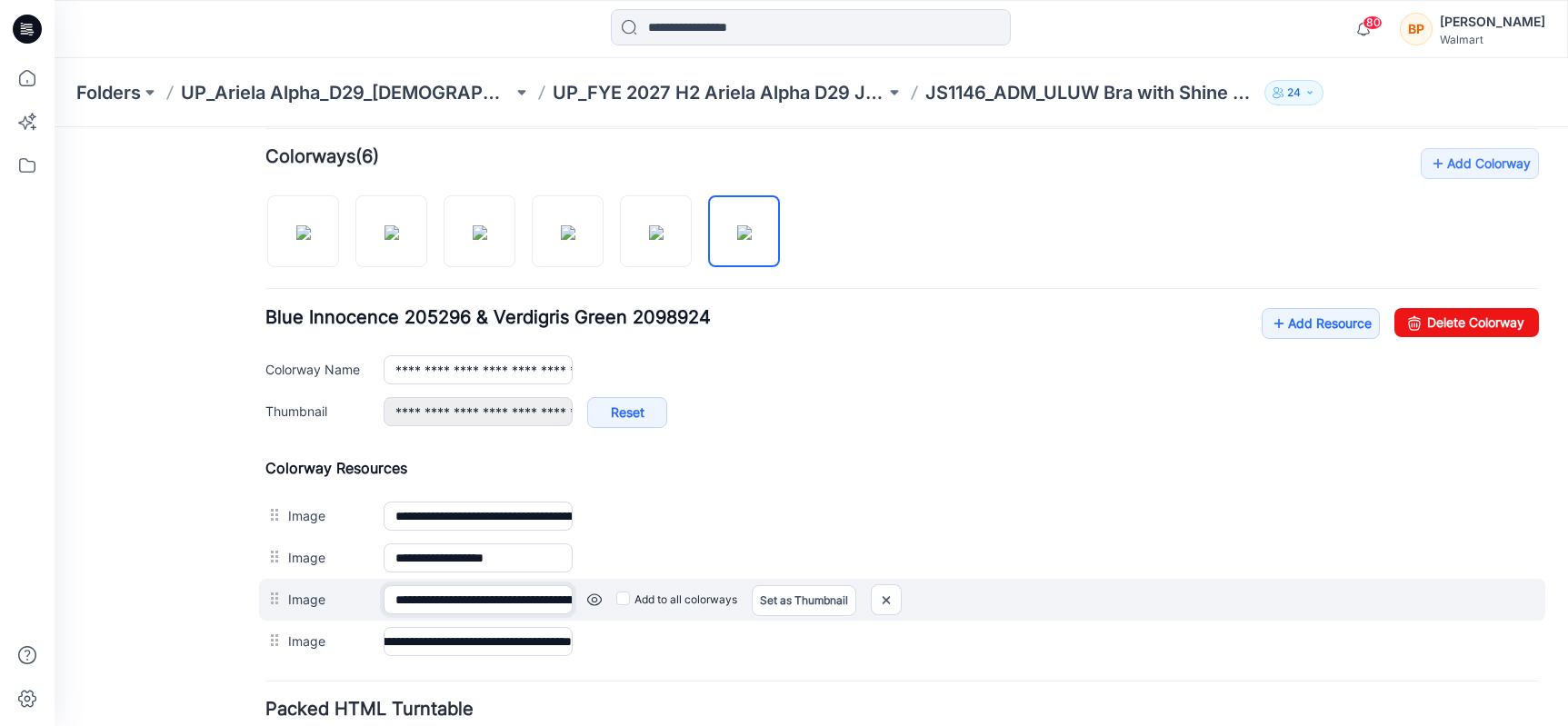
click at [525, 588] on input "**********" at bounding box center [478, 599] width 189 height 29
drag, startPoint x: 510, startPoint y: 604, endPoint x: 741, endPoint y: 606, distance: 231.0
click at [741, 606] on div "**********" at bounding box center [902, 600] width 1286 height 42
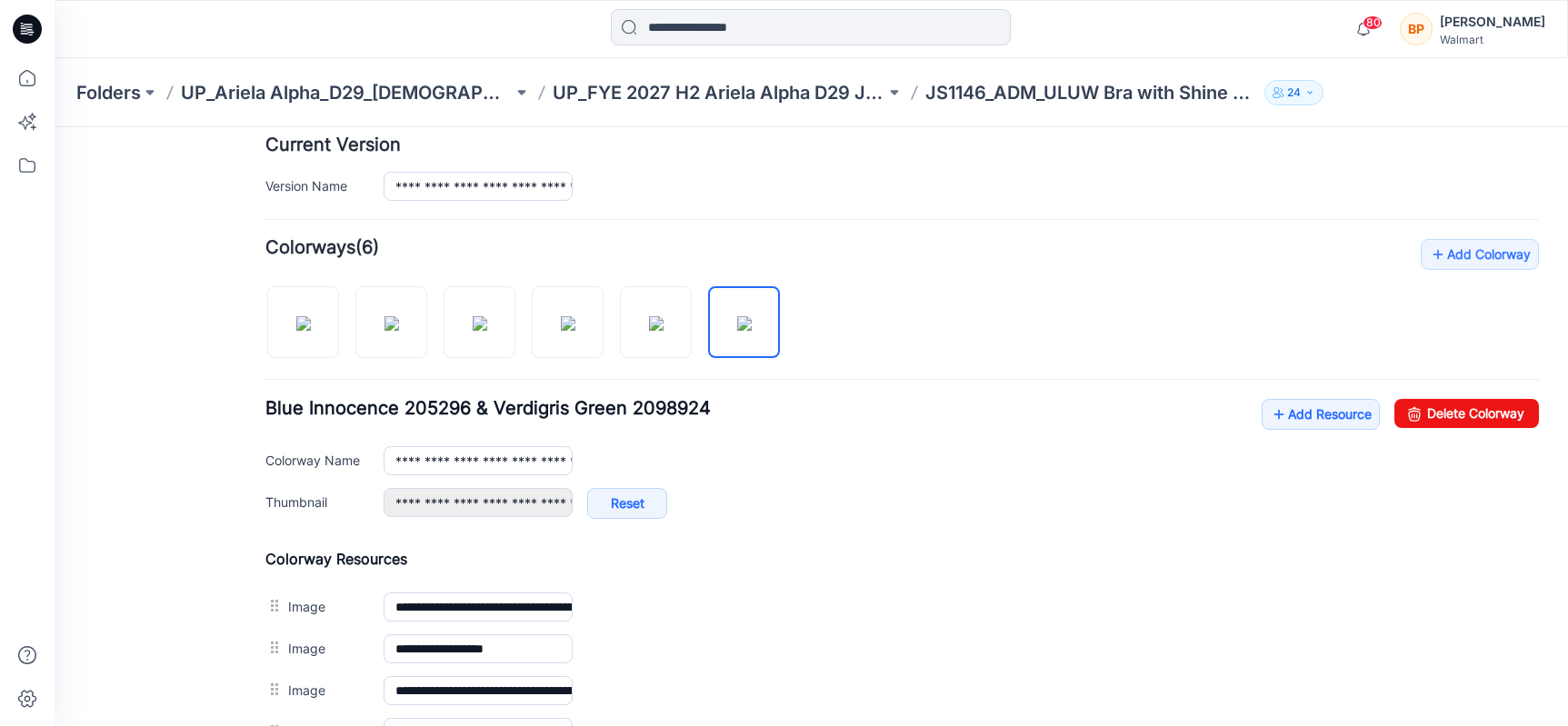
scroll to position [507, 0]
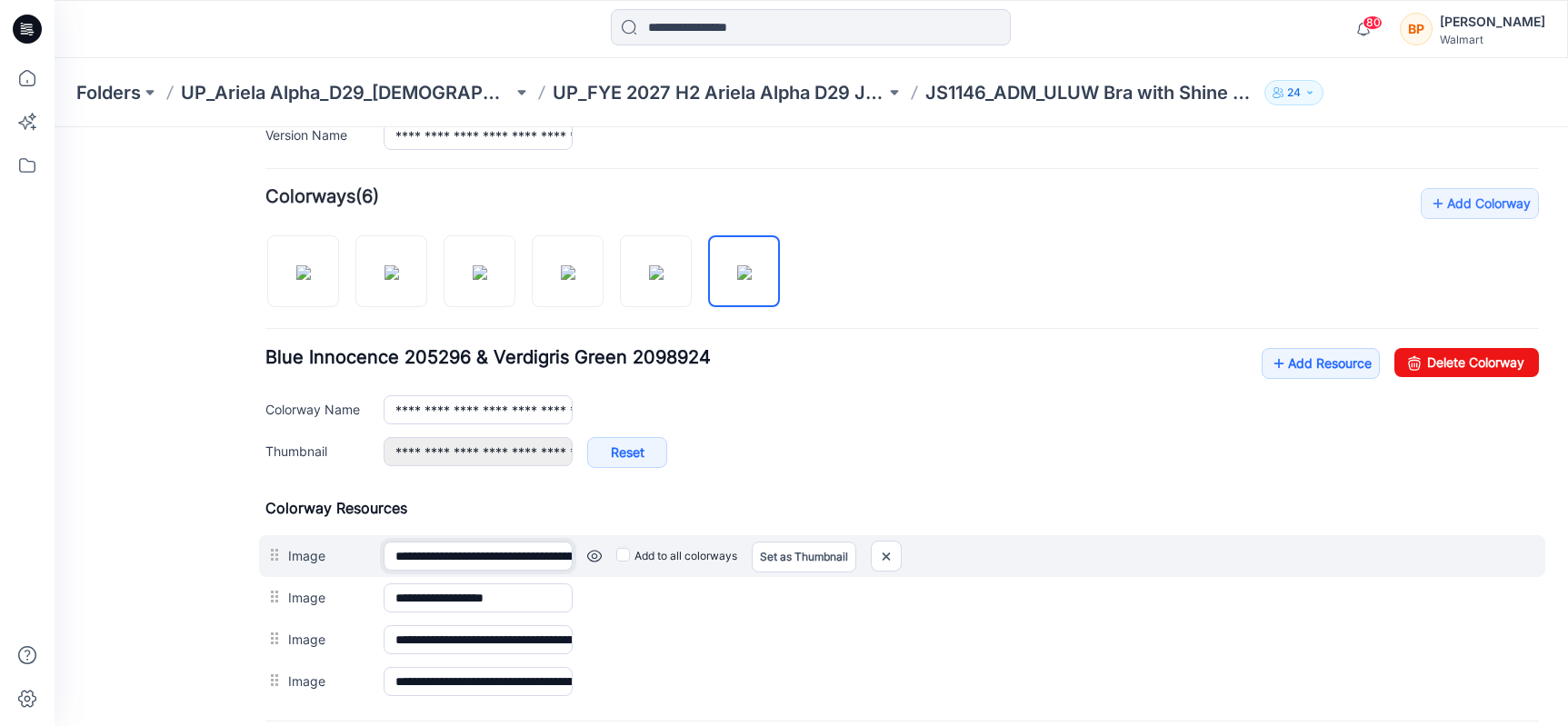
click at [486, 567] on input "**********" at bounding box center [478, 556] width 189 height 29
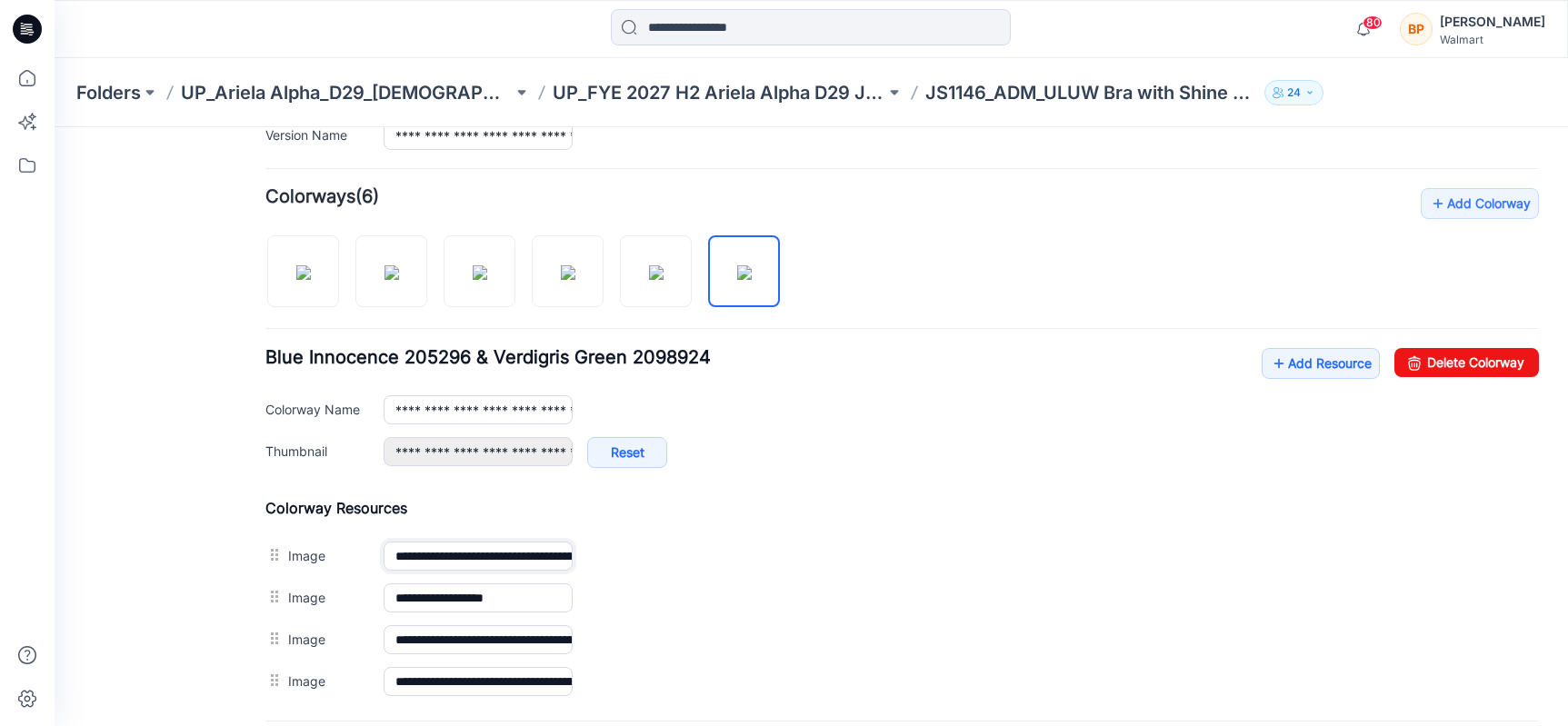
scroll to position [0, 0]
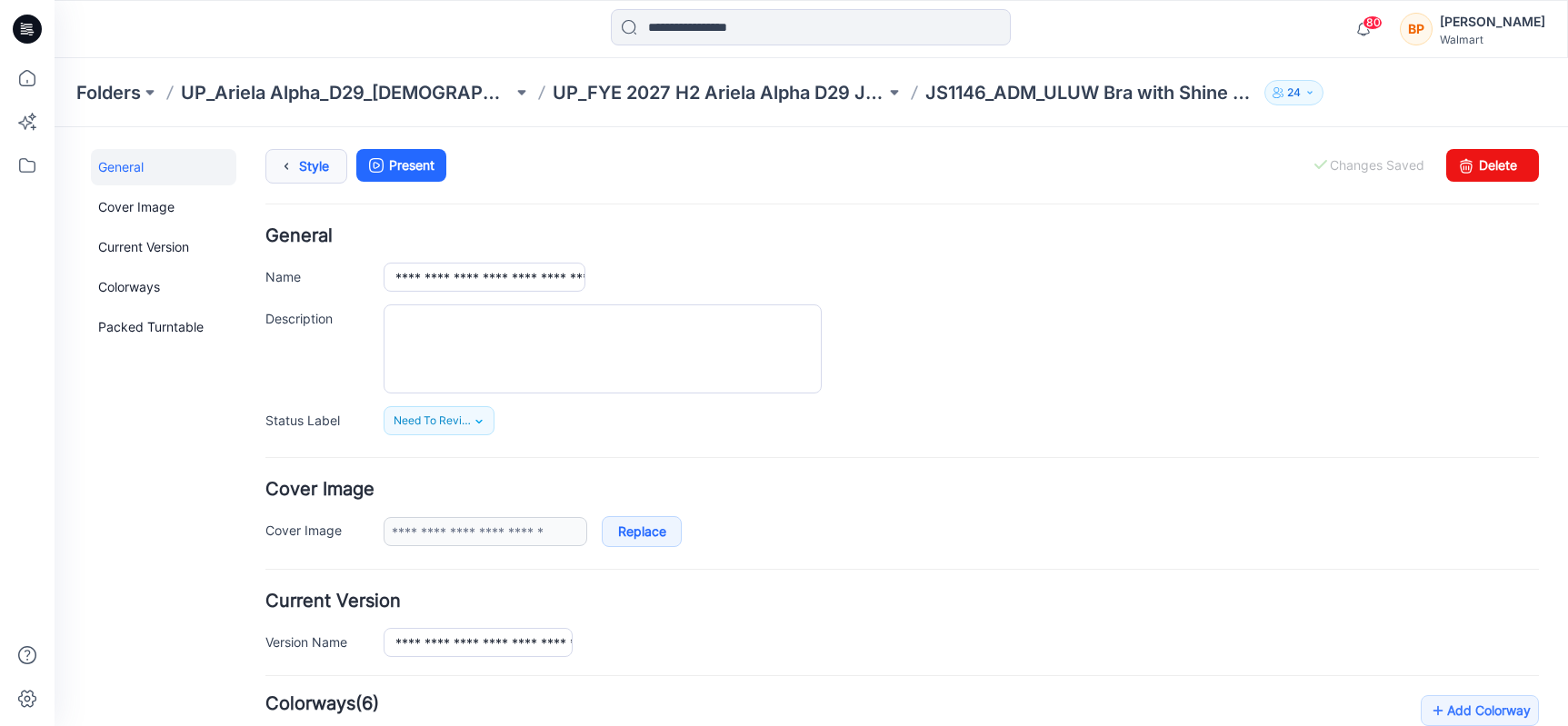
click at [304, 171] on link "Style" at bounding box center [306, 166] width 81 height 35
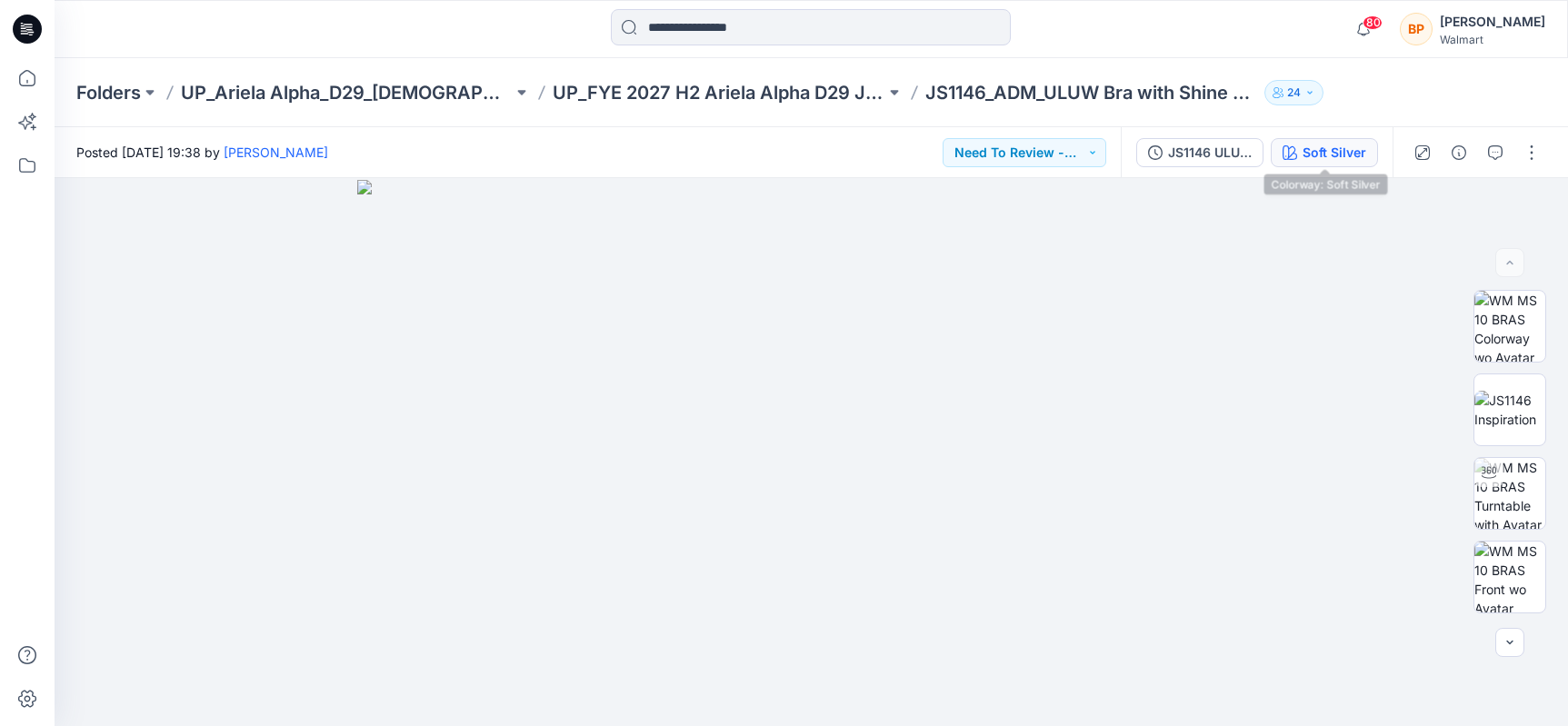
click at [1335, 154] on div "Soft Silver" at bounding box center [1334, 152] width 64 height 20
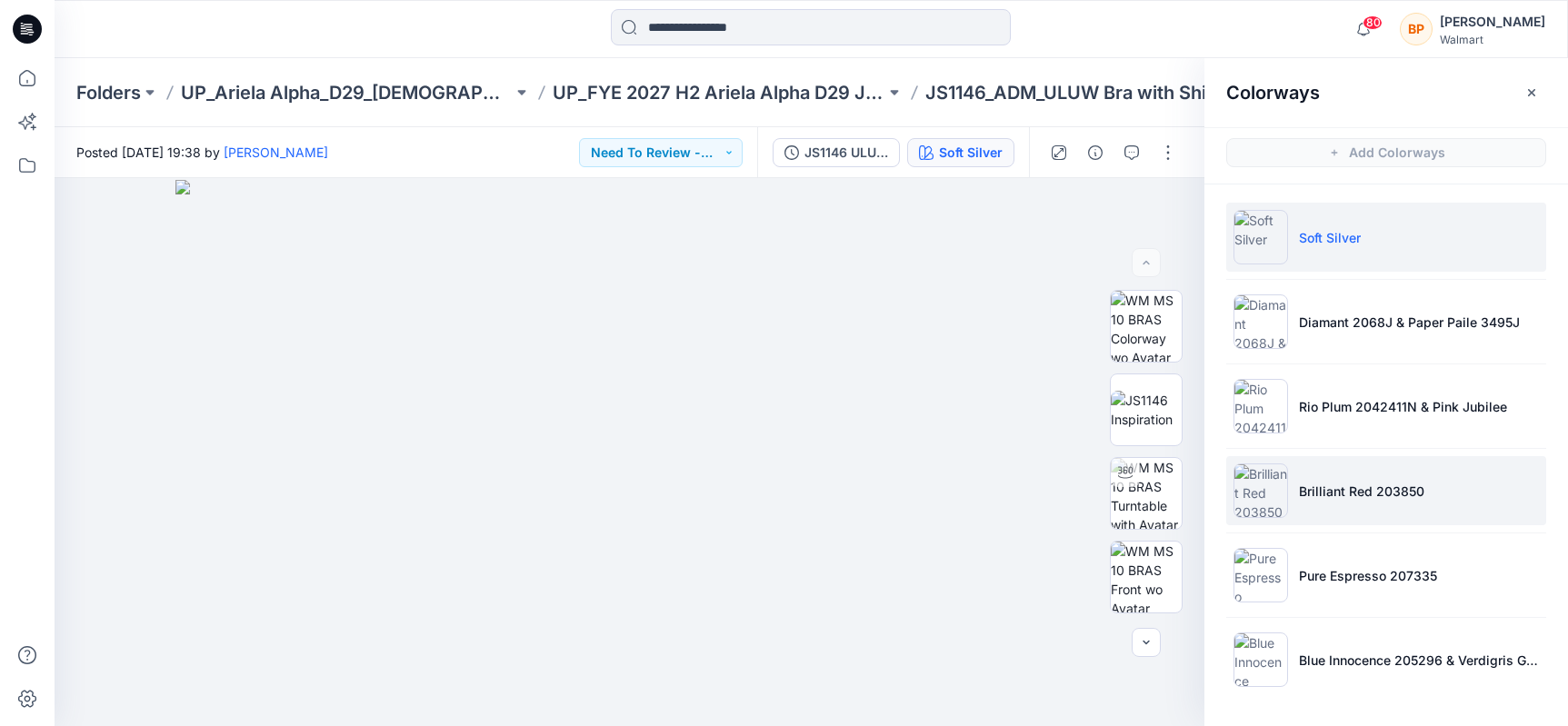
scroll to position [1, 0]
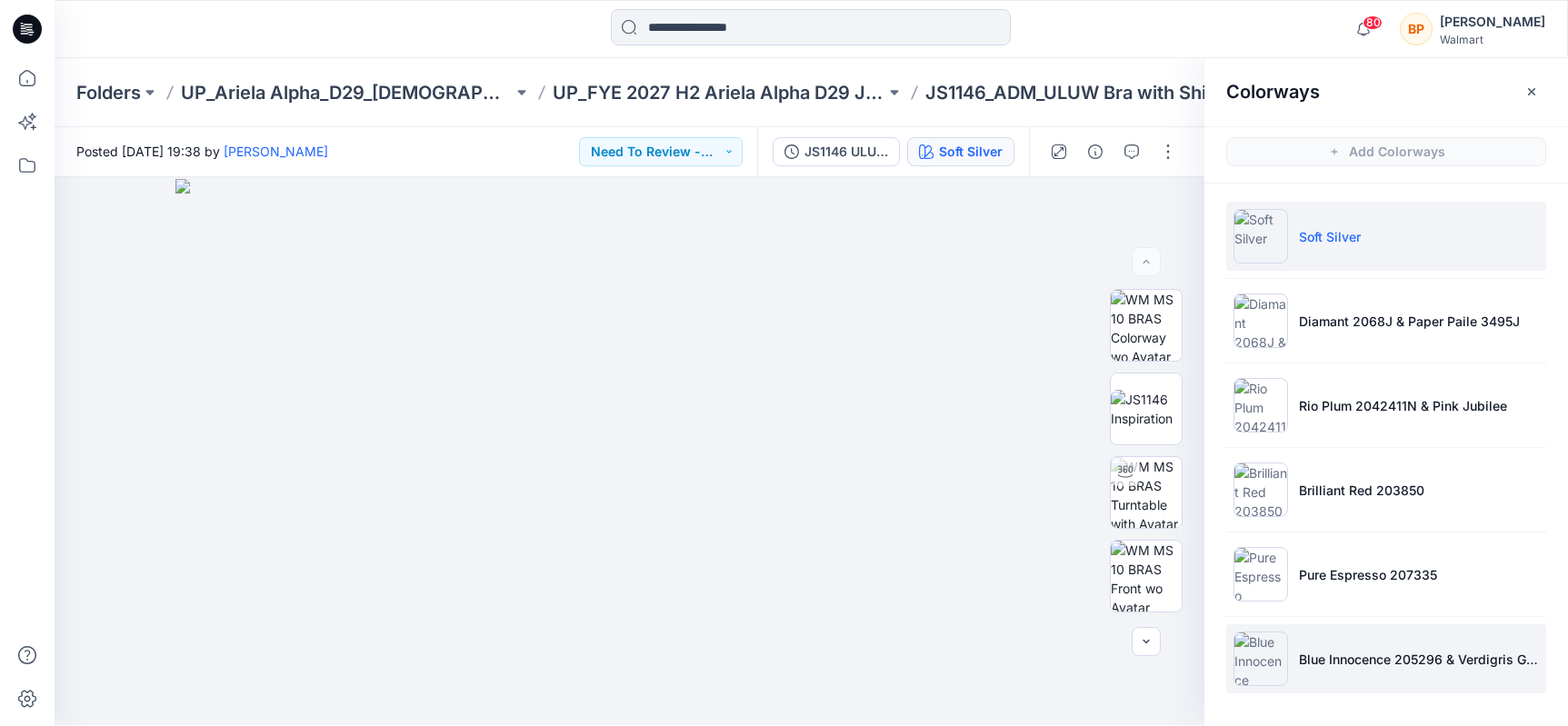
click at [1344, 631] on li "Blue Innocence 205296 & Verdigris Green 2098924" at bounding box center [1386, 659] width 320 height 69
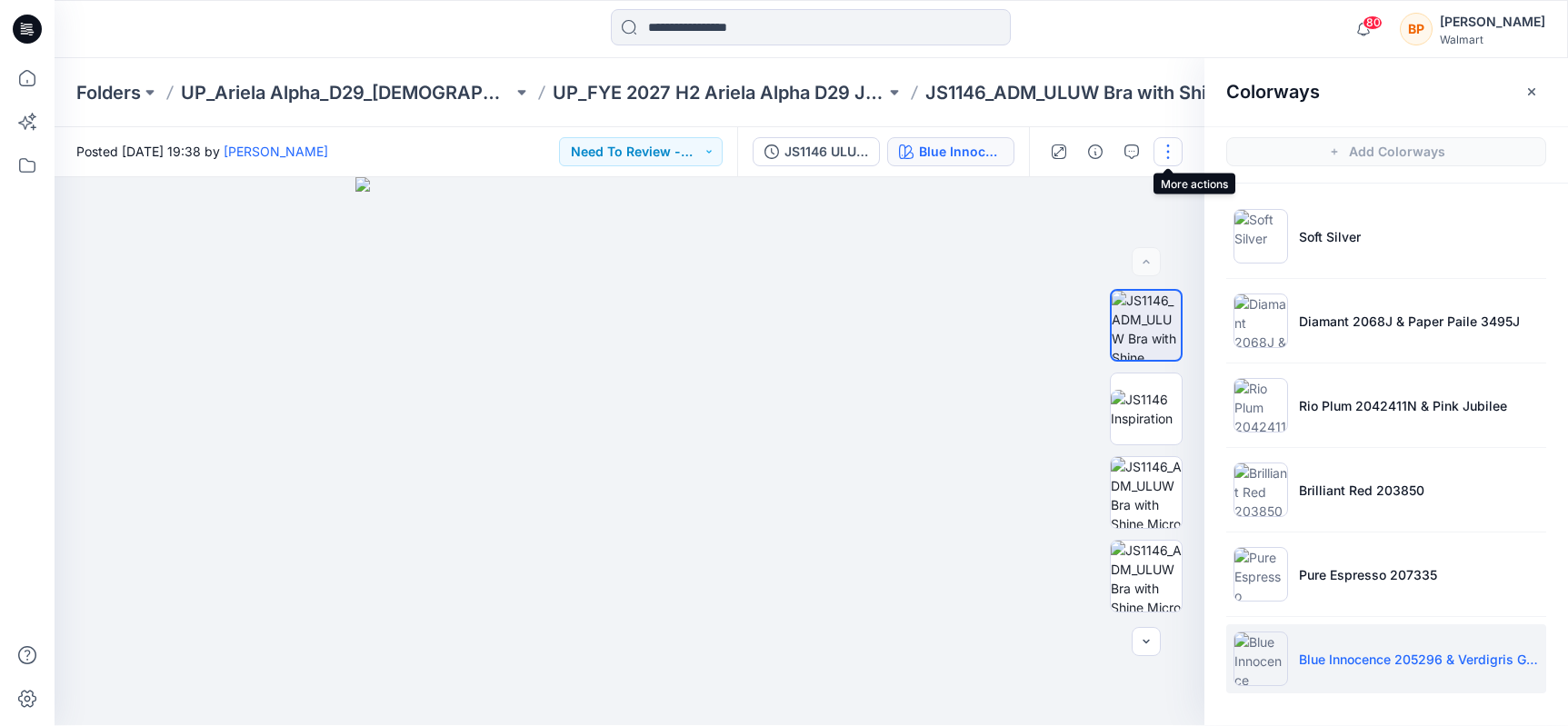
click at [1176, 146] on button "button" at bounding box center [1167, 152] width 29 height 29
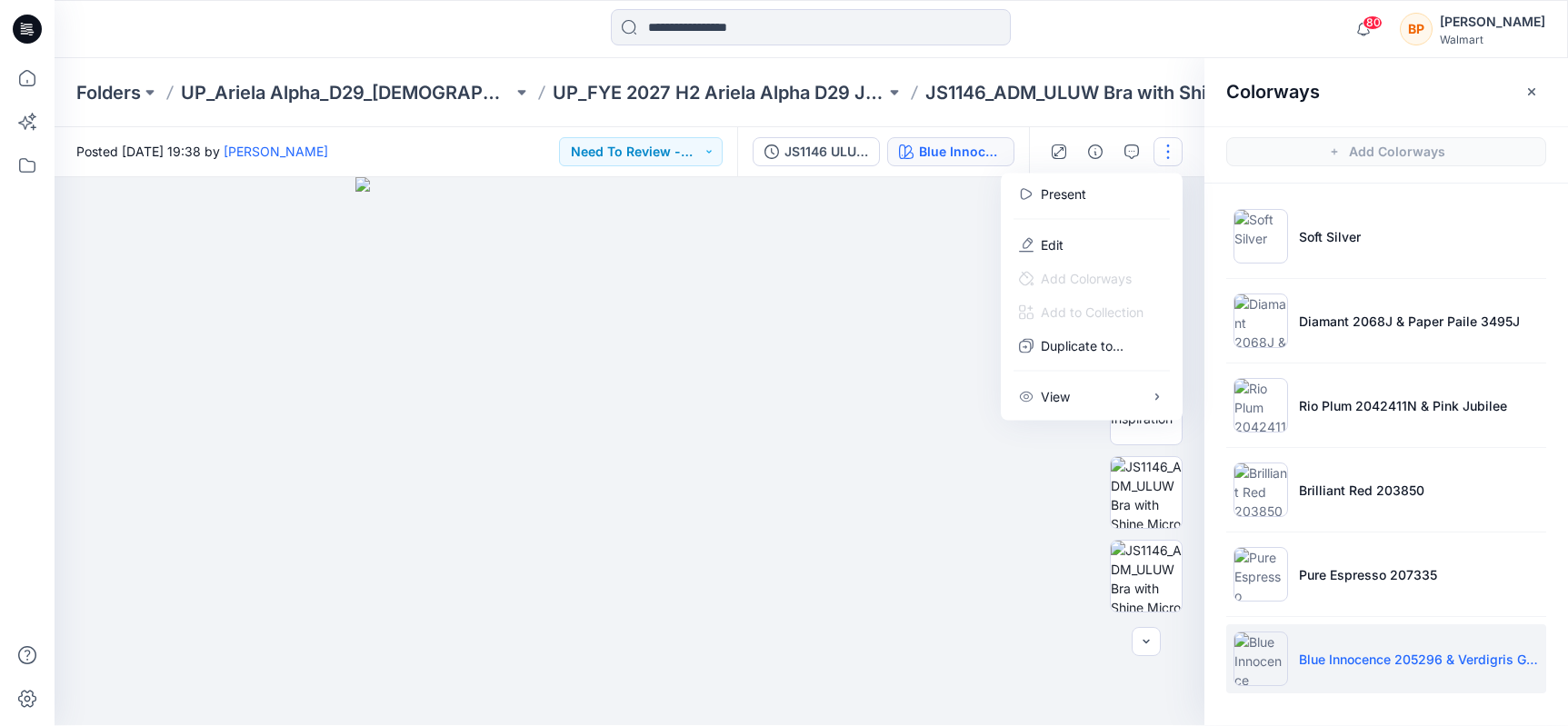
click at [911, 452] on div at bounding box center [629, 451] width 1150 height 548
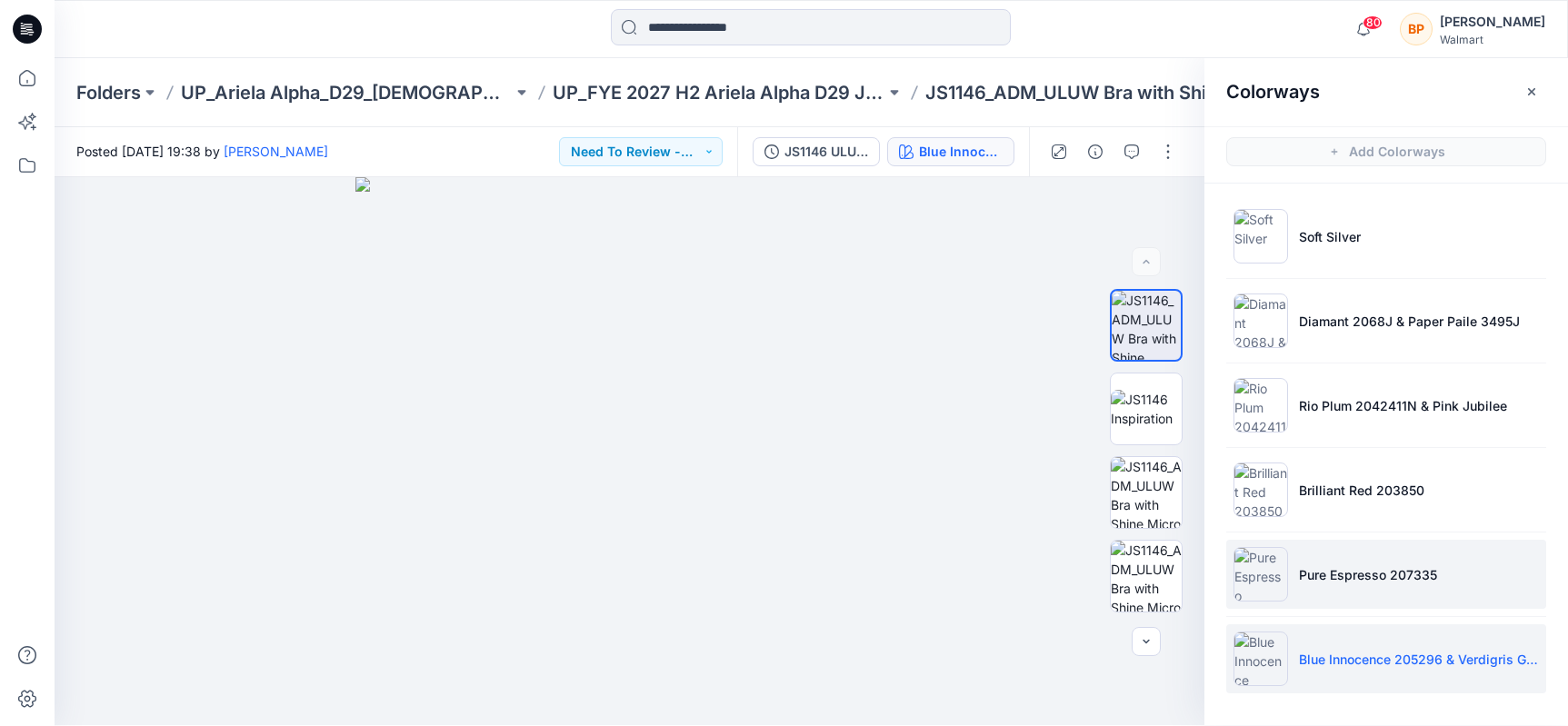
click at [1356, 561] on li "Pure Espresso 207335" at bounding box center [1386, 574] width 320 height 69
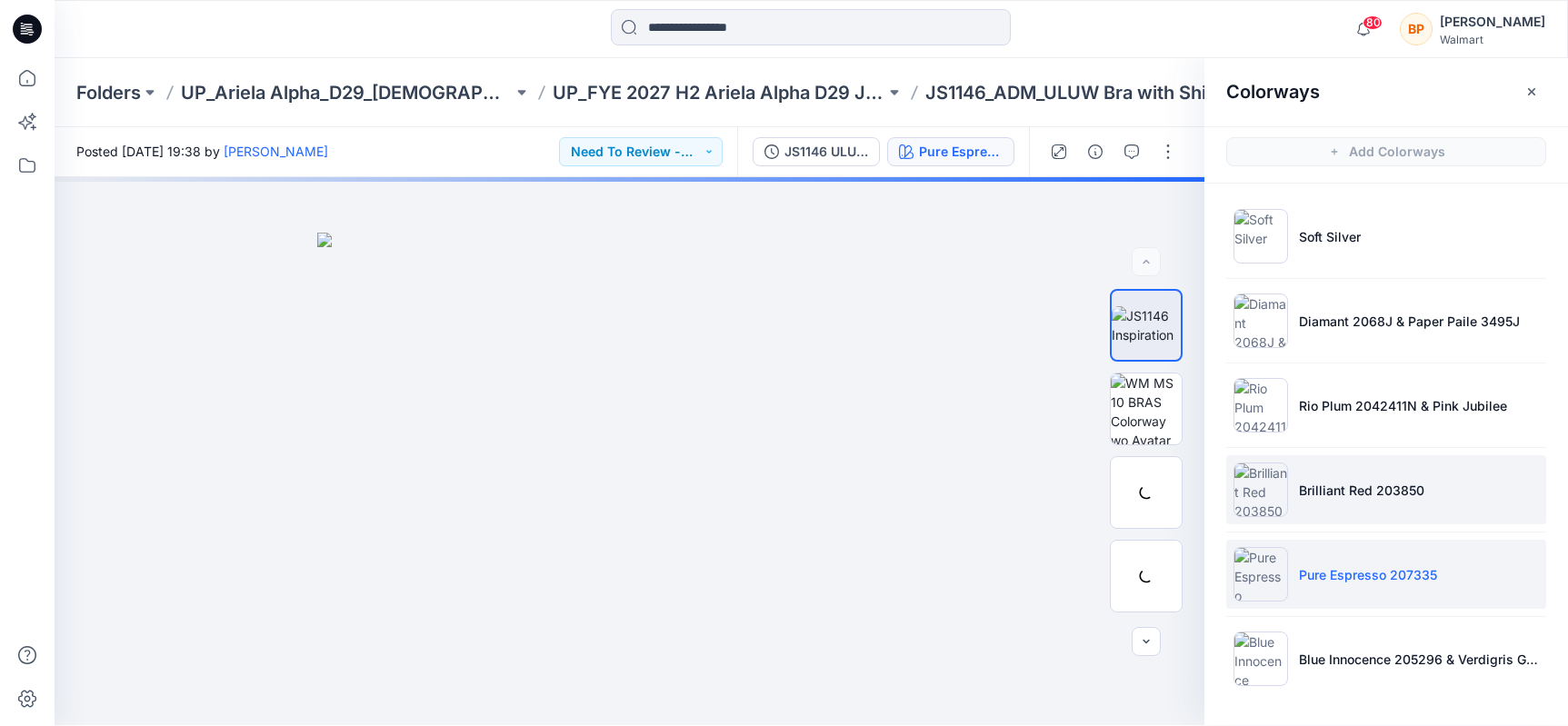
click at [1344, 496] on p "Brilliant Red 203850" at bounding box center [1362, 490] width 125 height 19
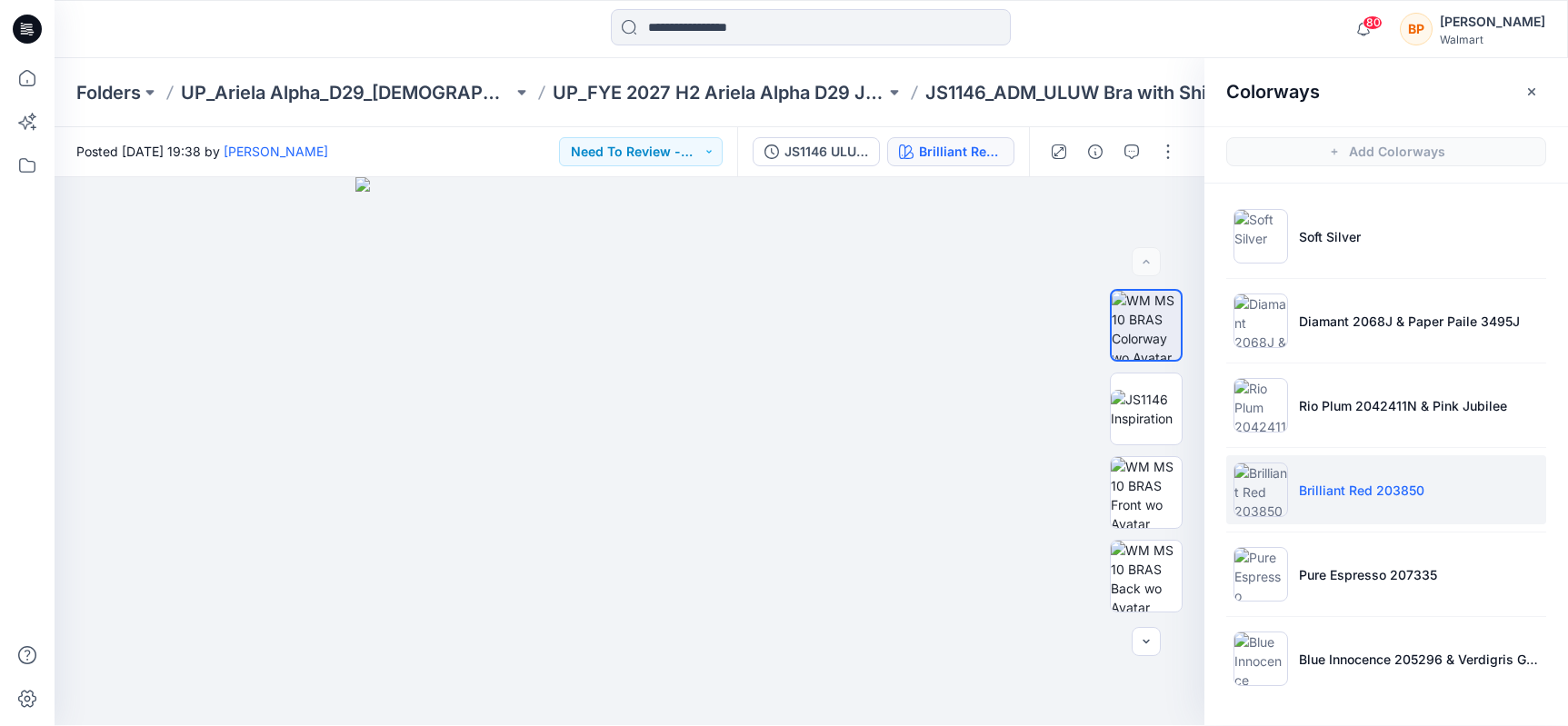
click at [1168, 133] on div at bounding box center [1113, 152] width 169 height 51
click at [1168, 148] on button "button" at bounding box center [1167, 152] width 29 height 29
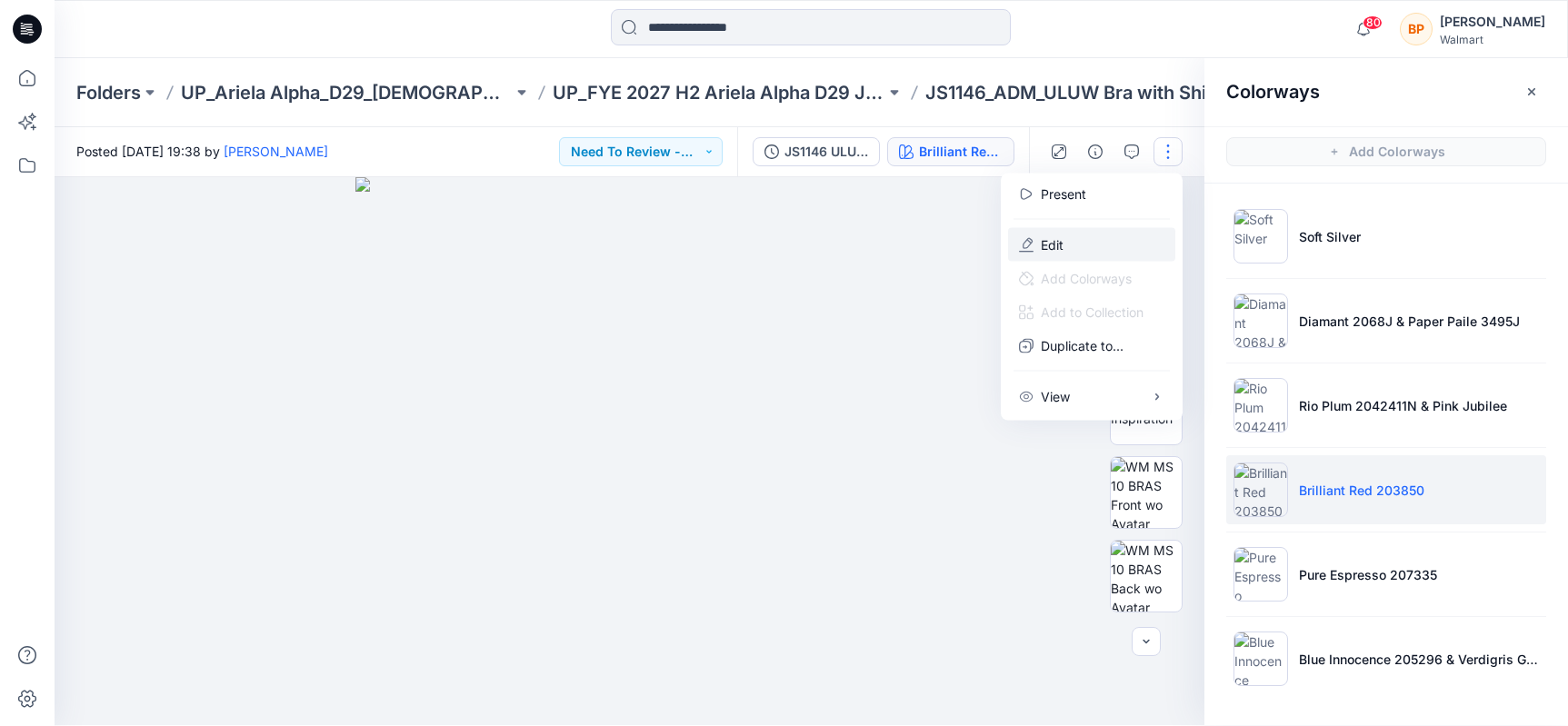
click at [1132, 235] on button "Edit" at bounding box center [1092, 245] width 168 height 34
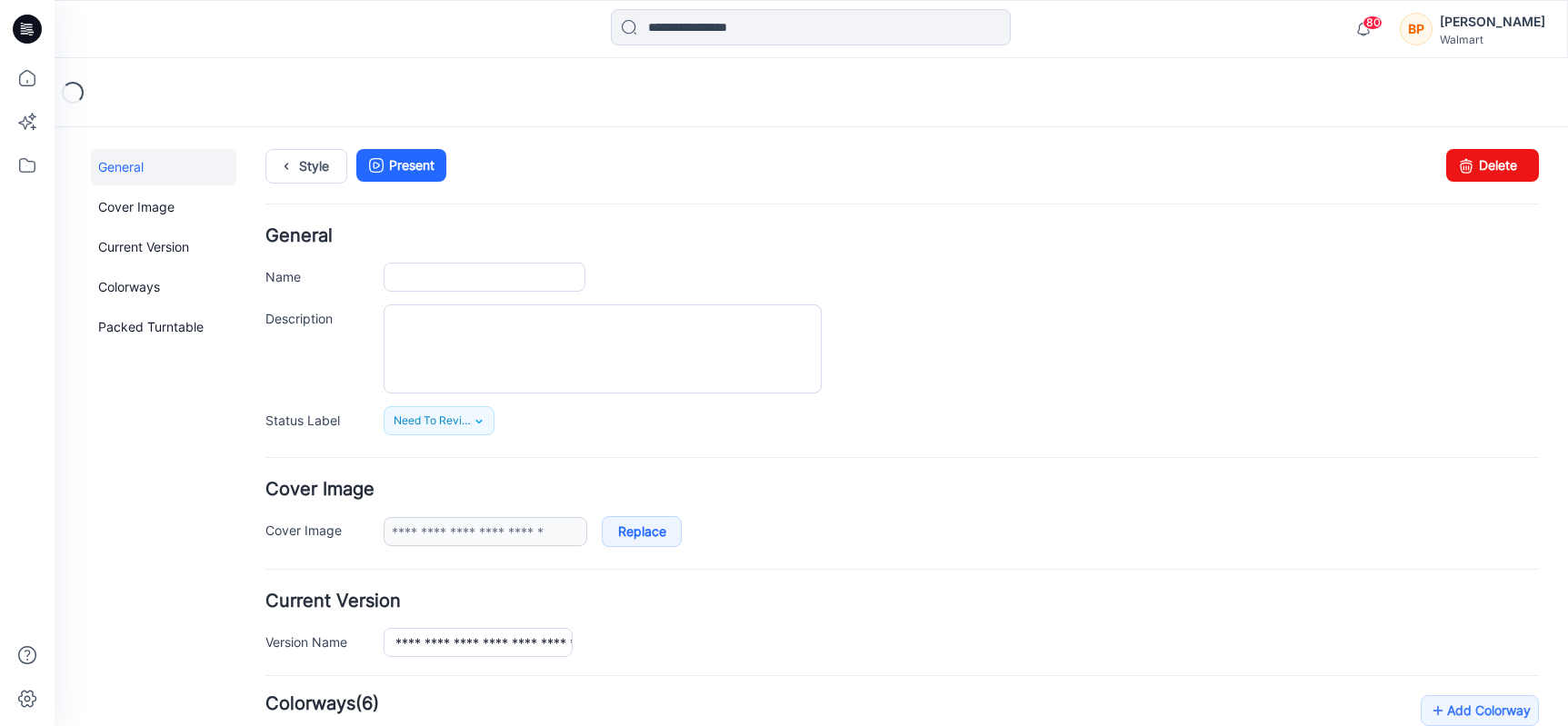
type input "**********"
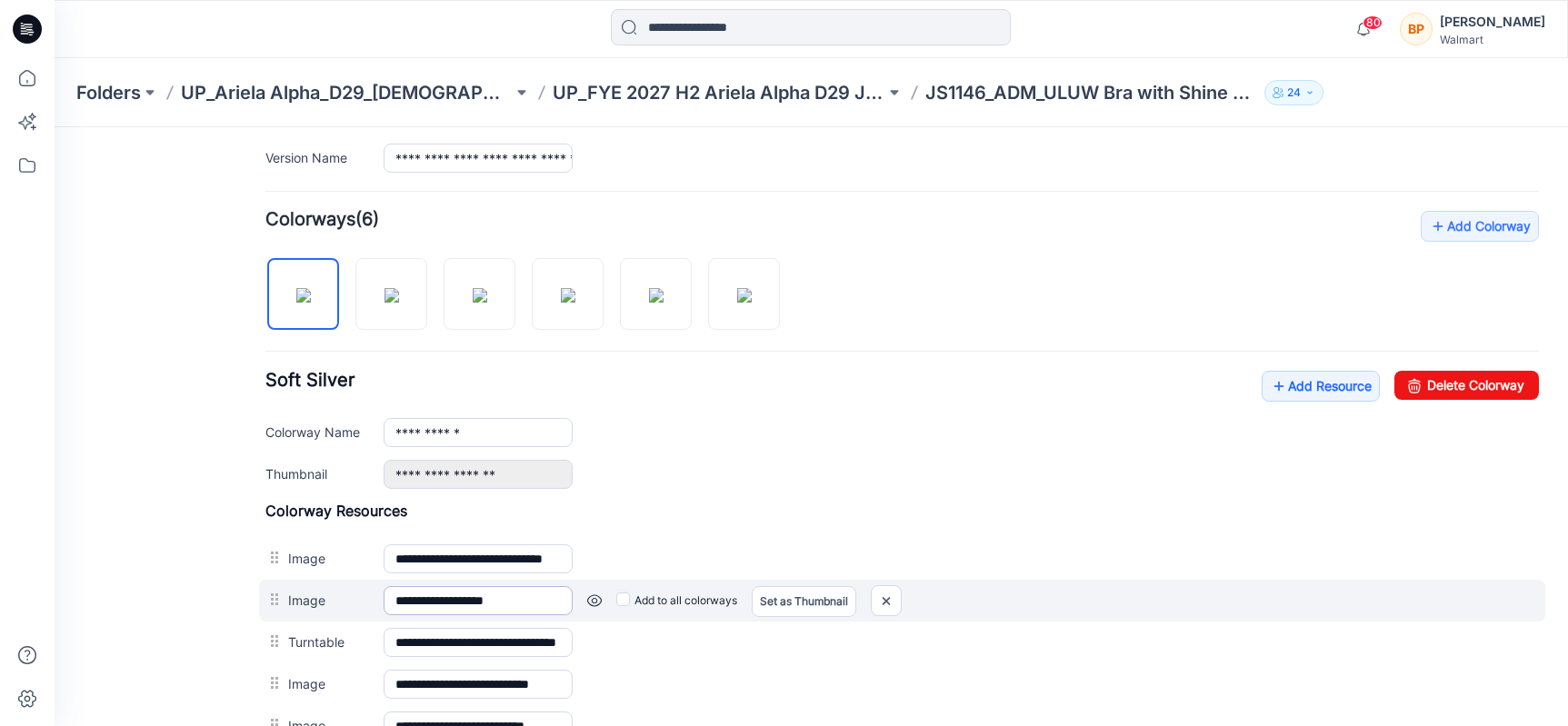
scroll to position [410, 0]
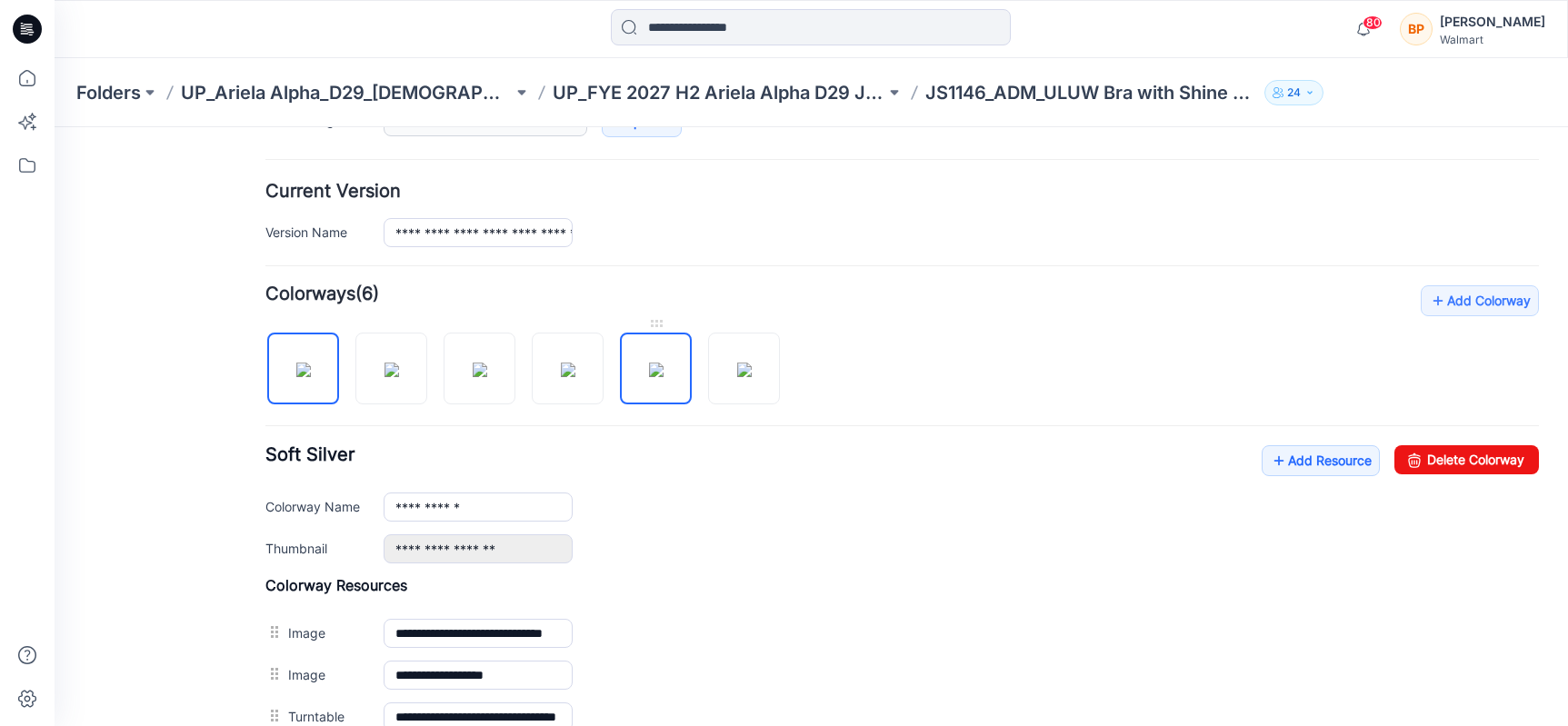
click at [649, 368] on img at bounding box center [656, 370] width 15 height 15
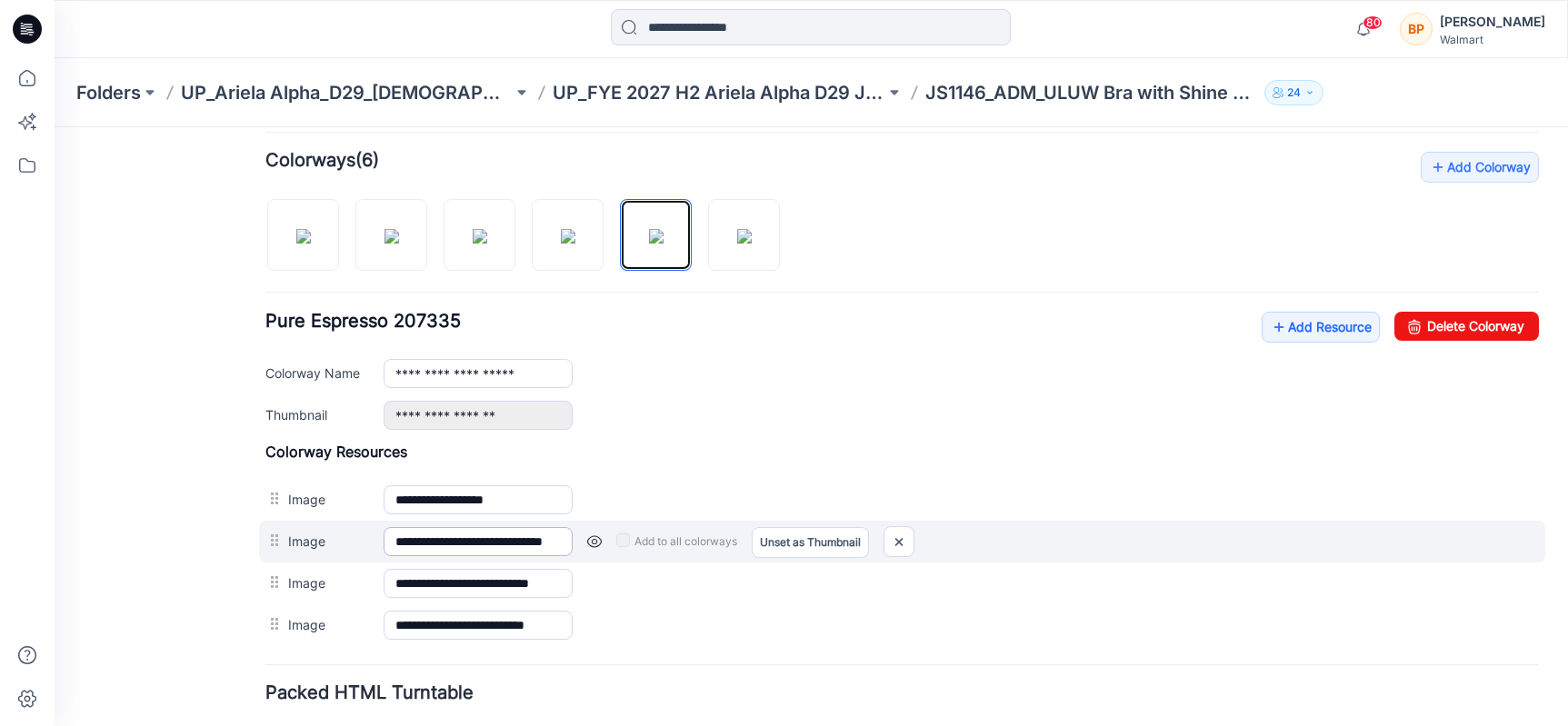
scroll to position [563, 0]
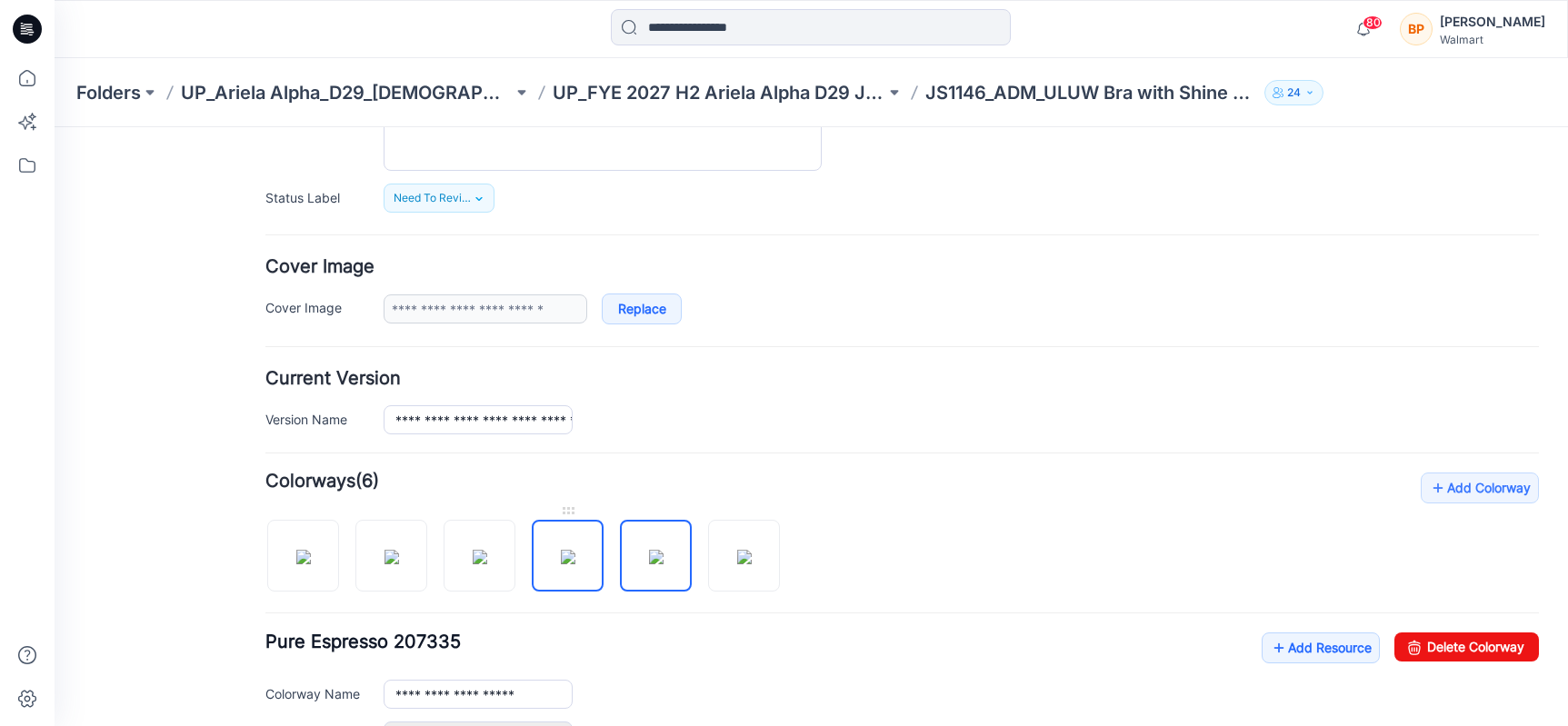
click at [561, 549] on img at bounding box center [568, 557] width 15 height 15
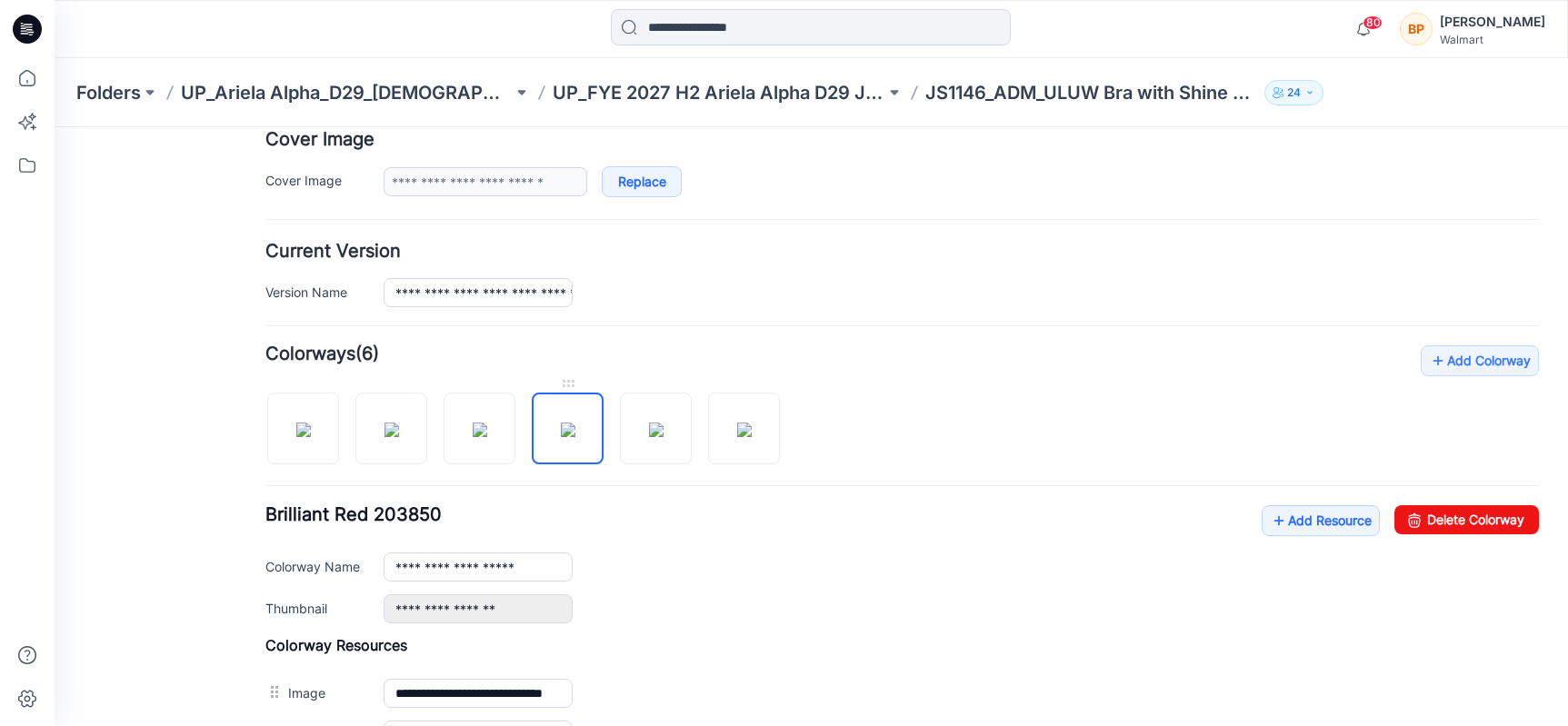
scroll to position [428, 0]
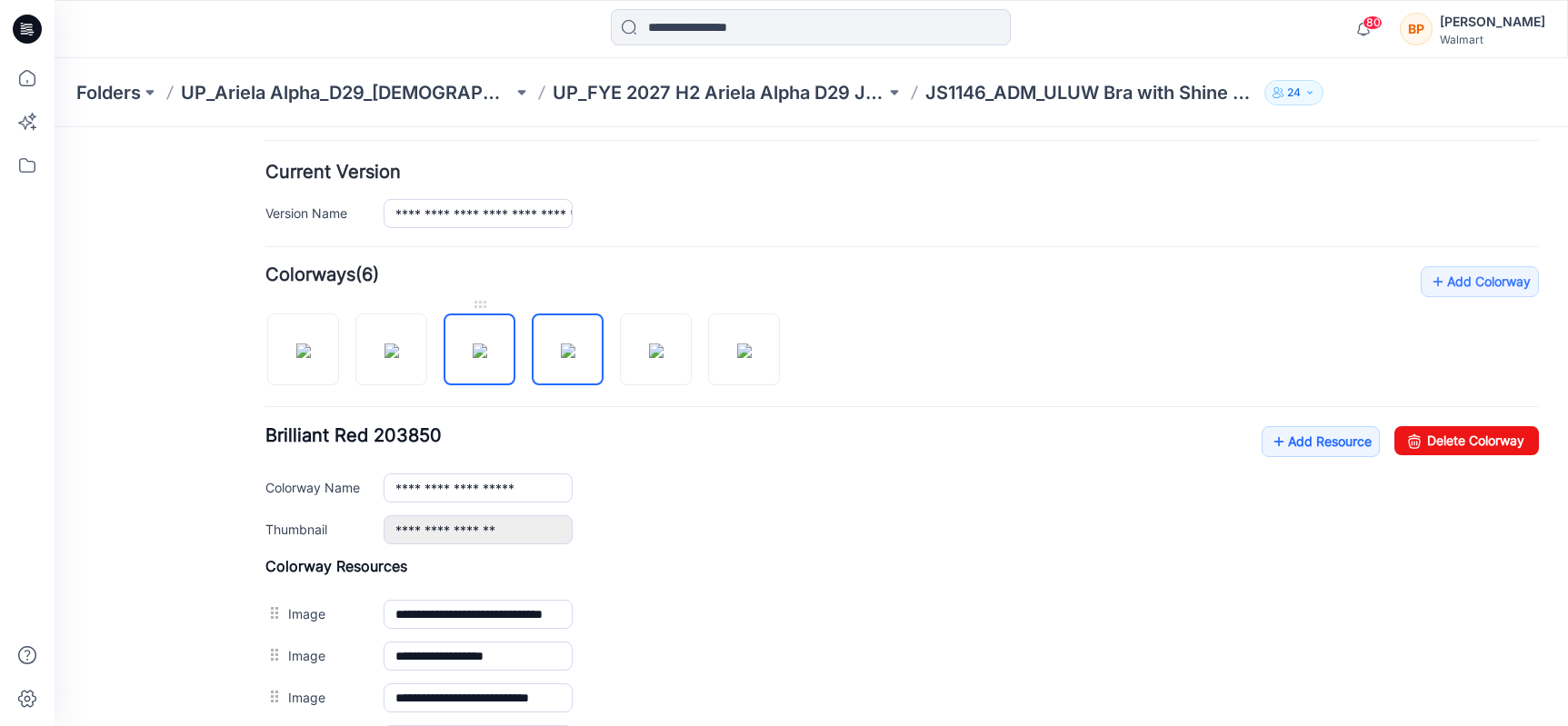
click at [473, 358] on img at bounding box center [480, 351] width 15 height 15
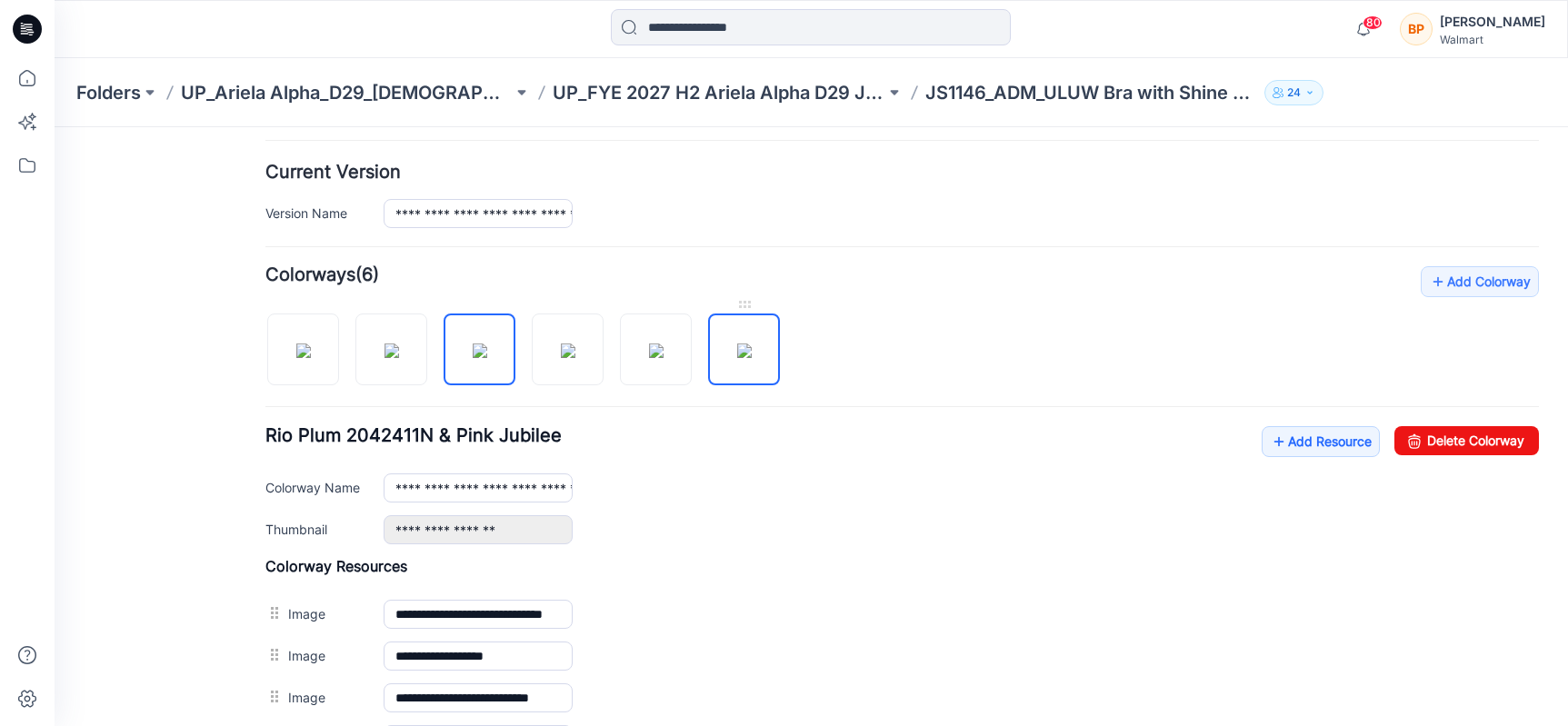
click at [737, 358] on img at bounding box center [744, 351] width 15 height 15
type input "**********"
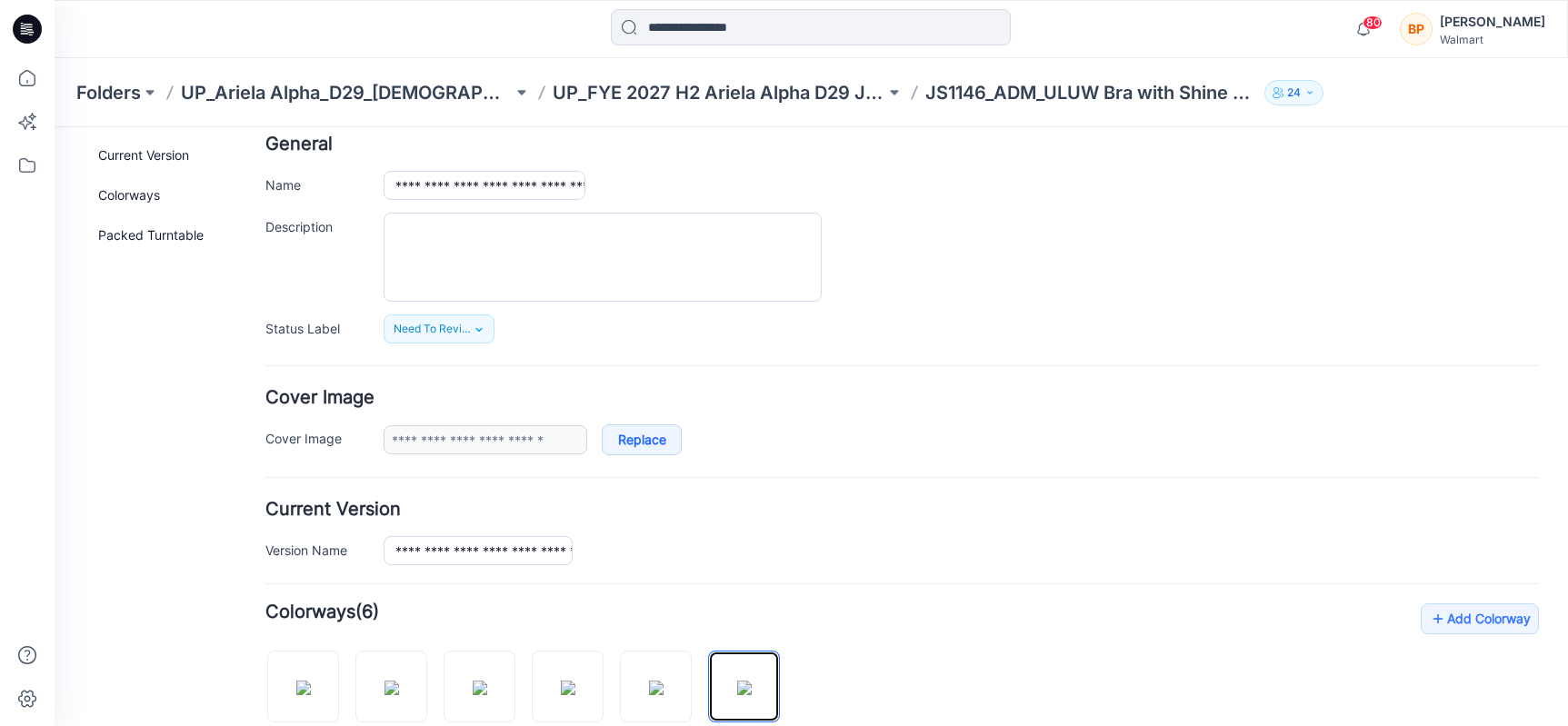
scroll to position [0, 0]
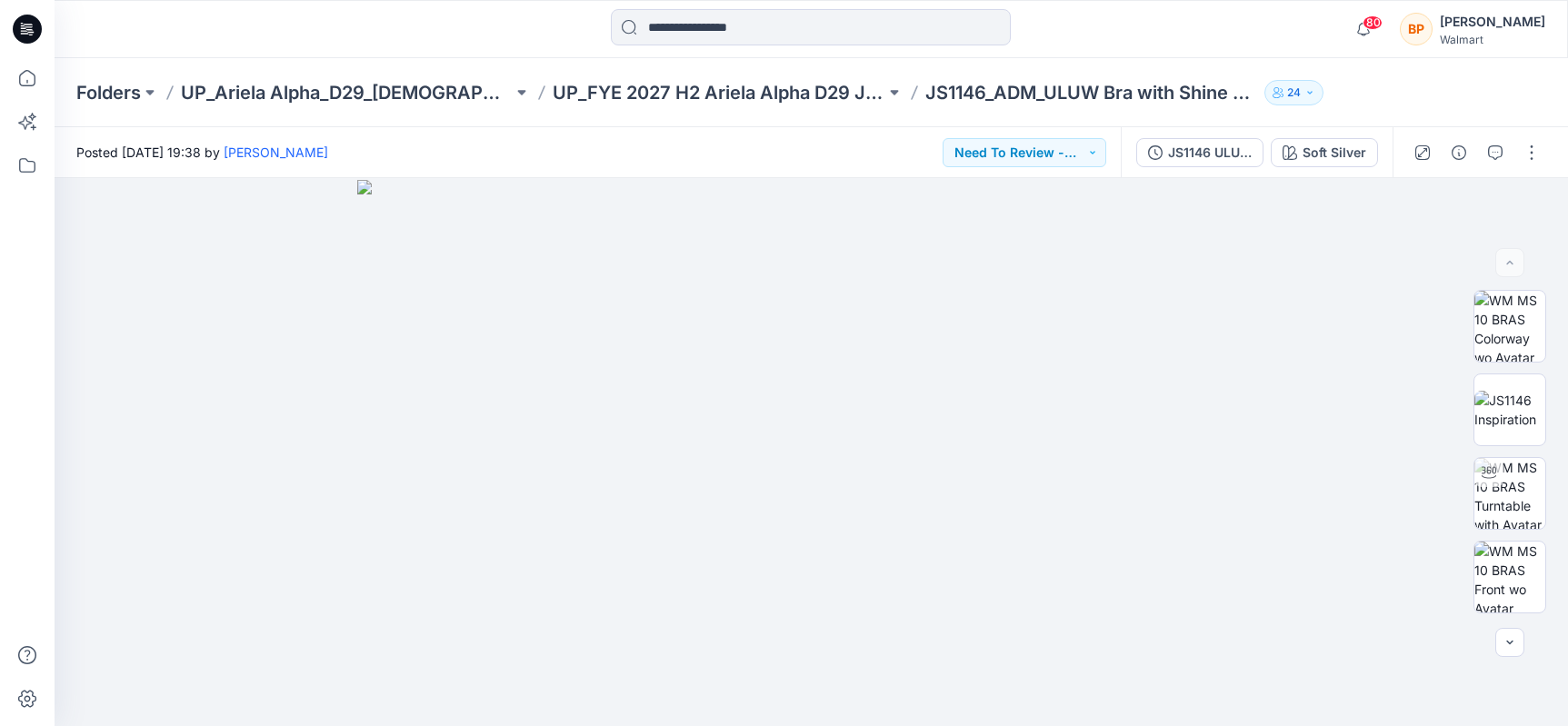
click at [857, 105] on div "Folders UP_Ariela Alpha_D29_[DEMOGRAPHIC_DATA] Intimates - Joyspun UP_FYE 2027 …" at bounding box center [811, 93] width 1514 height 69
click at [856, 93] on p "UP_FYE 2027 H2 Ariela Alpha D29 Joyspun Bras" at bounding box center [718, 92] width 331 height 25
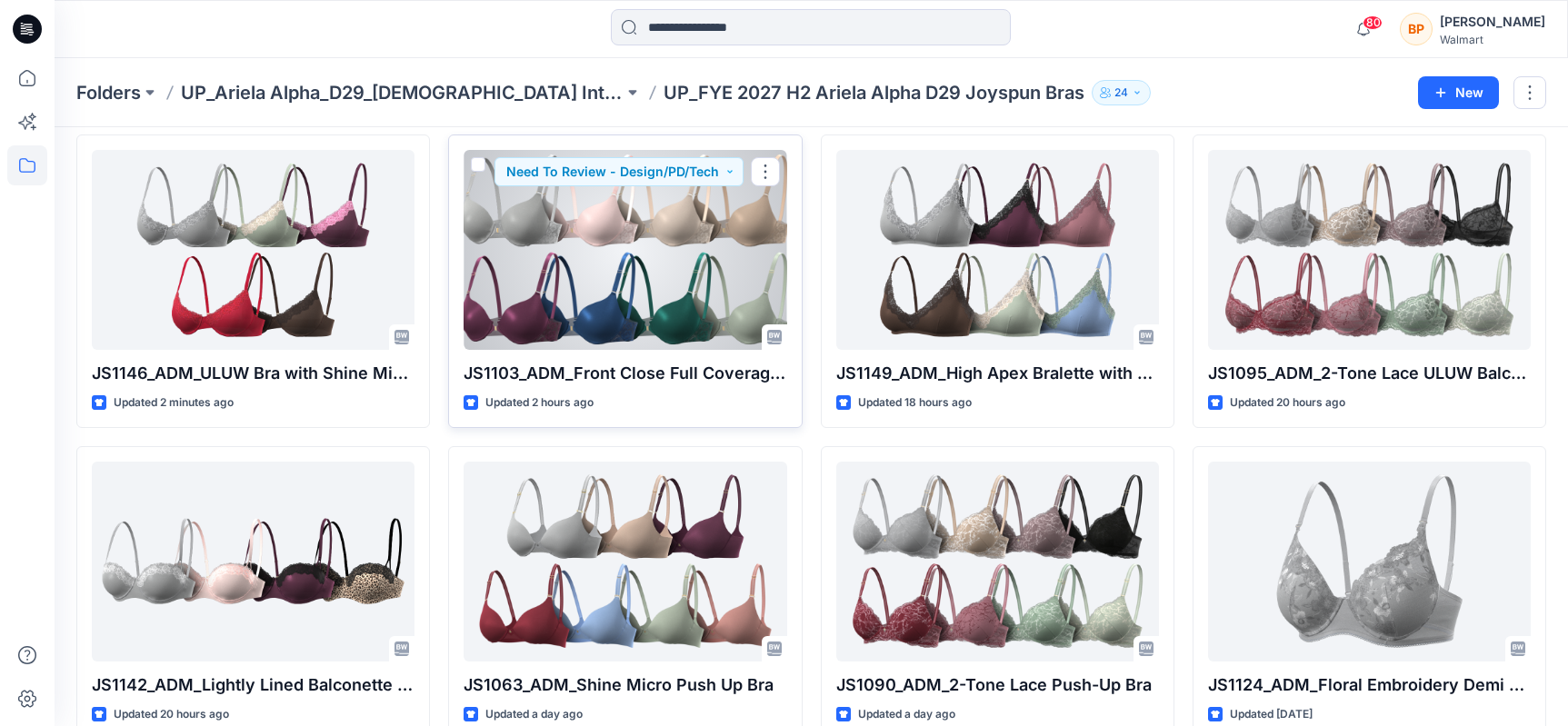
scroll to position [116, 0]
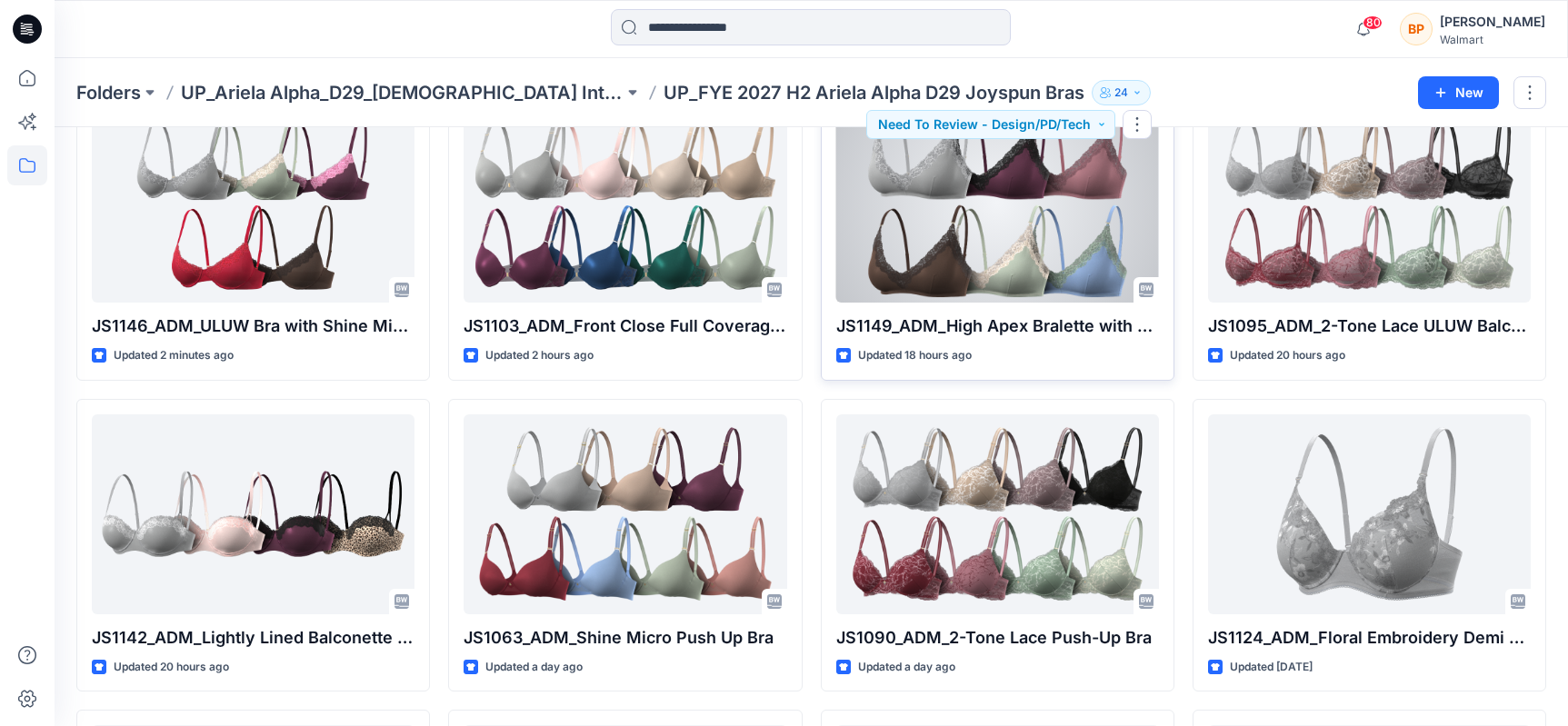
click at [1072, 261] on div at bounding box center [997, 203] width 323 height 200
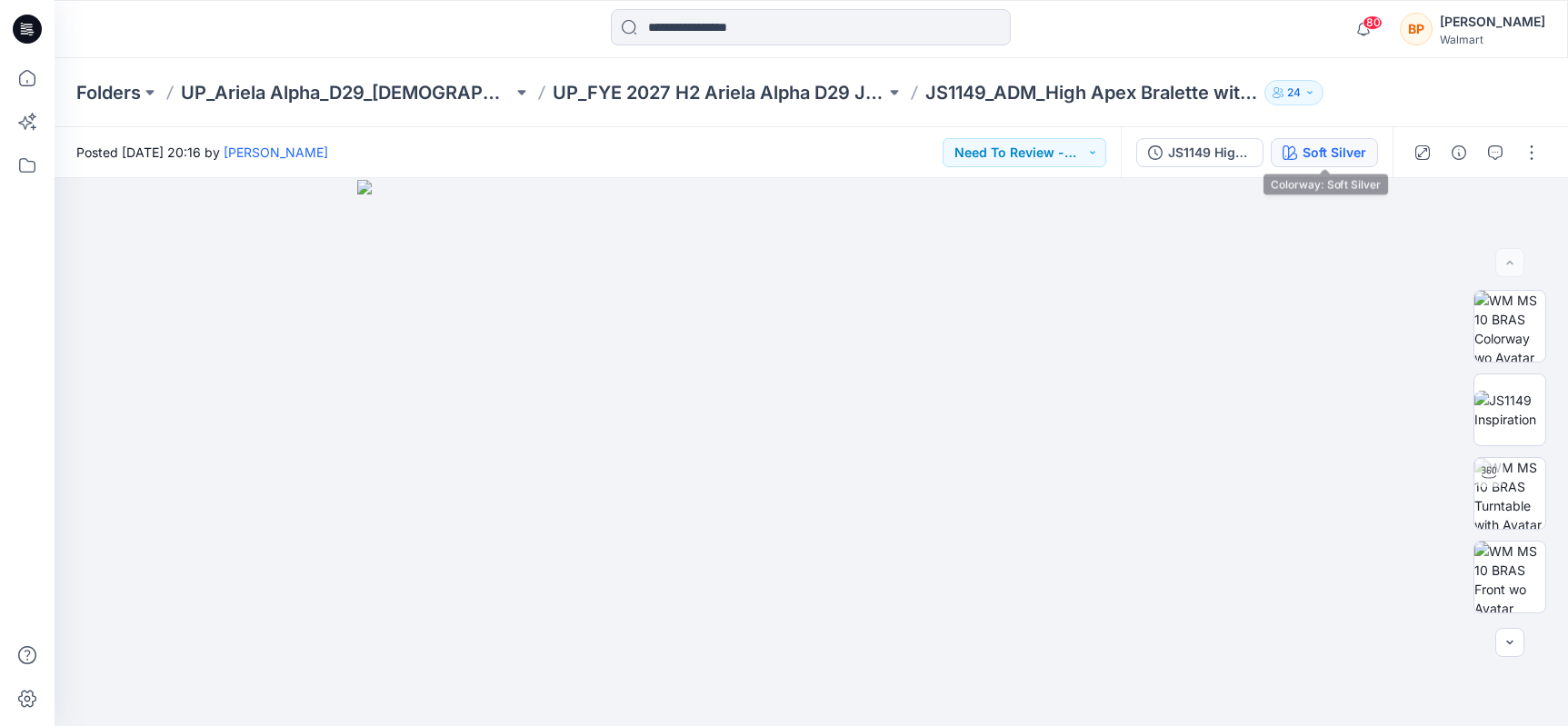
click at [1309, 142] on div "Soft Silver" at bounding box center [1334, 152] width 64 height 20
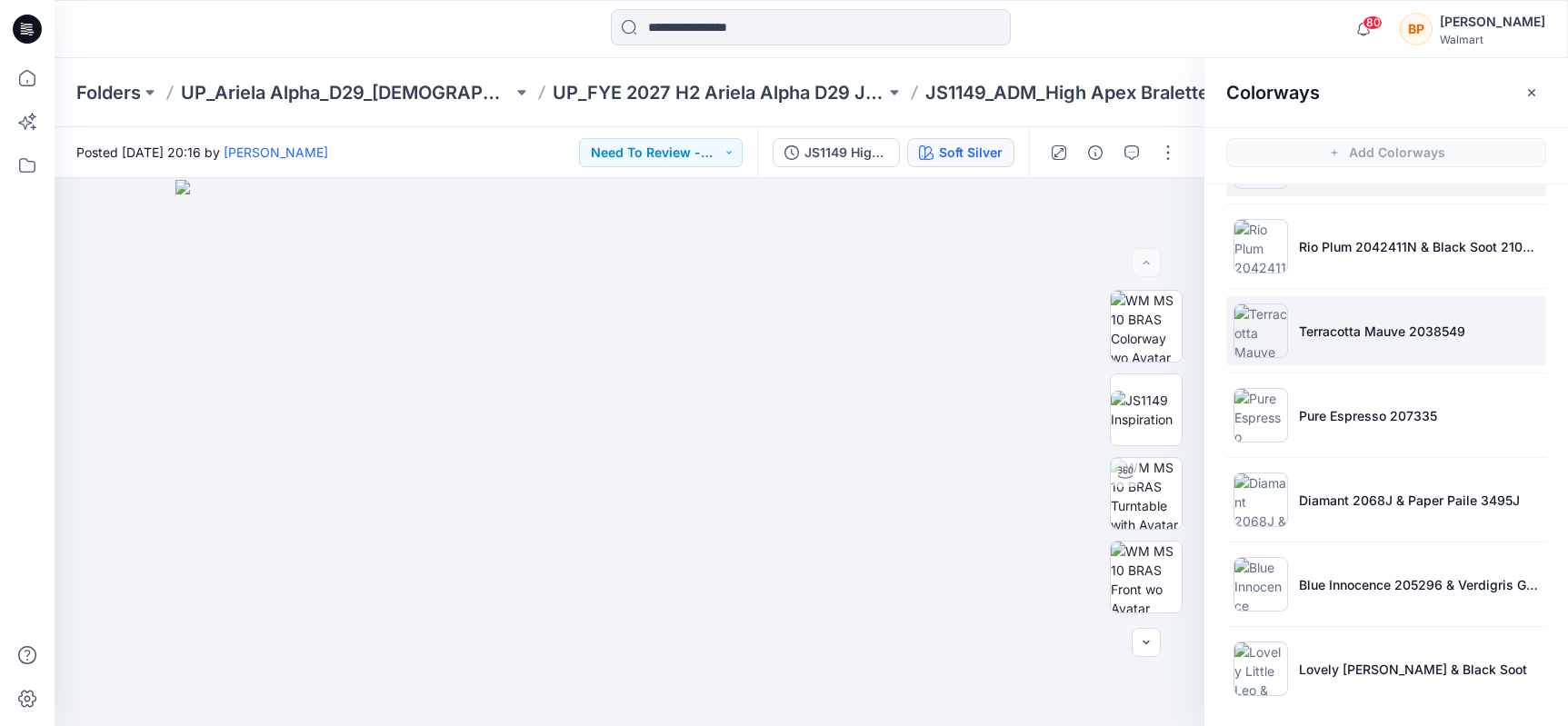
scroll to position [80, 0]
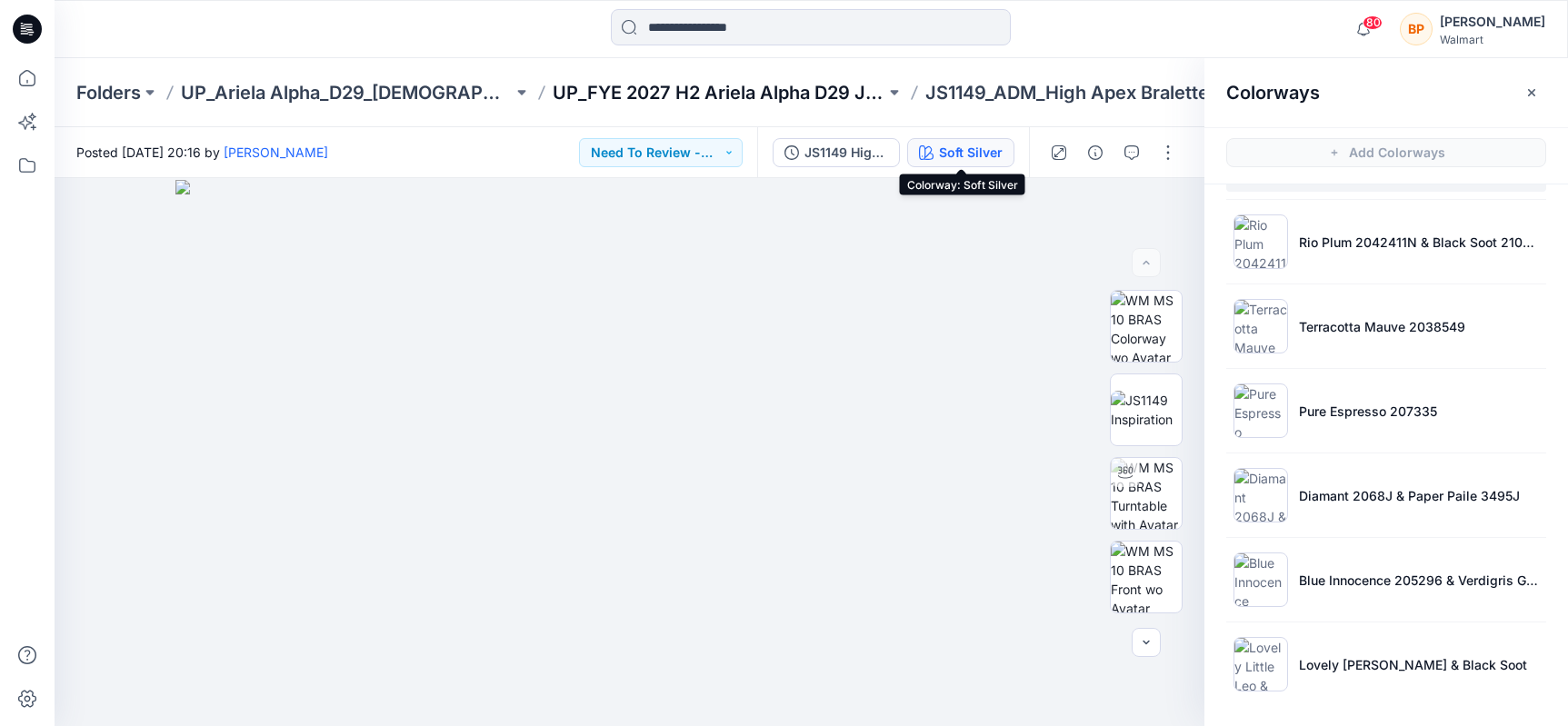
click at [797, 94] on p "UP_FYE 2027 H2 Ariela Alpha D29 Joyspun Bras" at bounding box center [718, 92] width 331 height 25
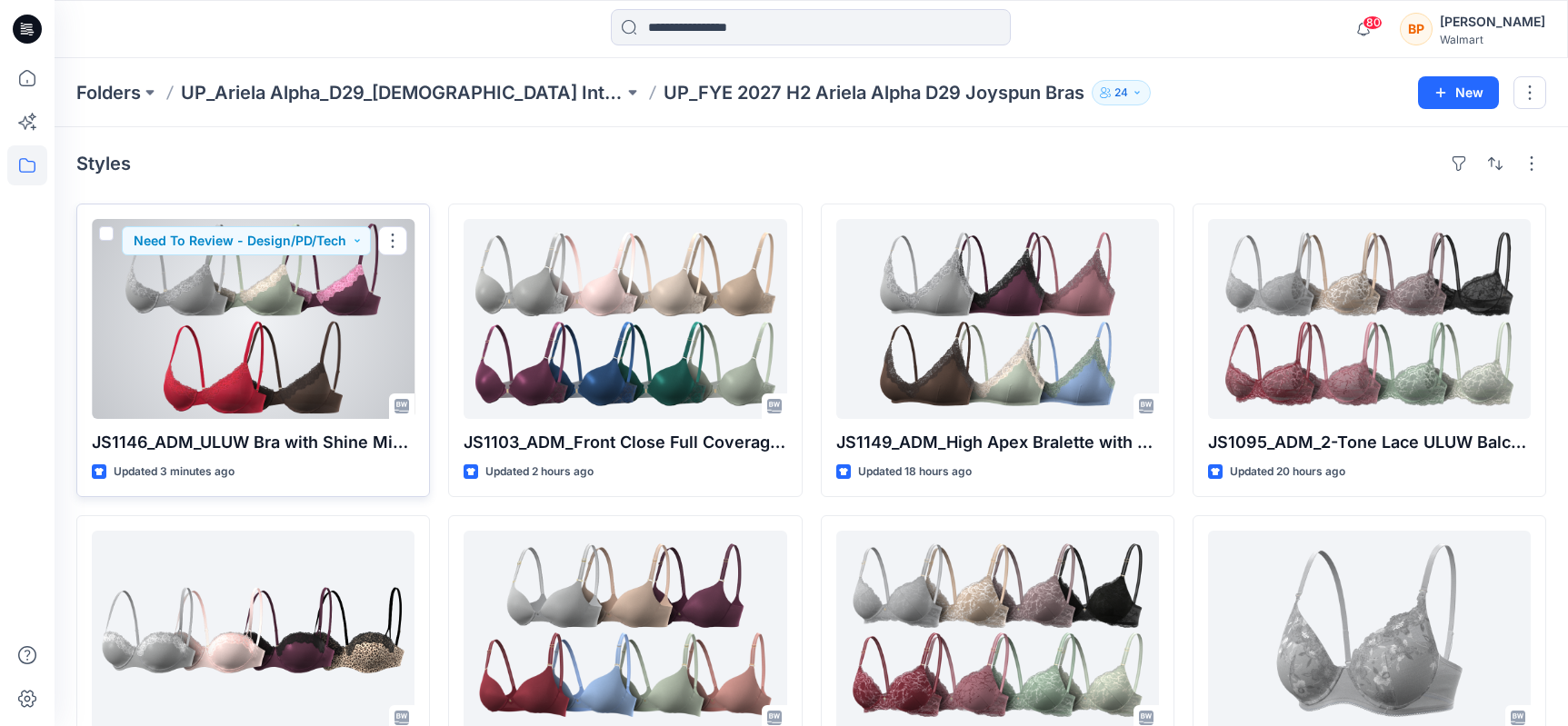
click at [276, 273] on div at bounding box center [253, 319] width 323 height 200
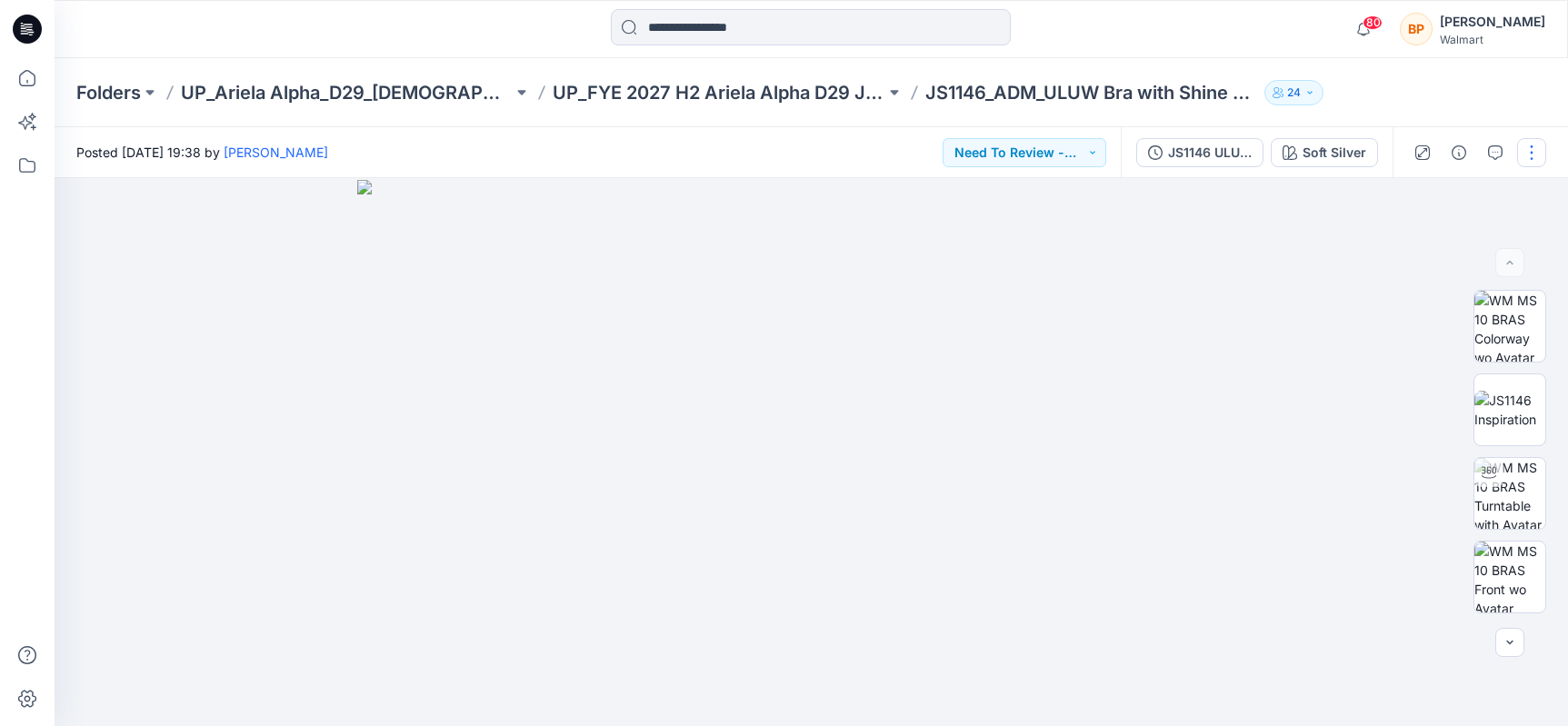
click at [1521, 140] on button "button" at bounding box center [1531, 152] width 29 height 29
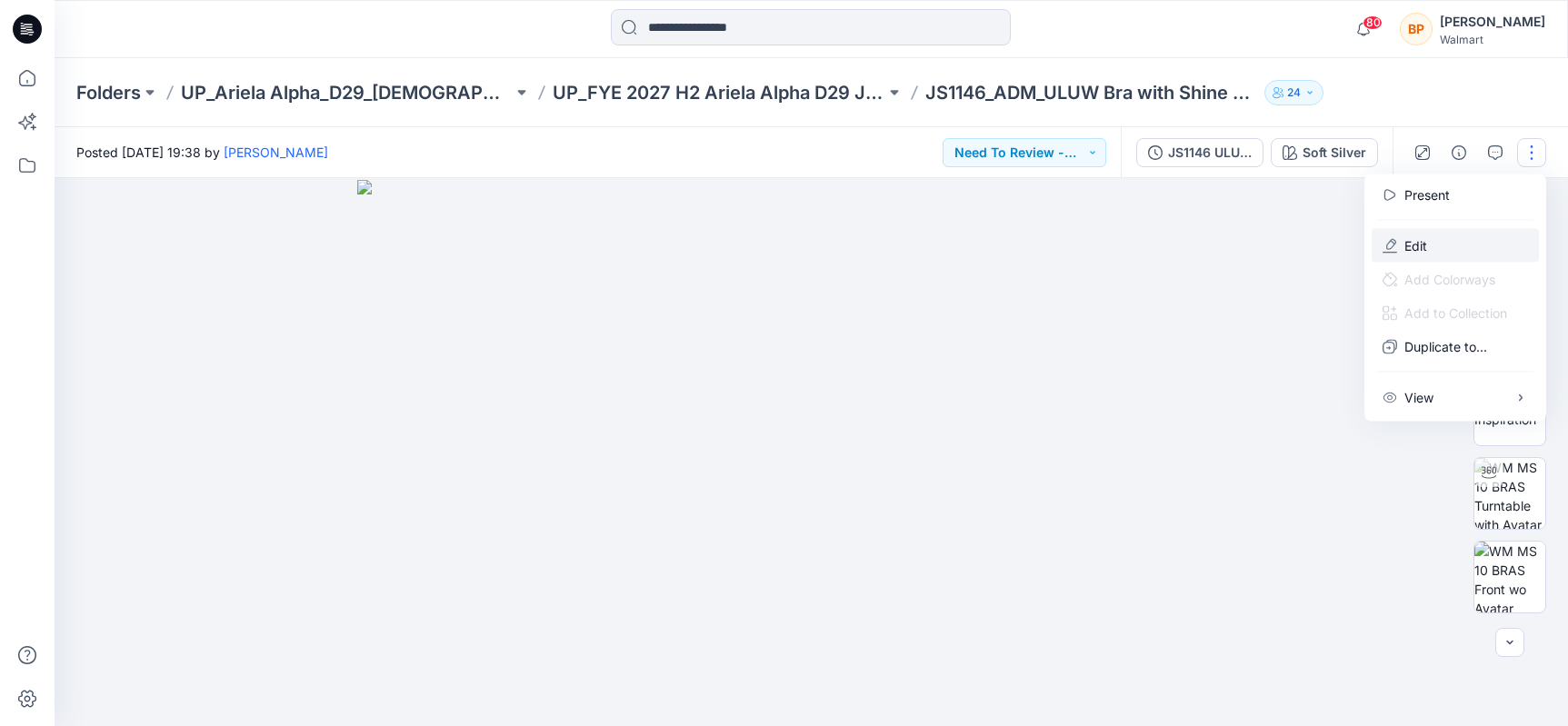
click at [1458, 242] on button "Edit" at bounding box center [1455, 246] width 168 height 34
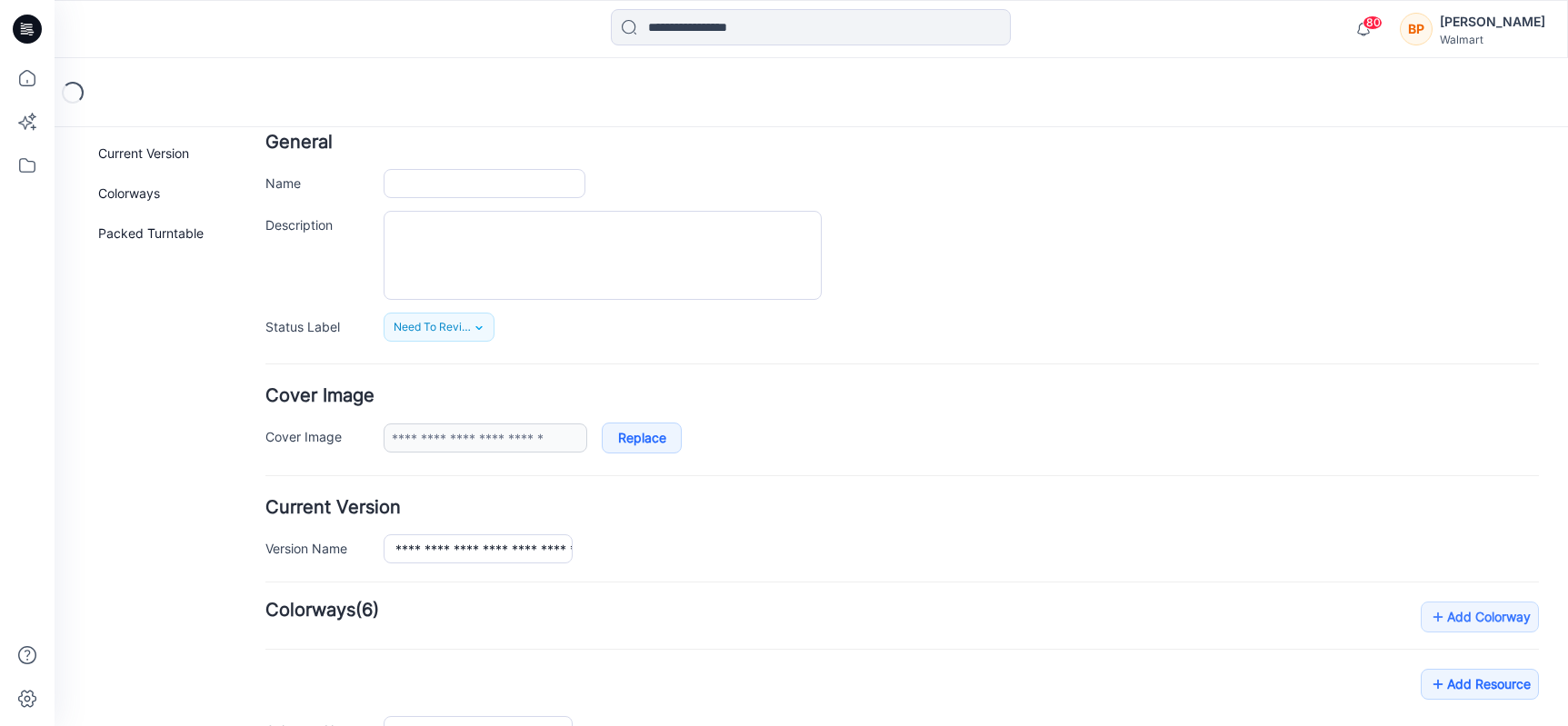
scroll to position [362, 0]
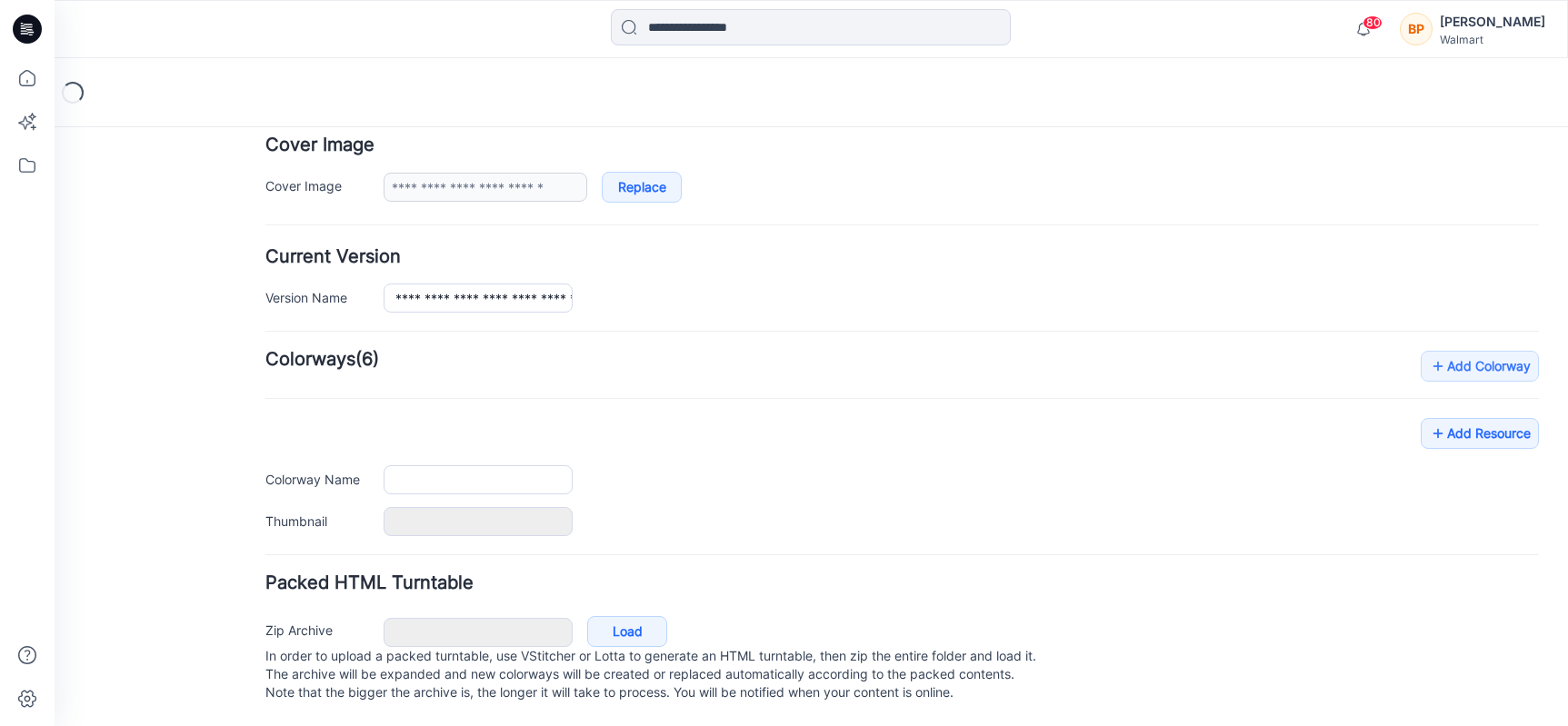
type input "**********"
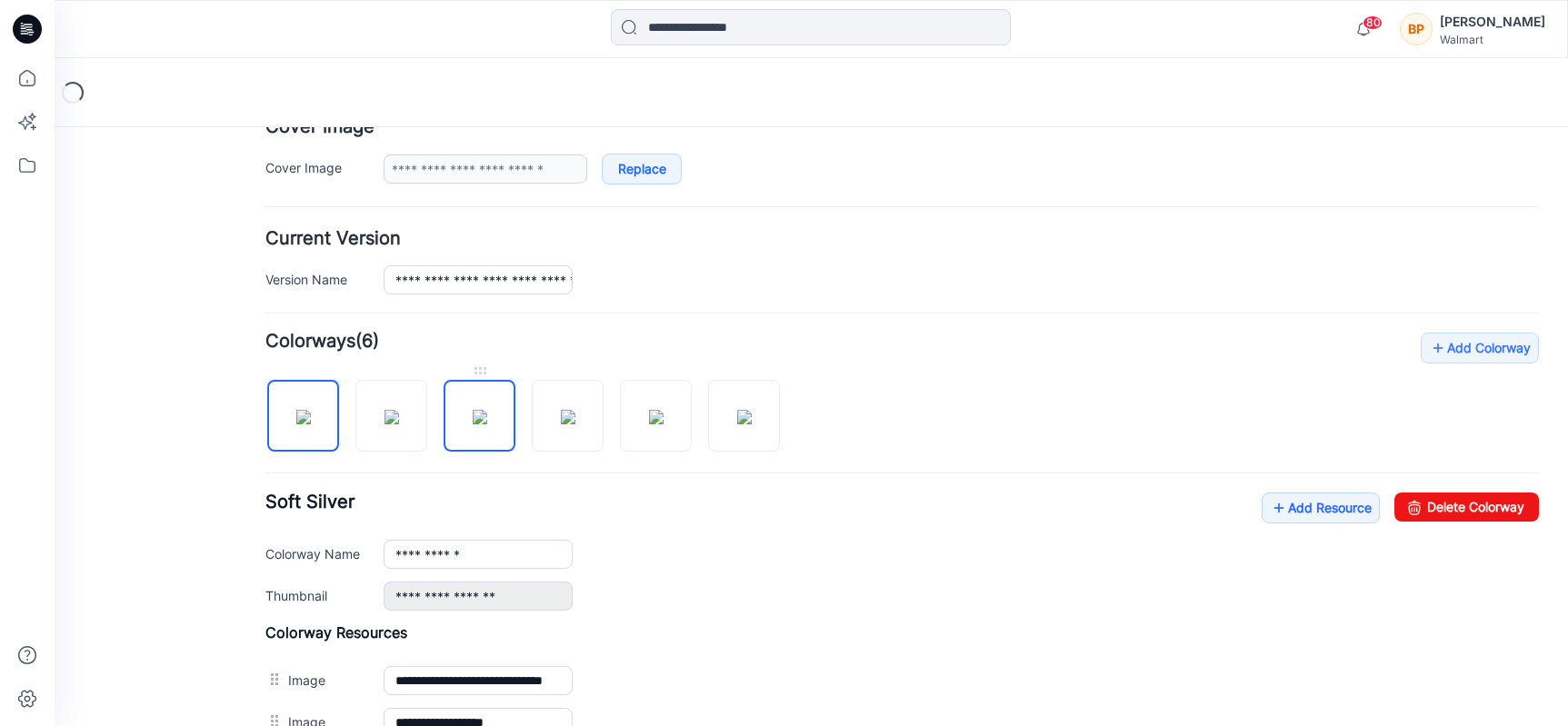
click at [487, 422] on img at bounding box center [480, 417] width 15 height 15
type input "**********"
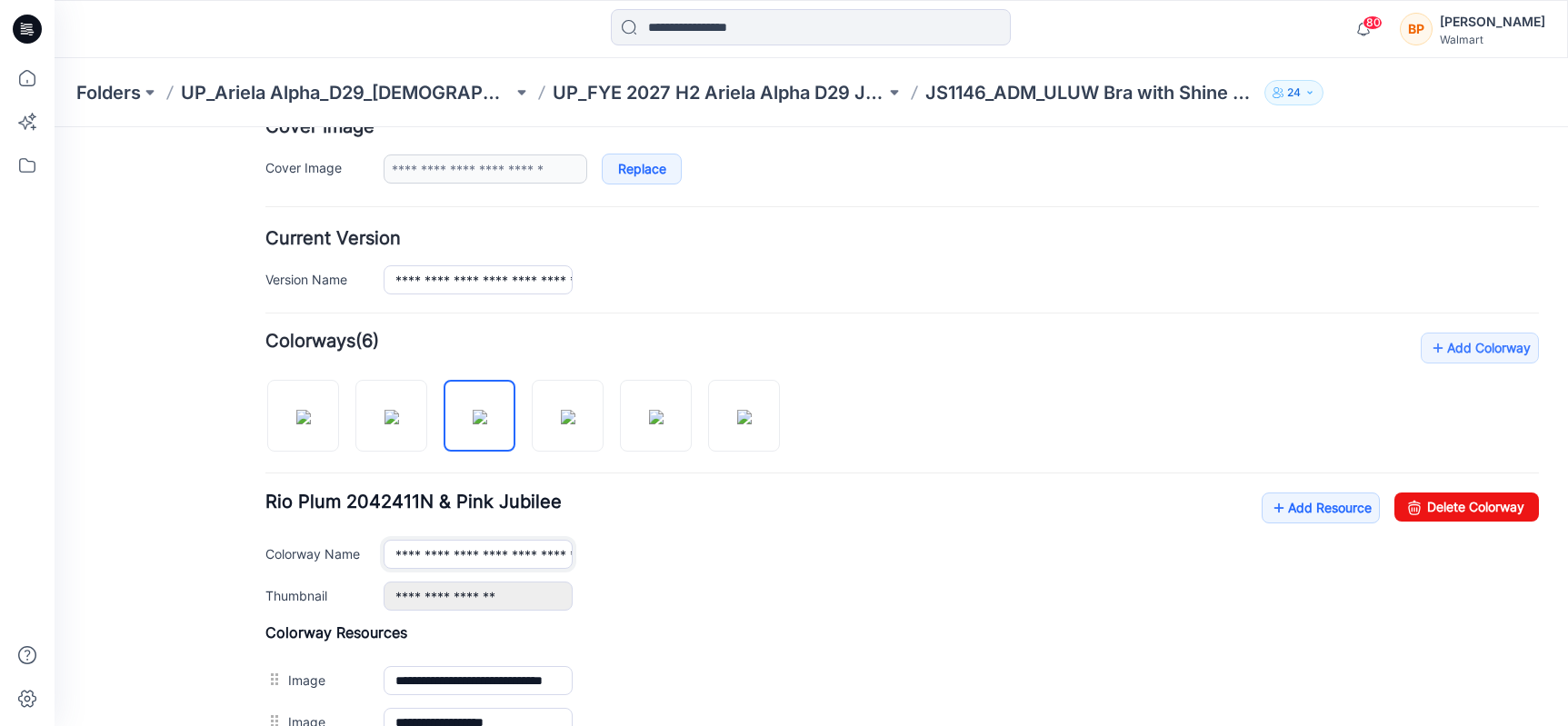
scroll to position [0, 27]
drag, startPoint x: 391, startPoint y: 553, endPoint x: 1086, endPoint y: 578, distance: 695.4
click at [1086, 578] on div "**********" at bounding box center [902, 551] width 1273 height 118
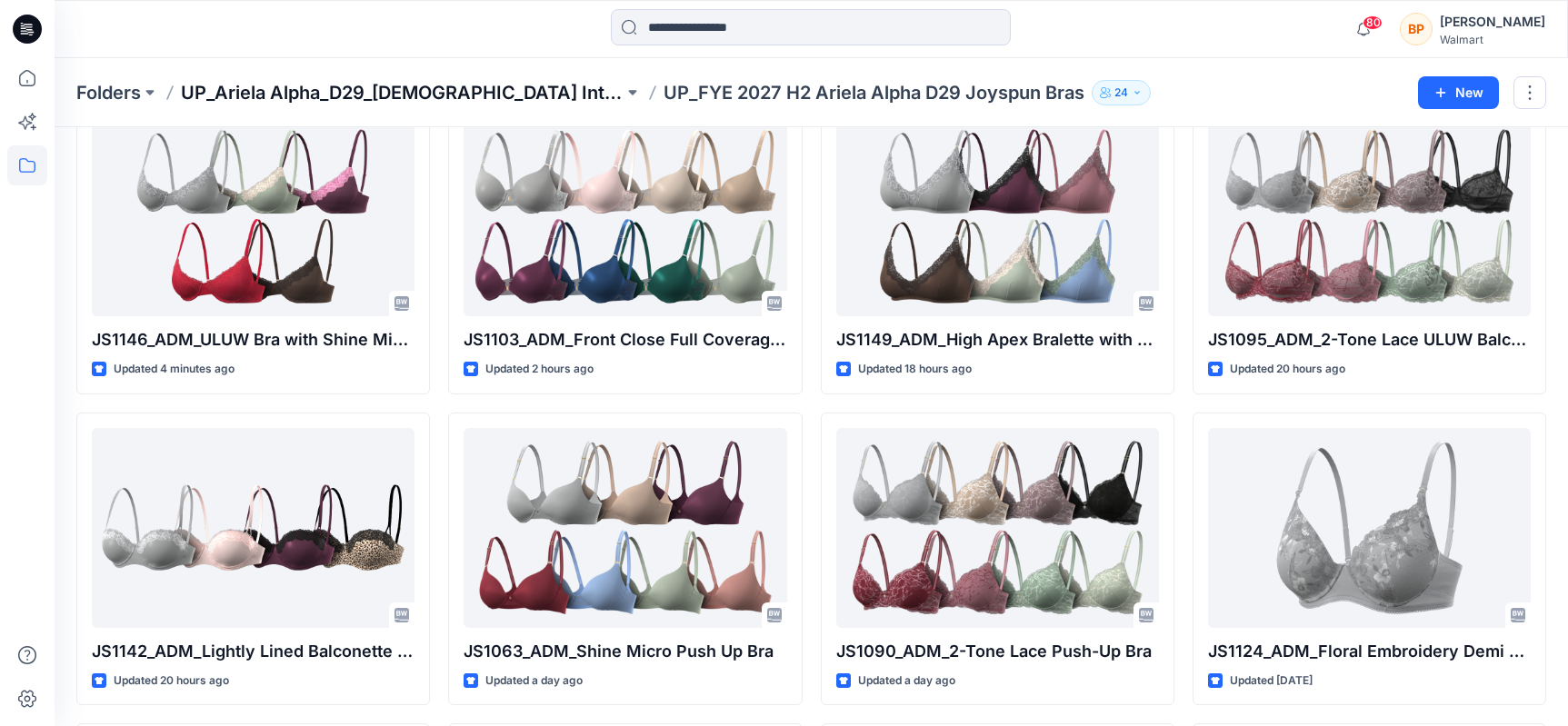
click at [490, 86] on p "UP_Ariela Alpha_D29_[DEMOGRAPHIC_DATA] Intimates - Joyspun" at bounding box center [402, 92] width 443 height 25
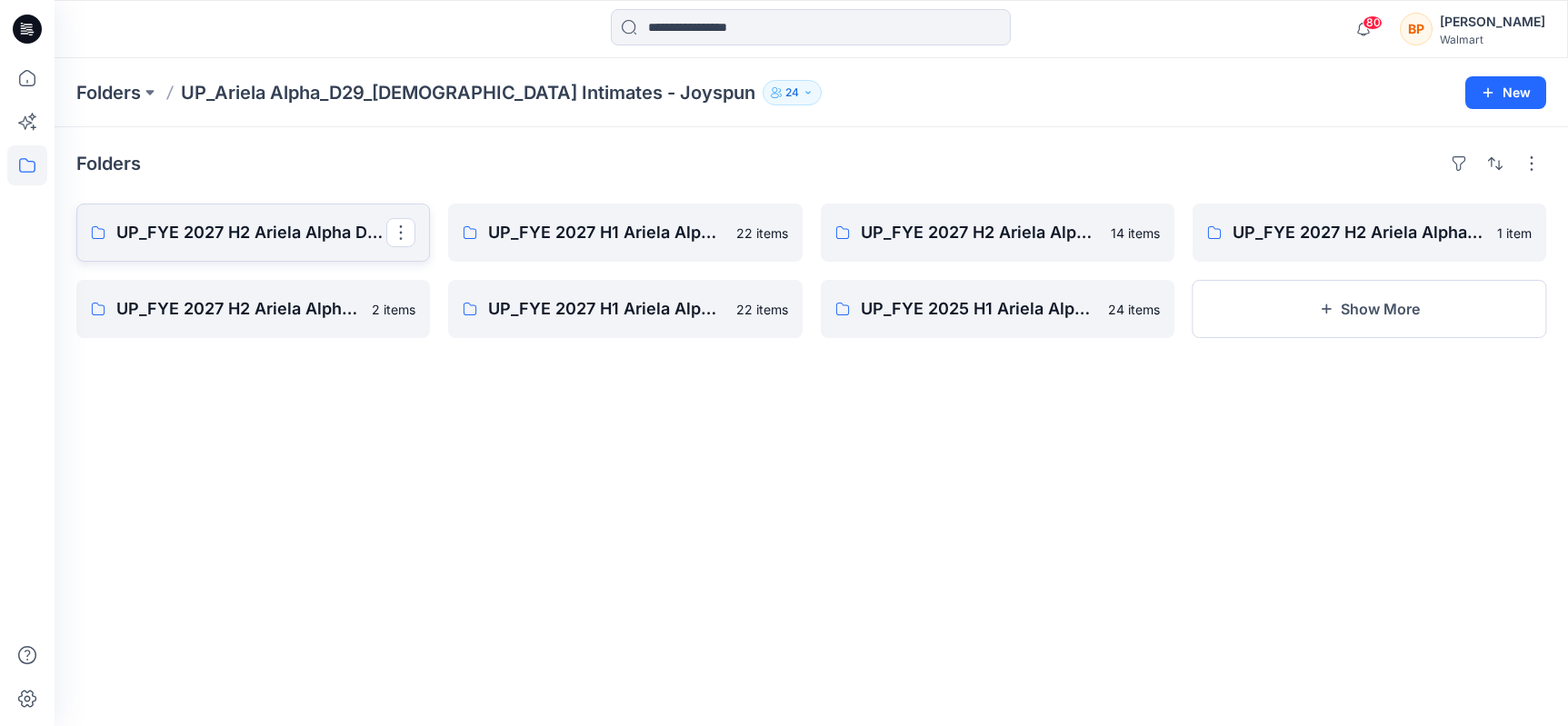
click at [343, 230] on p "UP_FYE 2027 H2 Ariela Alpha D29 Joyspun Panties" at bounding box center [251, 232] width 270 height 25
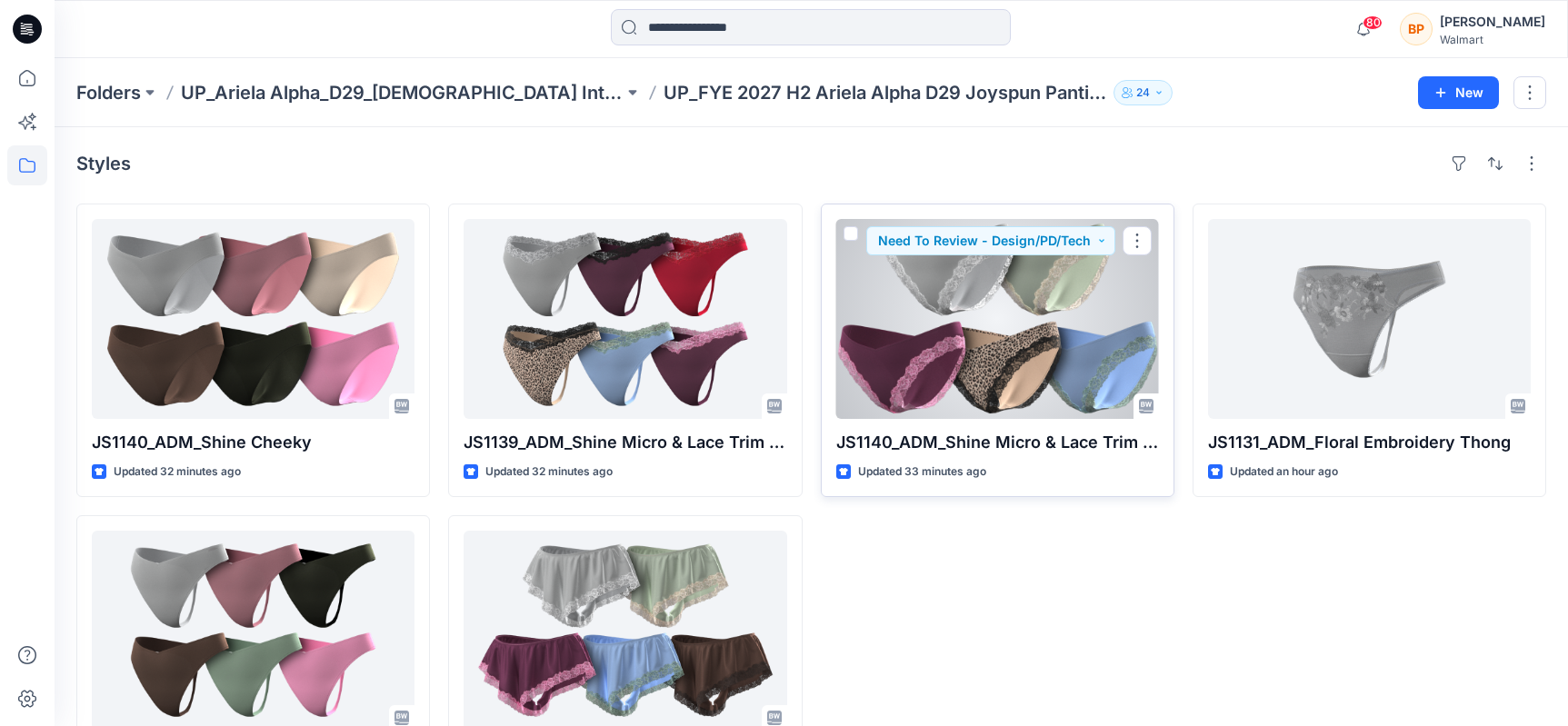
click at [1156, 316] on div at bounding box center [997, 319] width 323 height 200
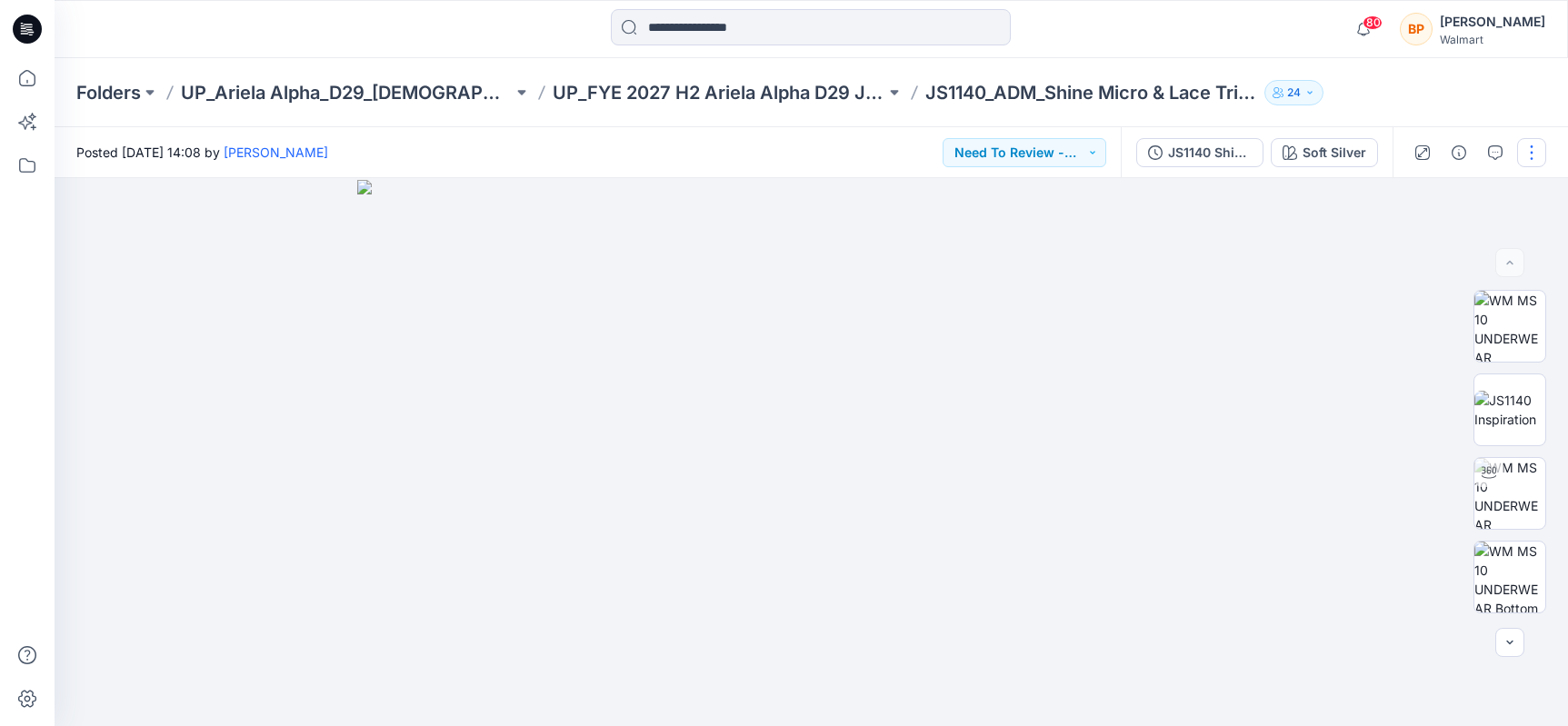
click at [1527, 141] on button "button" at bounding box center [1531, 152] width 29 height 29
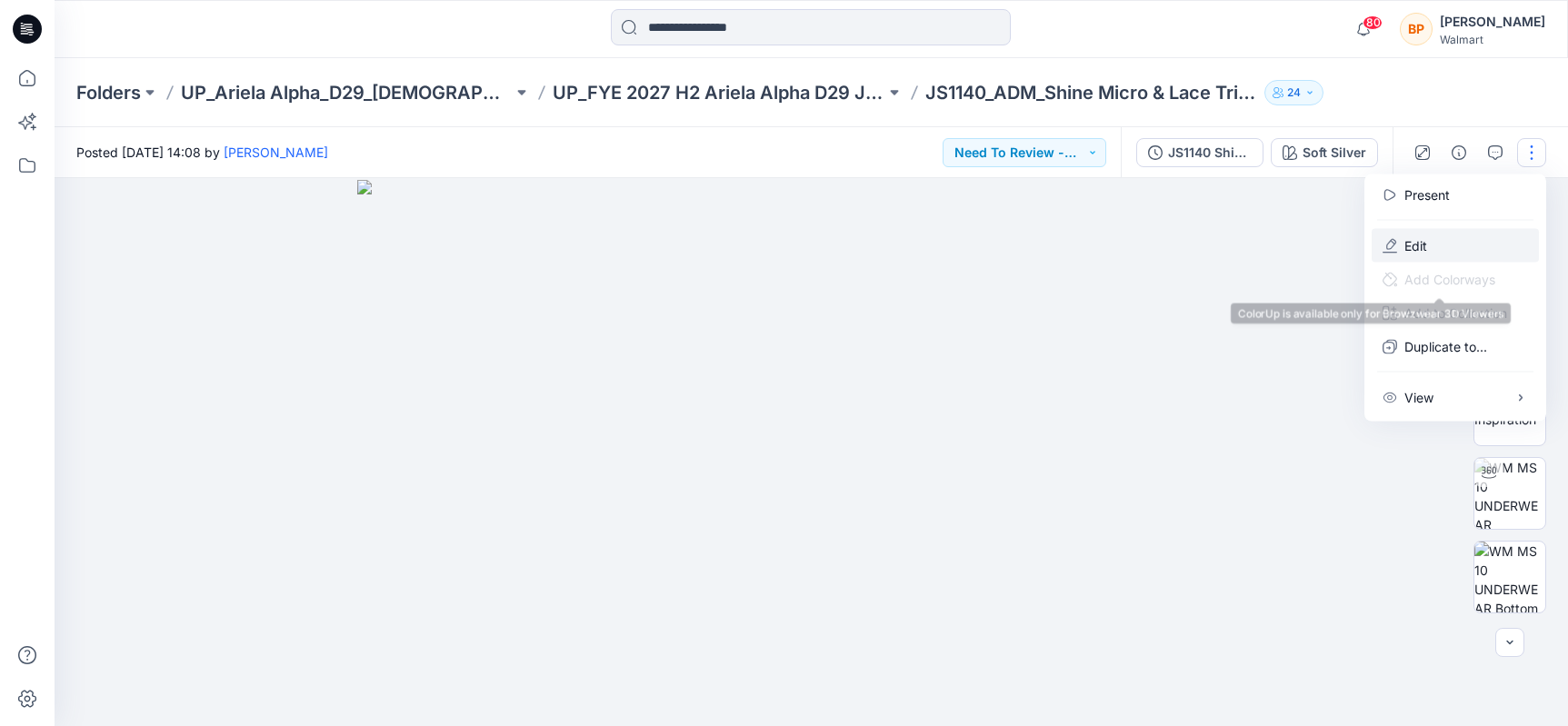
click at [1428, 247] on button "Edit" at bounding box center [1455, 246] width 168 height 34
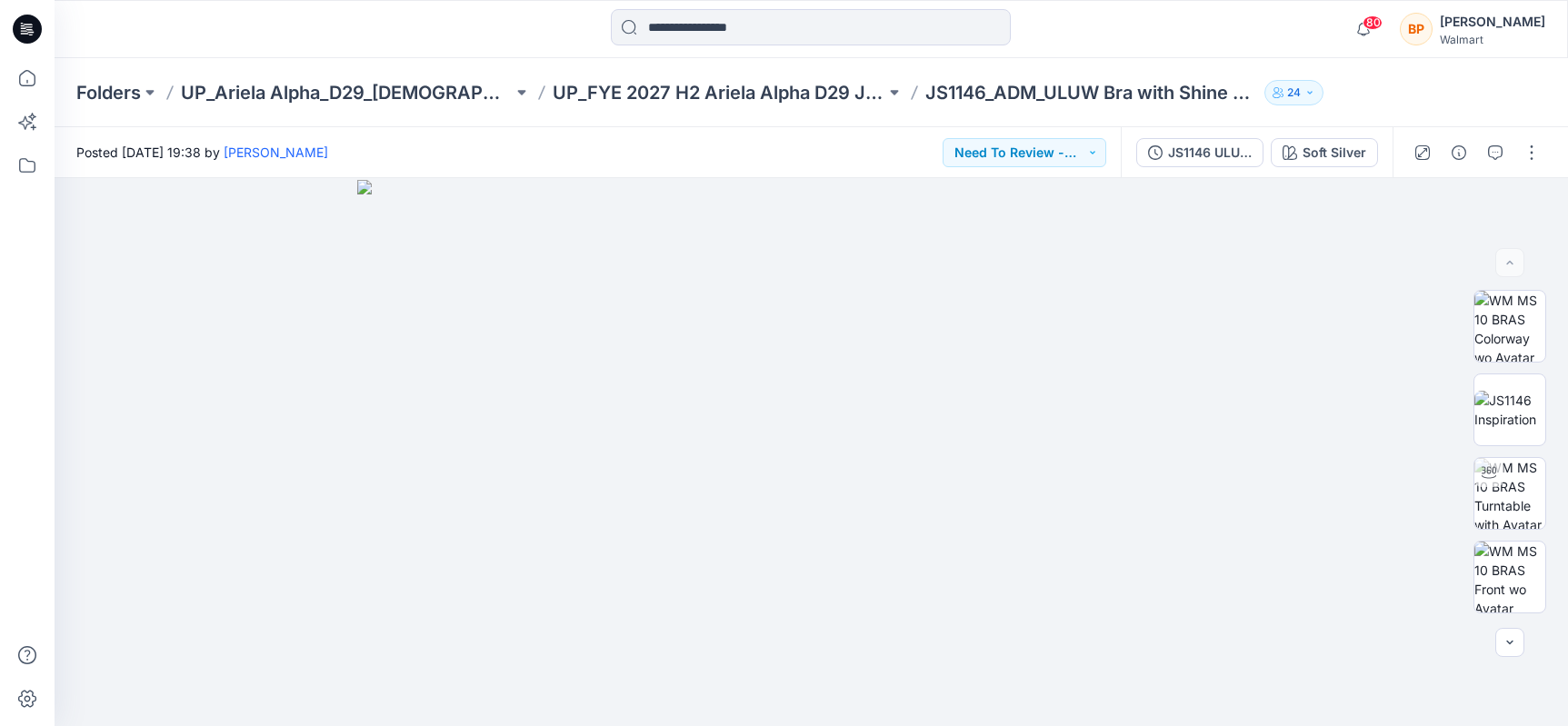
click at [1515, 148] on div at bounding box center [1477, 152] width 169 height 51
click at [1526, 148] on button "button" at bounding box center [1531, 152] width 29 height 29
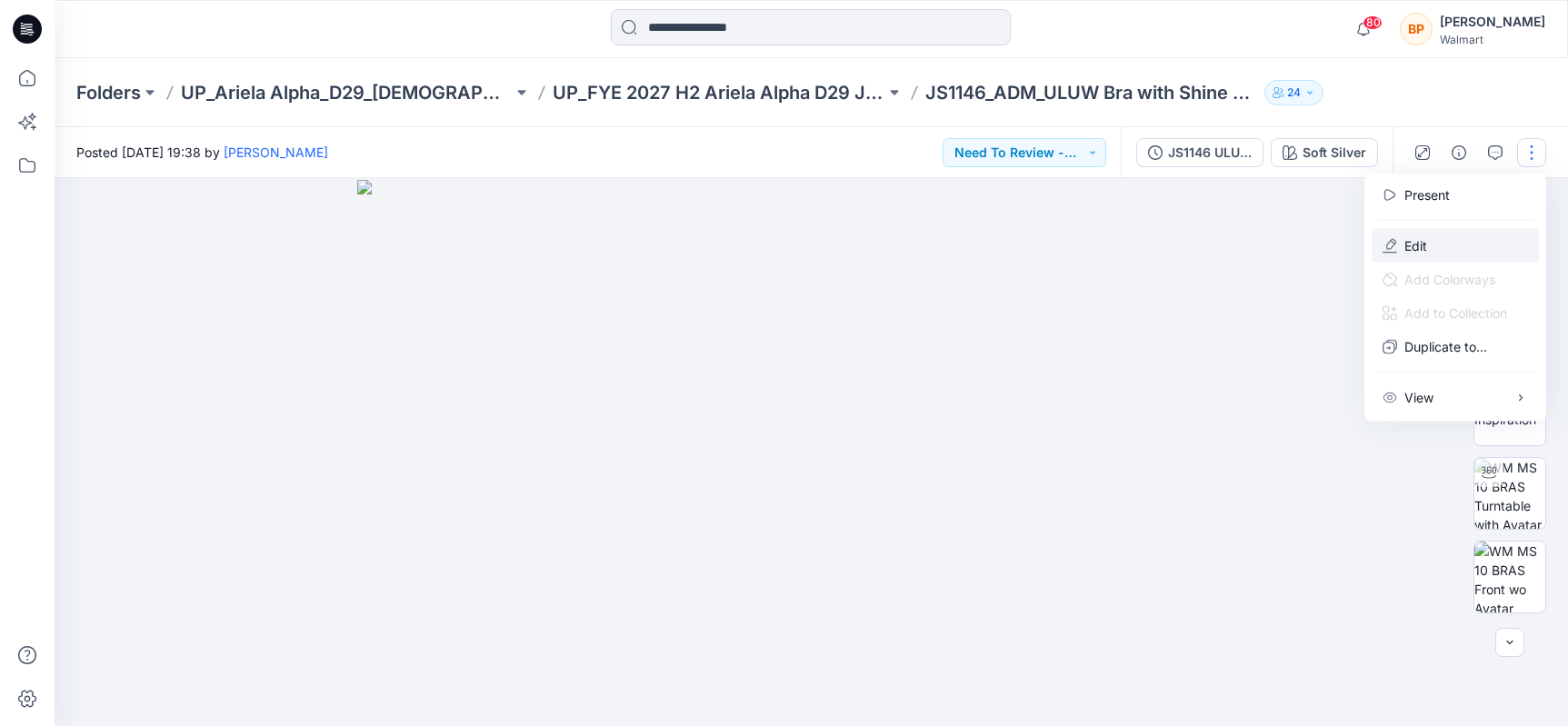
click at [1451, 240] on button "Edit" at bounding box center [1455, 246] width 168 height 34
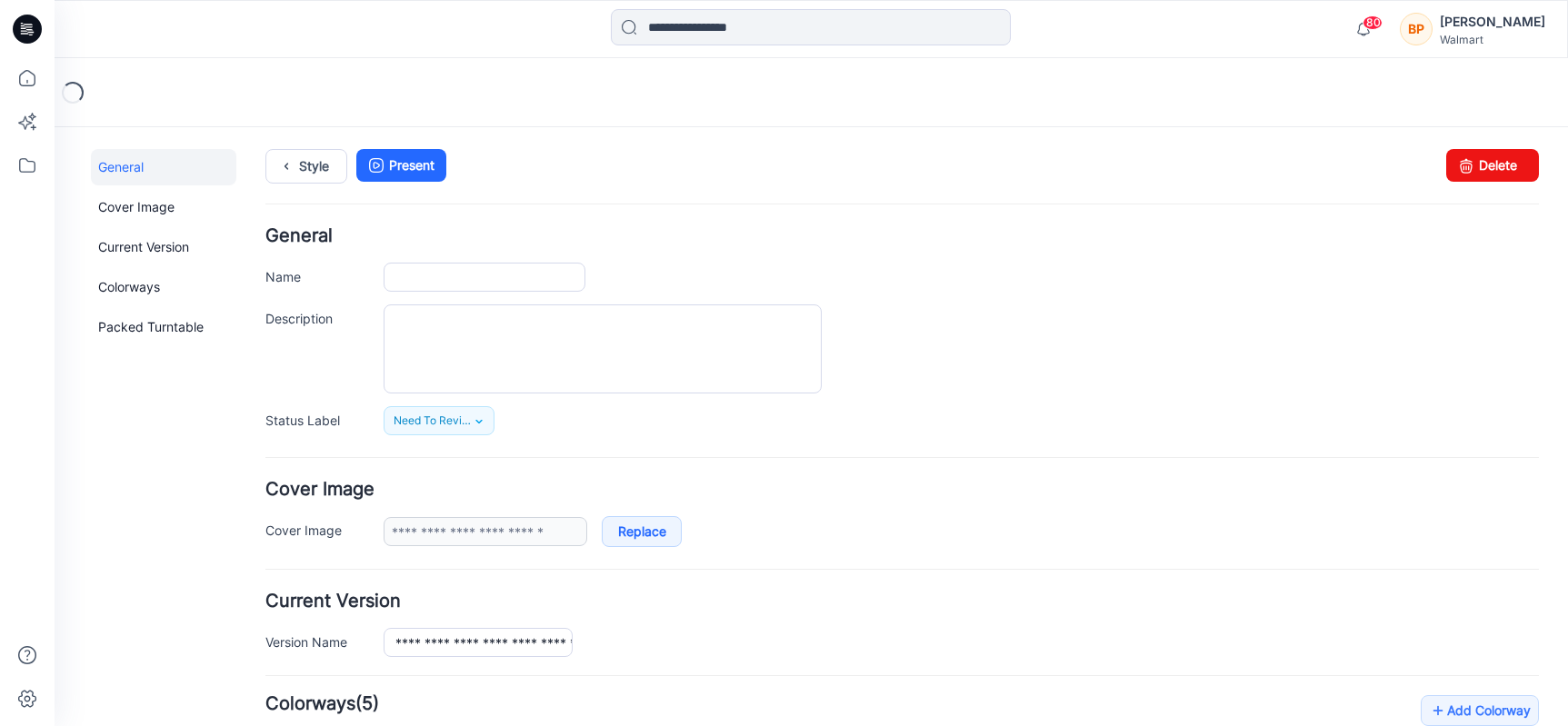
type input "**********"
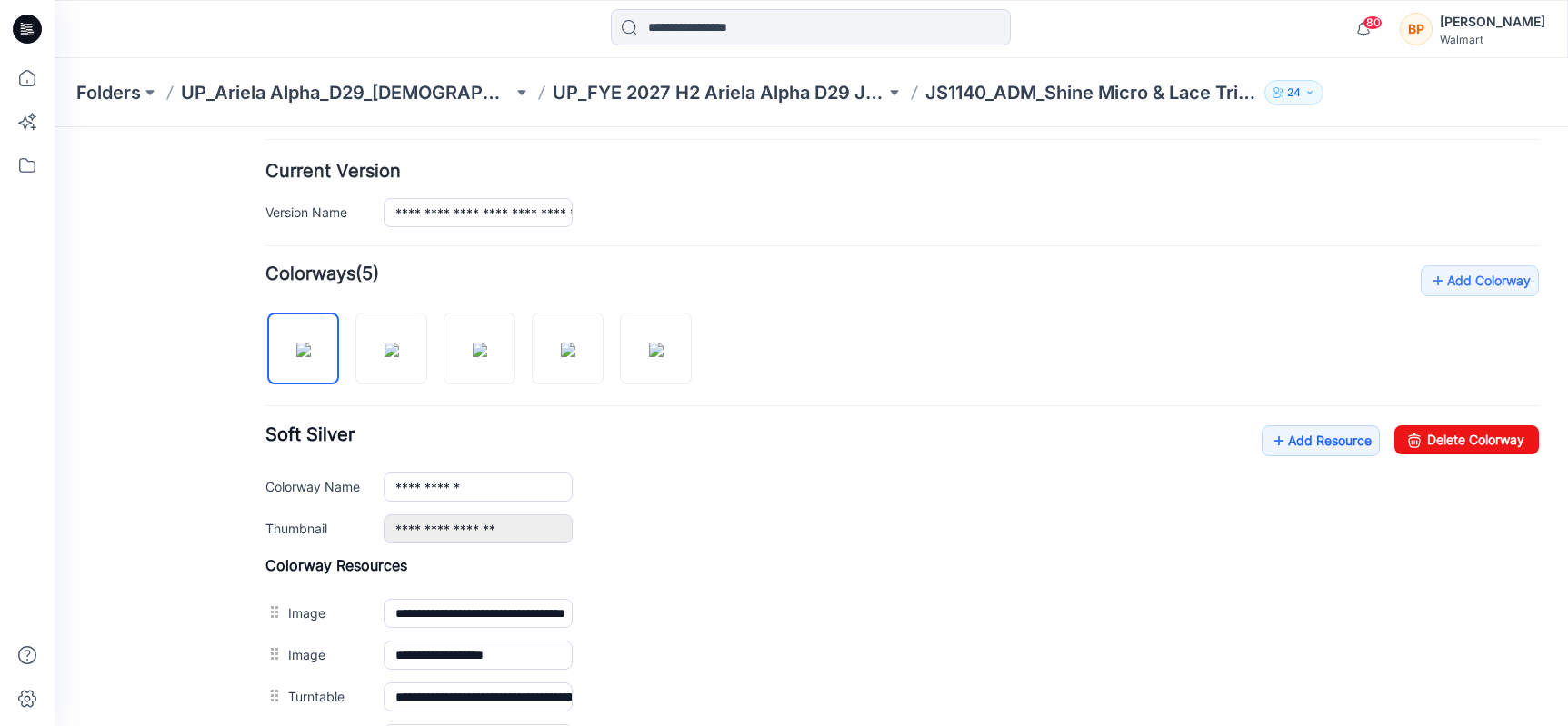
scroll to position [562, 0]
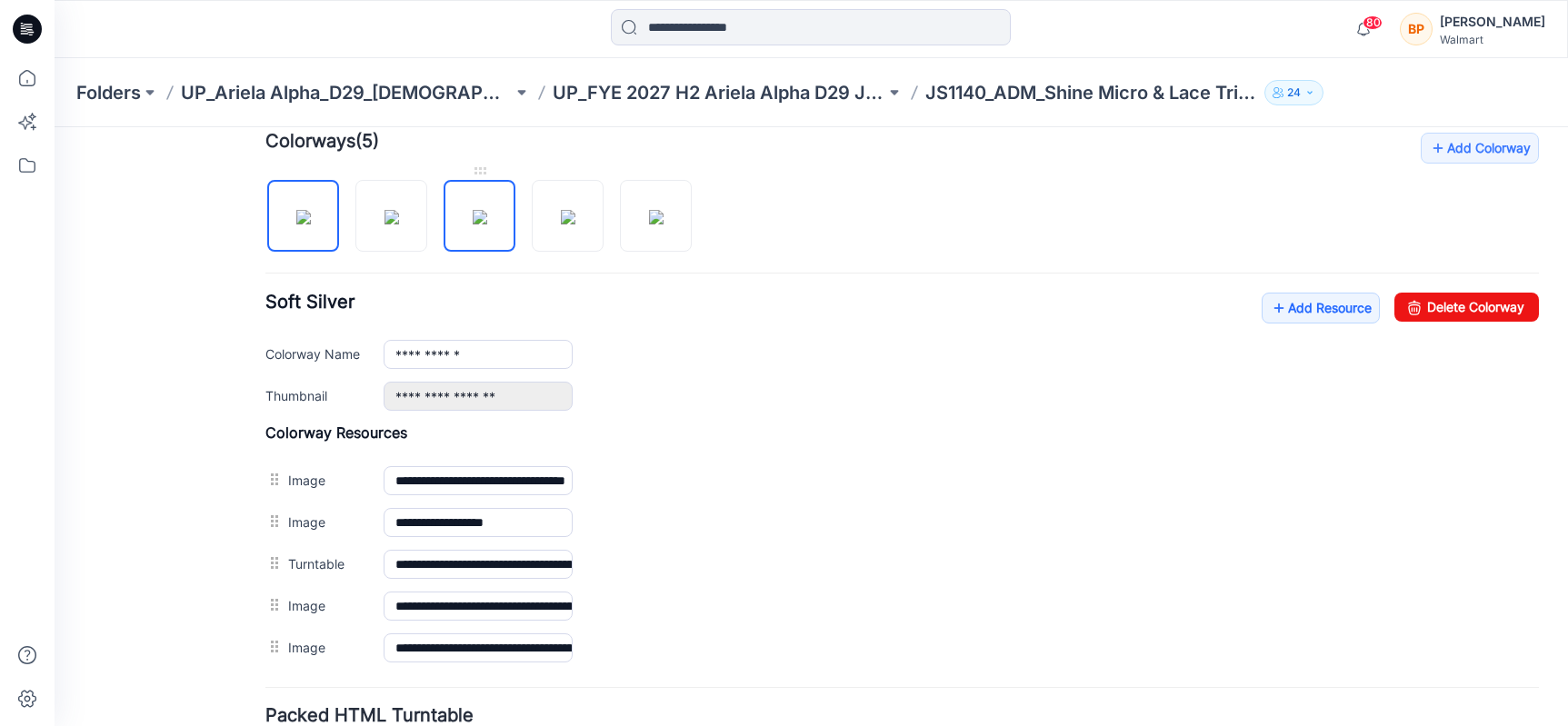
click at [473, 211] on img at bounding box center [480, 217] width 15 height 15
type input "**********"
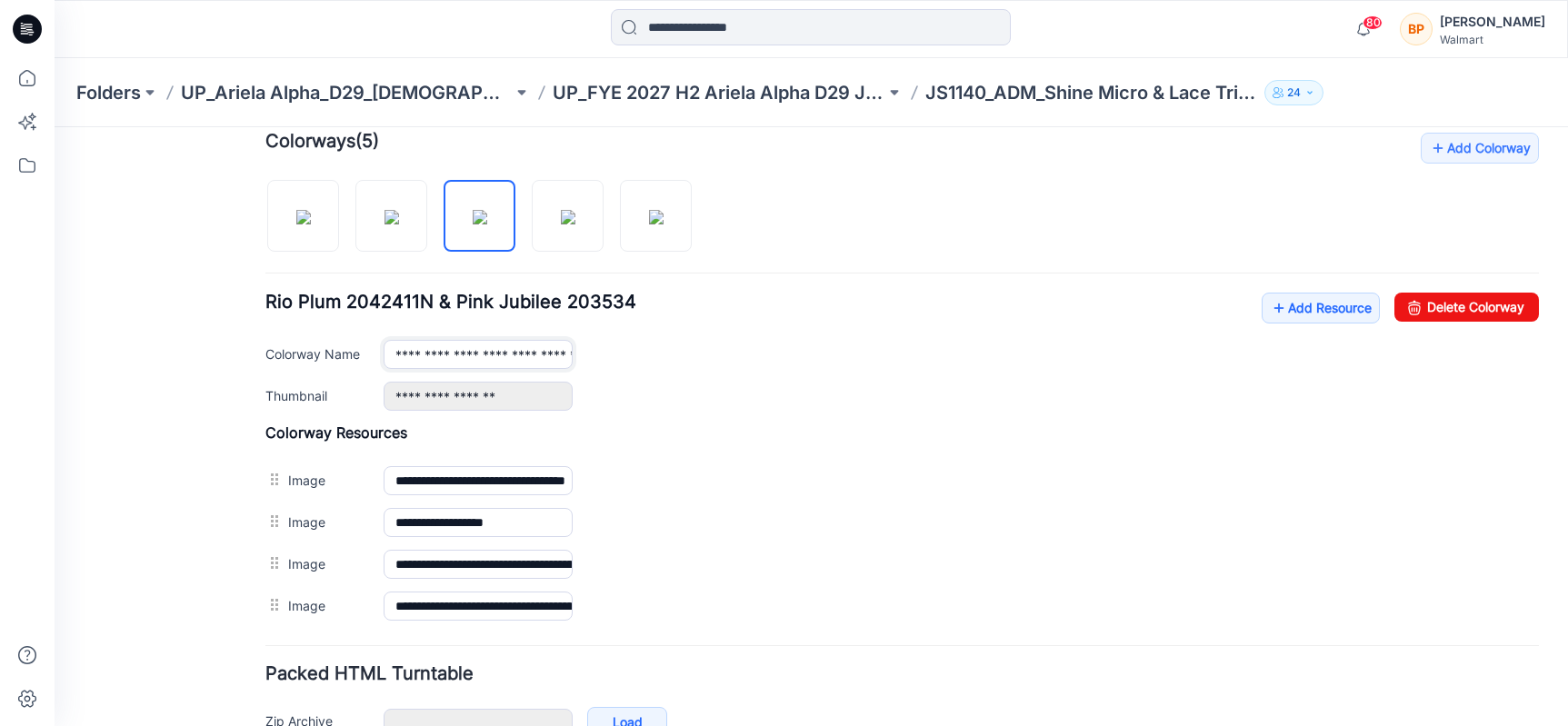
scroll to position [0, 79]
drag, startPoint x: 386, startPoint y: 352, endPoint x: 1030, endPoint y: 397, distance: 645.6
click at [1030, 397] on div "**********" at bounding box center [902, 352] width 1273 height 118
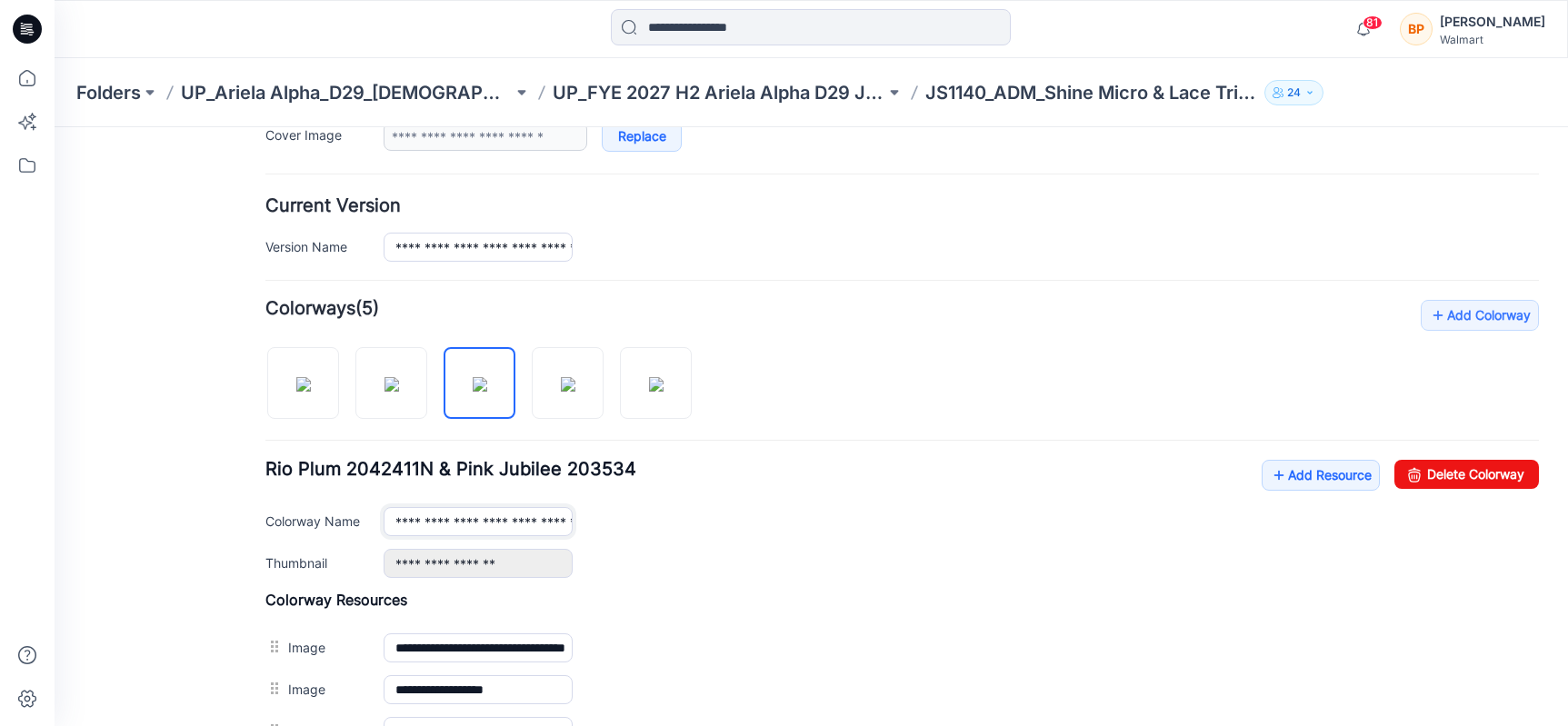
scroll to position [0, 0]
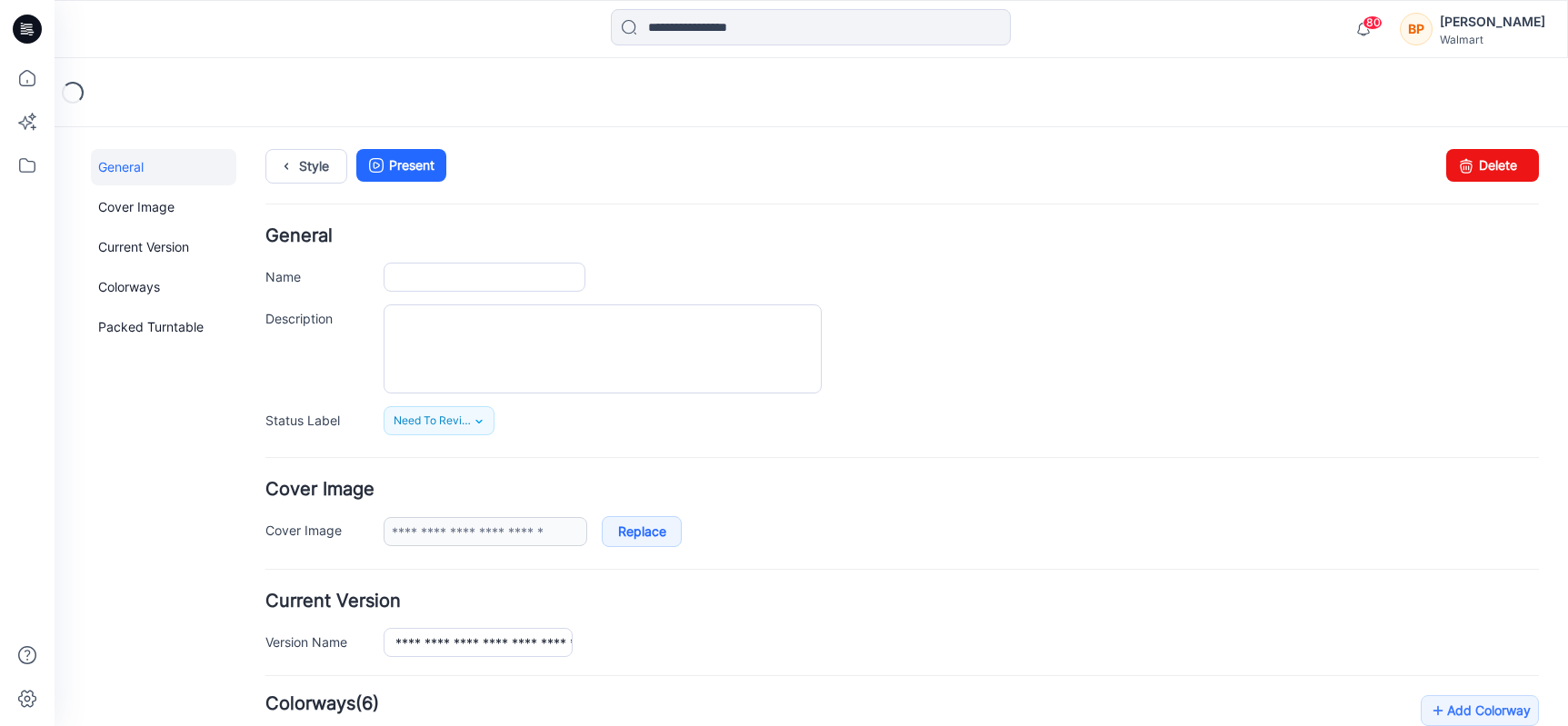
type input "**********"
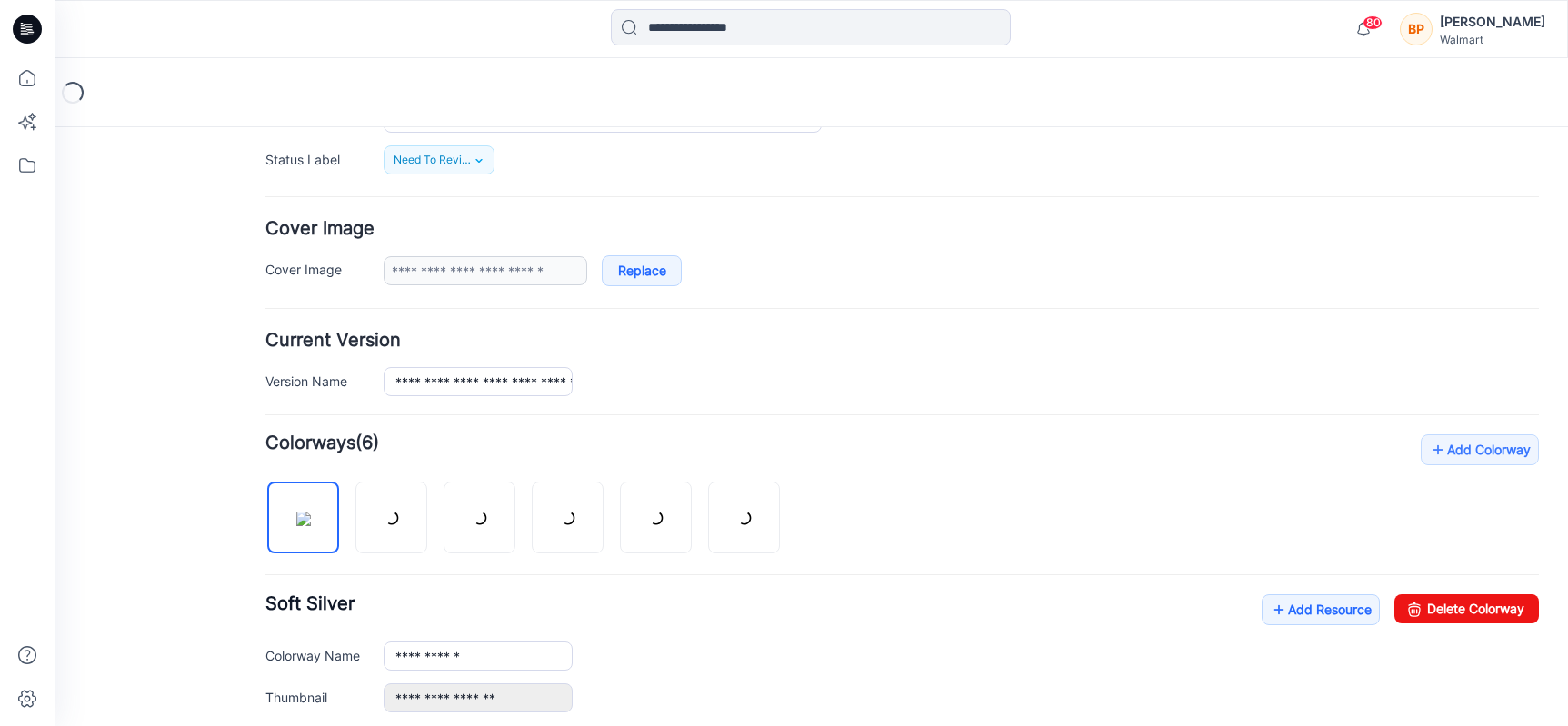
scroll to position [374, 0]
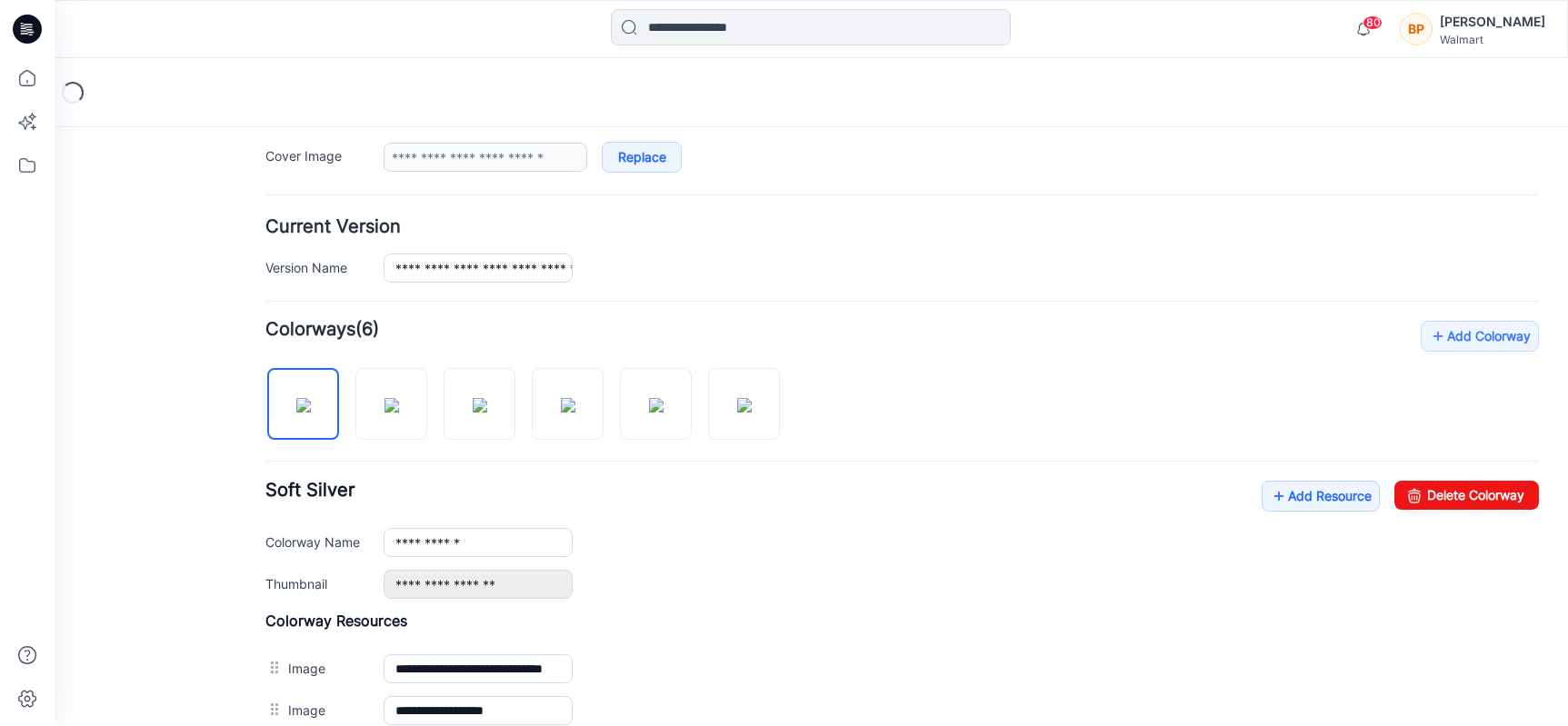
click at [518, 386] on div at bounding box center [530, 395] width 529 height 94
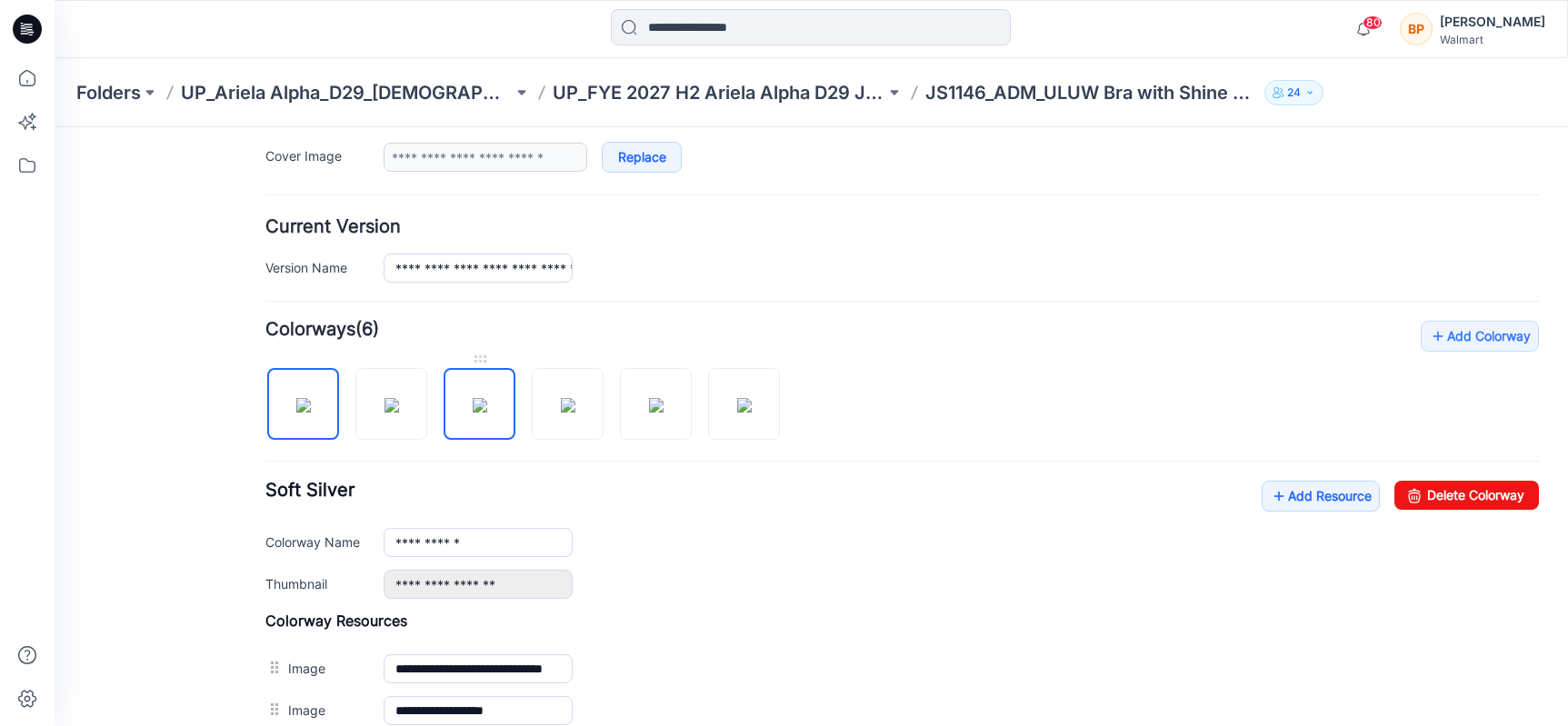
click at [487, 399] on img at bounding box center [480, 405] width 15 height 15
drag, startPoint x: 393, startPoint y: 542, endPoint x: 1004, endPoint y: 551, distance: 611.1
click at [1004, 551] on div "**********" at bounding box center [961, 542] width 1155 height 29
paste input "*******"
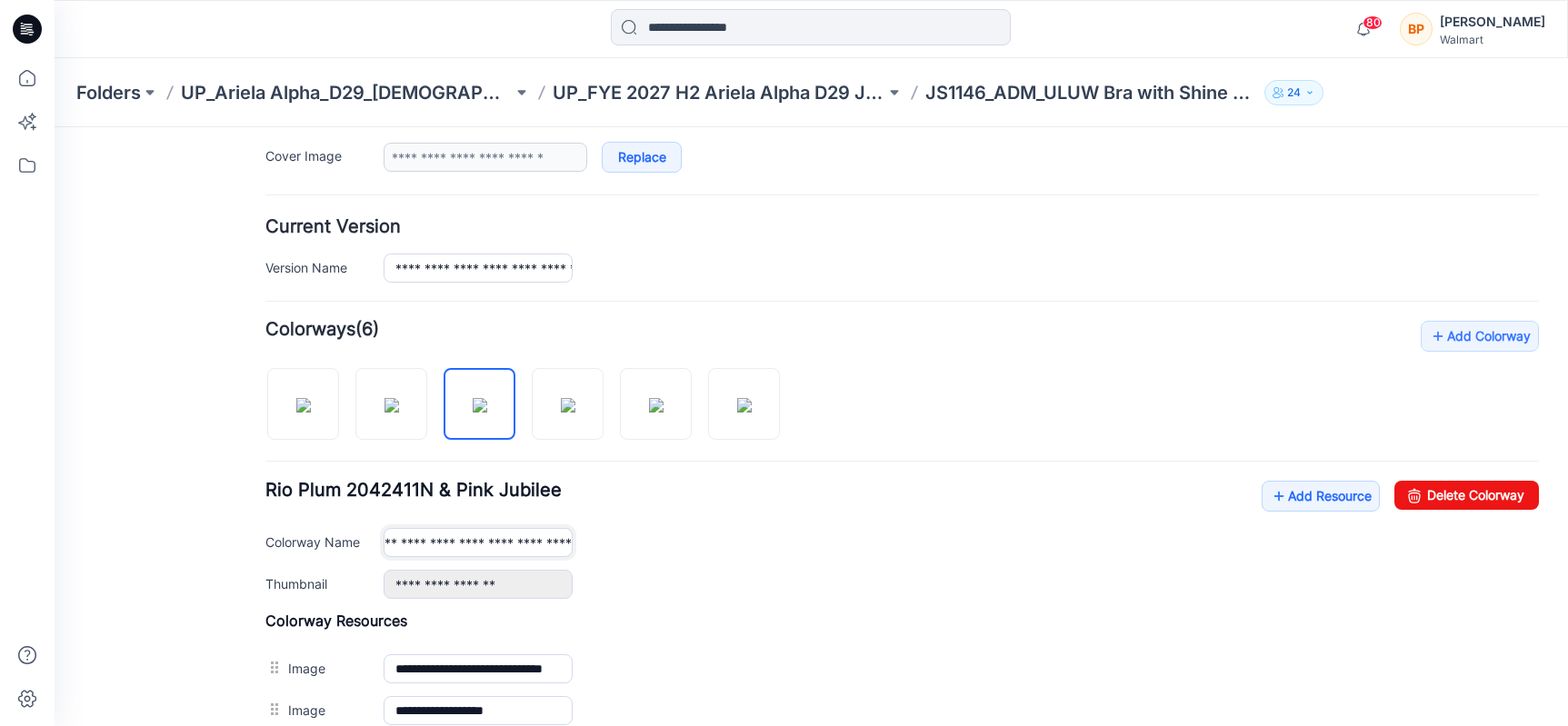
type input "**********"
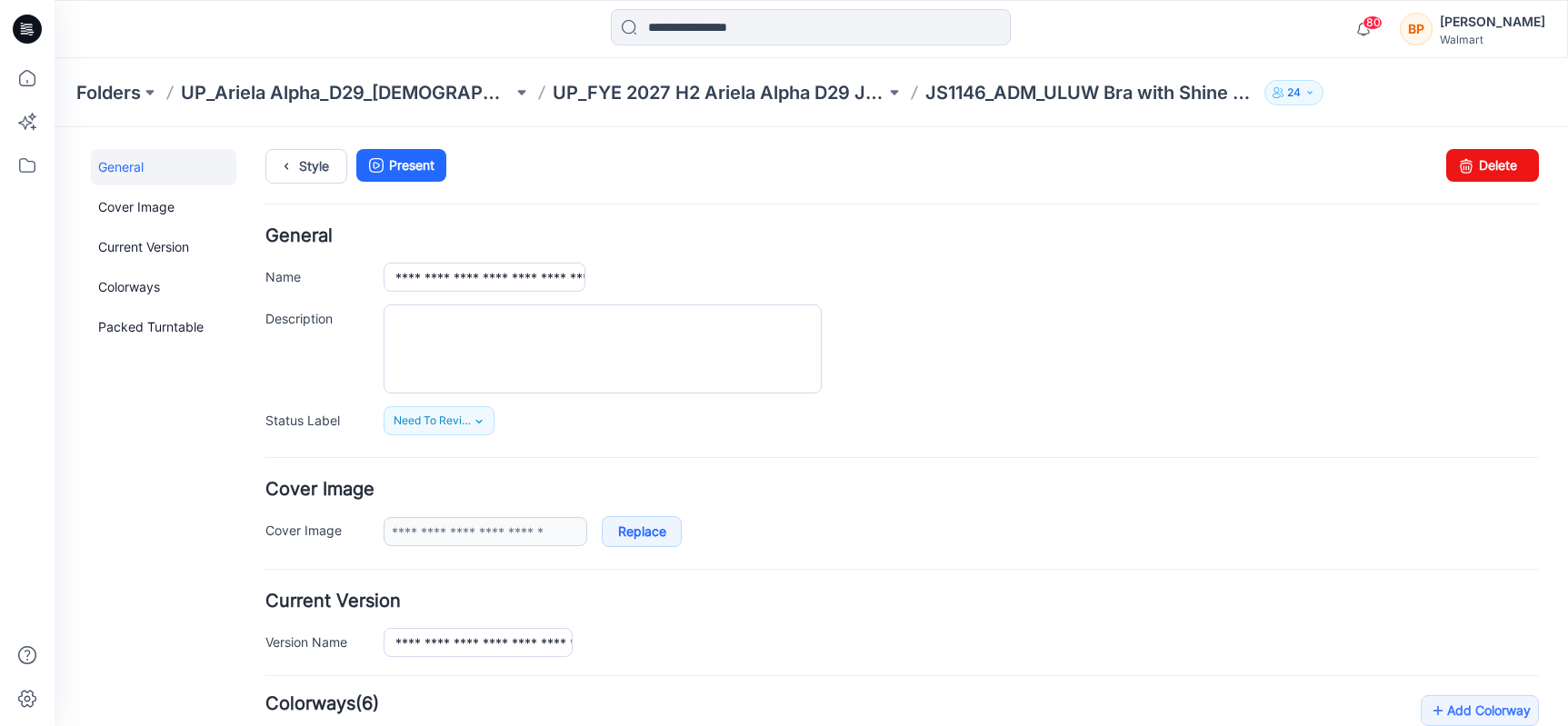
drag, startPoint x: 239, startPoint y: 139, endPoint x: 254, endPoint y: 141, distance: 15.1
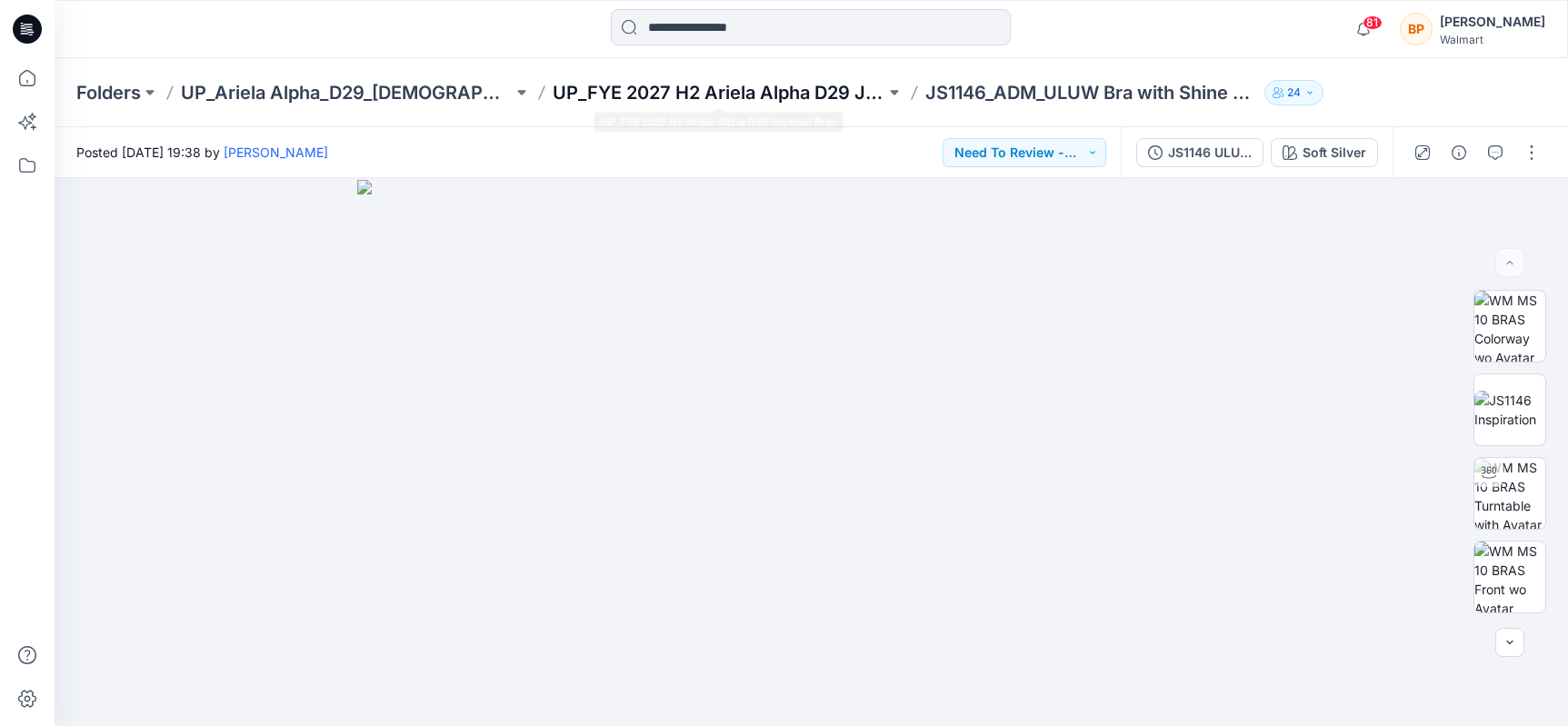
click at [749, 80] on p "UP_FYE 2027 H2 Ariela Alpha D29 Joyspun Bras" at bounding box center [718, 92] width 331 height 25
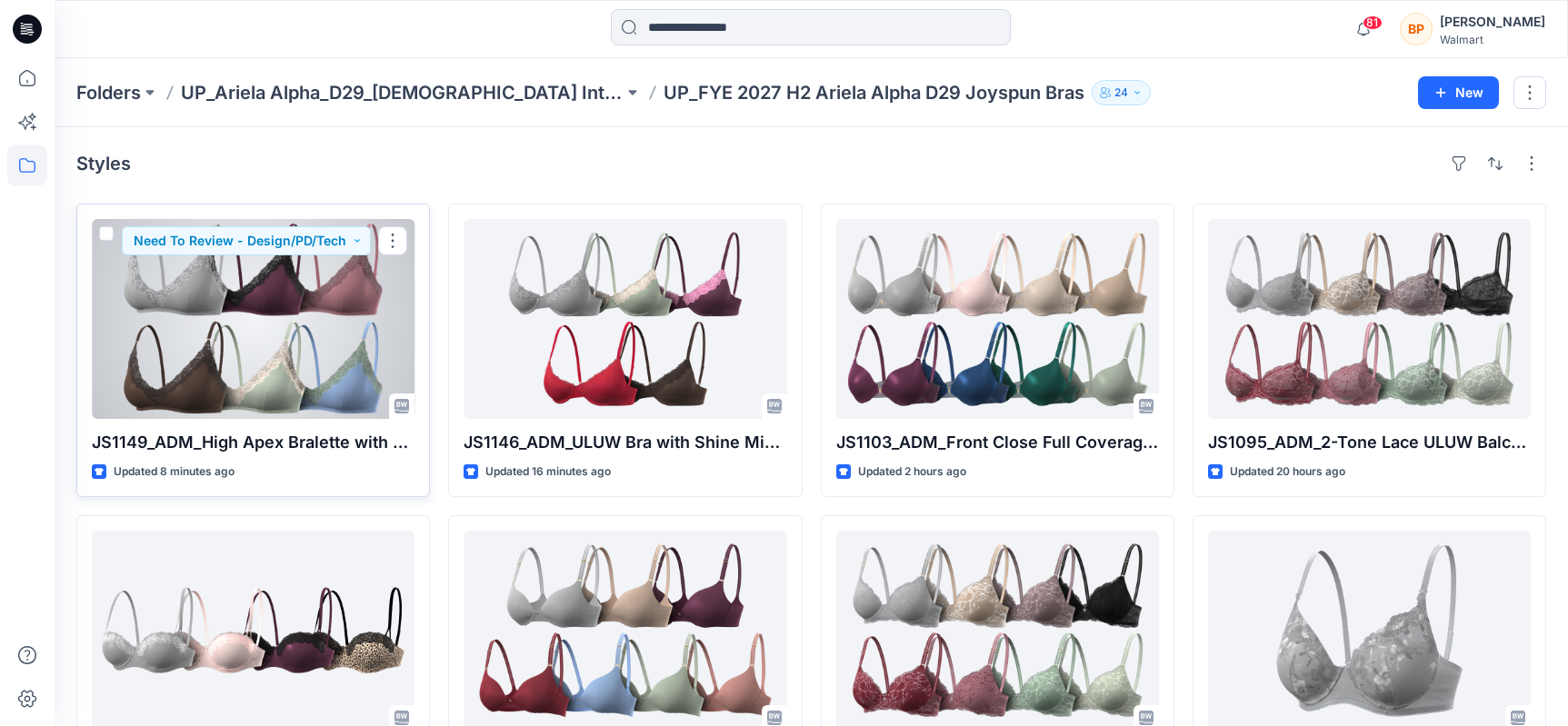
click at [329, 352] on div at bounding box center [253, 319] width 323 height 200
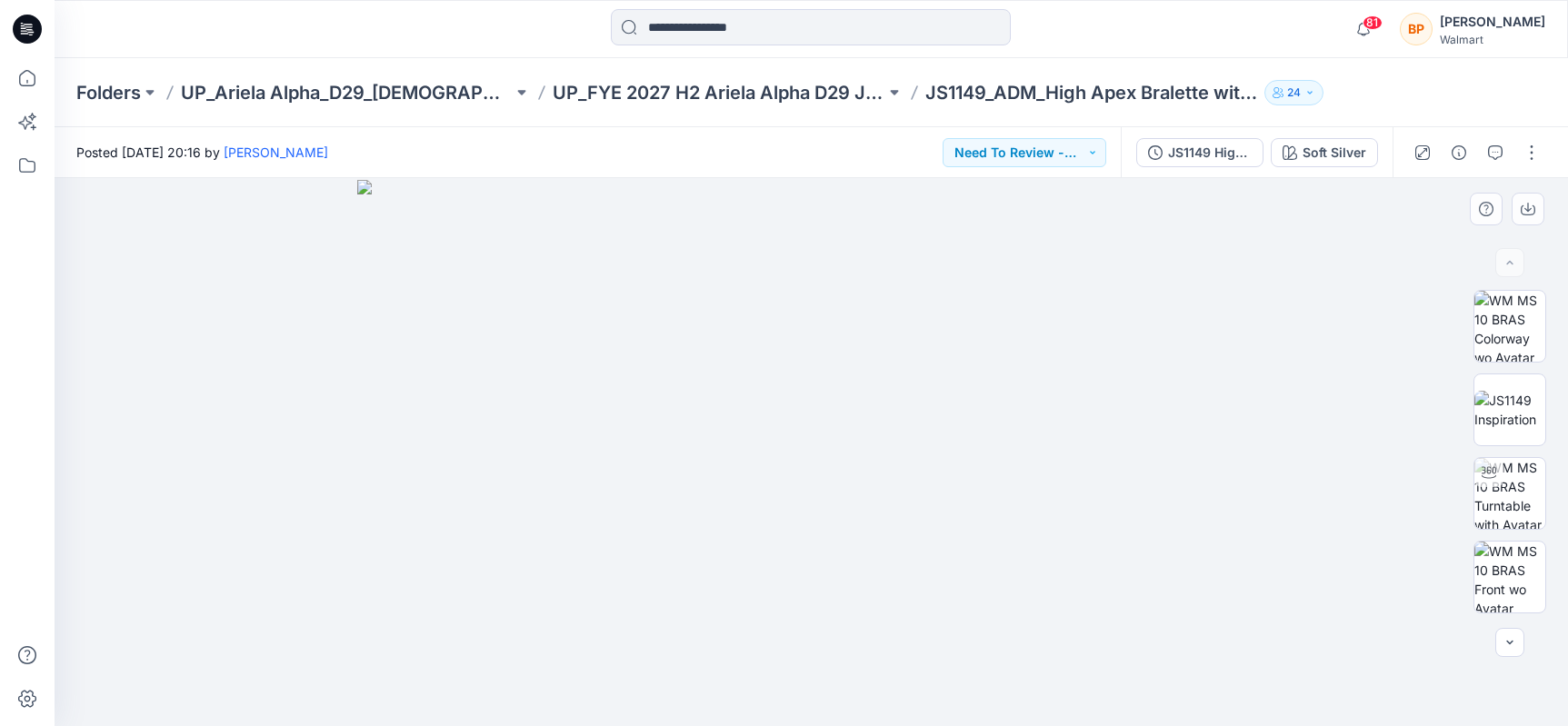
click at [1341, 182] on div at bounding box center [811, 452] width 1514 height 548
click at [1341, 157] on div "Soft Silver" at bounding box center [1334, 152] width 64 height 20
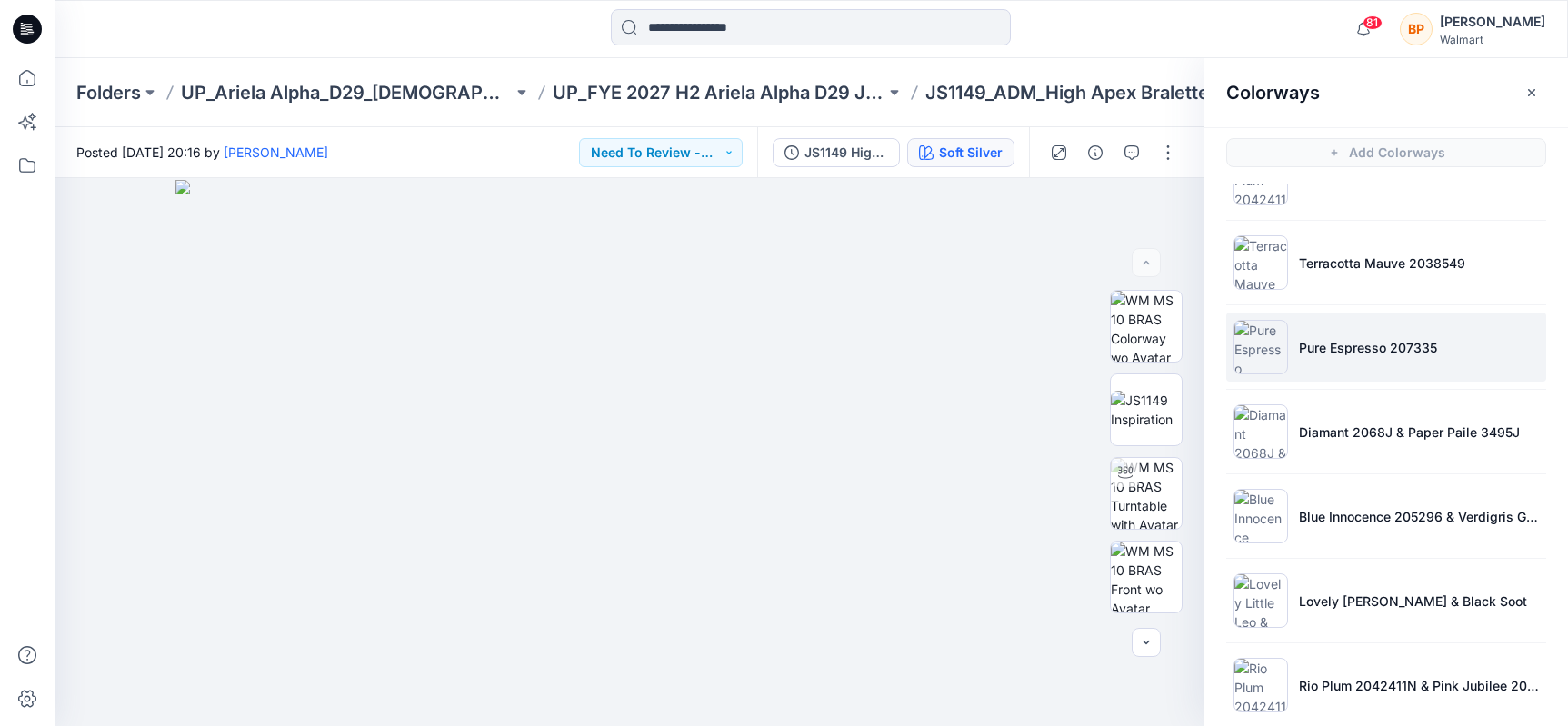
scroll to position [165, 0]
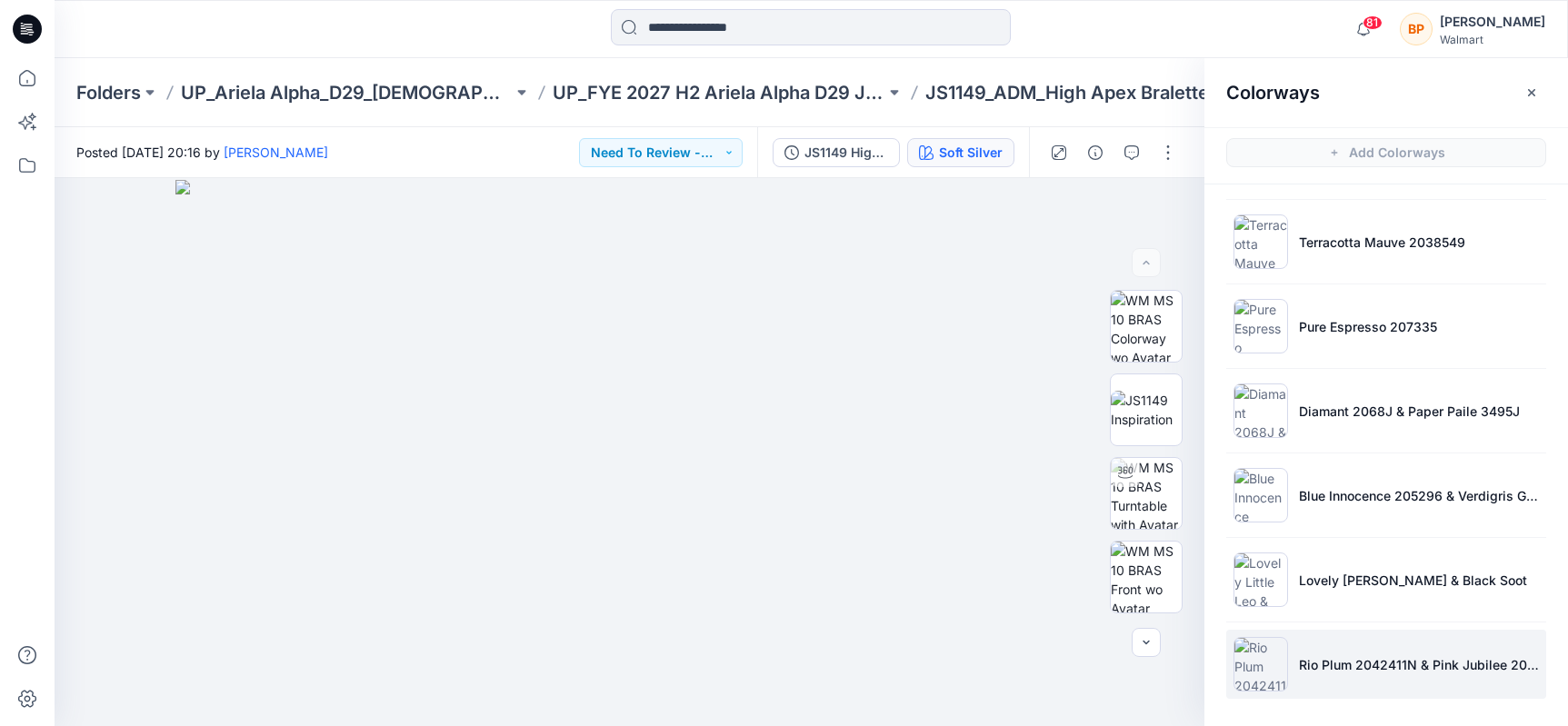
click at [1329, 644] on li "Rio Plum 2042411N & Pink Jubilee 203534" at bounding box center [1386, 664] width 320 height 69
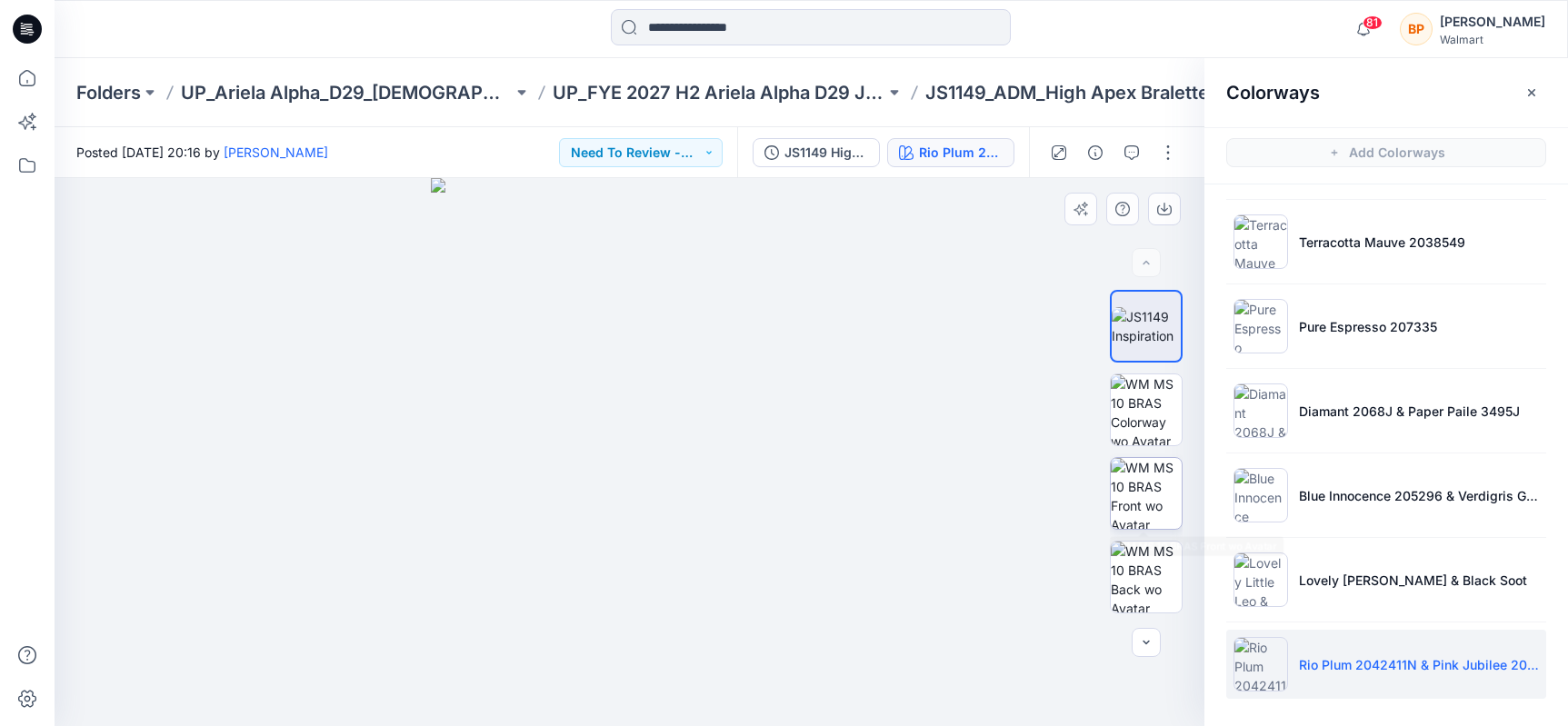
click at [1157, 493] on img at bounding box center [1147, 493] width 71 height 71
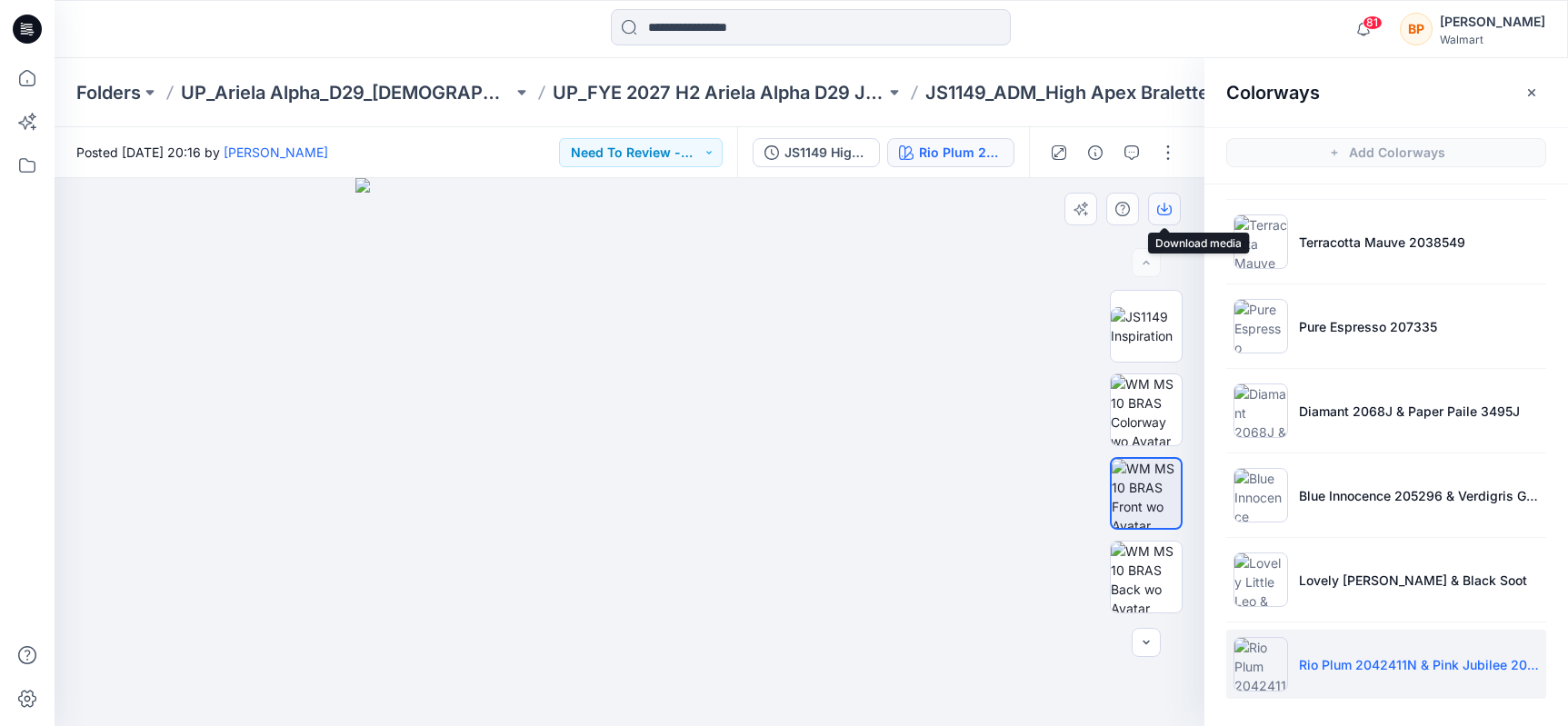
click at [1157, 207] on icon "button" at bounding box center [1165, 210] width 15 height 10
click at [883, 241] on img at bounding box center [630, 452] width 549 height 548
click at [1167, 160] on button "button" at bounding box center [1167, 152] width 29 height 29
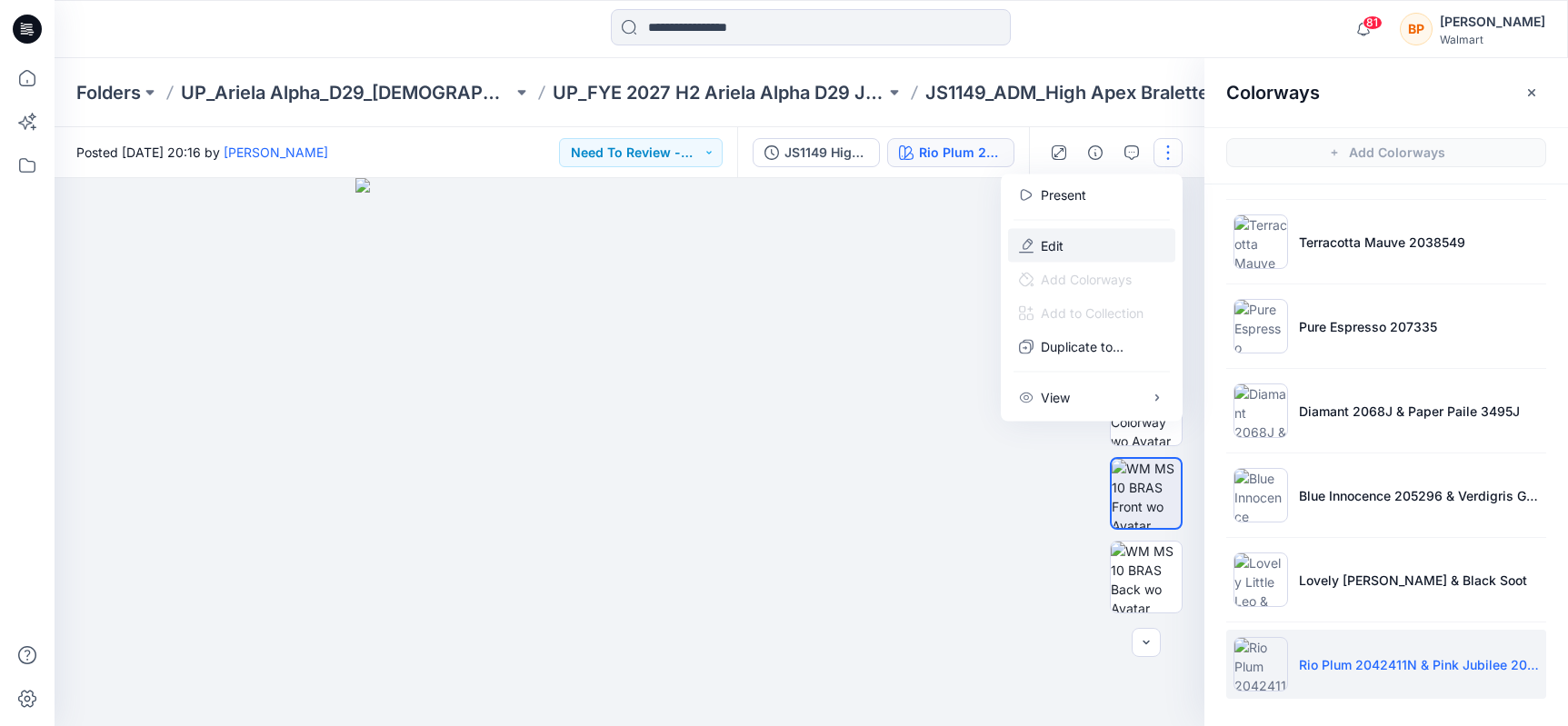
click at [1122, 256] on button "Edit" at bounding box center [1092, 246] width 168 height 34
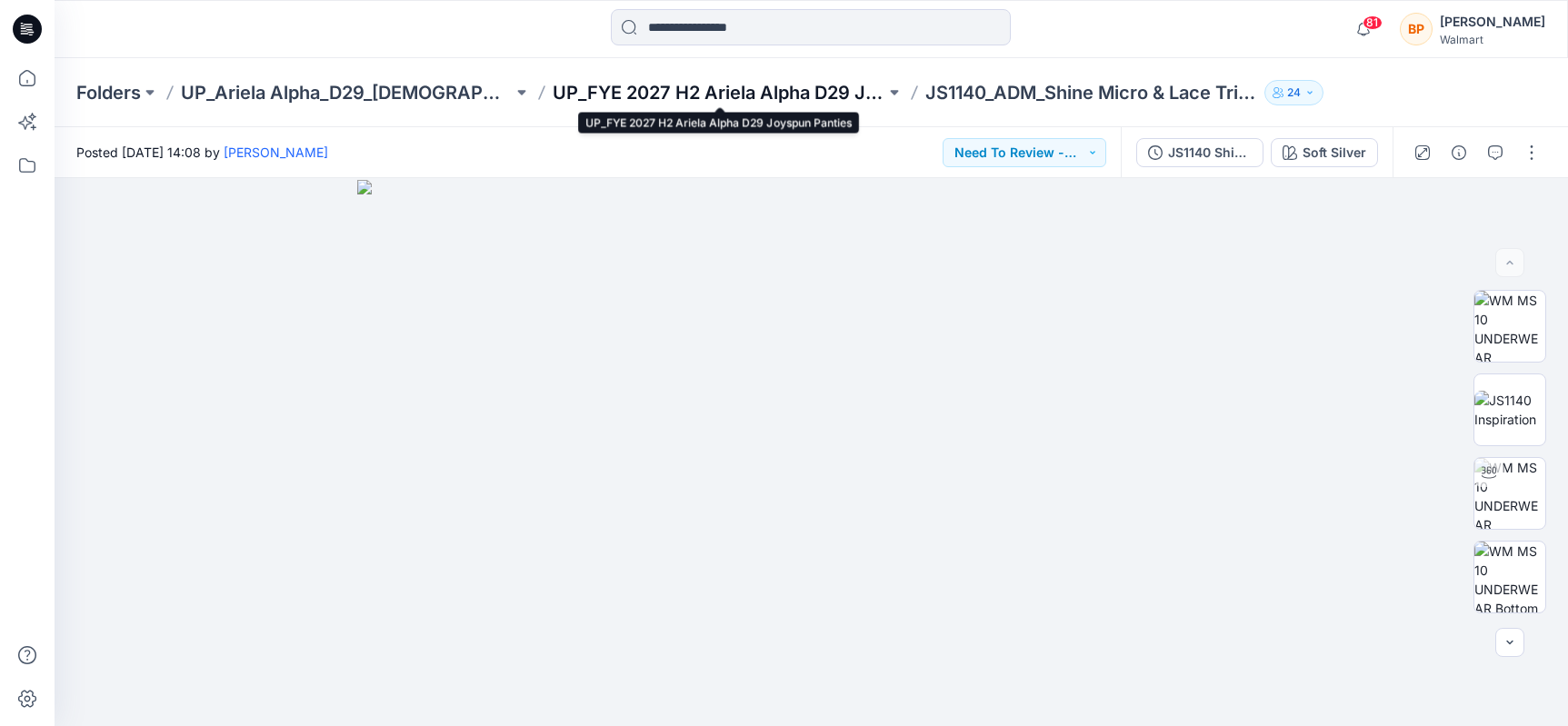
click at [725, 92] on p "UP_FYE 2027 H2 Ariela Alpha D29 Joyspun Panties" at bounding box center [718, 92] width 331 height 25
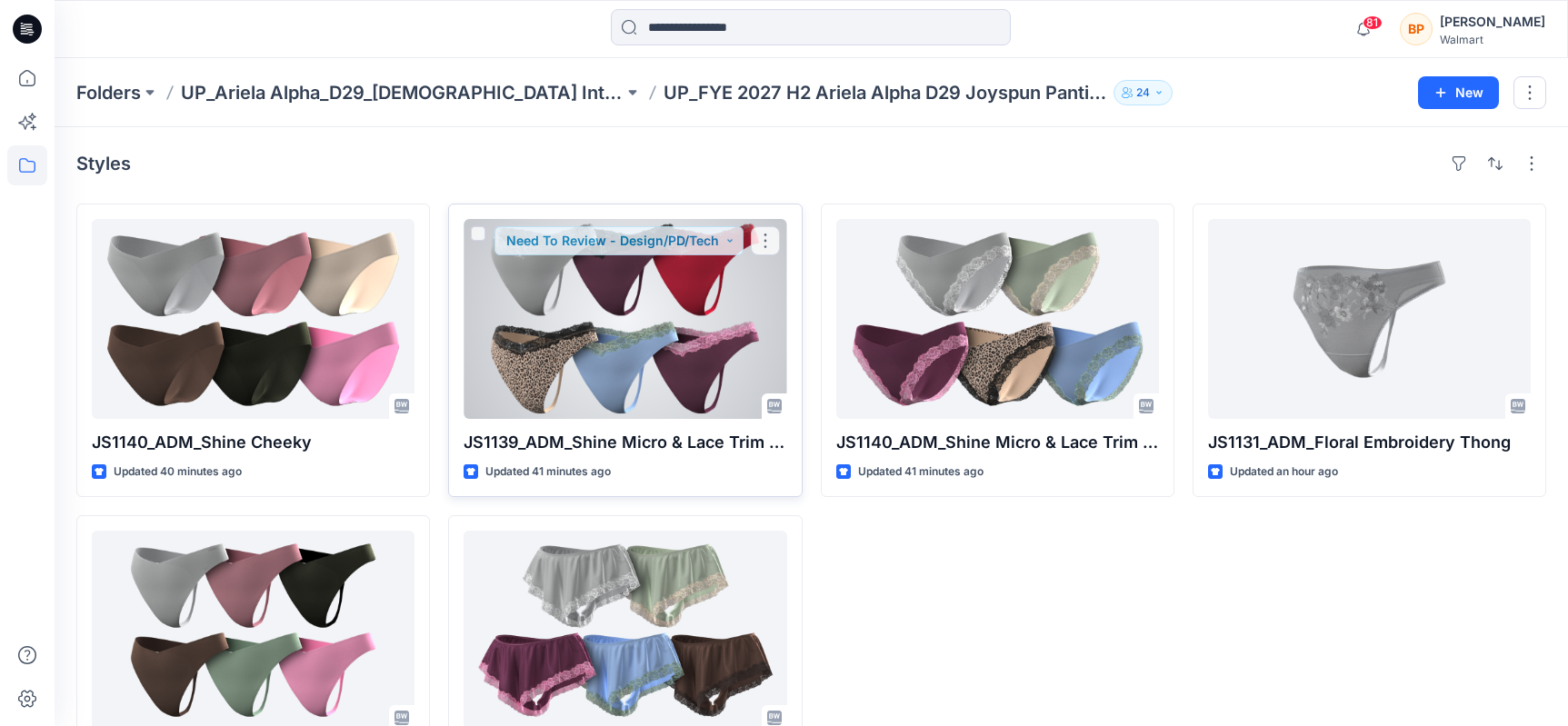
scroll to position [104, 0]
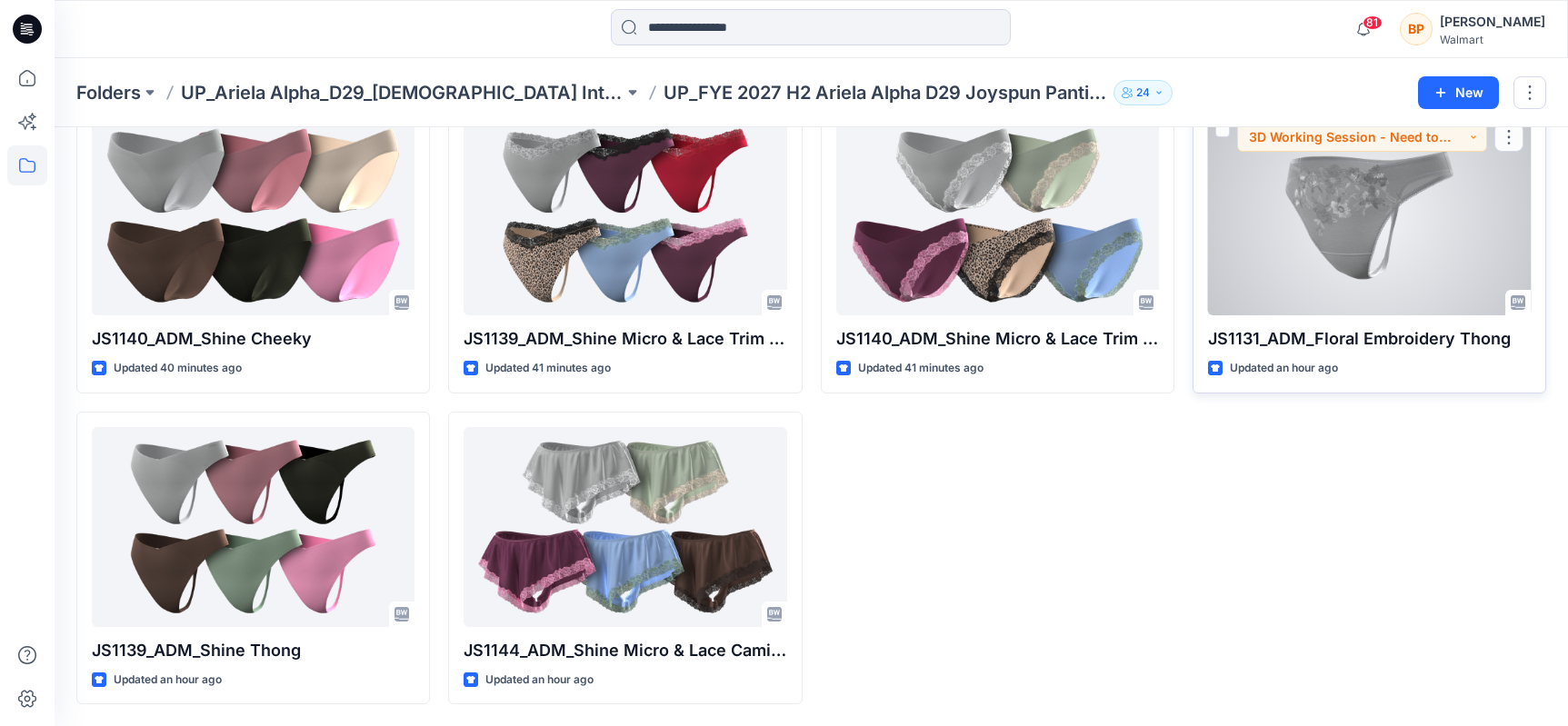
click at [1287, 242] on div at bounding box center [1369, 215] width 323 height 200
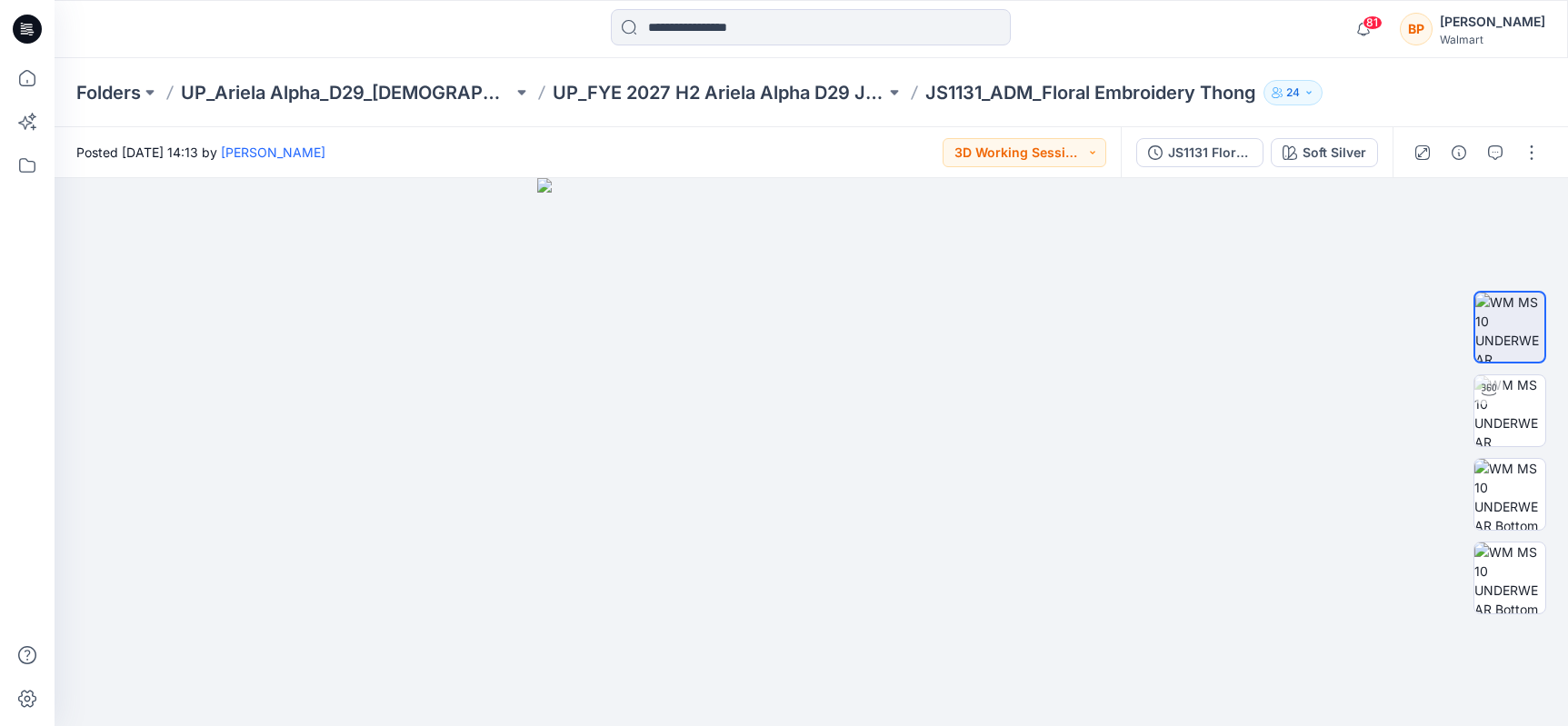
click at [1535, 170] on div at bounding box center [1477, 152] width 169 height 51
click at [1535, 148] on button "button" at bounding box center [1531, 152] width 29 height 29
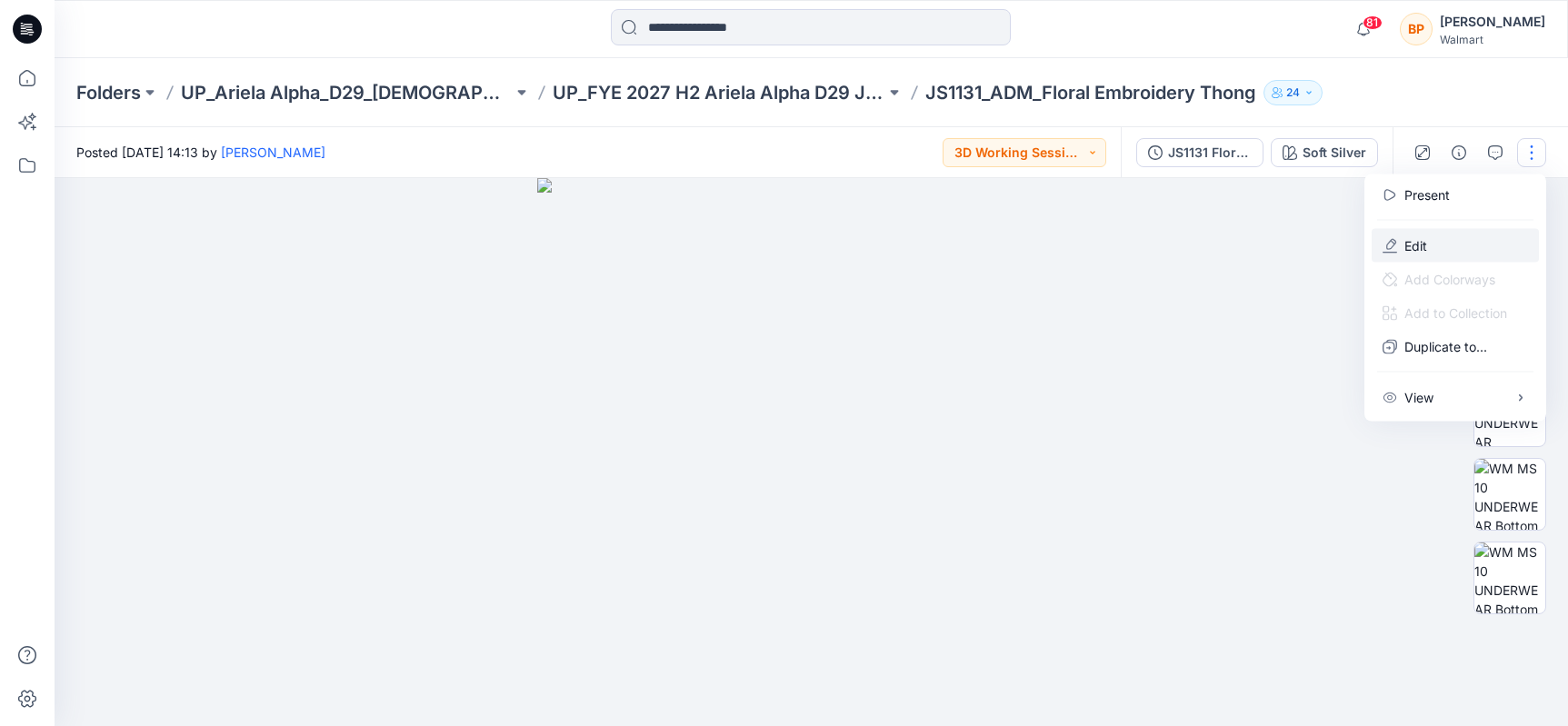
click at [1462, 248] on button "Edit" at bounding box center [1455, 246] width 168 height 34
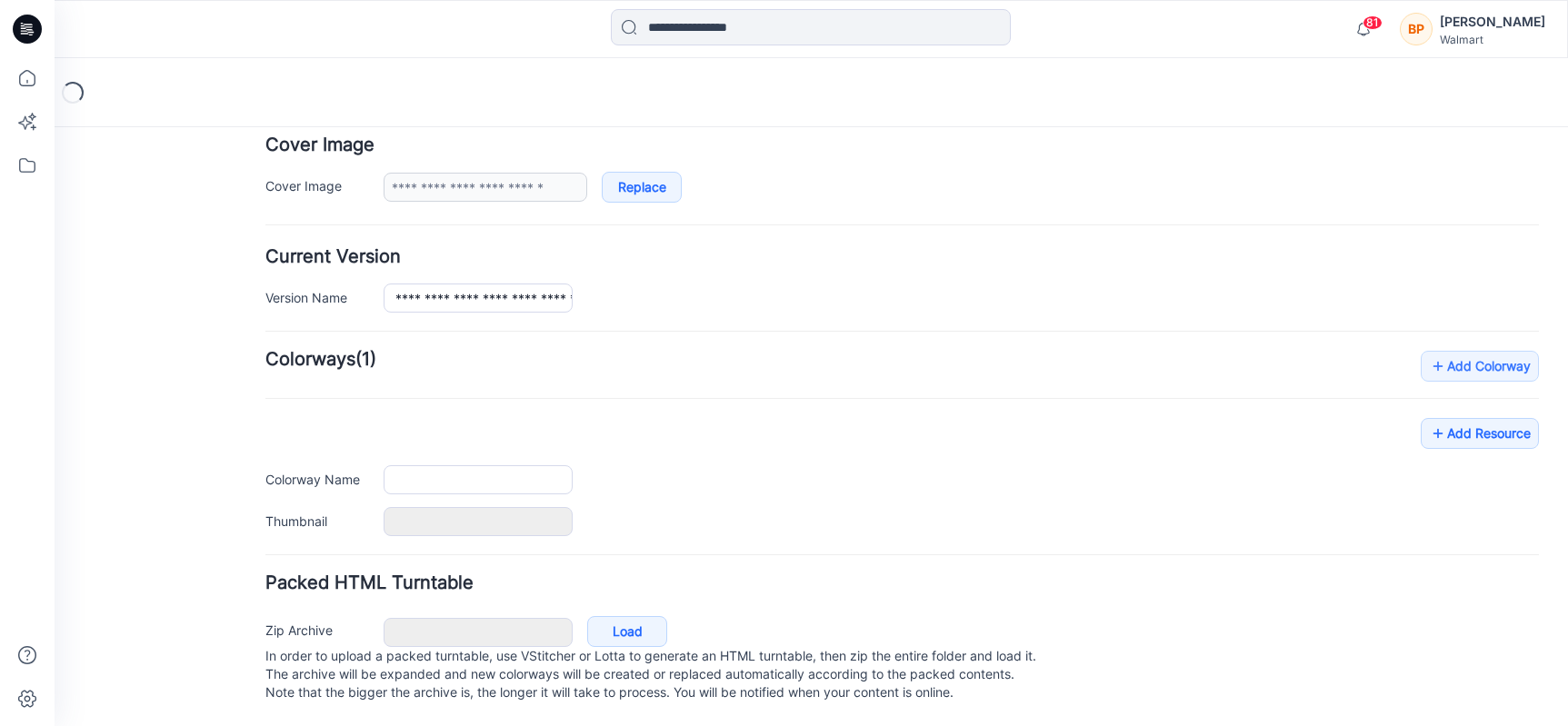
type input "**********"
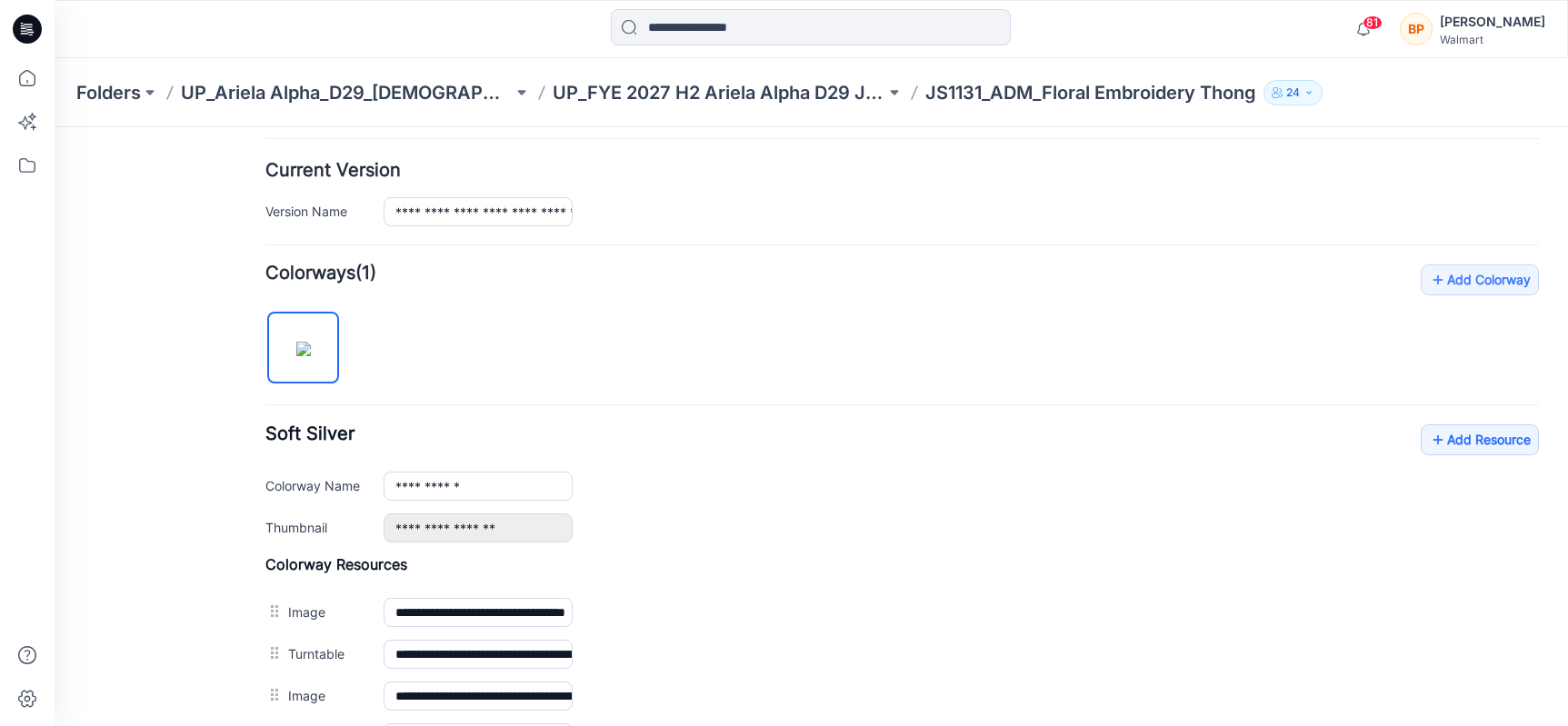
scroll to position [673, 0]
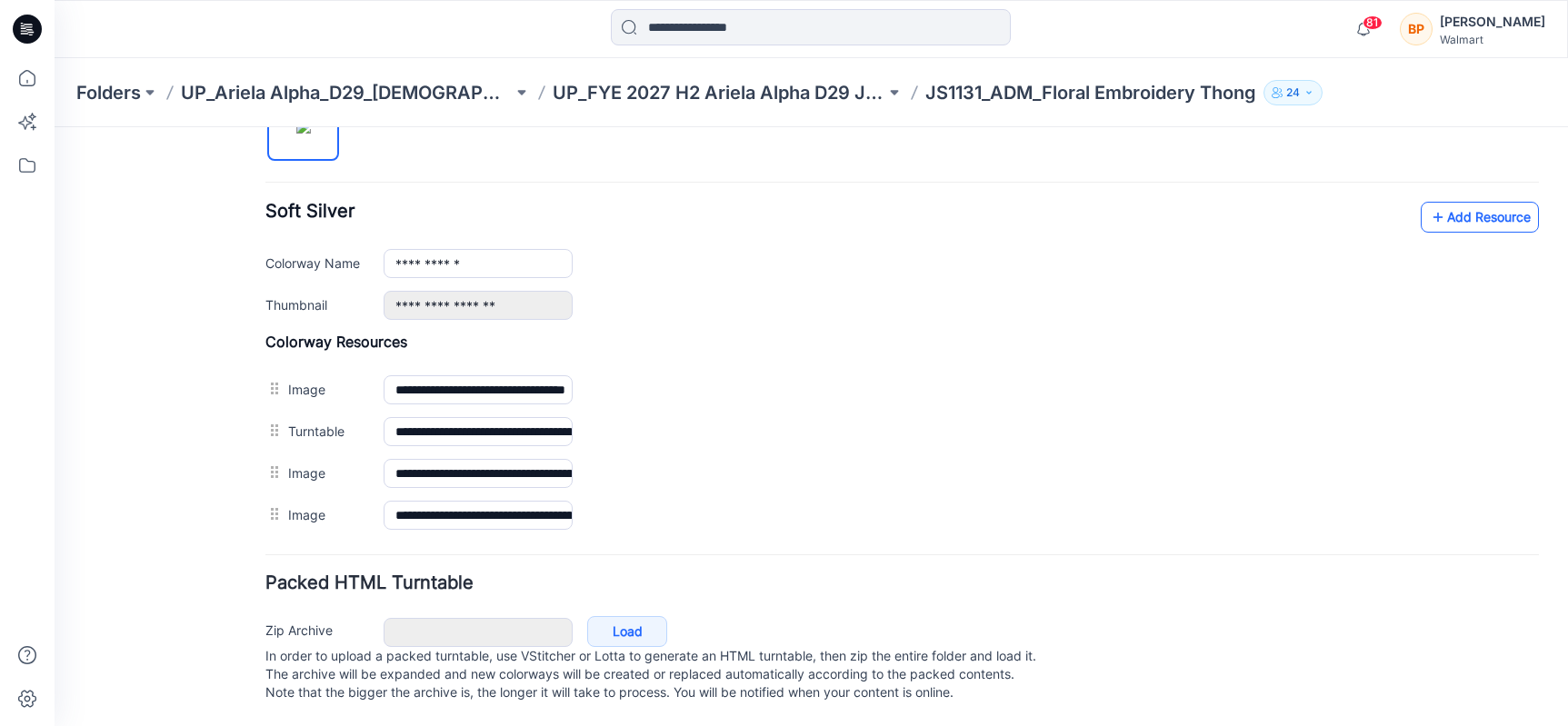
click at [1488, 202] on link "Add Resource" at bounding box center [1480, 217] width 118 height 31
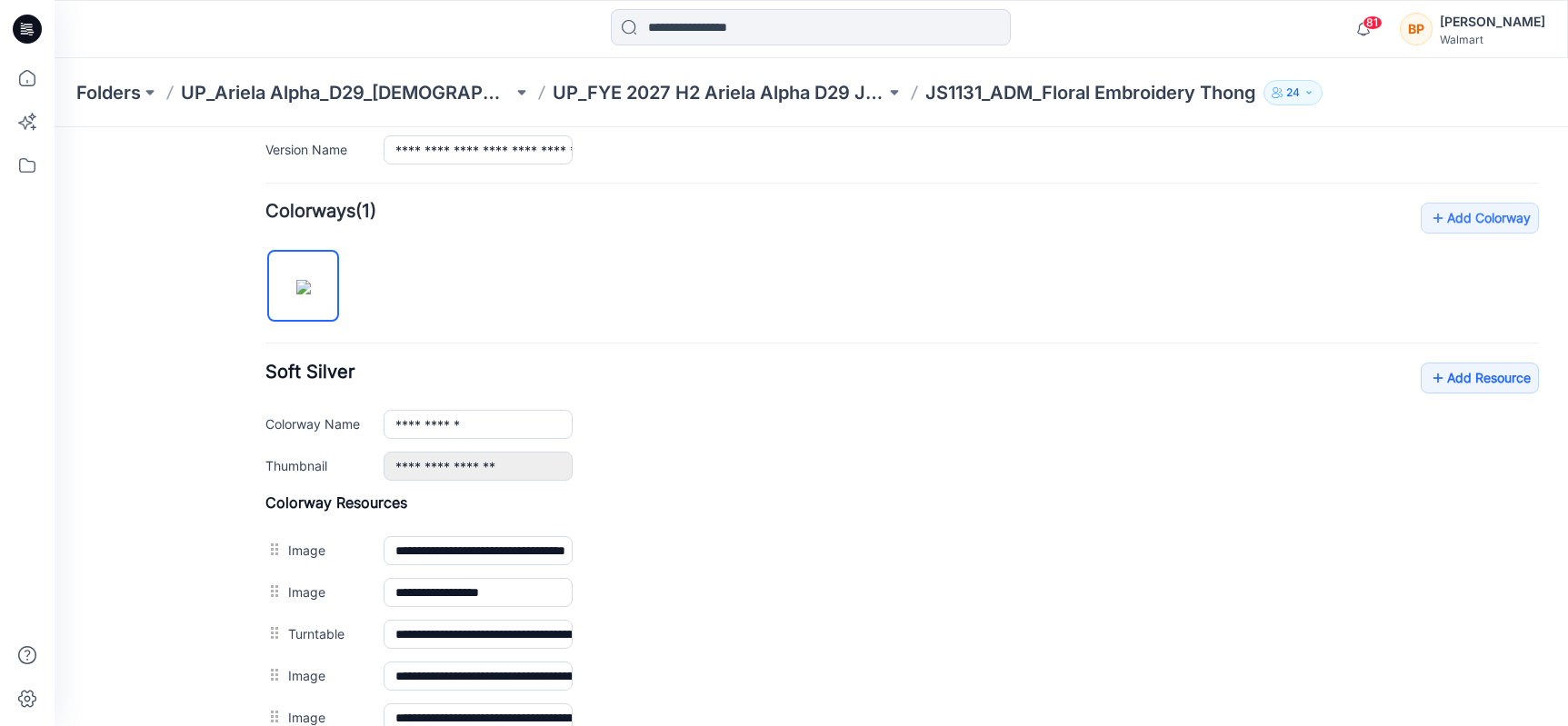
scroll to position [0, 0]
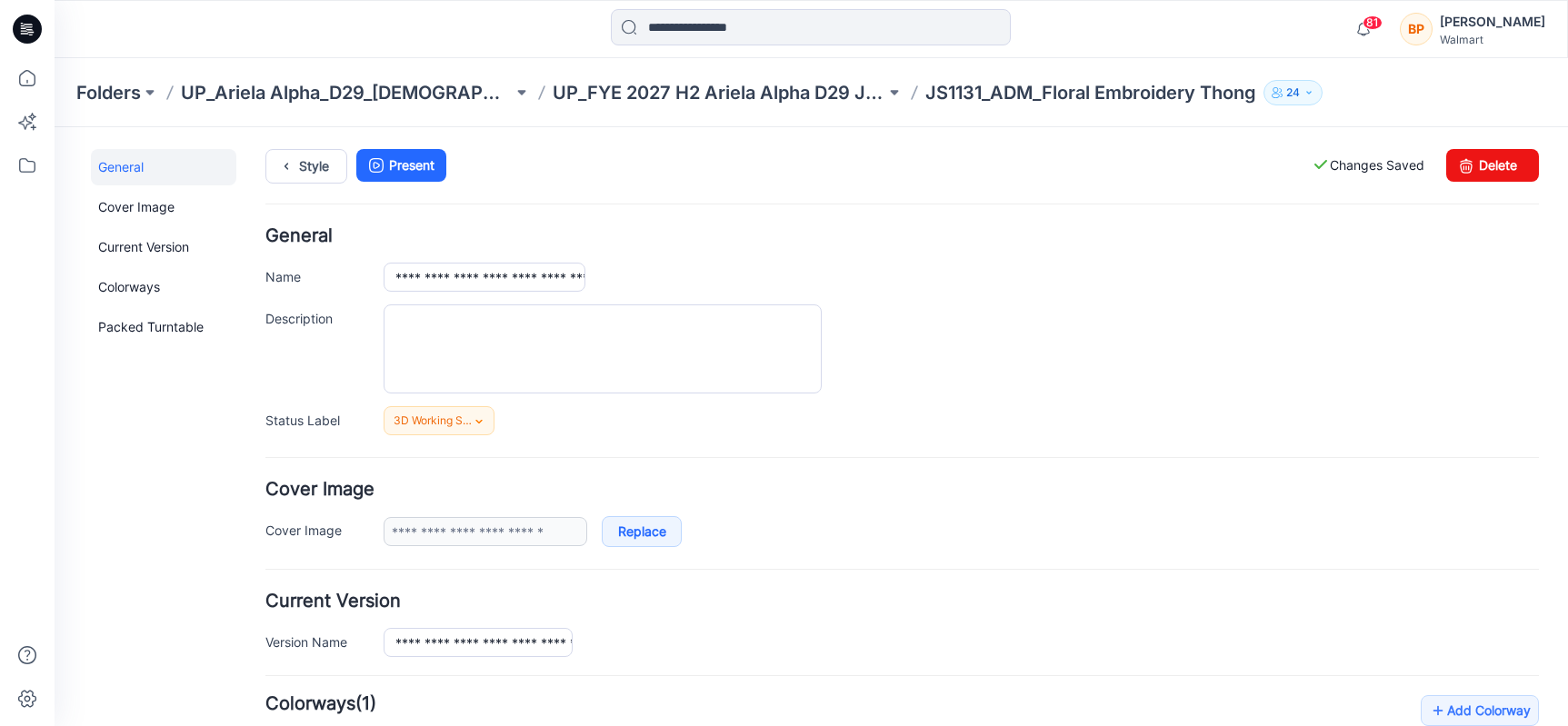
click at [300, 183] on div "Style Present Changes Saved Delete" at bounding box center [902, 188] width 1273 height 79
click at [300, 175] on link "Style" at bounding box center [306, 166] width 81 height 35
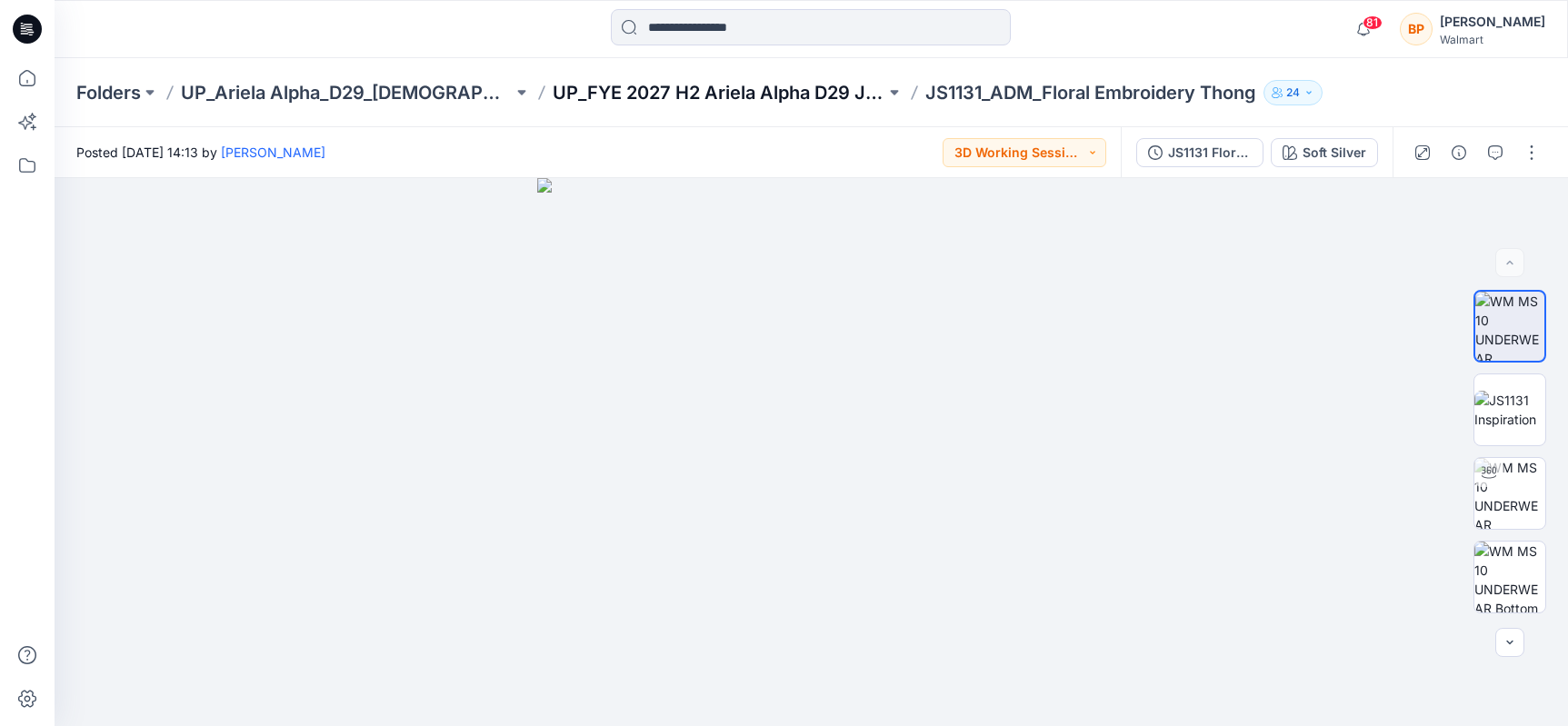
click at [578, 101] on p "UP_FYE 2027 H2 Ariela Alpha D29 Joyspun Panties" at bounding box center [718, 92] width 331 height 25
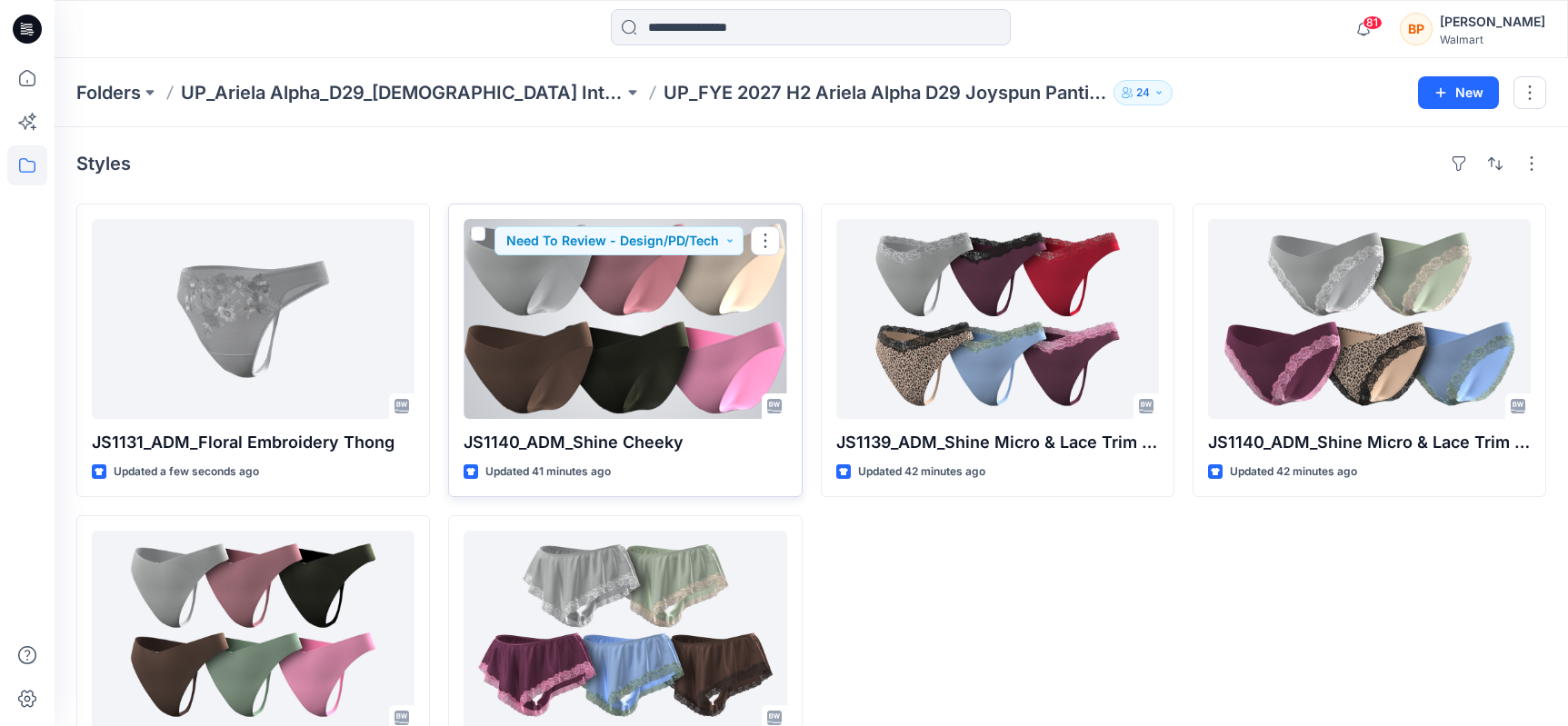
scroll to position [104, 0]
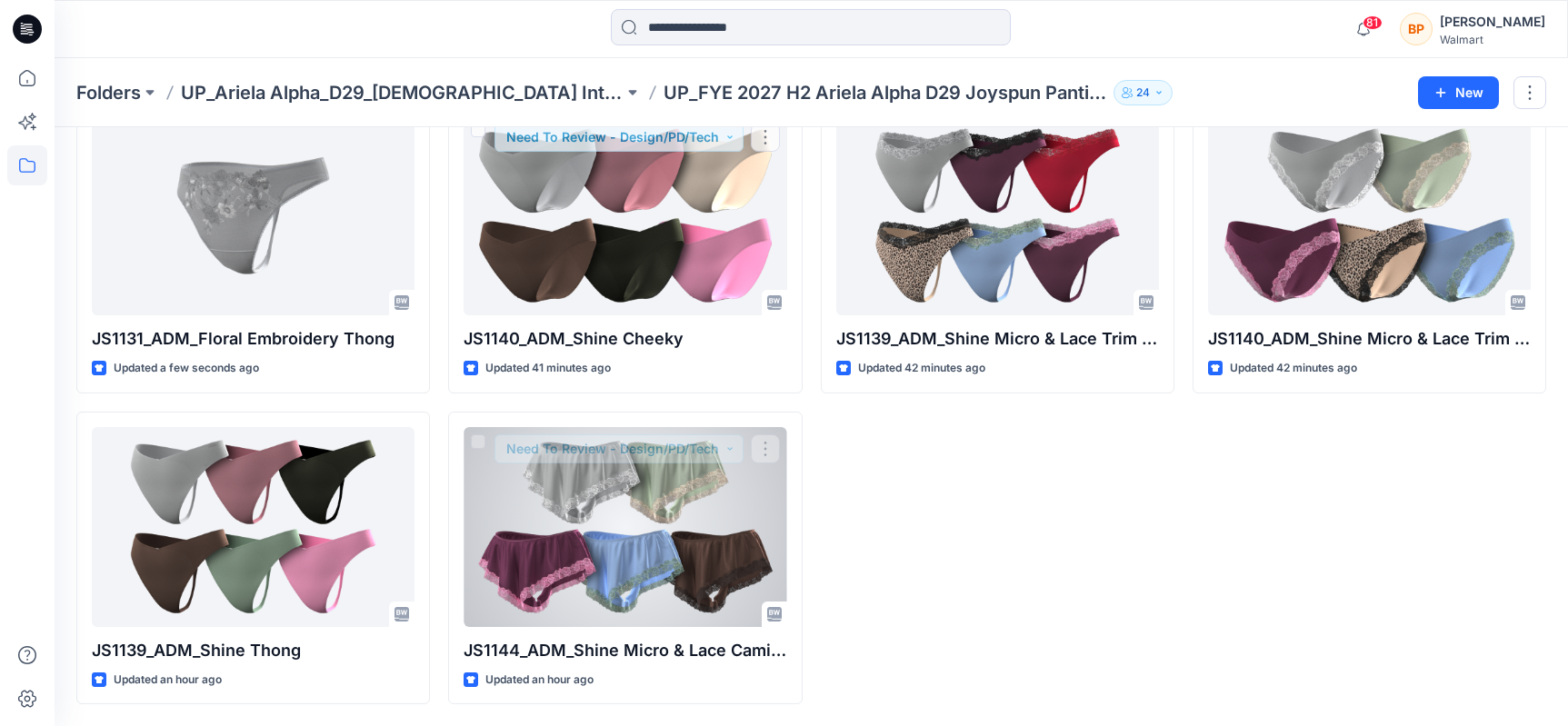
click at [863, 446] on div "JS1139_ADM_Shine Micro & Lace Trim Thong Updated 42 minutes ago" at bounding box center [998, 402] width 354 height 604
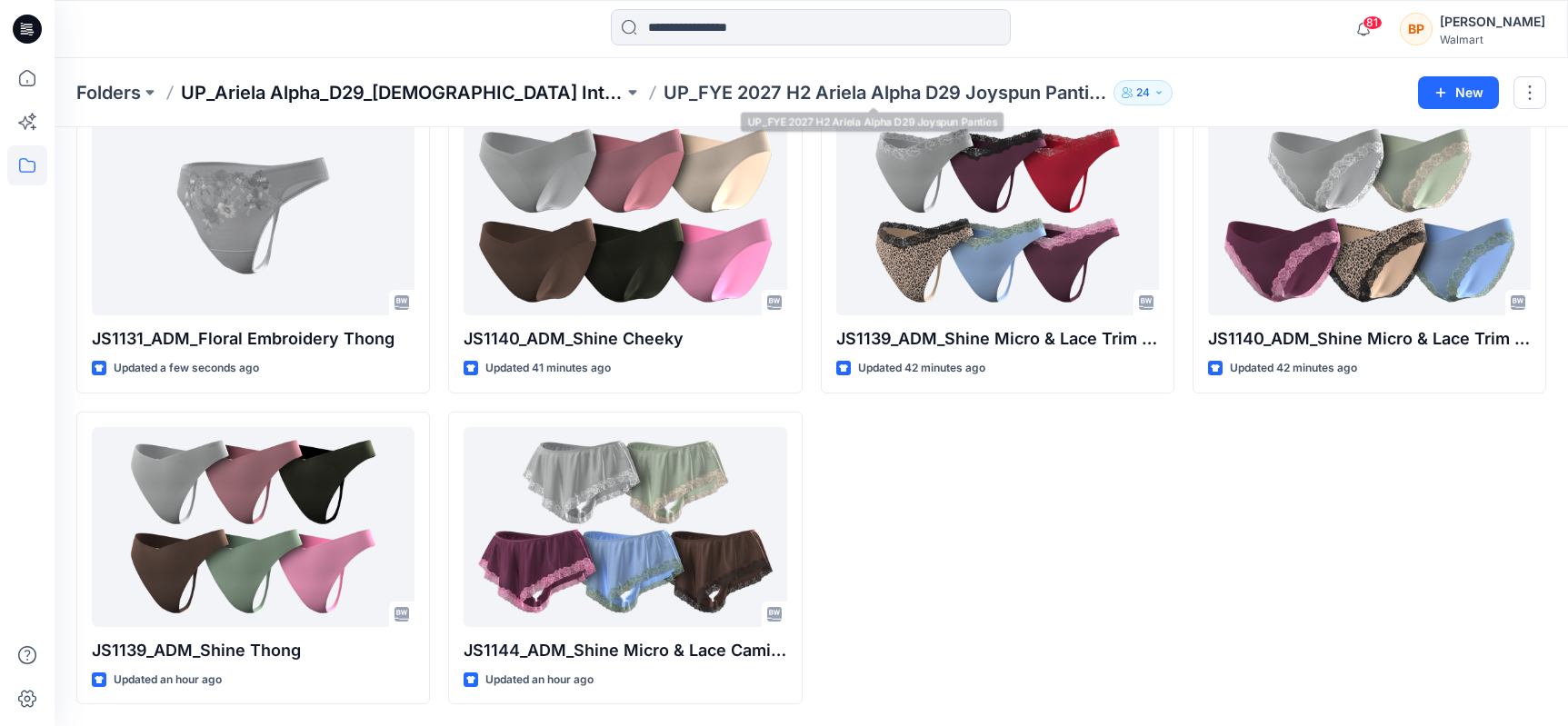
click at [578, 97] on p "UP_Ariela Alpha_D29_[DEMOGRAPHIC_DATA] Intimates - Joyspun" at bounding box center [402, 92] width 443 height 25
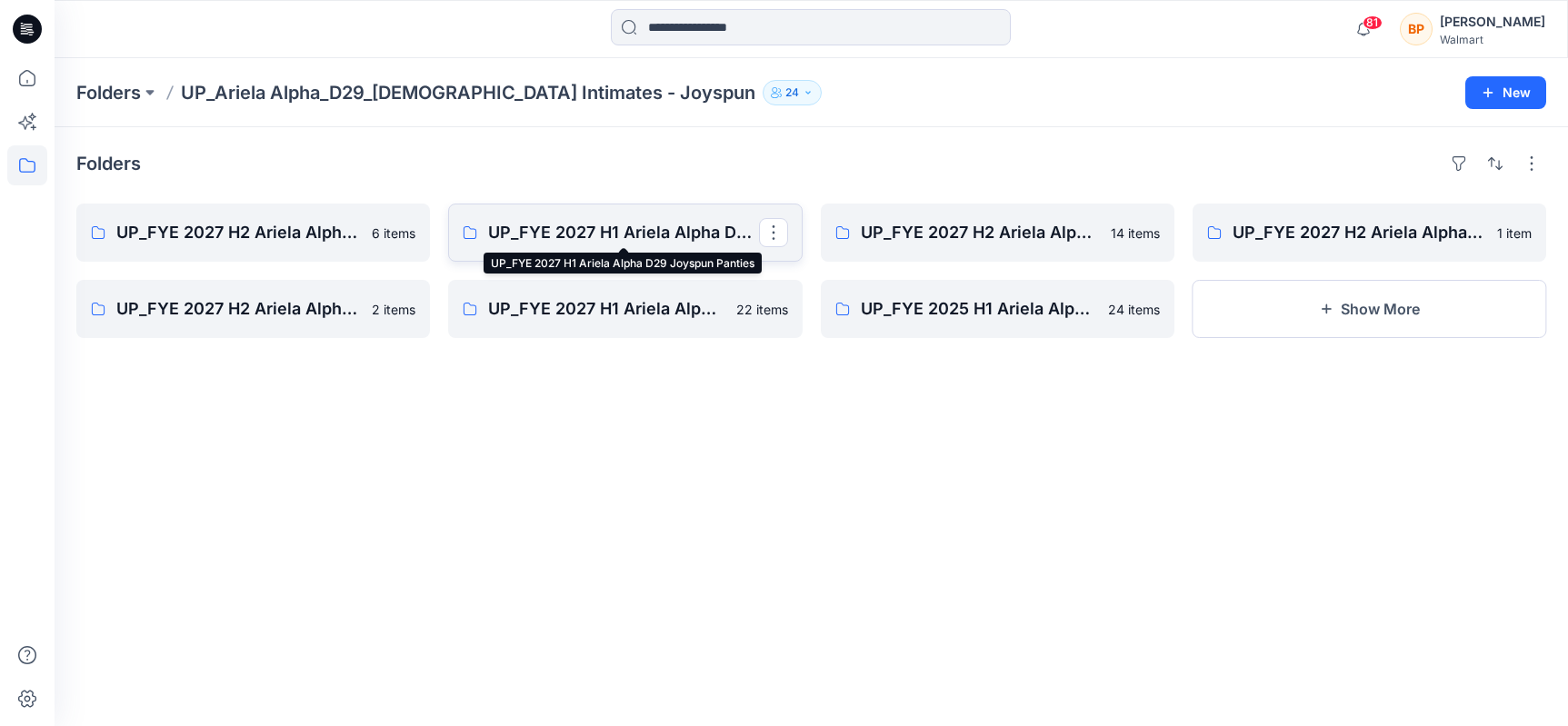
click at [669, 233] on p "UP_FYE 2027 H1 Ariela Alpha D29 Joyspun Panties" at bounding box center [623, 232] width 270 height 25
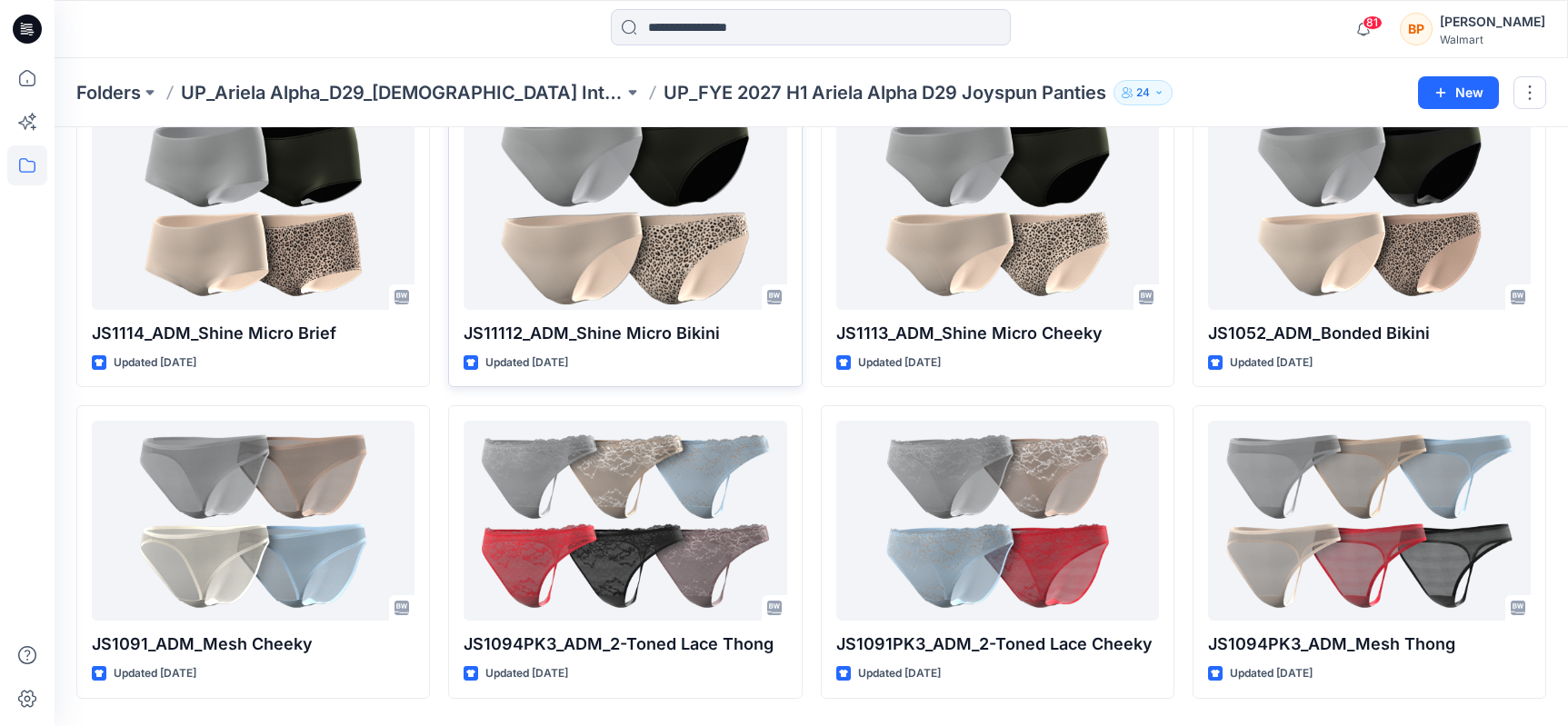
scroll to position [480, 0]
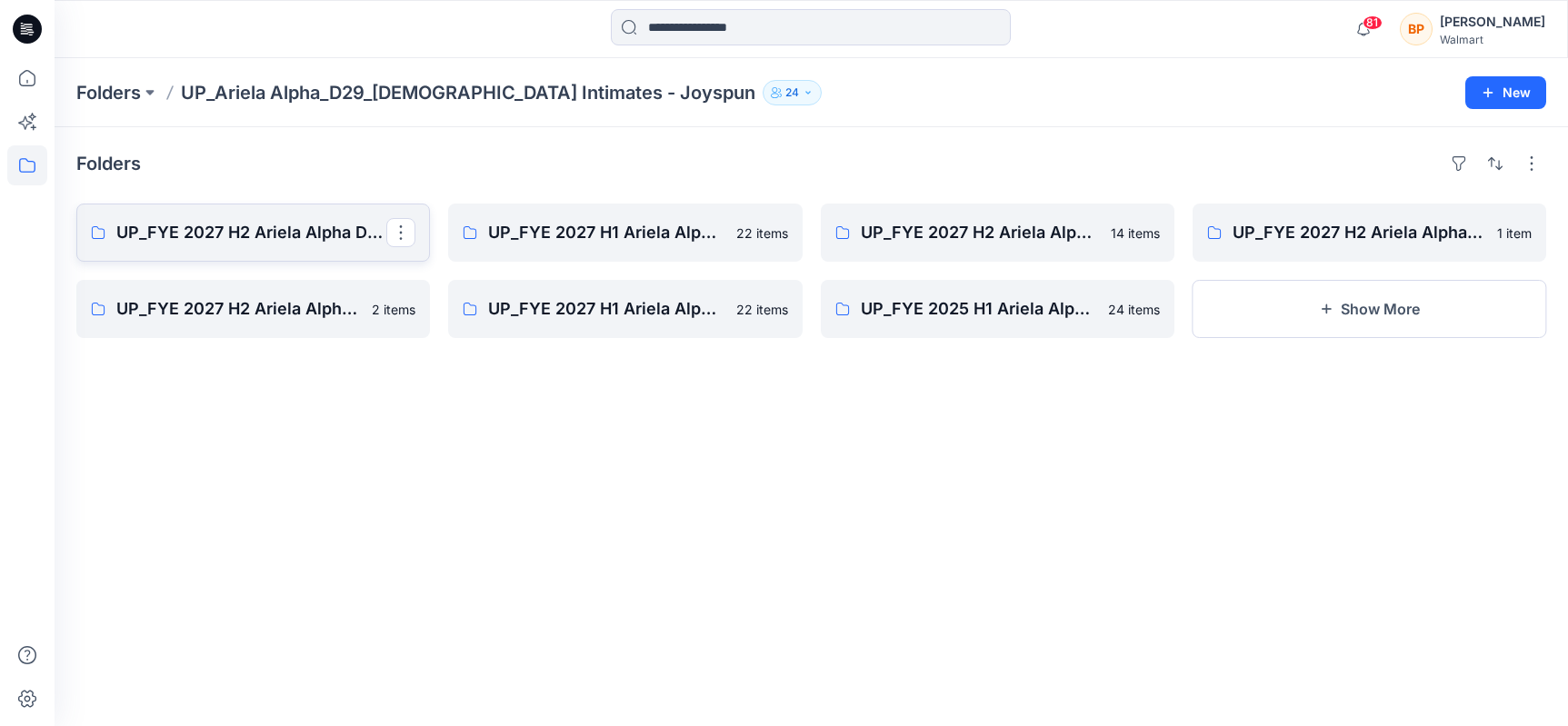
click at [315, 227] on p "UP_FYE 2027 H2 Ariela Alpha D29 Joyspun Panties" at bounding box center [251, 232] width 270 height 25
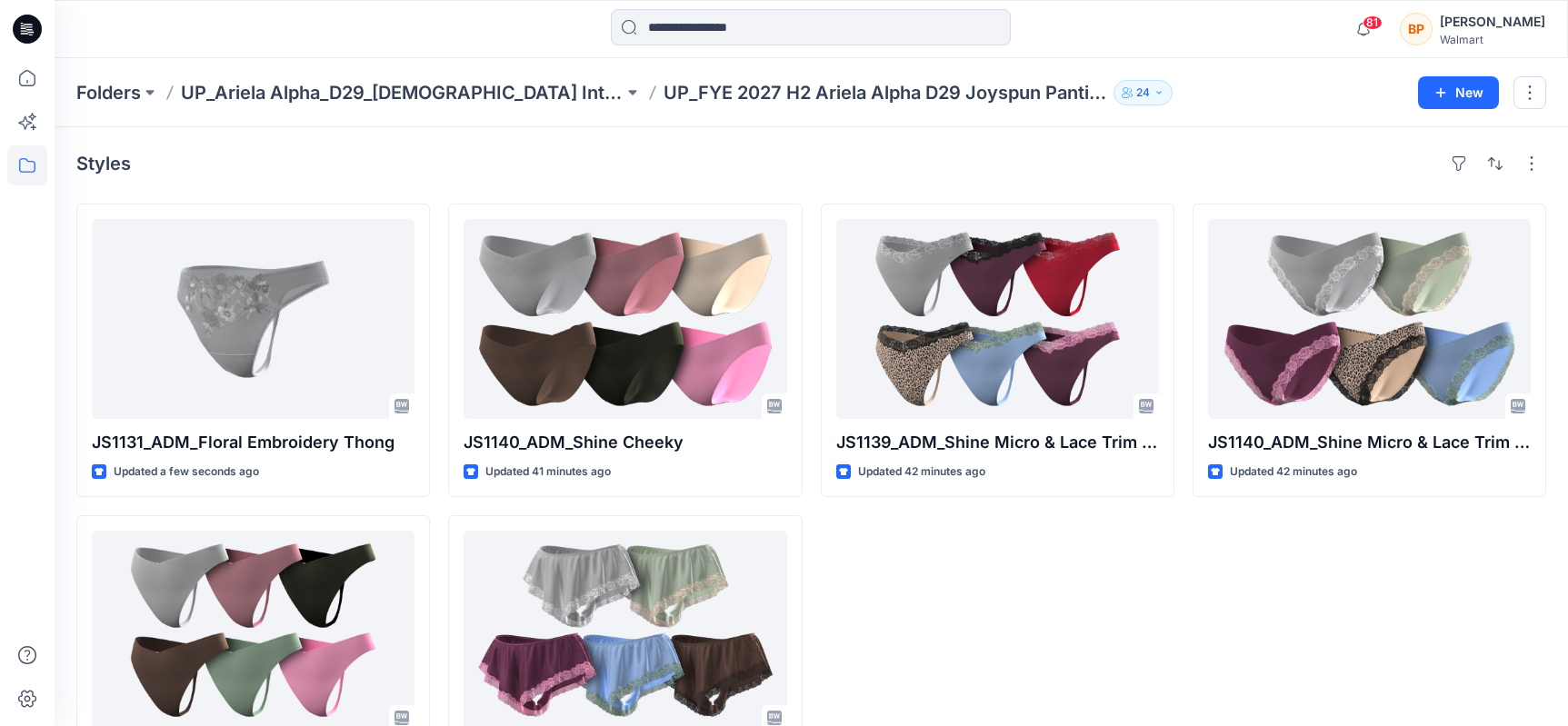
click at [86, 19] on div at bounding box center [243, 29] width 378 height 40
click at [570, 97] on p "UP_Ariela Alpha_D29_[DEMOGRAPHIC_DATA] Intimates - Joyspun" at bounding box center [402, 92] width 443 height 25
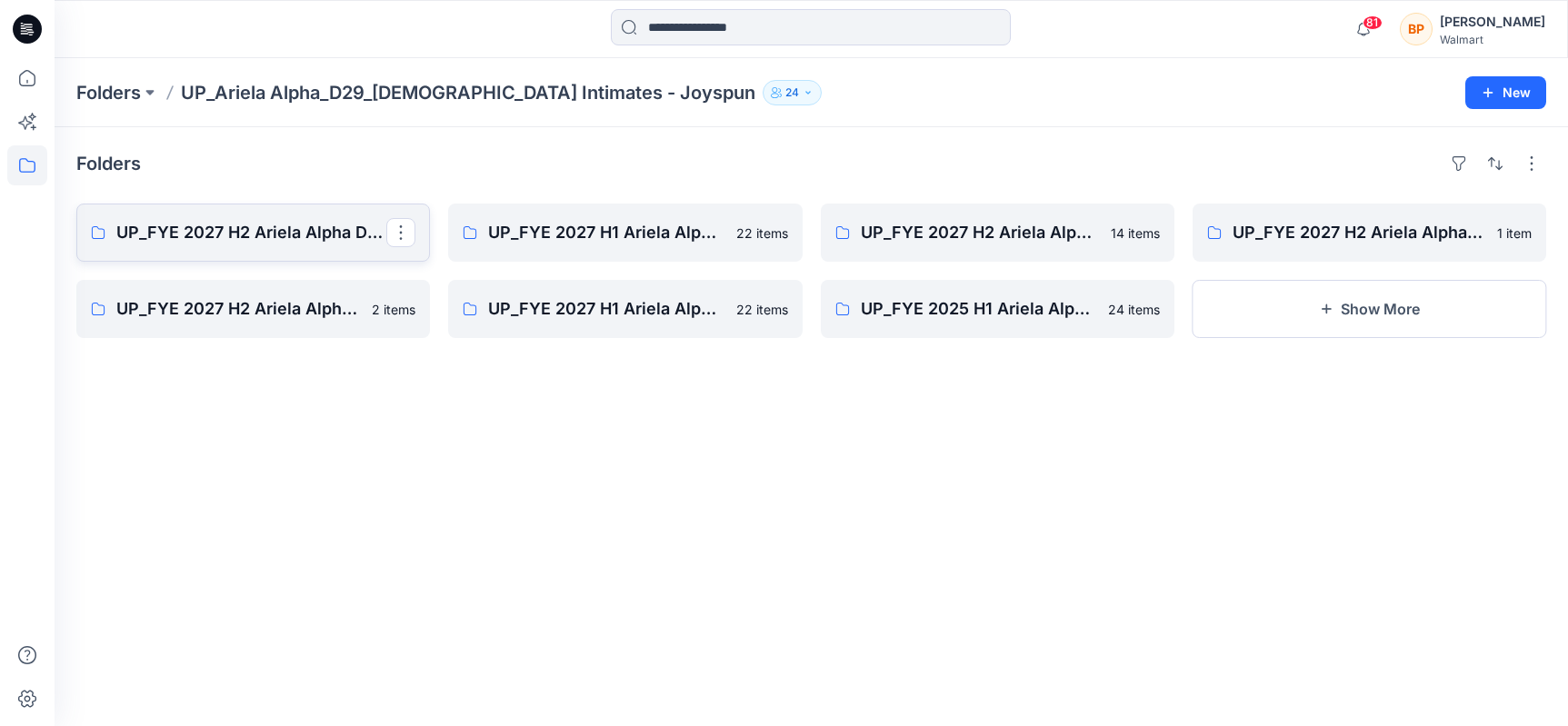
click at [335, 232] on p "UP_FYE 2027 H2 Ariela Alpha D29 Joyspun Panties" at bounding box center [251, 232] width 270 height 25
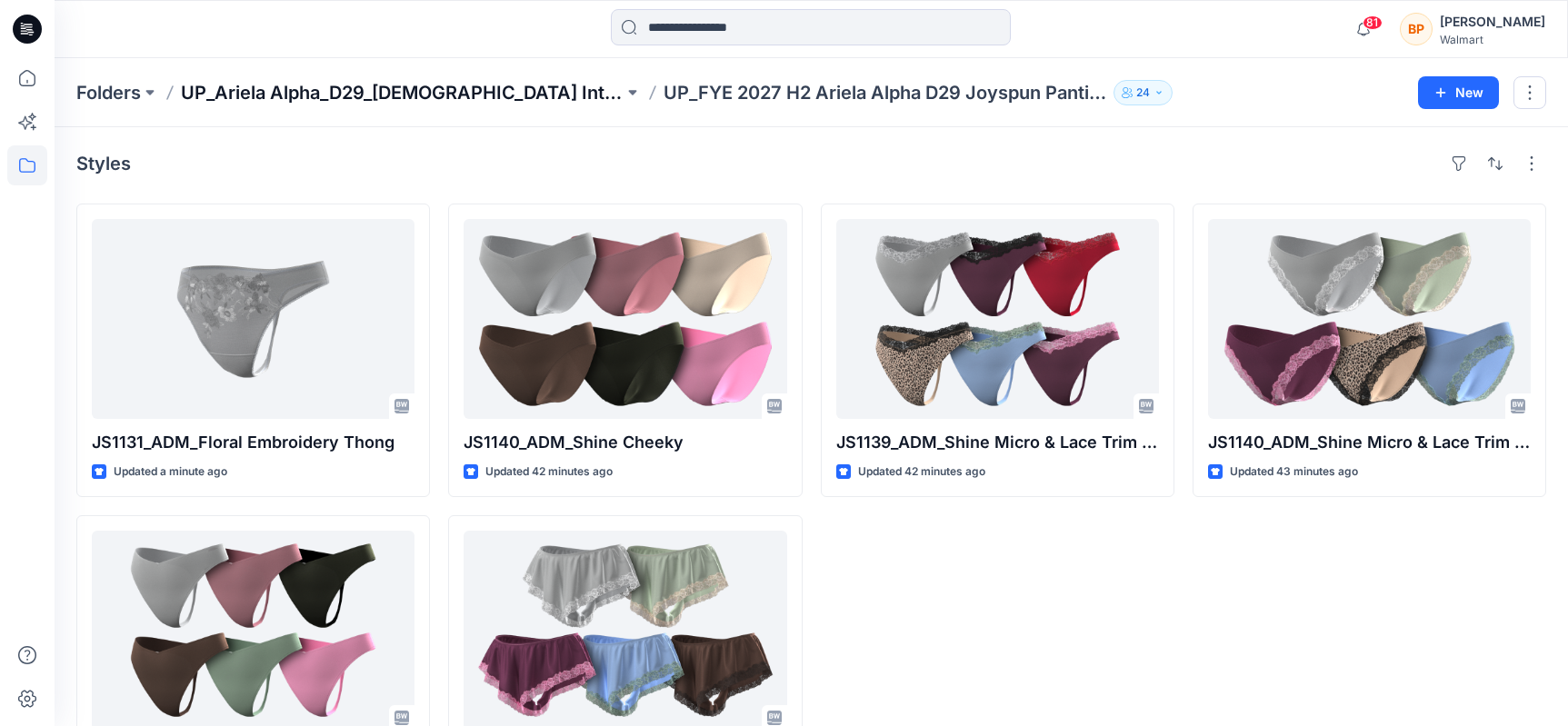
click at [434, 101] on p "UP_Ariela Alpha_D29_[DEMOGRAPHIC_DATA] Intimates - Joyspun" at bounding box center [402, 92] width 443 height 25
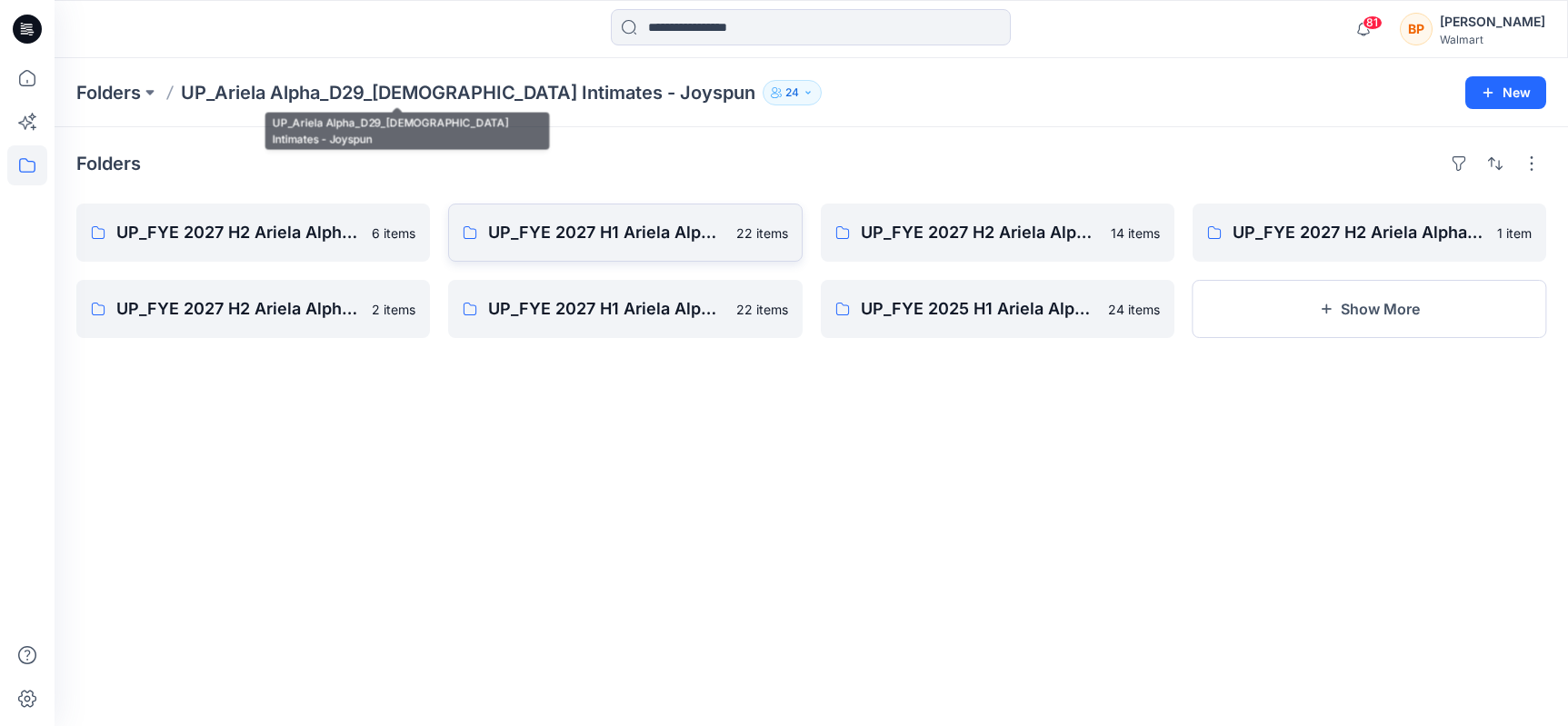
click at [520, 213] on link "UP_FYE 2027 H1 Ariela Alpha D29 Joyspun Panties 22 items" at bounding box center [625, 233] width 354 height 58
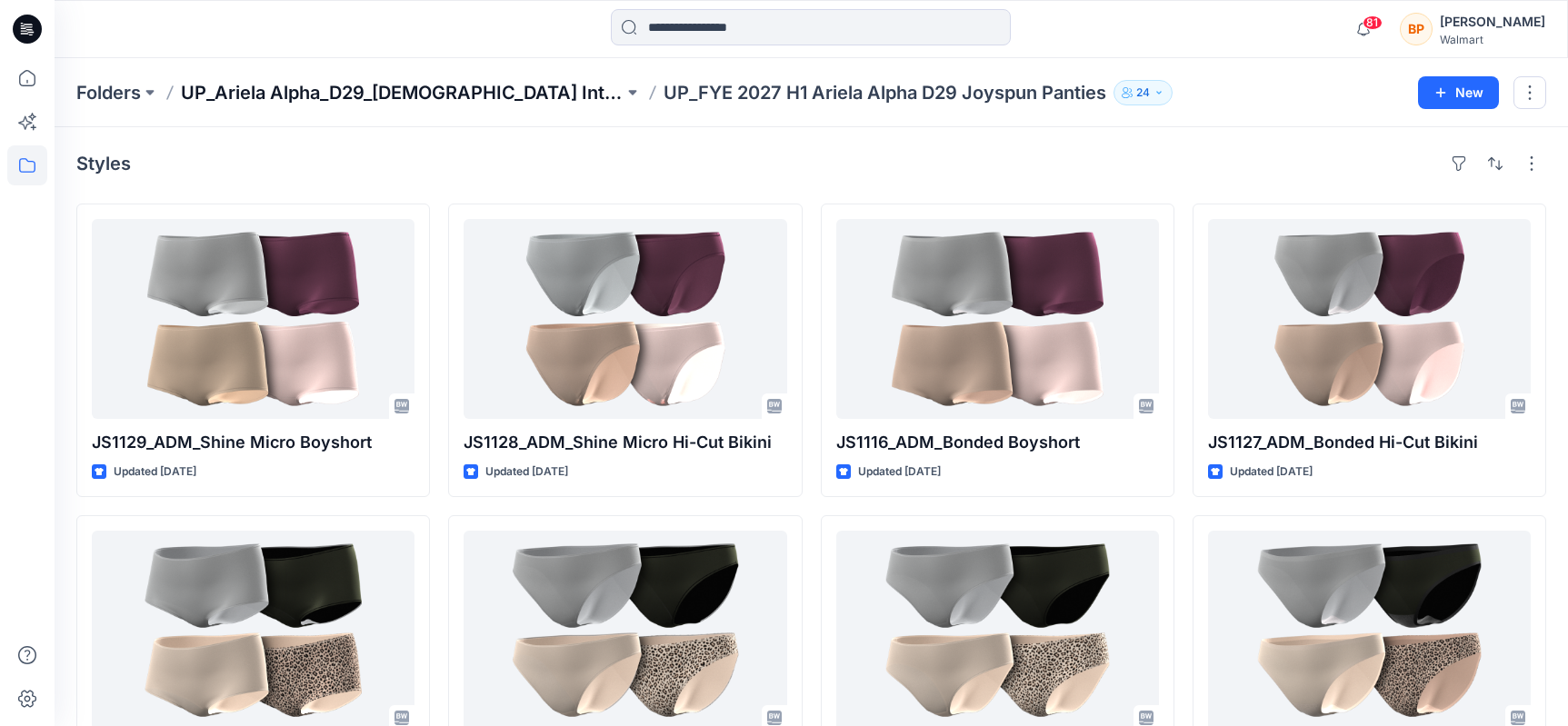
click at [325, 99] on p "UP_Ariela Alpha_D29_[DEMOGRAPHIC_DATA] Intimates - Joyspun" at bounding box center [402, 92] width 443 height 25
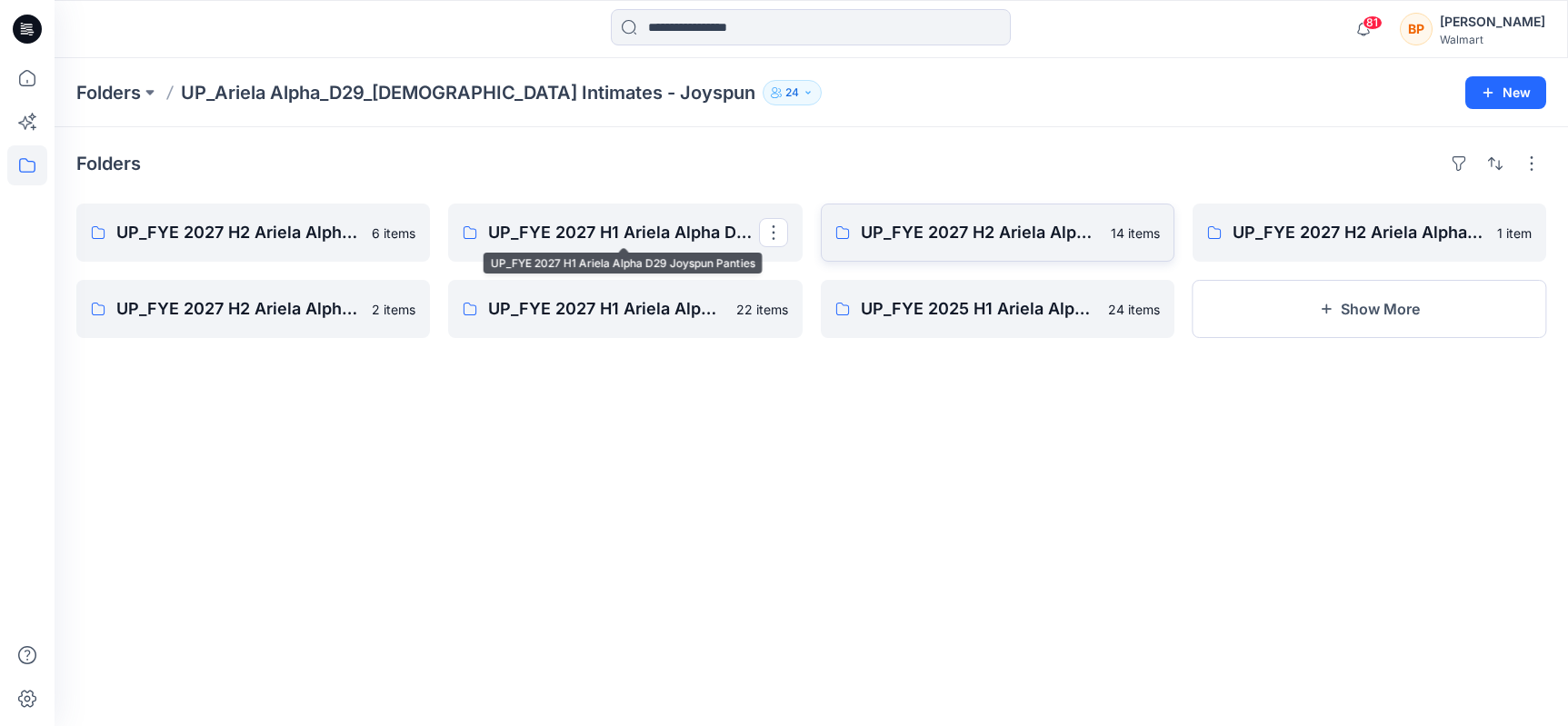
click at [891, 231] on p "UP_FYE 2027 H2 Ariela Alpha D29 Joyspun Bras" at bounding box center [980, 232] width 239 height 25
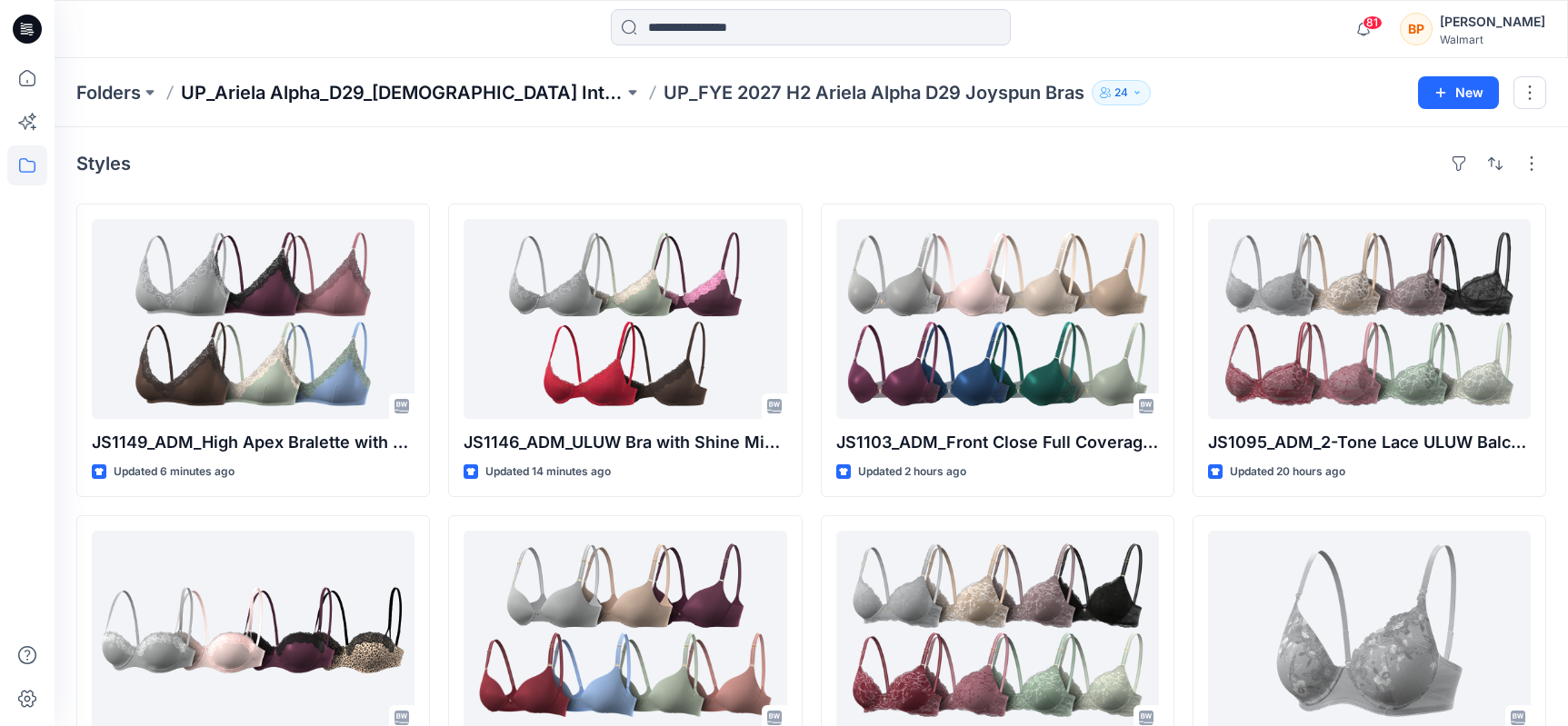
click at [580, 86] on p "UP_Ariela Alpha_D29_[DEMOGRAPHIC_DATA] Intimates - Joyspun" at bounding box center [402, 92] width 443 height 25
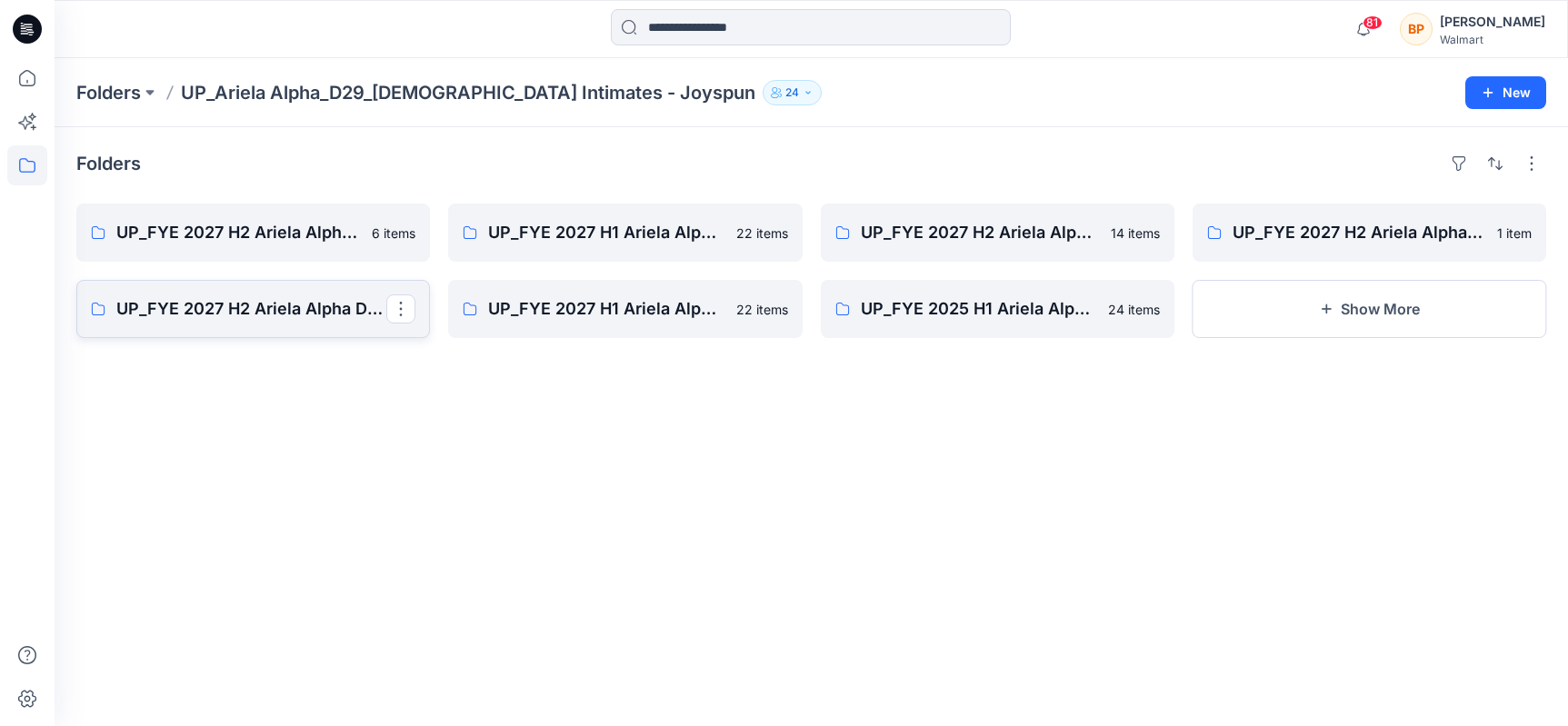
click at [329, 283] on link "UP_FYE 2027 H2 Ariela Alpha D29 Joyspun Bodysuits" at bounding box center [254, 309] width 354 height 58
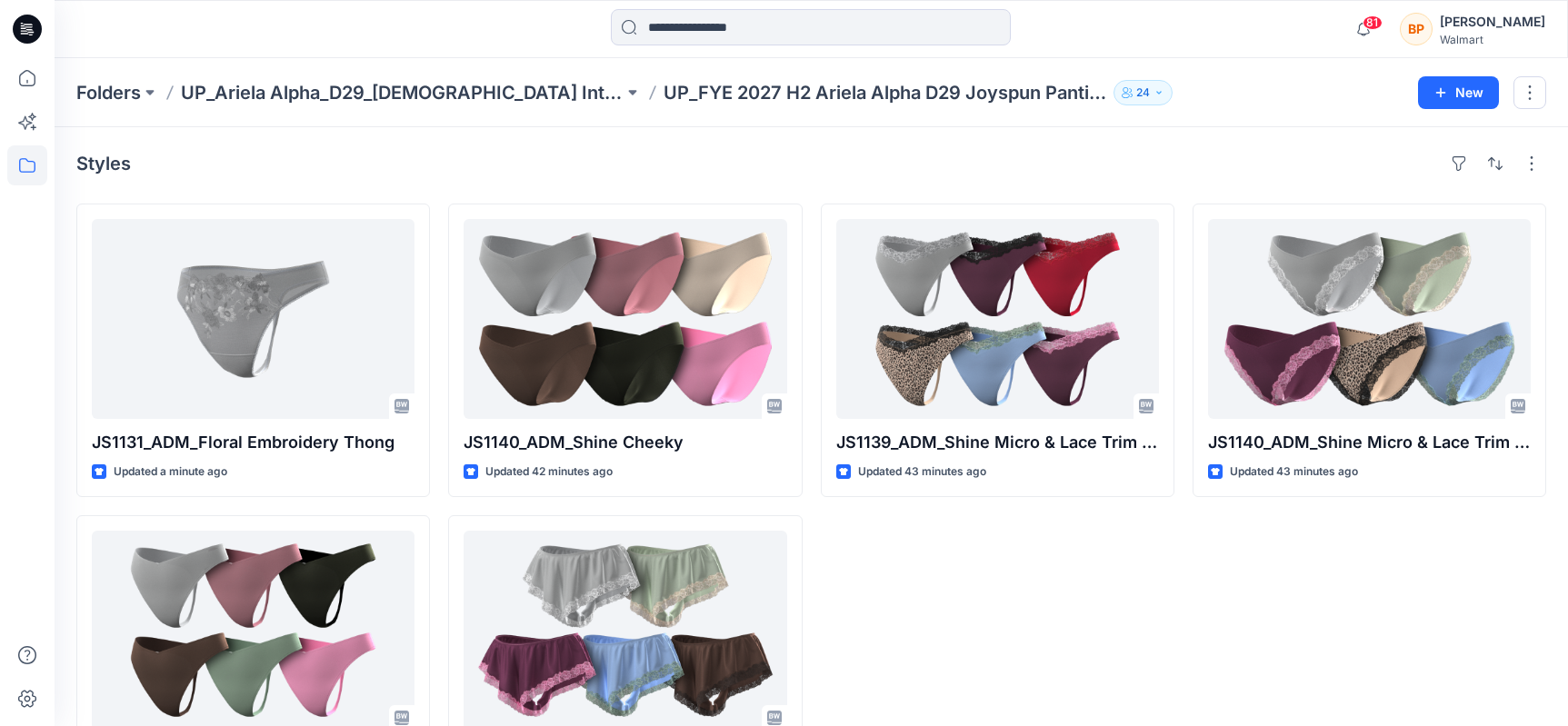
click at [569, 109] on div "Folders UP_Ariela Alpha_D29_[DEMOGRAPHIC_DATA] Intimates - Joyspun UP_FYE 2027 …" at bounding box center [811, 93] width 1514 height 69
click at [569, 97] on p "UP_Ariela Alpha_D29_[DEMOGRAPHIC_DATA] Intimates - Joyspun" at bounding box center [402, 92] width 443 height 25
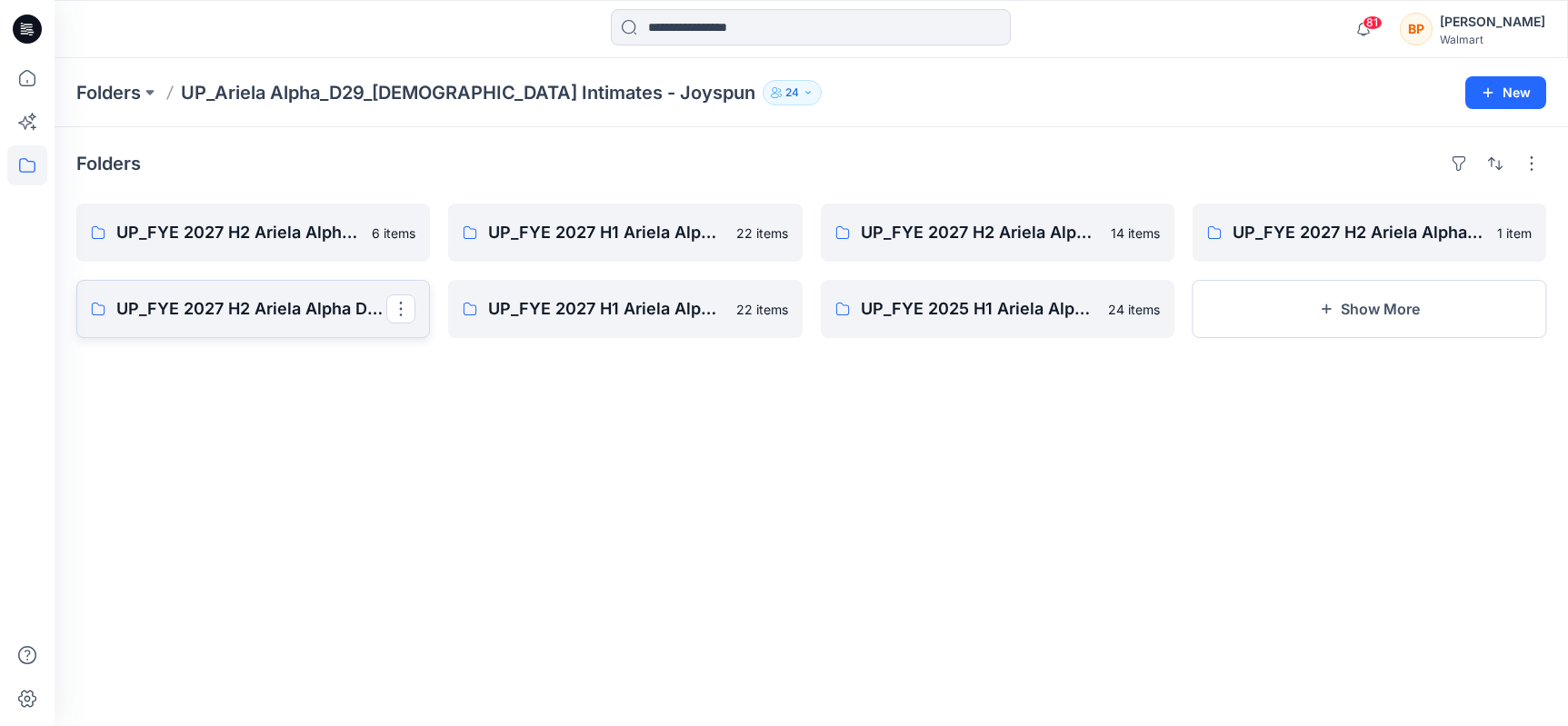
click at [364, 307] on p "UP_FYE 2027 H2 Ariela Alpha D29 Joyspun Bodysuits" at bounding box center [251, 309] width 270 height 25
click at [1394, 222] on p "UP_FYE 2027 H2 Ariela Alpha D29 Joyspun Tops" at bounding box center [1368, 232] width 270 height 25
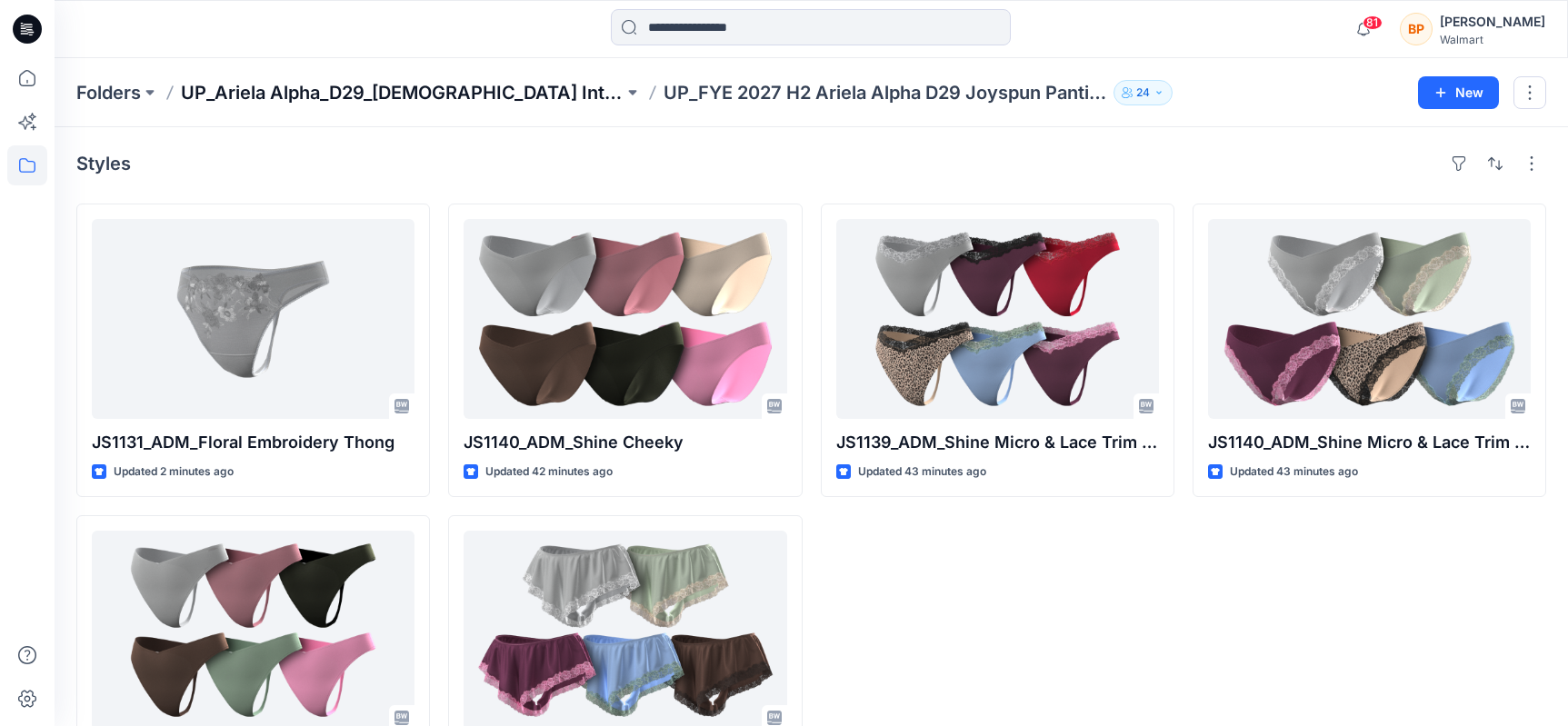
click at [534, 89] on p "UP_Ariela Alpha_D29_[DEMOGRAPHIC_DATA] Intimates - Joyspun" at bounding box center [402, 92] width 443 height 25
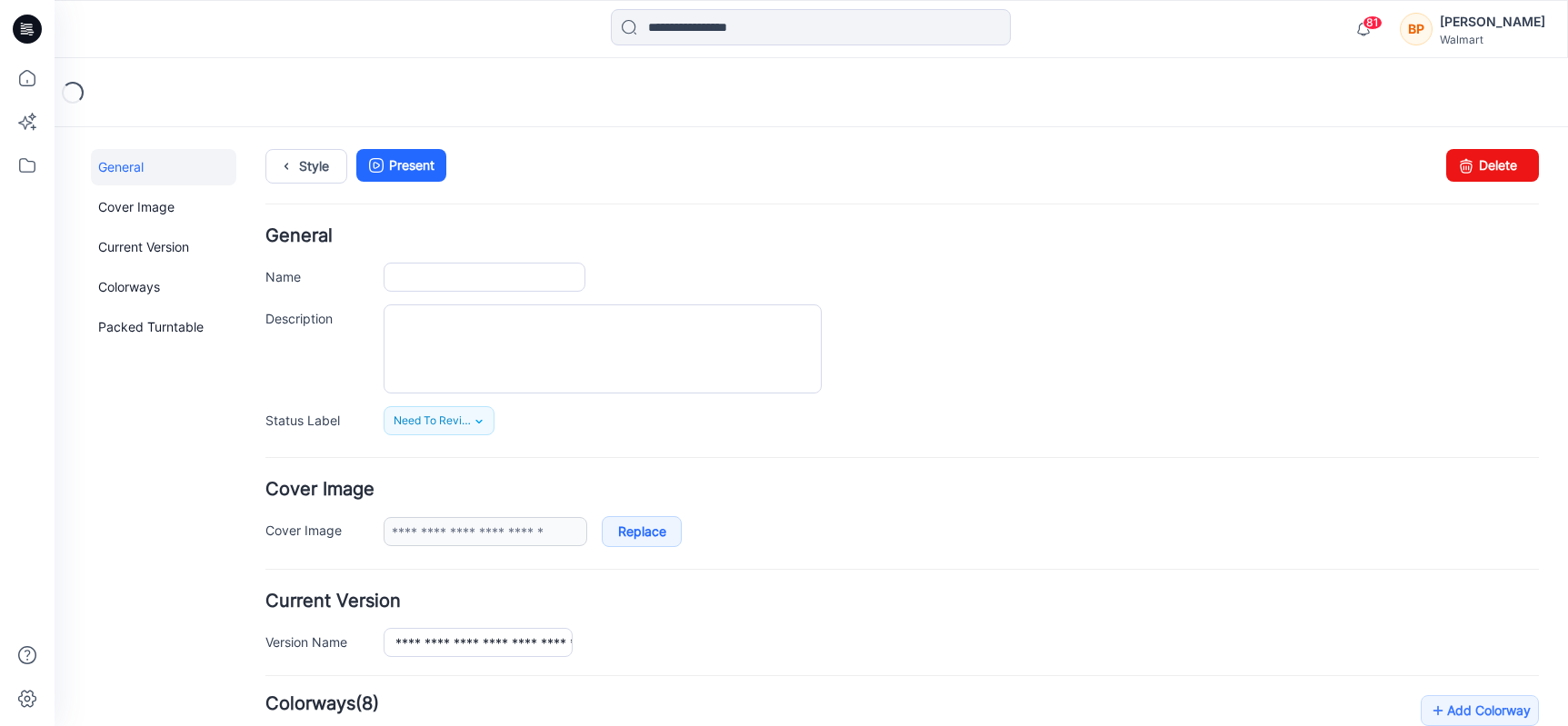
type input "**********"
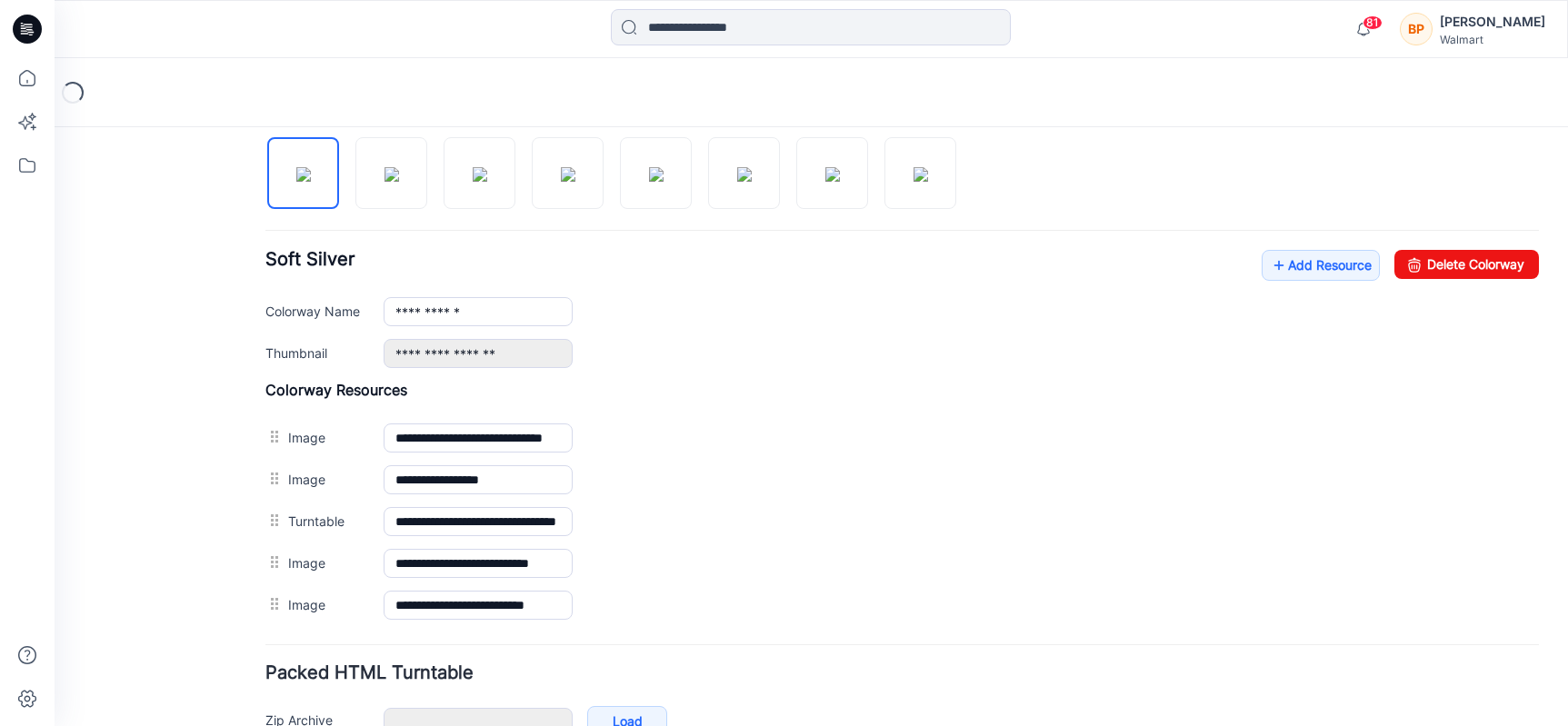
scroll to position [624, 0]
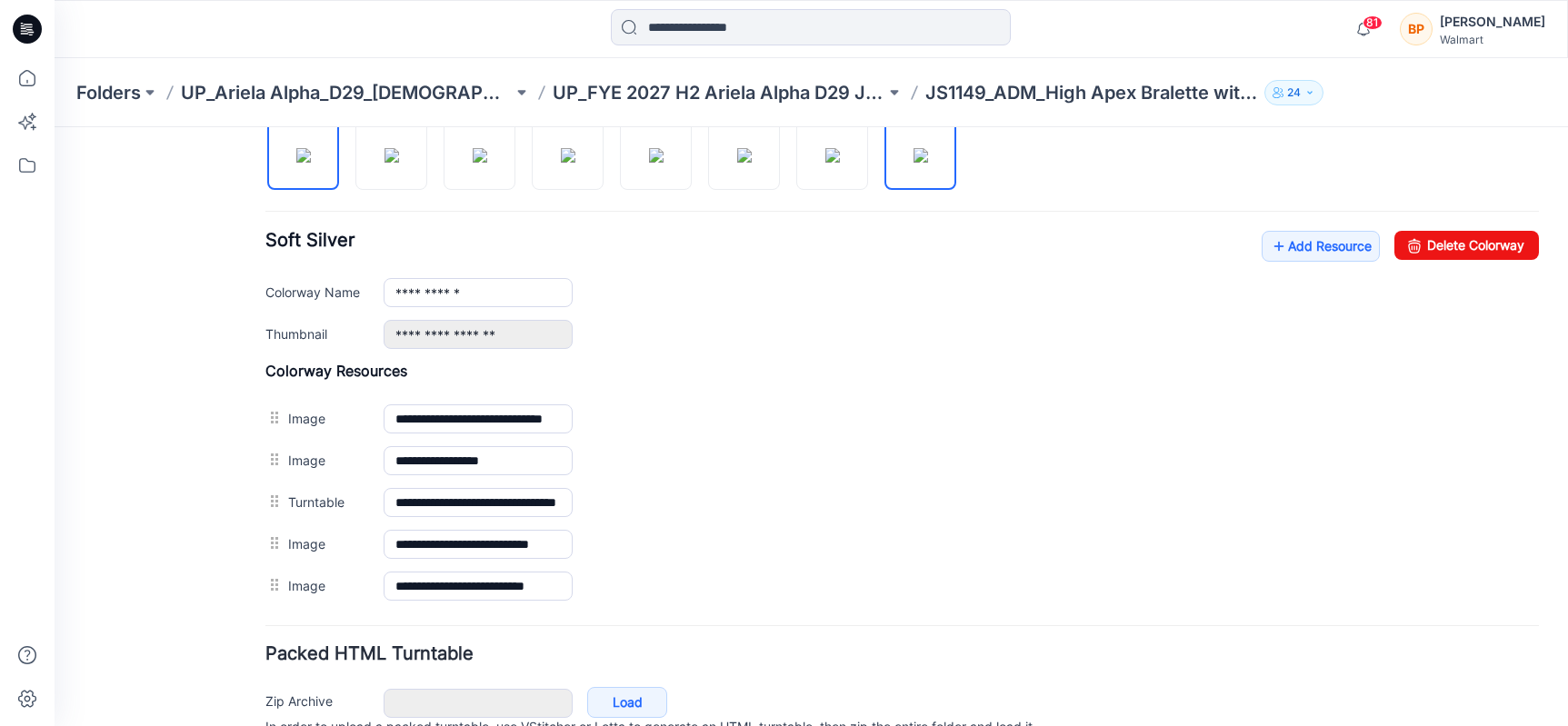
click at [914, 159] on img at bounding box center [921, 155] width 15 height 15
type input "**********"
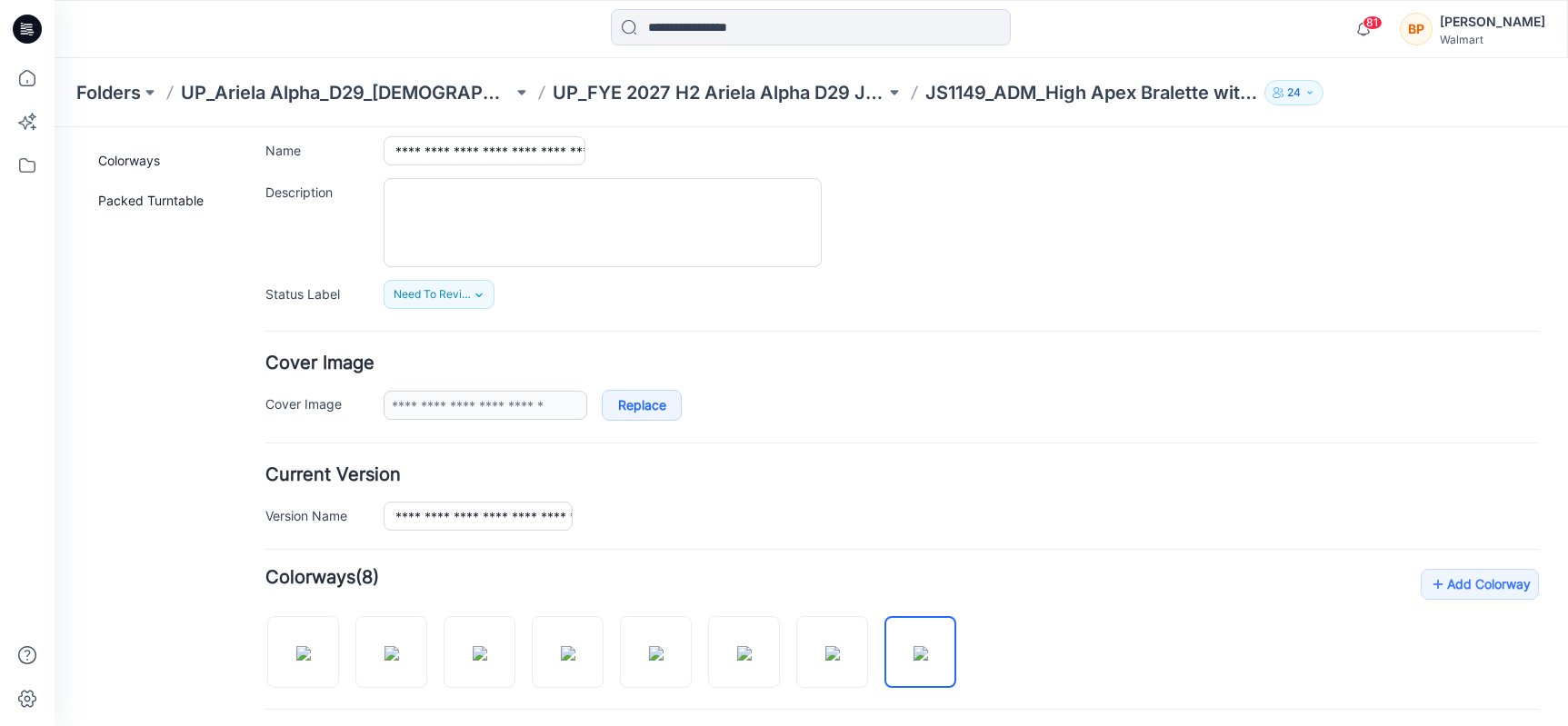
scroll to position [0, 0]
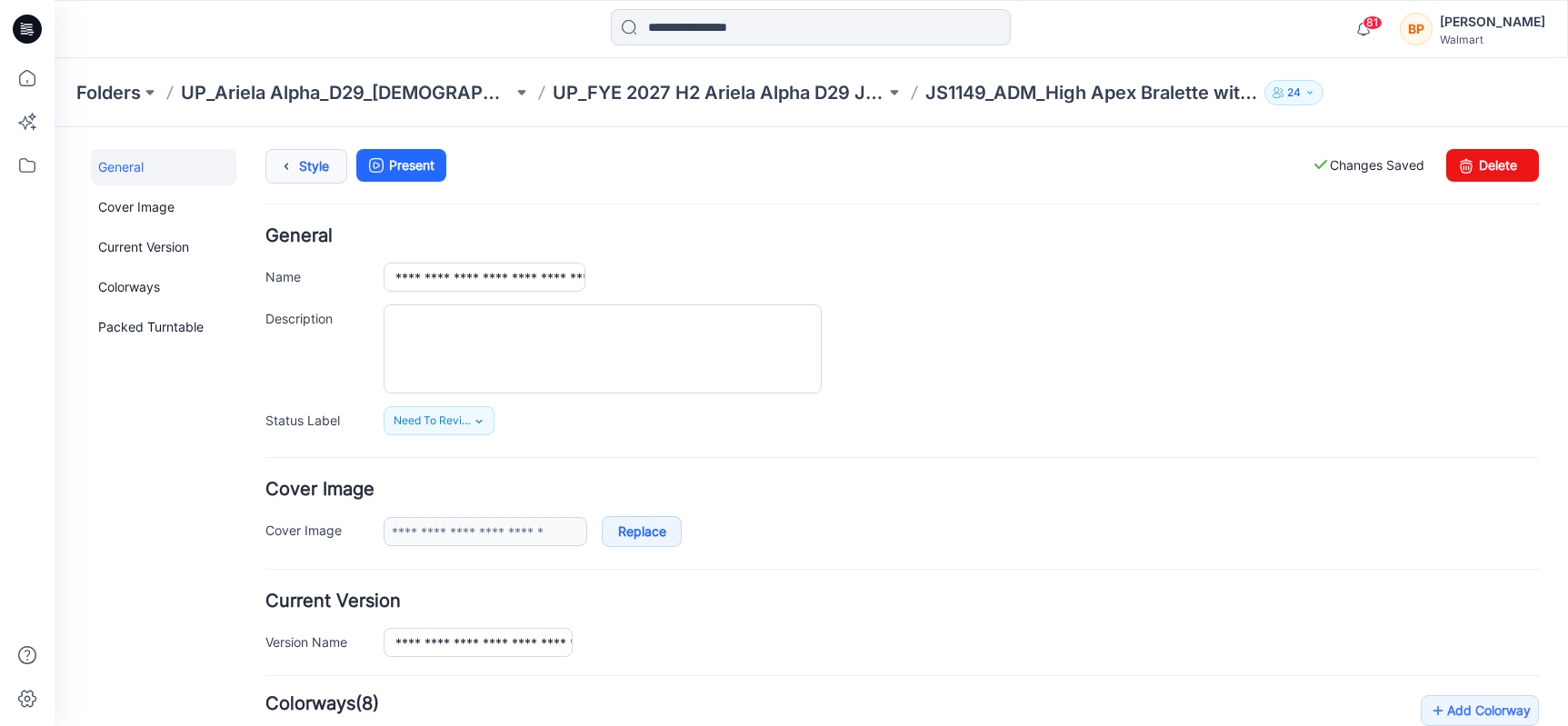
click at [298, 161] on icon at bounding box center [286, 166] width 25 height 33
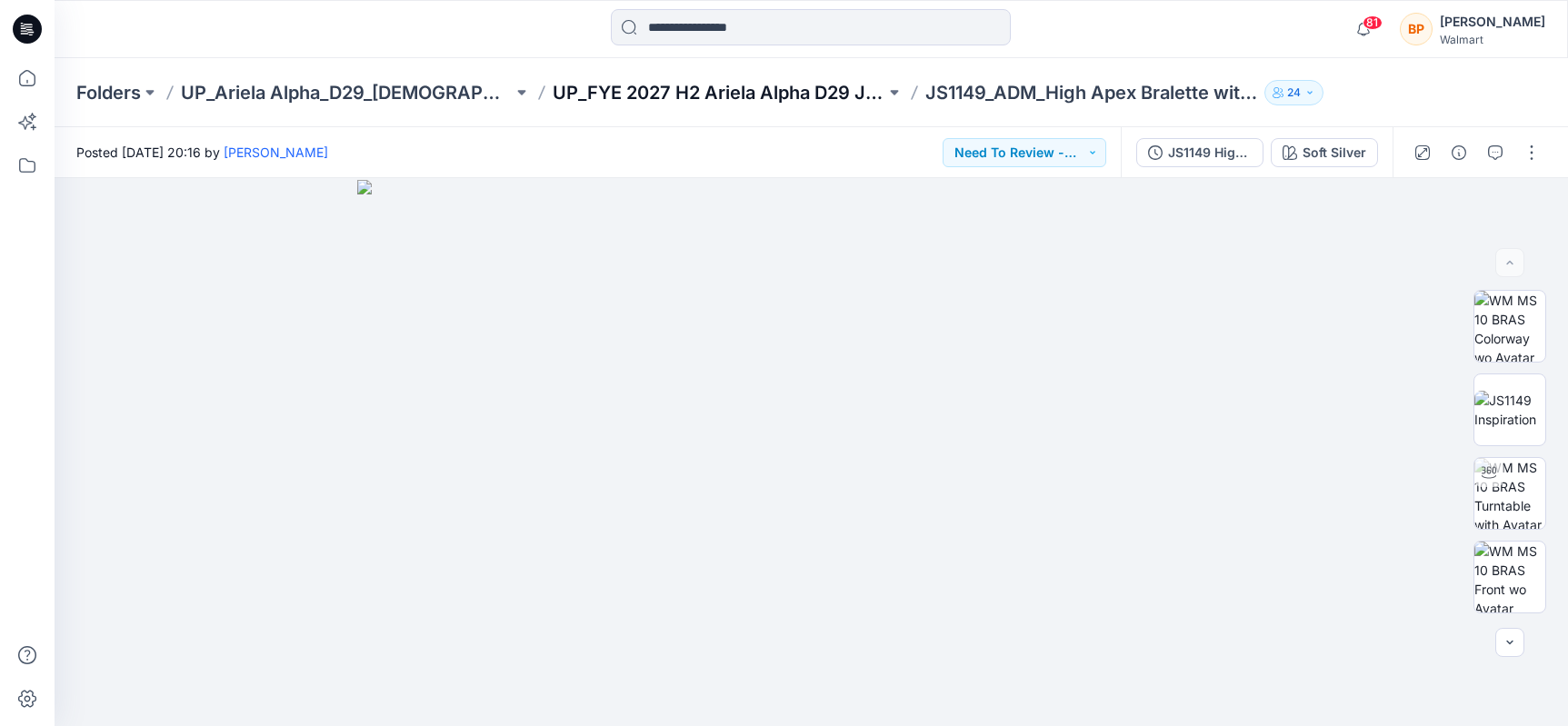
click at [593, 88] on p "UP_FYE 2027 H2 Ariela Alpha D29 Joyspun Bras" at bounding box center [718, 92] width 331 height 25
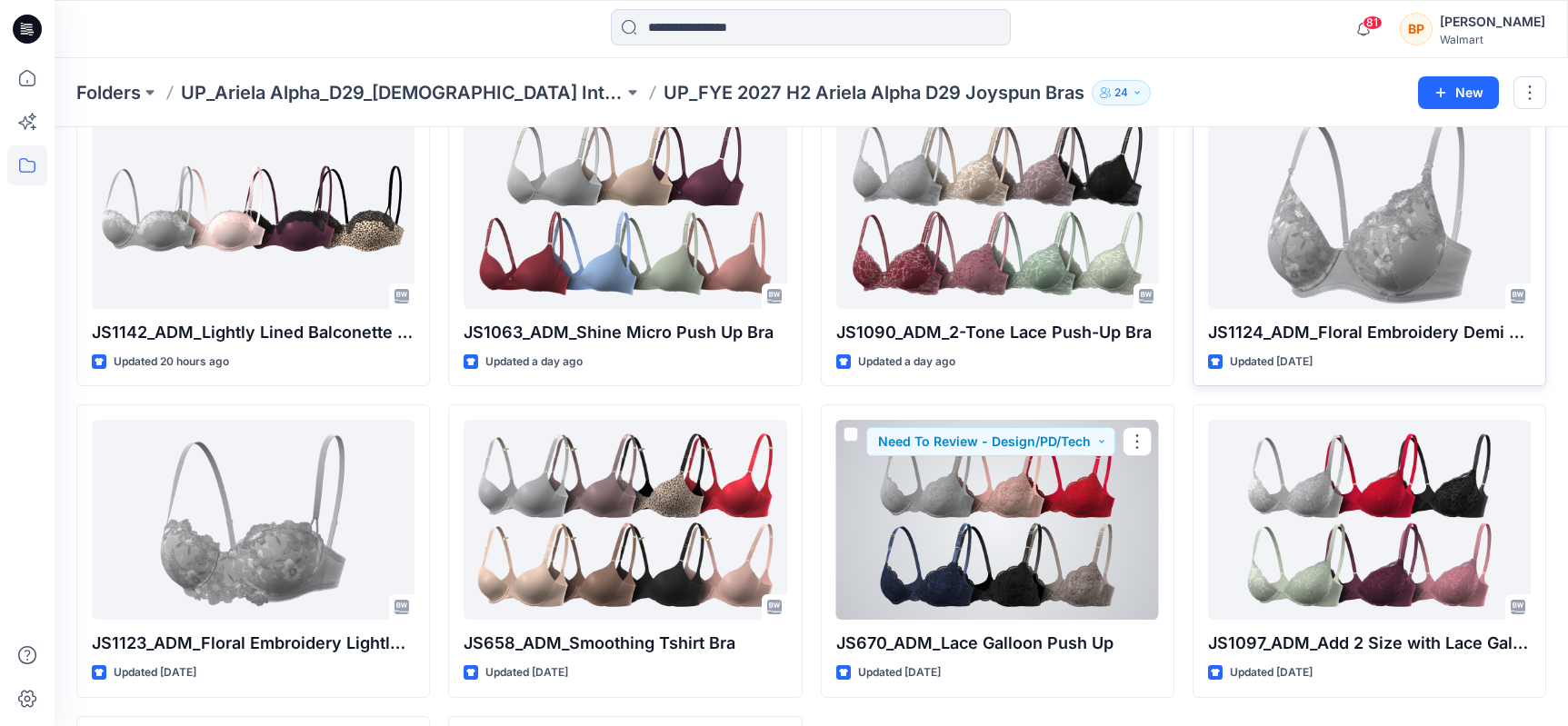
scroll to position [396, 0]
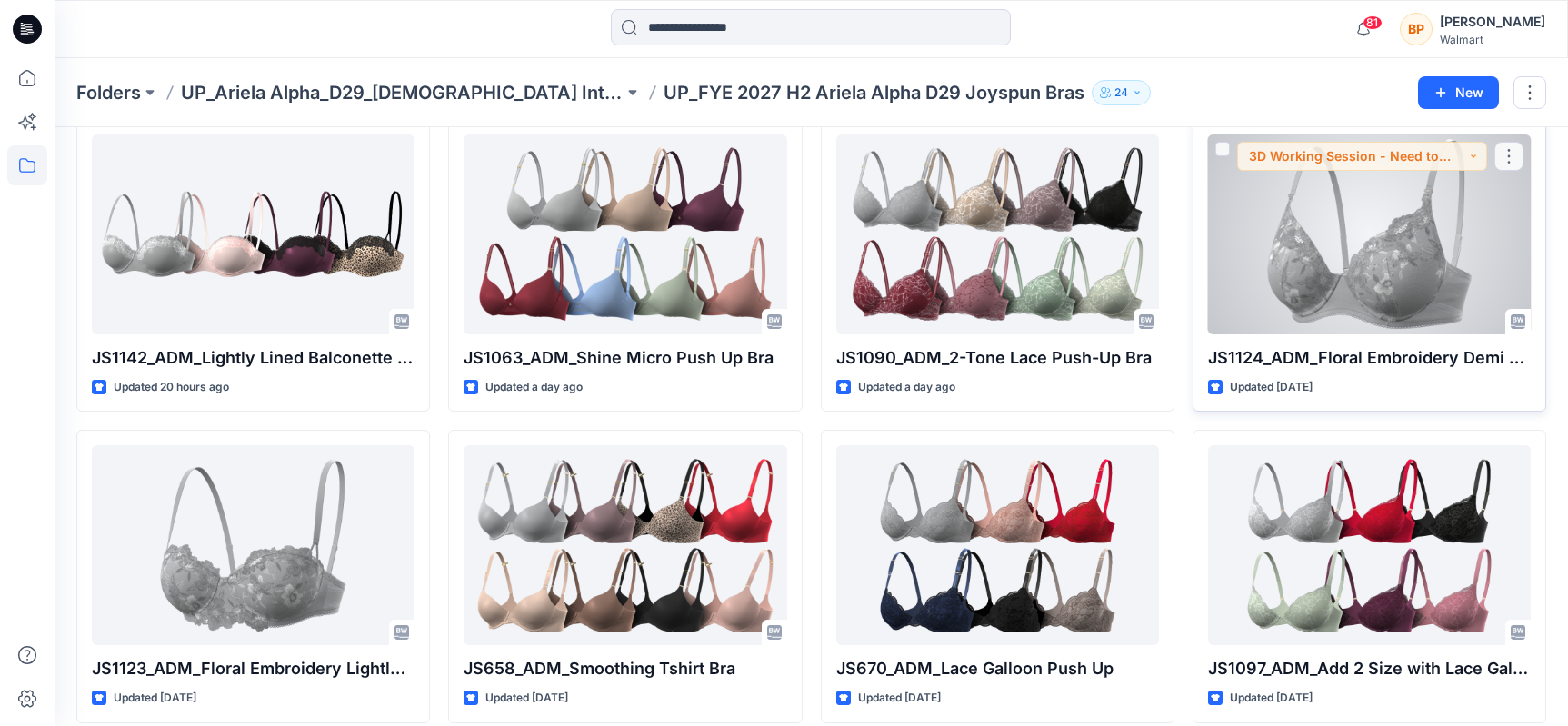
click at [1367, 229] on div at bounding box center [1369, 235] width 323 height 200
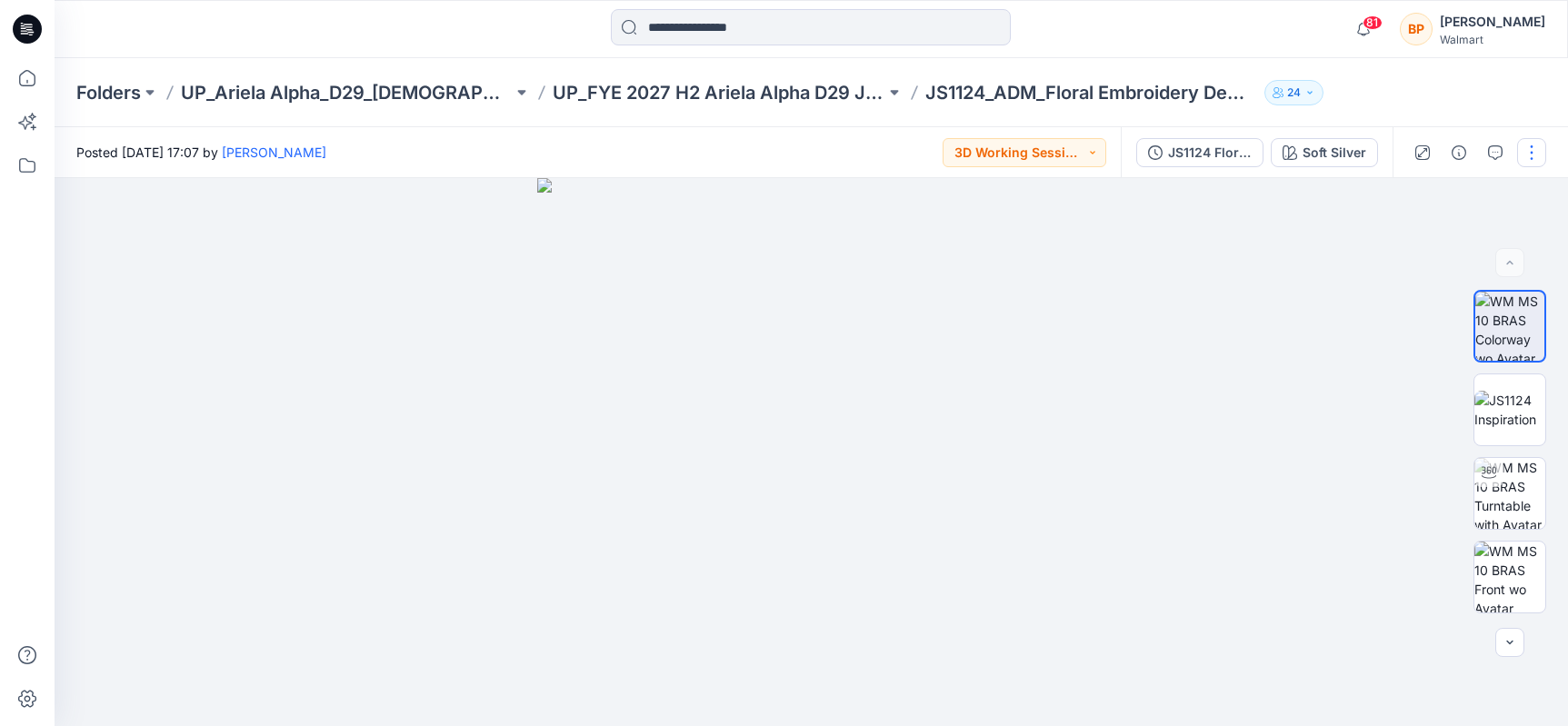
click at [1535, 150] on button "button" at bounding box center [1531, 152] width 29 height 29
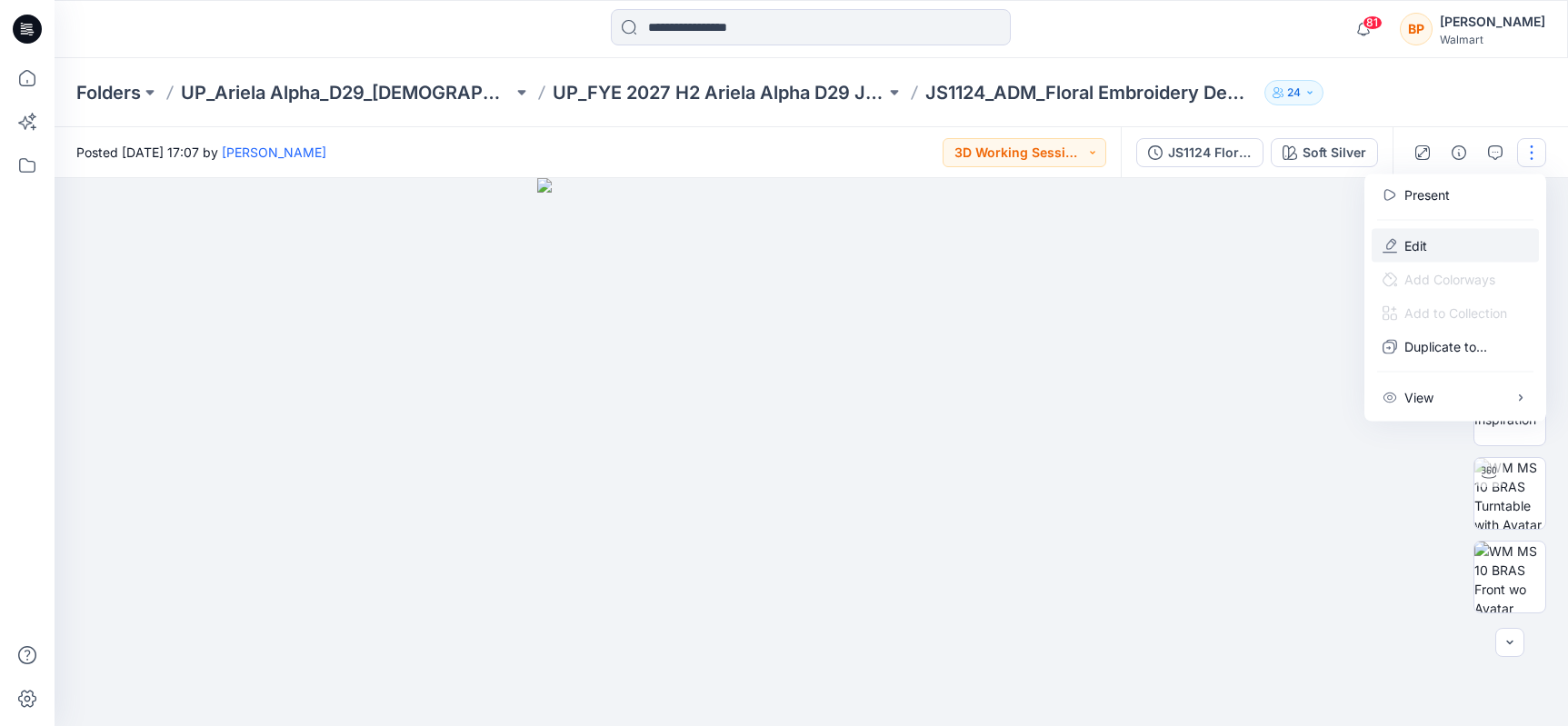
click at [1450, 244] on button "Edit" at bounding box center [1455, 246] width 168 height 34
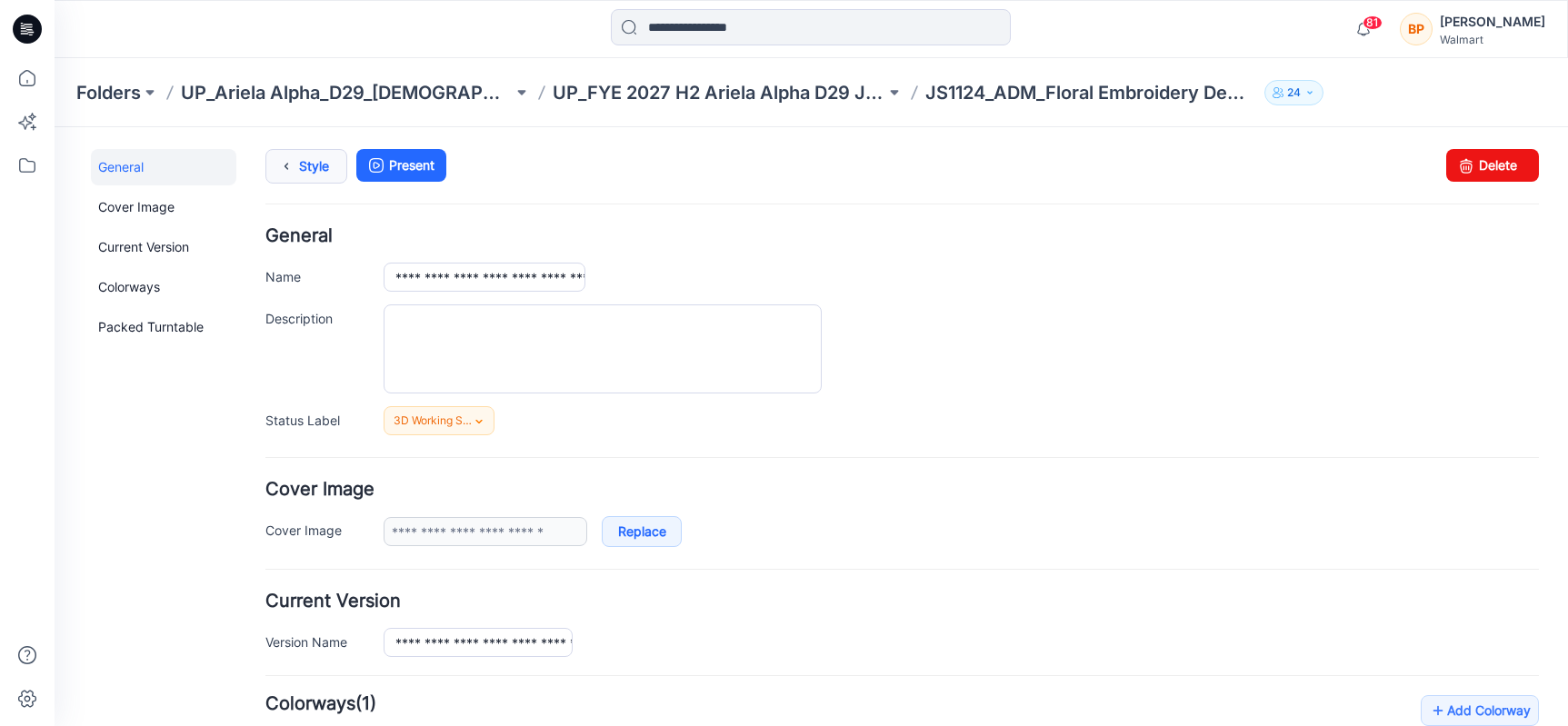
click at [297, 167] on icon at bounding box center [286, 166] width 25 height 33
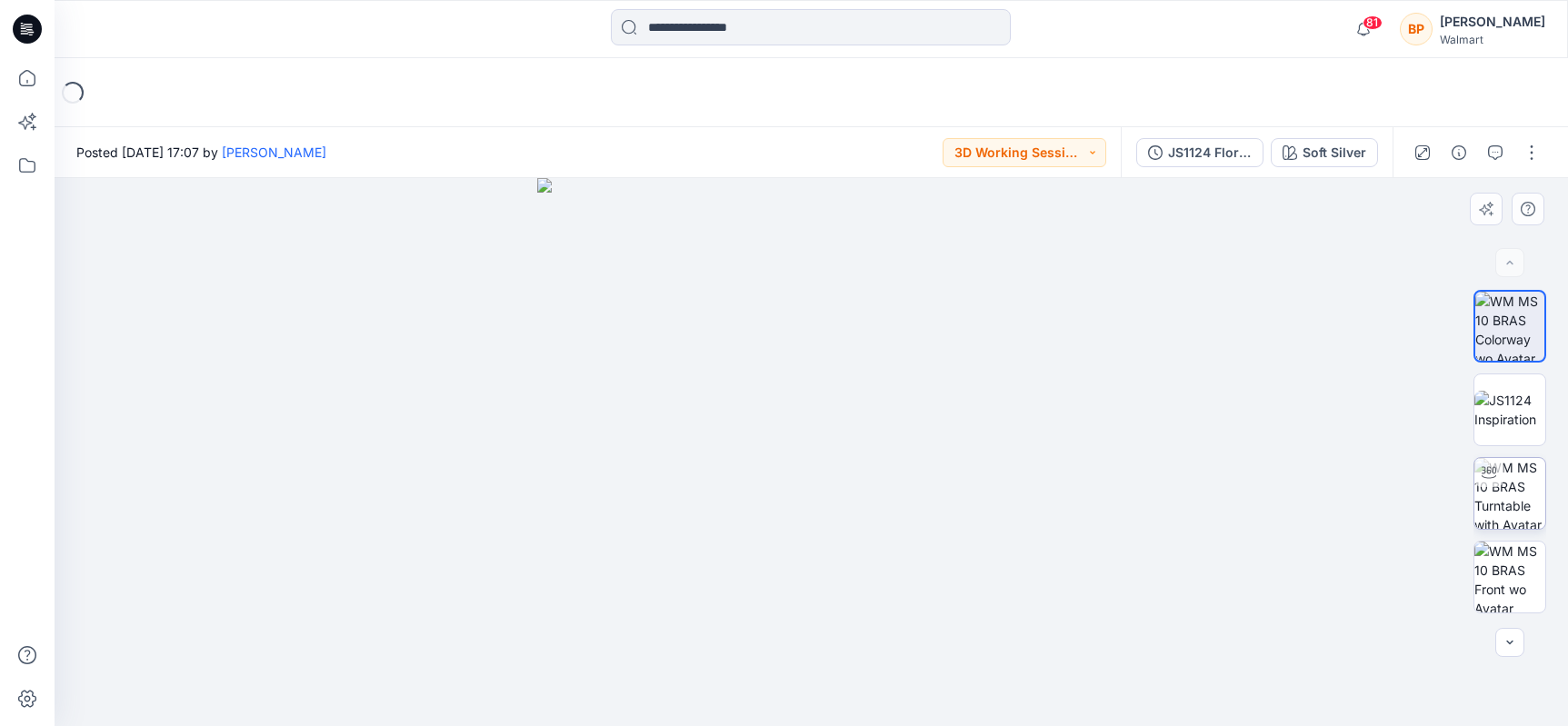
click at [1512, 488] on img at bounding box center [1510, 493] width 71 height 71
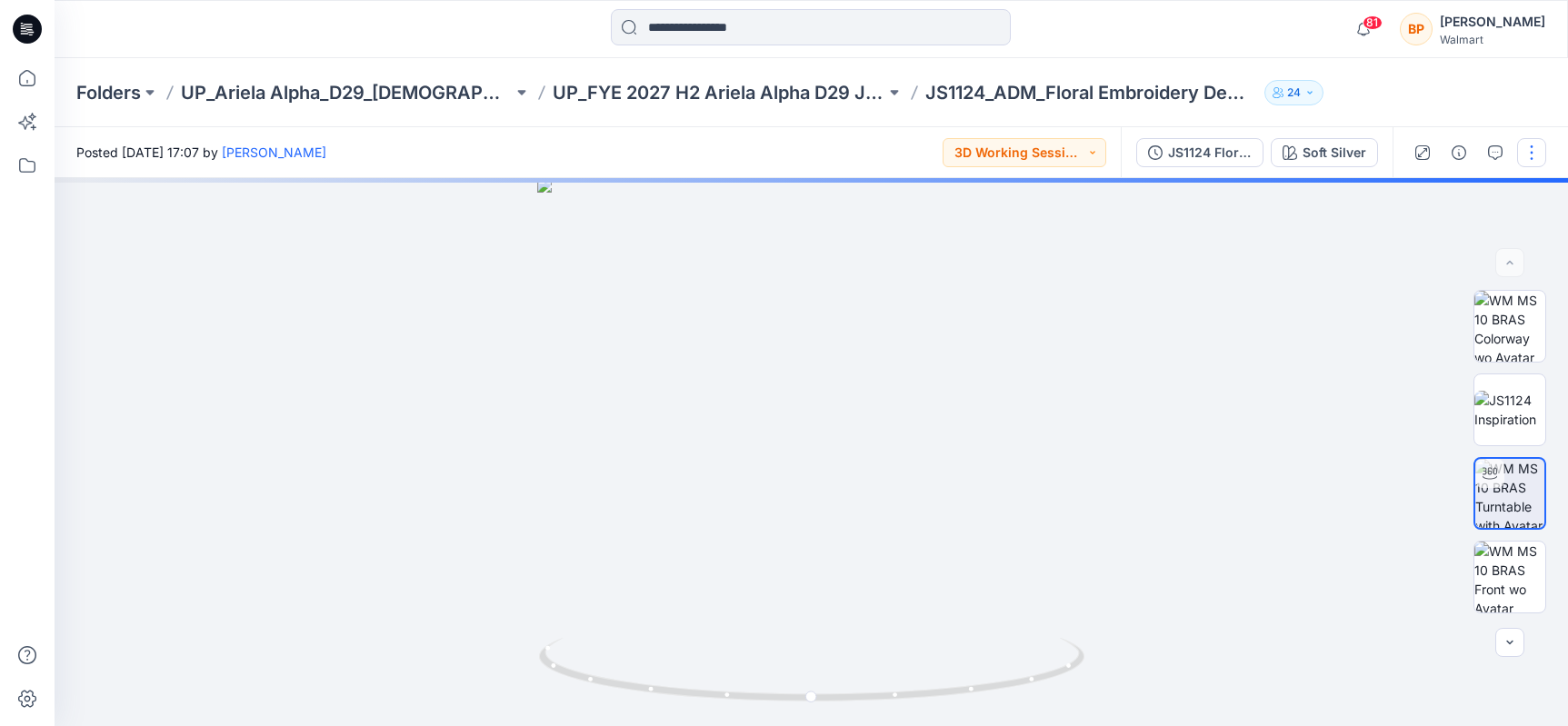
click at [1525, 157] on button "button" at bounding box center [1531, 152] width 29 height 29
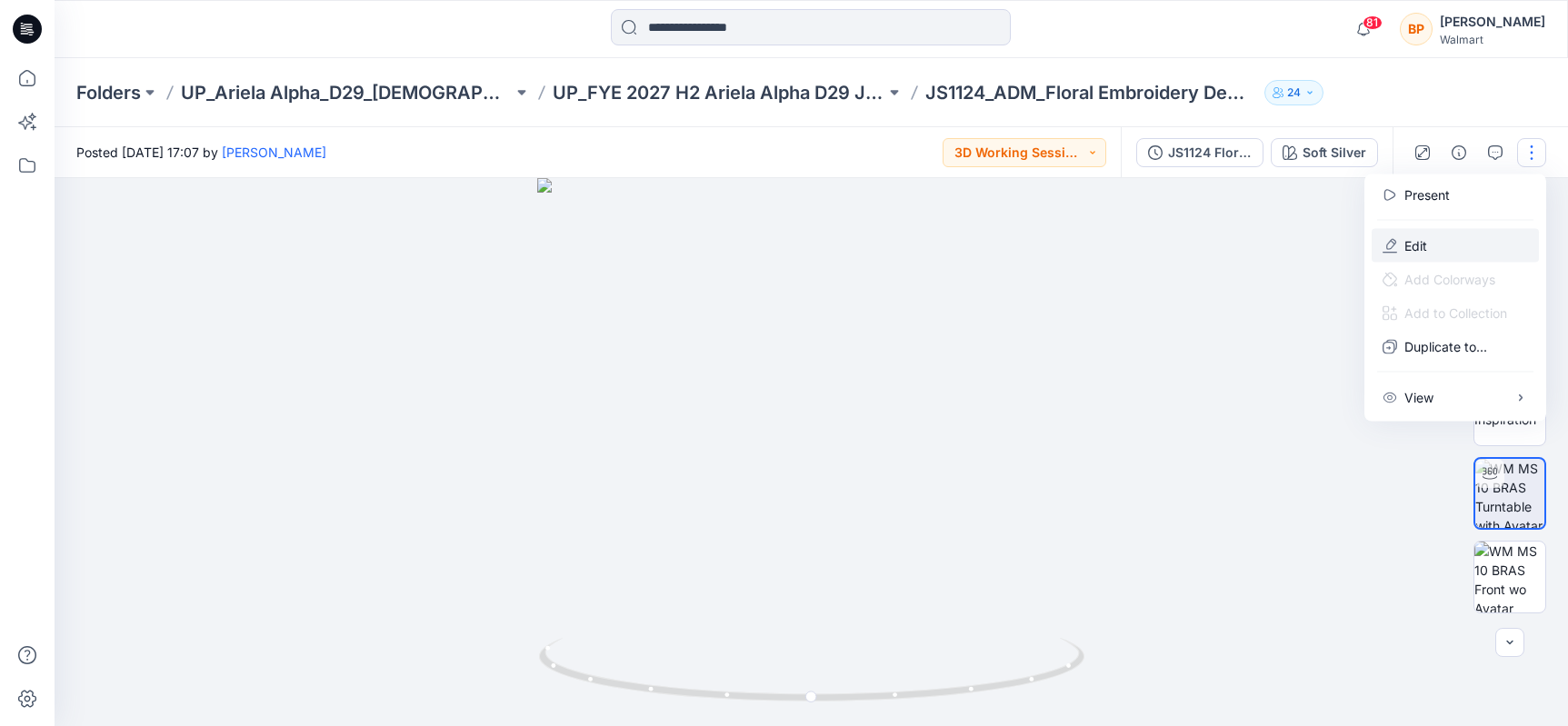
click at [1443, 239] on button "Edit" at bounding box center [1455, 246] width 168 height 34
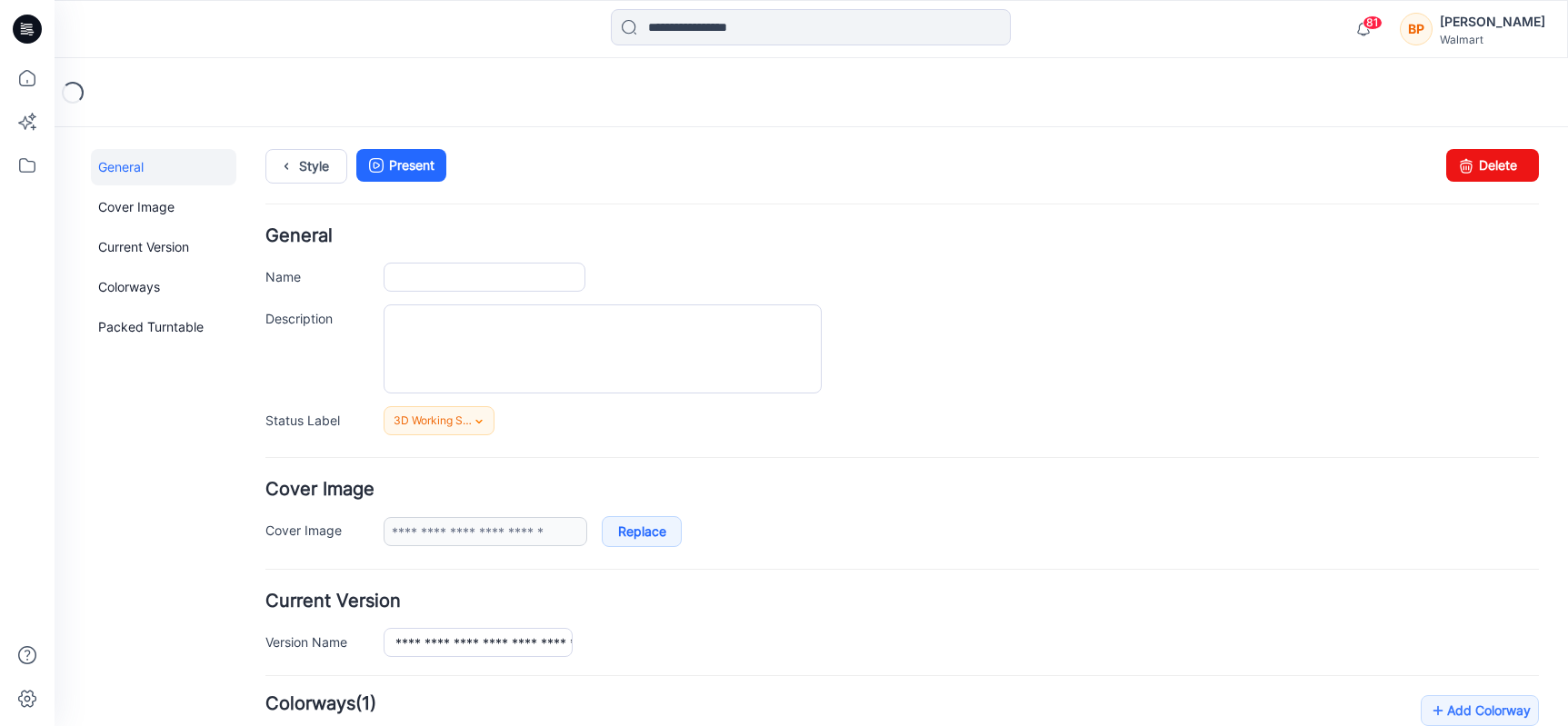
type input "**********"
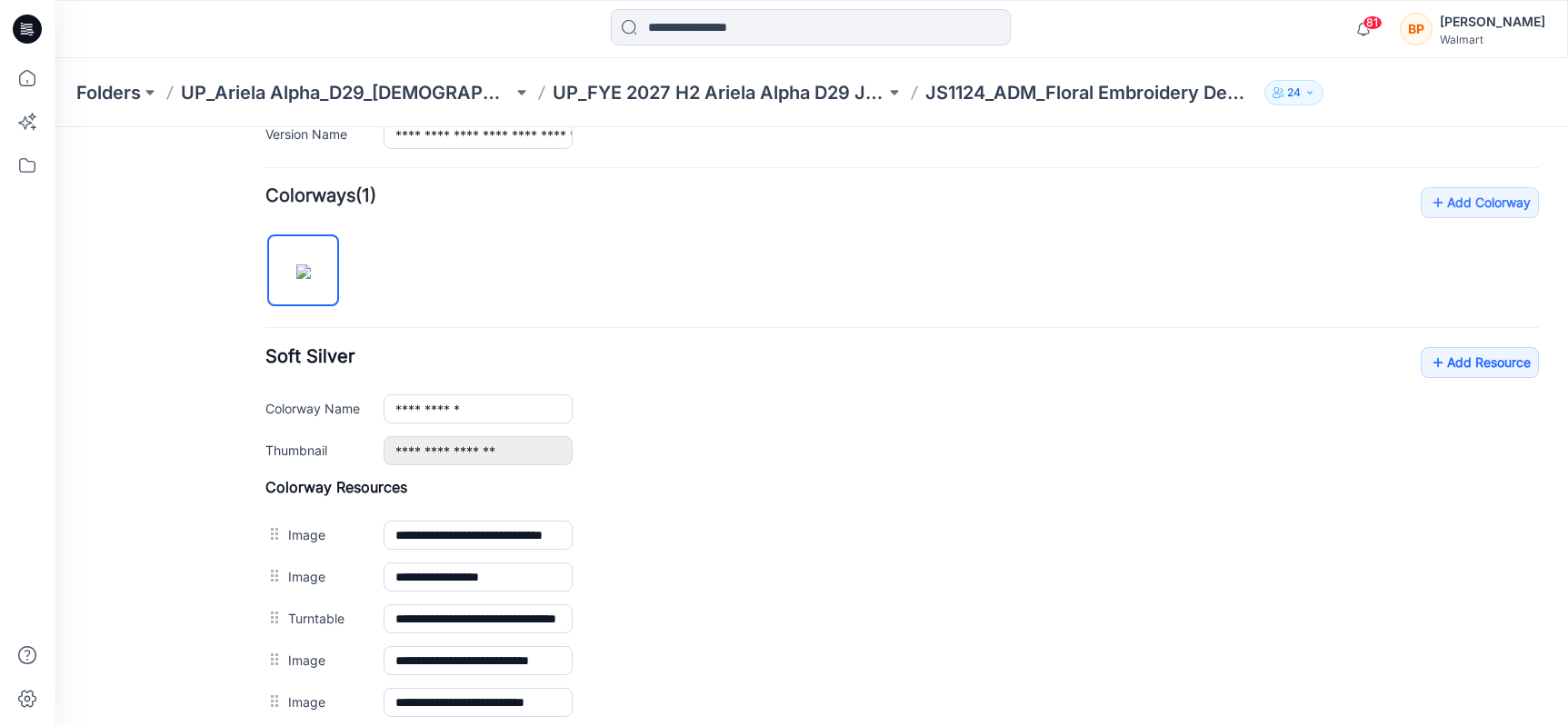
scroll to position [714, 0]
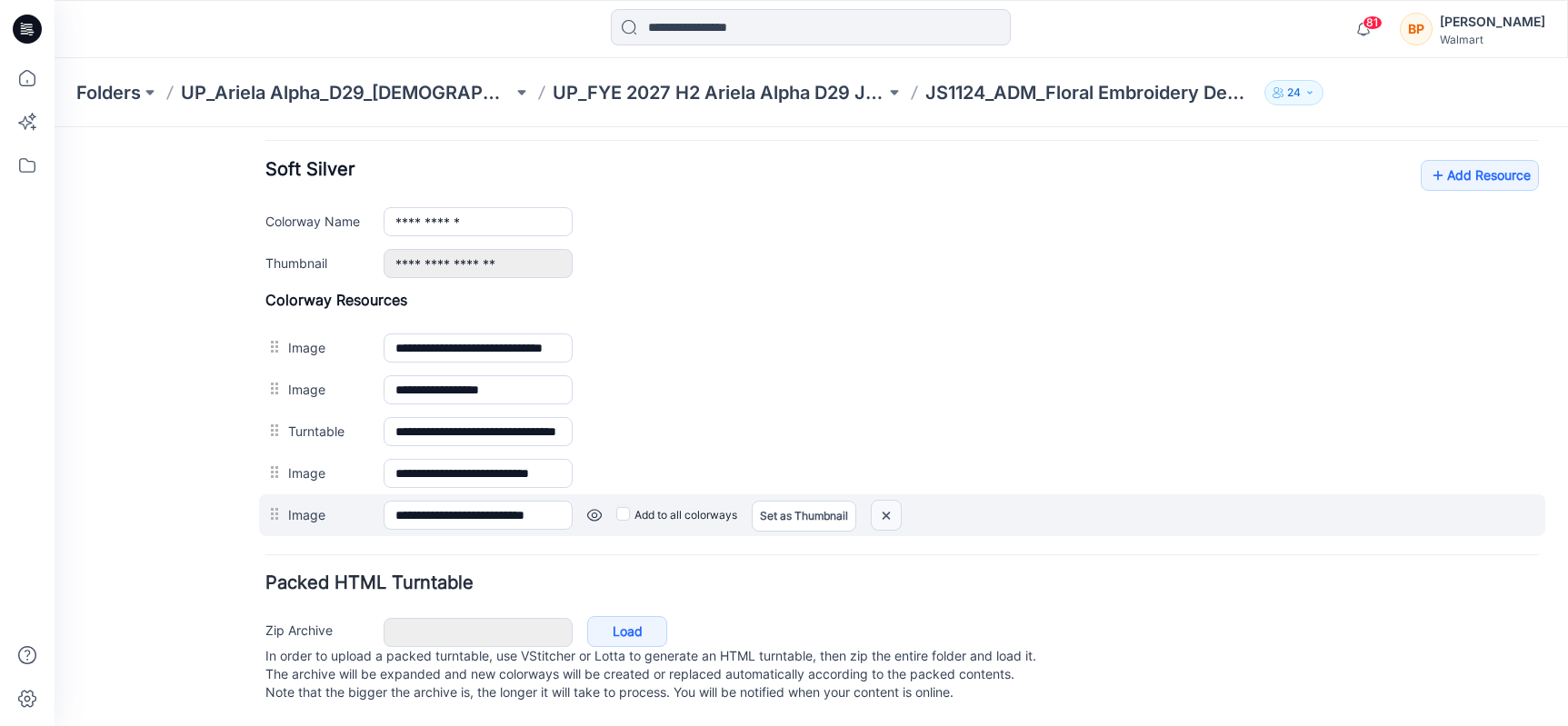
click at [887, 501] on img at bounding box center [886, 515] width 29 height 30
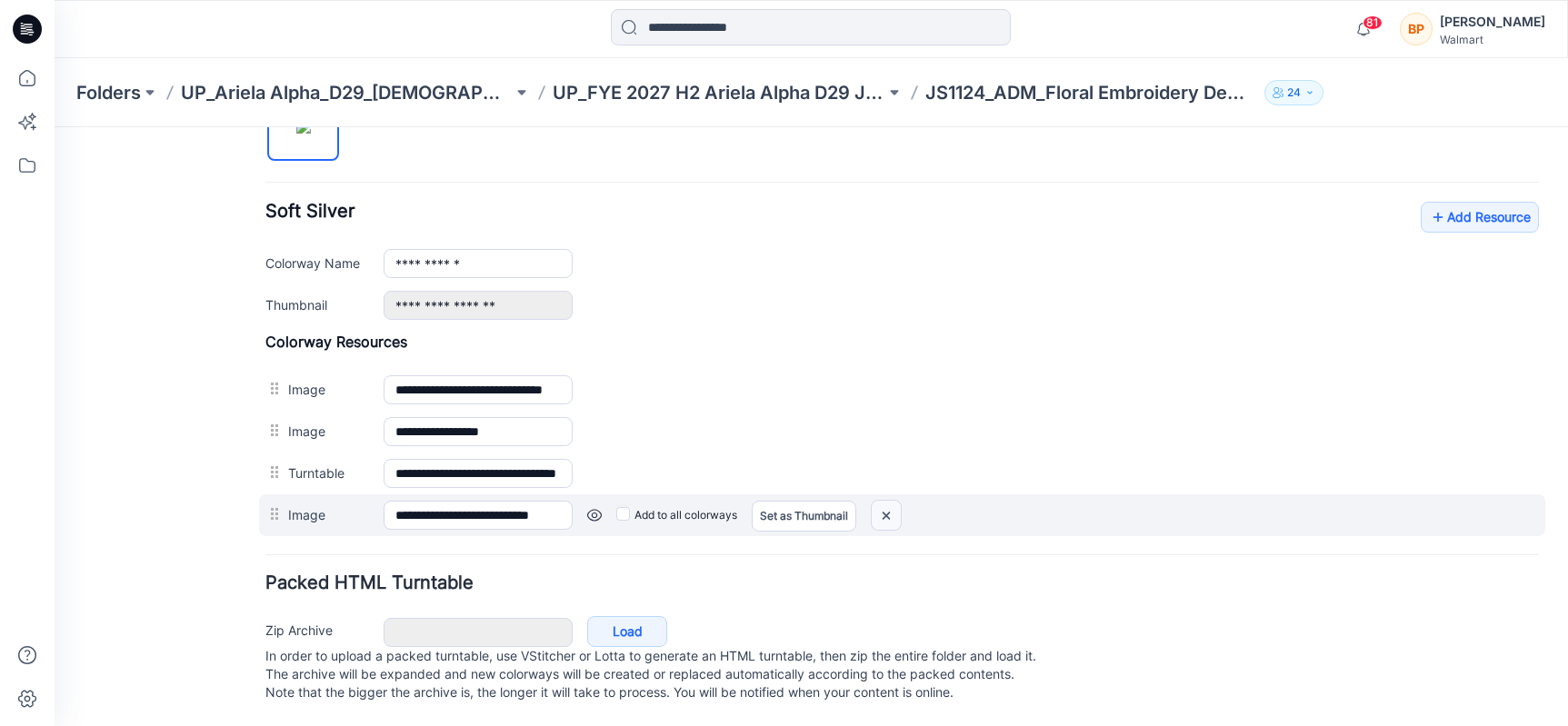
click at [885, 501] on img at bounding box center [886, 515] width 29 height 30
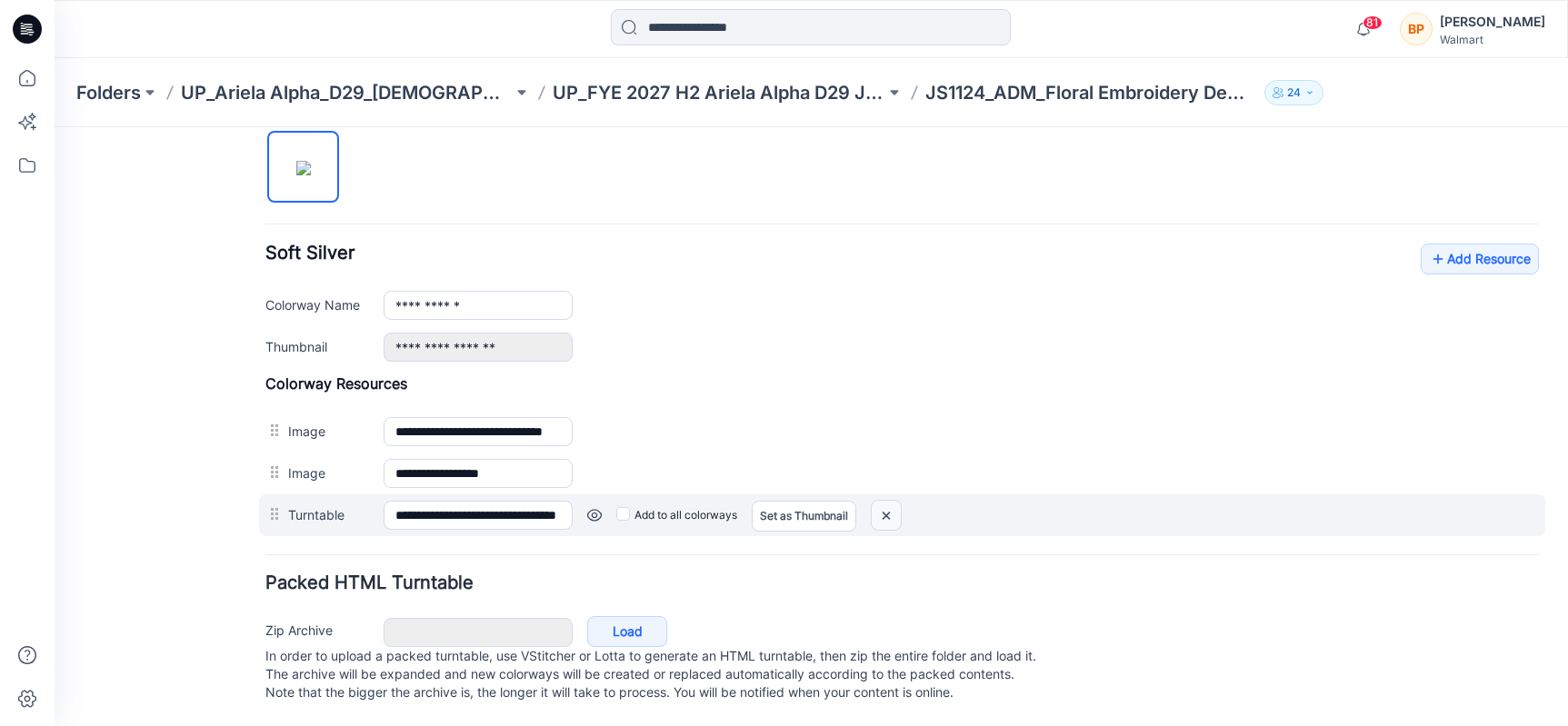
click at [881, 501] on img at bounding box center [886, 515] width 29 height 30
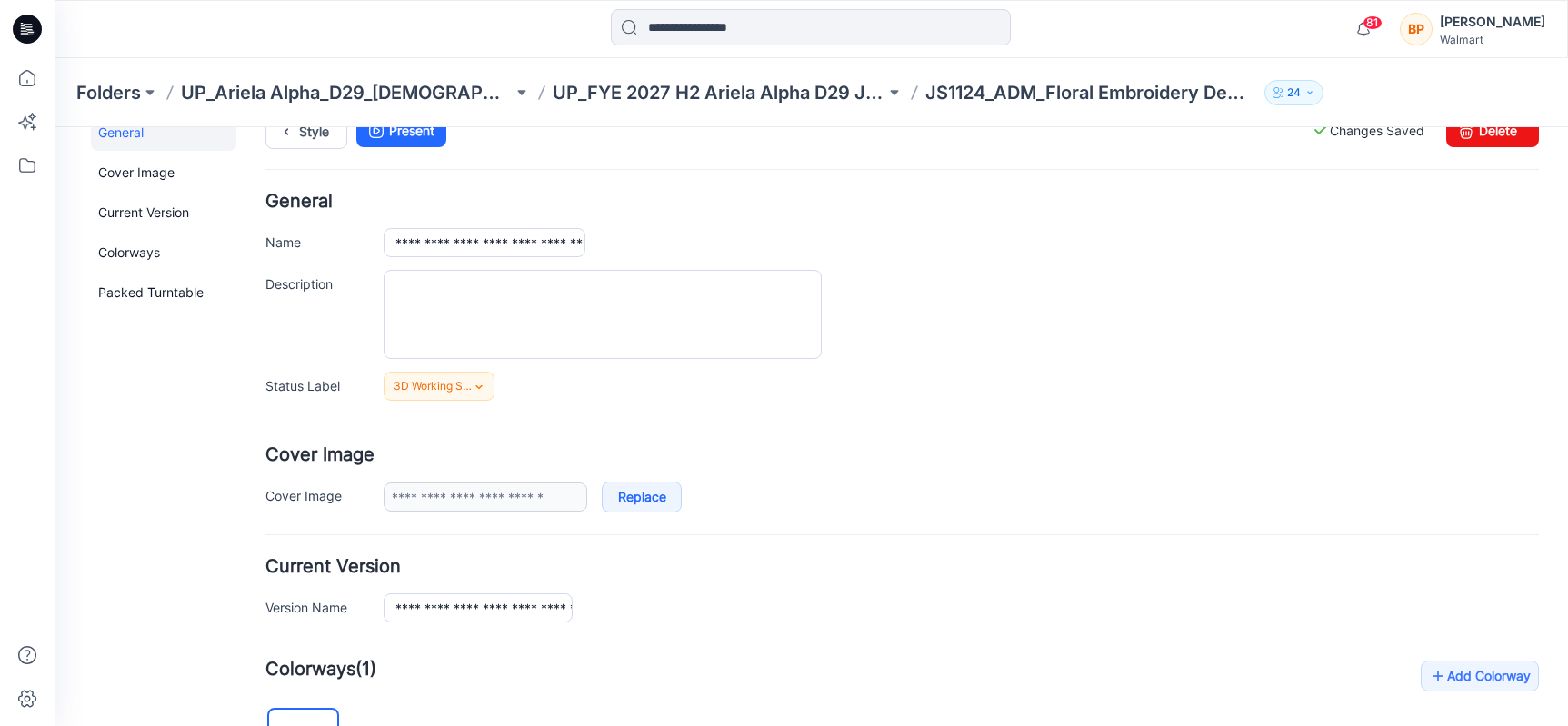
scroll to position [0, 0]
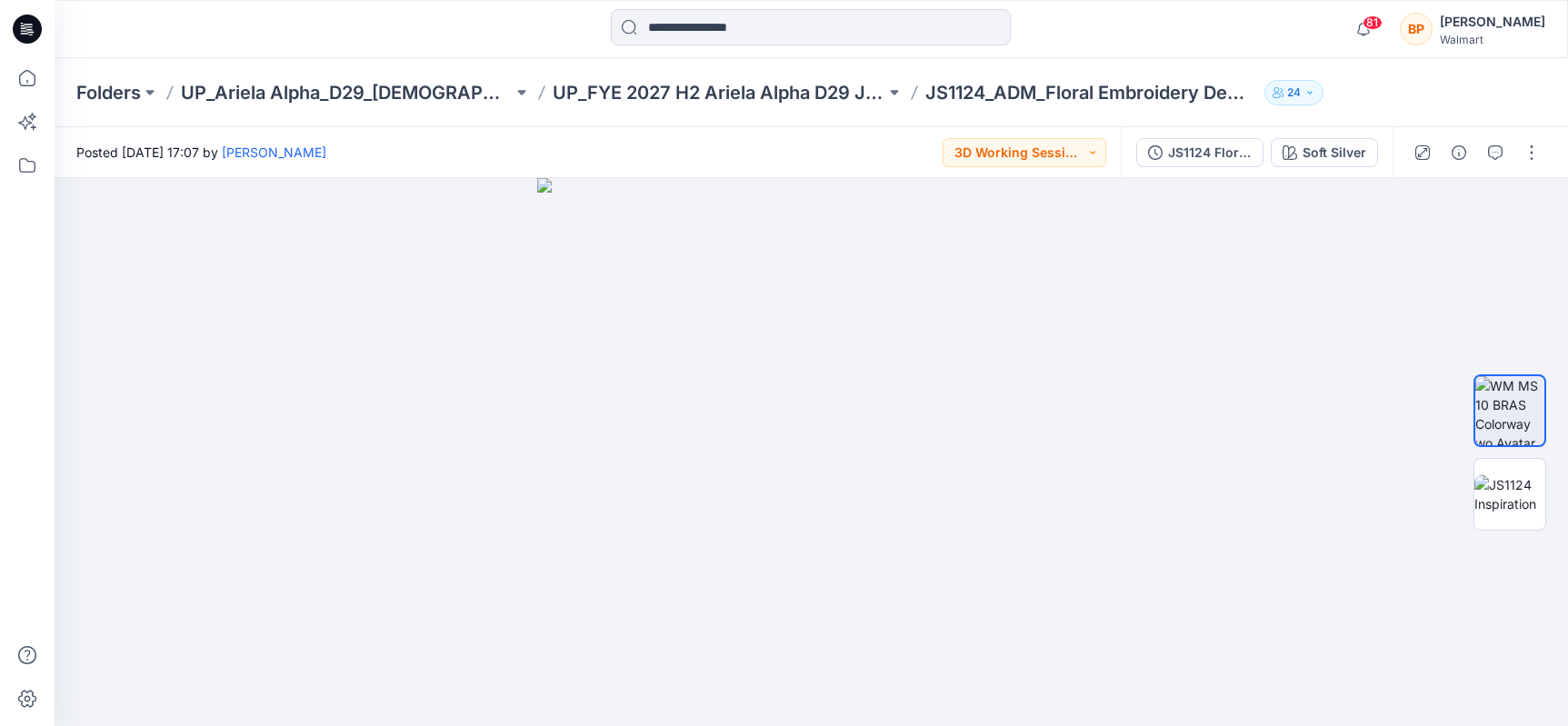
click at [856, 107] on div "Folders UP_Ariela Alpha_D29_[DEMOGRAPHIC_DATA] Intimates - Joyspun UP_FYE 2027 …" at bounding box center [811, 93] width 1514 height 69
click at [848, 98] on p "UP_FYE 2027 H2 Ariela Alpha D29 Joyspun Bras" at bounding box center [718, 92] width 331 height 25
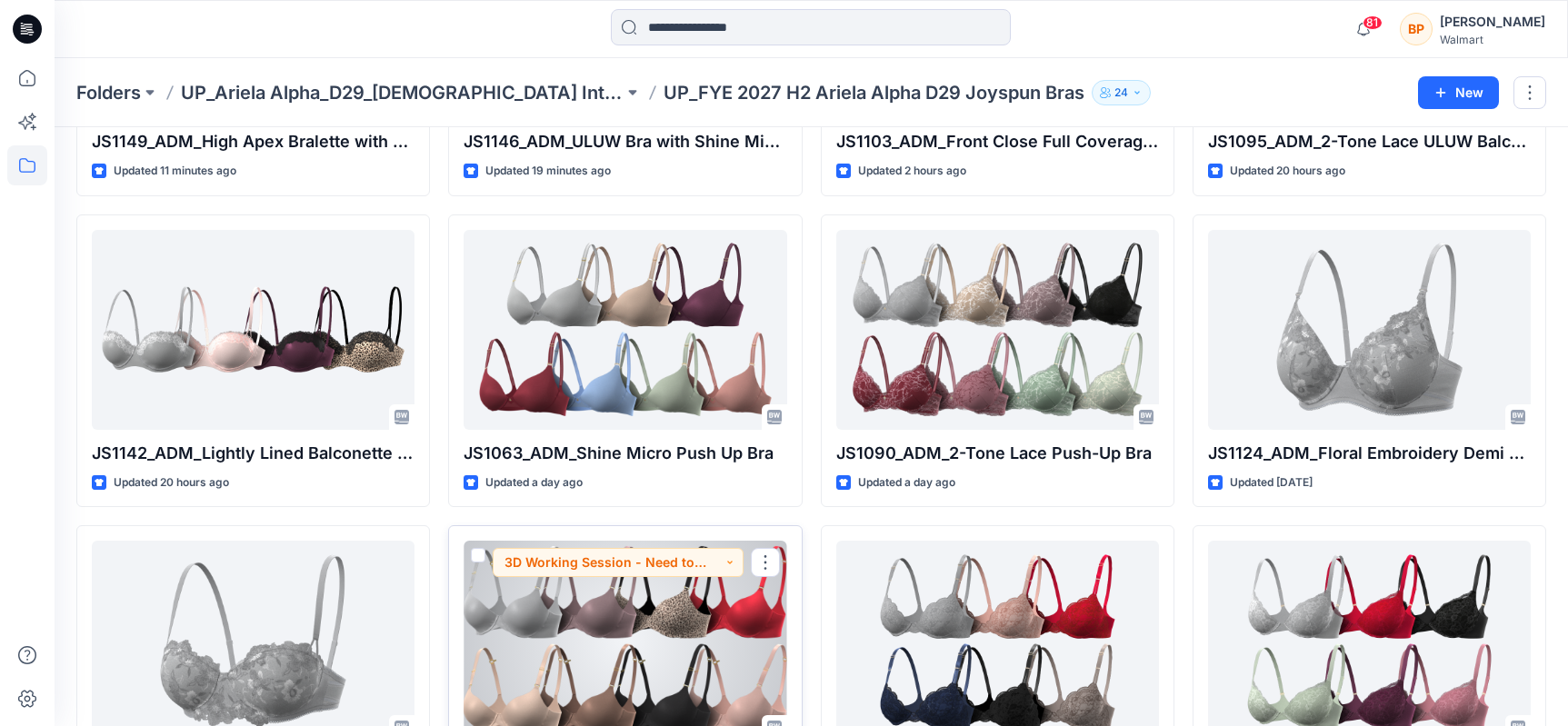
scroll to position [172, 0]
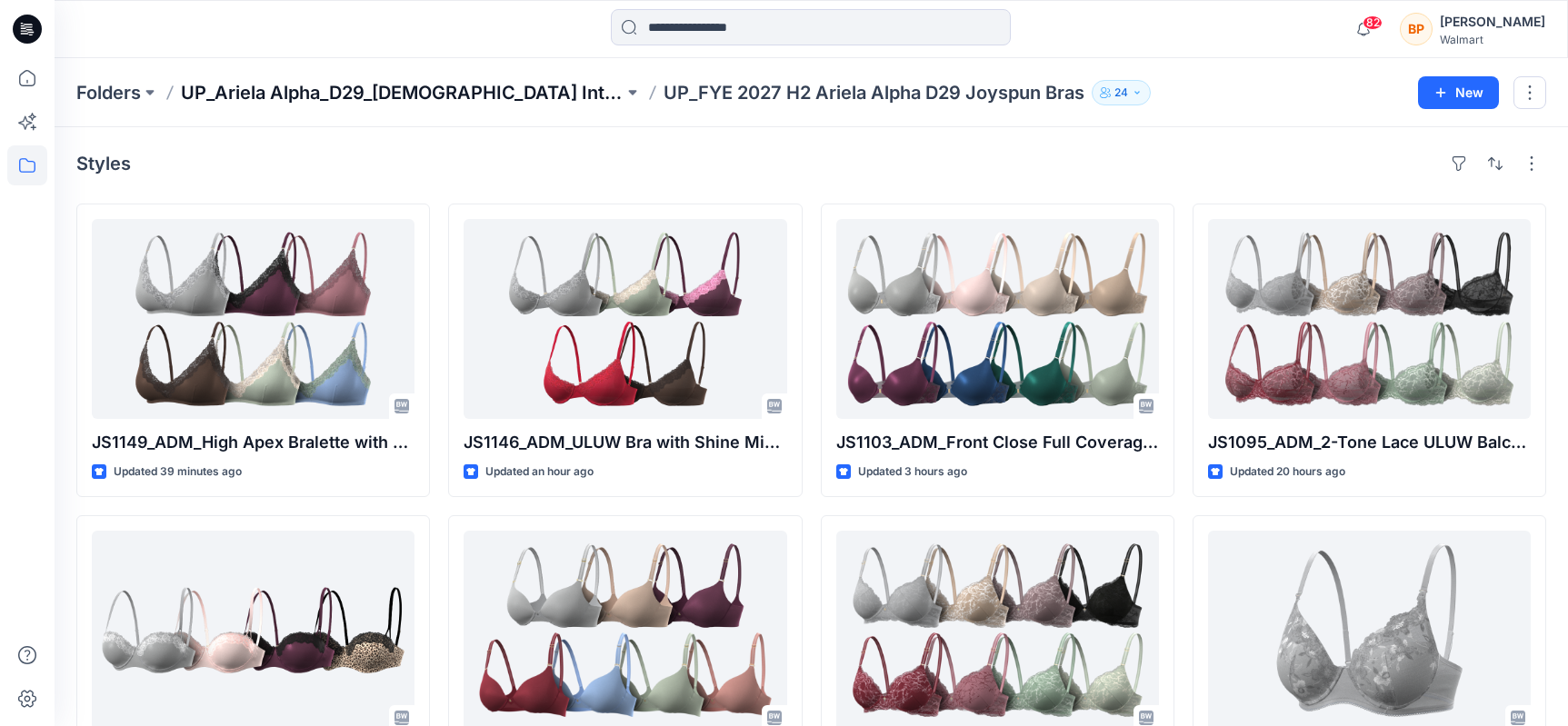
click at [584, 92] on p "UP_Ariela Alpha_D29_[DEMOGRAPHIC_DATA] Intimates - Joyspun" at bounding box center [402, 92] width 443 height 25
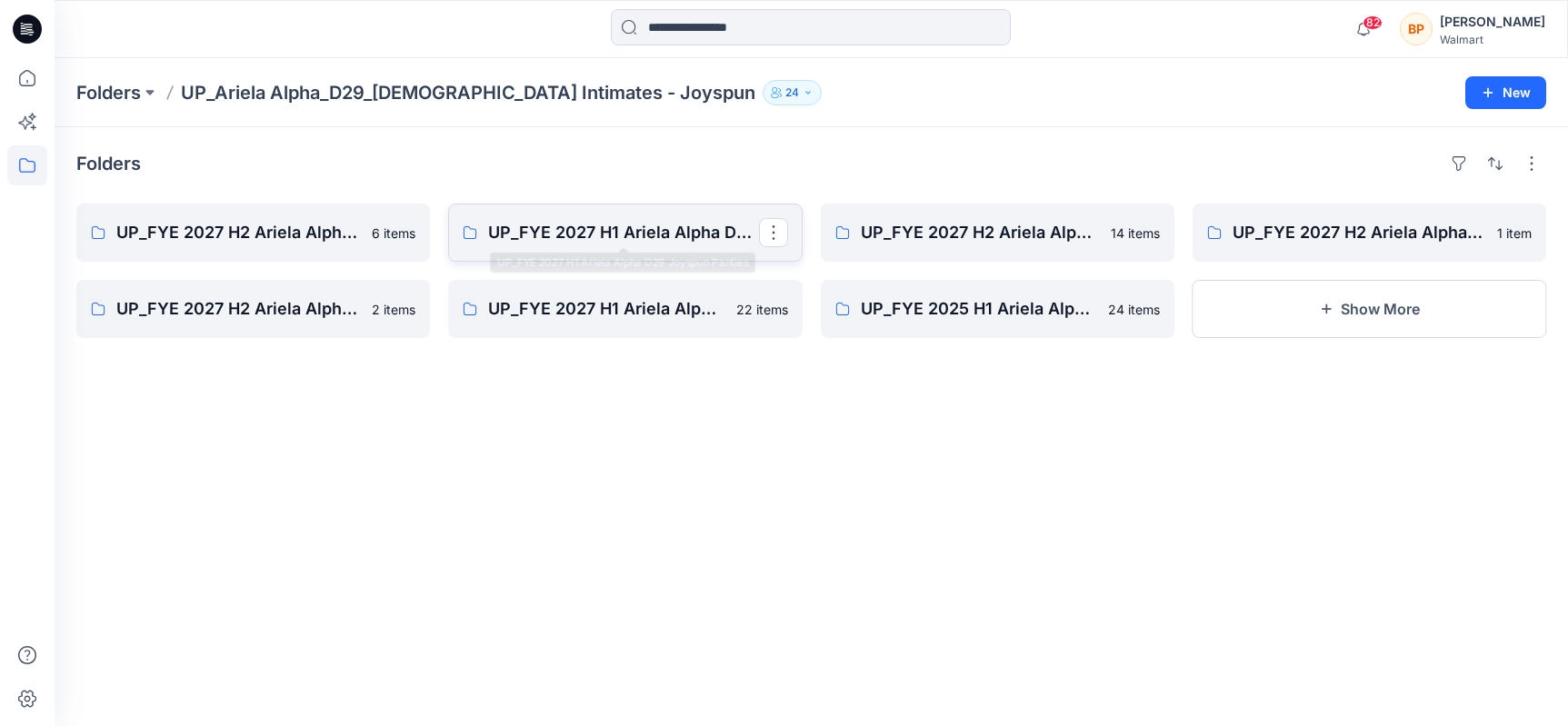
click at [660, 239] on p "UP_FYE 2027 H1 Ariela Alpha D29 Joyspun Panties" at bounding box center [623, 232] width 270 height 25
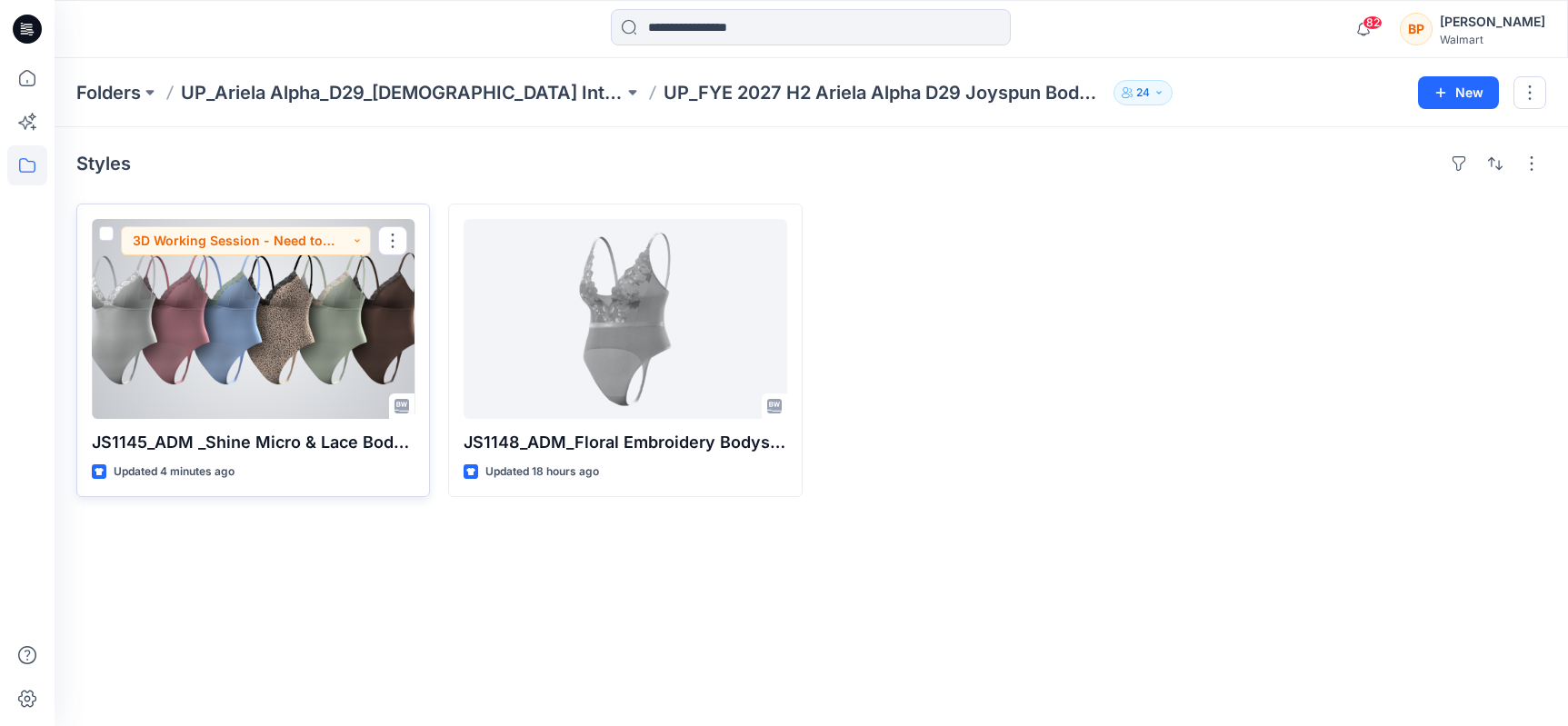
click at [356, 334] on div at bounding box center [253, 319] width 323 height 200
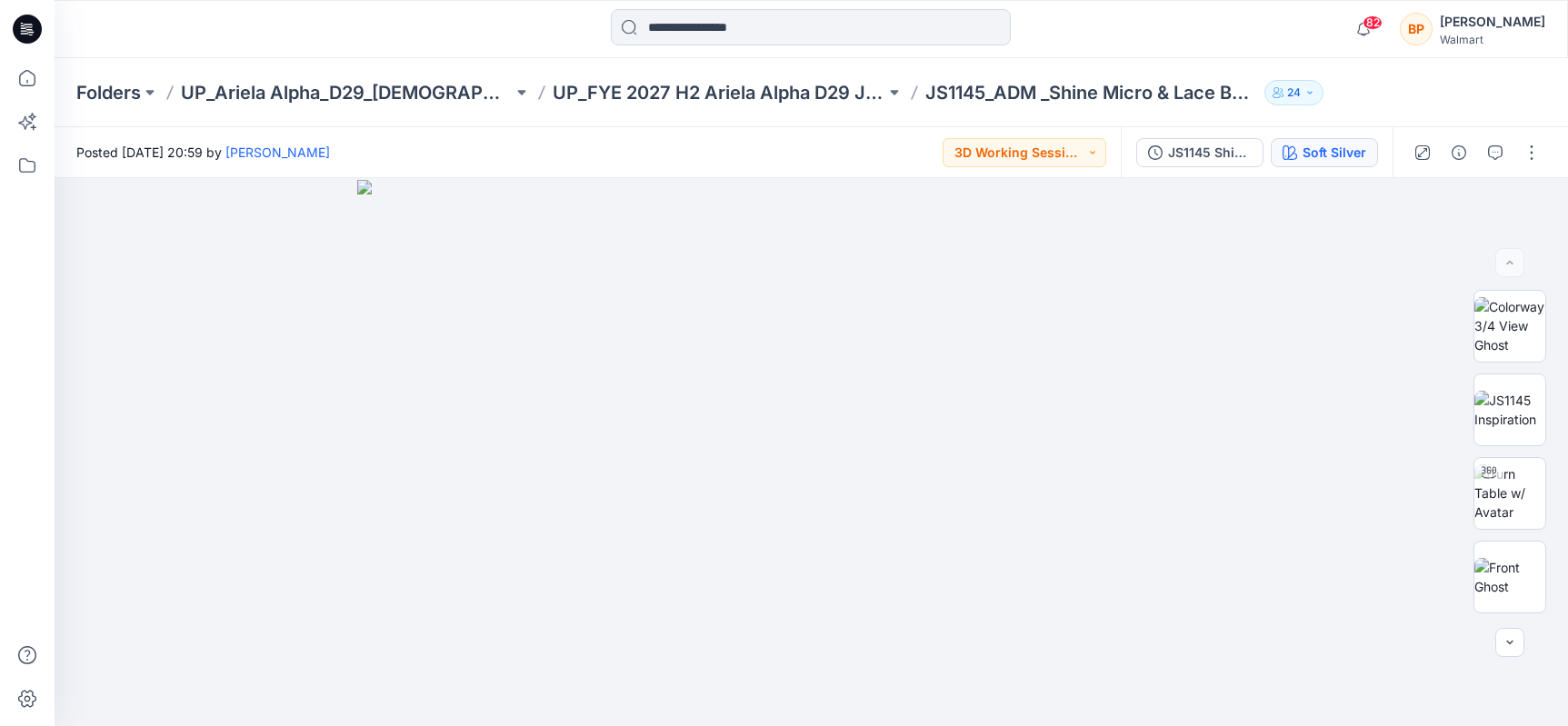
click at [1372, 149] on button "Soft Silver" at bounding box center [1324, 152] width 108 height 29
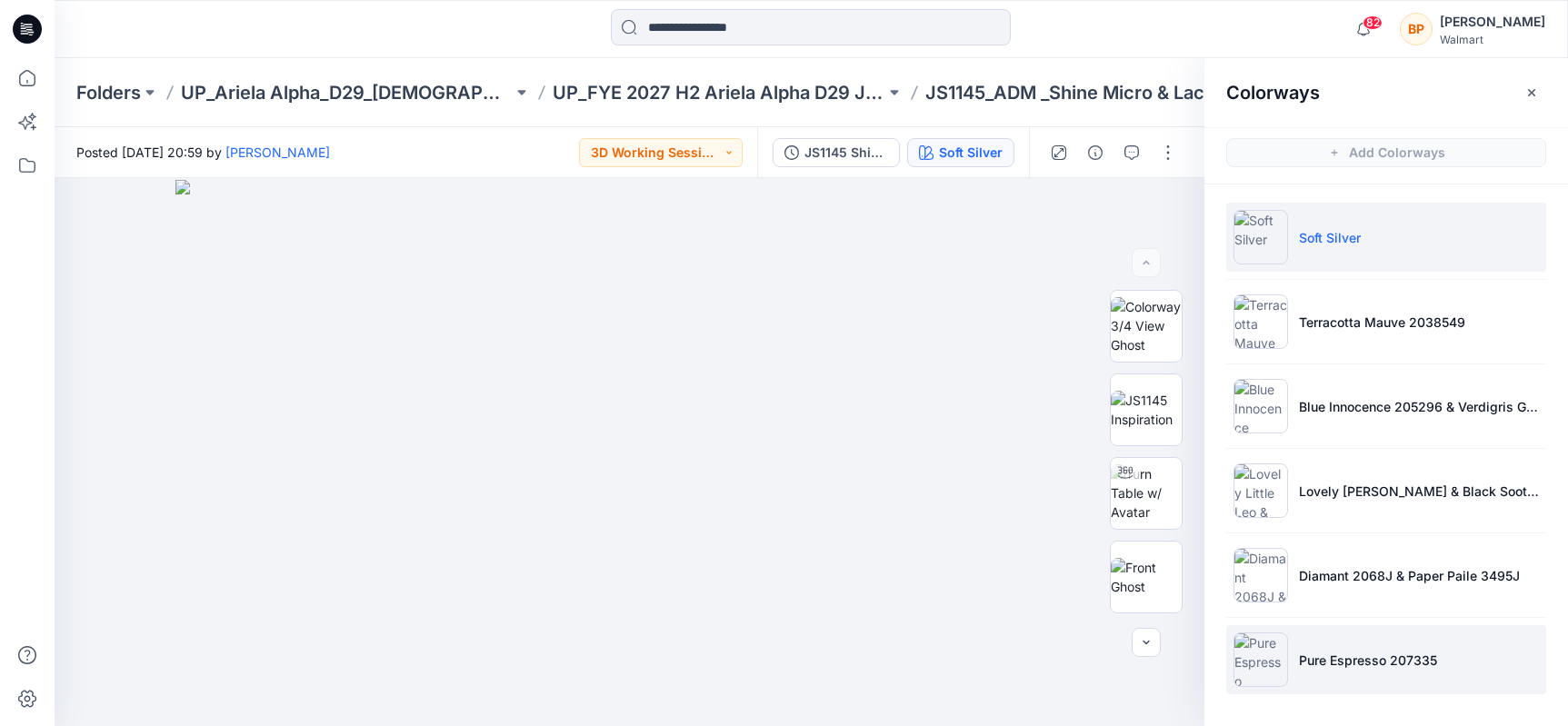
click at [1318, 634] on li "Pure Espresso 207335" at bounding box center [1386, 660] width 320 height 69
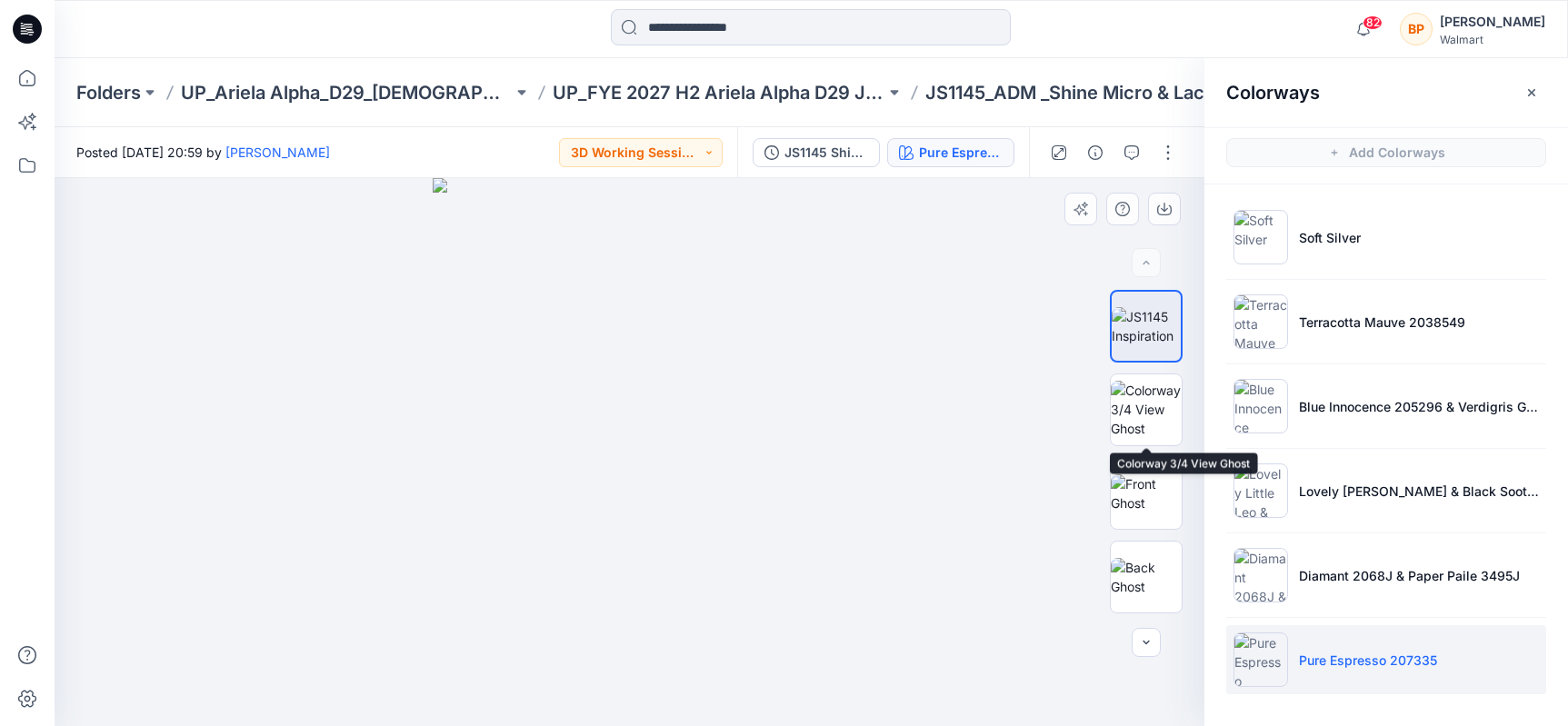
click at [1165, 448] on div at bounding box center [1147, 453] width 73 height 326
click at [1163, 482] on img at bounding box center [1147, 493] width 71 height 38
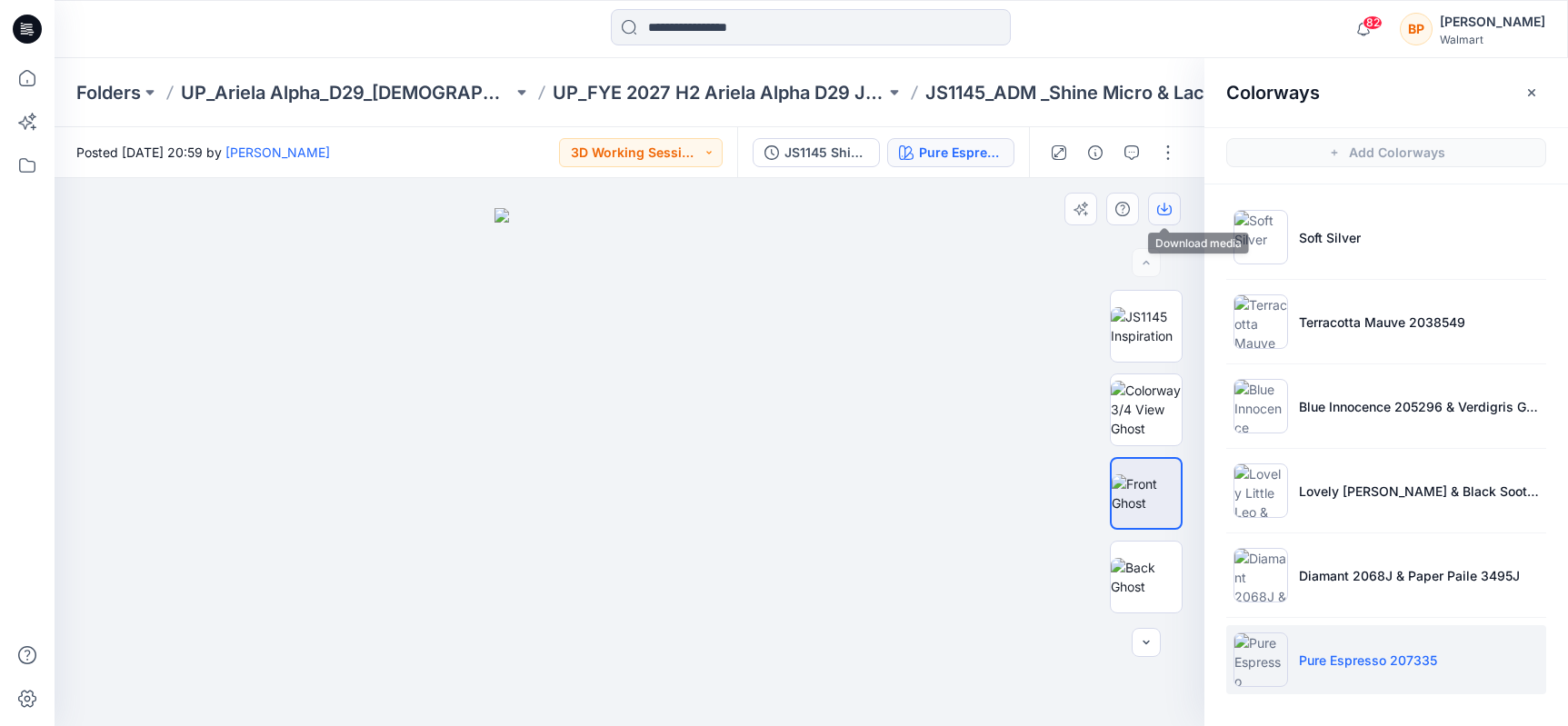
click at [1158, 214] on icon "button" at bounding box center [1165, 210] width 15 height 15
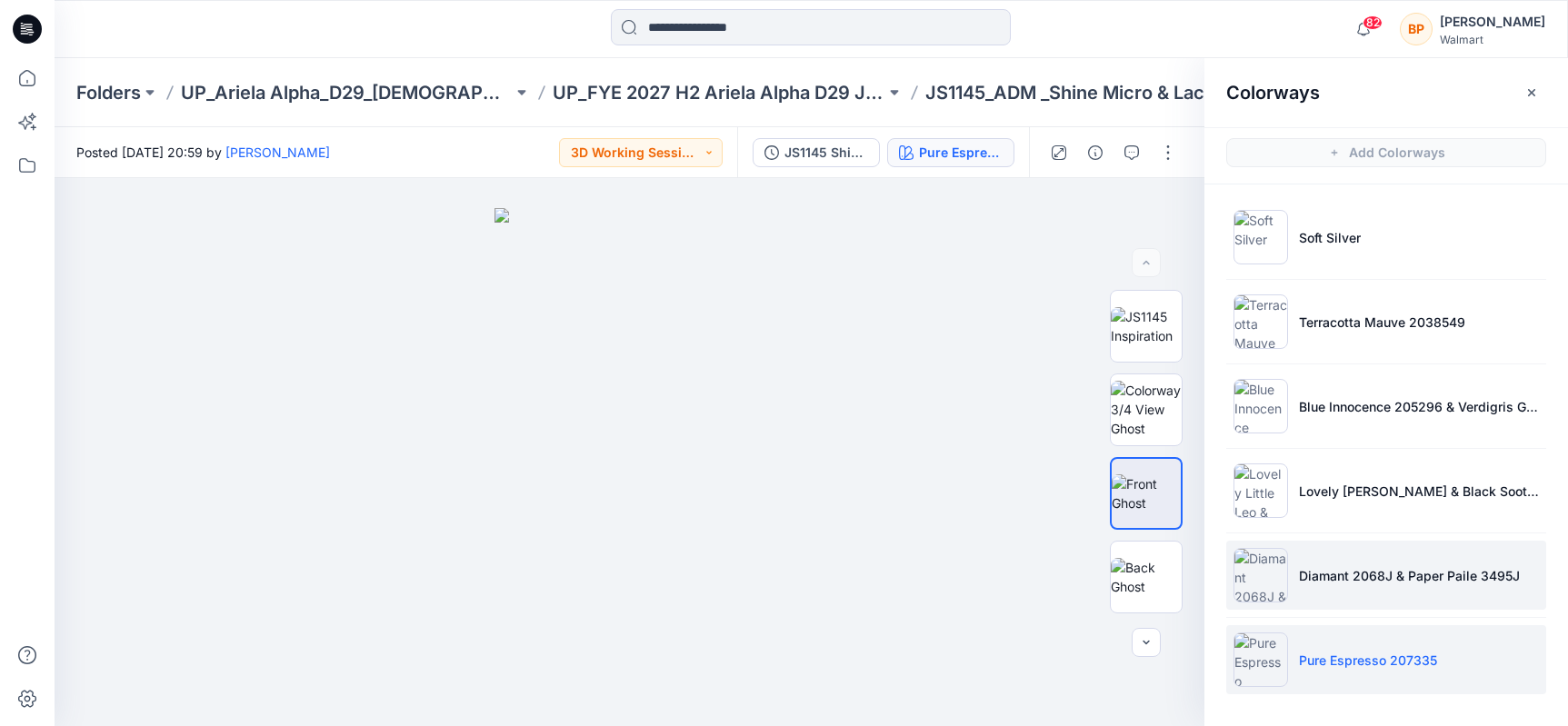
click at [1299, 585] on li "Diamant 2068J & Paper Paile 3495J" at bounding box center [1386, 575] width 320 height 69
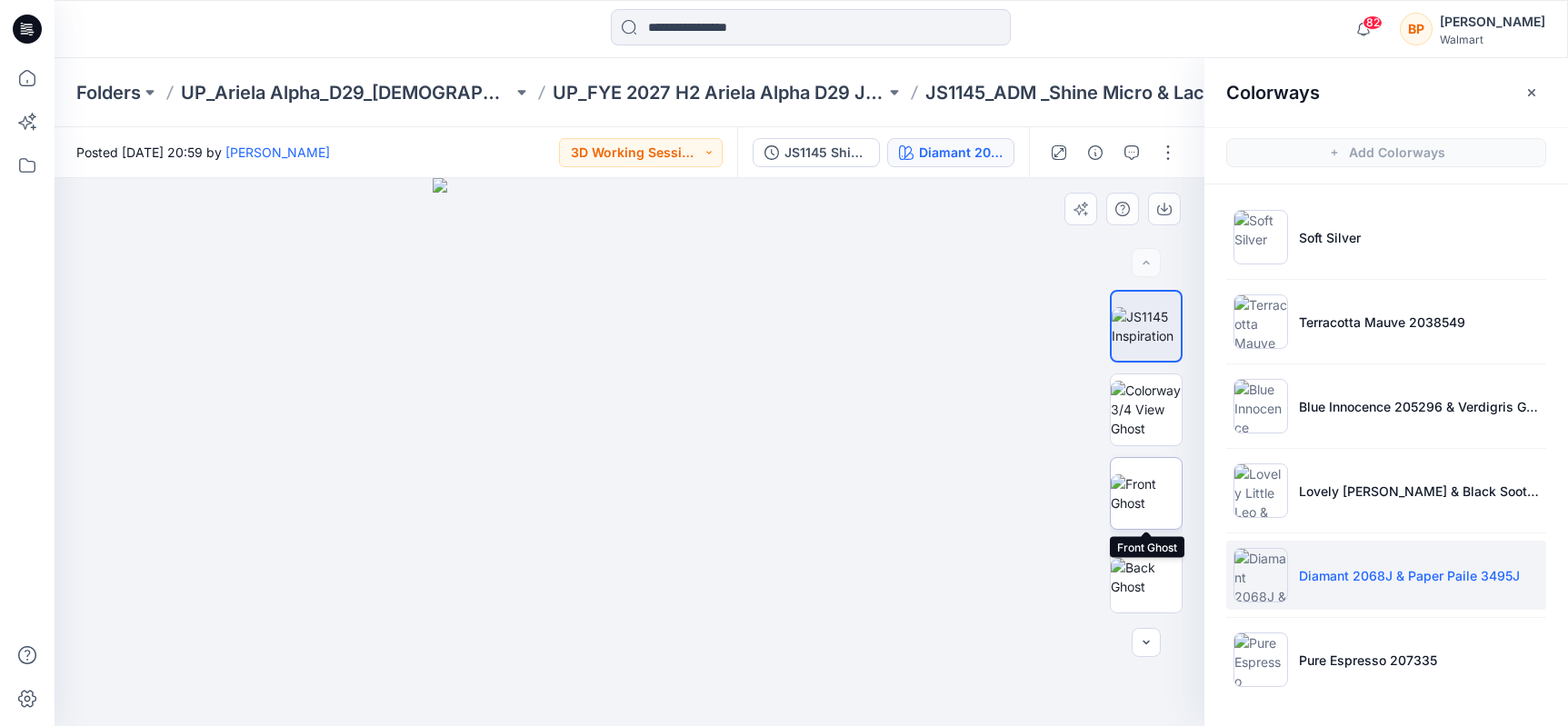
click at [1134, 474] on img at bounding box center [1147, 493] width 71 height 38
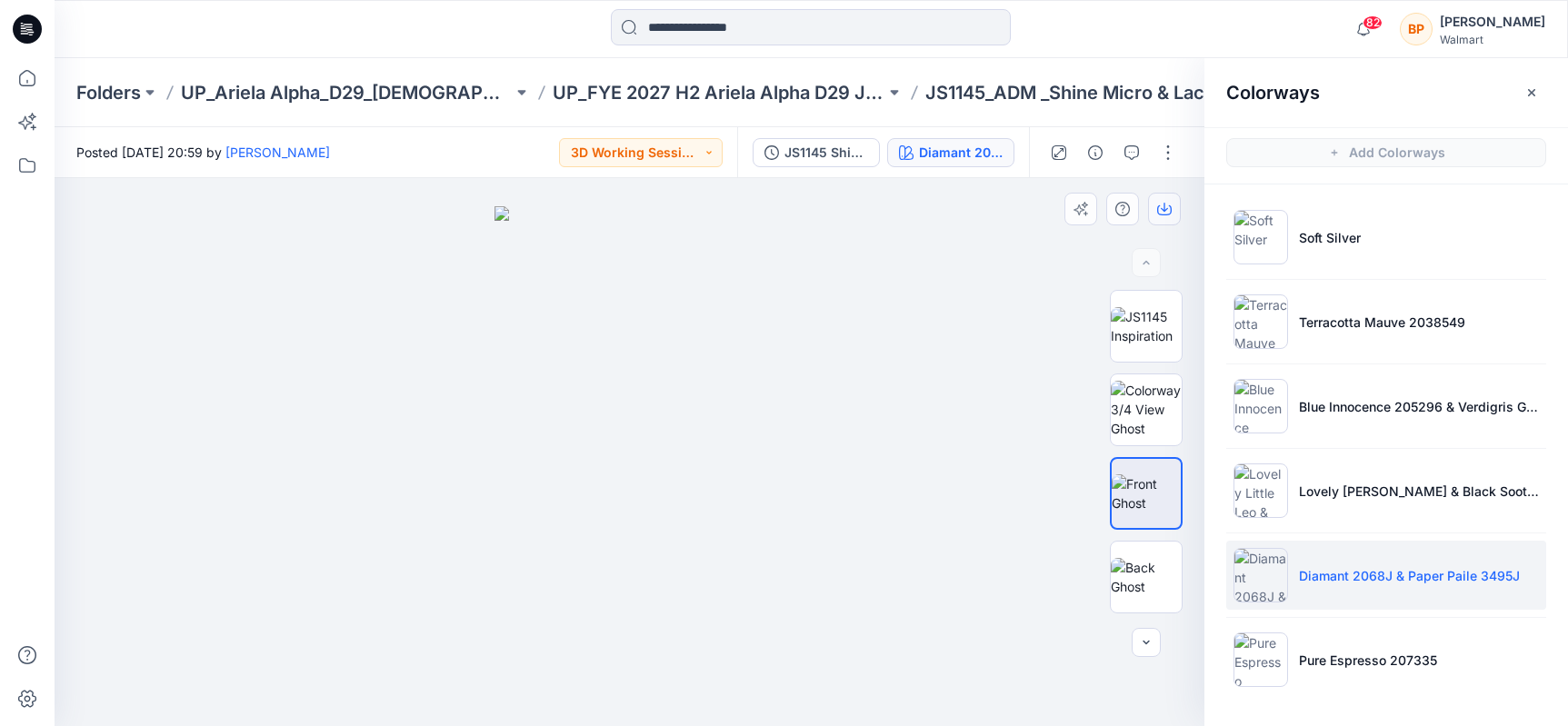
click at [1163, 201] on button "button" at bounding box center [1164, 209] width 33 height 33
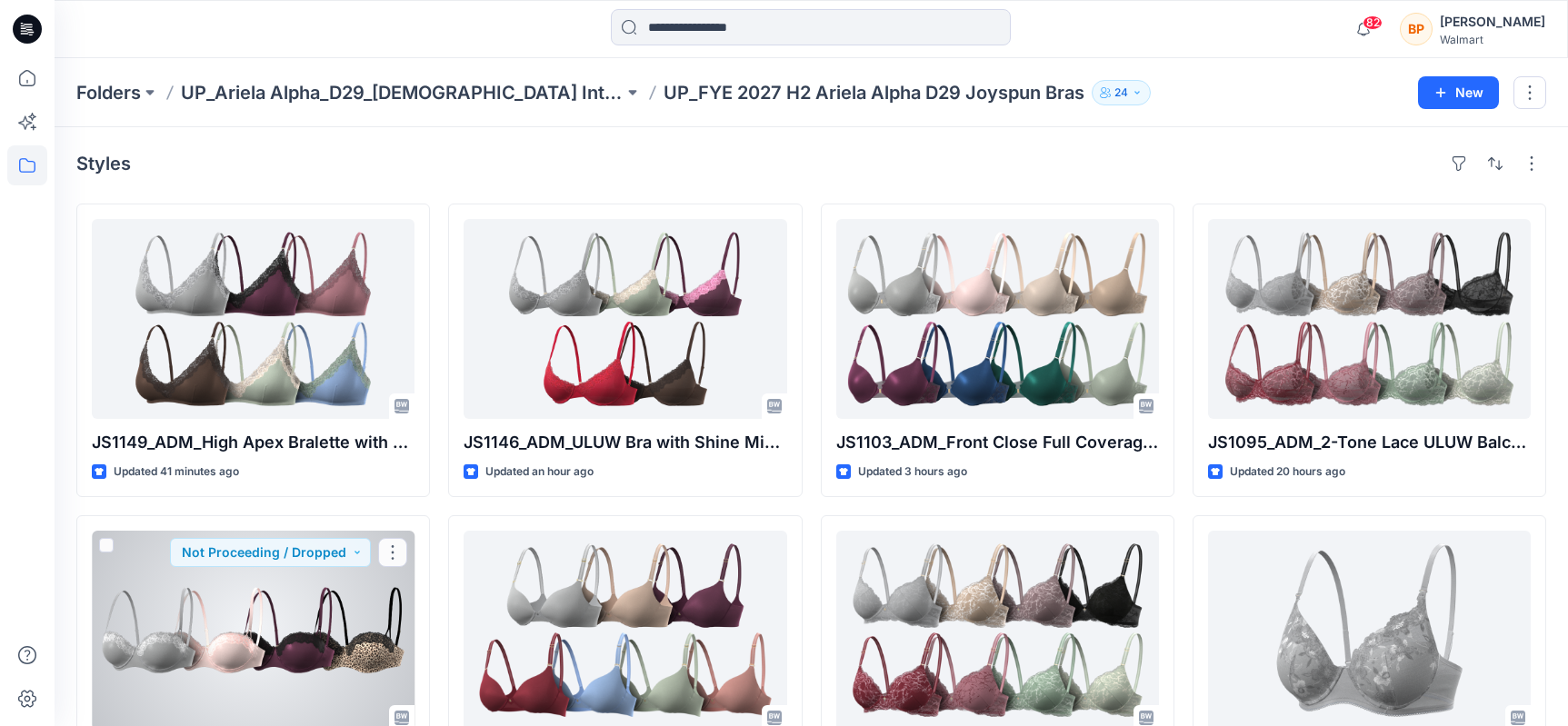
scroll to position [172, 0]
